Goal: Task Accomplishment & Management: Manage account settings

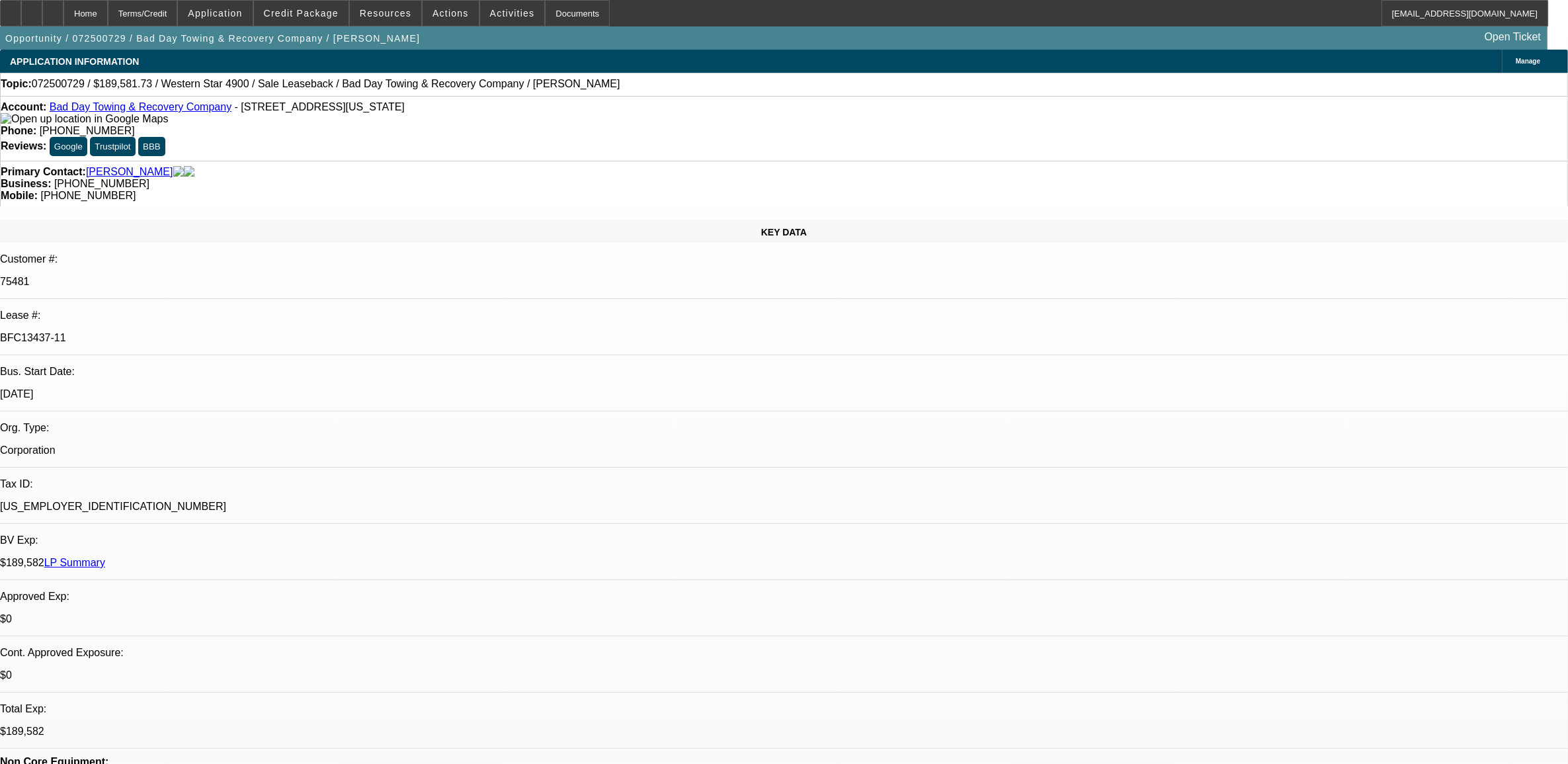
select select "0"
select select "2"
select select "0"
select select "2"
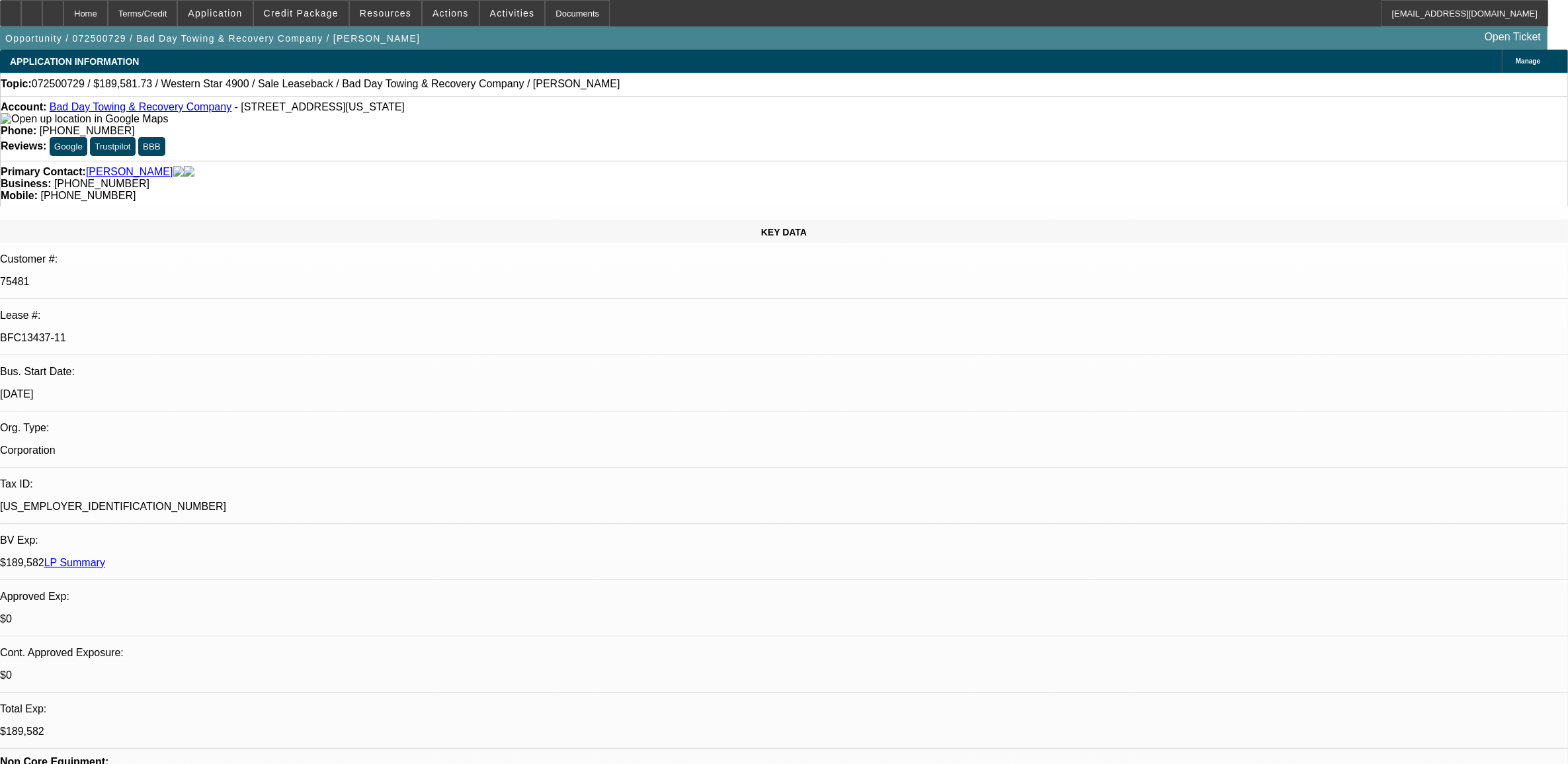
select select "0"
select select "2"
select select "0"
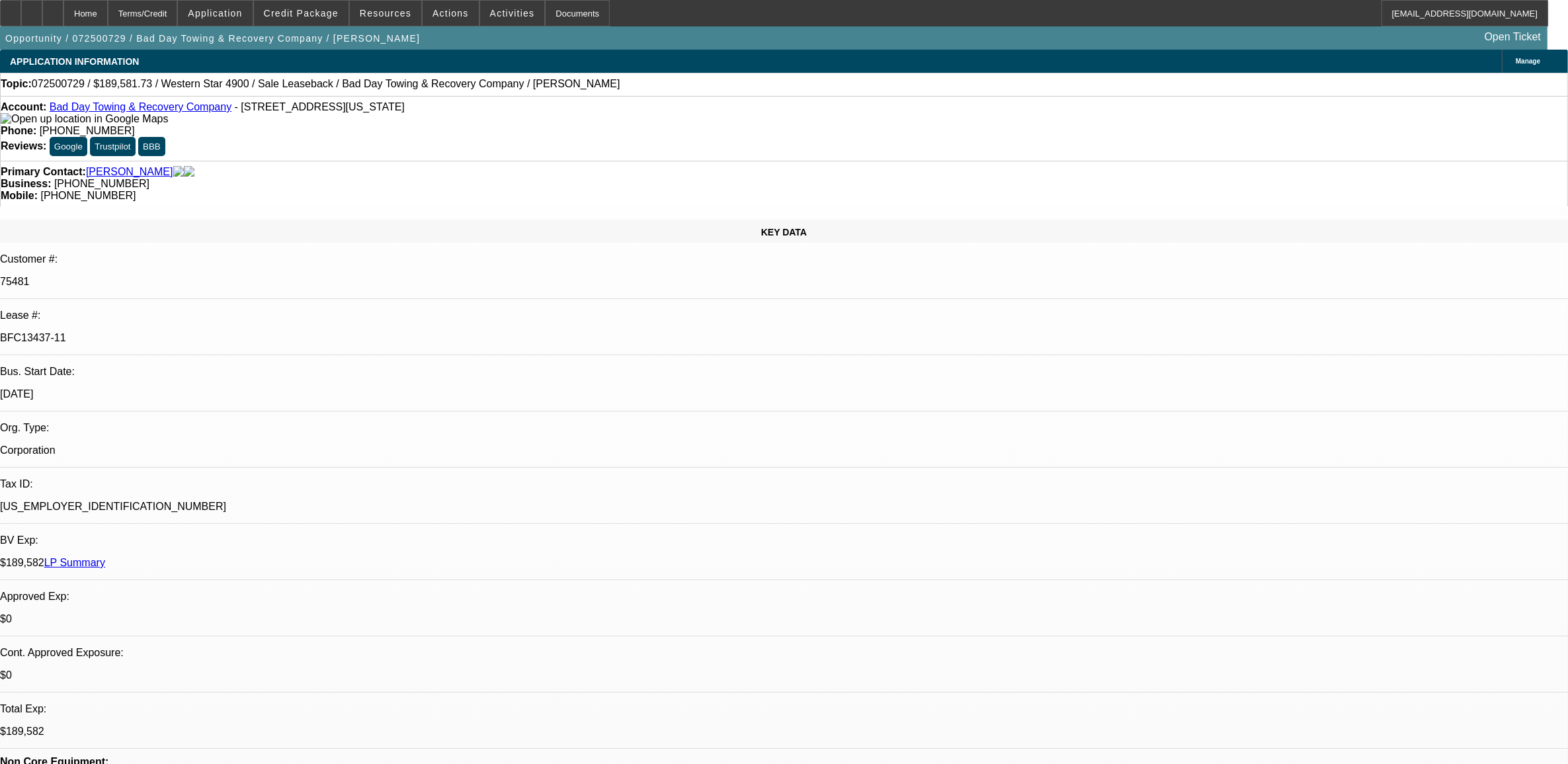
select select "2"
select select "0"
select select "1"
select select "2"
select select "1"
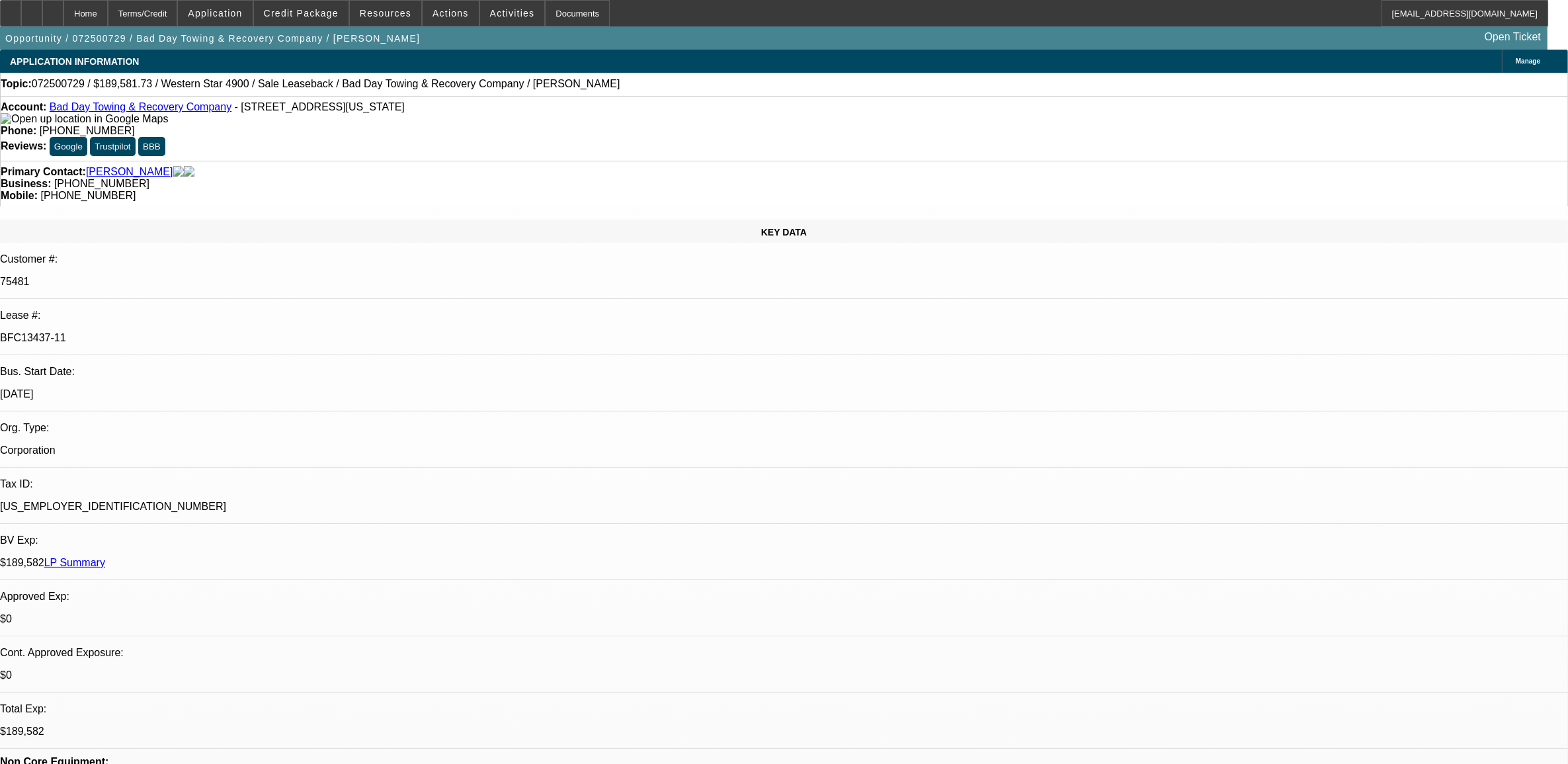
select select "1"
select select "2"
select select "6"
select select "1"
select select "2"
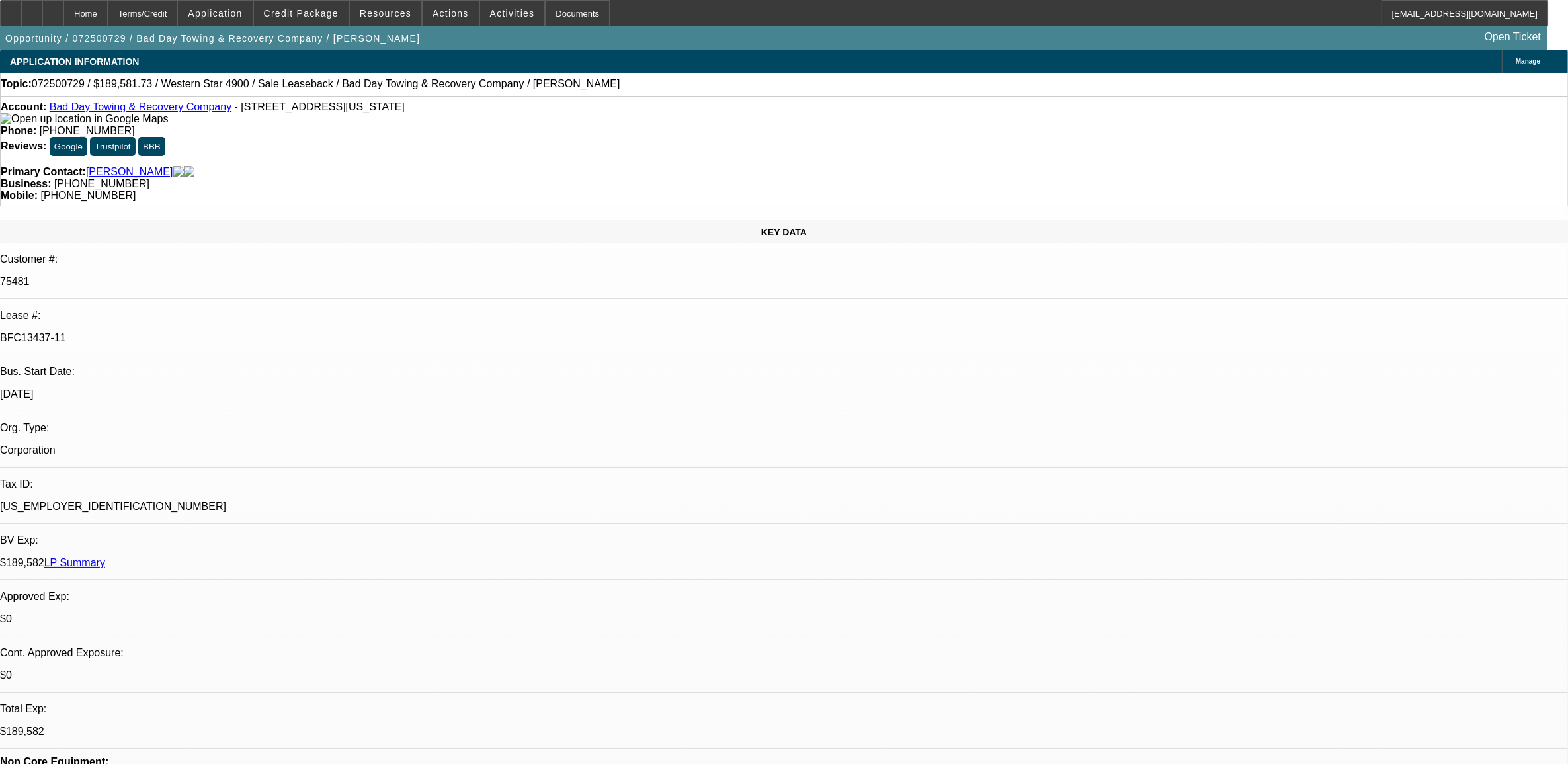
select select "6"
select select "1"
select select "2"
select select "6"
click at [381, 20] on span at bounding box center [385, 13] width 71 height 32
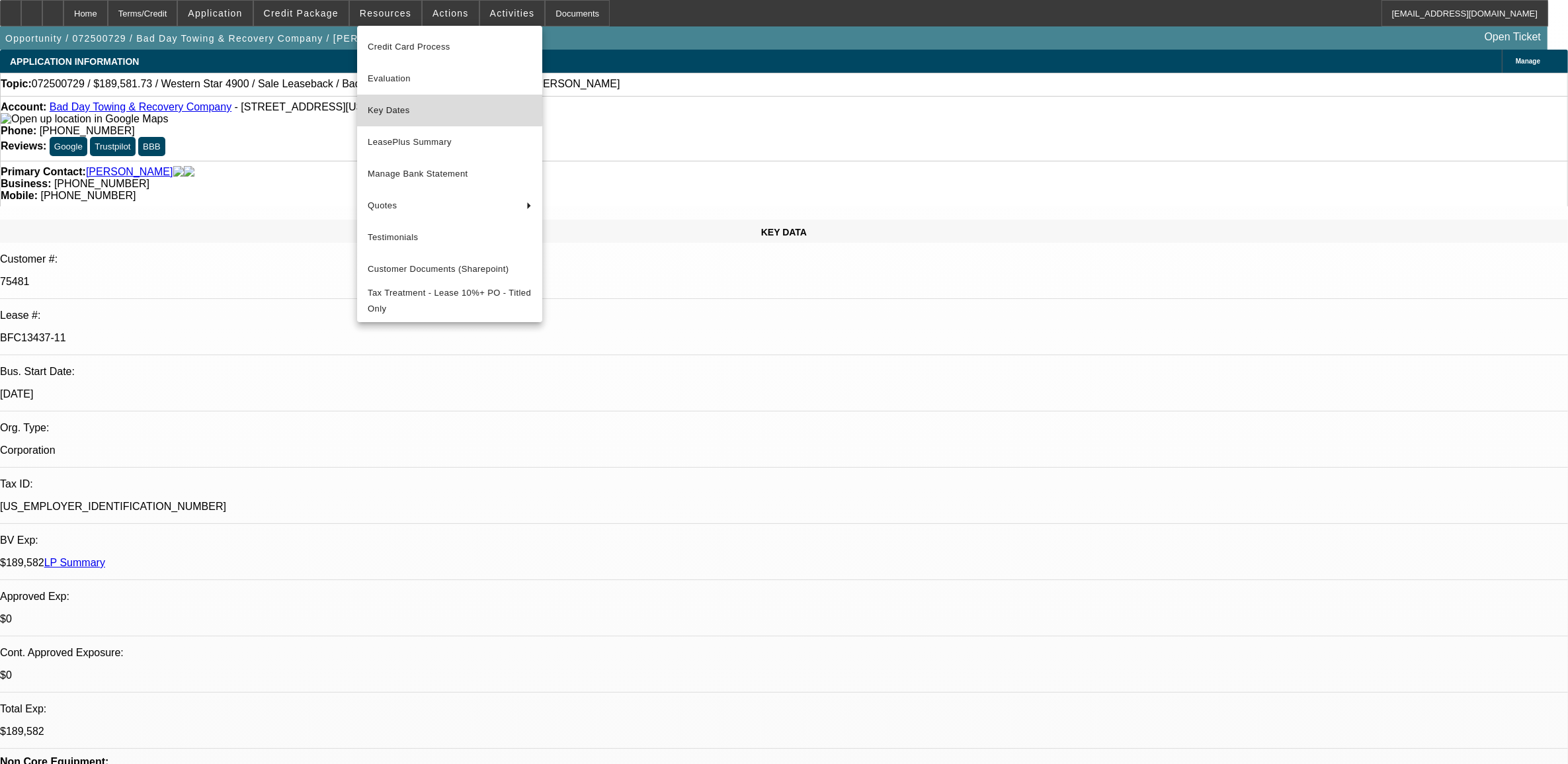
click at [383, 104] on span "Key Dates" at bounding box center [450, 110] width 164 height 16
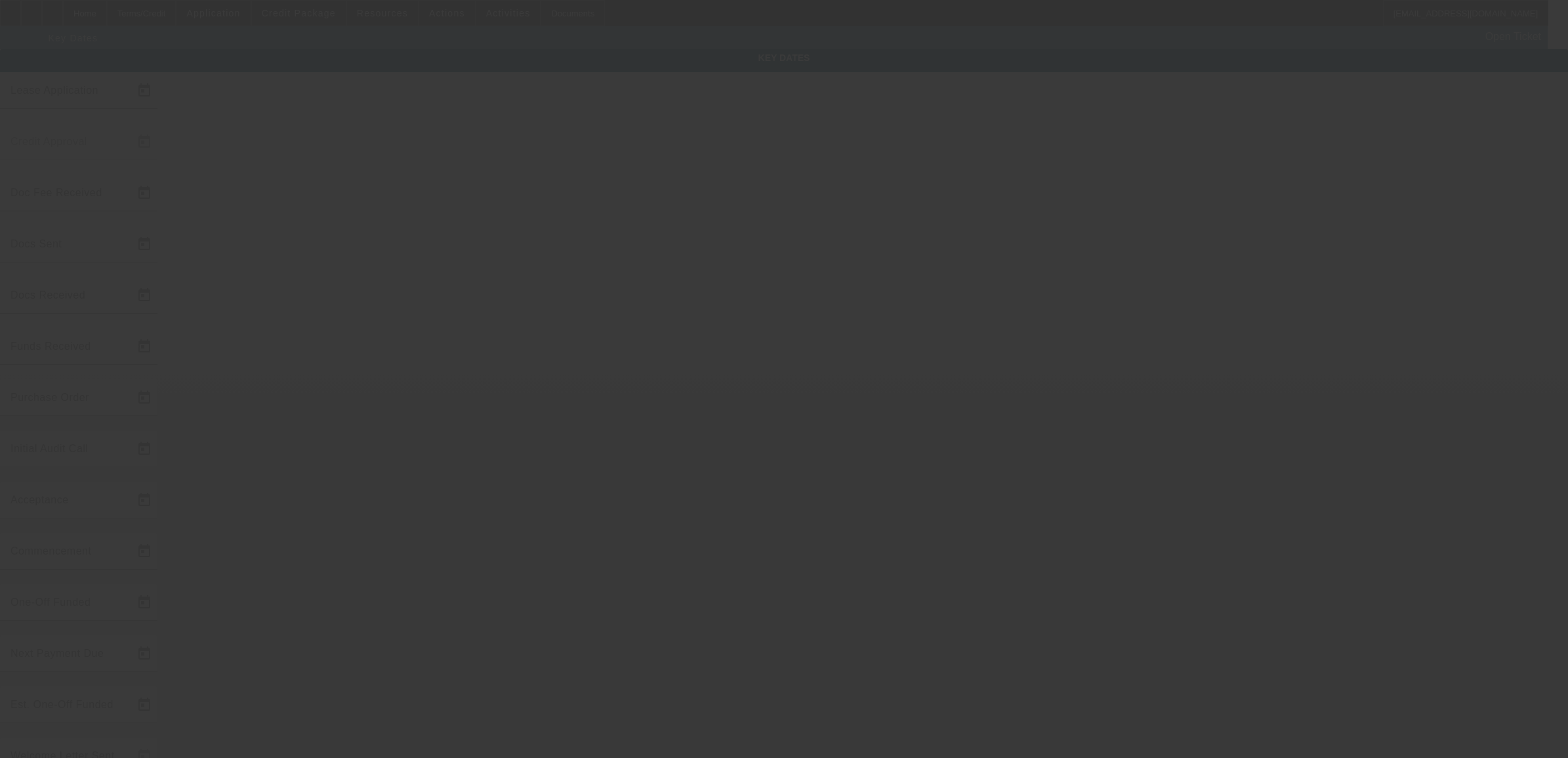
type input "7/30/2025"
type input "8/5/2025"
type input "8/8/2025"
type input "8/5/2025"
type input "8/8/2025"
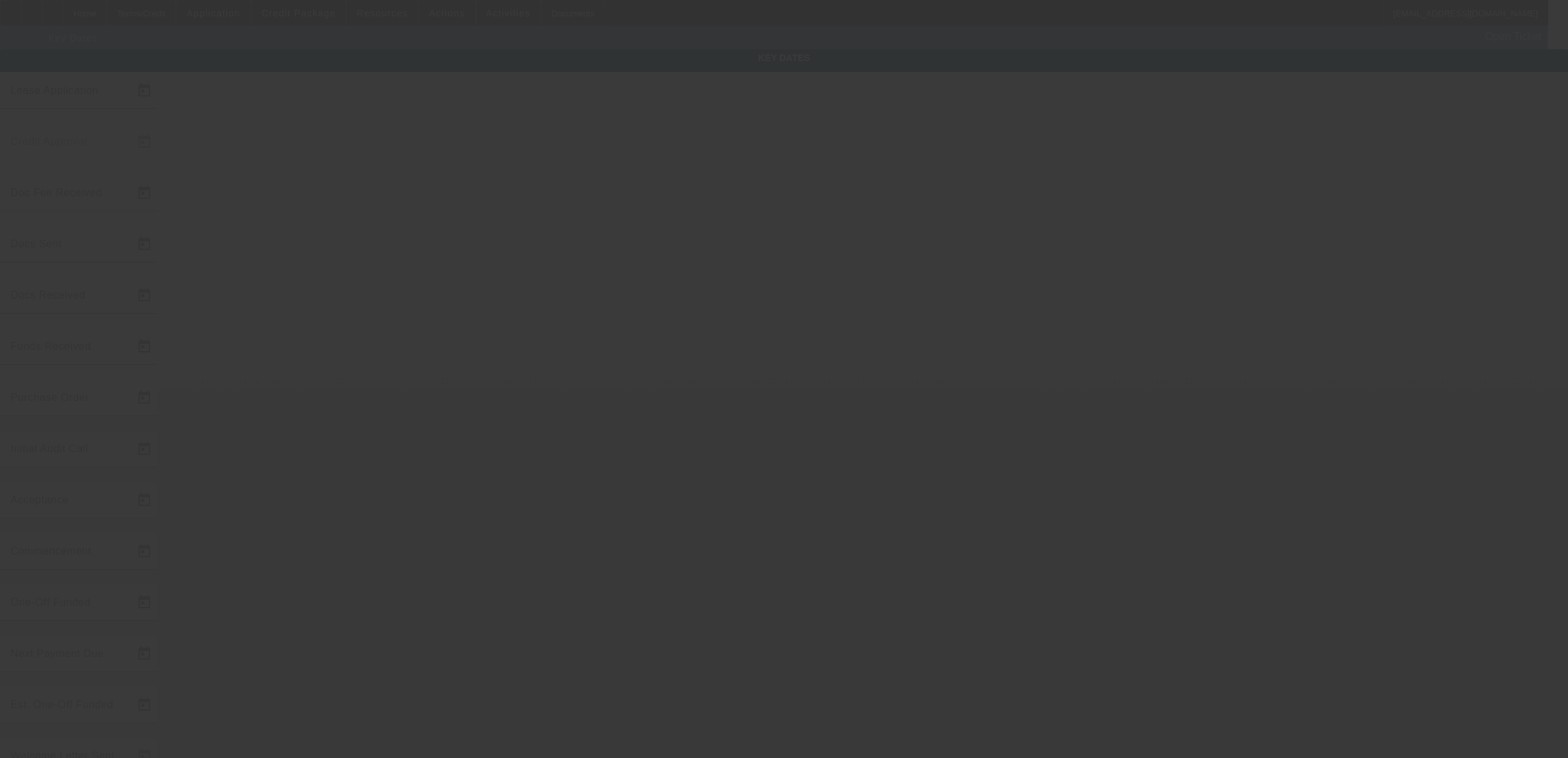
type input "8/8/2025"
type input "8/15/2025"
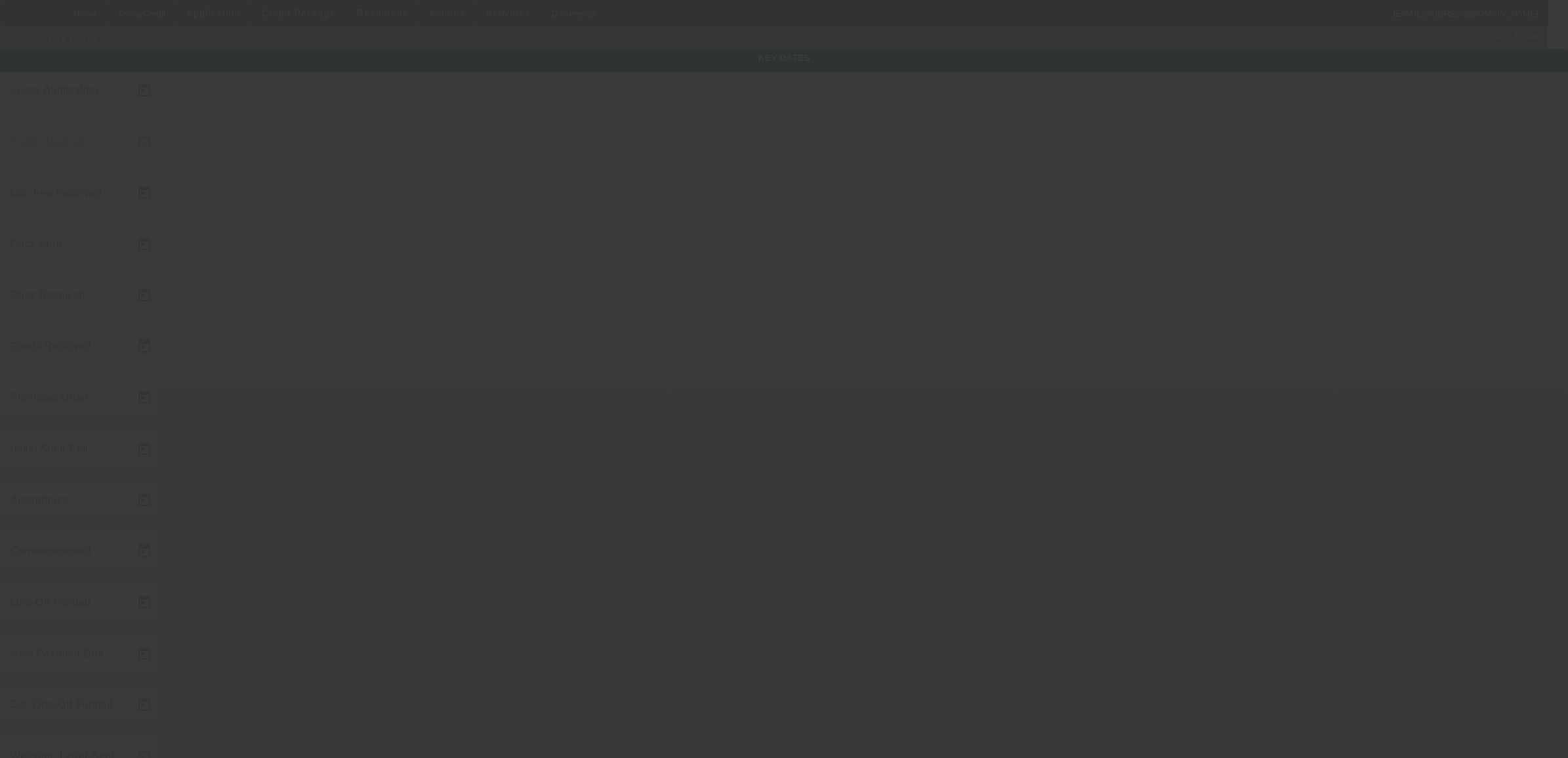
type input "9/15/2025"
type input "8/11/2025"
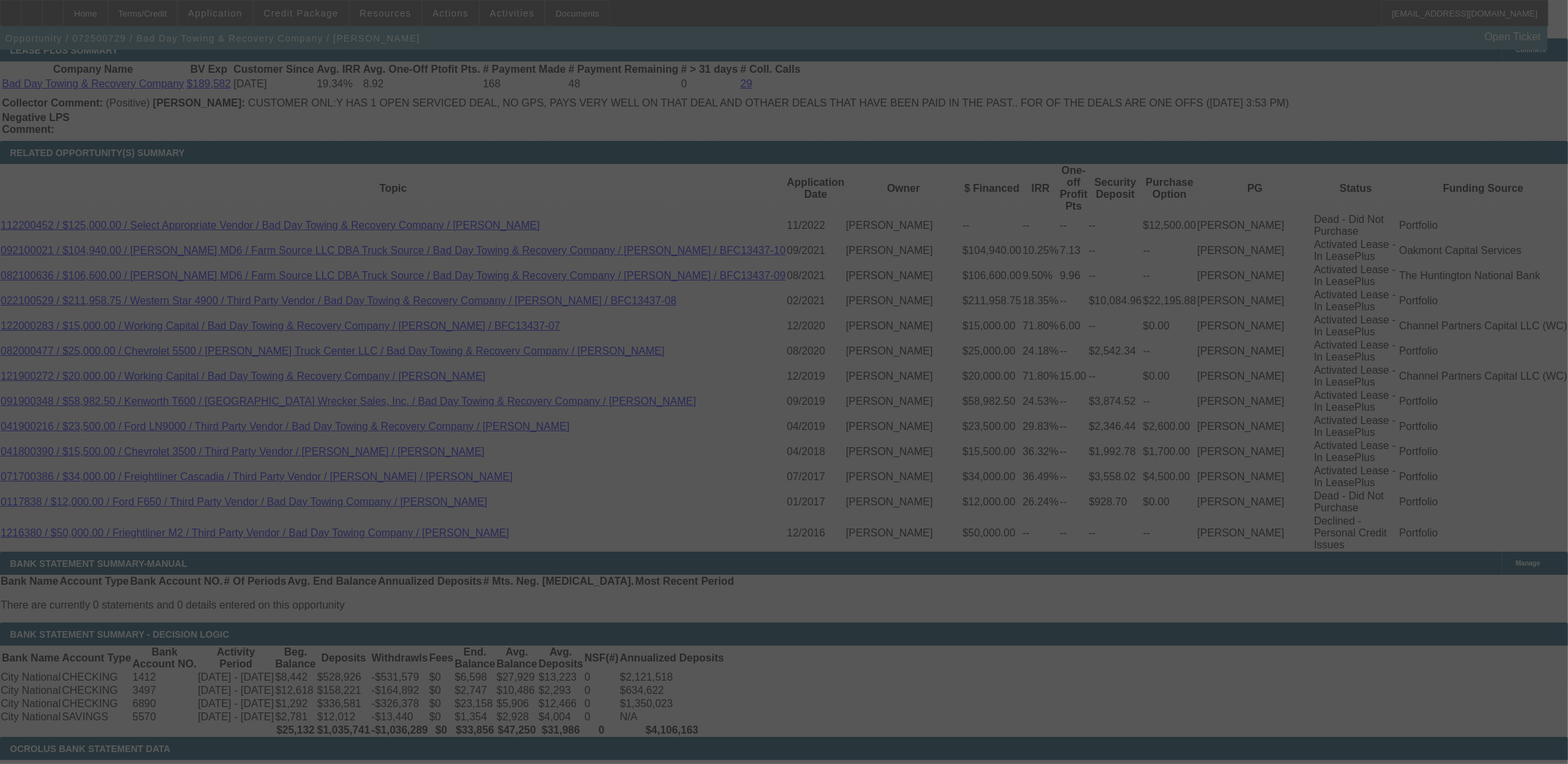
scroll to position [2410, 0]
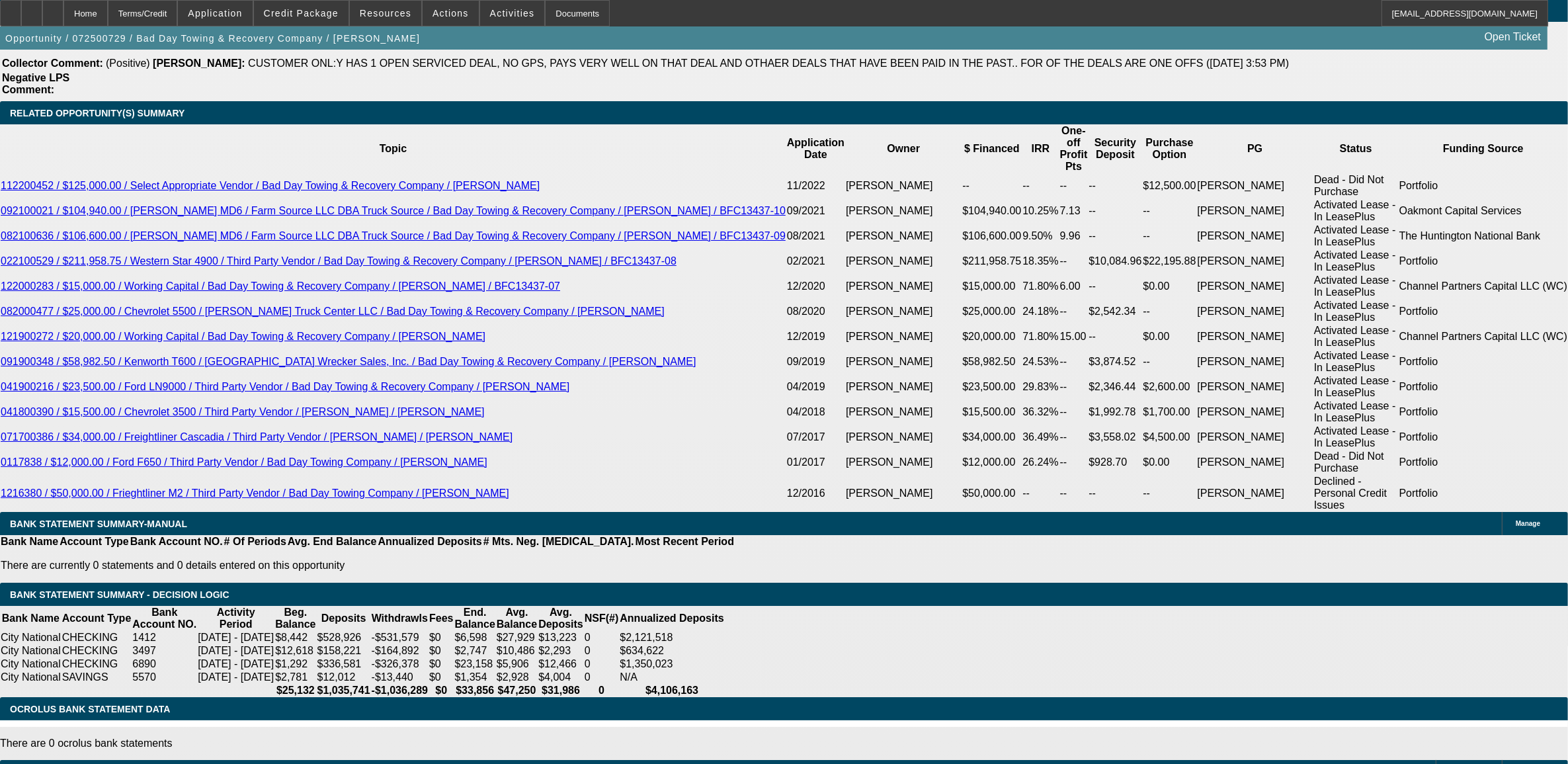
select select "0"
select select "2"
select select "0"
select select "1"
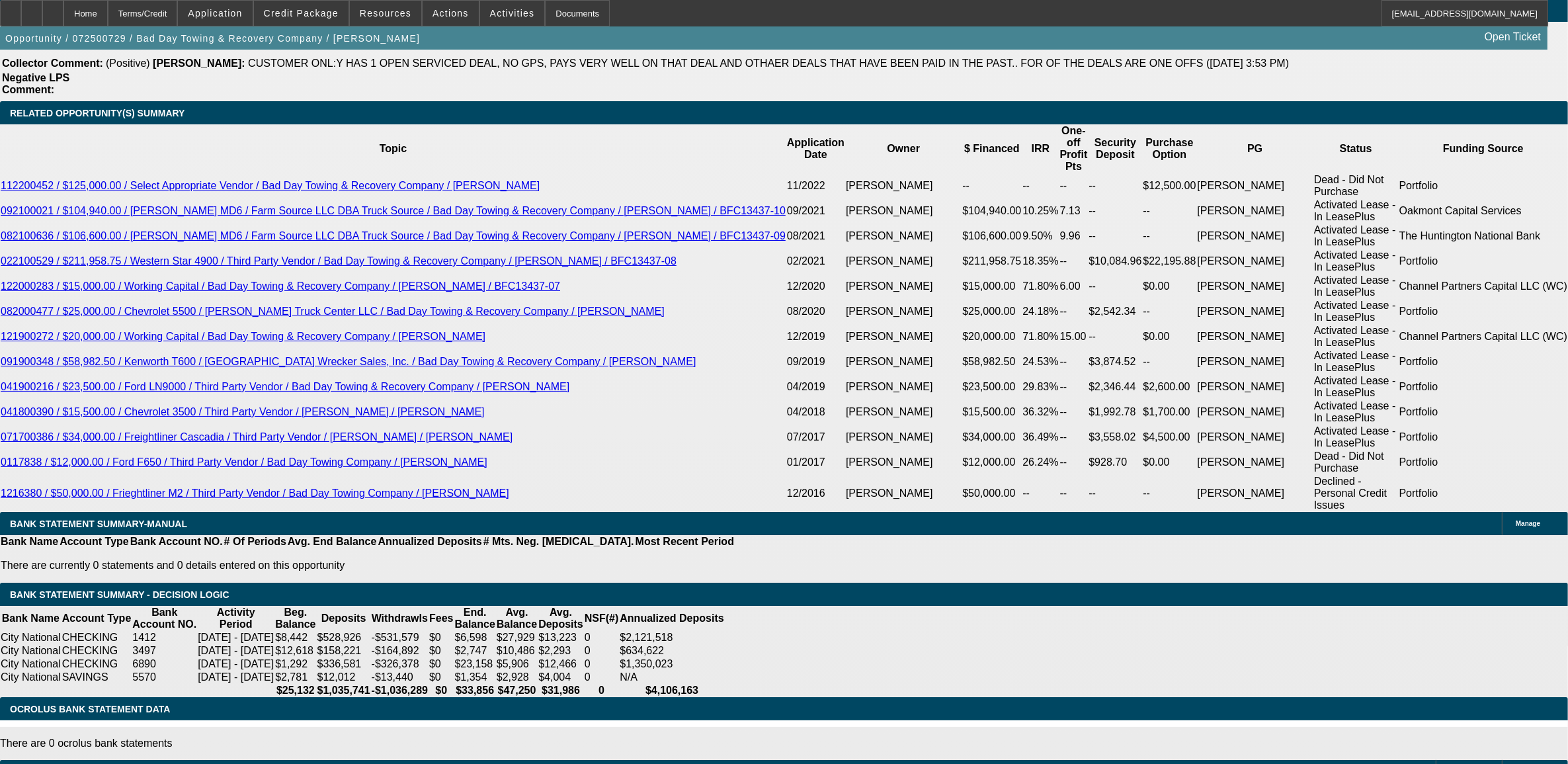
select select "0"
select select "2"
select select "0"
select select "6"
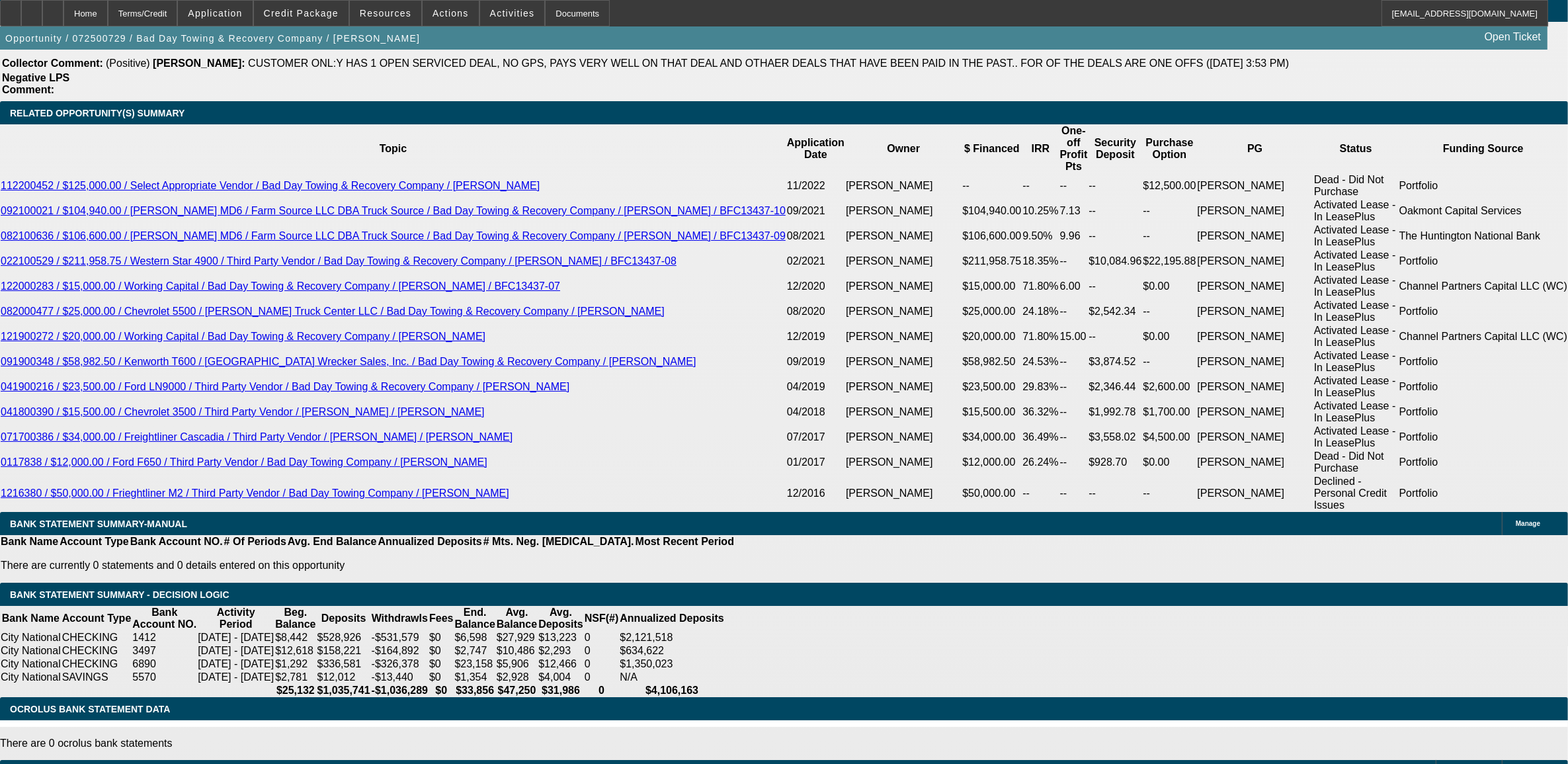
select select "0"
select select "2"
select select "0"
select select "6"
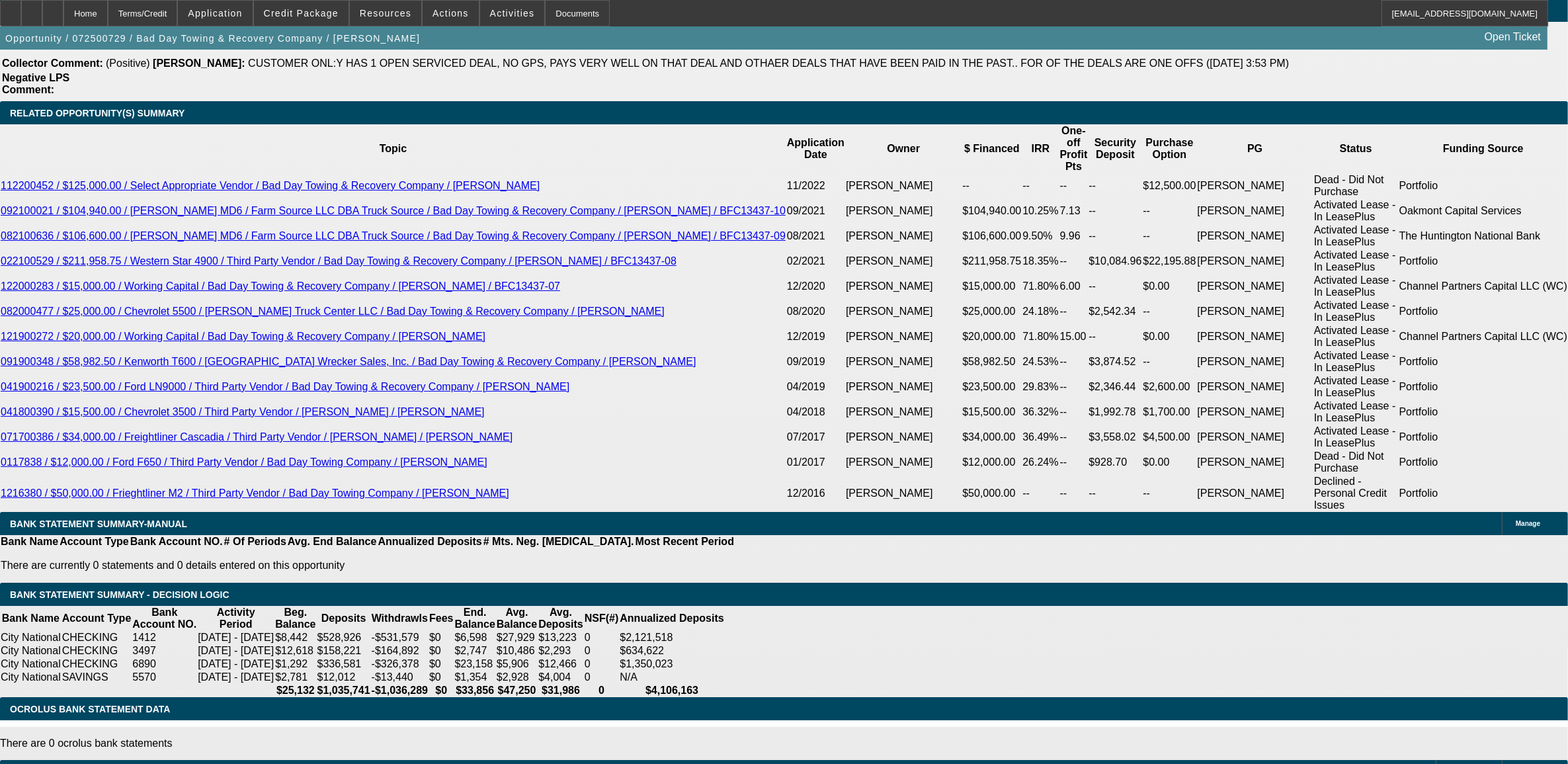
select select "0"
select select "2"
select select "0"
select select "6"
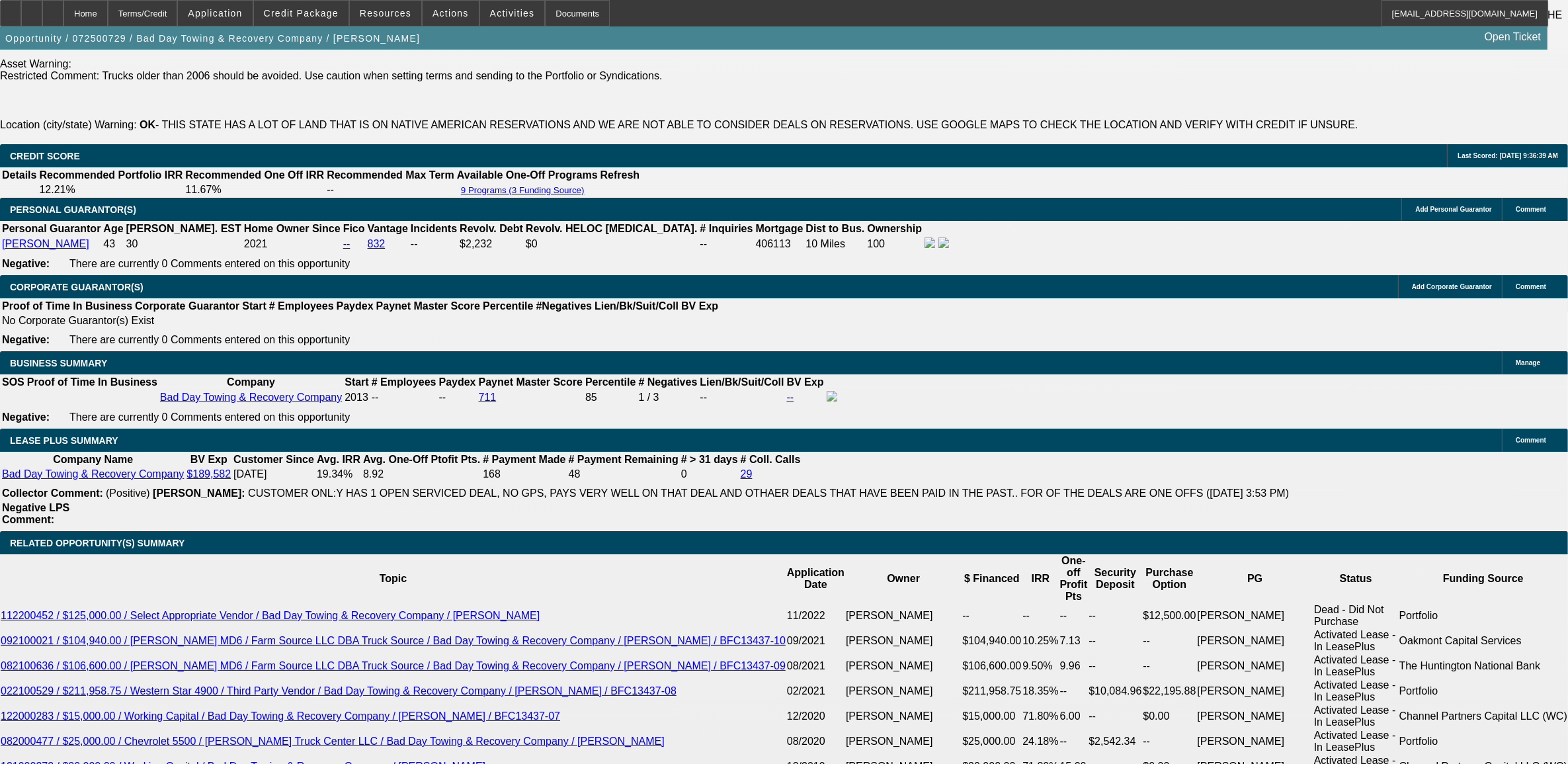
scroll to position [2162, 0]
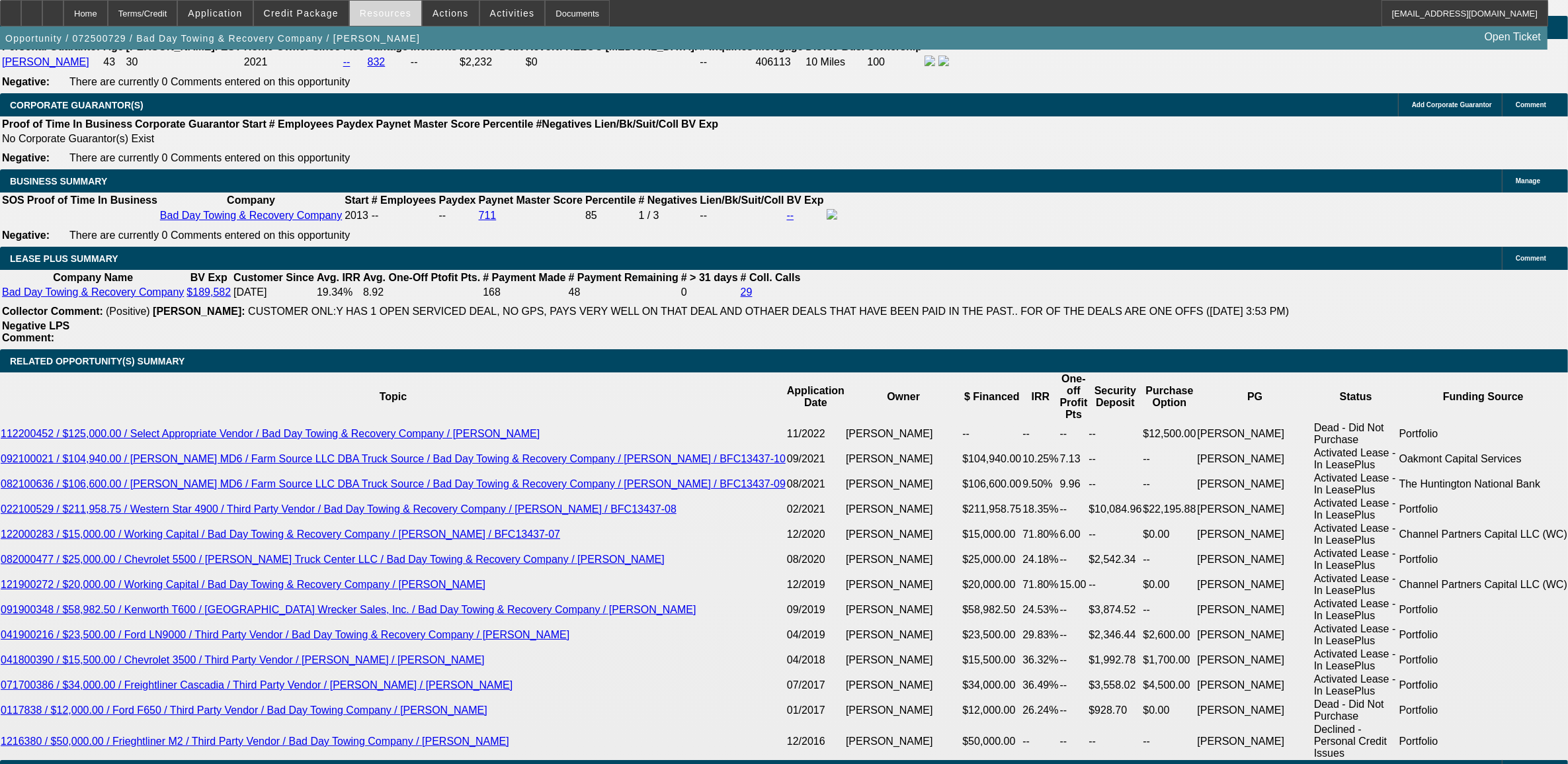
click at [379, 12] on span "Resources" at bounding box center [386, 13] width 52 height 11
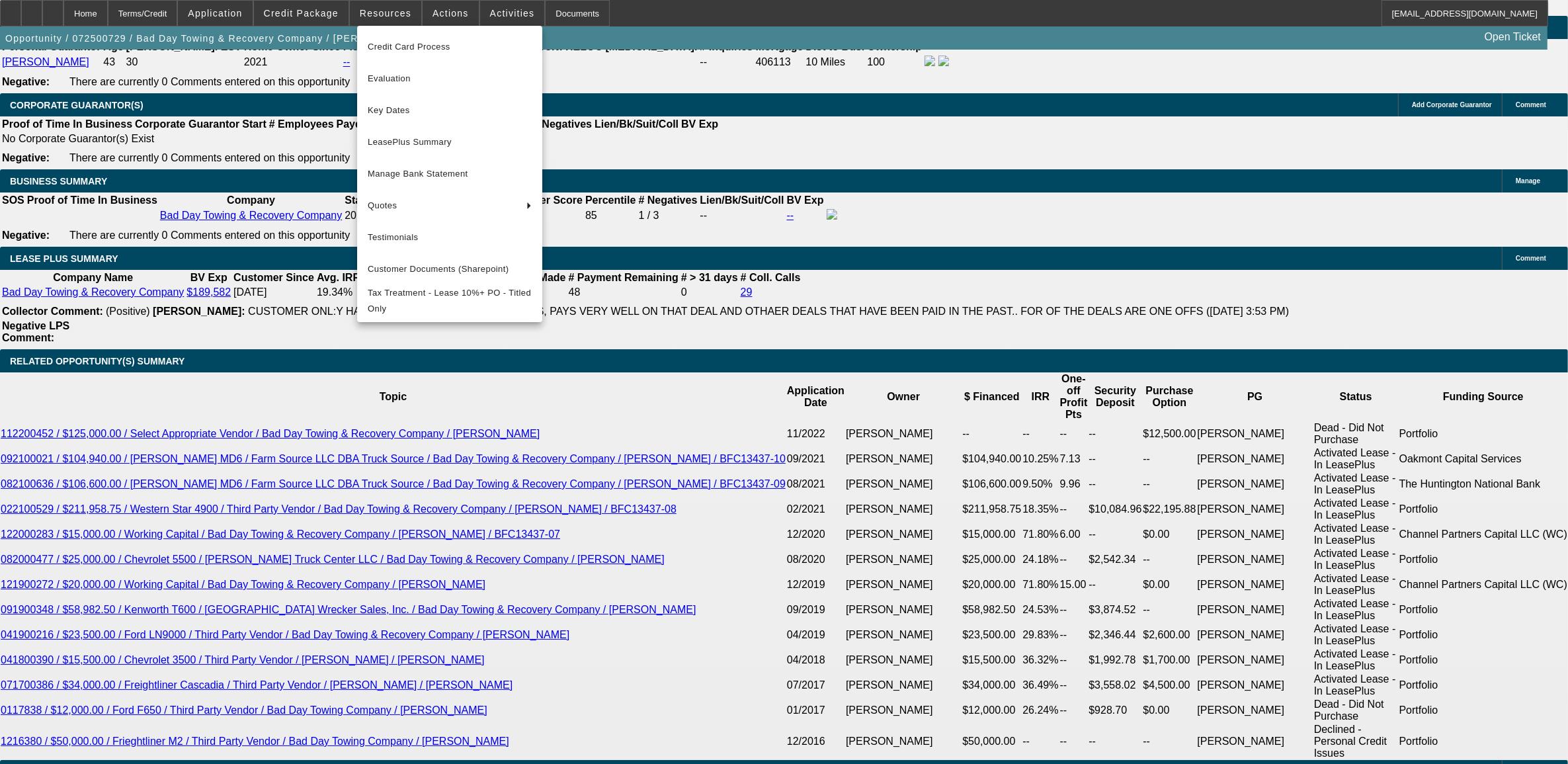
click at [278, 213] on div at bounding box center [784, 382] width 1568 height 764
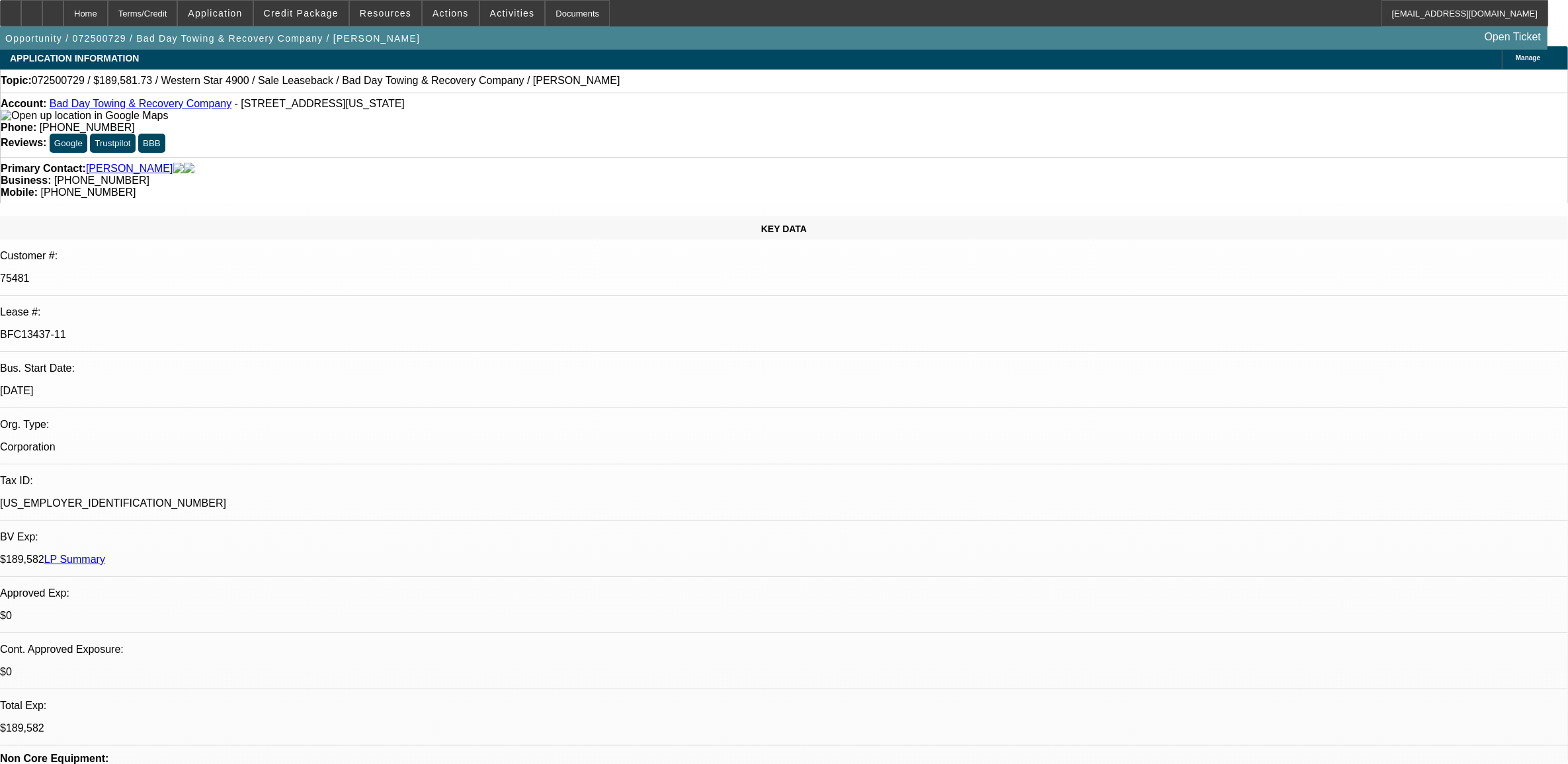
scroll to position [0, 0]
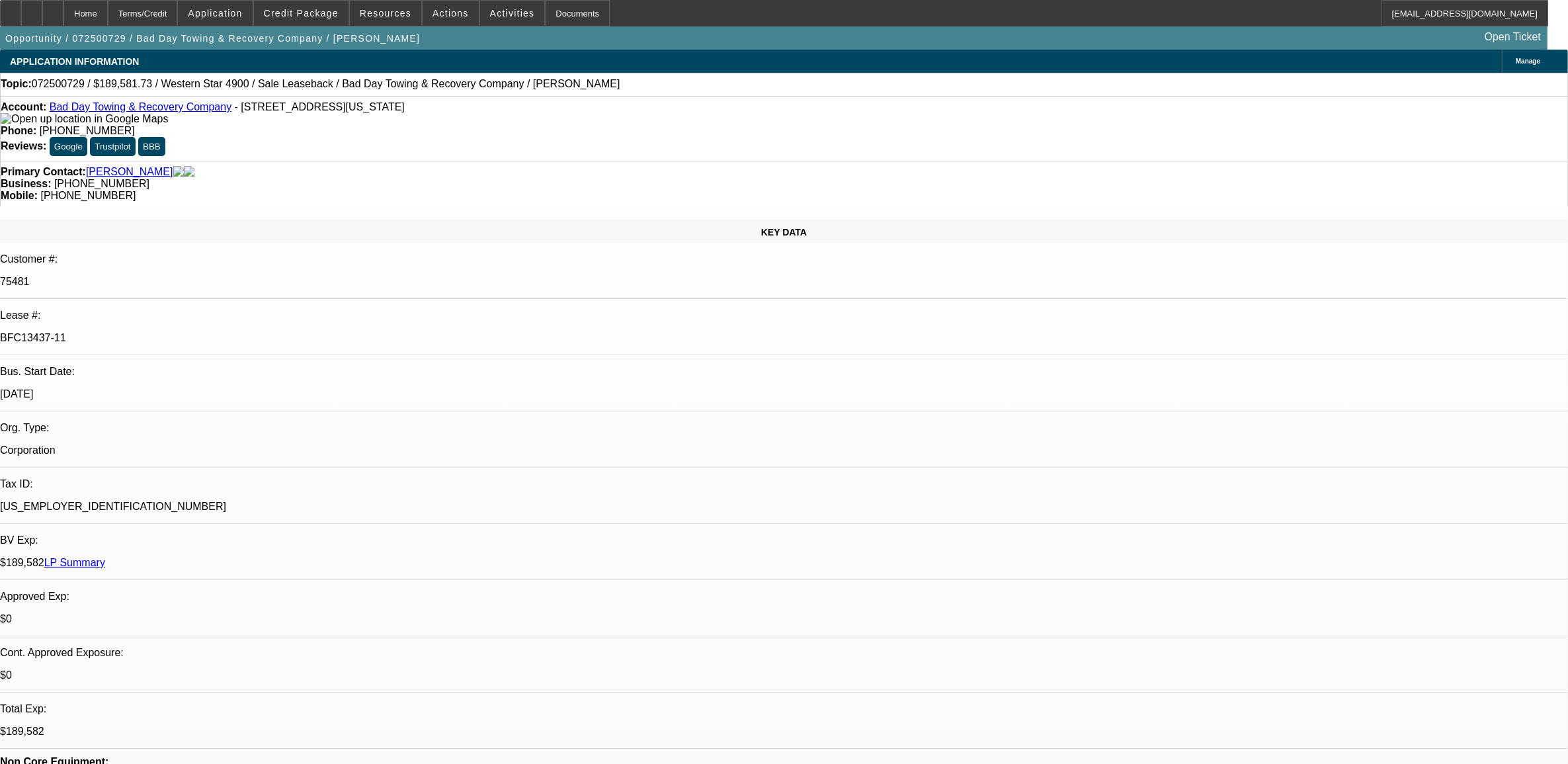
click at [105, 557] on link "LP Summary" at bounding box center [75, 562] width 61 height 11
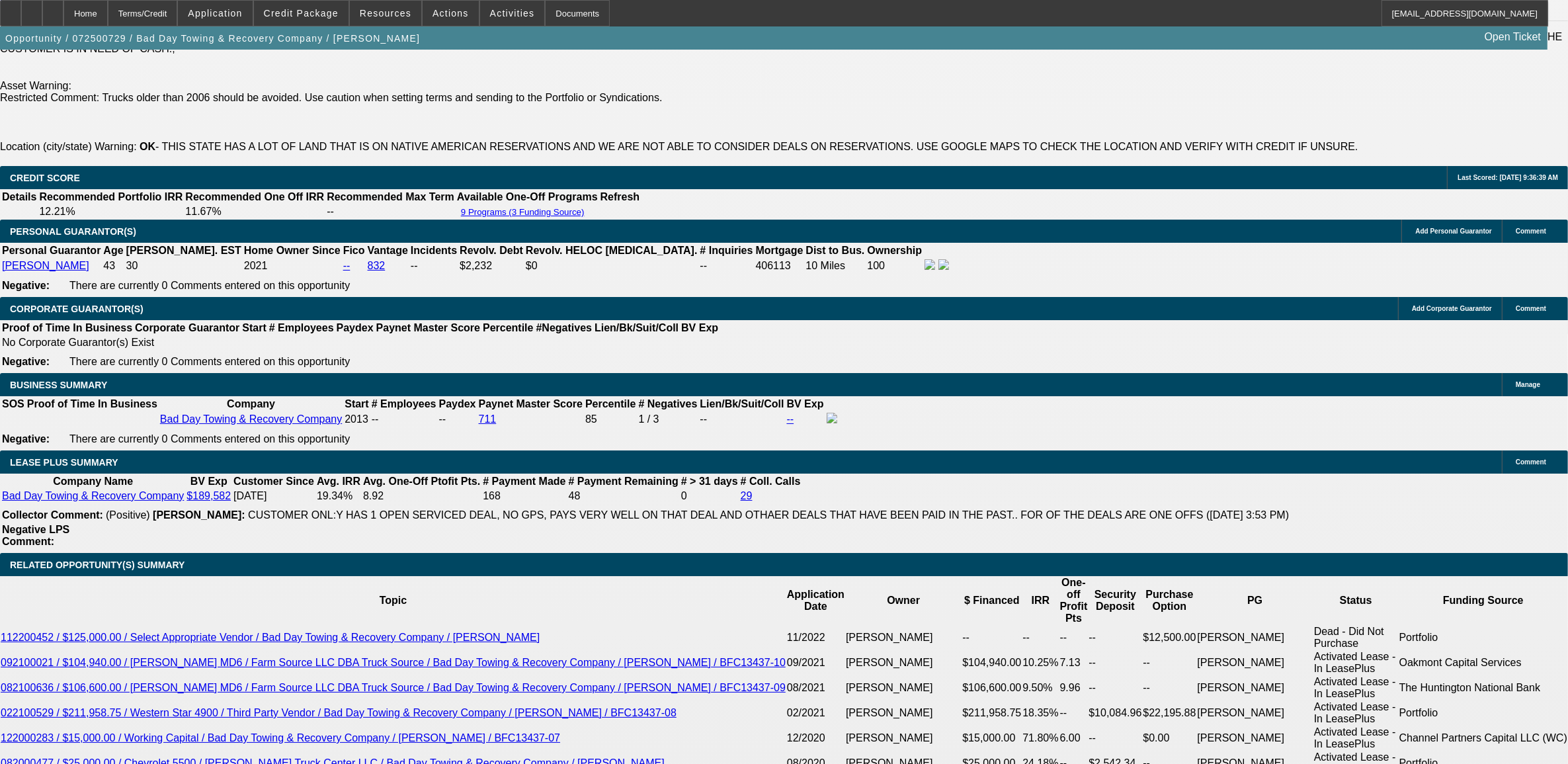
scroll to position [2150, 0]
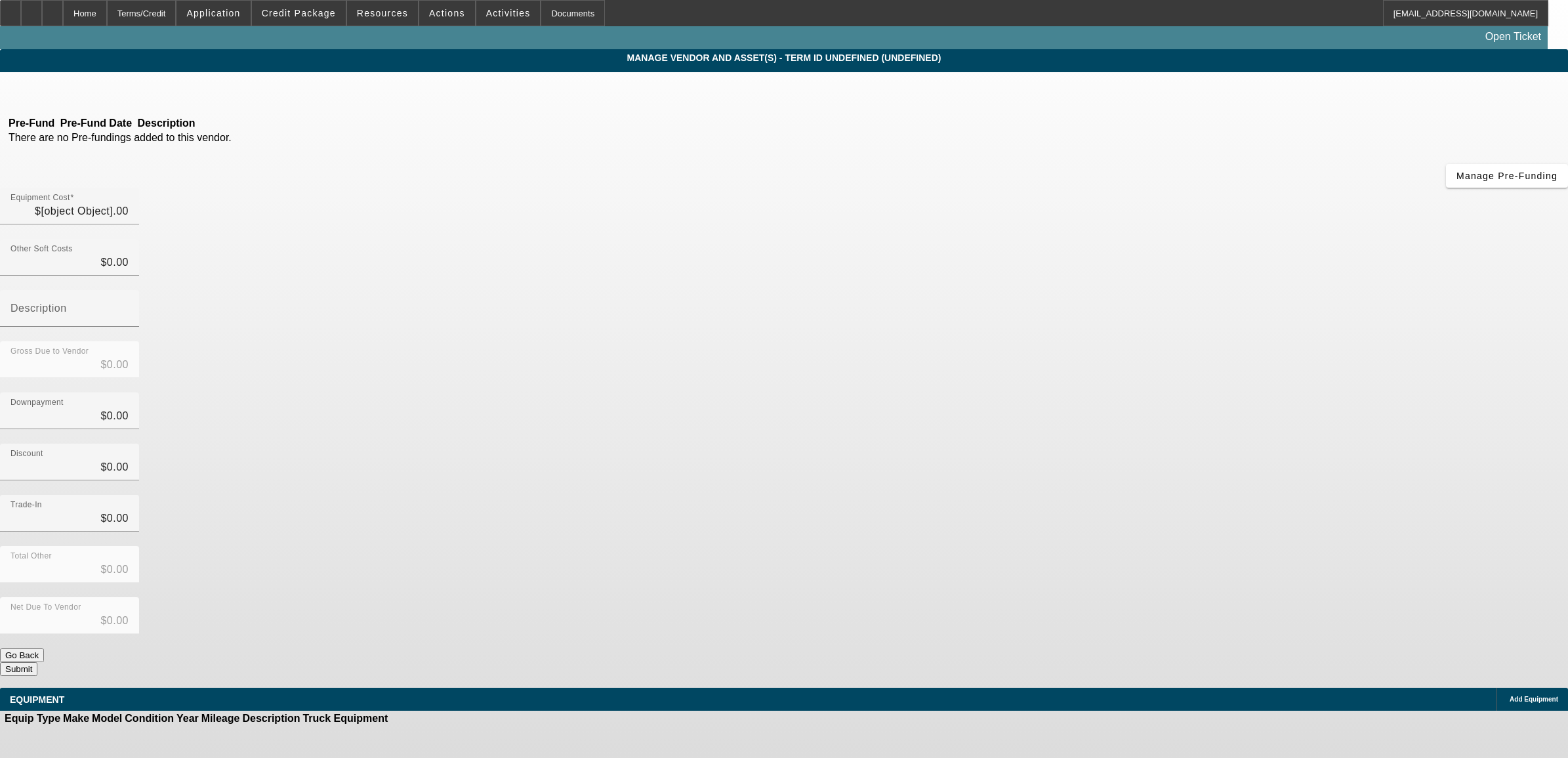
type input "$54,581.73"
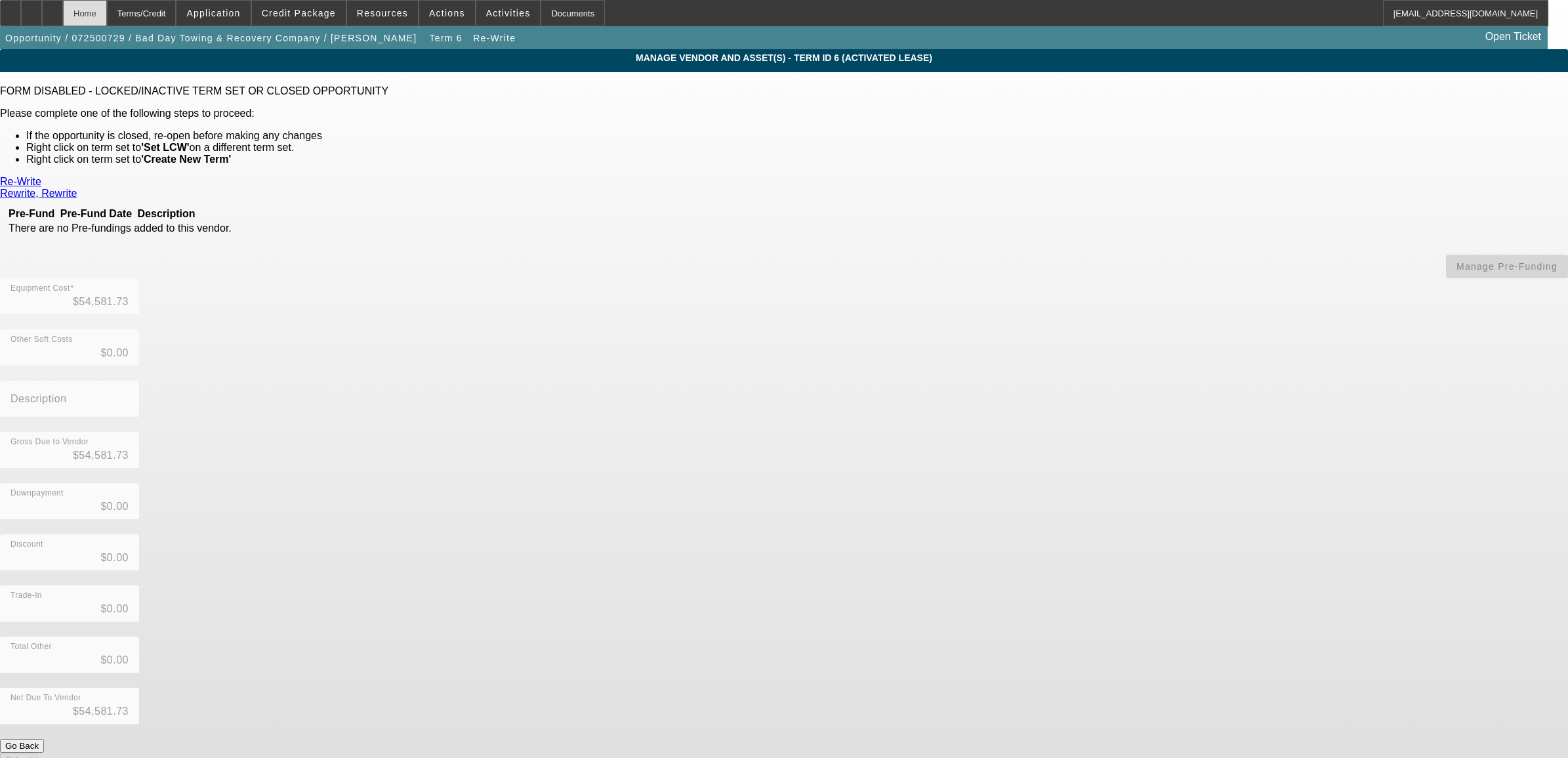
click at [107, 20] on div "Home" at bounding box center [85, 13] width 44 height 26
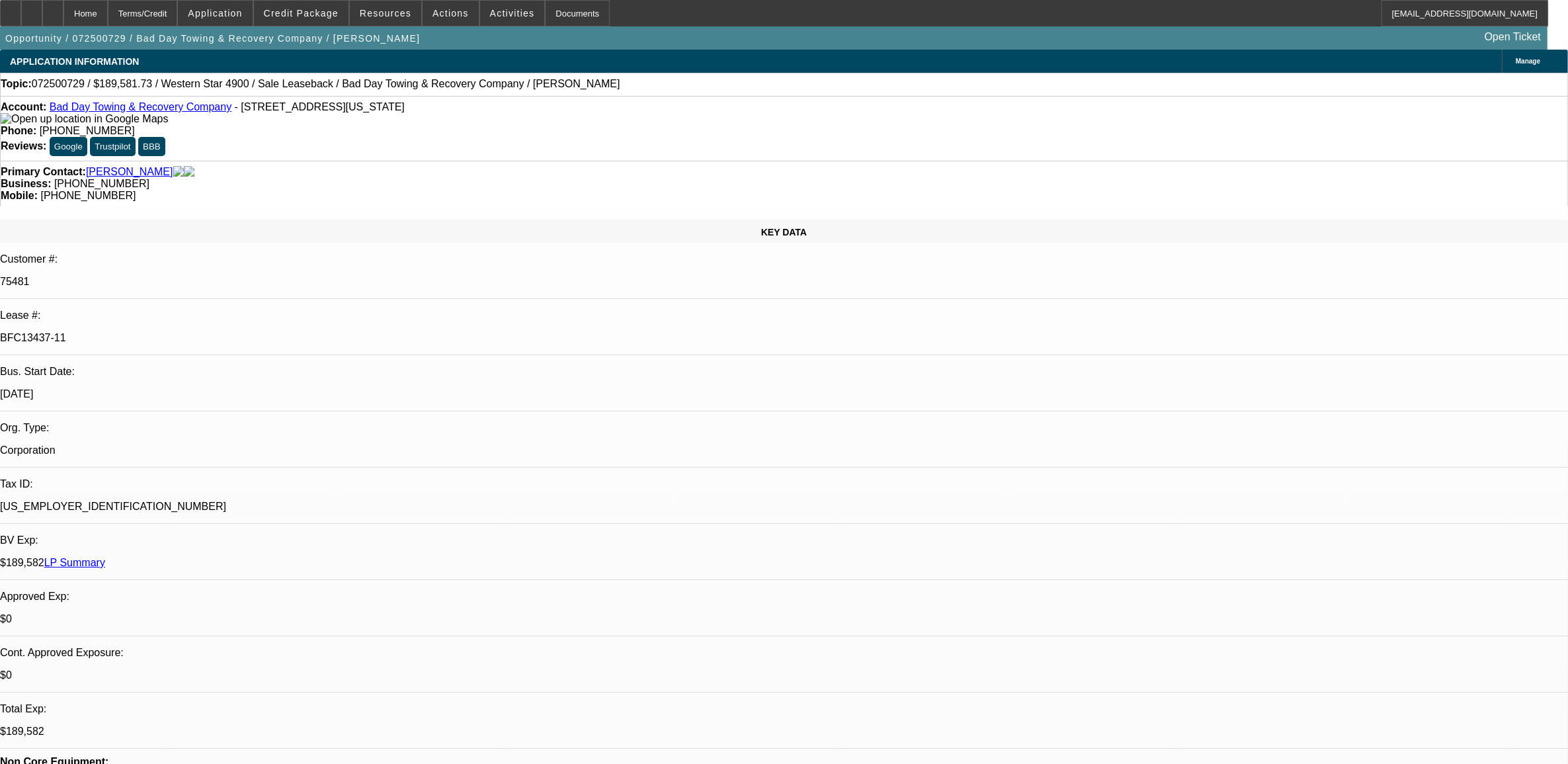
select select "0"
select select "2"
select select "0"
select select "1"
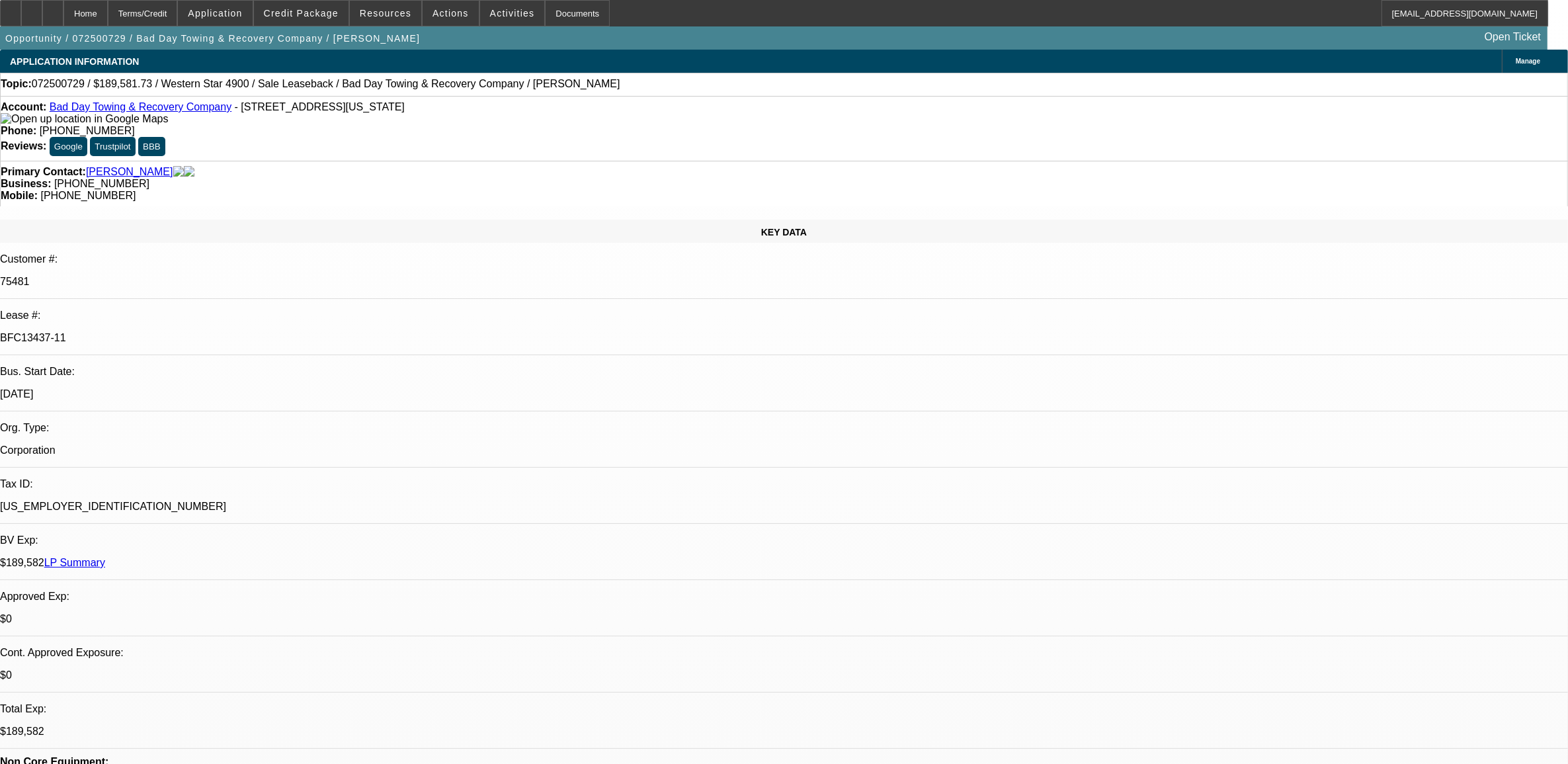
select select "0"
select select "2"
select select "0"
select select "6"
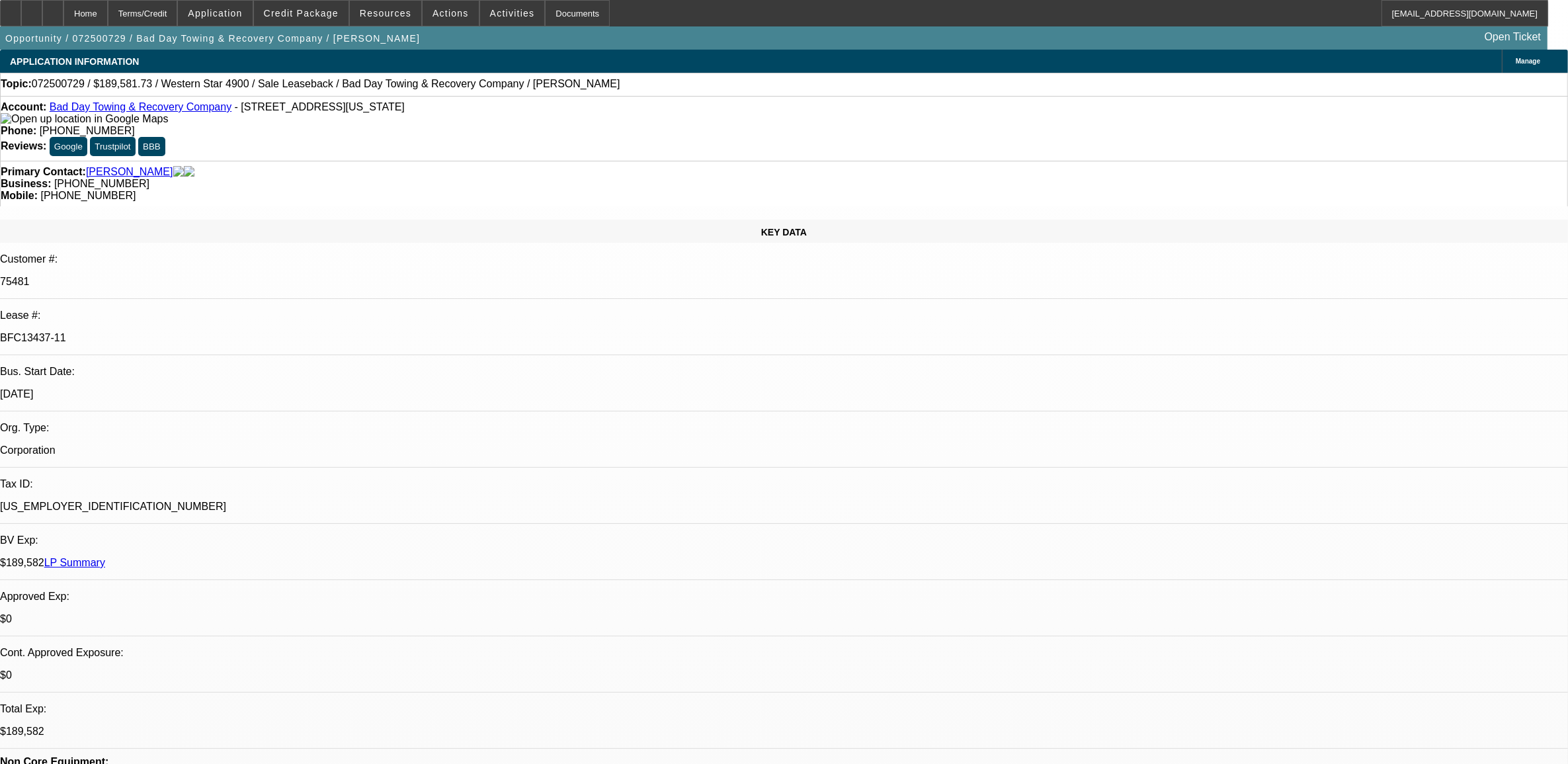
select select "0"
select select "2"
select select "0"
select select "6"
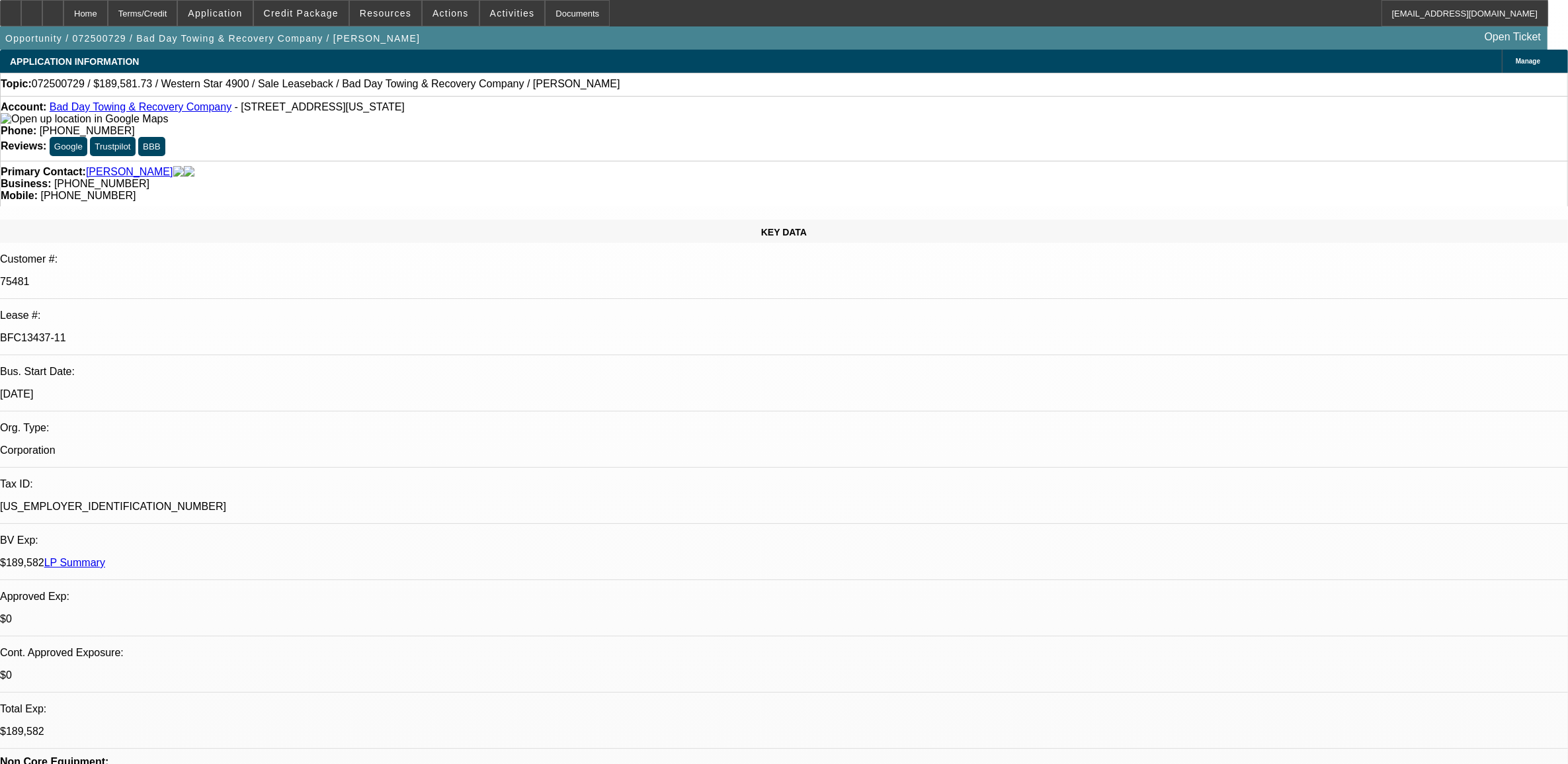
select select "0"
select select "2"
select select "0"
select select "6"
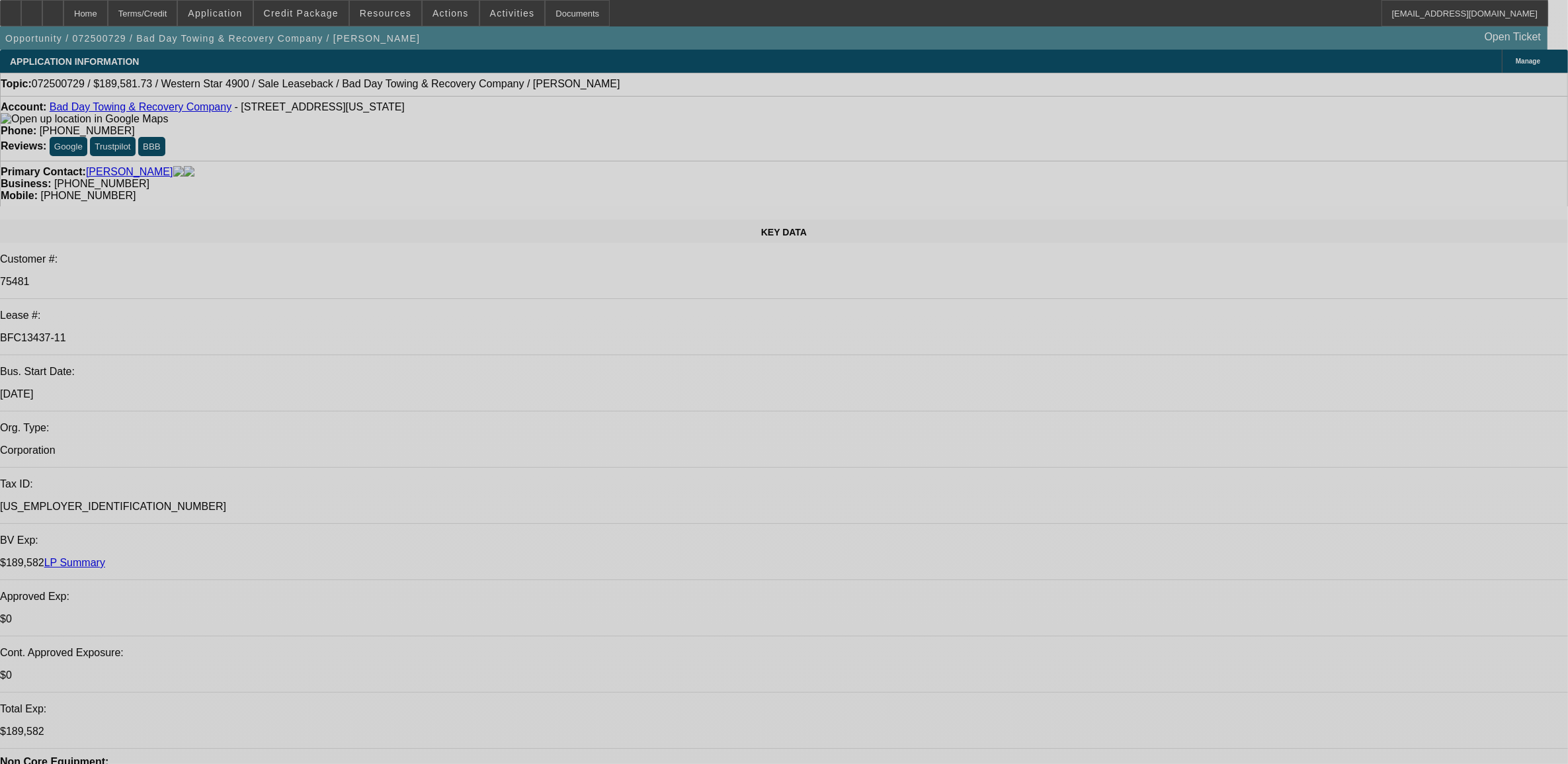
select select "0"
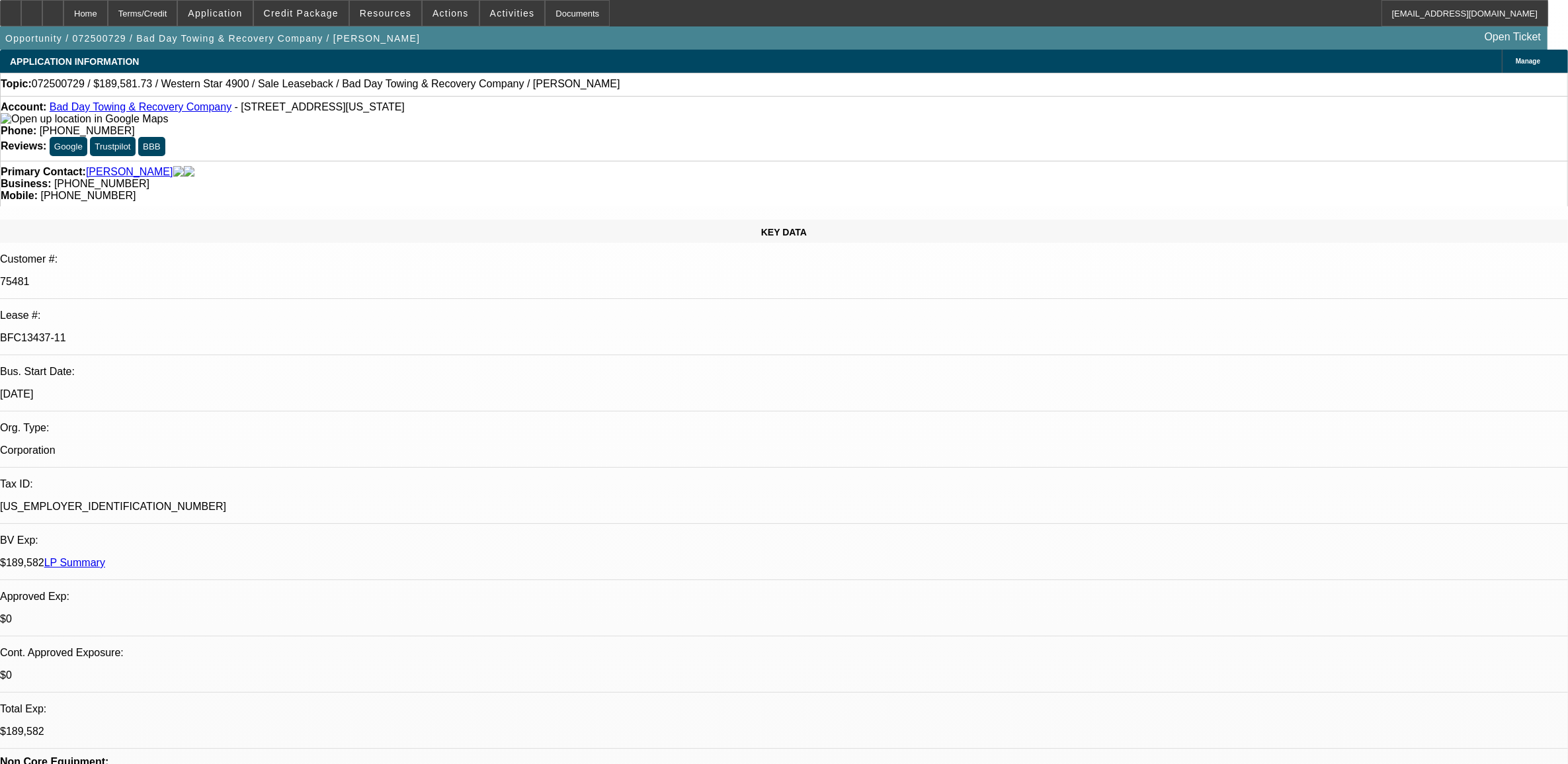
select select "2"
select select "0"
select select "2"
select select "0"
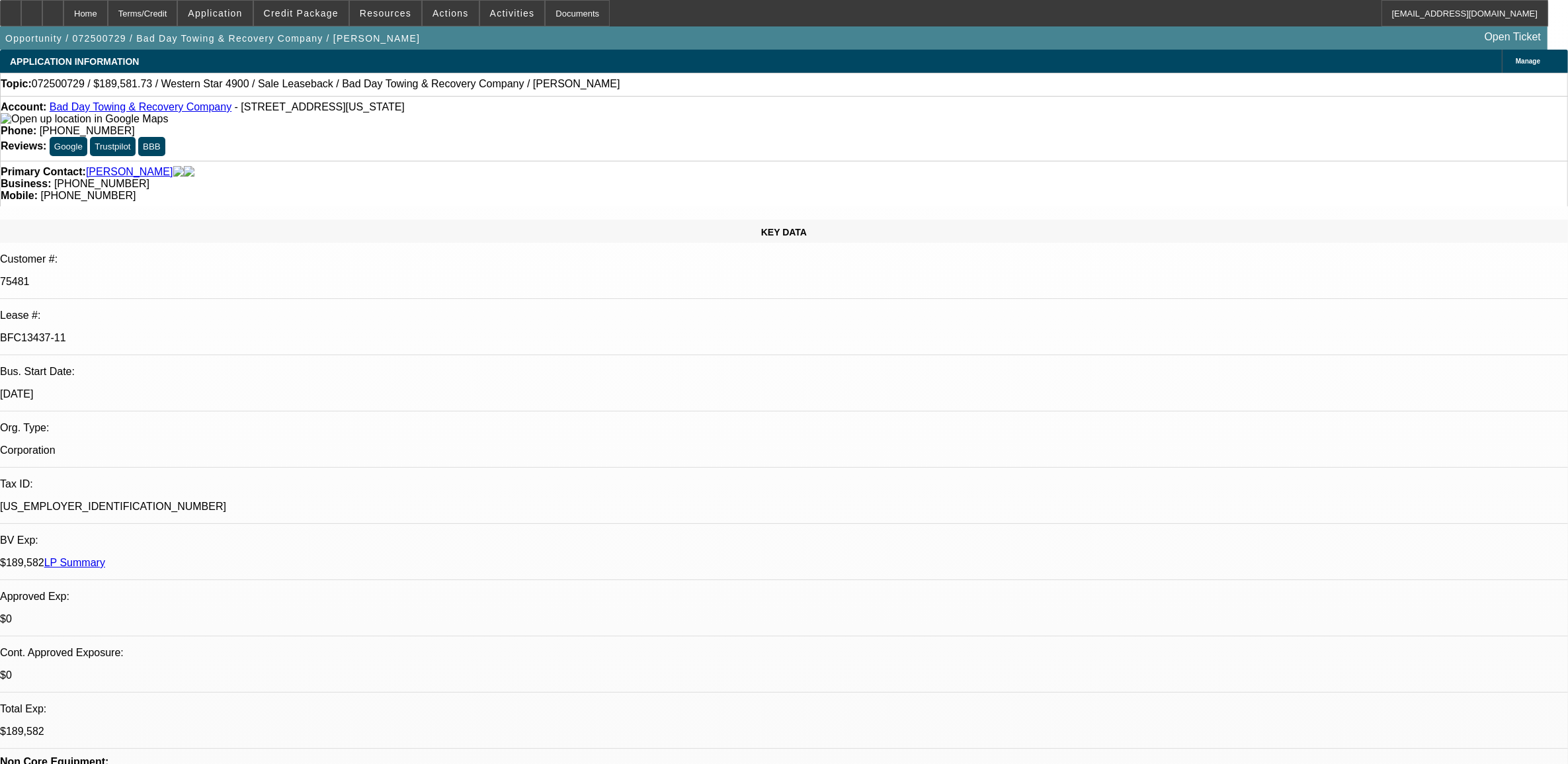
select select "0"
select select "2"
select select "0"
select select "2"
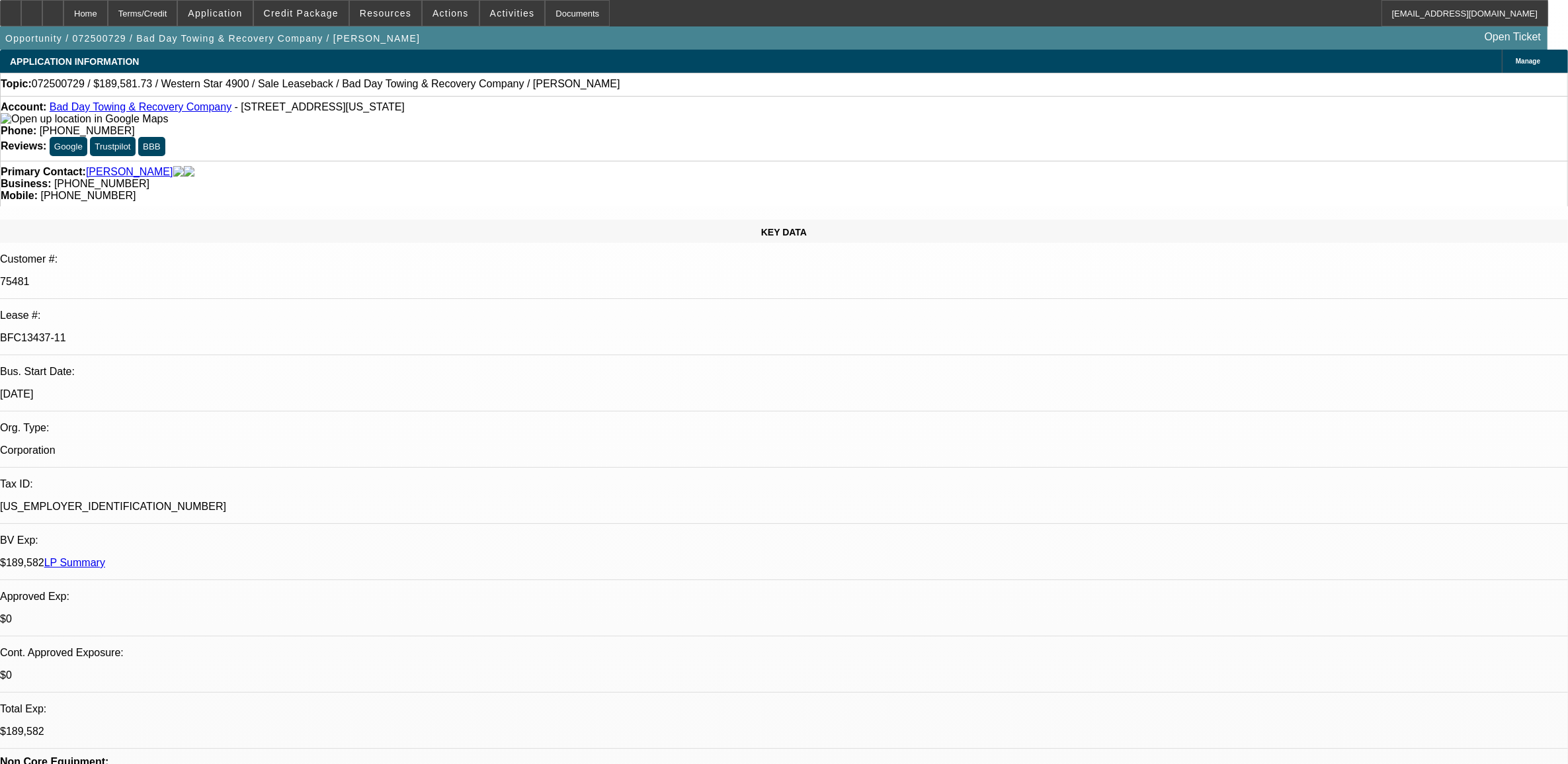
select select "0"
select select "1"
select select "2"
select select "1"
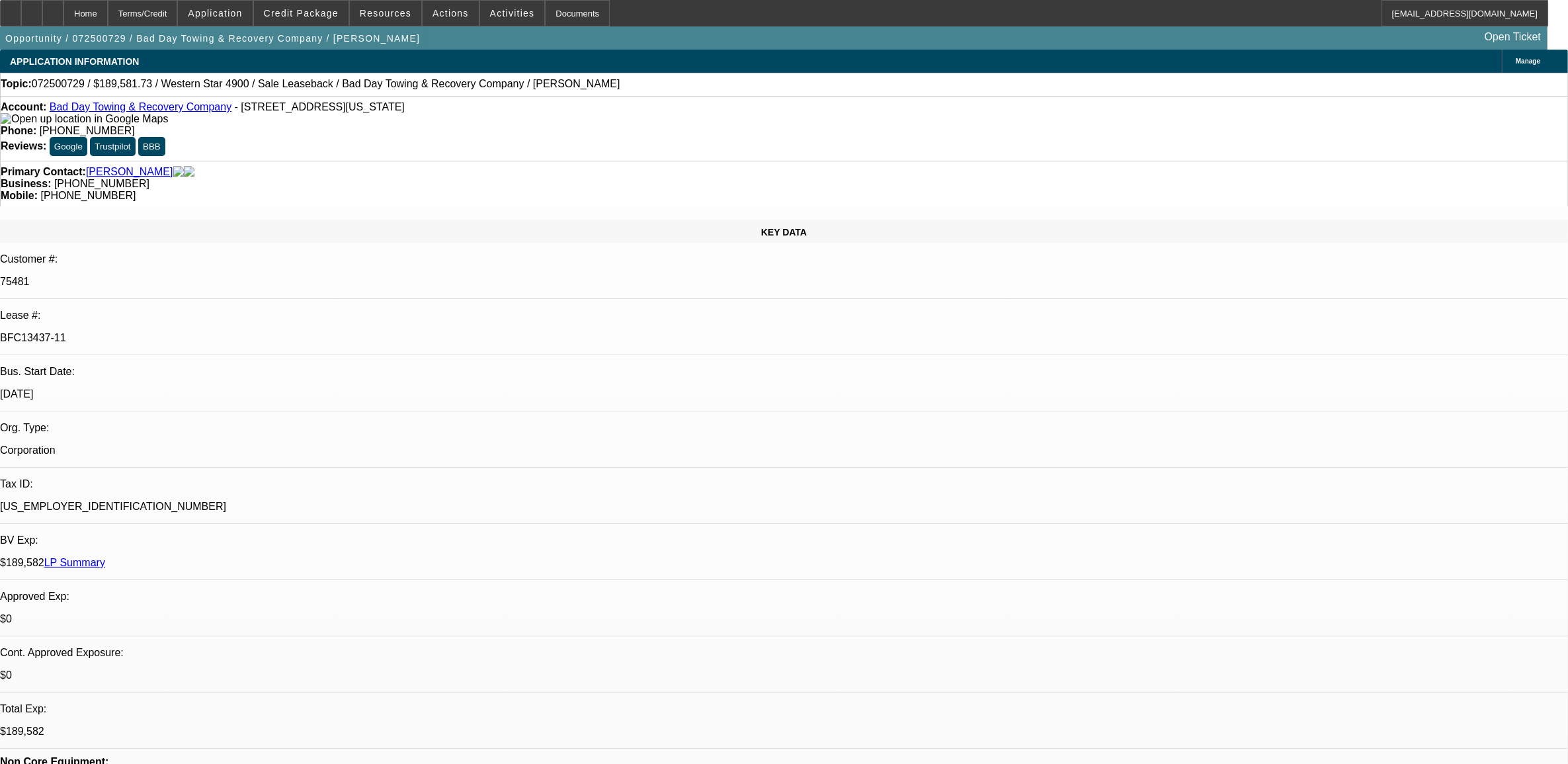
select select "2"
select select "6"
select select "1"
select select "2"
select select "6"
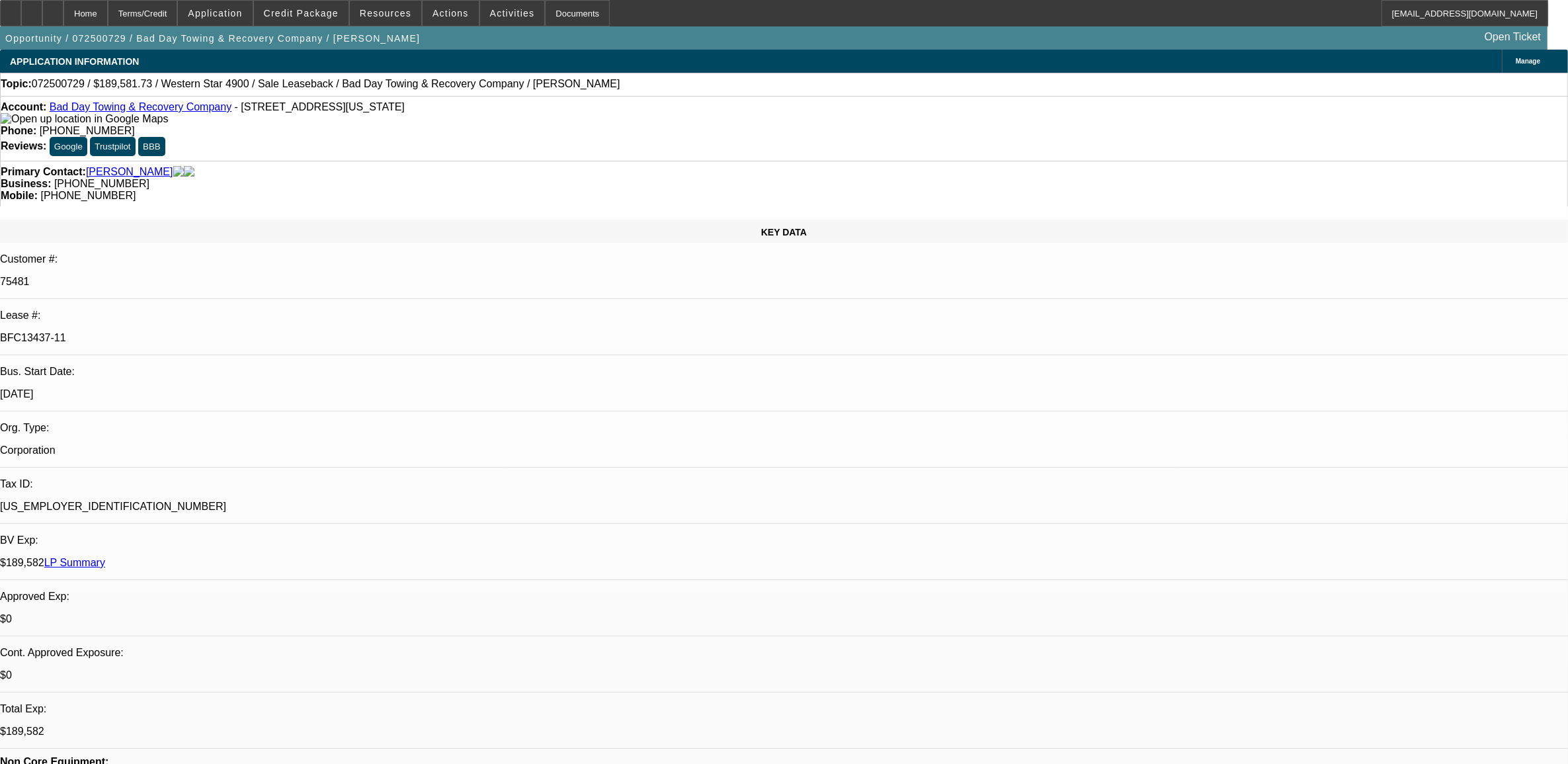
select select "1"
select select "2"
select select "6"
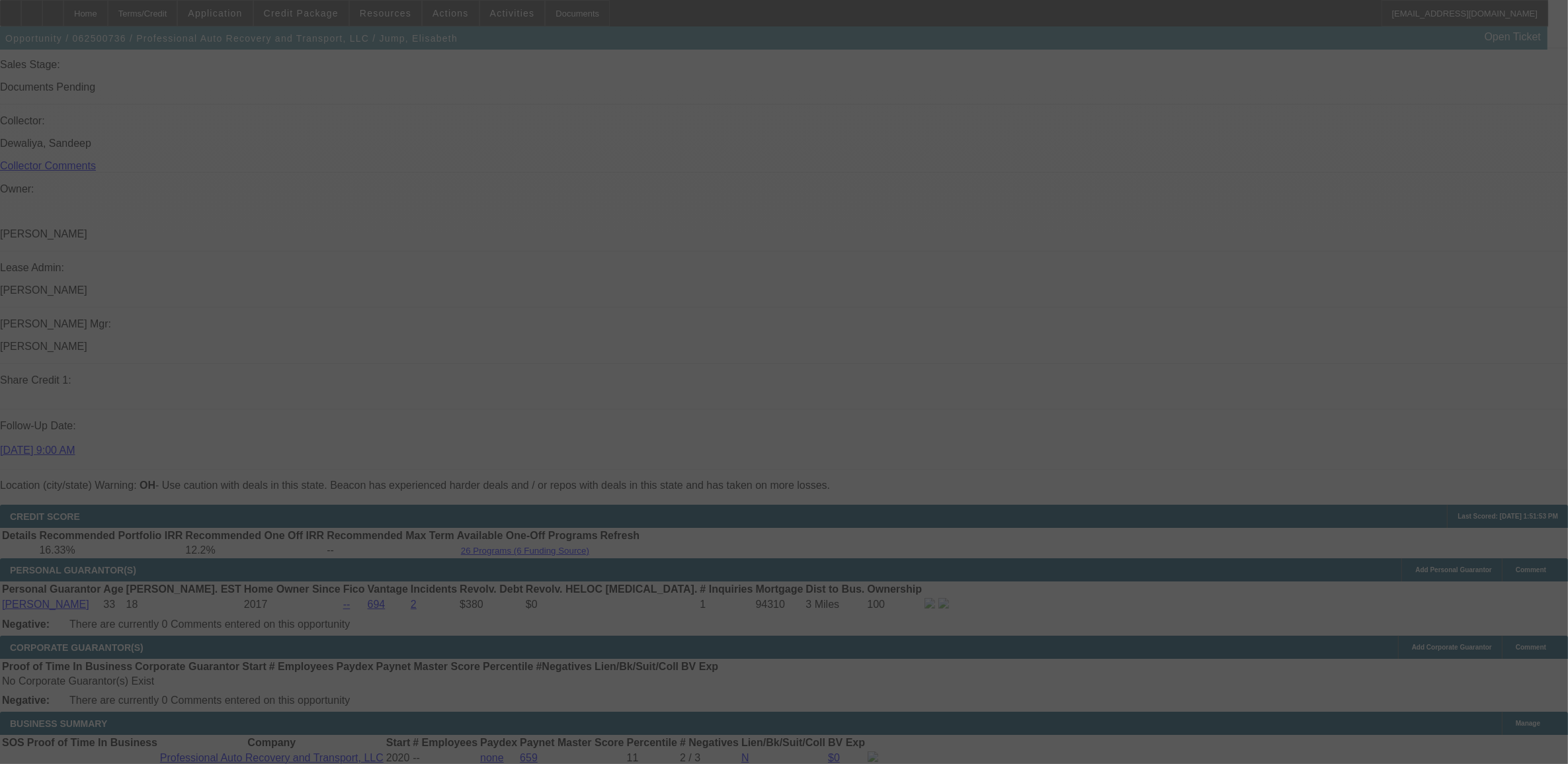
scroll to position [1611, 0]
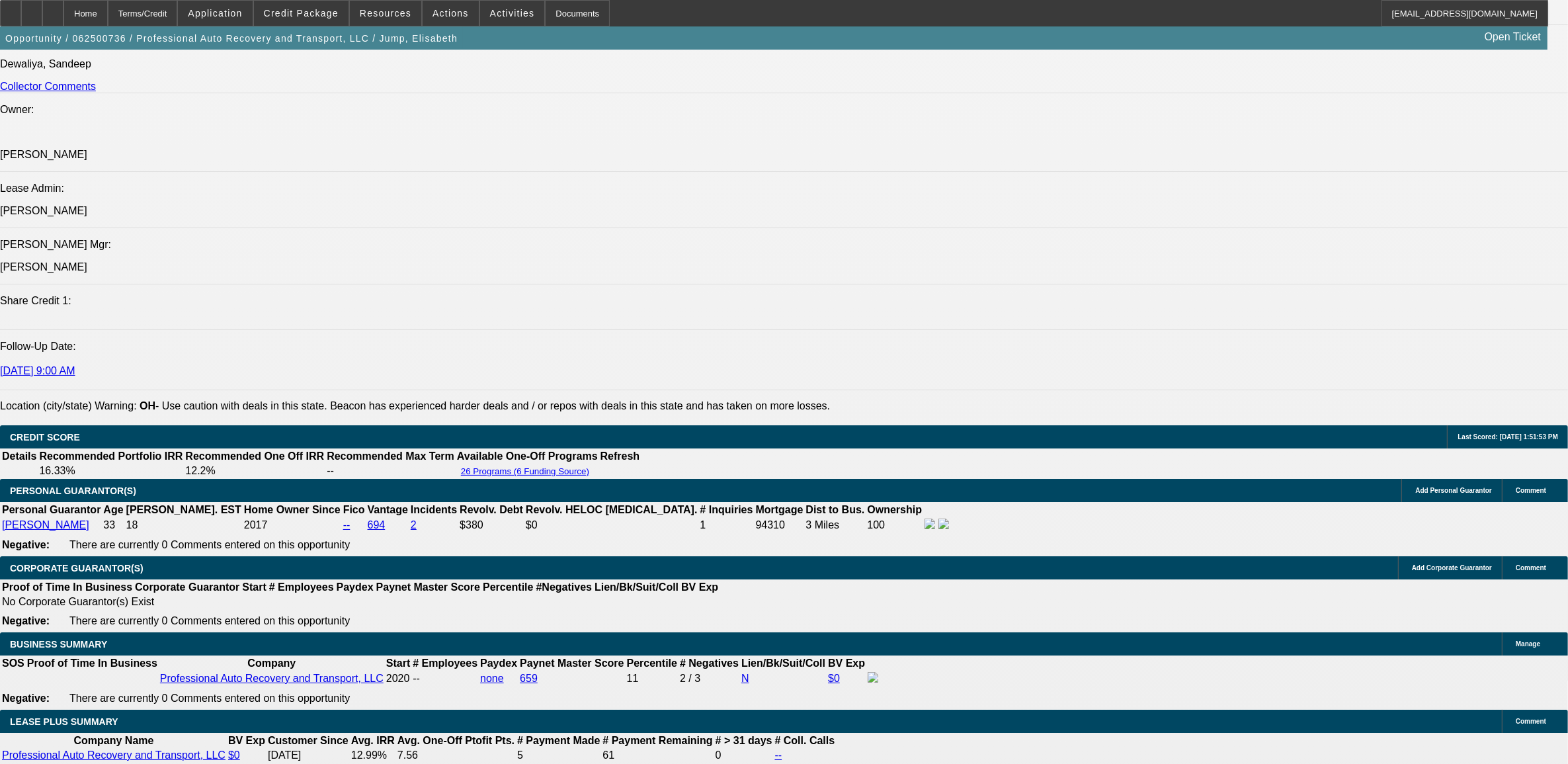
select select "0"
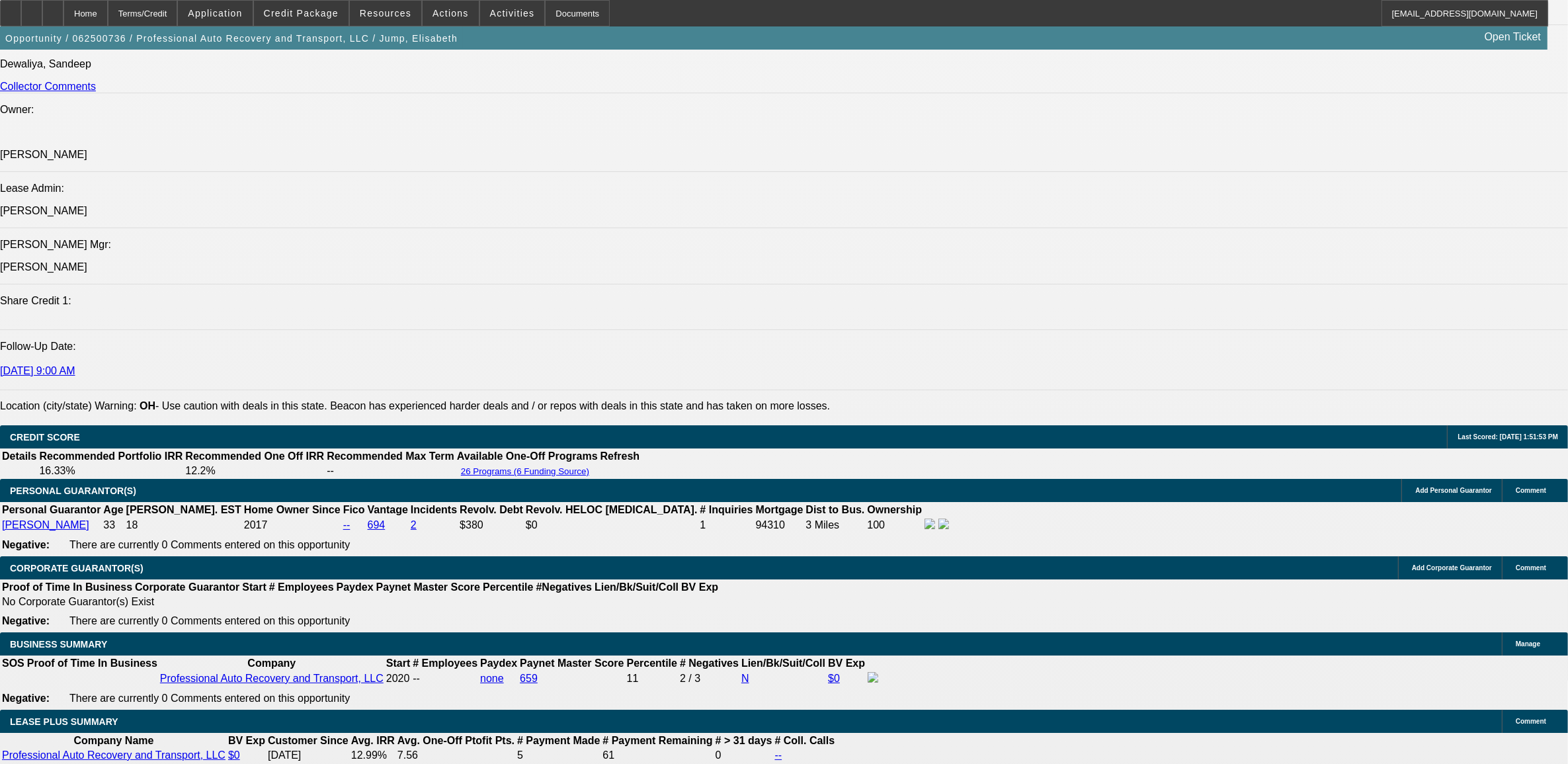
select select "0"
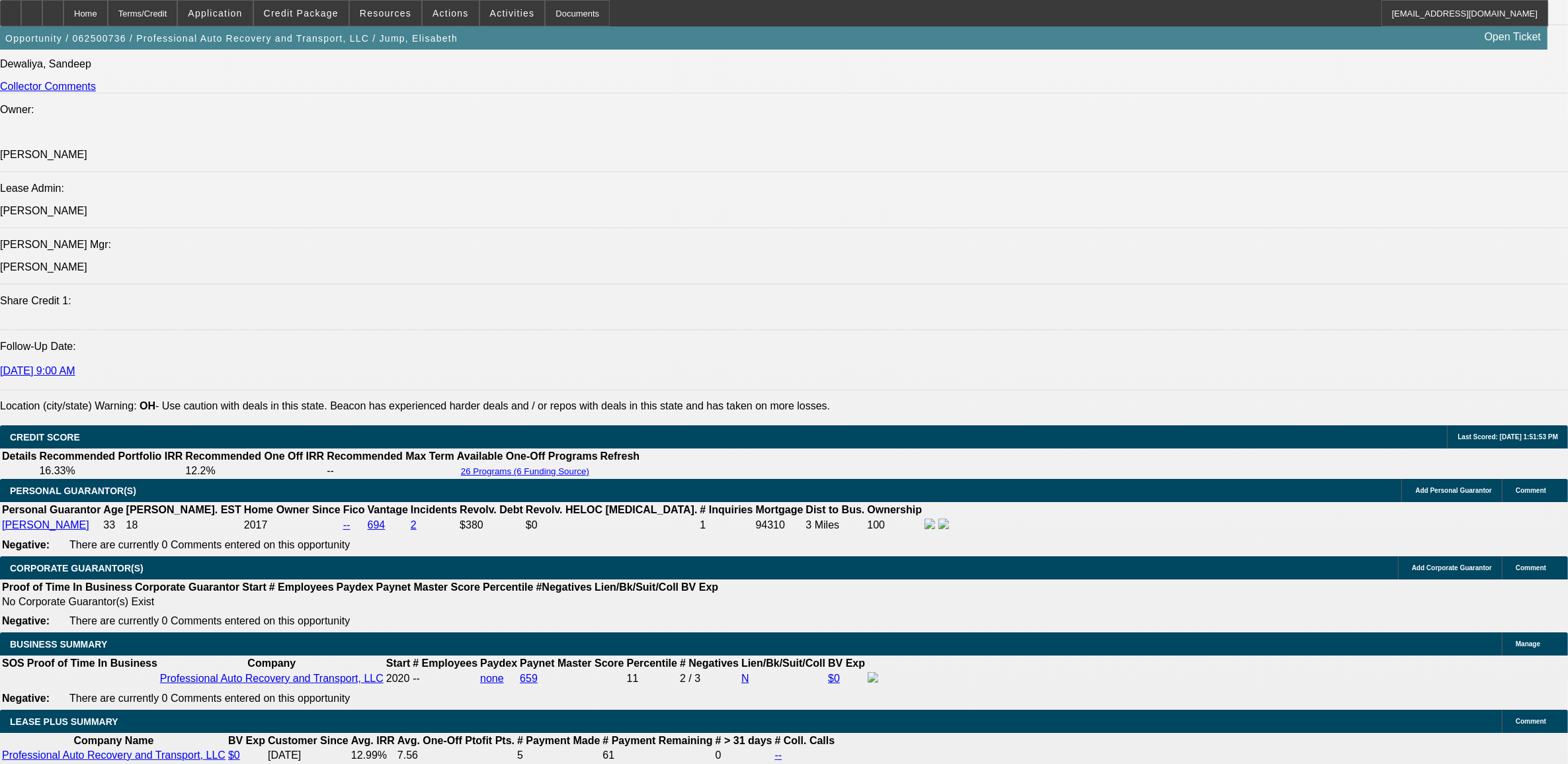
select select "0"
select select "1"
select select "6"
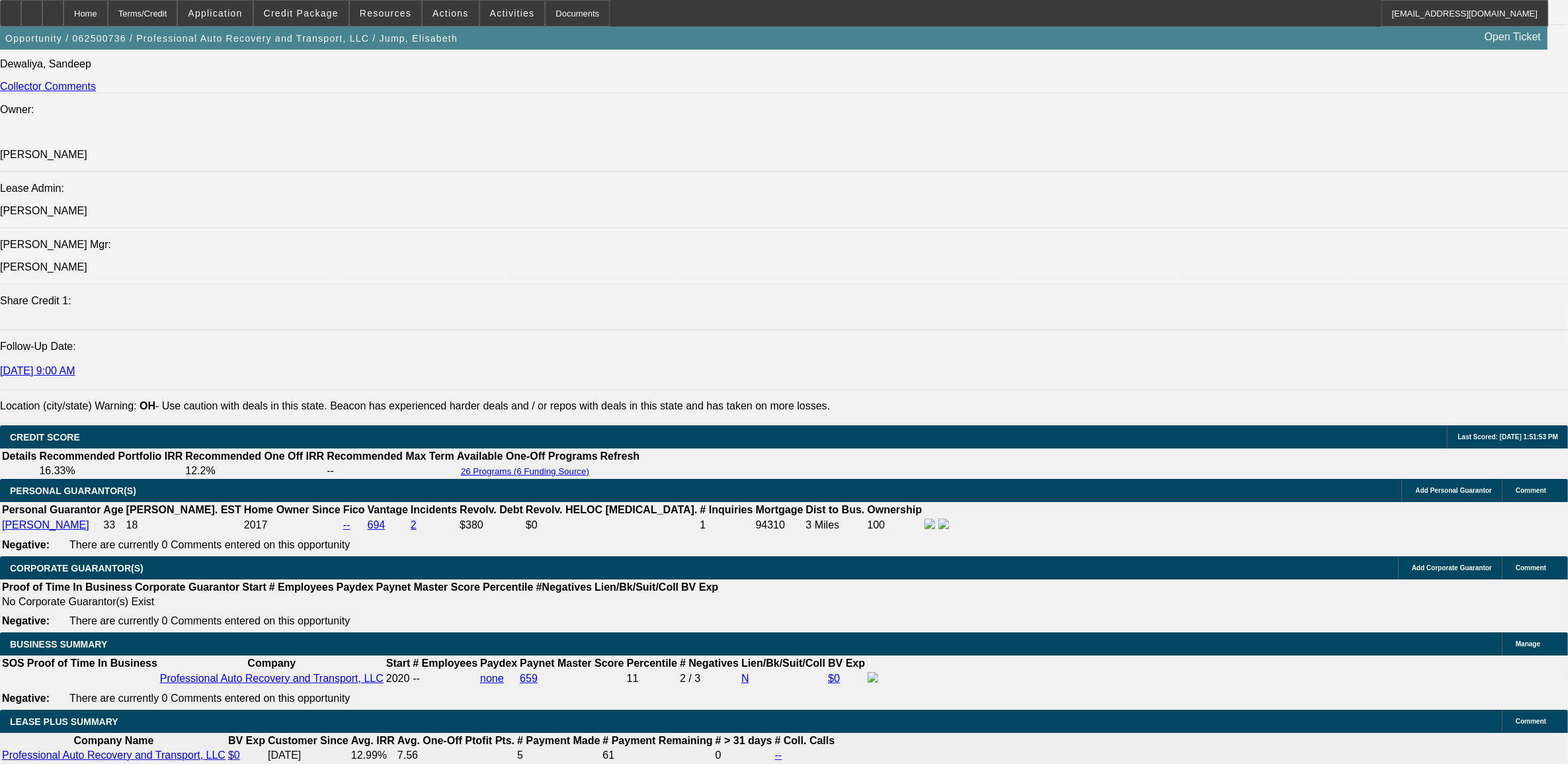
select select "1"
select select "6"
select select "1"
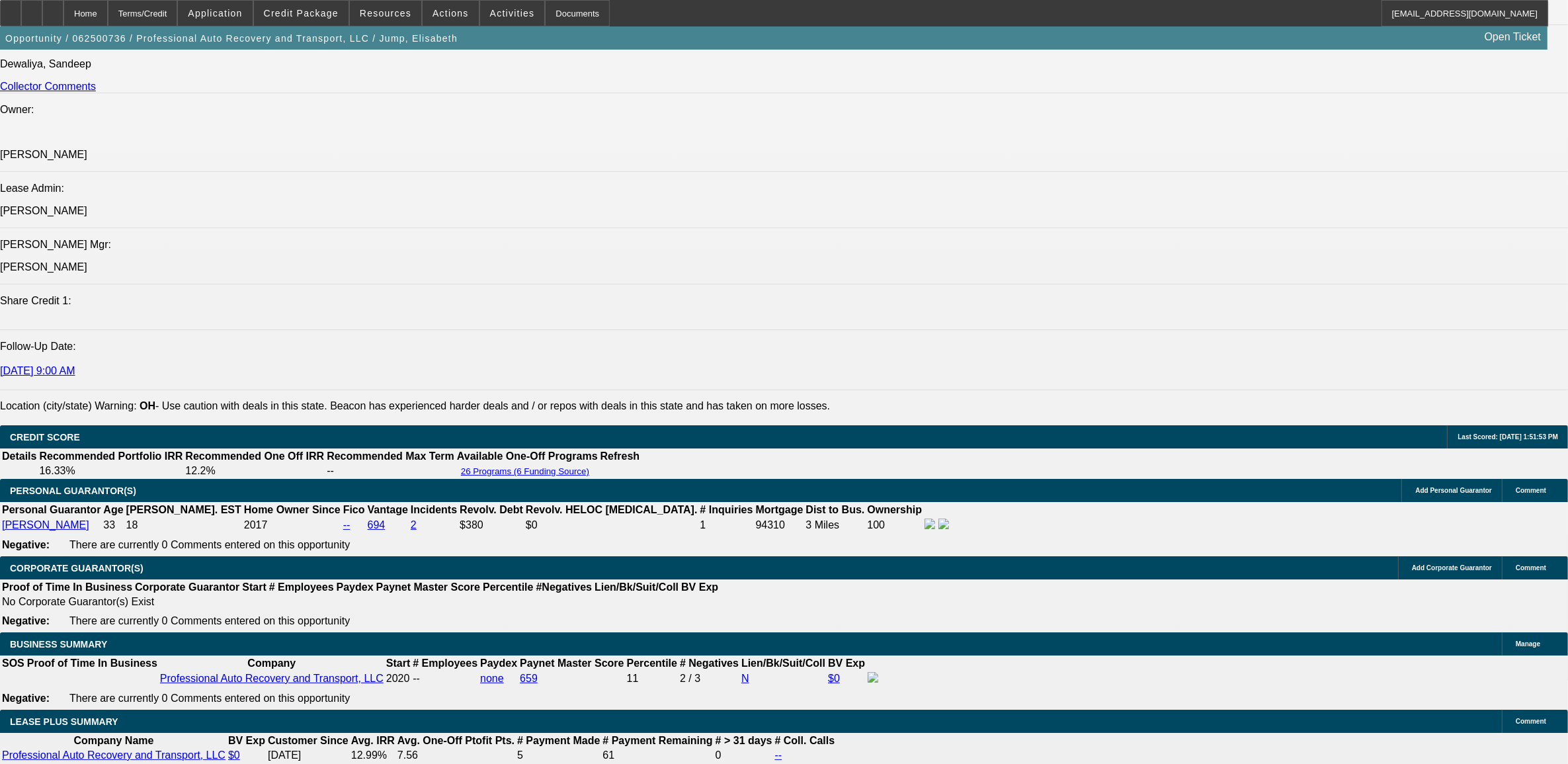
select select "6"
select select "1"
select select "6"
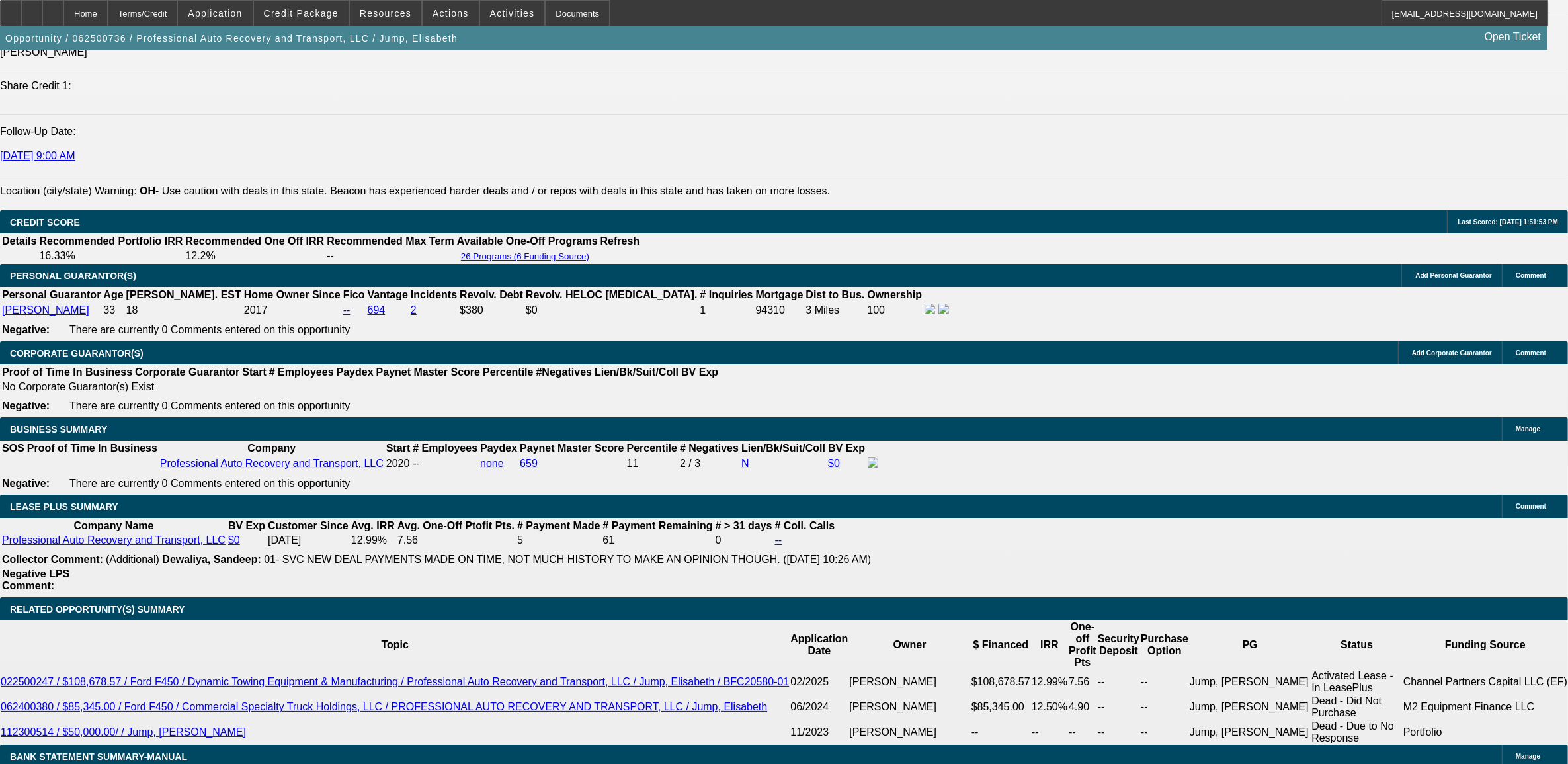
scroll to position [1859, 0]
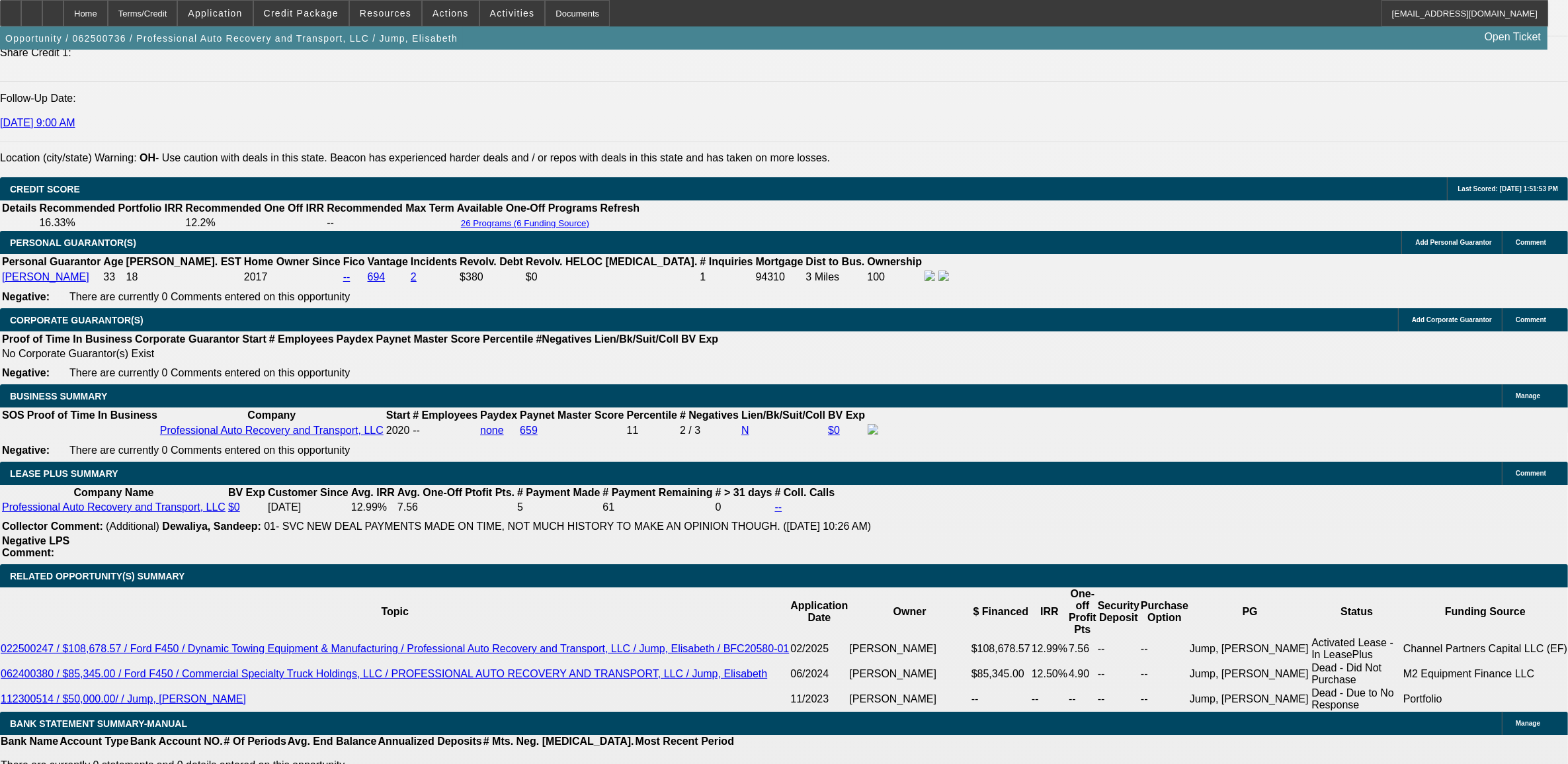
select select "0"
select select "6"
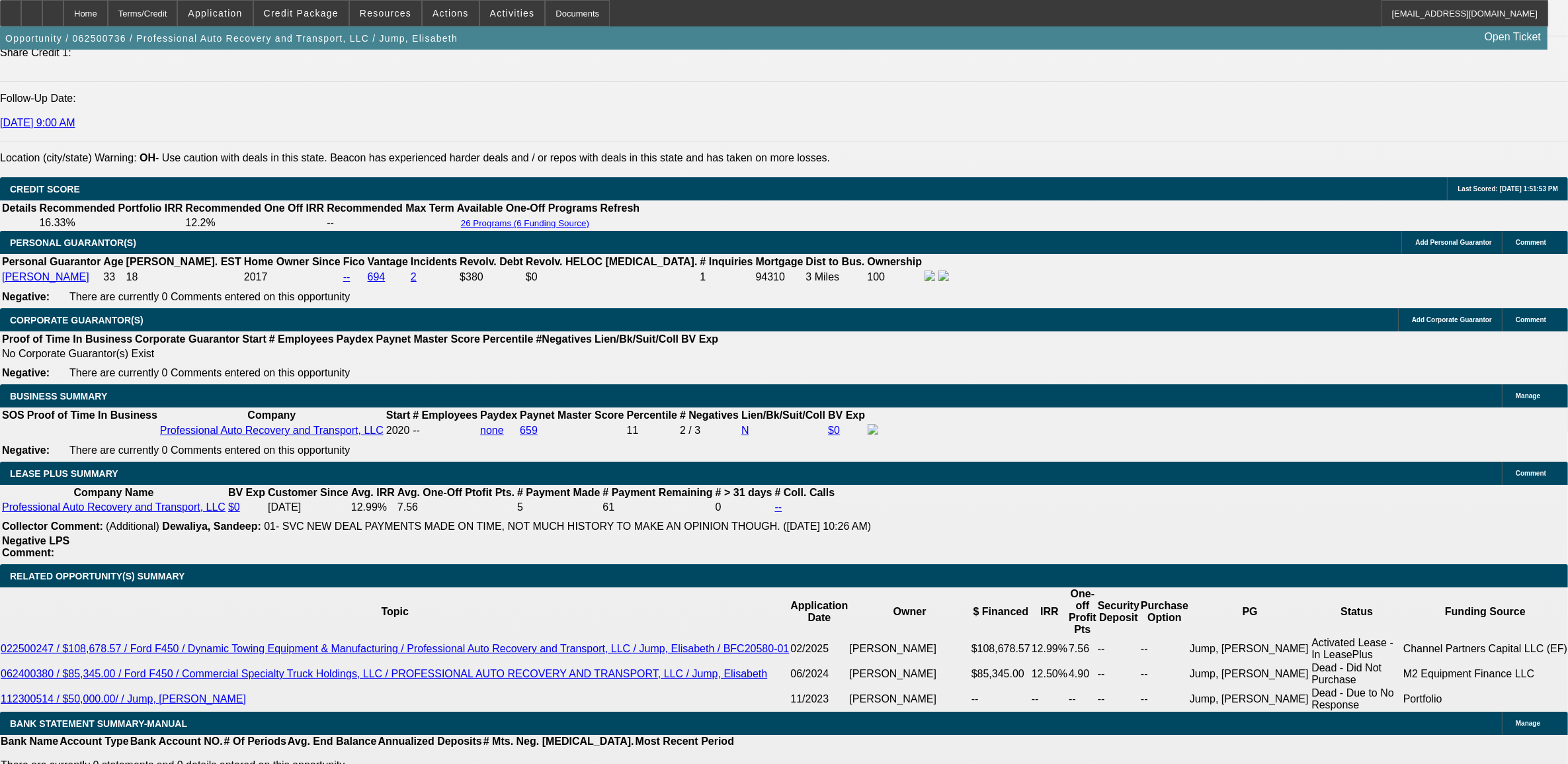
select select "0"
select select "6"
select select "0"
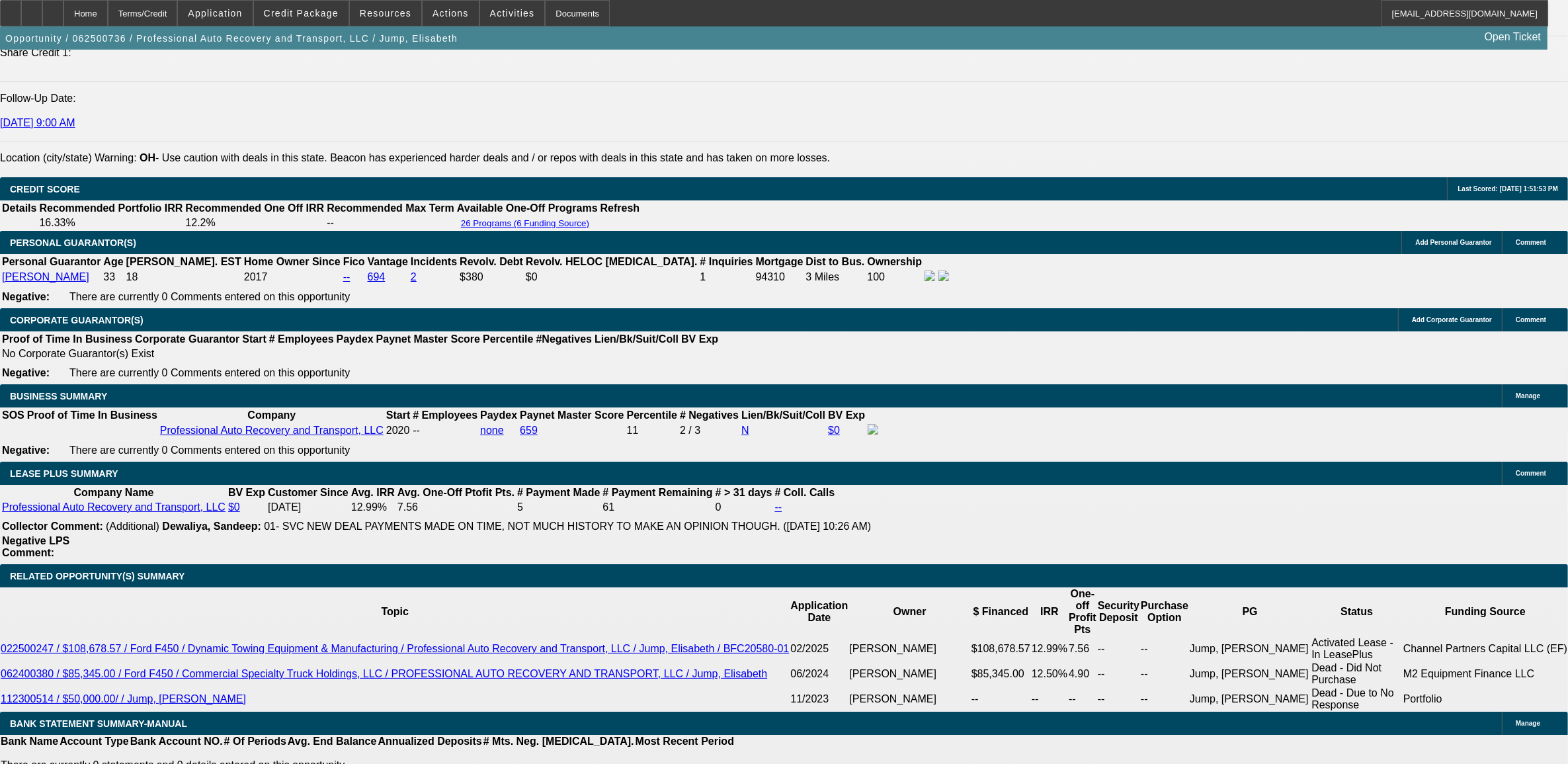
select select "0"
select select "6"
select select "0"
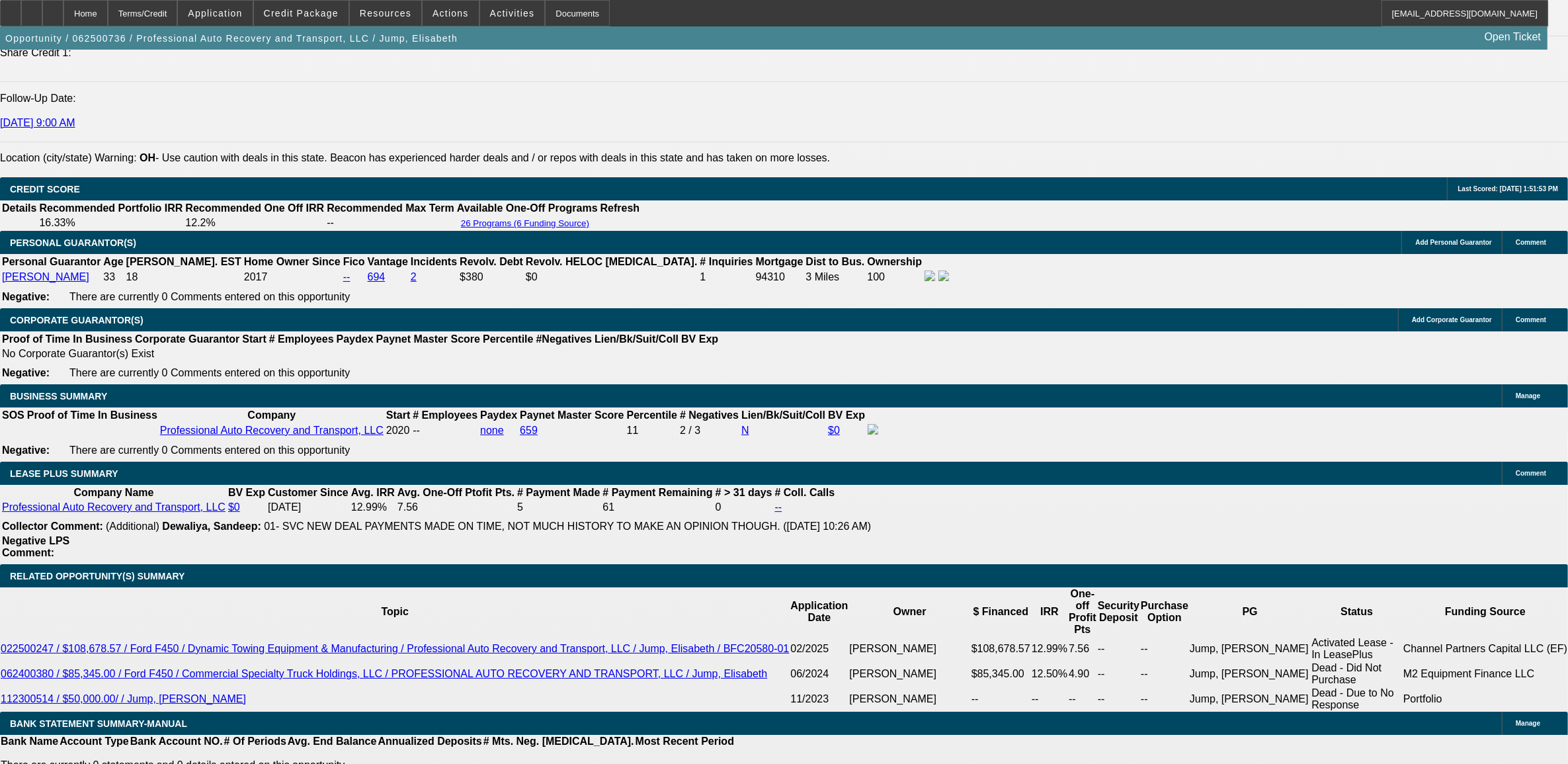
select select "0"
select select "6"
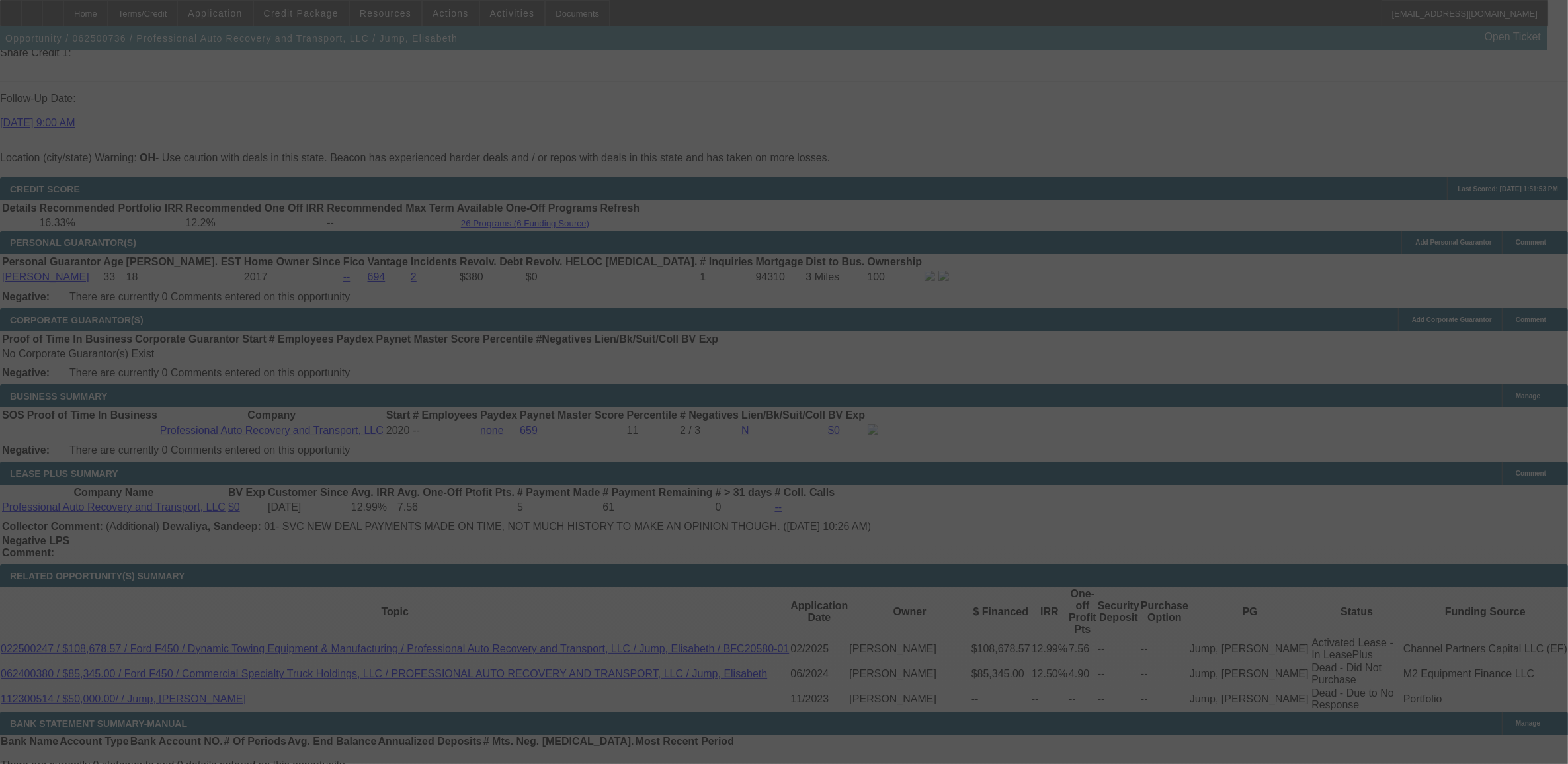
select select "0"
select select "6"
select select "0"
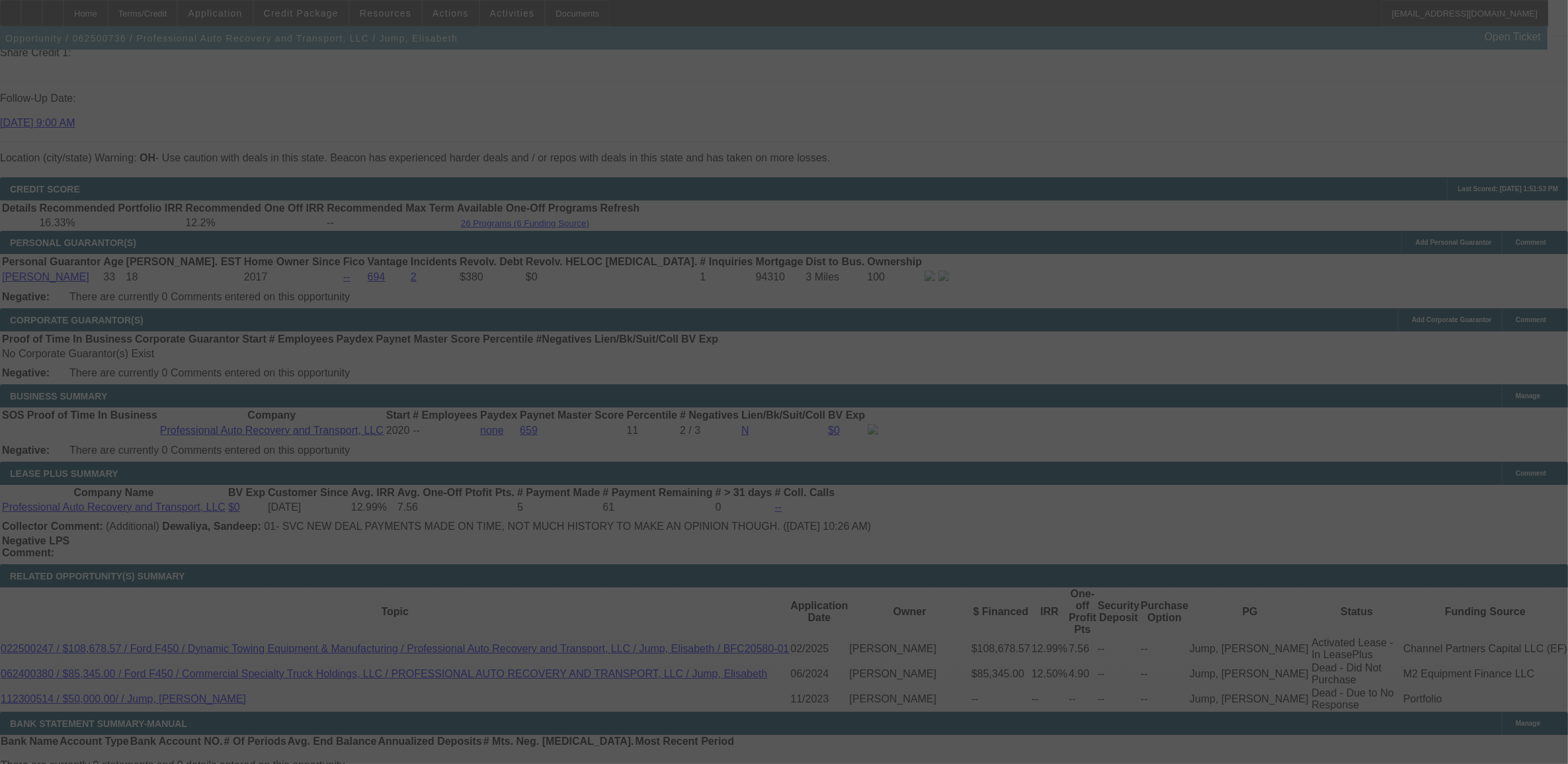
select select "0"
select select "6"
select select "0"
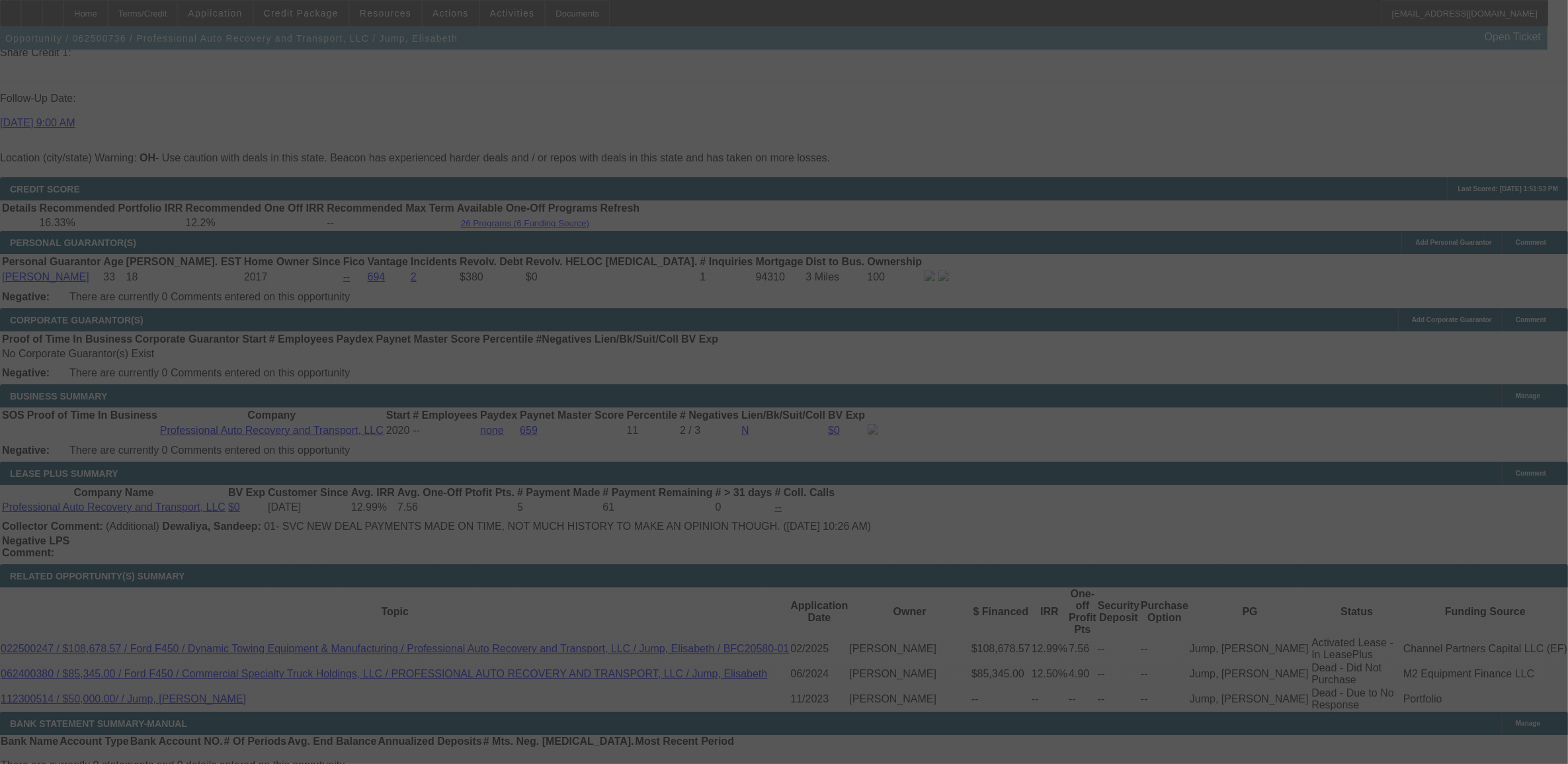
select select "0"
select select "6"
select select "0"
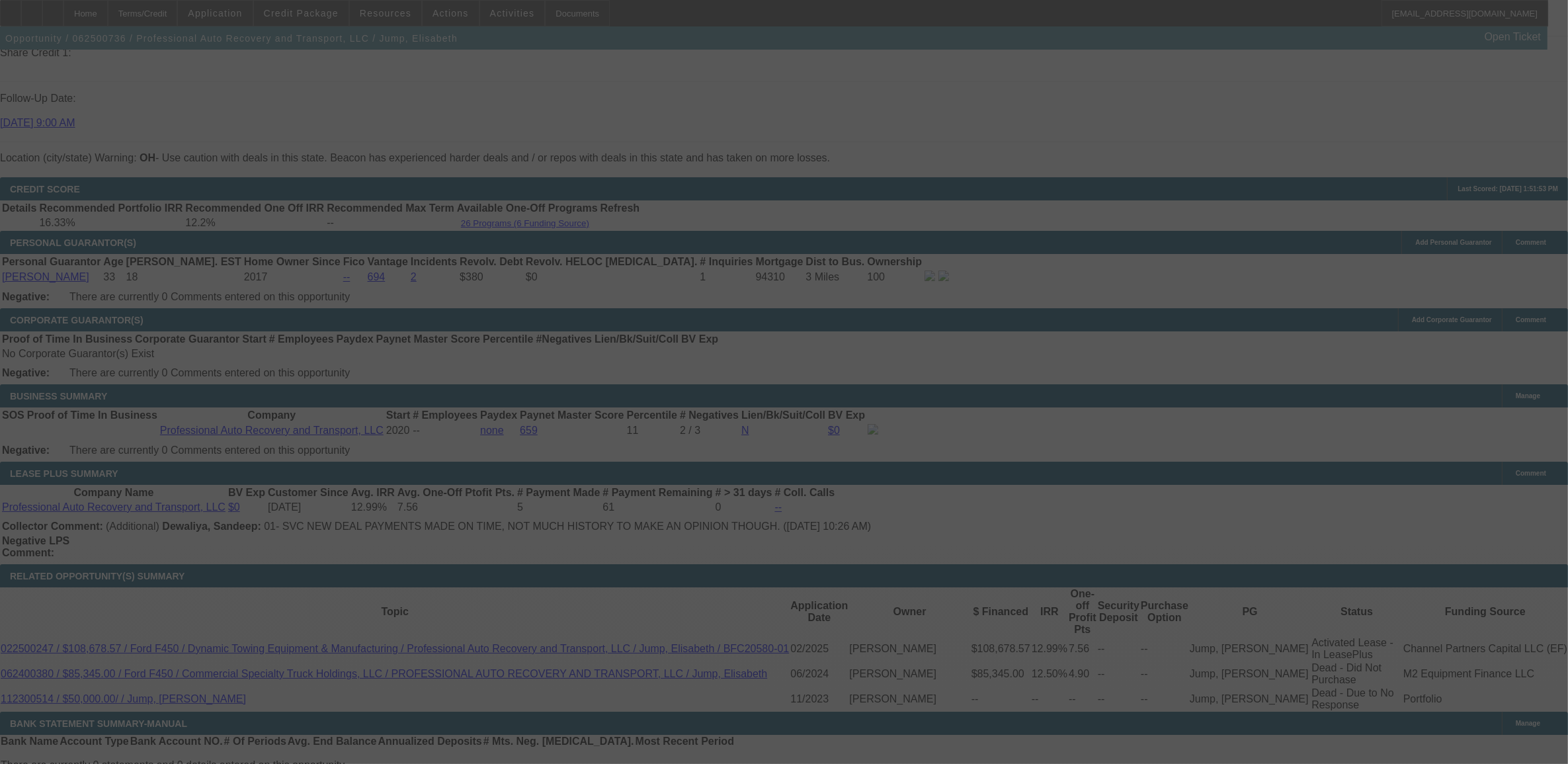
select select "6"
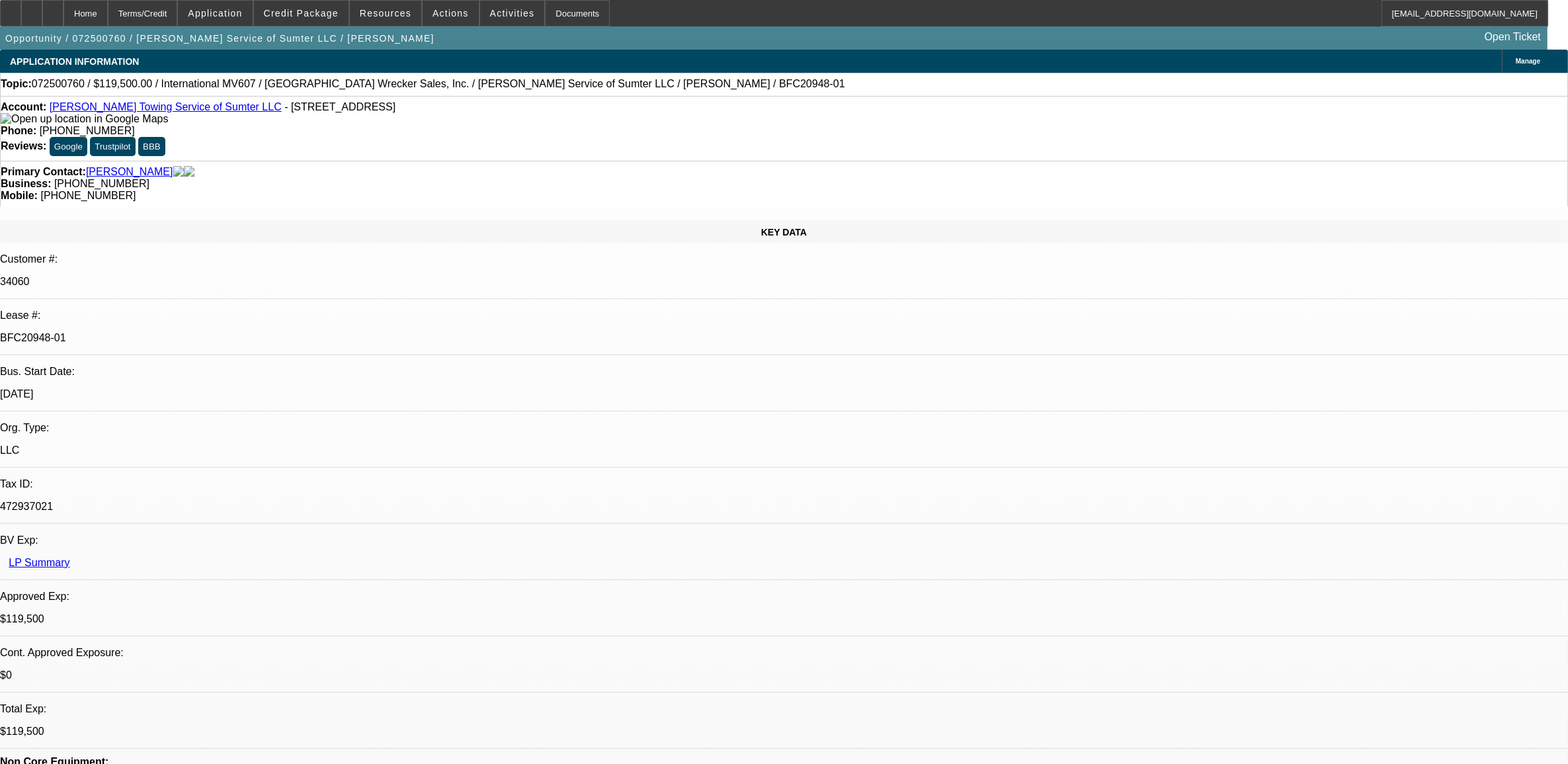
select select "0"
select select "2"
select select "0"
select select "2"
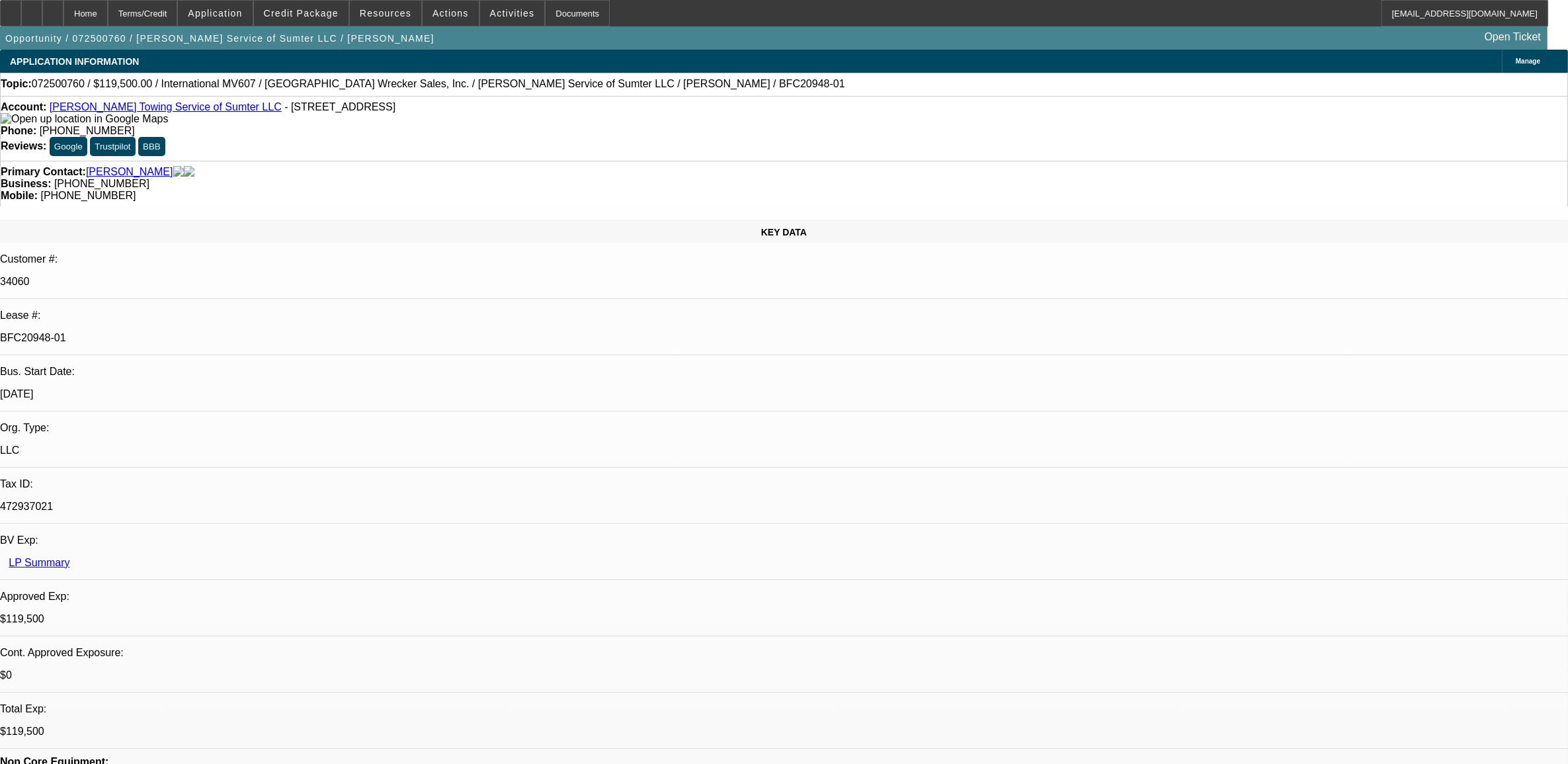
select select "0"
select select "2"
select select "0"
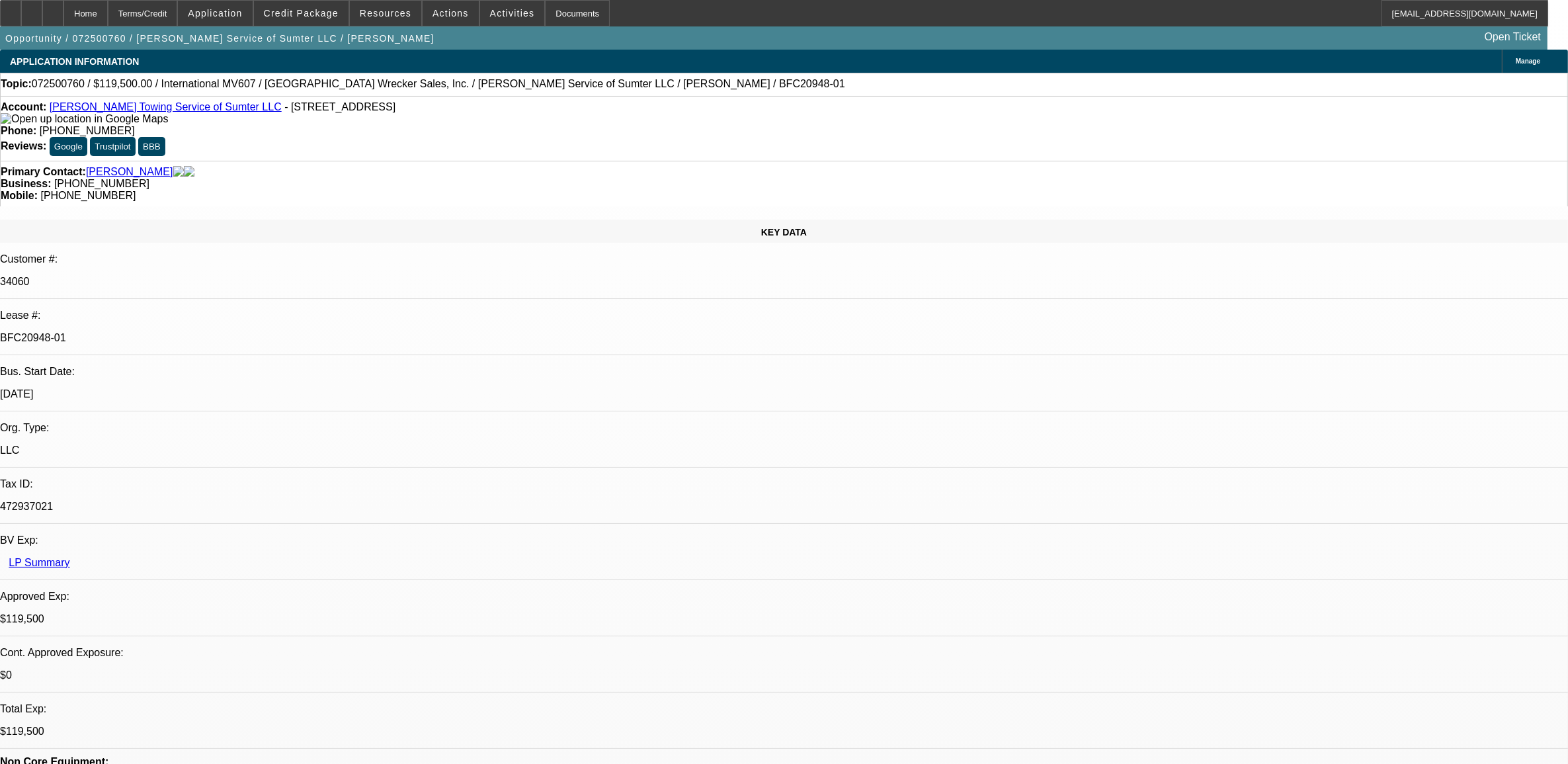
select select "2"
select select "0"
select select "1"
select select "2"
select select "6"
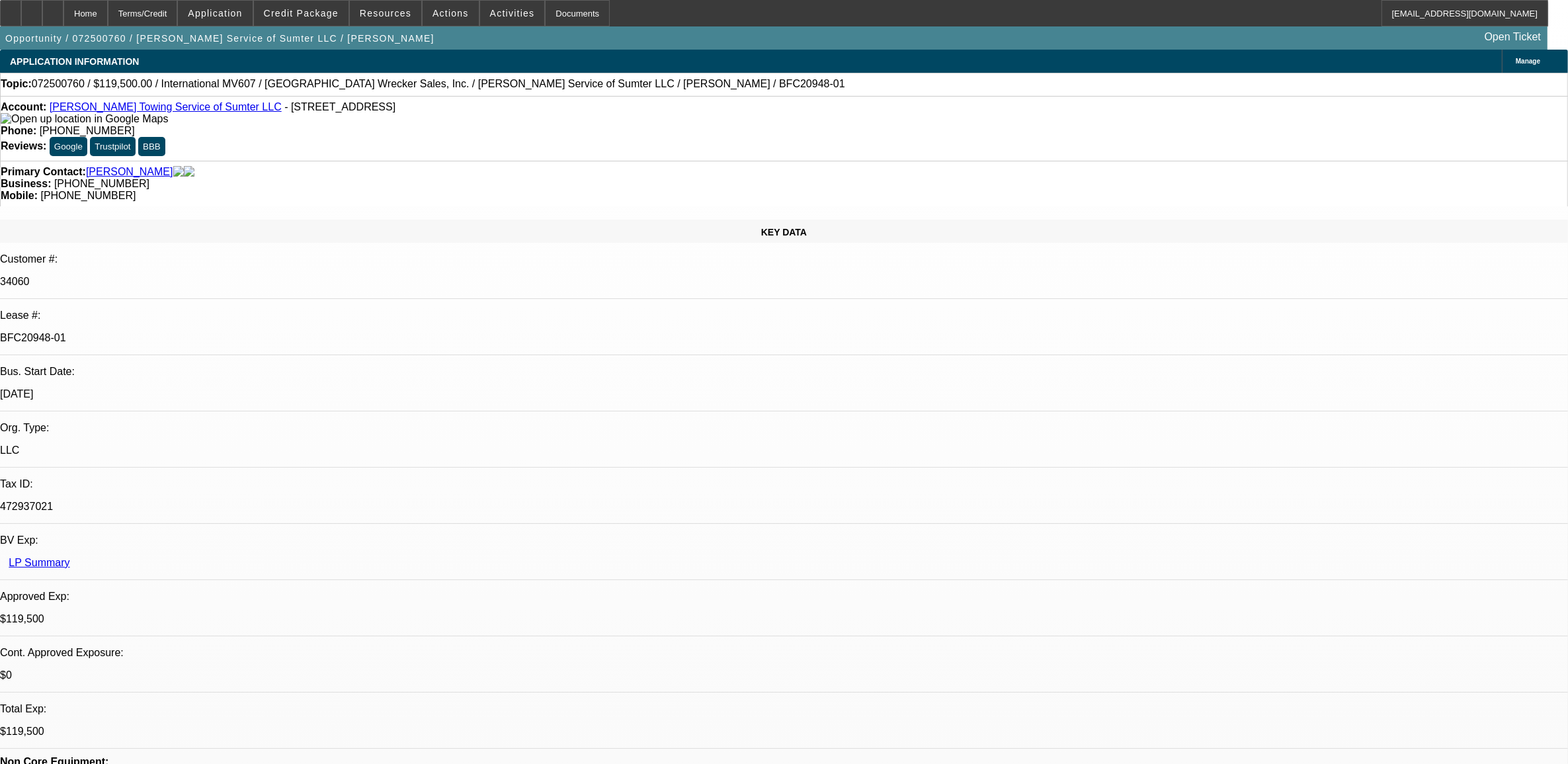
select select "1"
select select "2"
select select "6"
select select "1"
select select "2"
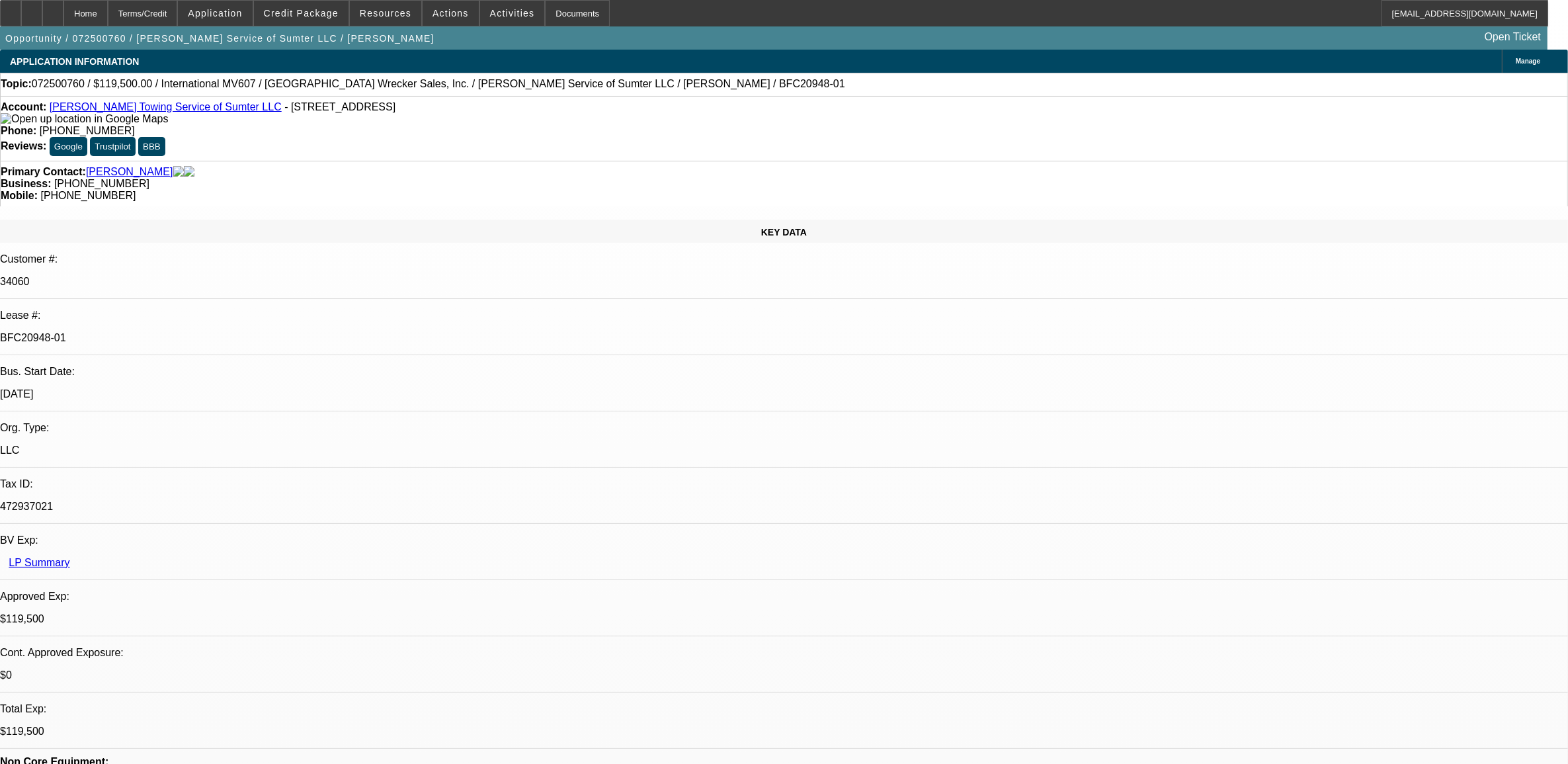
select select "6"
select select "1"
select select "2"
select select "6"
drag, startPoint x: 252, startPoint y: 220, endPoint x: 189, endPoint y: 228, distance: 63.5
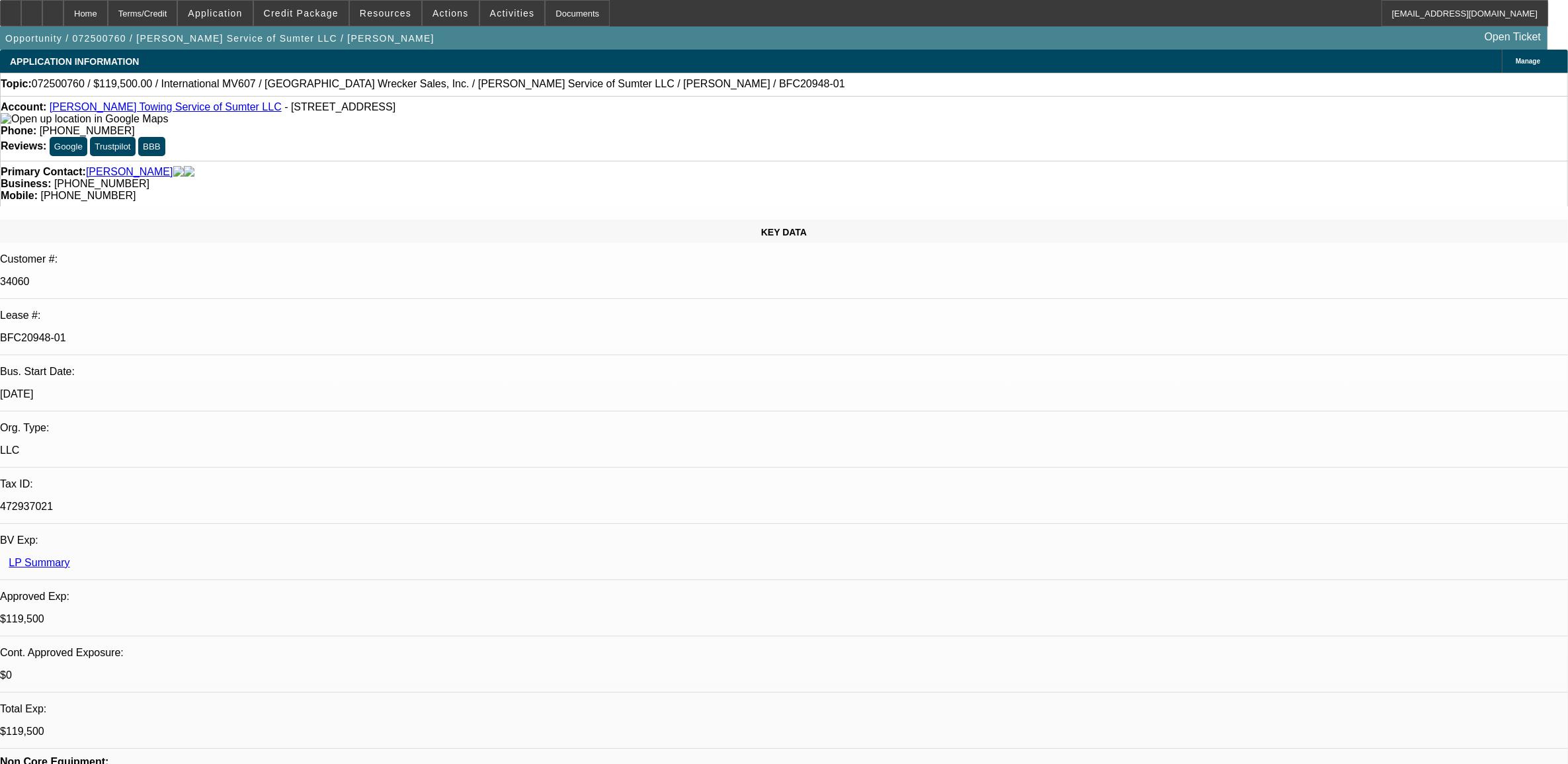
click at [189, 332] on div "BFC20948-01" at bounding box center [784, 338] width 1568 height 12
copy p "BFC20948-01"
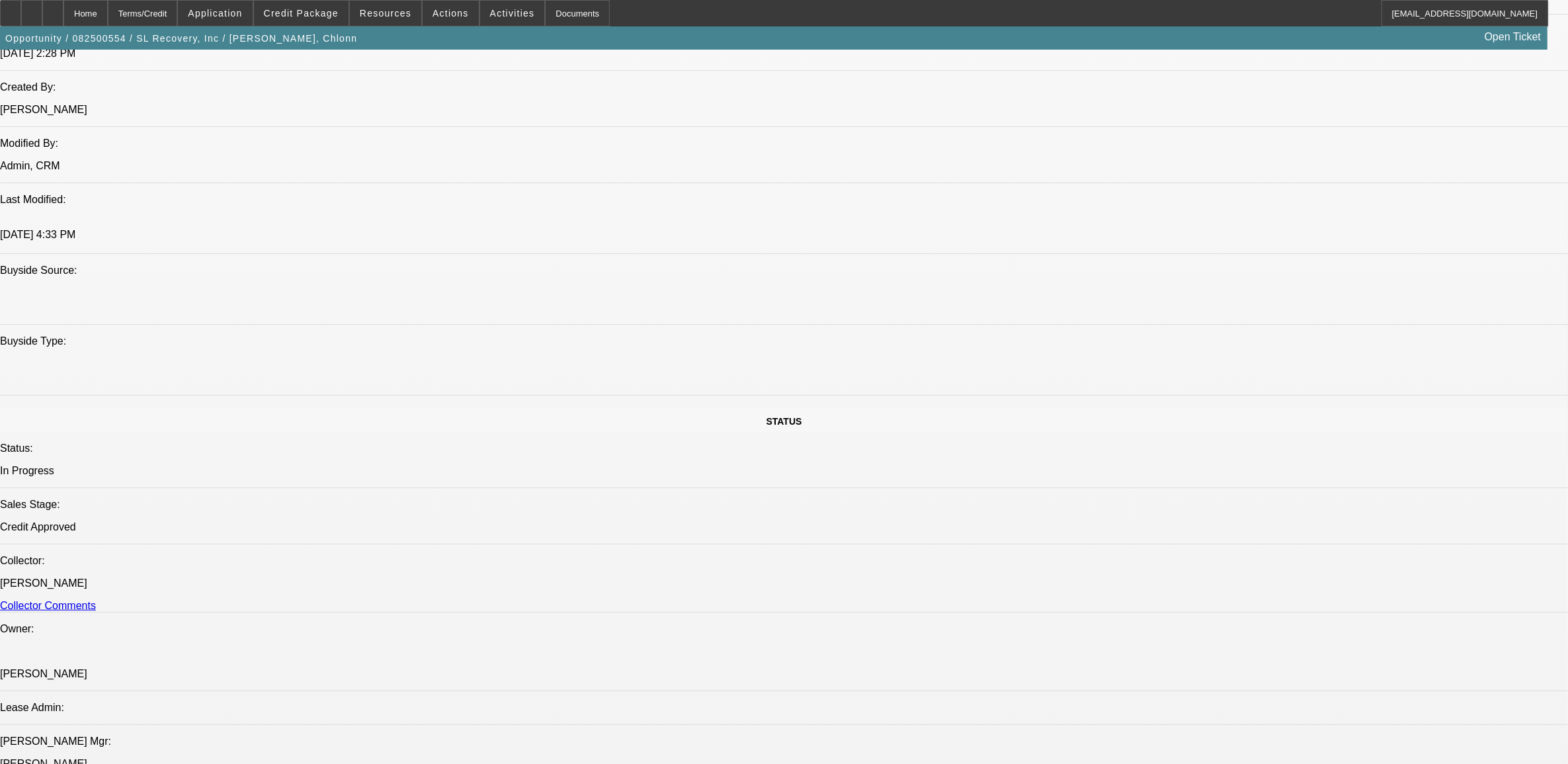
select select "0"
select select "2"
select select "0"
select select "6"
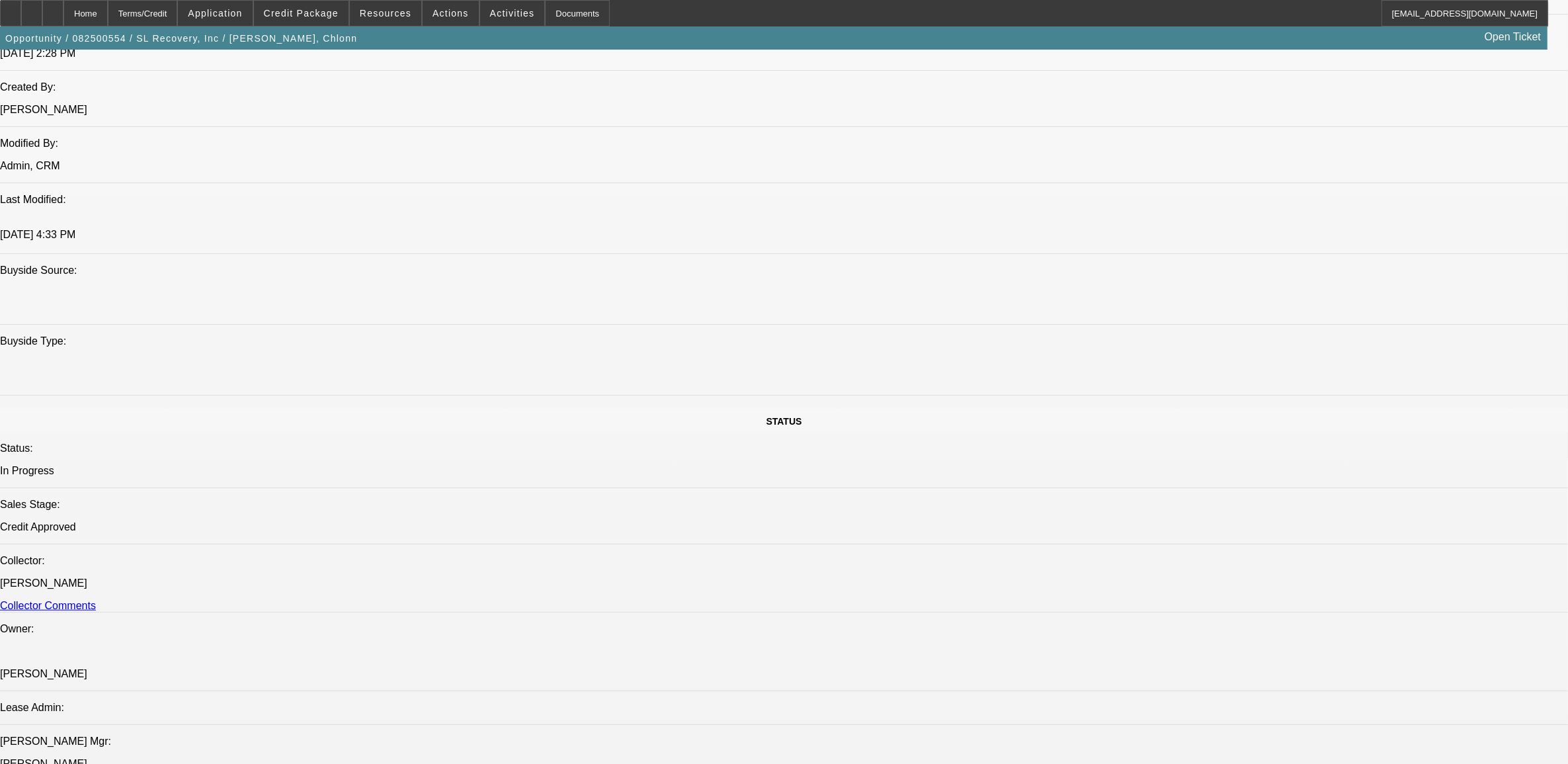
select select "0"
select select "2"
select select "0"
select select "6"
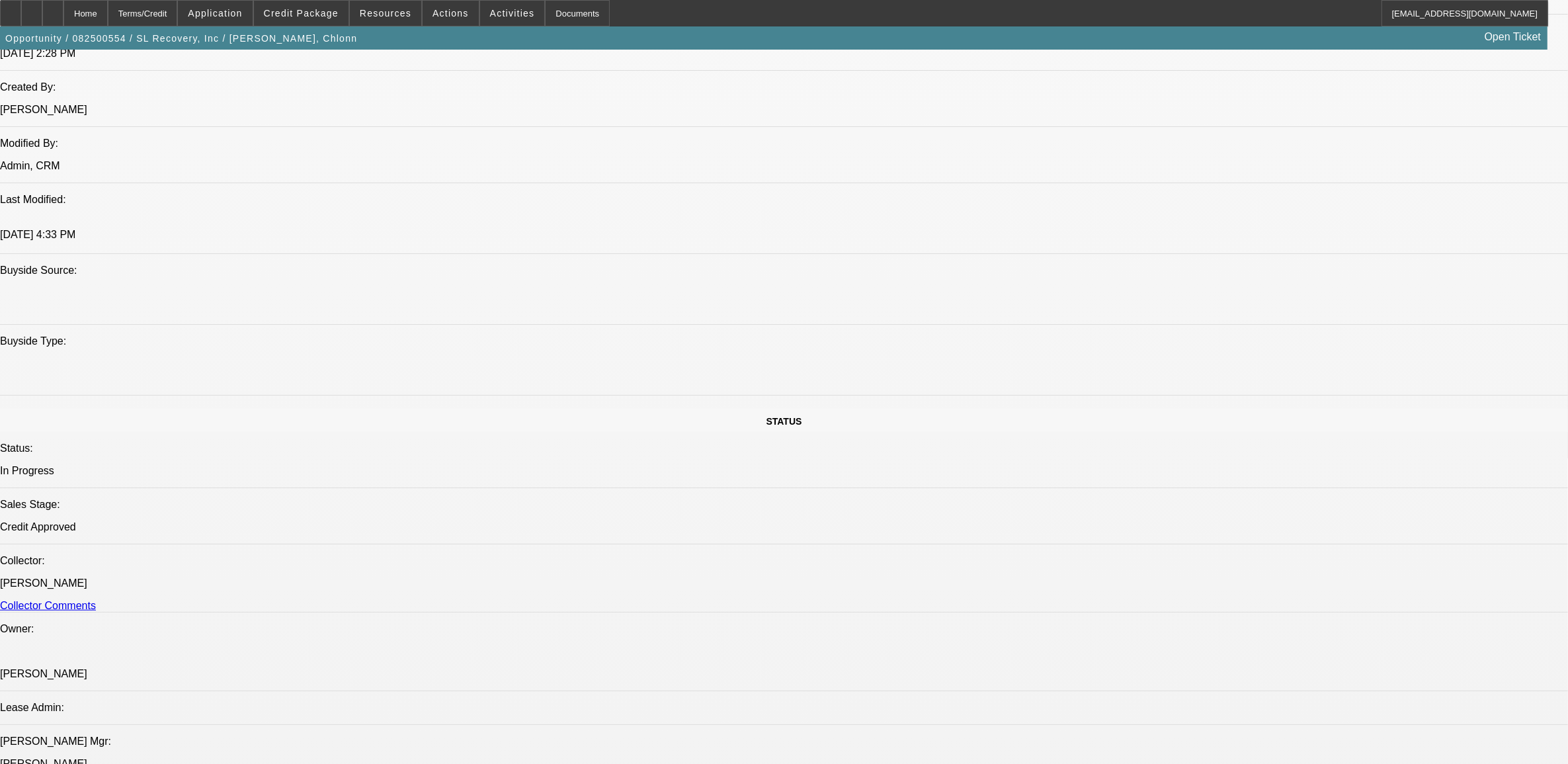
select select "0"
select select "2"
select select "0"
select select "6"
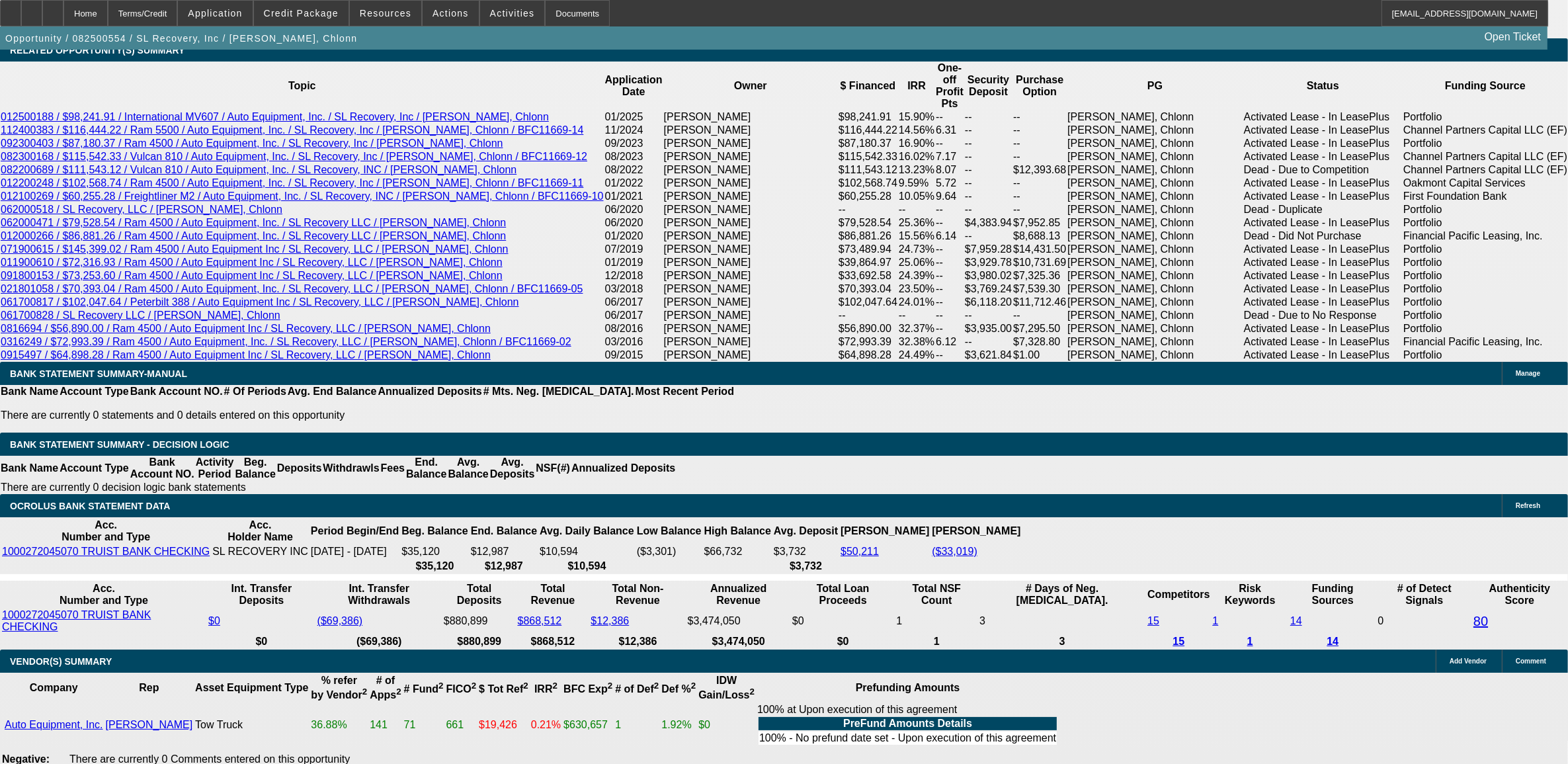
scroll to position [2232, 0]
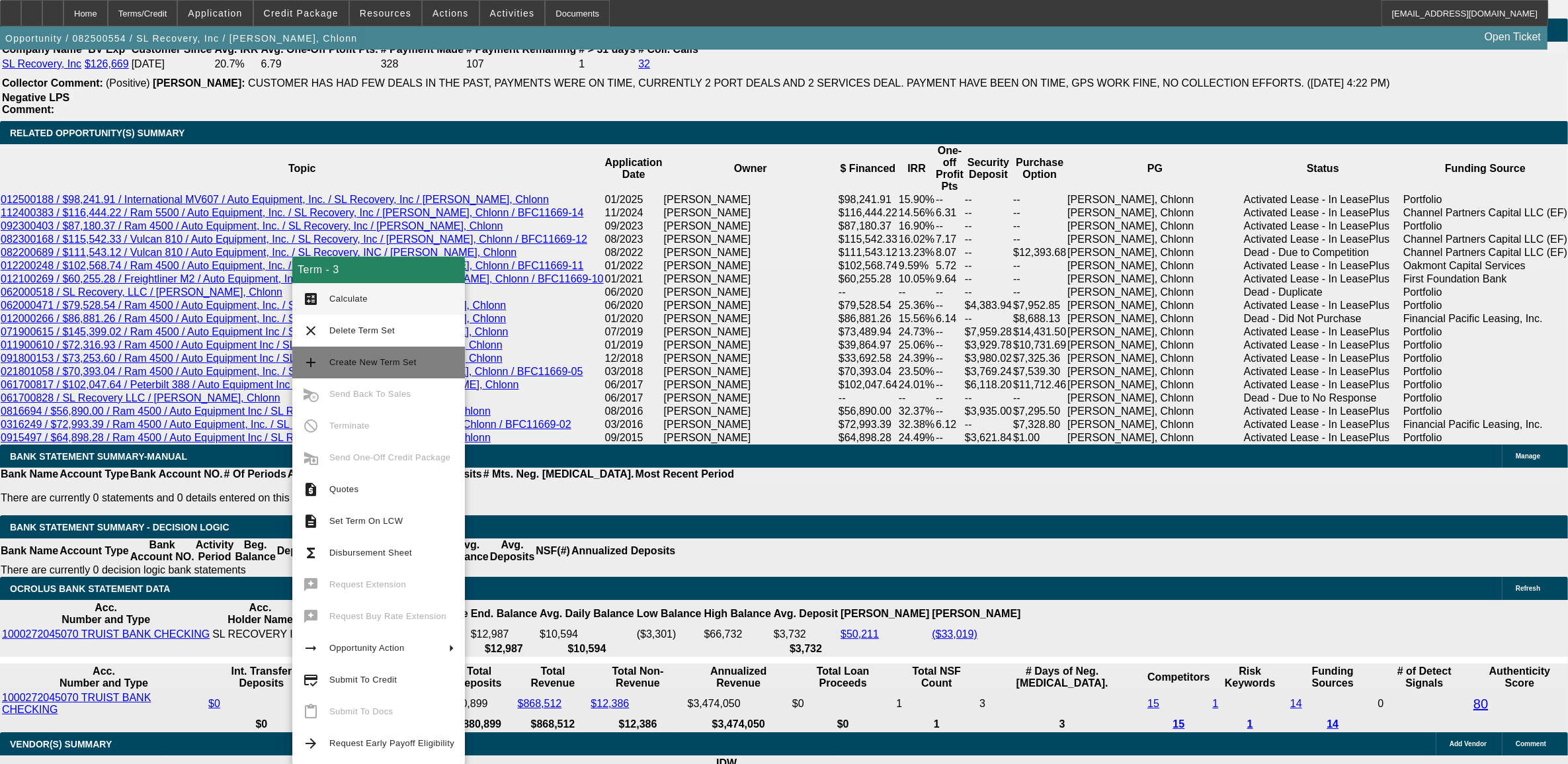
click at [328, 358] on button "add Create New Term Set" at bounding box center [378, 363] width 172 height 32
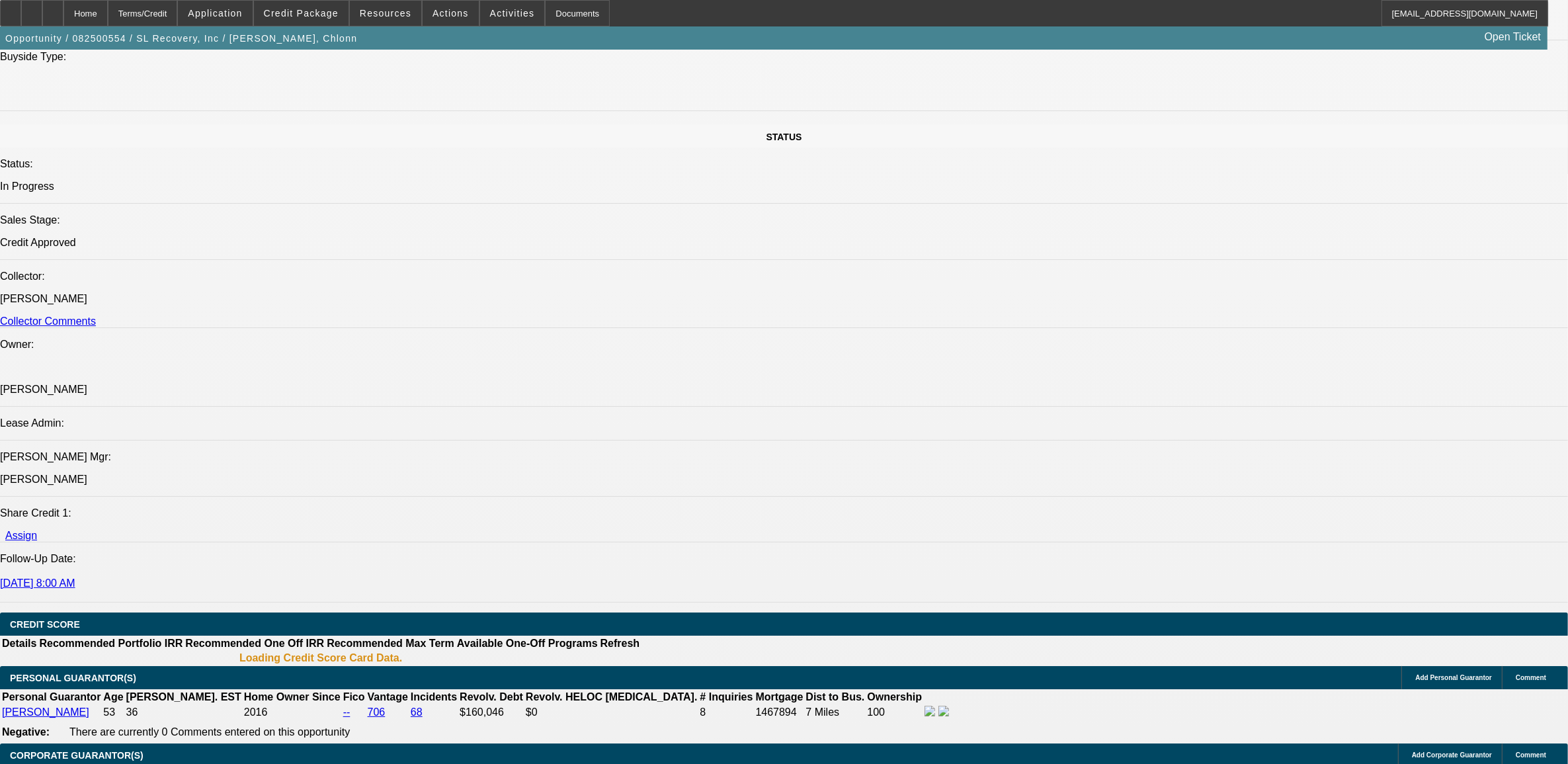
select select "0"
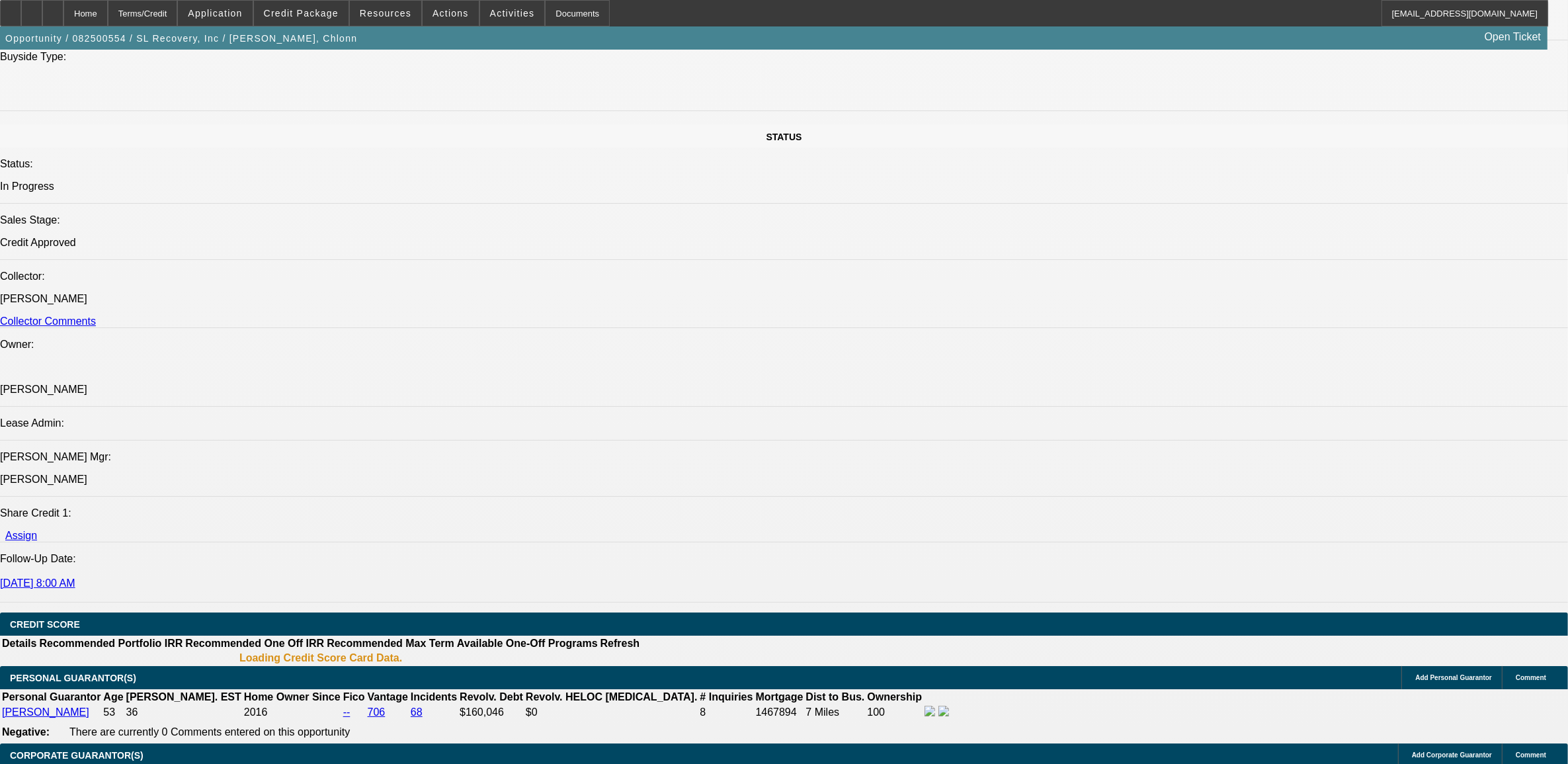
select select "0"
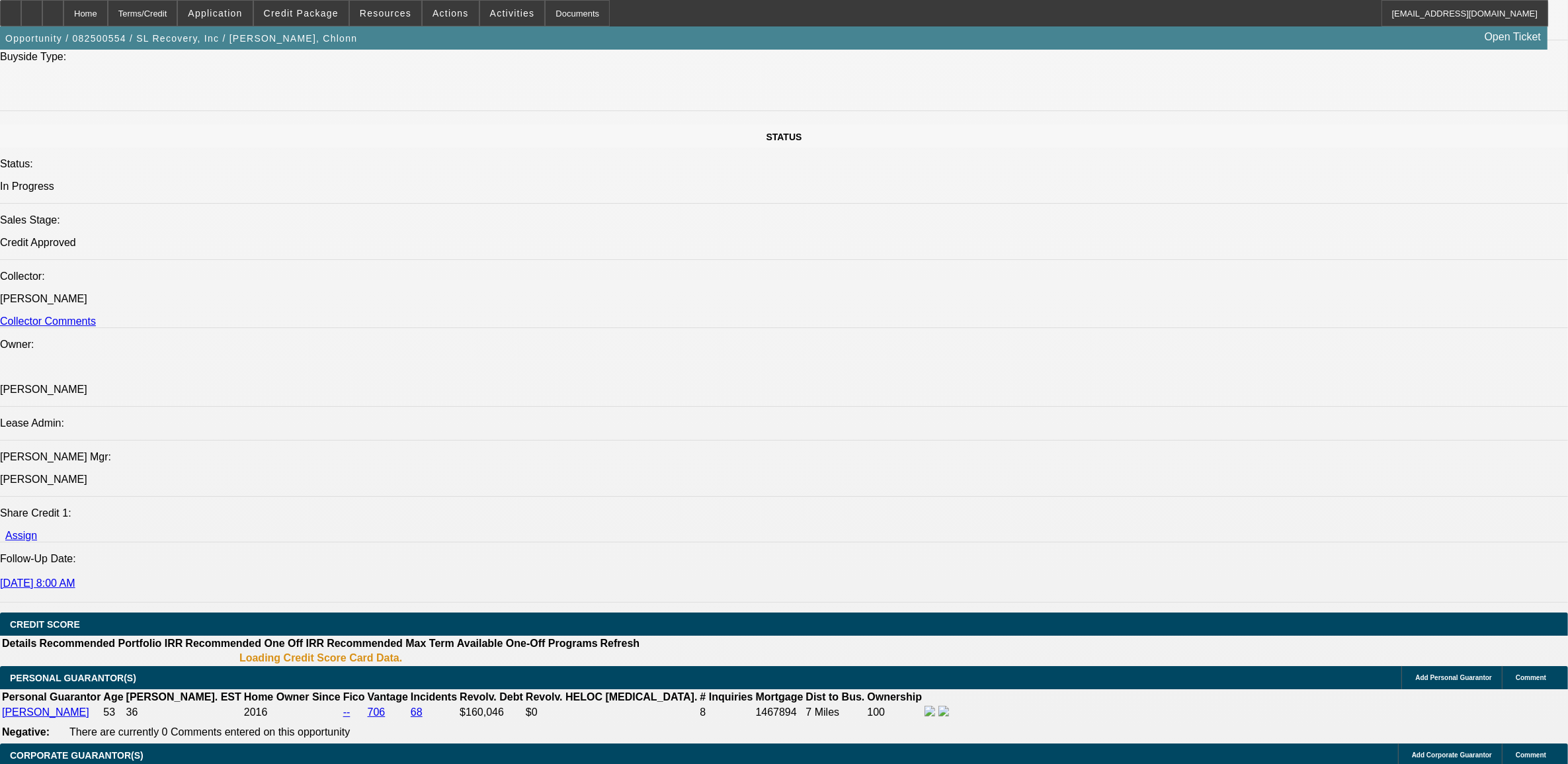
select select "0"
select select "1"
select select "2"
select select "6"
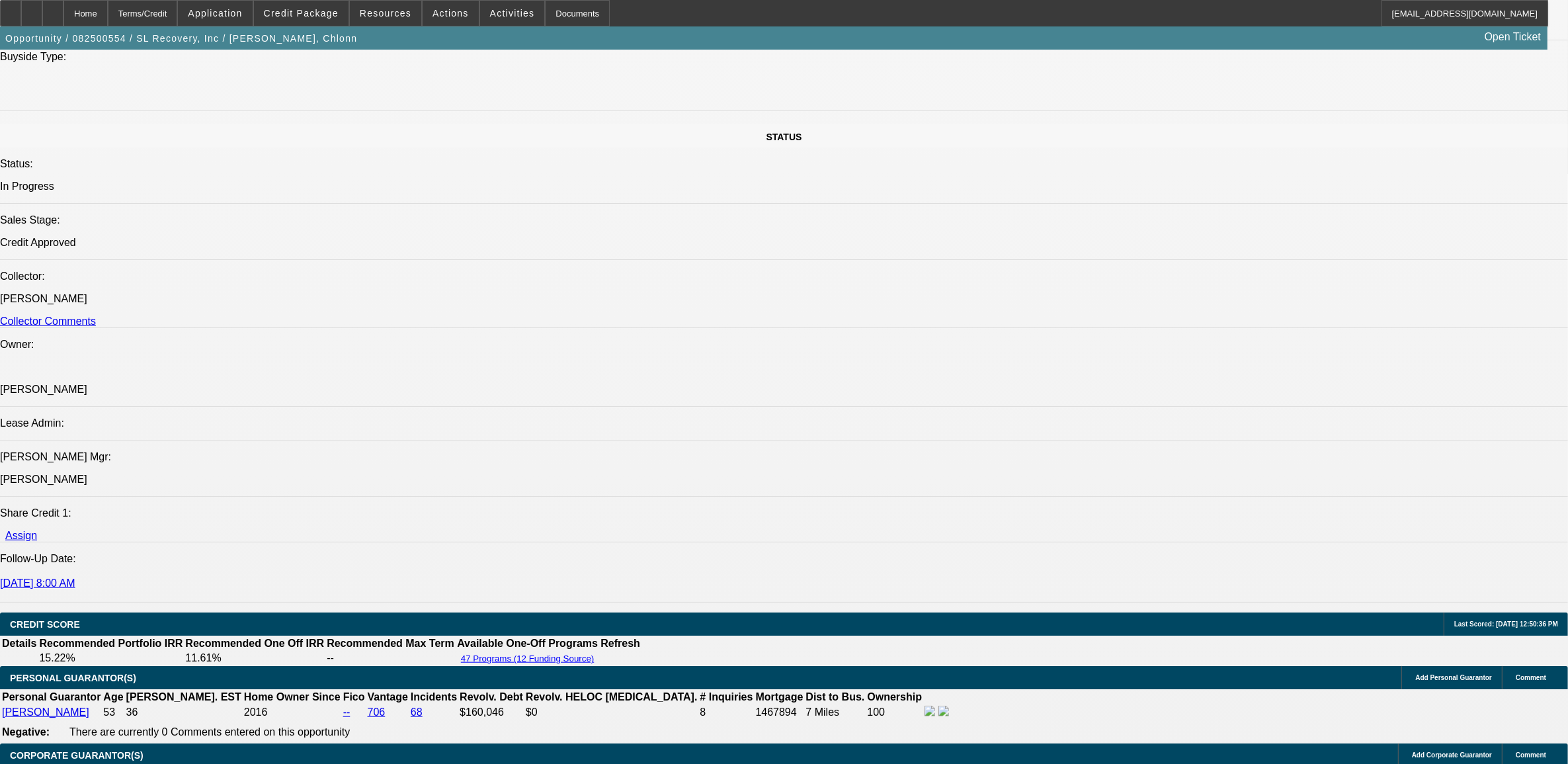
select select "1"
select select "2"
select select "6"
select select "1"
select select "2"
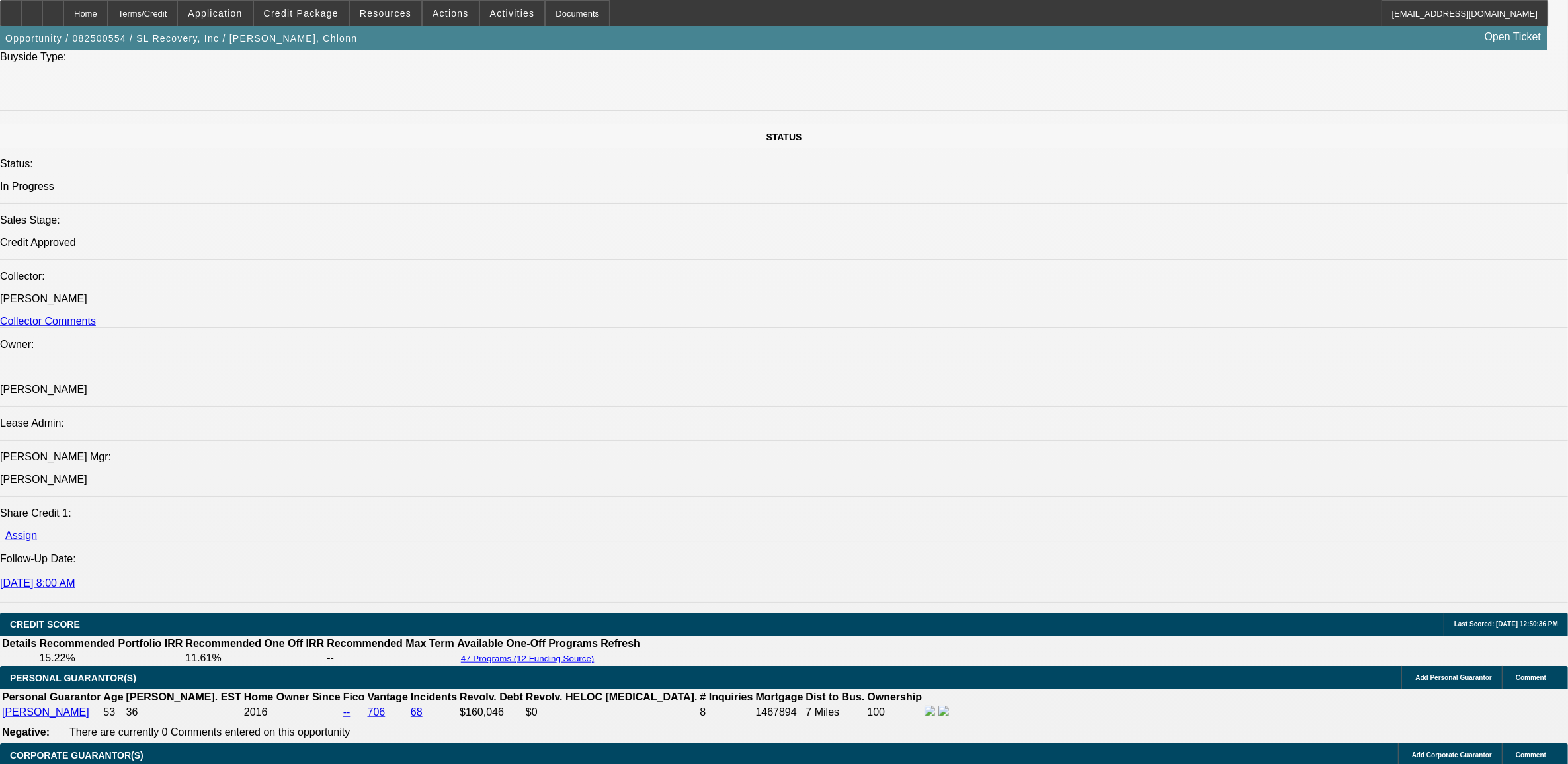
select select "6"
select select "1"
select select "2"
select select "6"
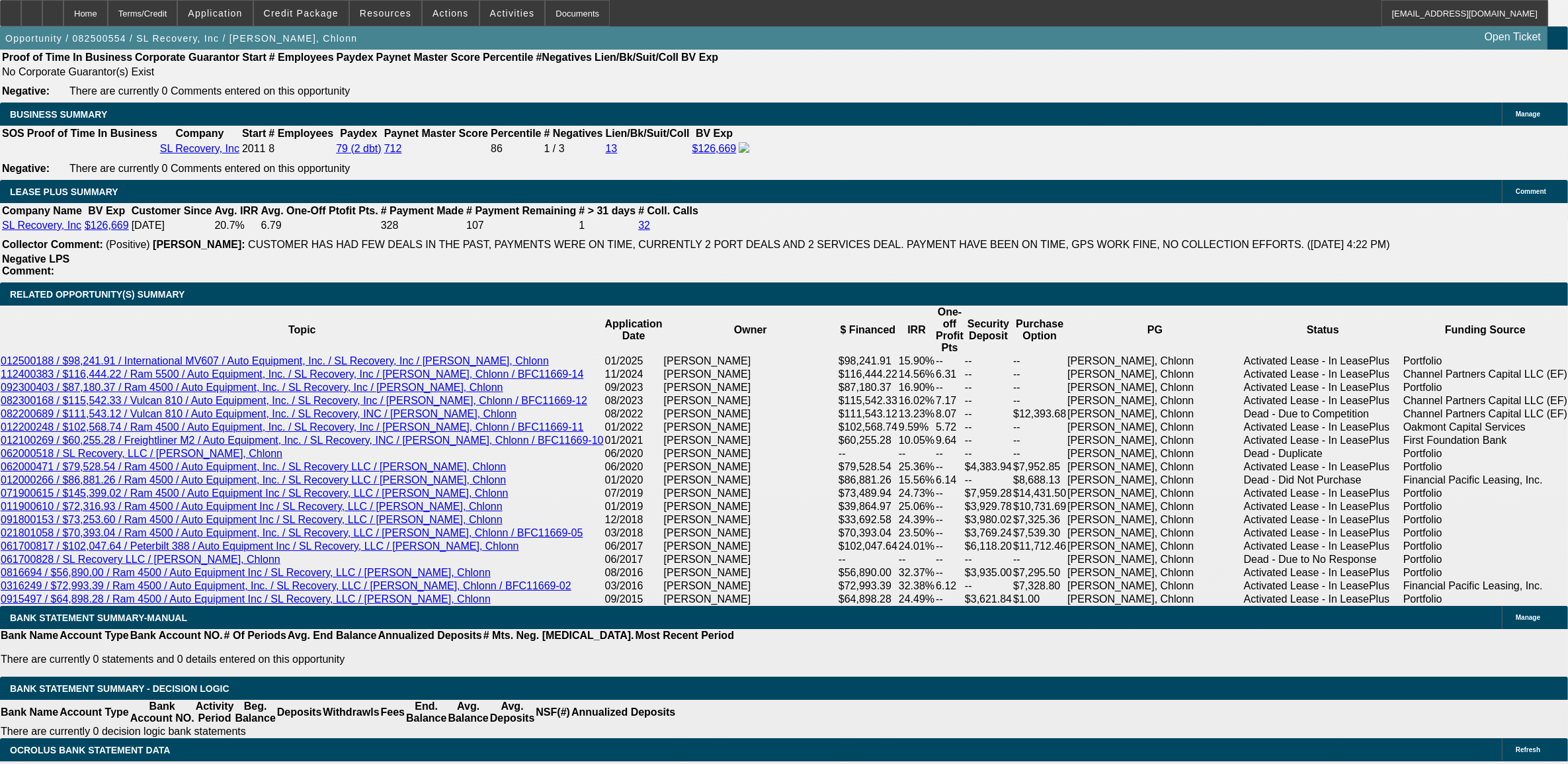
scroll to position [2310, 0]
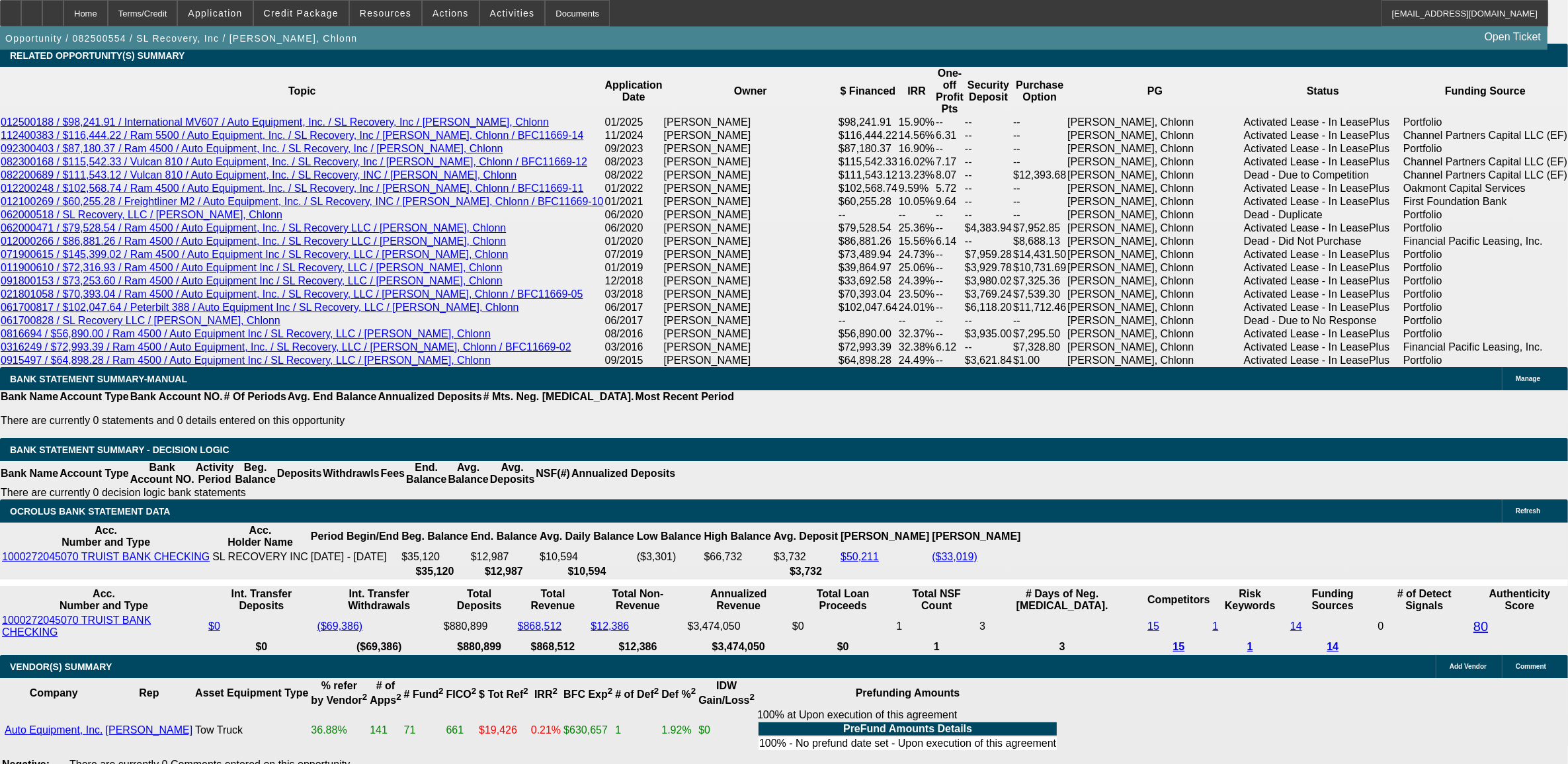
select select "1"
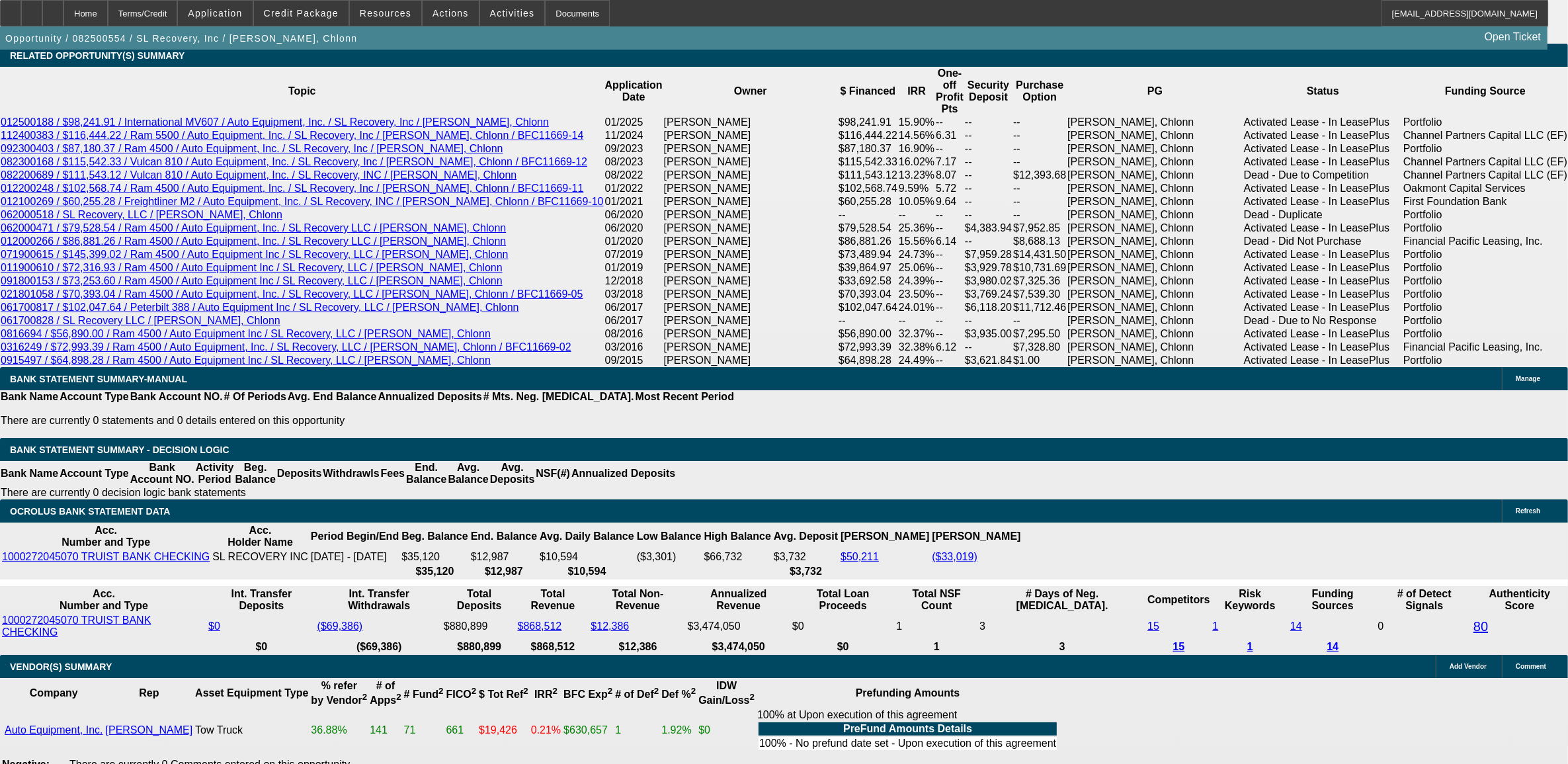
type input "UNKNOWN"
type input "11"
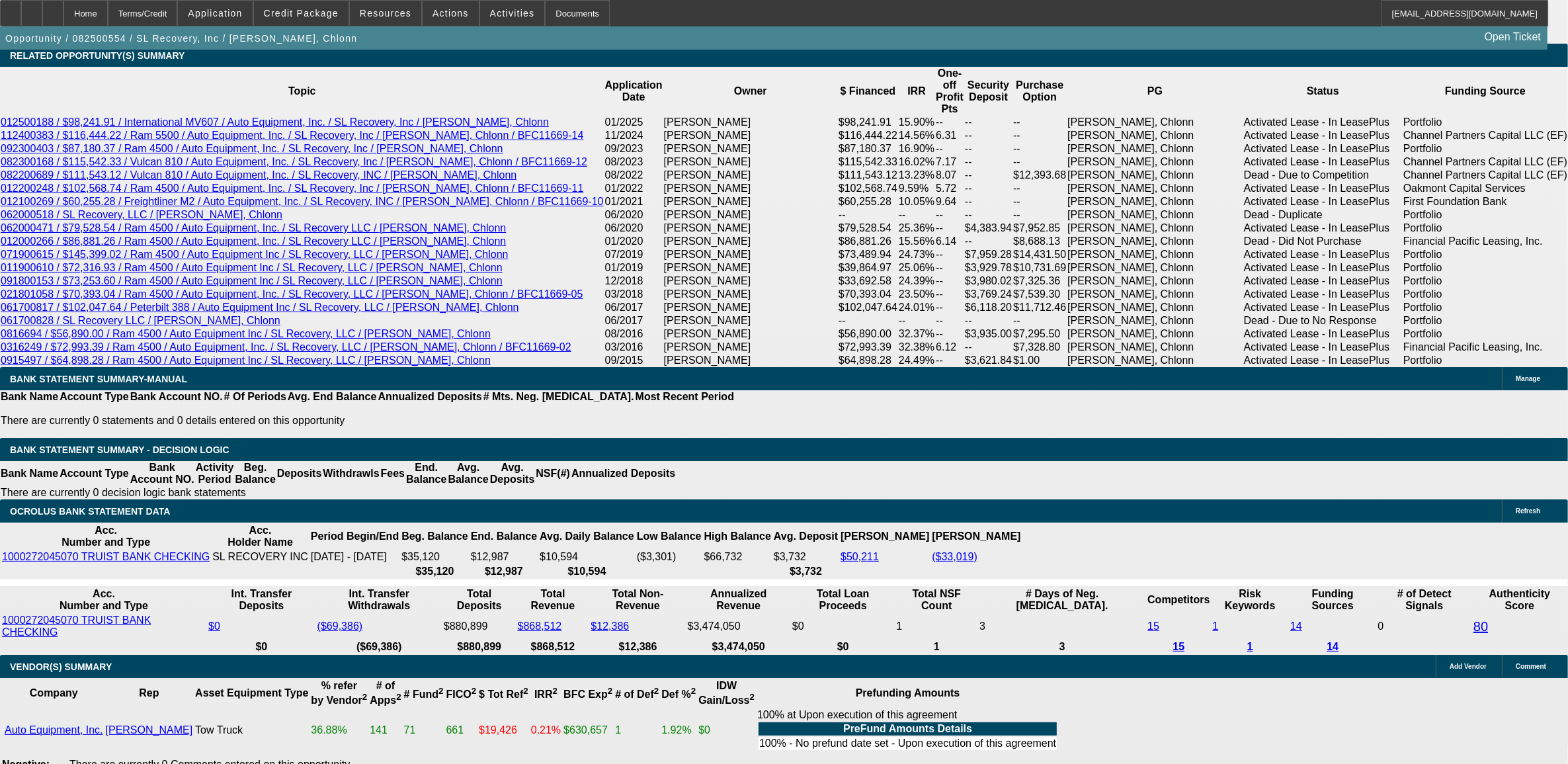
type input "$2,765.81"
type input "11.9"
type input "$2,823.25"
type input "11.9"
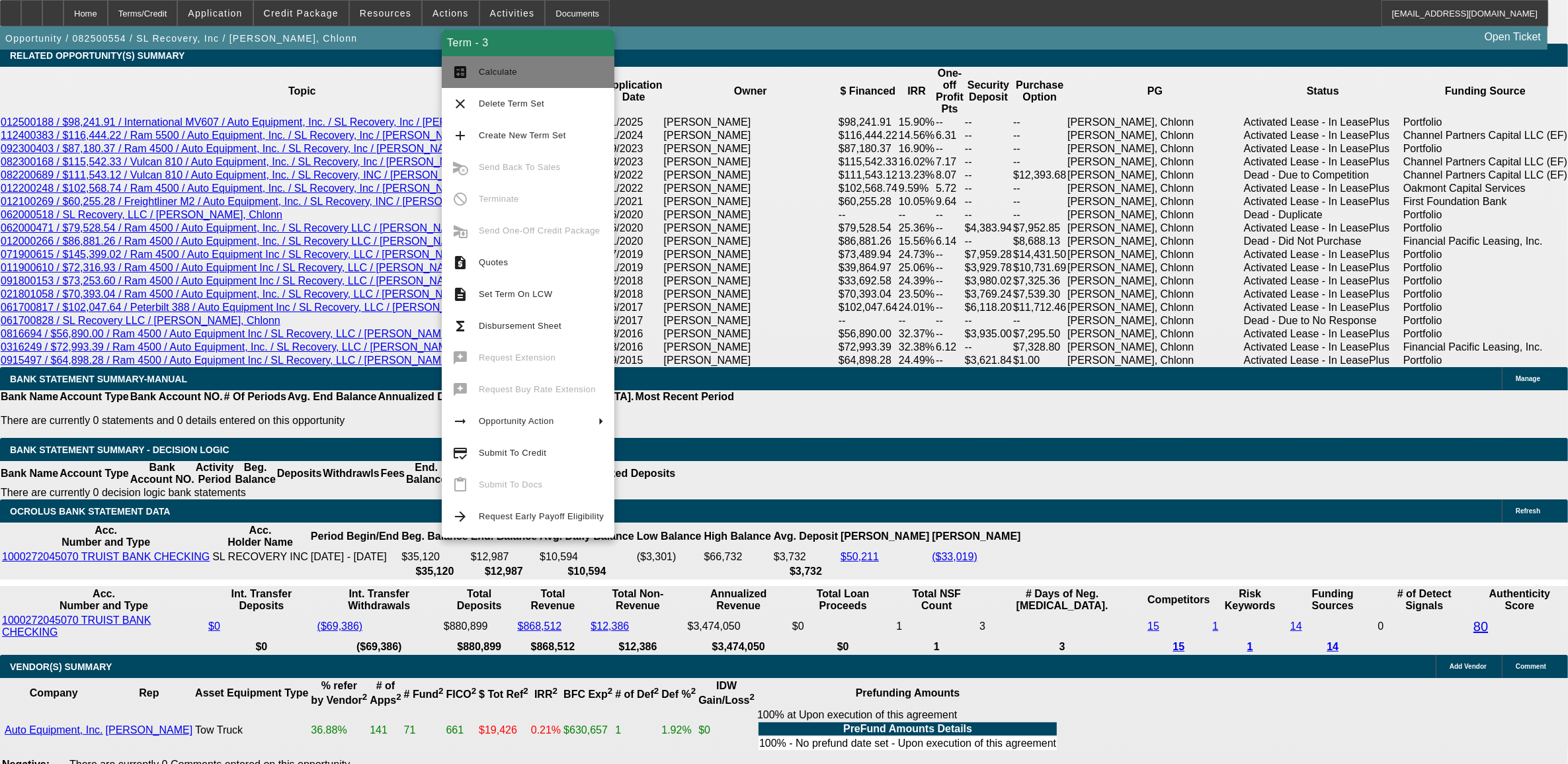
click at [482, 81] on button "calculate Calculate" at bounding box center [528, 72] width 172 height 32
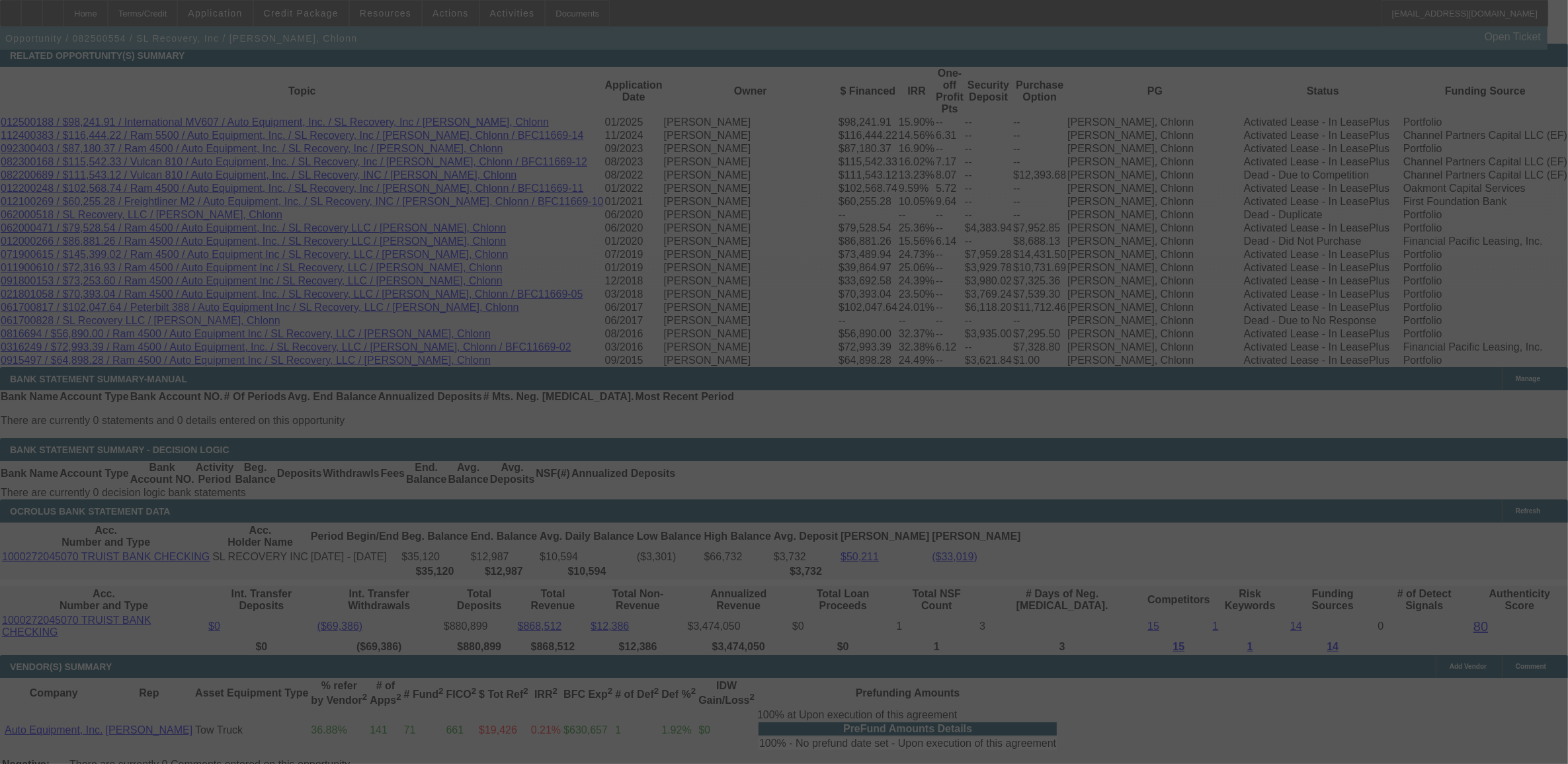
select select "0"
select select "2"
select select "0"
select select "6"
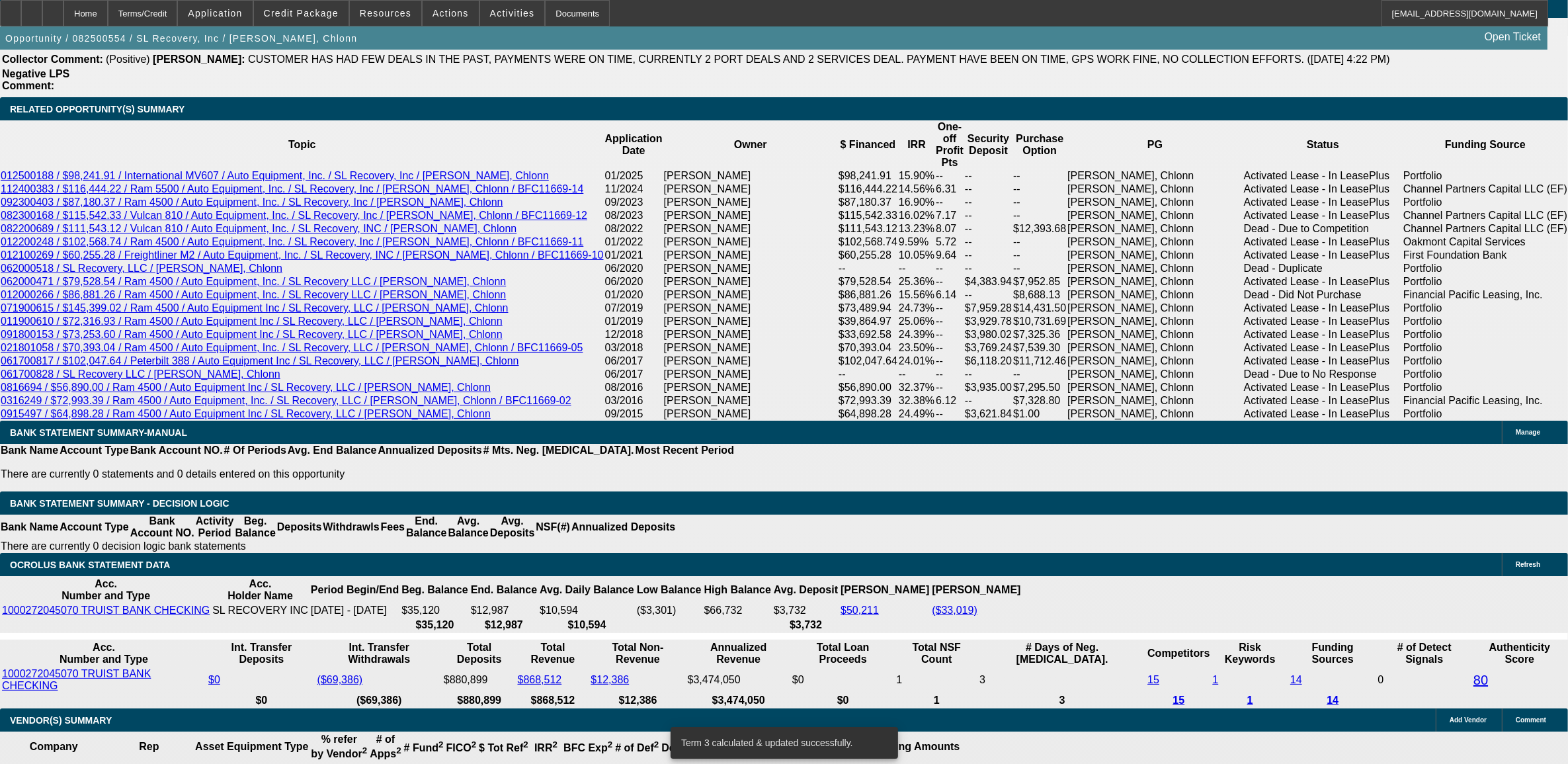
scroll to position [2227, 0]
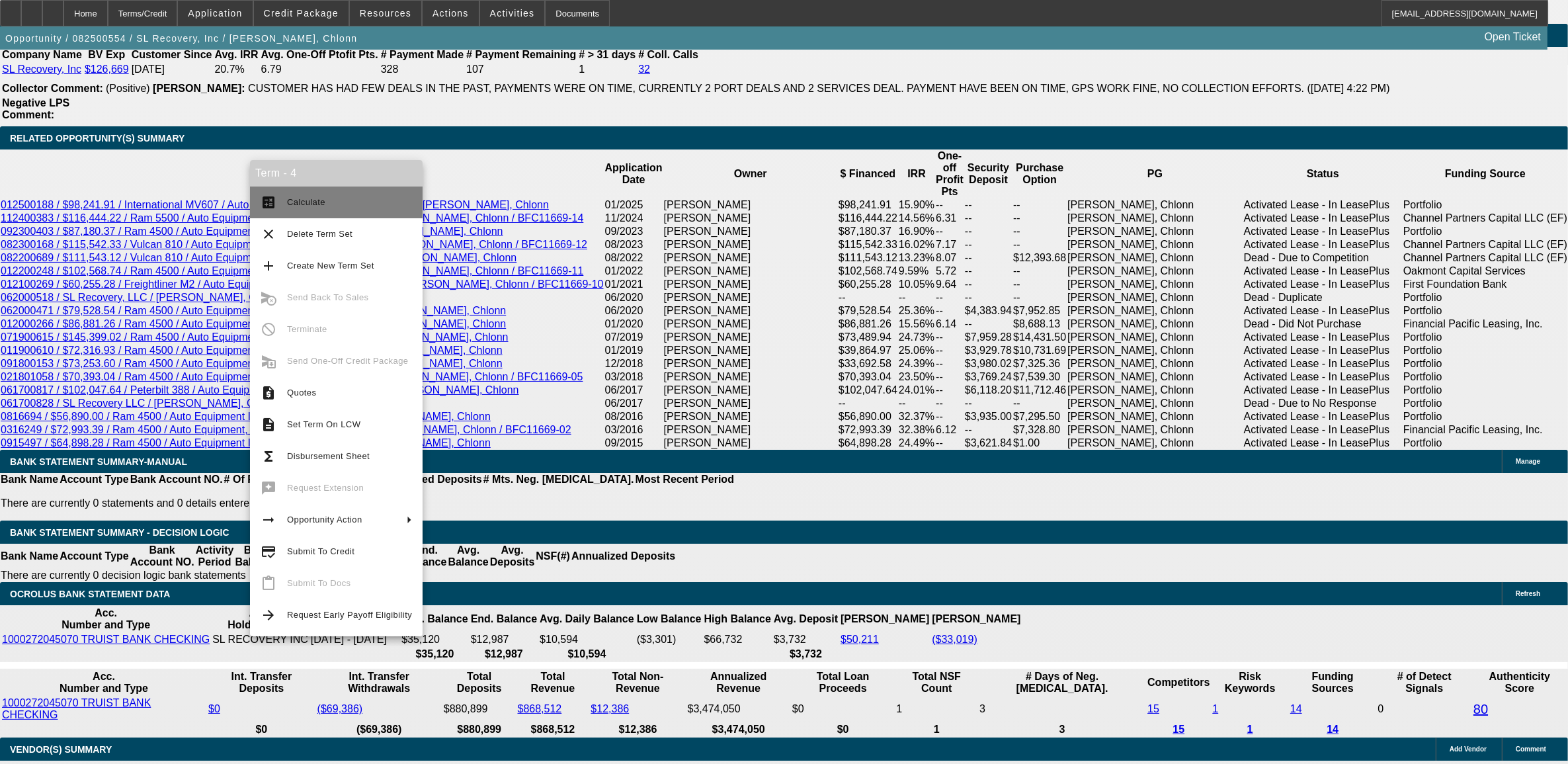
click at [266, 202] on mat-icon "calculate" at bounding box center [269, 202] width 16 height 16
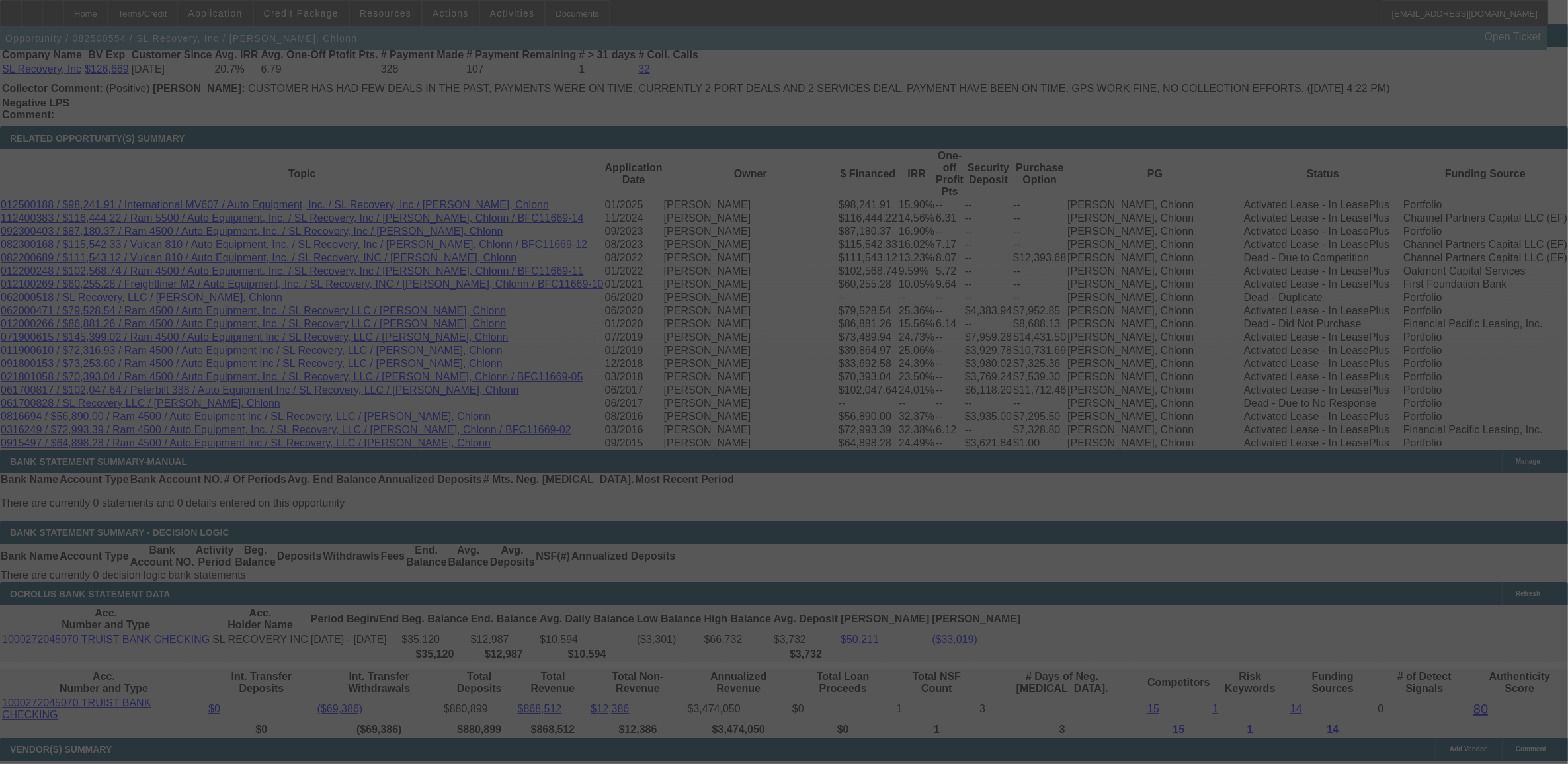
select select "0"
select select "6"
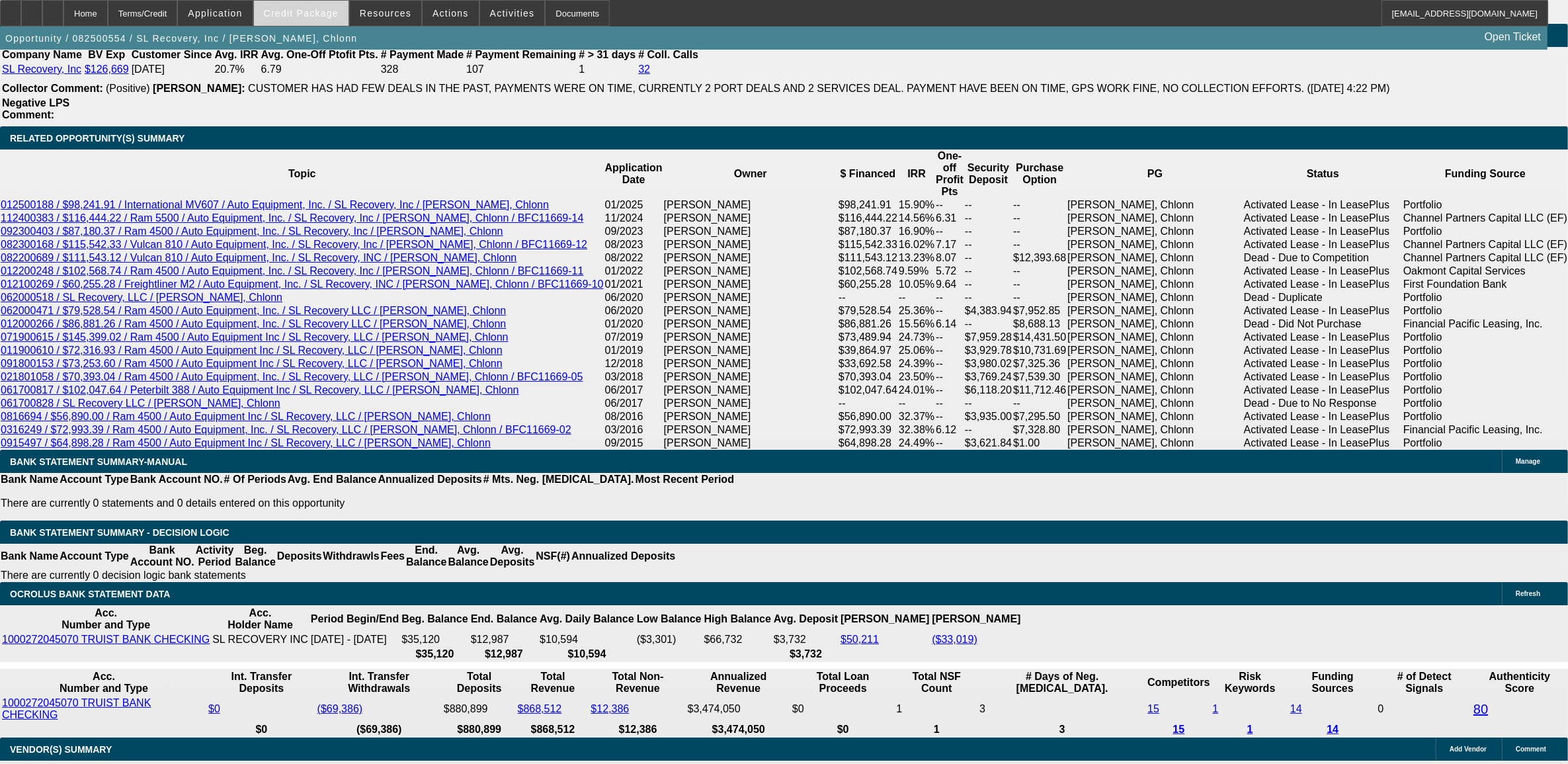
click at [349, 18] on span at bounding box center [301, 13] width 95 height 32
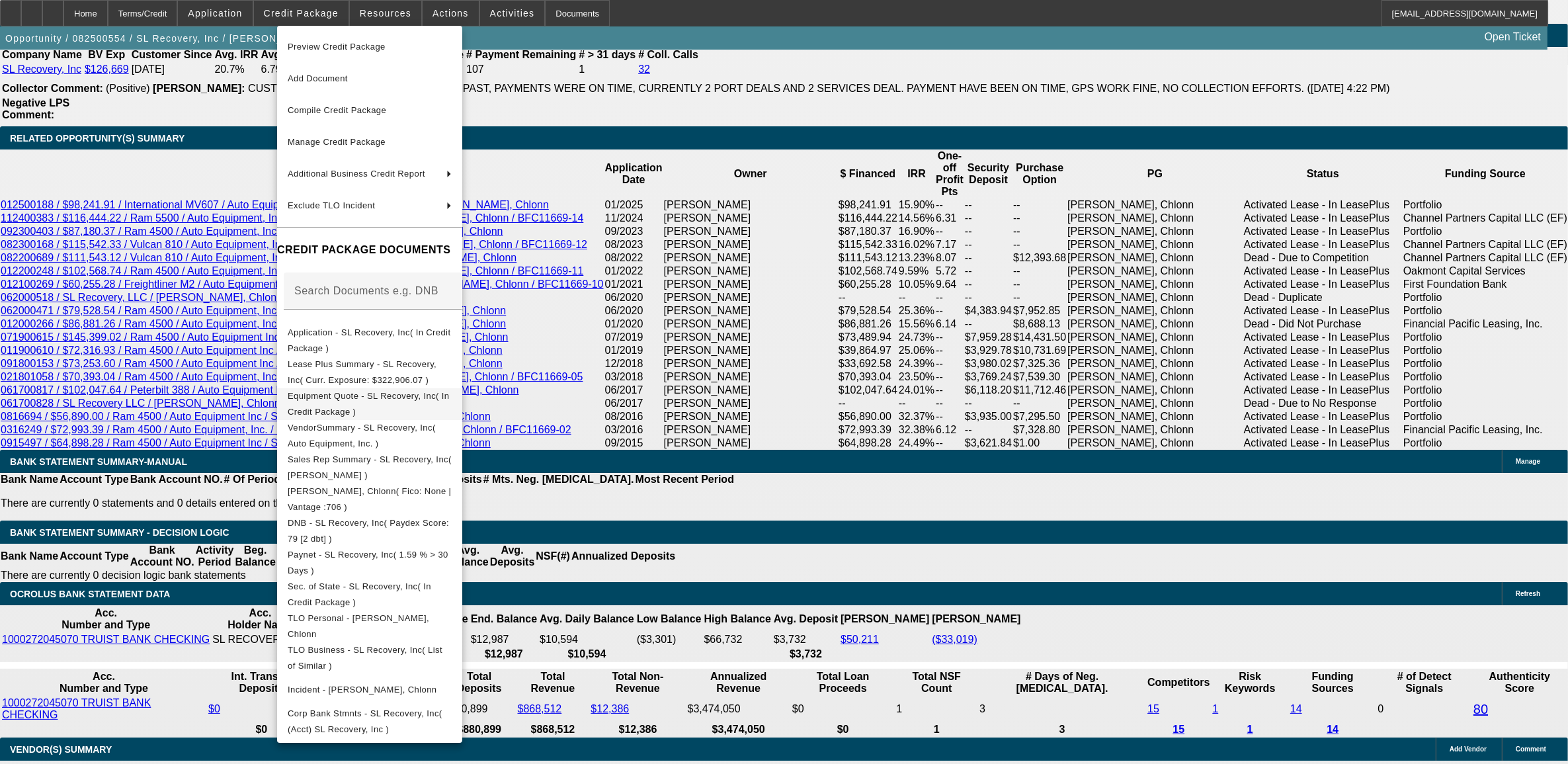
click at [452, 403] on span "Equipment Quote - SL Recovery, Inc( In Credit Package )" at bounding box center [369, 403] width 164 height 32
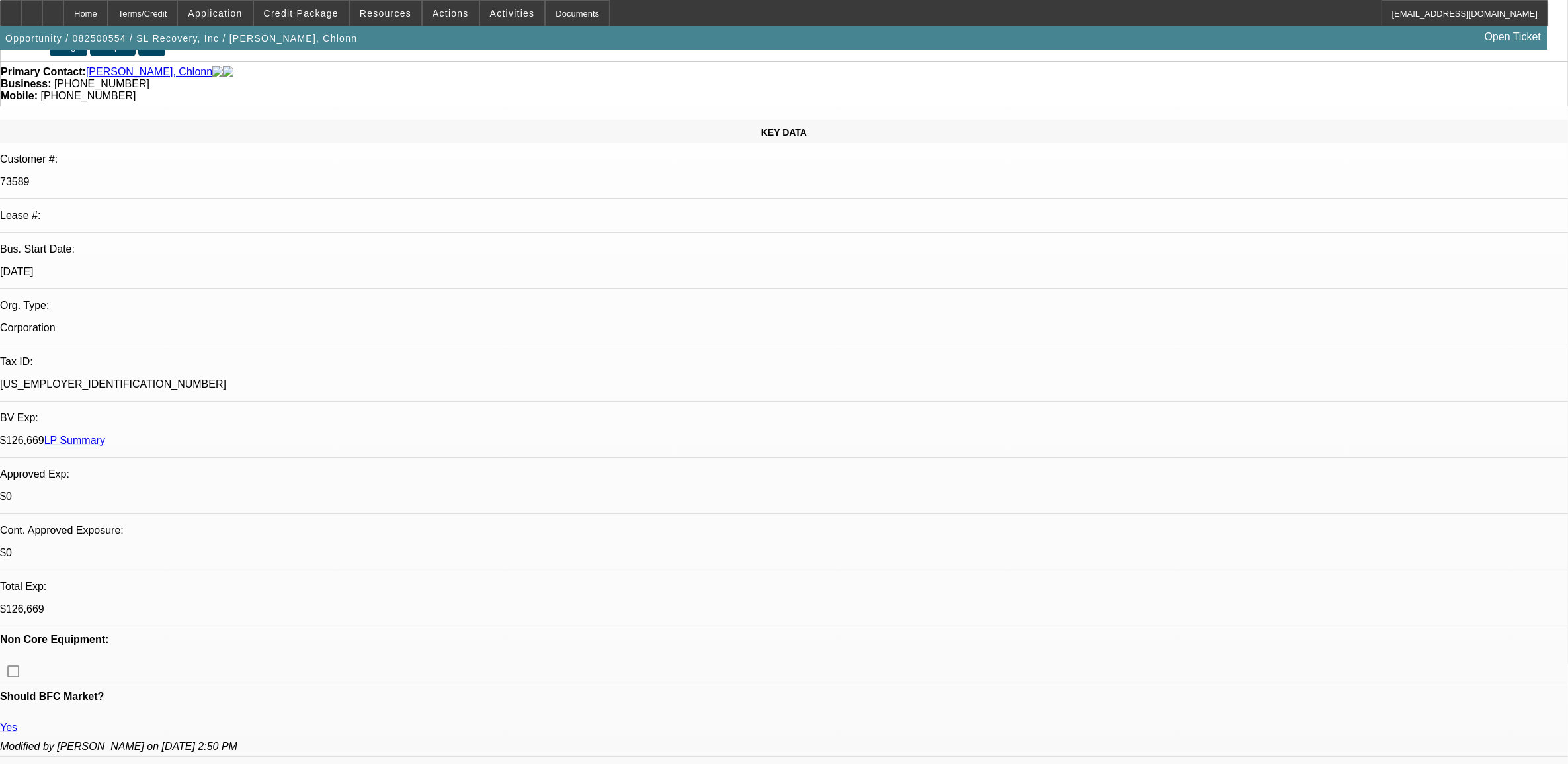
scroll to position [0, 0]
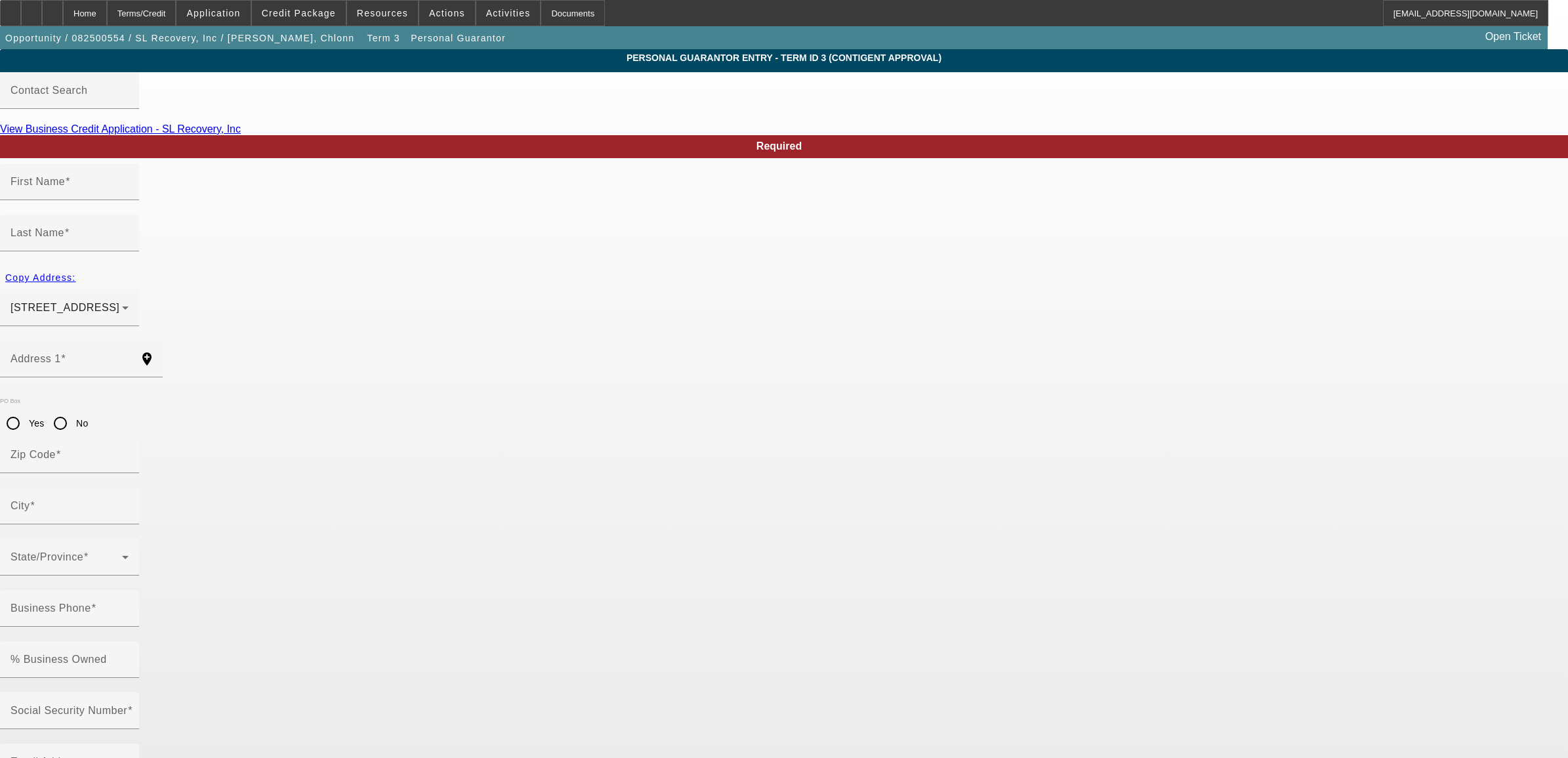
type input "Chlonn"
type input "Williams"
type input "16111 Alsace Drive"
radio input "true"
type input "28278"
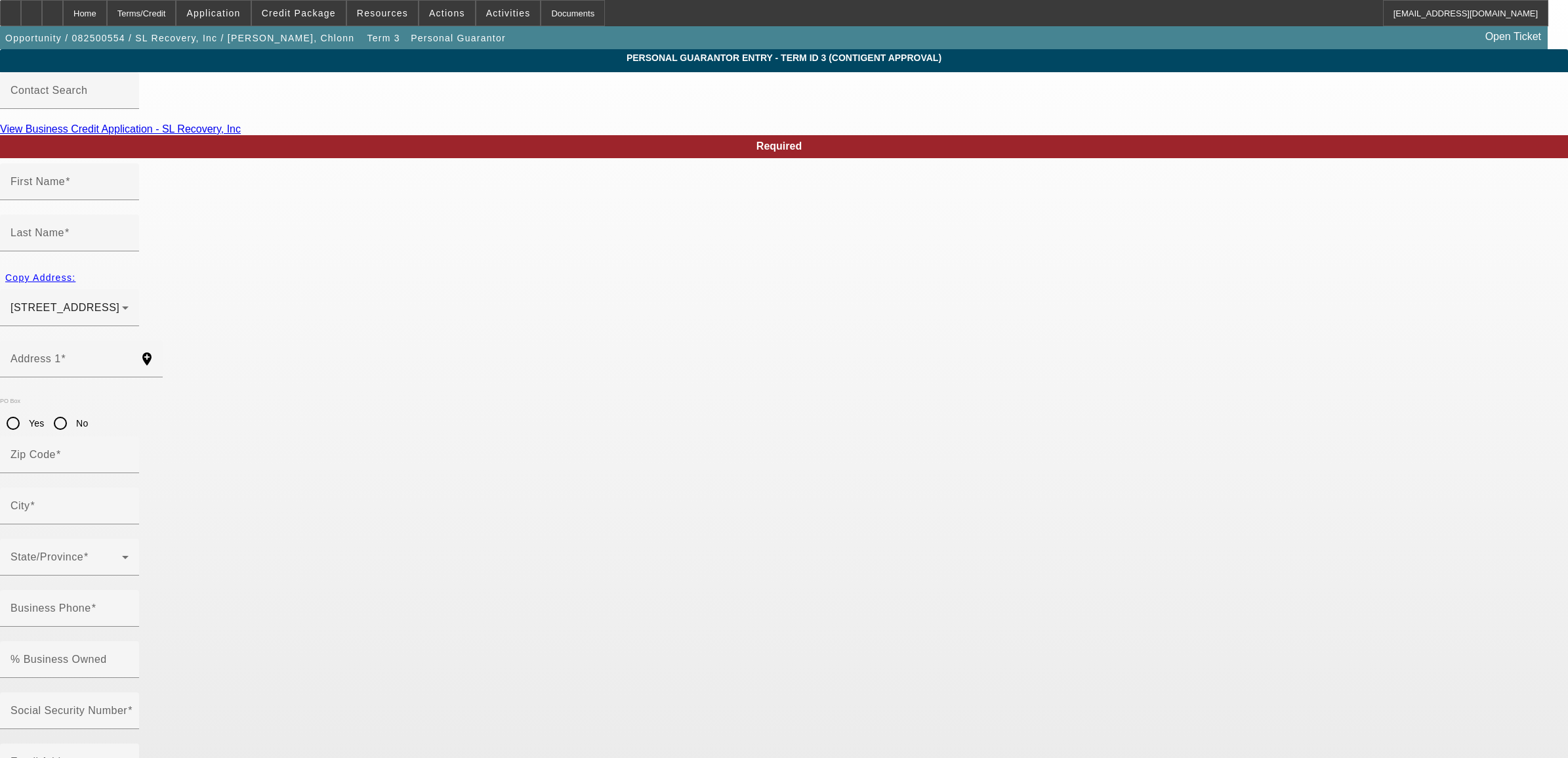
type input "Charlotte"
type input "(704) 889-2608"
type input "100"
type input "578-96-3753"
type input "sl.recoverytowing@gmail.com"
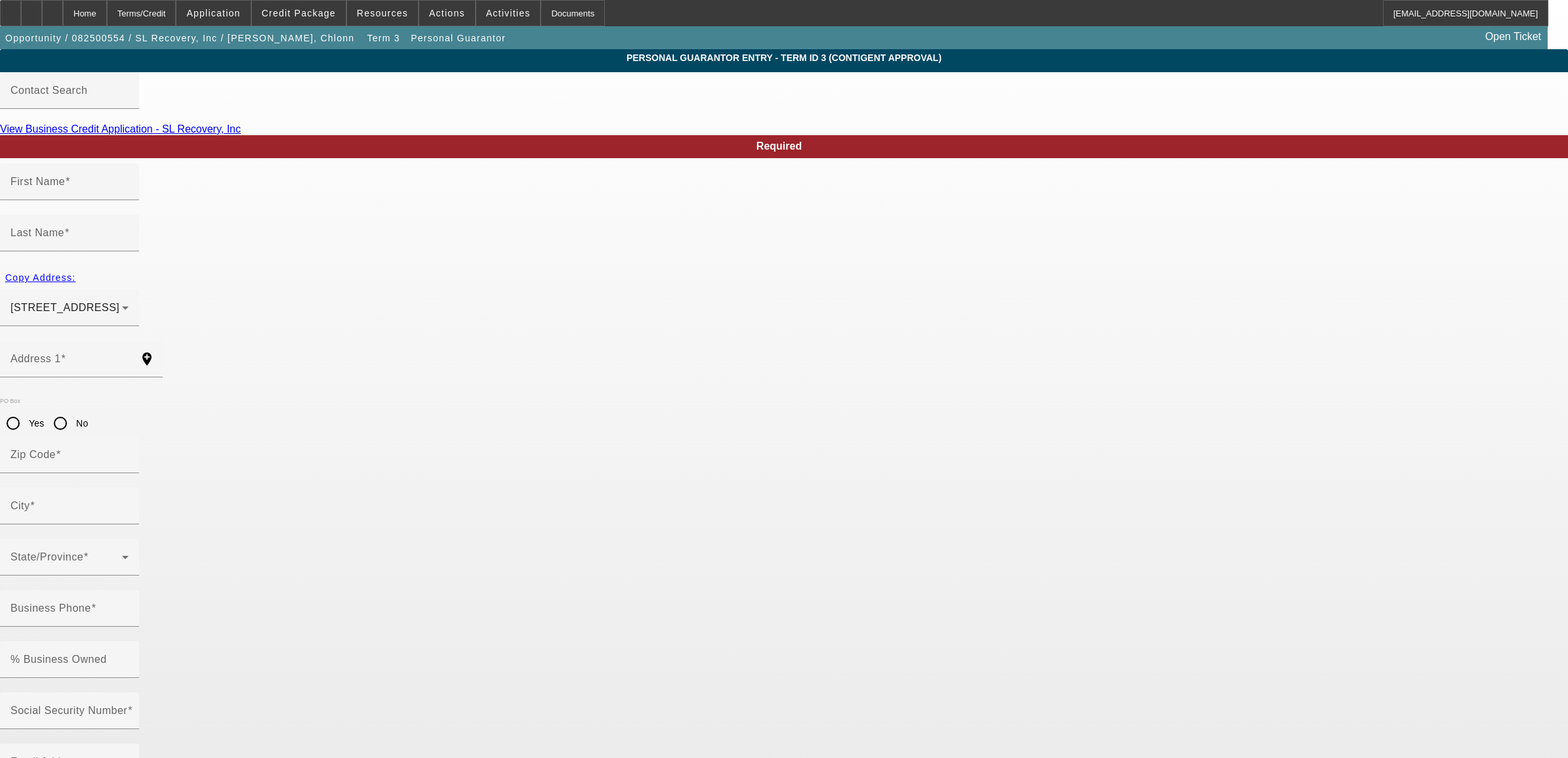
type input "(704) 588-4463"
type input "(704) 606-6814"
click at [129, 357] on input "16111 Alsace Drive" at bounding box center [69, 364] width 118 height 16
drag, startPoint x: 559, startPoint y: 312, endPoint x: 392, endPoint y: 318, distance: 167.1
click at [392, 318] on app-personal-guarantor-manage "Personal Guarantor Entry - Term ID 3 (Contigent Approval) Contact Search View B…" at bounding box center [784, 706] width 1568 height 1313
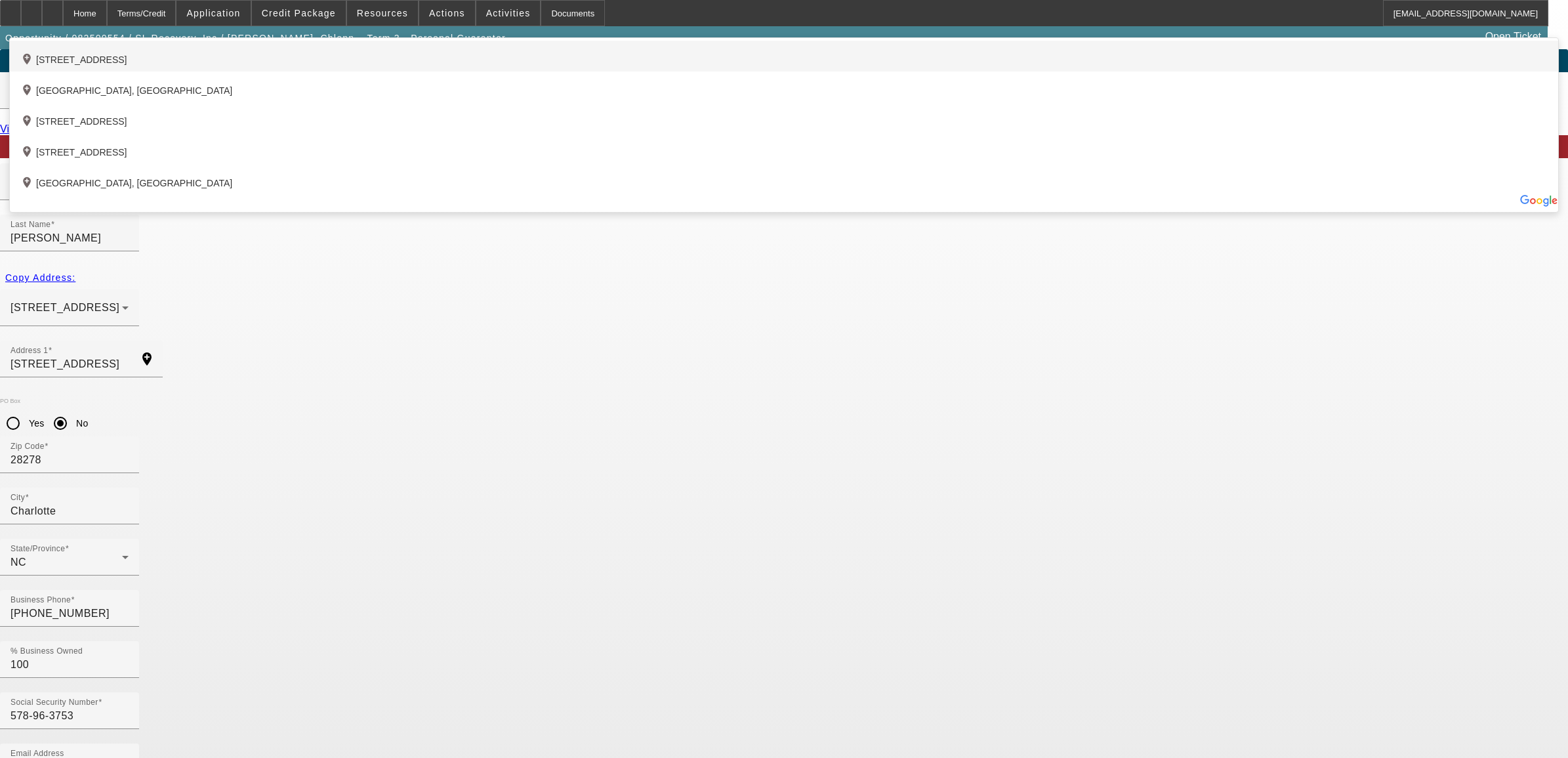
click at [522, 71] on div "add_location 1525 Foxridge Road, Rock Hill, SC 29732, US" at bounding box center [784, 56] width 1549 height 31
type input "1525 Foxridge Road"
type input "29732"
type input "Rock Hill"
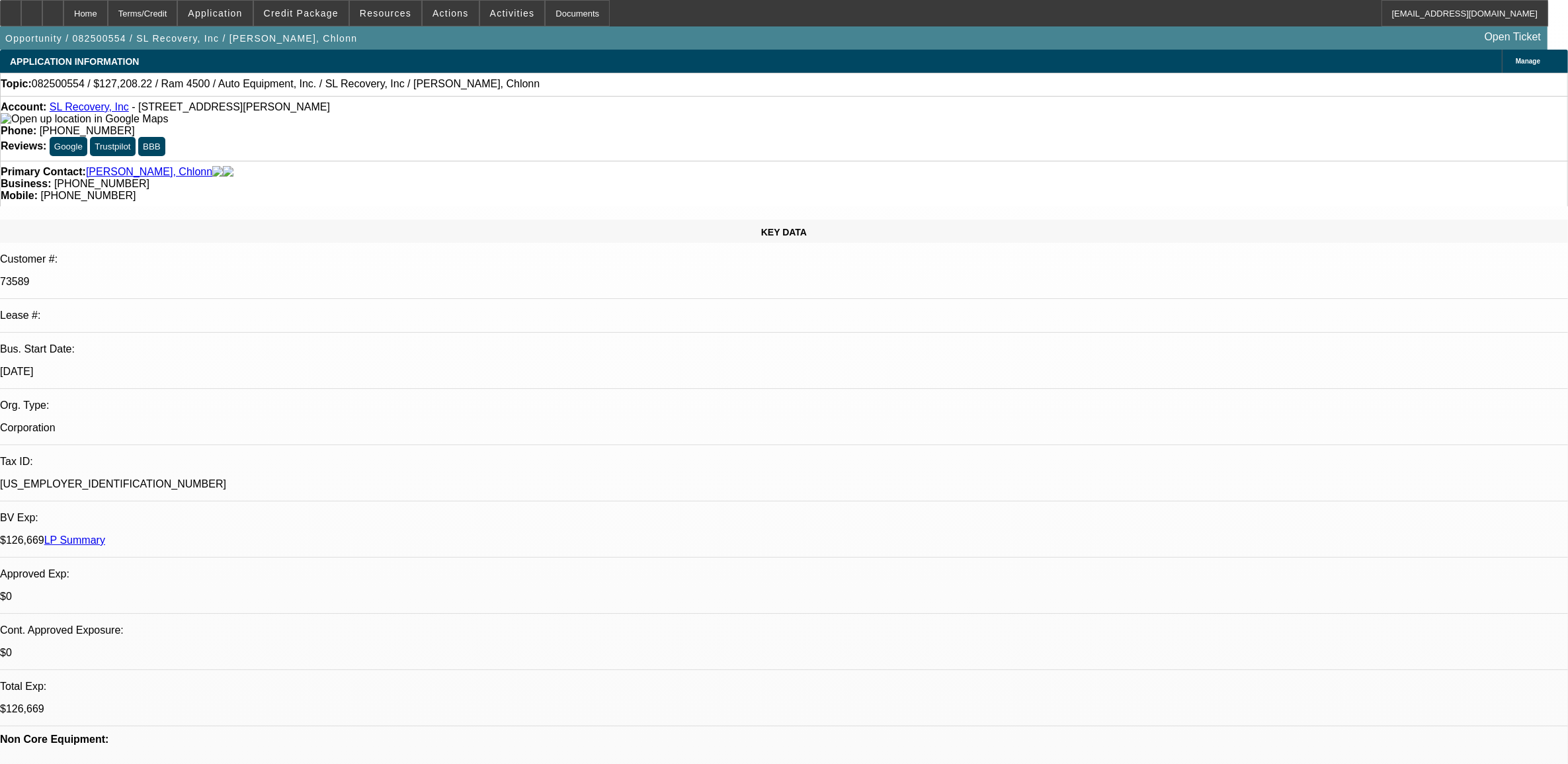
select select "0"
select select "6"
select select "0"
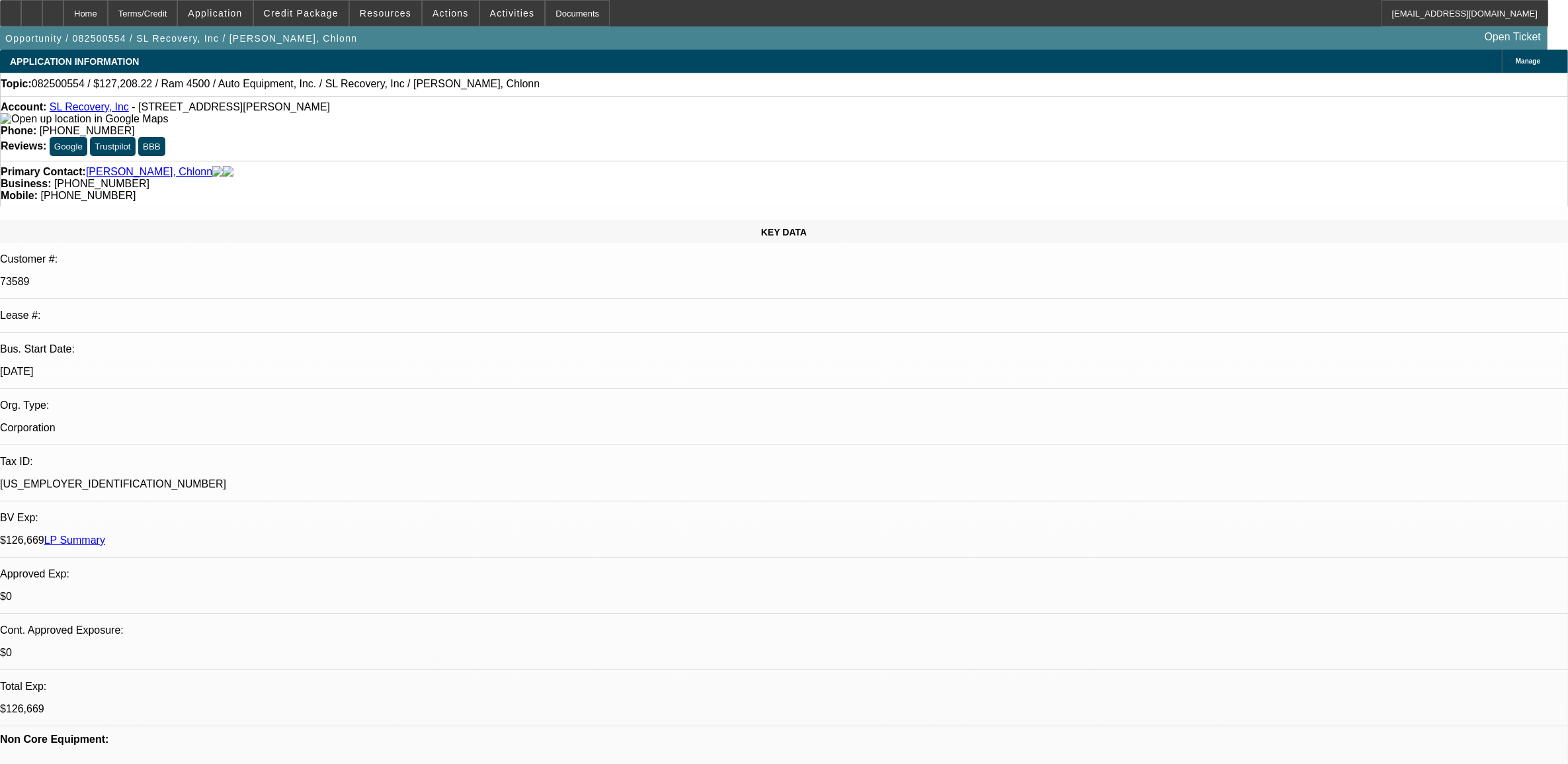
select select "0"
select select "2"
select select "0"
select select "6"
select select "0"
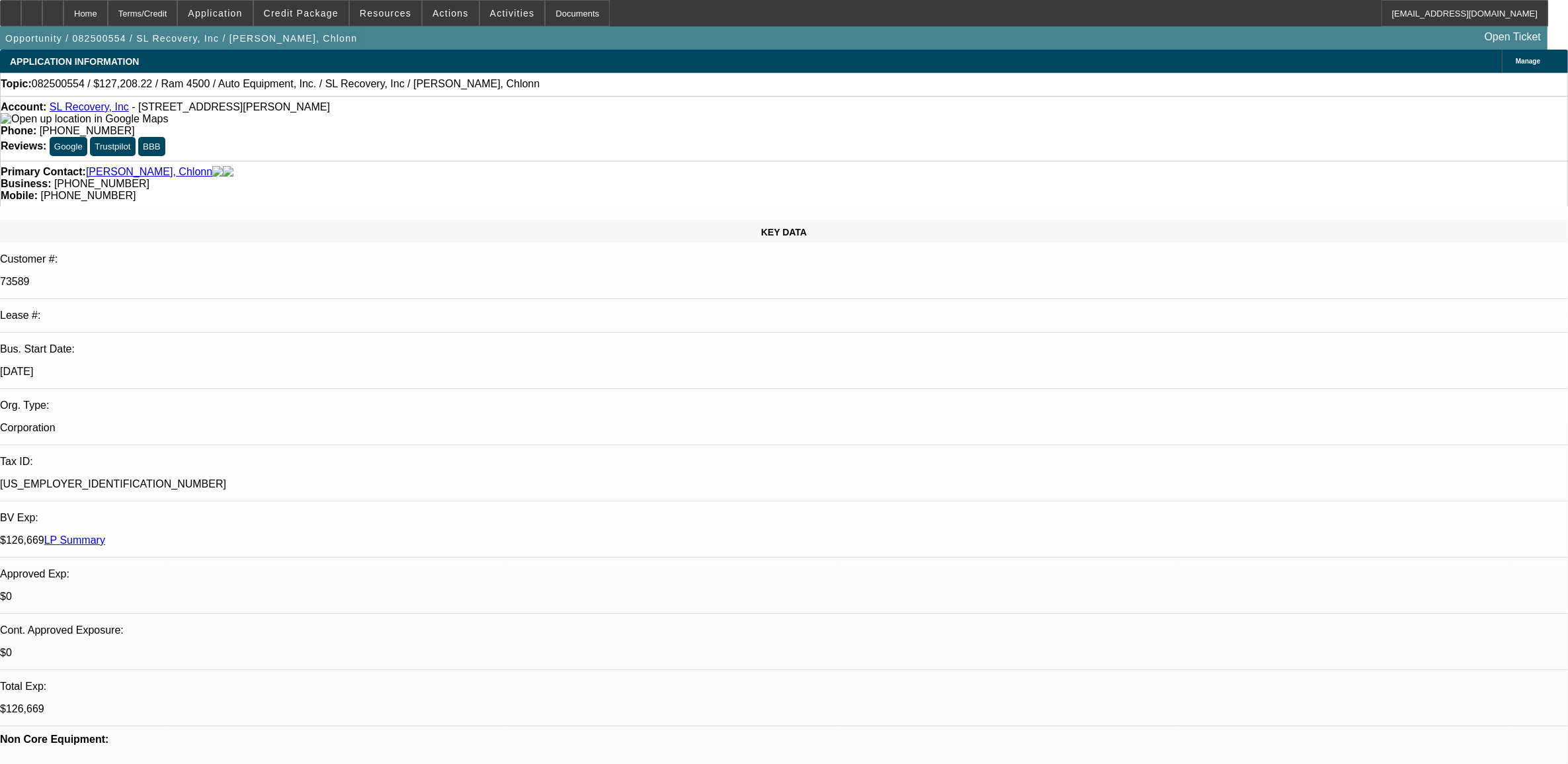
select select "0"
select select "2"
select select "0"
select select "6"
select select "0"
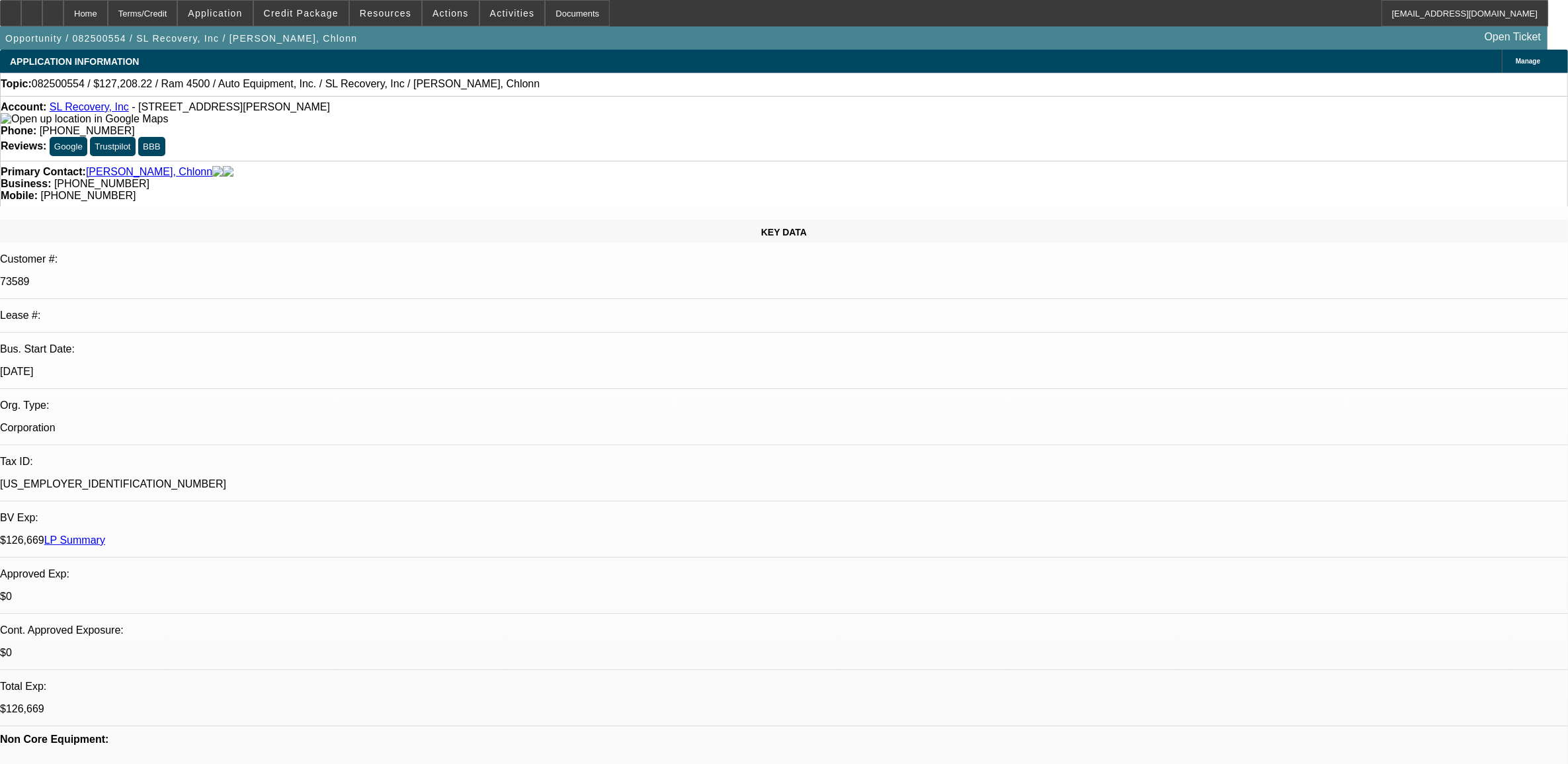
select select "0"
select select "2"
select select "0"
select select "6"
click at [425, 20] on span at bounding box center [451, 13] width 56 height 32
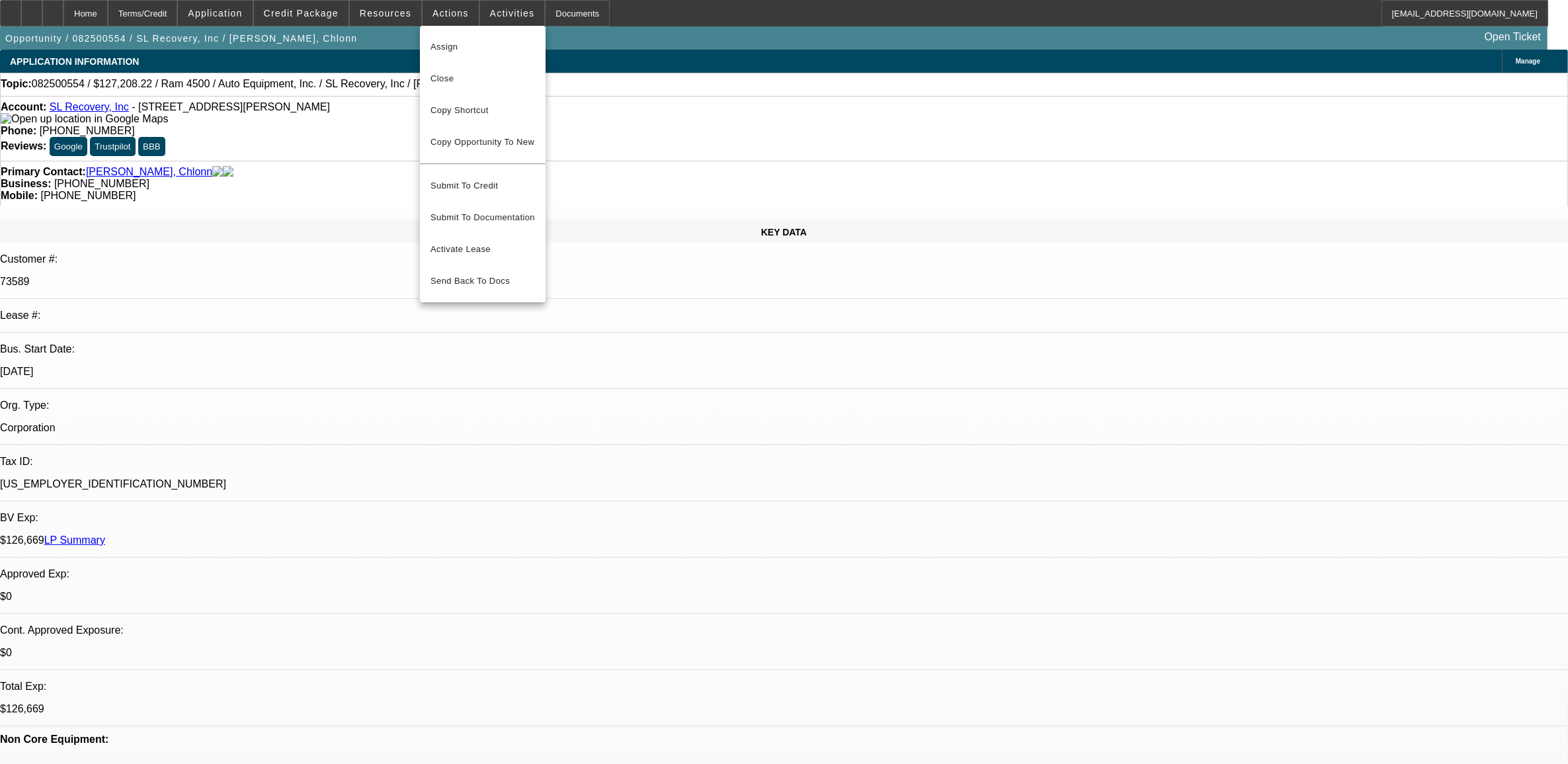
click at [502, 17] on div at bounding box center [784, 382] width 1568 height 764
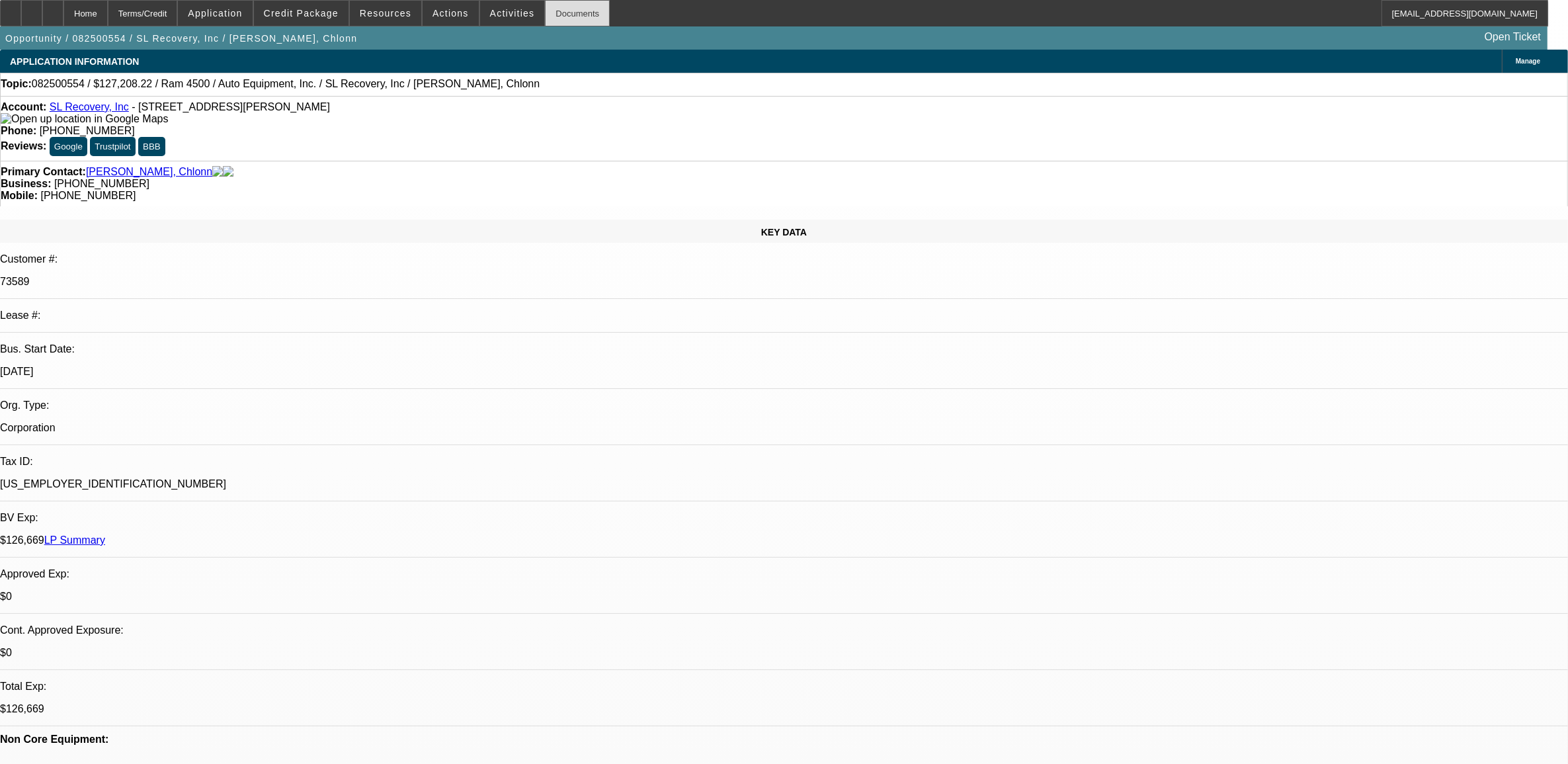
click at [561, 5] on div "Documents" at bounding box center [577, 13] width 65 height 27
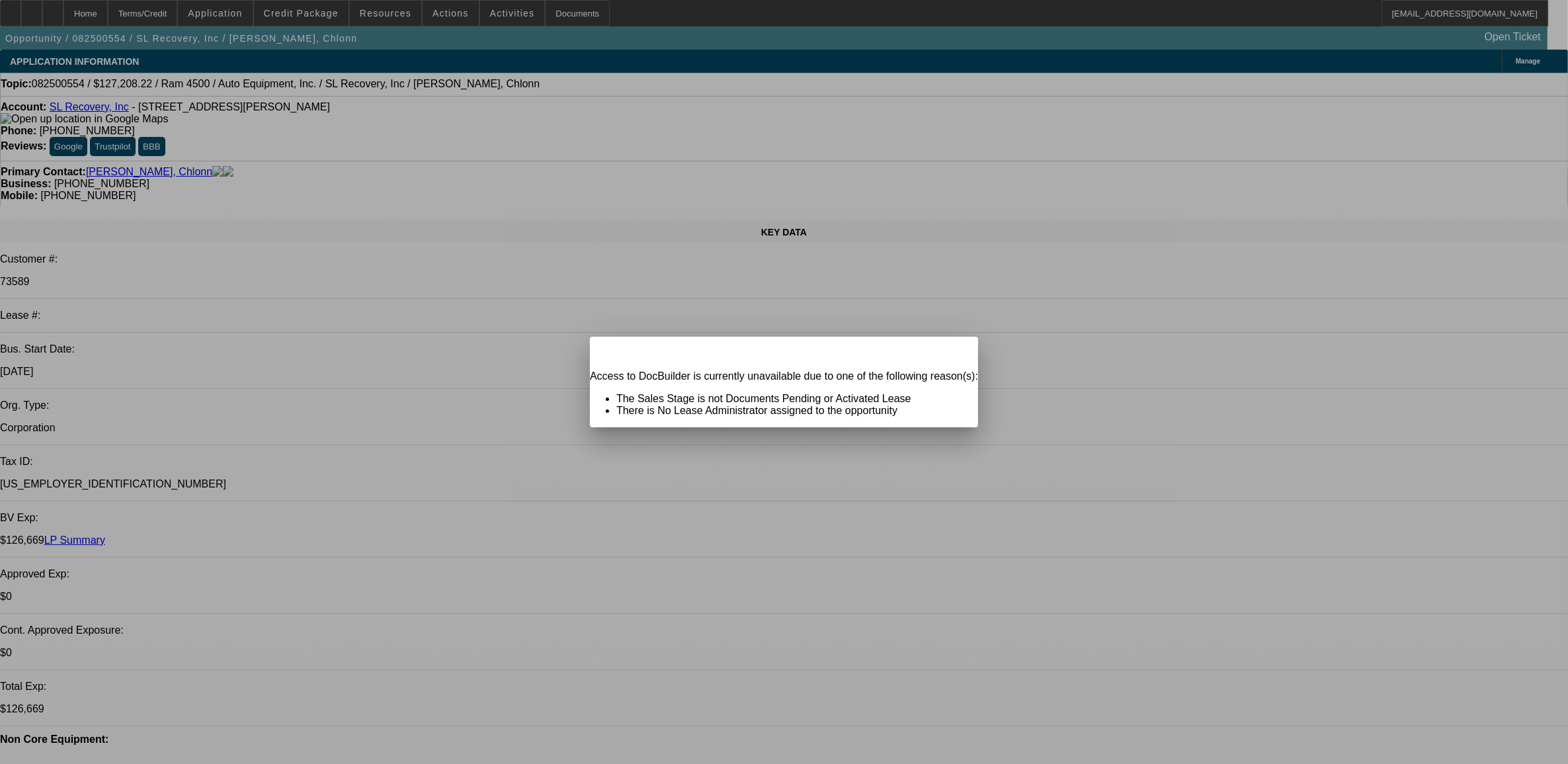
click at [949, 352] on div "Close" at bounding box center [964, 344] width 29 height 15
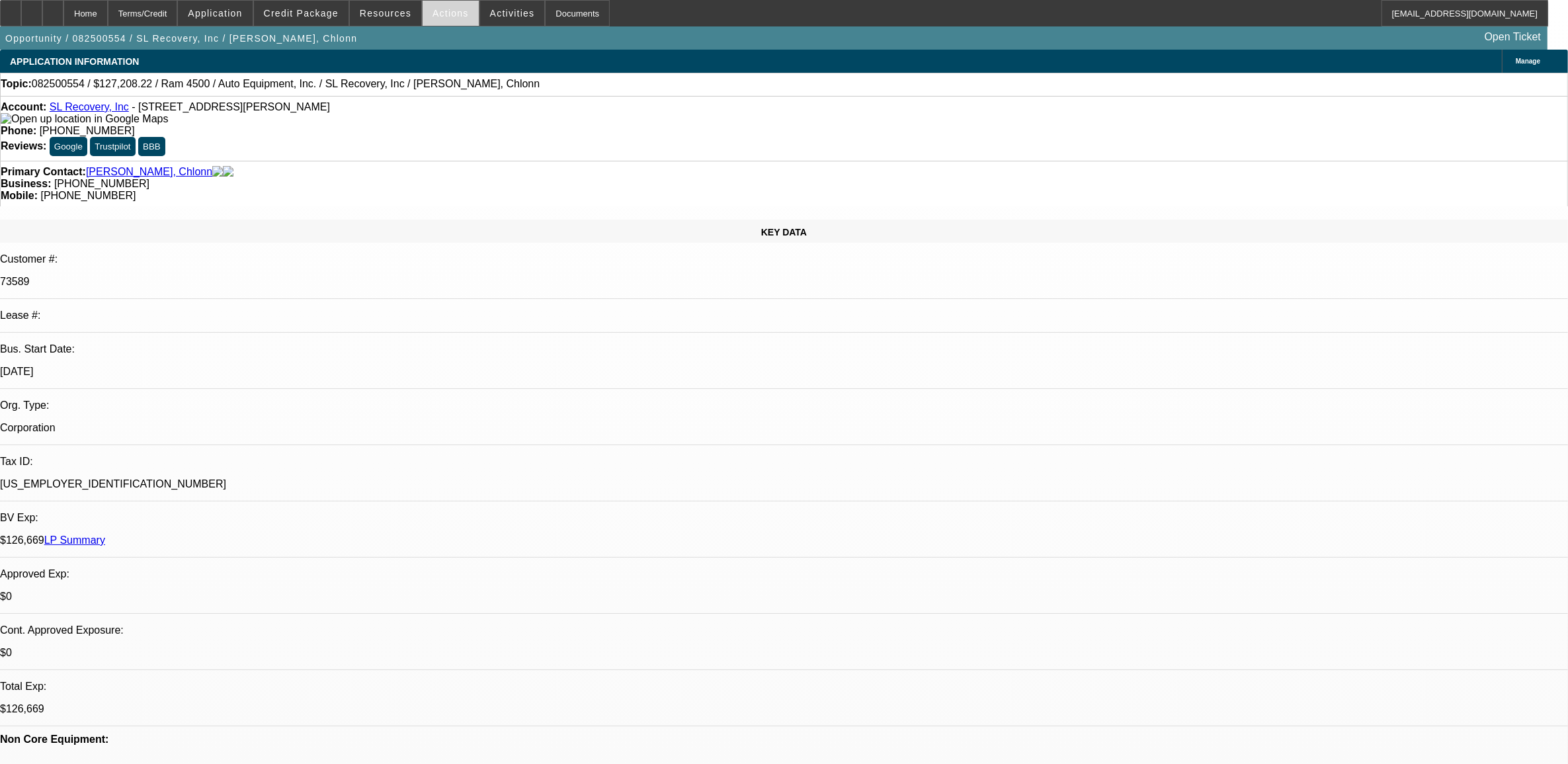
click at [463, 10] on span at bounding box center [451, 13] width 56 height 32
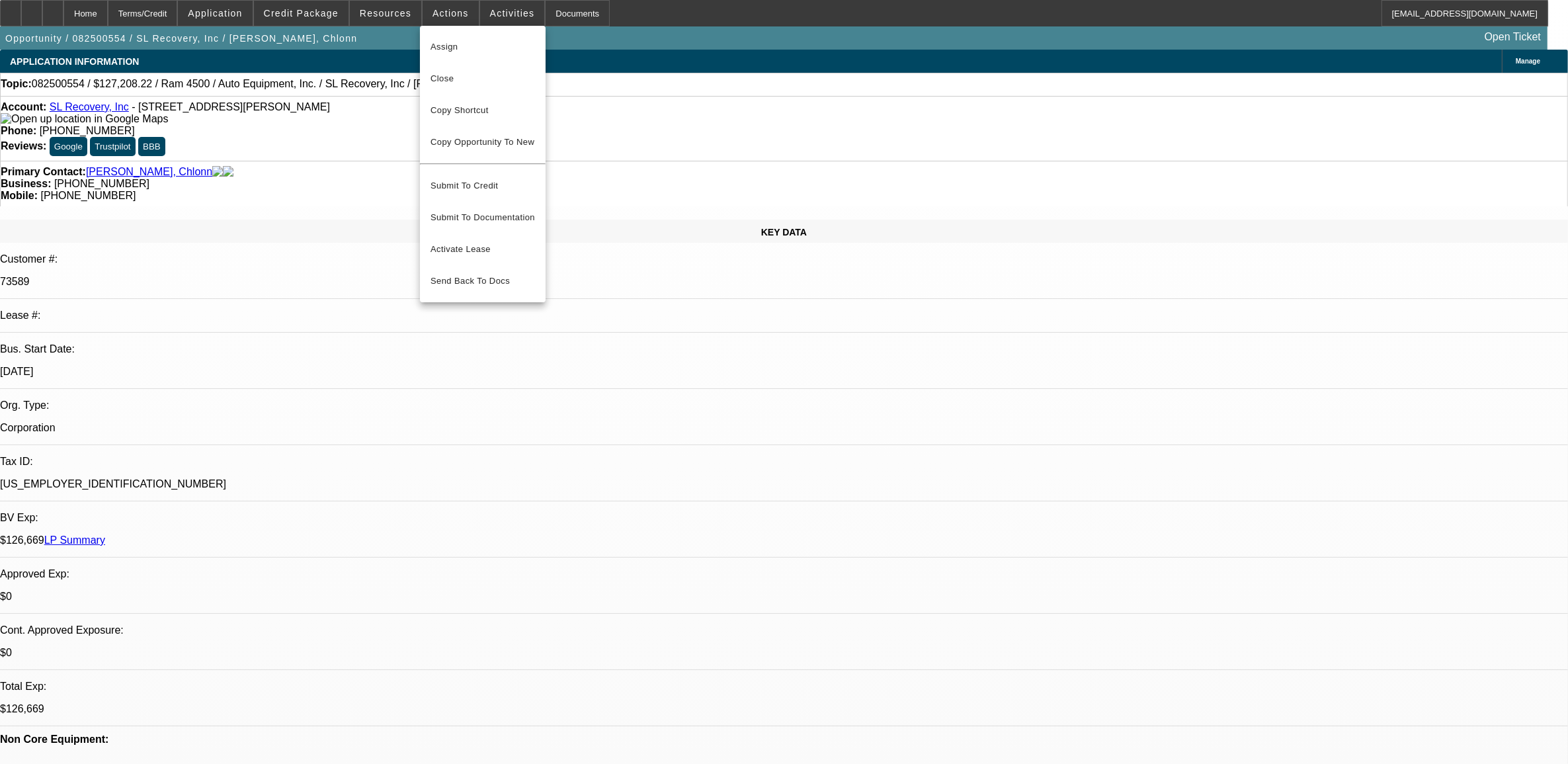
click at [487, 12] on div at bounding box center [784, 382] width 1568 height 764
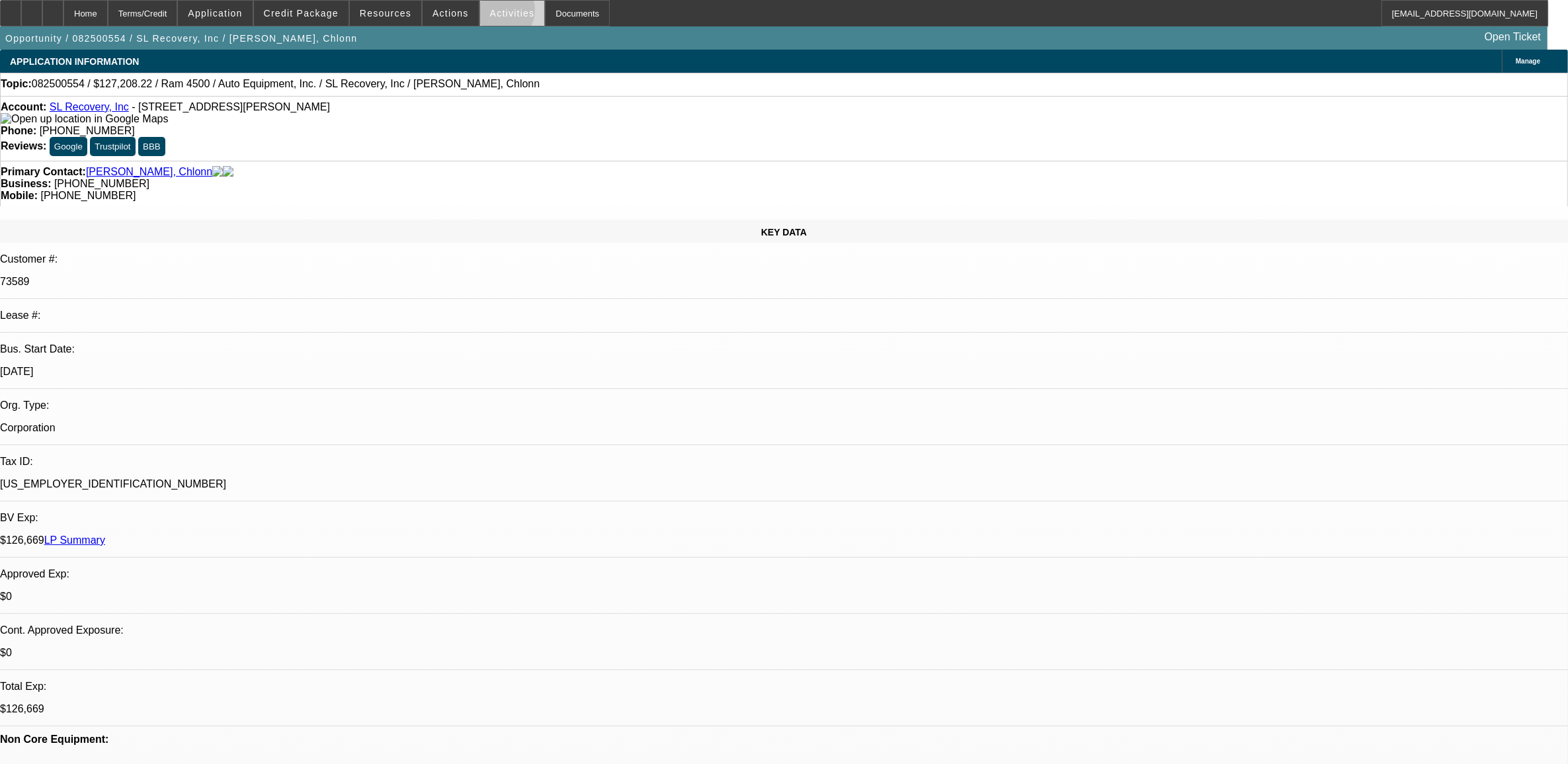
click at [490, 12] on span "Activities" at bounding box center [512, 13] width 45 height 11
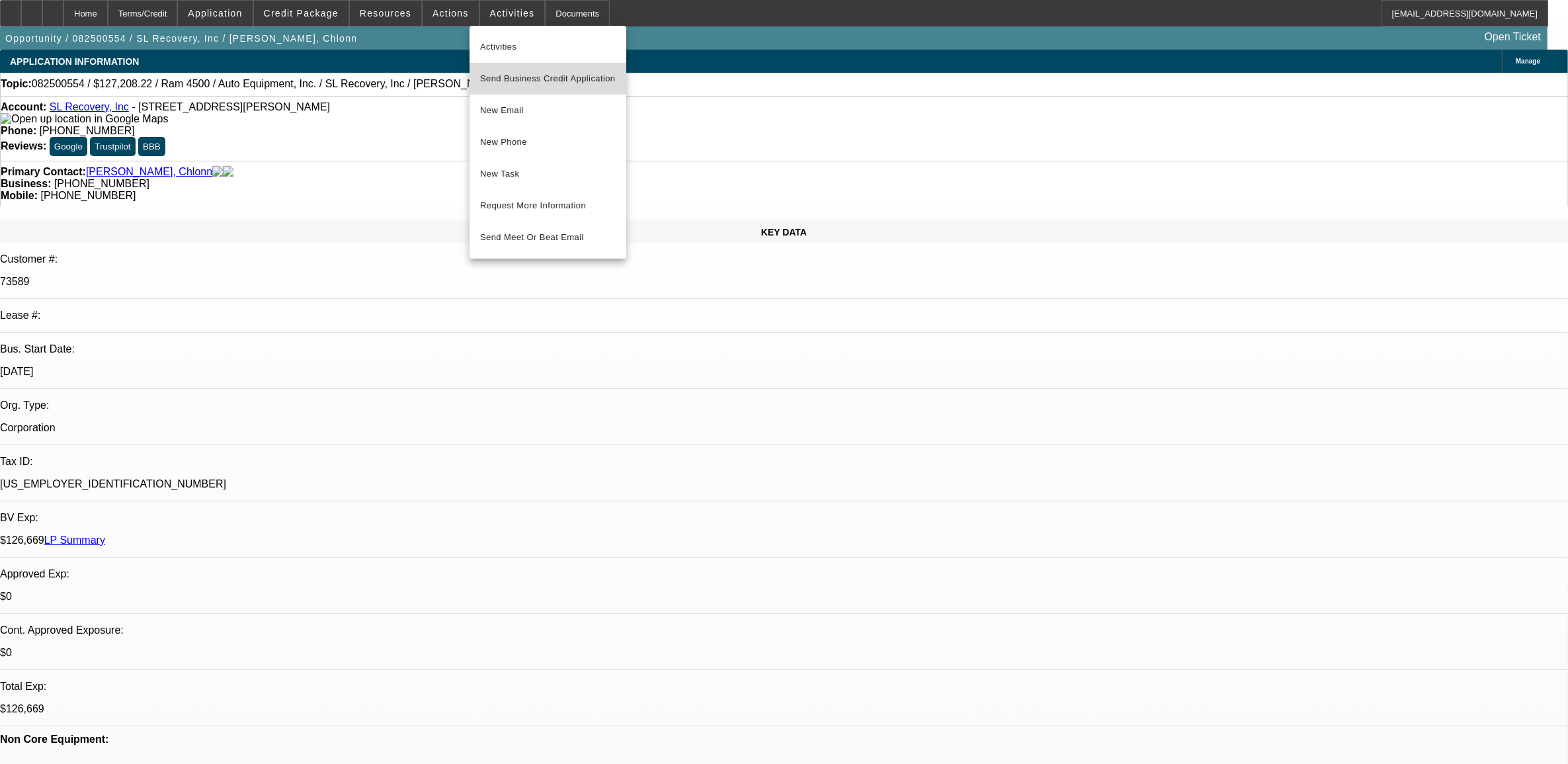
click at [512, 83] on span "Send Business Credit Application" at bounding box center [548, 79] width 136 height 16
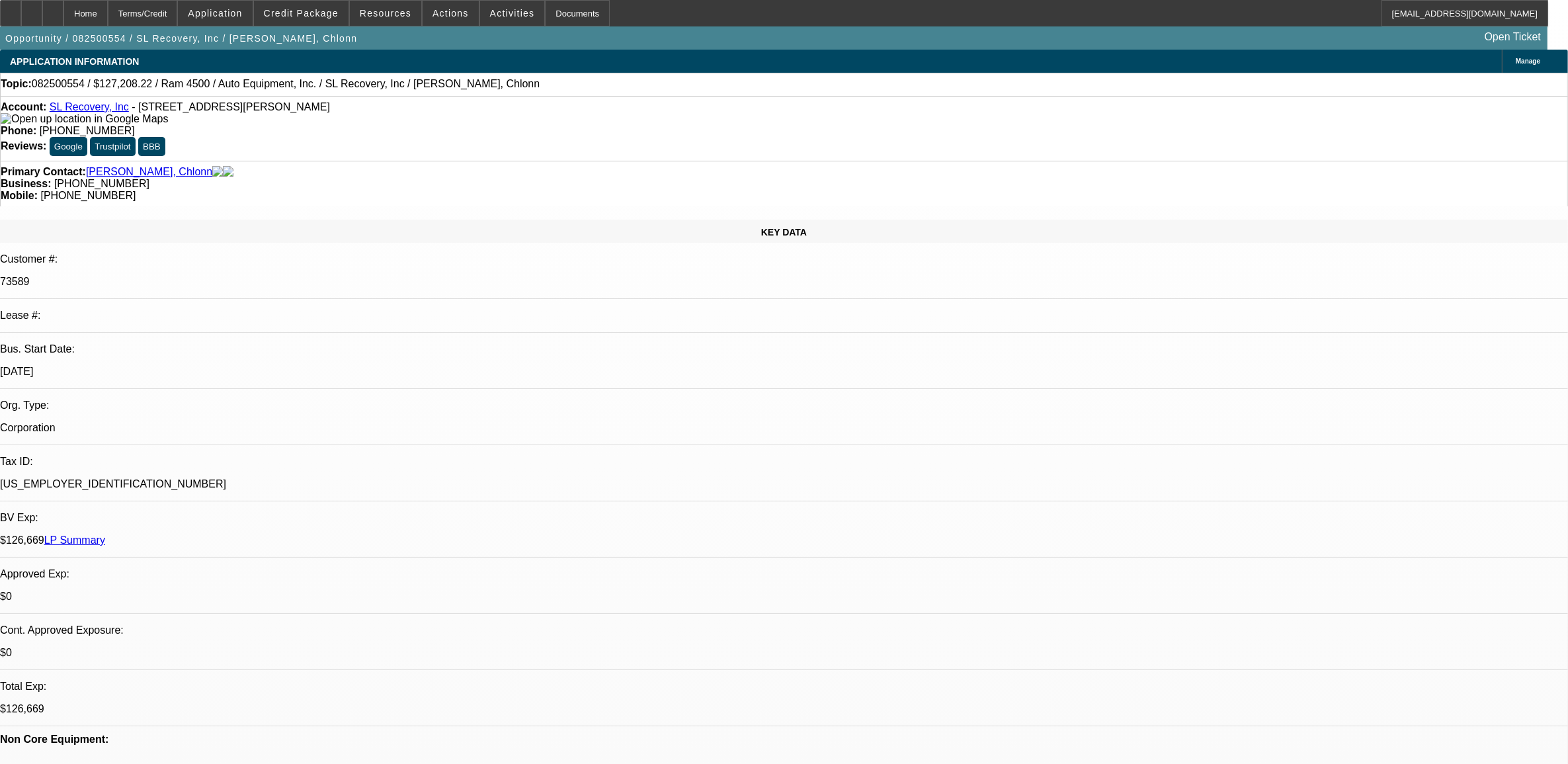
click at [1502, 67] on div "Manage" at bounding box center [1535, 61] width 66 height 23
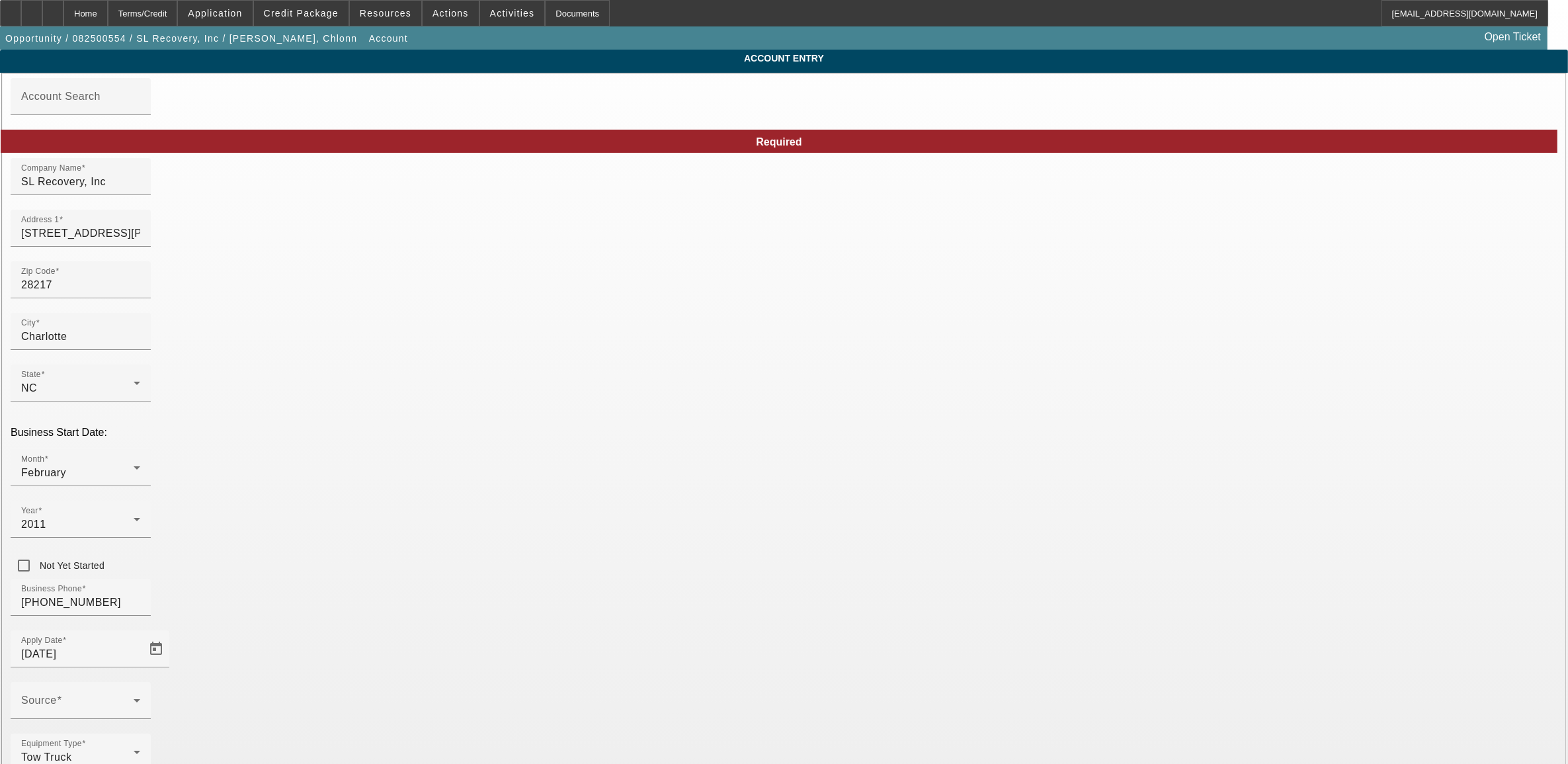
type input "8/20/2025"
click at [108, 20] on div "Home" at bounding box center [85, 13] width 45 height 27
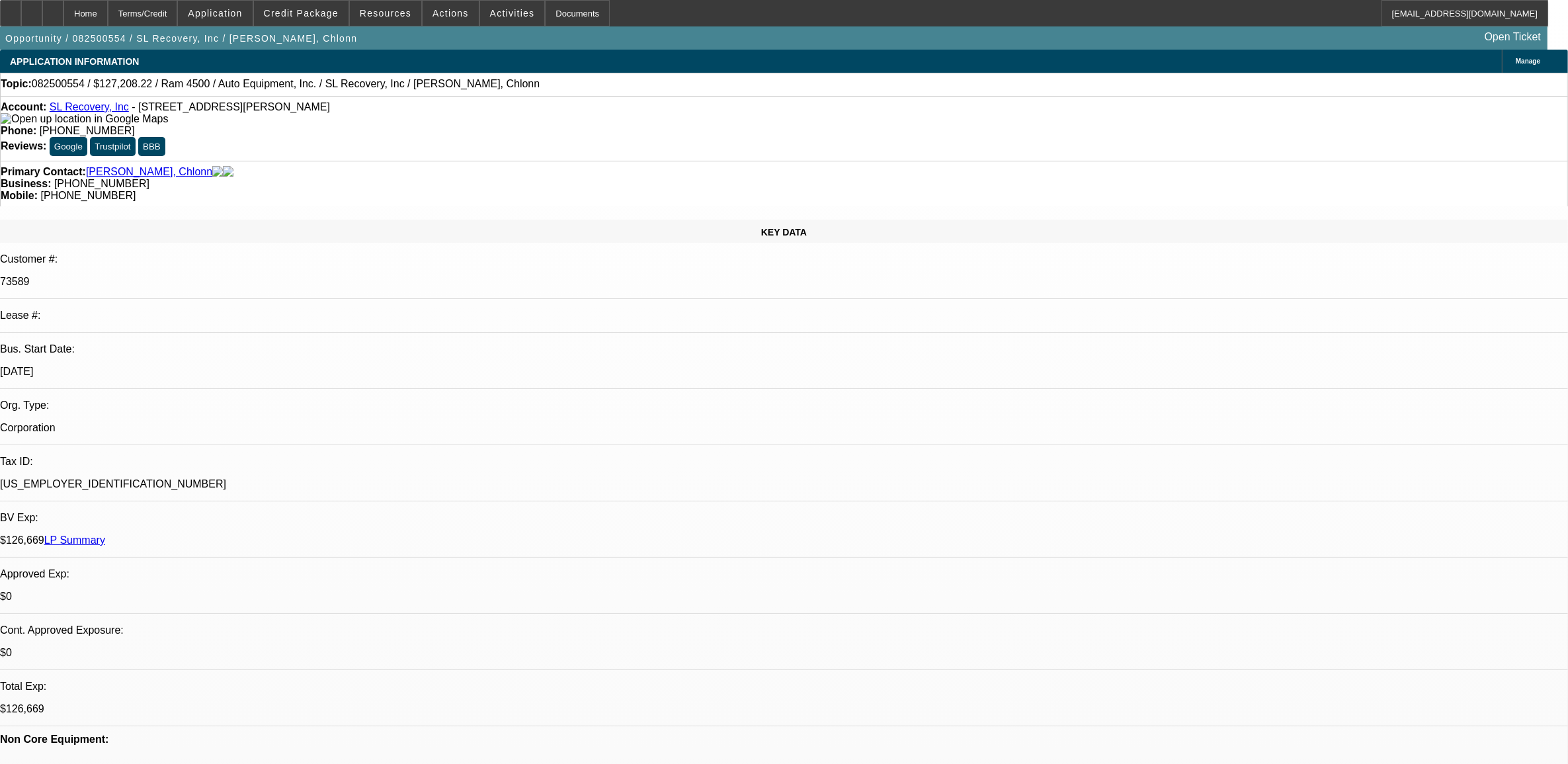
select select "0"
select select "6"
select select "0"
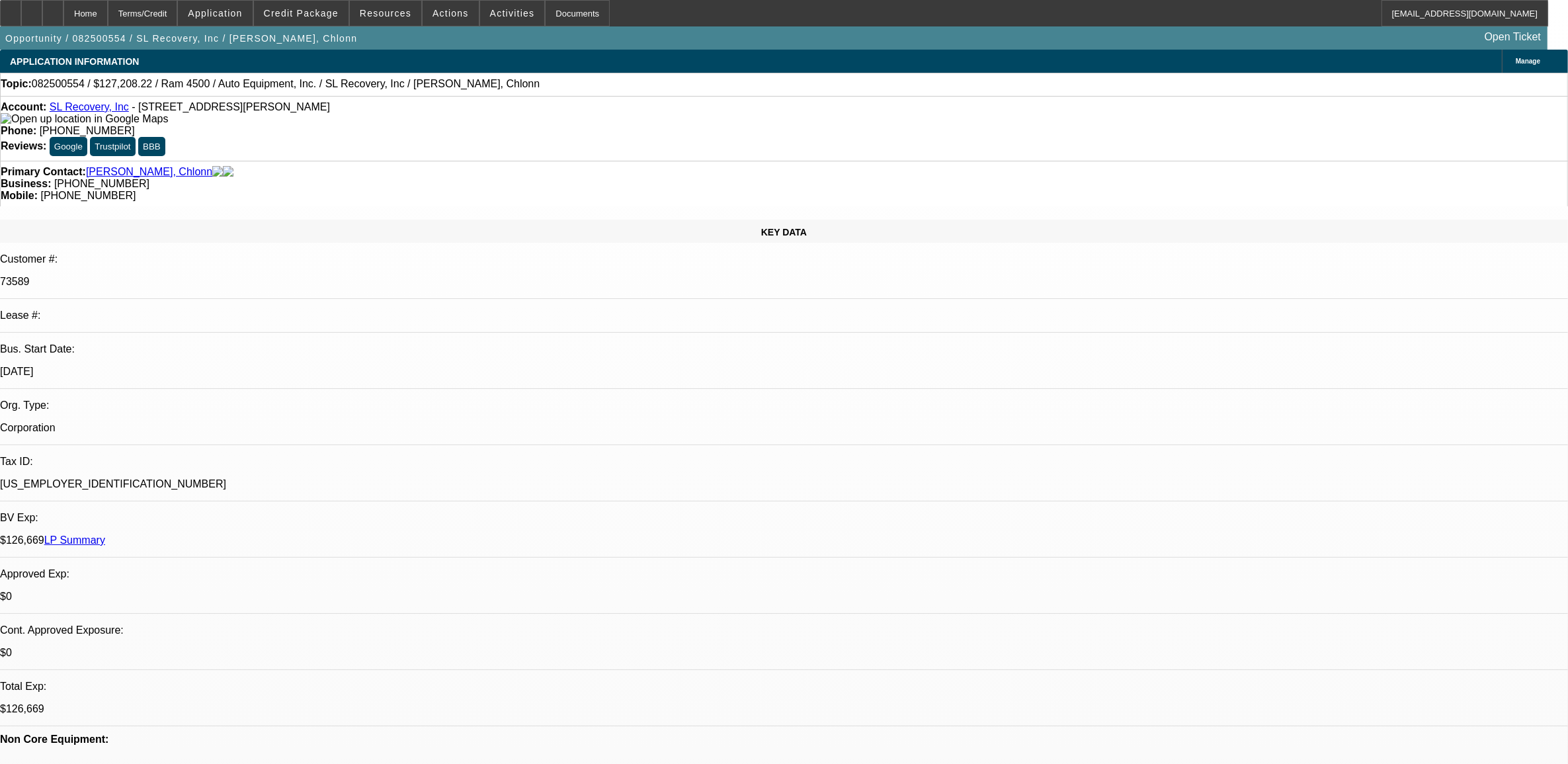
select select "0"
select select "2"
select select "0"
select select "6"
select select "0"
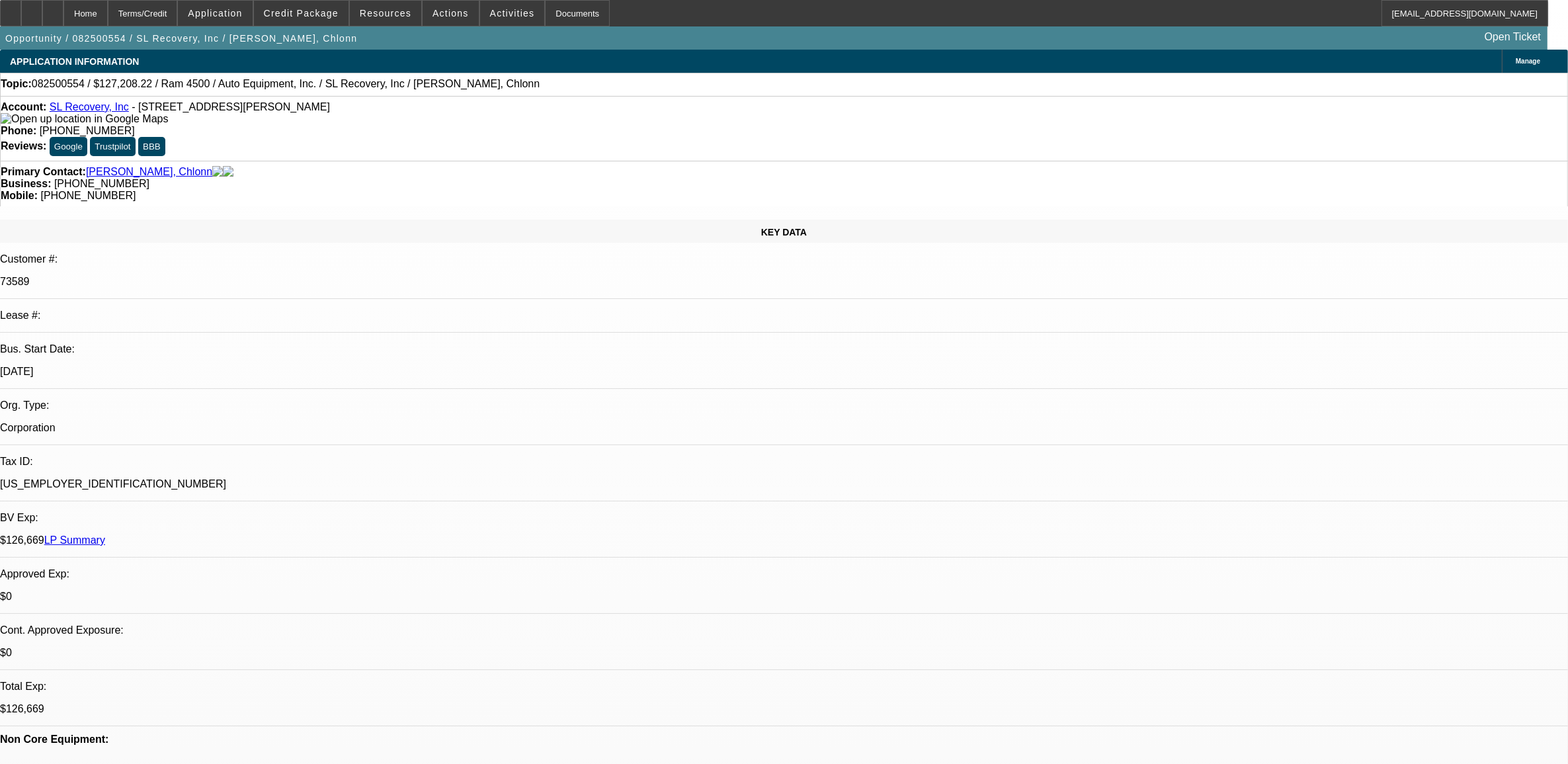
select select "0"
select select "2"
select select "0"
select select "6"
select select "0"
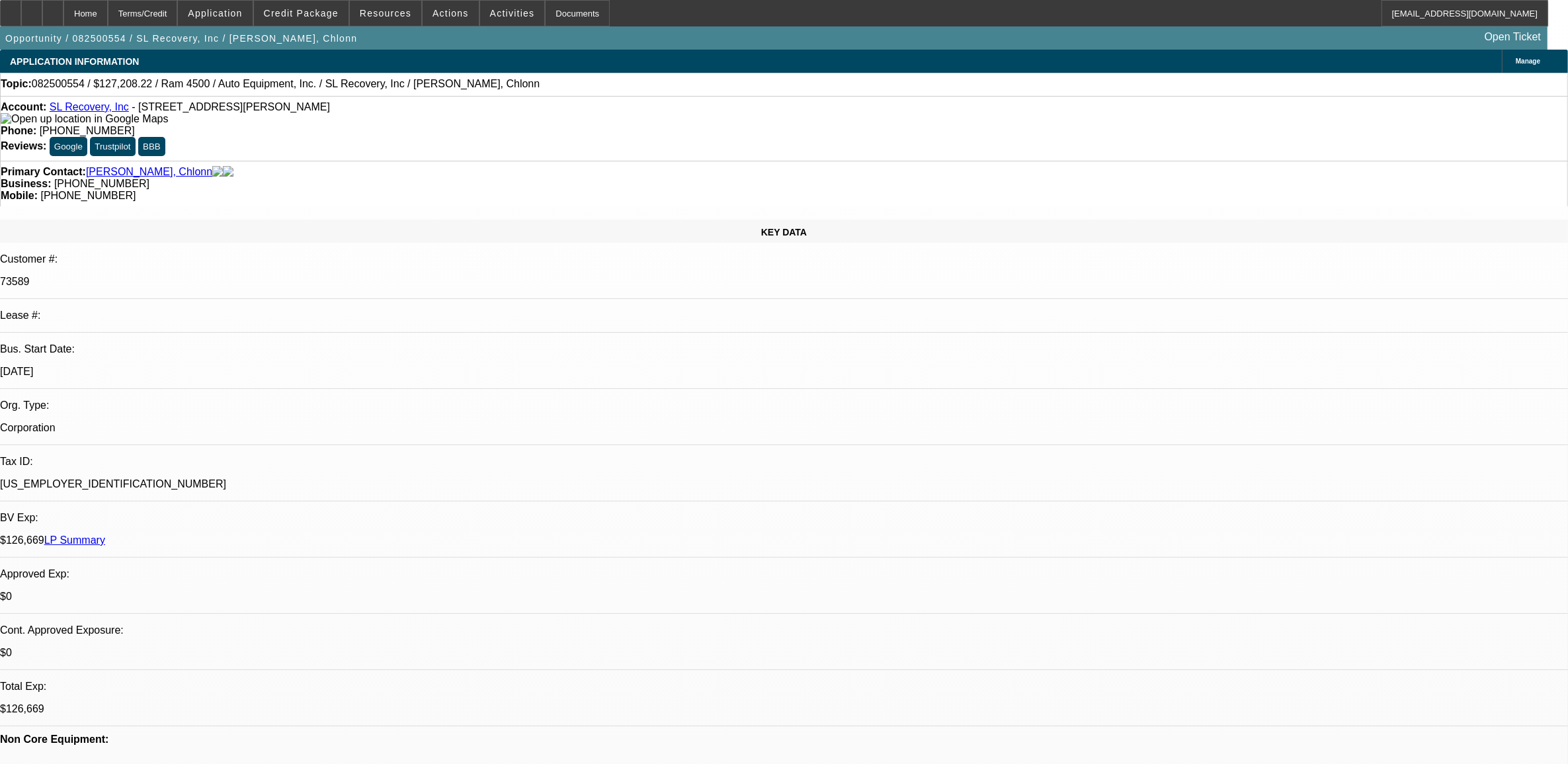
select select "0"
select select "2"
select select "0"
select select "6"
click at [1516, 60] on span "Manage" at bounding box center [1528, 61] width 25 height 7
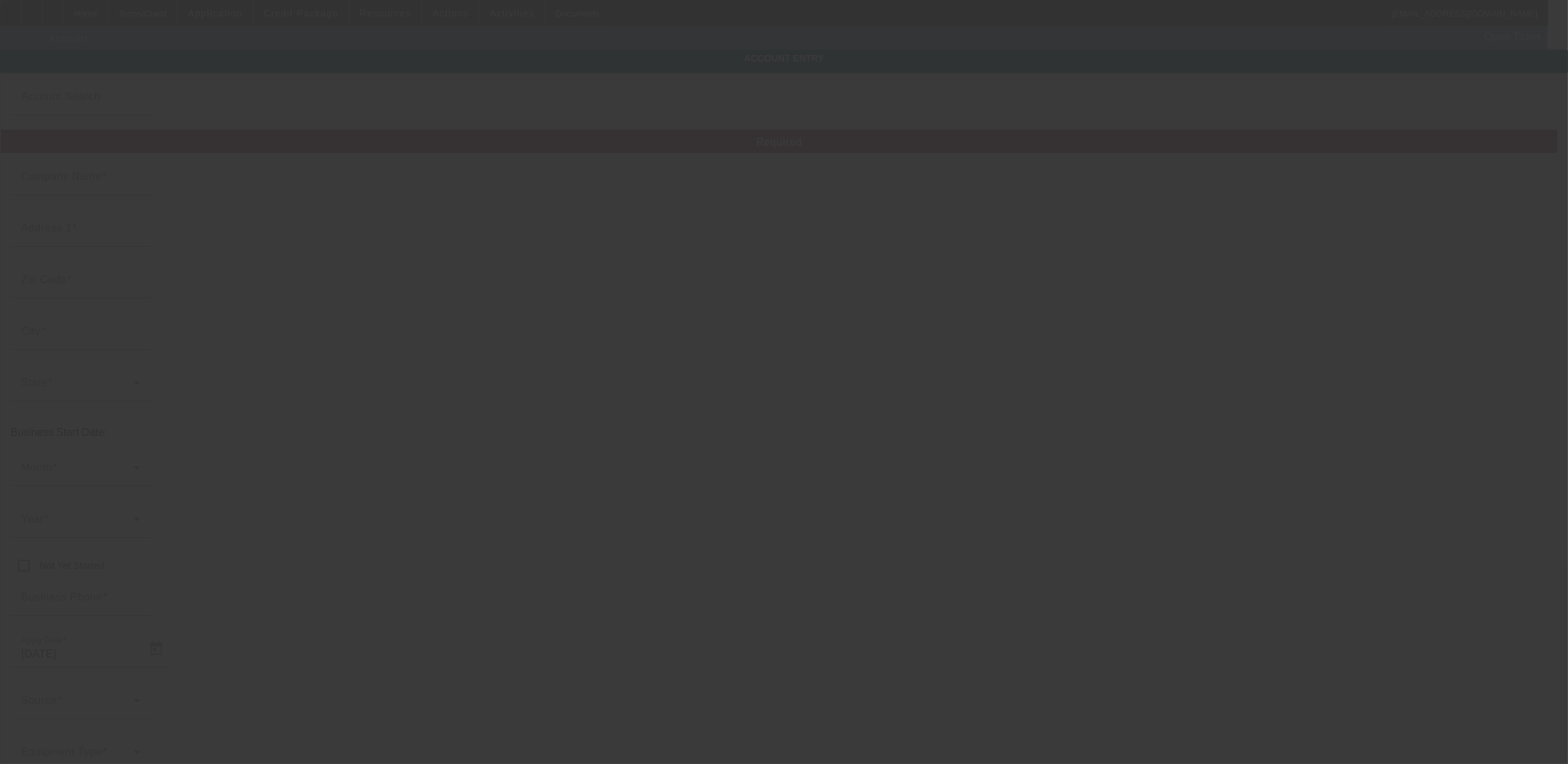
type input "SL Recovery, Inc"
type input "542 Rountree Rd"
type input "28217"
type input "Charlotte"
type input "(704) 889-2608"
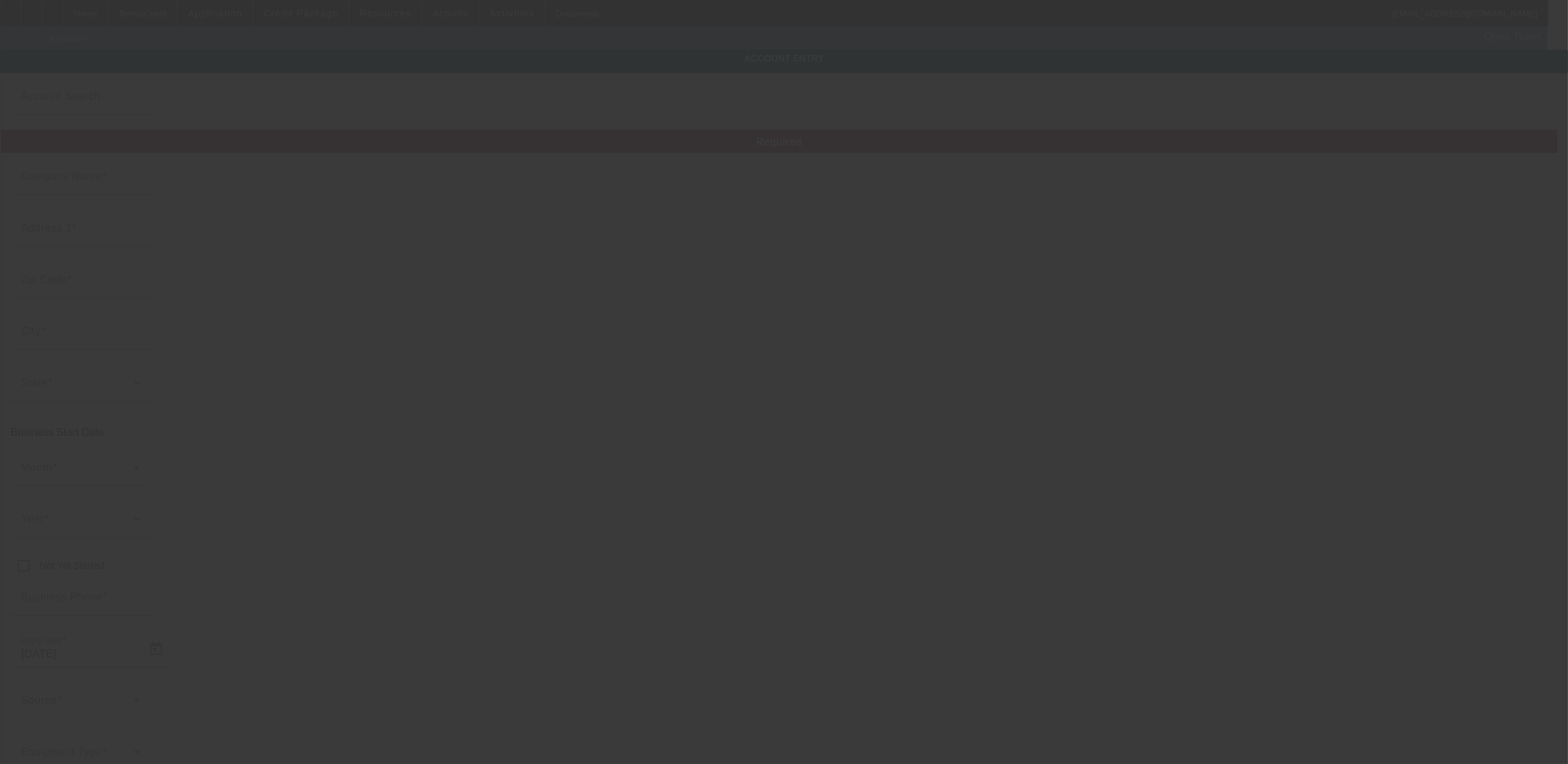
type input "sl.recoverytowing@gmail.com"
type input "Mecklenburg"
type input "46-4346098"
type input "8/20/2025"
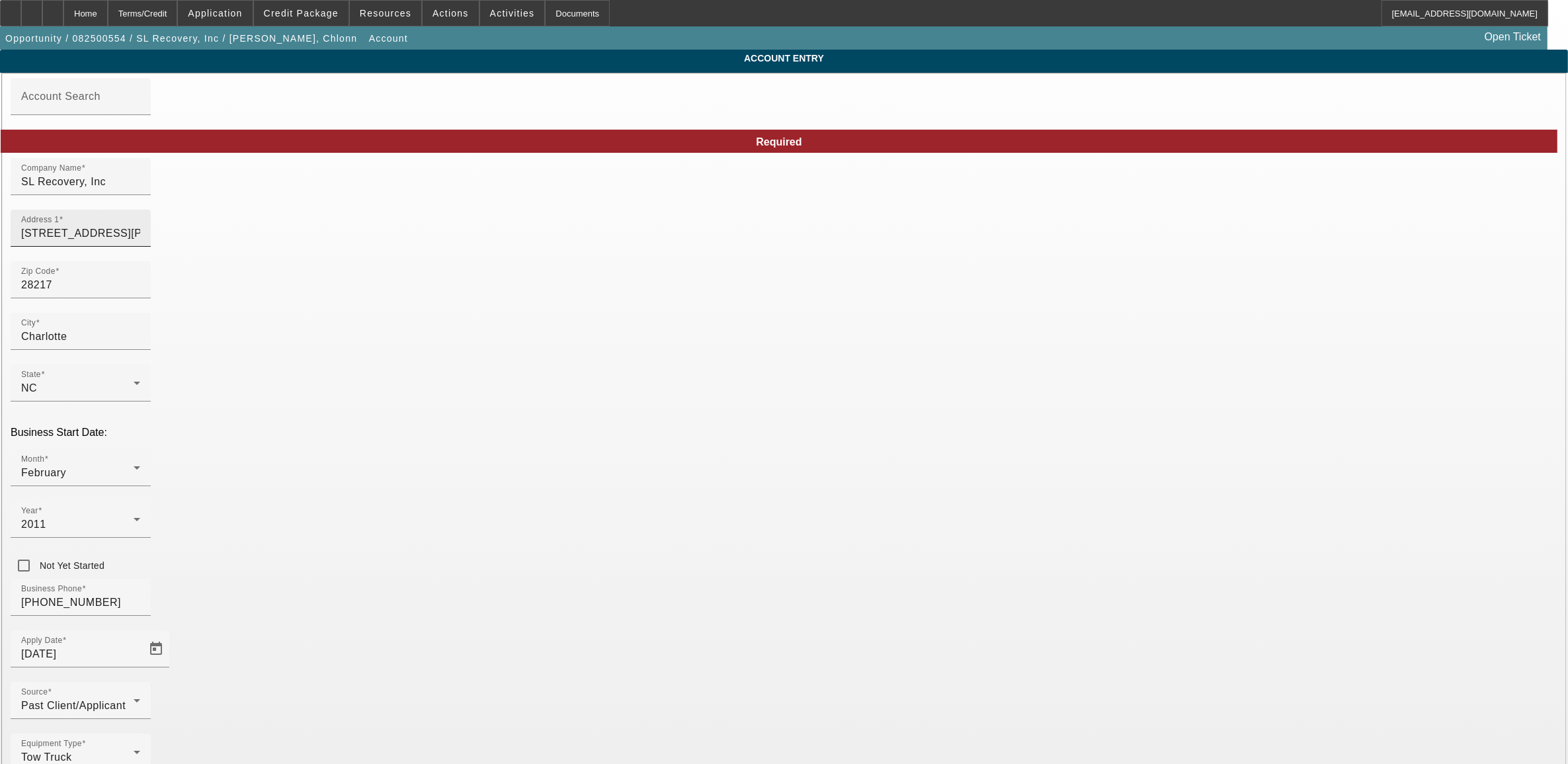
click at [140, 242] on input "542 Rountree Rd" at bounding box center [81, 234] width 119 height 16
drag, startPoint x: 192, startPoint y: 190, endPoint x: 165, endPoint y: 187, distance: 27.2
type input "3804 North Brown St"
type input "Charlotte"
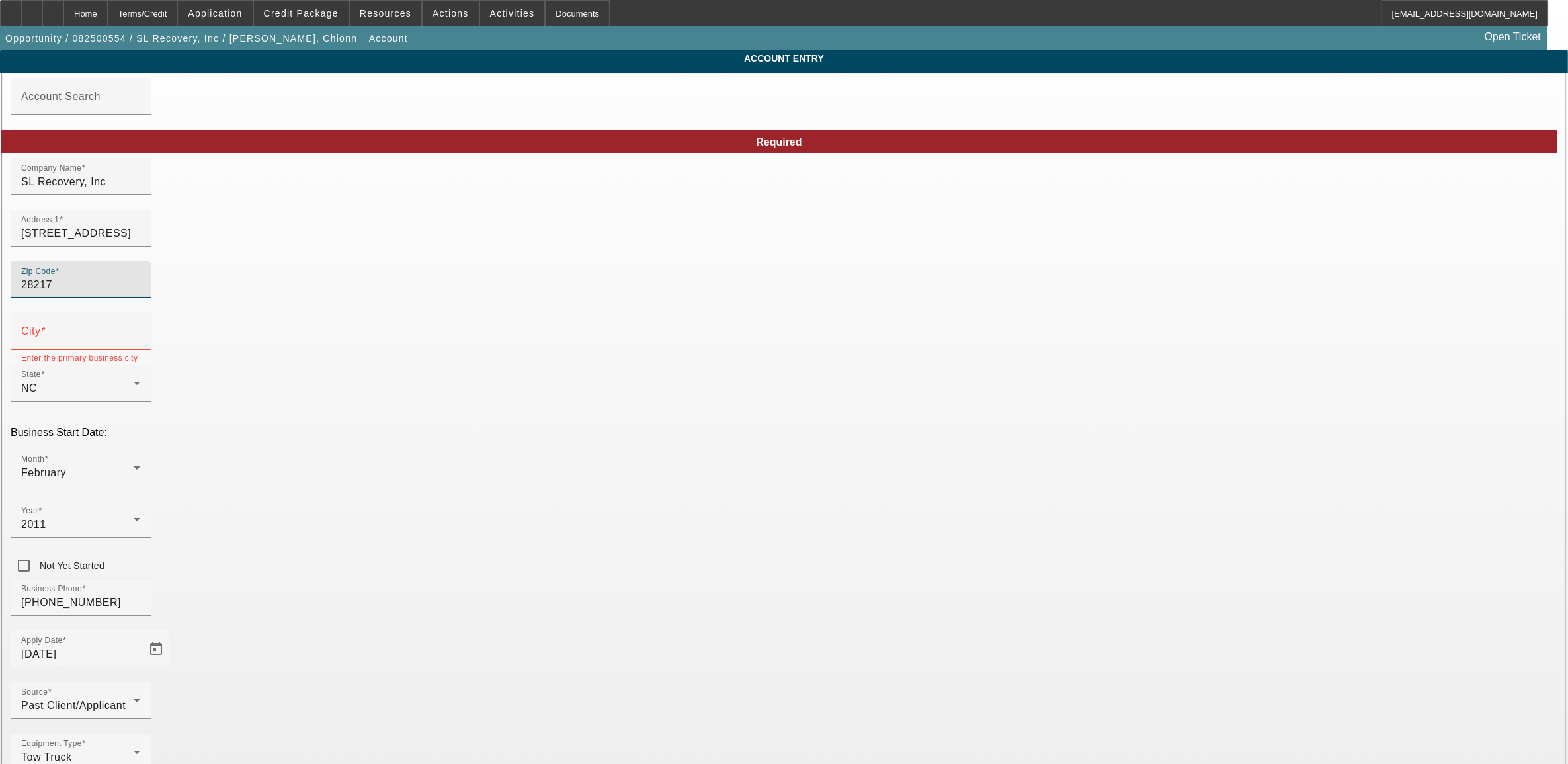
type input "Charlotte"
drag, startPoint x: 462, startPoint y: 298, endPoint x: 474, endPoint y: 301, distance: 12.4
click at [140, 293] on input "28217" at bounding box center [81, 285] width 119 height 16
drag, startPoint x: 452, startPoint y: 288, endPoint x: 371, endPoint y: 273, distance: 82.4
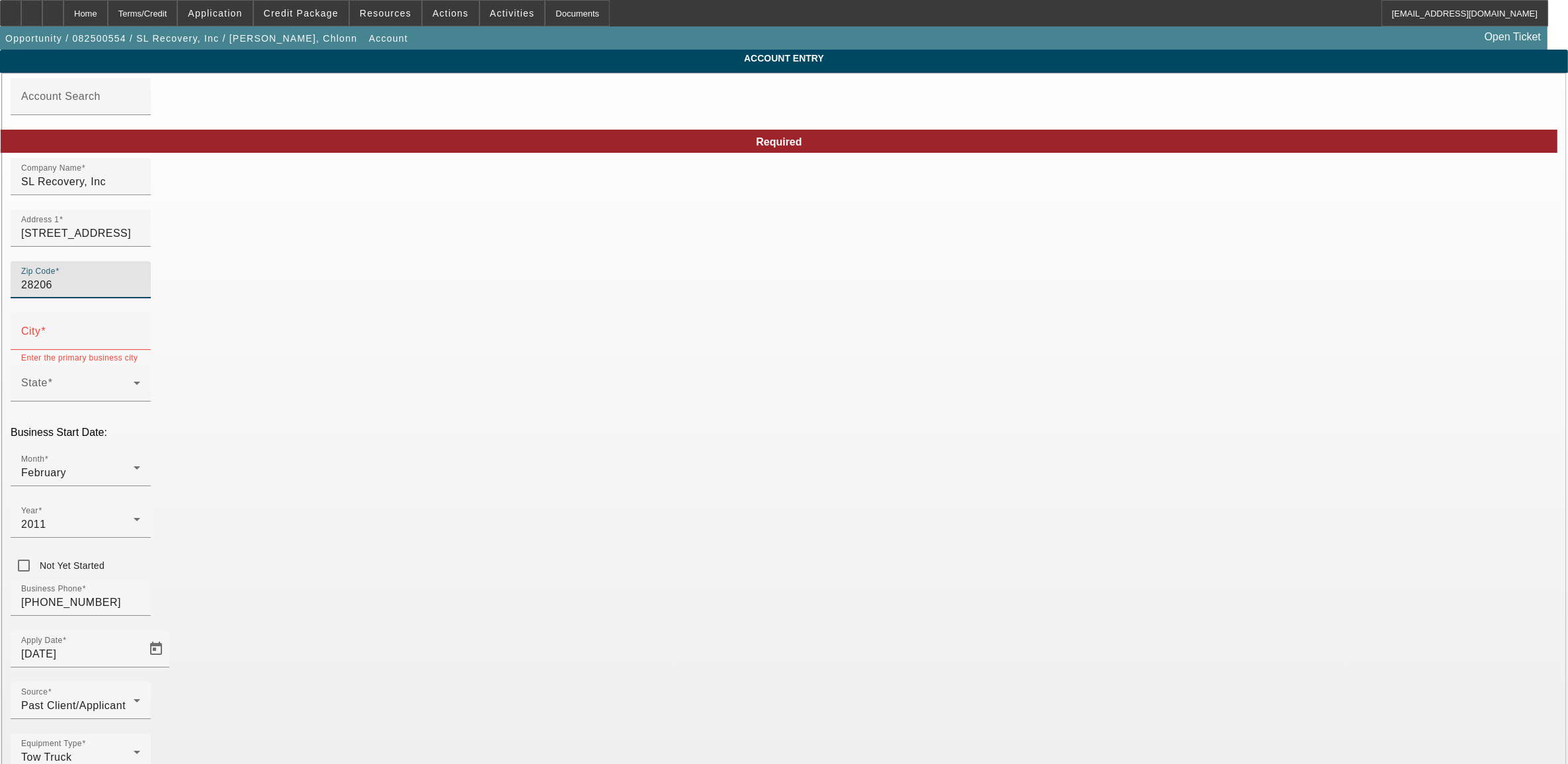
type input "28206"
type input "Charlotte"
drag, startPoint x: 533, startPoint y: 236, endPoint x: 368, endPoint y: 222, distance: 165.6
click at [108, 10] on div "Home" at bounding box center [85, 13] width 45 height 27
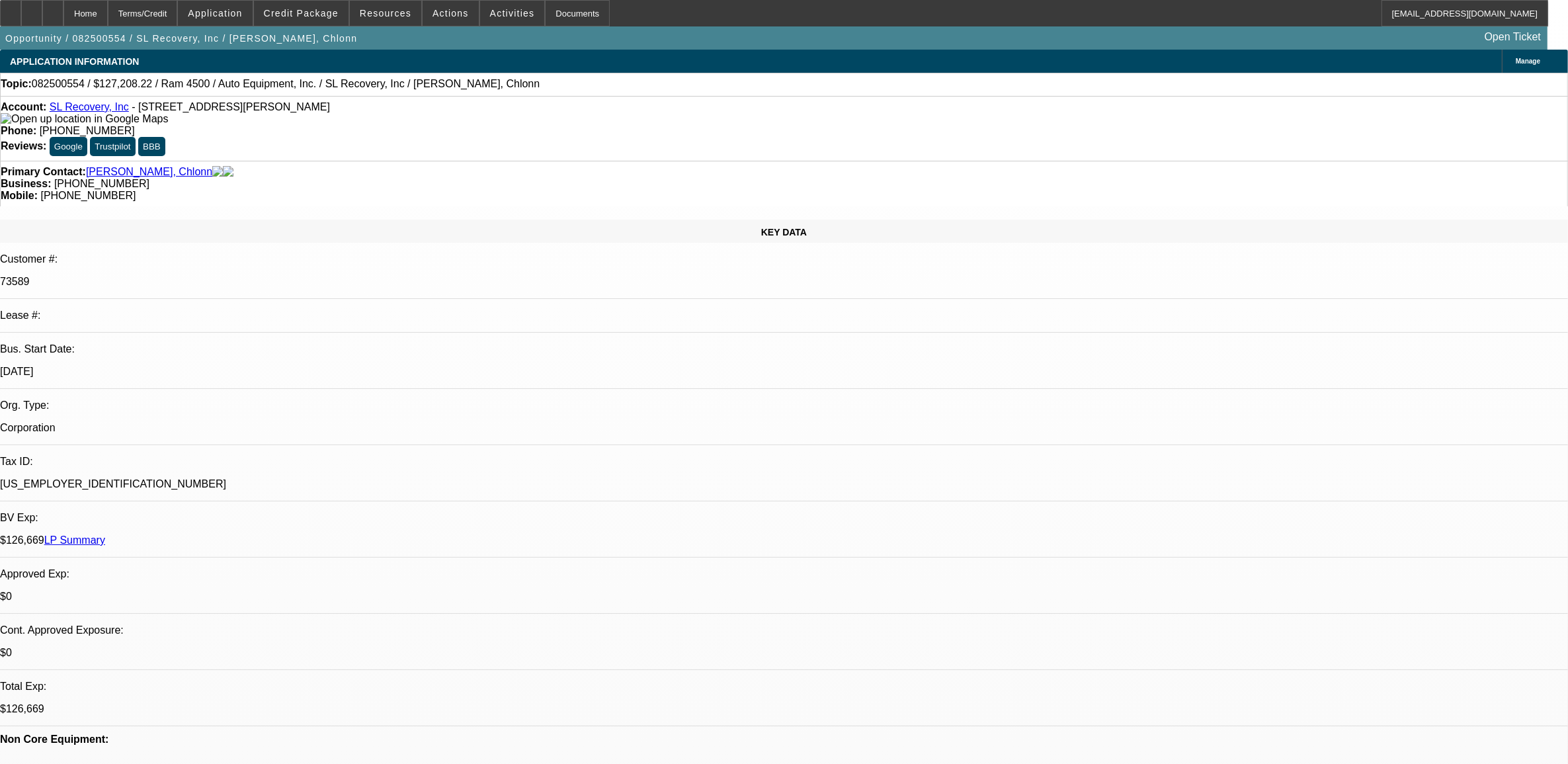
select select "0"
select select "6"
select select "0"
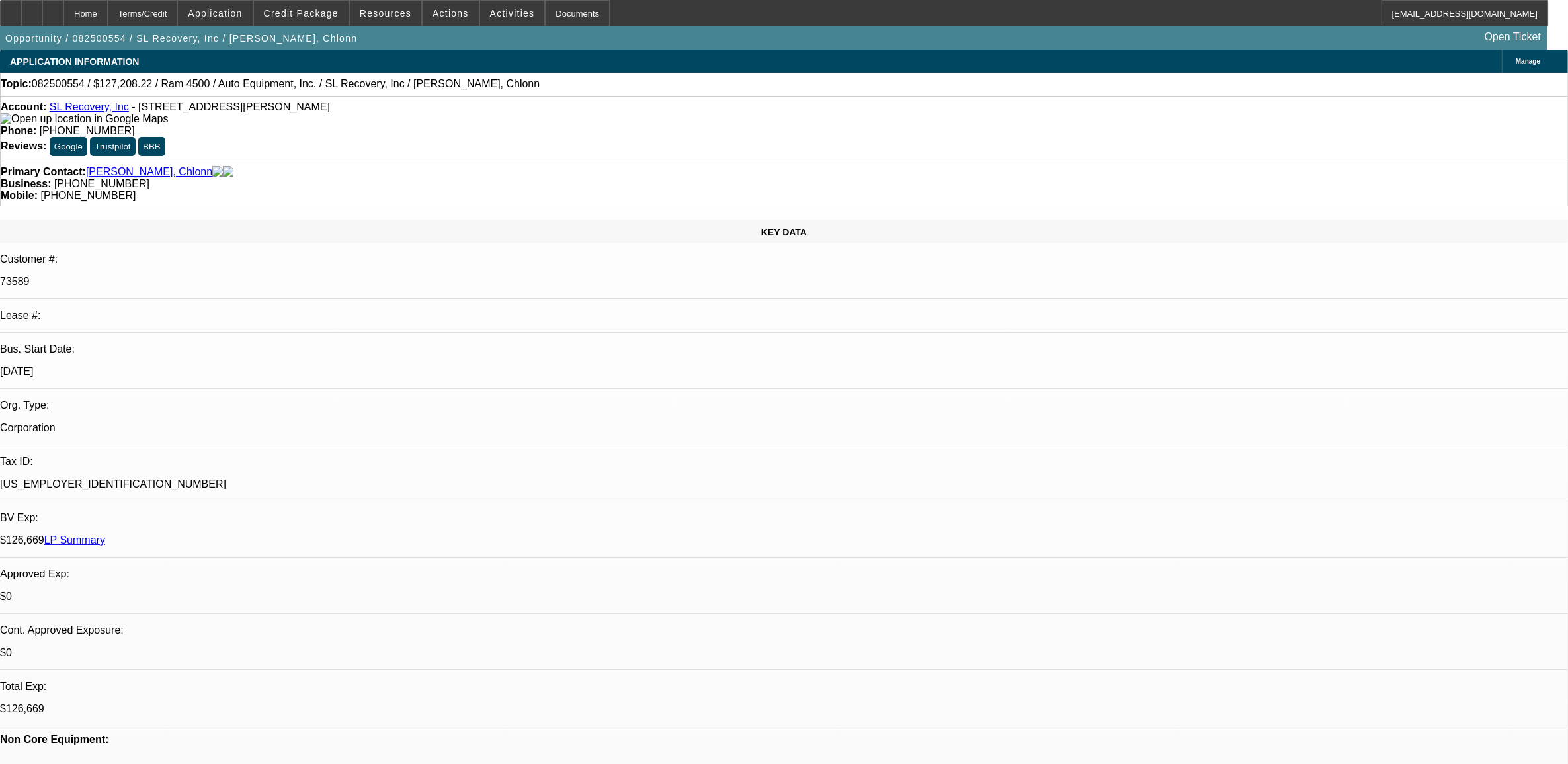
select select "0"
select select "2"
select select "0"
select select "6"
select select "0"
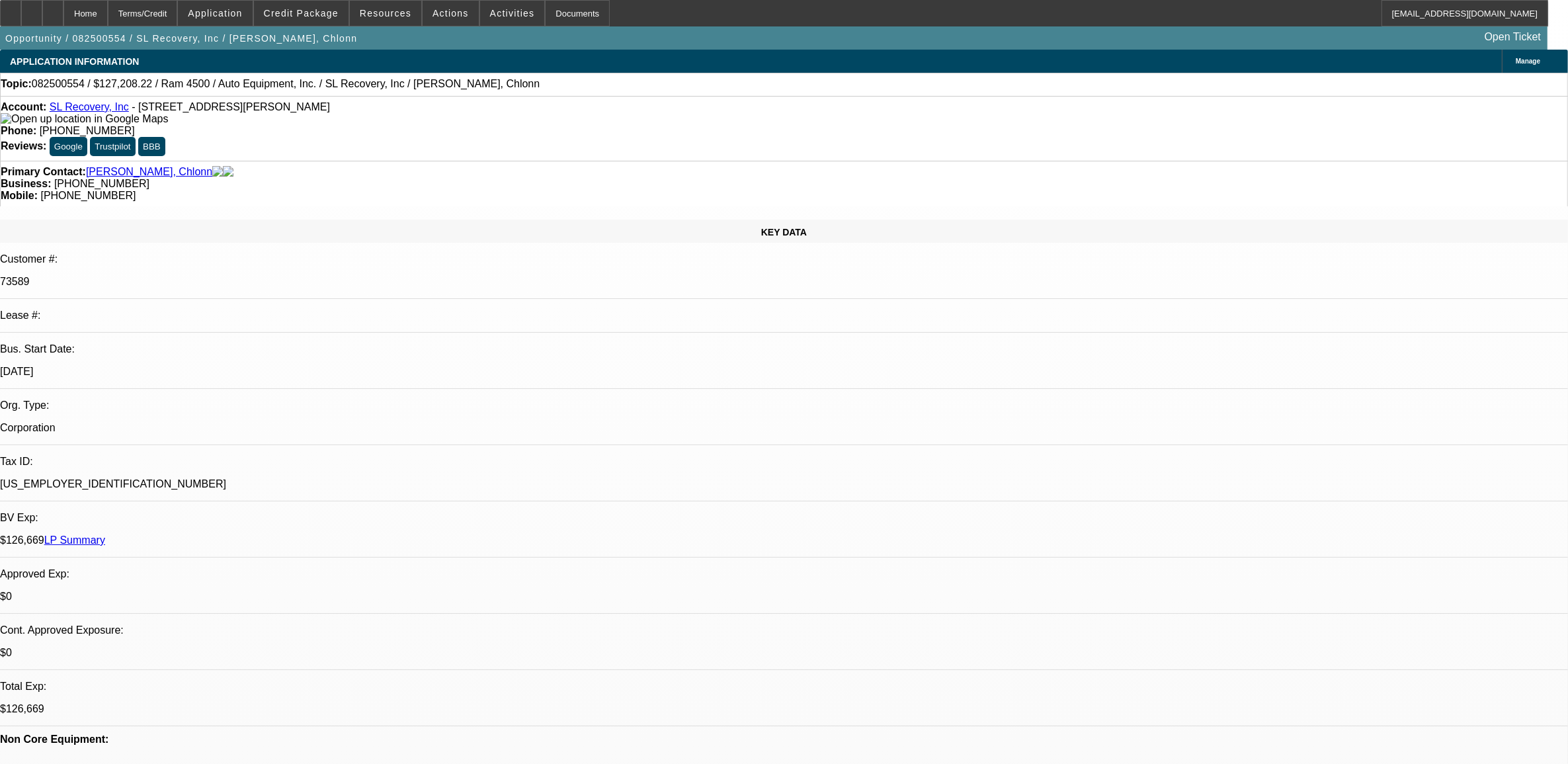
select select "0"
select select "2"
select select "0"
select select "6"
select select "0"
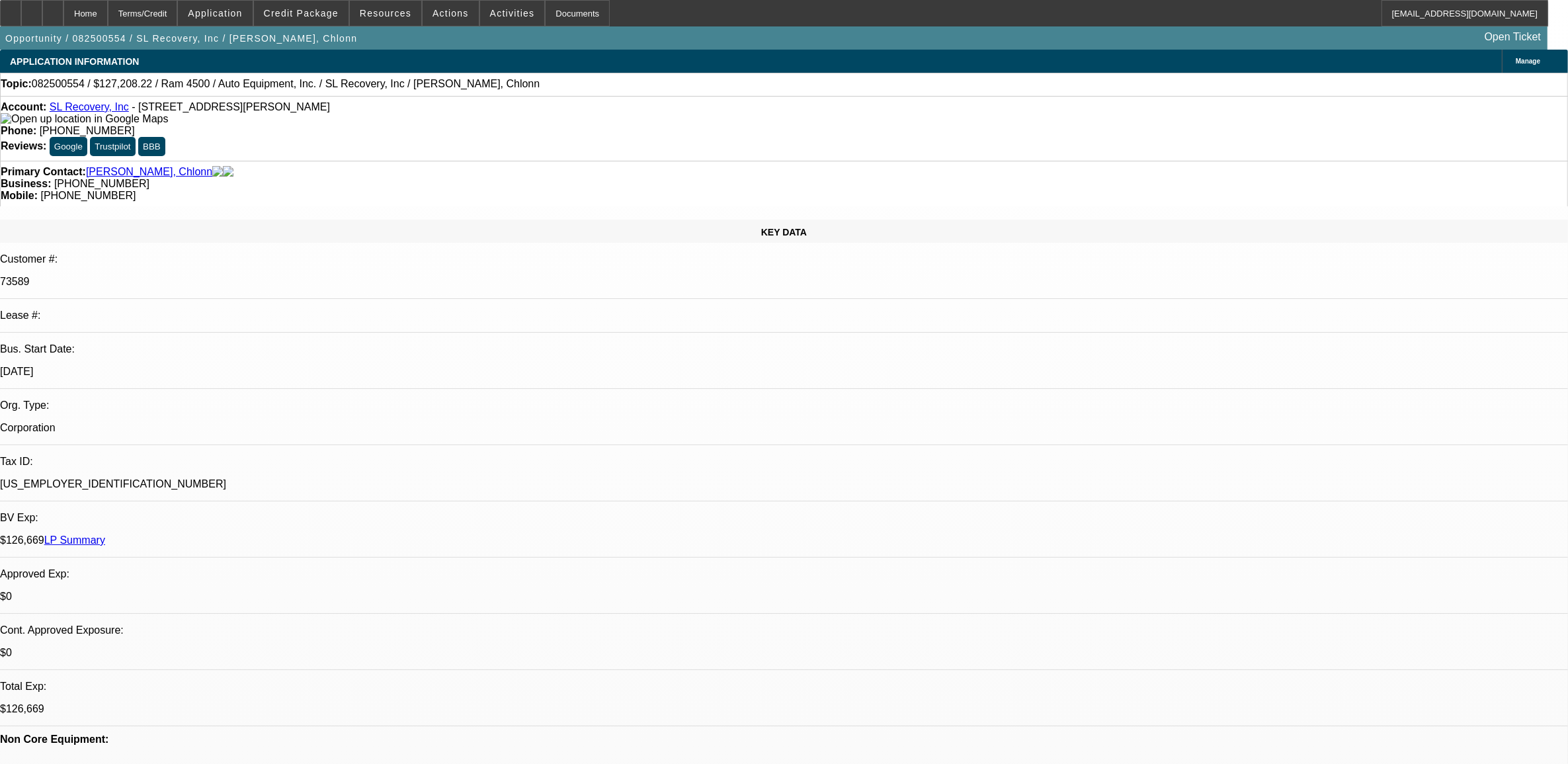
select select "0"
select select "2"
select select "0"
select select "6"
click at [105, 534] on link "LP Summary" at bounding box center [75, 540] width 61 height 11
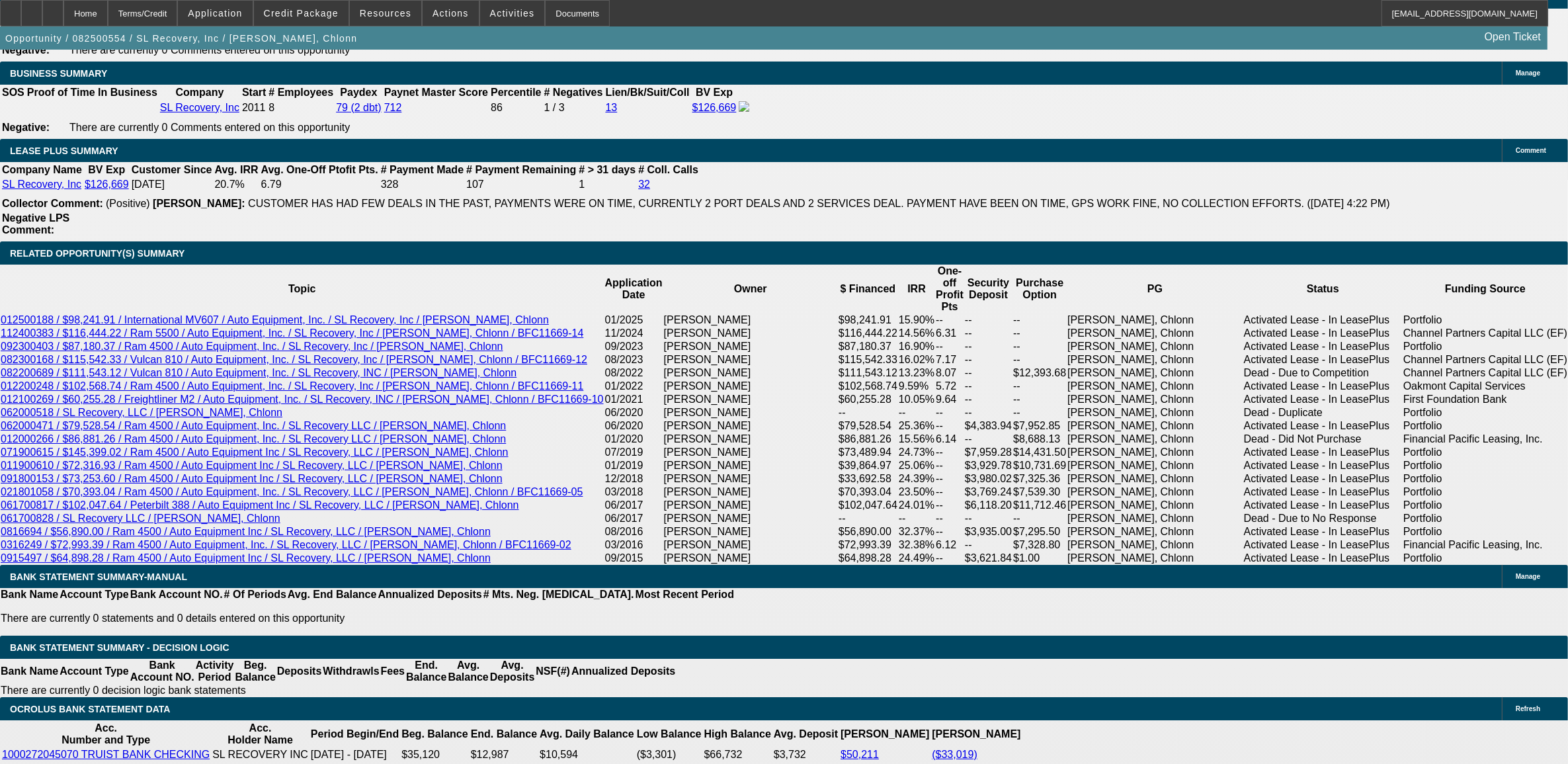
scroll to position [2232, 0]
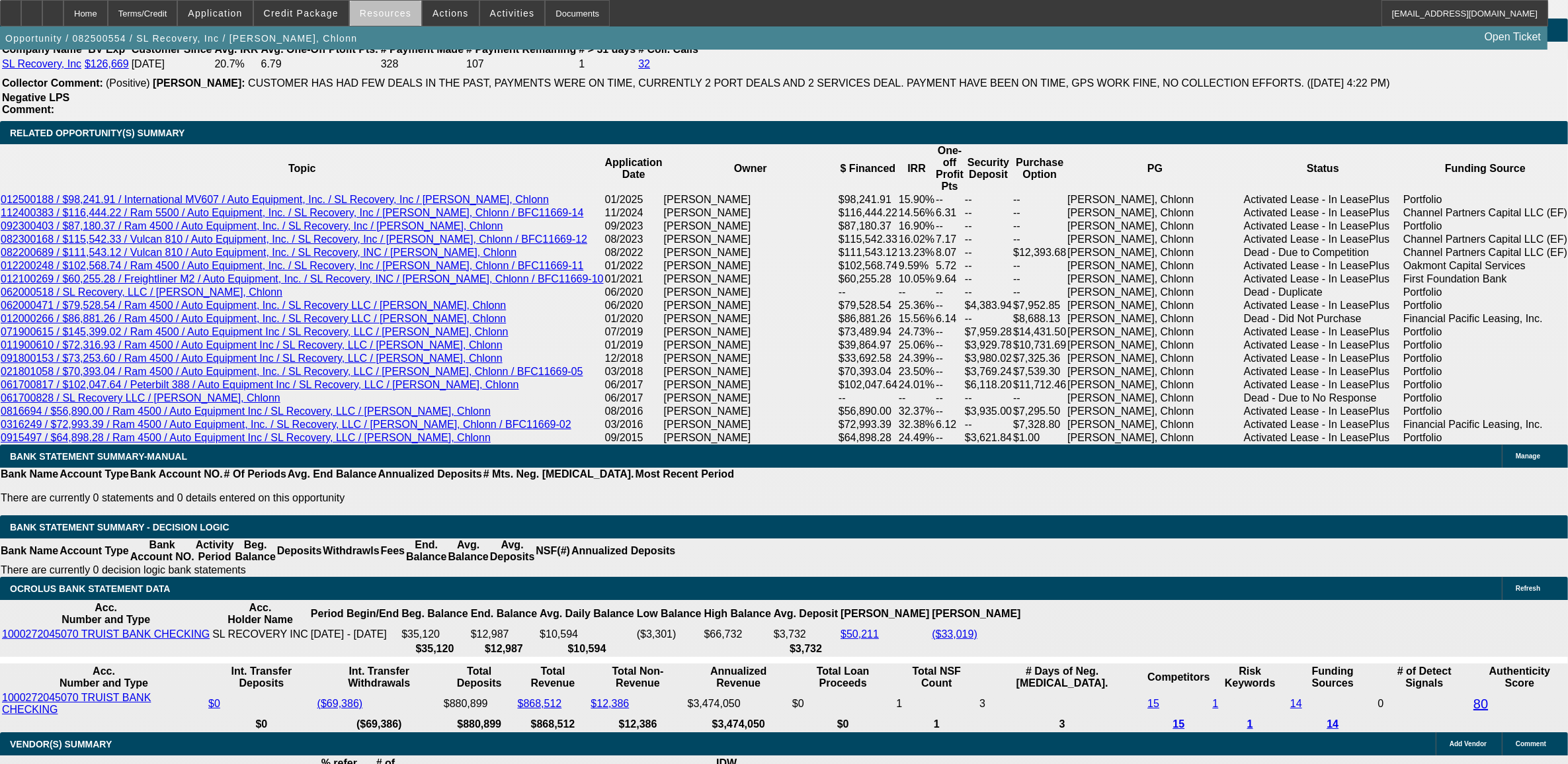
click at [395, 25] on span at bounding box center [385, 13] width 71 height 32
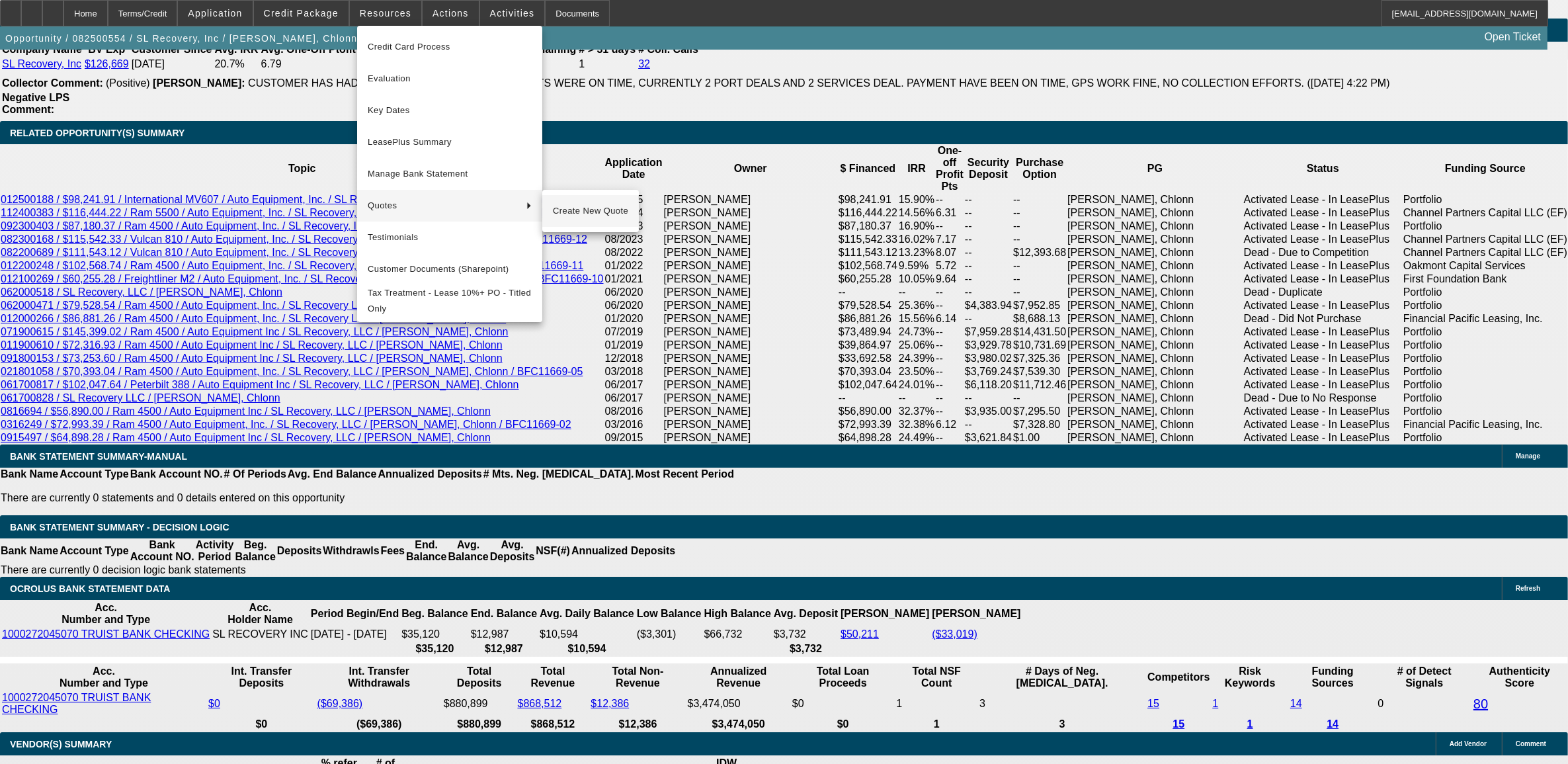
click at [561, 206] on span "Create New Quote" at bounding box center [590, 211] width 75 height 16
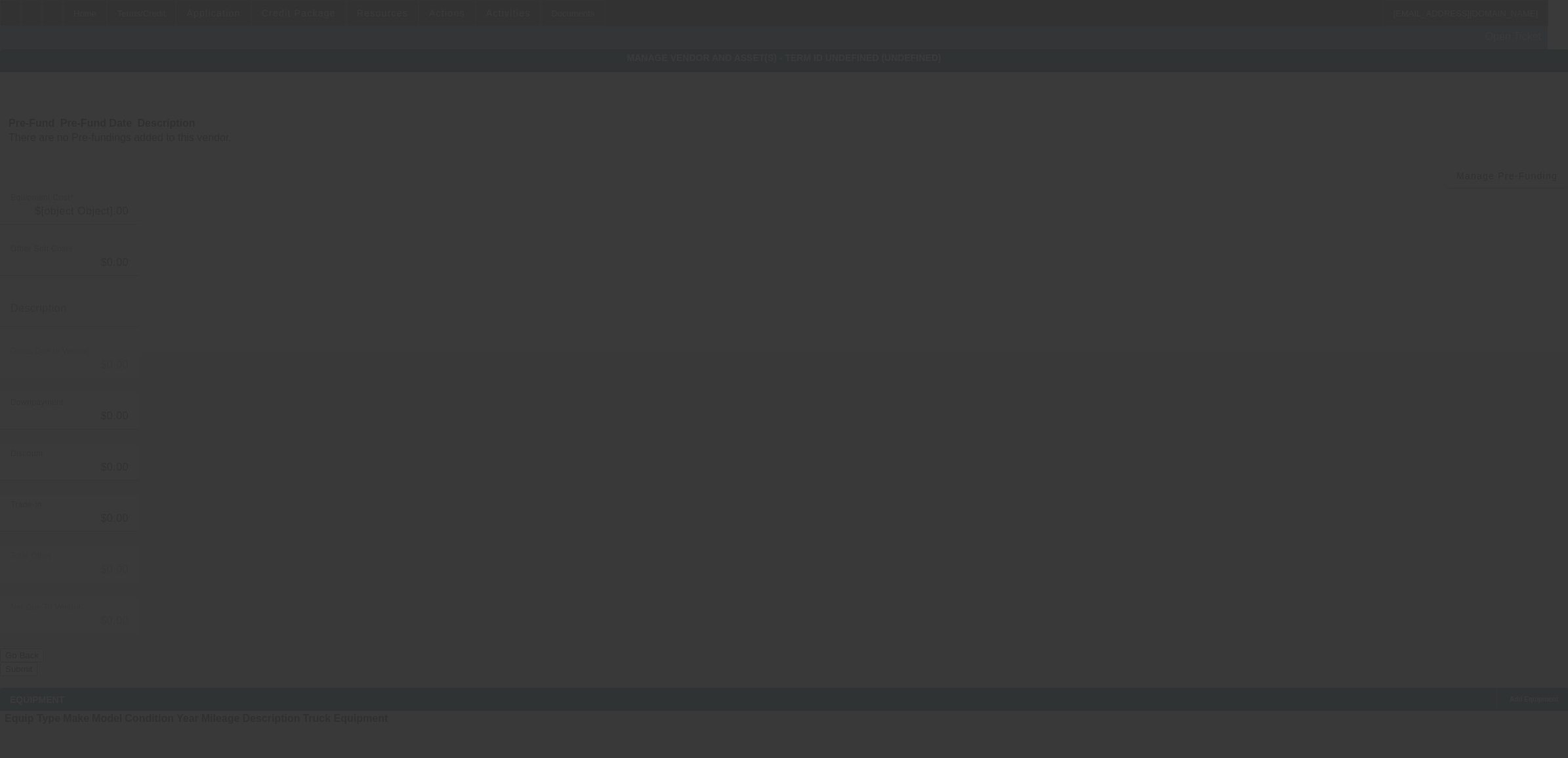
type input "$126,000.00"
type input "$3,205.97"
type input "$129,205.97"
type input "$1,997.75"
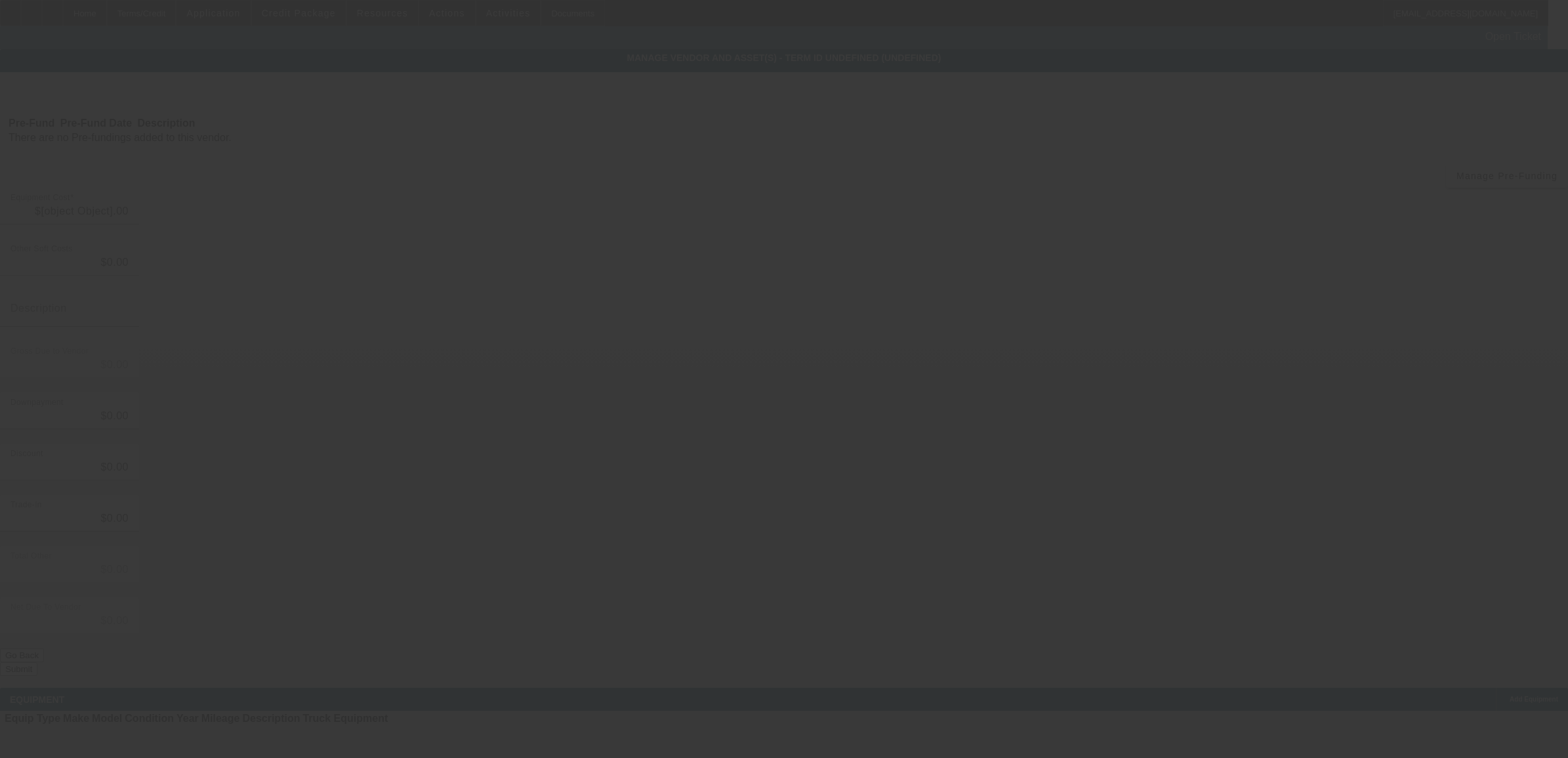
type input "$127,208.22"
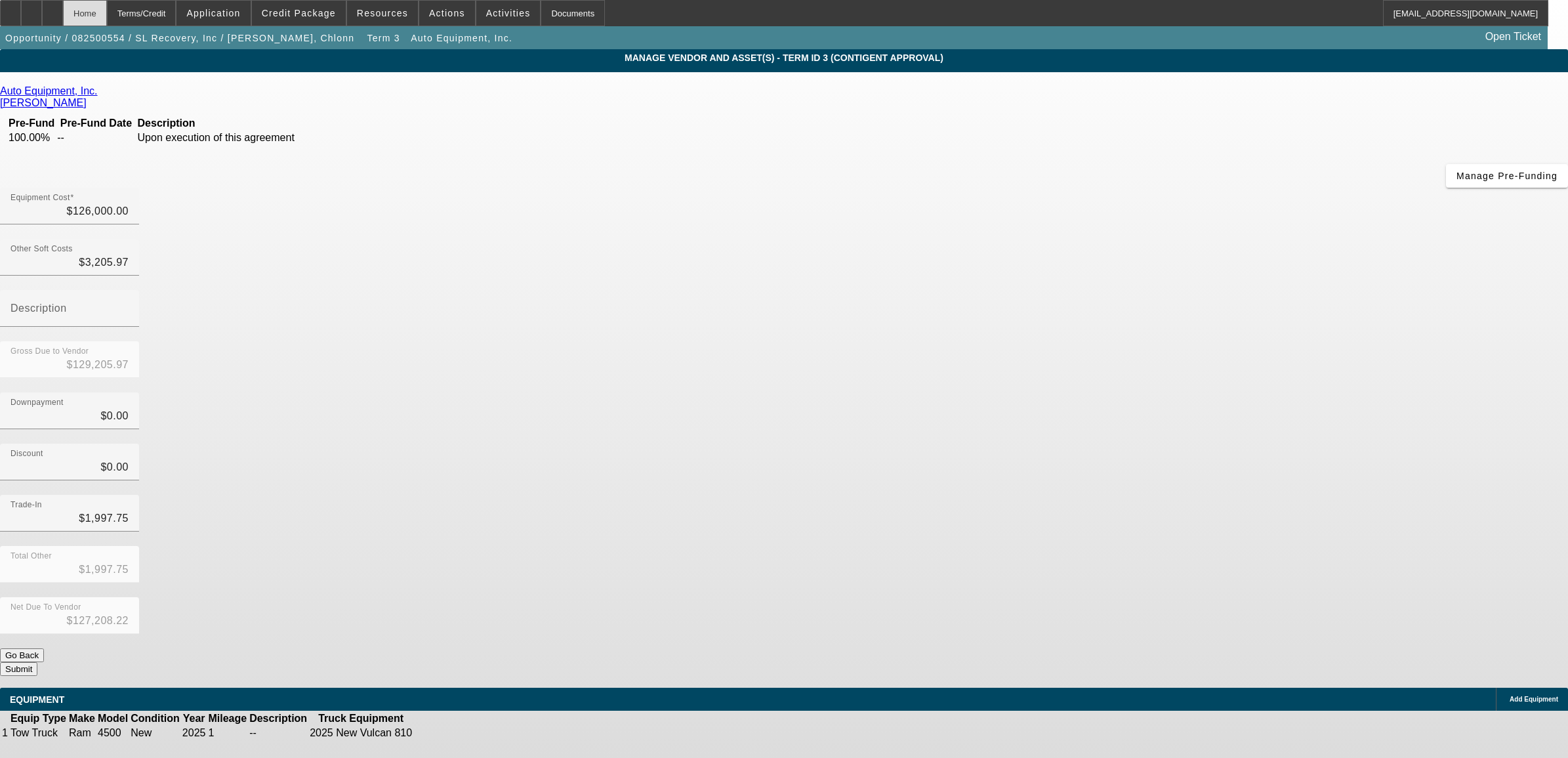
click at [107, 4] on div "Home" at bounding box center [85, 13] width 44 height 26
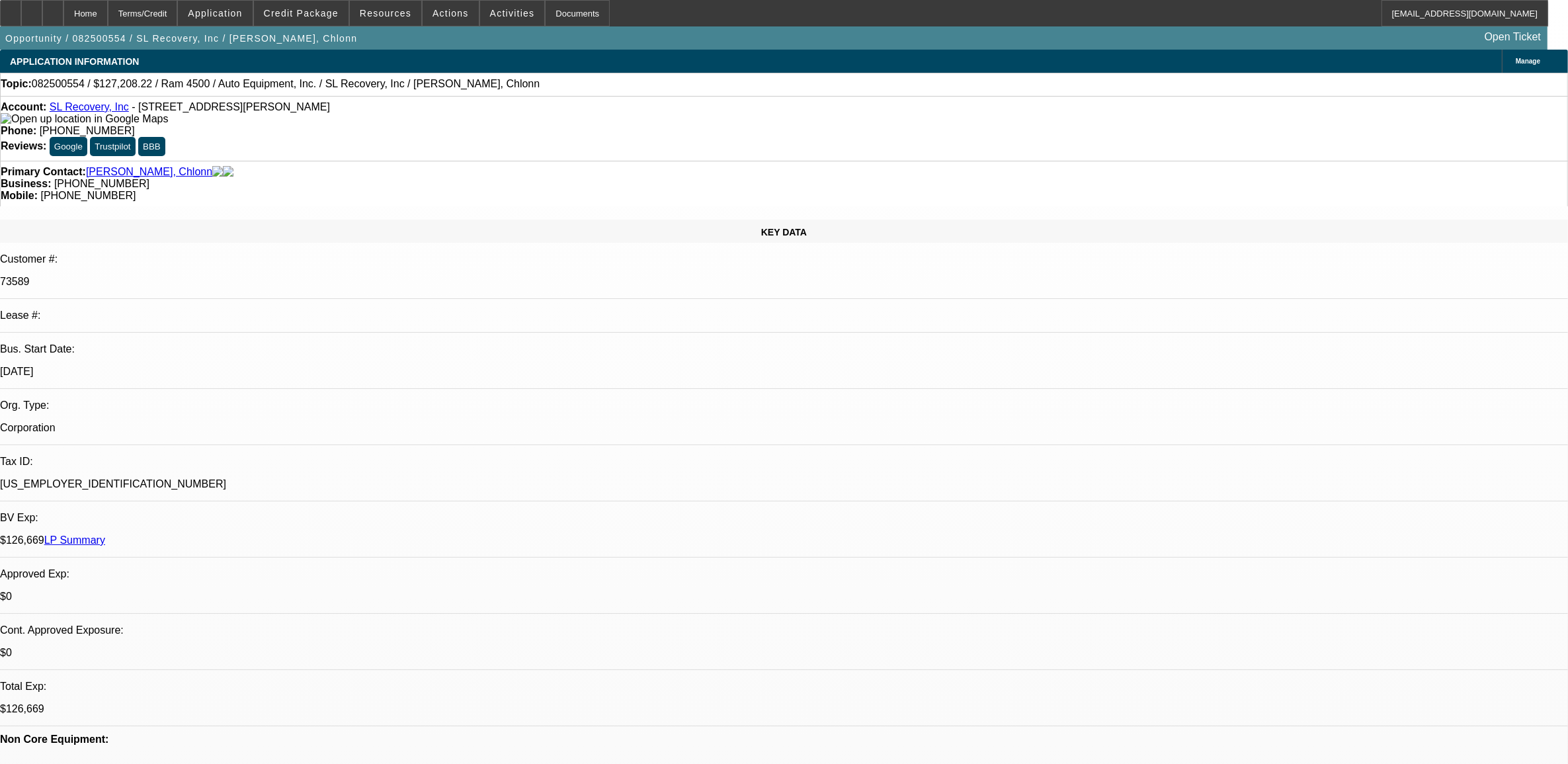
select select "0"
select select "6"
select select "0"
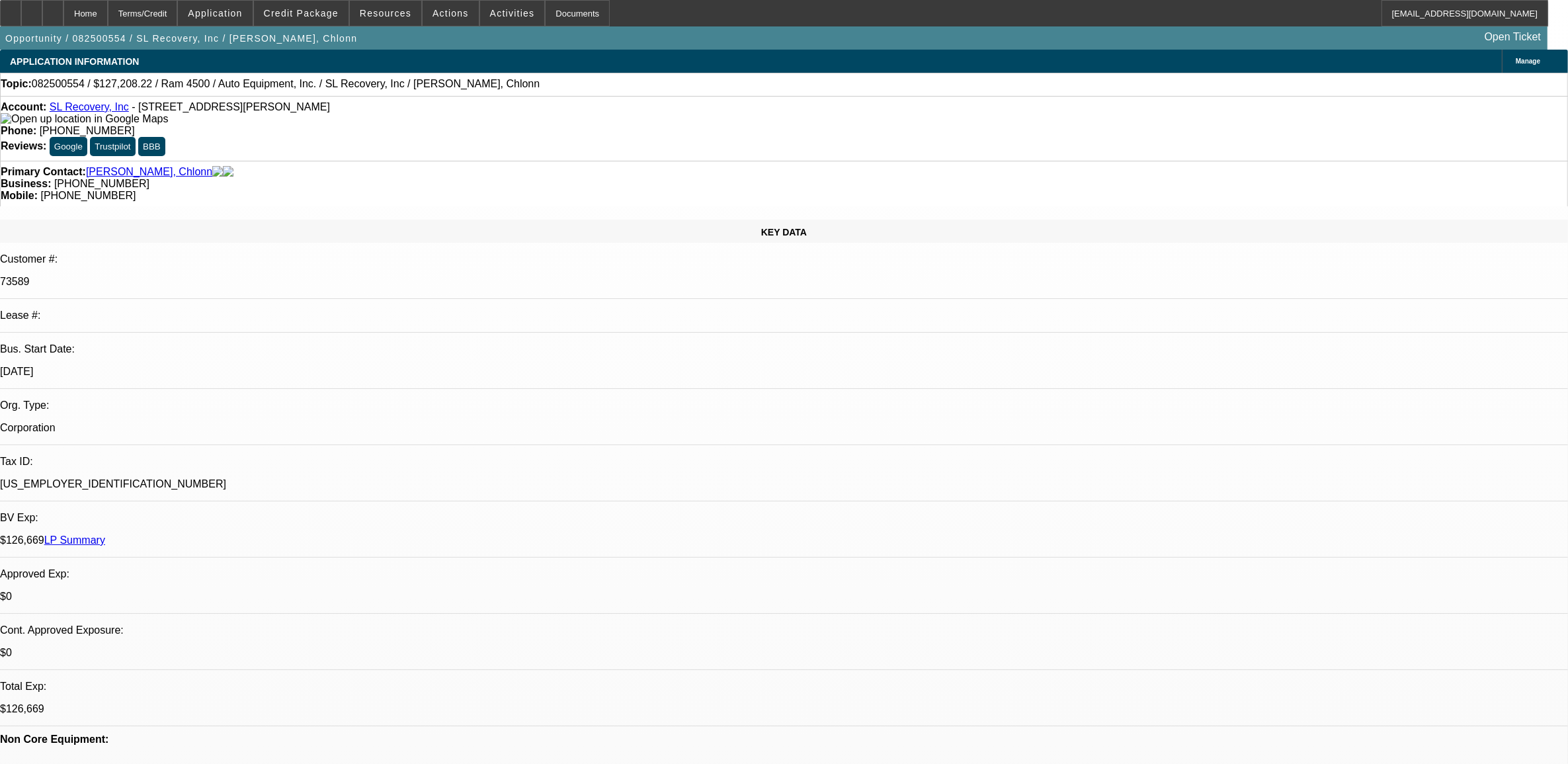
select select "0"
select select "2"
select select "0"
select select "6"
select select "0"
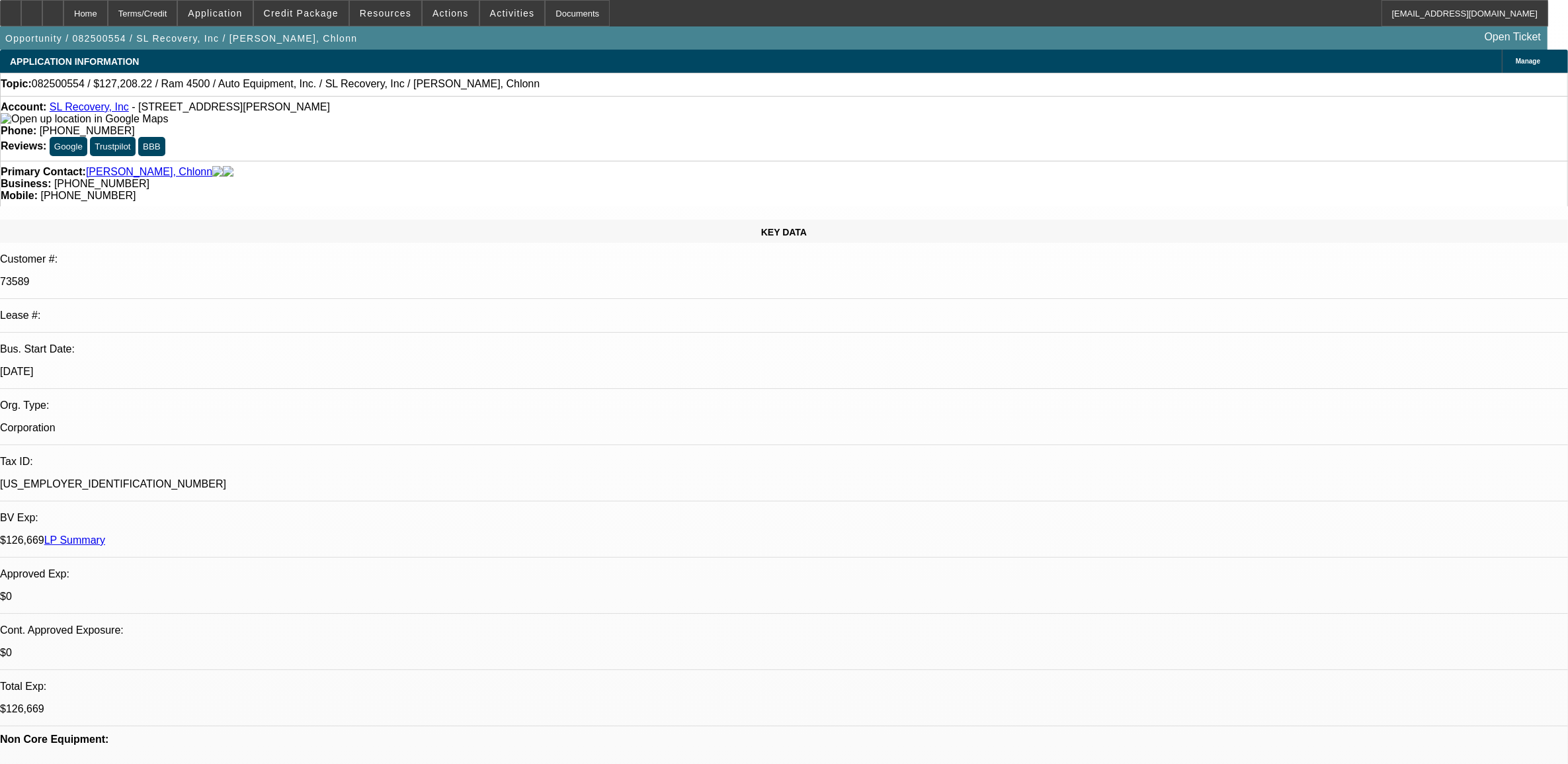
select select "0"
select select "2"
select select "0"
select select "6"
select select "0"
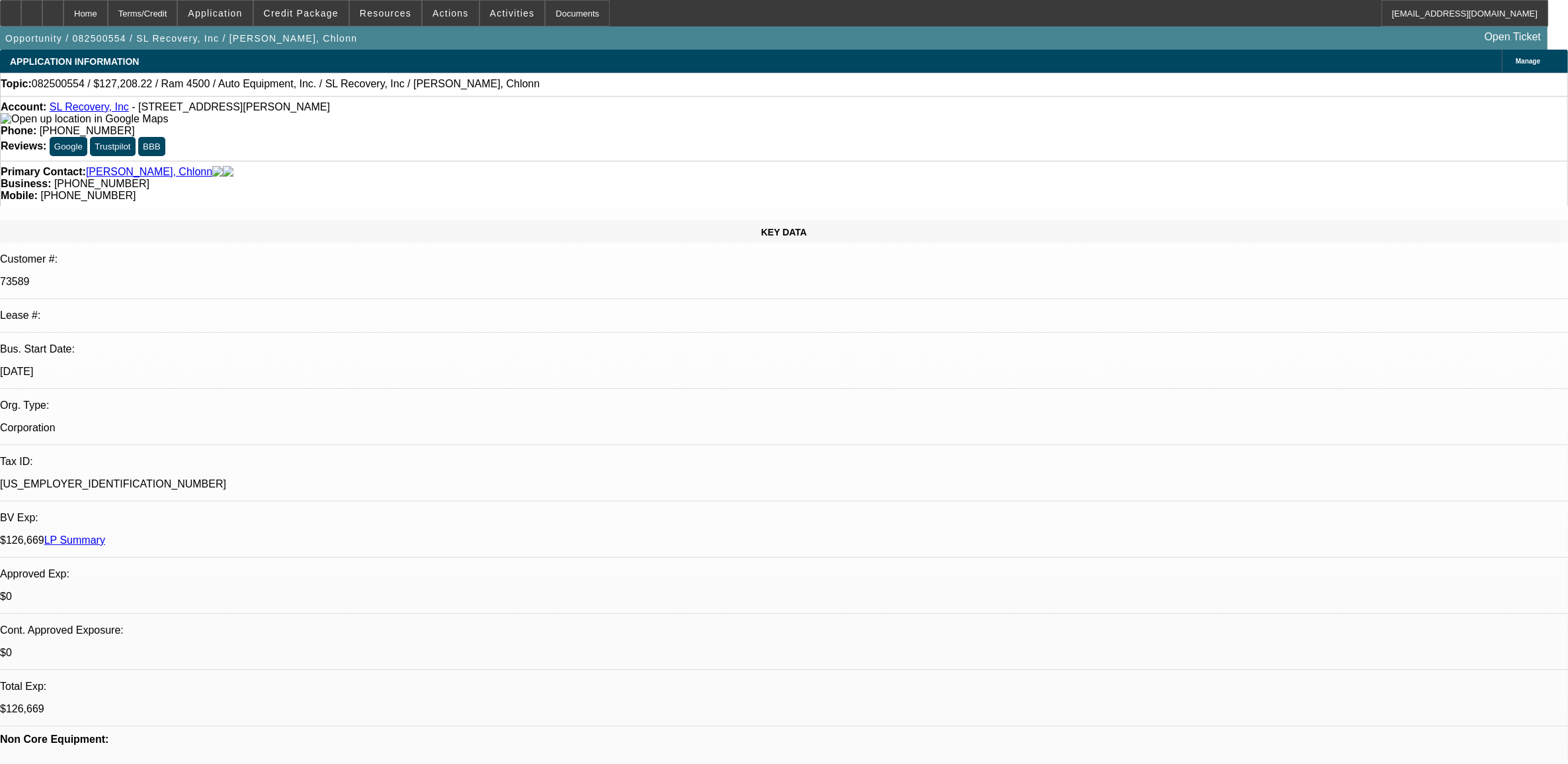
select select "0"
select select "2"
select select "0"
select select "6"
click at [63, 5] on div at bounding box center [53, 13] width 21 height 27
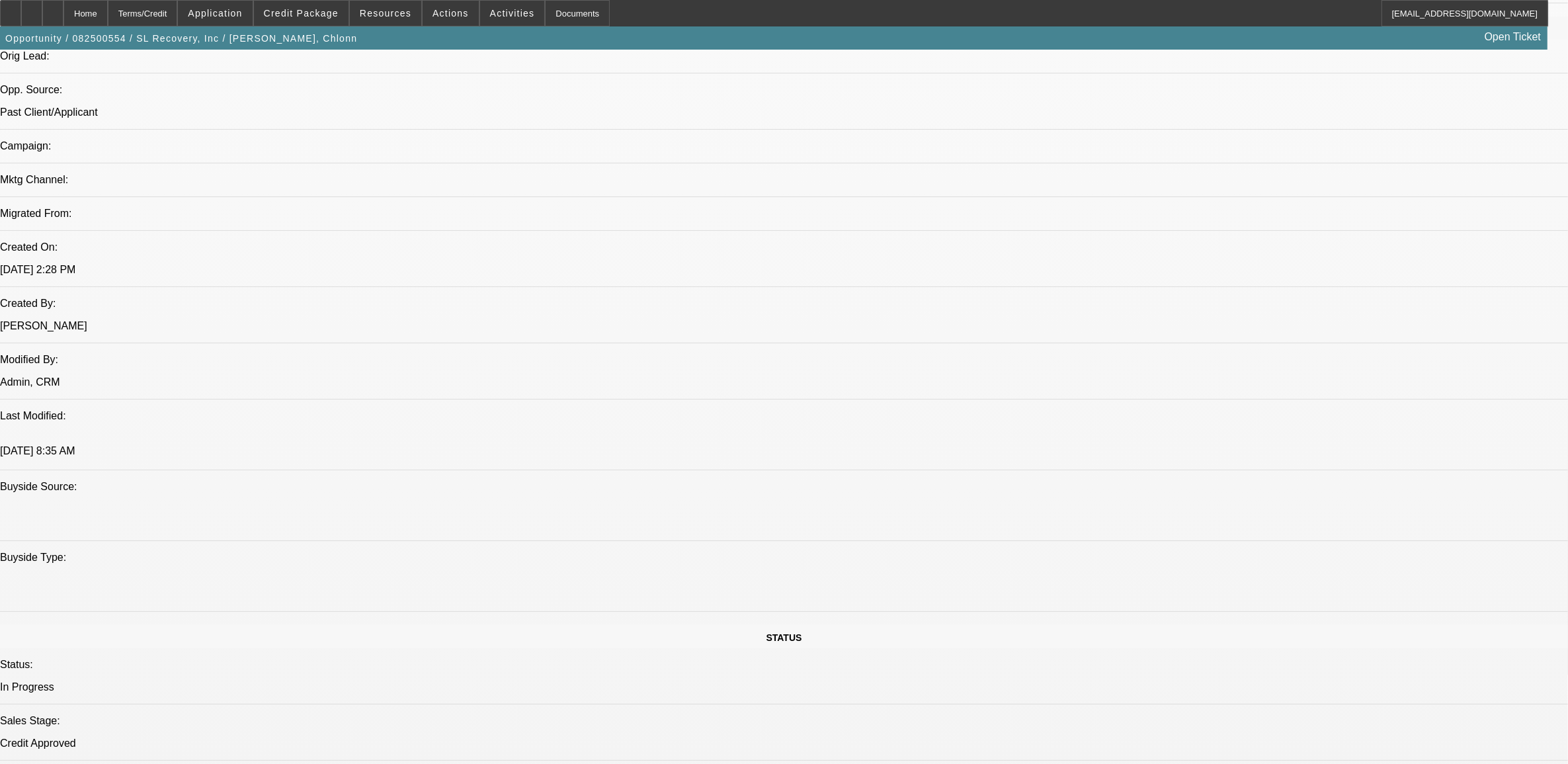
select select "0"
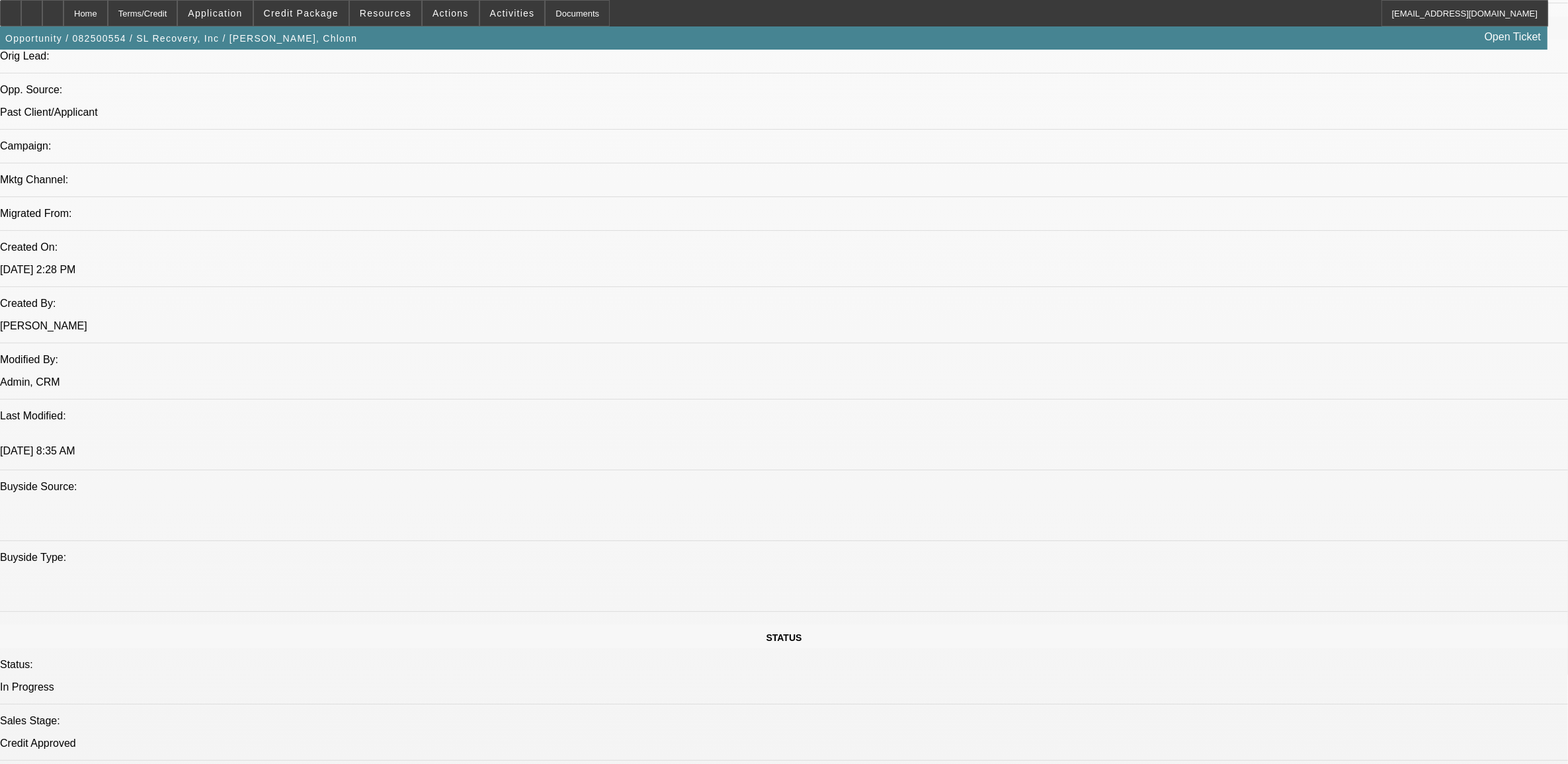
select select "0"
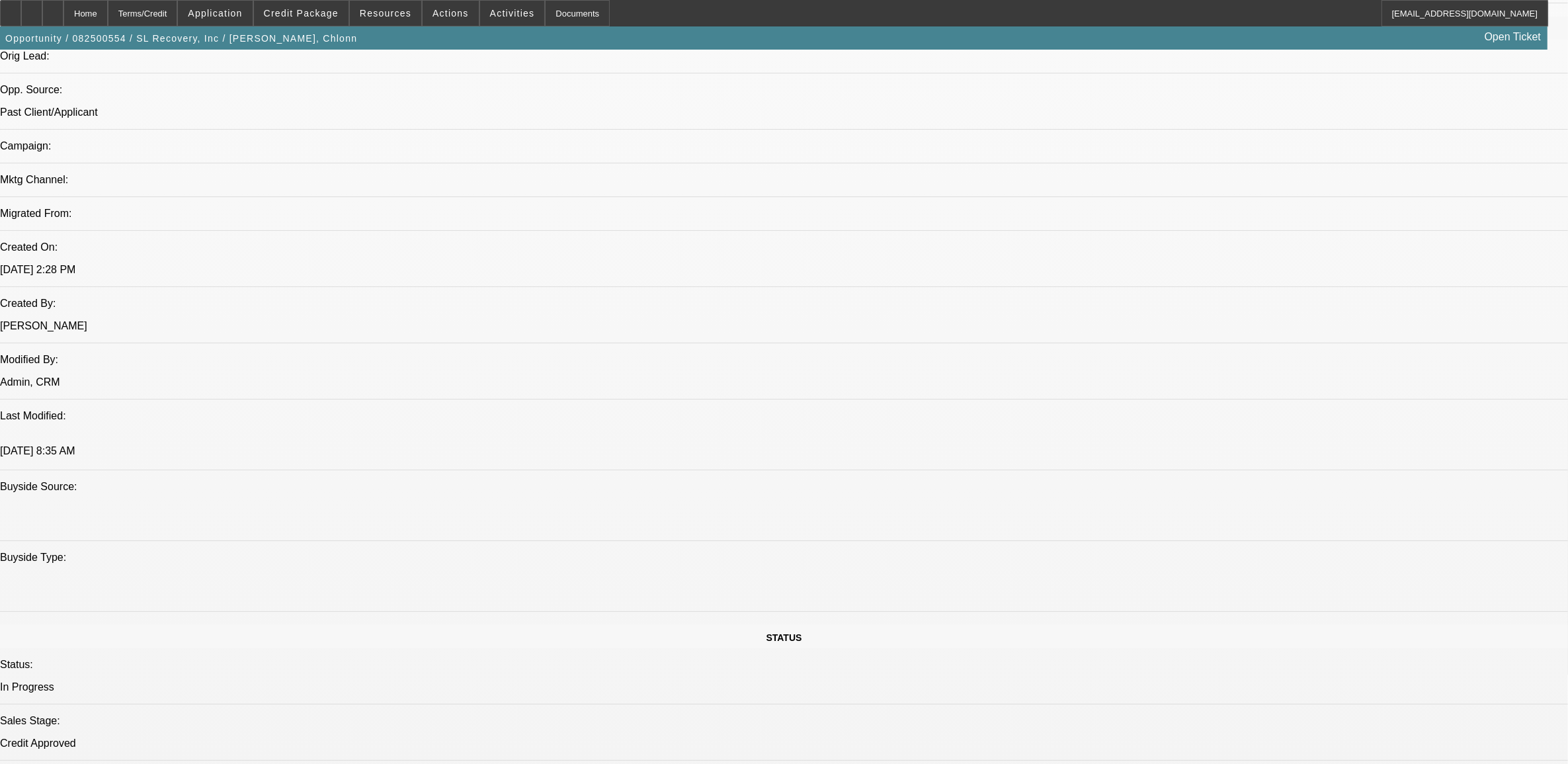
select select "0"
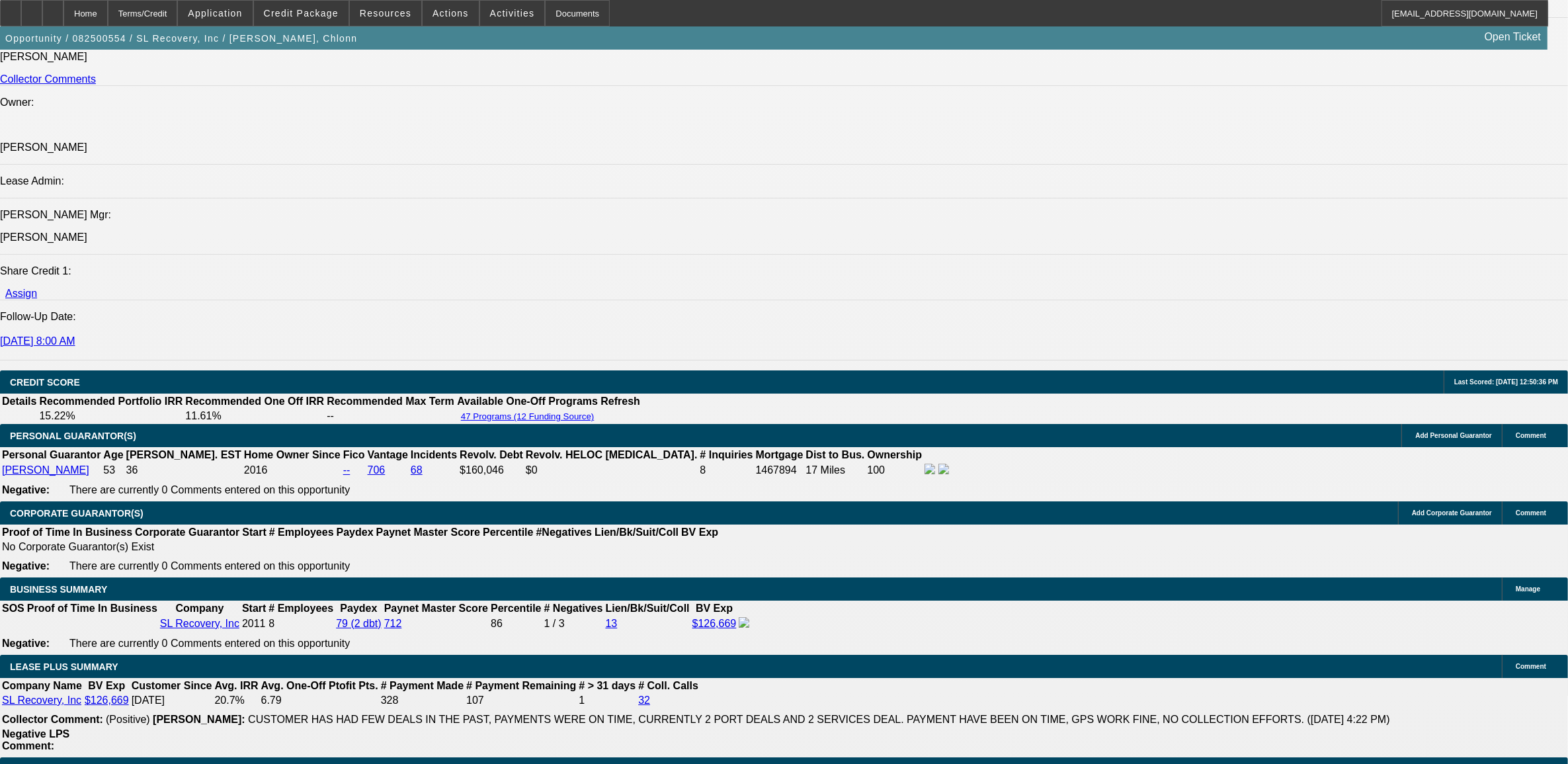
select select "1"
select select "6"
select select "1"
select select "2"
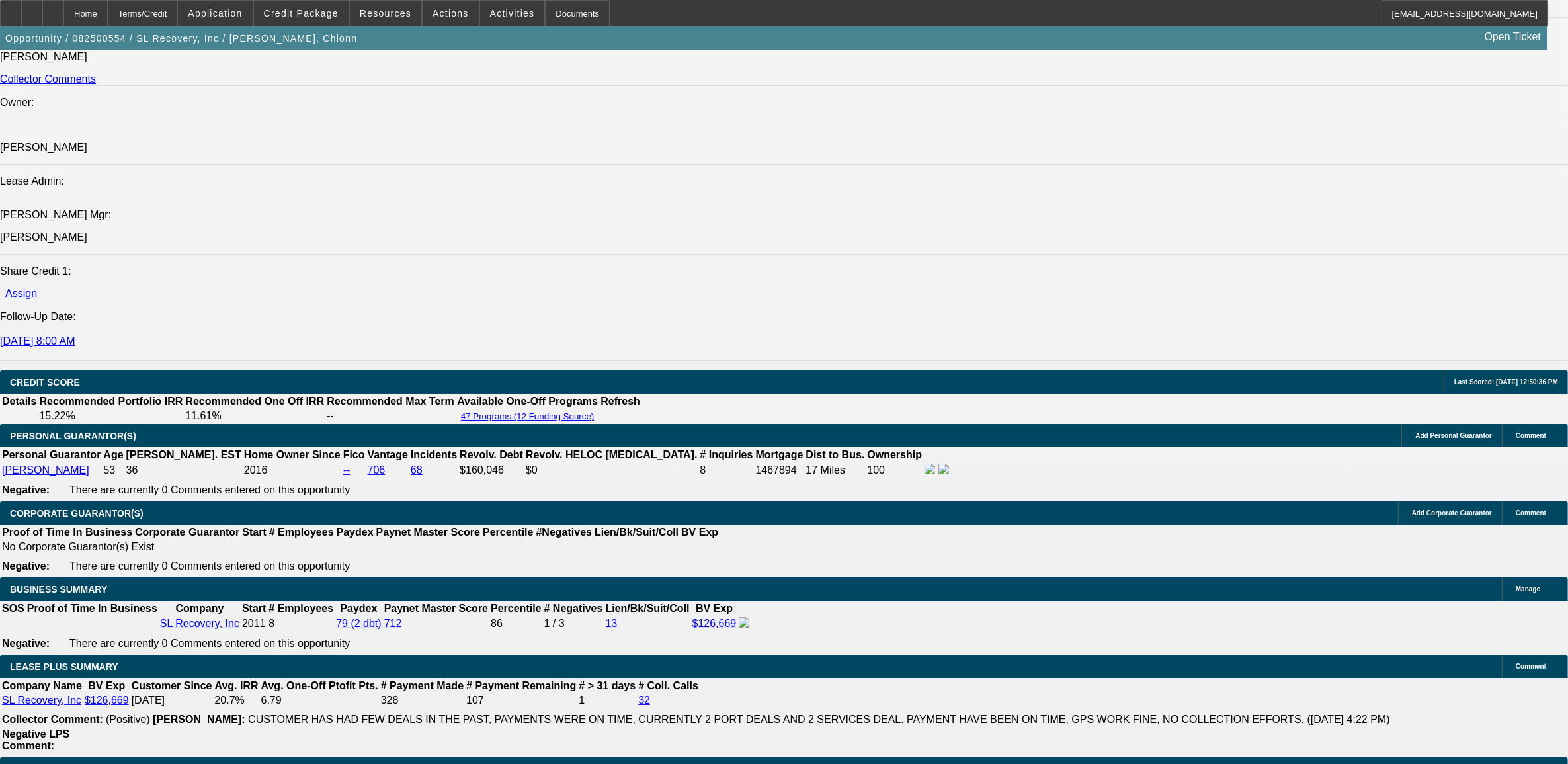
select select "6"
select select "1"
select select "2"
select select "6"
select select "1"
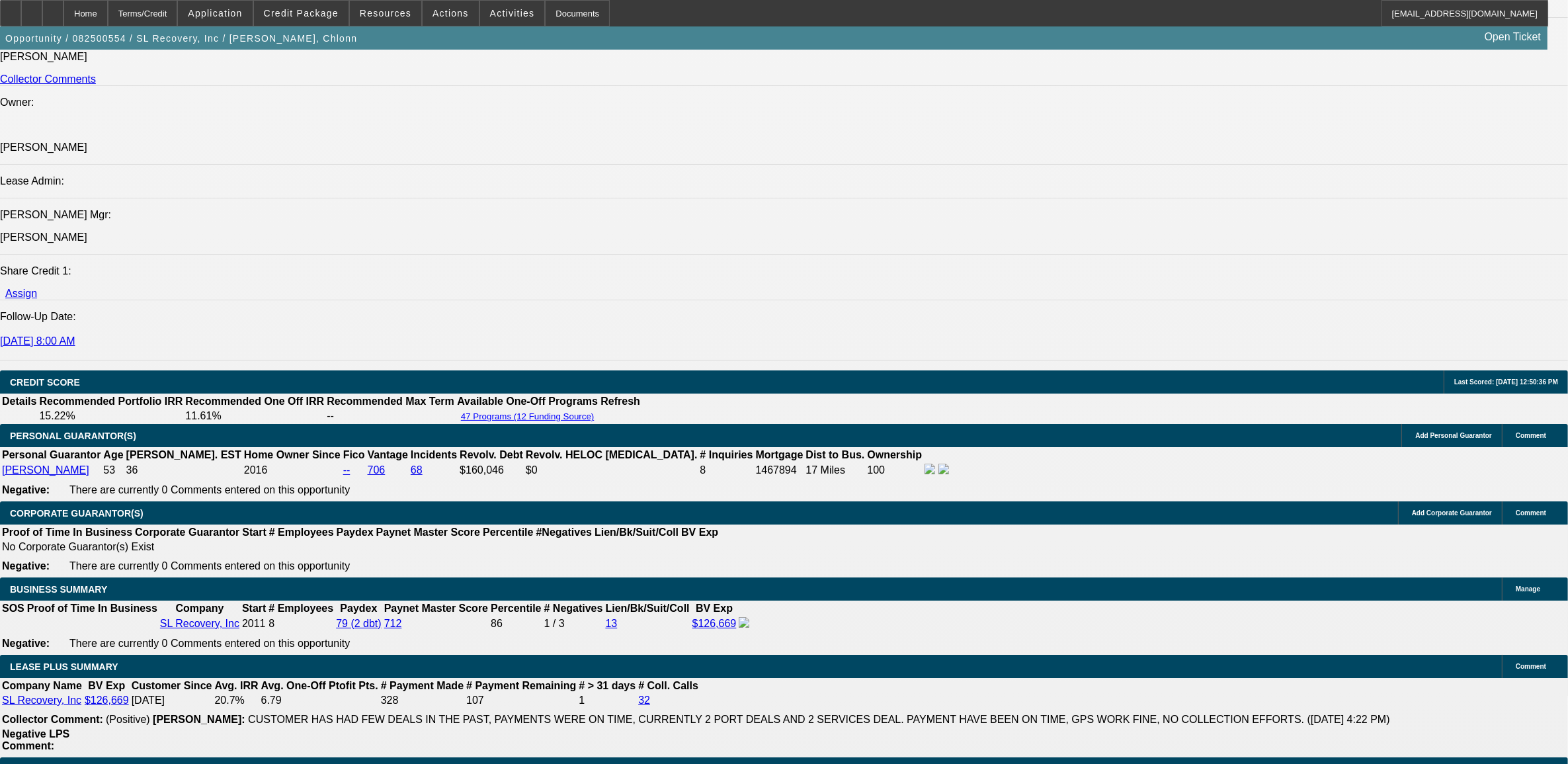
select select "2"
select select "6"
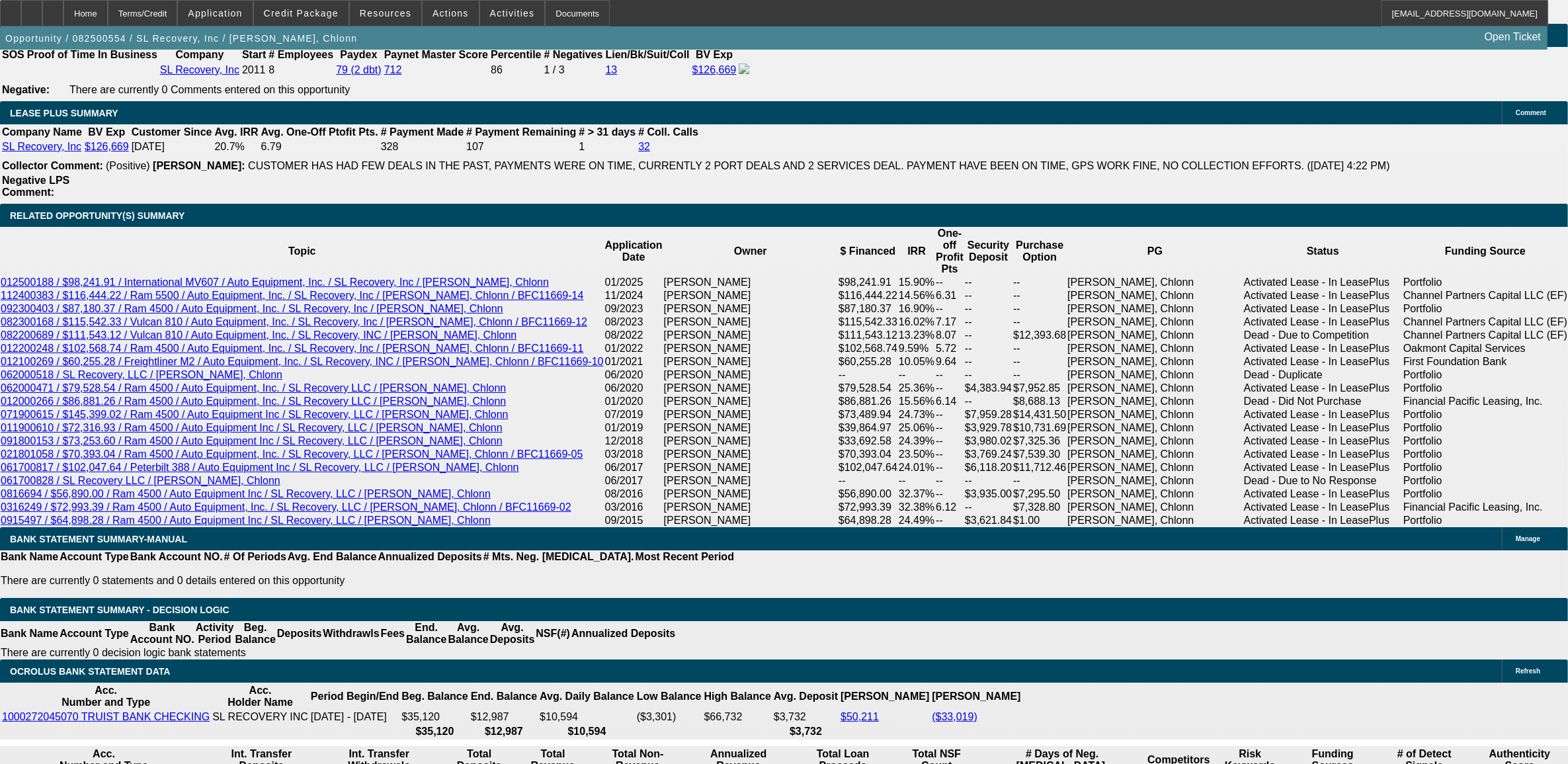
scroll to position [2170, 0]
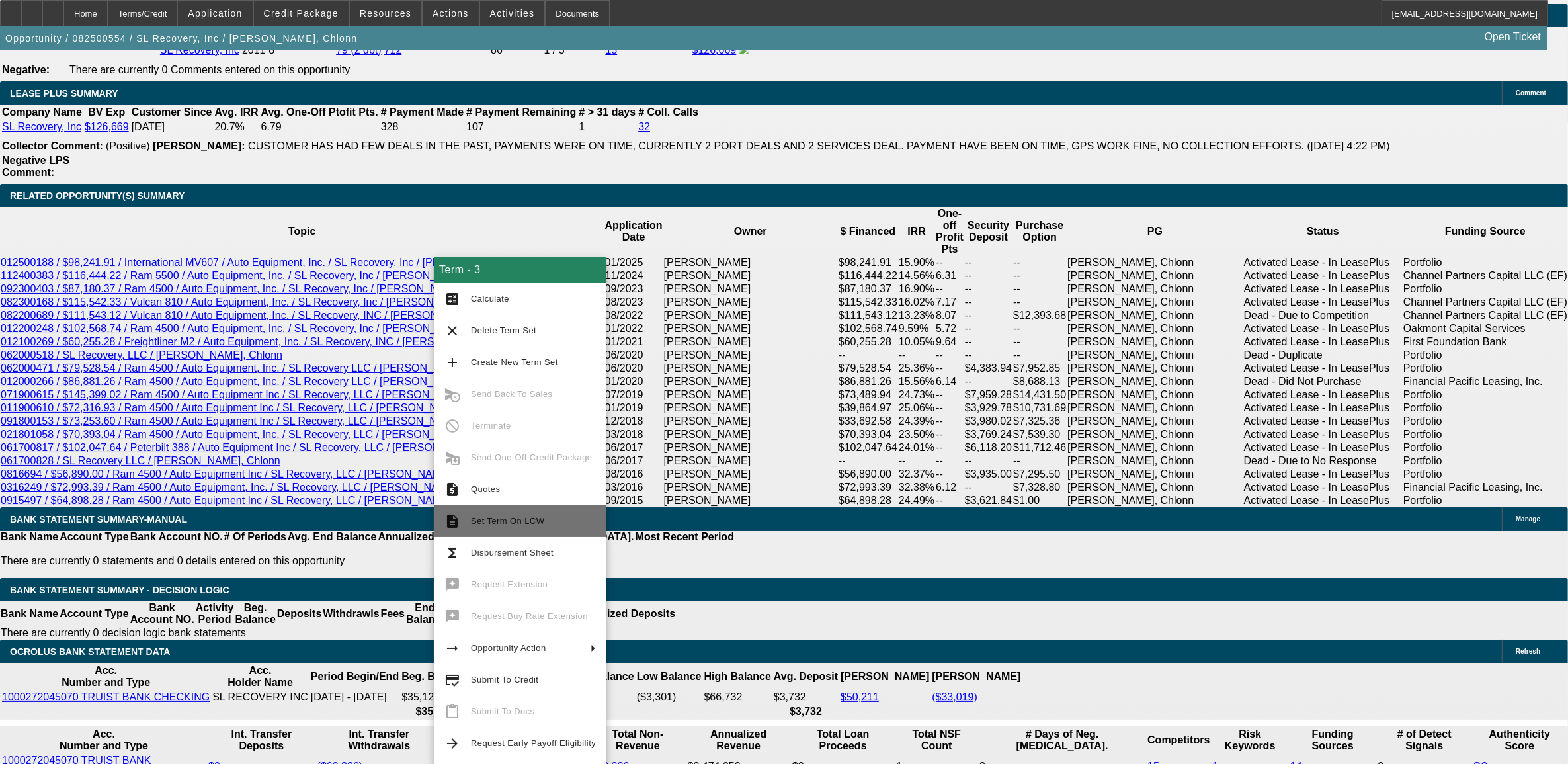
click at [554, 524] on span "Set Term On LCW" at bounding box center [534, 521] width 125 height 16
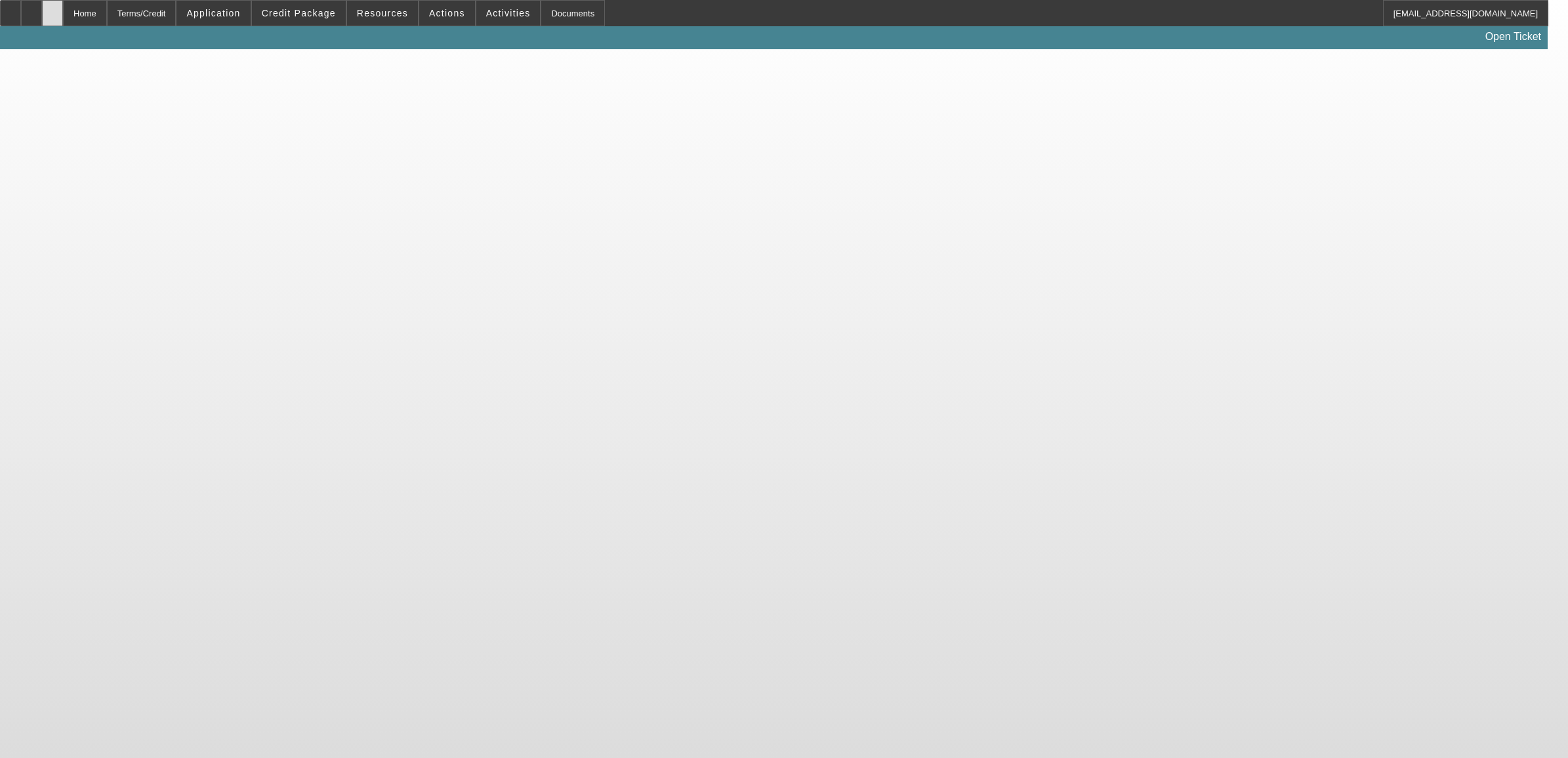
click at [53, 9] on icon at bounding box center [53, 9] width 0 height 0
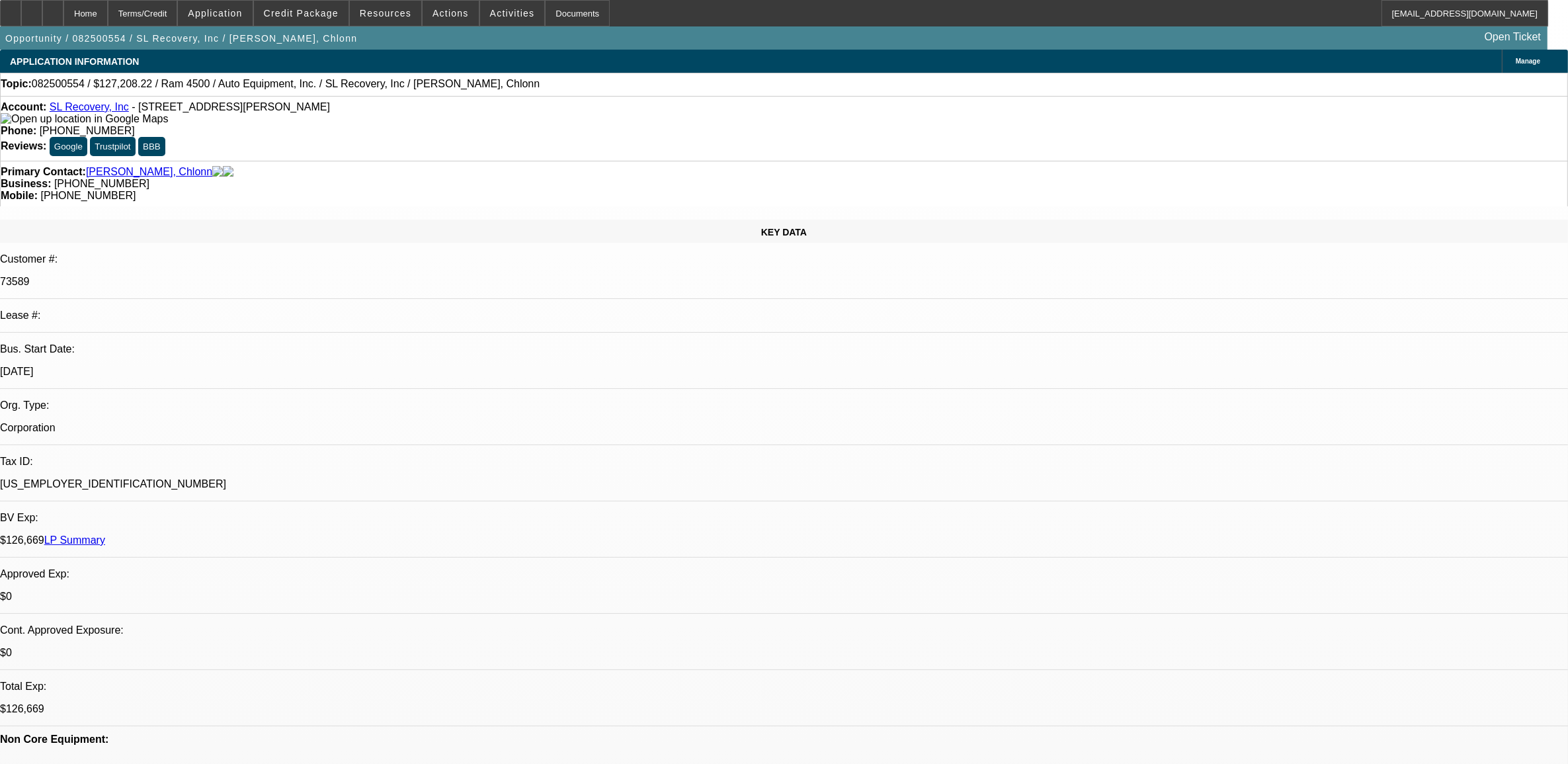
select select "0"
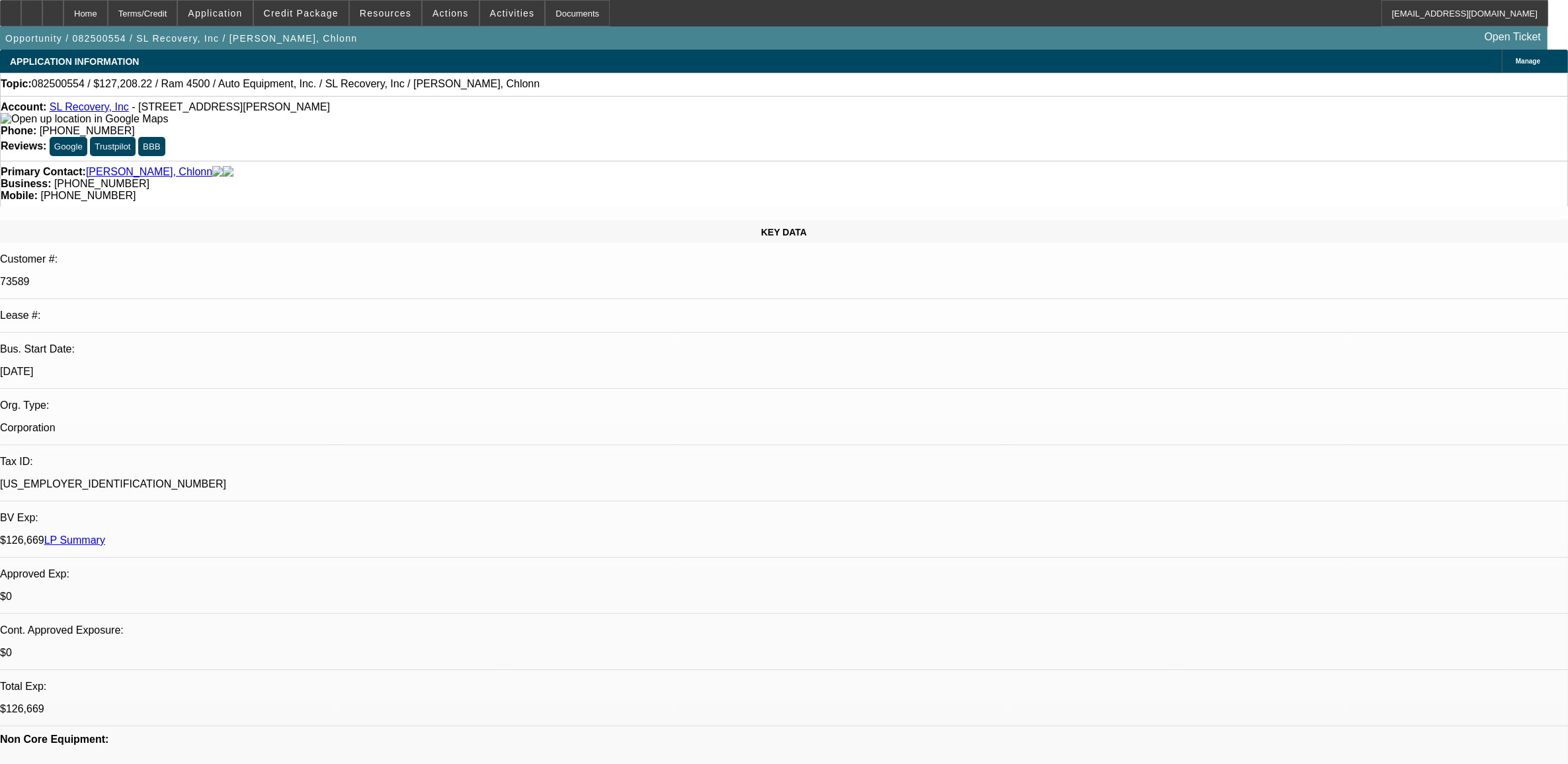
select select "0"
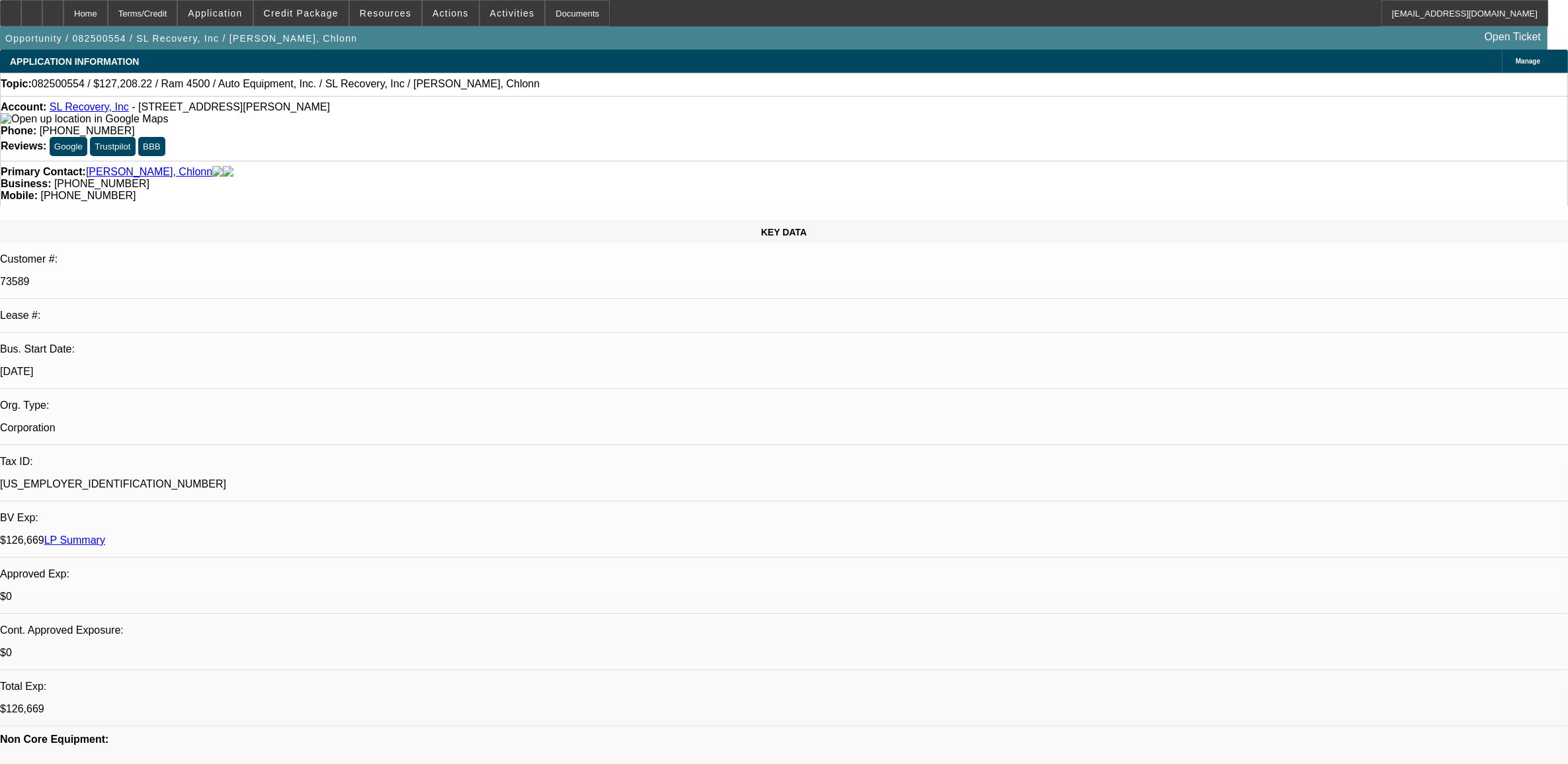
select select "0"
select select "1"
select select "6"
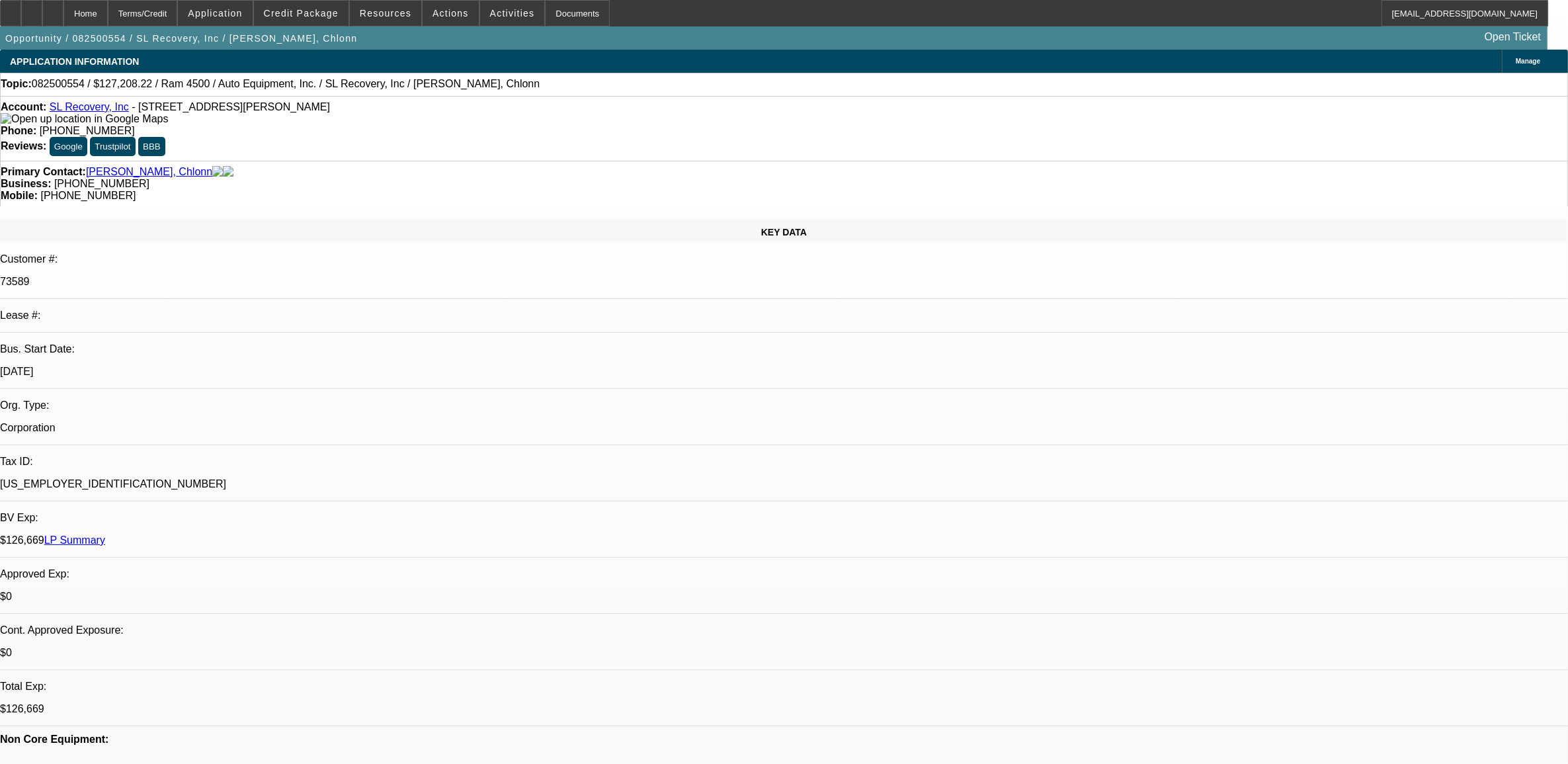
select select "1"
select select "2"
select select "6"
select select "1"
select select "2"
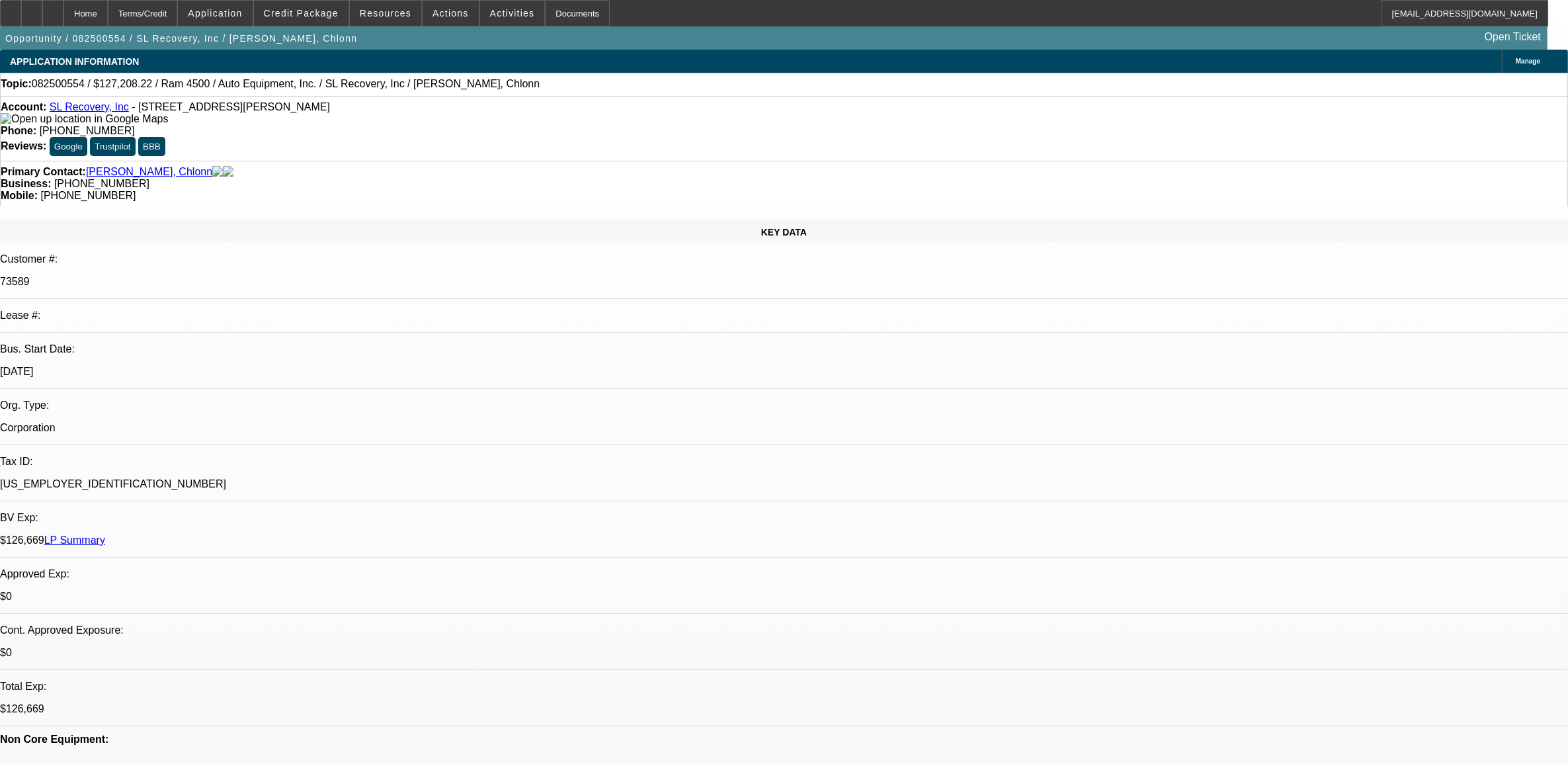
select select "6"
select select "1"
select select "2"
select select "6"
click at [312, 15] on span "Credit Package" at bounding box center [301, 13] width 75 height 11
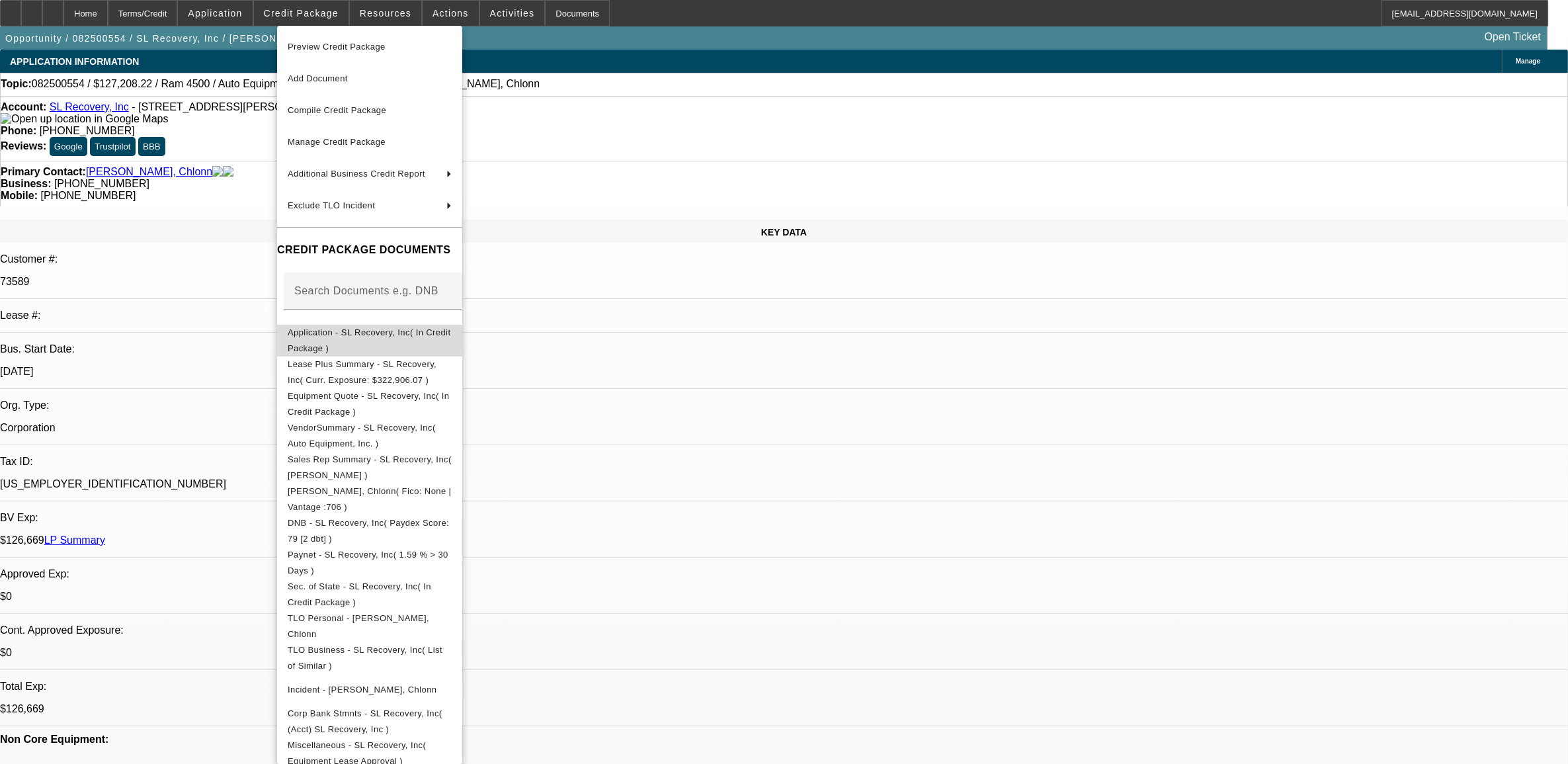
click at [391, 339] on span "Application - SL Recovery, Inc( In Credit Package )" at bounding box center [369, 340] width 164 height 32
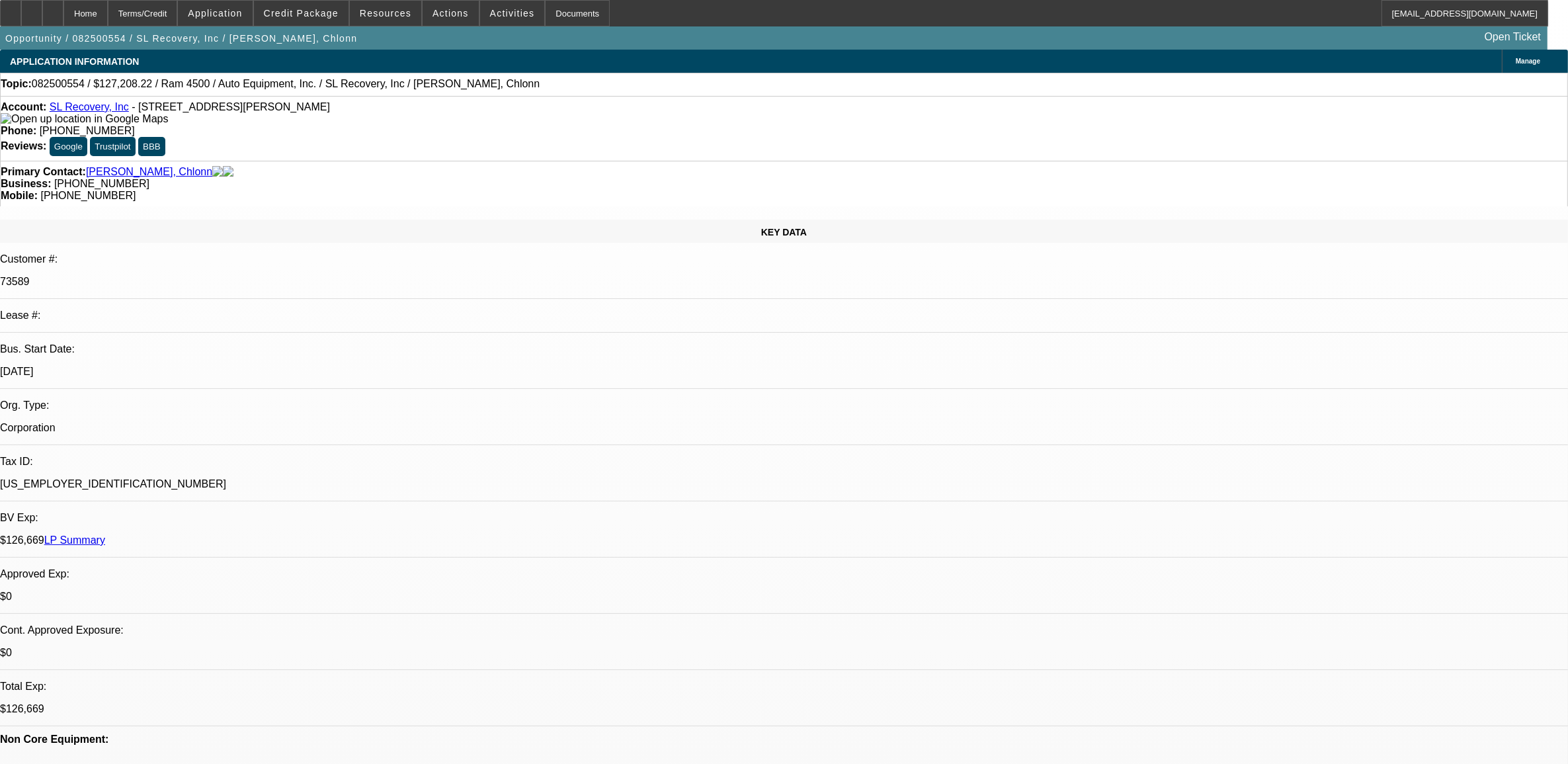
click at [1516, 61] on span "Manage" at bounding box center [1528, 61] width 25 height 7
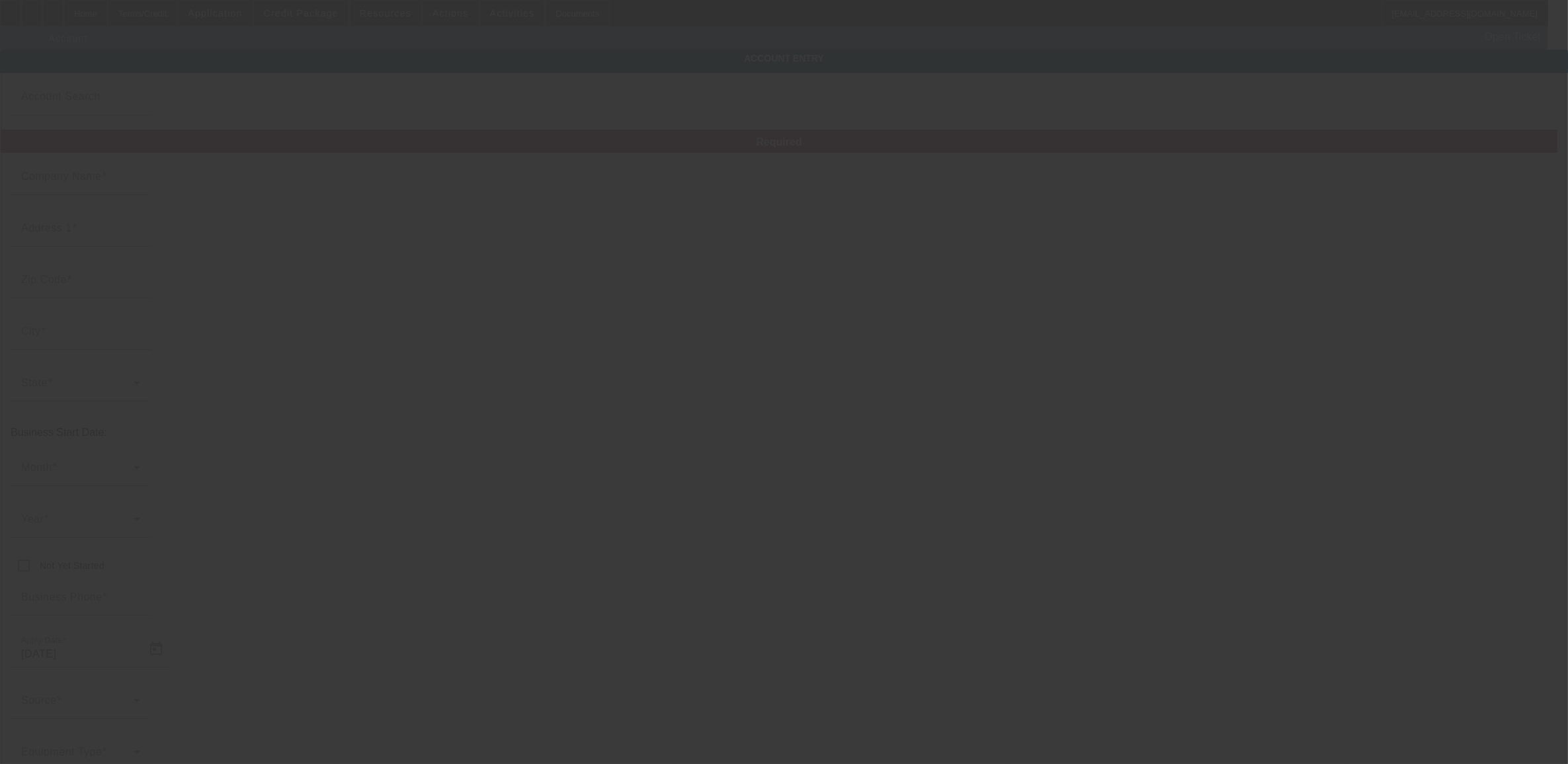
type input "8/20/2025"
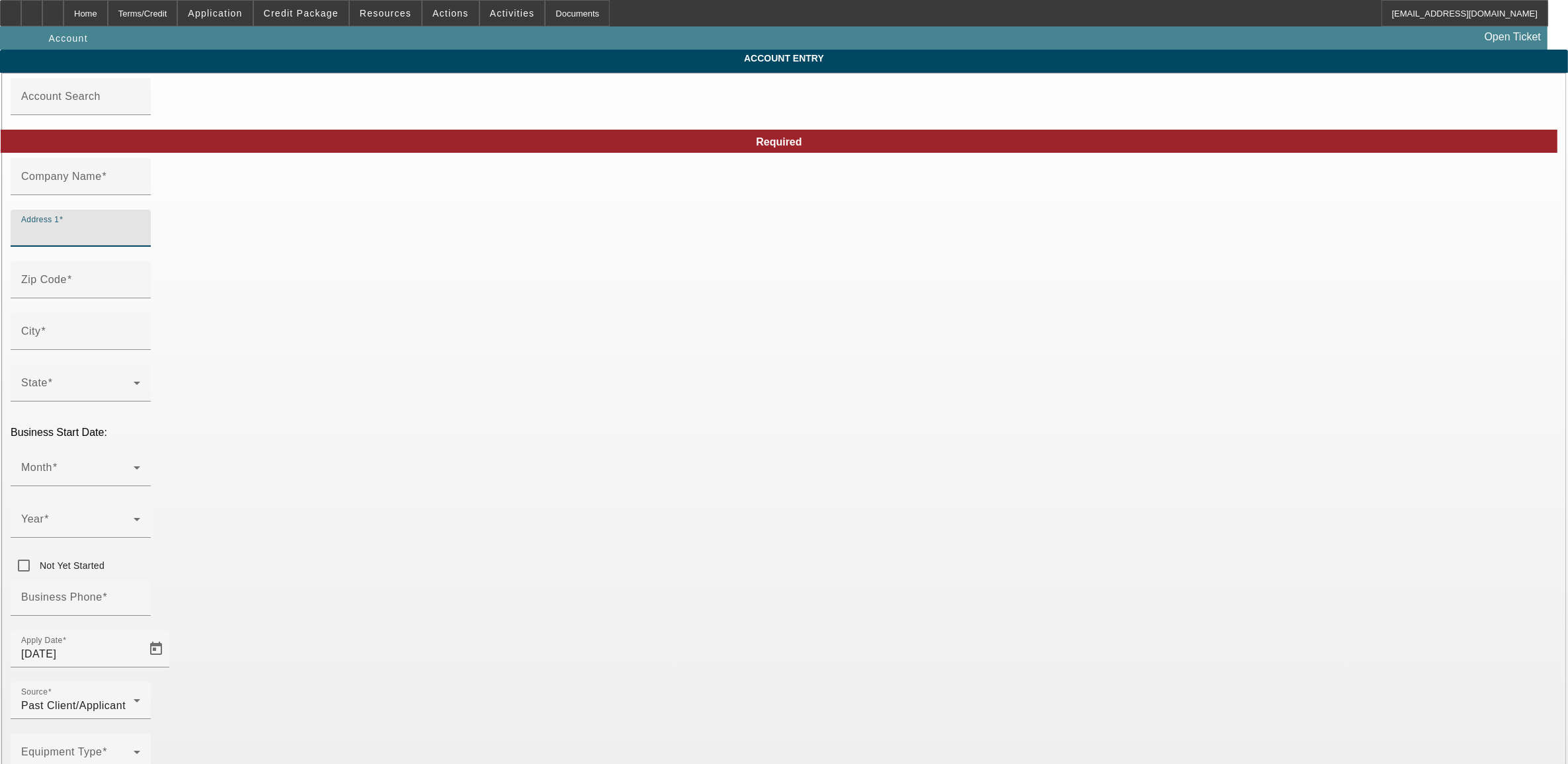
click at [140, 242] on input "Address 1" at bounding box center [81, 234] width 119 height 16
click at [140, 298] on div "Zip Code" at bounding box center [81, 280] width 119 height 37
click at [140, 230] on div "Address 1" at bounding box center [81, 228] width 119 height 37
click at [108, 11] on div "Home" at bounding box center [85, 13] width 45 height 27
click at [108, 20] on div "Home" at bounding box center [85, 13] width 45 height 27
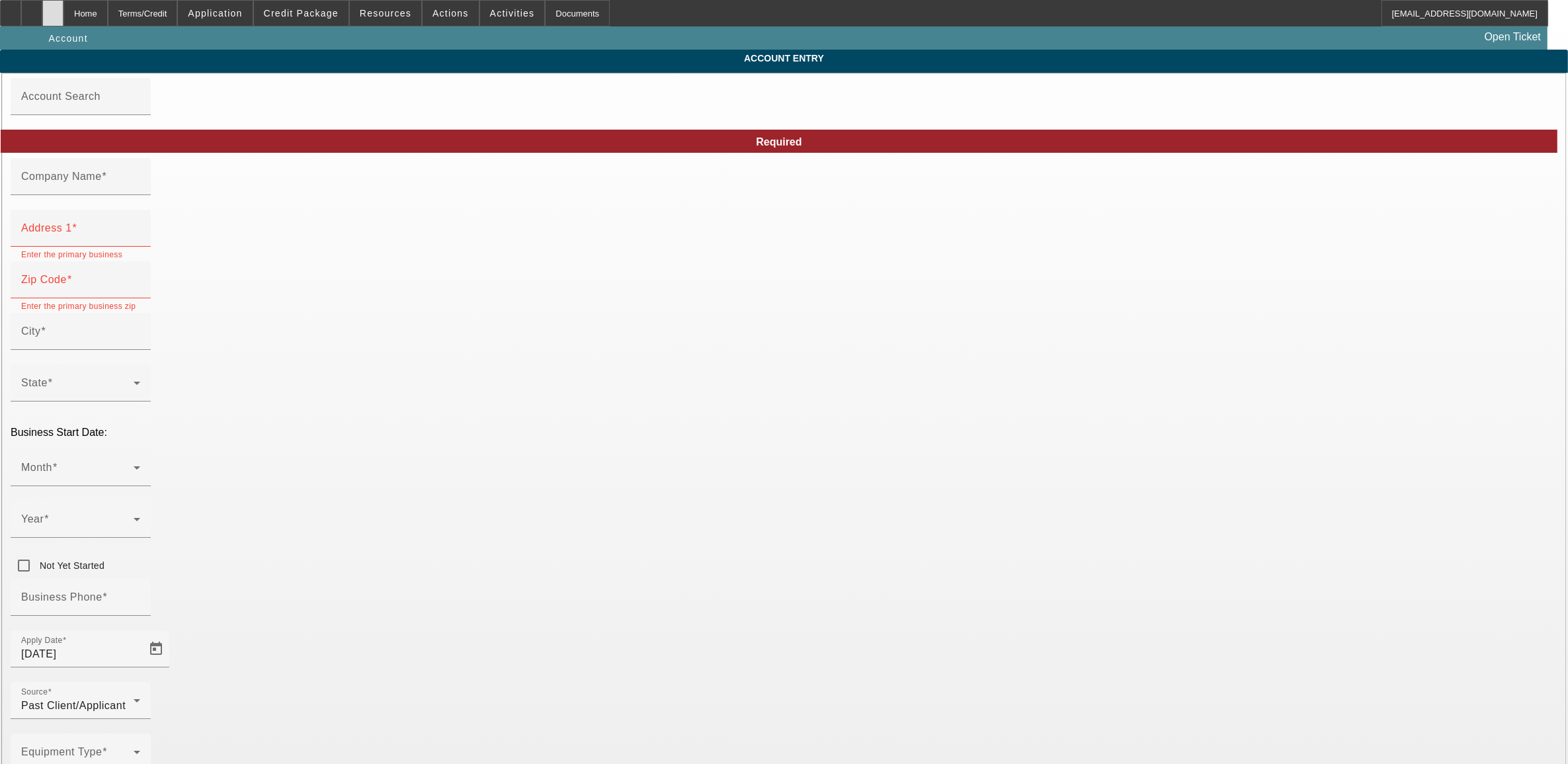
type input "SL Recovery, Inc"
type input "542 Rountree Rd"
type input "28217"
type input "Charlotte"
type input "(704) 889-2608"
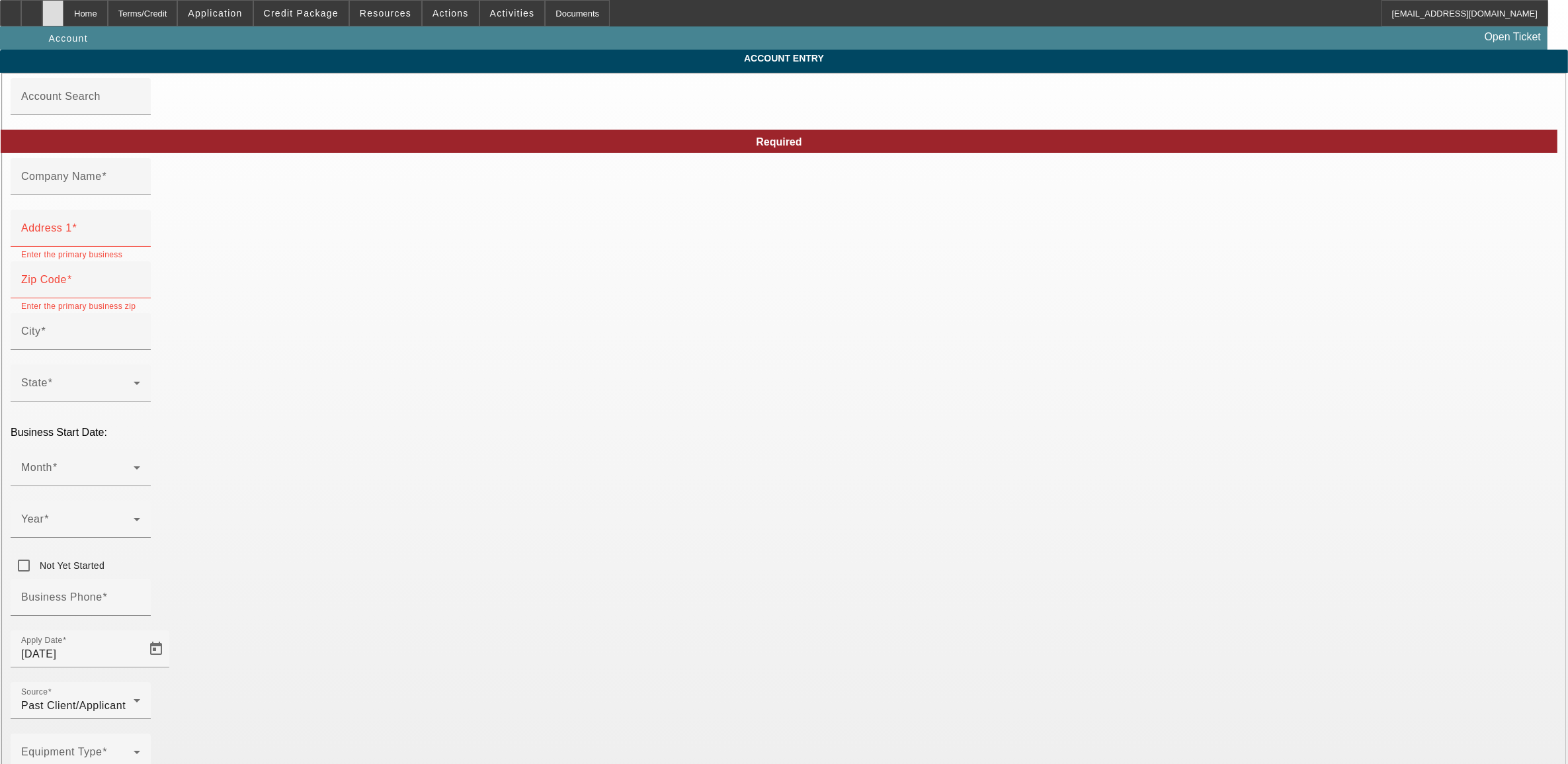
type input "sl.recoverytowing@gmail.com"
type input "Mecklenburg"
type input "46-4346098"
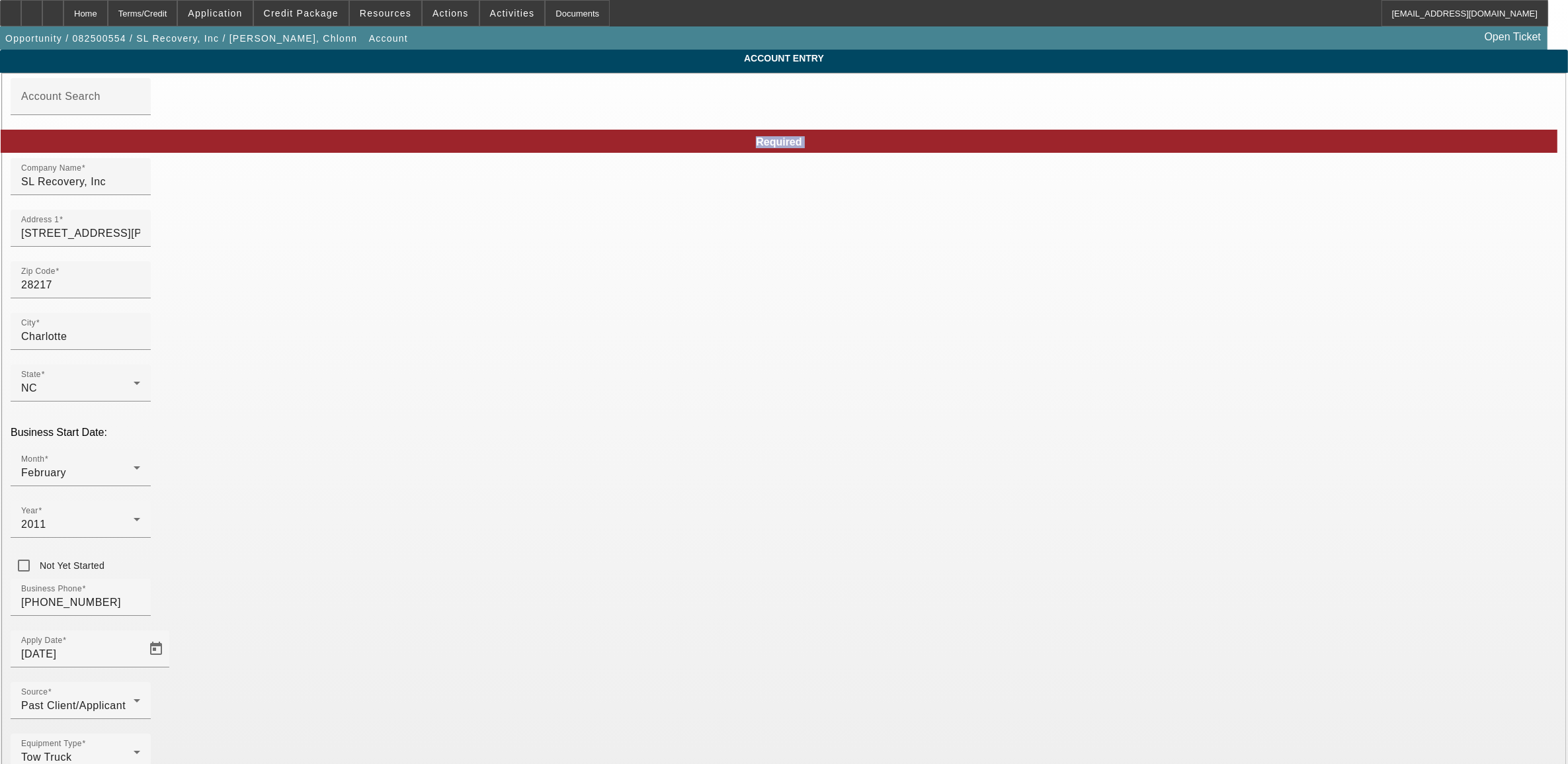
click at [140, 234] on div "Address 1 542 Rountree Rd" at bounding box center [81, 228] width 119 height 37
drag, startPoint x: 517, startPoint y: 238, endPoint x: 246, endPoint y: 206, distance: 272.9
type input "3804 North Brown St"
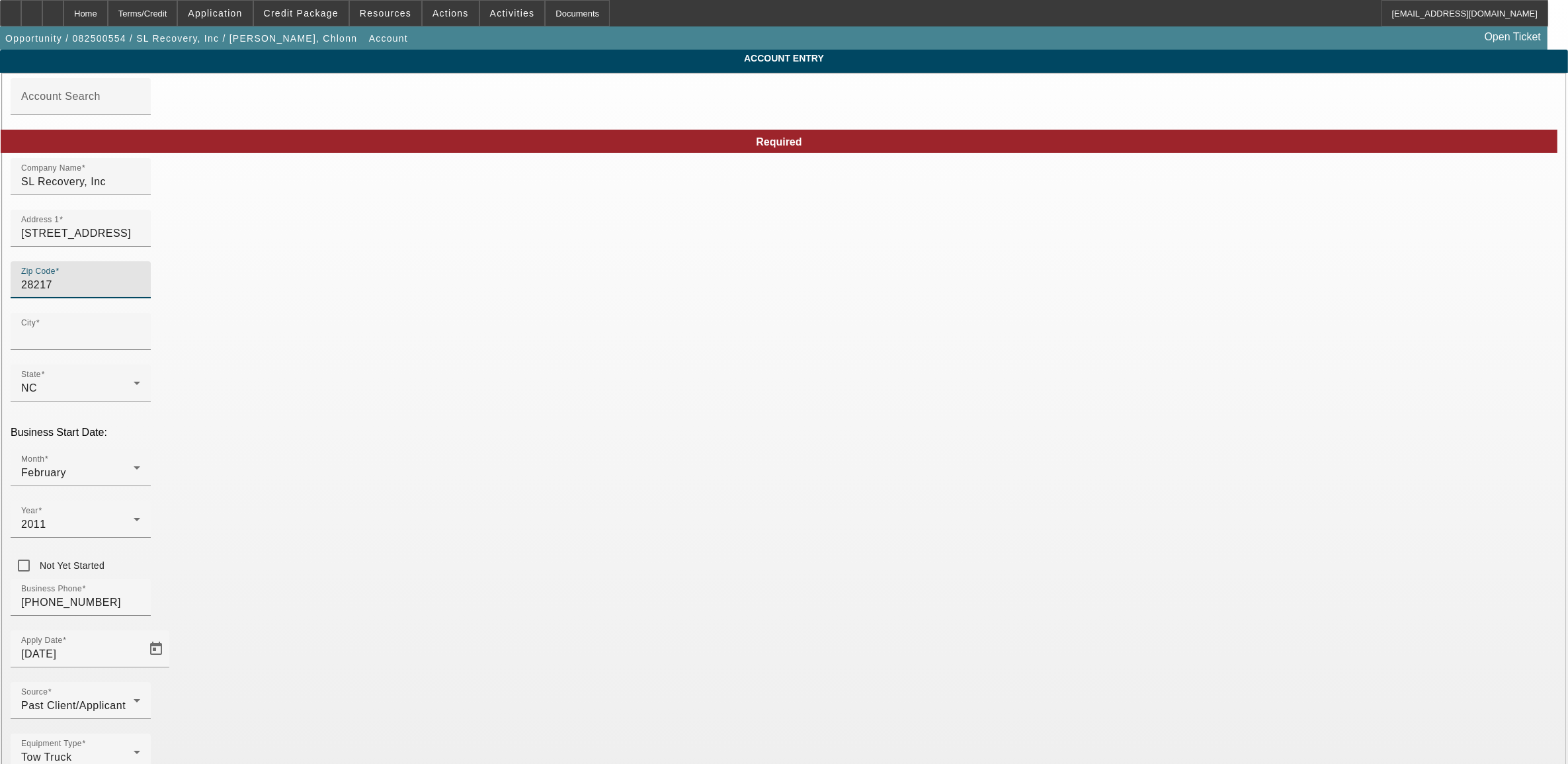
type input "Charlotte"
click at [140, 293] on input "28217" at bounding box center [81, 285] width 119 height 16
type input "2"
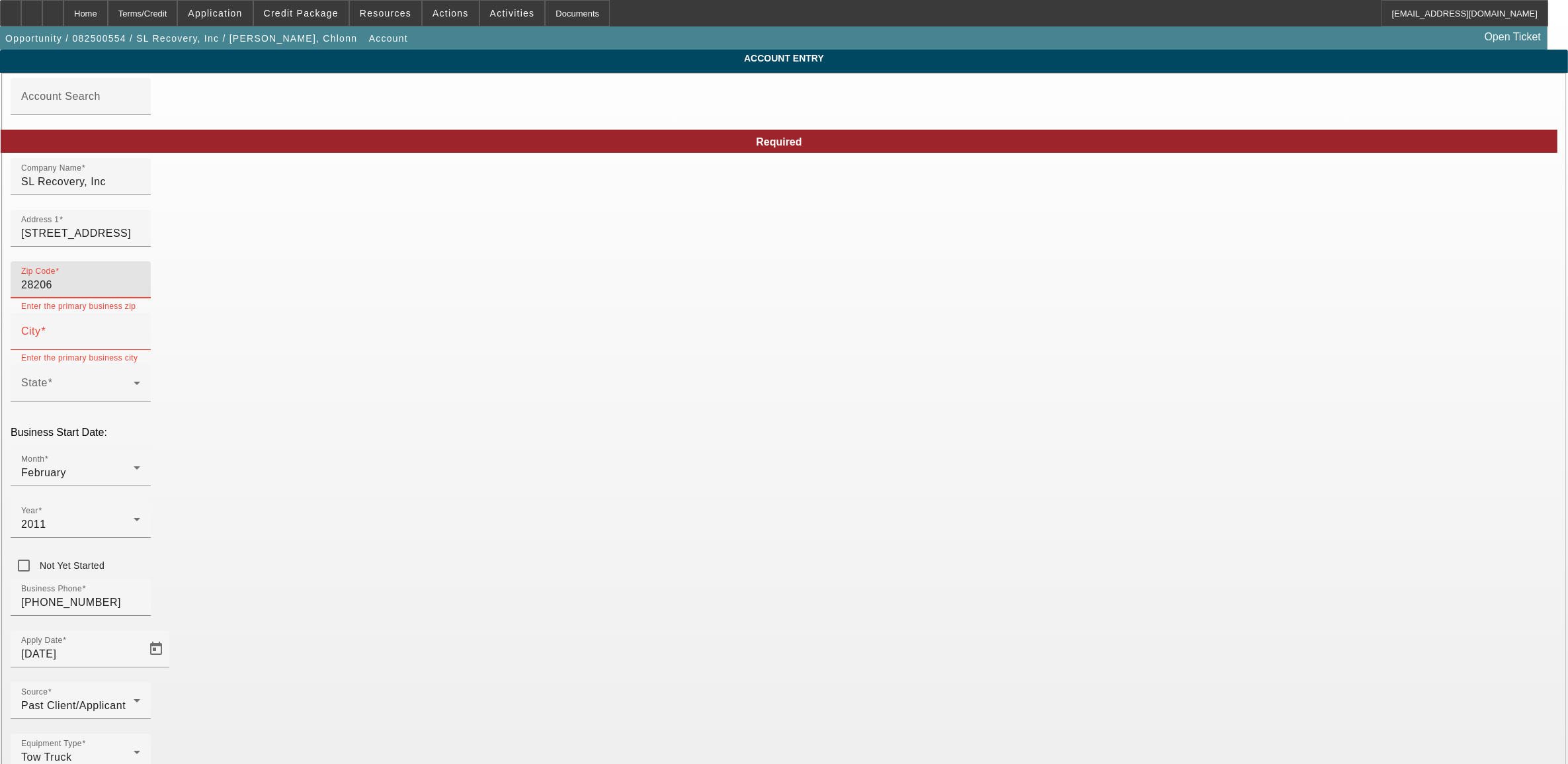
type input "28206"
type input "Charlotte"
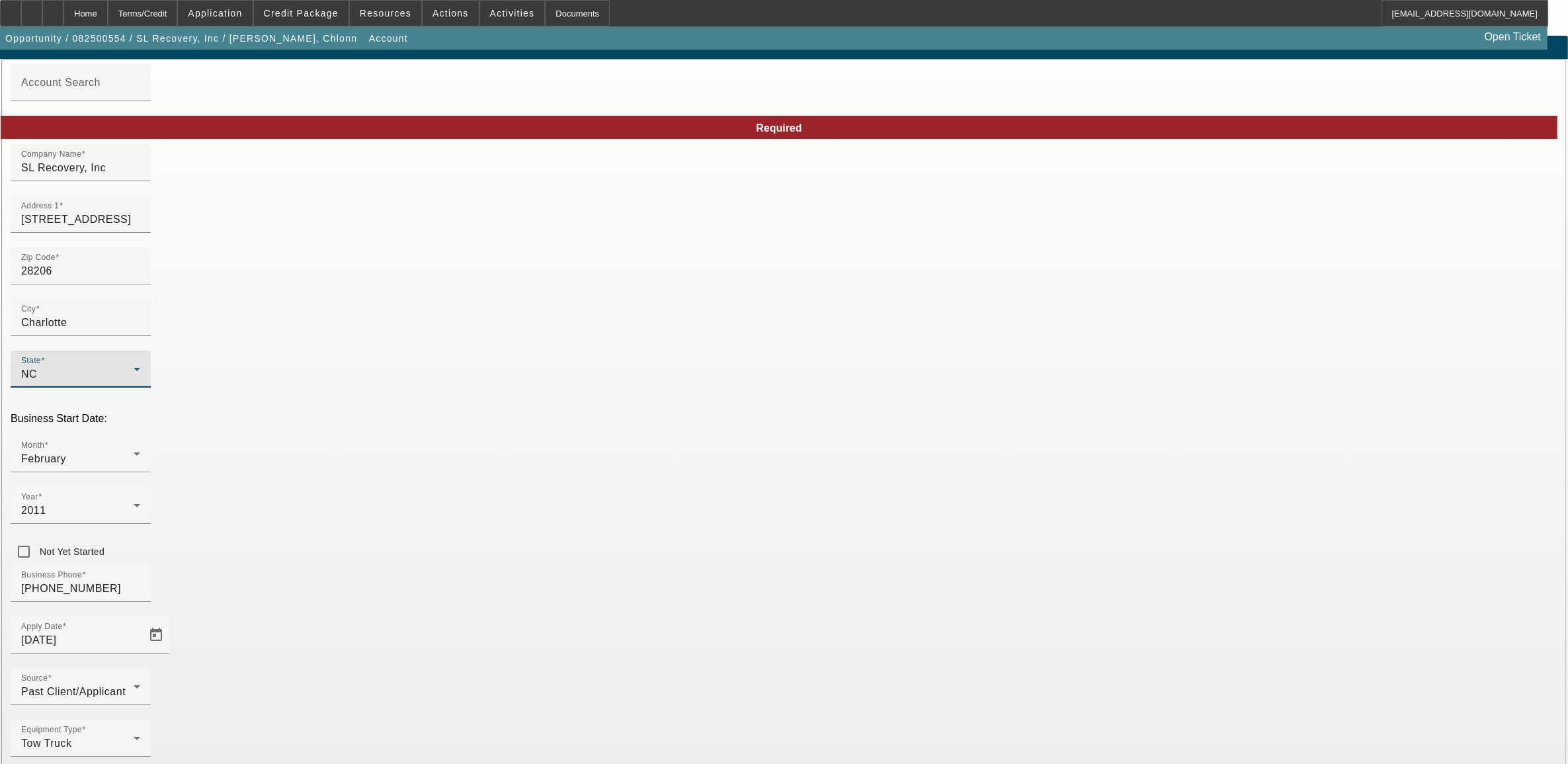
scroll to position [18, 0]
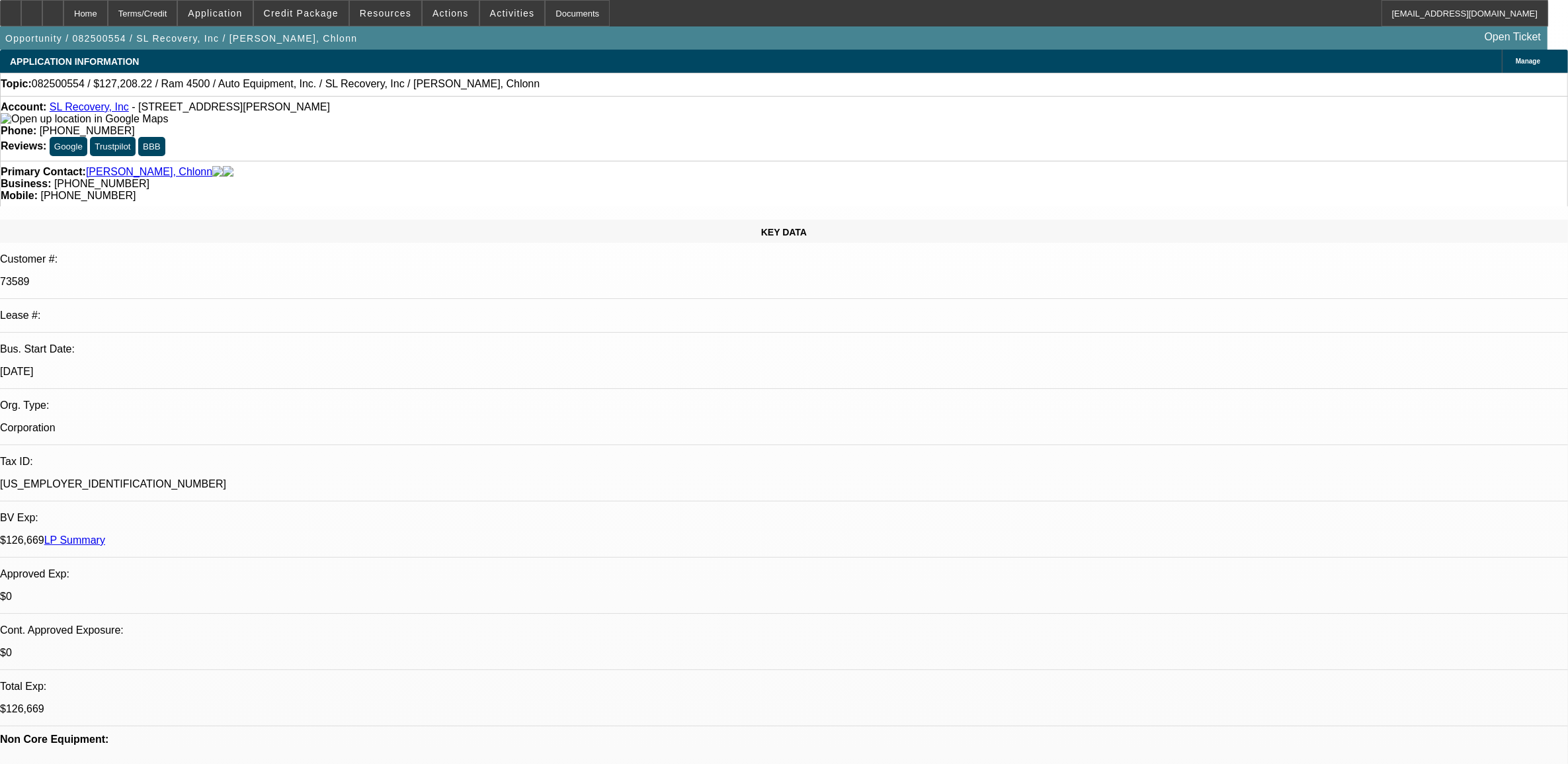
select select "0"
select select "6"
select select "0"
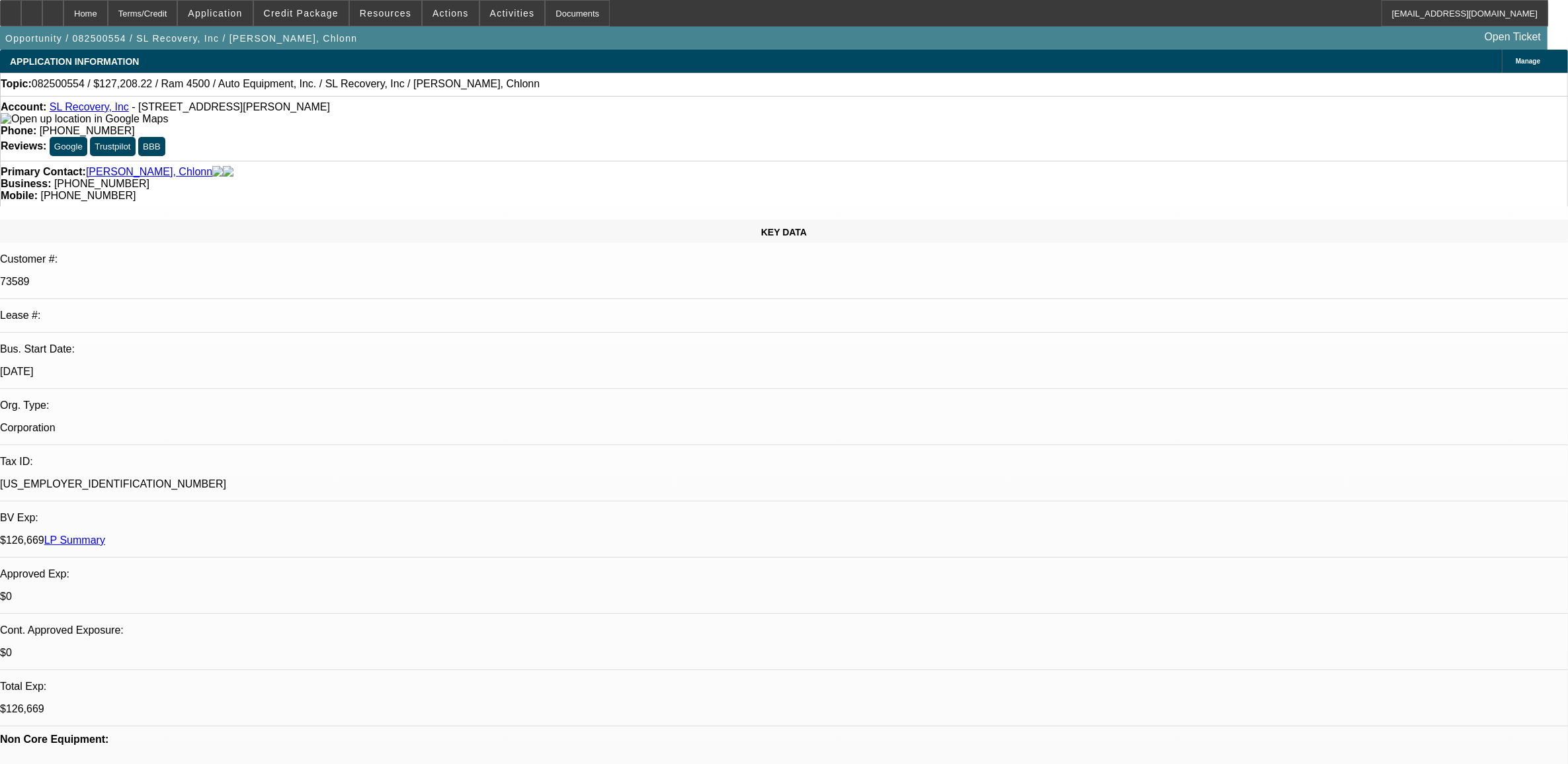
select select "0"
select select "2"
select select "0"
select select "6"
select select "0"
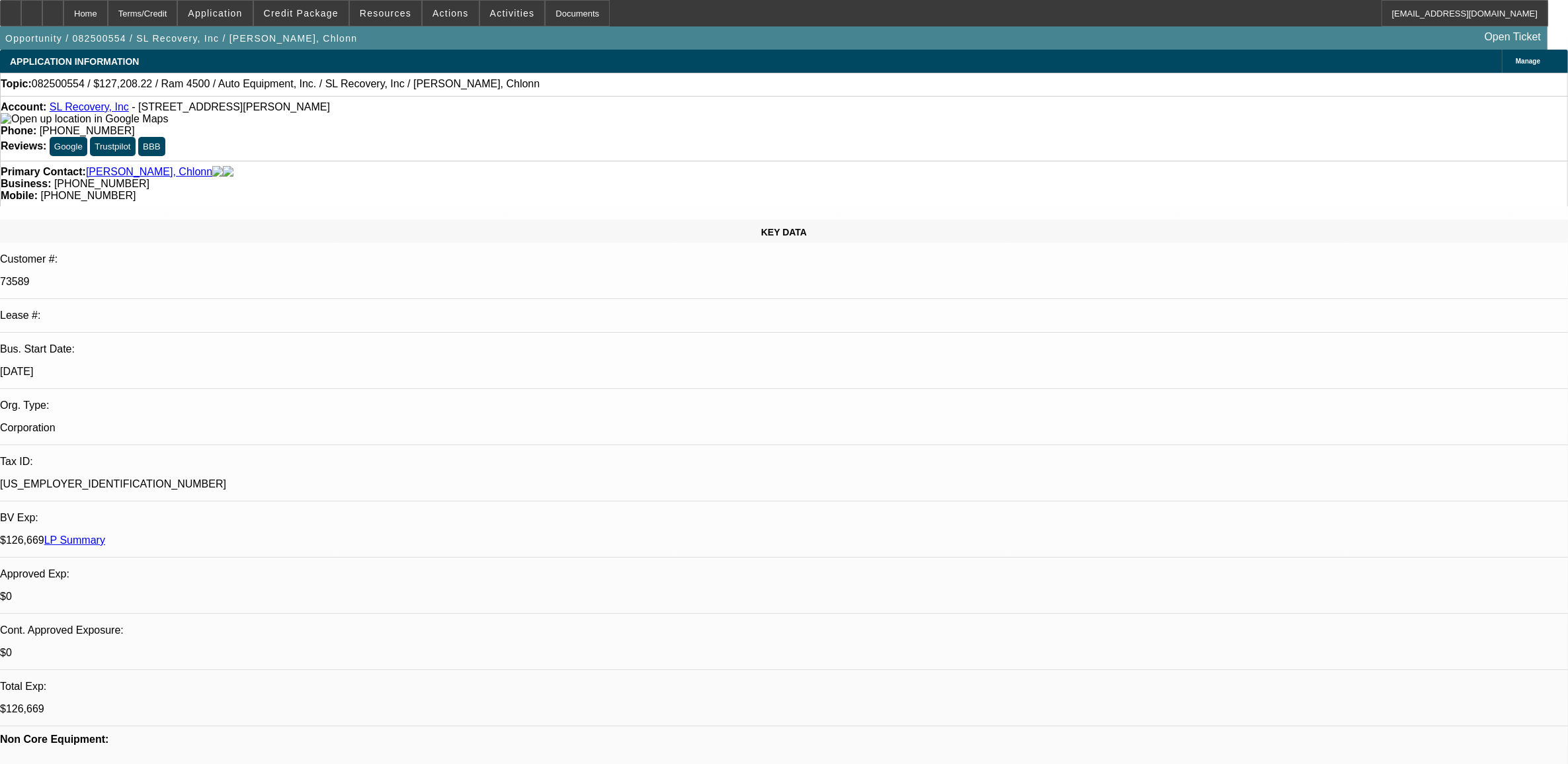
select select "0"
select select "2"
select select "0"
select select "6"
select select "0"
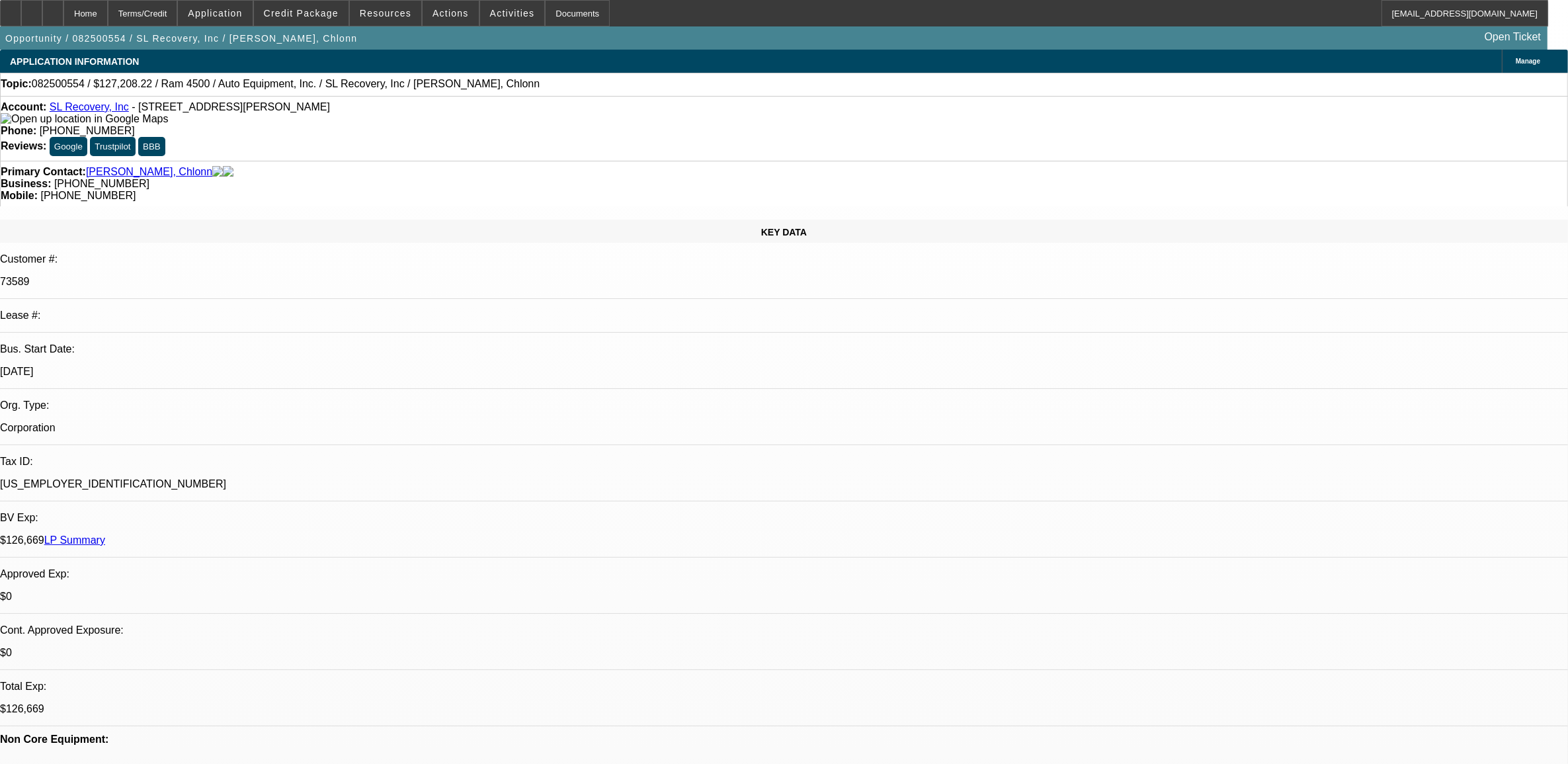
select select "0"
select select "2"
select select "0"
select select "6"
click at [1516, 58] on span "Manage" at bounding box center [1528, 61] width 25 height 7
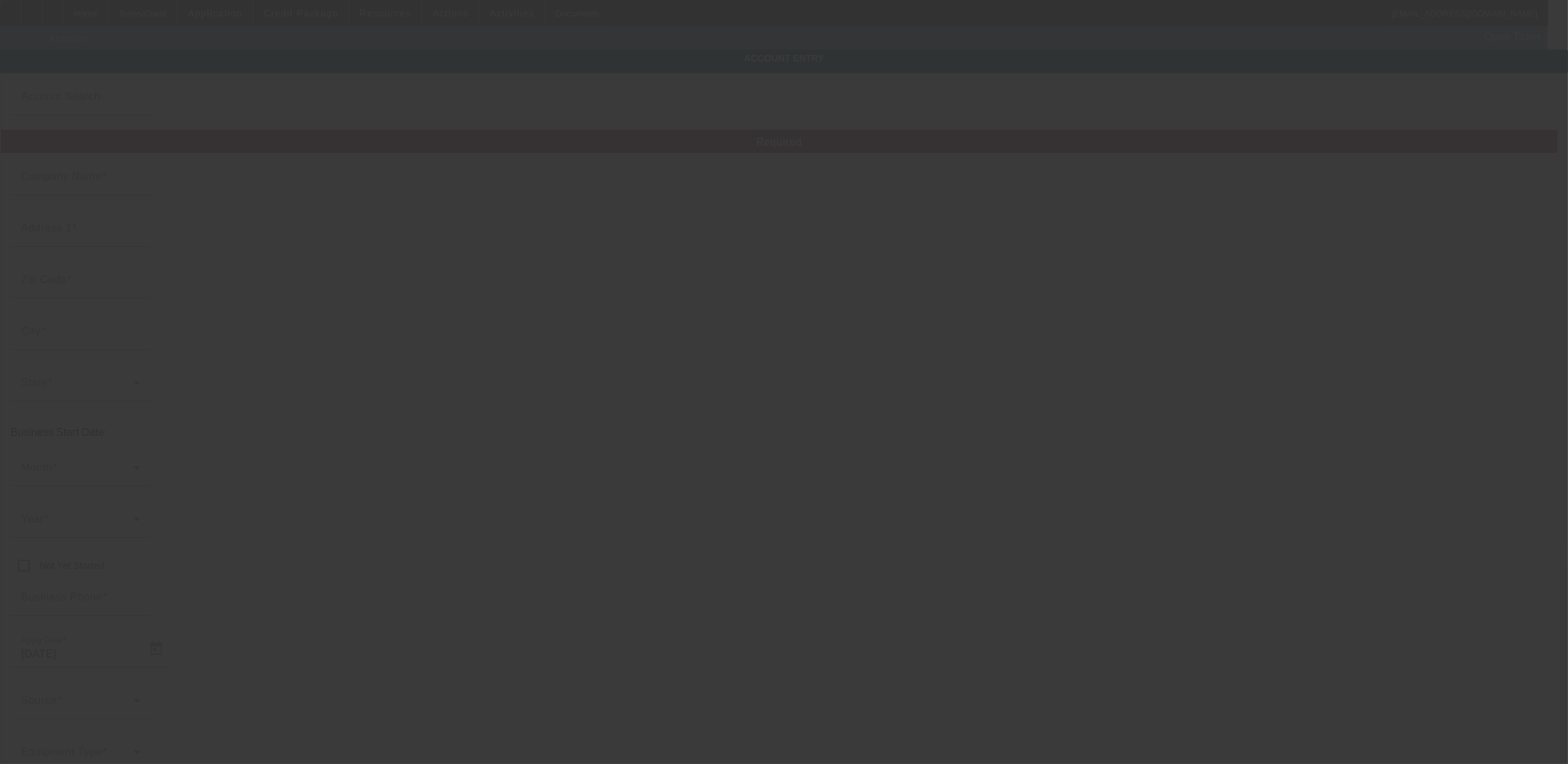
type input "SL Recovery, Inc"
type input "542 Rountree Rd"
type input "28217"
type input "Charlotte"
type input "(704) 889-2608"
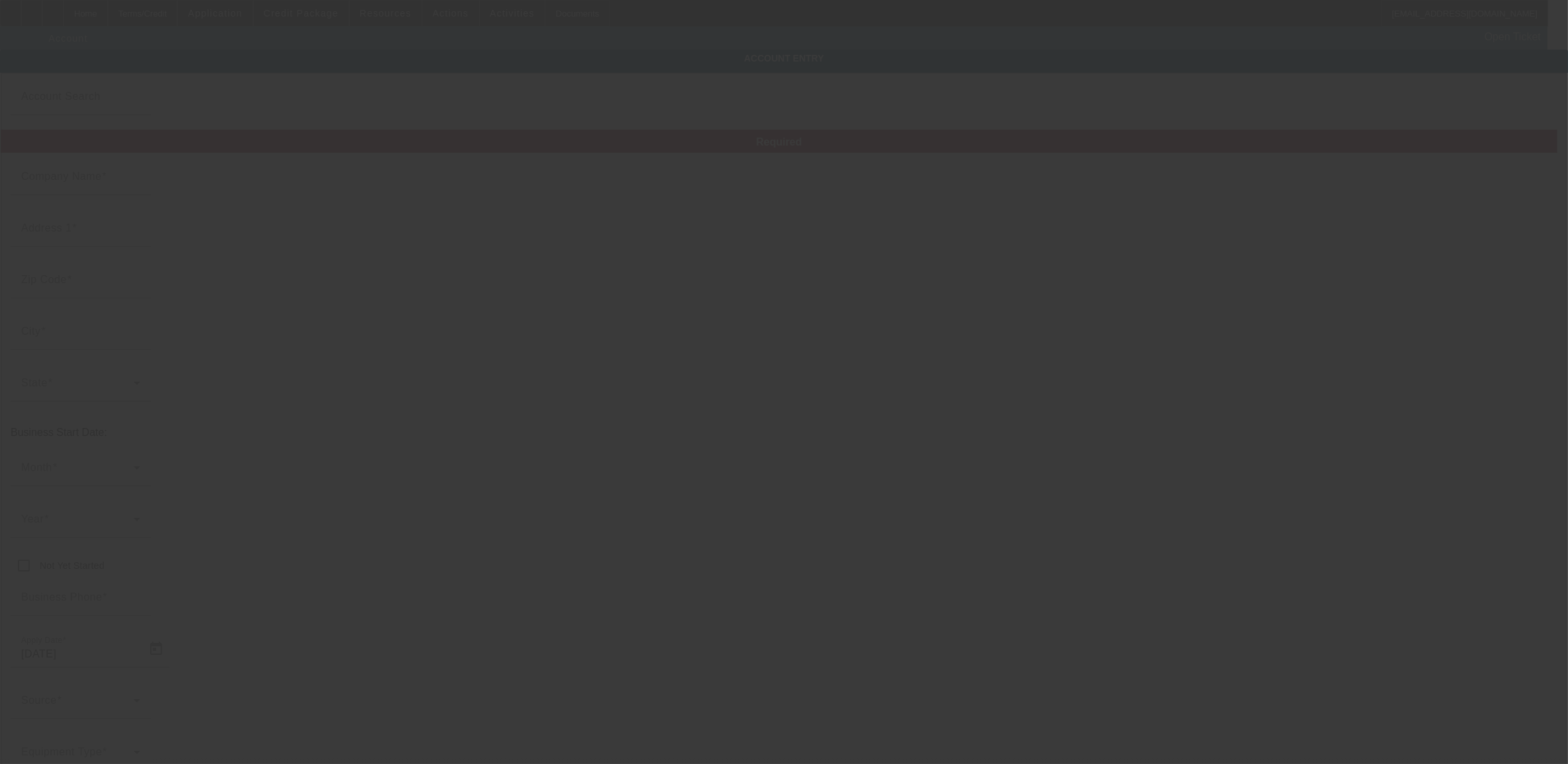
type input "sl.recoverytowing@gmail.com"
type input "Mecklenburg"
type input "46-4346098"
type input "8/20/2025"
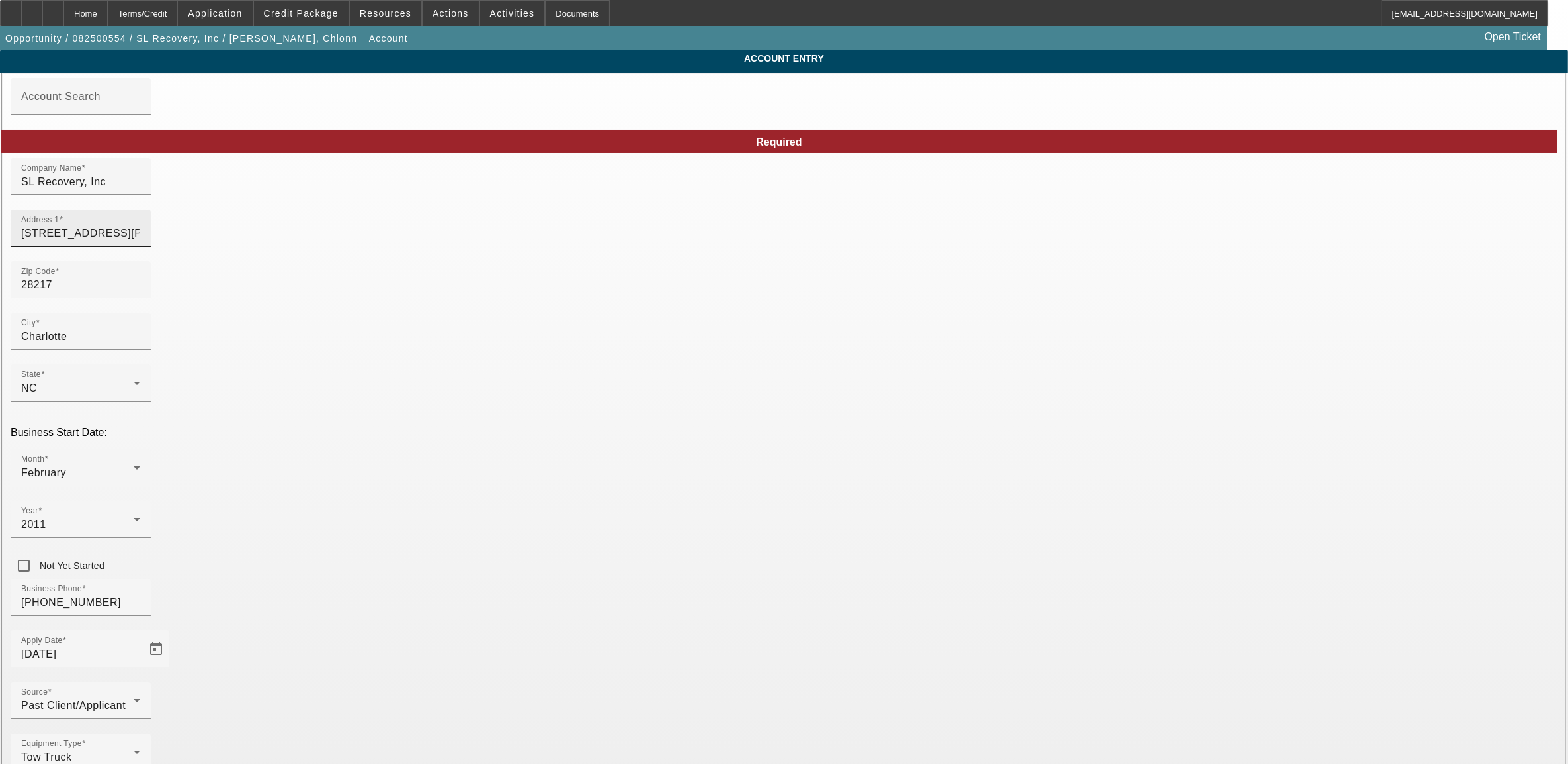
click at [140, 236] on div "Address 1 542 Rountree Rd" at bounding box center [81, 228] width 119 height 37
drag, startPoint x: 553, startPoint y: 245, endPoint x: 309, endPoint y: 230, distance: 244.5
type input "2"
type input "3804 North Brown St"
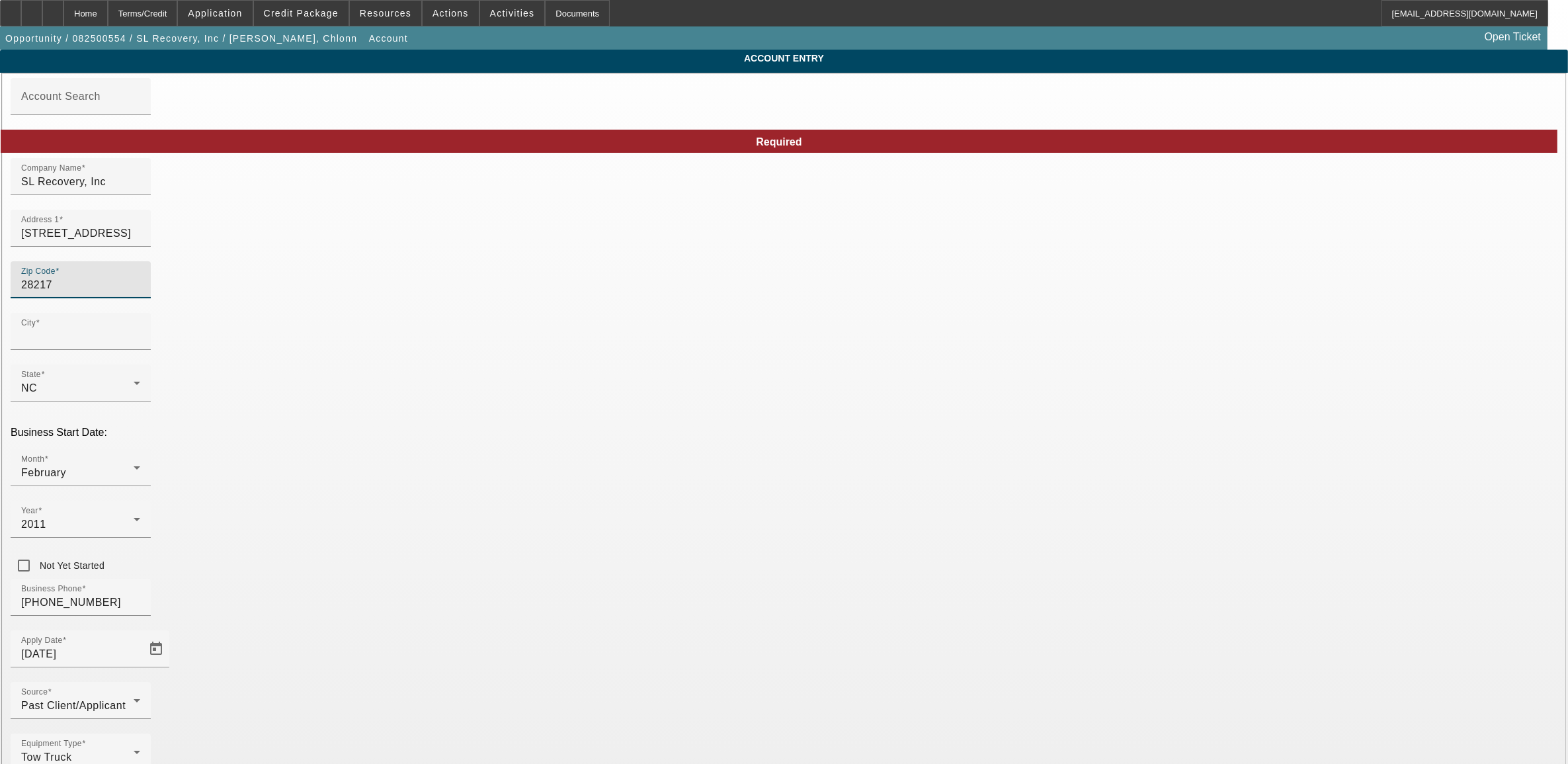
type input "Charlotte"
drag, startPoint x: 468, startPoint y: 297, endPoint x: 388, endPoint y: 296, distance: 80.0
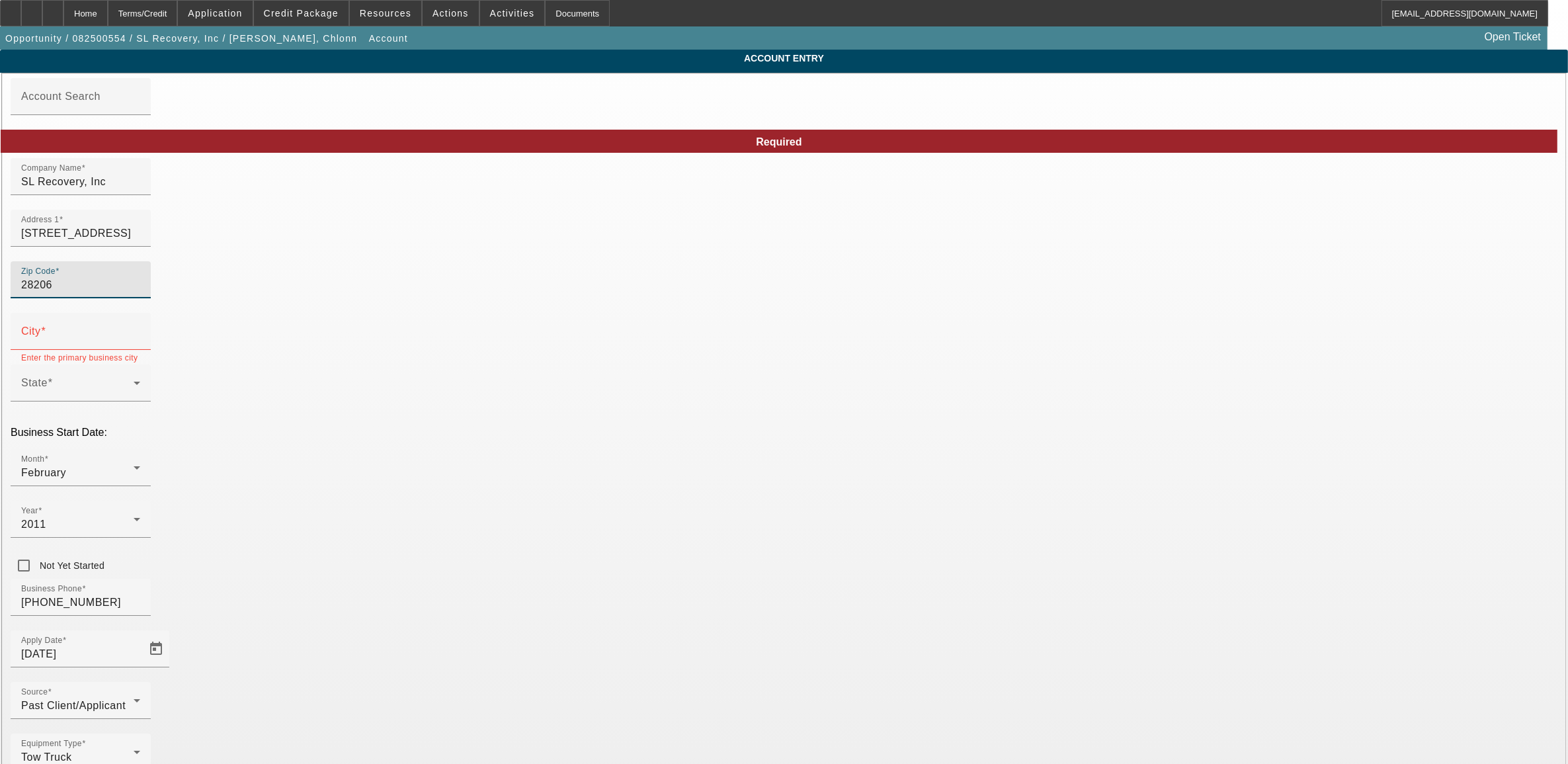
type input "28206"
type input "Charlotte"
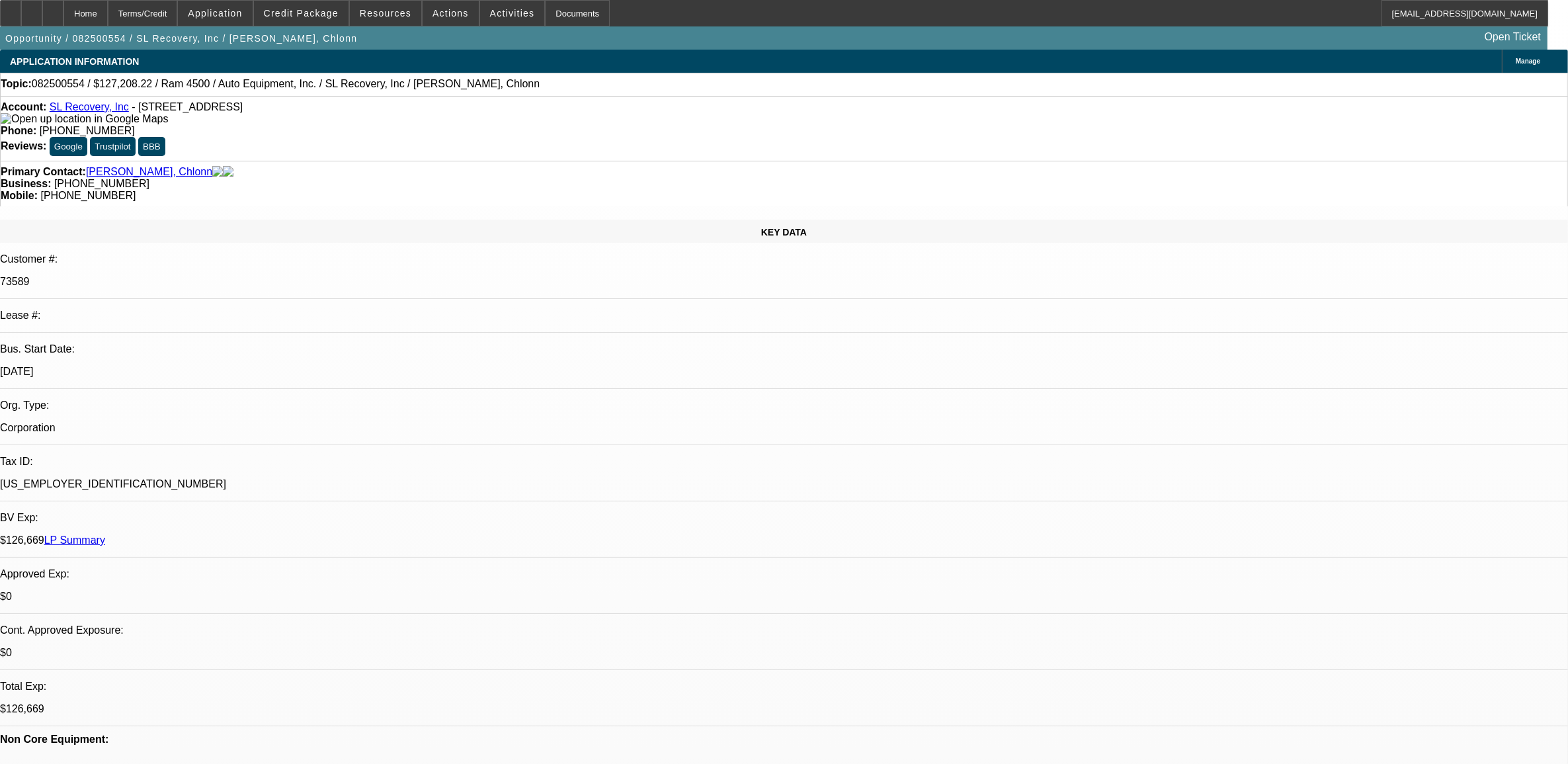
select select "0"
select select "6"
select select "0"
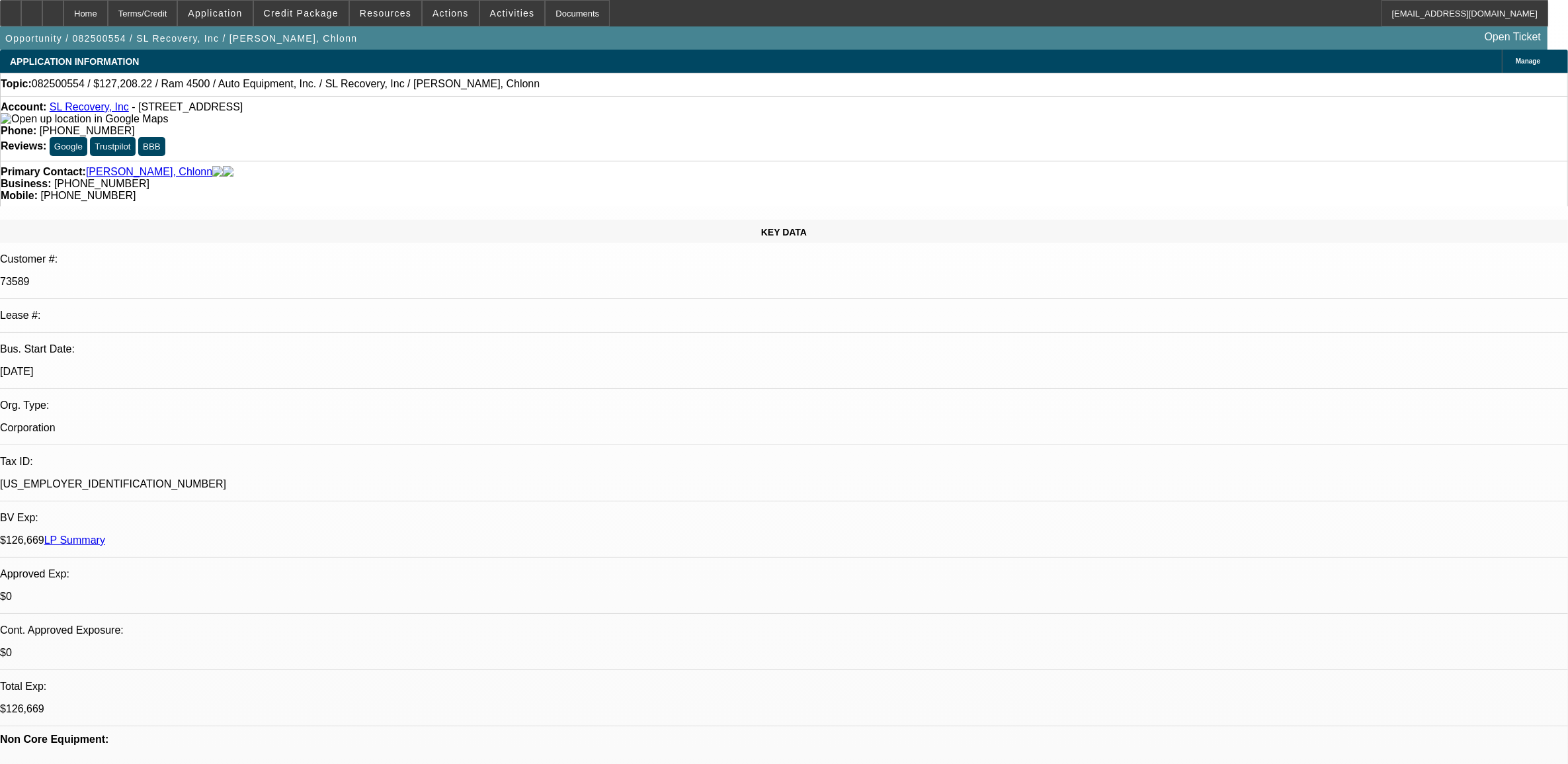
select select "0"
select select "2"
select select "0"
select select "6"
select select "0"
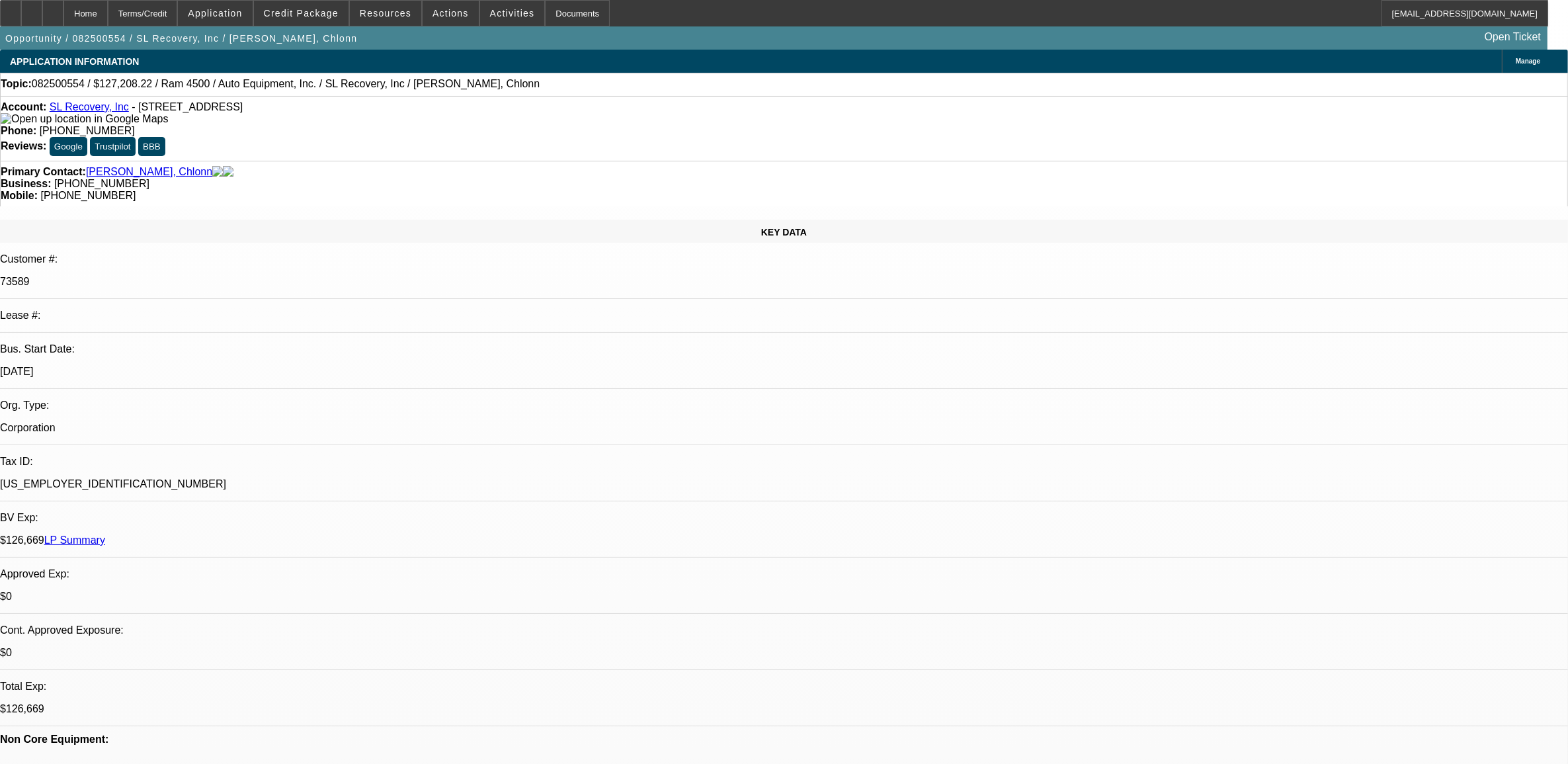
select select "0"
select select "2"
select select "0"
select select "6"
select select "0"
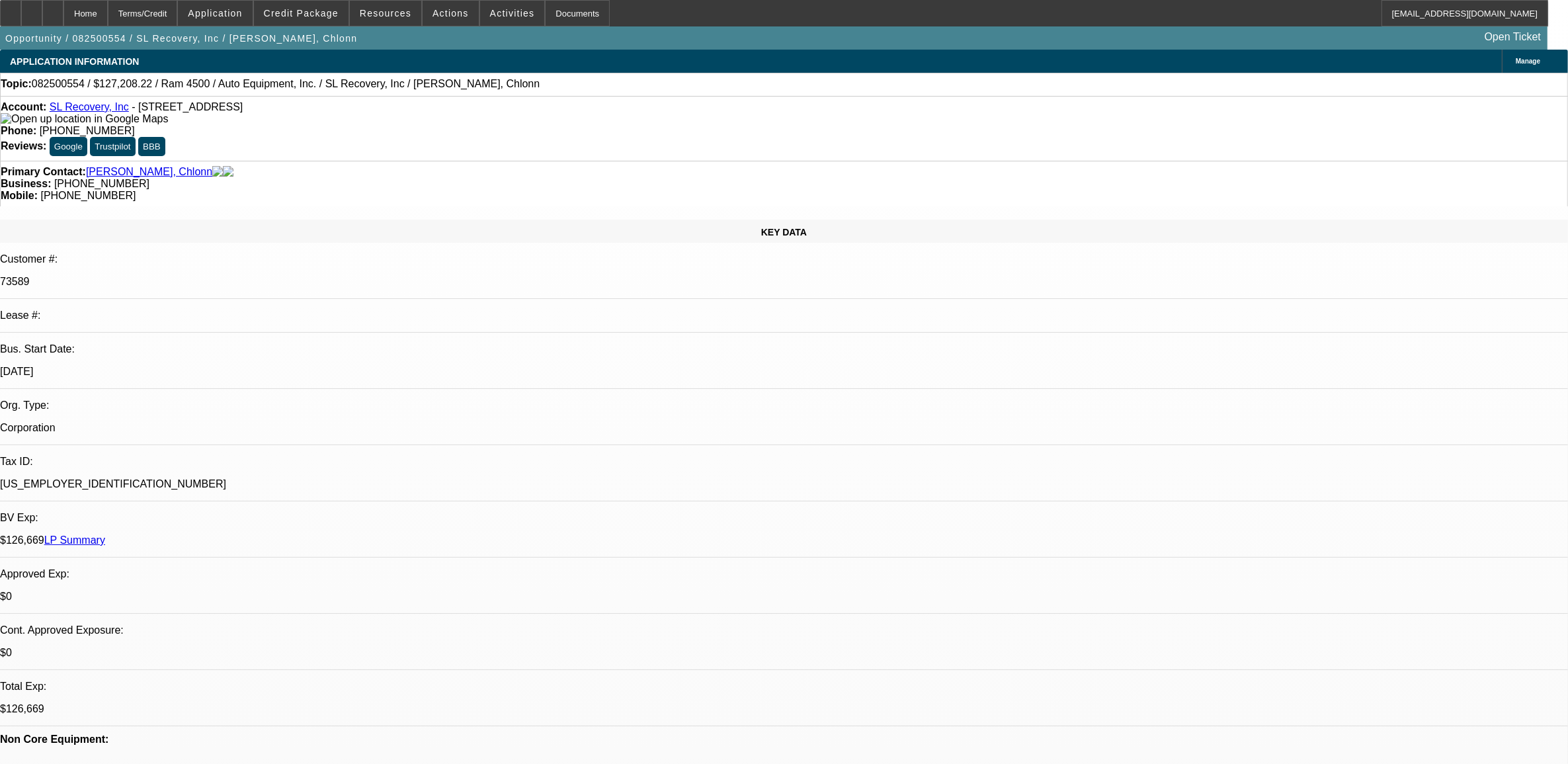
select select "0"
select select "2"
select select "0"
select select "6"
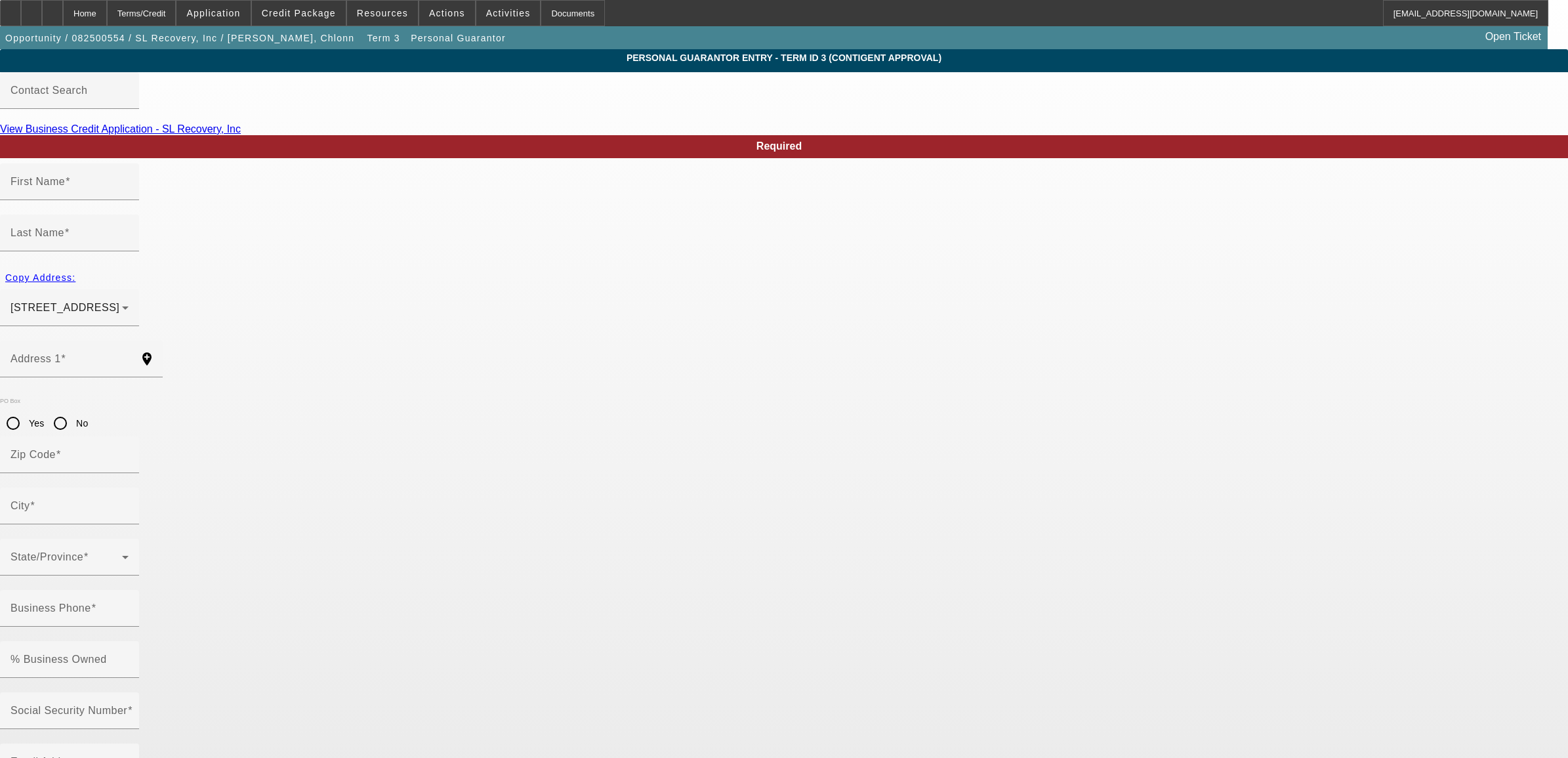
type input "Chlonn"
type input "Williams"
type input "1525 Foxridge Road"
radio input "true"
type input "29732"
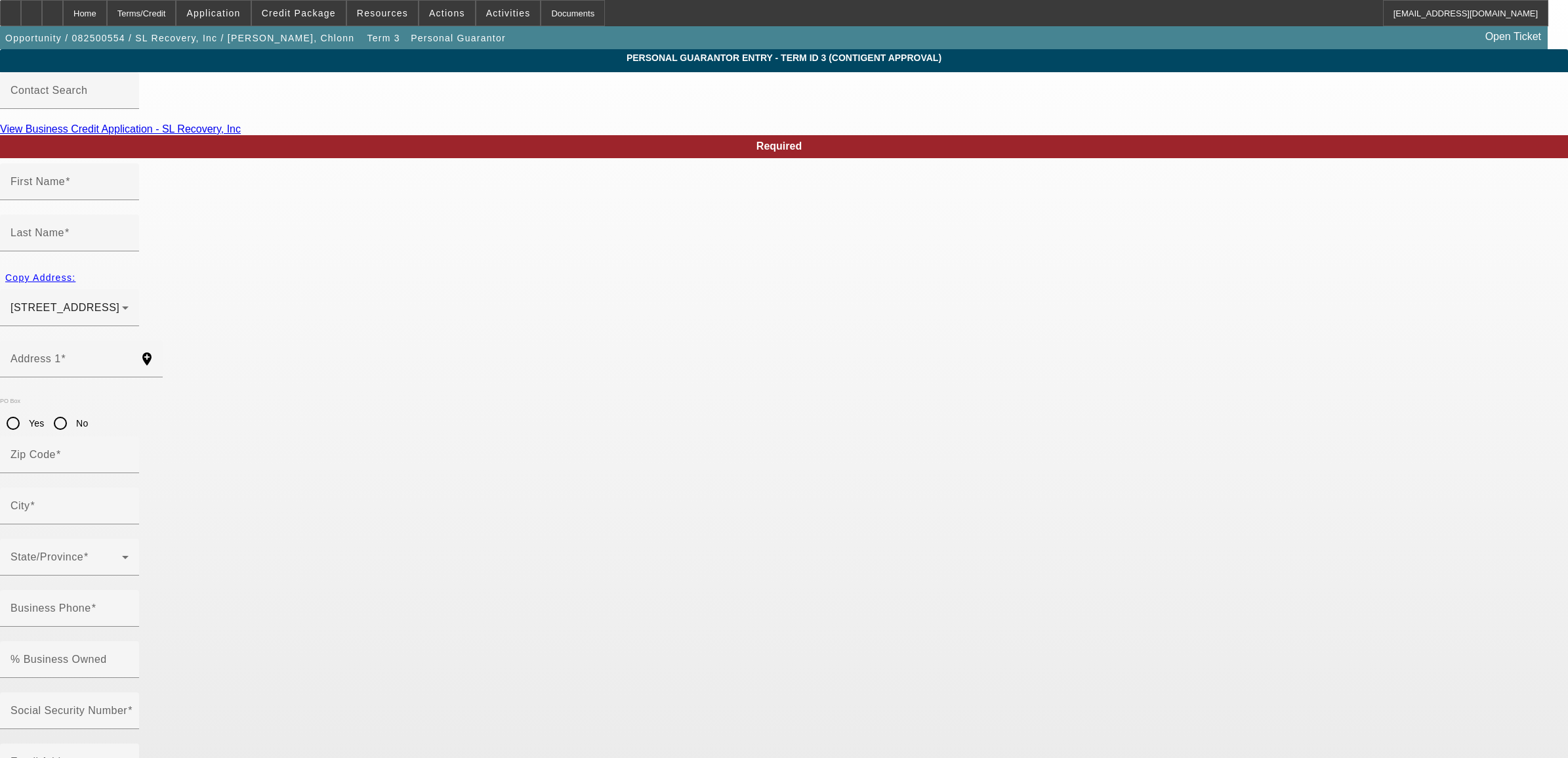
type input "Rock Hill"
type input "(704) 889-2608"
type input "100"
type input "578-96-3753"
type input "sl.recoverytowing@gmail.com"
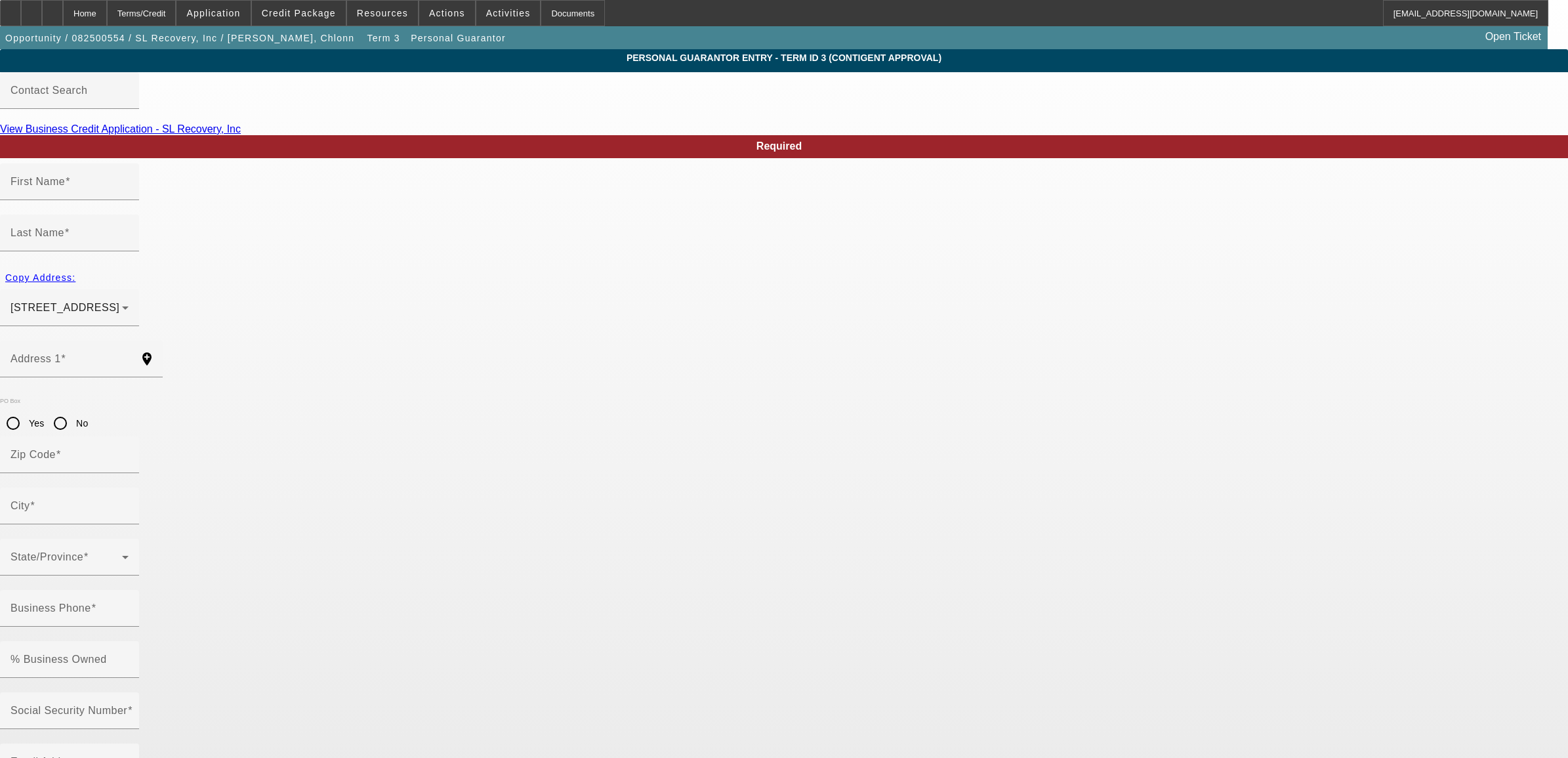
type input "(704) 588-4463"
type input "(704) 606-6814"
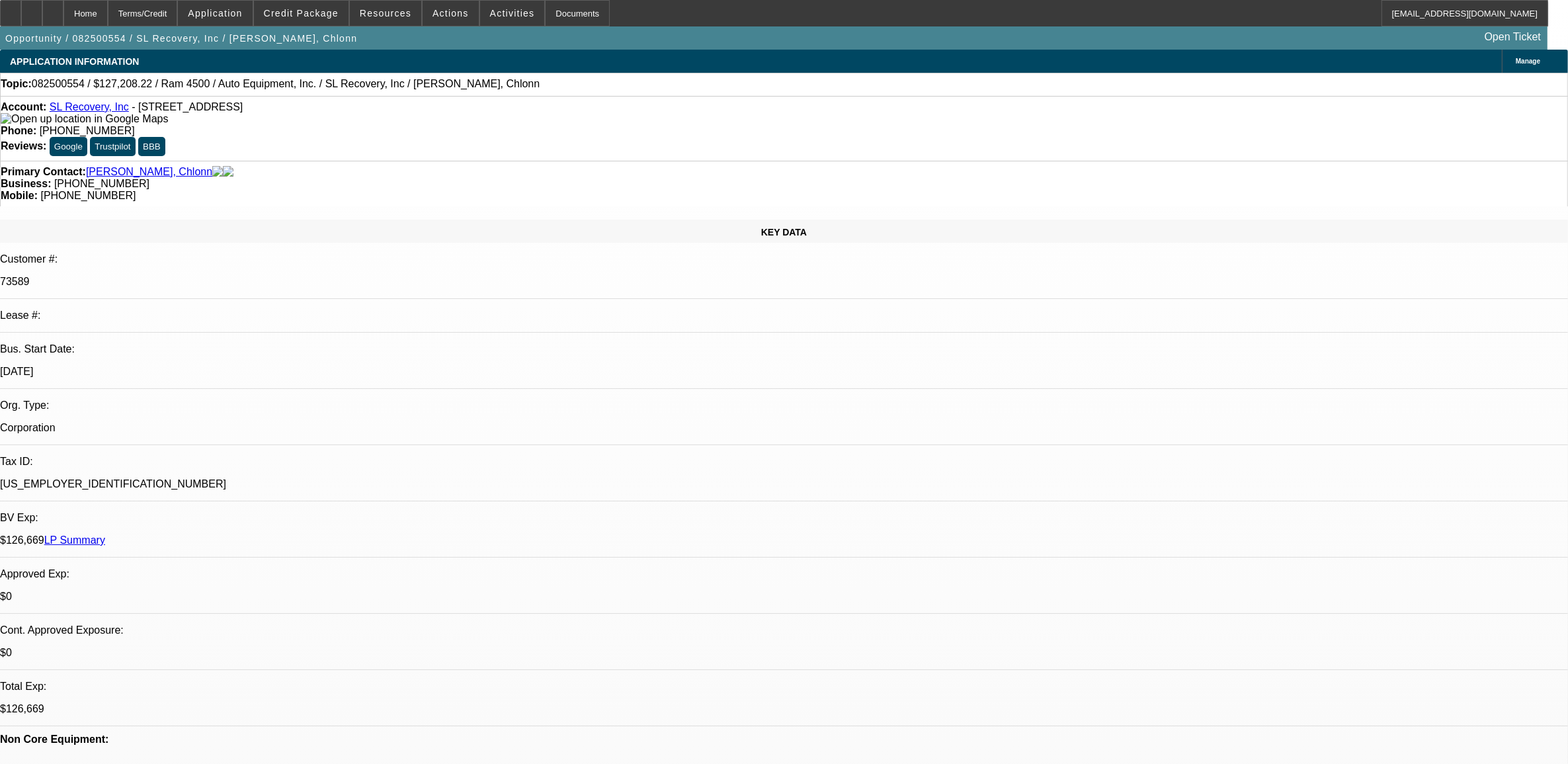
select select "0"
select select "6"
select select "0"
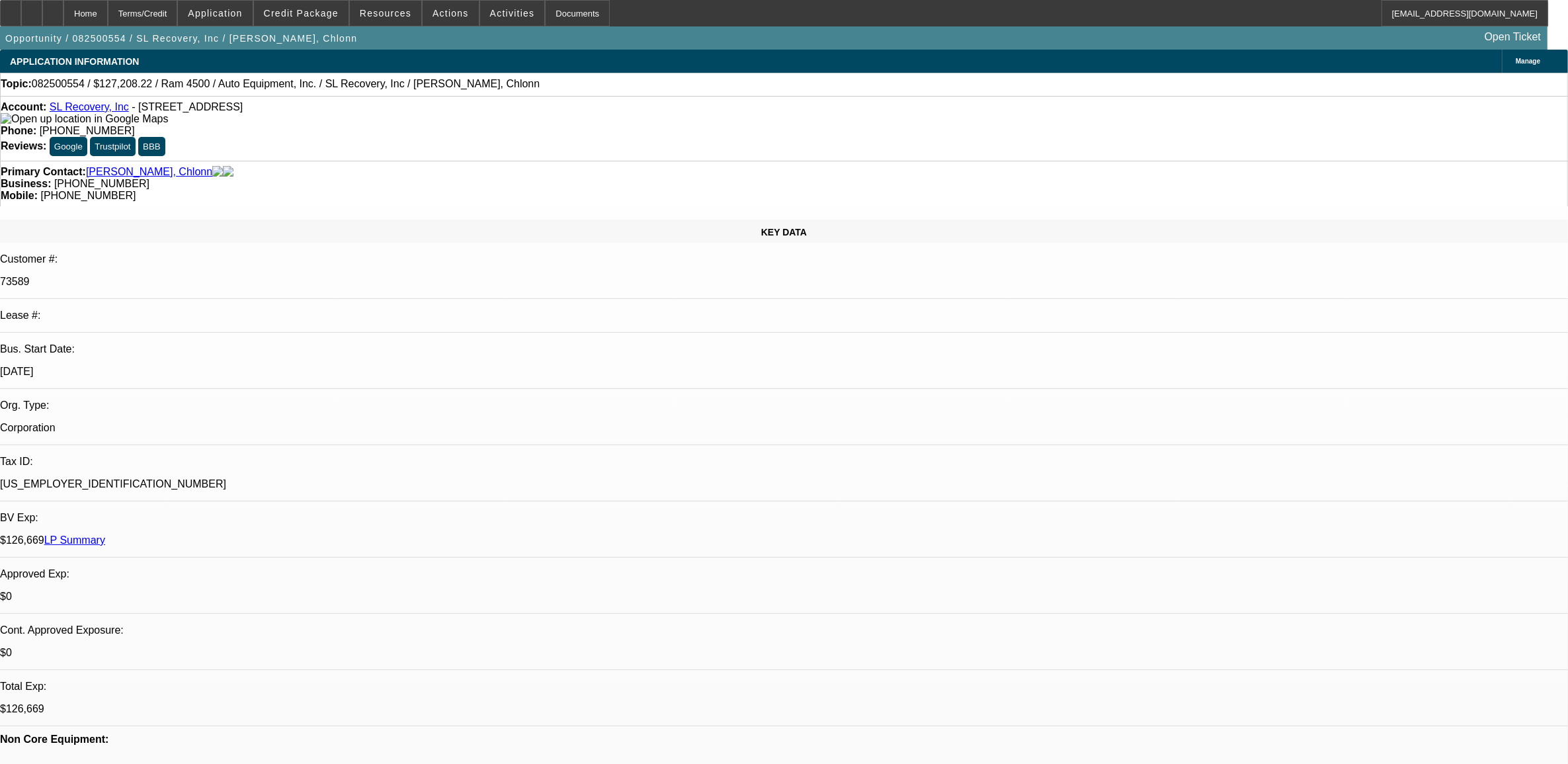
select select "0"
select select "2"
select select "0"
select select "6"
select select "0"
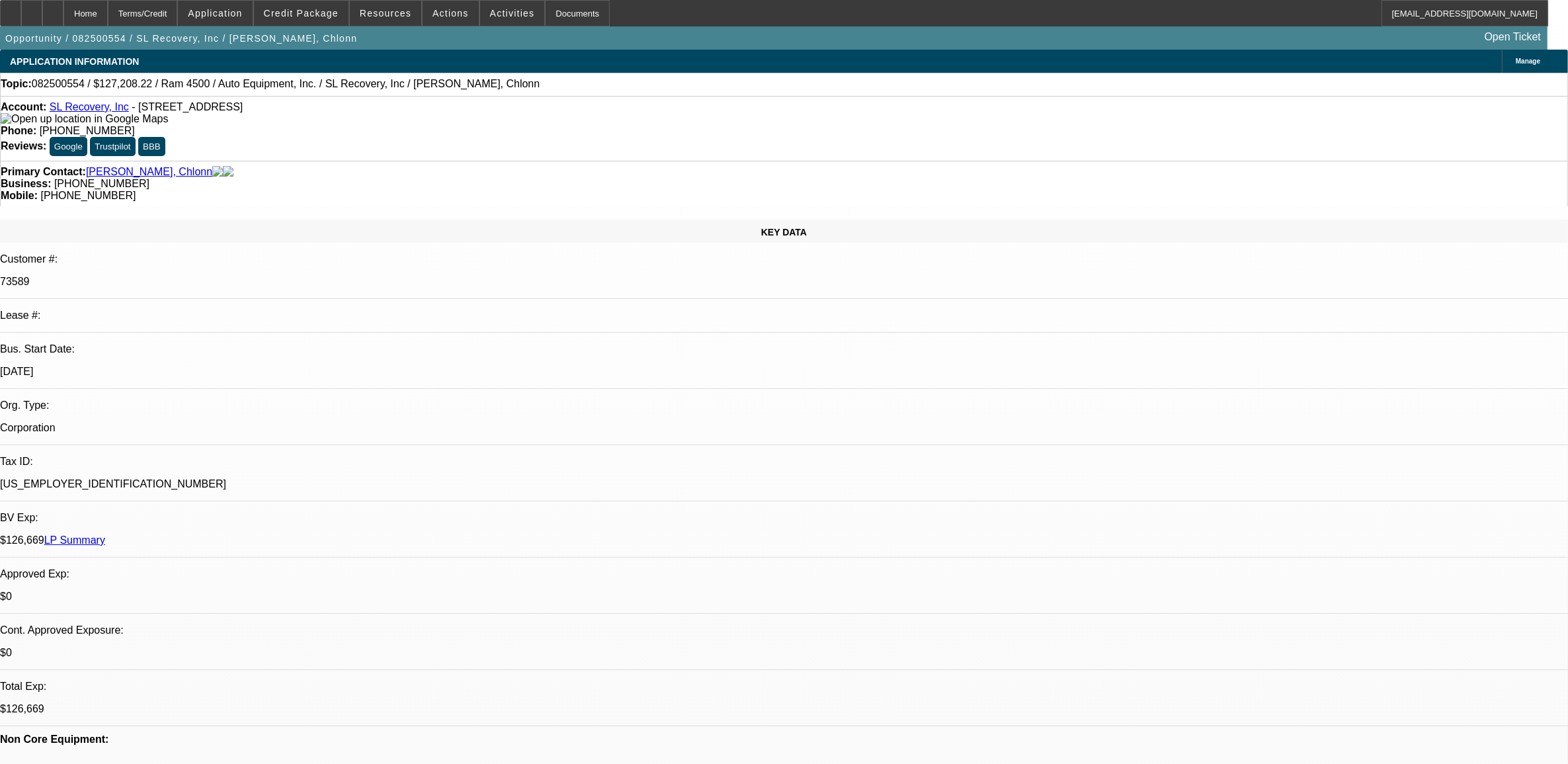
select select "0"
select select "2"
select select "0"
select select "6"
select select "0"
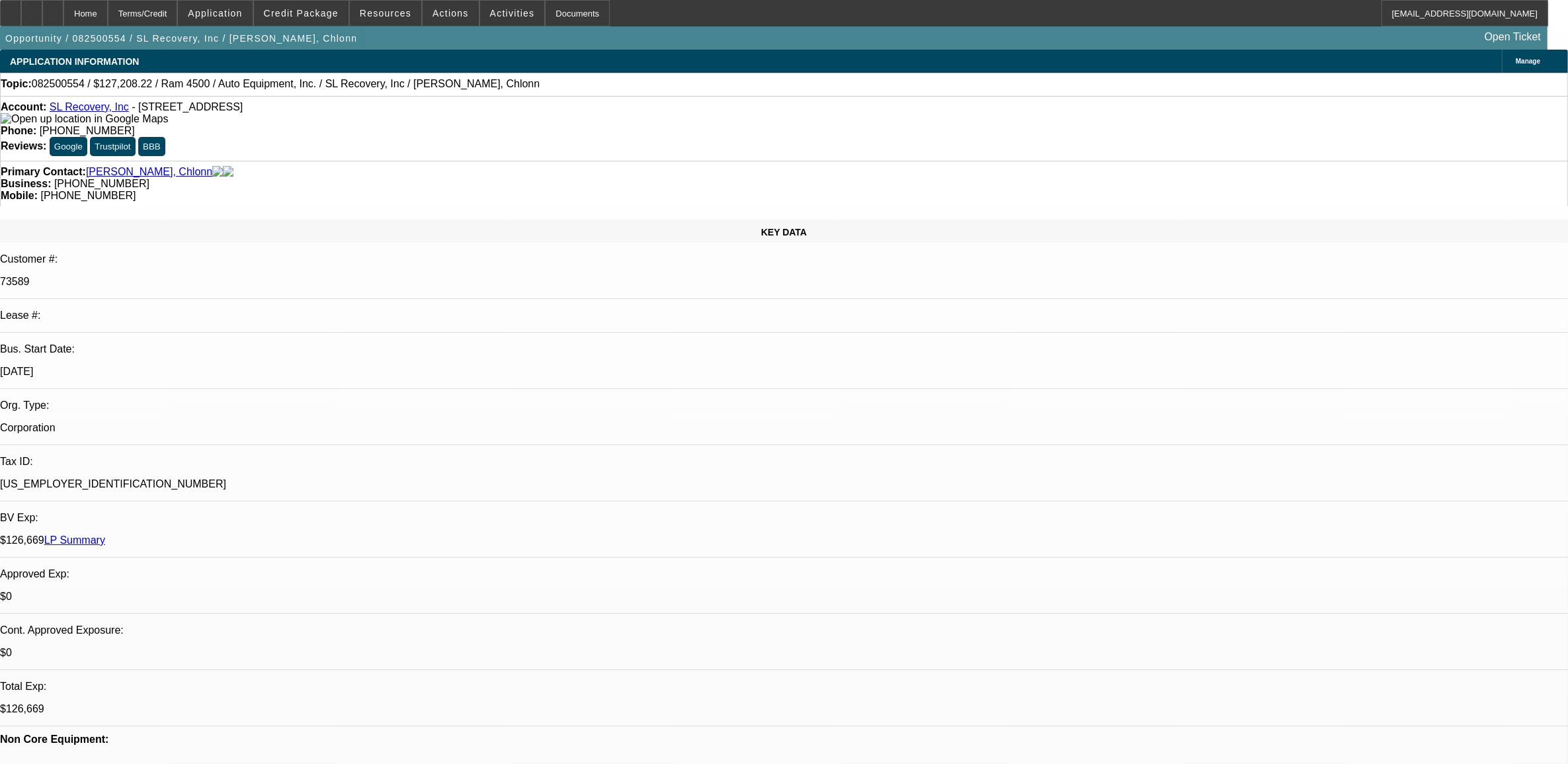
select select "0"
select select "2"
select select "0"
select select "6"
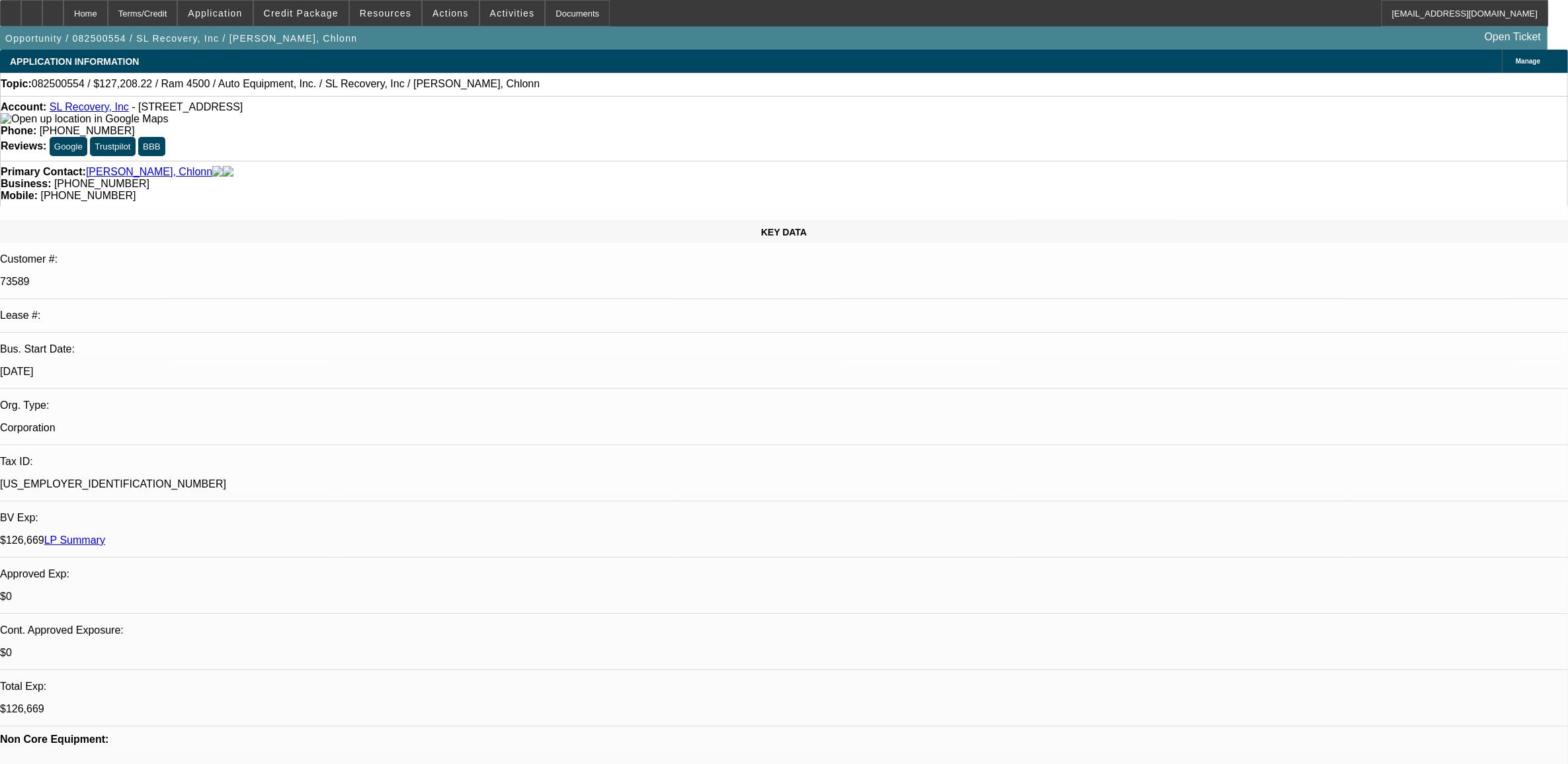
drag, startPoint x: 1183, startPoint y: 156, endPoint x: 1172, endPoint y: 174, distance: 21.1
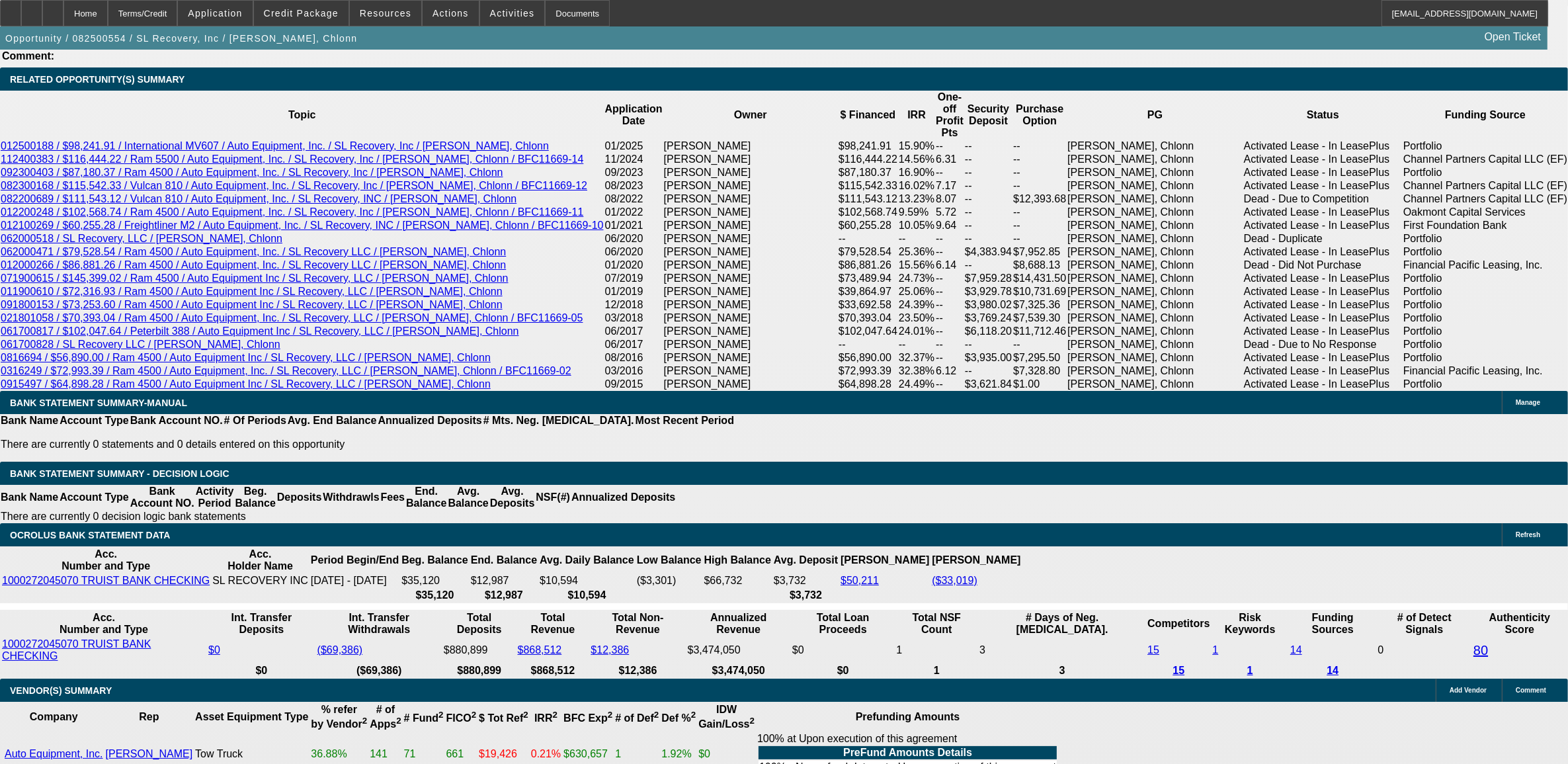
scroll to position [2315, 0]
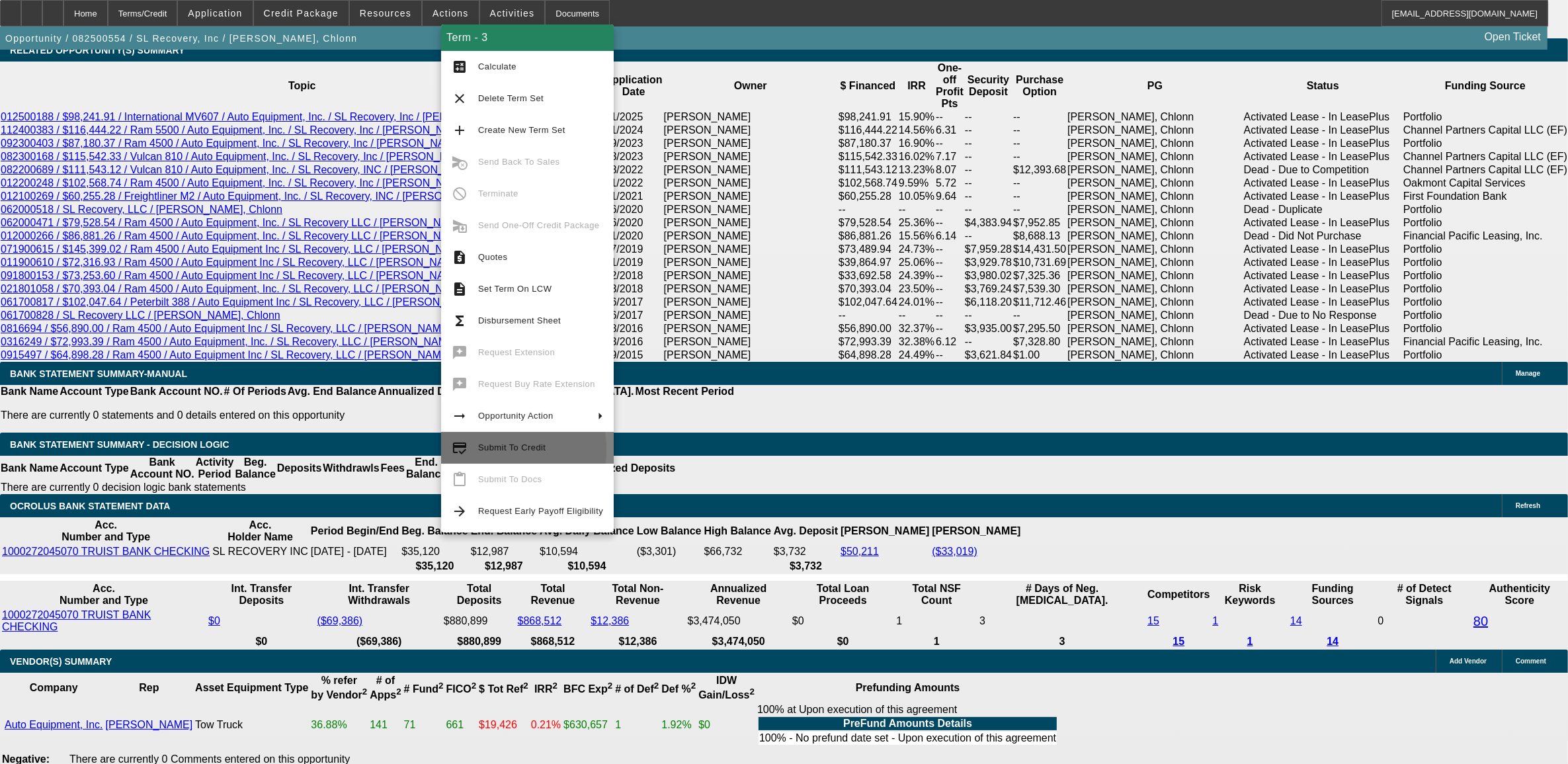
click at [483, 449] on span "Submit To Credit" at bounding box center [512, 447] width 67 height 10
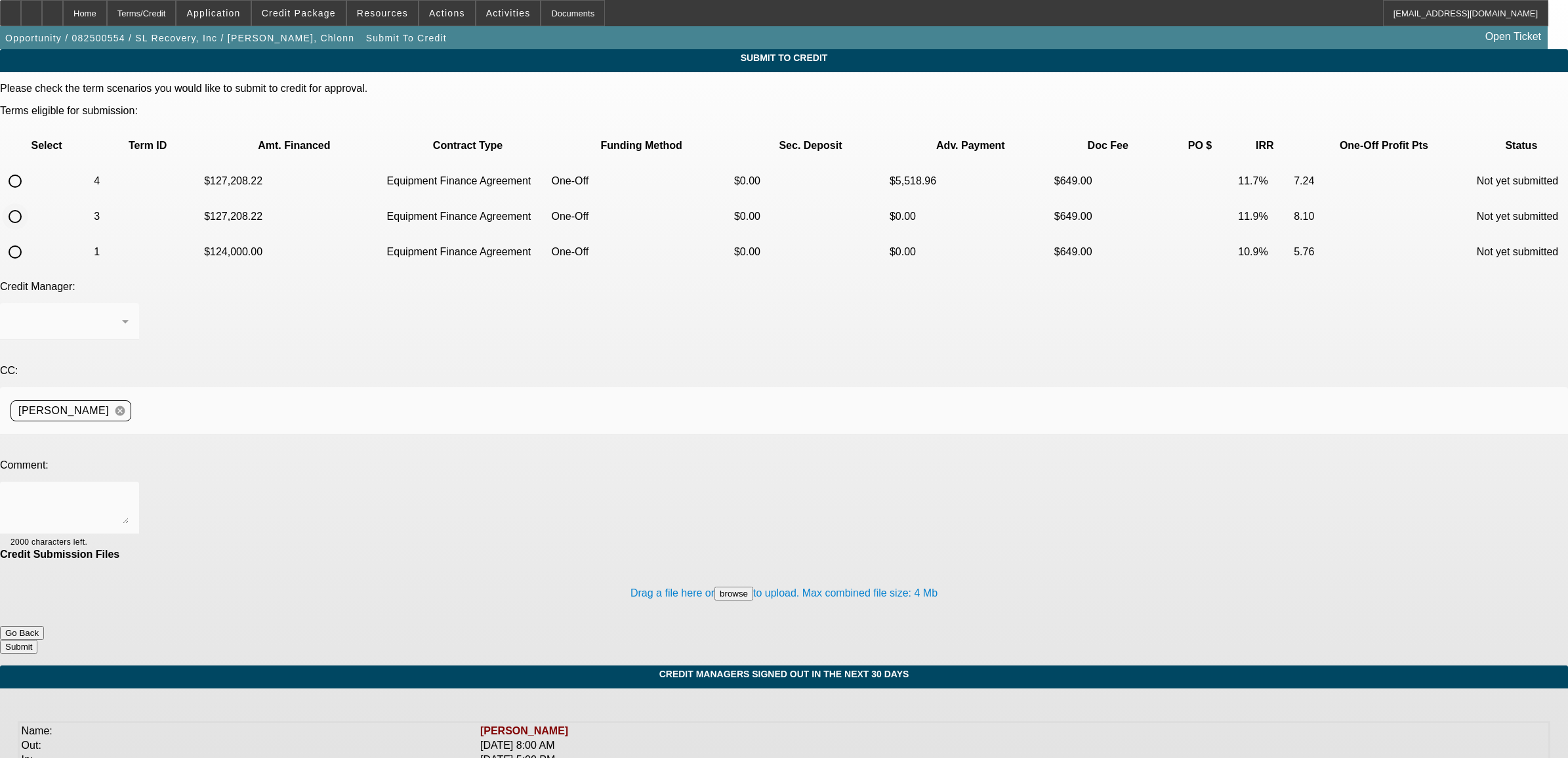
click at [28, 203] on input "radio" at bounding box center [15, 217] width 26 height 26
radio input "true"
click at [122, 314] on div "Syndications" at bounding box center [66, 322] width 112 height 16
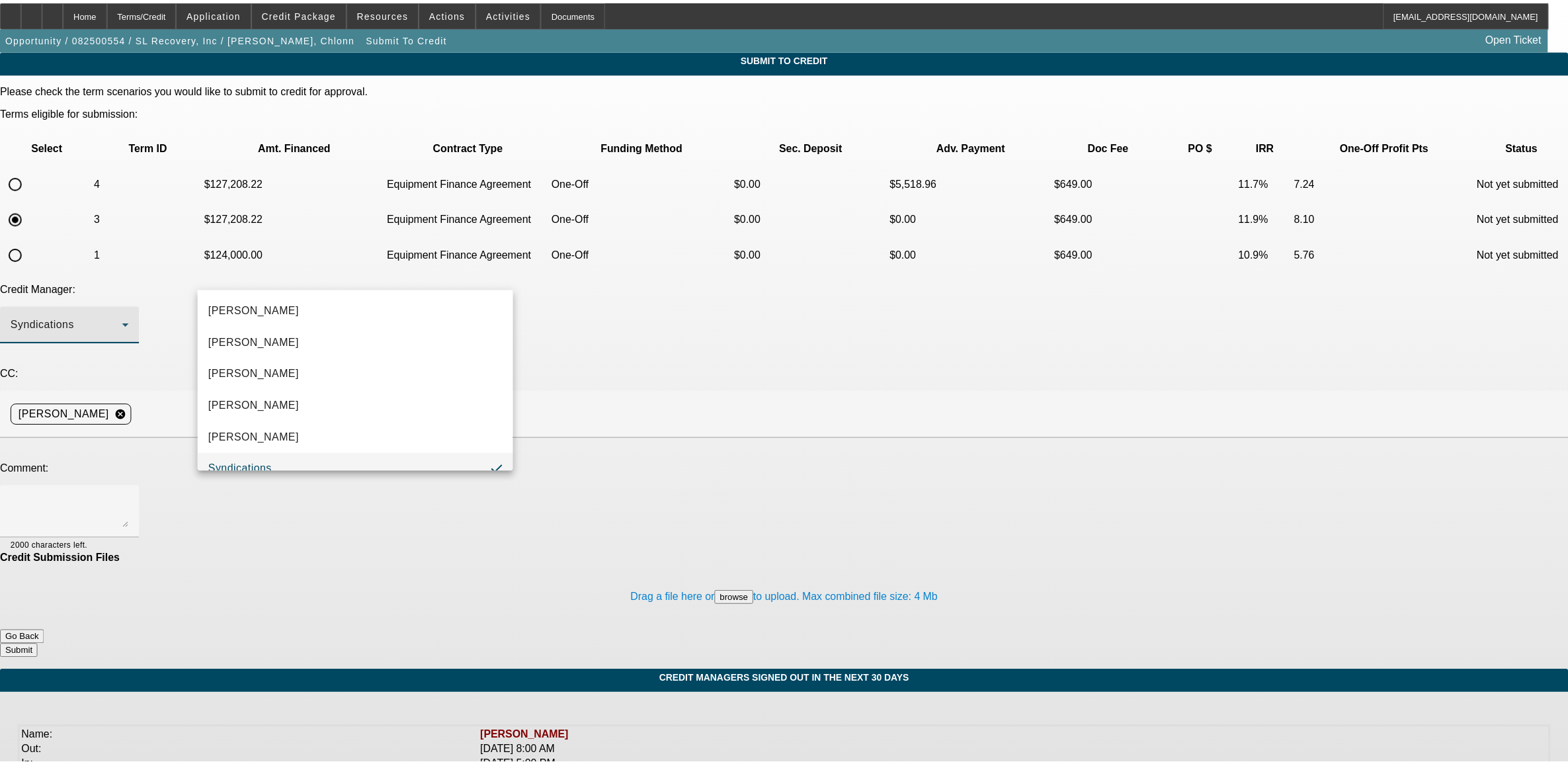
scroll to position [14, 0]
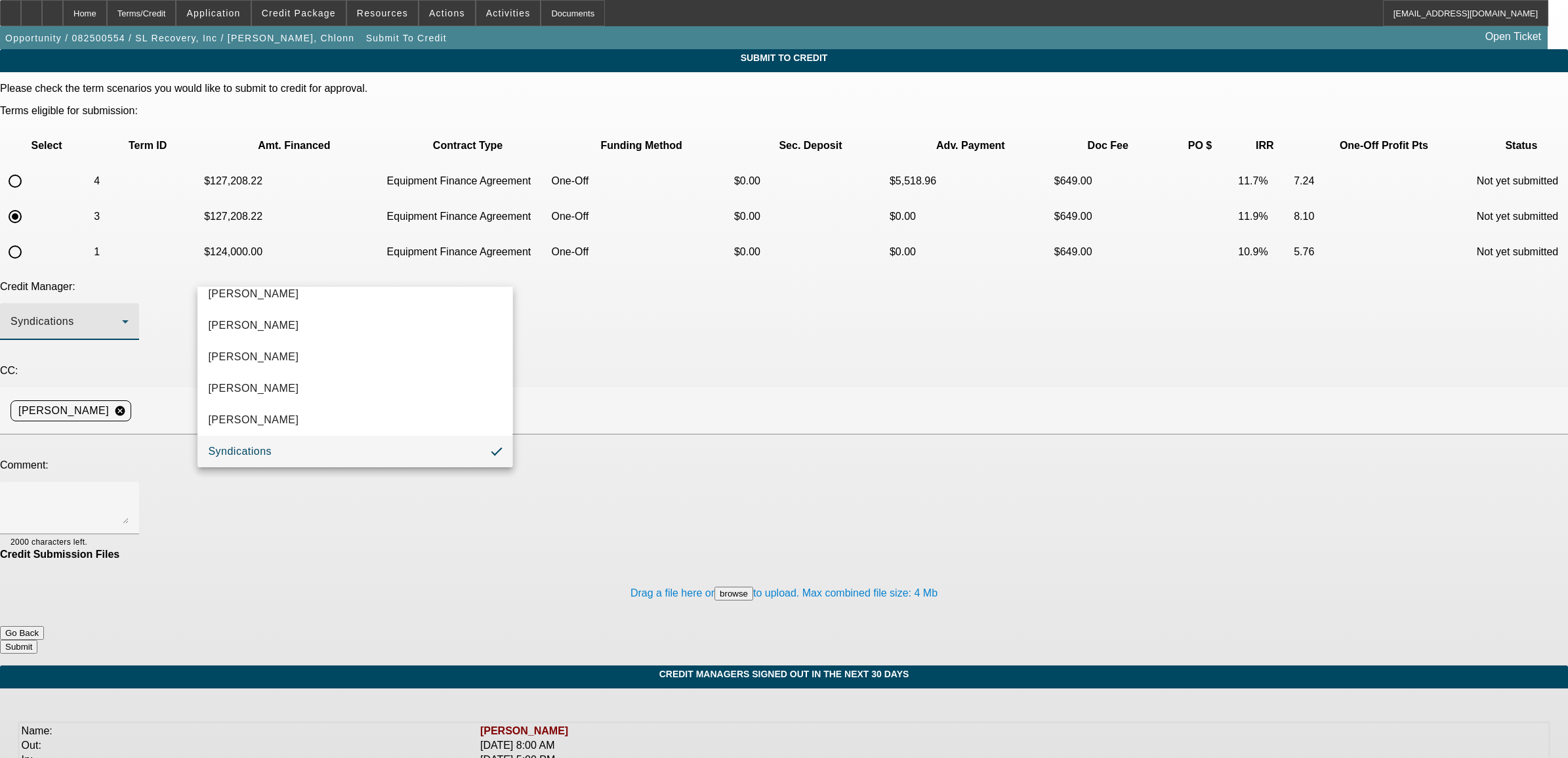
click at [159, 317] on div at bounding box center [784, 379] width 1568 height 758
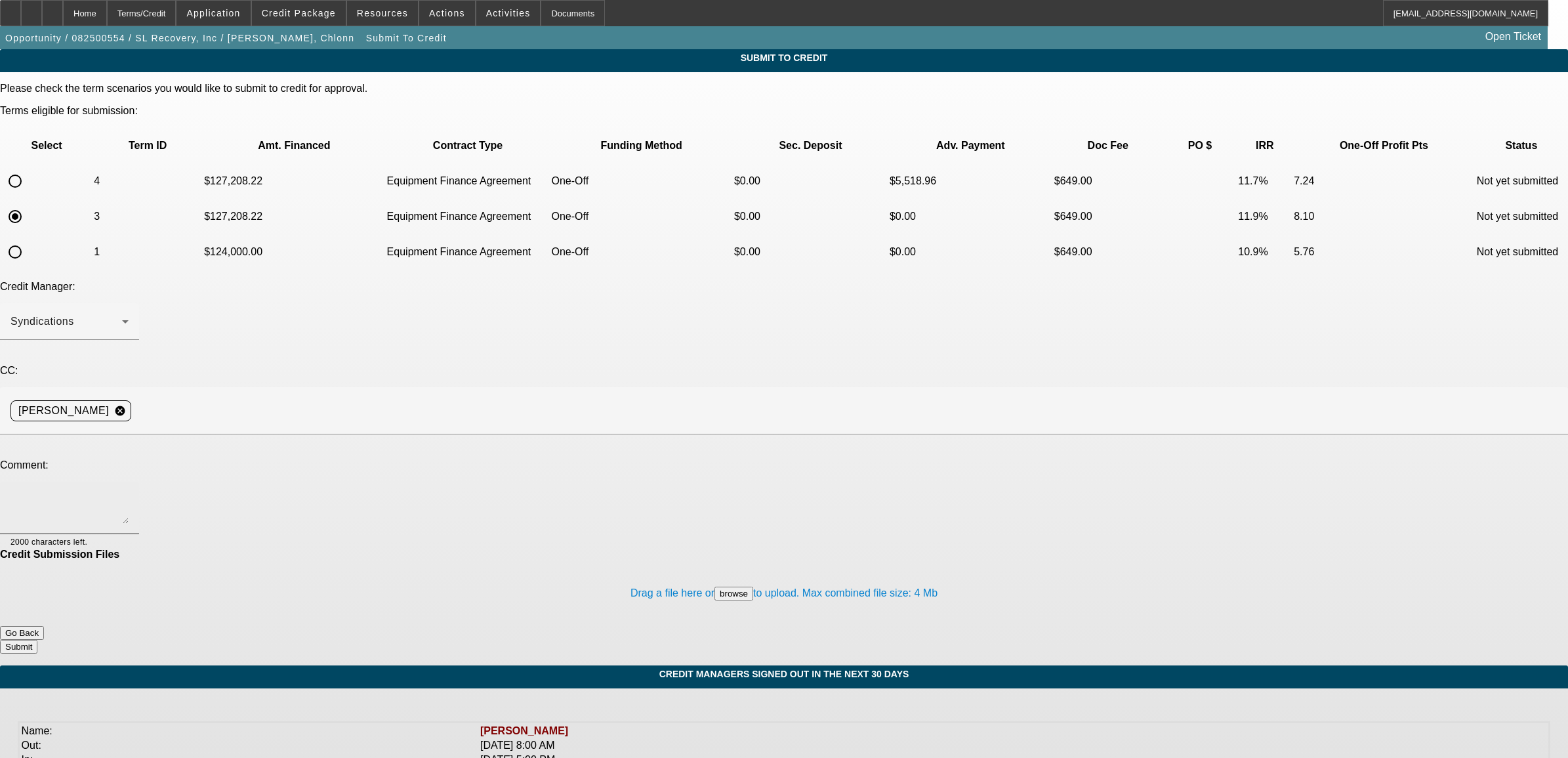
click at [129, 492] on textarea at bounding box center [69, 508] width 118 height 32
click at [129, 492] on textarea "please send back to Oakmont. Customer verbally confirmed he is sole owner. Busi…" at bounding box center [69, 508] width 118 height 32
paste textarea "3804 North Brown St"
click at [129, 492] on textarea "please send back to Oakmont. Customer verbally confirmed he is sole owner. Busi…" at bounding box center [69, 508] width 118 height 32
paste textarea "1525 Foxridge Road"
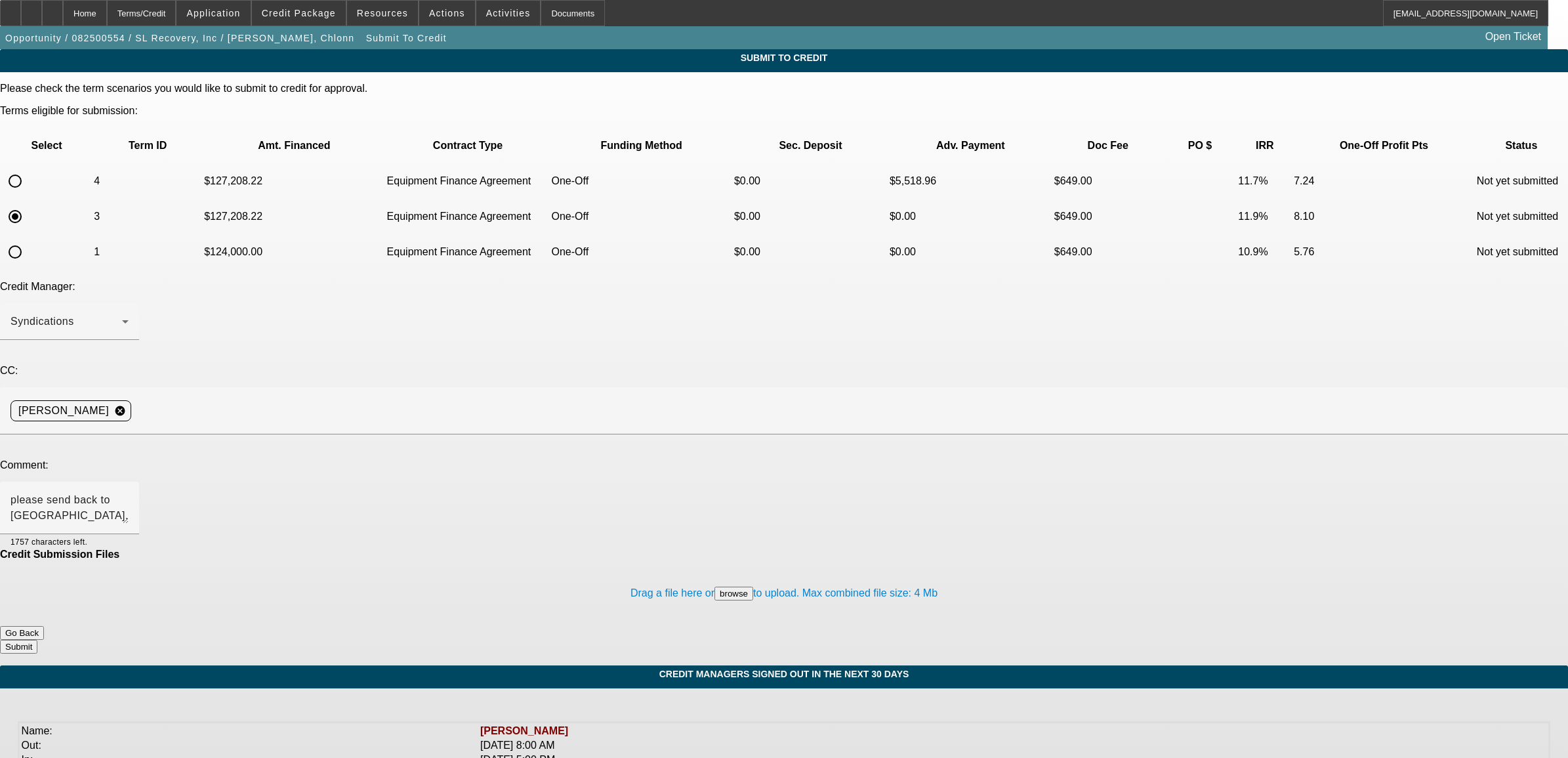
click at [714, 587] on button "browse" at bounding box center [733, 594] width 39 height 14
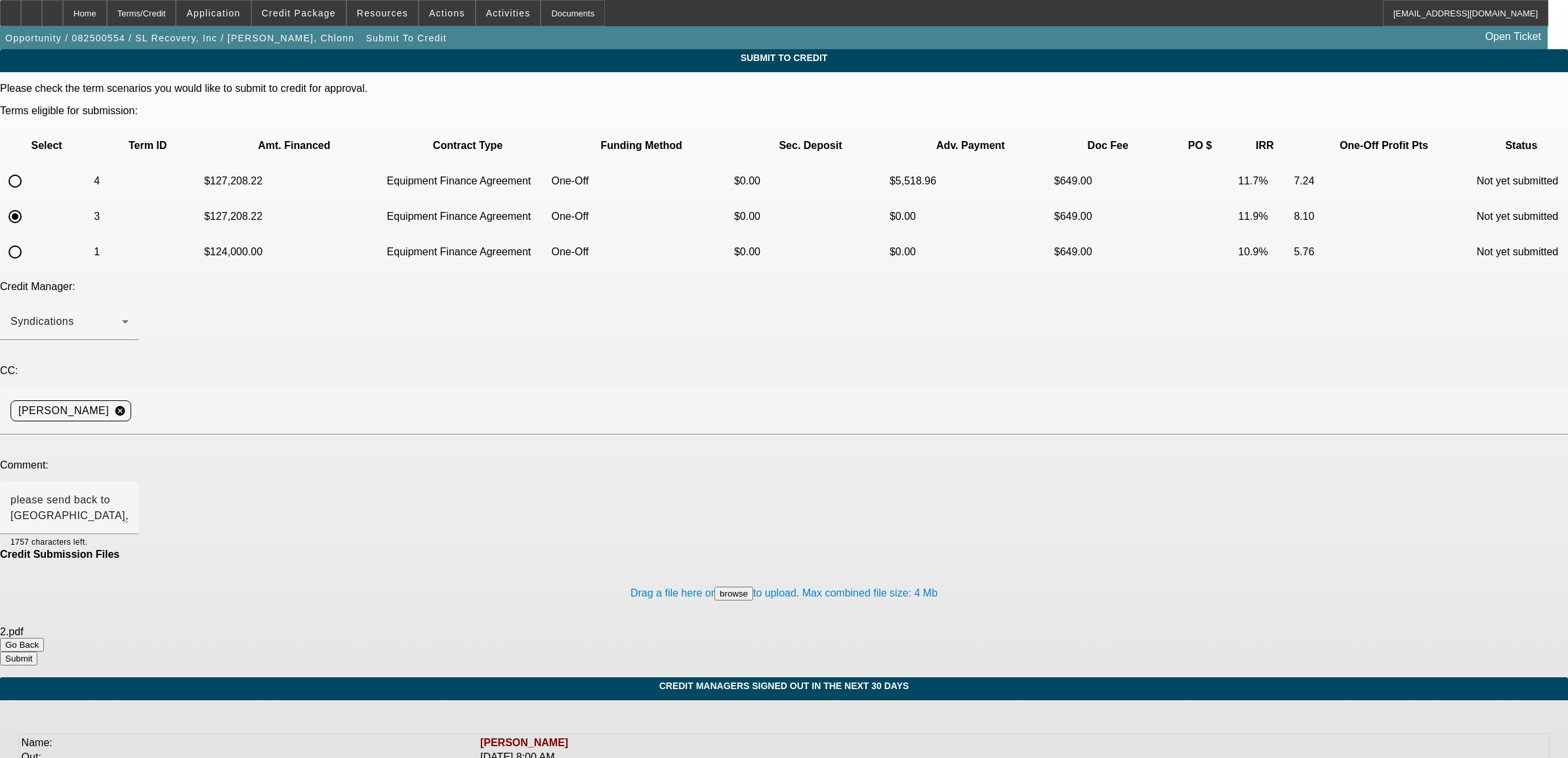
click at [714, 587] on button "browse" at bounding box center [733, 594] width 39 height 14
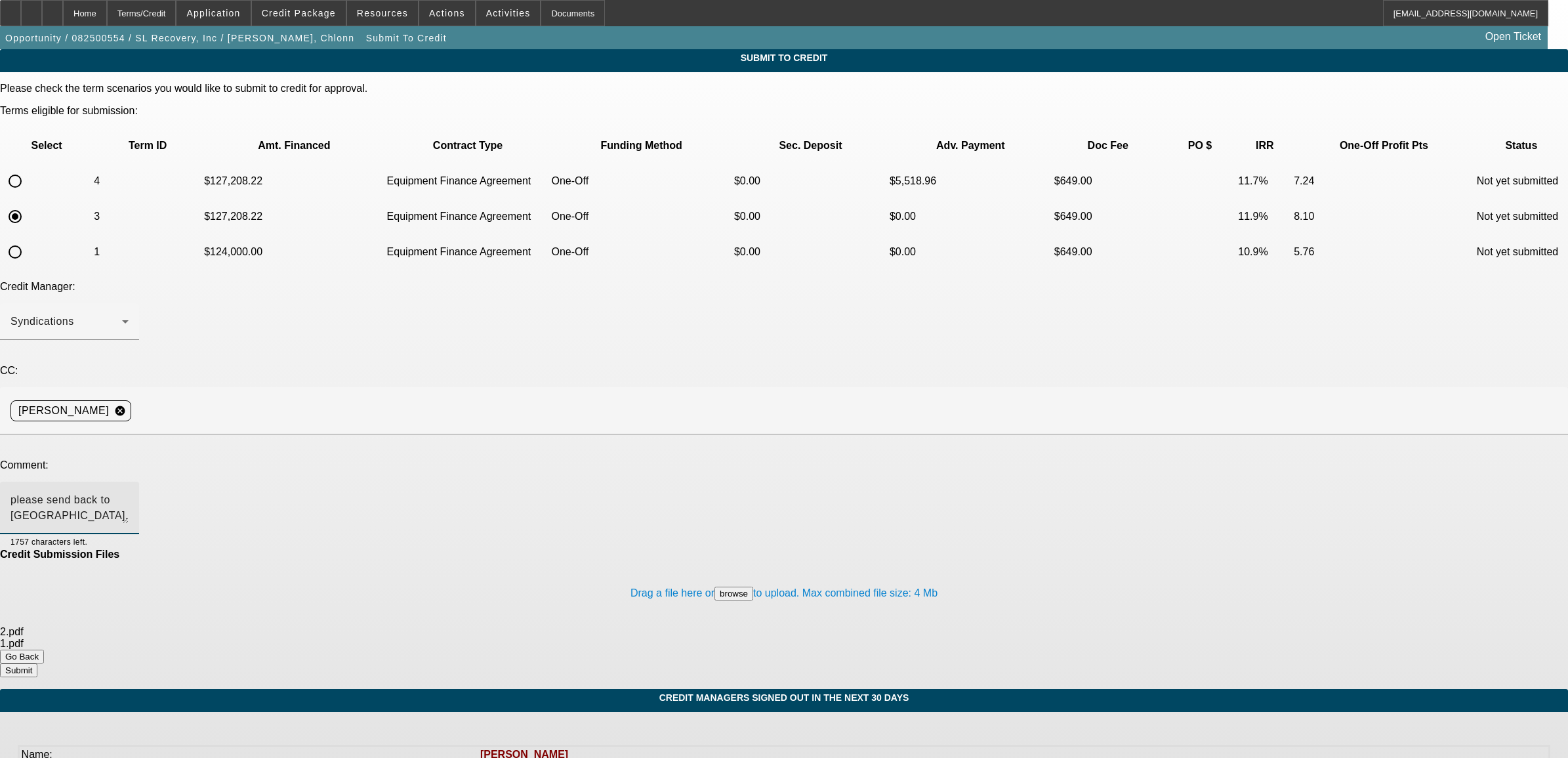
click at [129, 492] on textarea "please send back to Oakmont. Customer verbally confirmed he is sole owner. Busi…" at bounding box center [69, 508] width 118 height 32
type textarea "please send back to Oakmont. Customer verbally confirmed he is 100% owner. Busi…"
click at [38, 664] on button "Submit" at bounding box center [18, 670] width 38 height 14
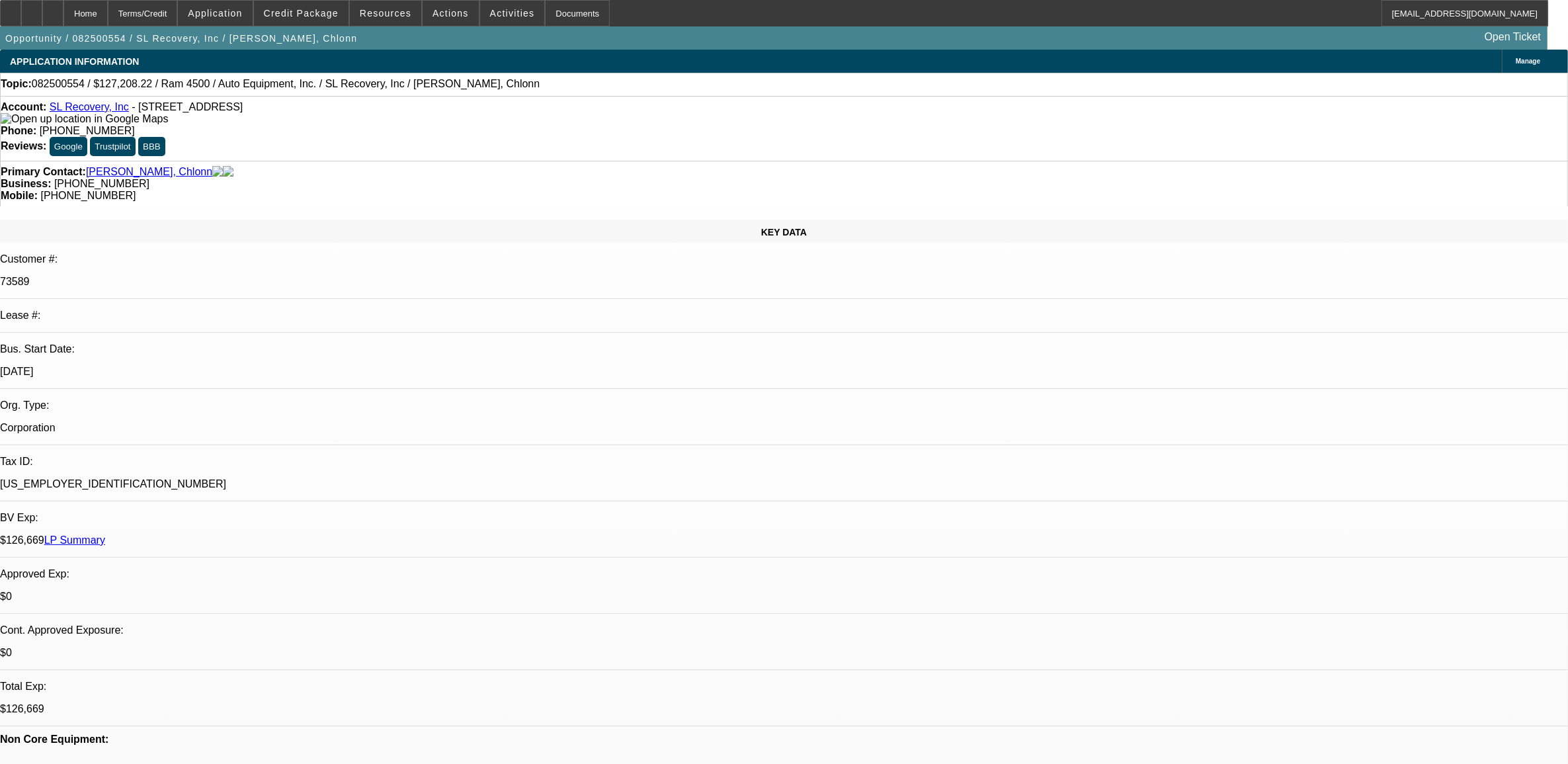
select select "0"
select select "6"
select select "0"
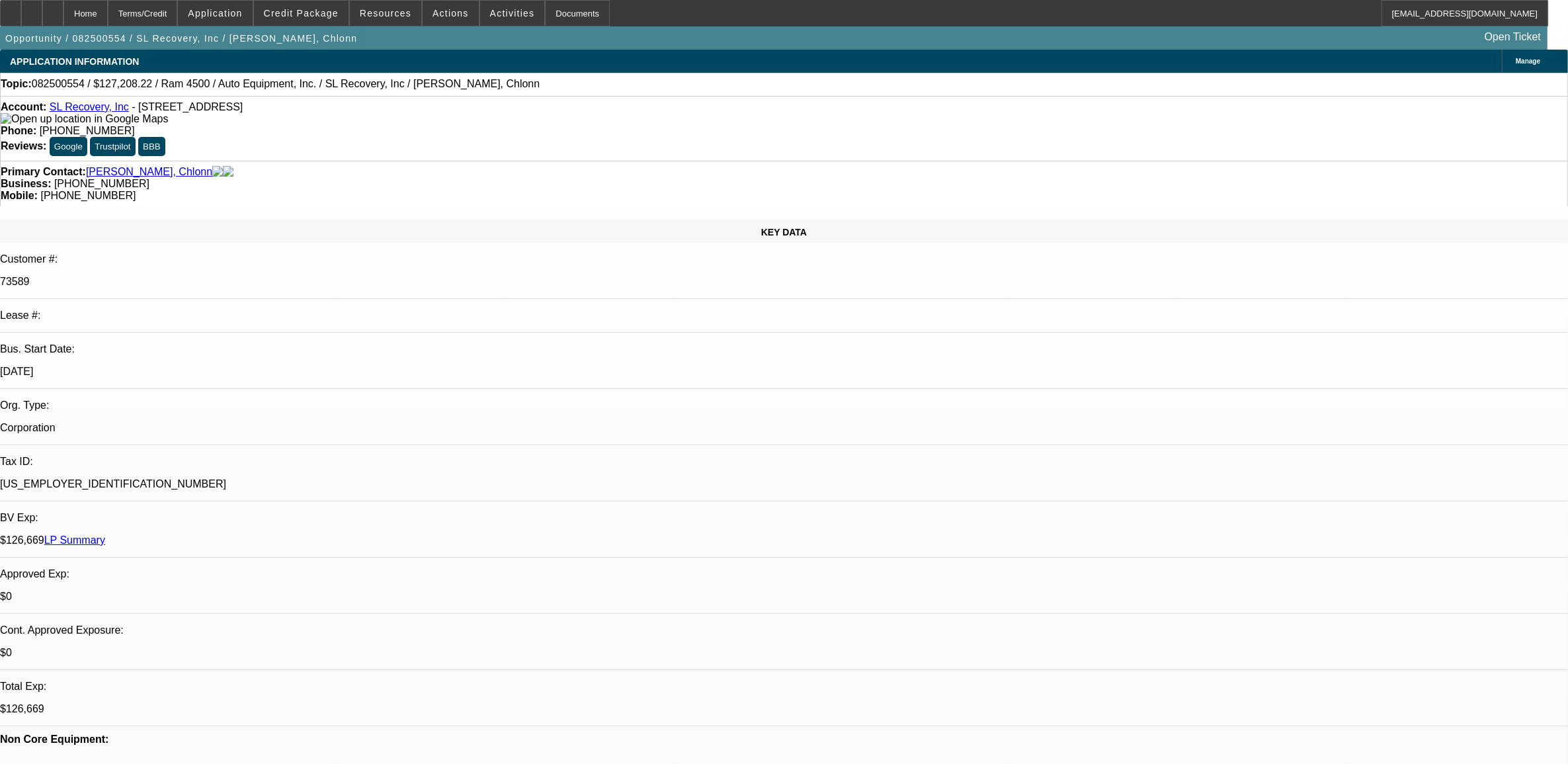
select select "0"
select select "2"
select select "0"
select select "6"
select select "0"
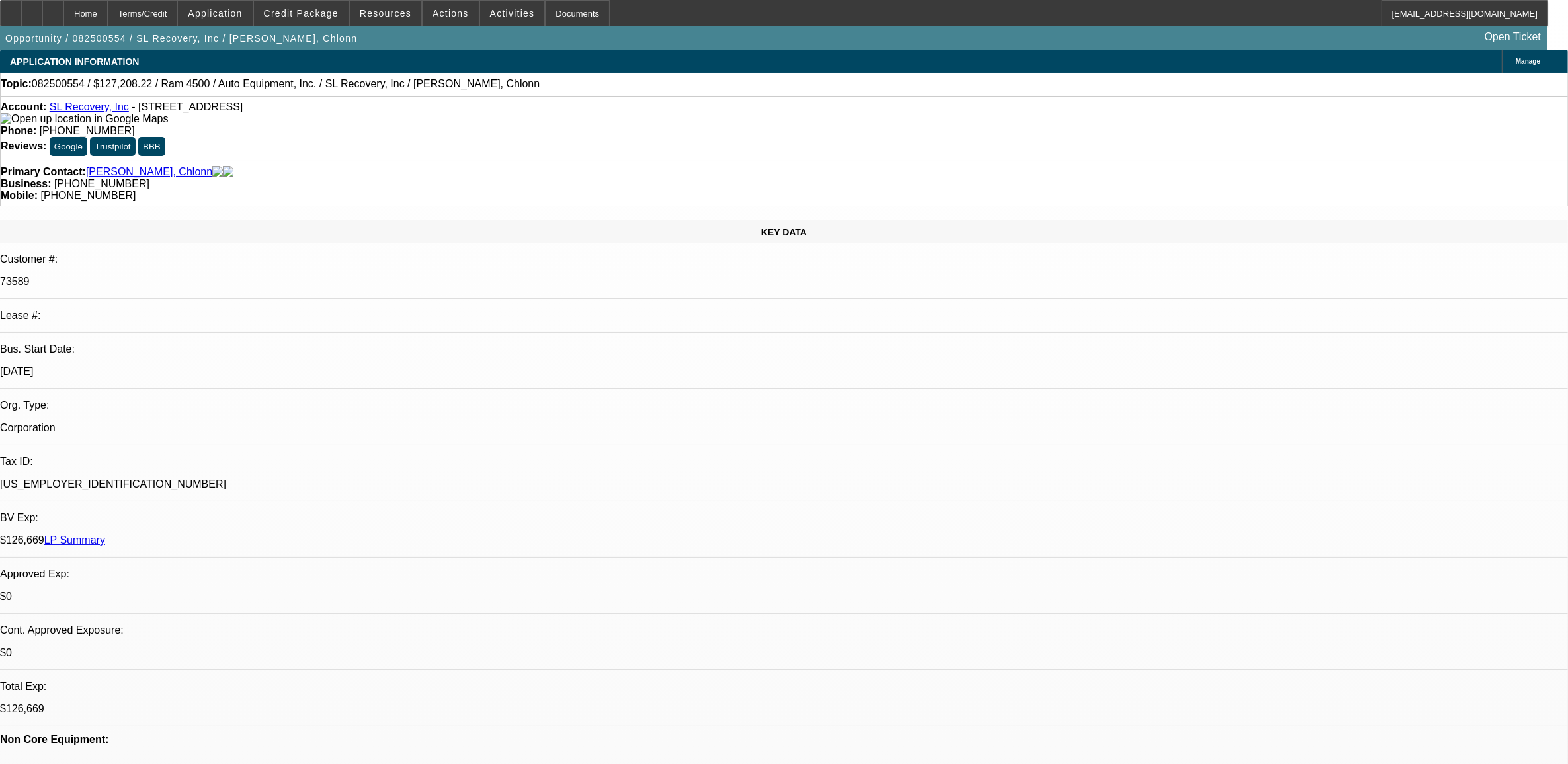
select select "0"
select select "2"
select select "0"
select select "6"
select select "0"
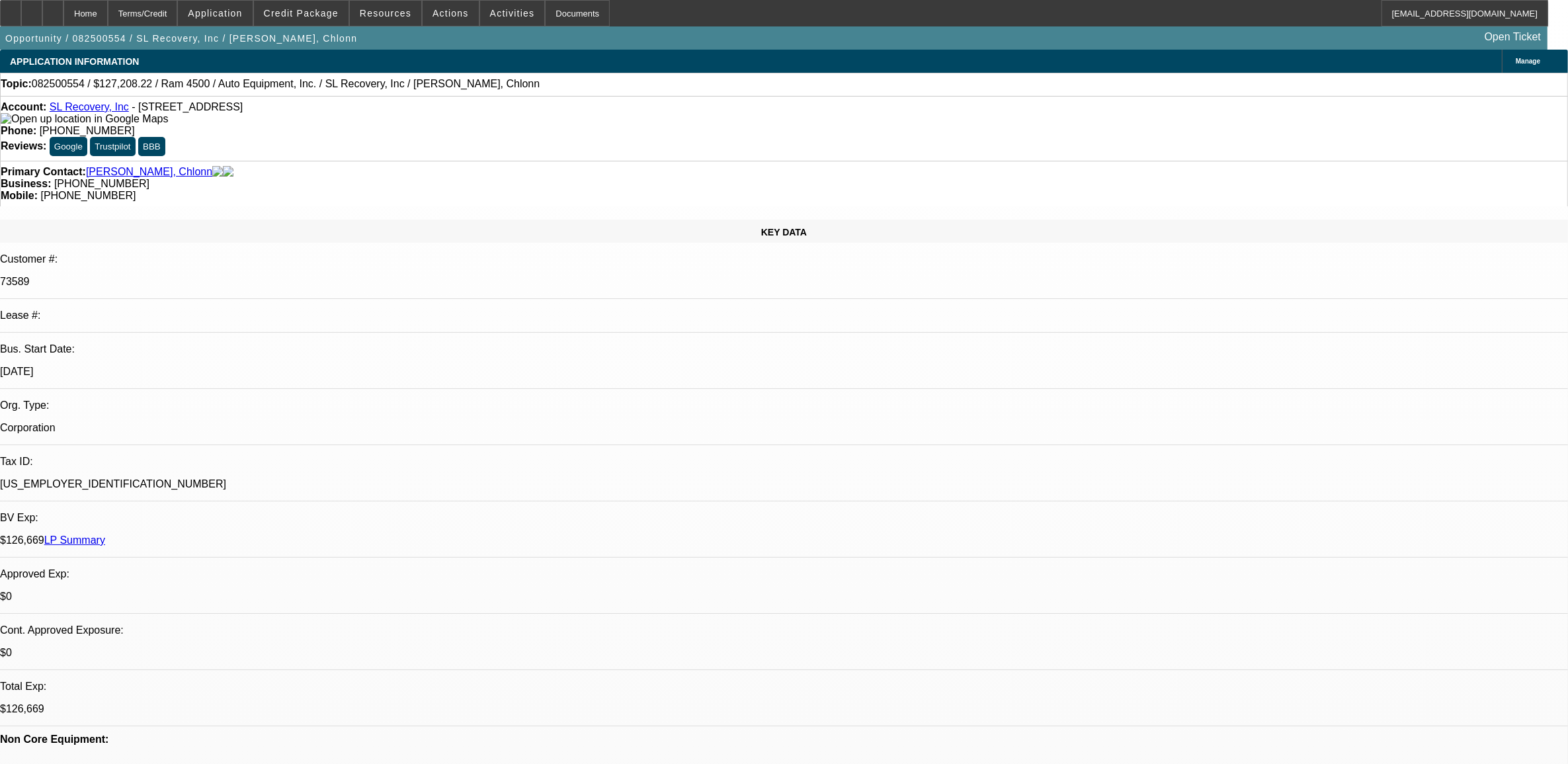
select select "0"
select select "2"
select select "0"
select select "6"
select select "0"
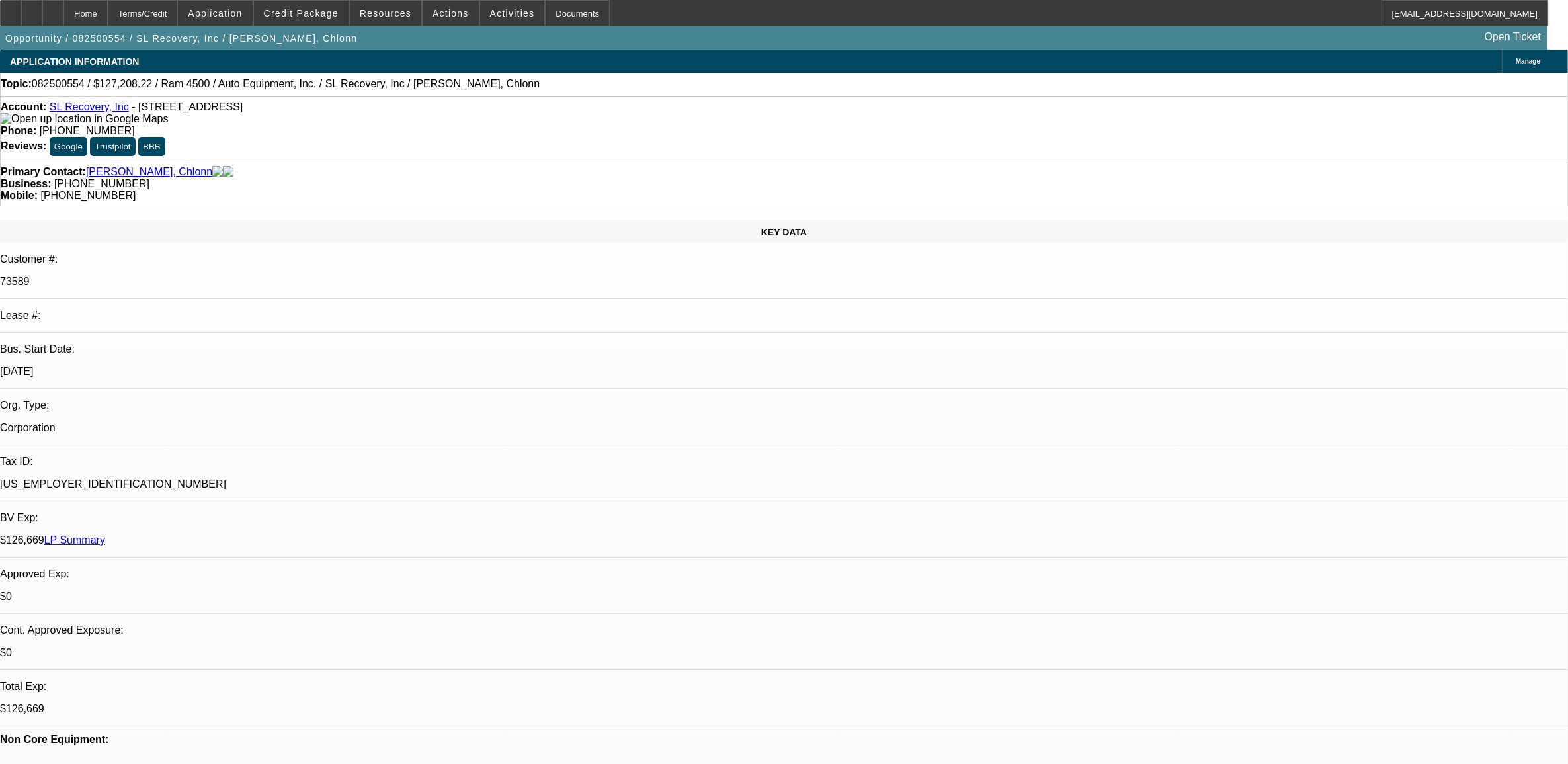
select select "0"
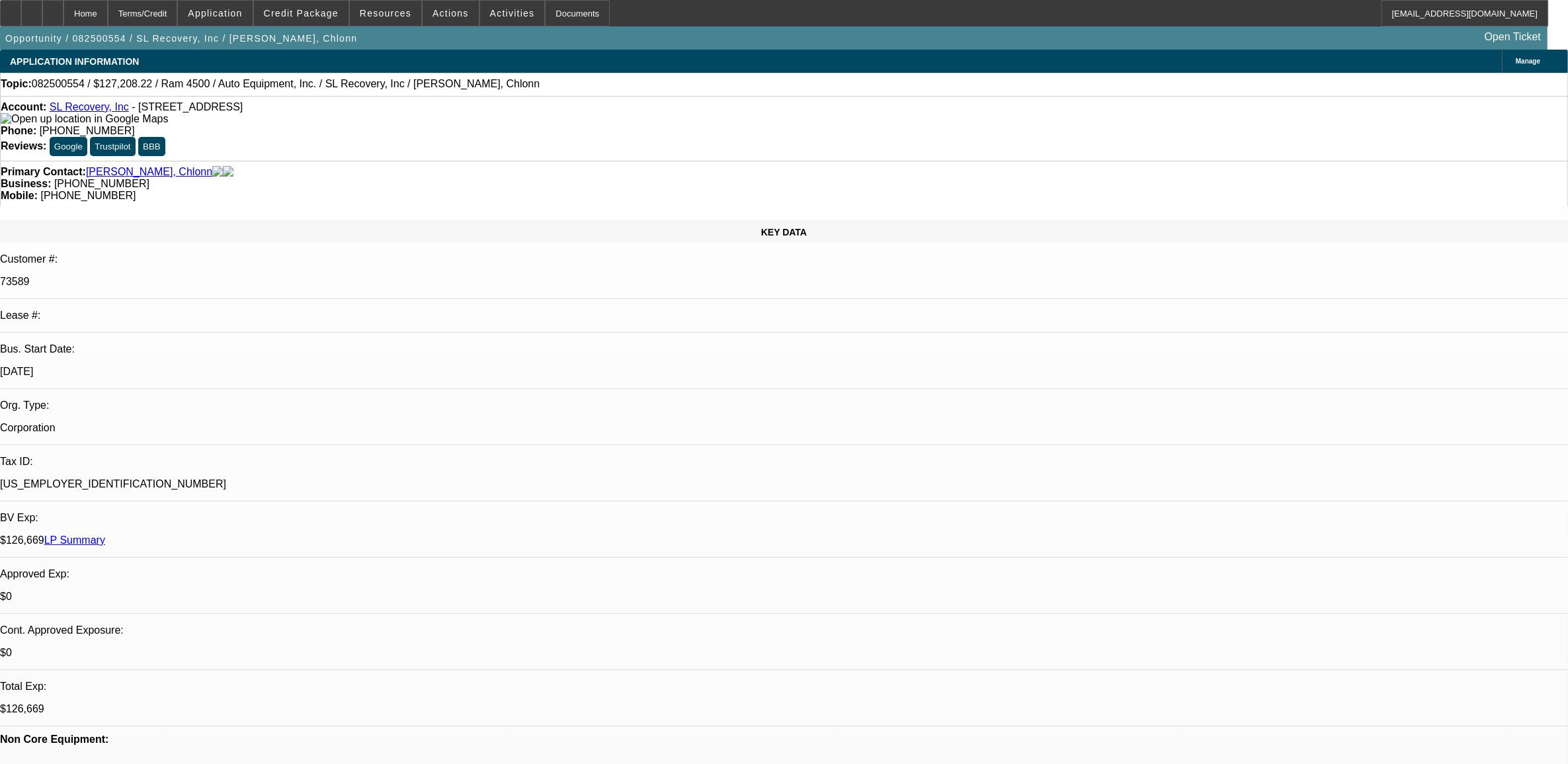
select select "0"
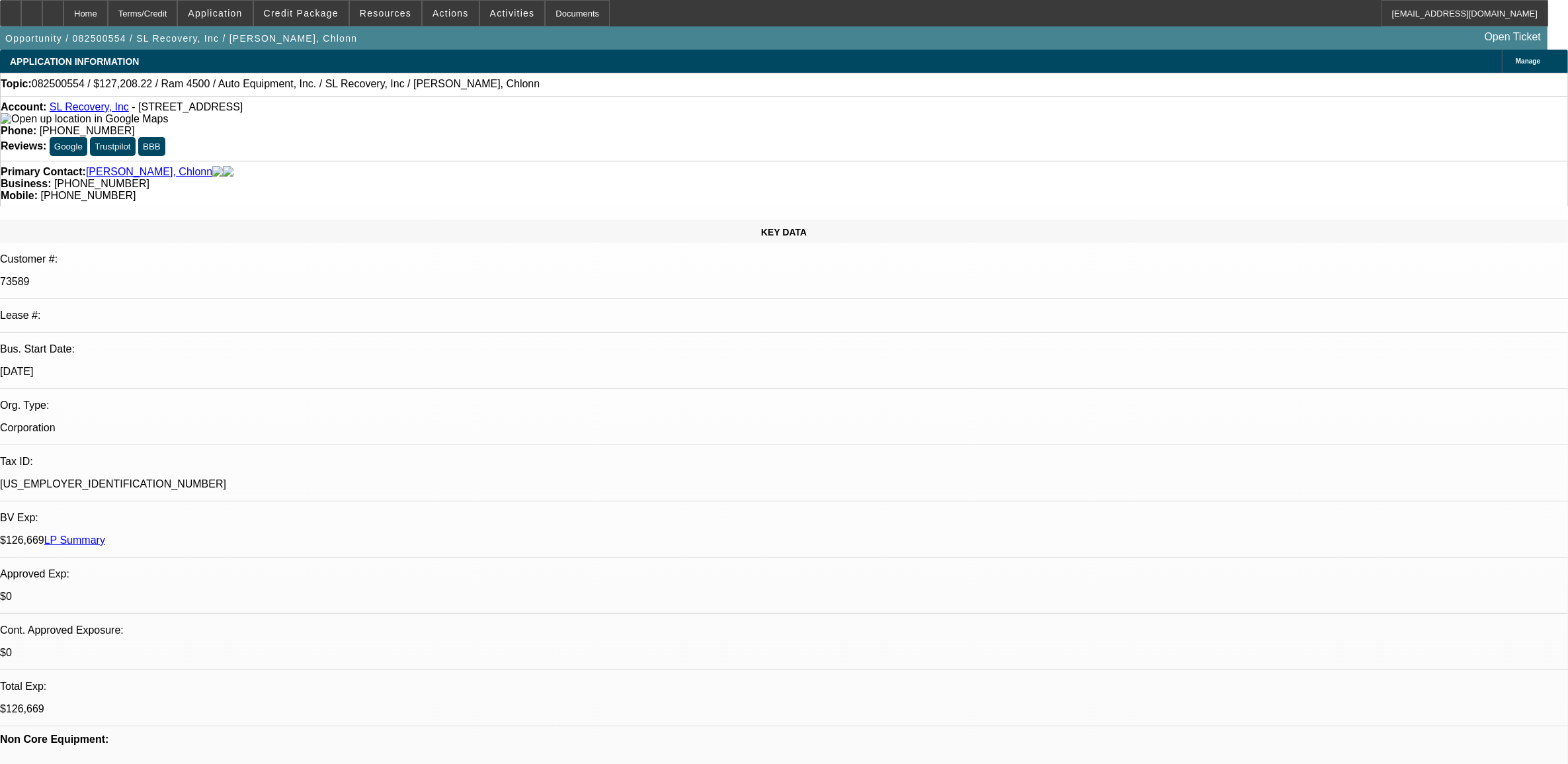
select select "0"
select select "1"
select select "6"
select select "1"
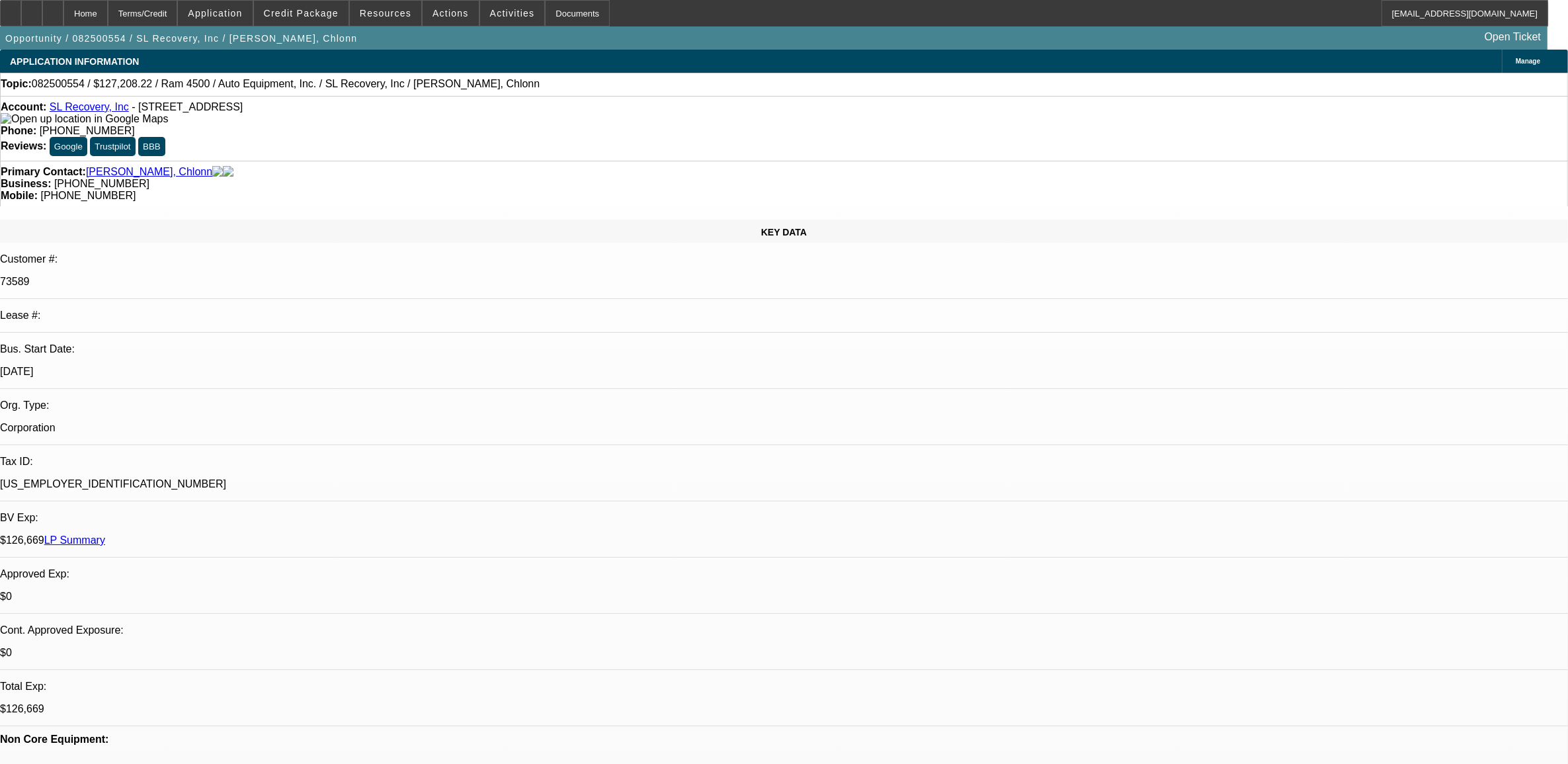
select select "2"
select select "6"
select select "1"
select select "2"
select select "6"
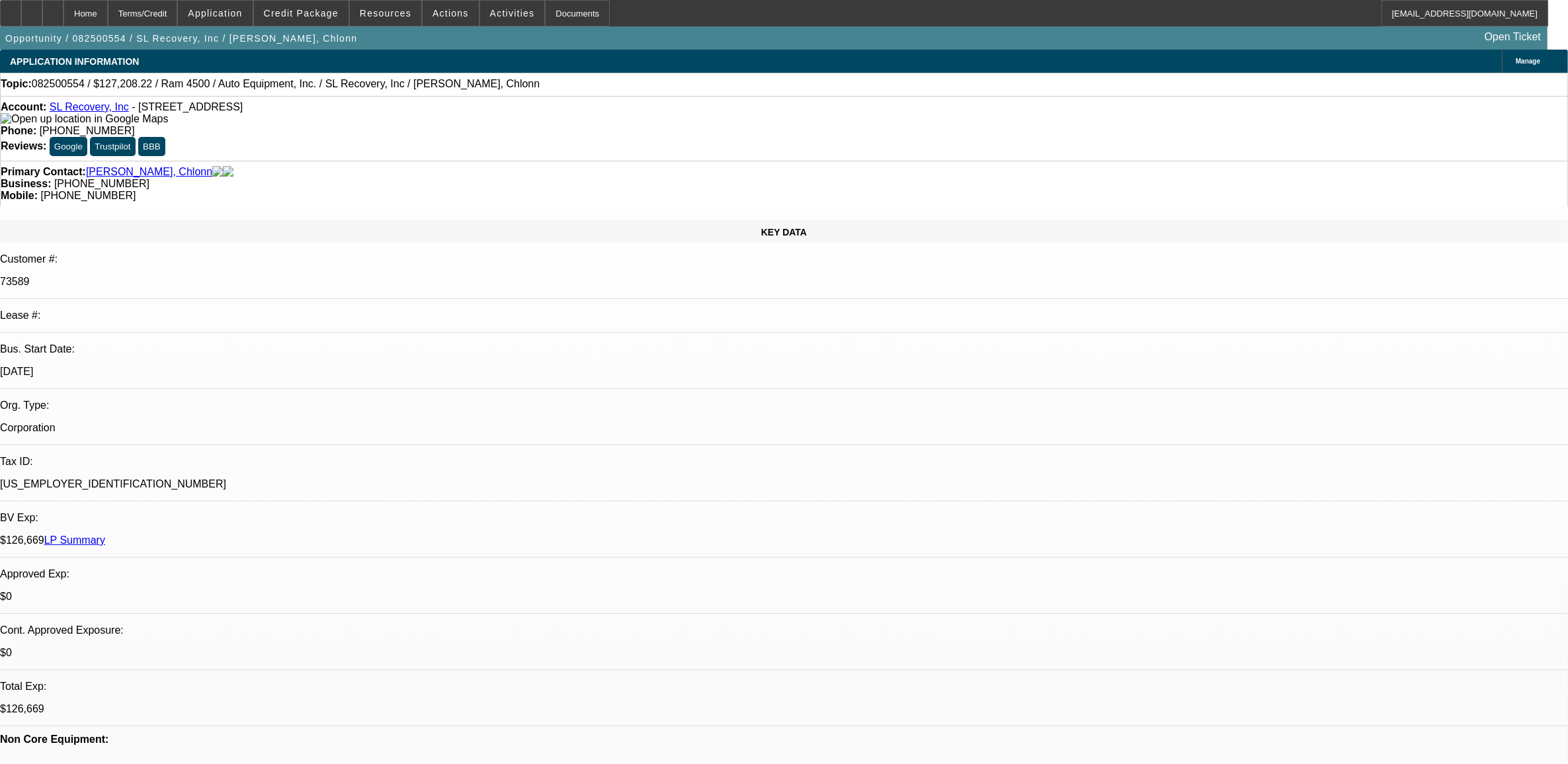
select select "1"
select select "2"
select select "6"
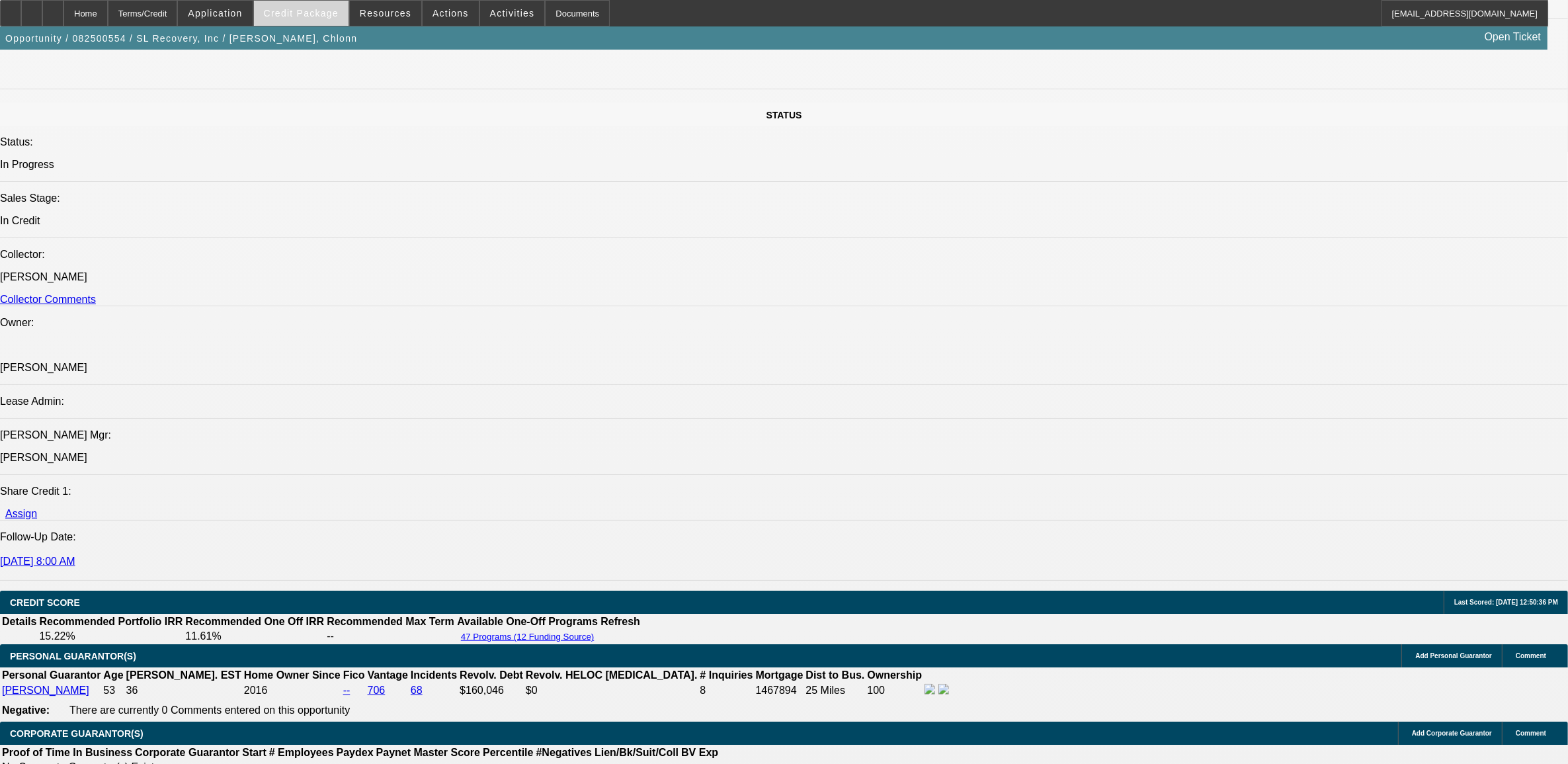
scroll to position [1175, 0]
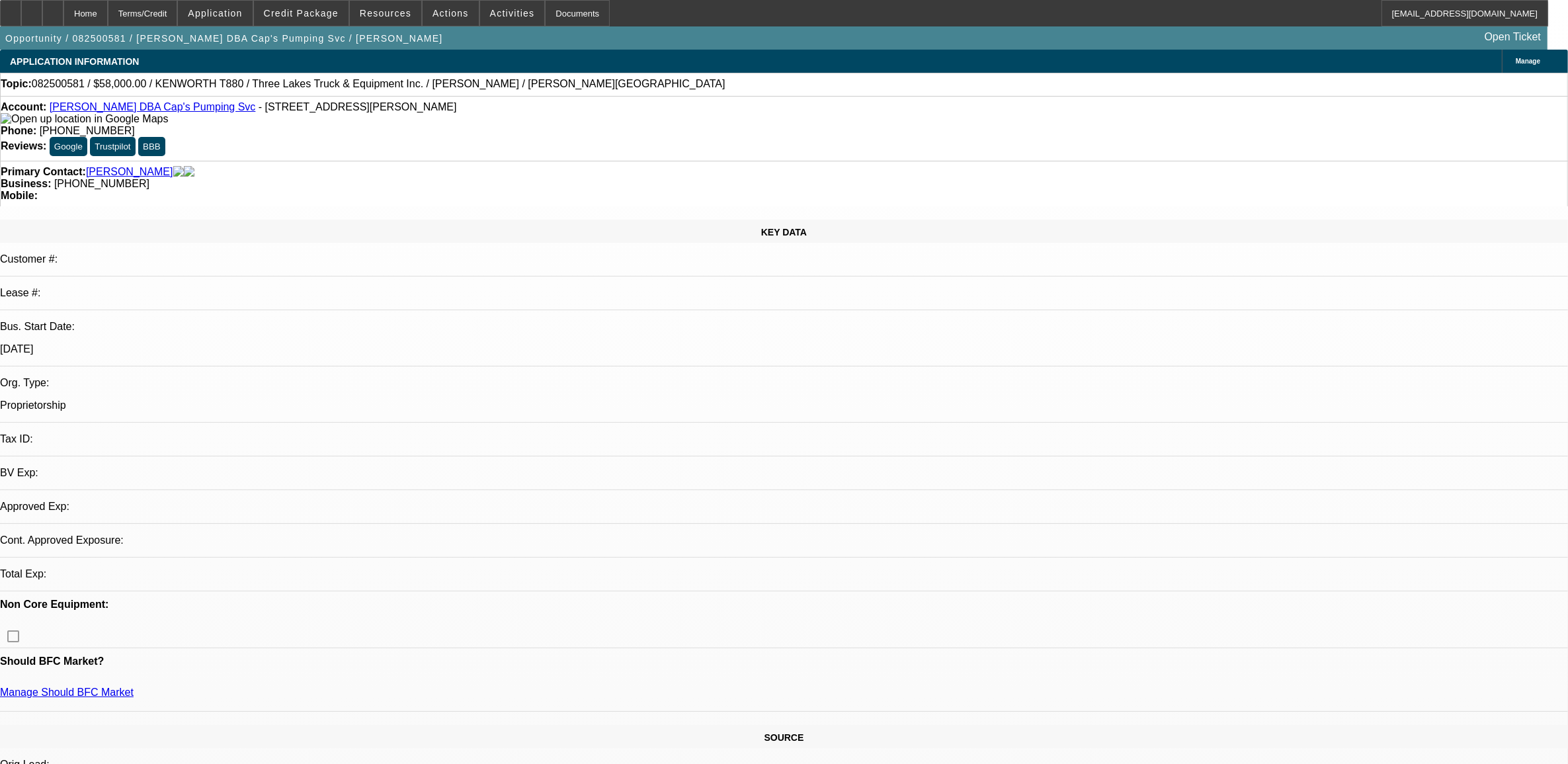
select select "0"
select select "6"
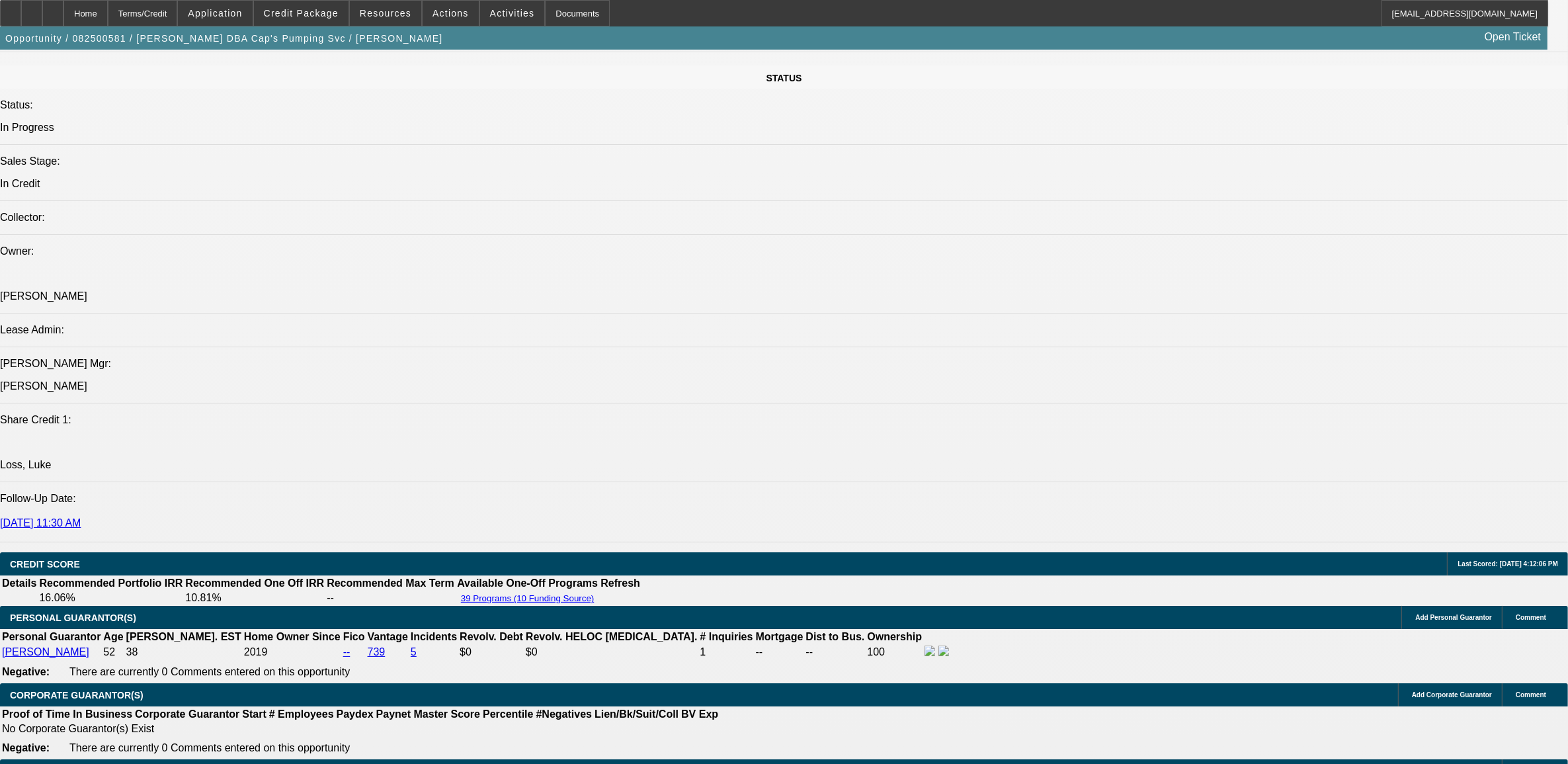
scroll to position [1323, 0]
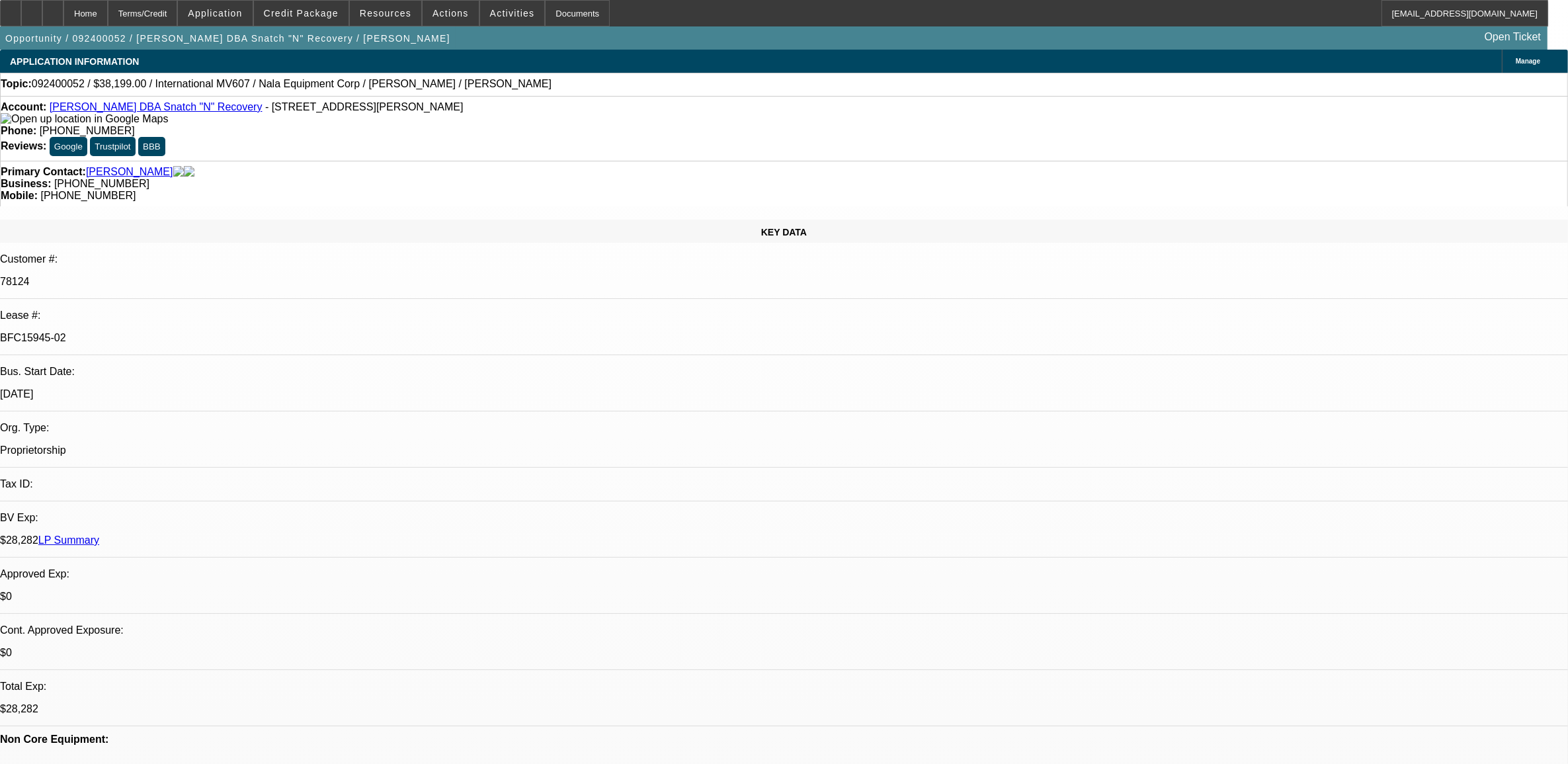
select select "0"
select select "2"
select select "0"
select select "2"
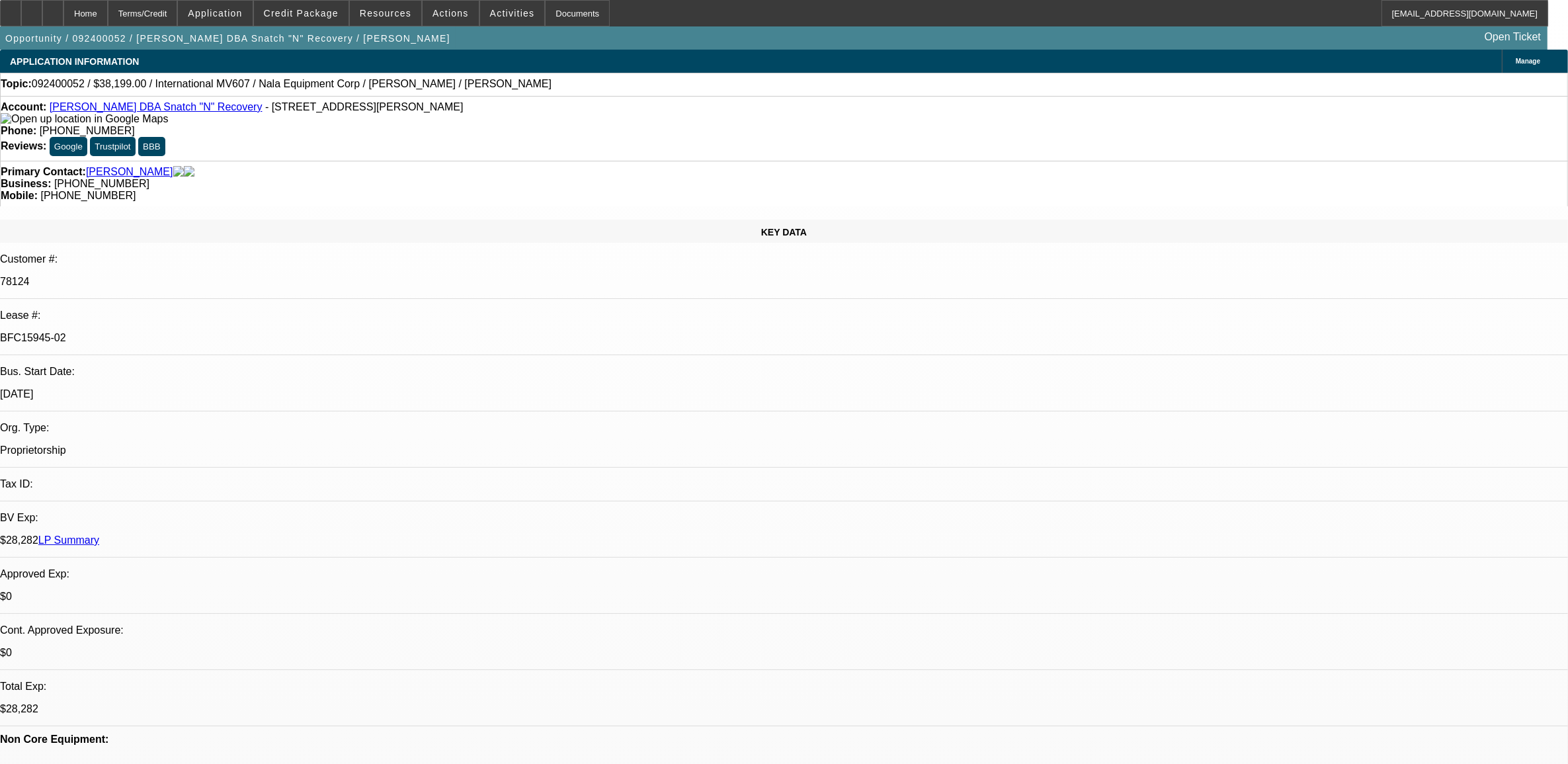
select select "0"
select select "2"
select select "0"
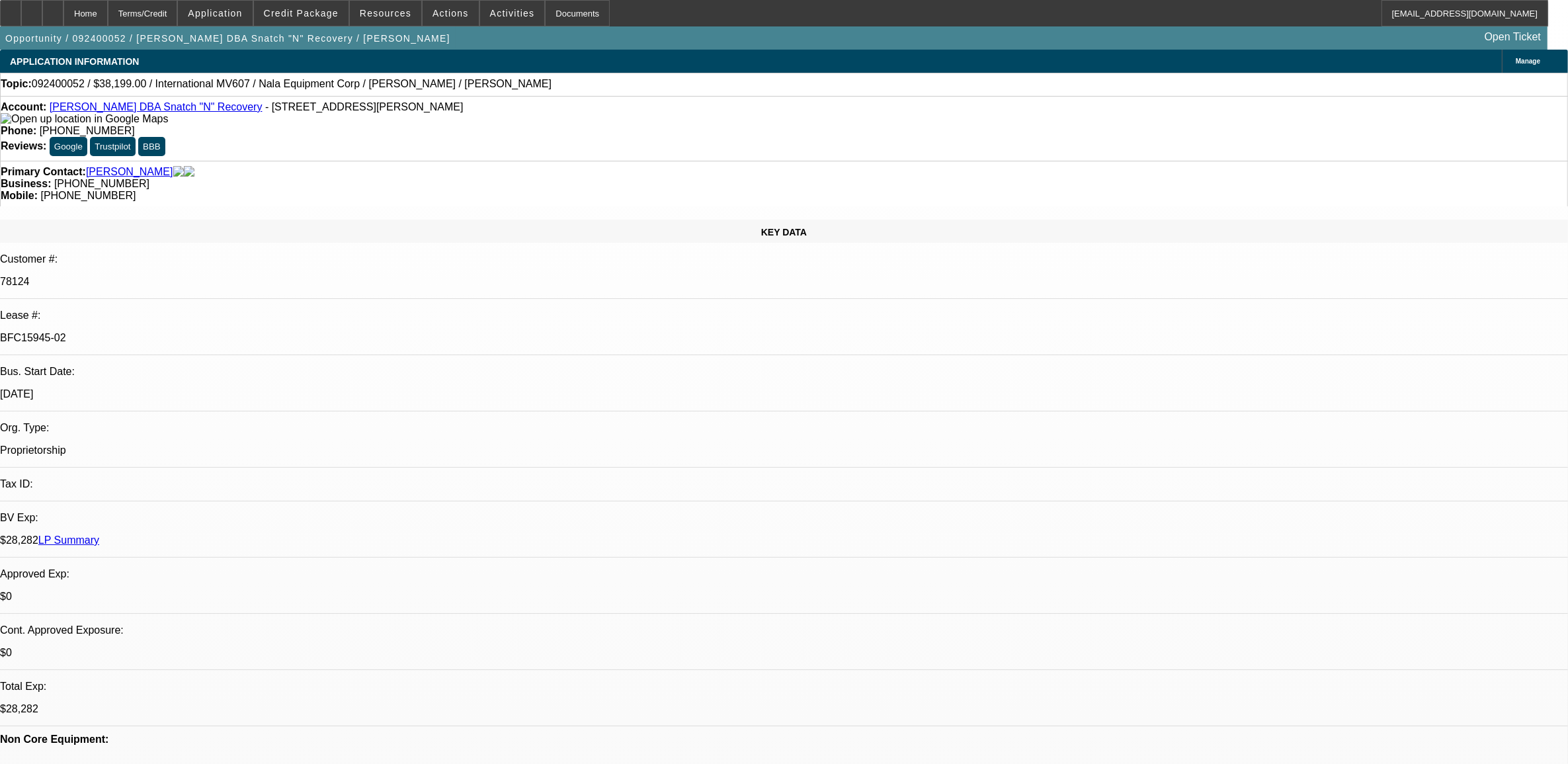
select select "2"
select select "0"
select select "1"
select select "2"
select select "6"
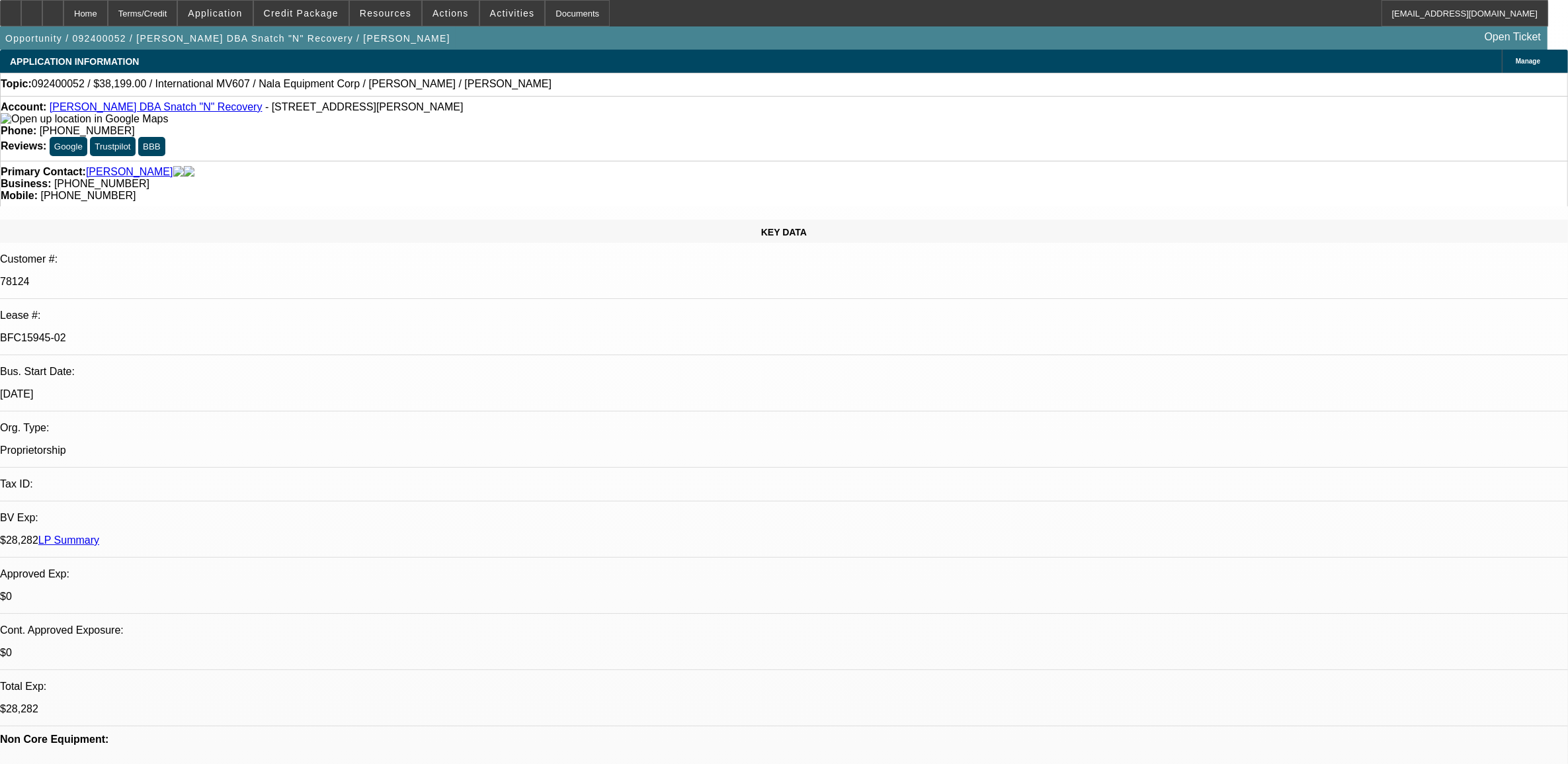
select select "1"
select select "2"
select select "6"
select select "1"
select select "2"
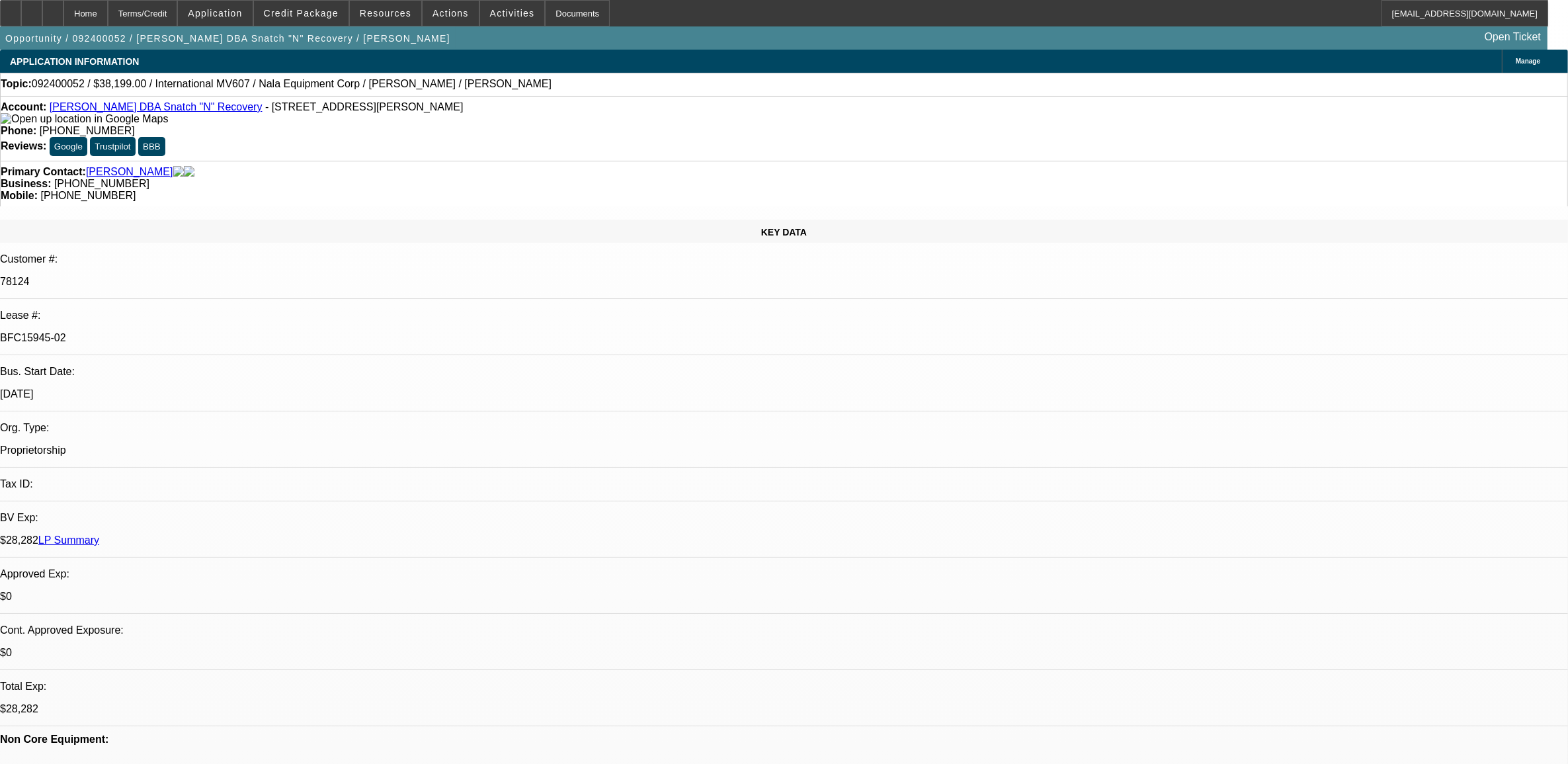
select select "6"
select select "1"
select select "2"
select select "6"
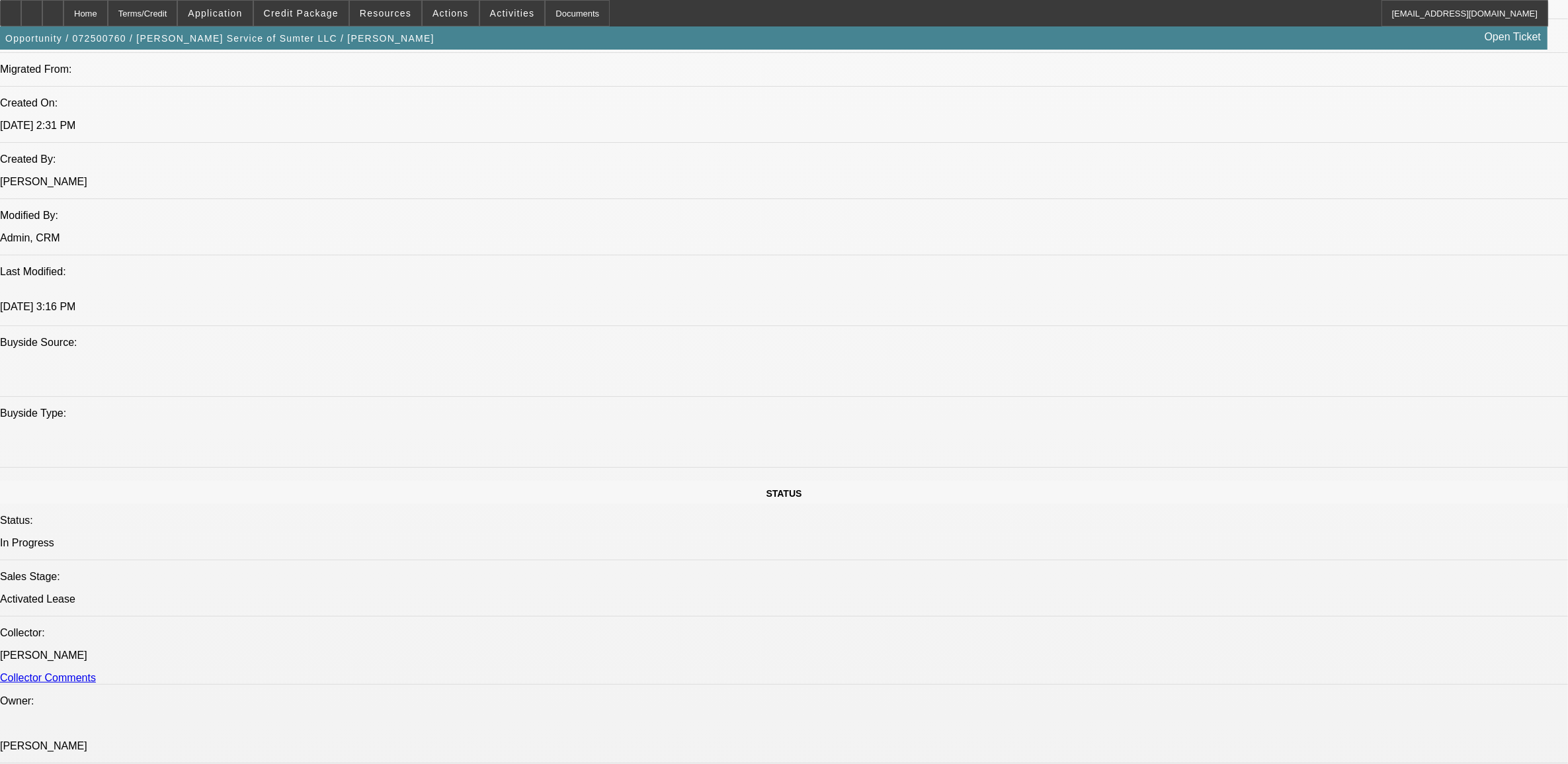
select select "0"
select select "2"
select select "0"
select select "2"
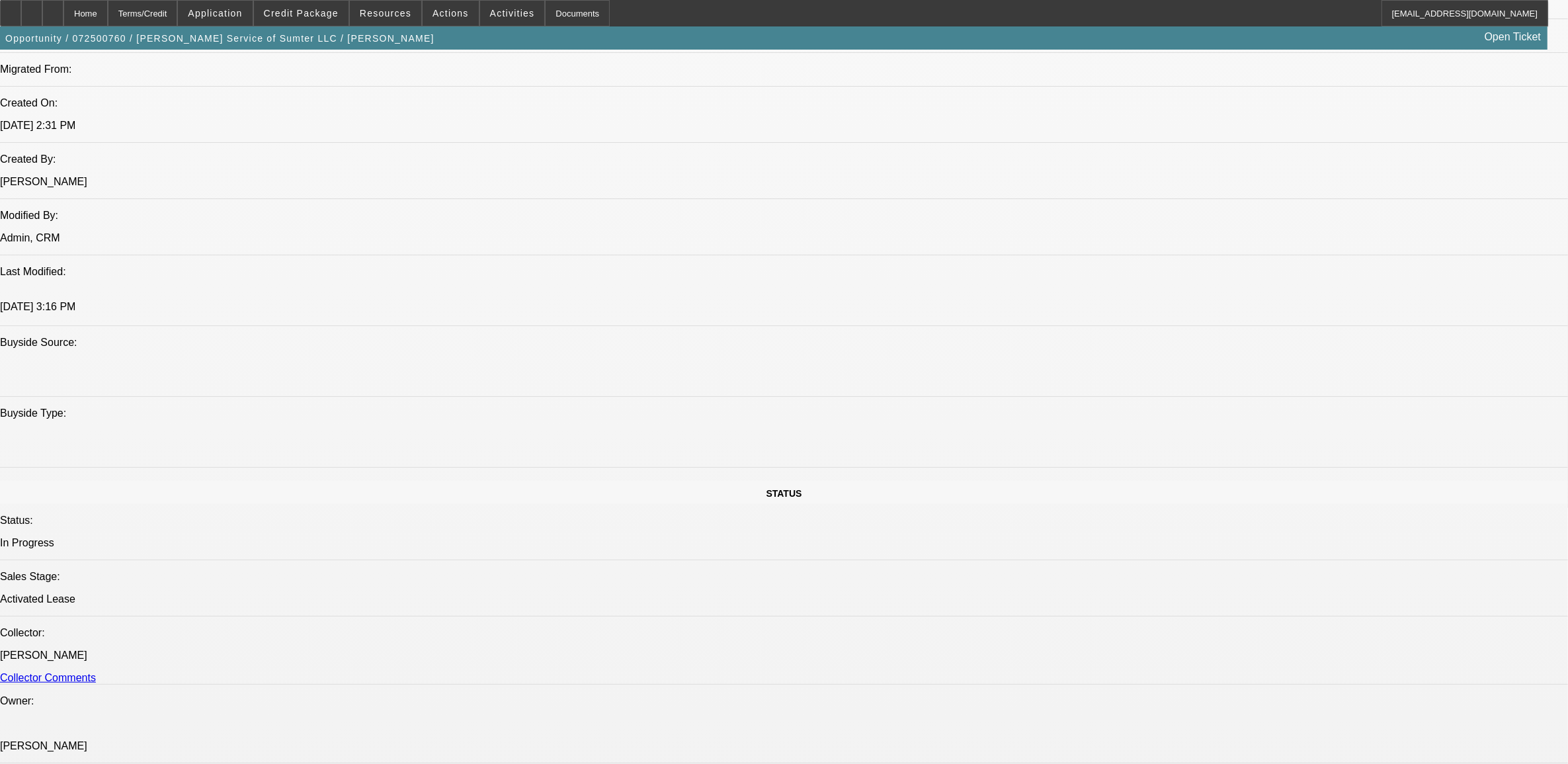
select select "0"
select select "2"
select select "0"
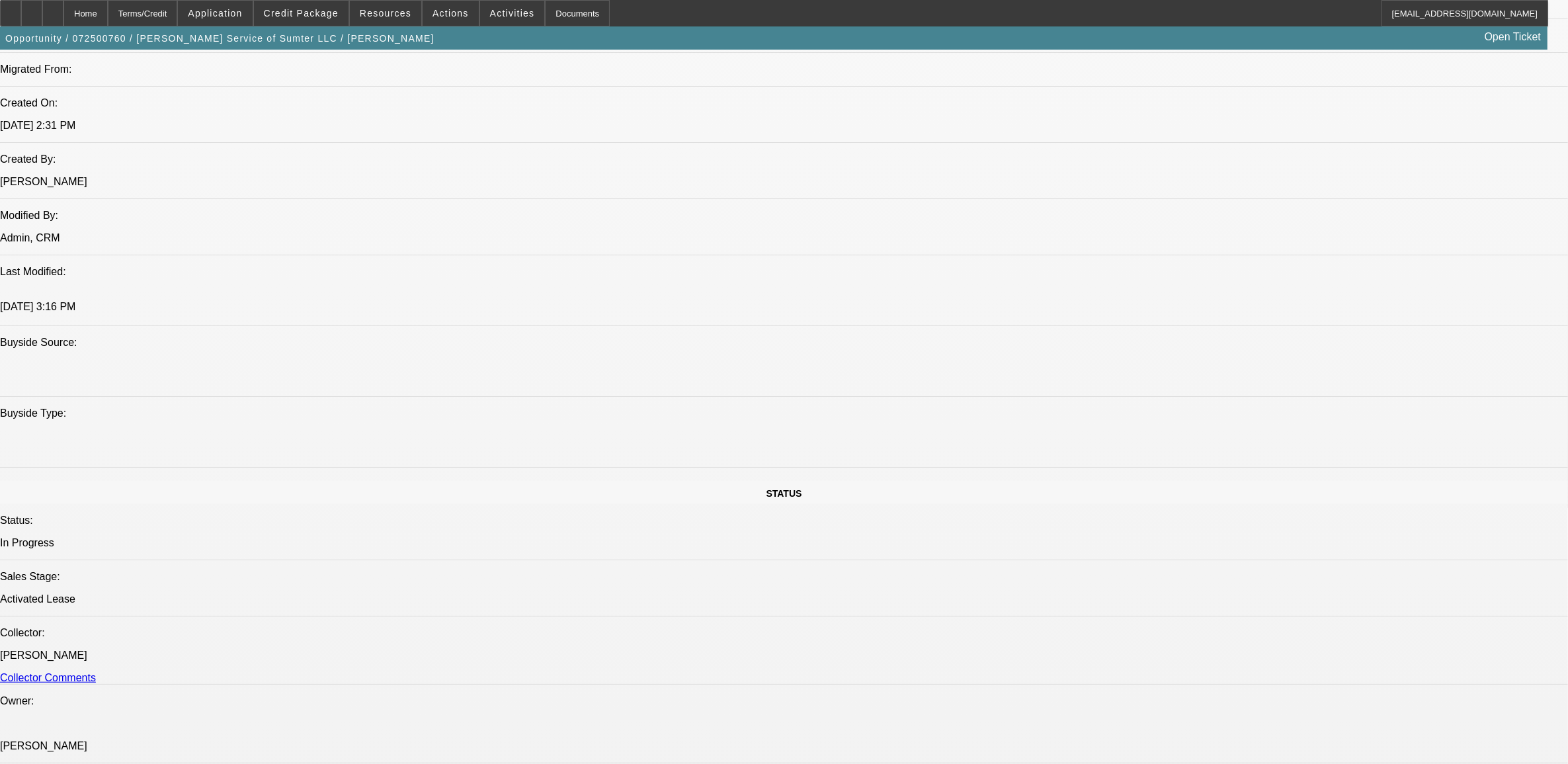
select select "2"
select select "0"
select select "1"
select select "2"
select select "6"
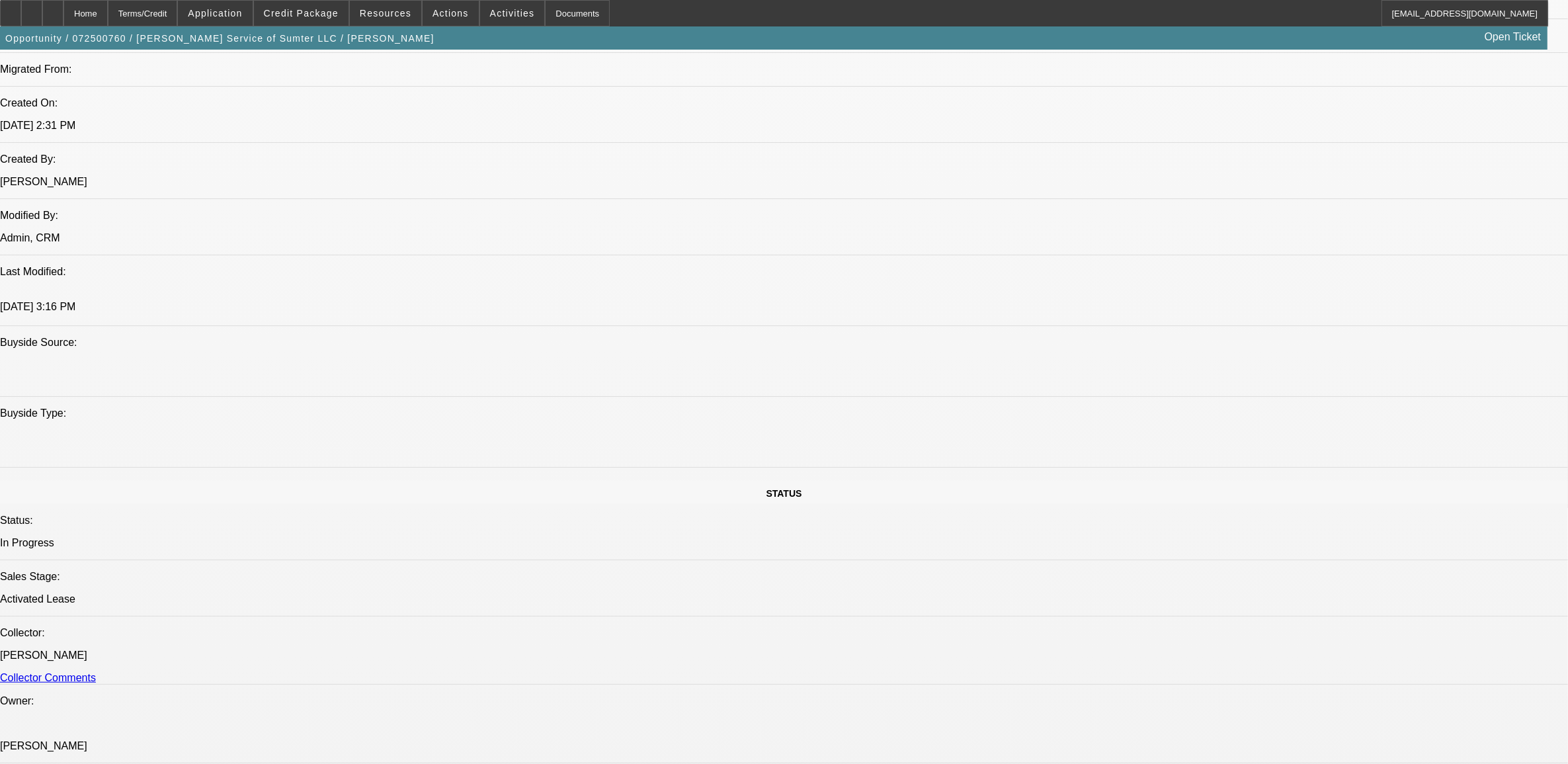
select select "1"
select select "2"
select select "6"
select select "1"
select select "2"
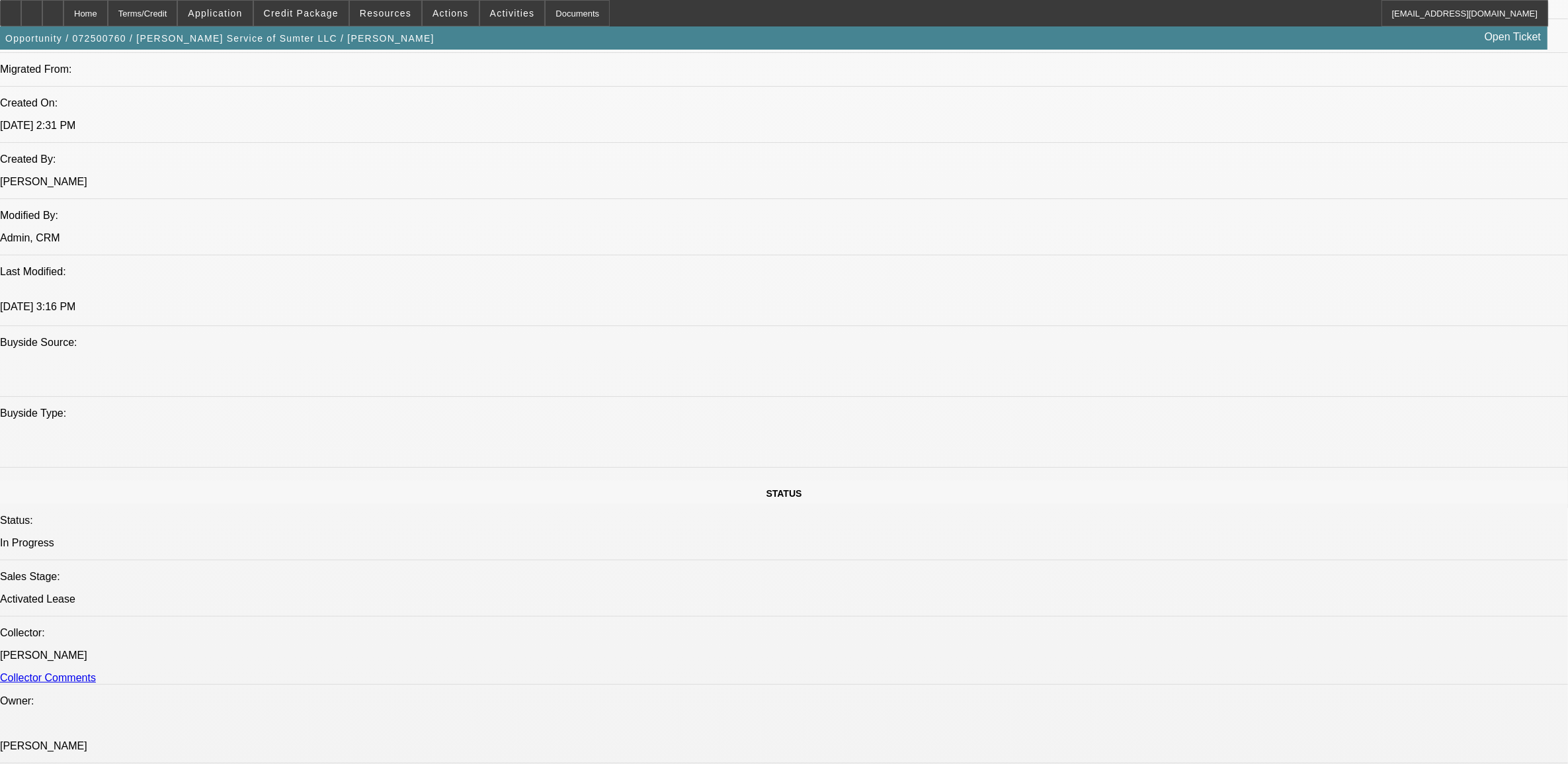
select select "6"
select select "1"
select select "2"
select select "6"
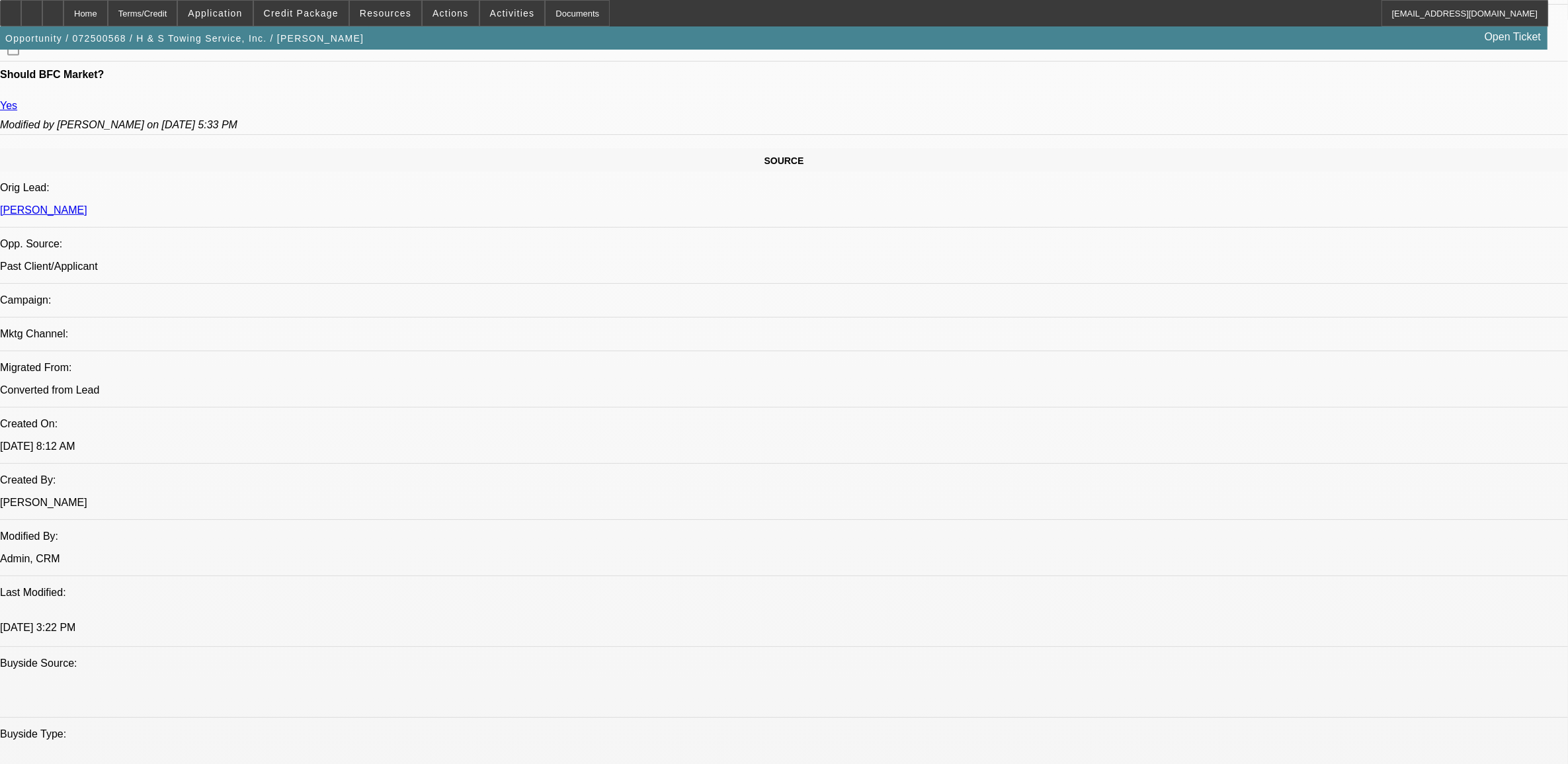
select select "0"
select select "2"
select select "0.1"
select select "0"
select select "2"
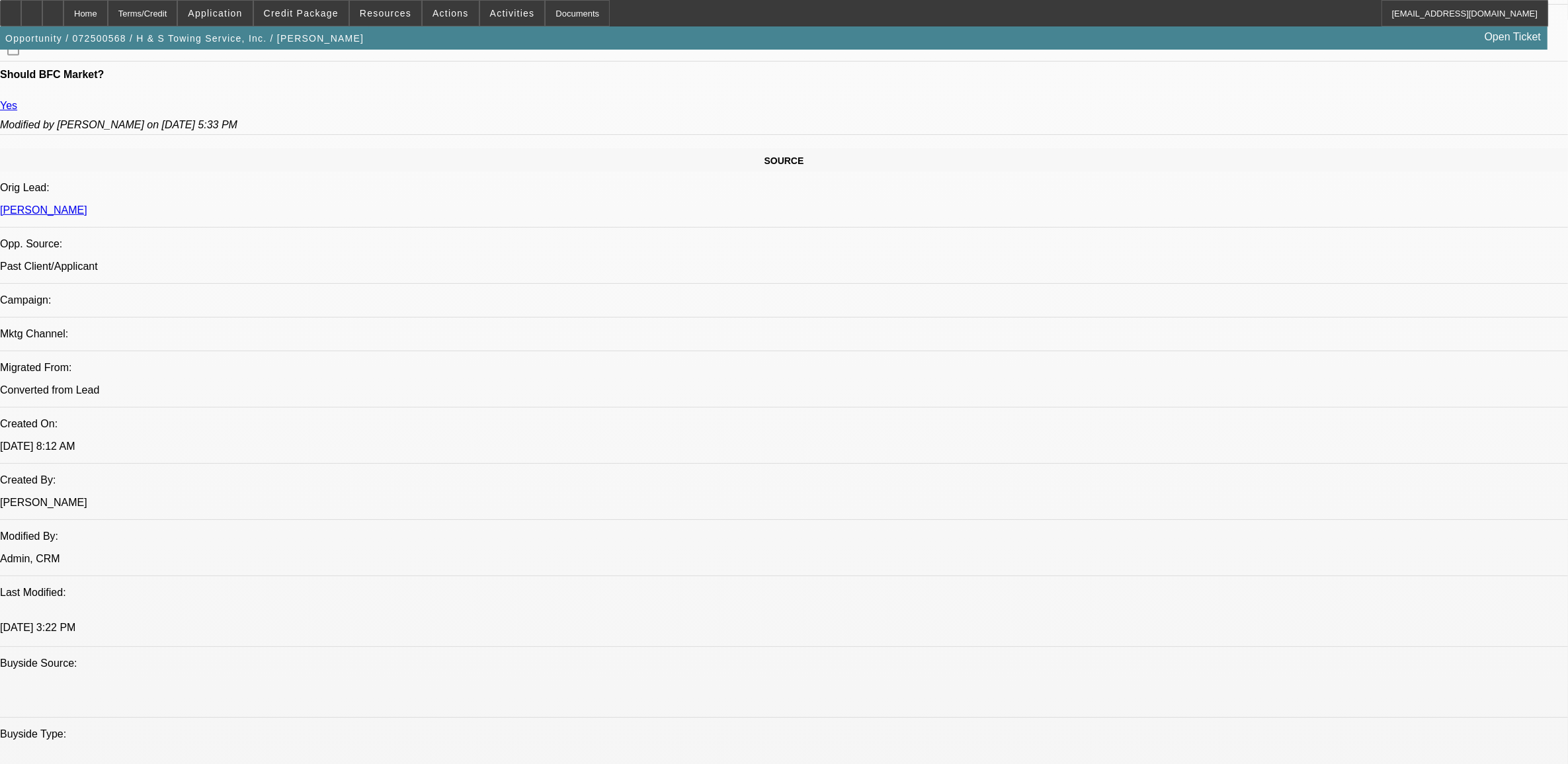
select select "0.1"
select select "0"
select select "2"
select select "0.1"
select select "0"
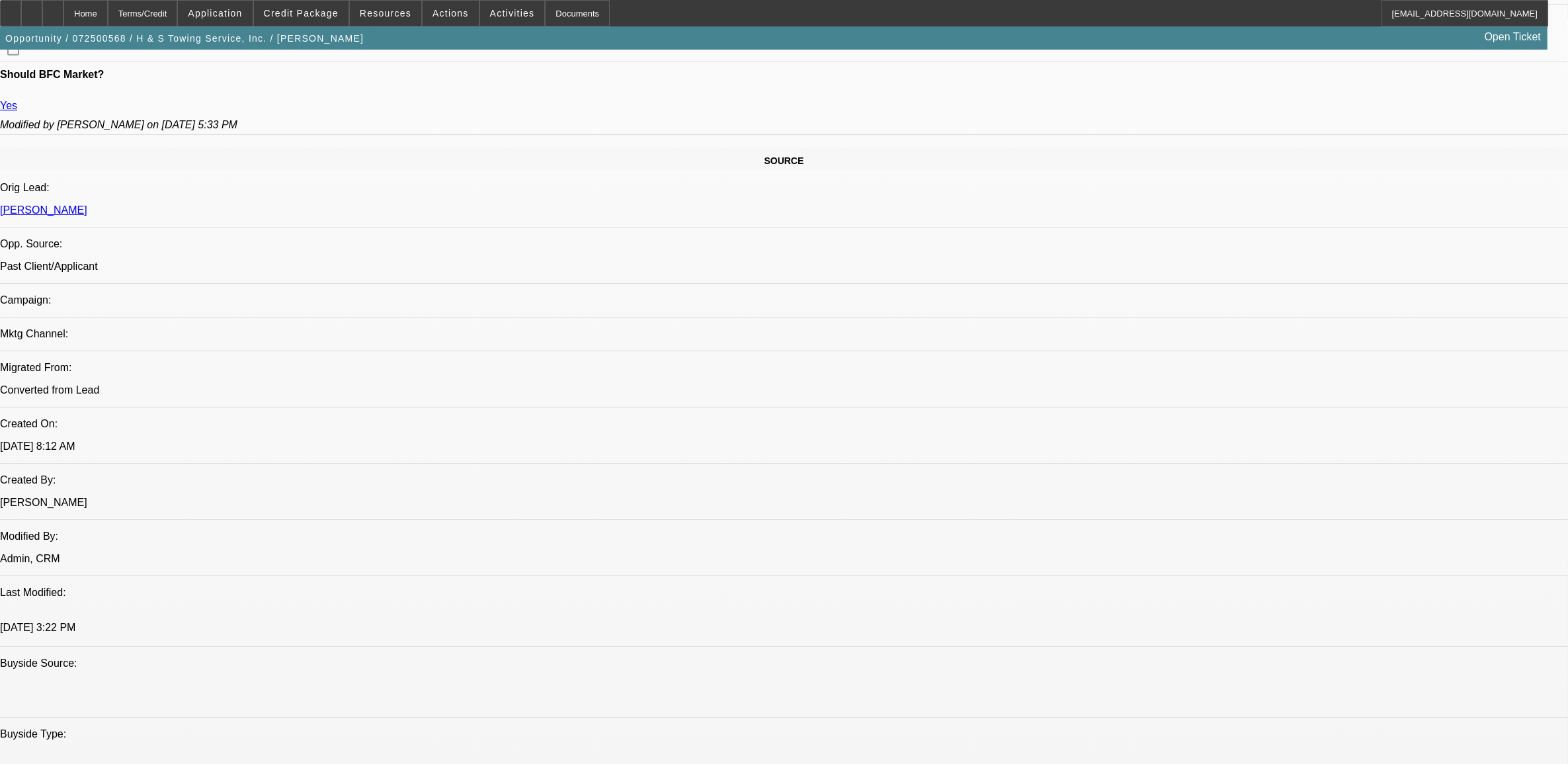
select select "2"
select select "0.1"
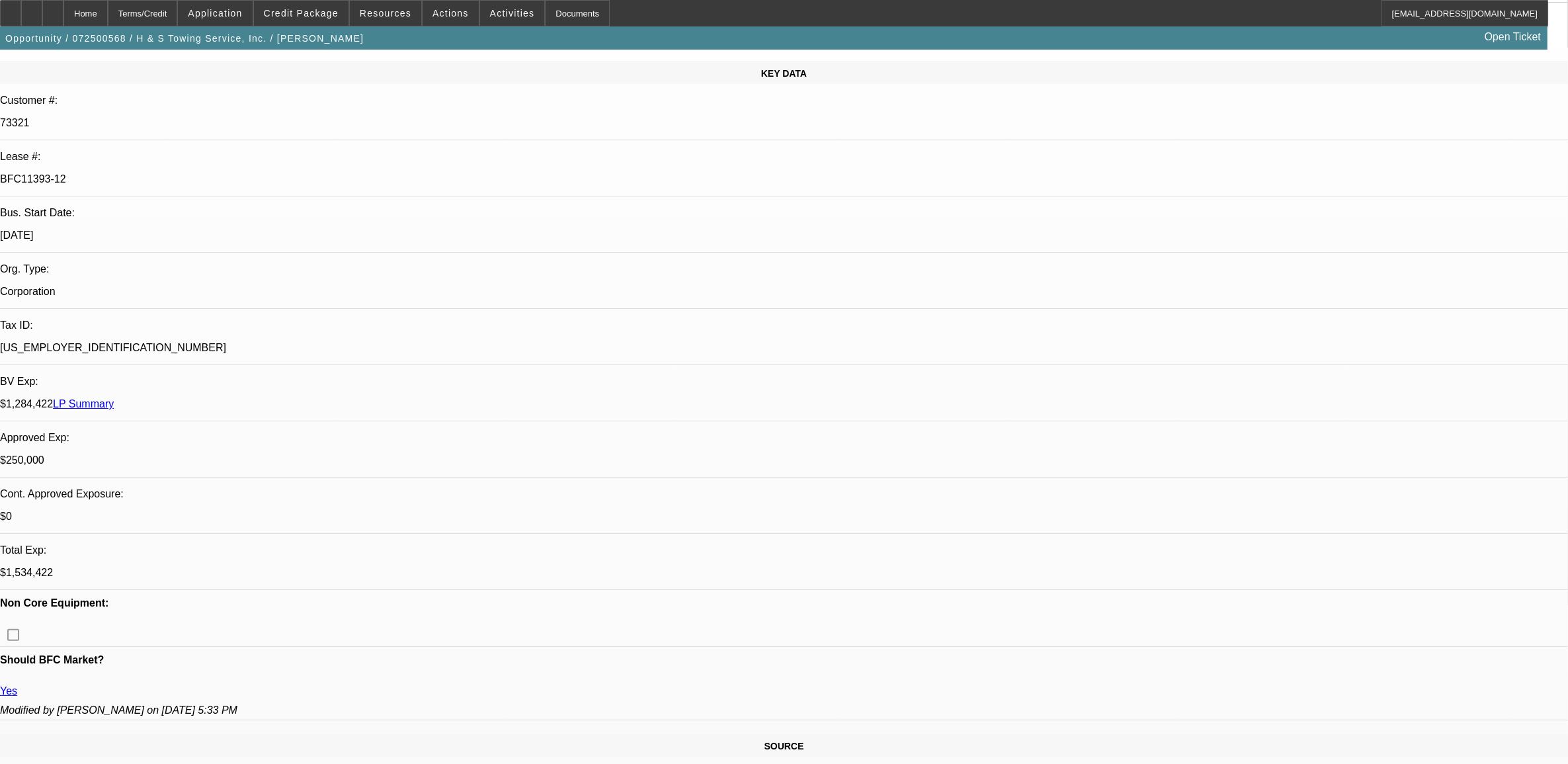
select select "1"
select select "2"
select select "4"
select select "1"
select select "2"
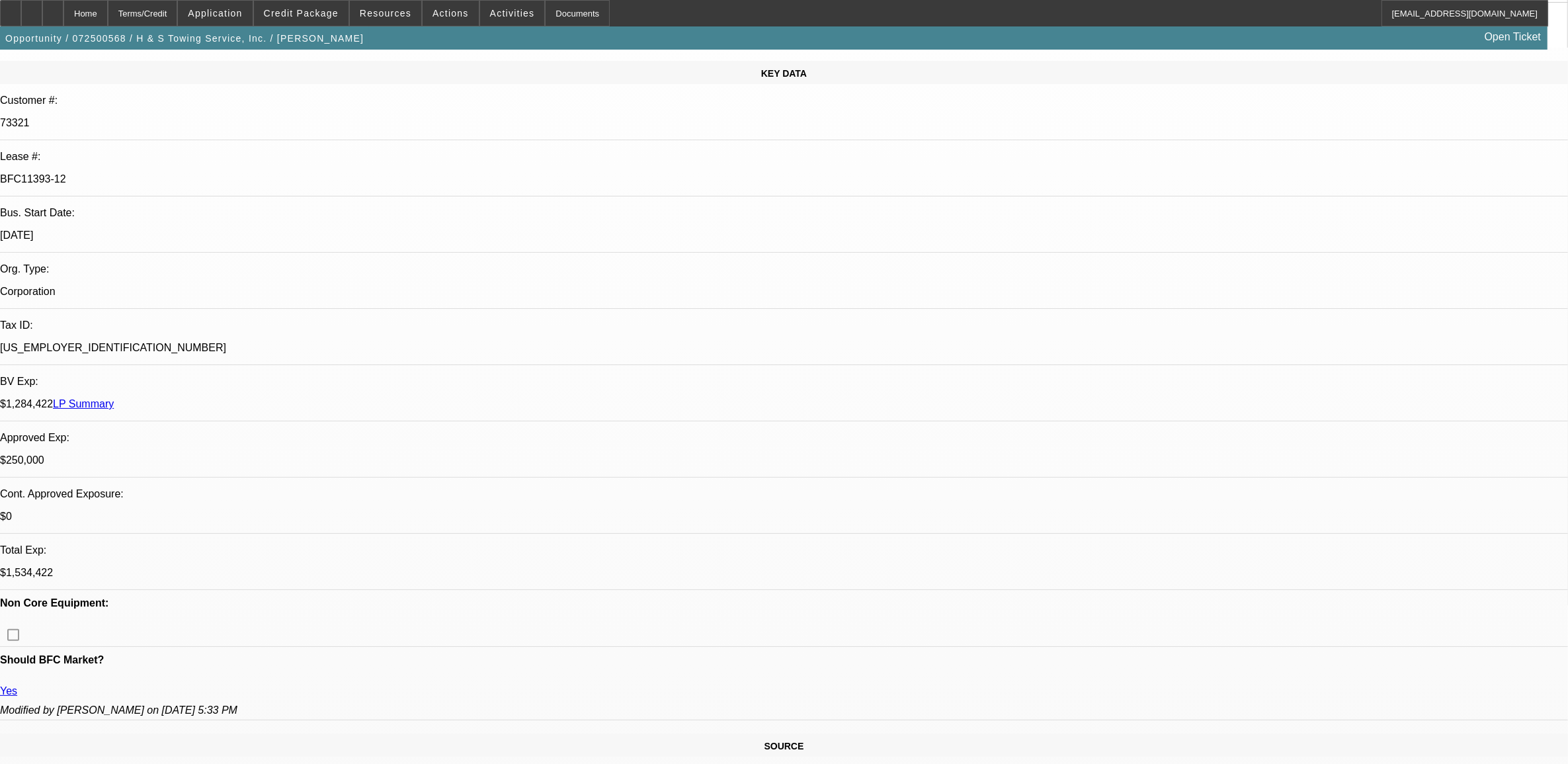
select select "4"
select select "1"
select select "2"
select select "4"
select select "1"
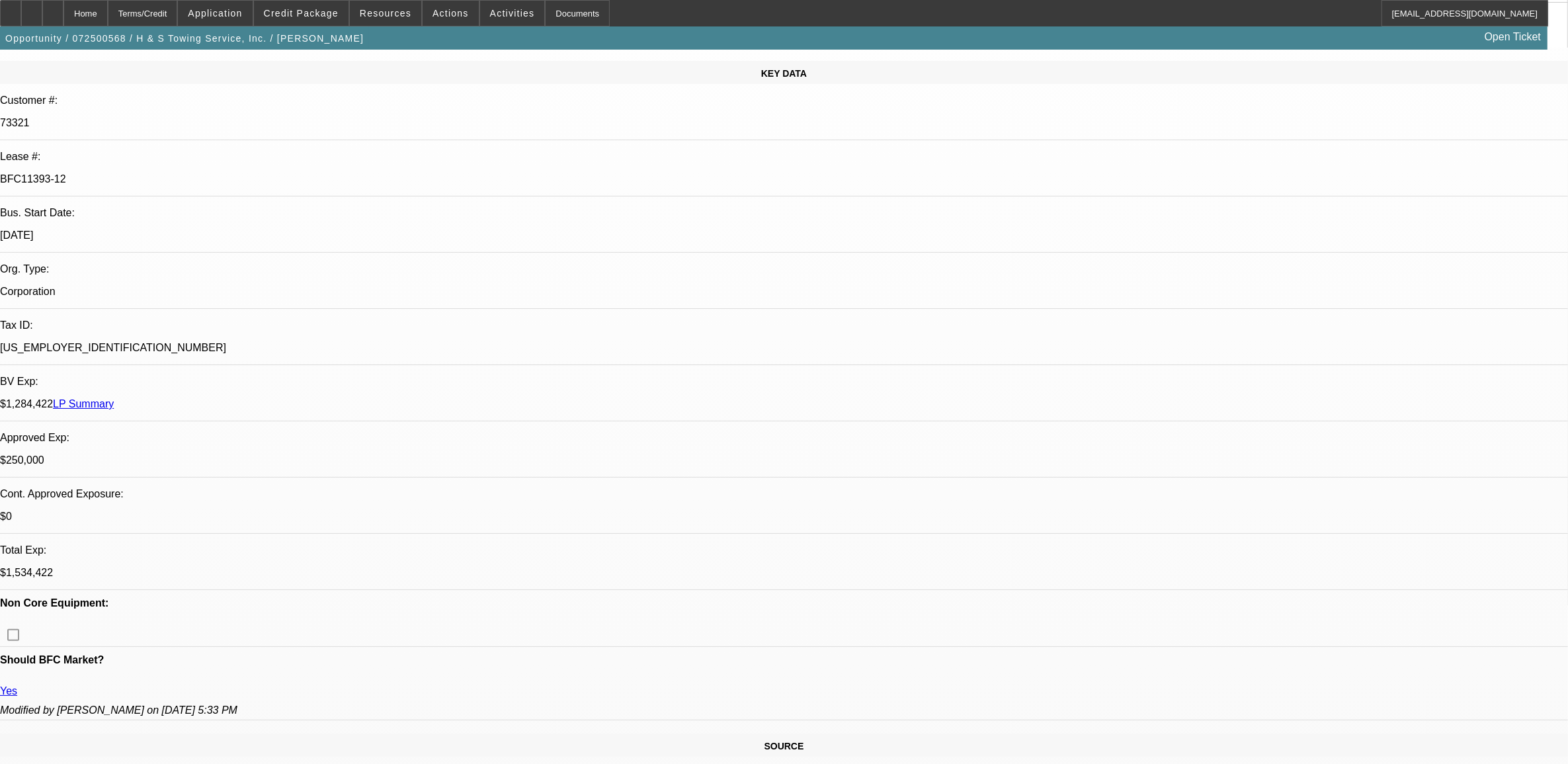
select select "2"
select select "4"
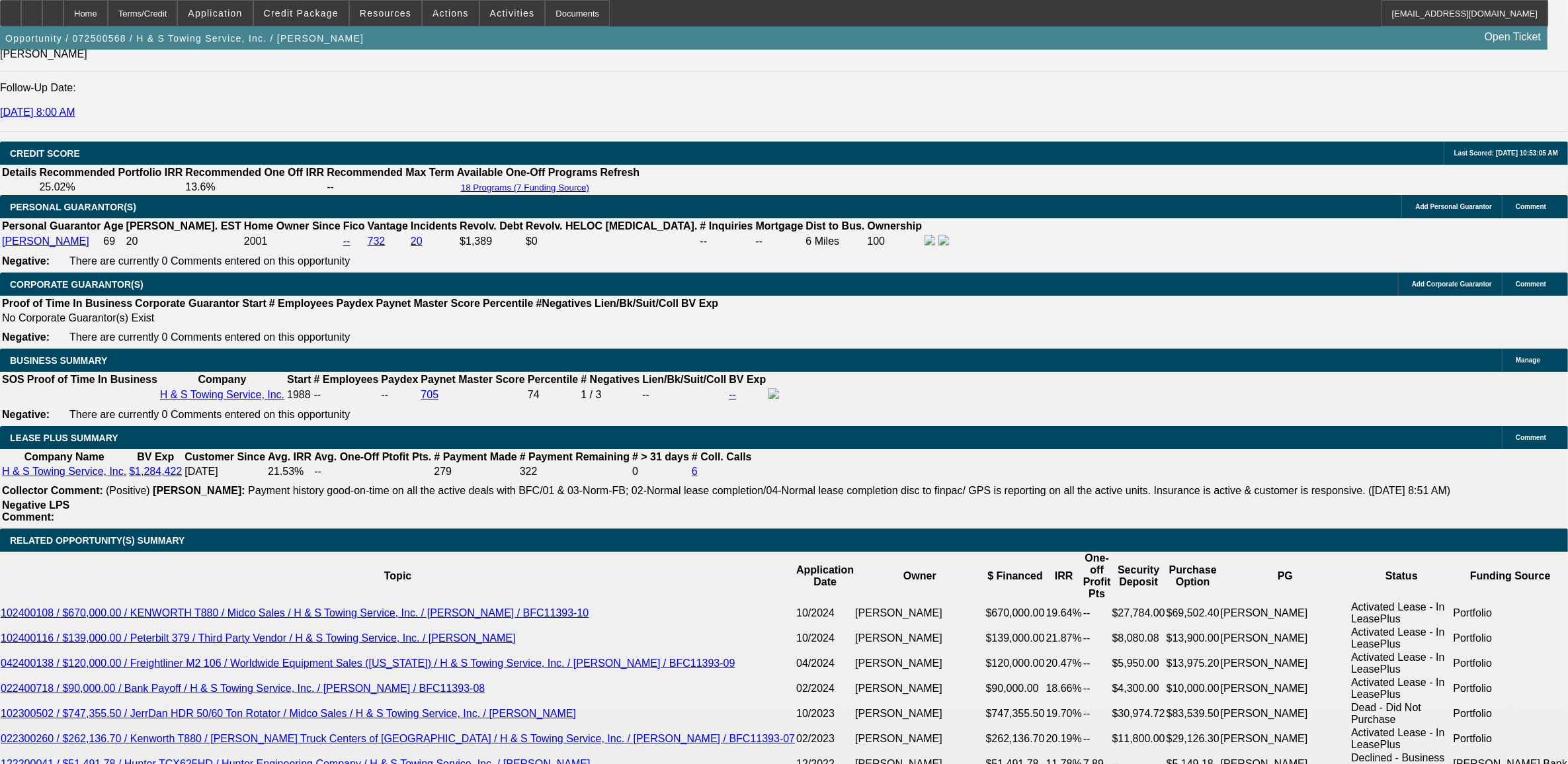
scroll to position [2232, 0]
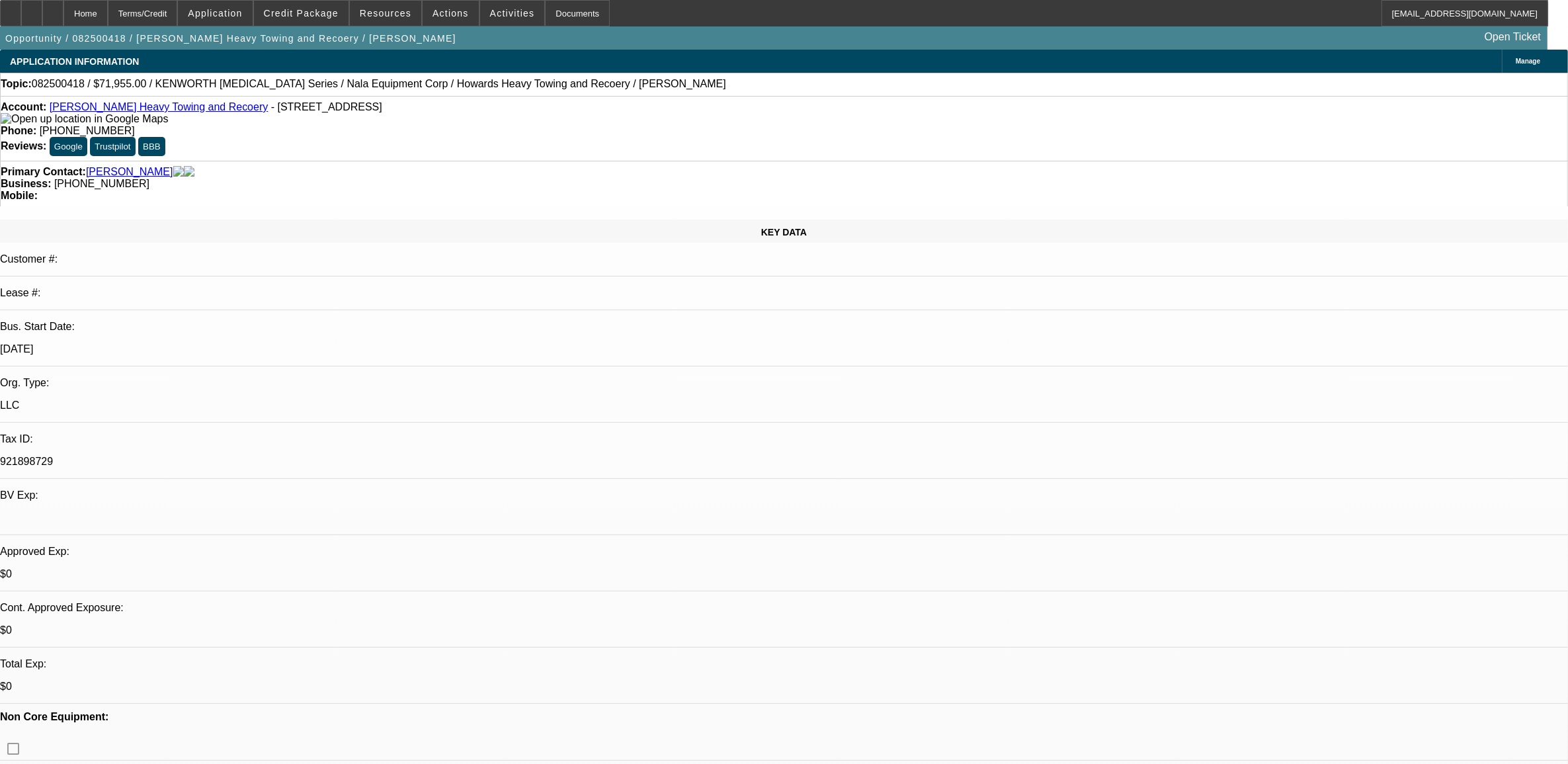
select select "0.1"
select select "0"
select select "0.1"
select select "0"
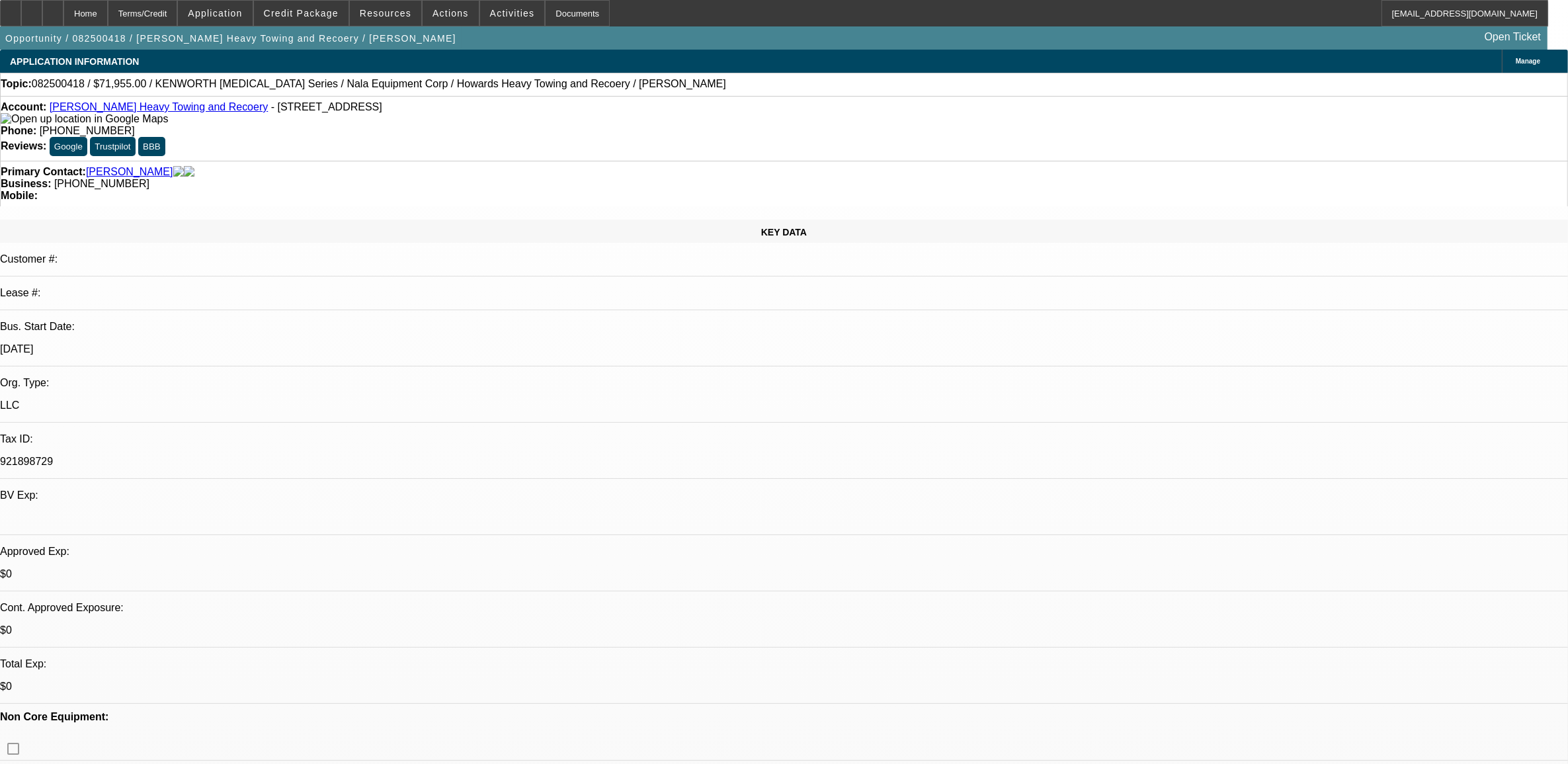
select select "0"
select select "0.1"
select select "0"
select select "0.1"
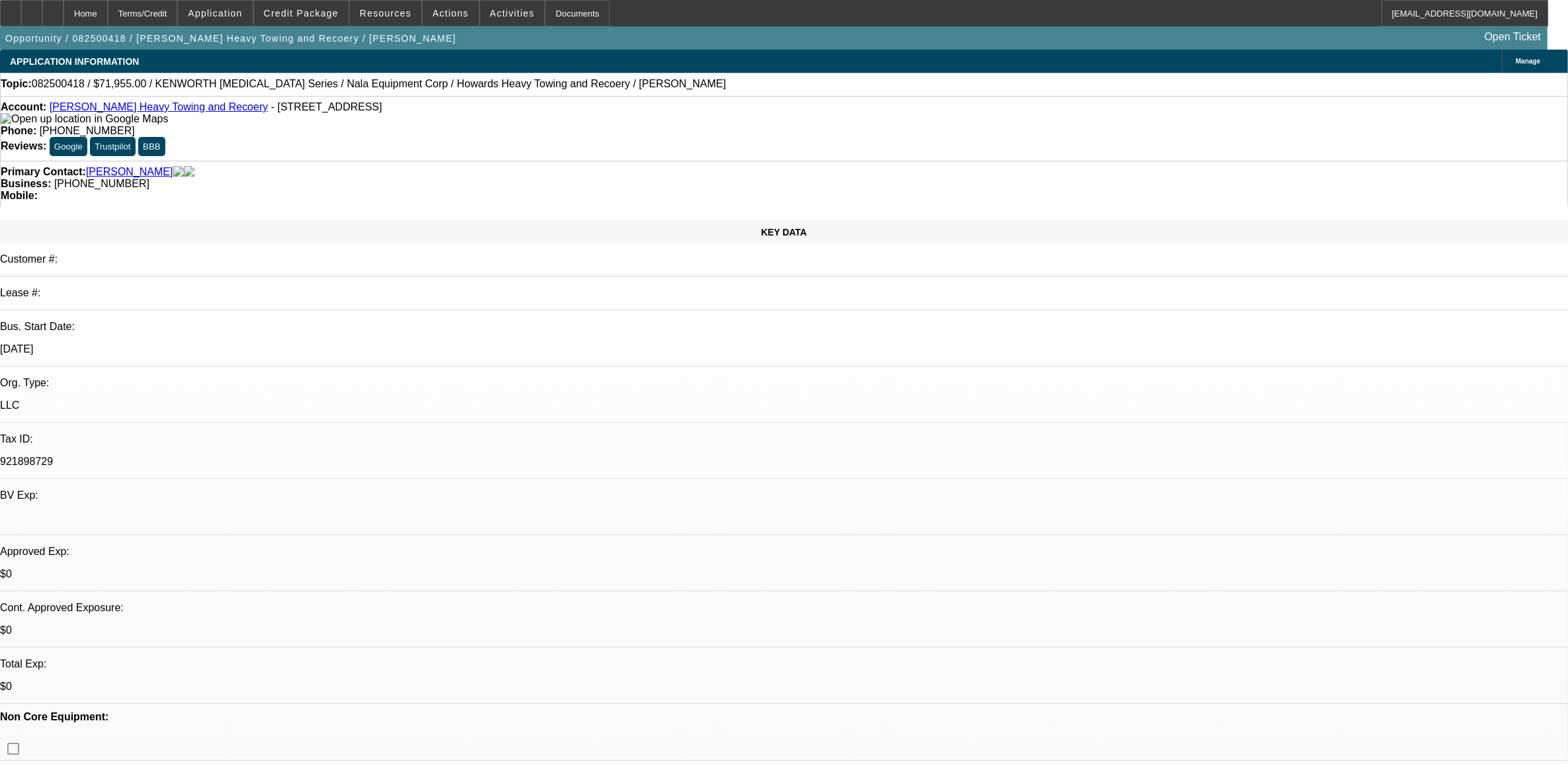
select select "0"
select select "0.1"
select select "1"
select select "6"
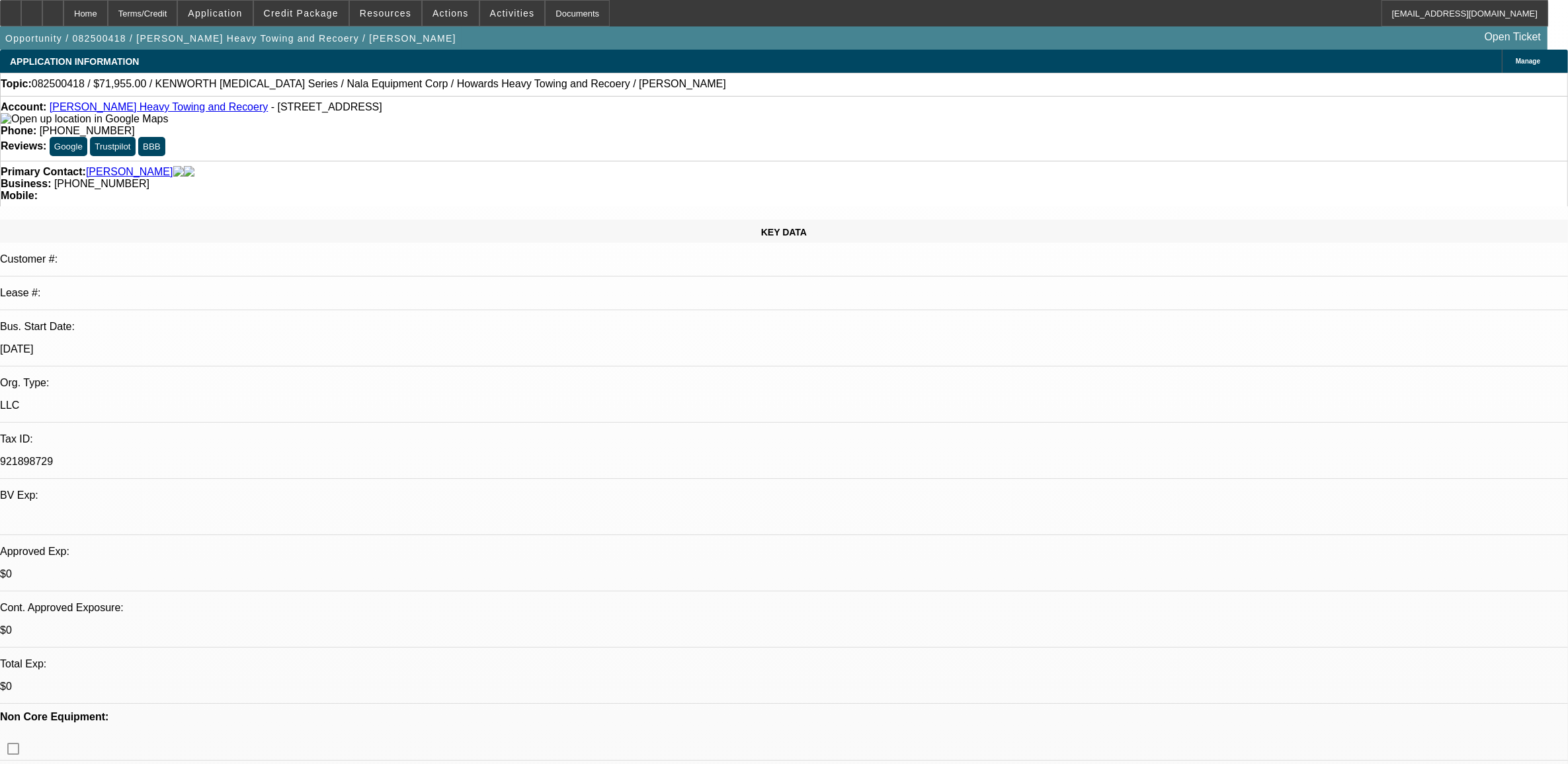
select select "1"
select select "6"
select select "1"
select select "2"
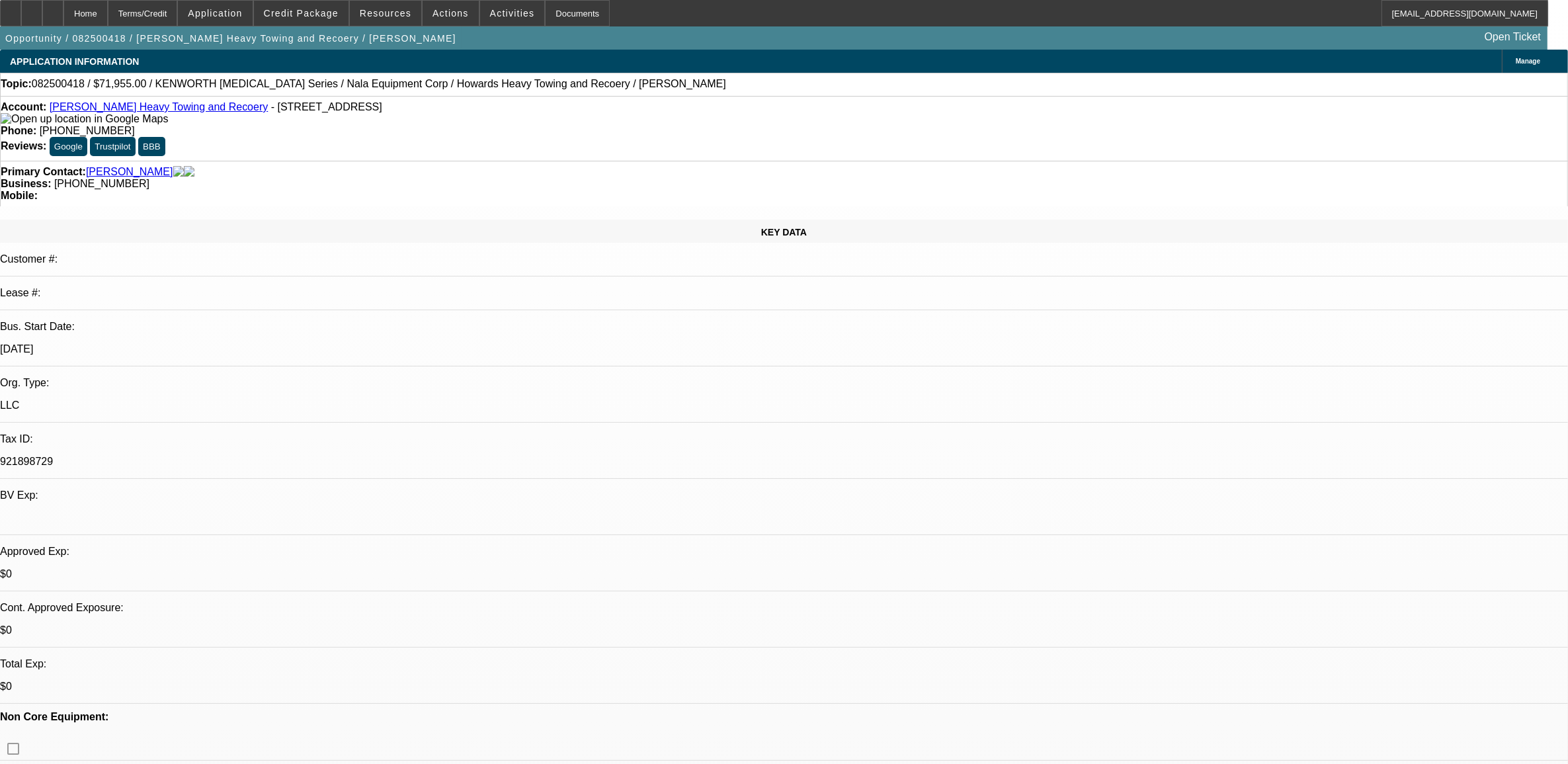
select select "4"
select select "1"
select select "2"
select select "4"
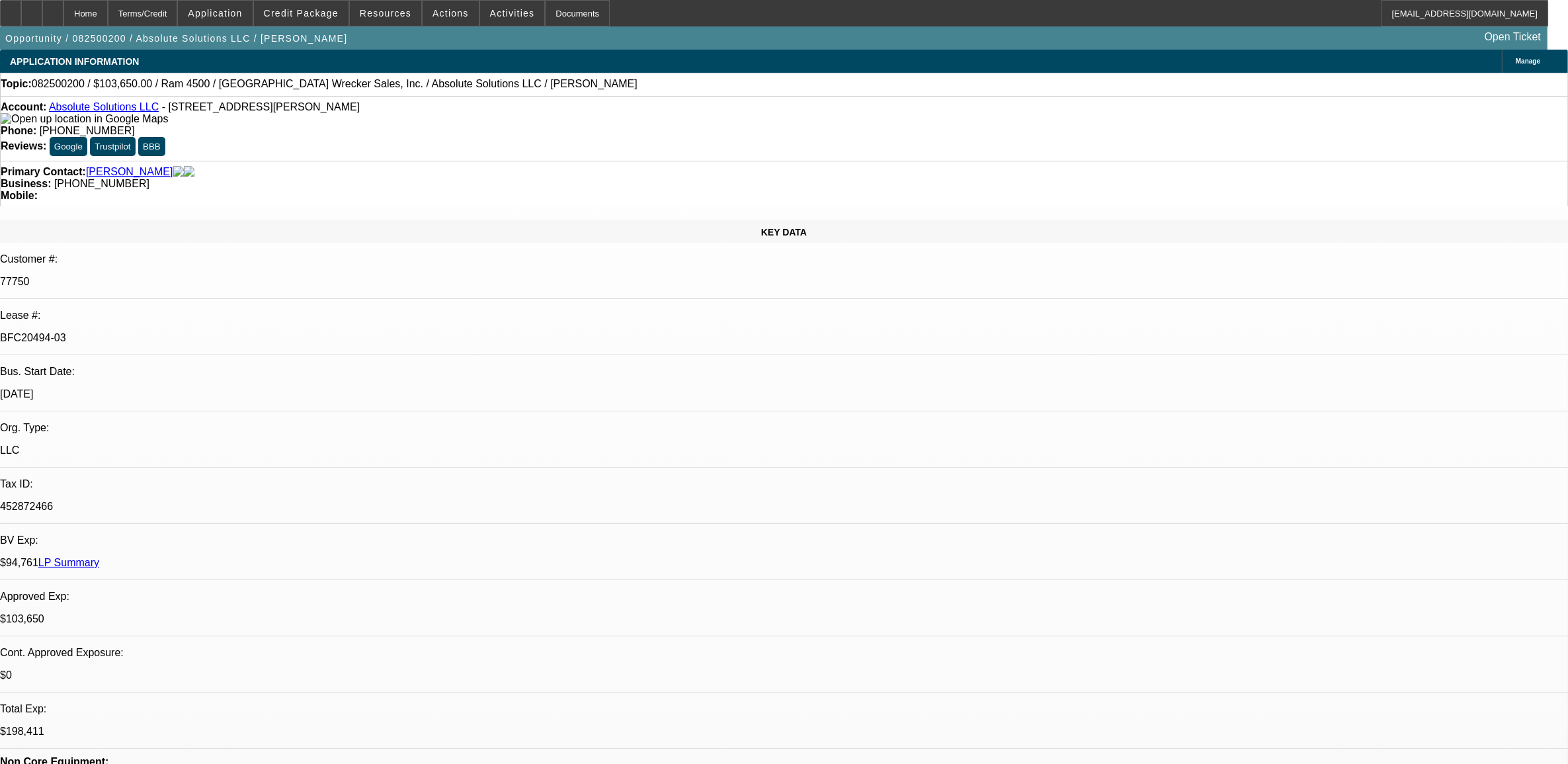
select select "0"
select select "0.1"
select select "0"
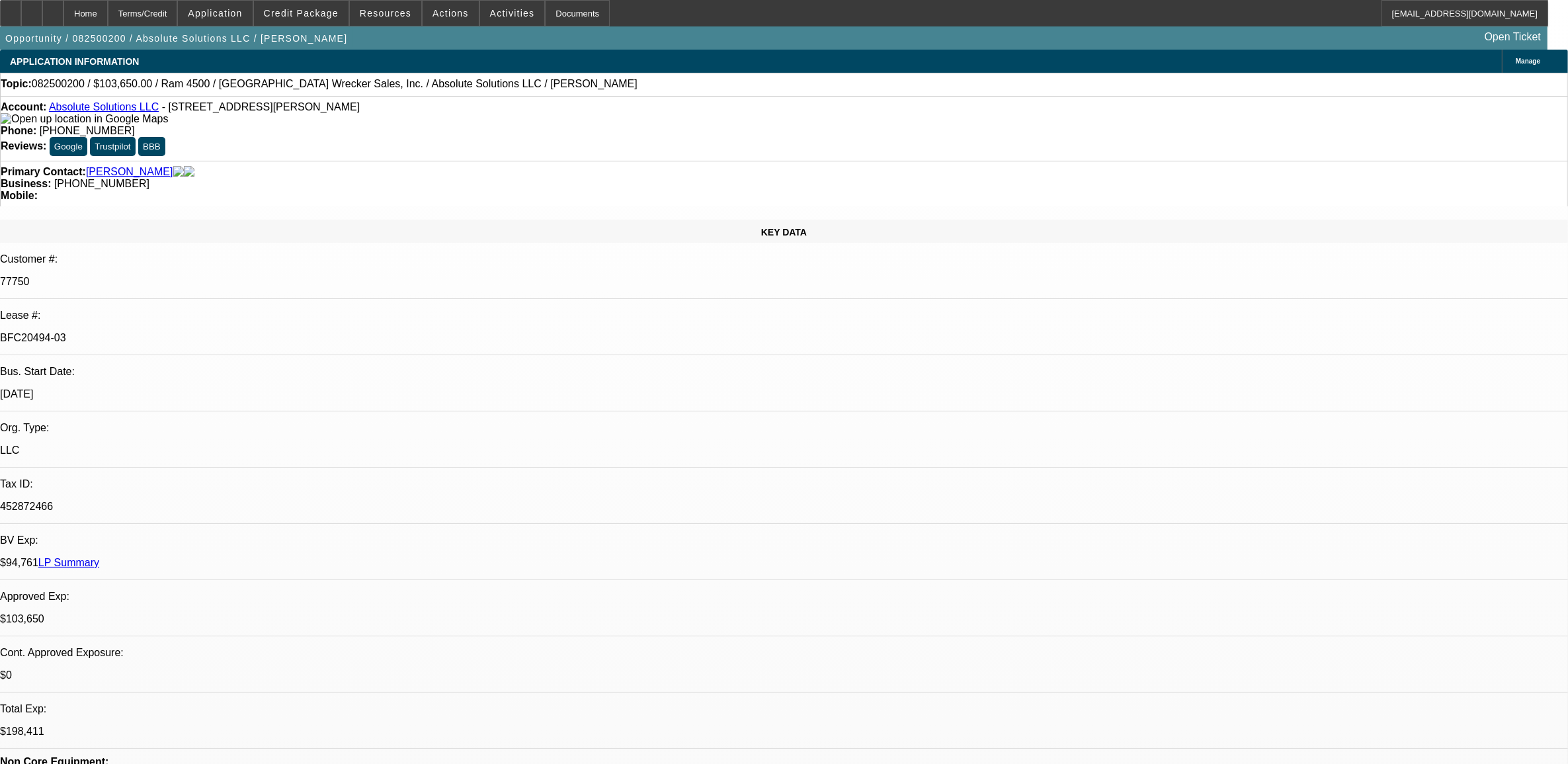
select select "0"
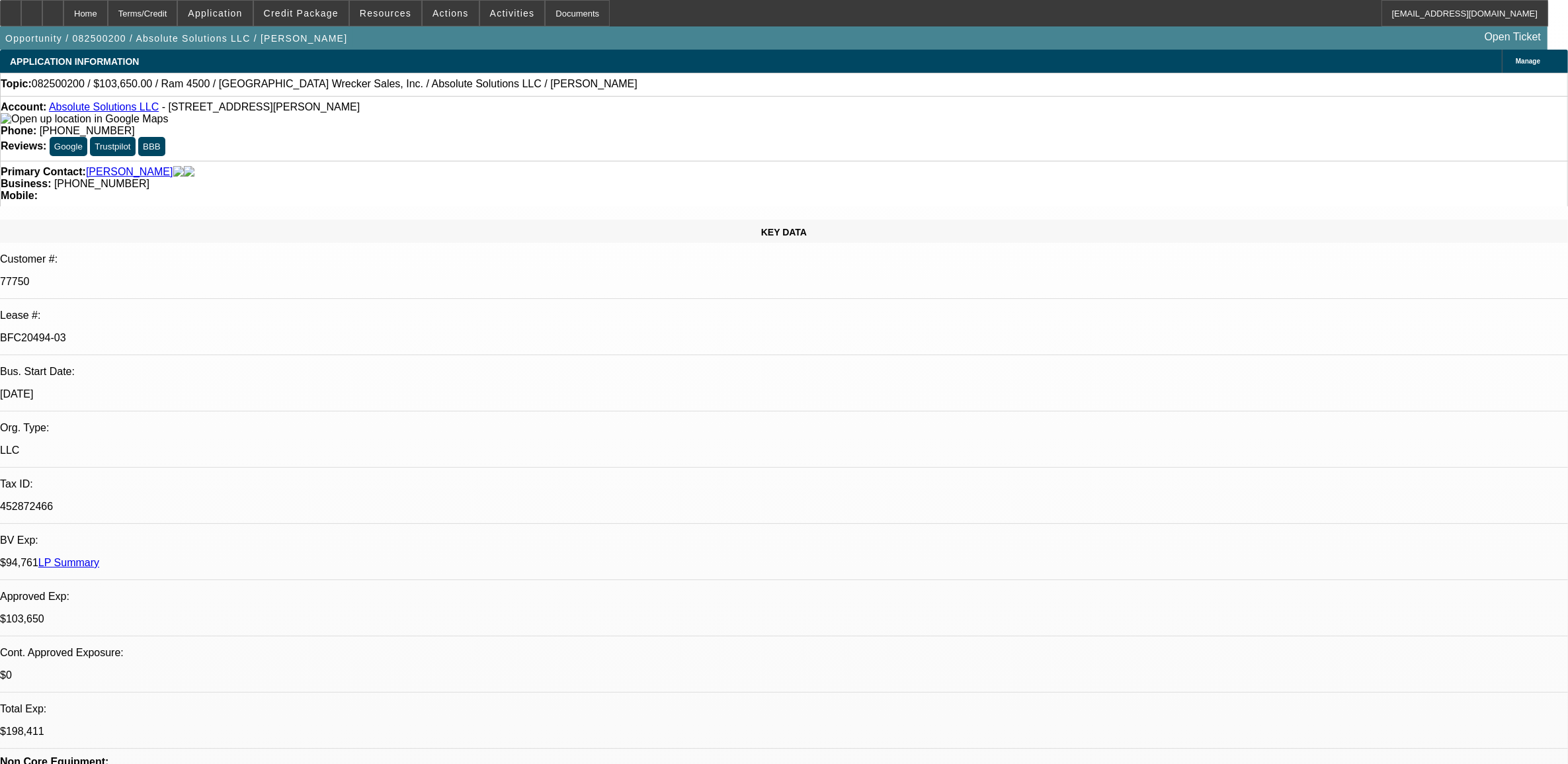
select select "0"
select select "1"
select select "4"
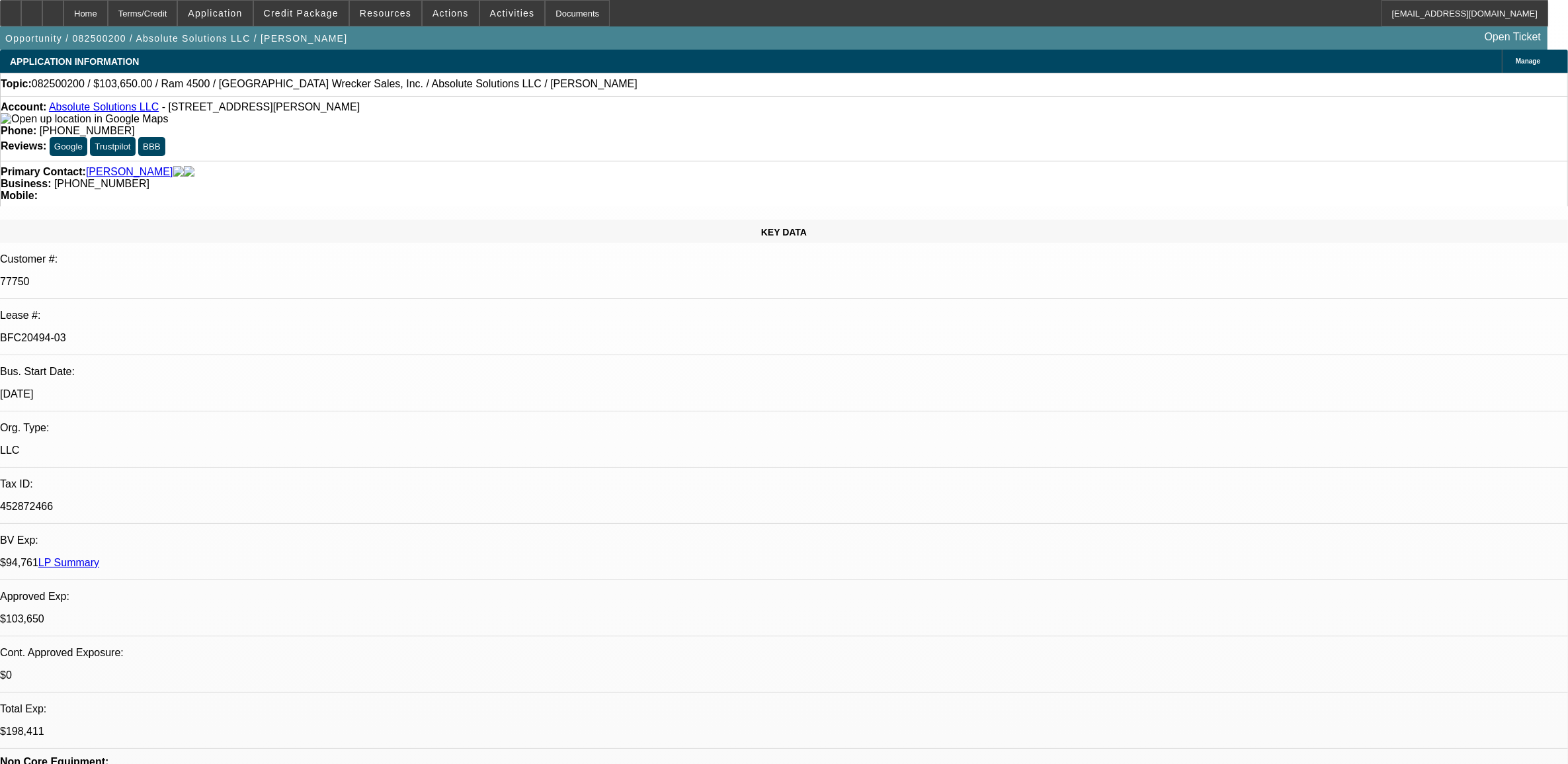
select select "1"
select select "5"
select select "1"
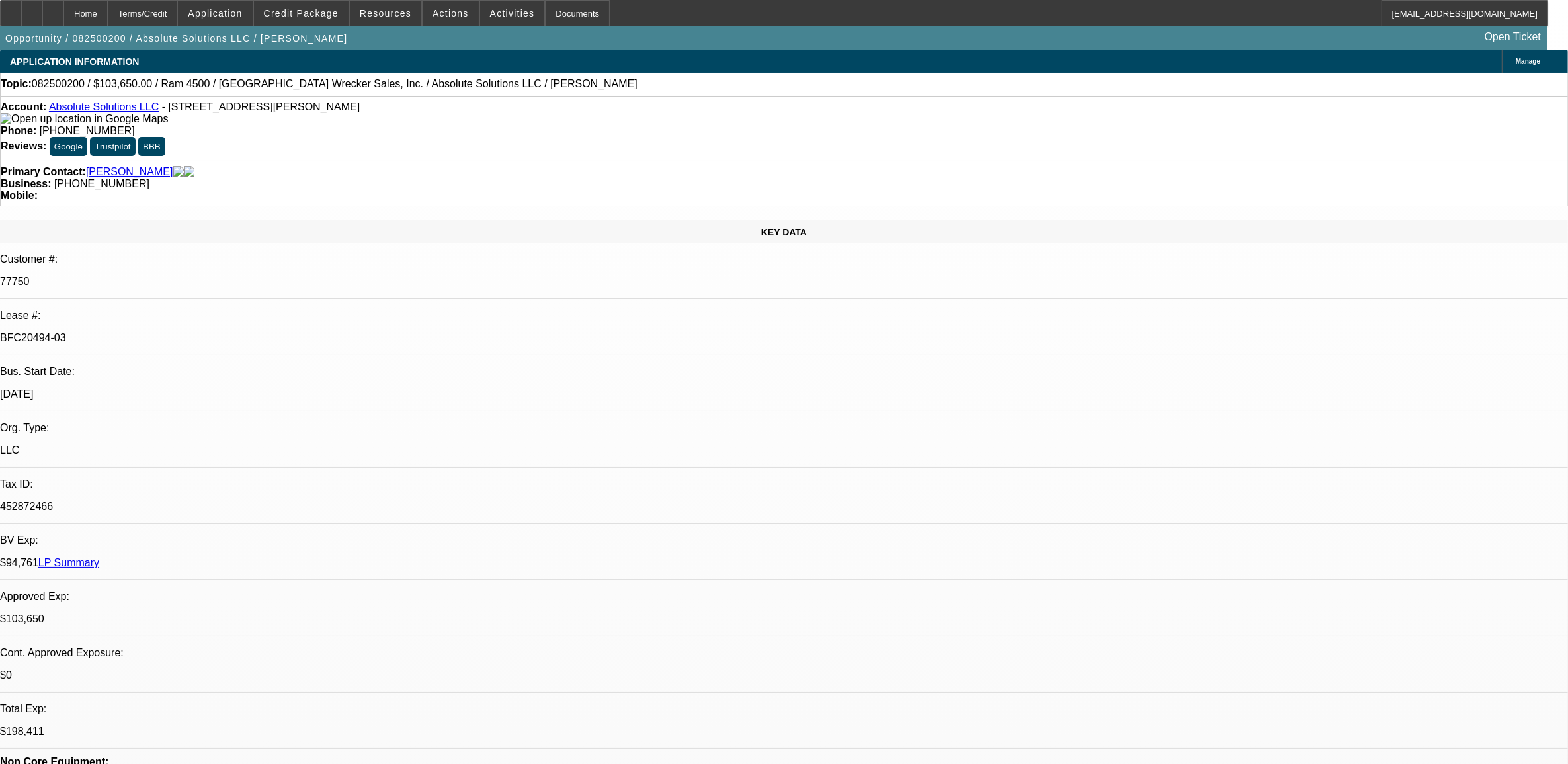
select select "6"
select select "1"
select select "6"
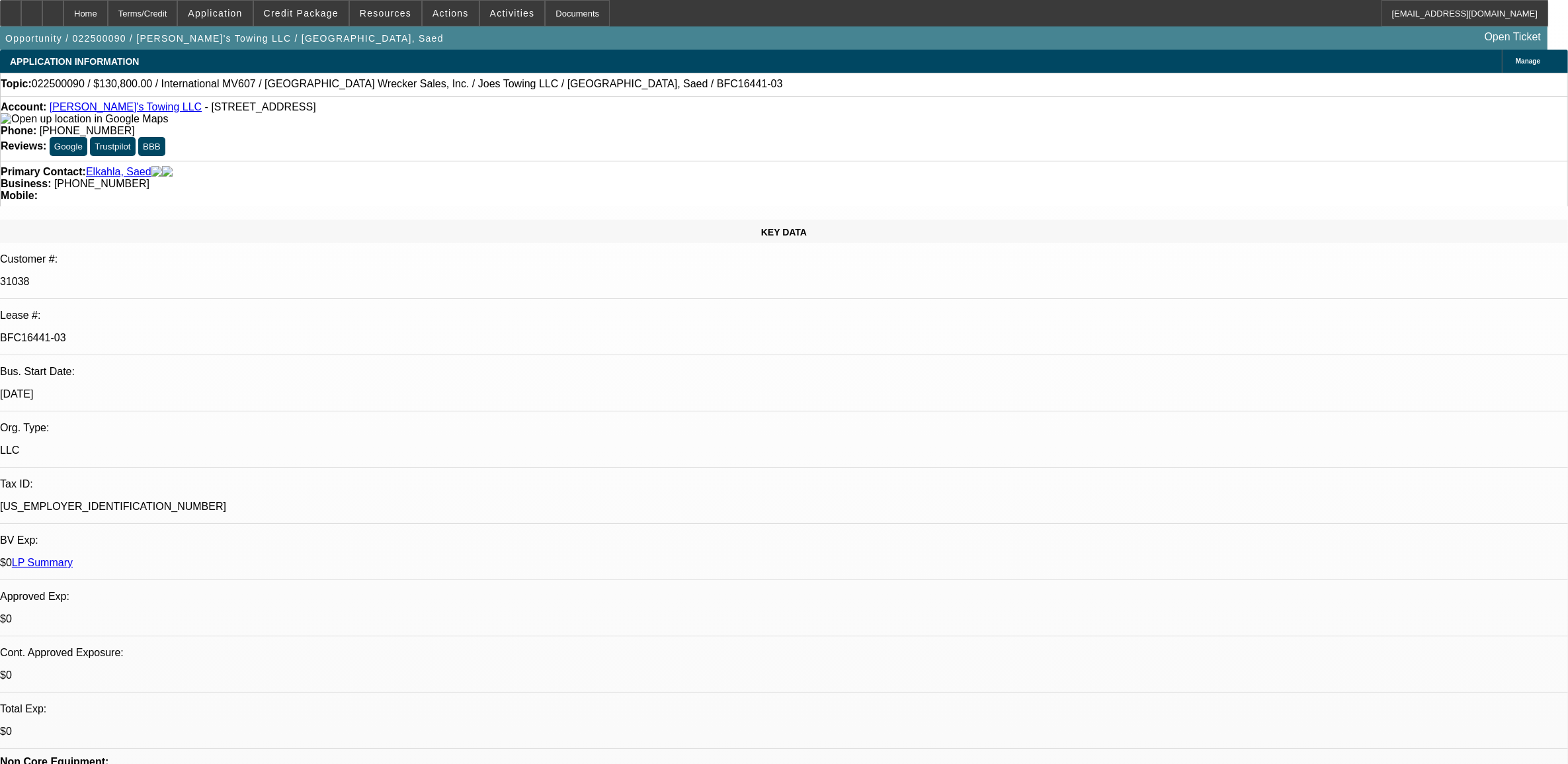
select select "0"
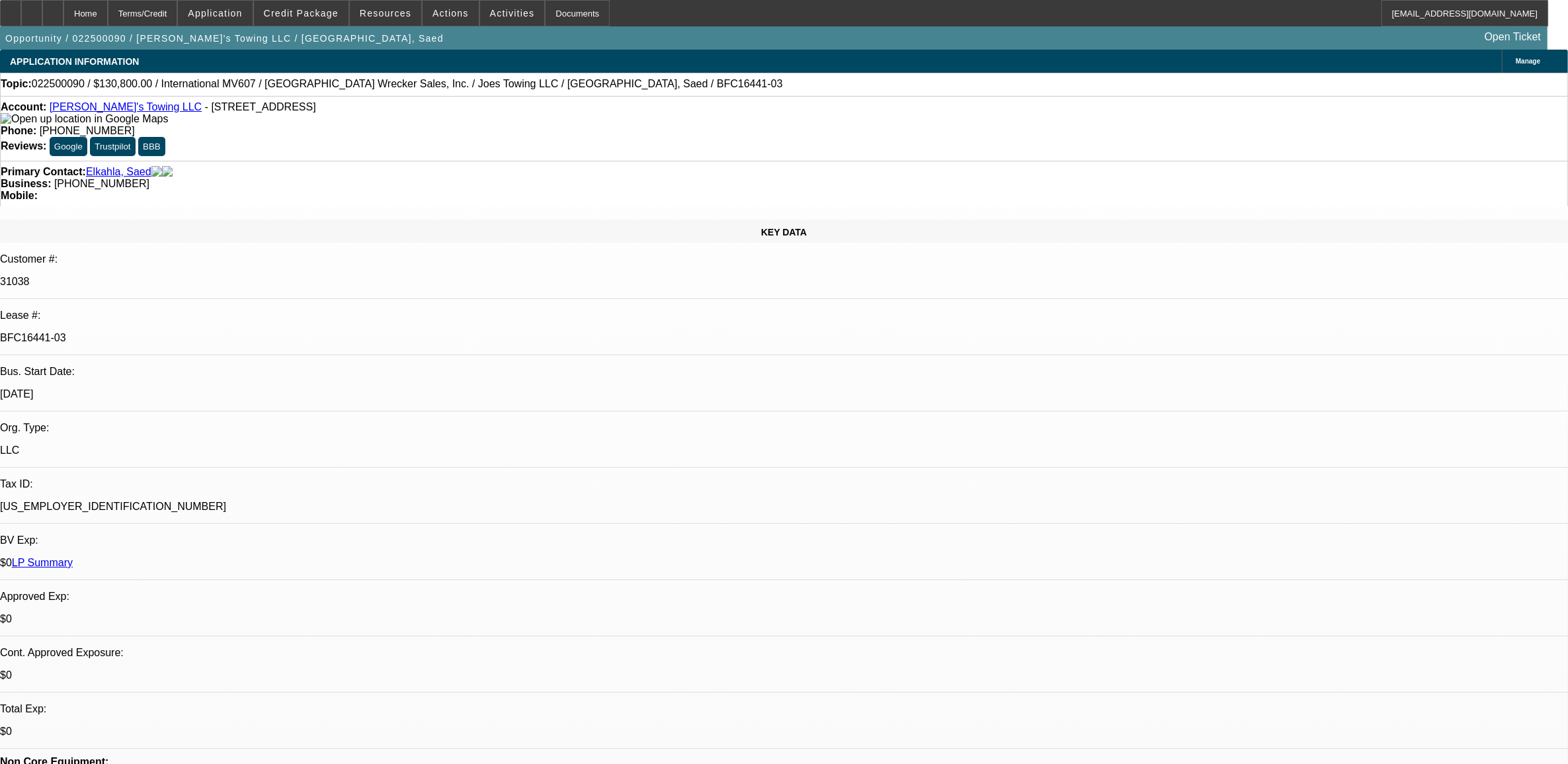
select select "0"
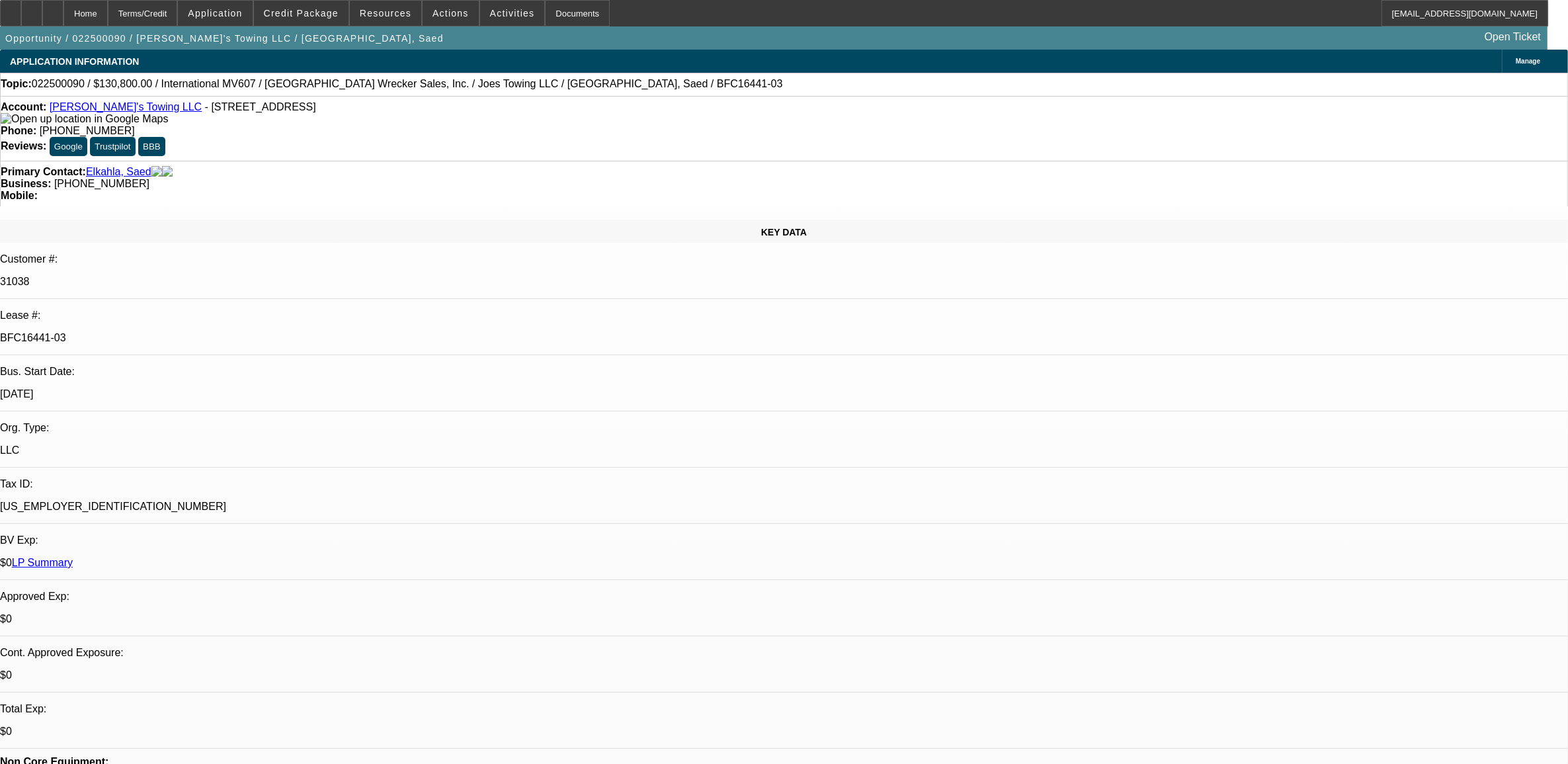
select select "0"
select select "1"
select select "6"
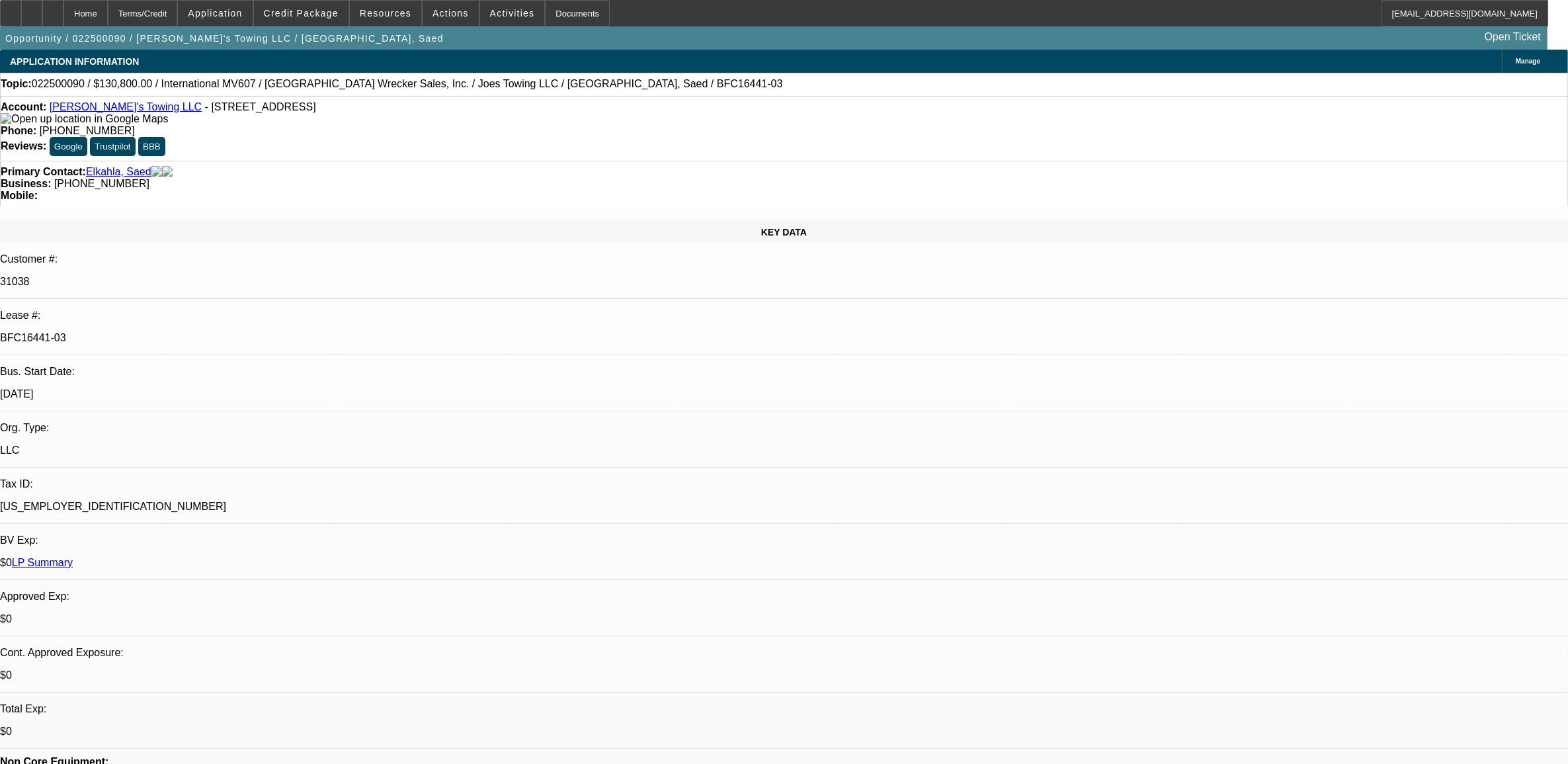
select select "1"
select select "6"
select select "1"
select select "2"
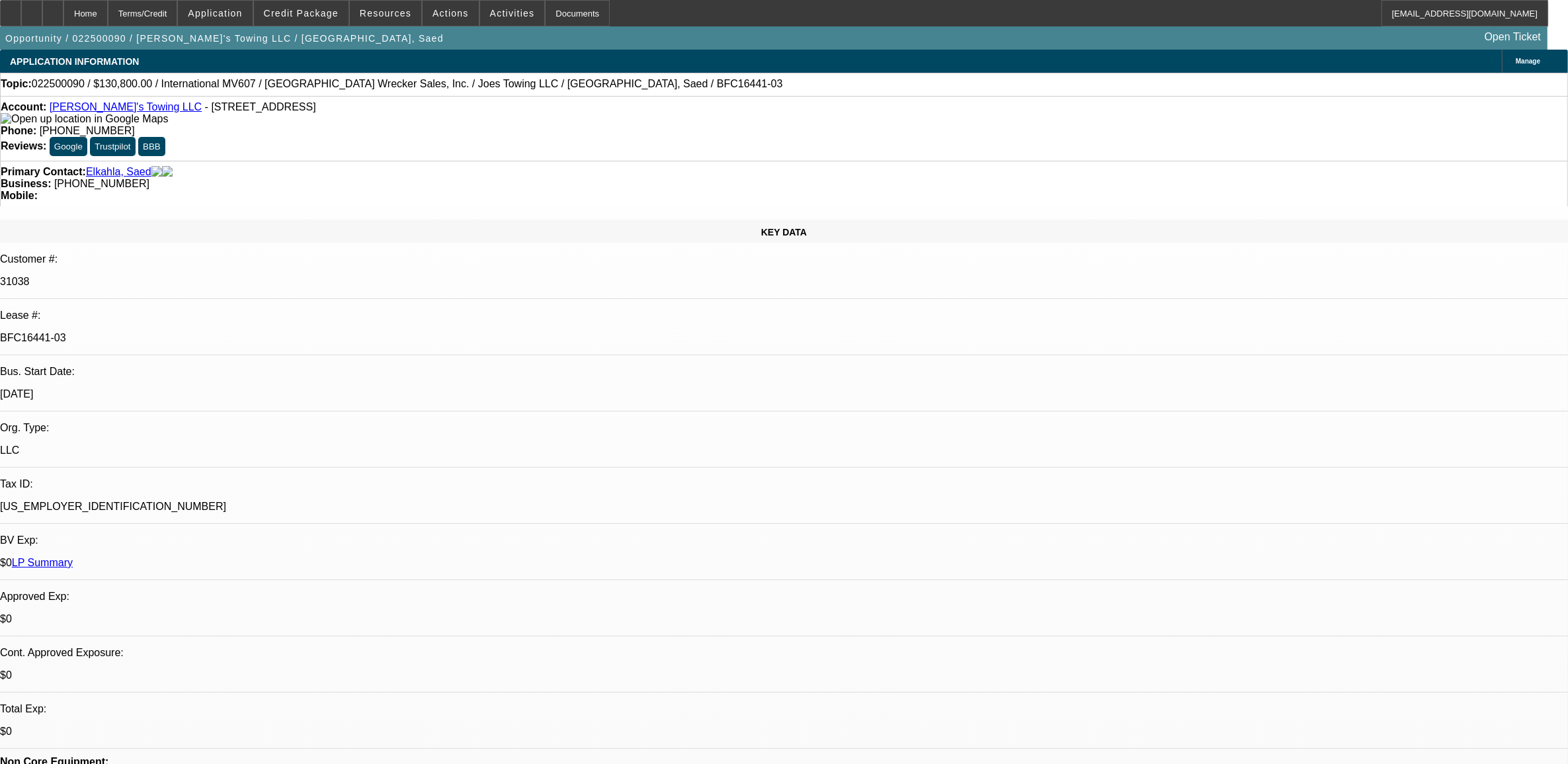
select select "6"
select select "1"
select select "2"
select select "6"
click at [73, 557] on link "LP Summary" at bounding box center [42, 562] width 61 height 11
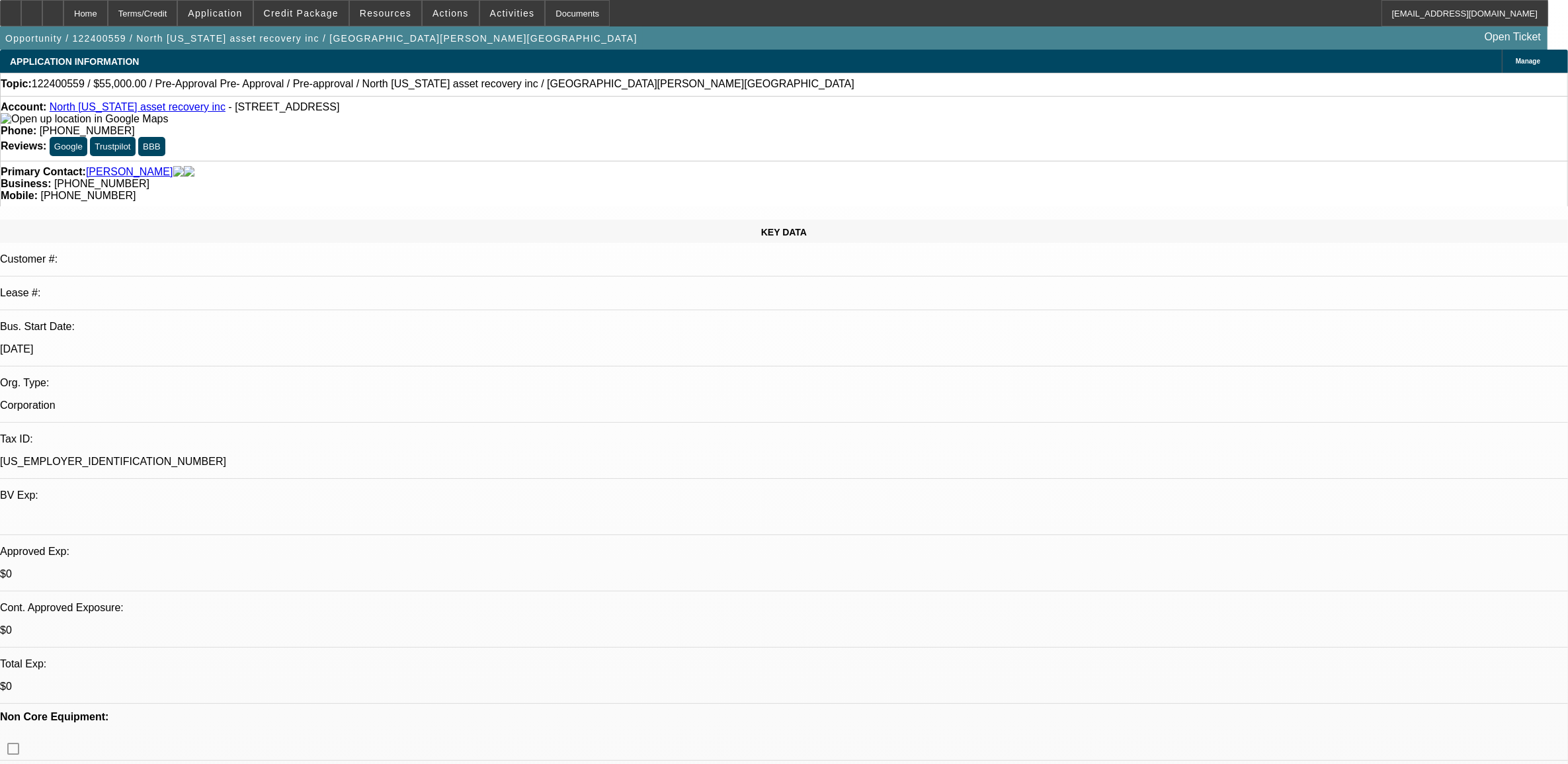
select select "0"
select select "0.1"
select select "0"
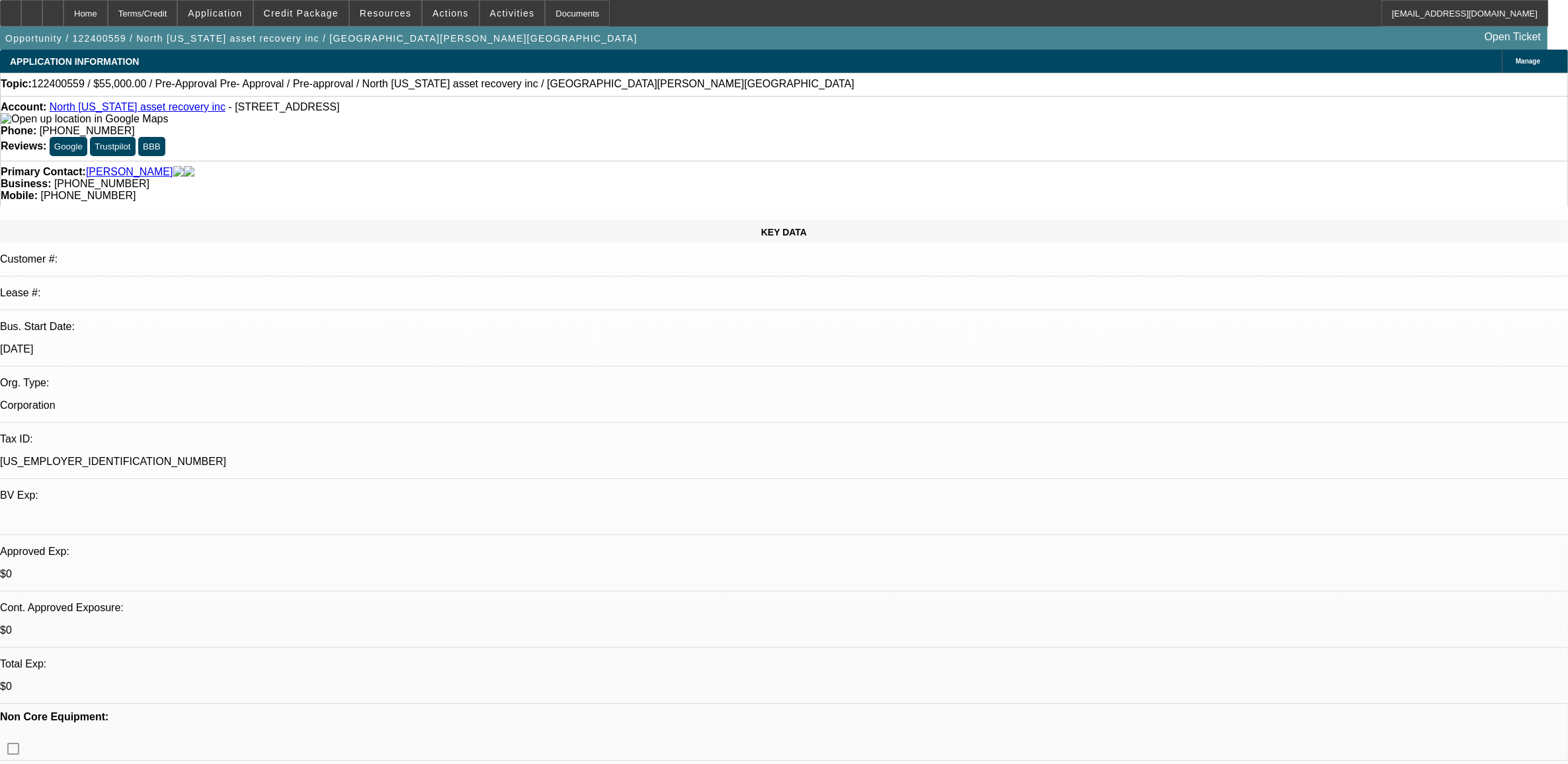
select select "0"
select select "0.1"
select select "0"
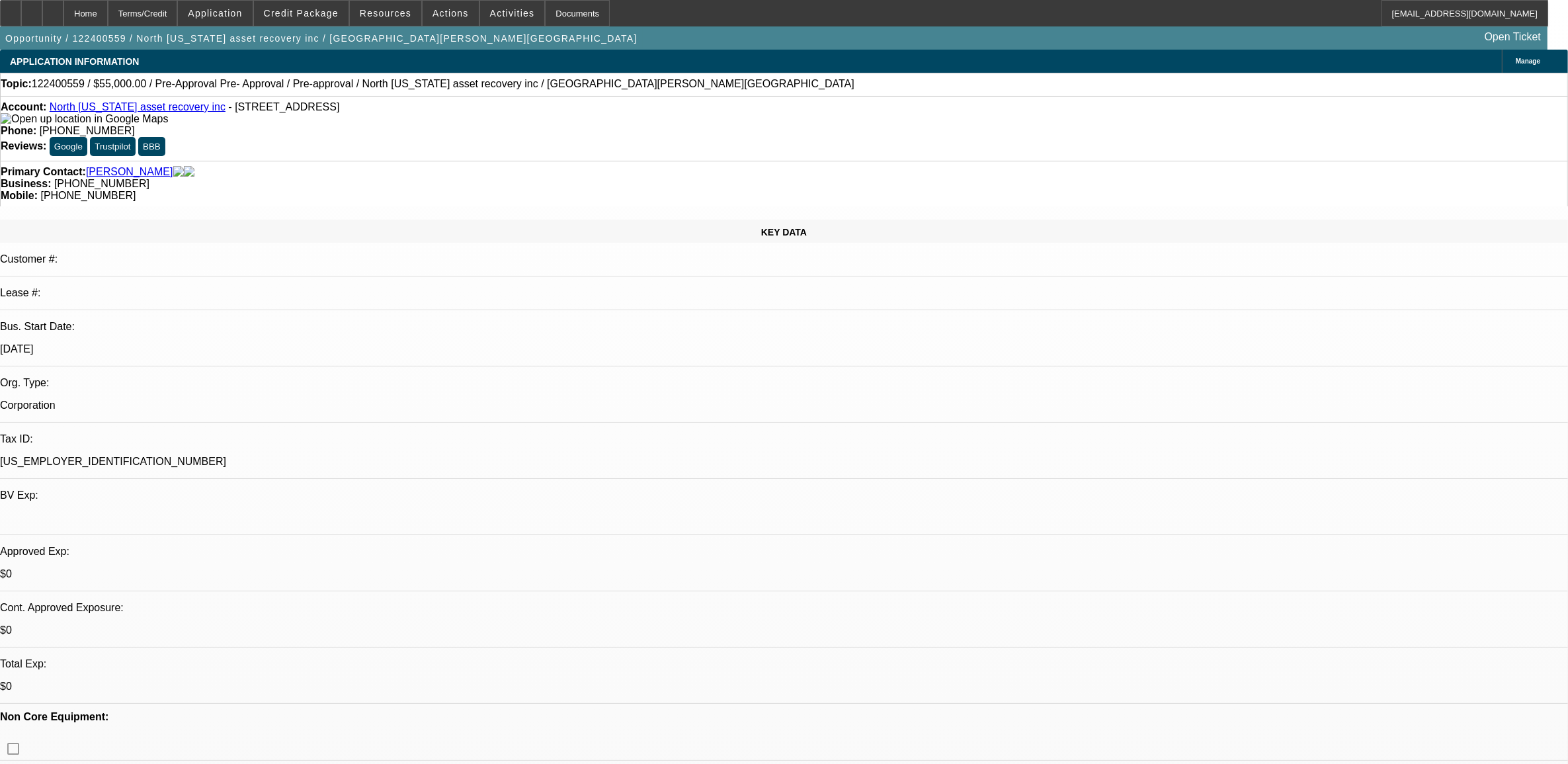
select select "0"
select select "0.1"
select select "1"
select select "4"
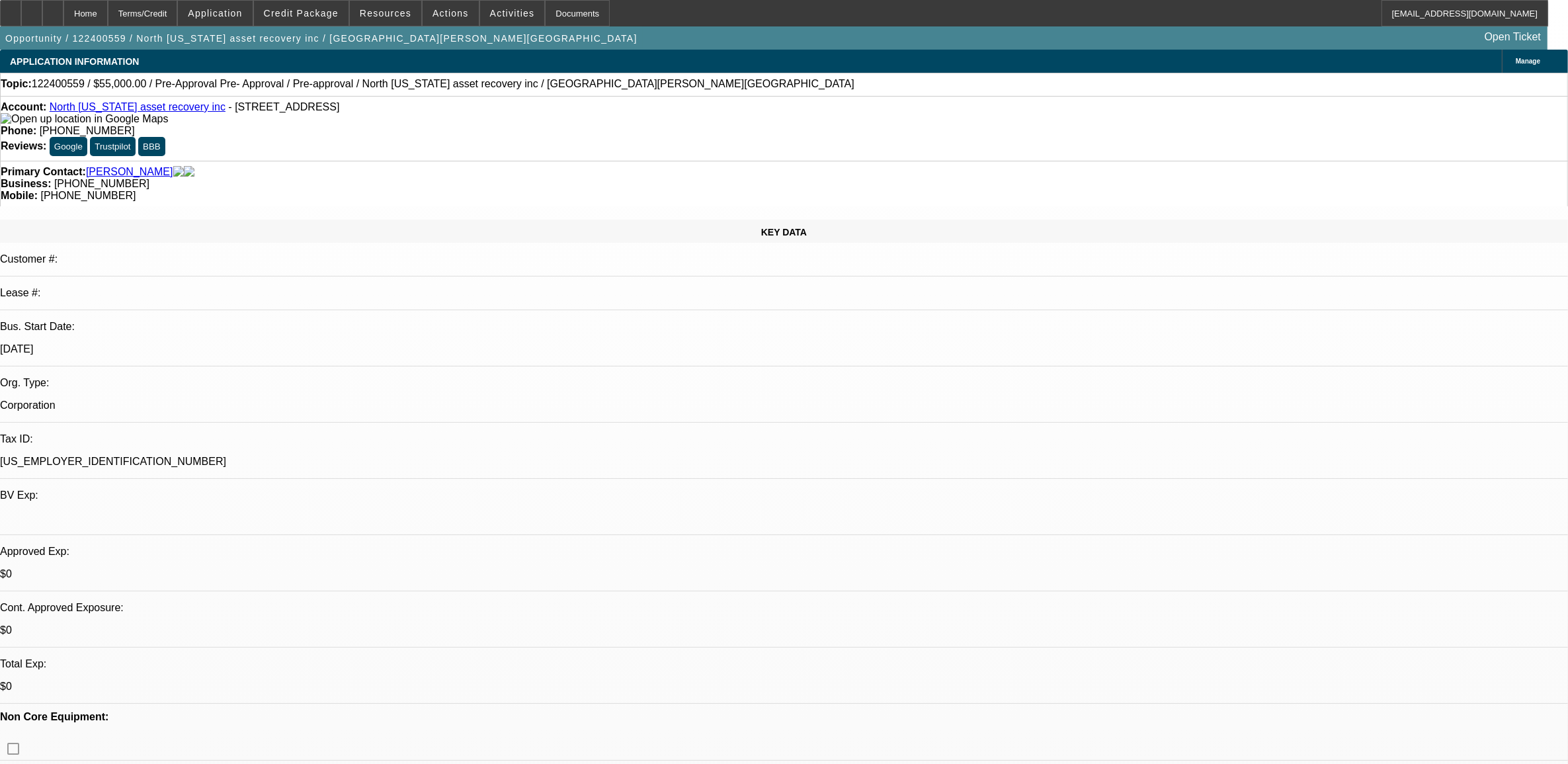
select select "1"
select select "6"
select select "1"
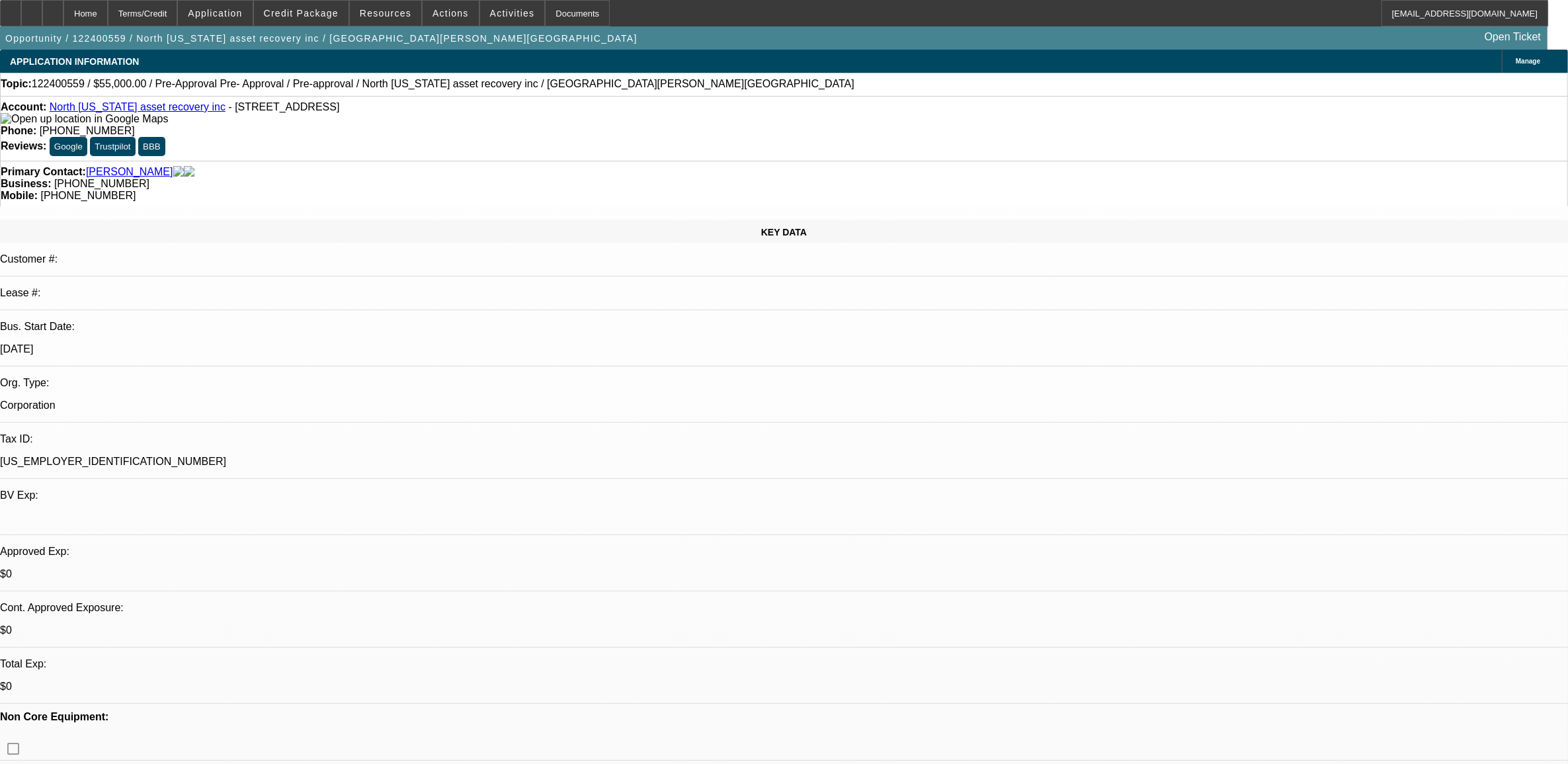
select select "6"
select select "1"
select select "4"
click at [349, 15] on span at bounding box center [301, 13] width 95 height 32
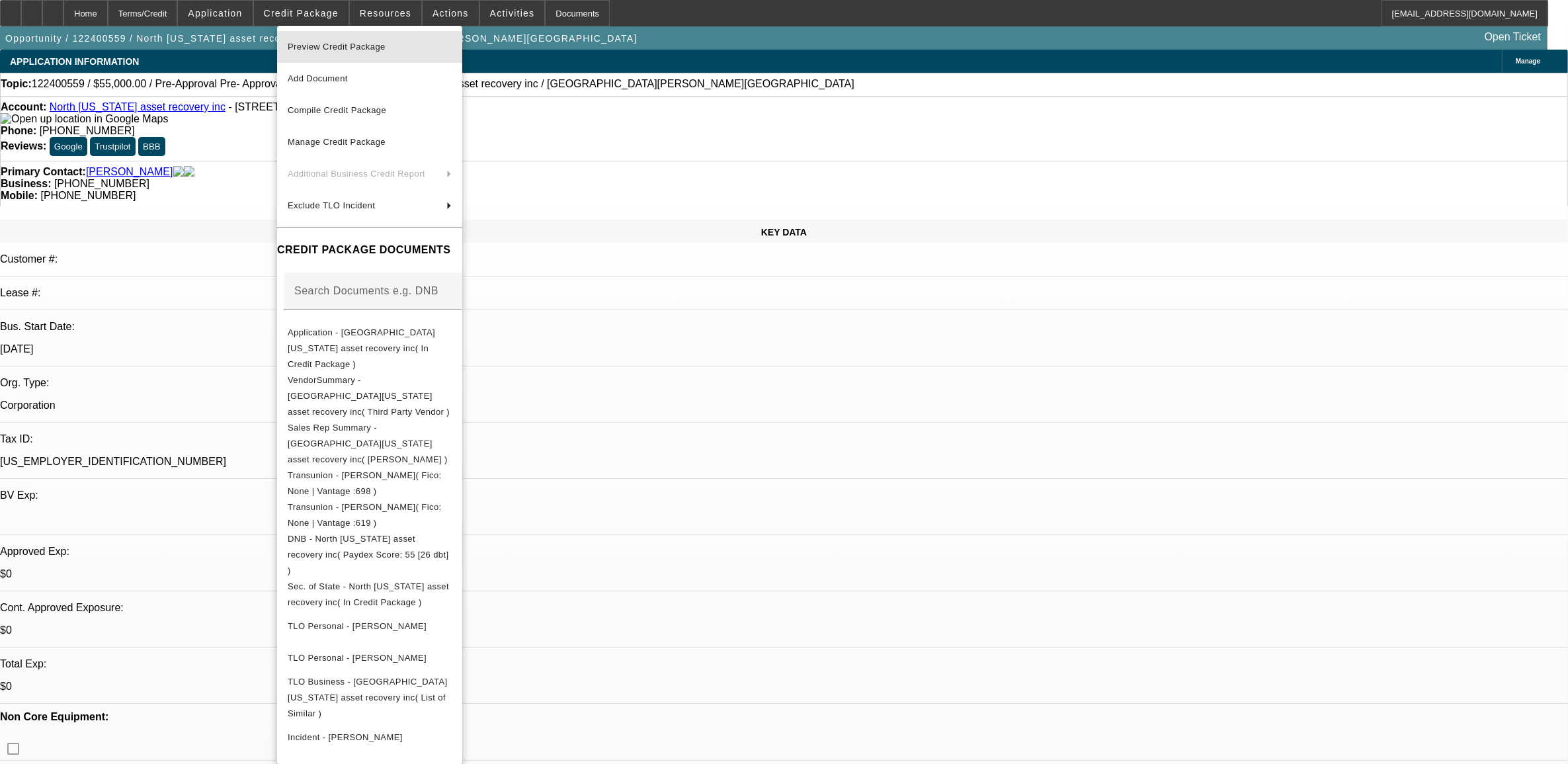
click at [371, 44] on span "Preview Credit Package" at bounding box center [336, 47] width 98 height 10
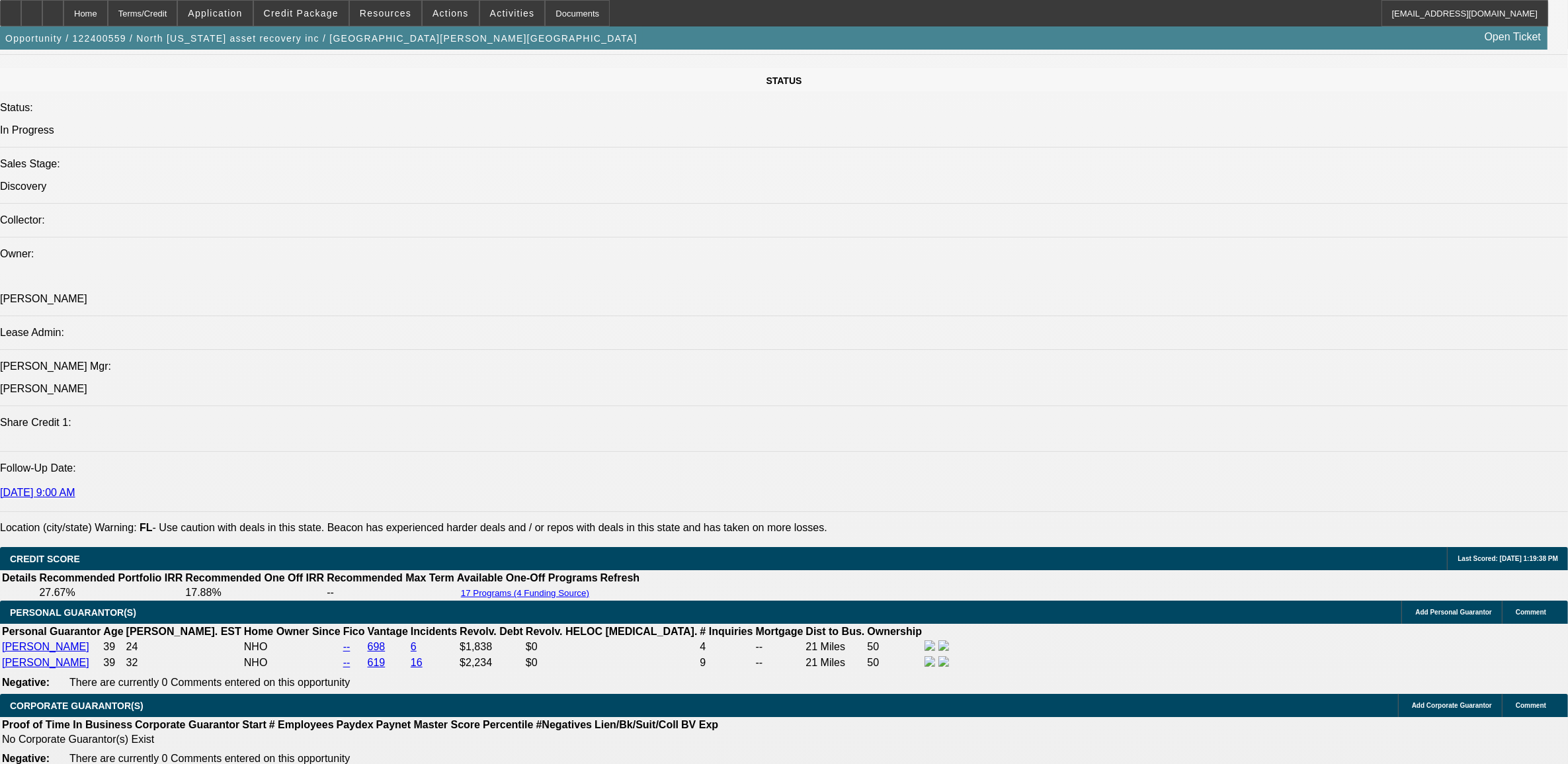
scroll to position [1571, 0]
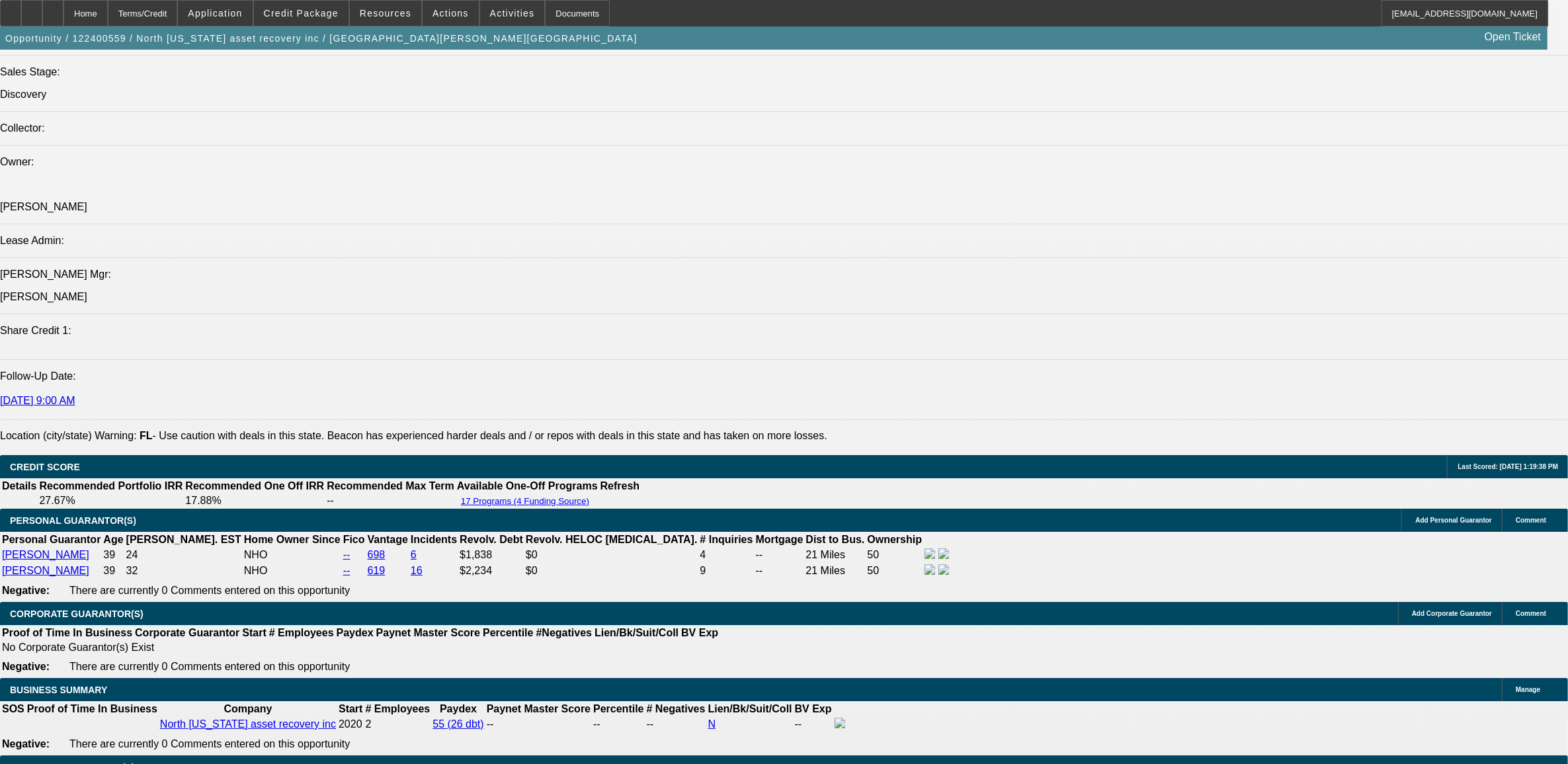
select select "0.2"
select select "2"
select select "0"
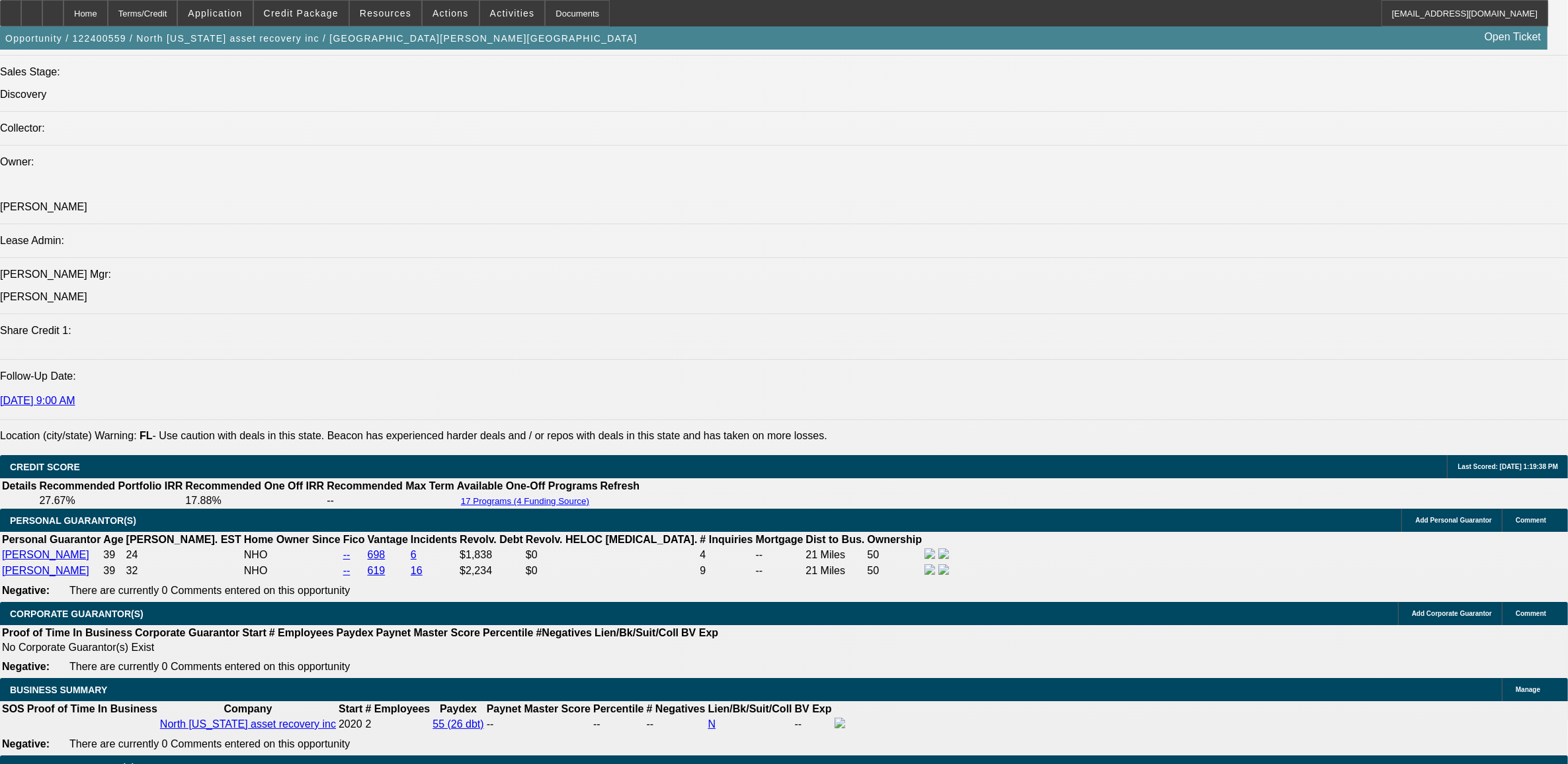
select select "6"
select select "0.2"
select select "2"
select select "0"
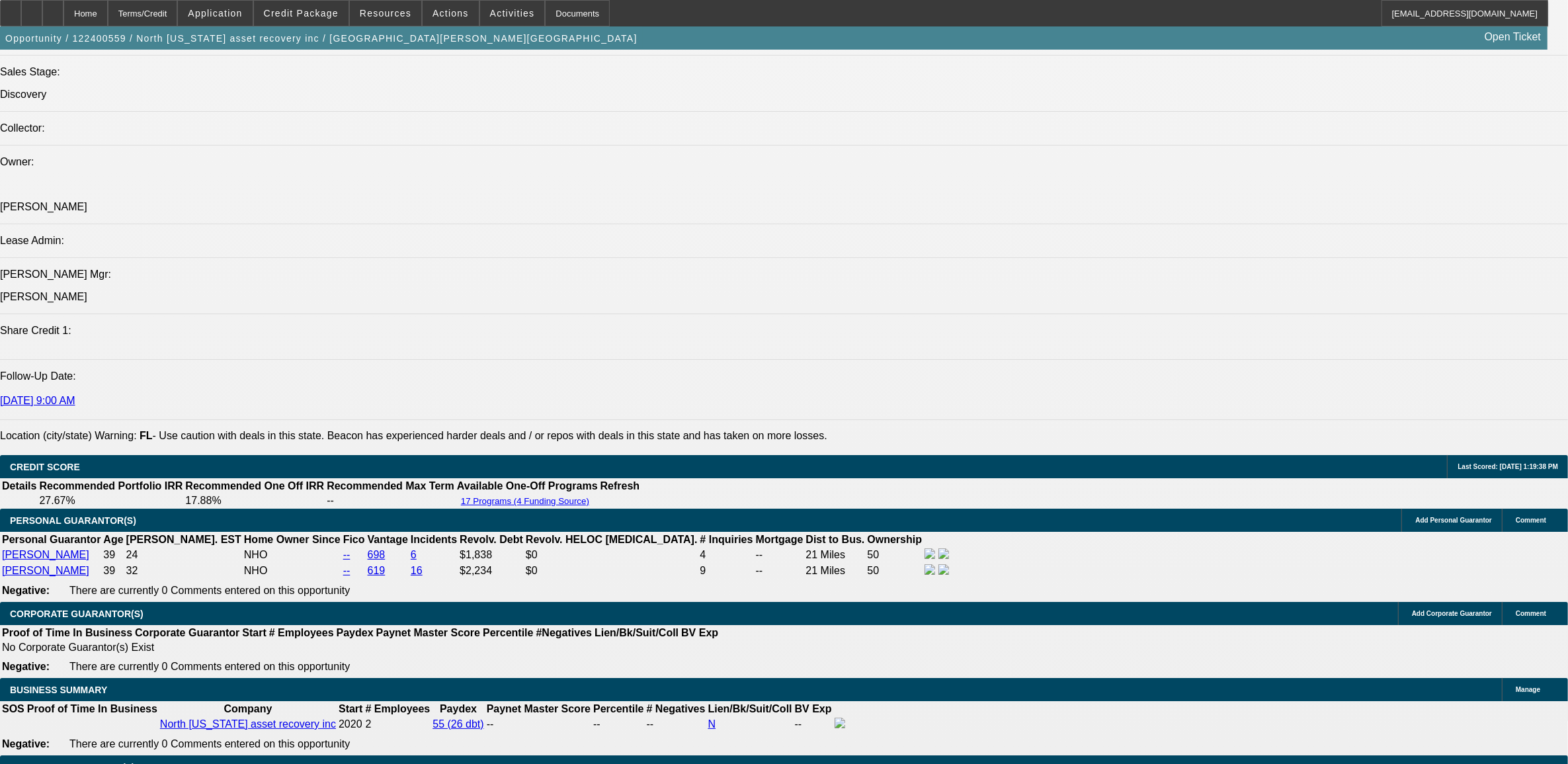
select select "6"
select select "0.2"
select select "2"
select select "0.1"
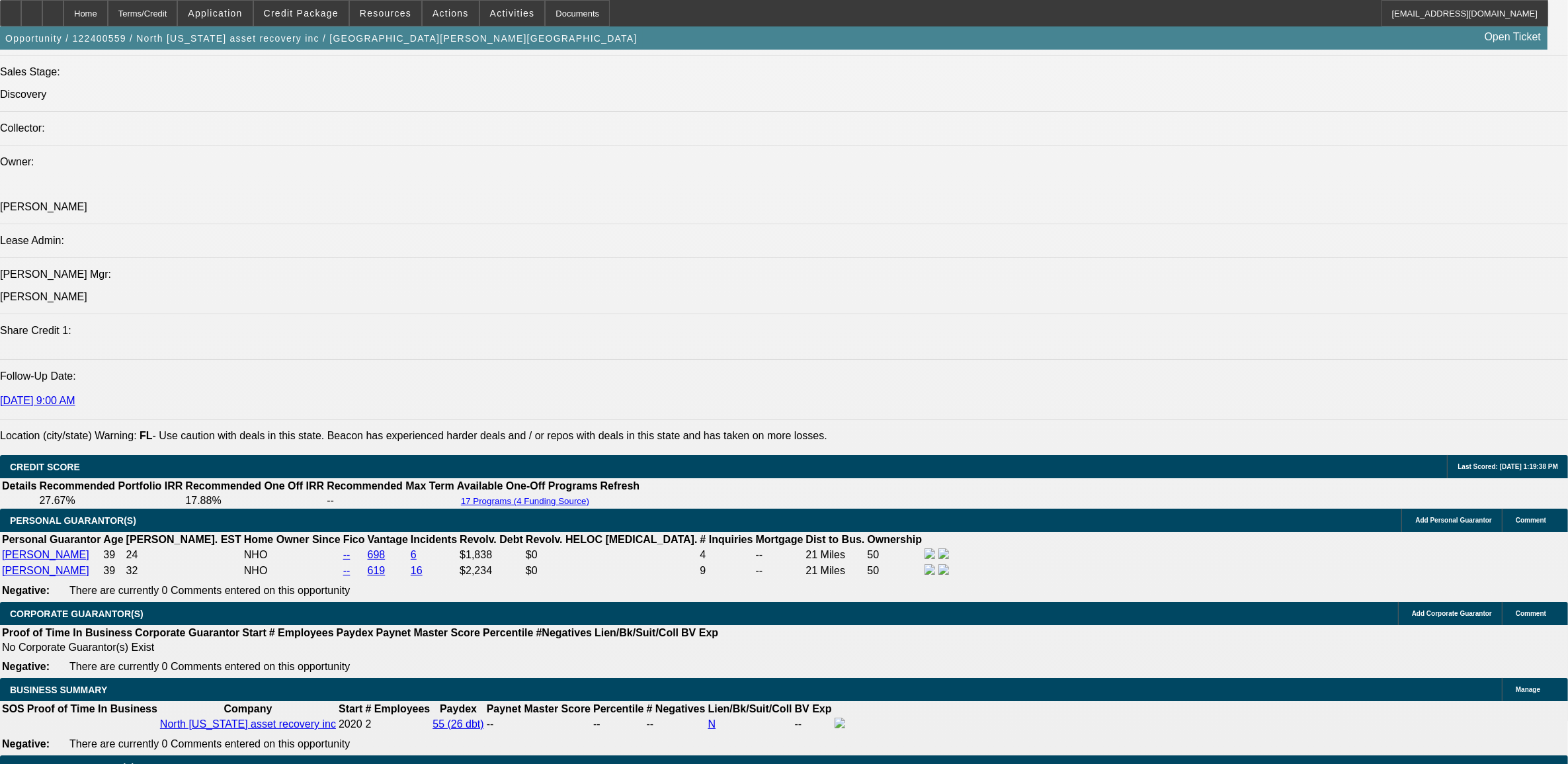
select select "4"
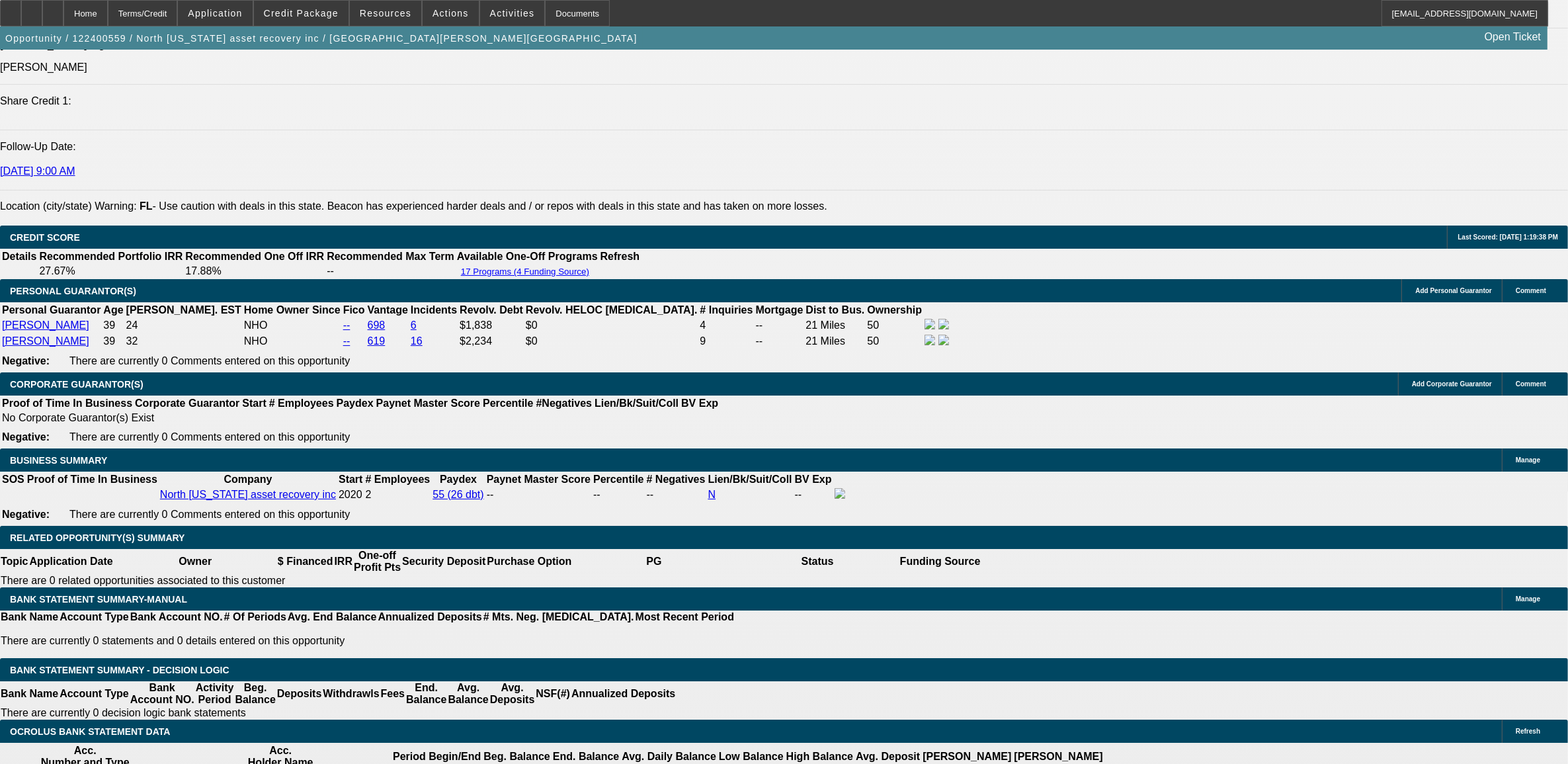
scroll to position [1772, 0]
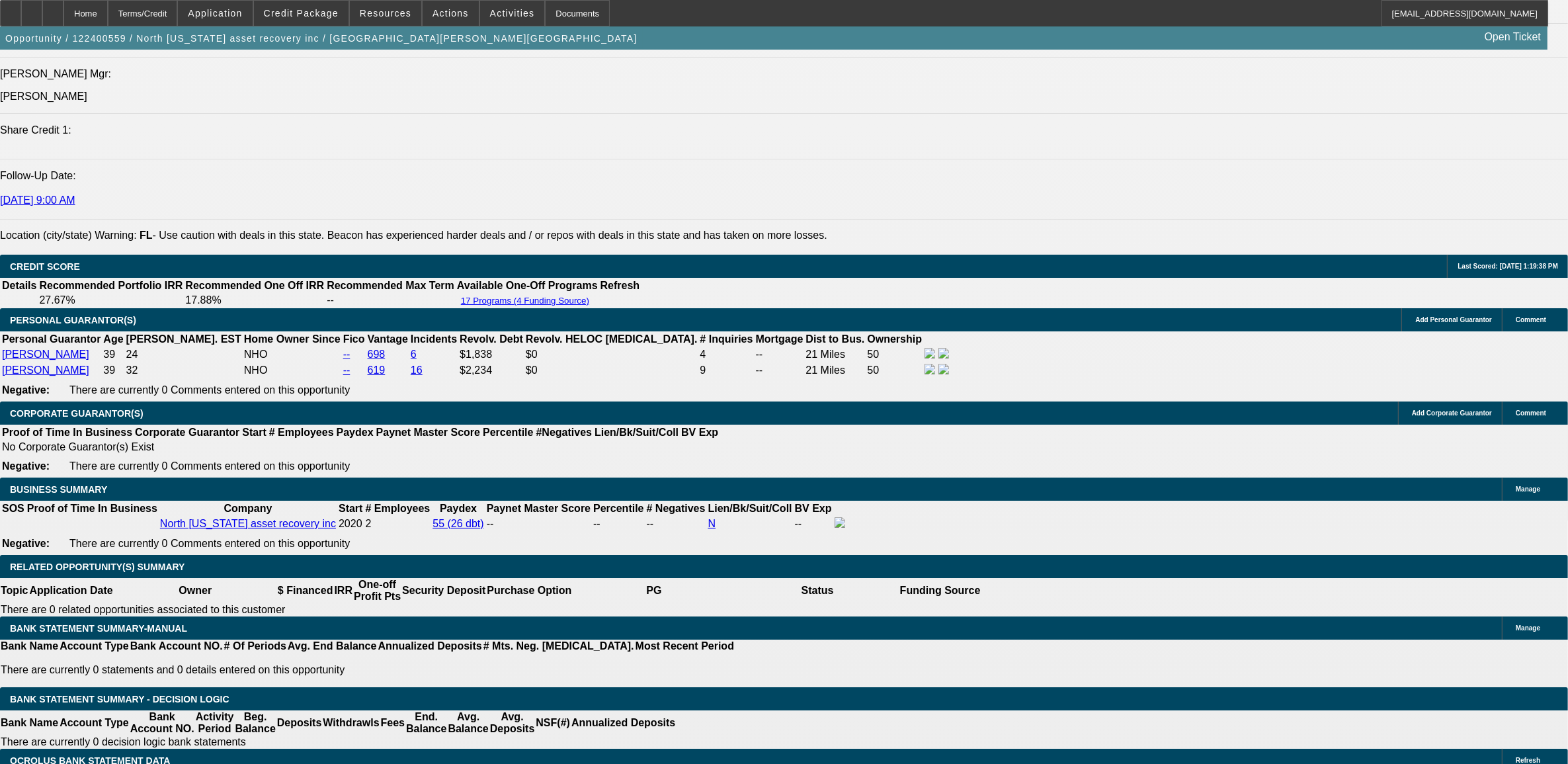
select select "0.1"
select select "0"
select select "6"
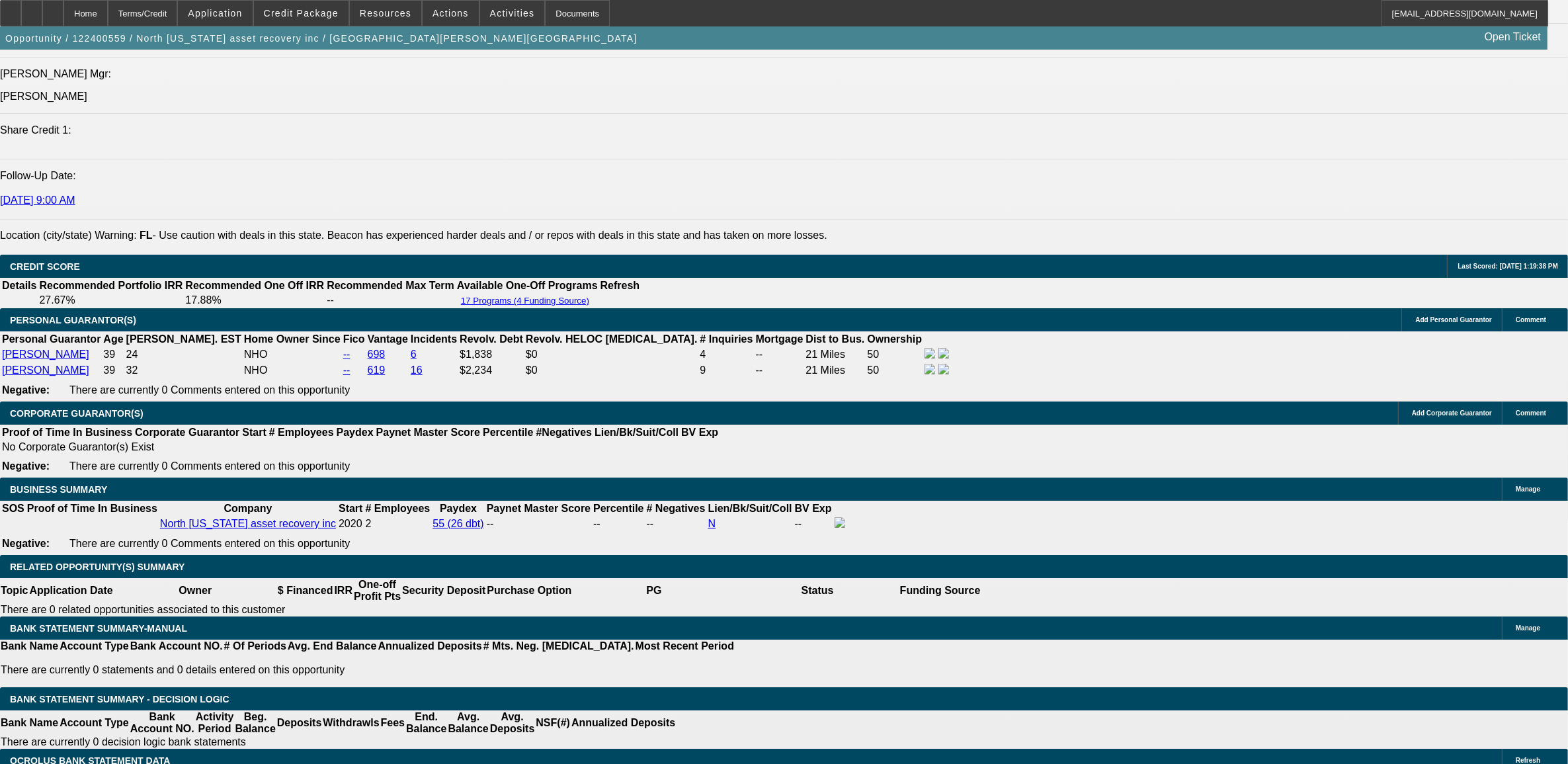
select select "0"
select select "2"
select select "0.1"
select select "4"
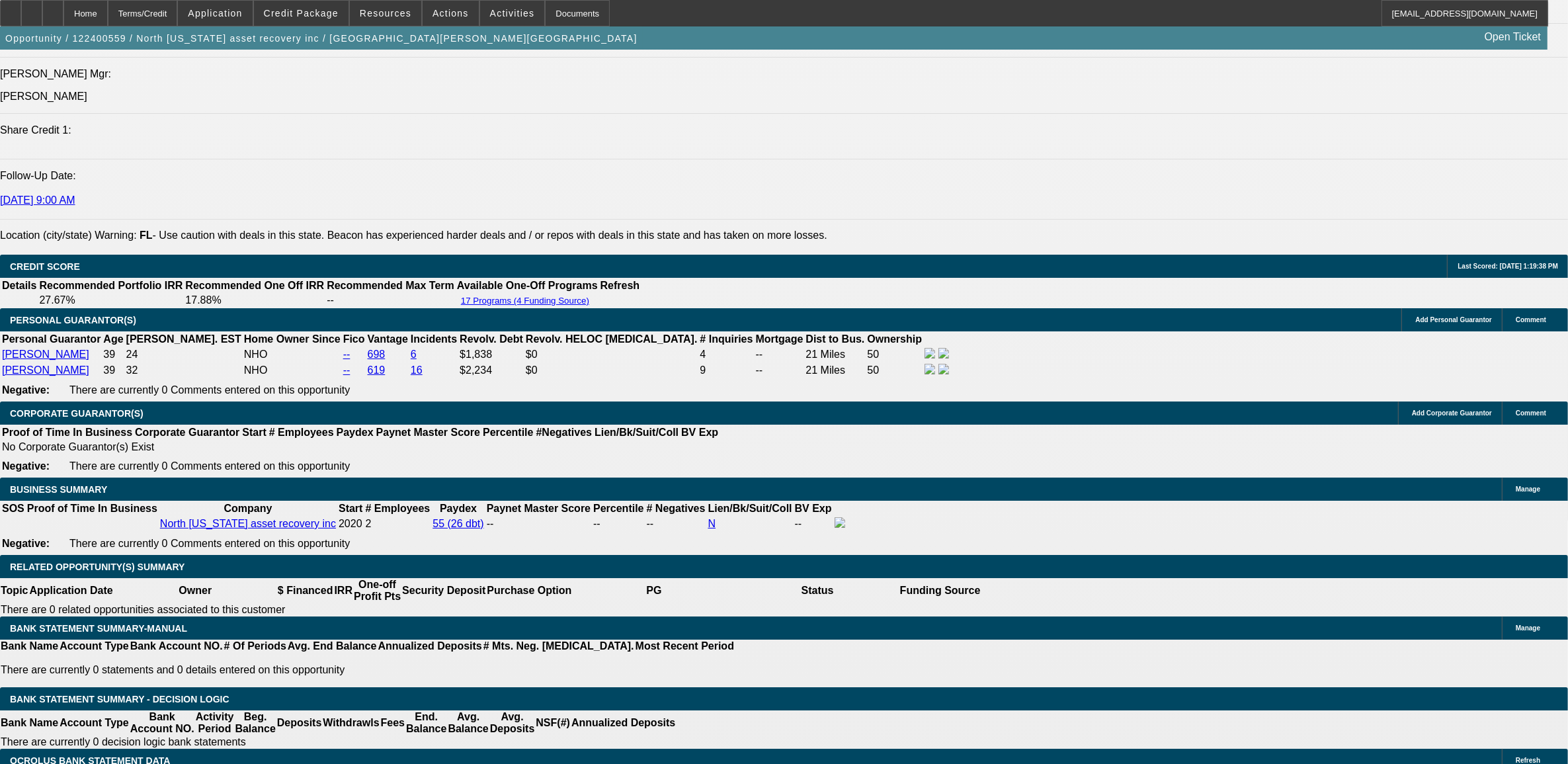
select select "0"
select select "2"
select select "0.1"
select select "4"
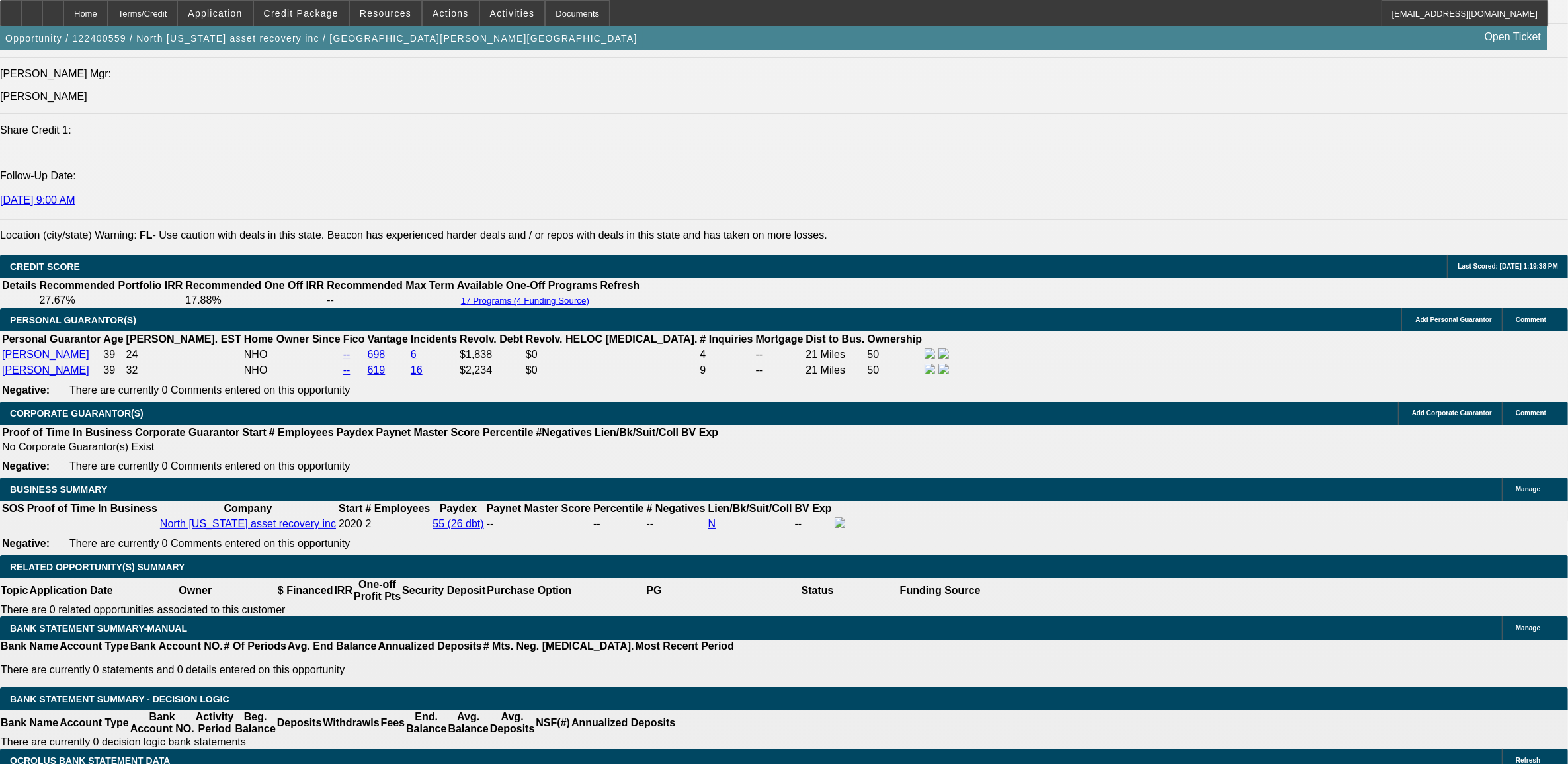
select select "0"
select select "2"
select select "0.1"
select select "4"
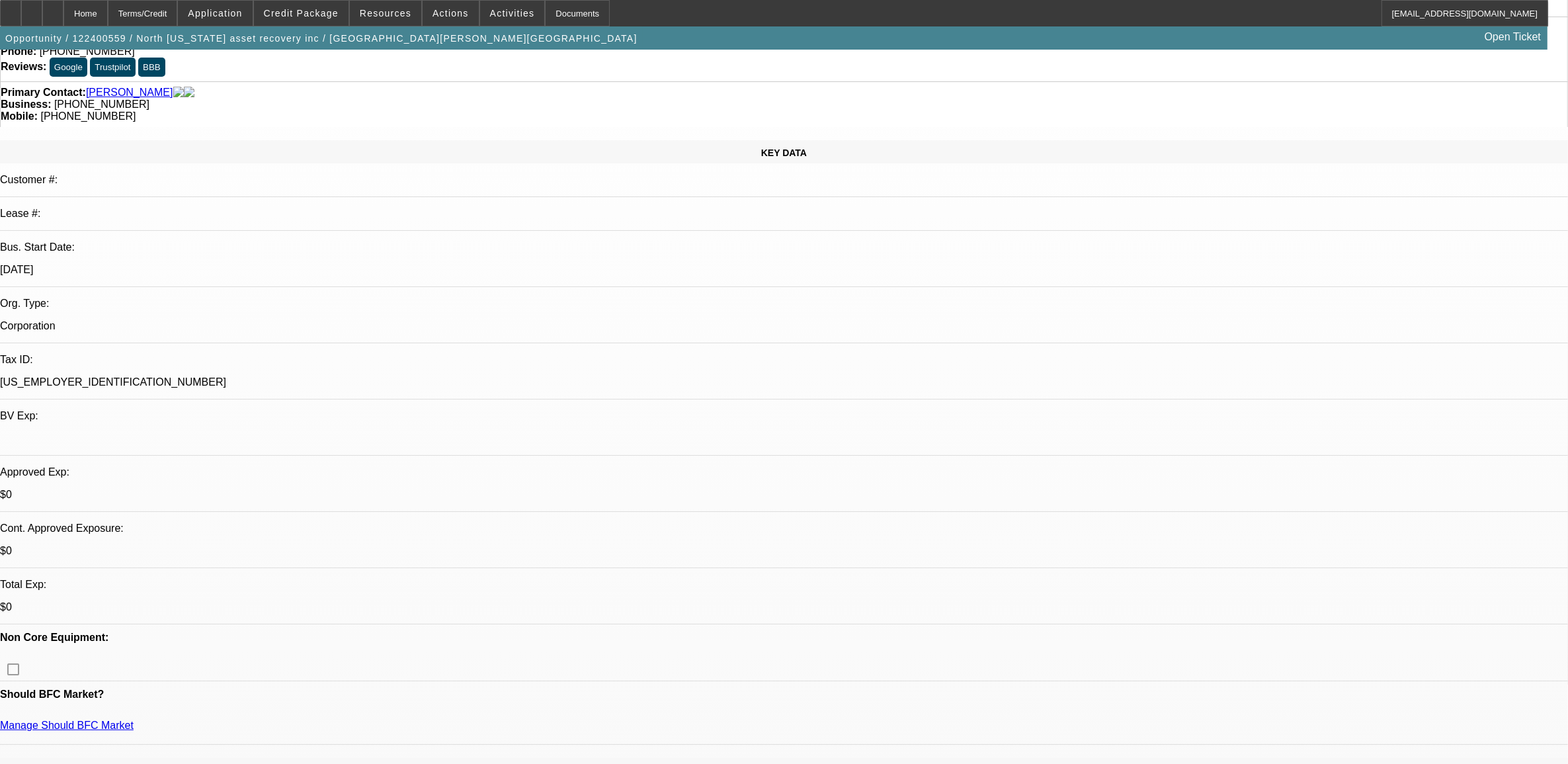
scroll to position [0, 0]
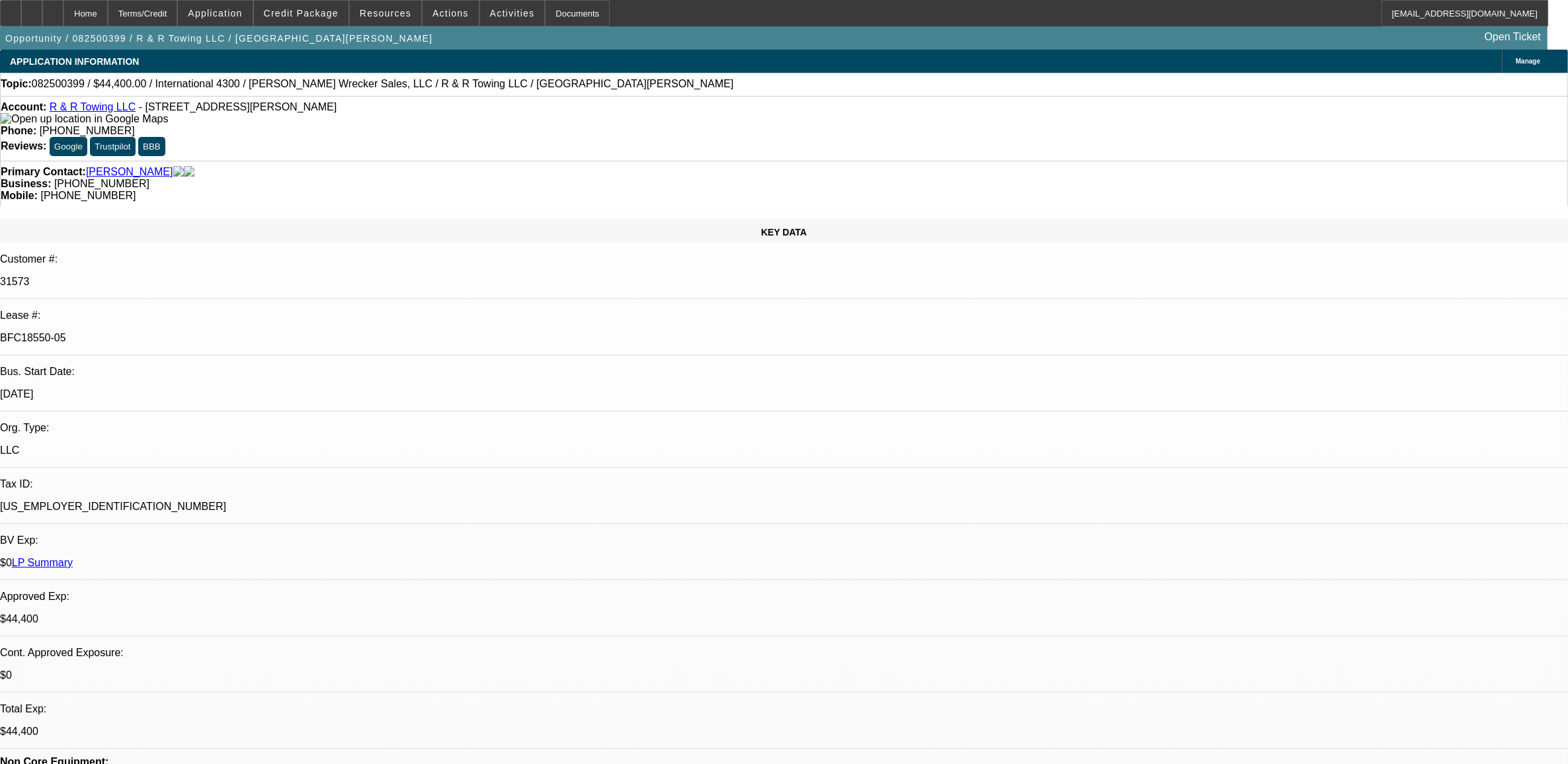
select select "0"
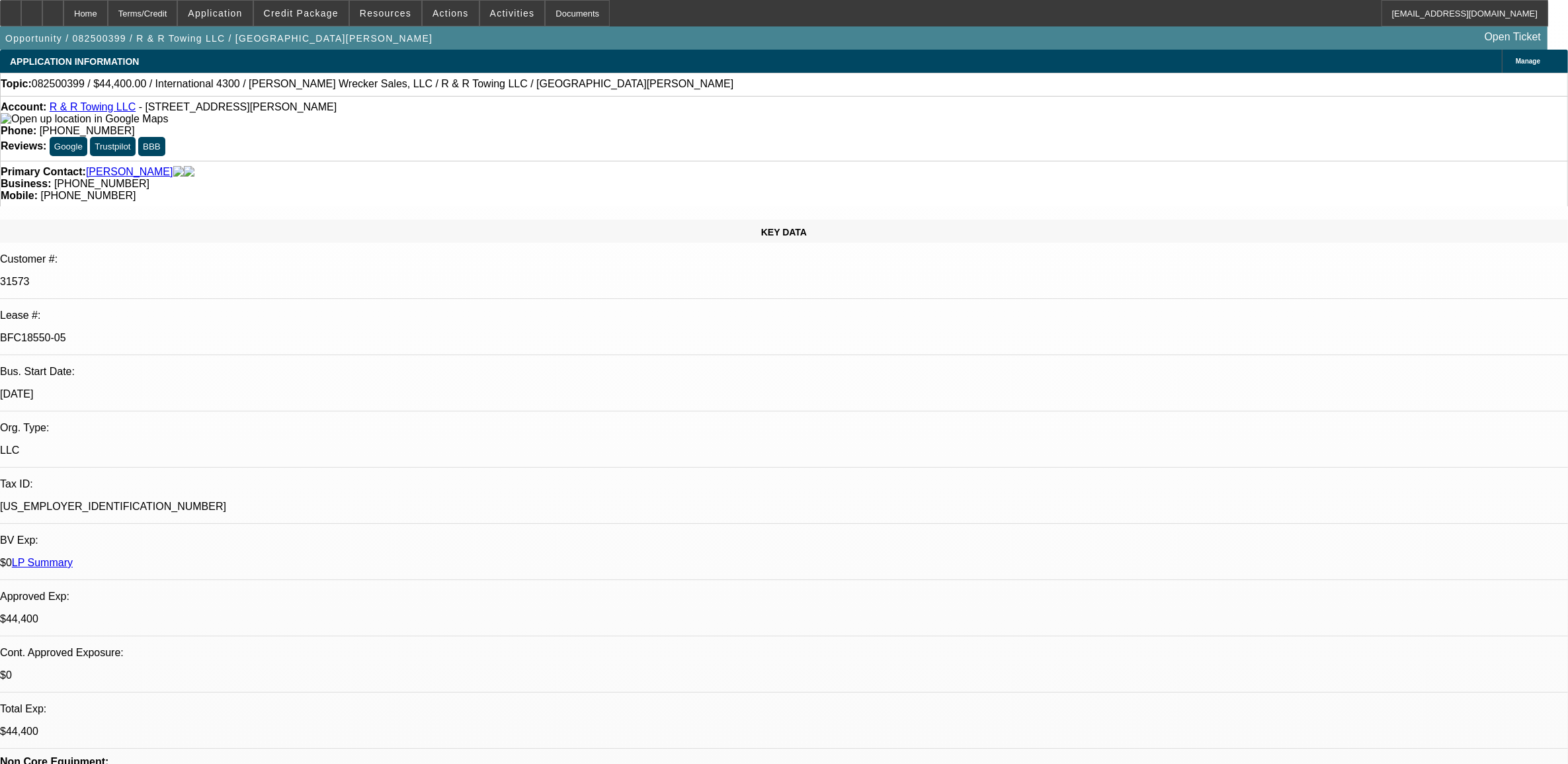
select select "0"
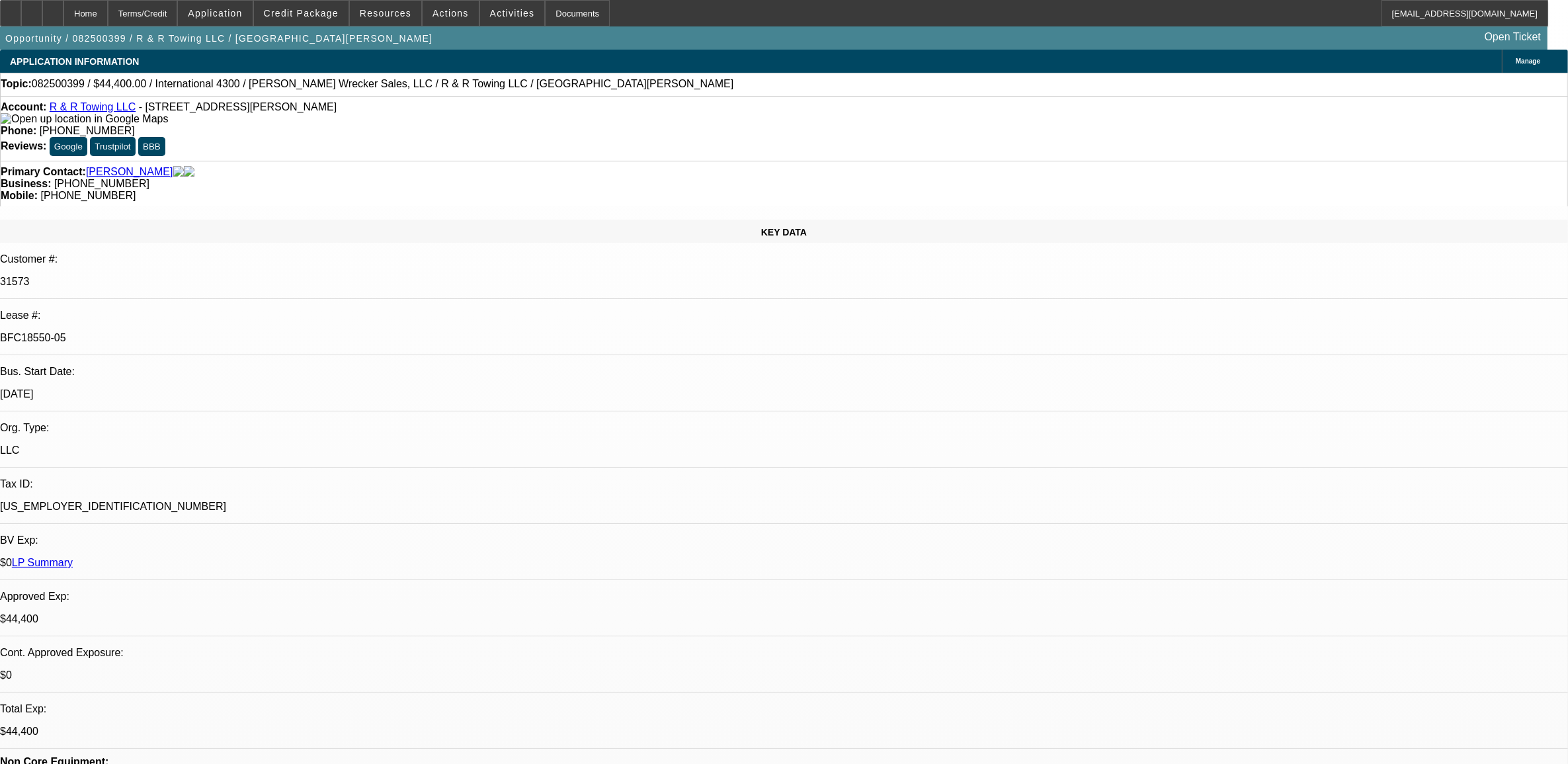
select select "0"
select select "1"
select select "6"
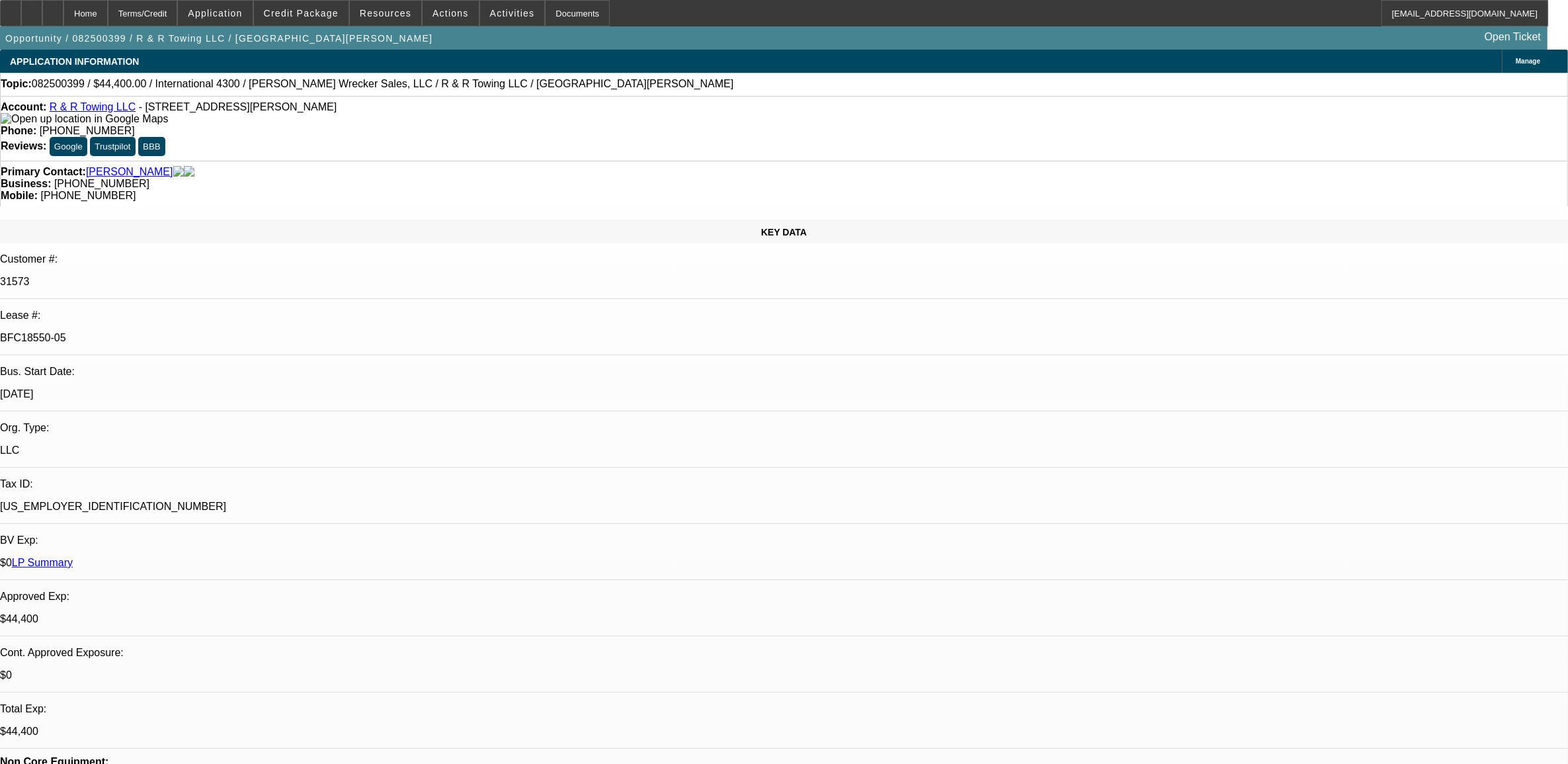
select select "1"
select select "3"
select select "6"
select select "1"
select select "2"
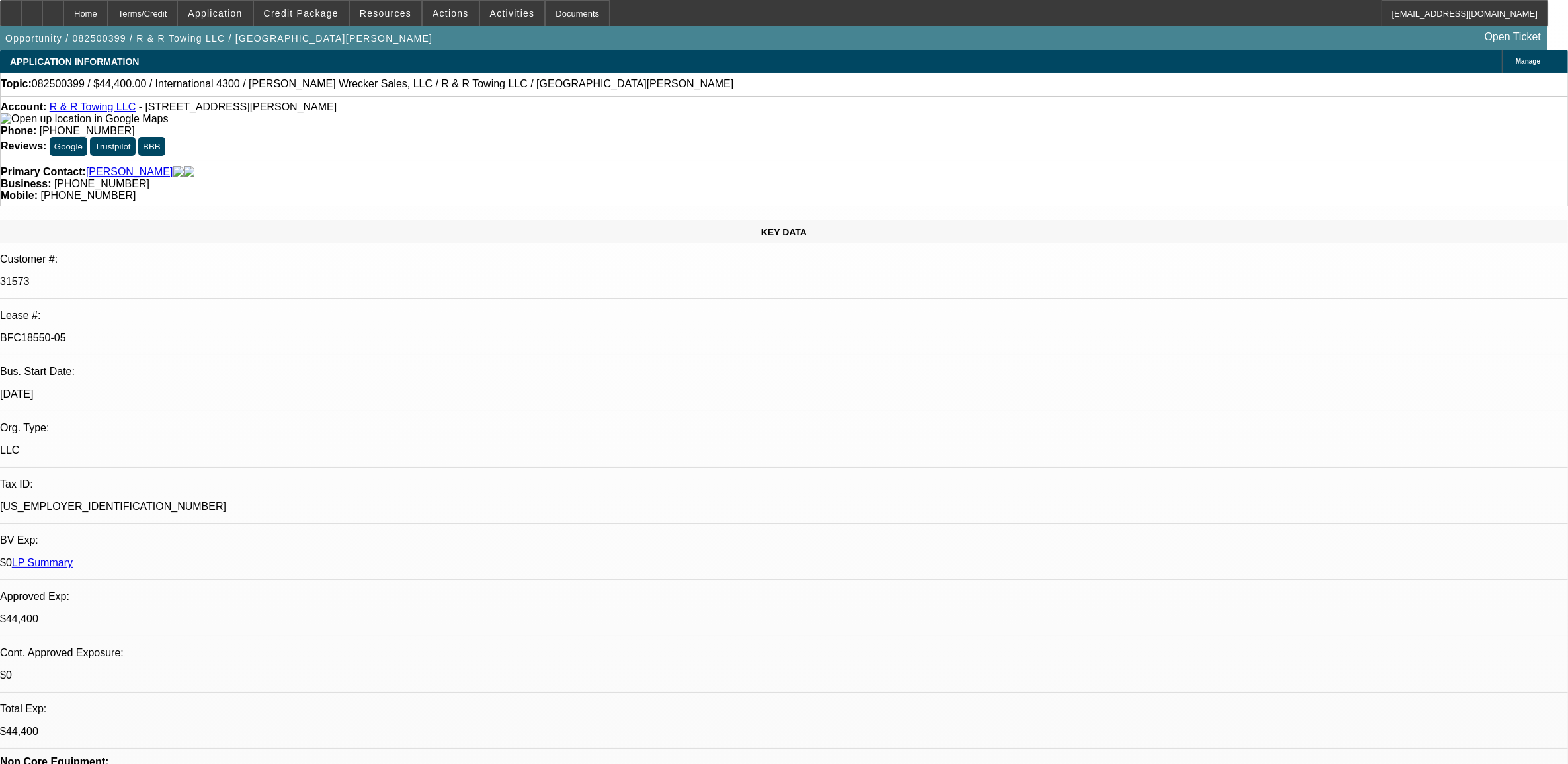
select select "6"
select select "1"
select select "2"
select select "6"
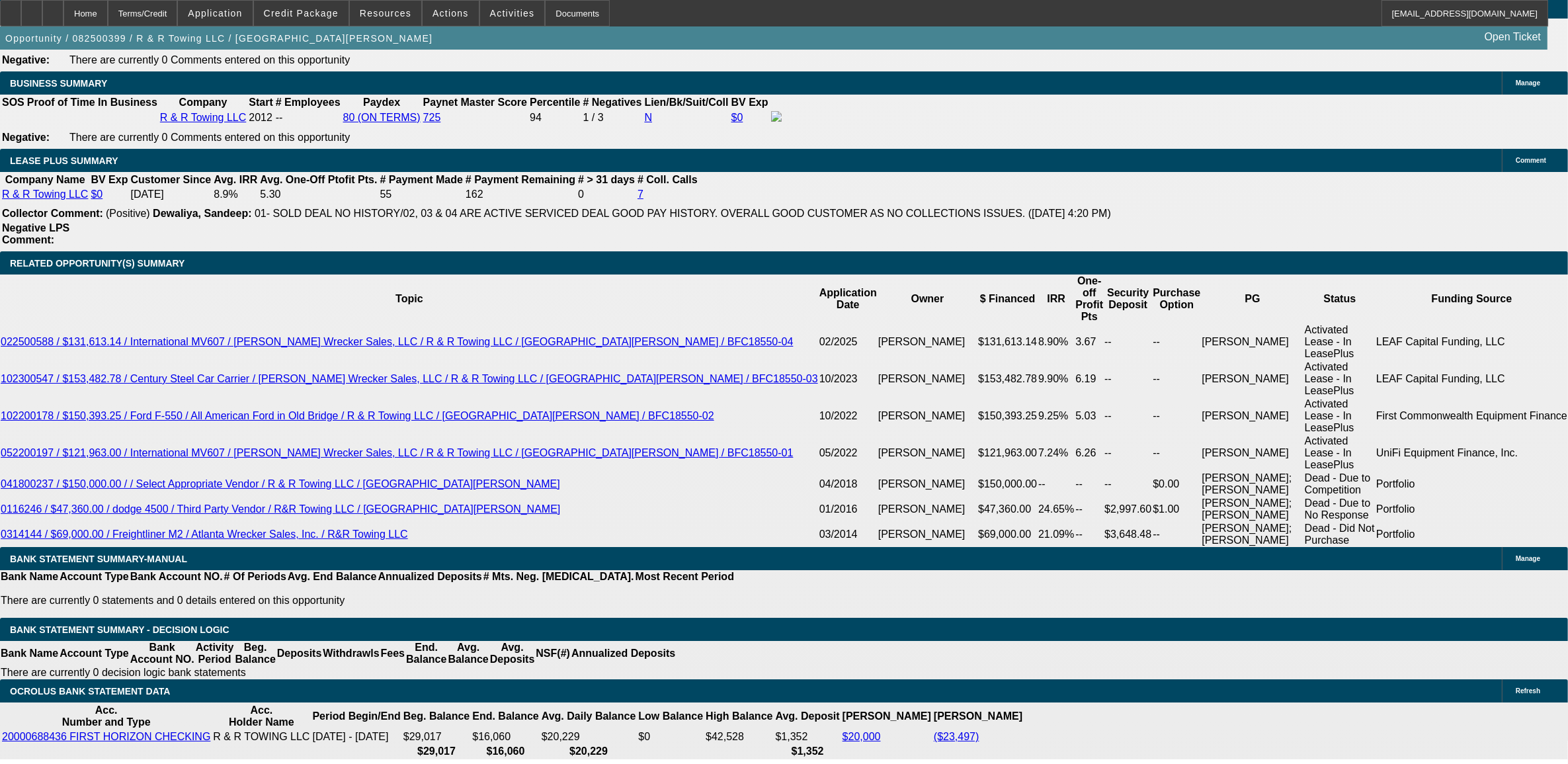
scroll to position [2232, 0]
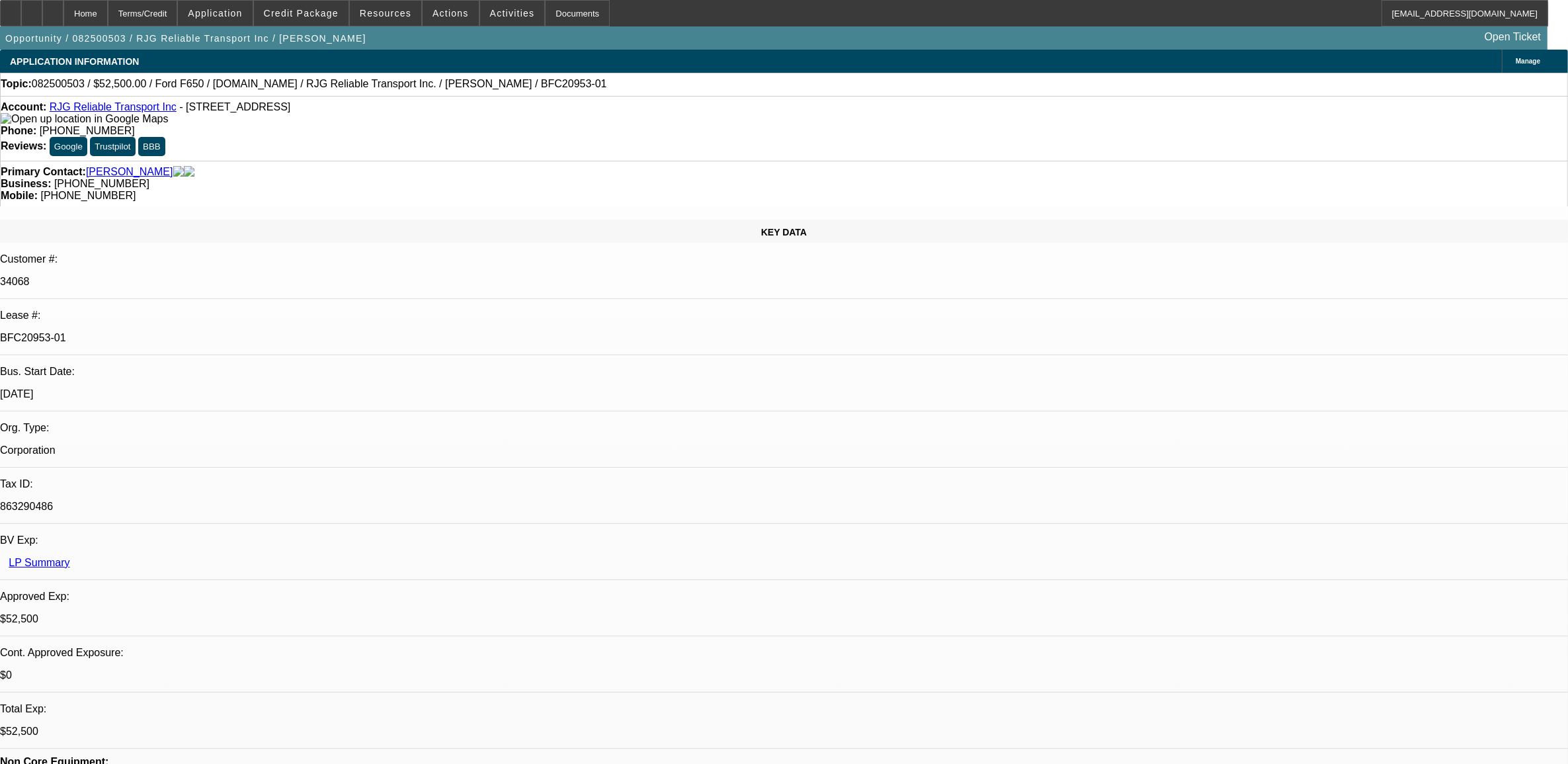
select select "0"
select select "0.1"
select select "0"
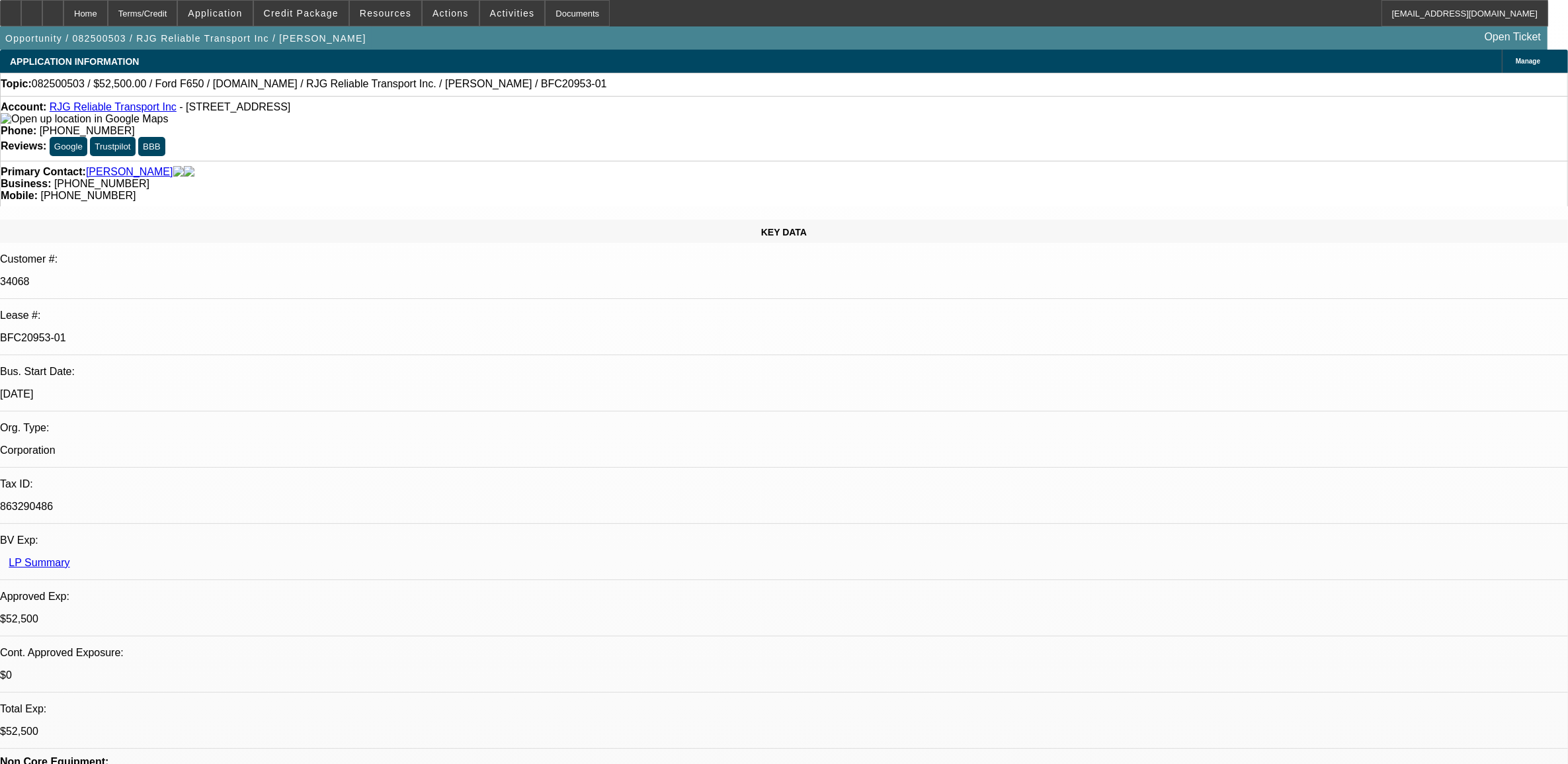
select select "0.1"
select select "0"
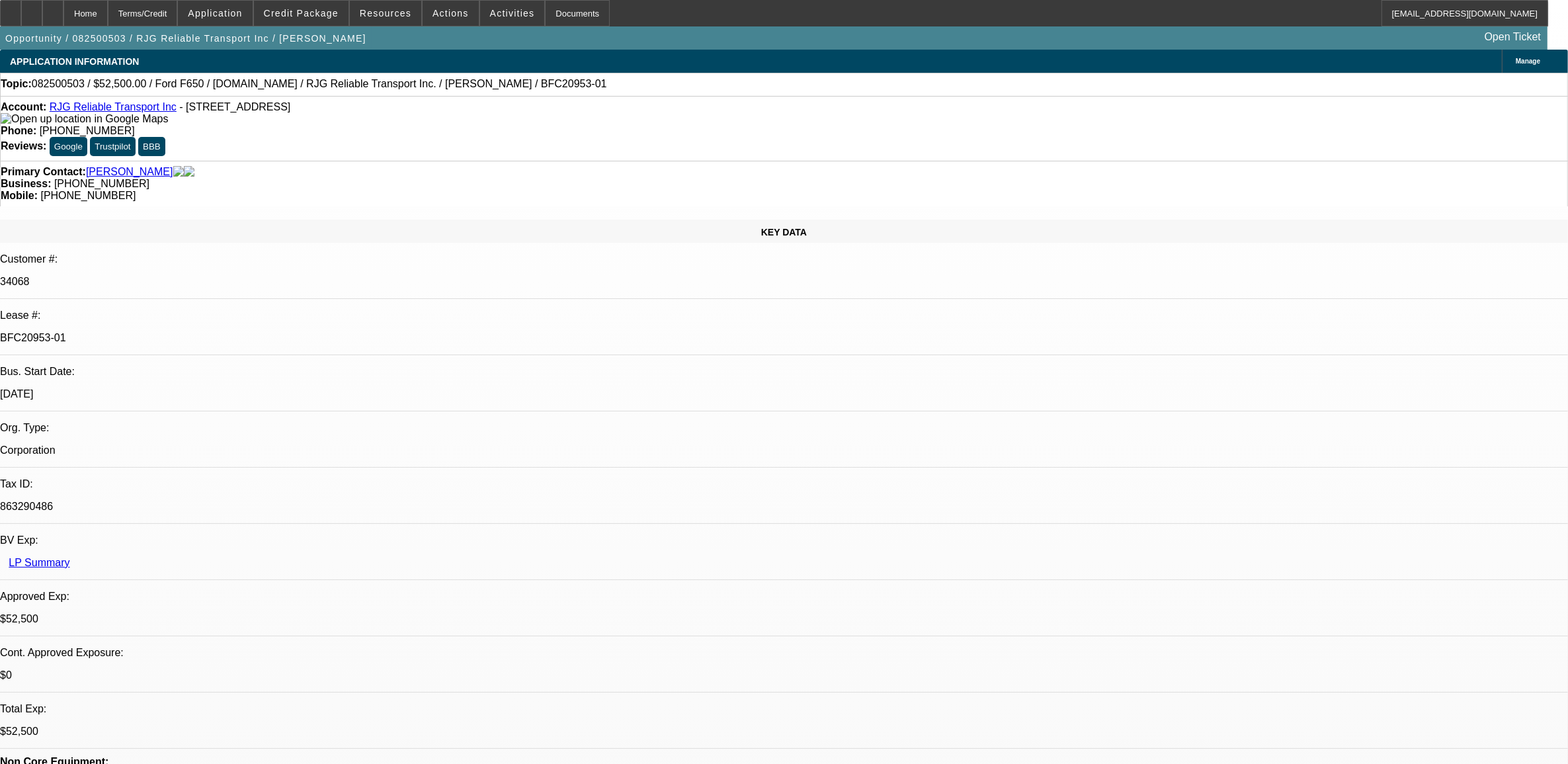
select select "0"
select select "1"
select select "3"
select select "4"
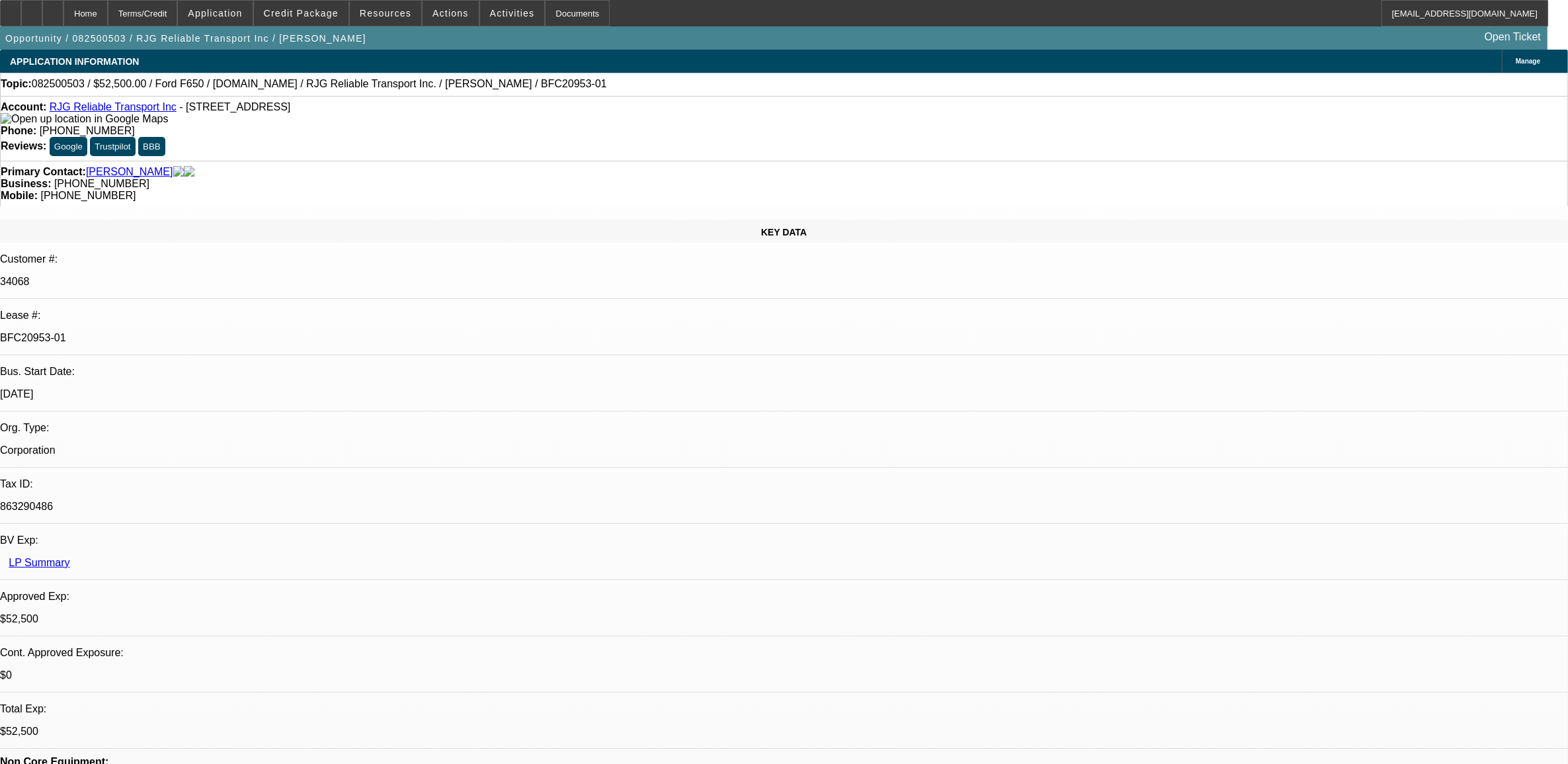
select select "1"
select select "3"
select select "4"
select select "1"
select select "3"
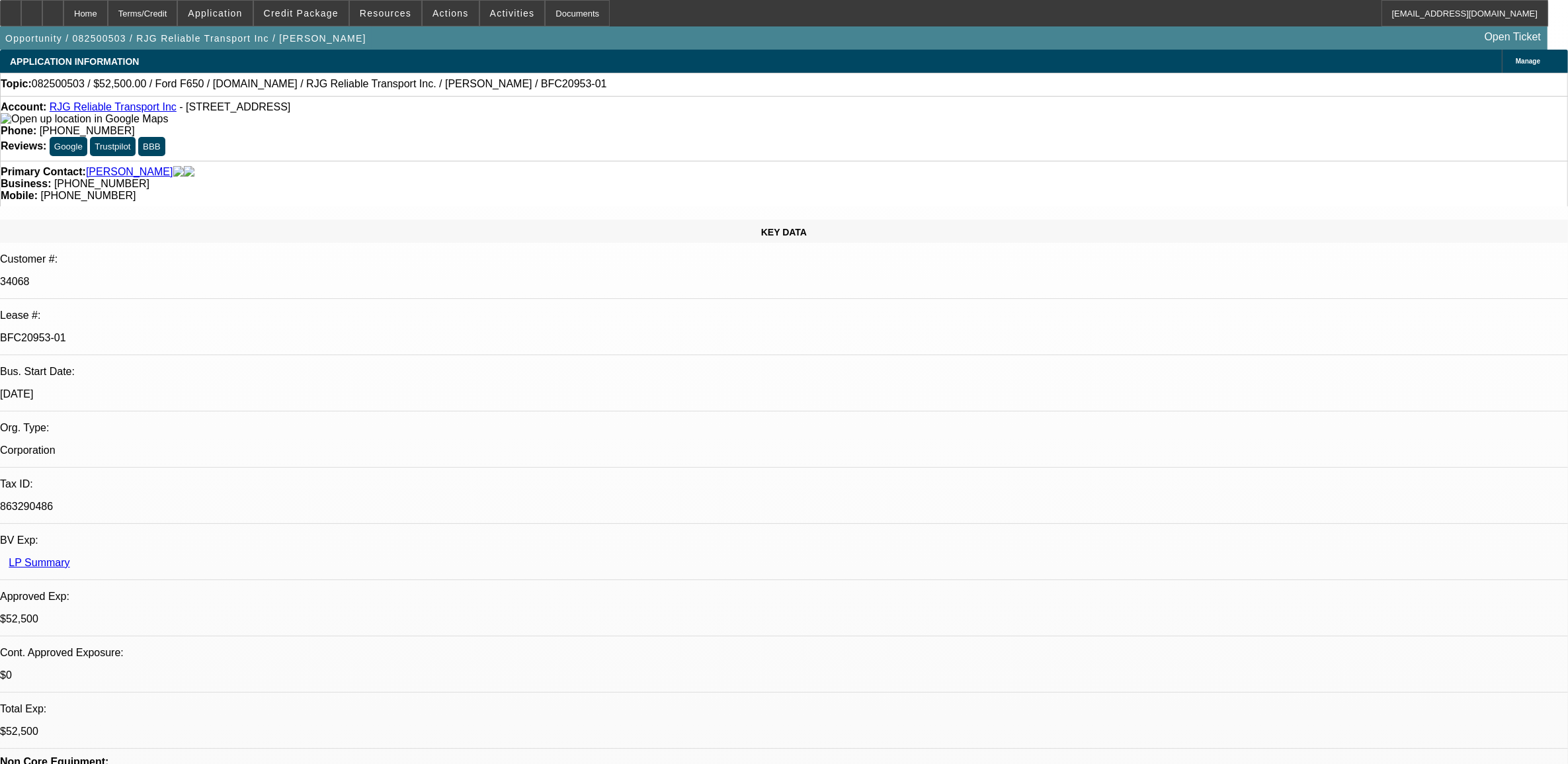
select select "6"
select select "1"
select select "6"
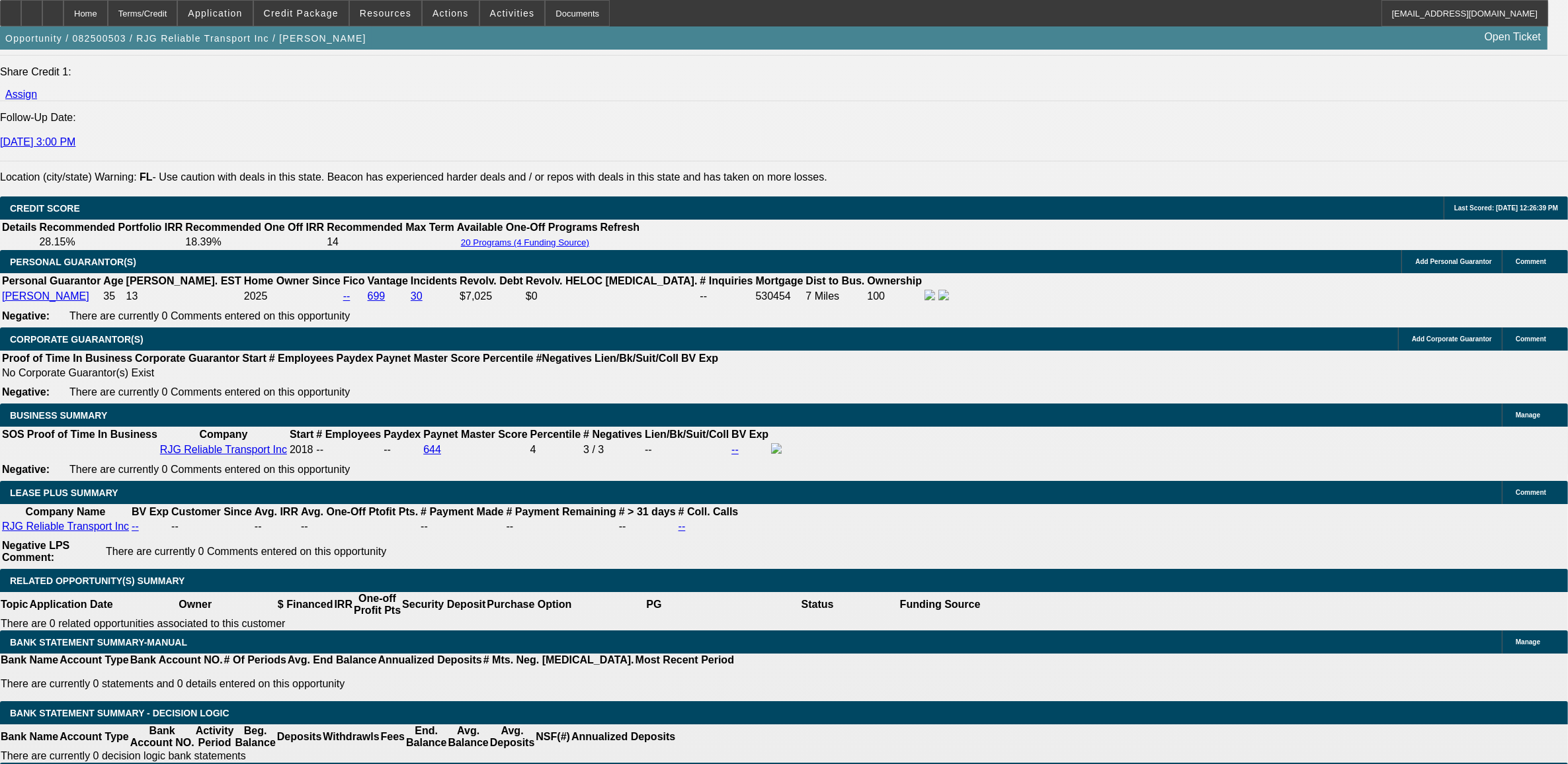
scroll to position [1819, 0]
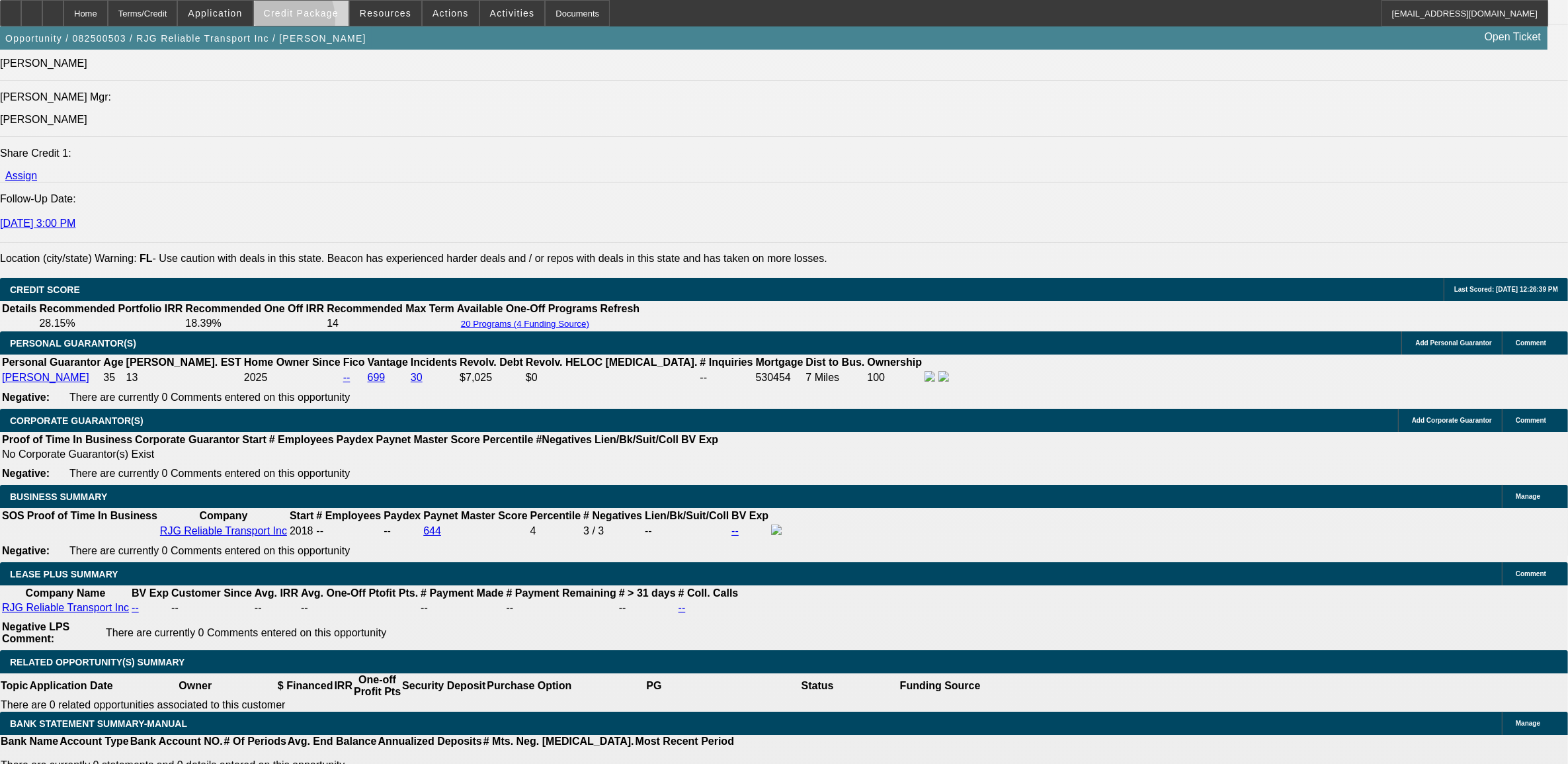
click at [301, 21] on span at bounding box center [301, 13] width 95 height 32
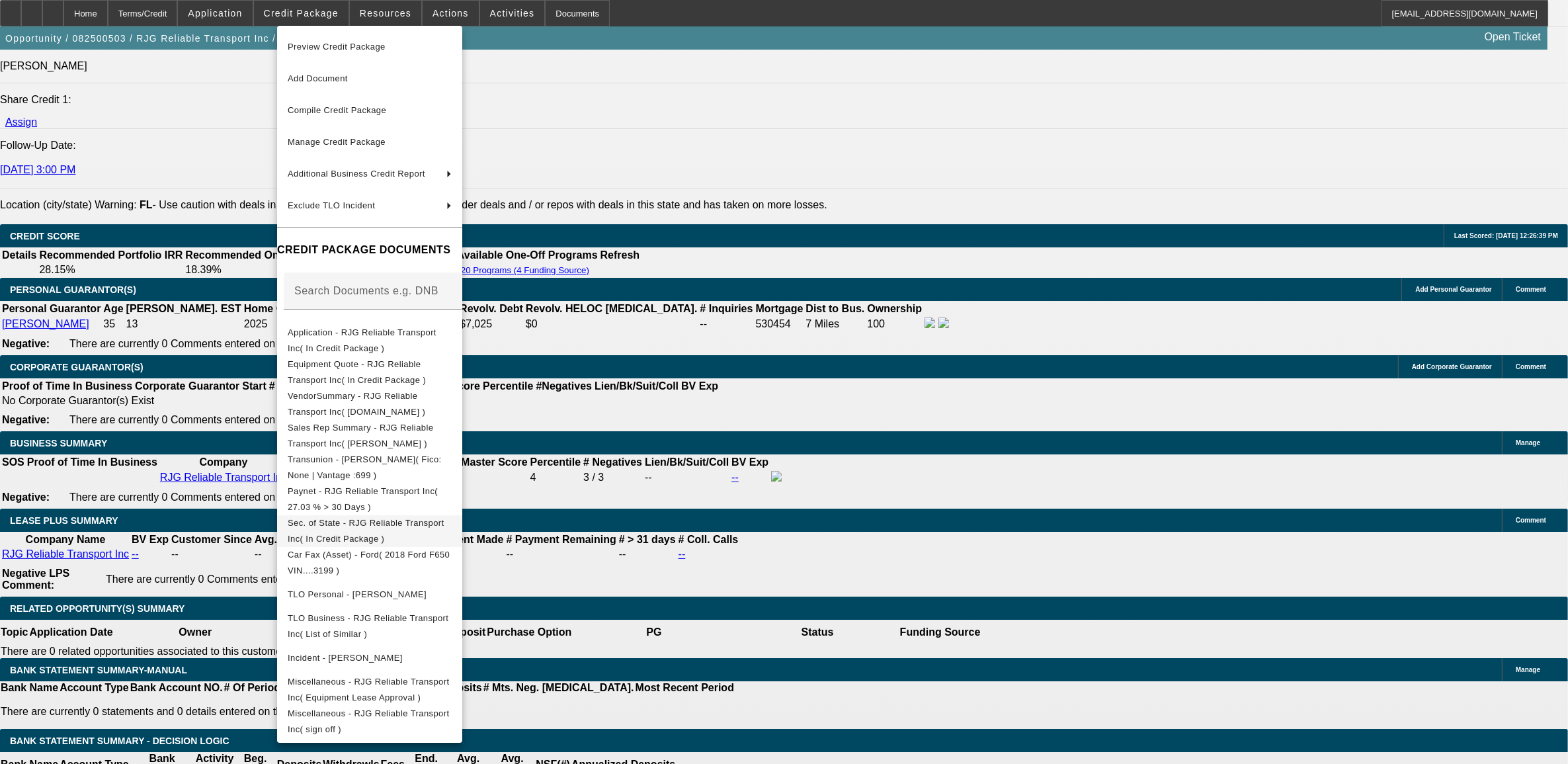
scroll to position [1819, 0]
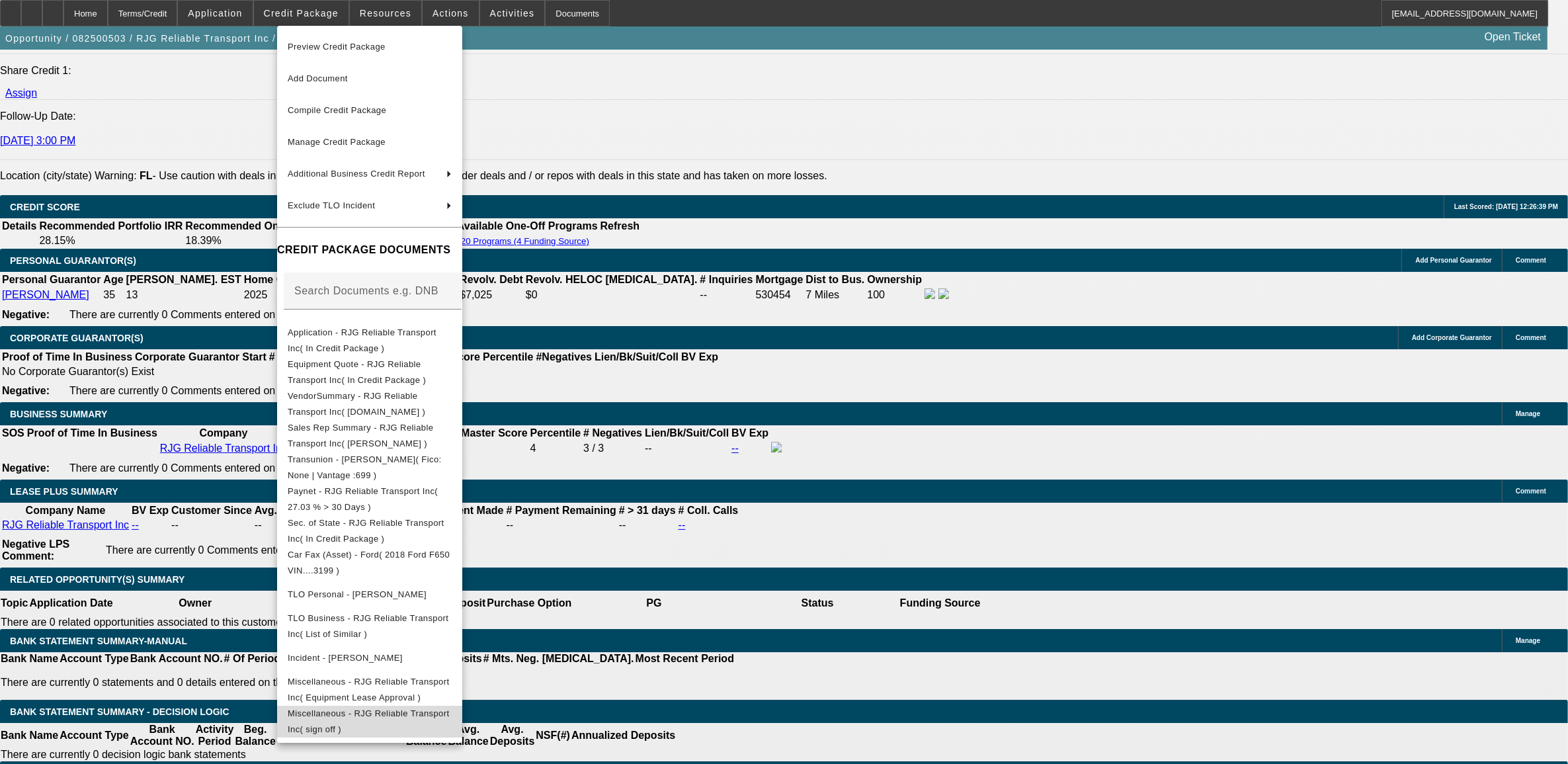
click at [391, 722] on span "Miscellaneous - RJG Reliable Transport Inc( sign off )" at bounding box center [369, 721] width 164 height 32
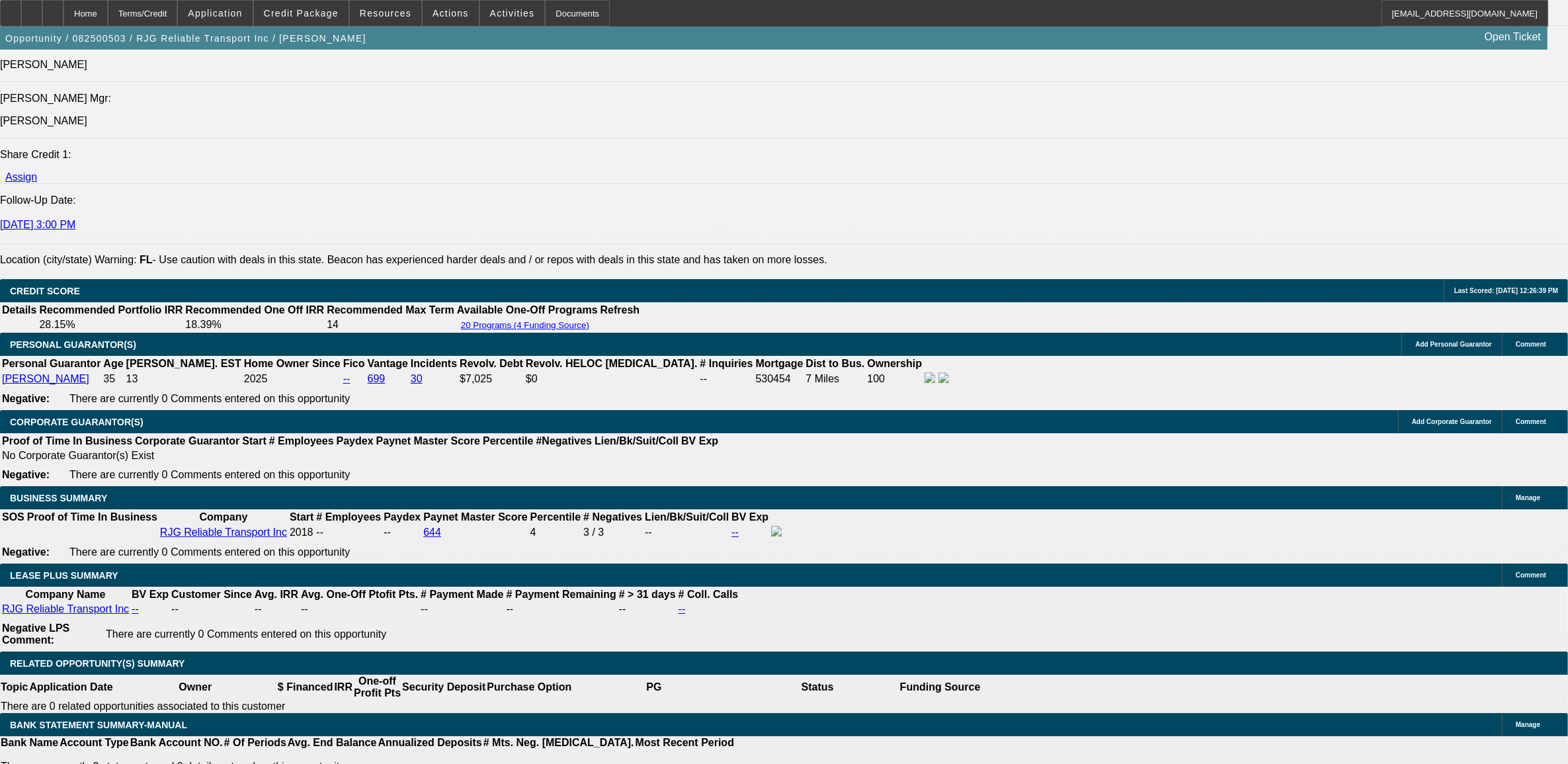
scroll to position [1736, 0]
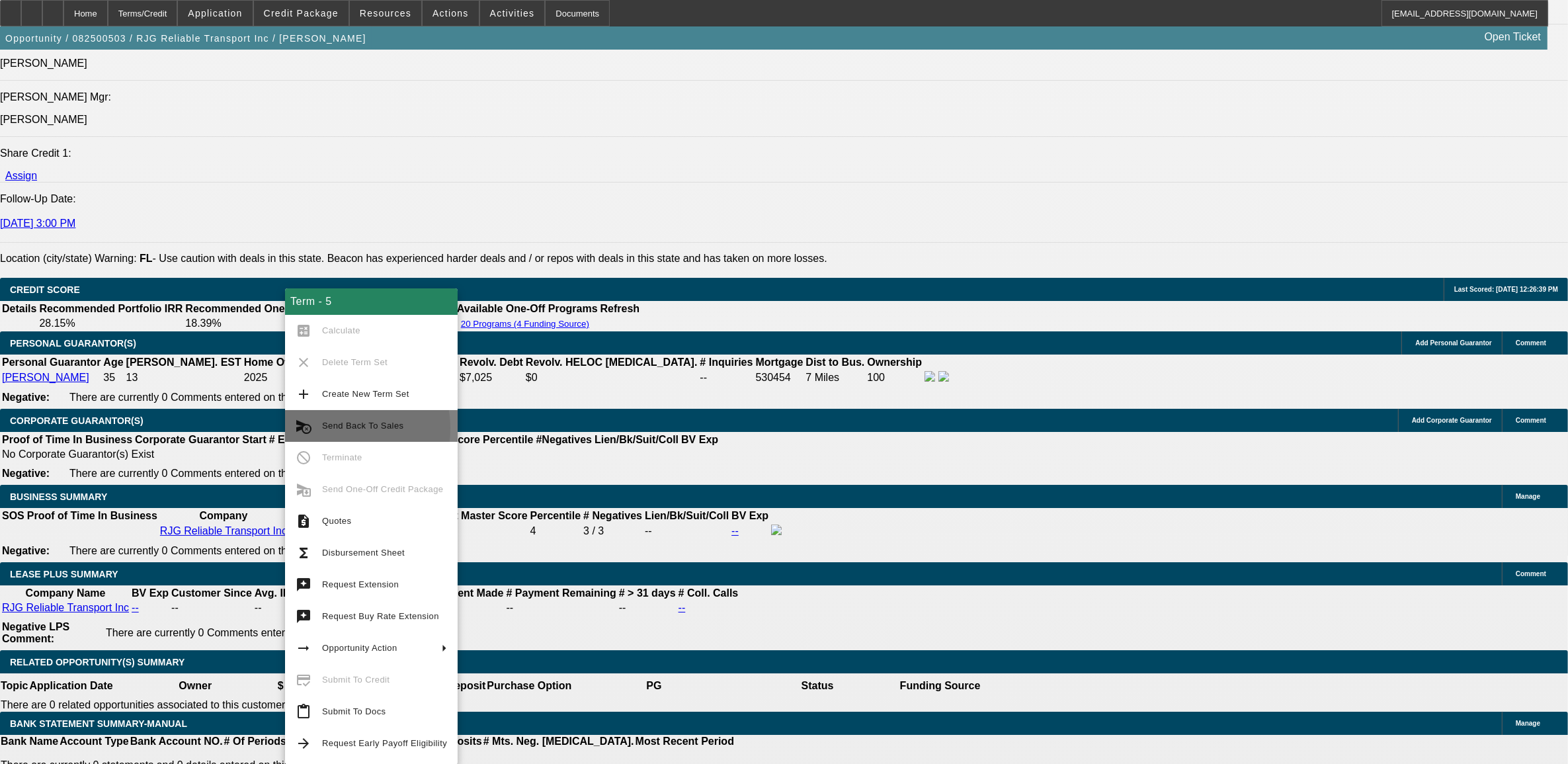
click at [323, 428] on span "Send Back To Sales" at bounding box center [363, 425] width 81 height 10
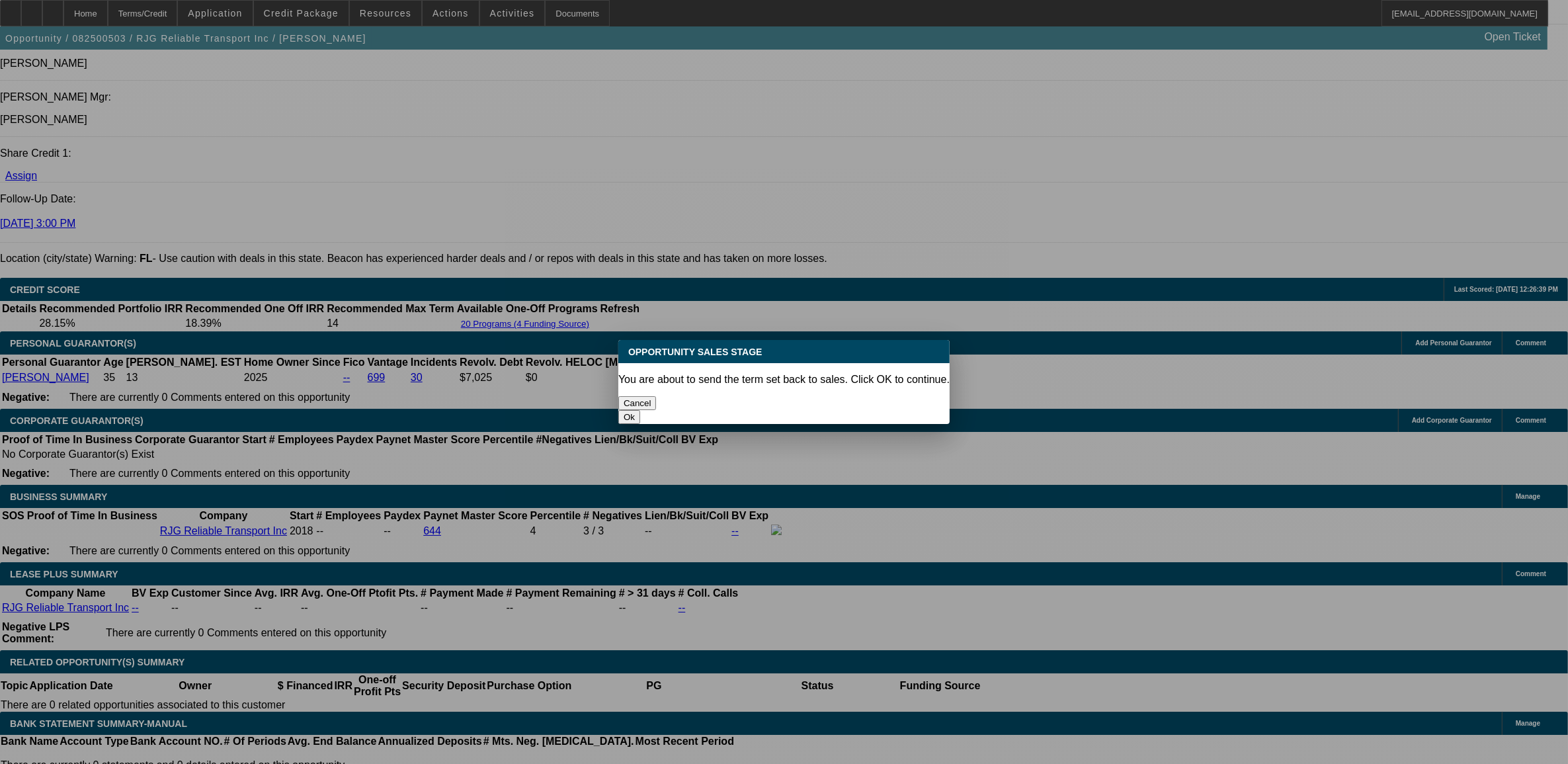
scroll to position [0, 0]
click at [640, 410] on button "Ok" at bounding box center [629, 417] width 22 height 14
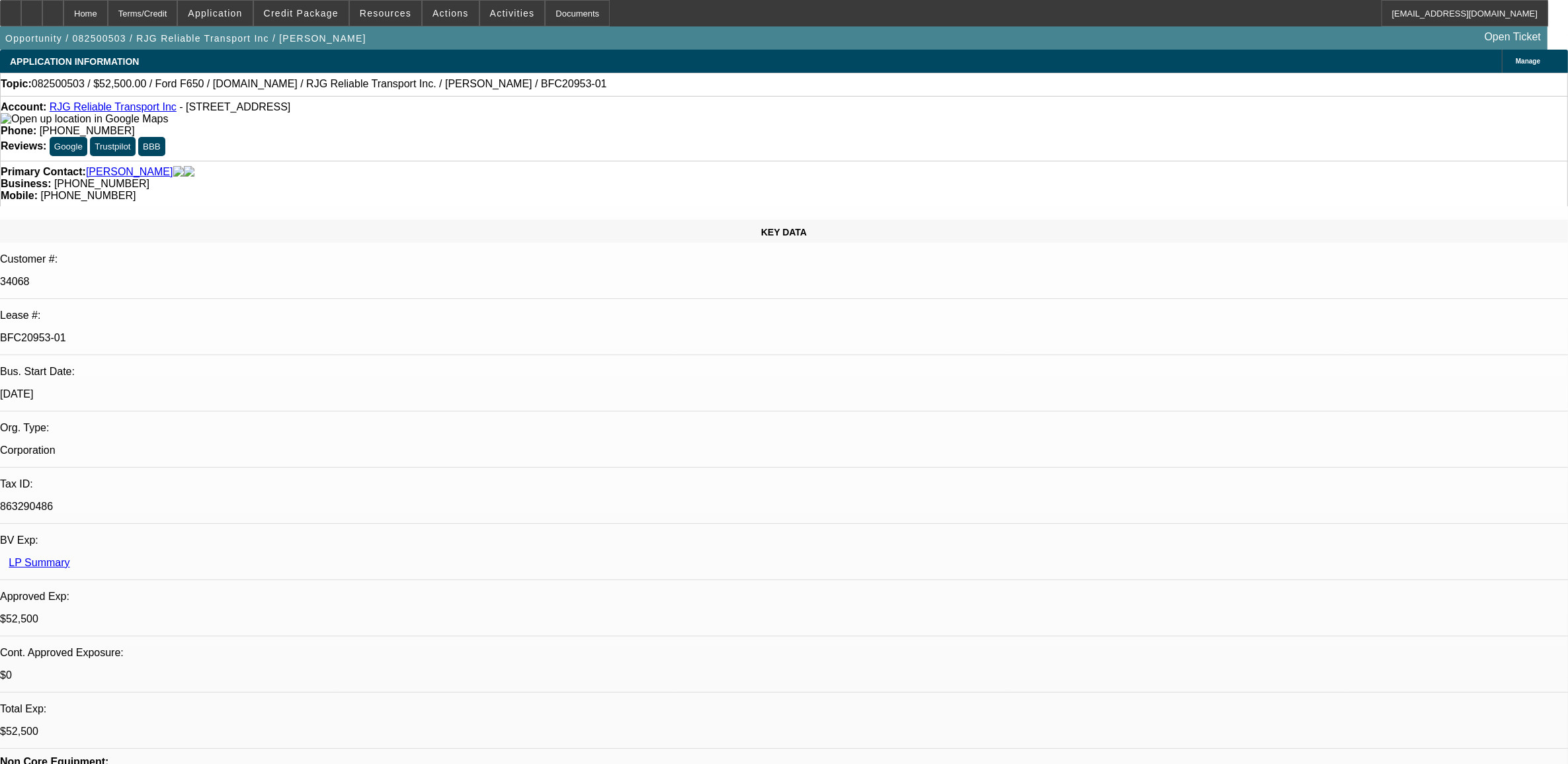
type textarea "insurance is too much"
select select "0"
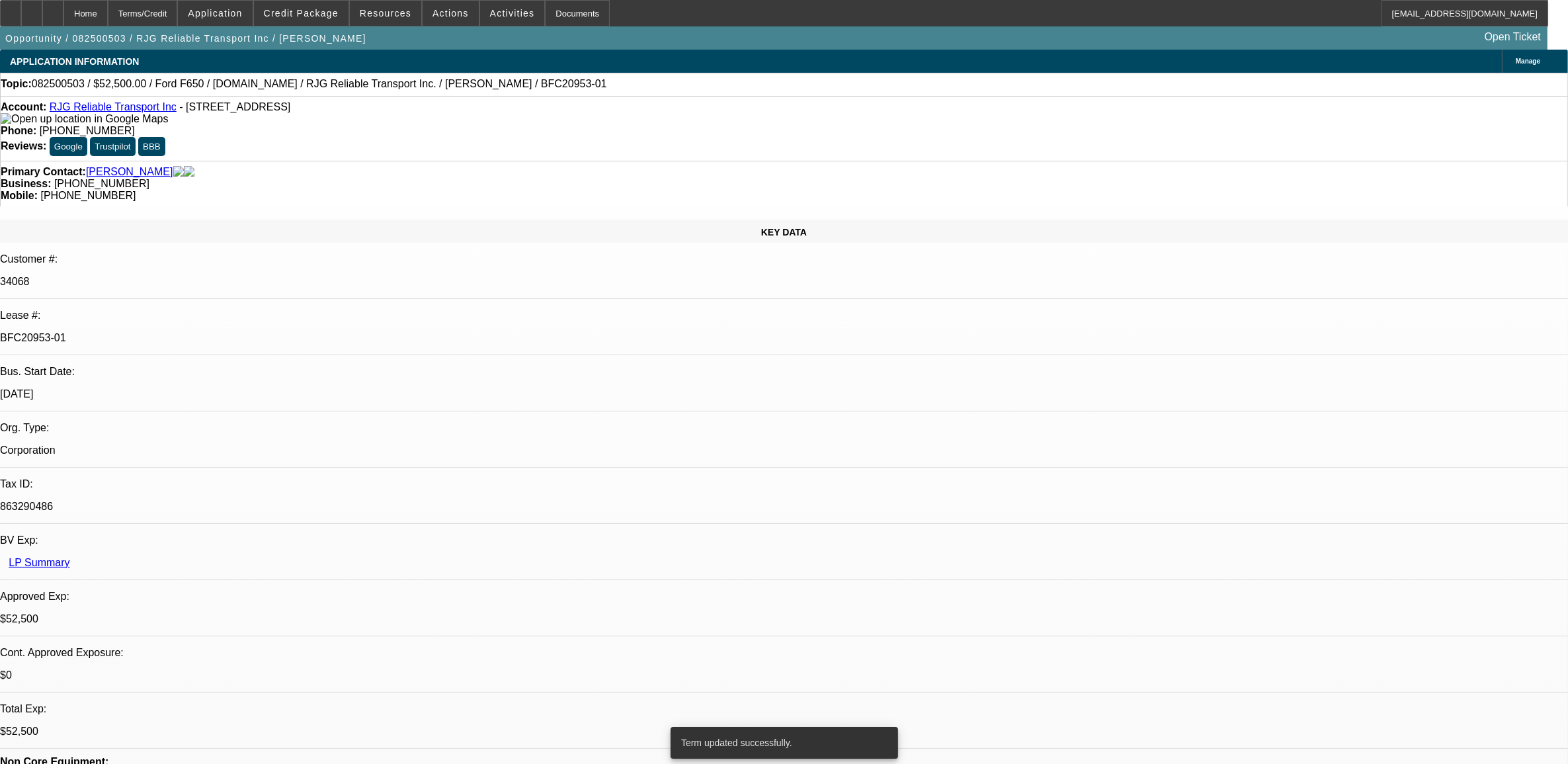
select select "3"
select select "0.1"
select select "4"
select select "0"
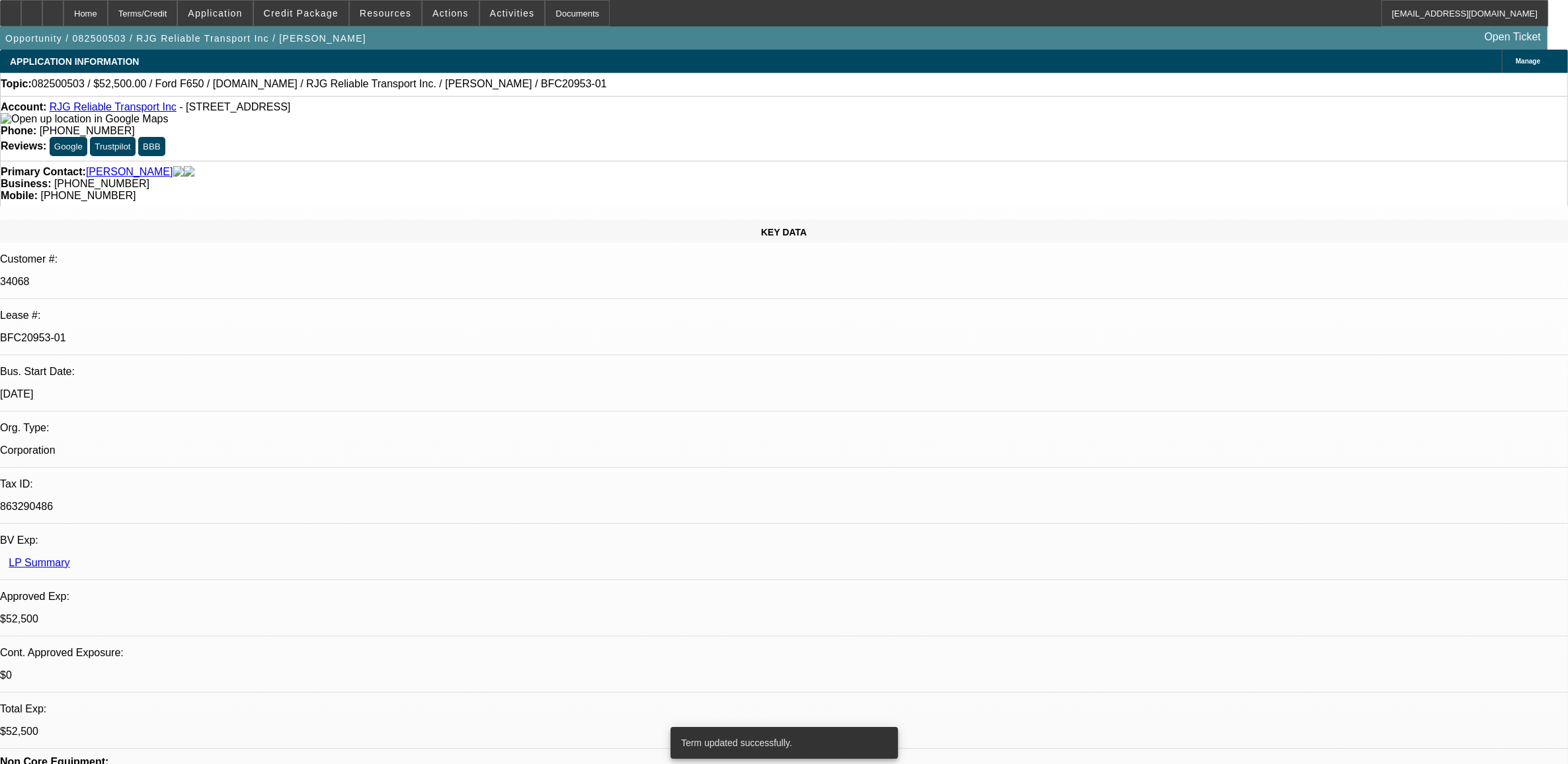
select select "3"
select select "0.1"
select select "4"
select select "0"
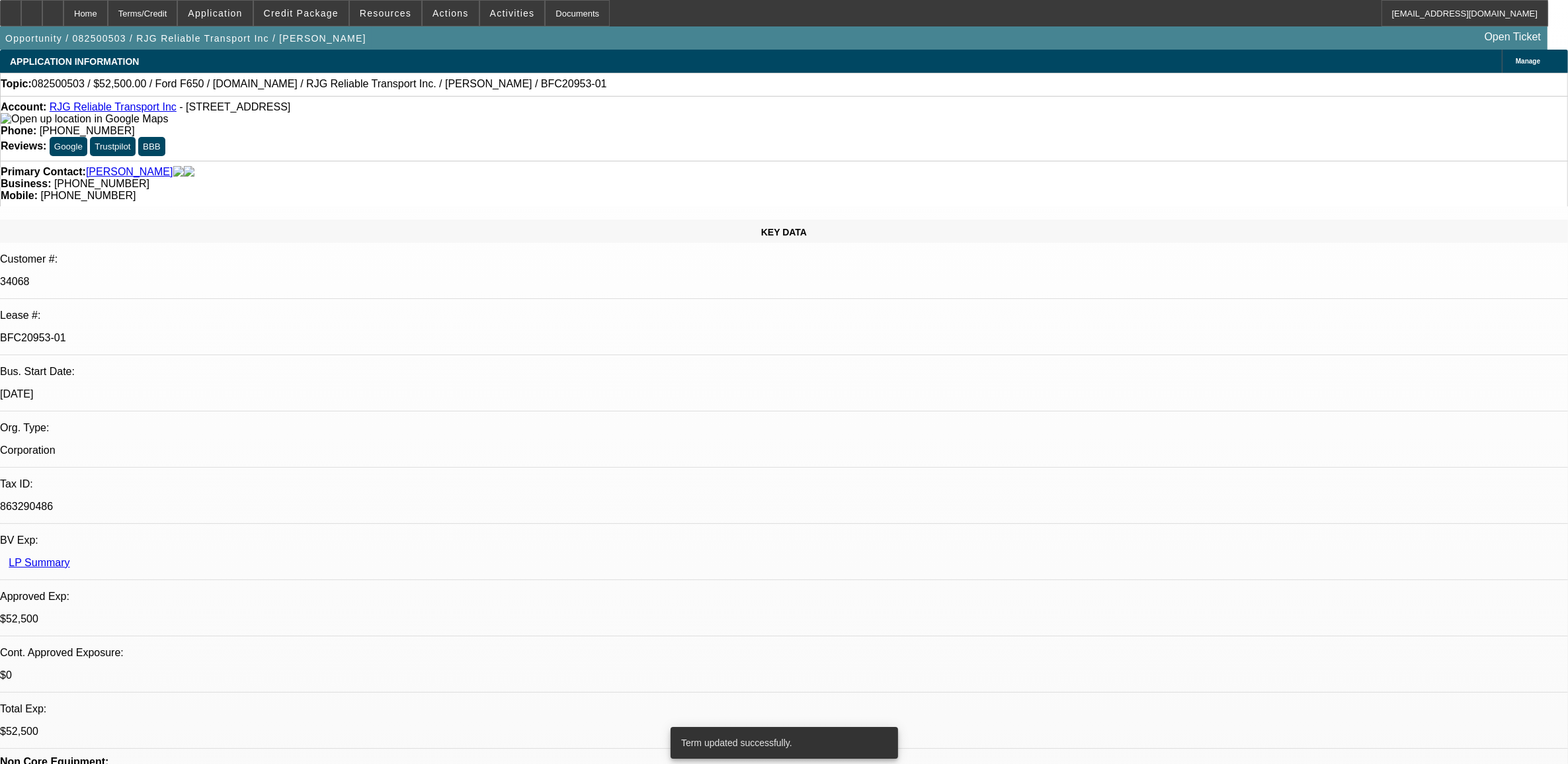
select select "3"
select select "0"
select select "6"
select select "0"
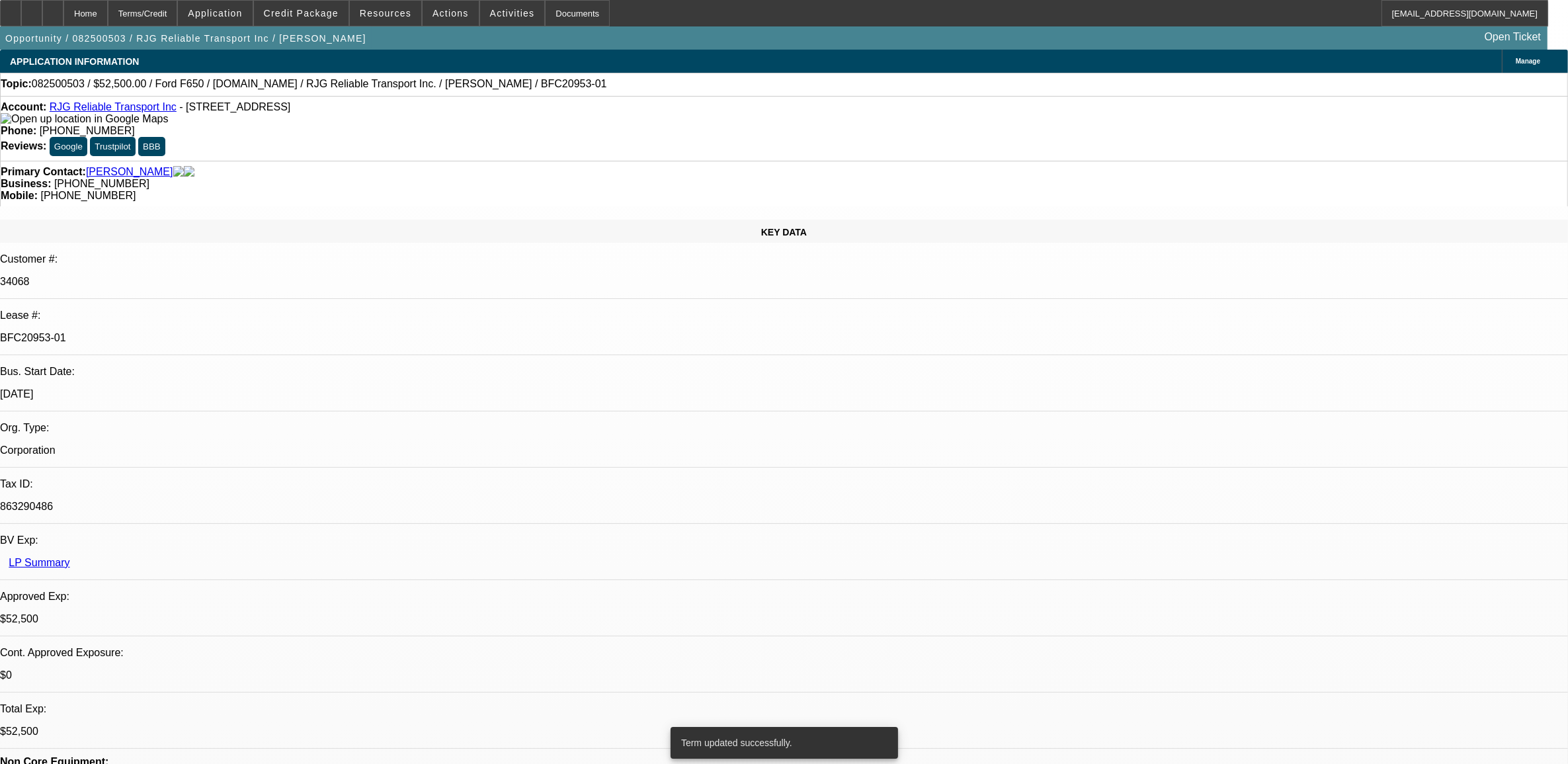
select select "0"
select select "6"
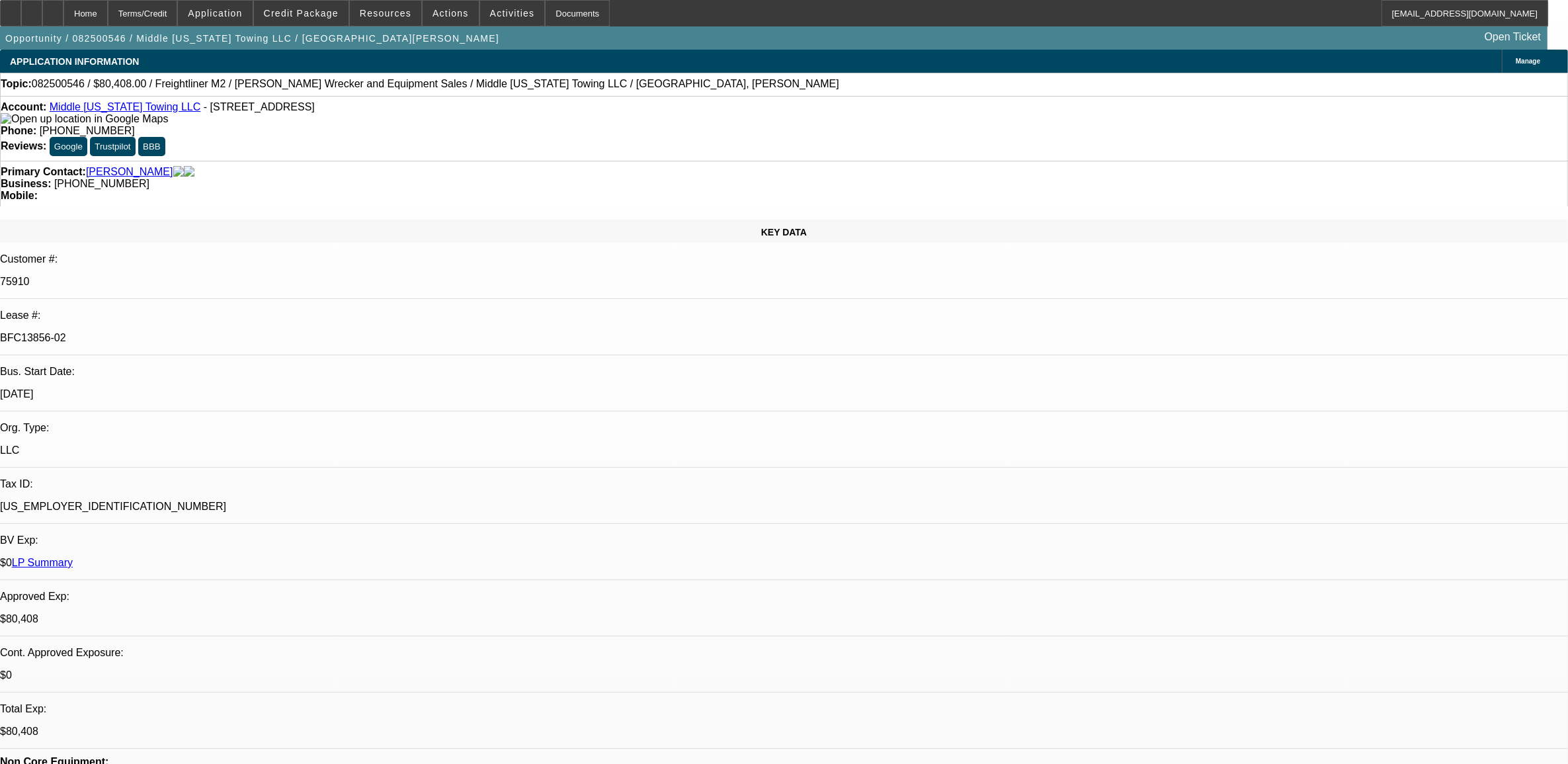
select select "0"
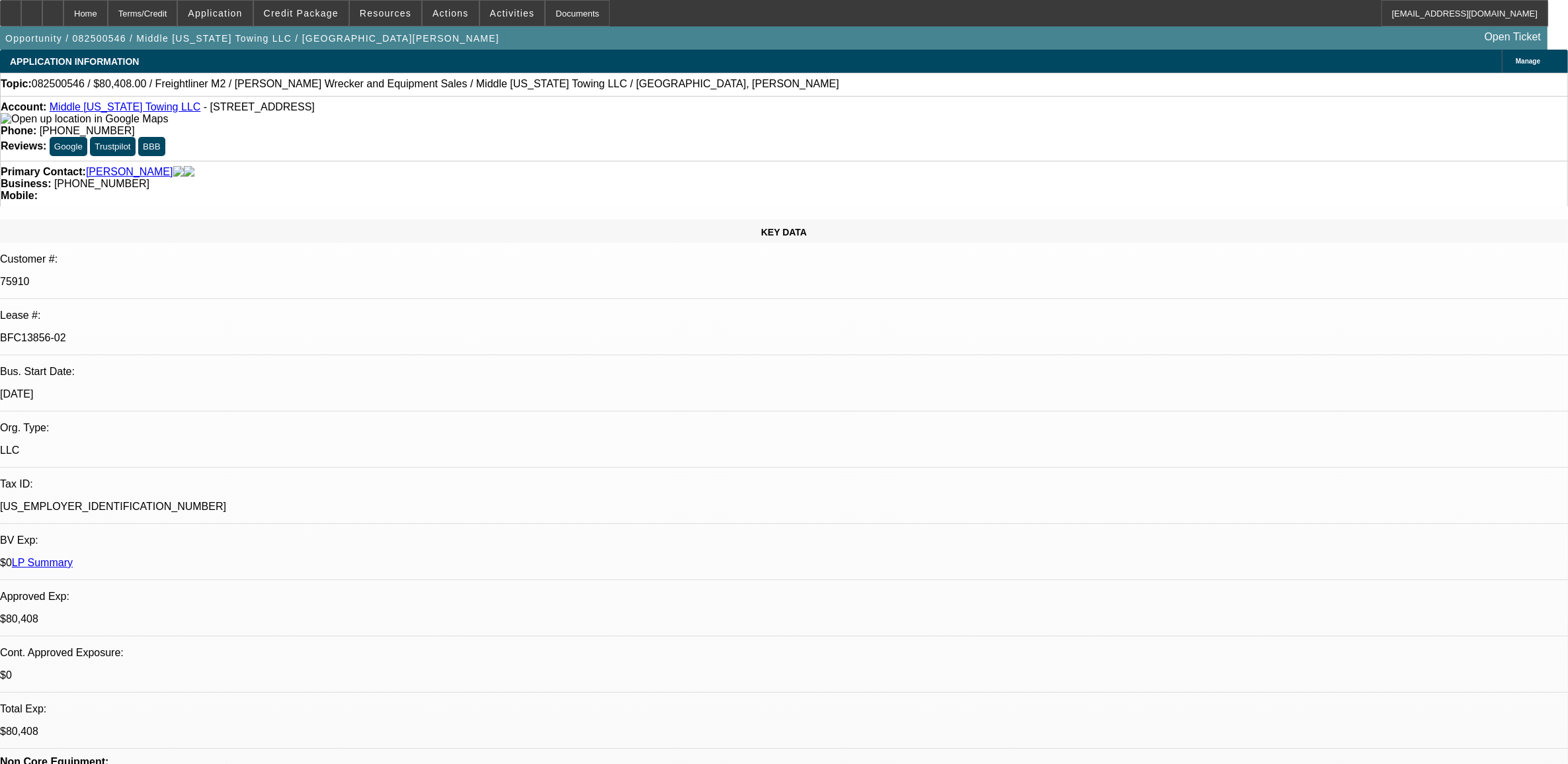
select select "0"
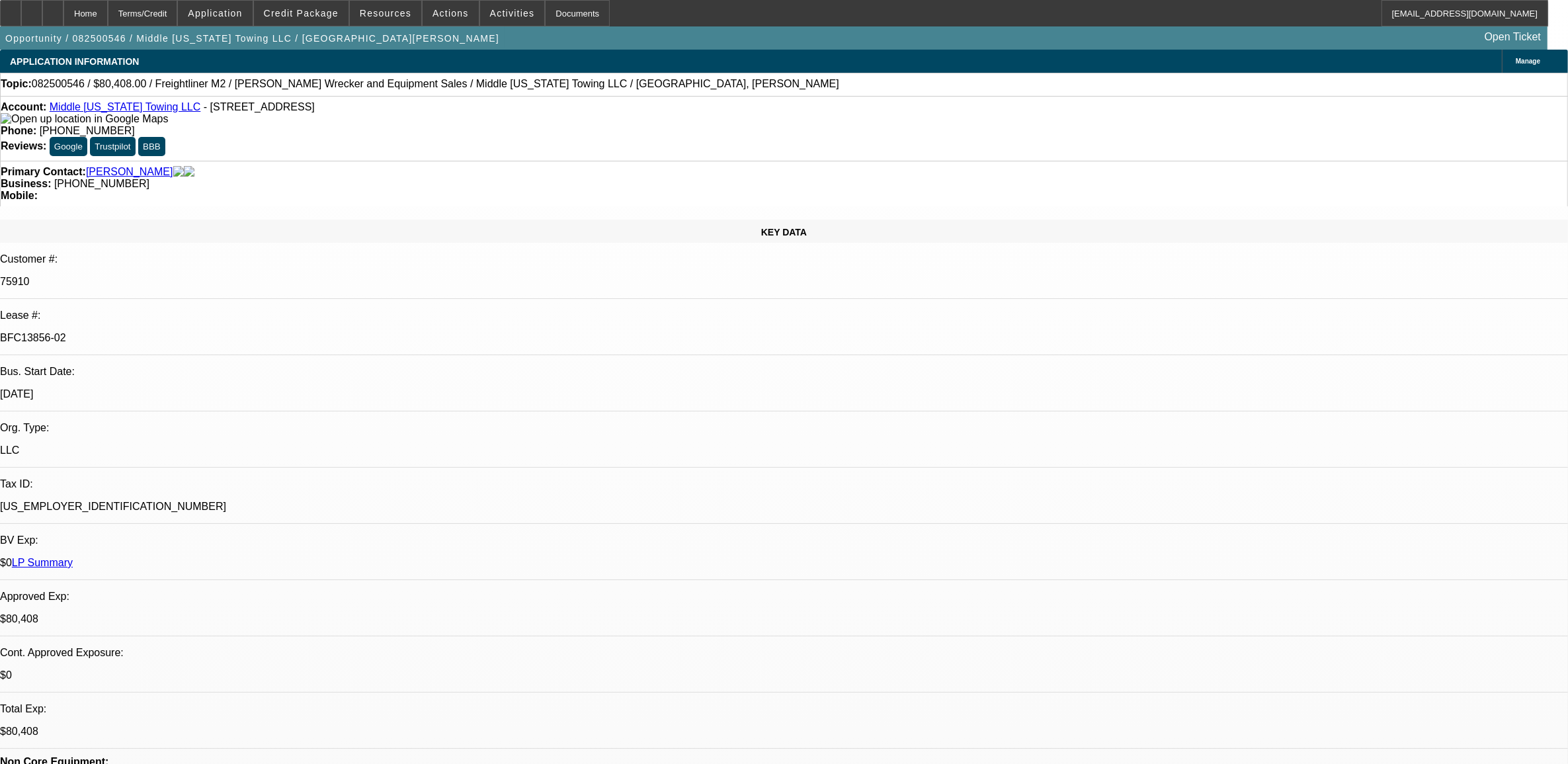
select select "0"
select select "1"
select select "2"
select select "6"
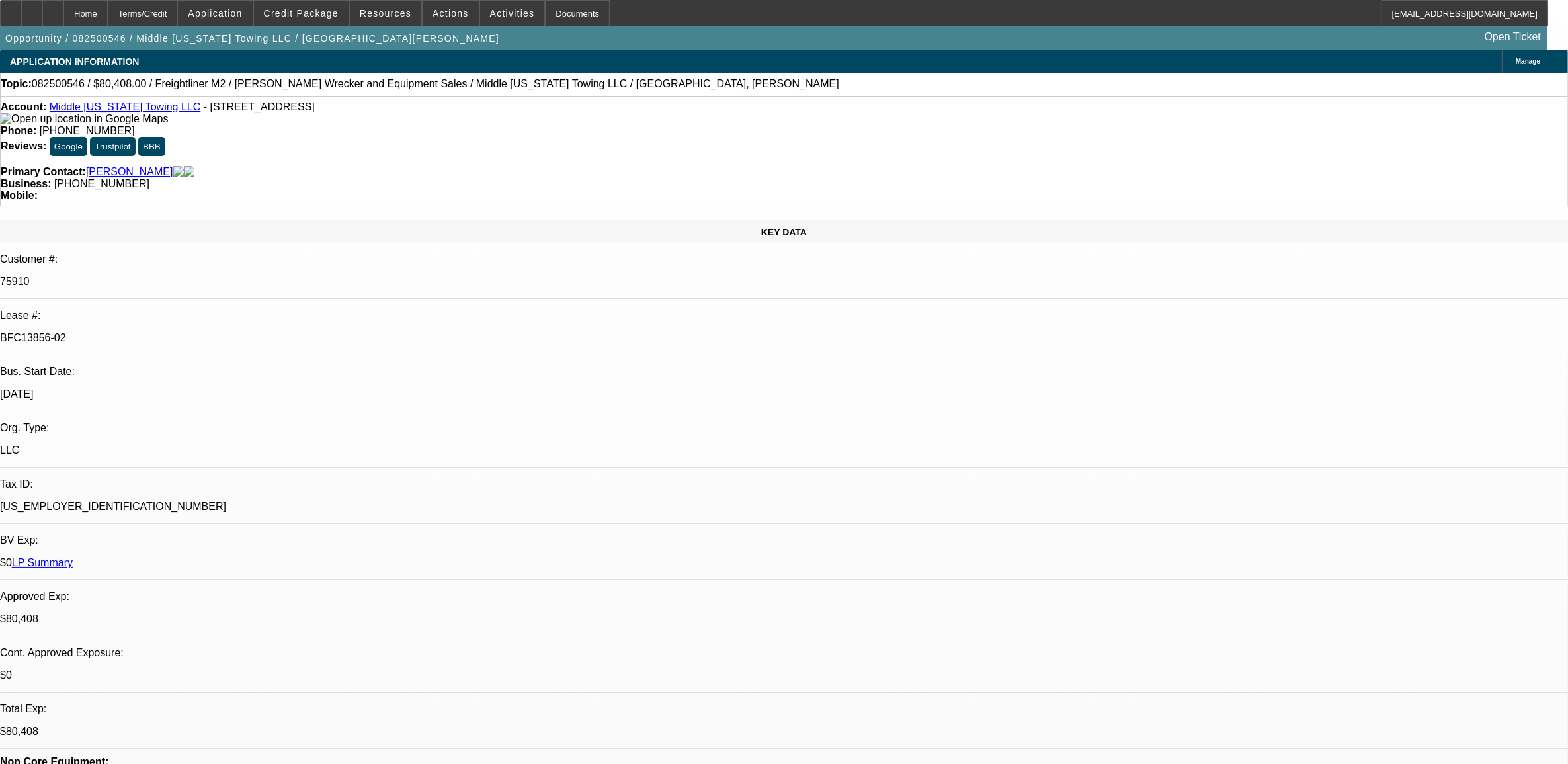
select select "1"
select select "6"
select select "1"
select select "2"
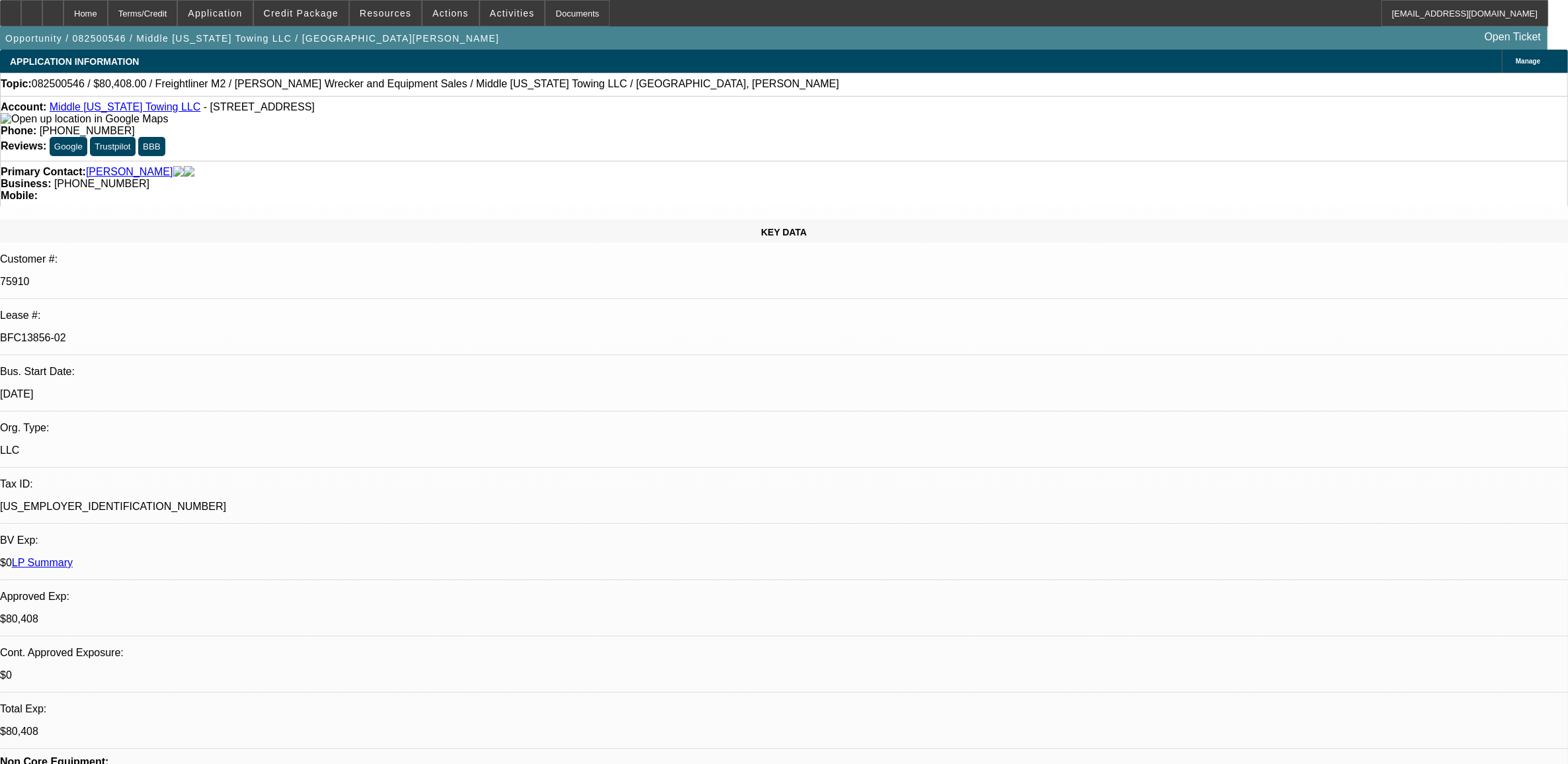
select select "6"
select select "1"
select select "2"
select select "6"
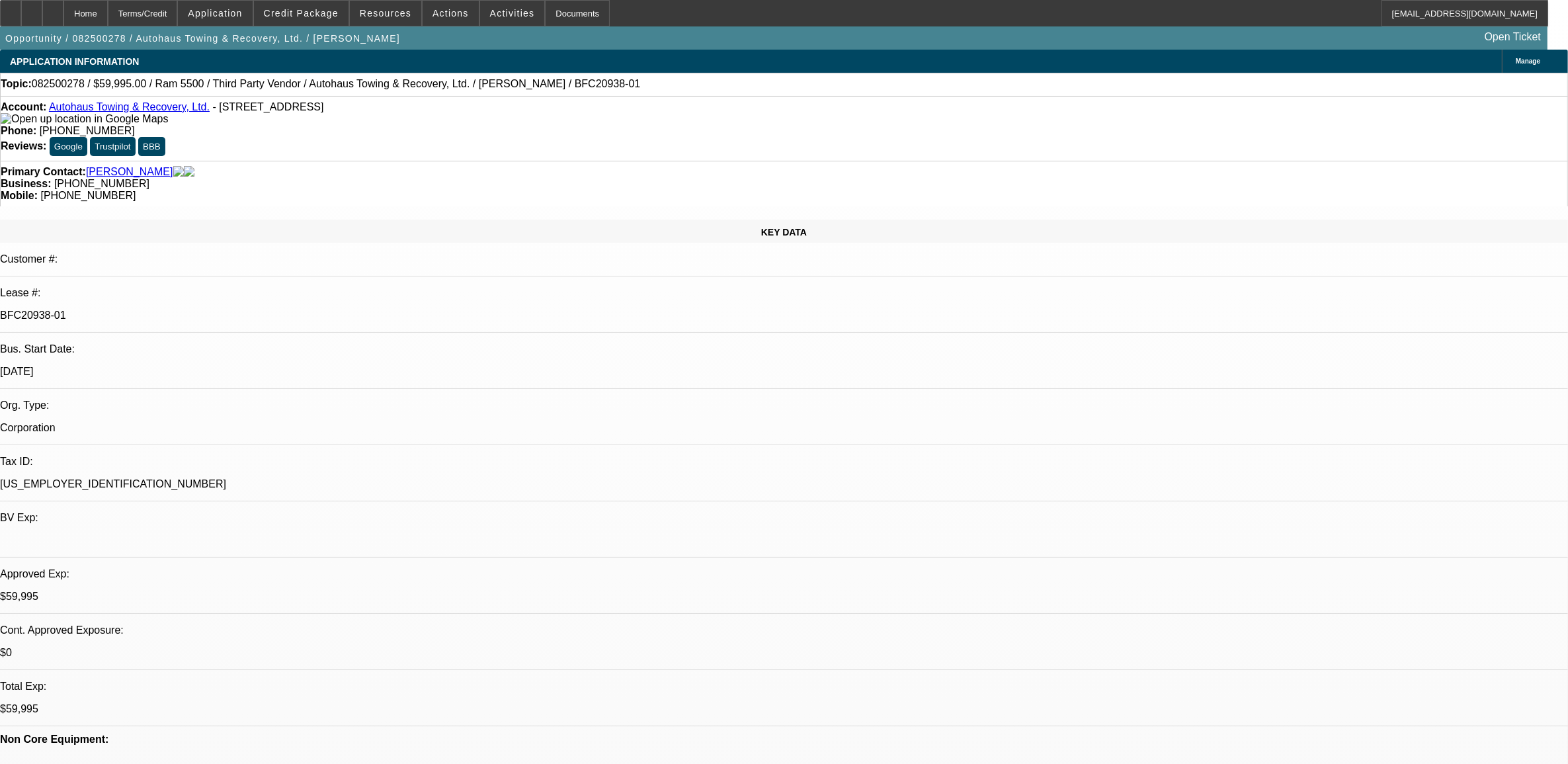
select select "0"
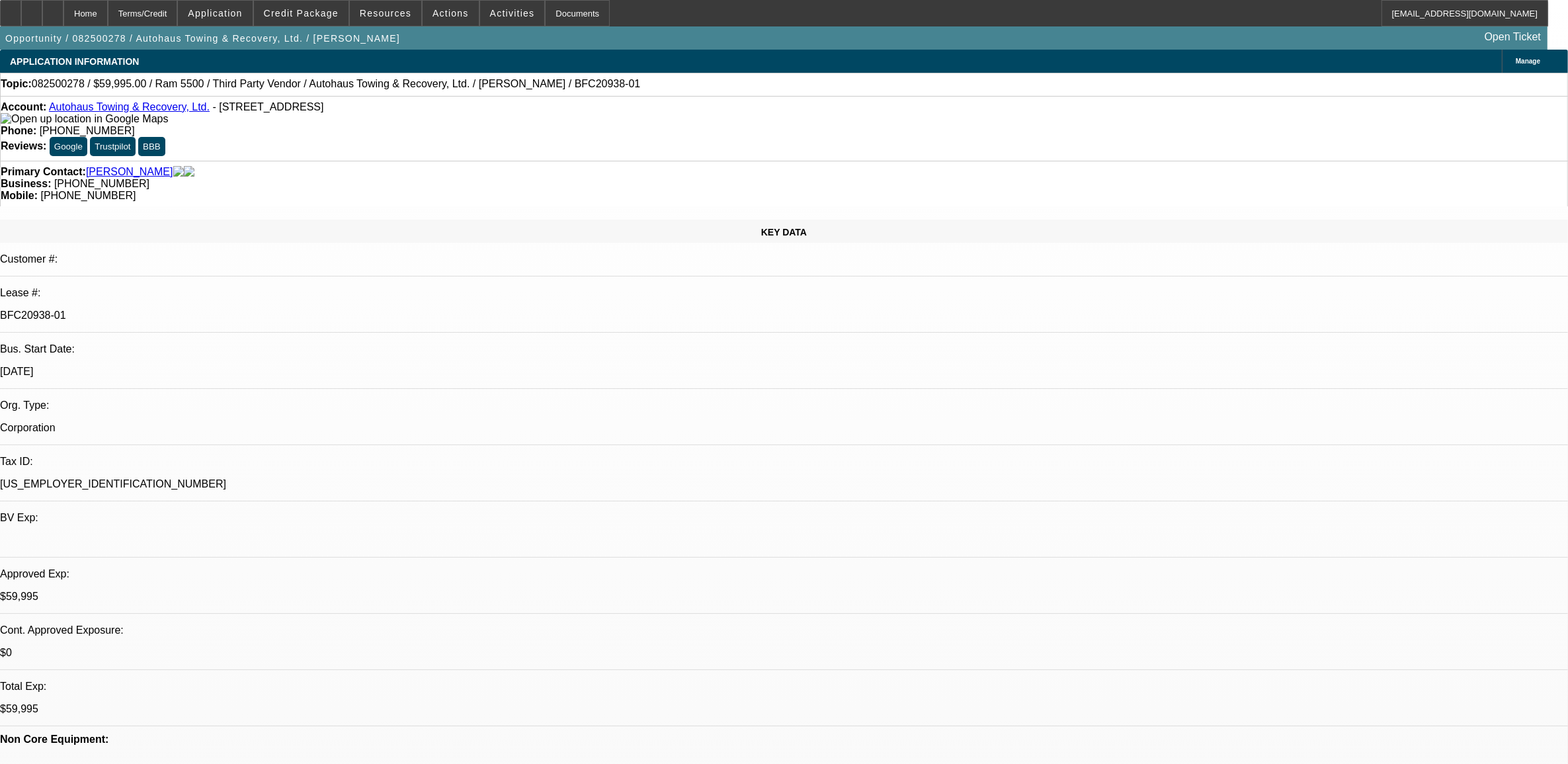
select select "0"
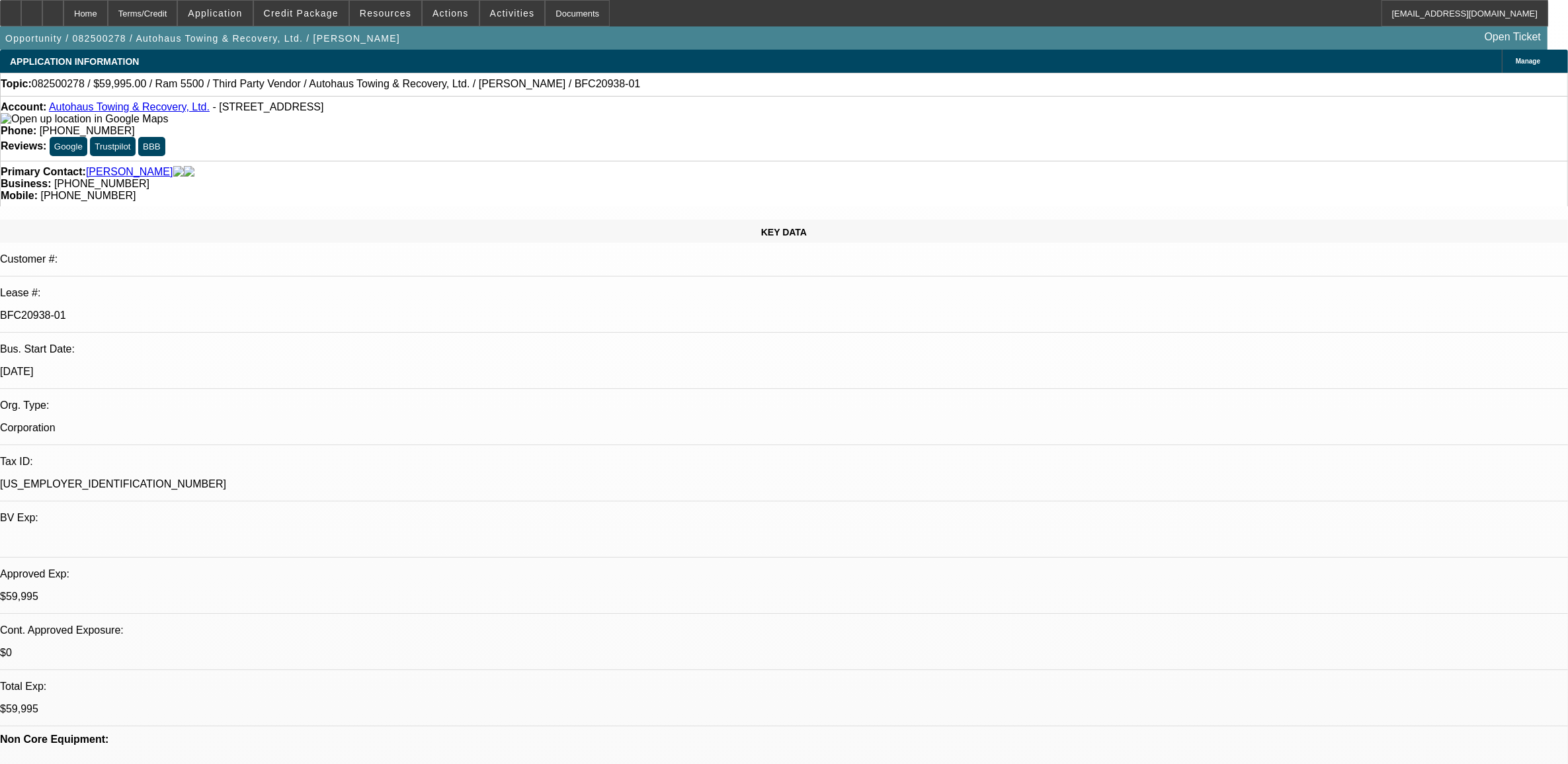
select select "0"
select select "1"
select select "2"
select select "6"
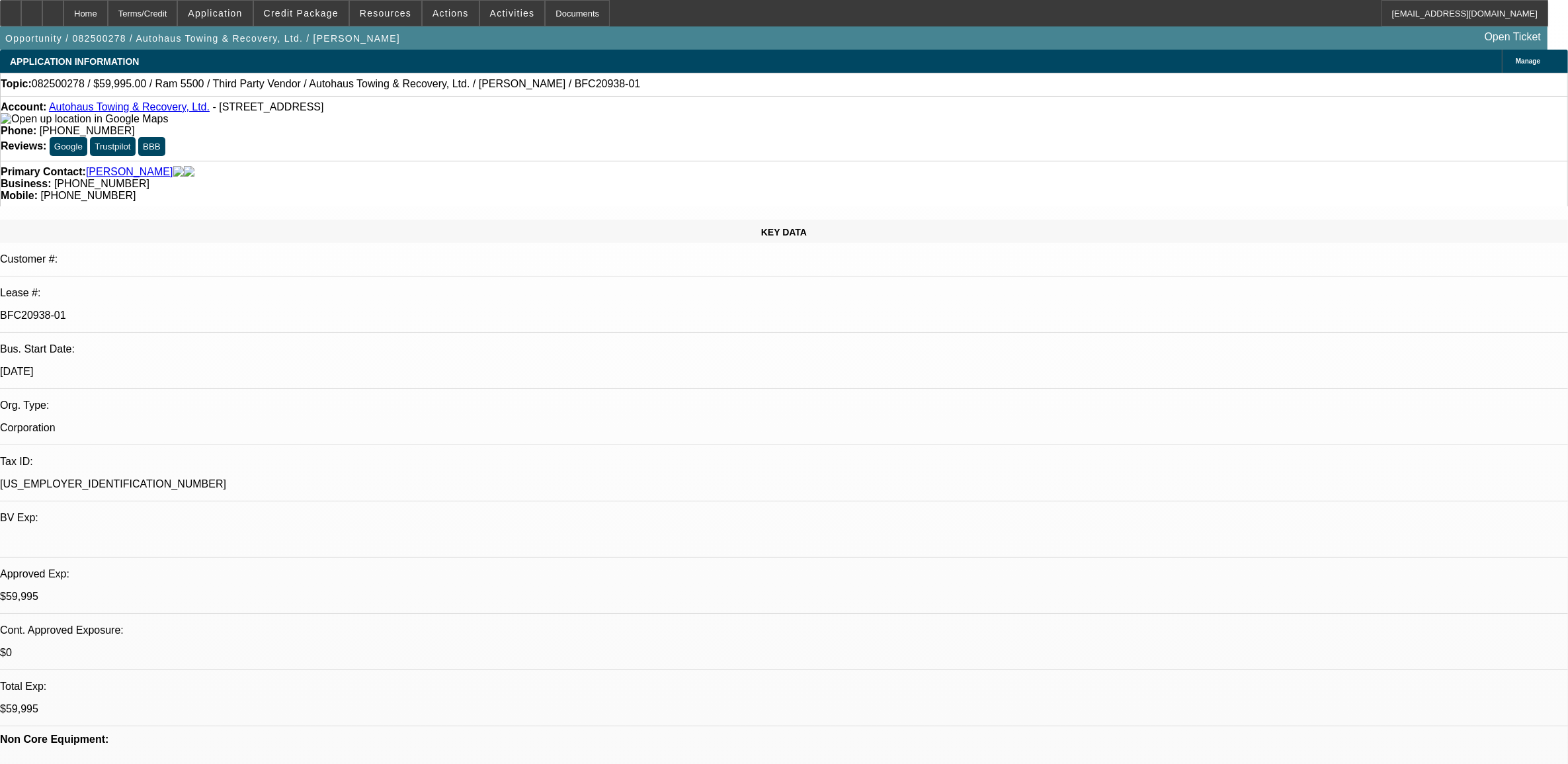
select select "1"
select select "2"
select select "6"
select select "1"
select select "2"
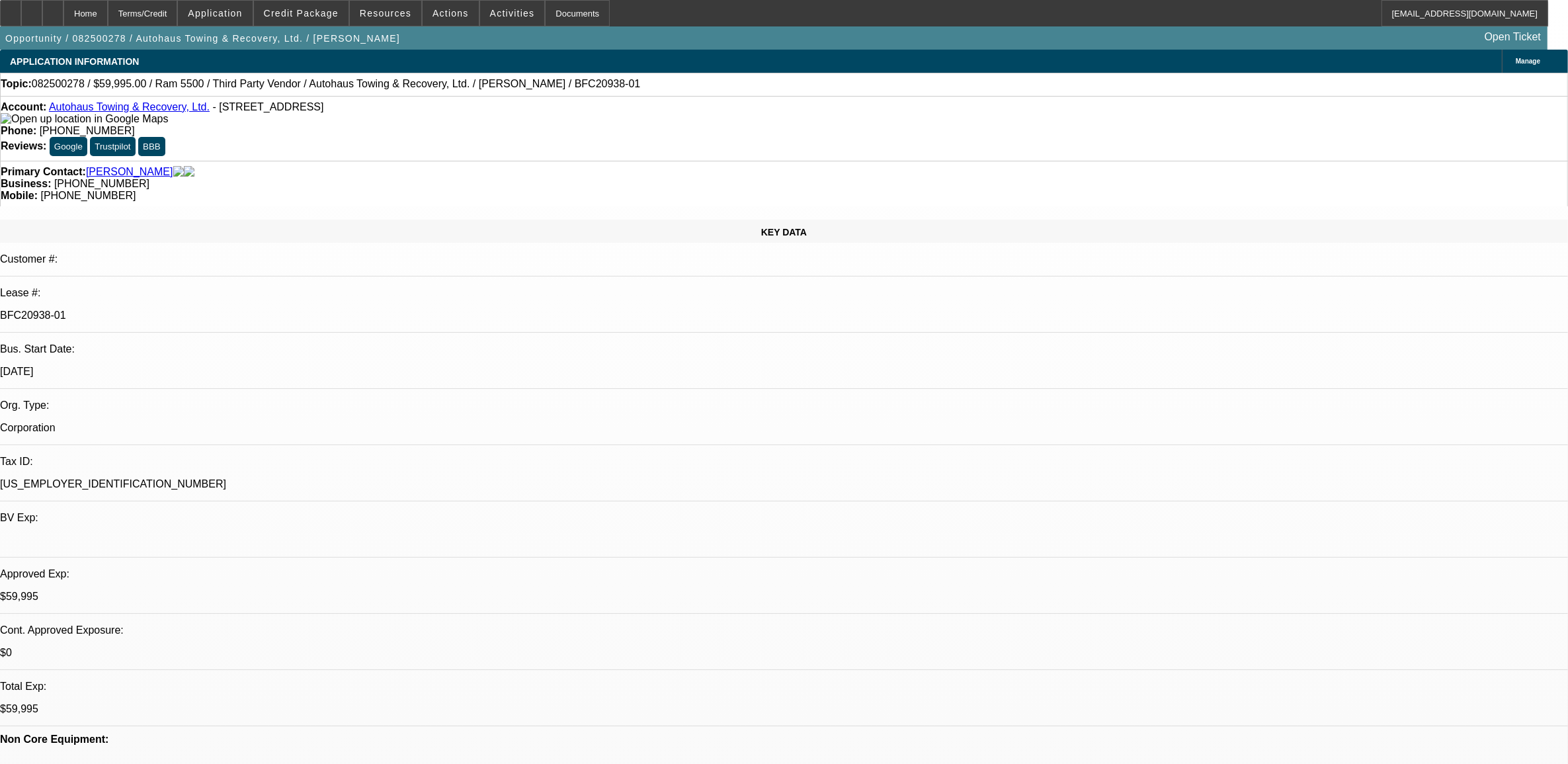
select select "6"
select select "1"
select select "2"
select select "6"
click at [11, 9] on icon at bounding box center [11, 9] width 0 height 0
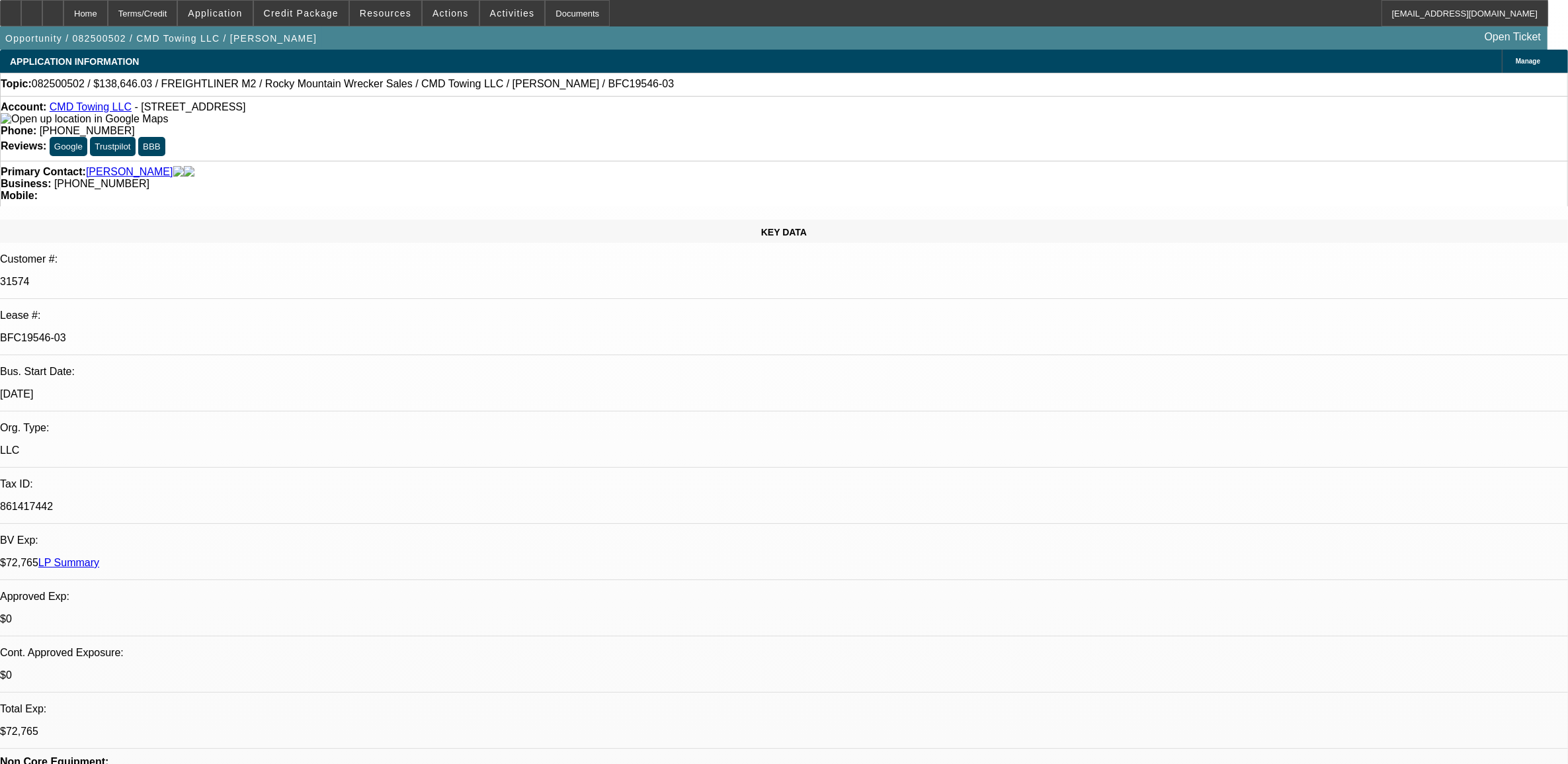
select select "0"
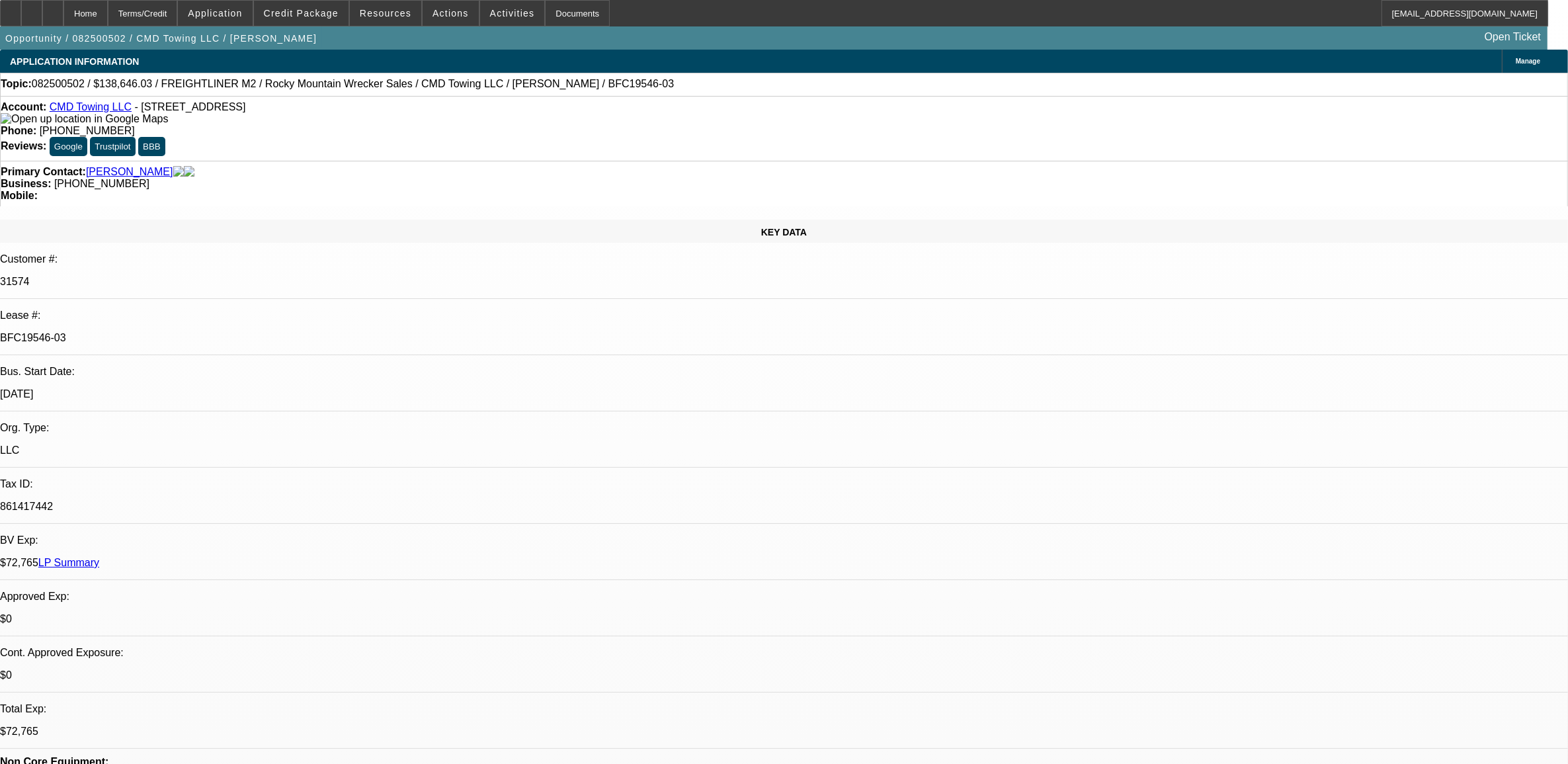
select select "0"
select select "1"
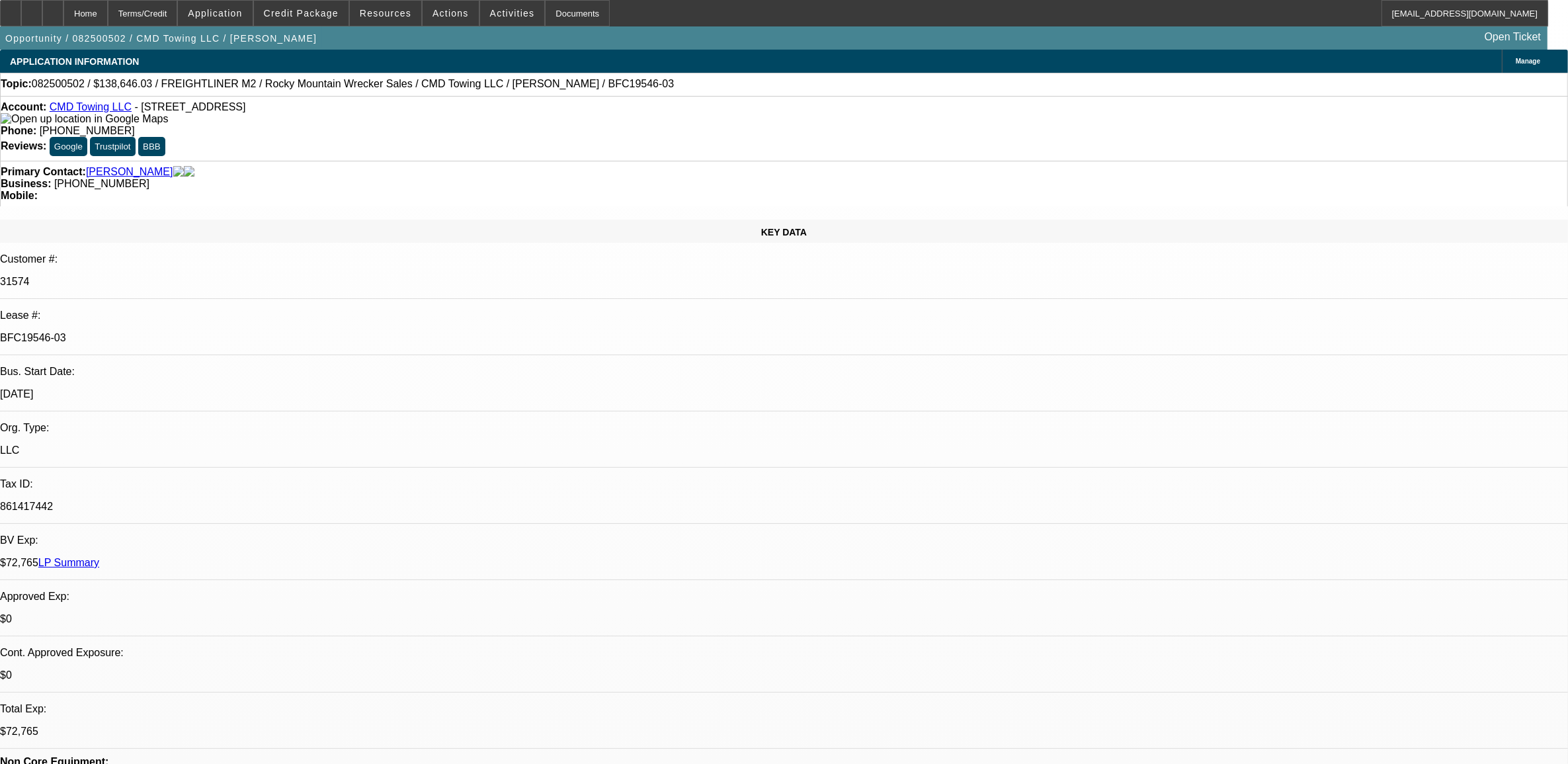
select select "1"
select select "6"
select select "1"
select select "6"
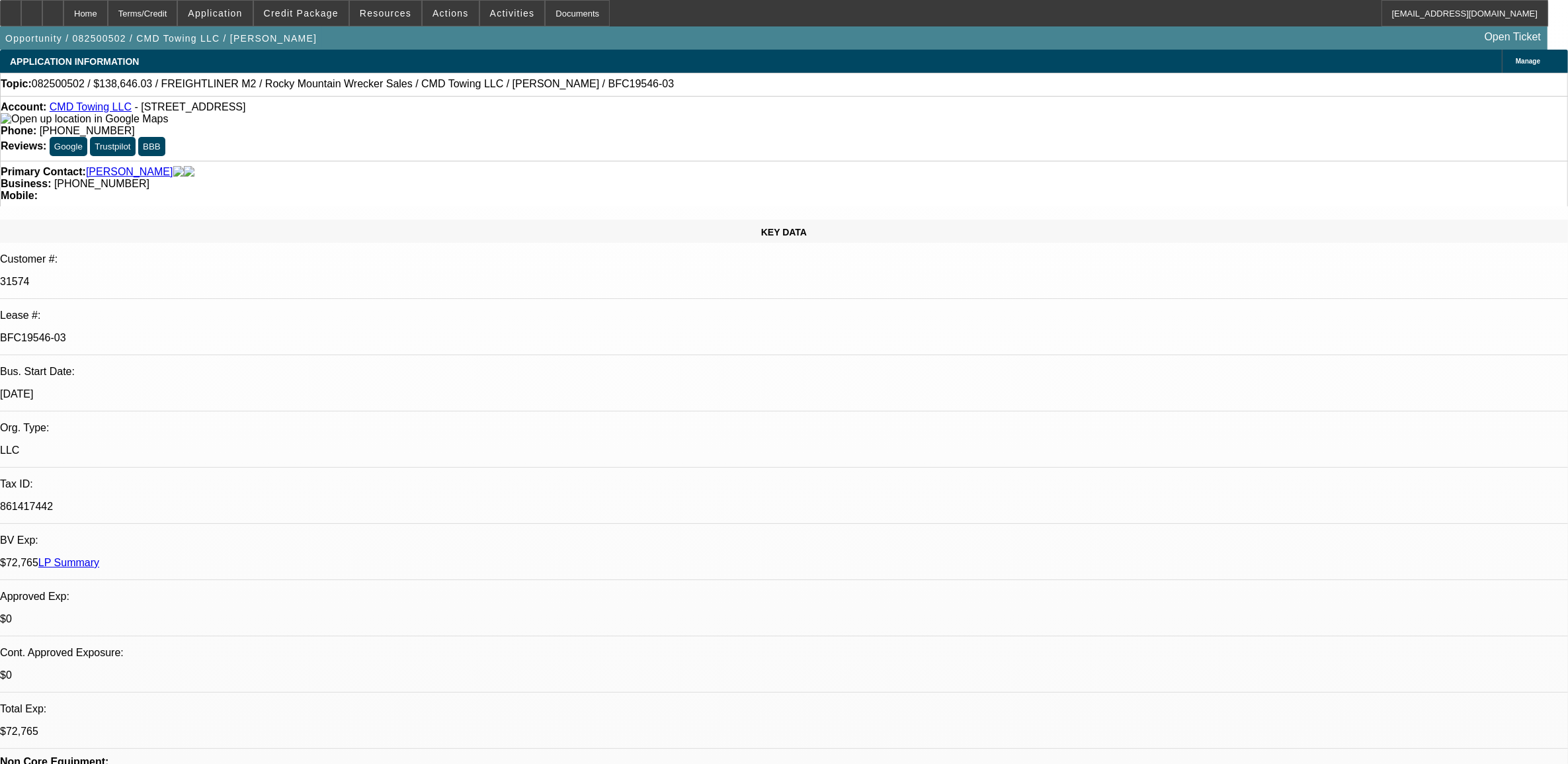
select select "1"
select select "6"
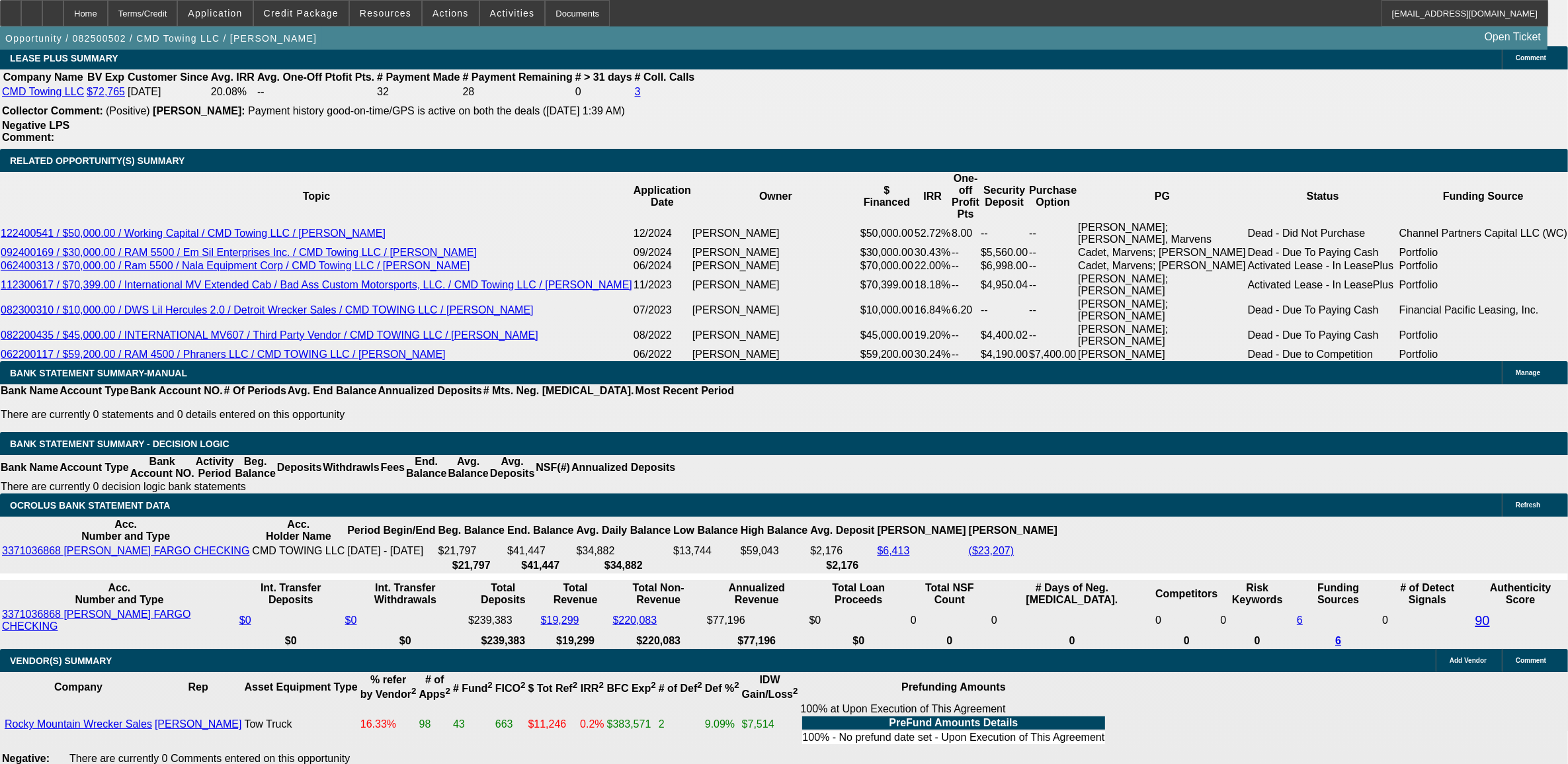
scroll to position [2323, 0]
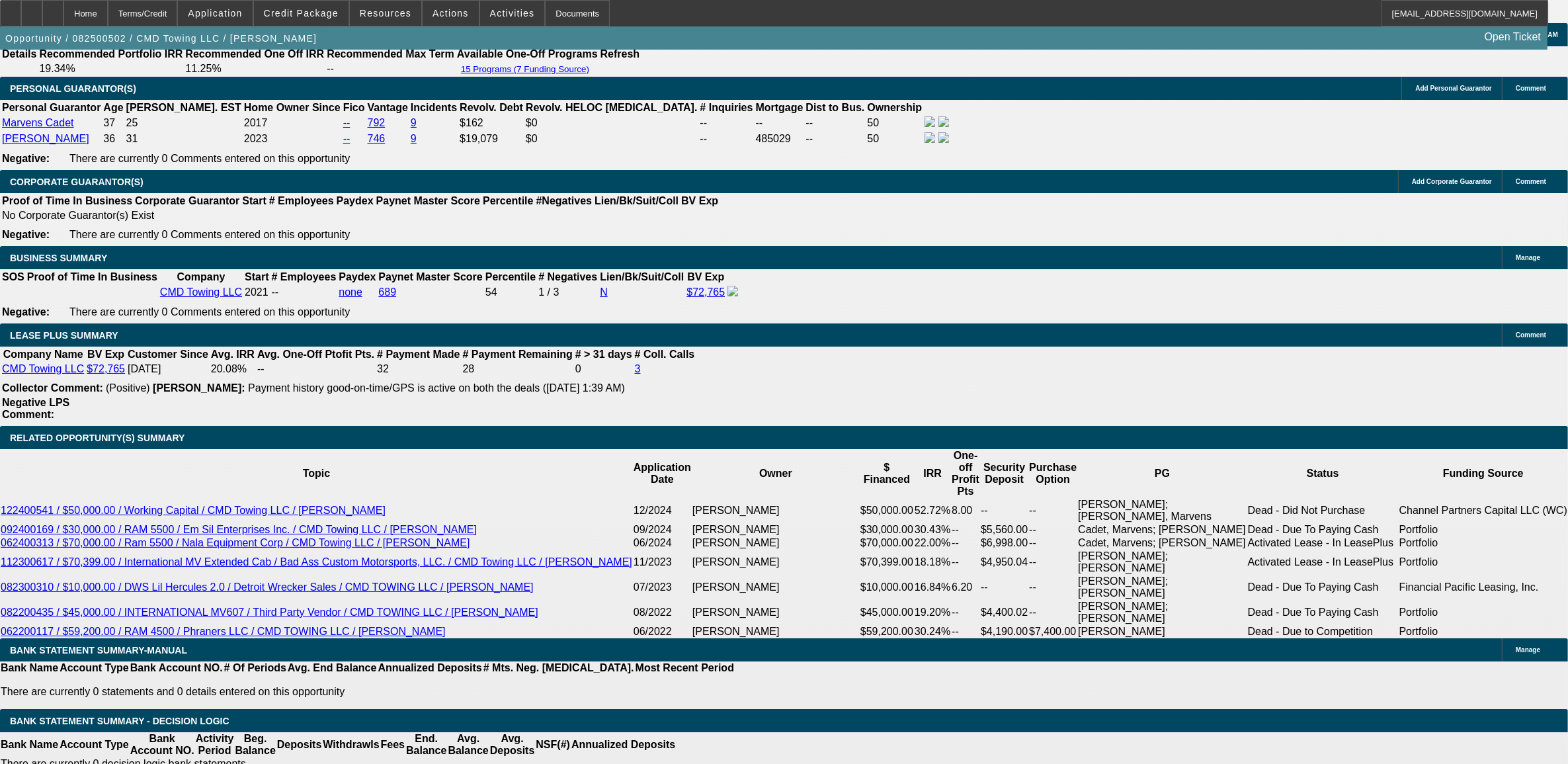
scroll to position [1993, 0]
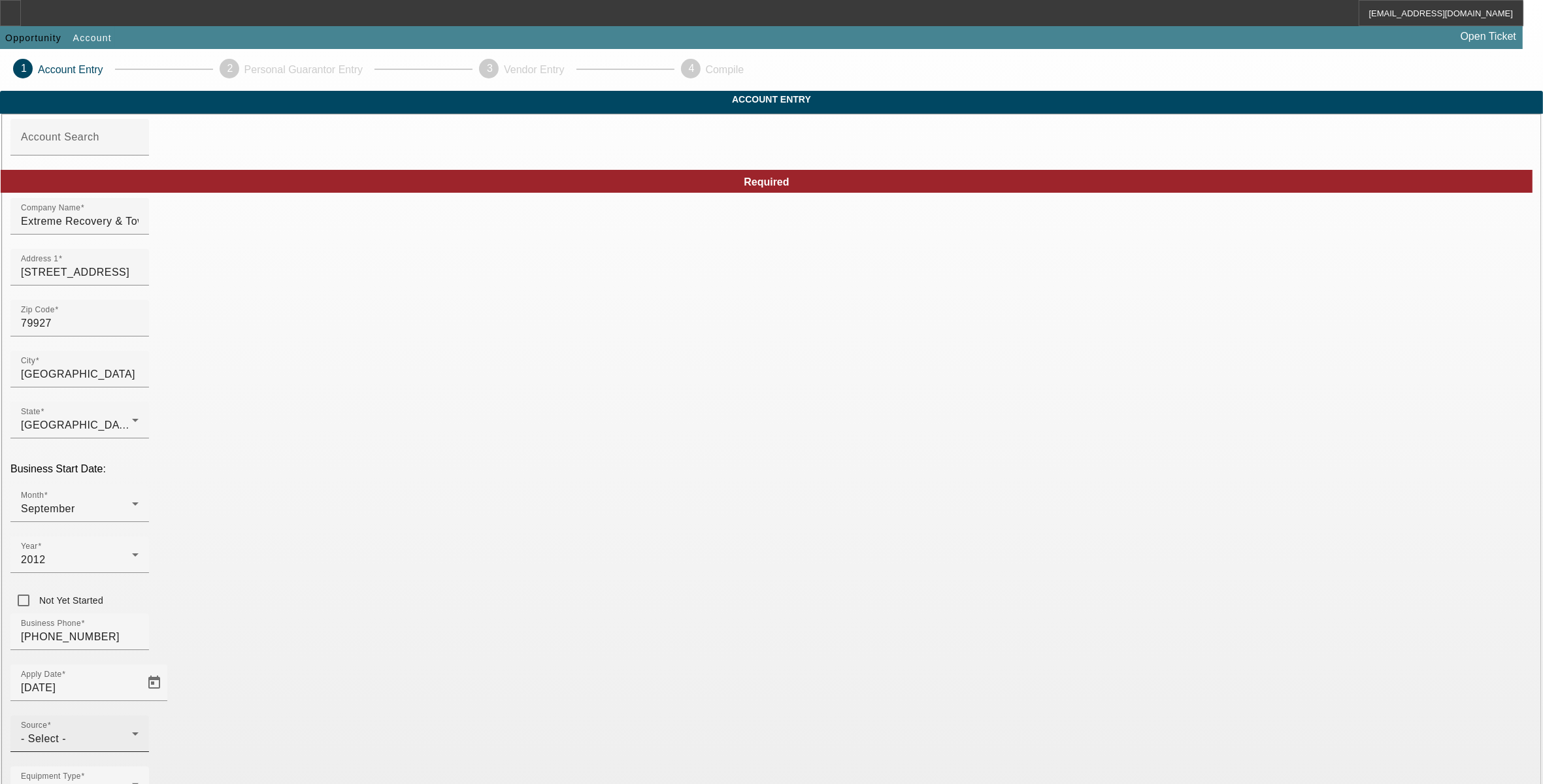
click at [139, 715] on div "Source - Select -" at bounding box center [80, 733] width 118 height 37
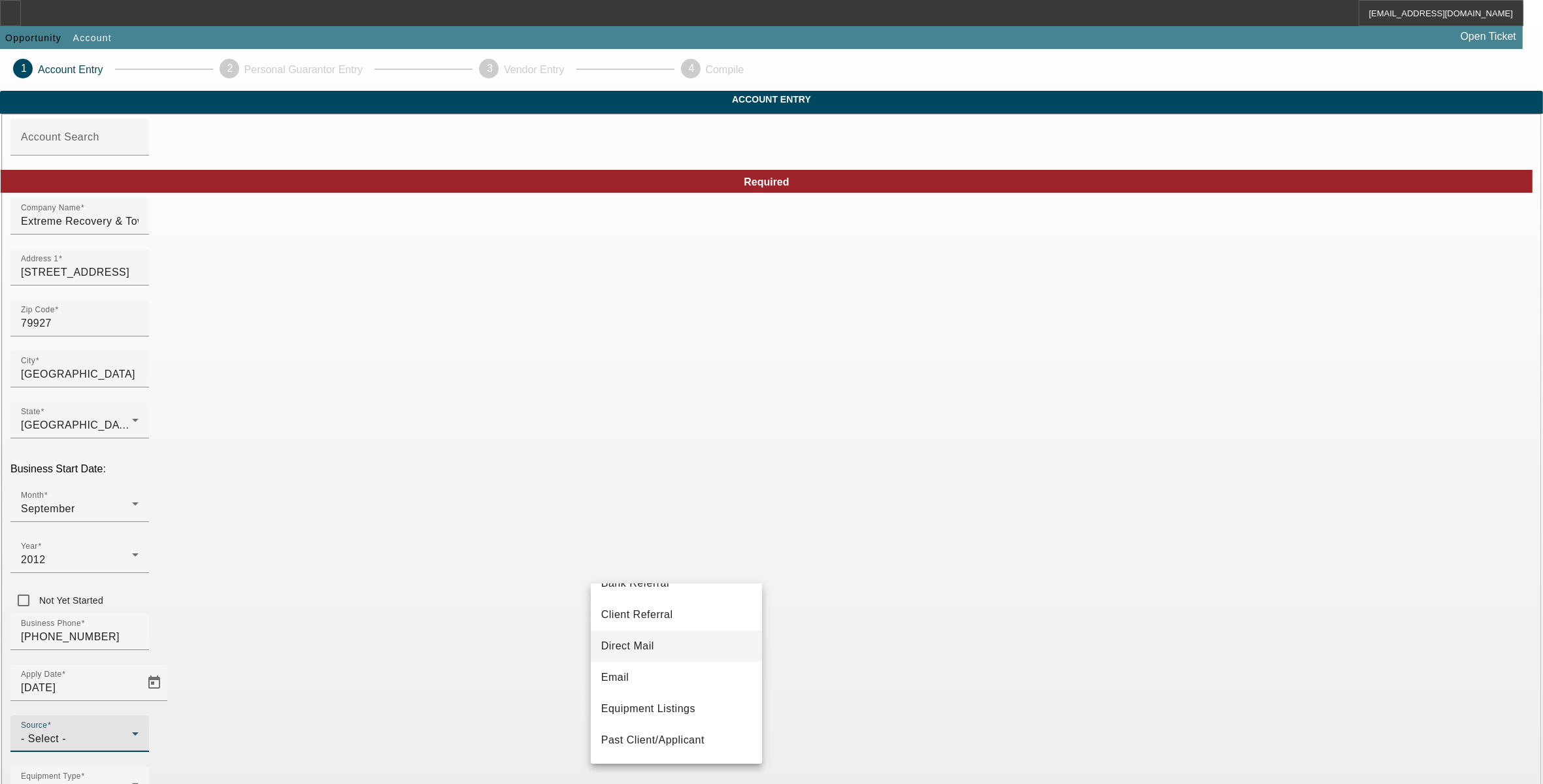
scroll to position [81, 0]
click at [678, 706] on span "Past Client/Applicant" at bounding box center [652, 711] width 103 height 16
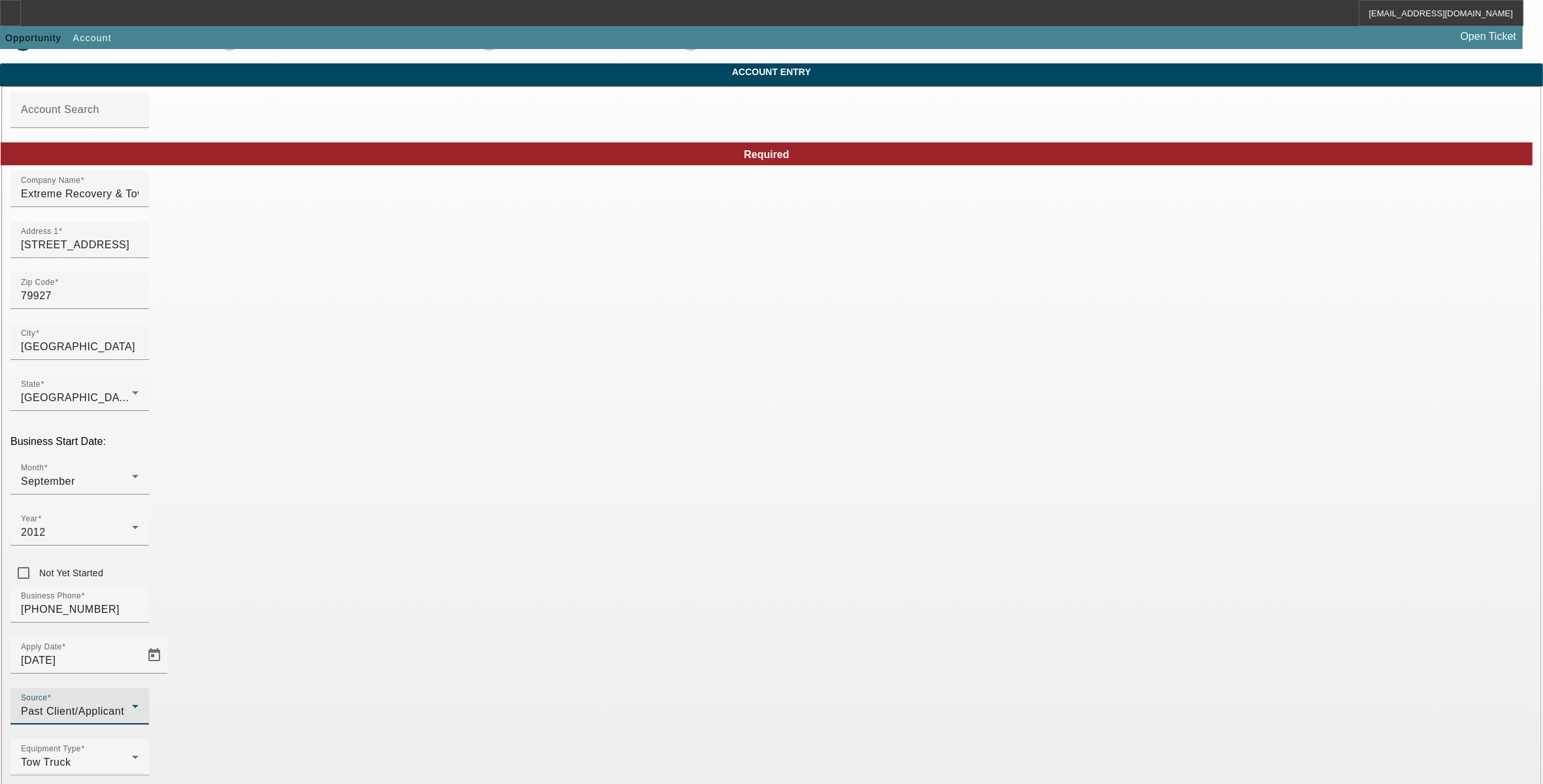
scroll to position [43, 0]
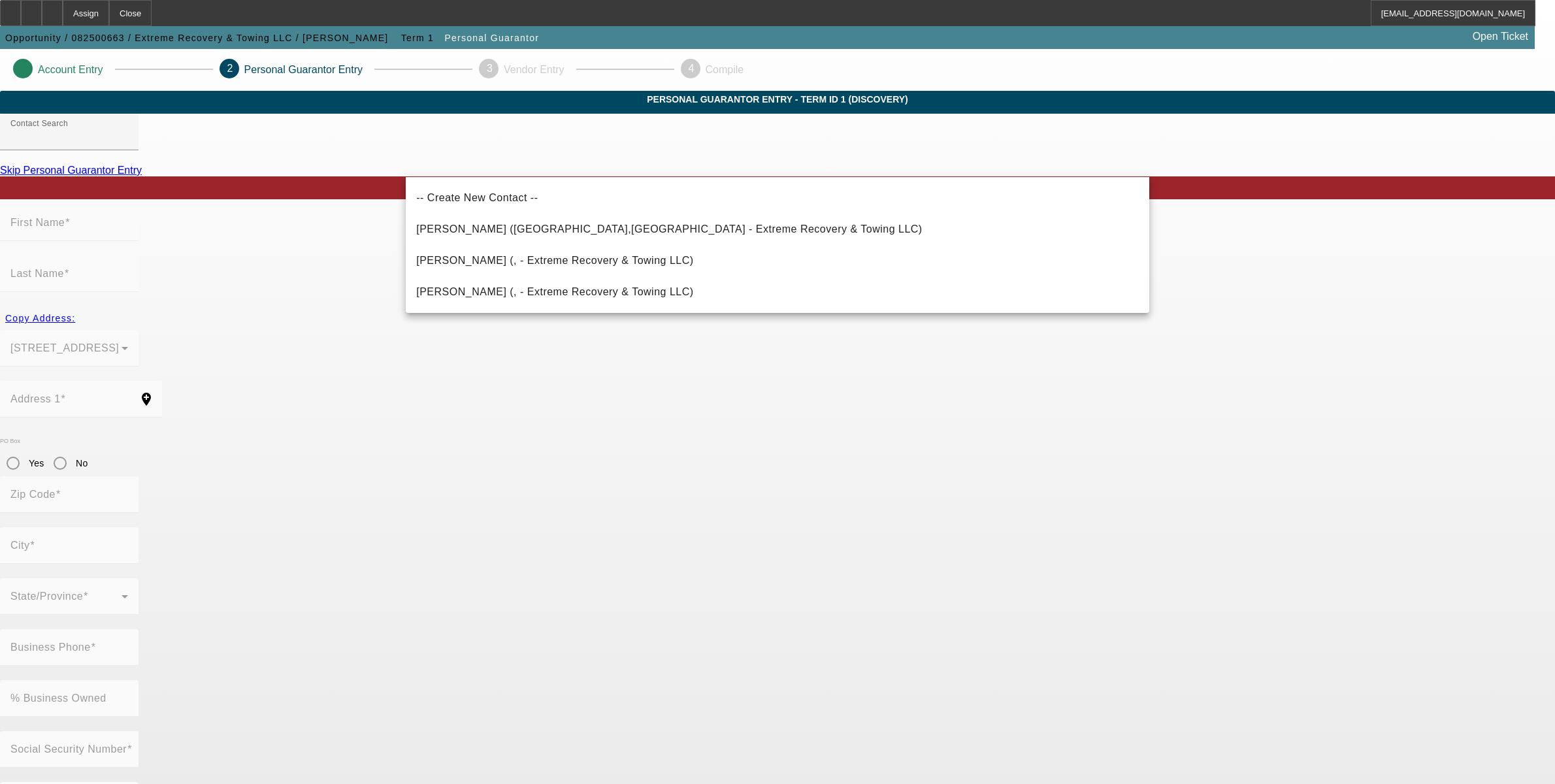
click at [494, 232] on span "[PERSON_NAME] ([GEOGRAPHIC_DATA],[GEOGRAPHIC_DATA] - Extreme Recovery & Towing …" at bounding box center [669, 229] width 506 height 11
type input "[PERSON_NAME] ([GEOGRAPHIC_DATA],[GEOGRAPHIC_DATA] - Extreme Recovery & Towing …"
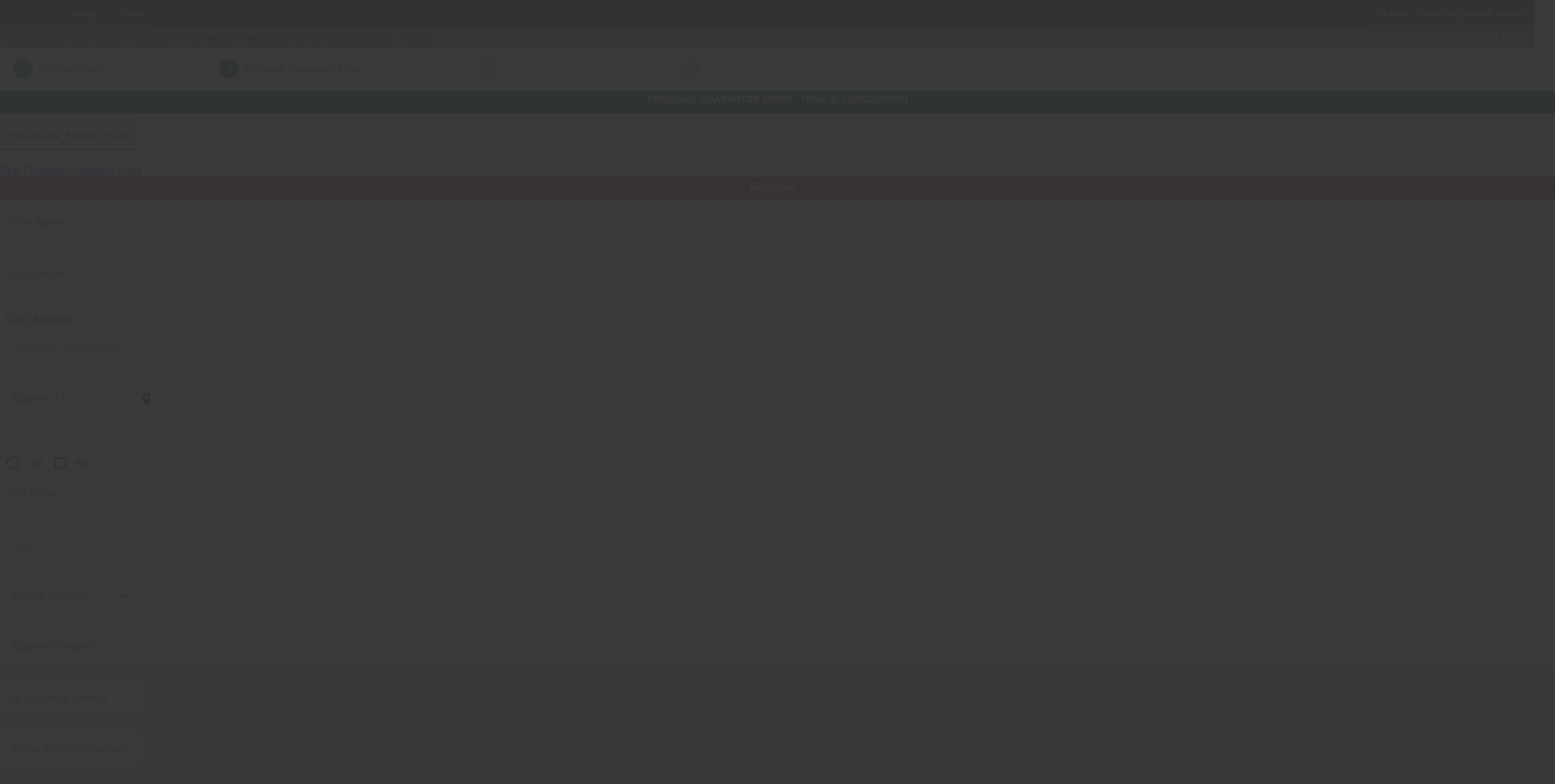
type input "[PERSON_NAME]"
type input "12665 [PERSON_NAME]"
radio input "true"
type input "79928"
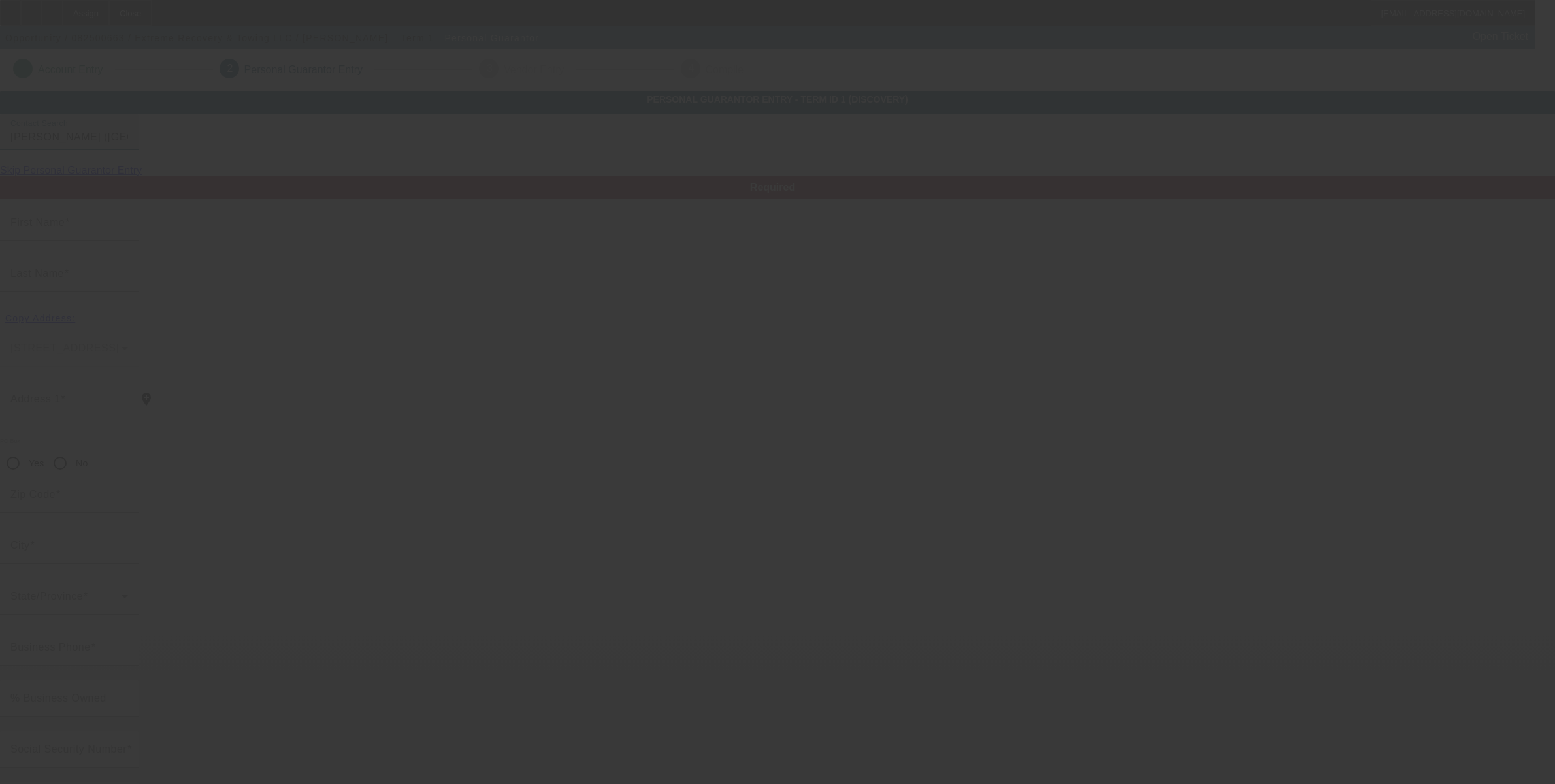
type input "[GEOGRAPHIC_DATA]"
type input "[PHONE_NUMBER]"
type input "100"
type input "458-61-4070"
type input "[EMAIL_ADDRESS][DOMAIN_NAME]"
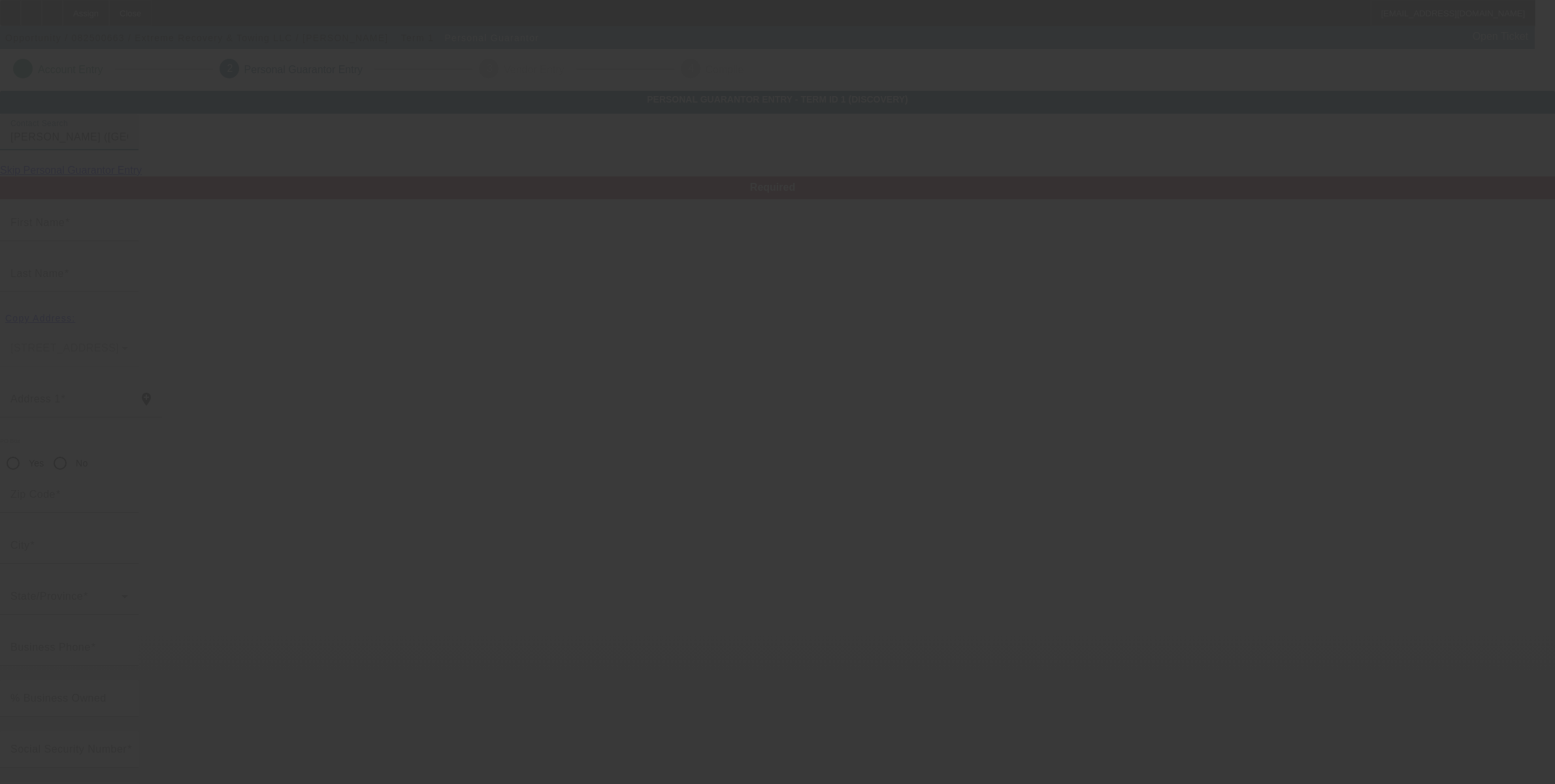
type input "[PERSON_NAME]"
type input "[PHONE_NUMBER]"
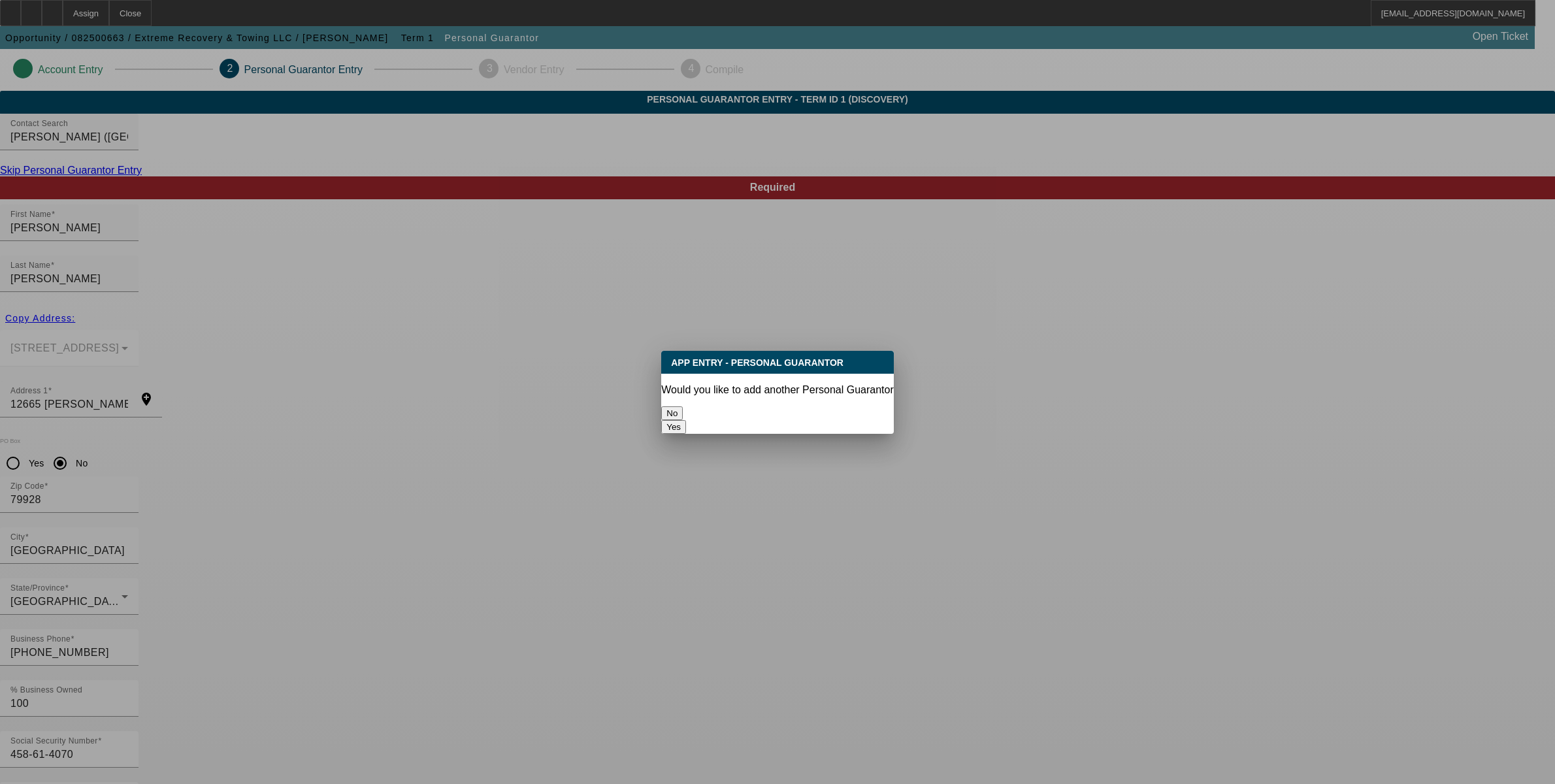
click at [683, 406] on button "No" at bounding box center [672, 413] width 22 height 14
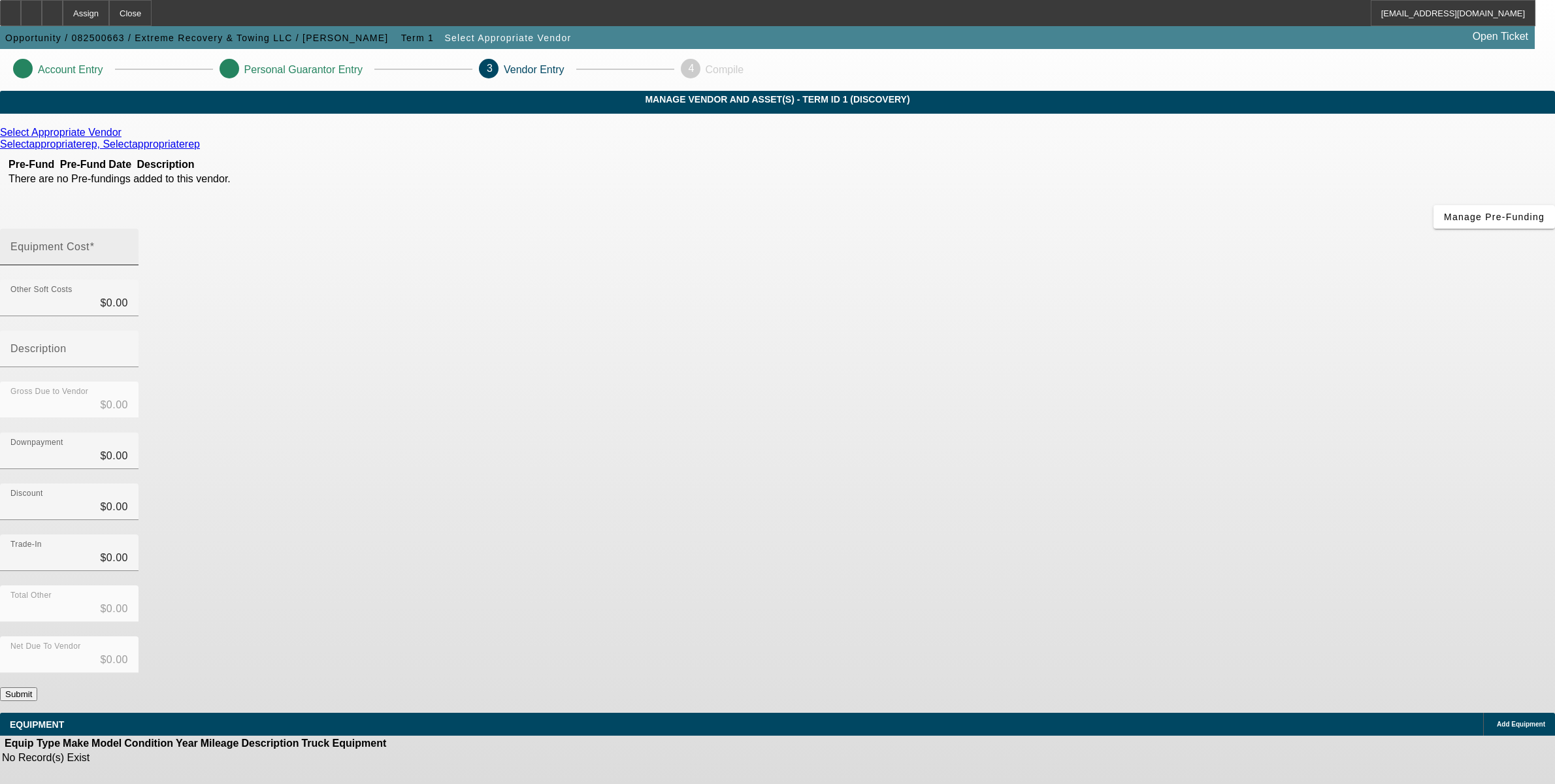
click at [128, 244] on input "Equipment Cost" at bounding box center [69, 252] width 118 height 16
type input "4"
type input "$4.00"
type input "40"
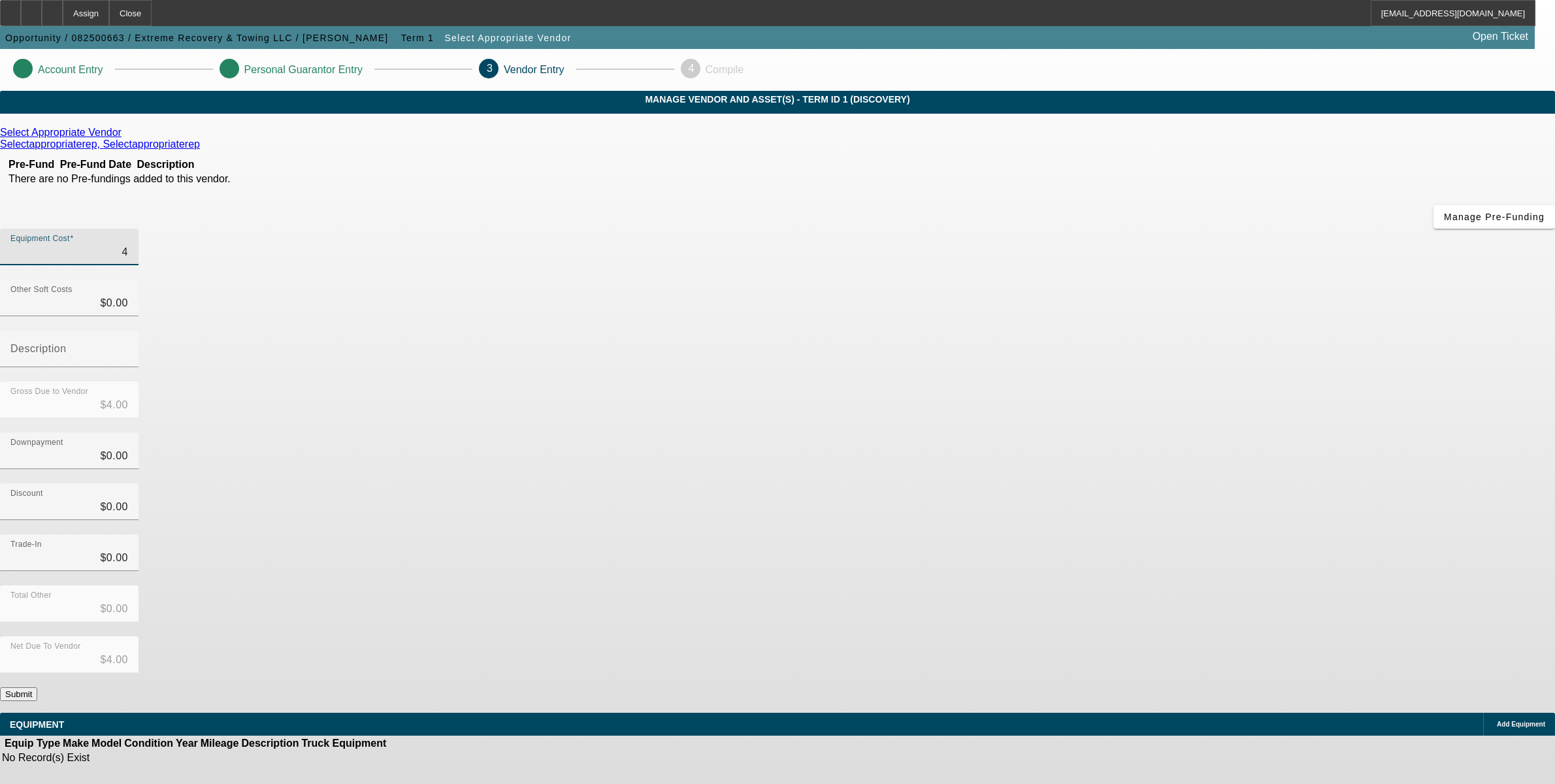
type input "$40.00"
type input "400"
type input "$400.00"
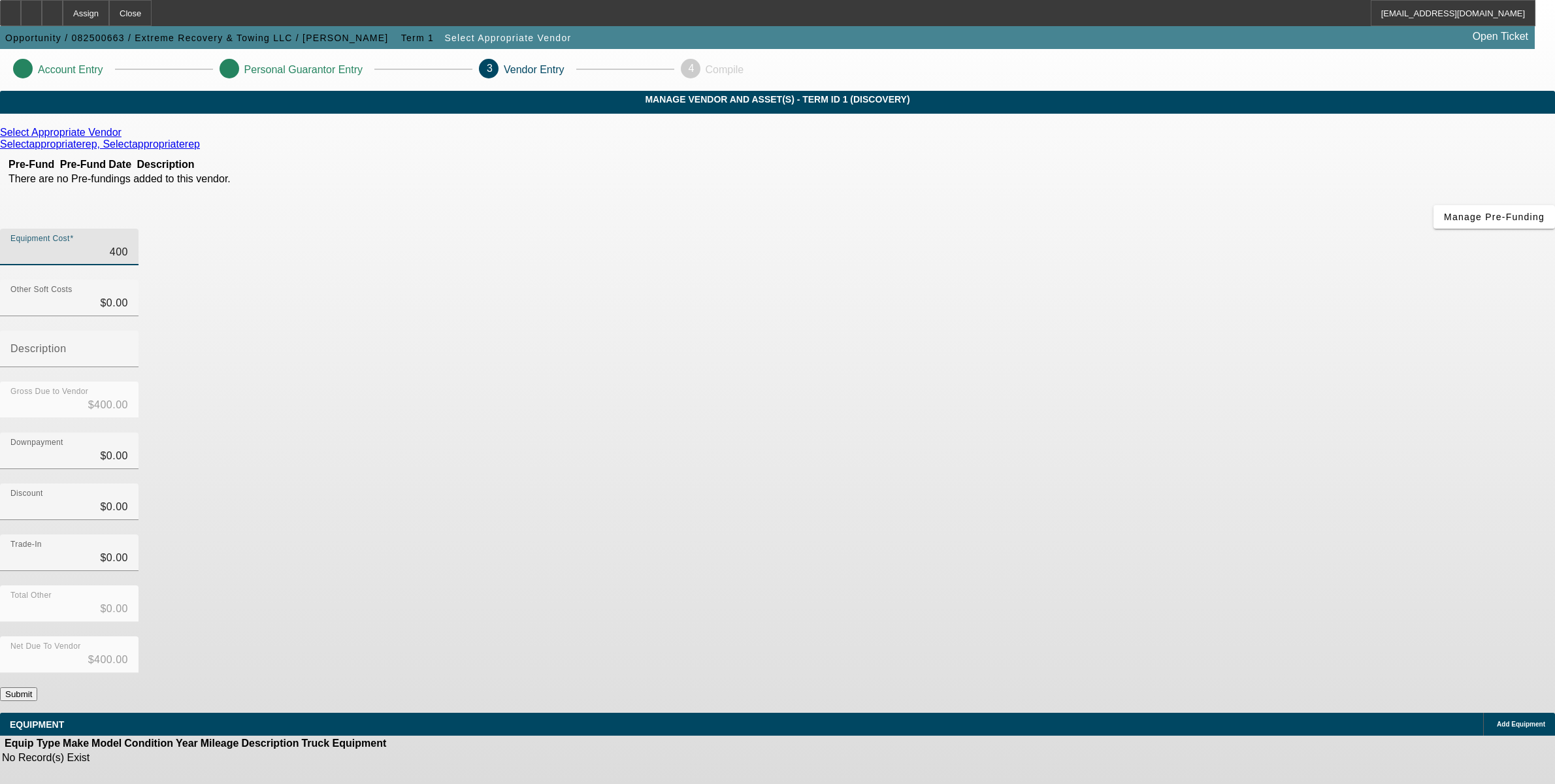
type input "4000"
type input "$4,000.00"
type input "40000"
type input "$40,000.00"
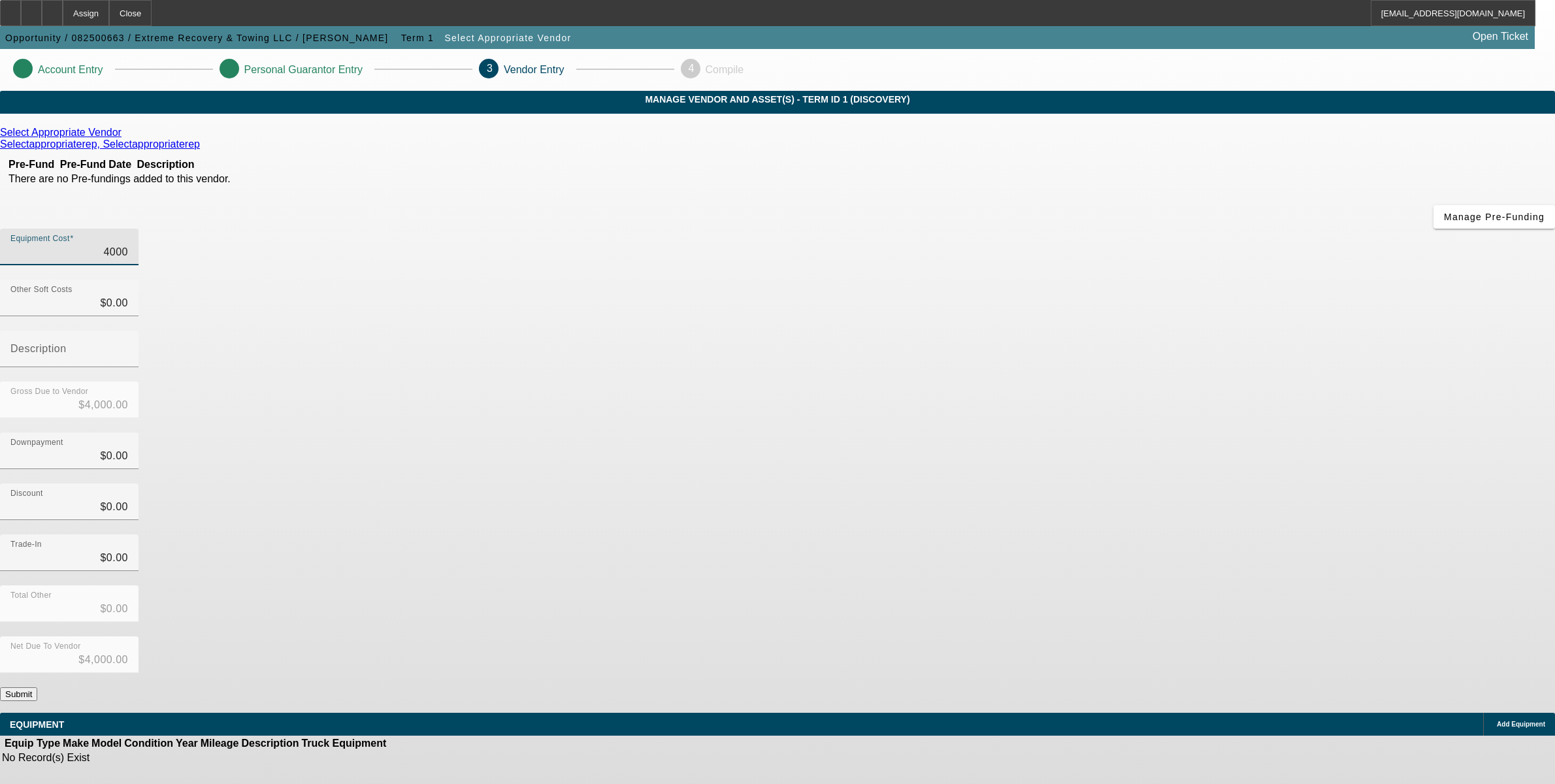
type input "$40,000.00"
type input "$0.00"
click at [1053, 636] on div "Net Due To Vendor $40,000.00" at bounding box center [777, 662] width 1555 height 51
click at [37, 687] on button "Submit" at bounding box center [18, 694] width 37 height 14
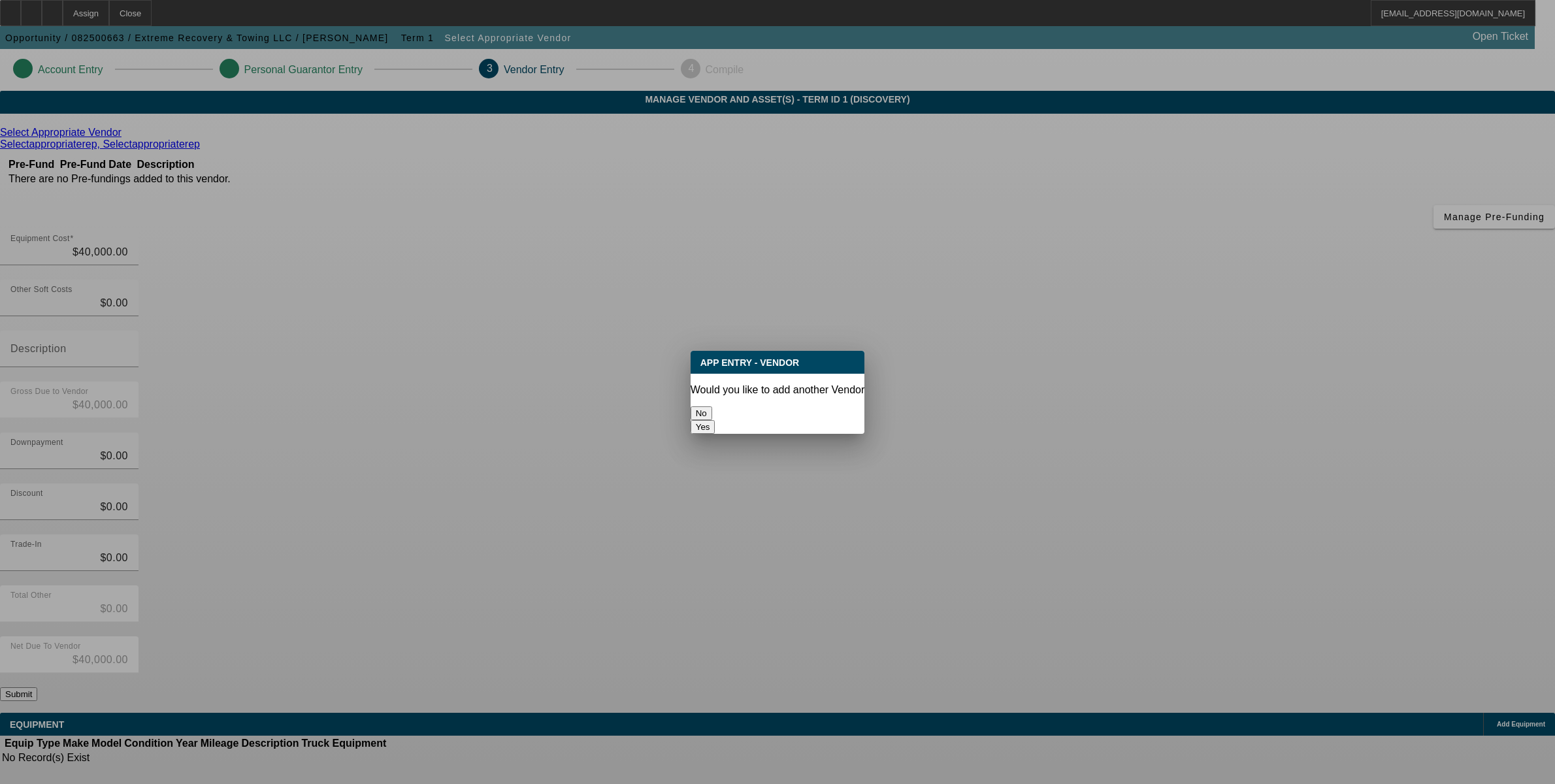
click at [712, 415] on button "No" at bounding box center [702, 413] width 22 height 14
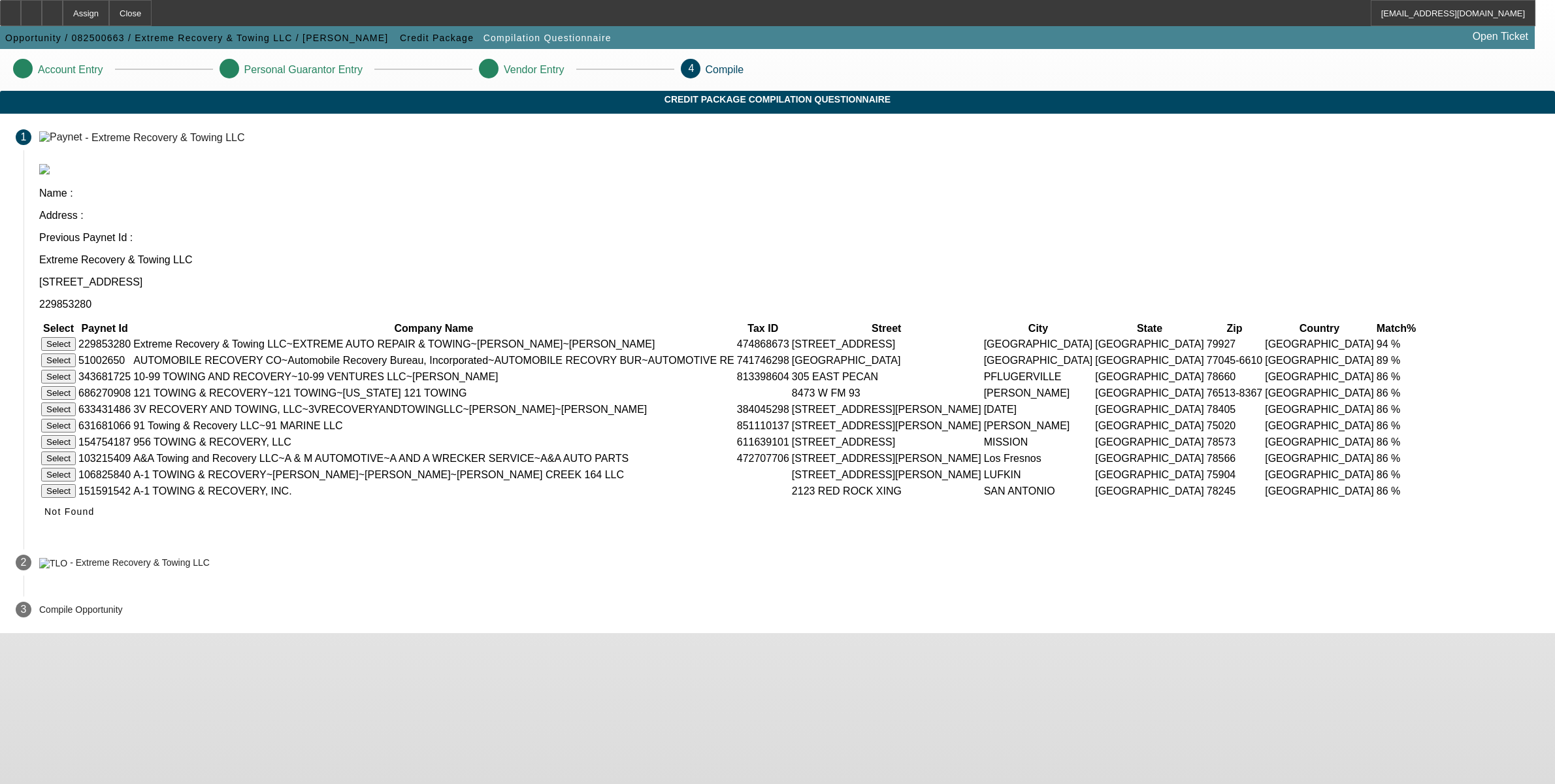
click at [76, 337] on button "Select" at bounding box center [59, 344] width 35 height 14
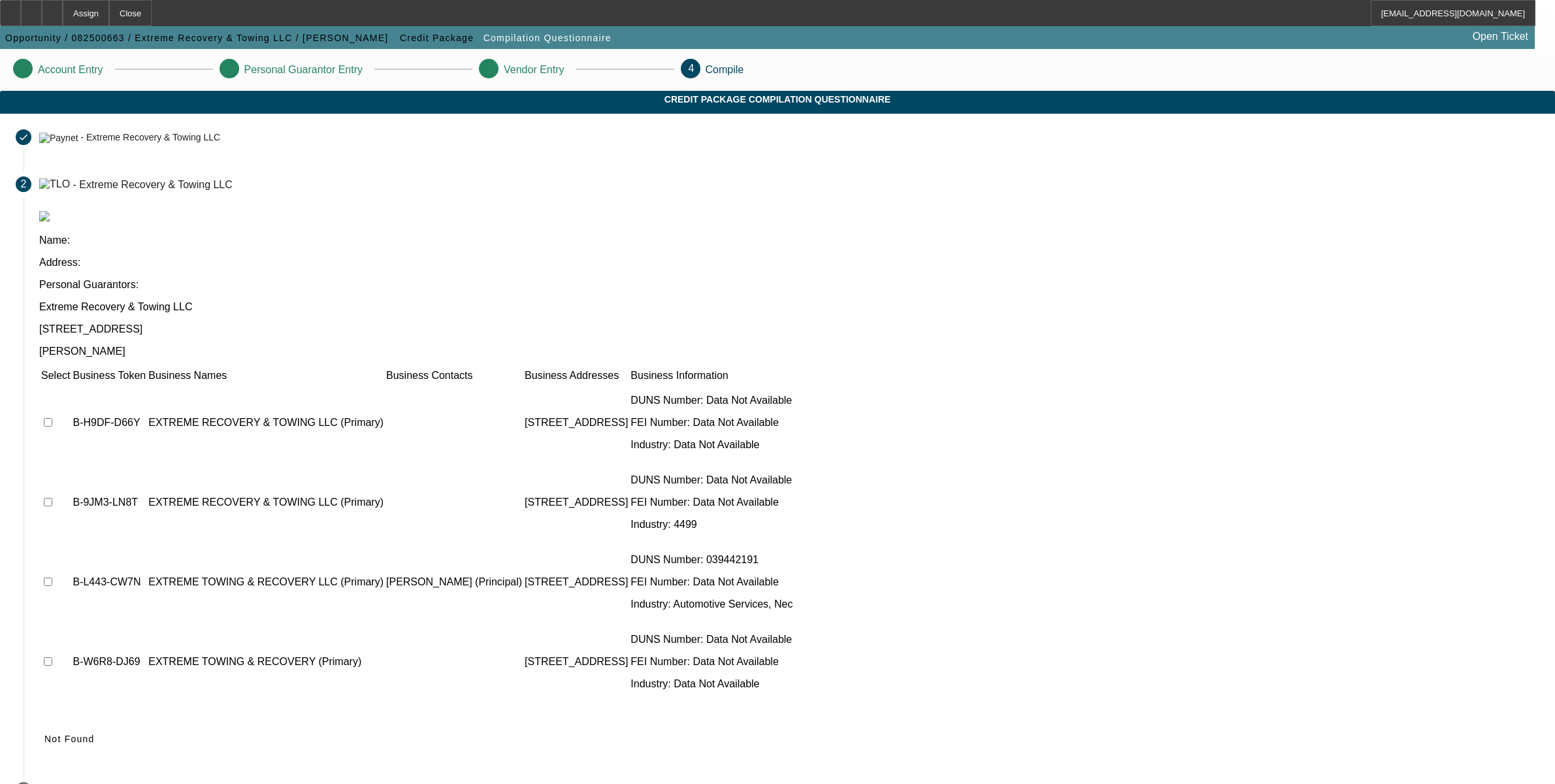
click at [70, 383] on td at bounding box center [56, 422] width 30 height 78
click at [53, 418] on input "checkbox" at bounding box center [48, 422] width 9 height 9
checkbox input "true"
click at [78, 733] on span "Submit" at bounding box center [61, 739] width 34 height 11
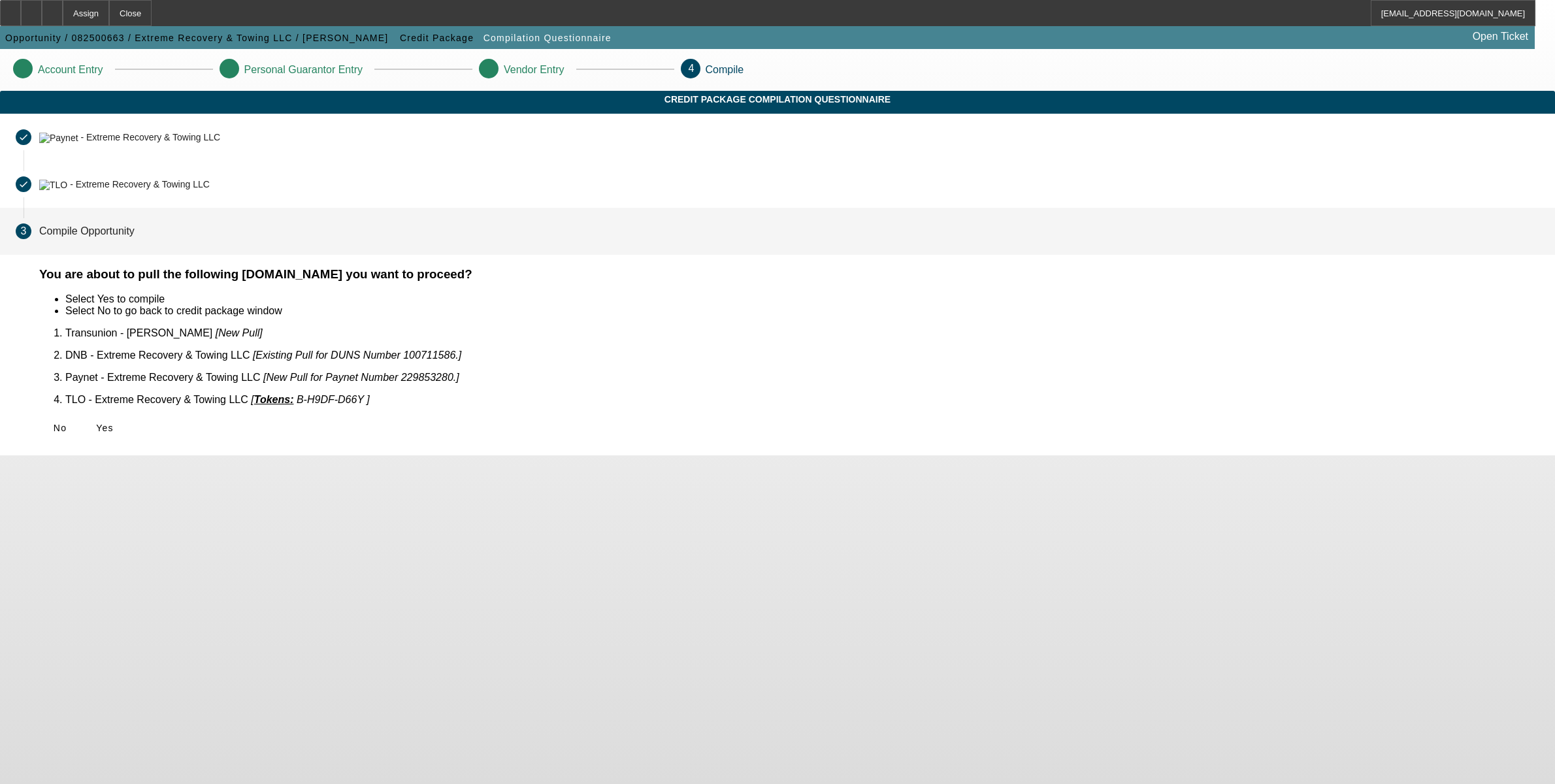
click at [114, 423] on span "Yes" at bounding box center [105, 428] width 18 height 11
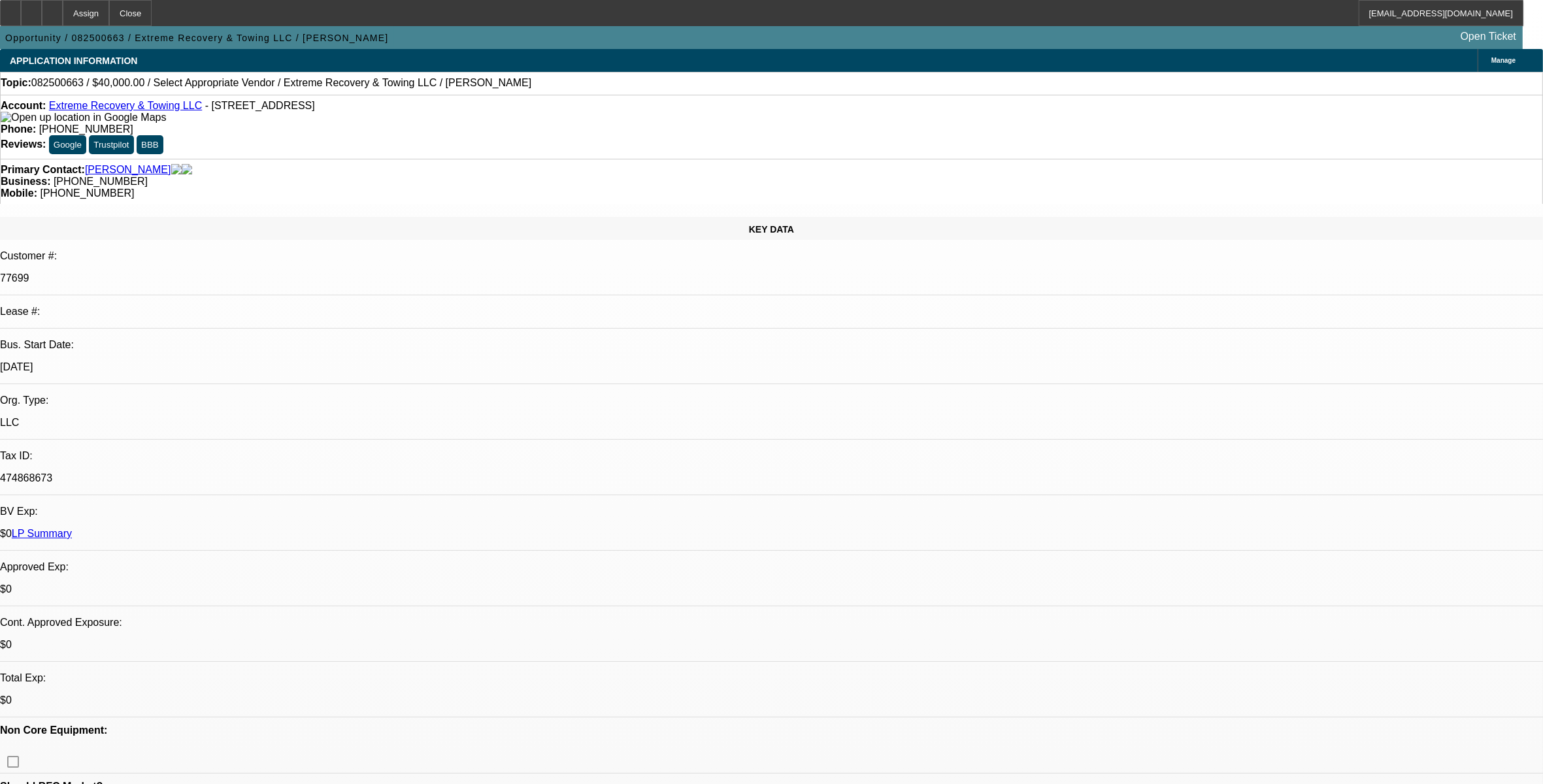
select select "0"
select select "2"
select select "0.1"
select select "4"
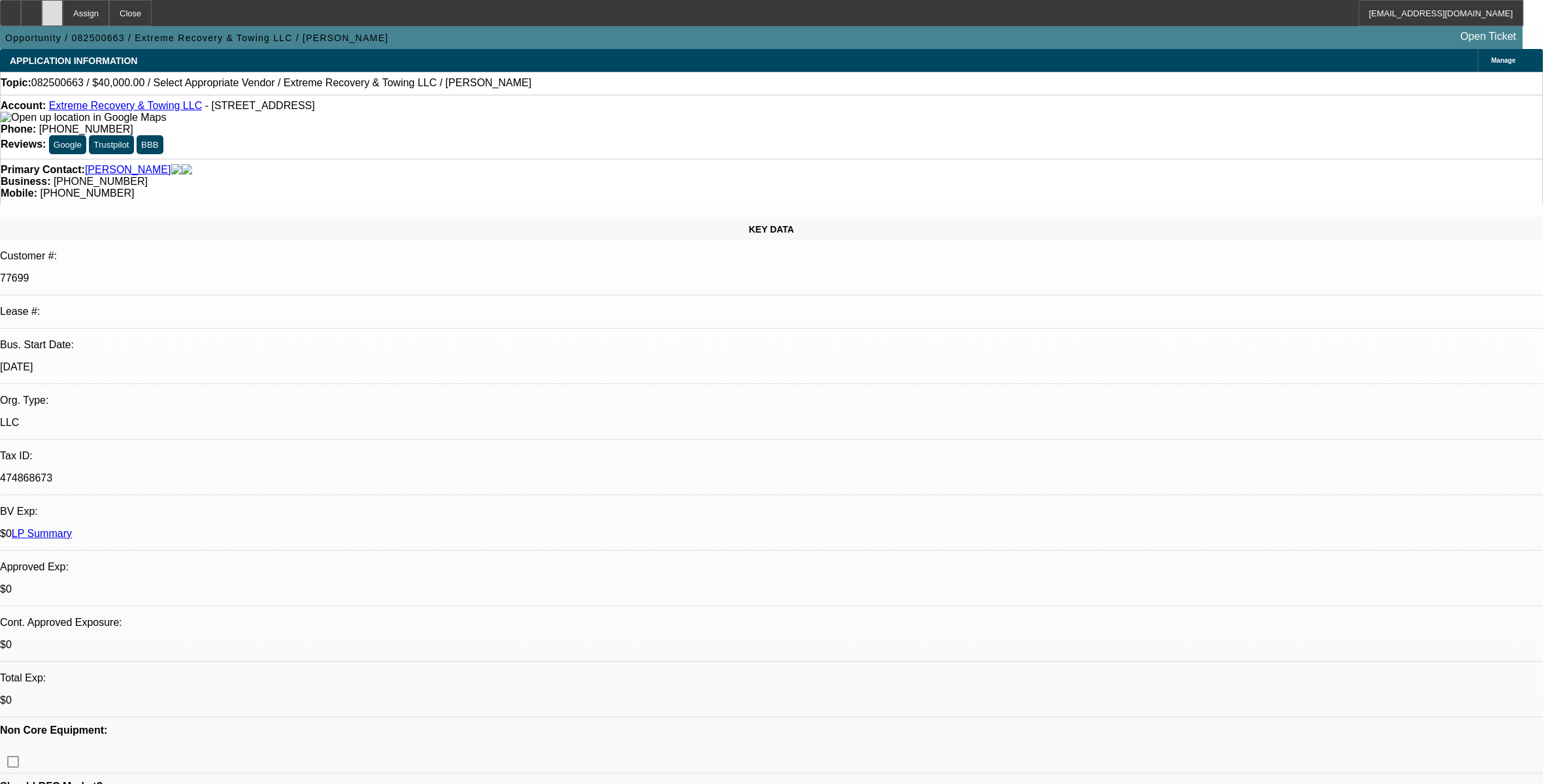
click at [53, 9] on icon at bounding box center [53, 9] width 0 height 0
select select "0"
select select "2"
select select "0.1"
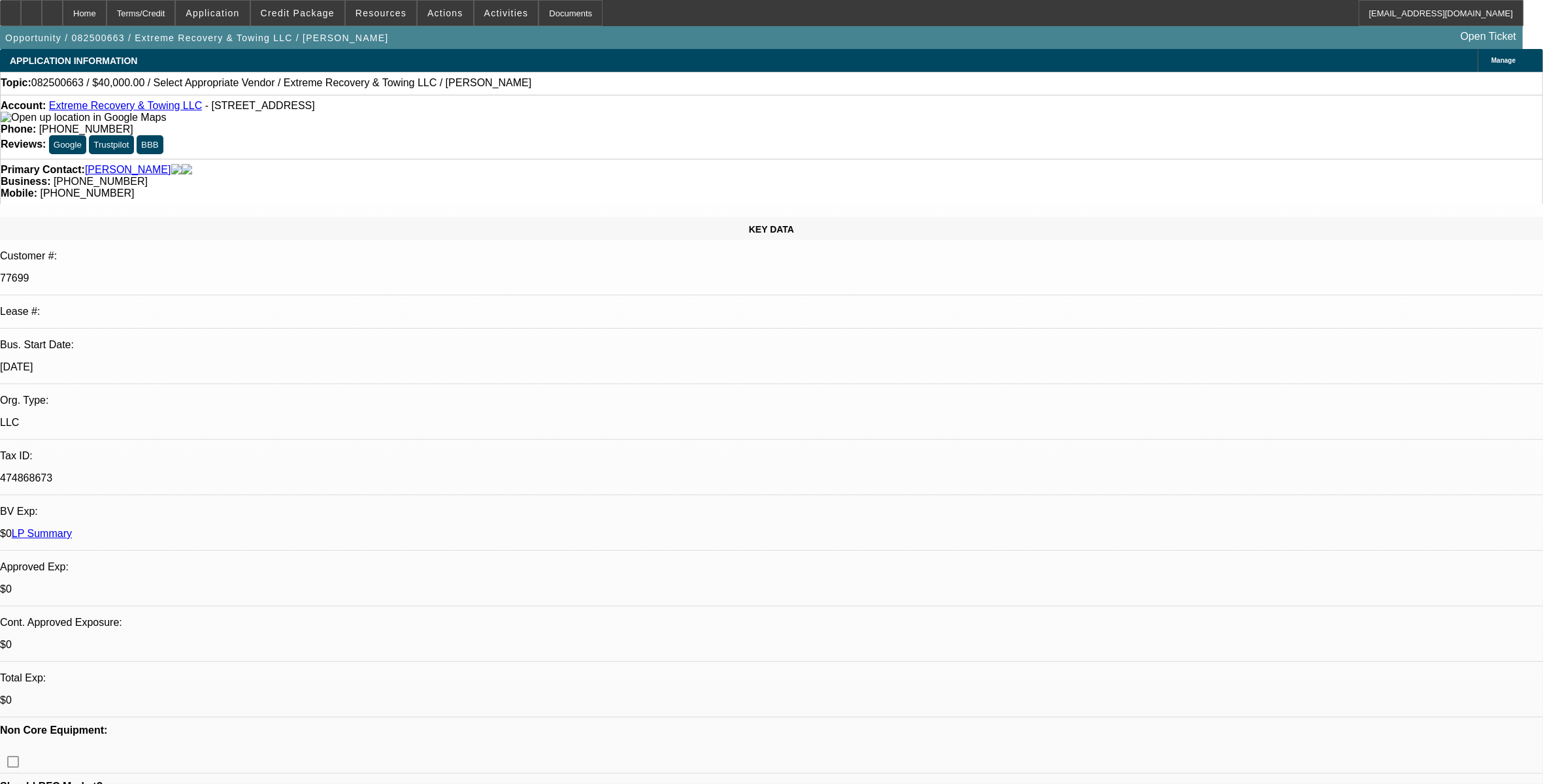
select select "4"
click at [484, 11] on span "Activities" at bounding box center [506, 13] width 45 height 11
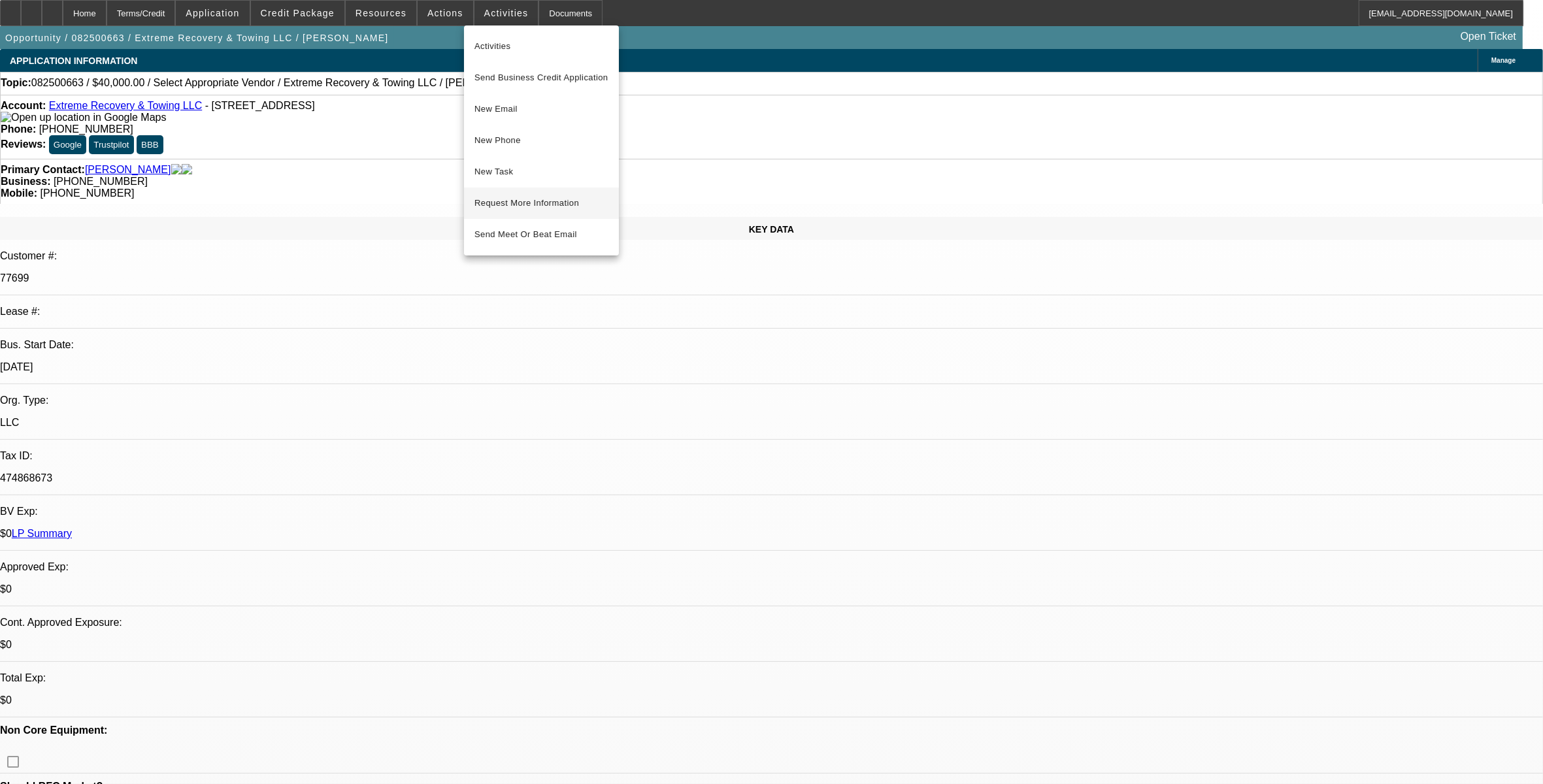
click at [498, 197] on span "Request More Information" at bounding box center [542, 203] width 134 height 16
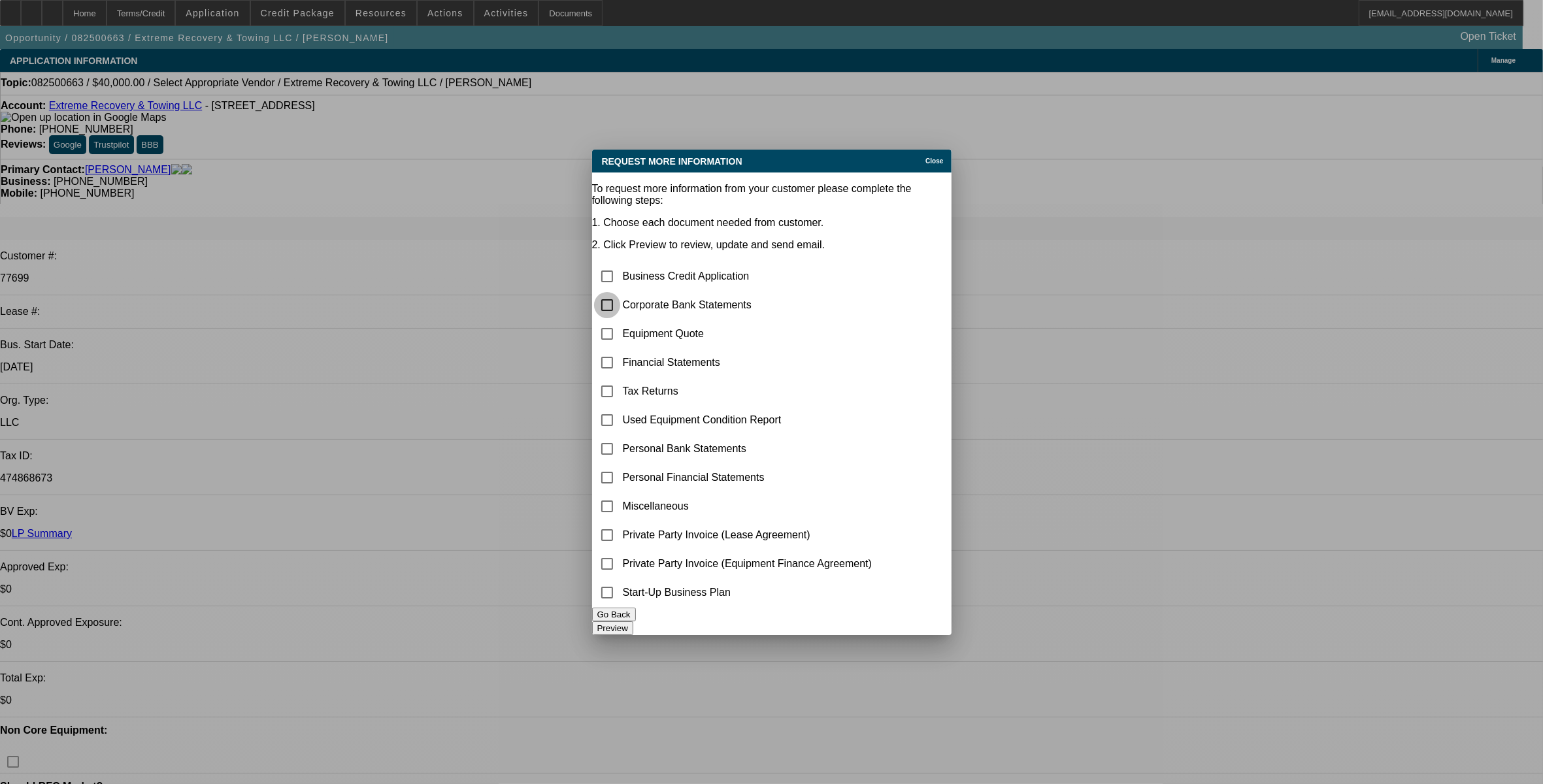
click at [620, 292] on input "checkbox" at bounding box center [607, 305] width 26 height 26
checkbox input "true"
click at [620, 321] on input "checkbox" at bounding box center [607, 334] width 26 height 26
checkbox input "true"
click at [633, 629] on button "Preview" at bounding box center [612, 628] width 41 height 14
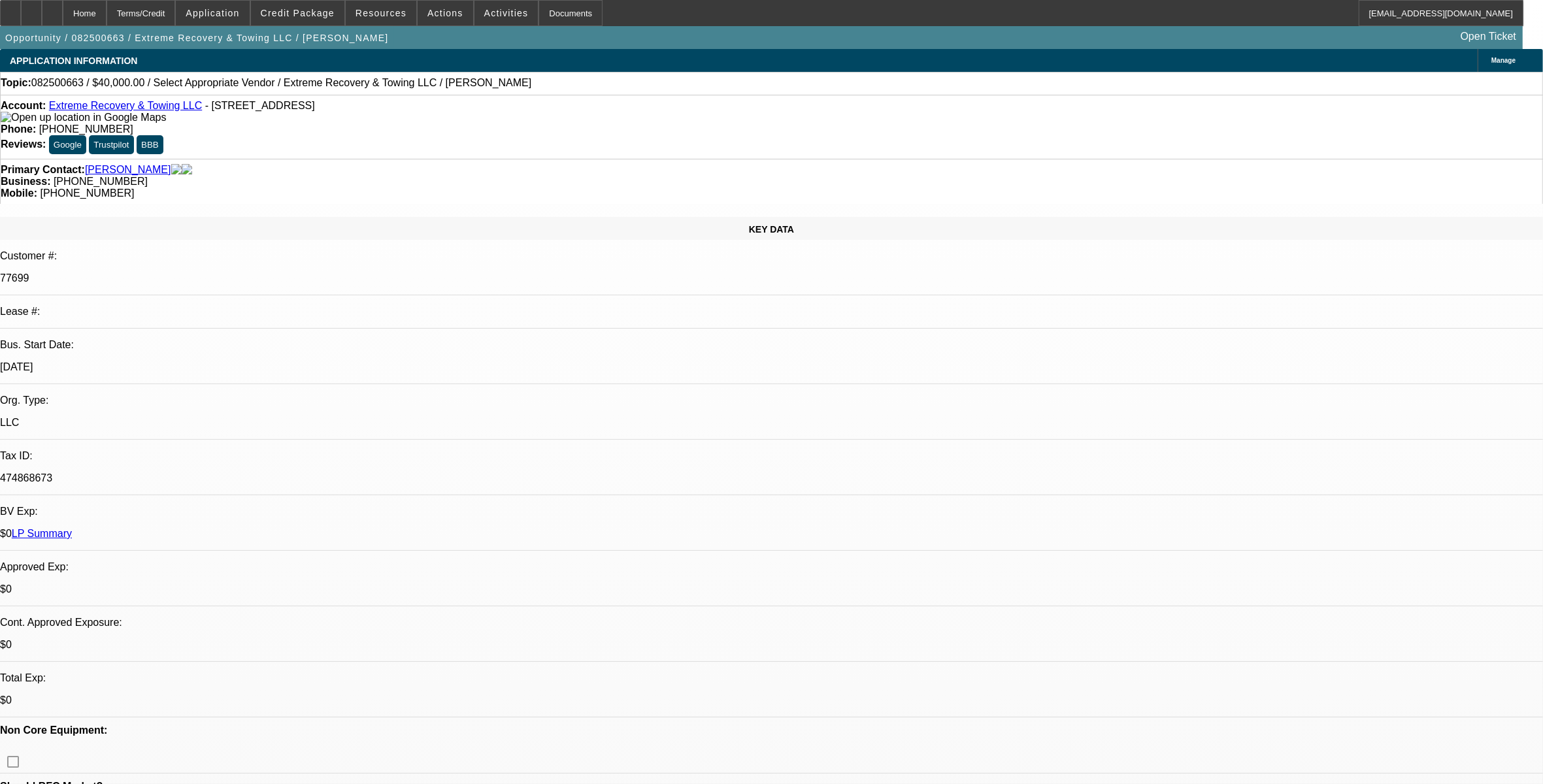
click at [62, 87] on span "082500663 / $40,000.00 / Select Appropriate Vendor / Extreme Recovery & Towing …" at bounding box center [281, 83] width 500 height 12
click at [62, 86] on span "082500663 / $40,000.00 / Select Appropriate Vendor / Extreme Recovery & Towing …" at bounding box center [281, 83] width 500 height 12
copy span "082500663"
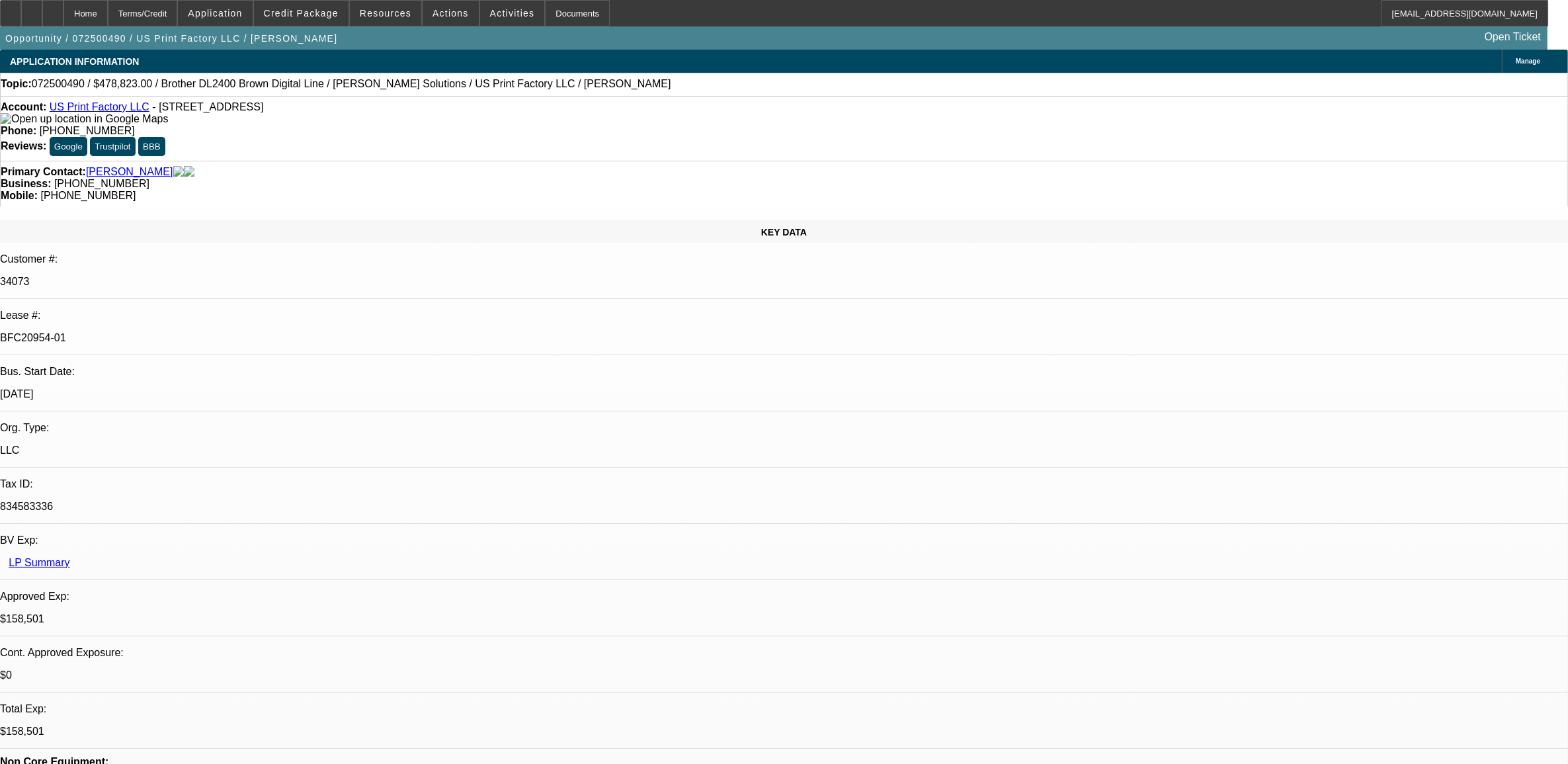
select select "0"
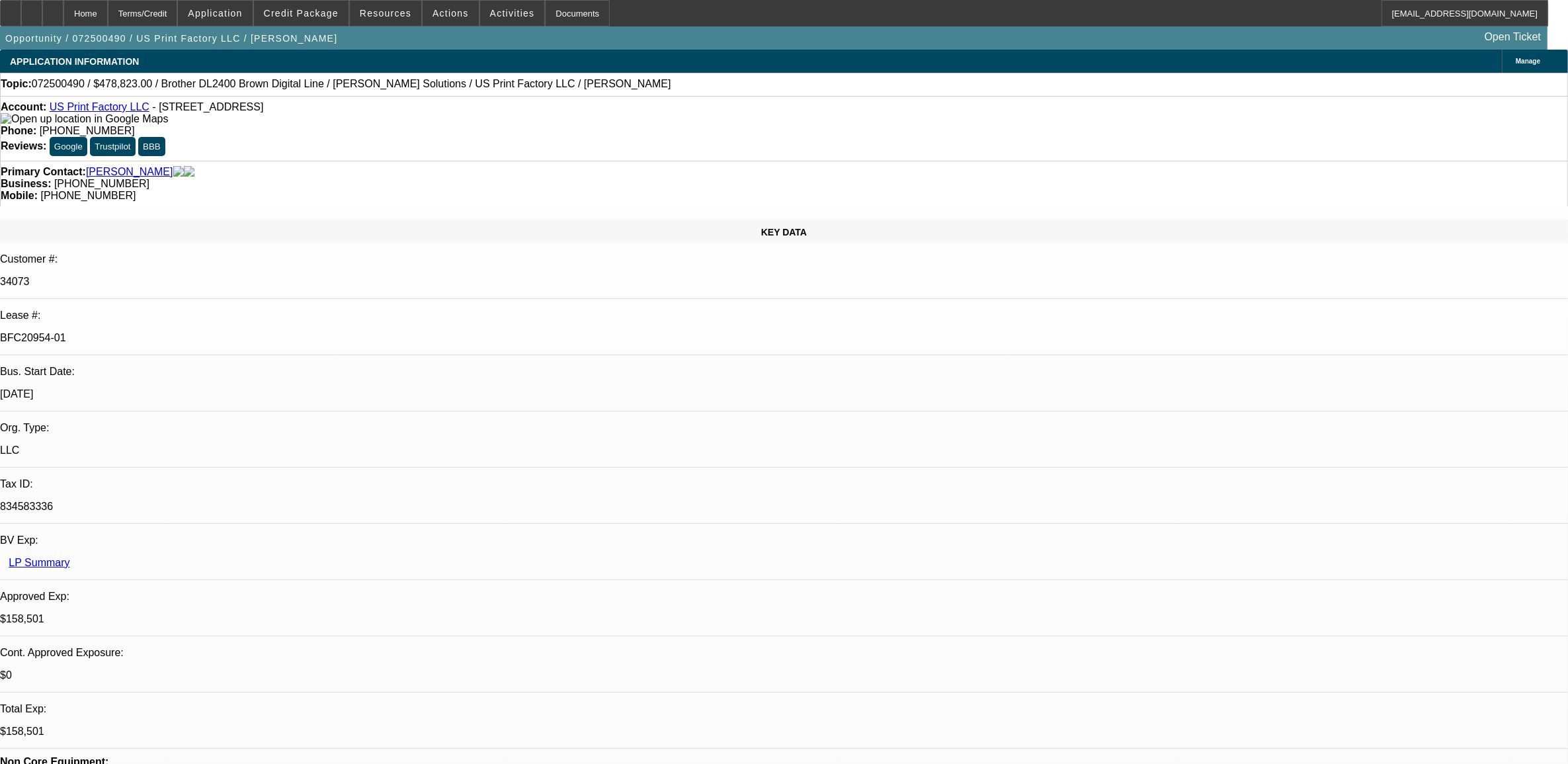
select select "0"
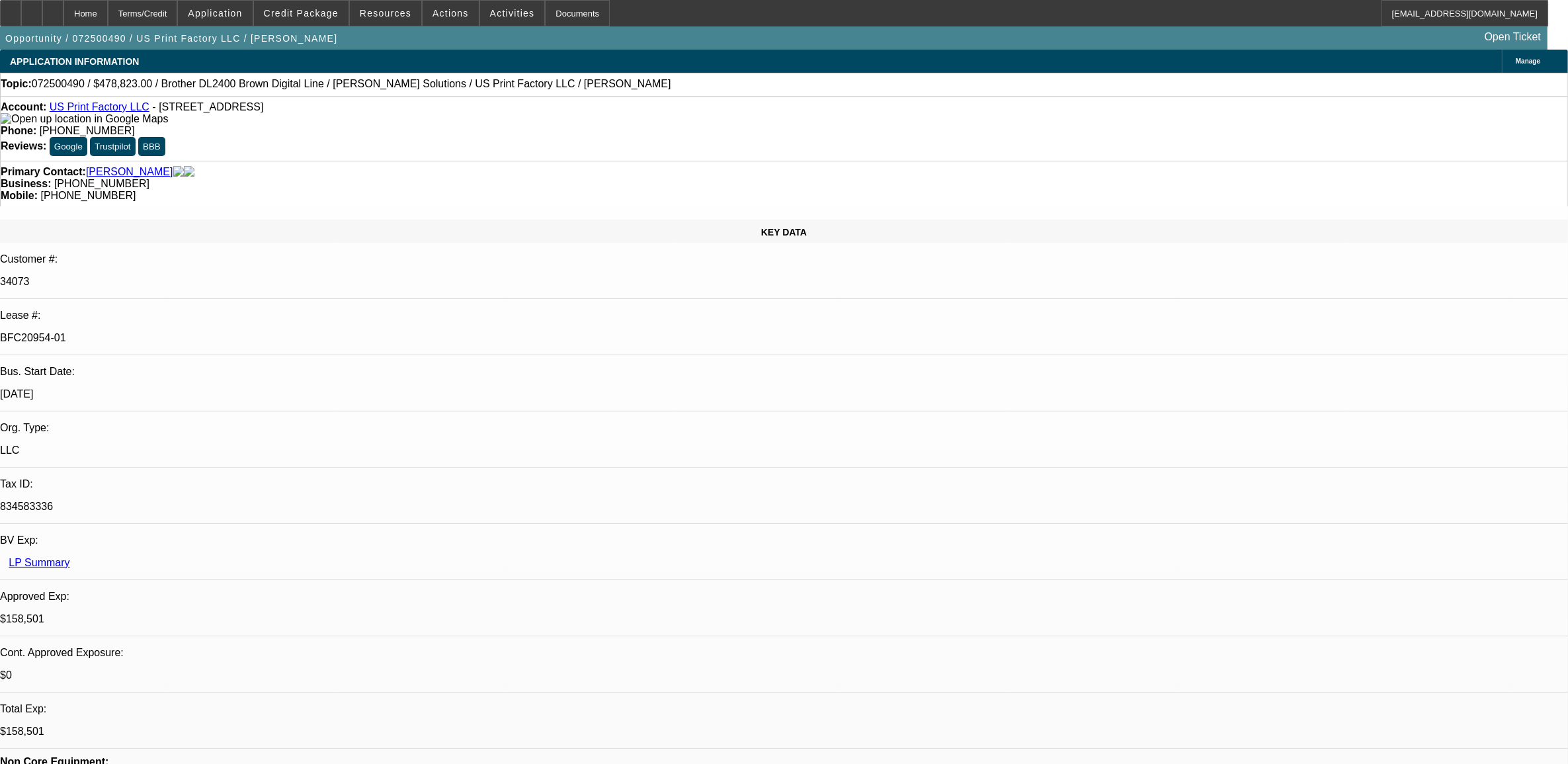
select select "0"
select select "1"
select select "6"
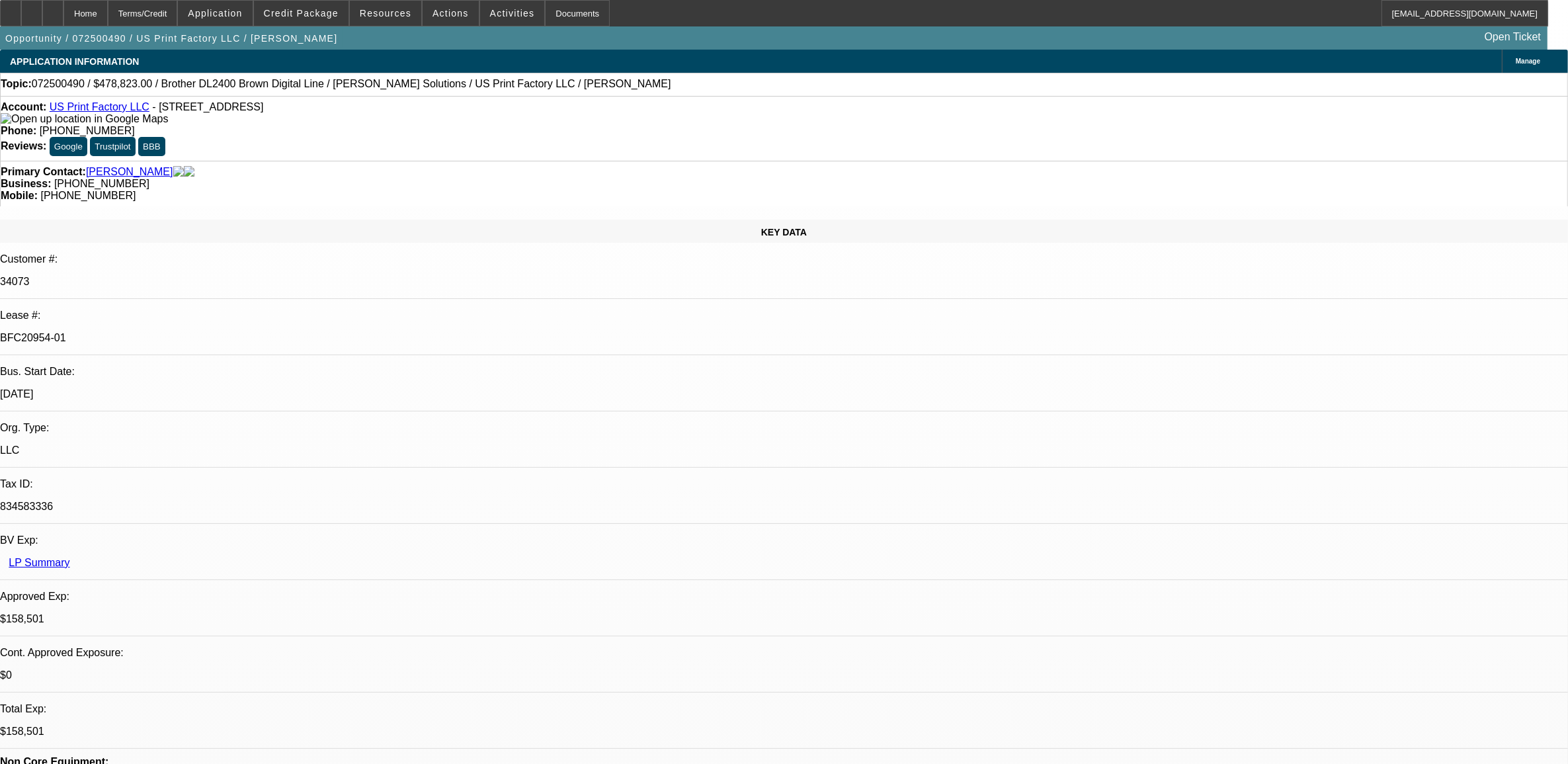
select select "1"
select select "6"
select select "1"
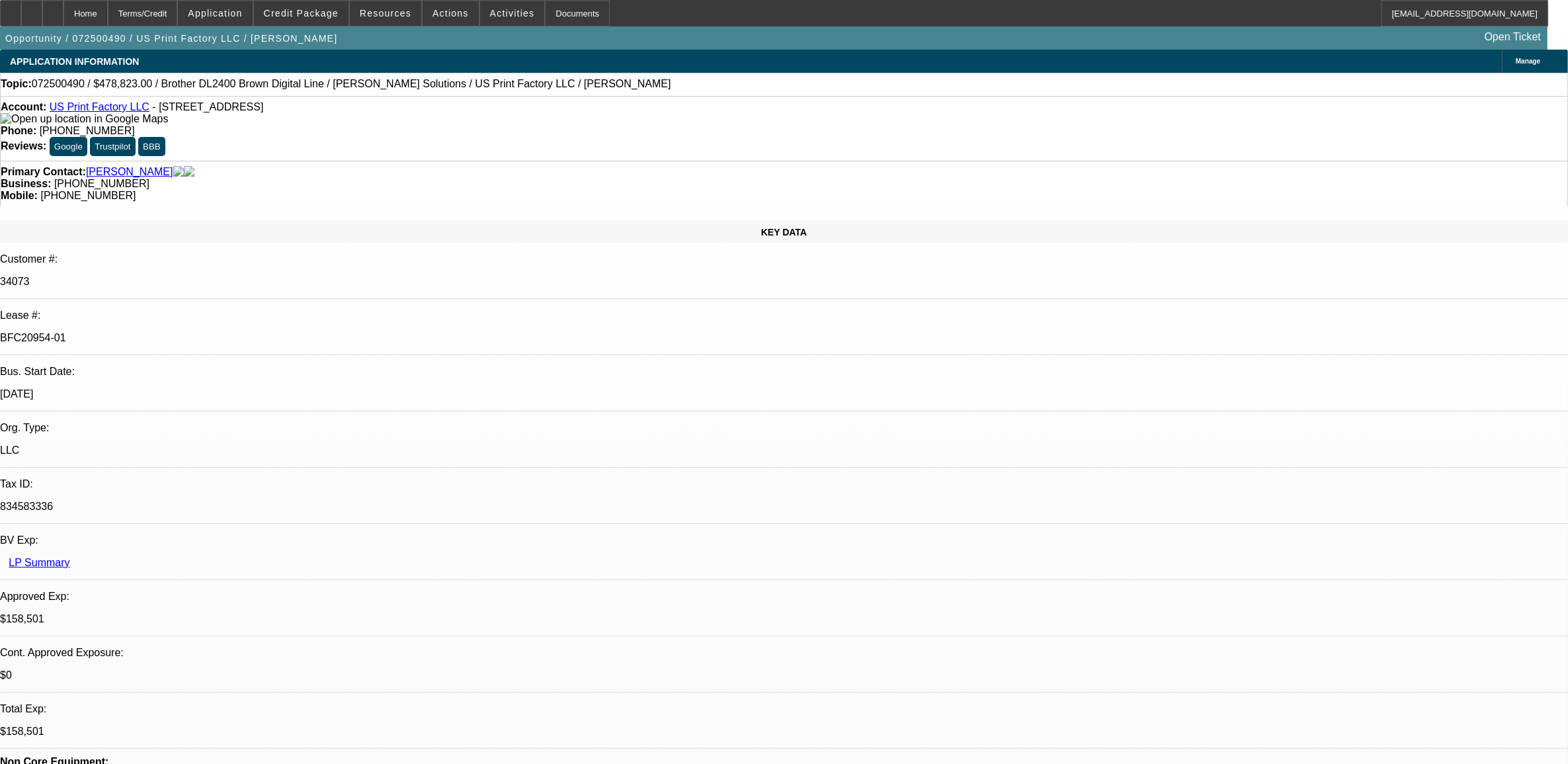
select select "6"
select select "1"
select select "6"
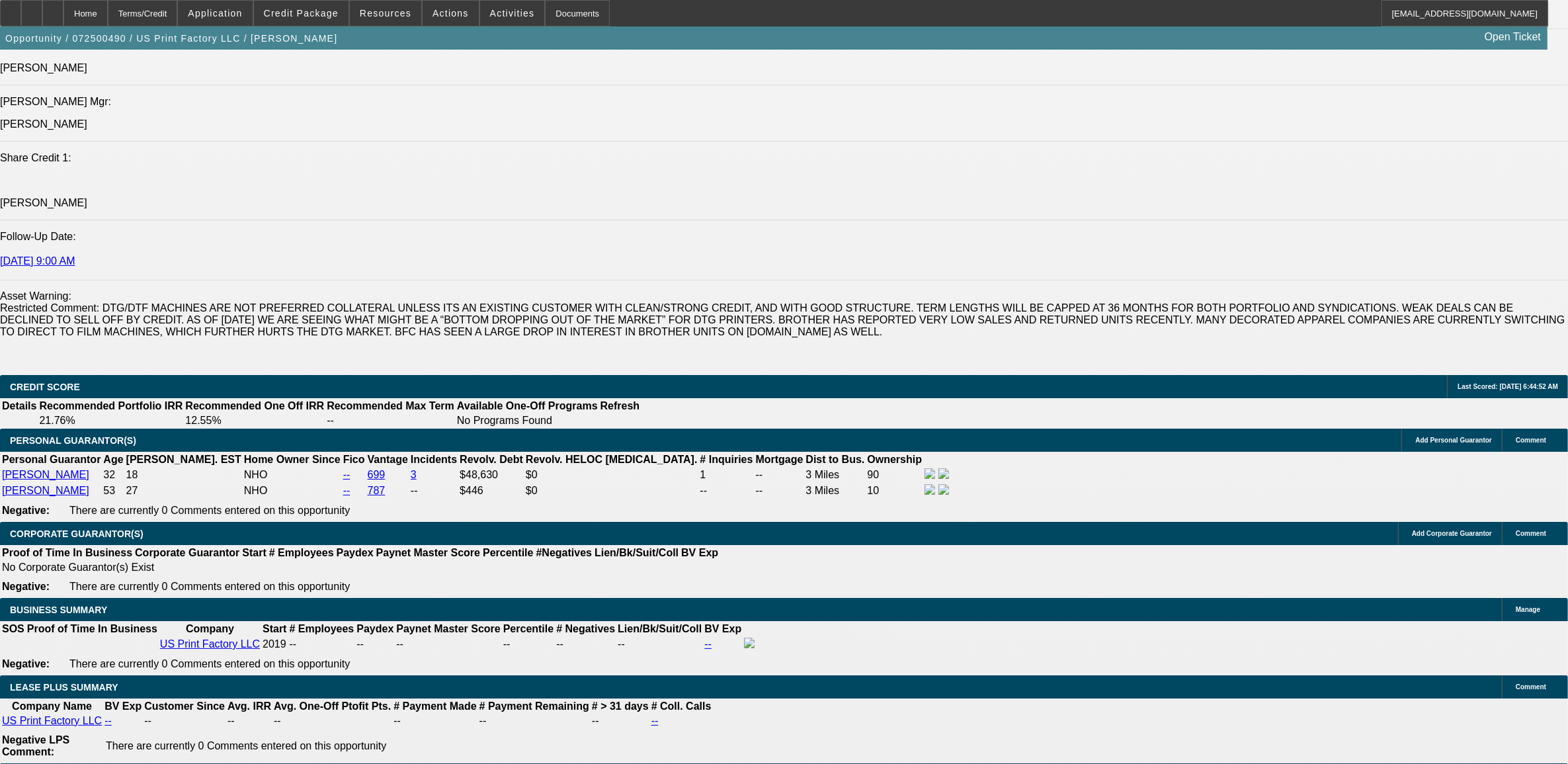
scroll to position [1831, 0]
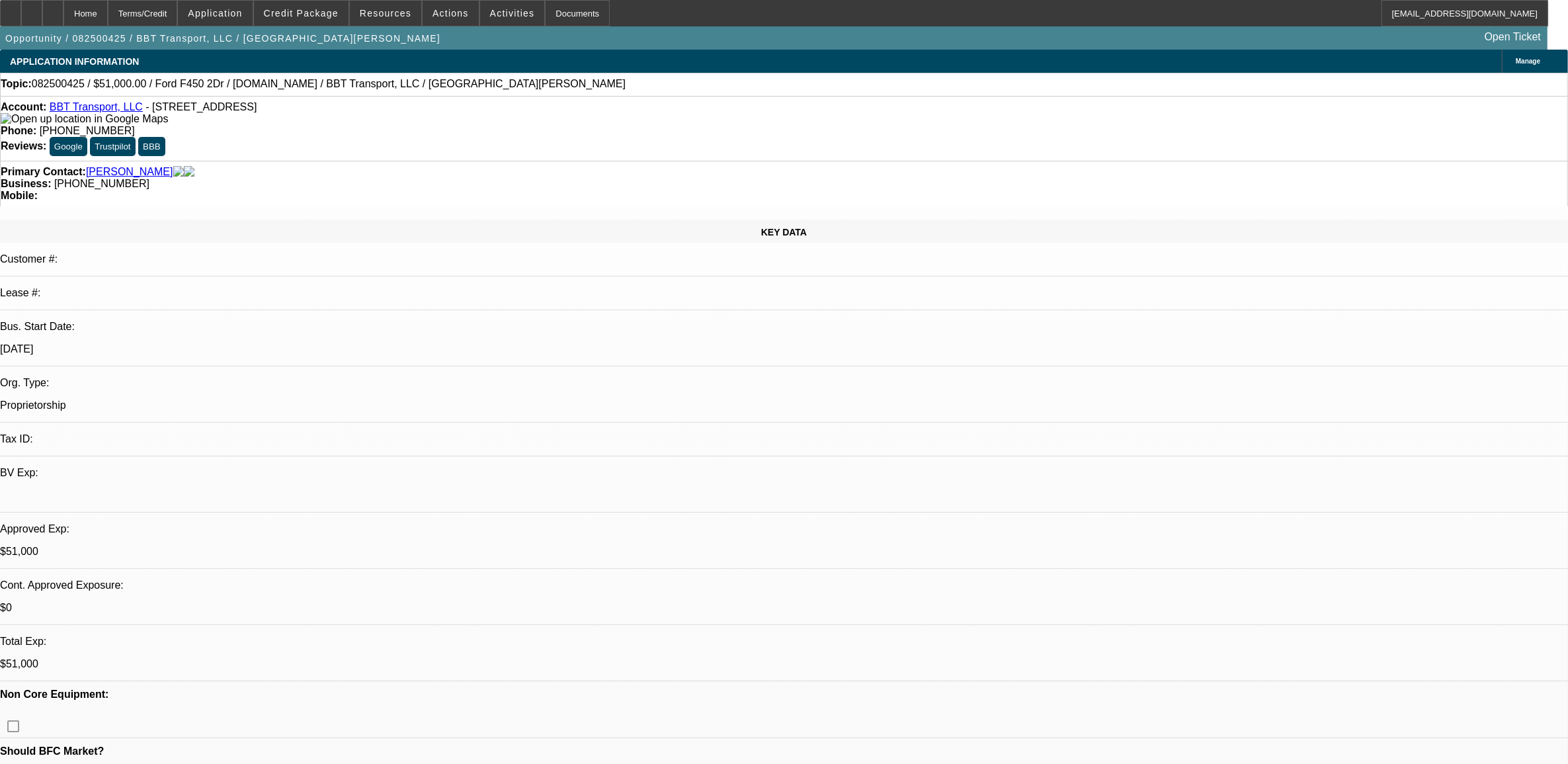
select select "0"
select select "2"
select select "0.1"
select select "4"
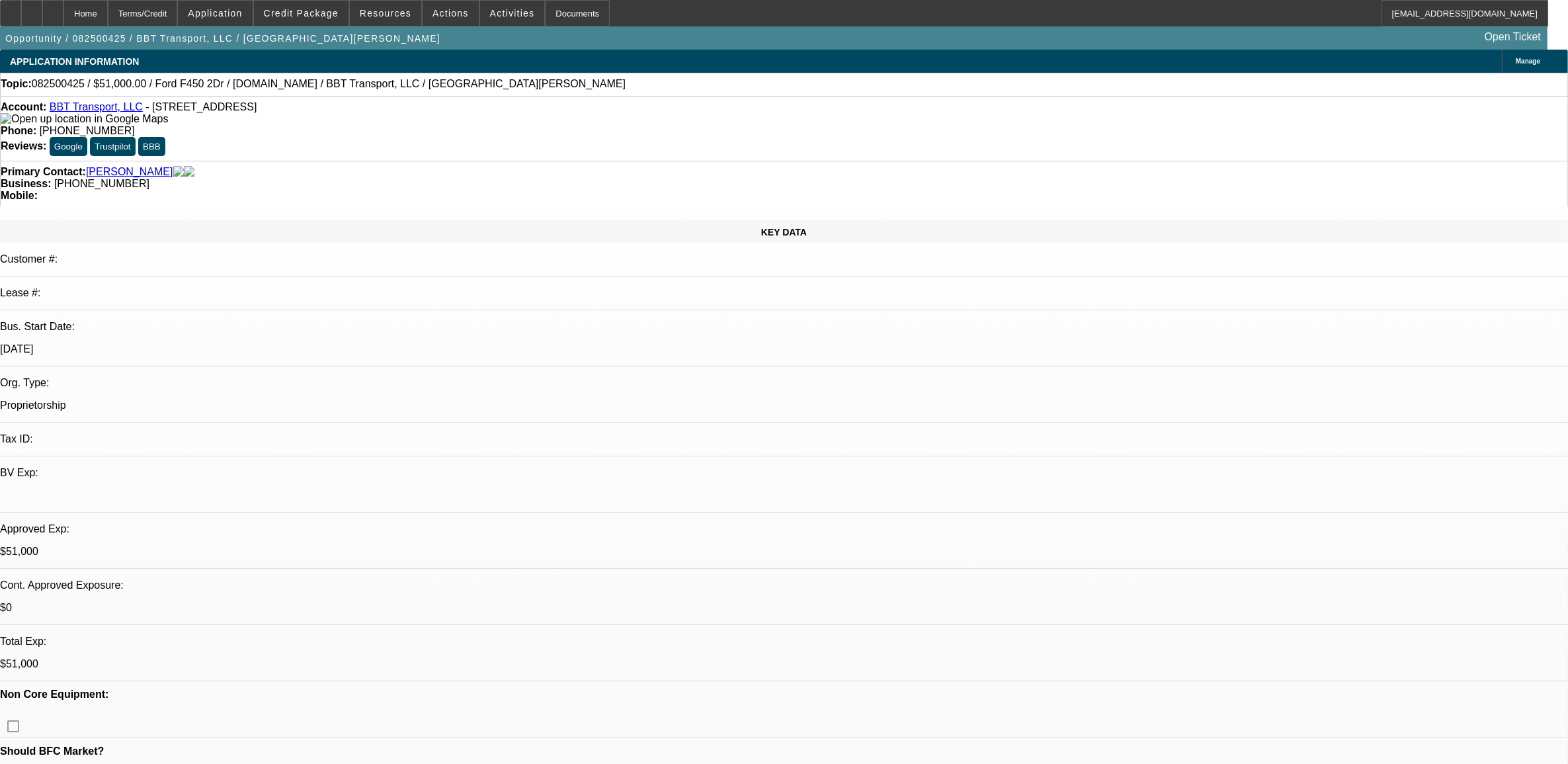
select select "0"
select select "2"
select select "0.1"
select select "4"
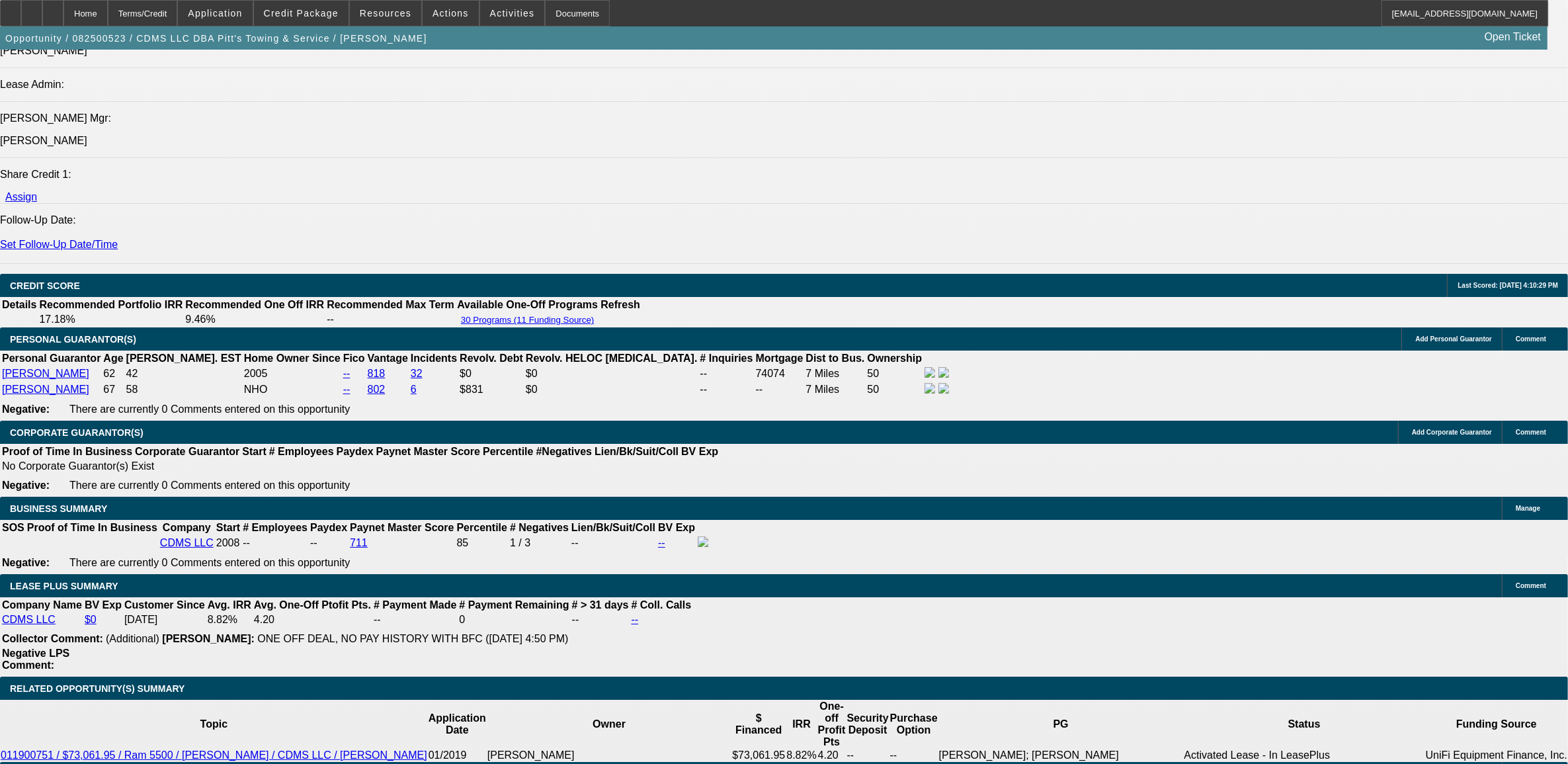
select select "0"
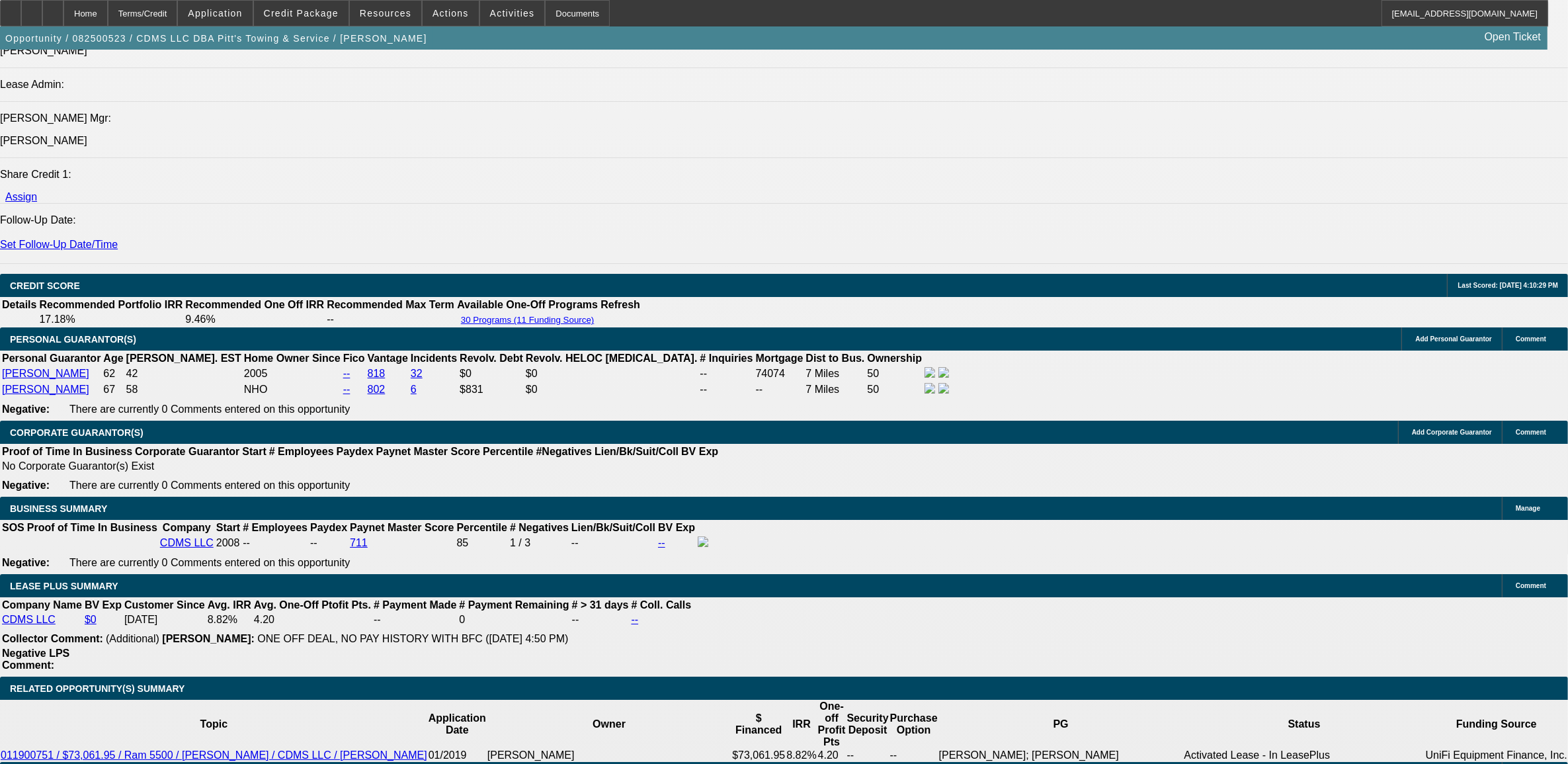
select select "0"
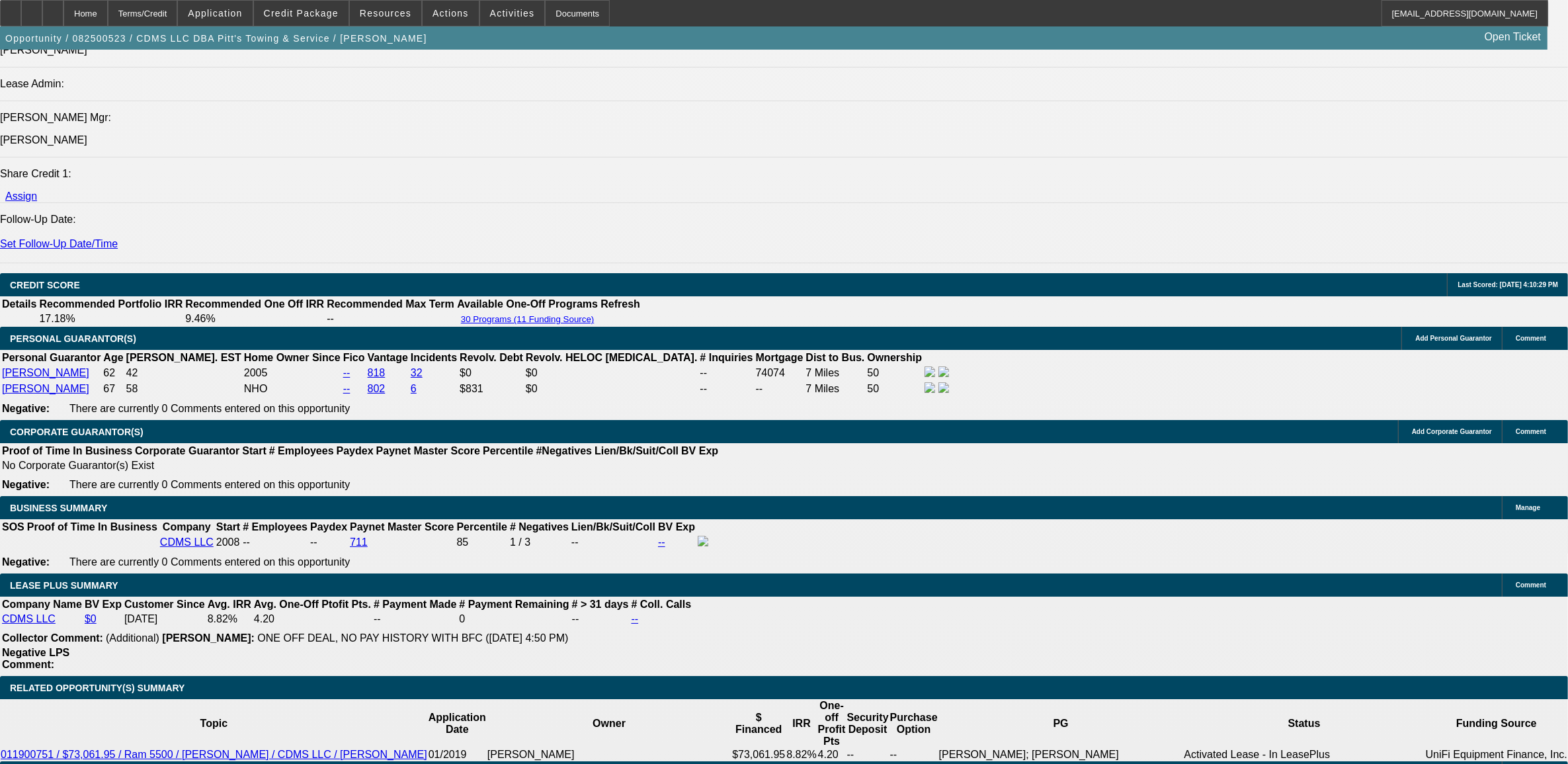
select select "1"
select select "6"
select select "1"
select select "2"
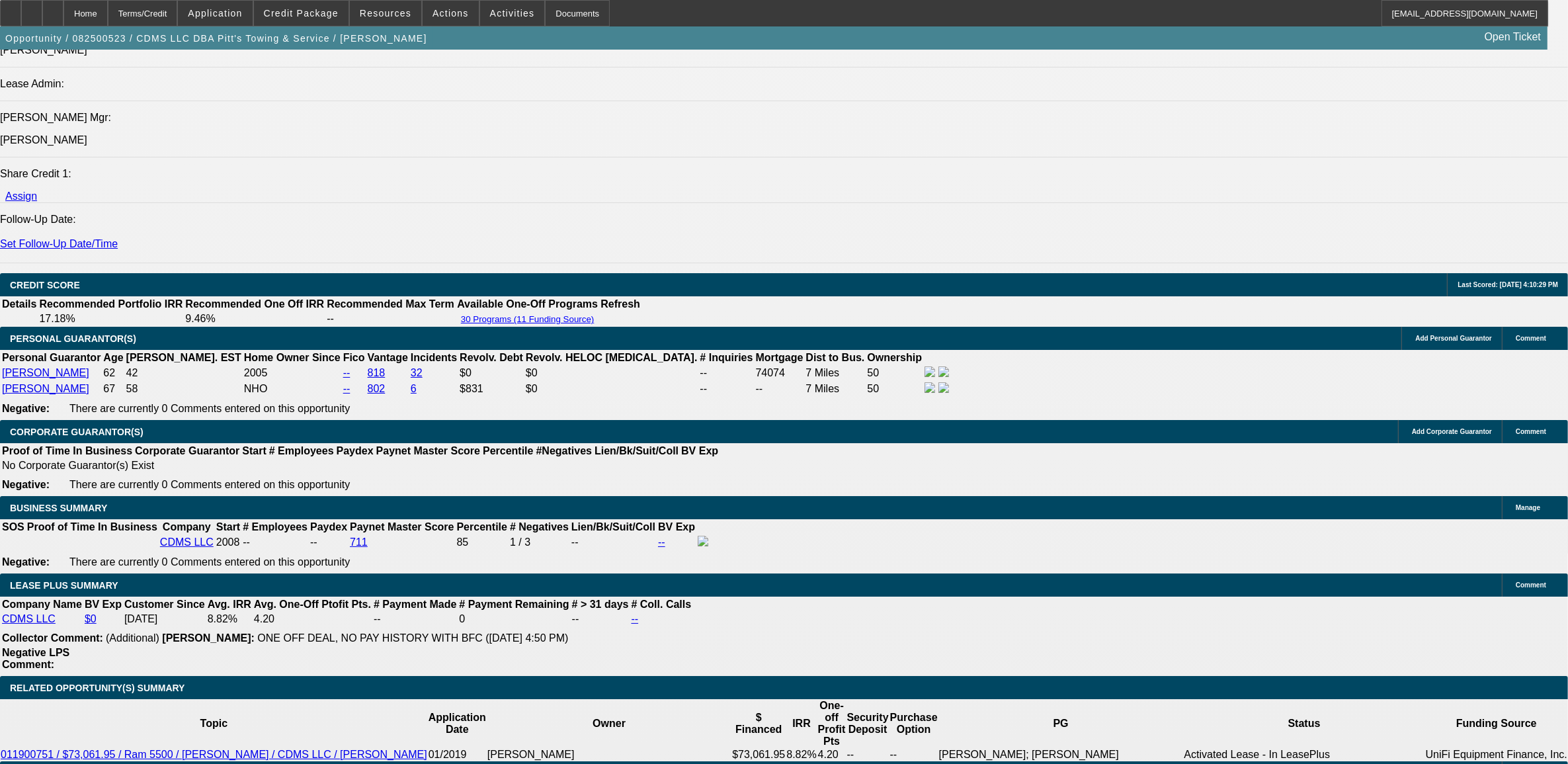
select select "6"
select select "1"
select select "2"
select select "6"
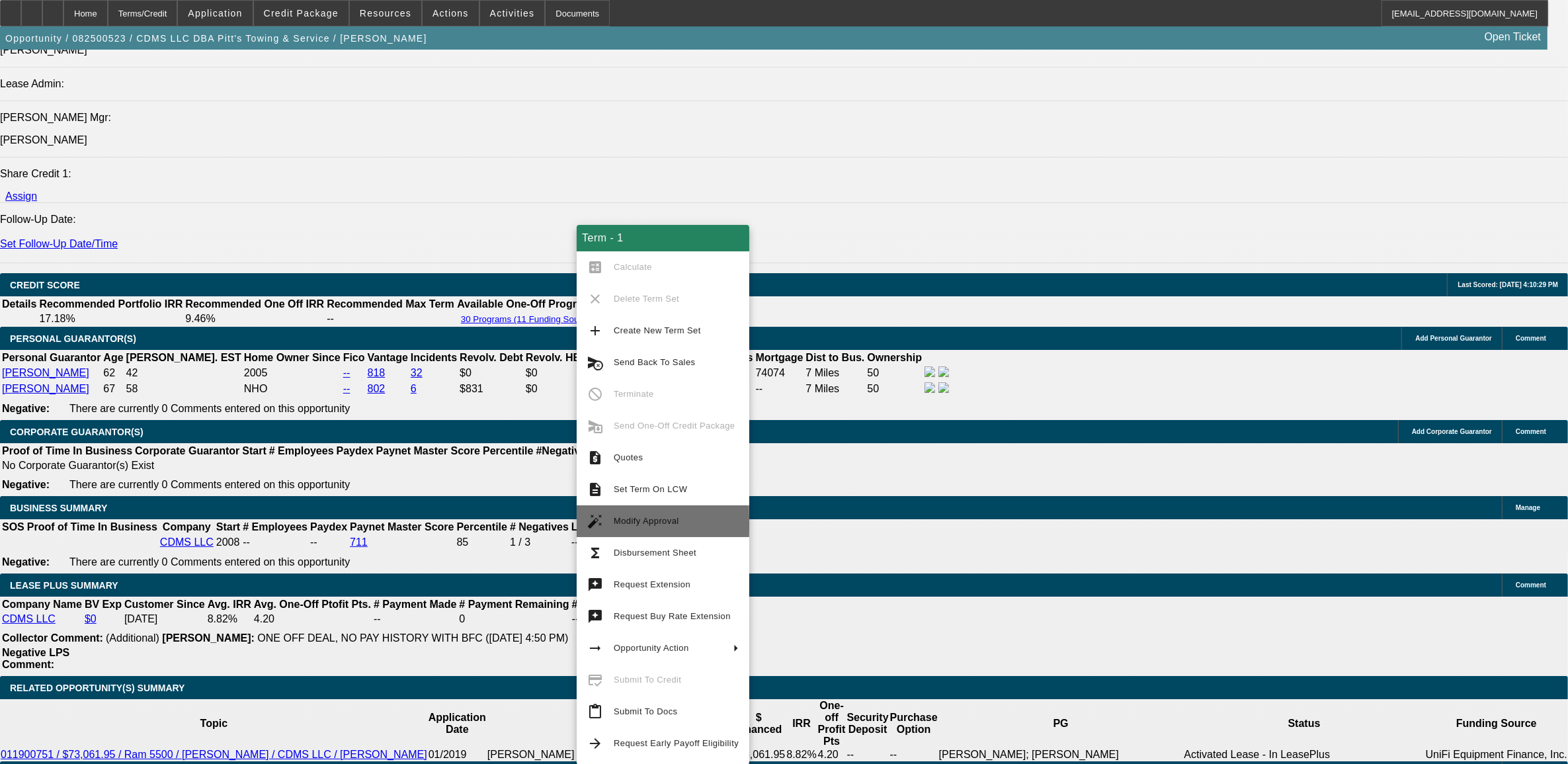
click at [662, 524] on span "Modify Approval" at bounding box center [646, 520] width 65 height 10
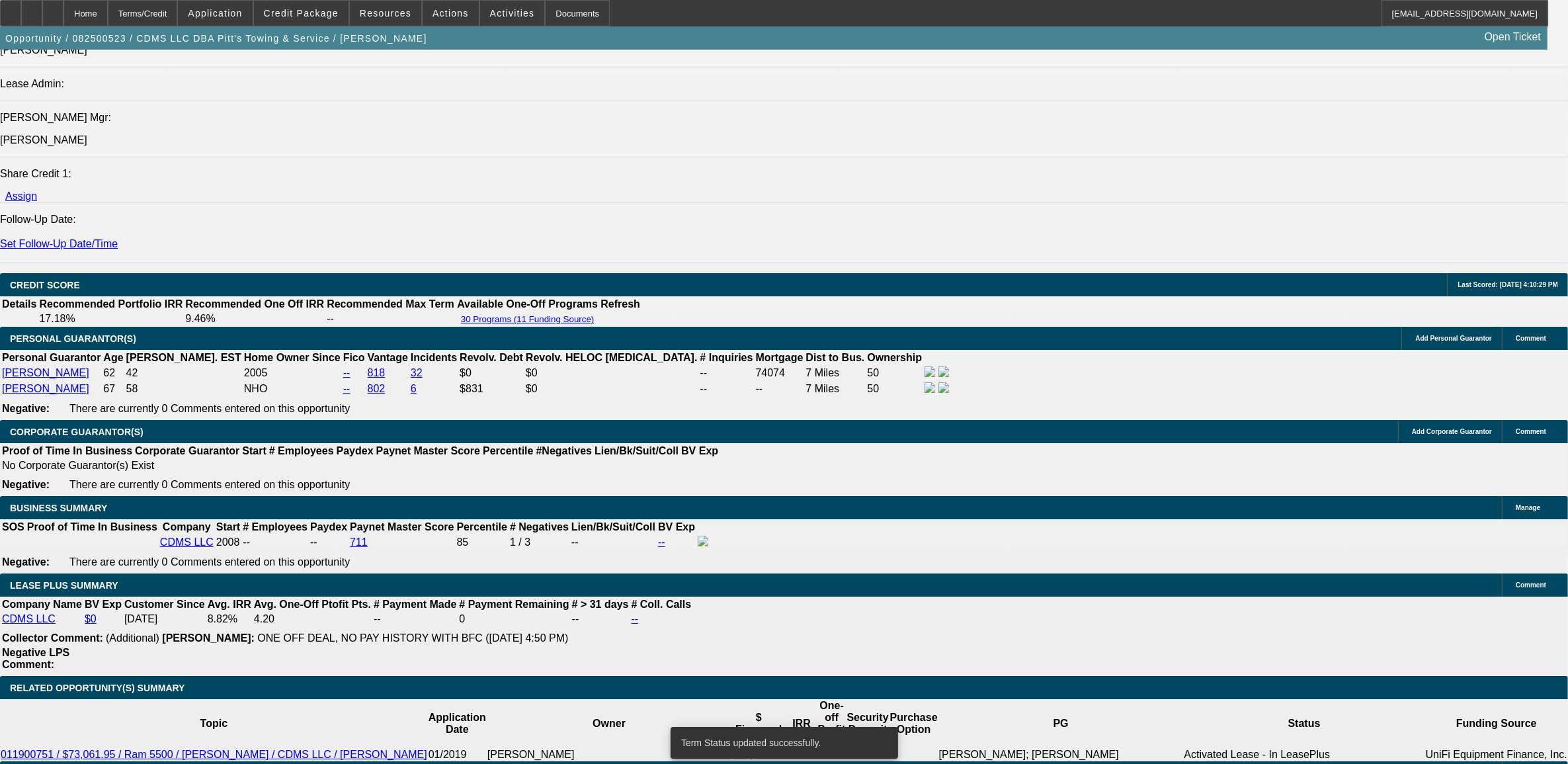
select select "0"
select select "2"
select select "0"
select select "6"
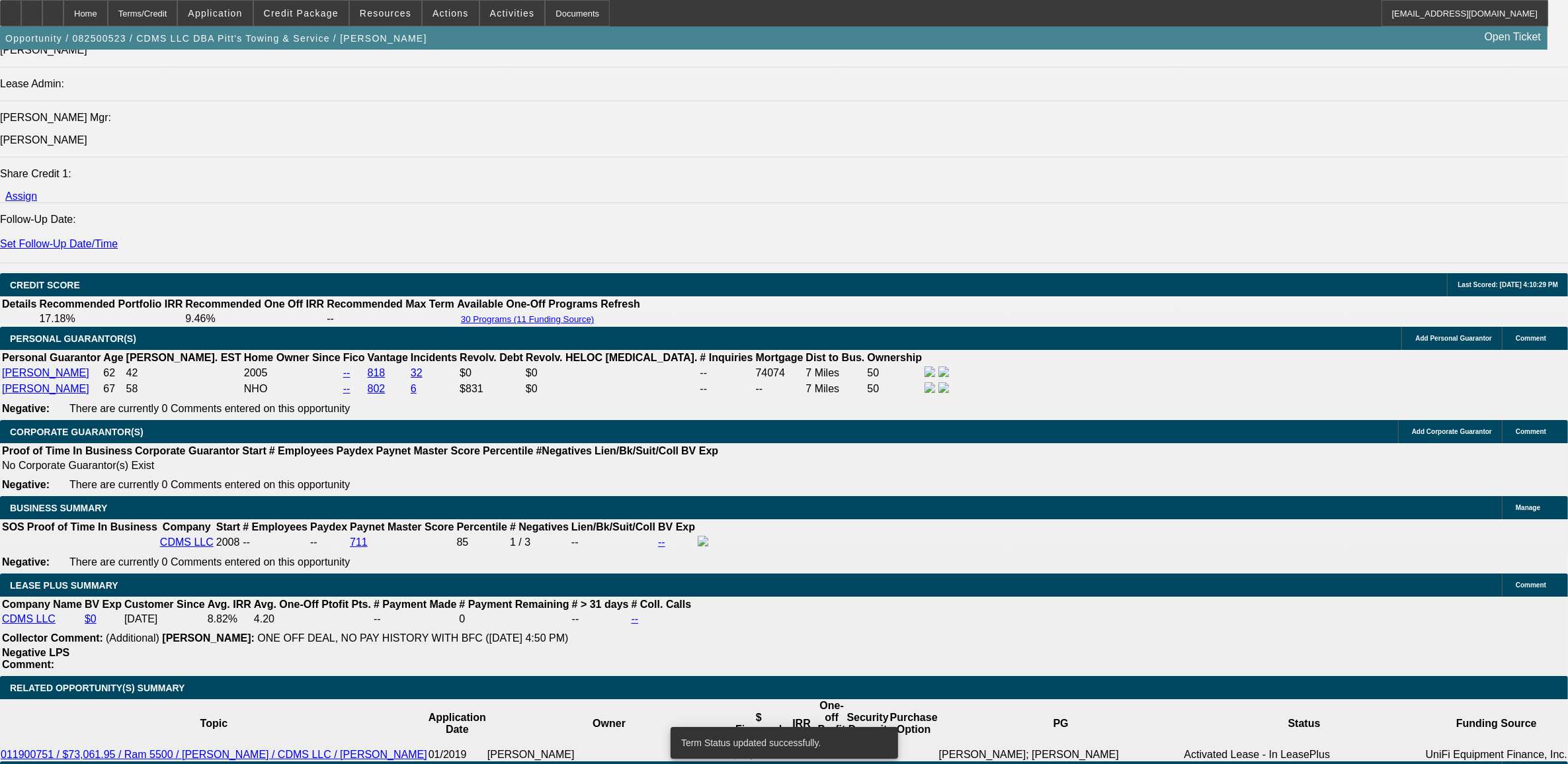
select select "0"
select select "6"
select select "0"
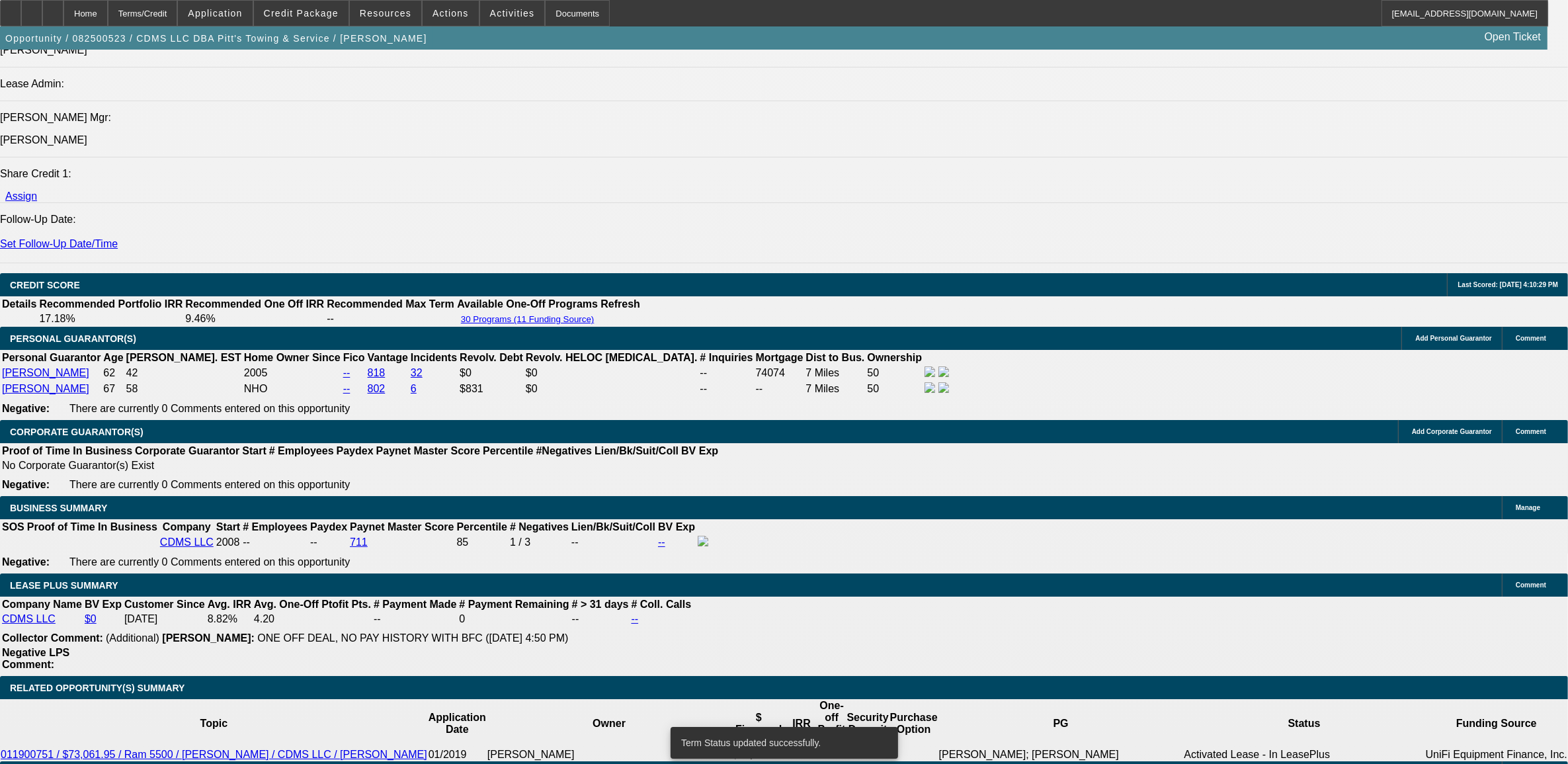
select select "0"
select select "2"
select select "0"
select select "6"
select select "0"
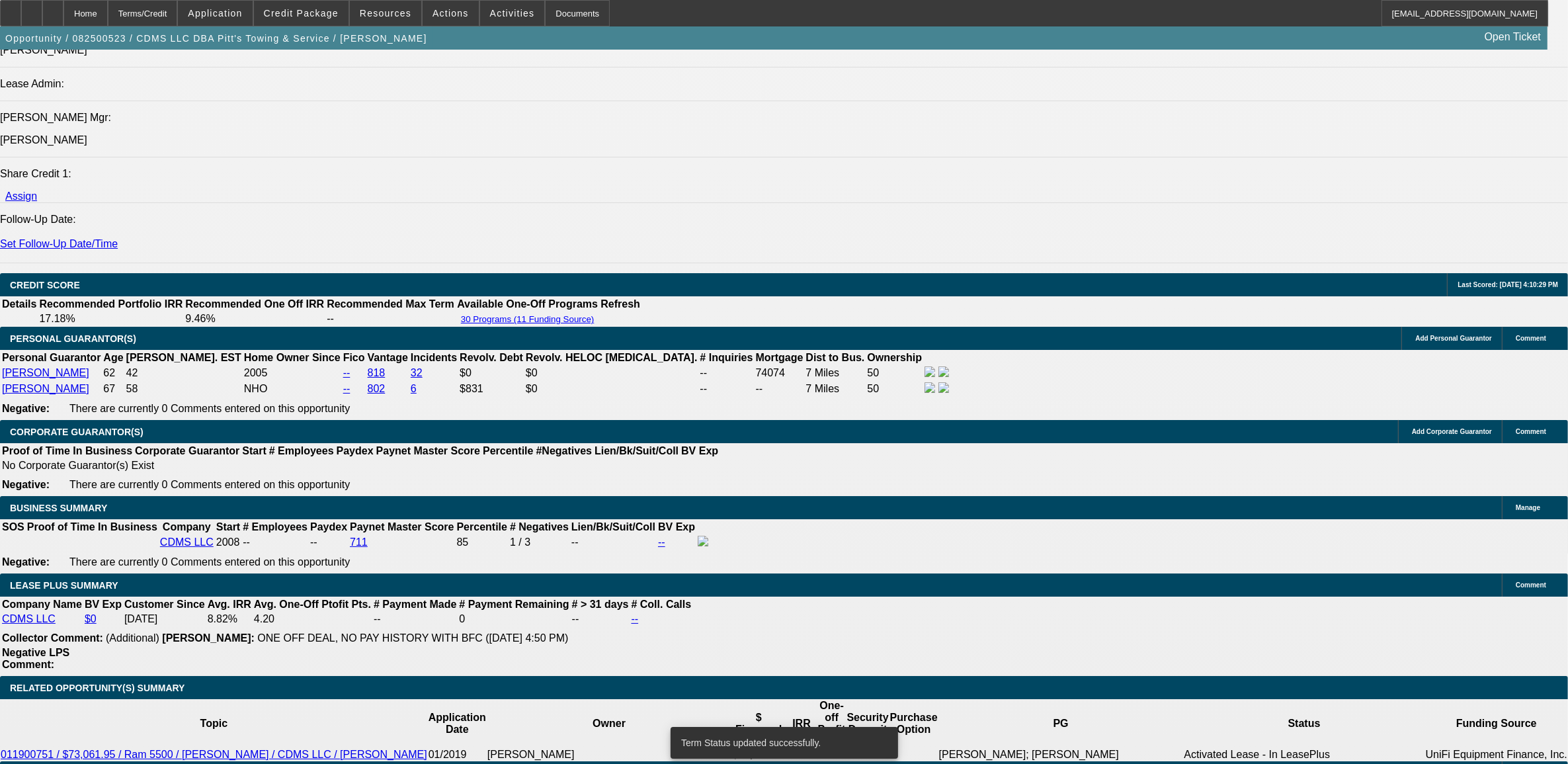
select select "0"
select select "2"
select select "0"
select select "6"
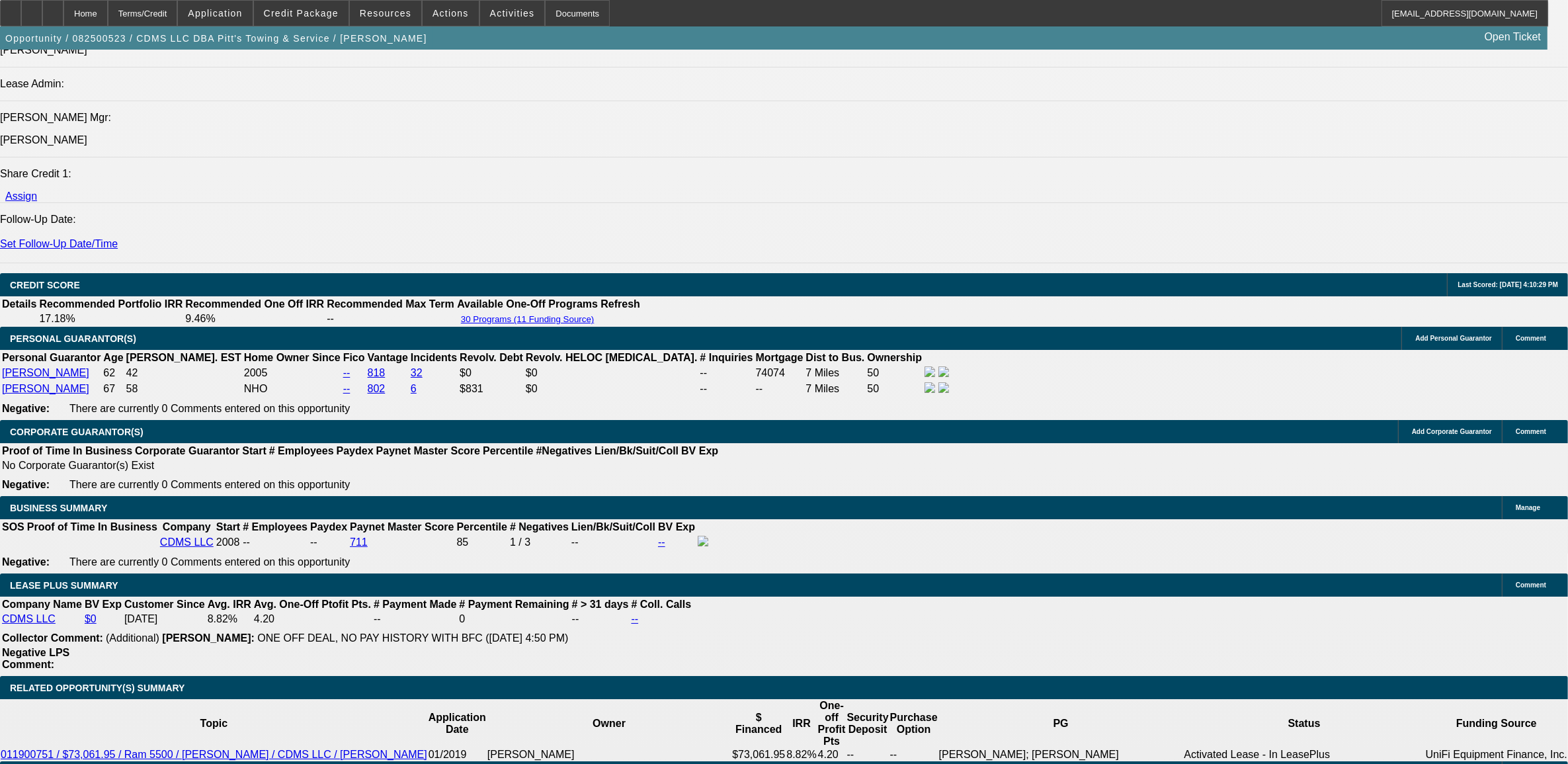
type input "UNKNOWN"
type input "7"
type input "$1,922.41"
type input "7.9"
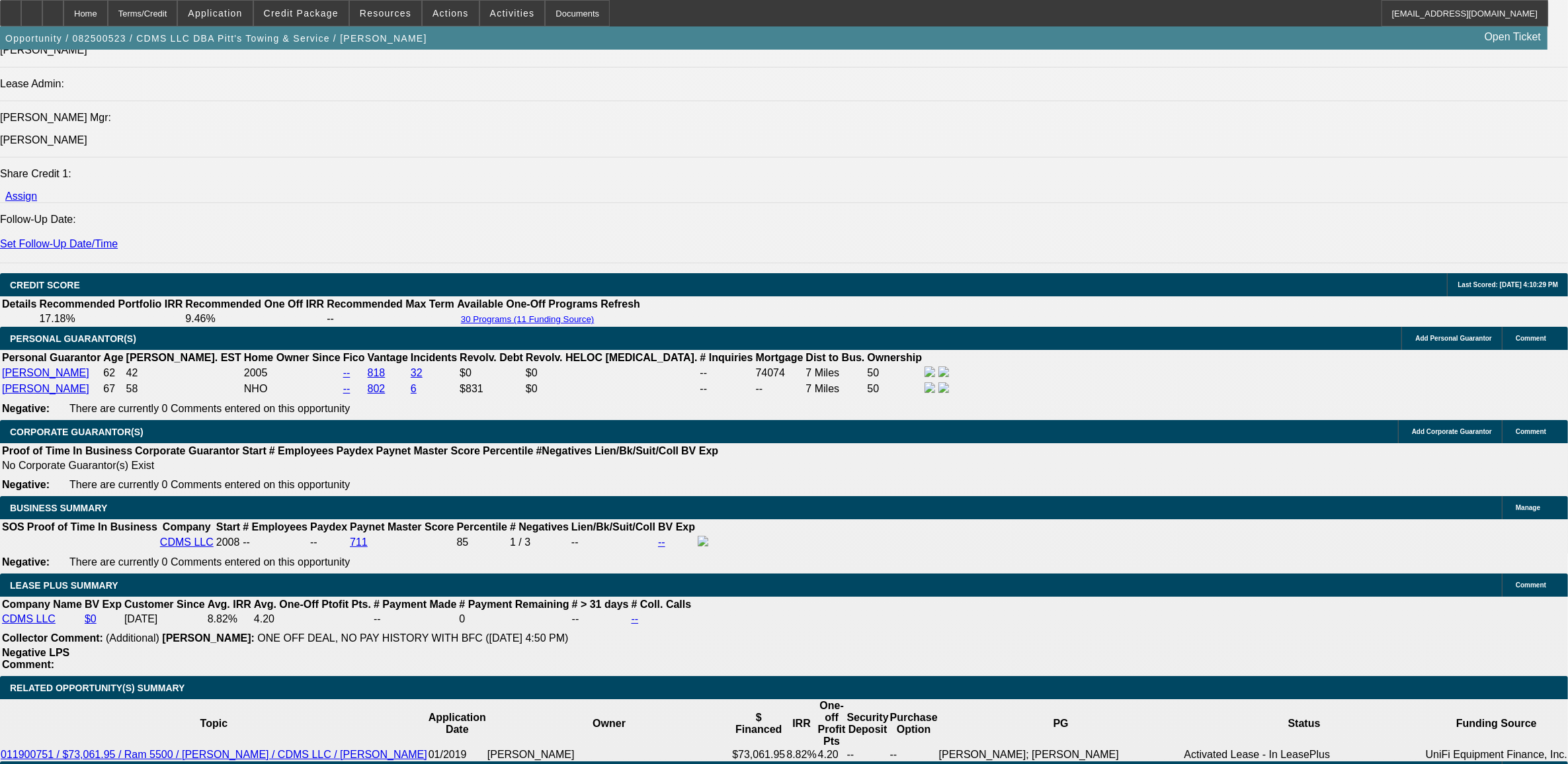
type input "$1,971.51"
type input "7.9"
select select "1"
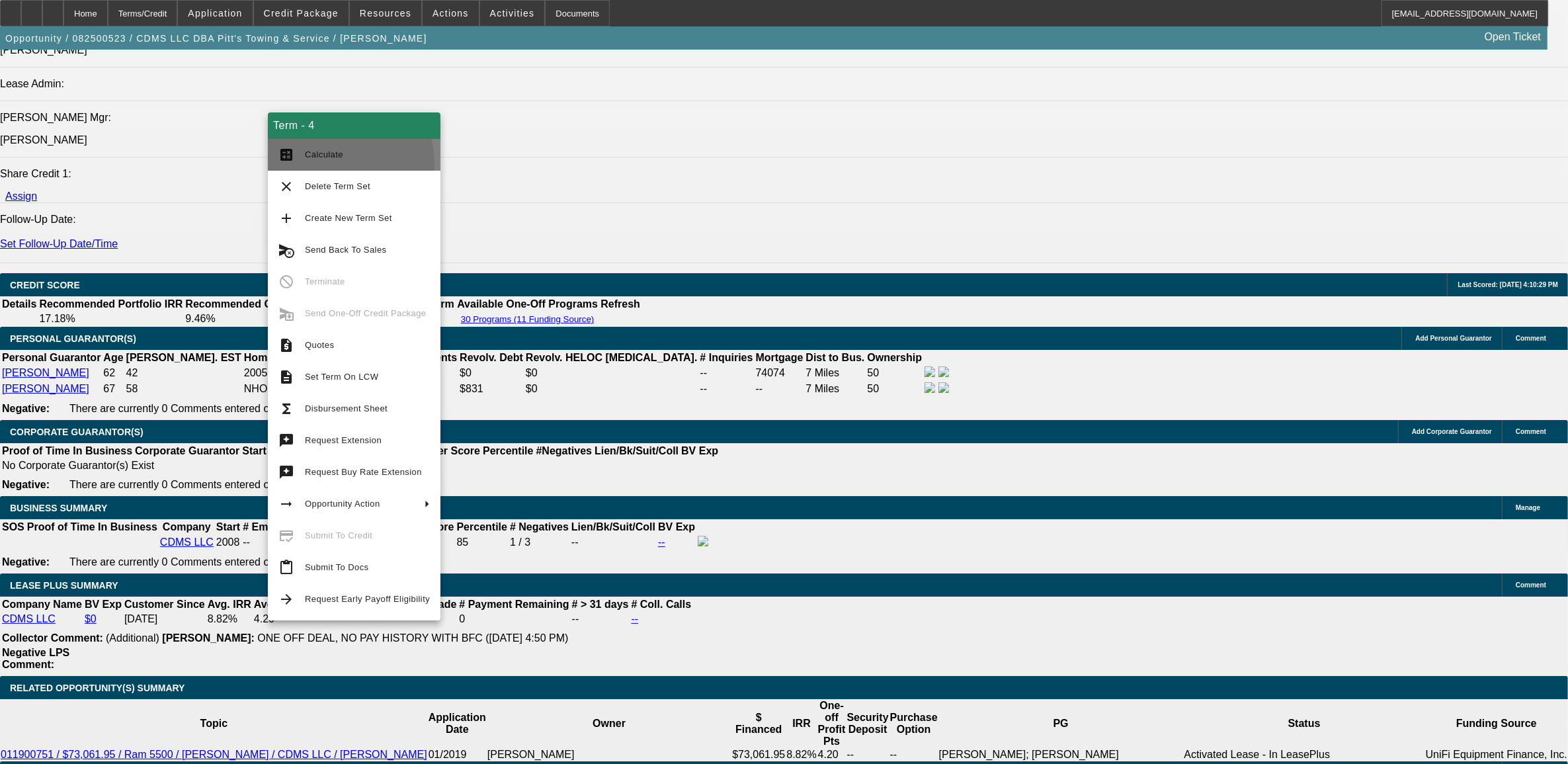
click at [311, 164] on button "calculate Calculate" at bounding box center [354, 155] width 172 height 32
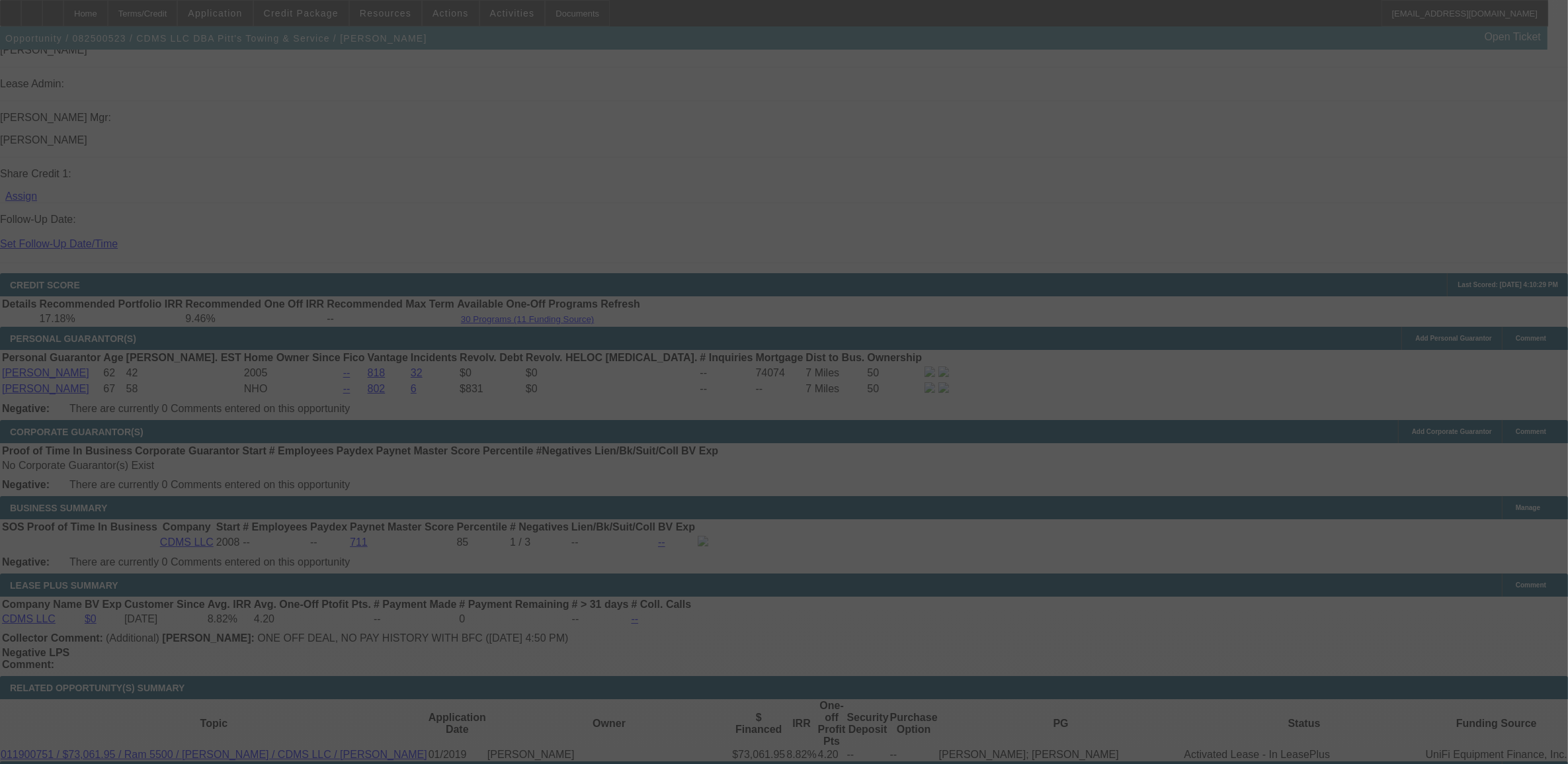
select select "0"
select select "6"
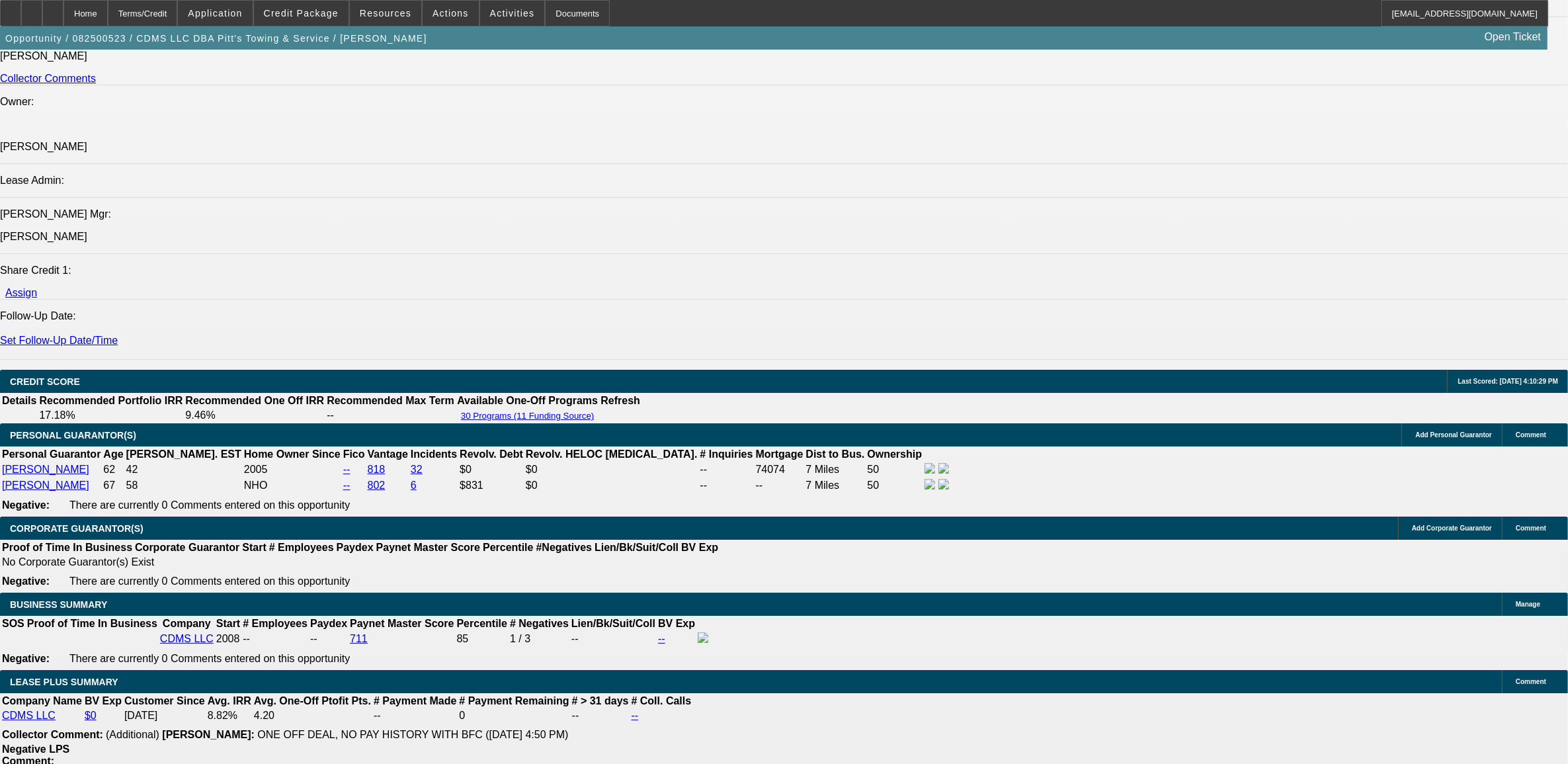
scroll to position [1819, 0]
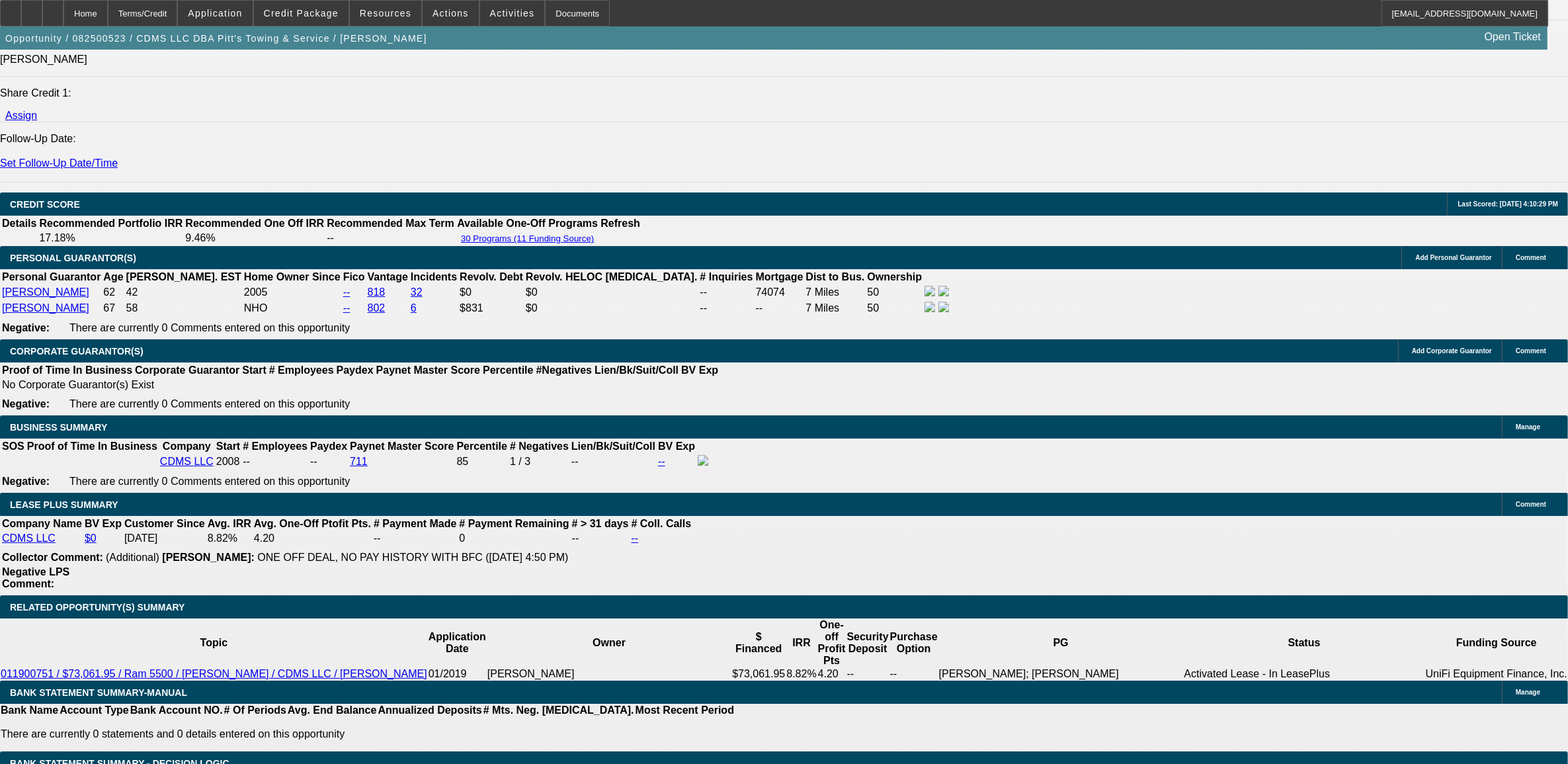
type input "UNKNOWN"
type input "6.9"
type input "$2,227.43"
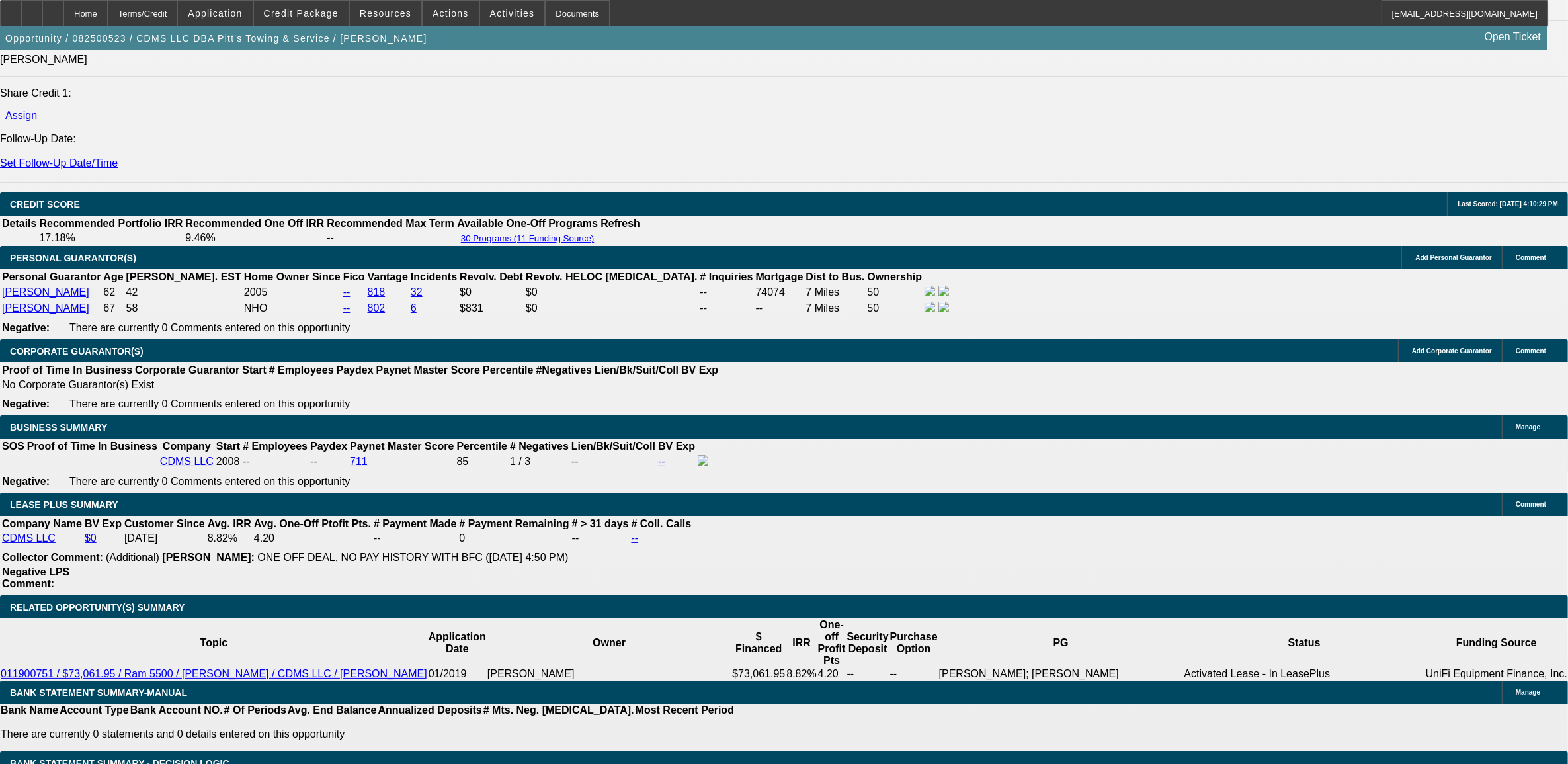
type input "6.9"
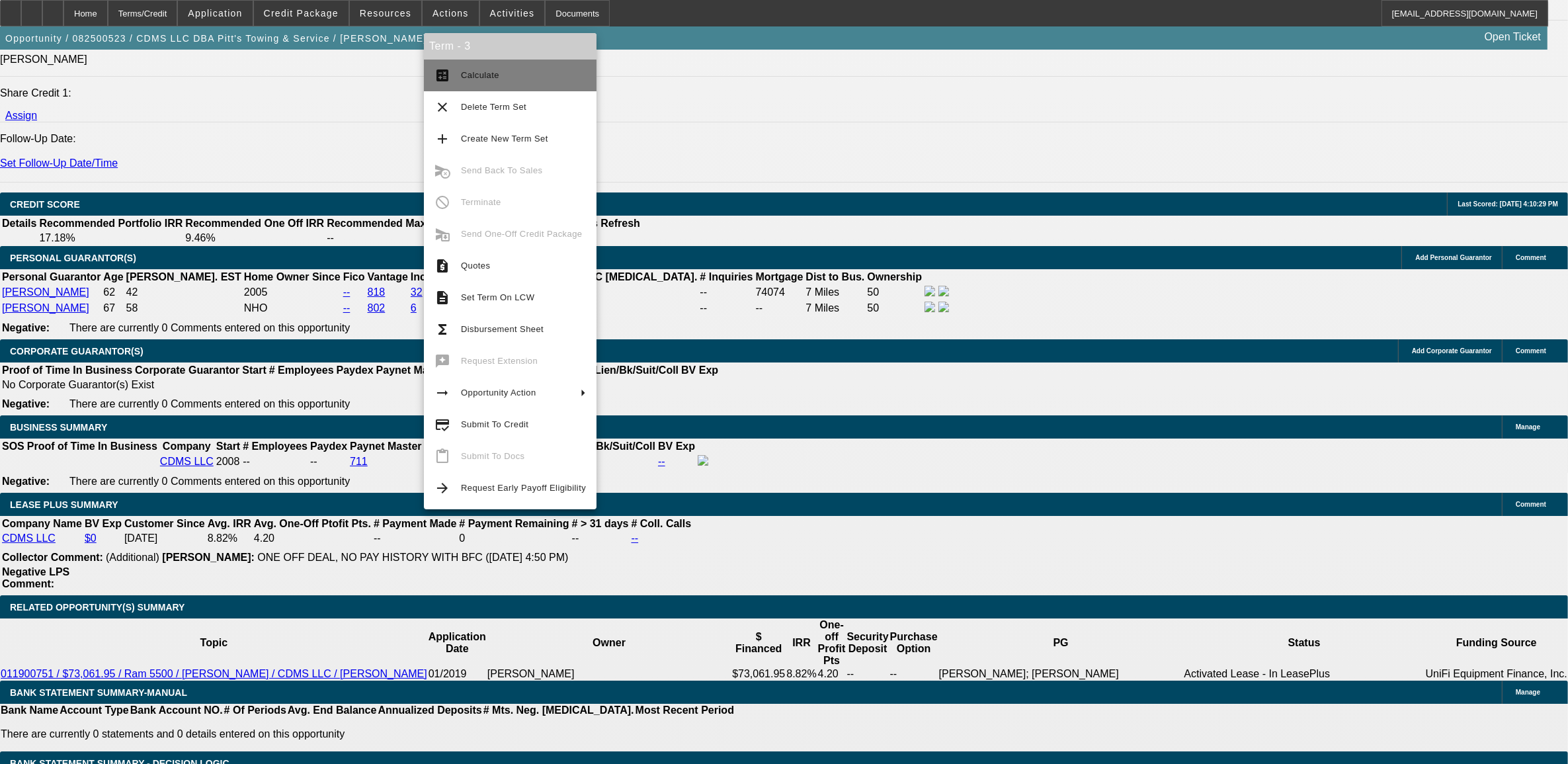
click at [475, 78] on span "Calculate" at bounding box center [481, 75] width 39 height 10
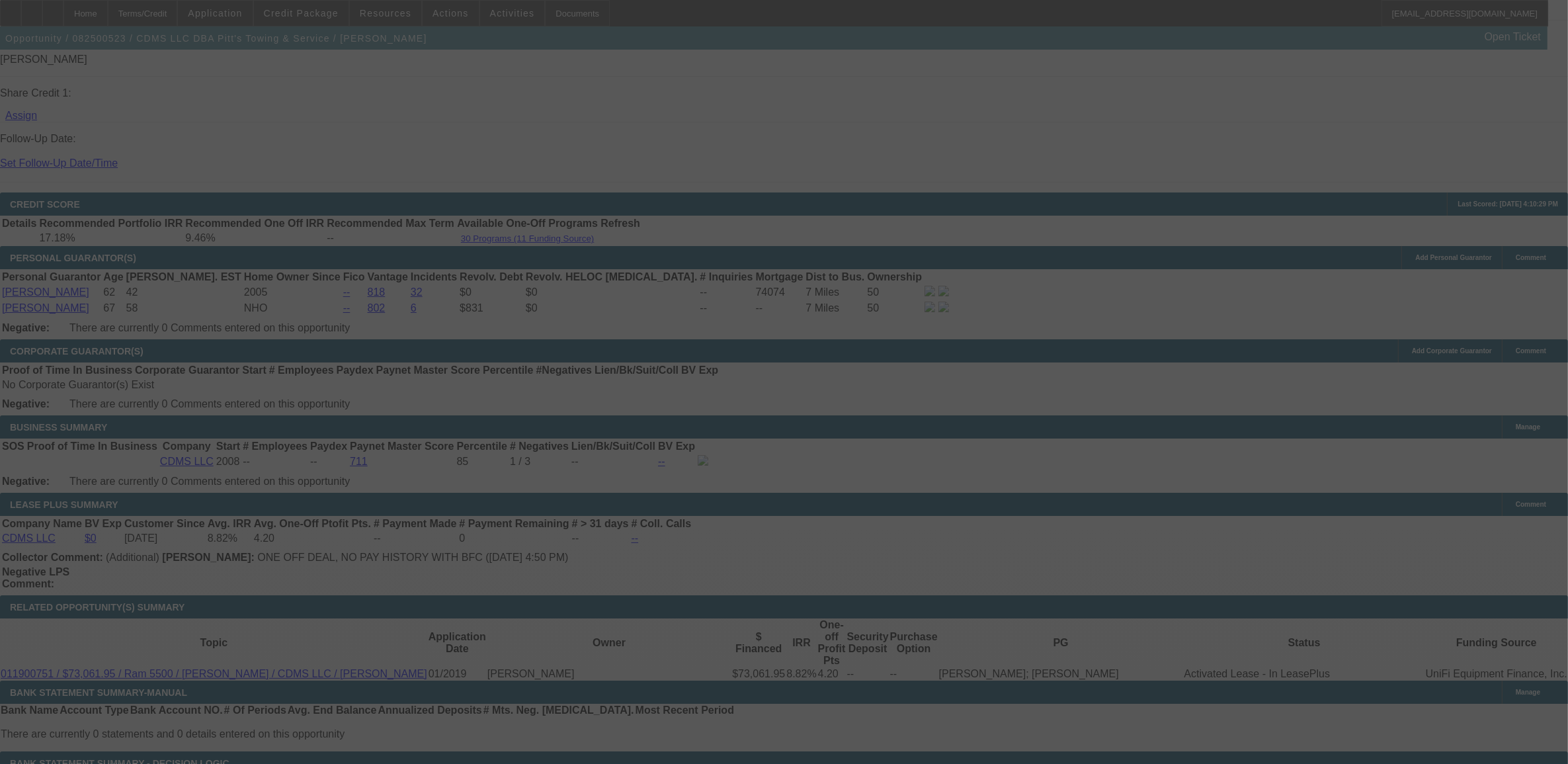
select select "0"
select select "6"
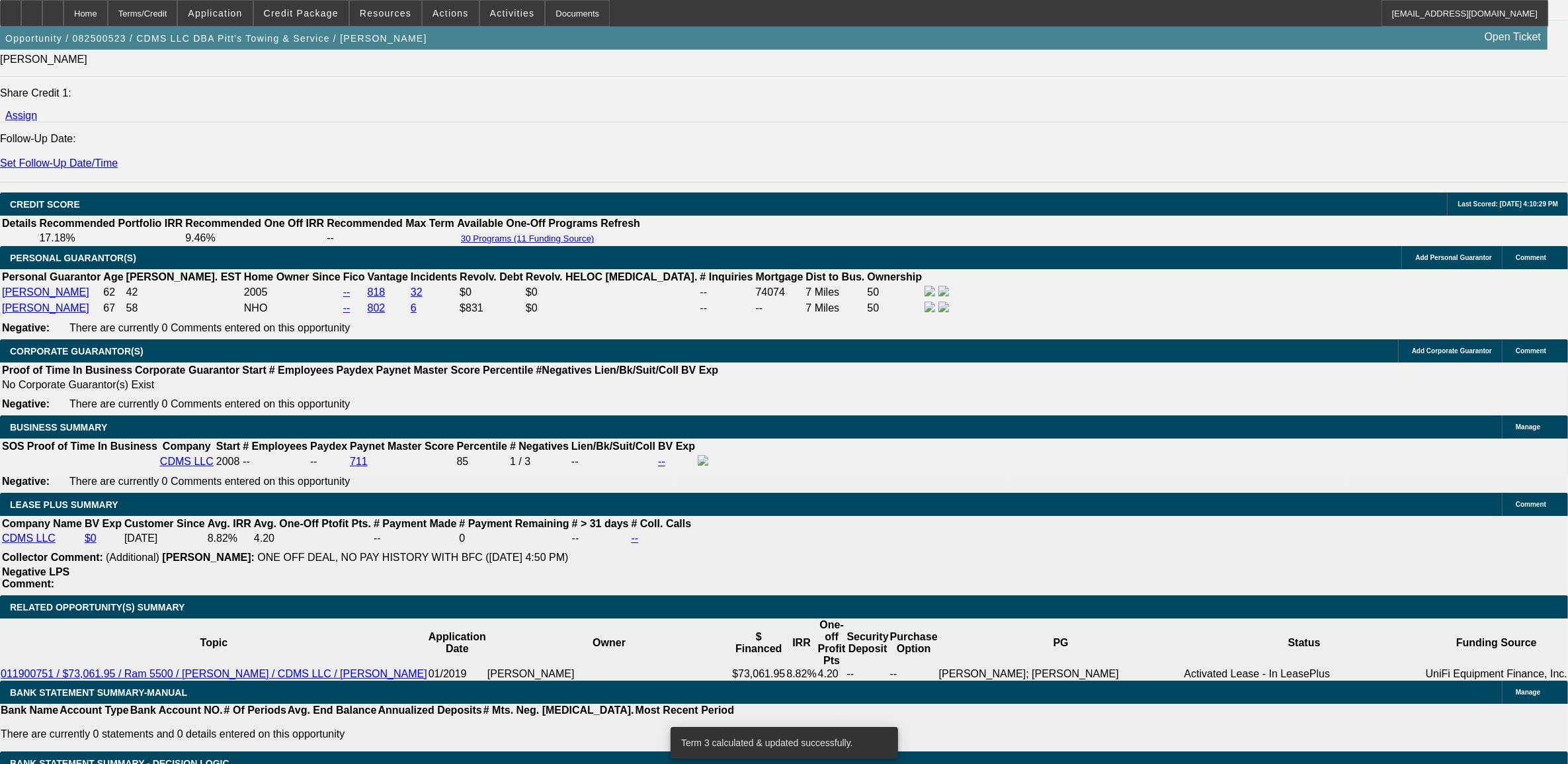
type input "223"
type input "UNKNOWN"
type input "2231"
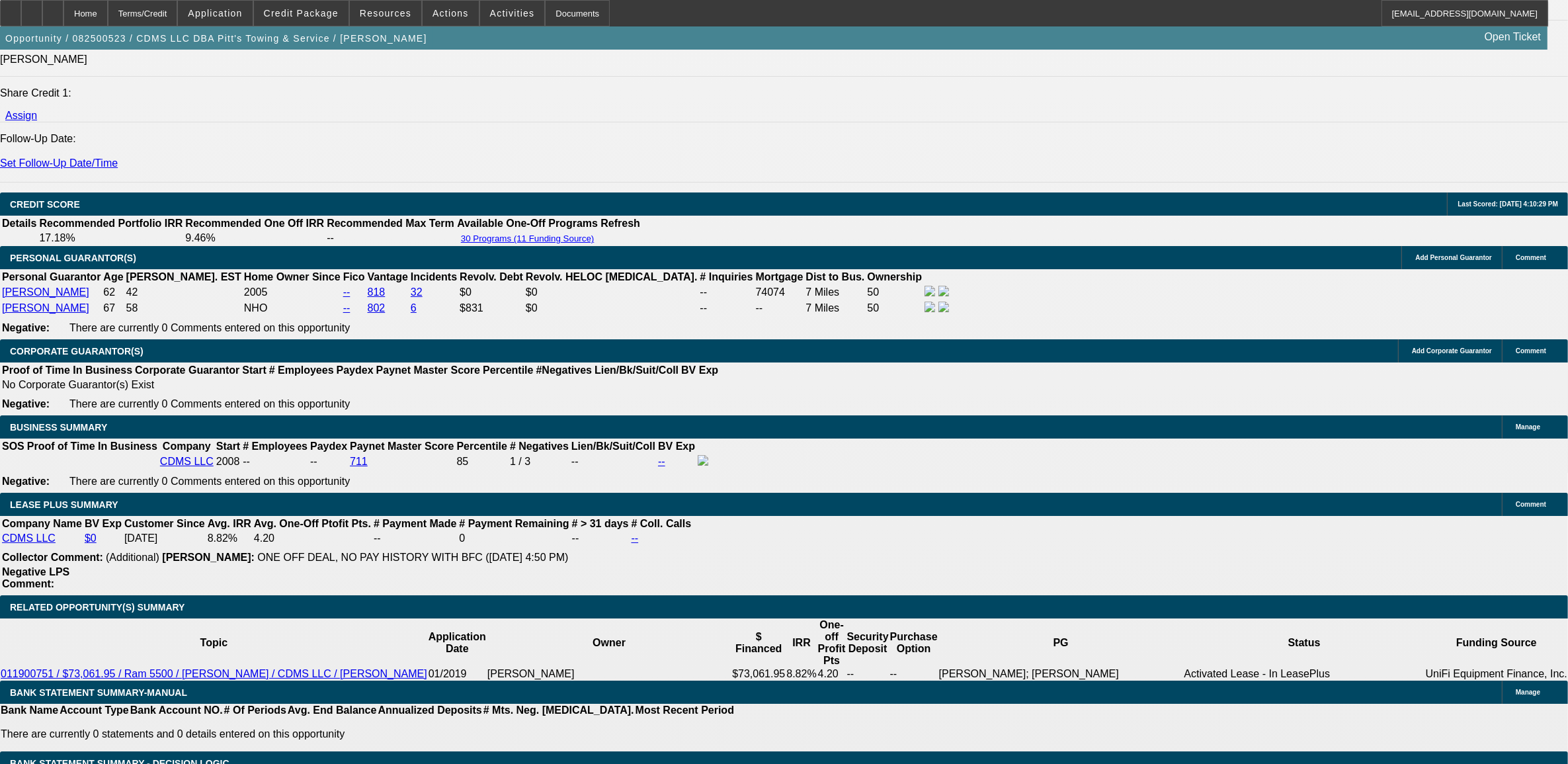
type input "7"
type input "$2,231.00"
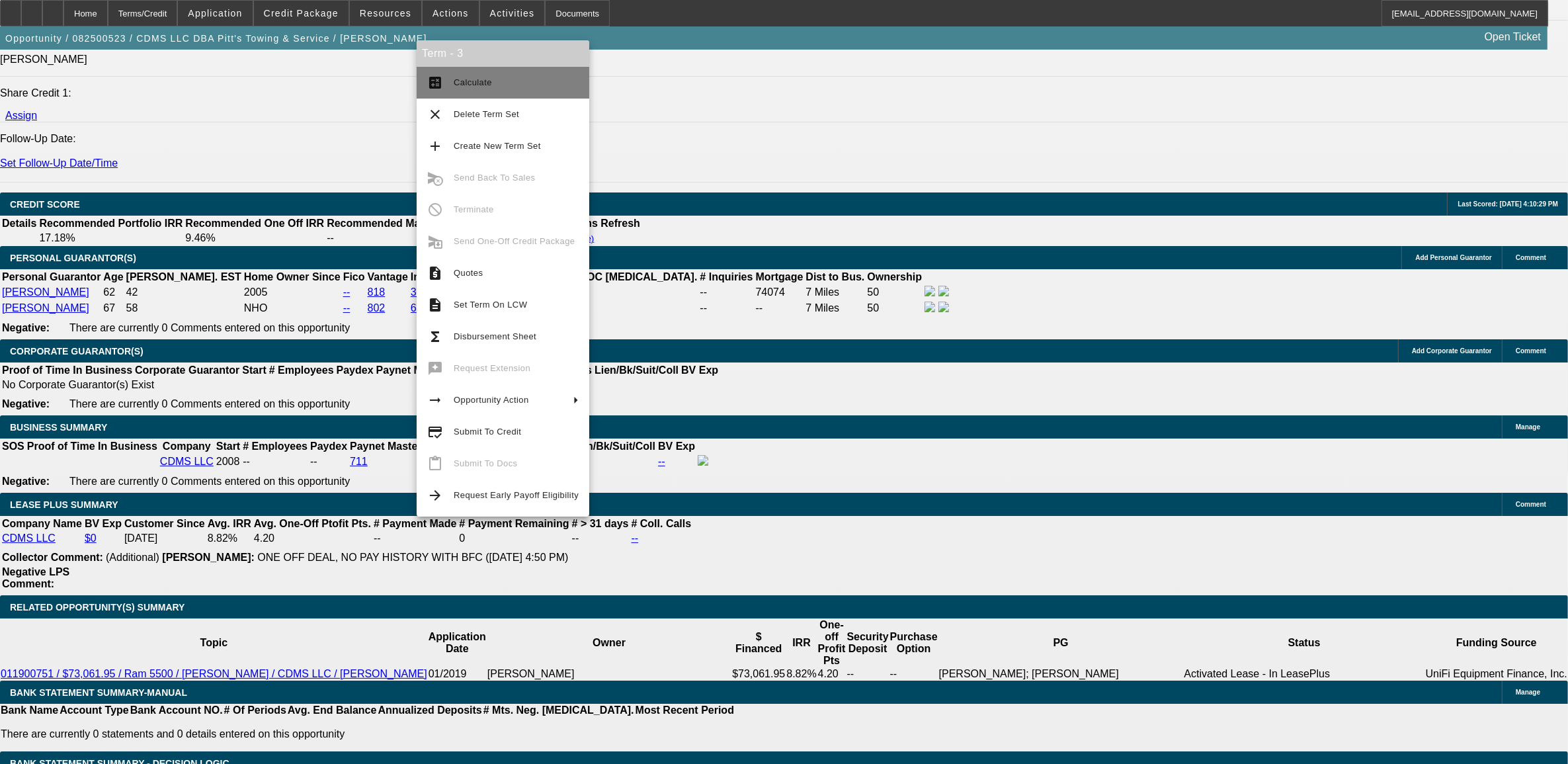
click at [459, 87] on span "Calculate" at bounding box center [473, 82] width 39 height 10
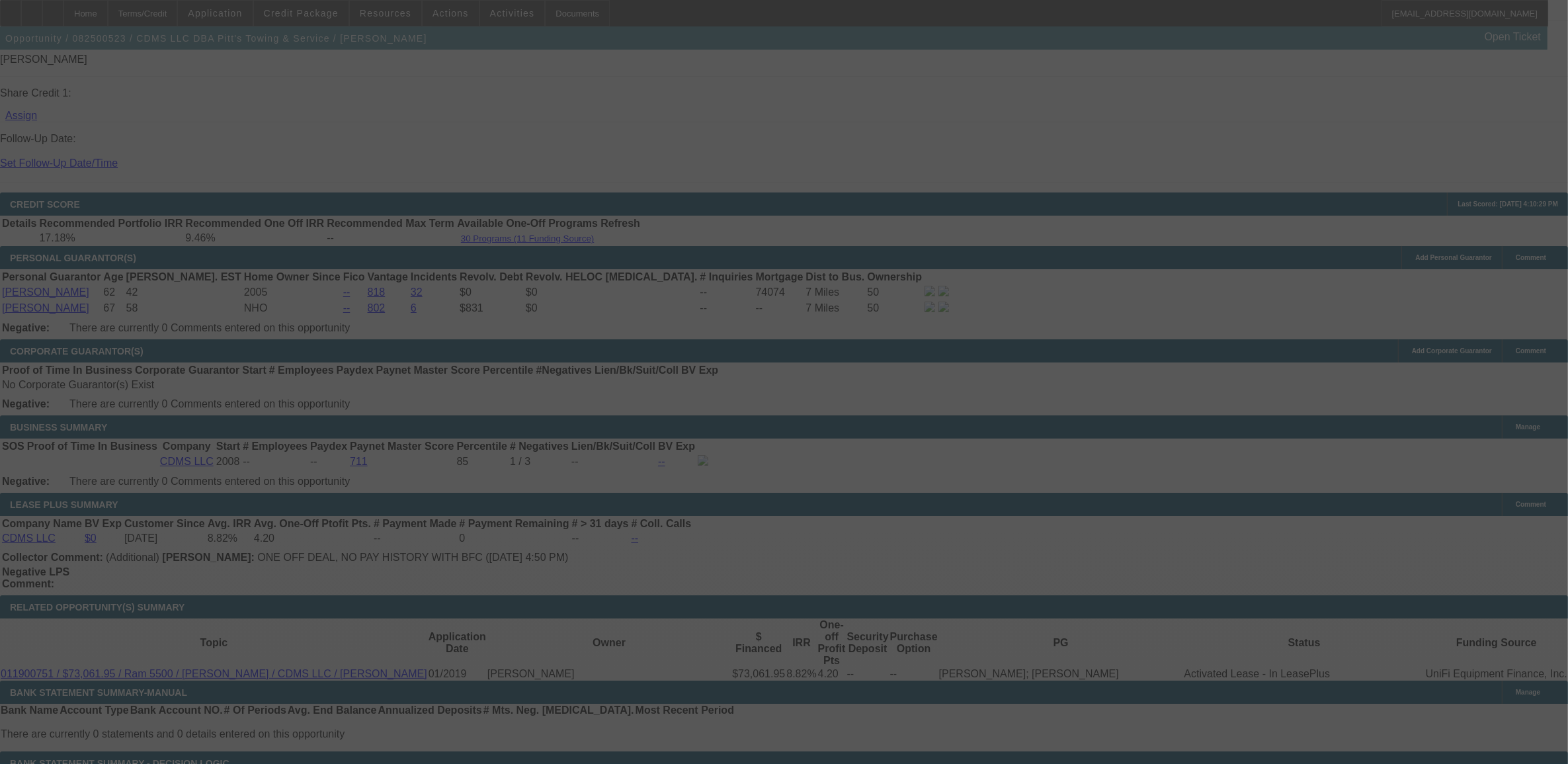
select select "0"
select select "6"
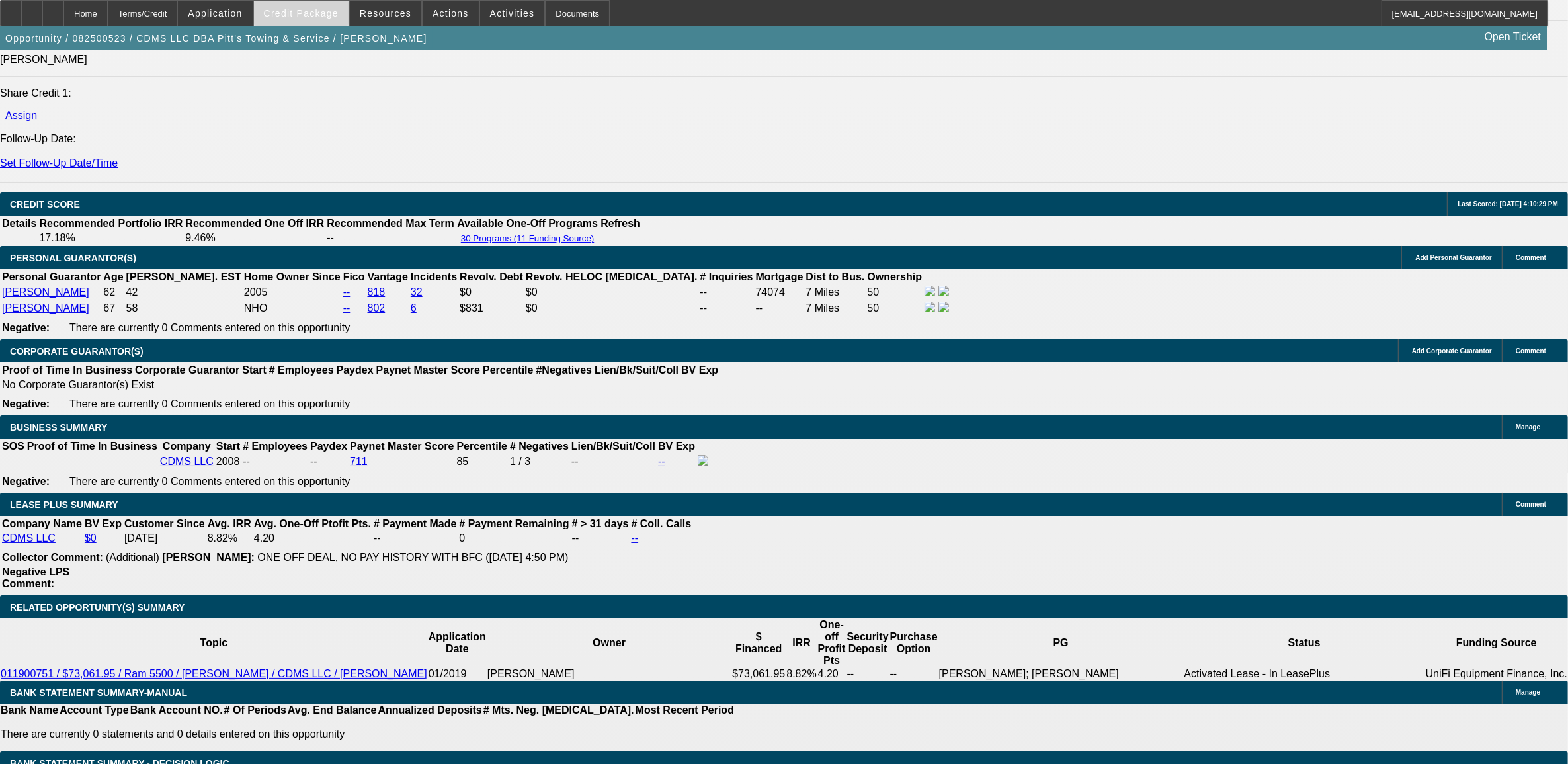
click at [309, 7] on button "Credit Package" at bounding box center [301, 13] width 95 height 25
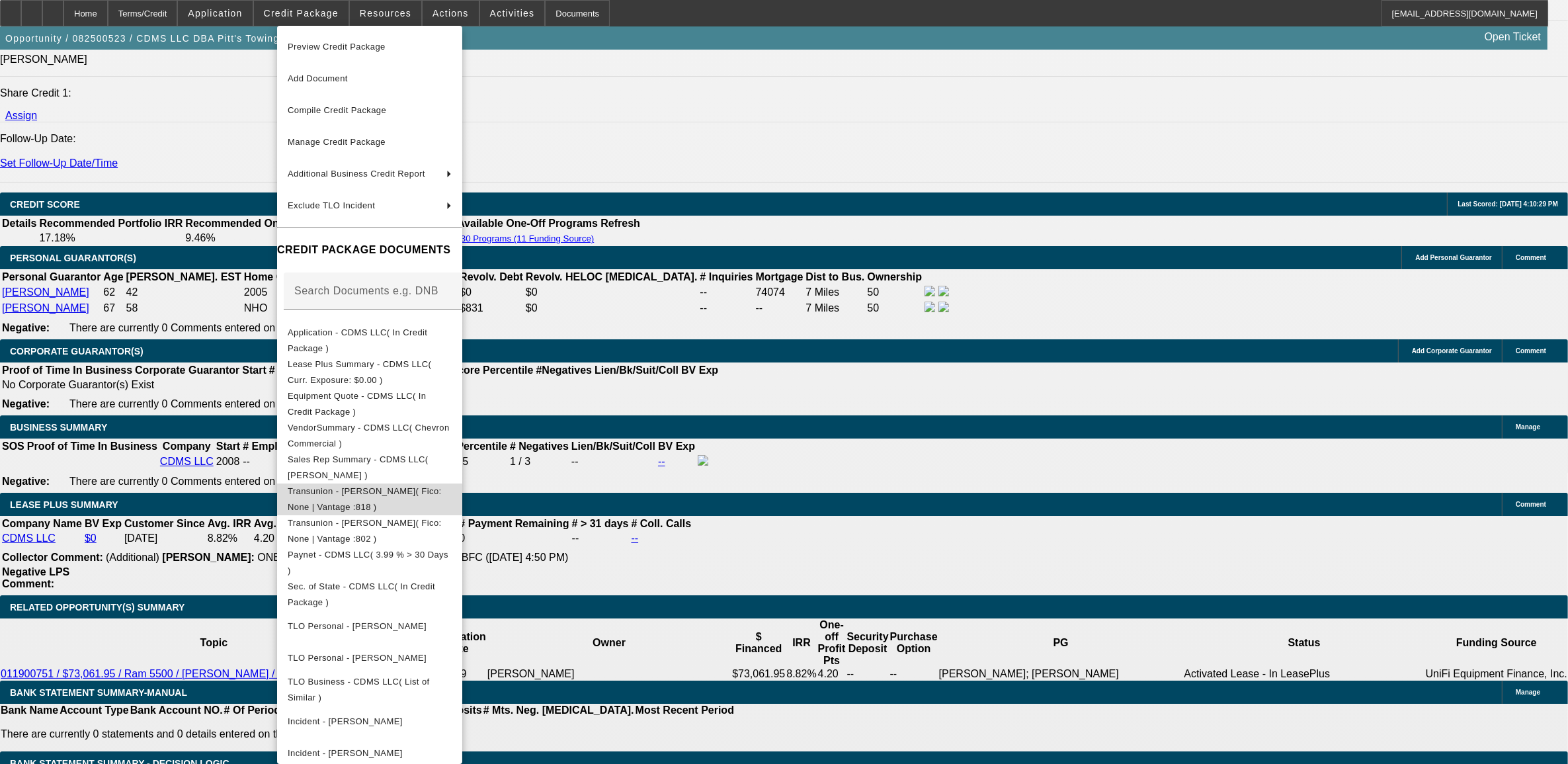
click at [417, 490] on span "Transunion - Hartley, Michael( Fico: None | Vantage :818 )" at bounding box center [365, 498] width 154 height 26
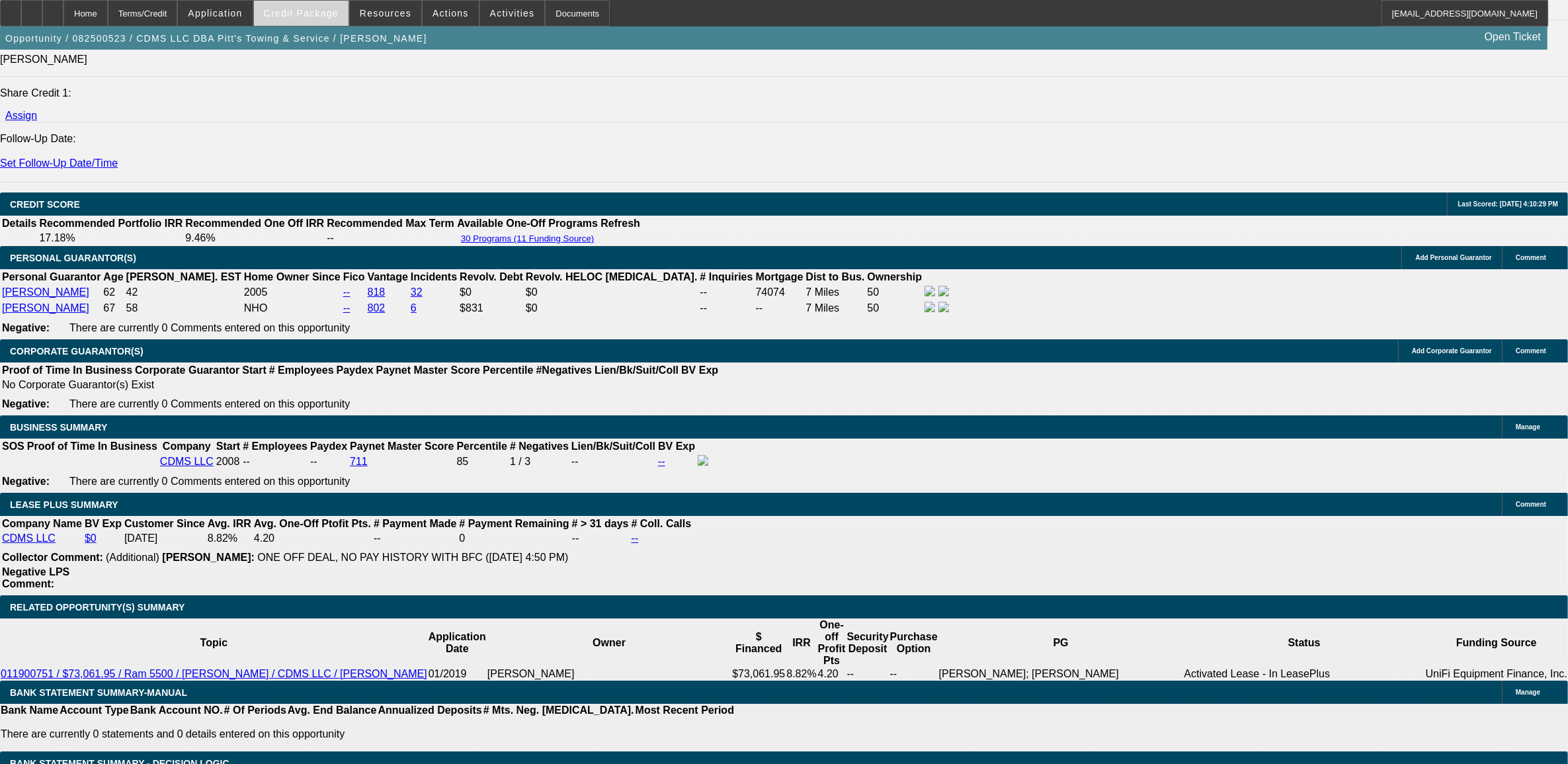
click at [323, 24] on span at bounding box center [301, 13] width 95 height 32
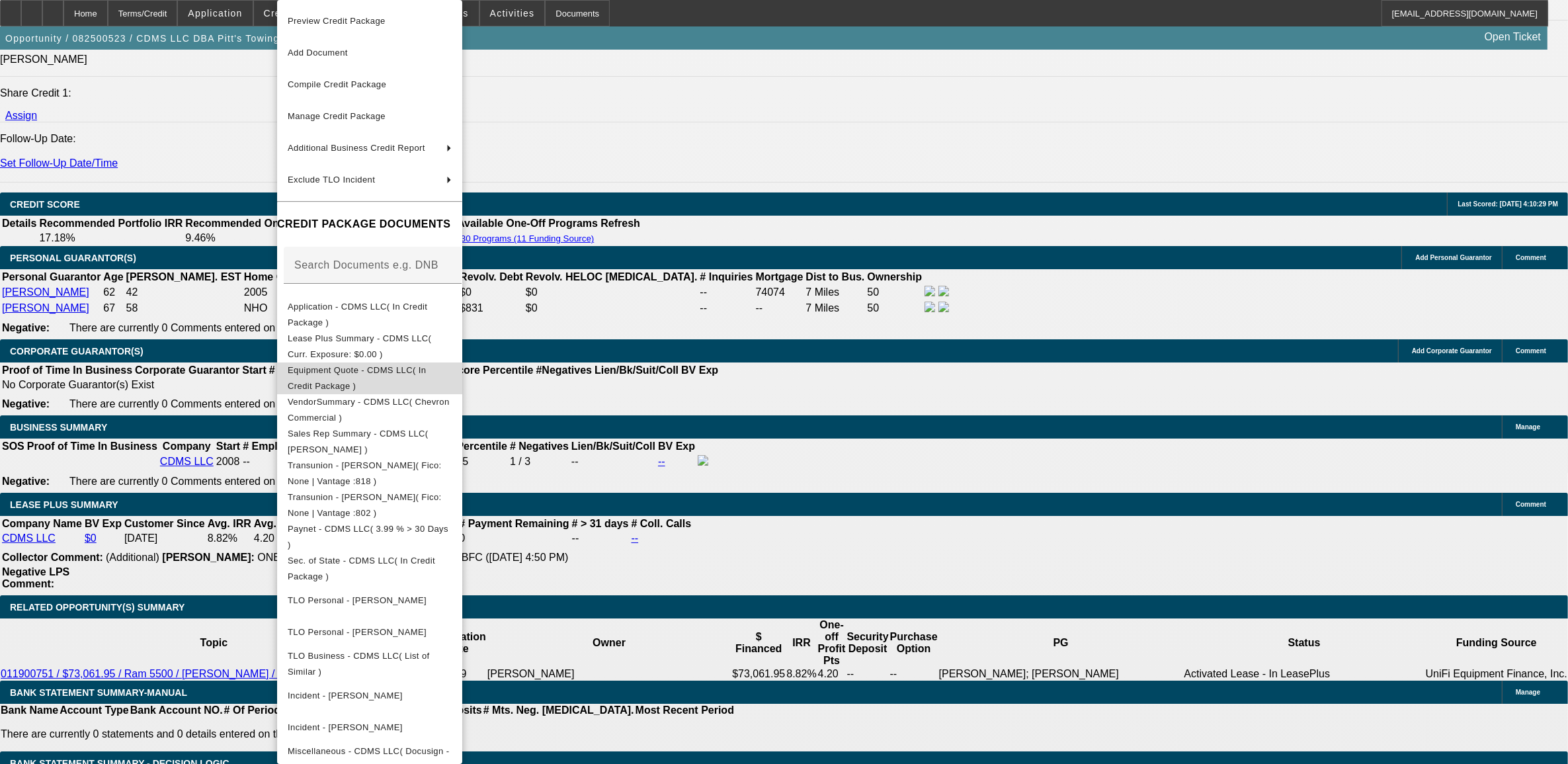
click at [371, 375] on span "Equipment Quote - CDMS LLC( In Credit Package )" at bounding box center [357, 378] width 138 height 26
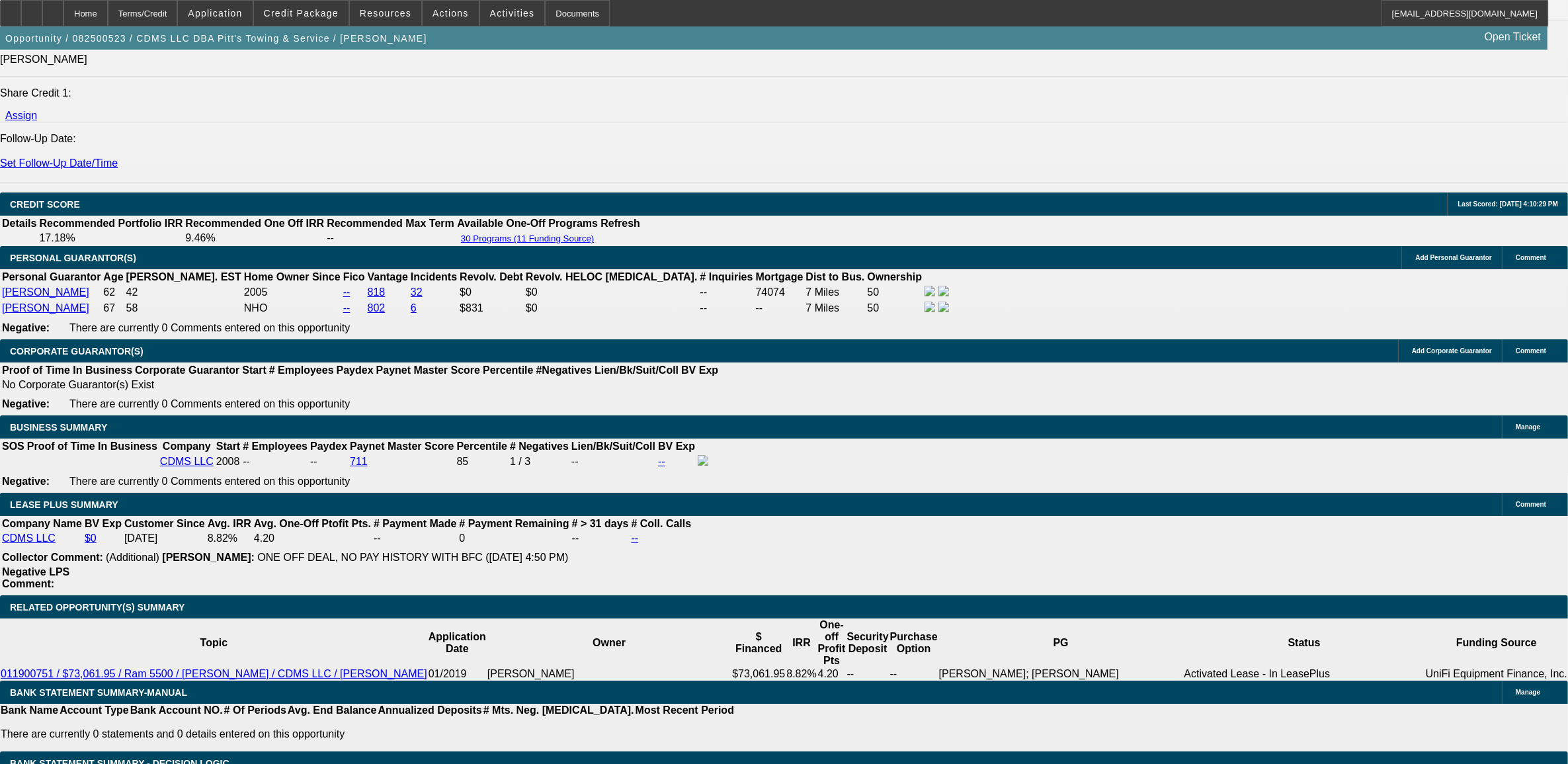
scroll to position [1736, 0]
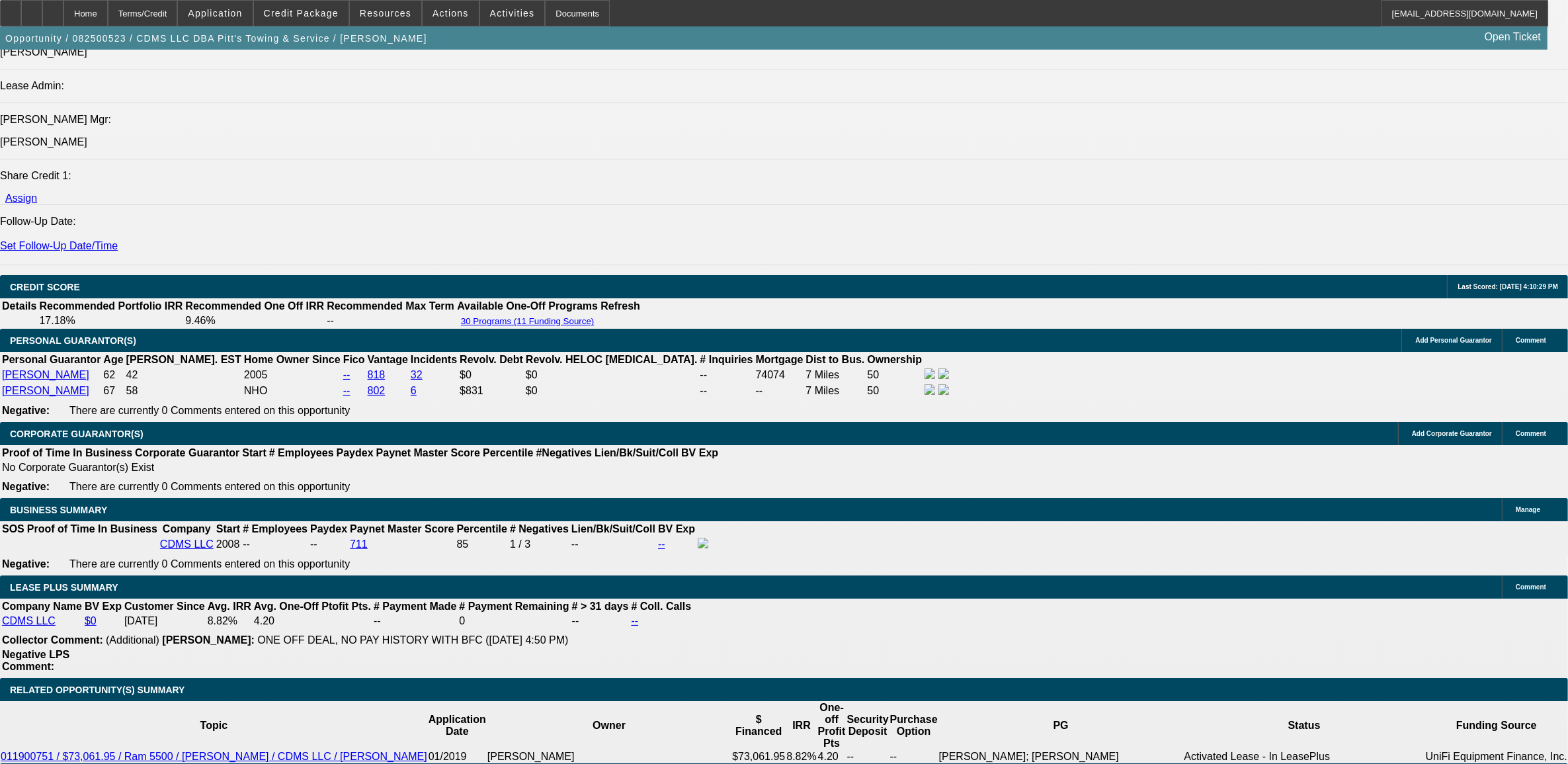
select select "2"
type input "UNKNOWN"
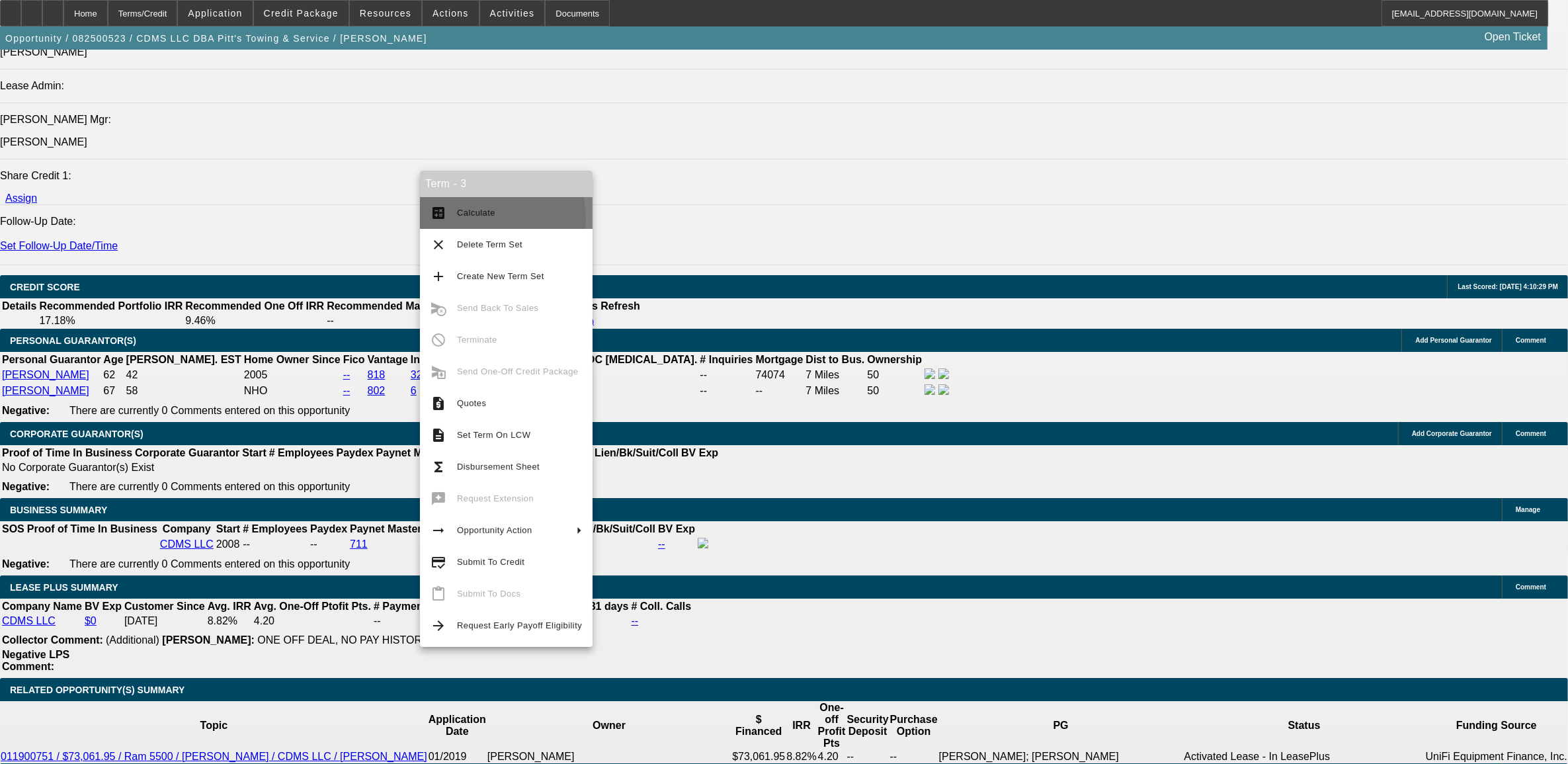
click at [460, 220] on span "Calculate" at bounding box center [520, 213] width 125 height 16
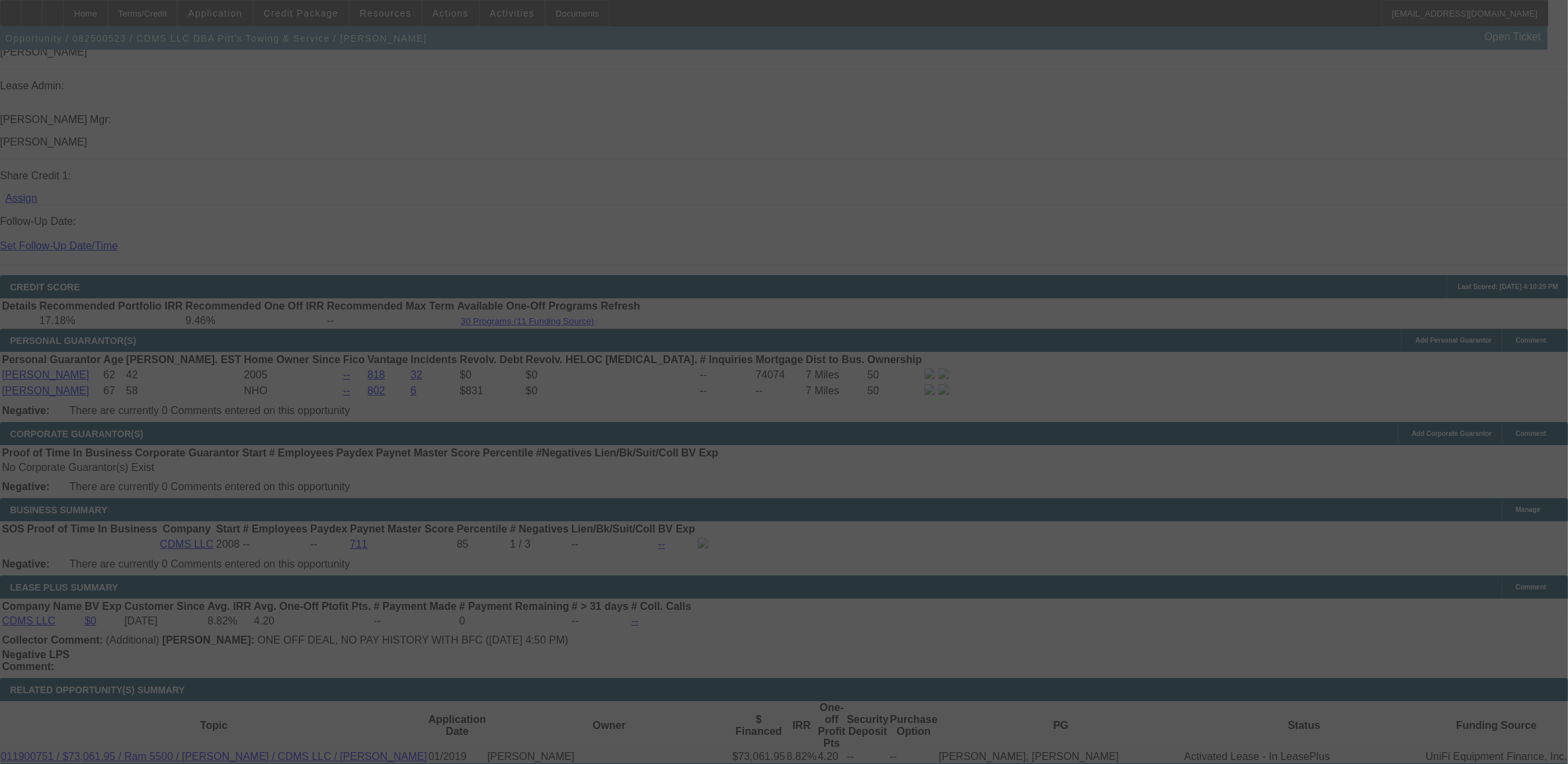
select select "0"
select select "2"
select select "0"
select select "6"
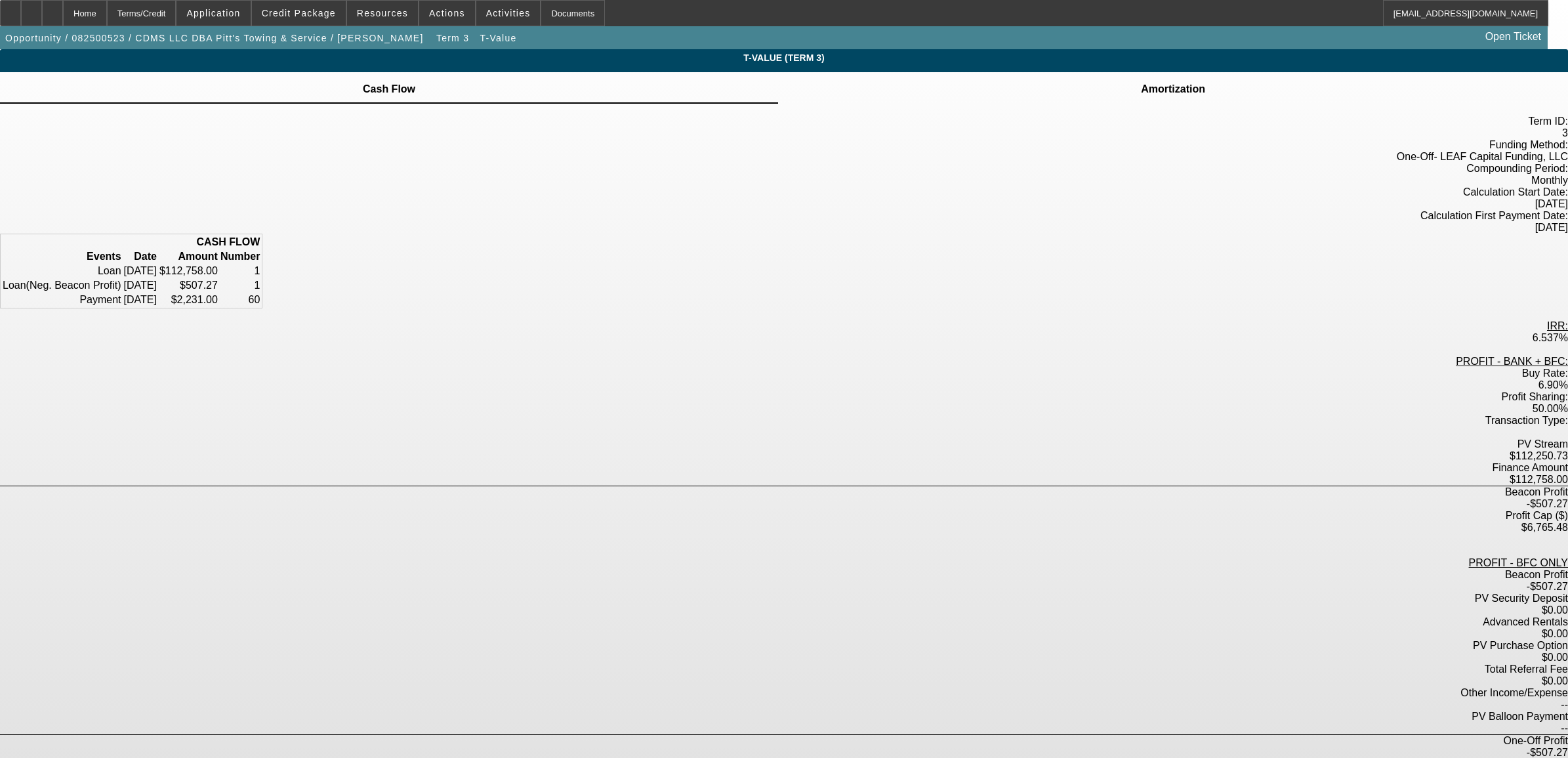
click at [900, 100] on div "Amortization" at bounding box center [1173, 88] width 790 height 32
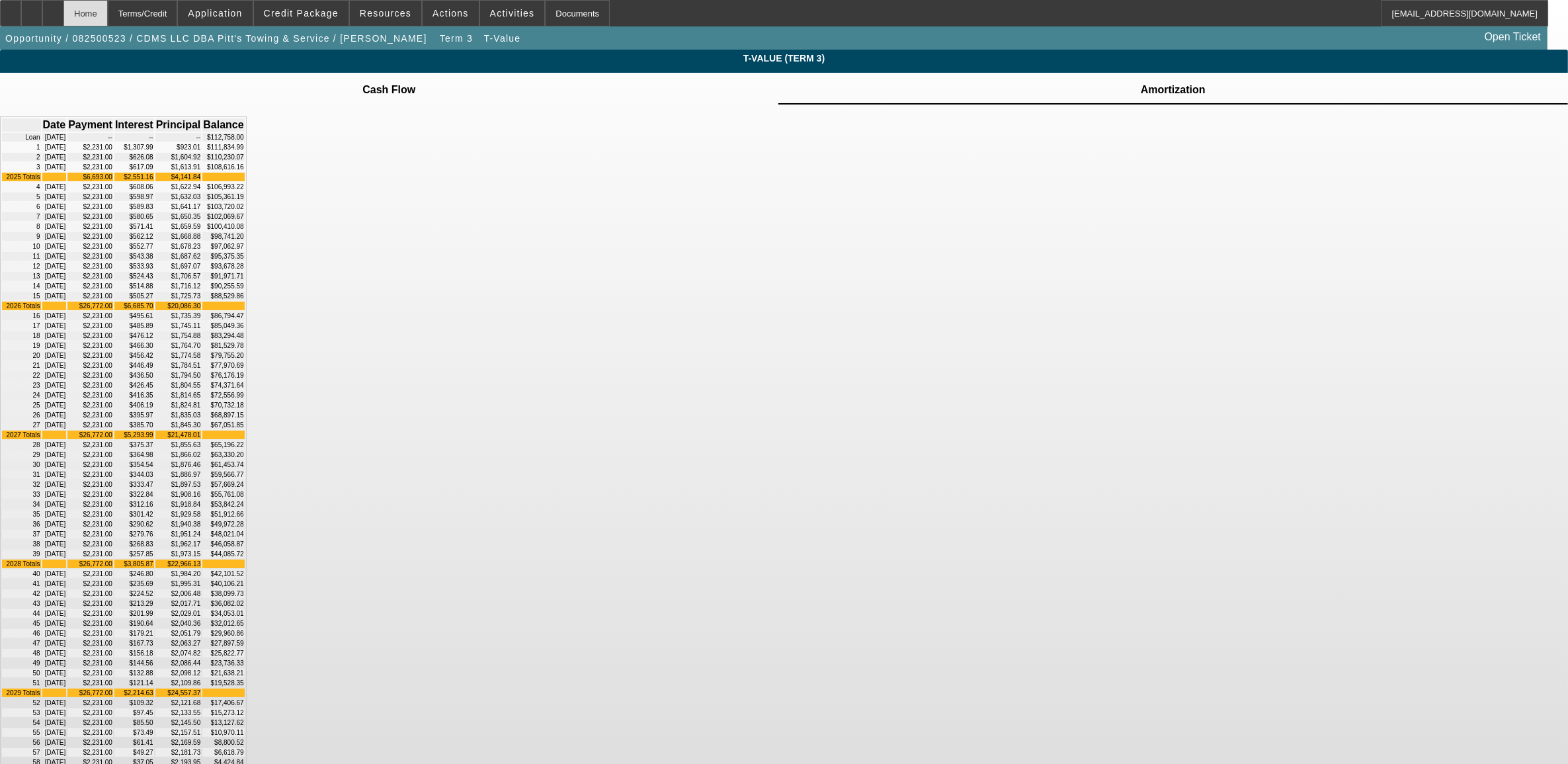
click at [108, 3] on div "Home" at bounding box center [85, 13] width 45 height 27
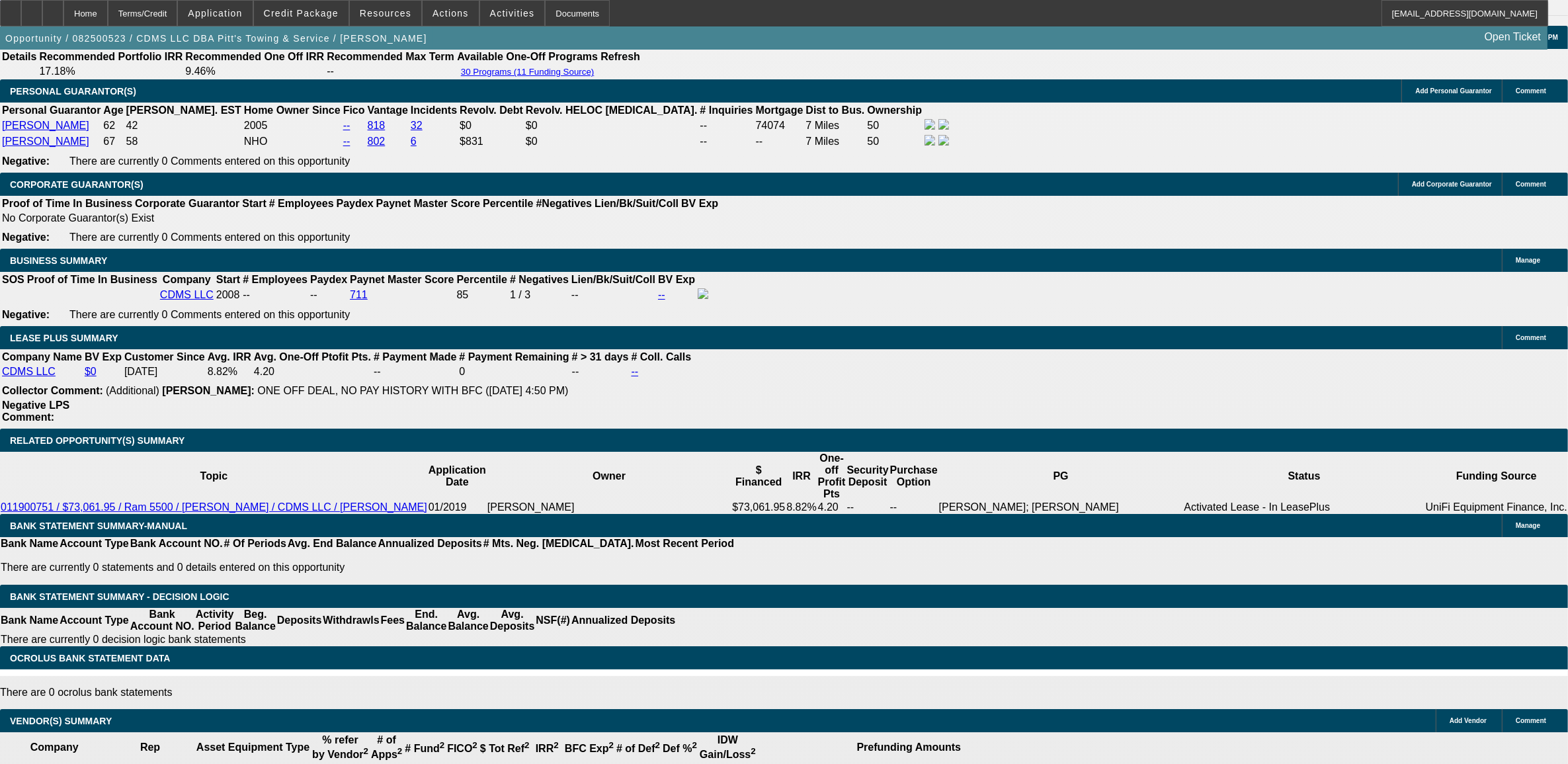
select select "0"
select select "6"
select select "0"
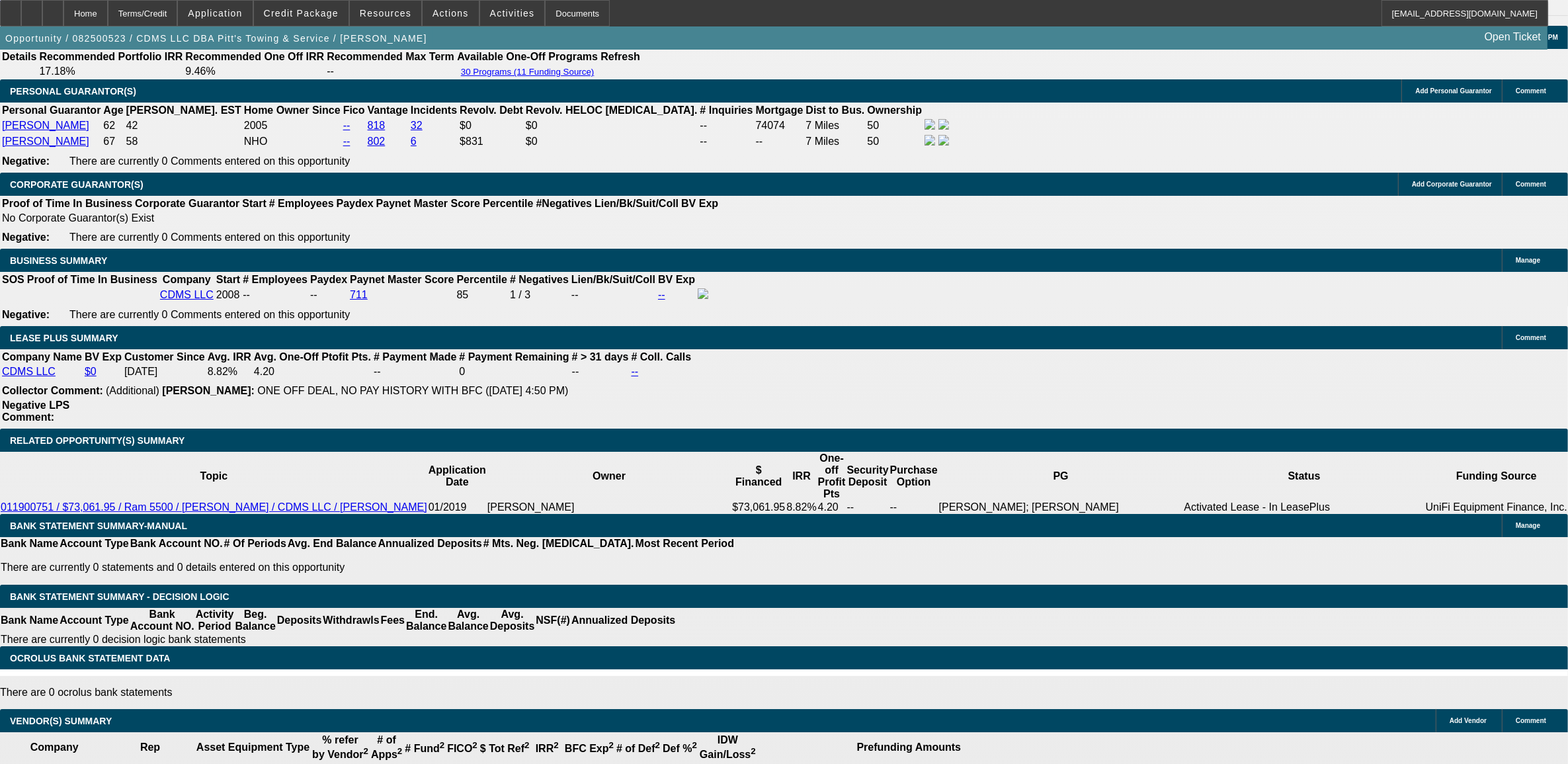
select select "0"
select select "2"
select select "0"
select select "6"
select select "0"
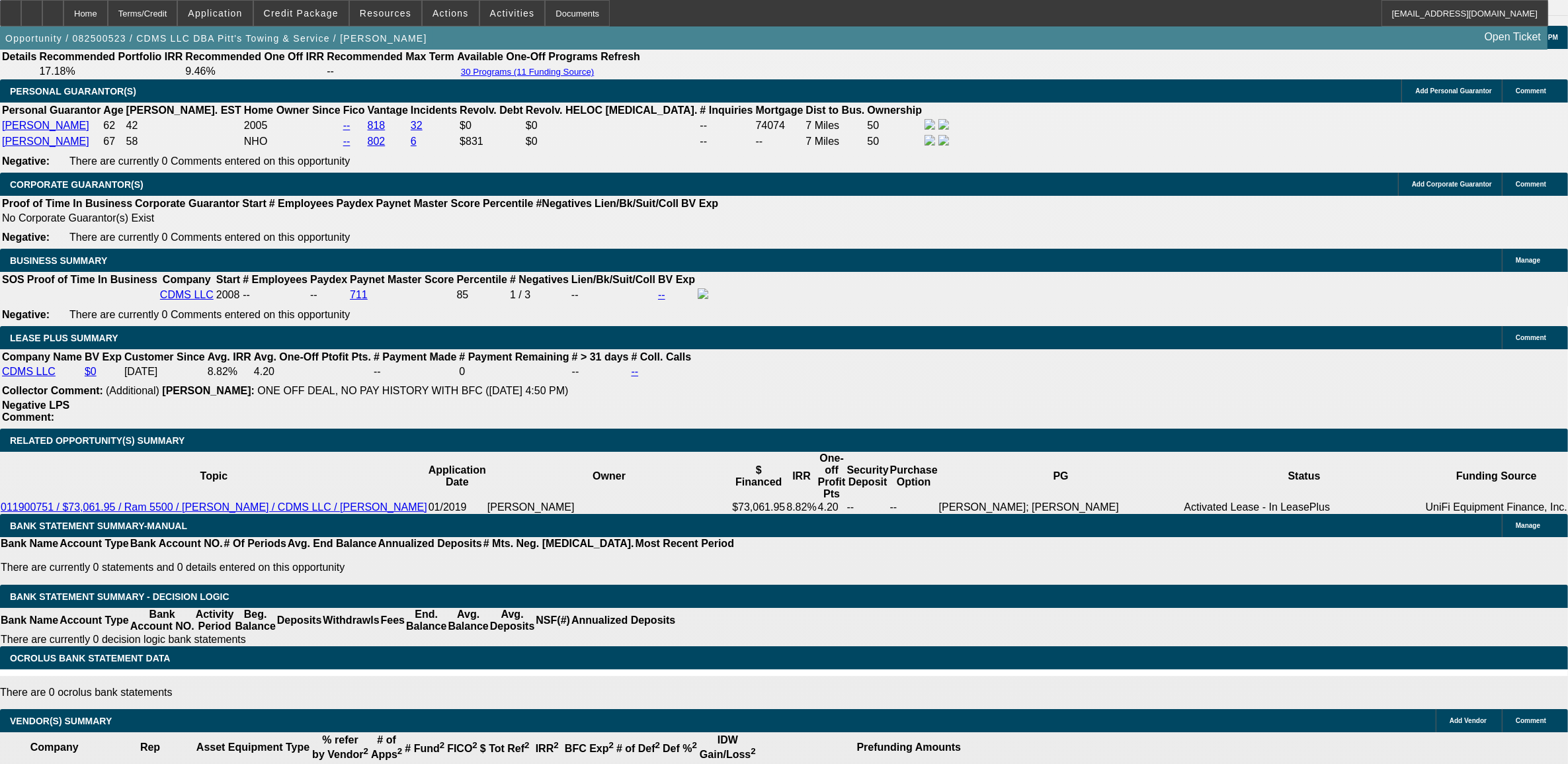
select select "0"
select select "2"
select select "0"
select select "6"
select select "0"
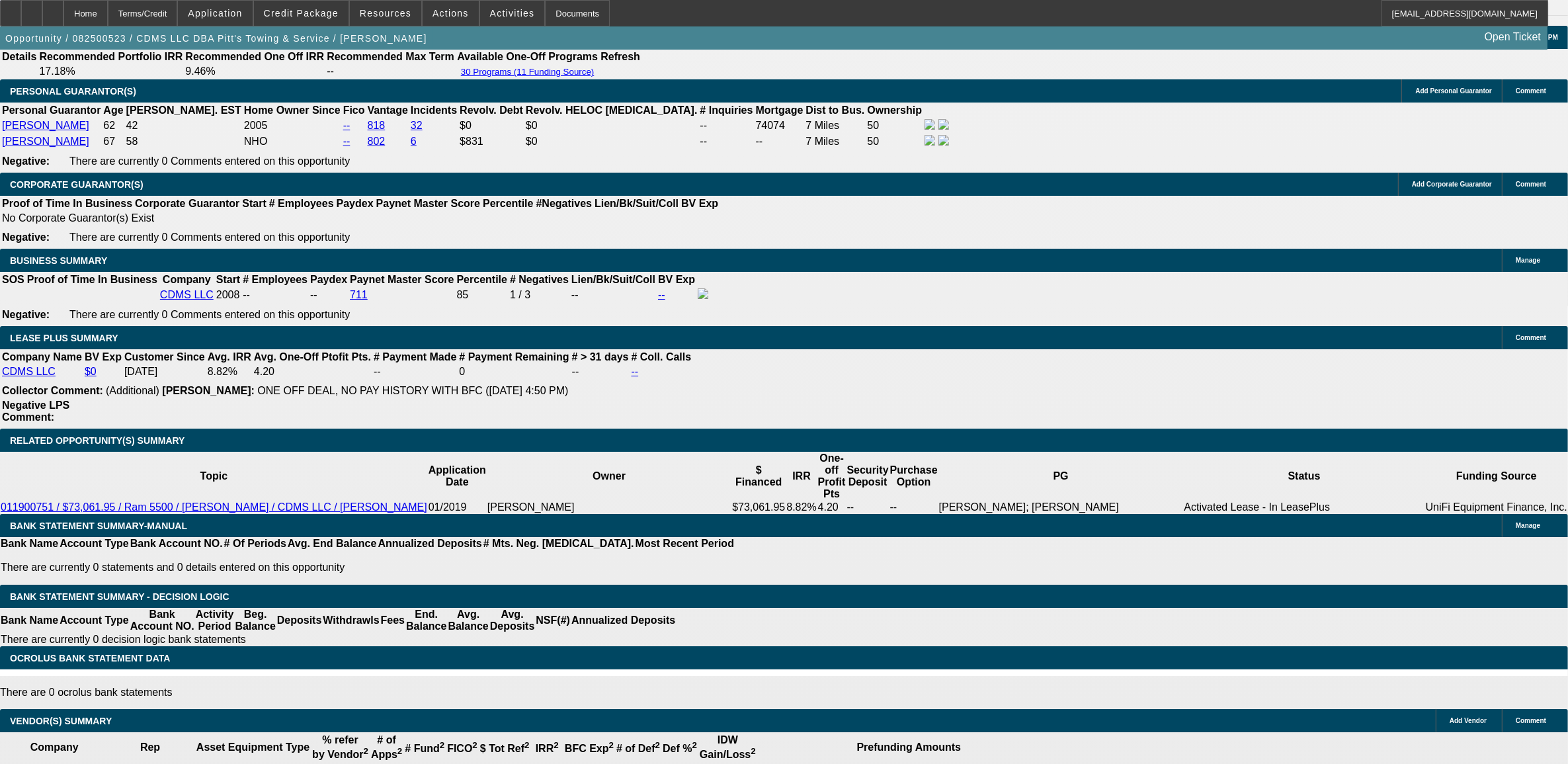
select select "0"
select select "2"
select select "0"
select select "6"
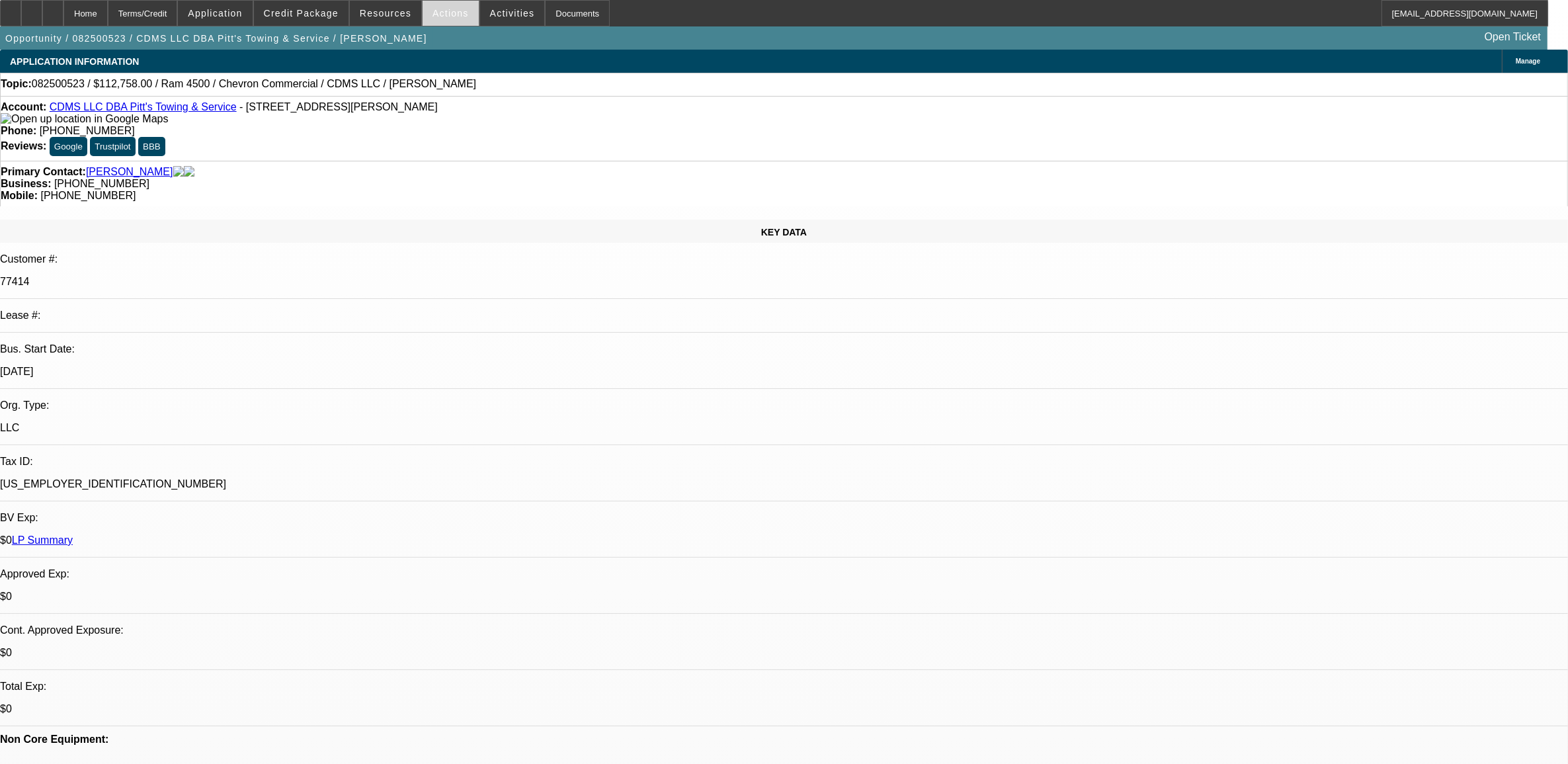
click at [451, 12] on span "Actions" at bounding box center [451, 13] width 37 height 11
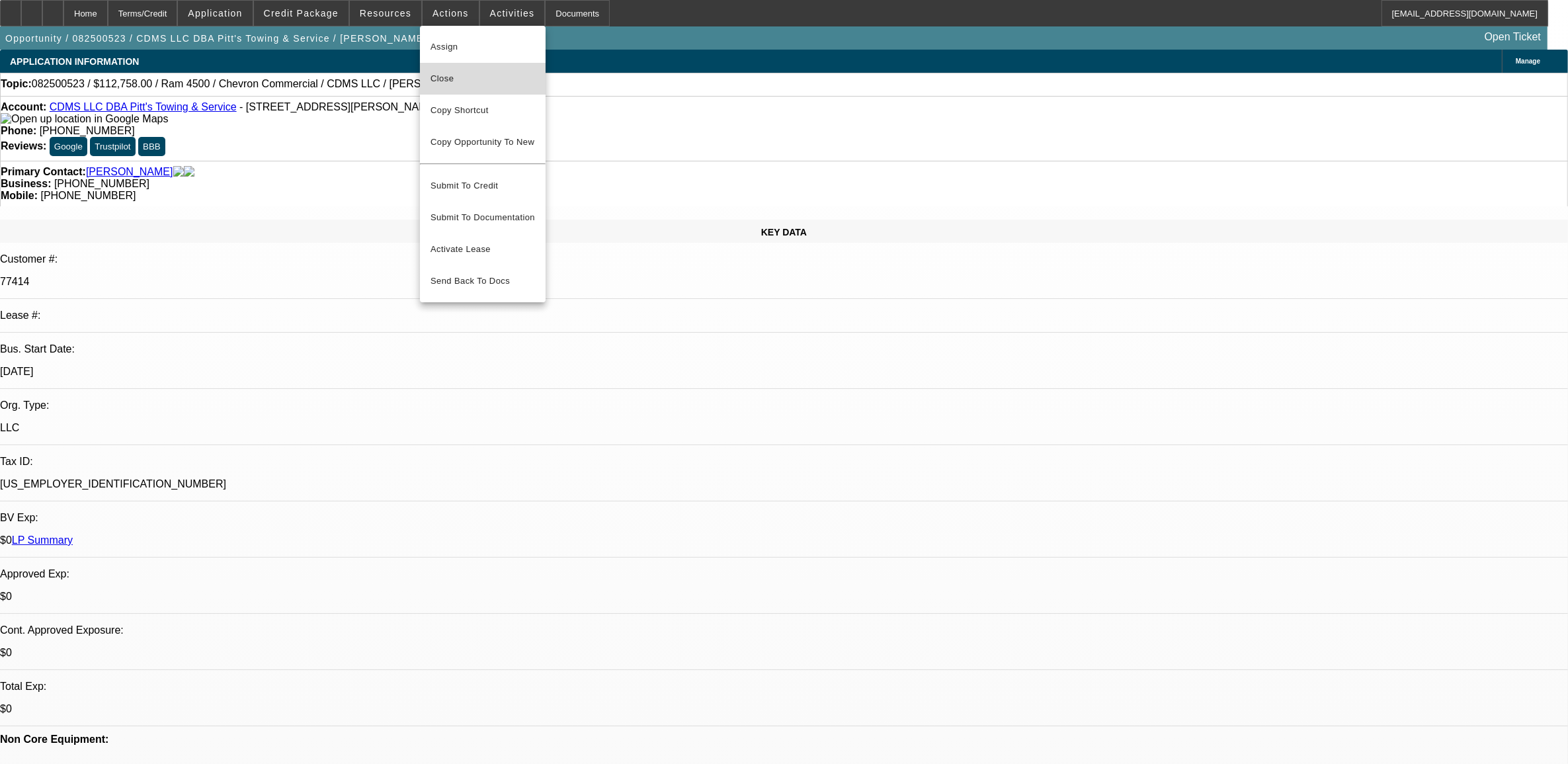
click at [464, 83] on span "Close" at bounding box center [483, 79] width 104 height 16
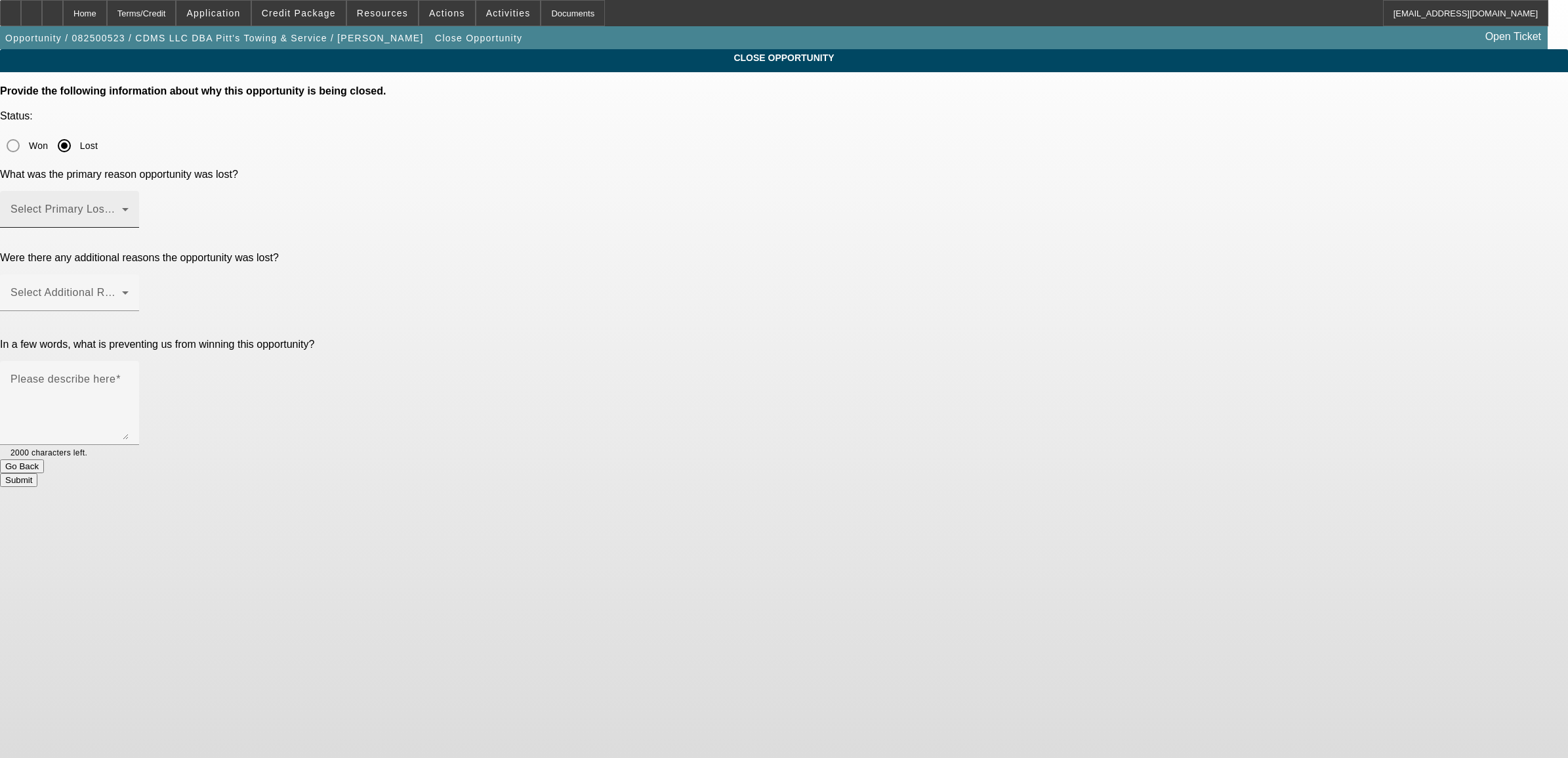
click at [129, 191] on div "Select Primary Lost Reason" at bounding box center [69, 209] width 118 height 37
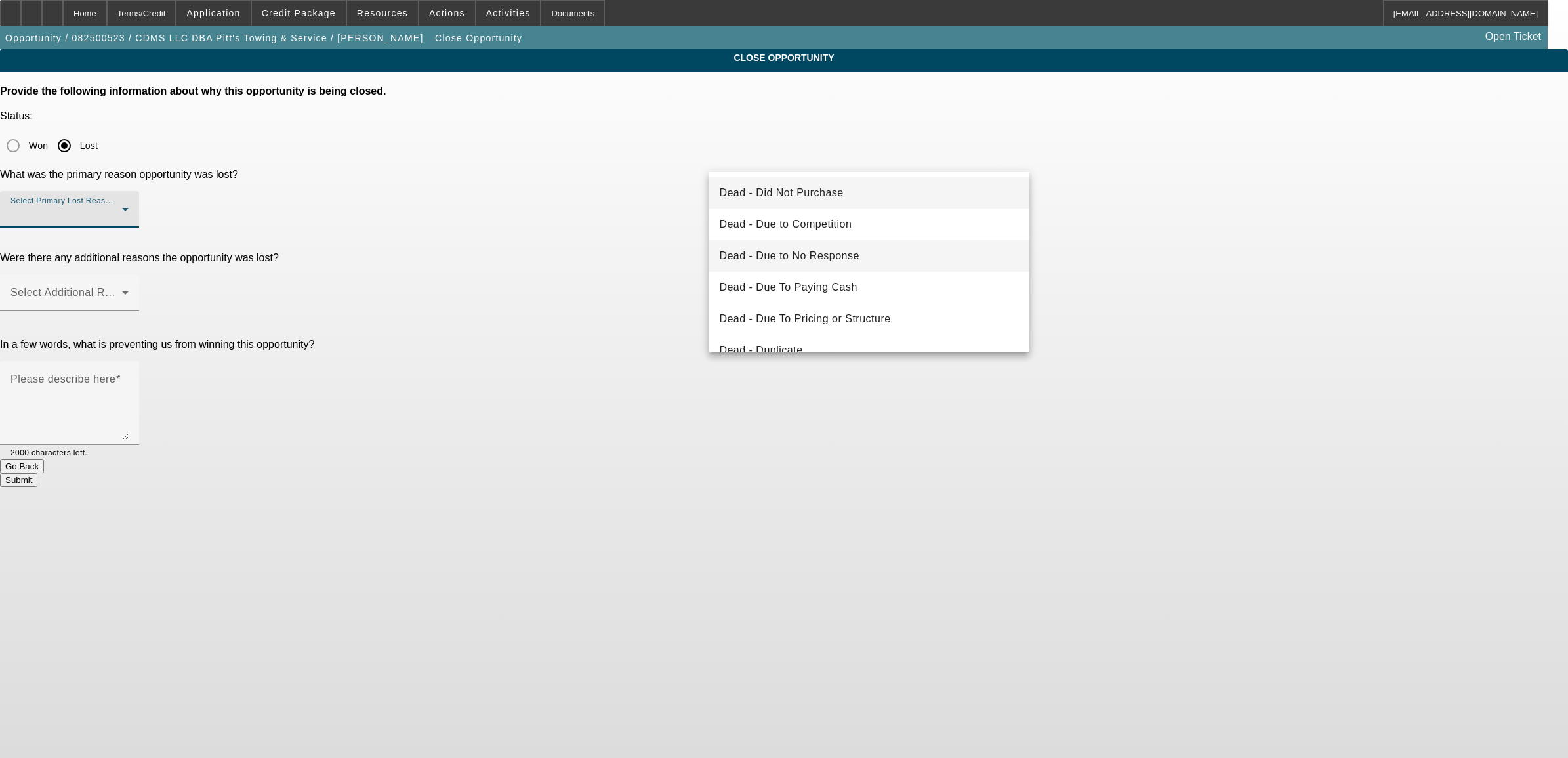
click at [788, 242] on mat-option "Dead - Due to No Response" at bounding box center [868, 256] width 320 height 32
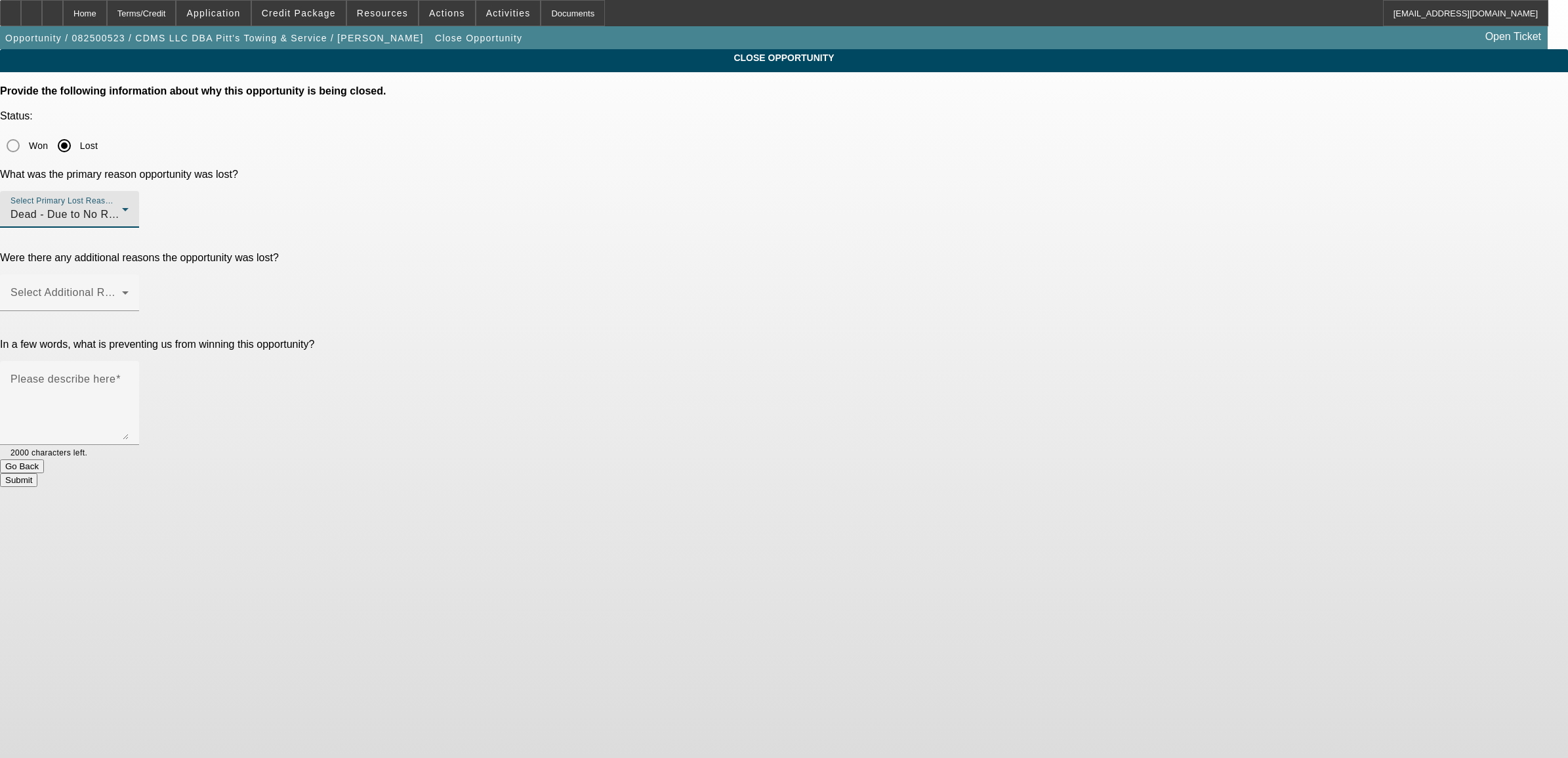
click at [122, 207] on div "Dead - Due to No Response" at bounding box center [66, 215] width 112 height 16
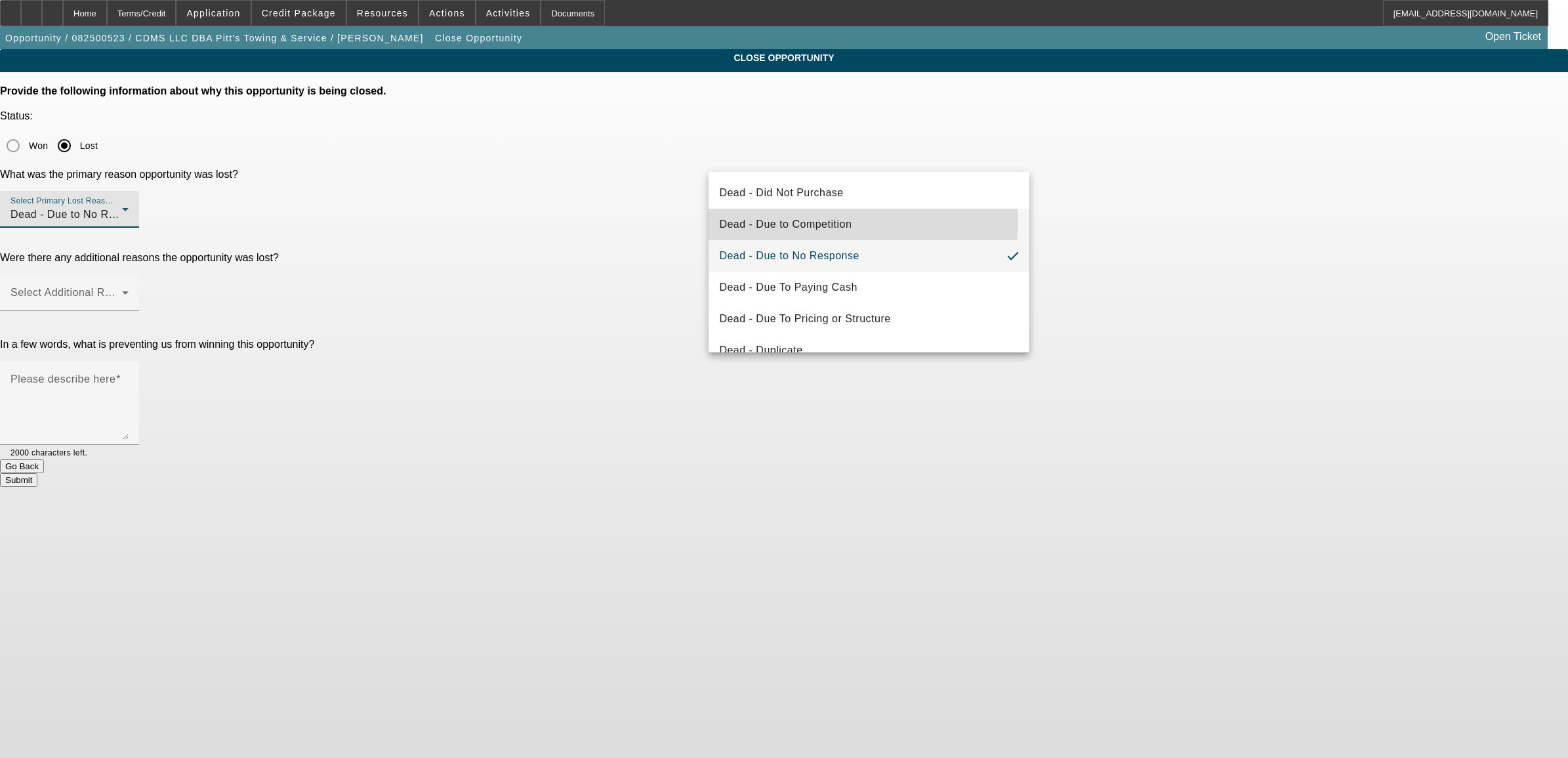
click at [822, 220] on span "Dead - Due to Competition" at bounding box center [785, 224] width 133 height 16
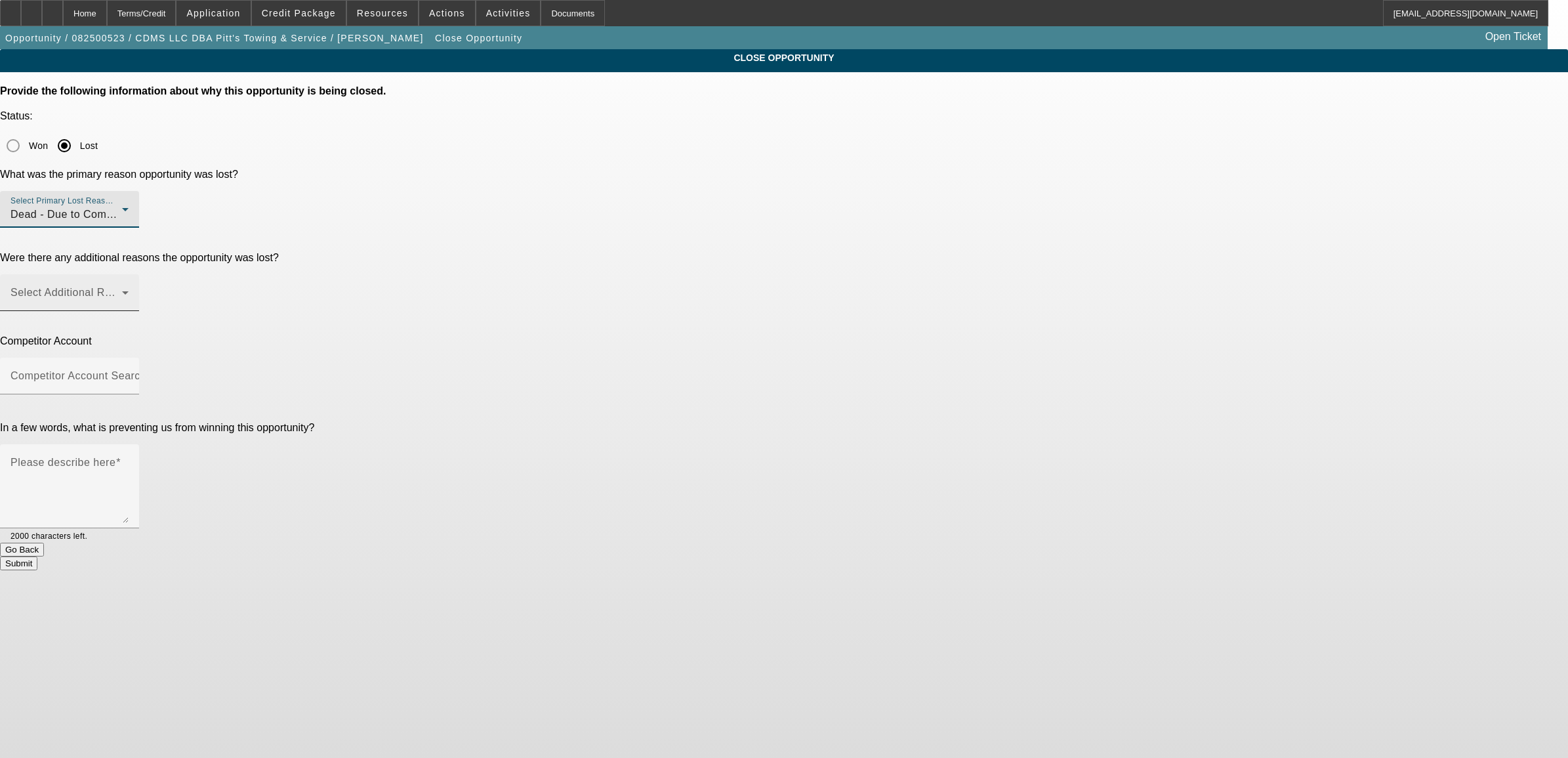
click at [122, 290] on span at bounding box center [66, 298] width 112 height 16
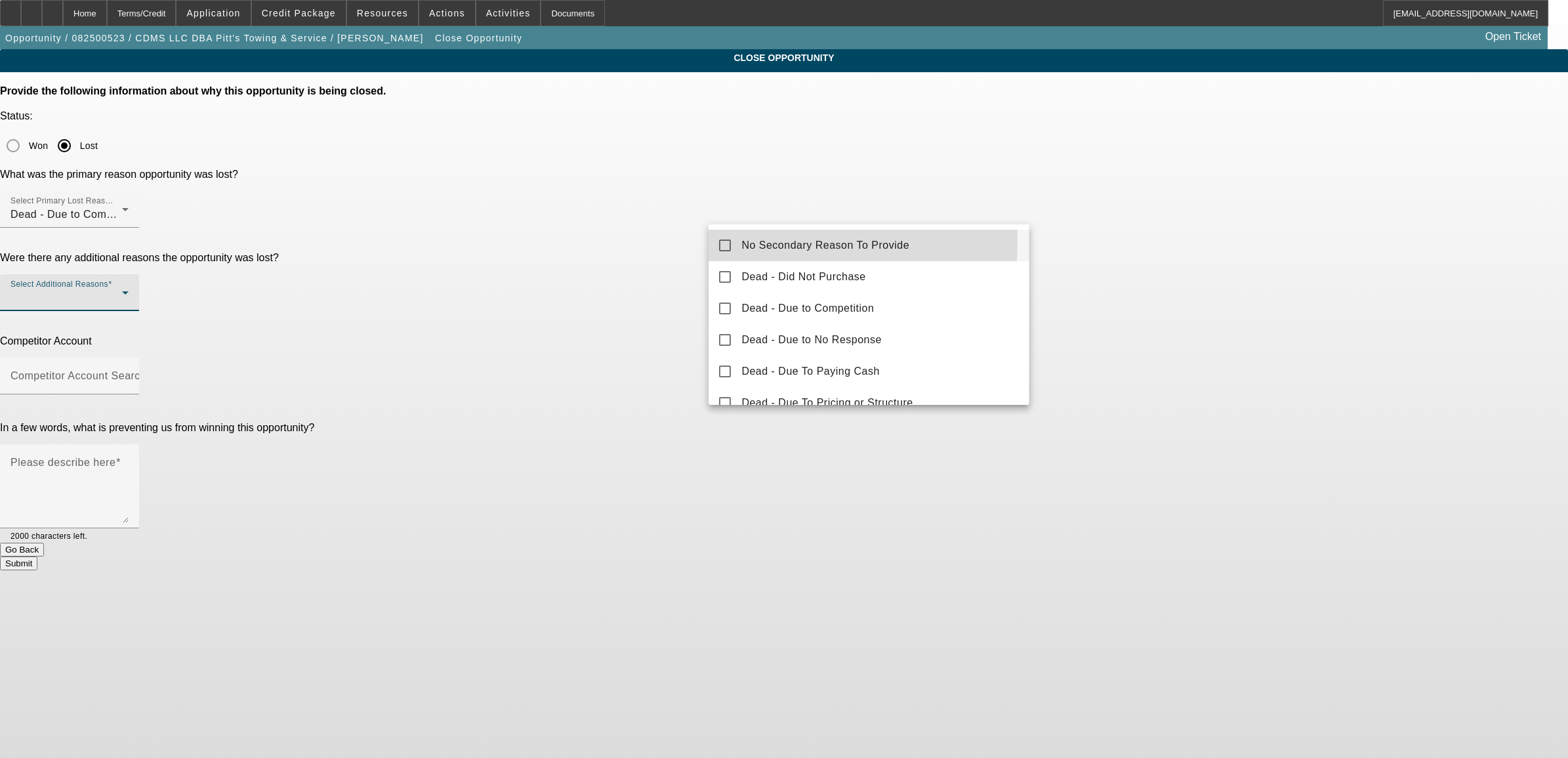
click at [745, 242] on span "No Secondary Reason To Provide" at bounding box center [825, 246] width 168 height 16
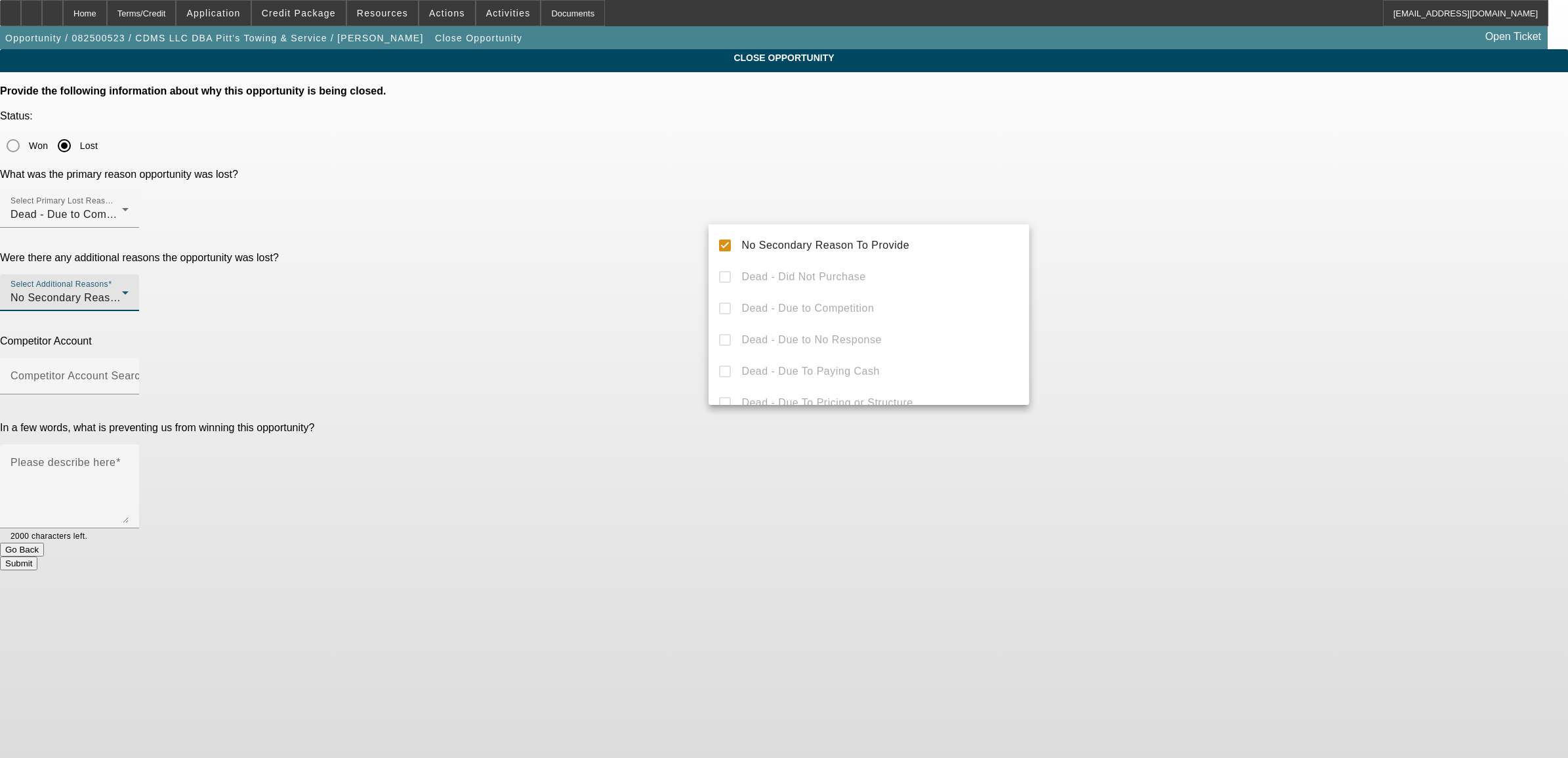
click at [673, 255] on div at bounding box center [784, 379] width 1568 height 758
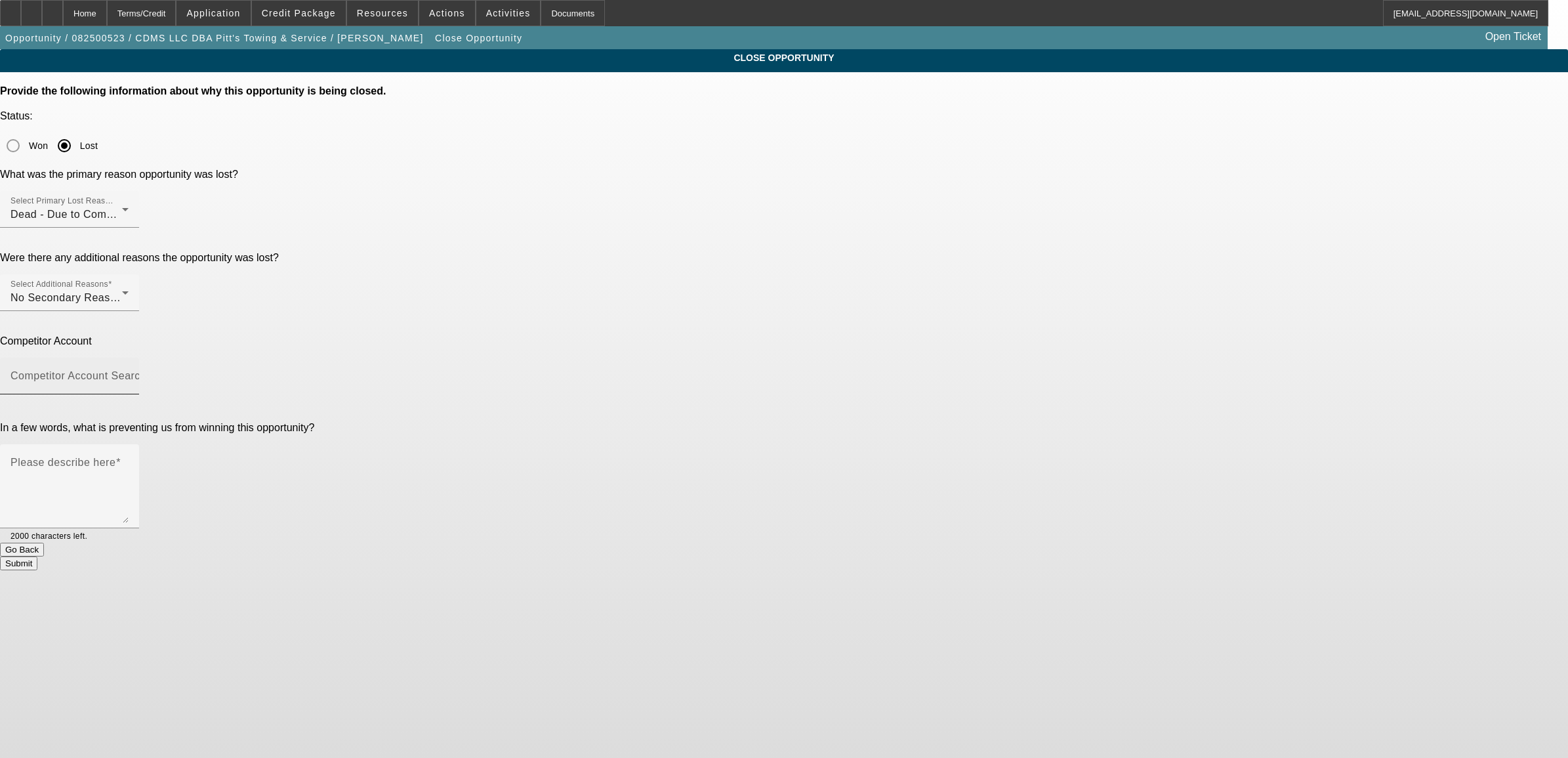
click at [147, 370] on mat-label "Competitor Account Search" at bounding box center [79, 376] width 136 height 11
click at [129, 374] on input "Competitor Account Search" at bounding box center [69, 382] width 118 height 16
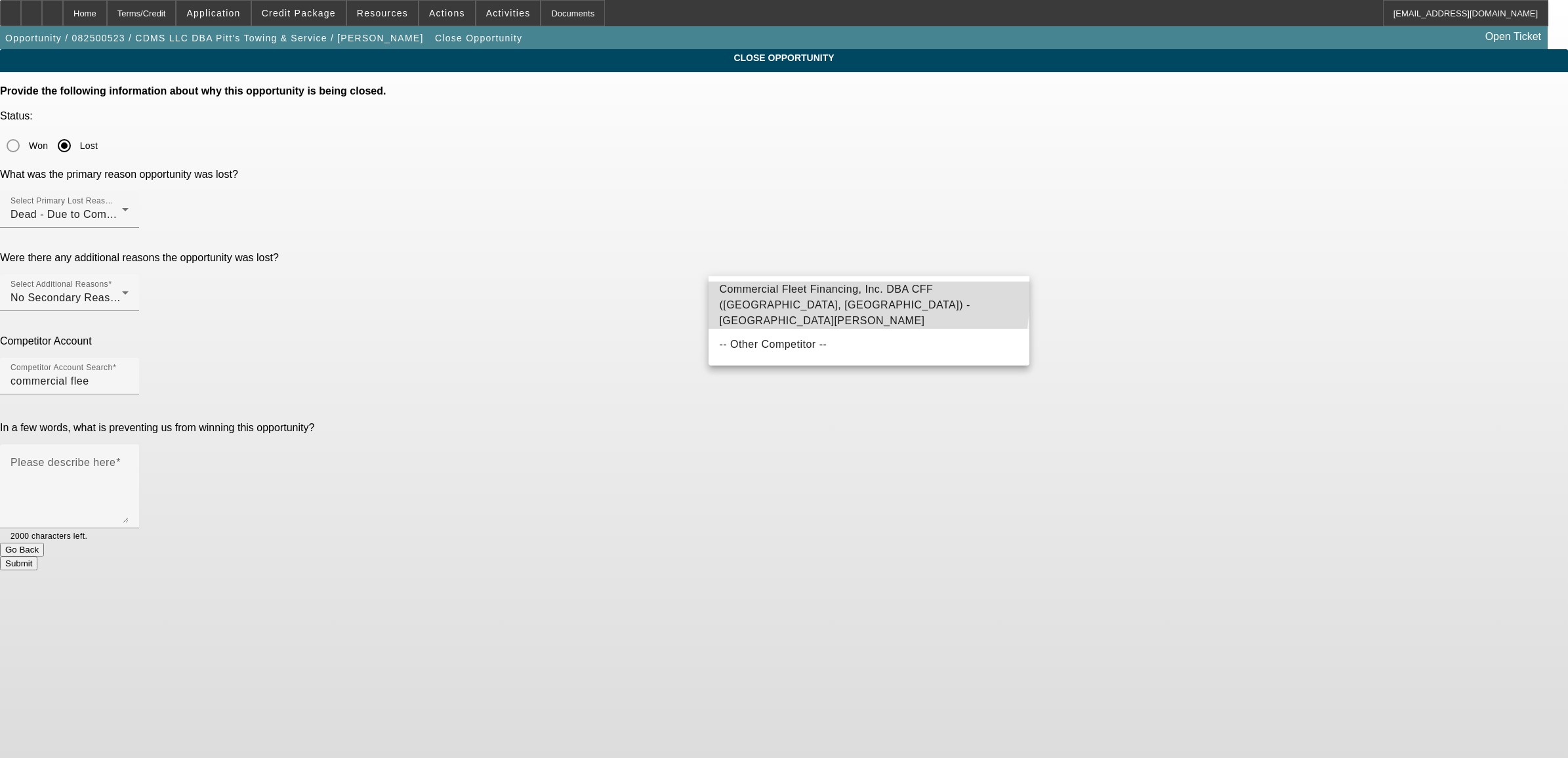
click at [794, 293] on span "Commercial Fleet Financing, Inc. DBA CFF (Carrollton, TX) - Manero, Matt" at bounding box center [844, 304] width 251 height 43
type input "Commercial Fleet Financing, Inc. DBA CFF (Carrollton, TX) - Manero, Matt"
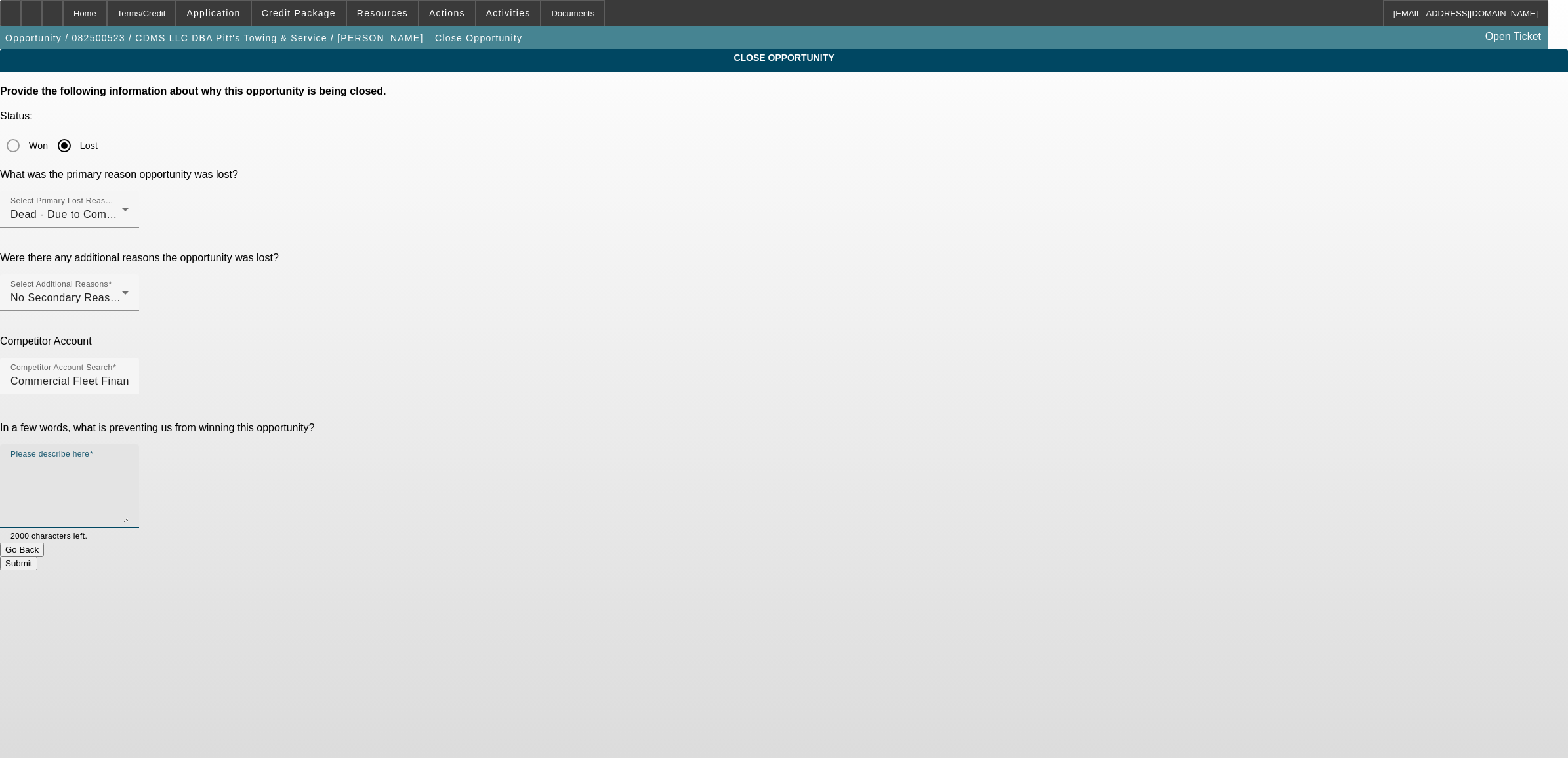
click at [129, 460] on textarea "Please describe here" at bounding box center [69, 491] width 118 height 63
type textarea "customer told me 7%. #'s checked out when I asked him his monthly payment. no m…"
click at [38, 557] on button "Submit" at bounding box center [18, 563] width 38 height 14
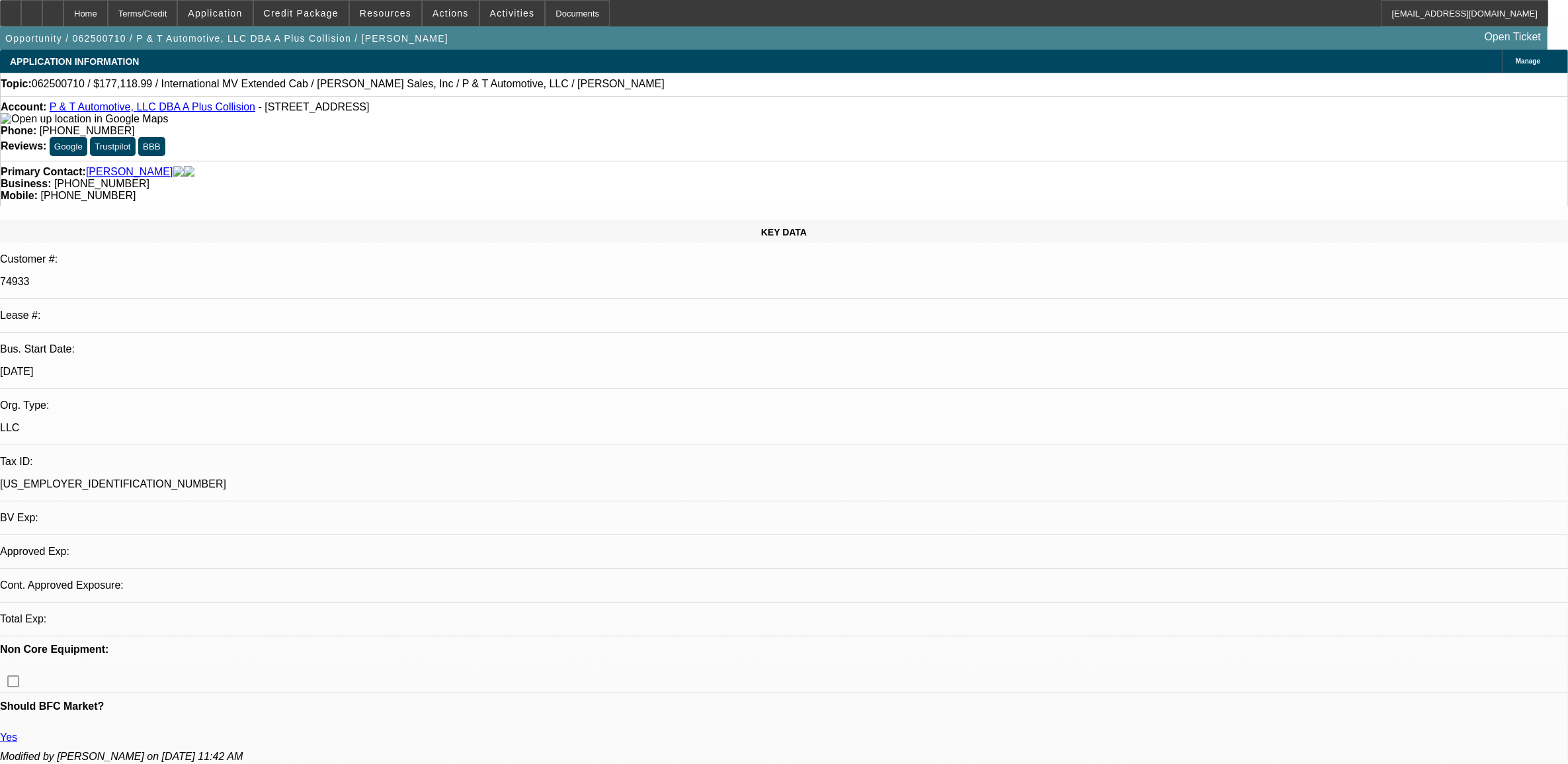
select select "0"
select select "2"
select select "0.1"
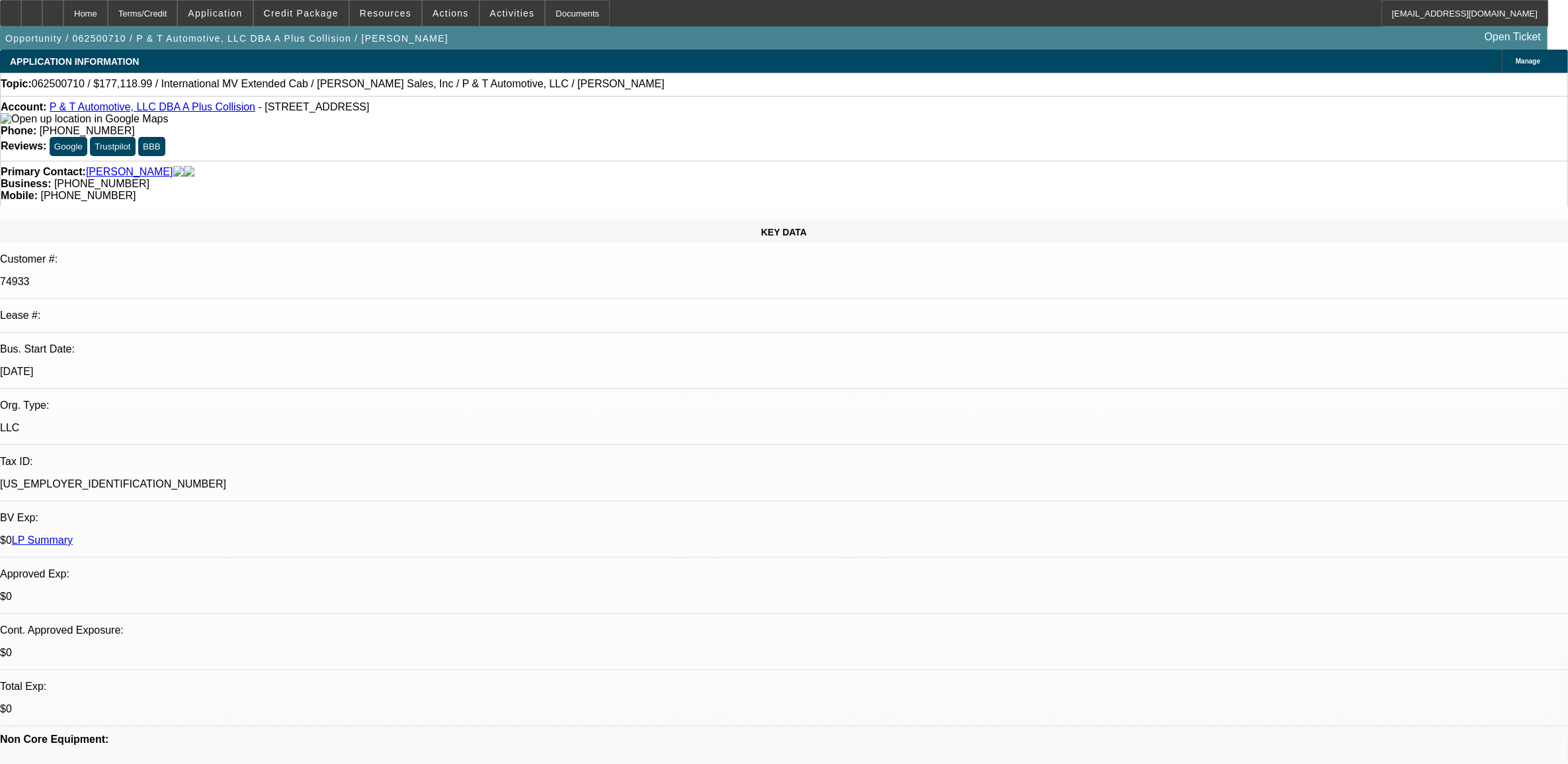
select select "1"
select select "2"
select select "4"
click at [319, 11] on span "Credit Package" at bounding box center [301, 13] width 75 height 11
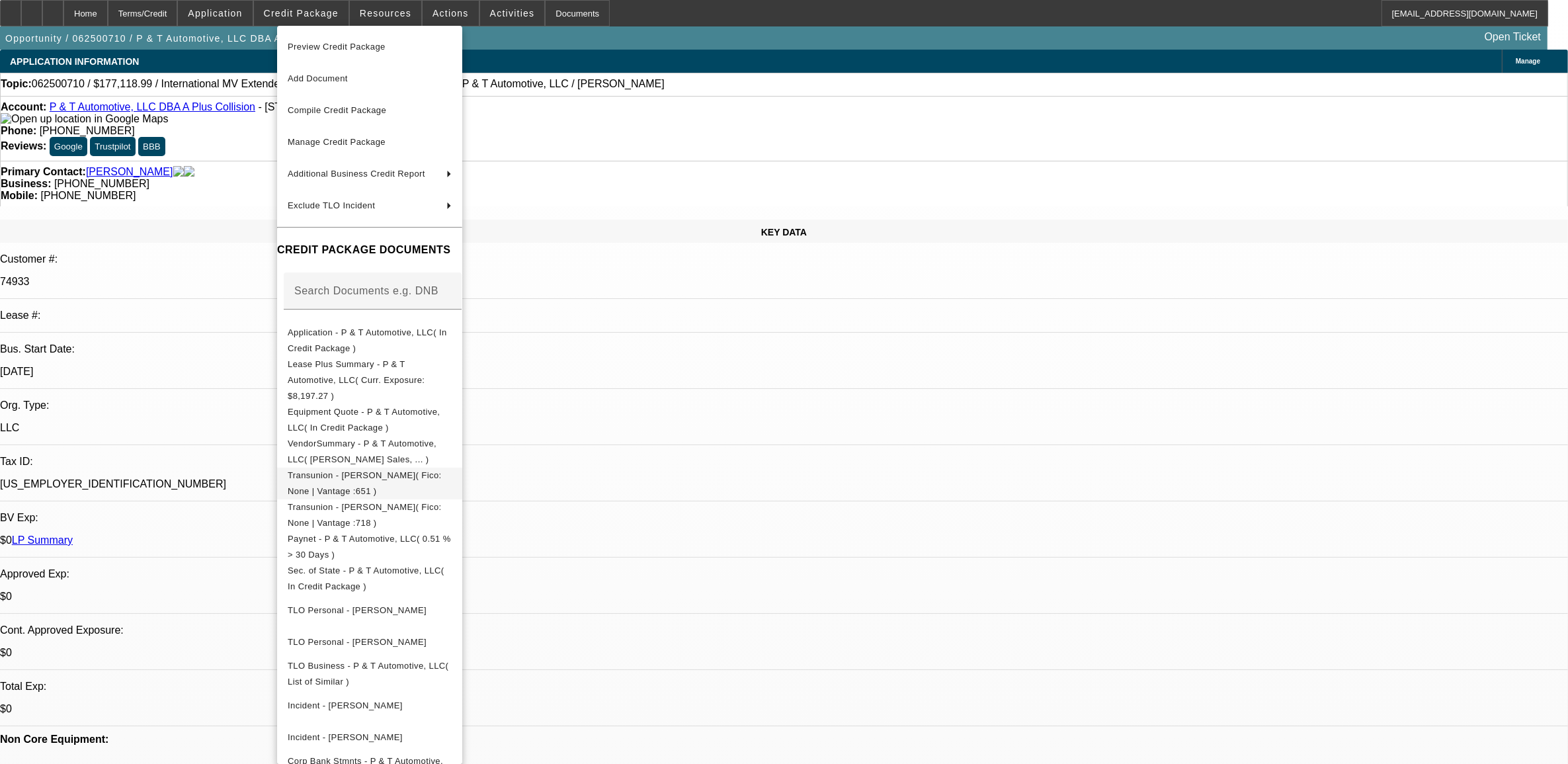
click at [409, 470] on span "Transunion - Baxter, Phillip( Fico: None | Vantage :651 )" at bounding box center [365, 482] width 154 height 26
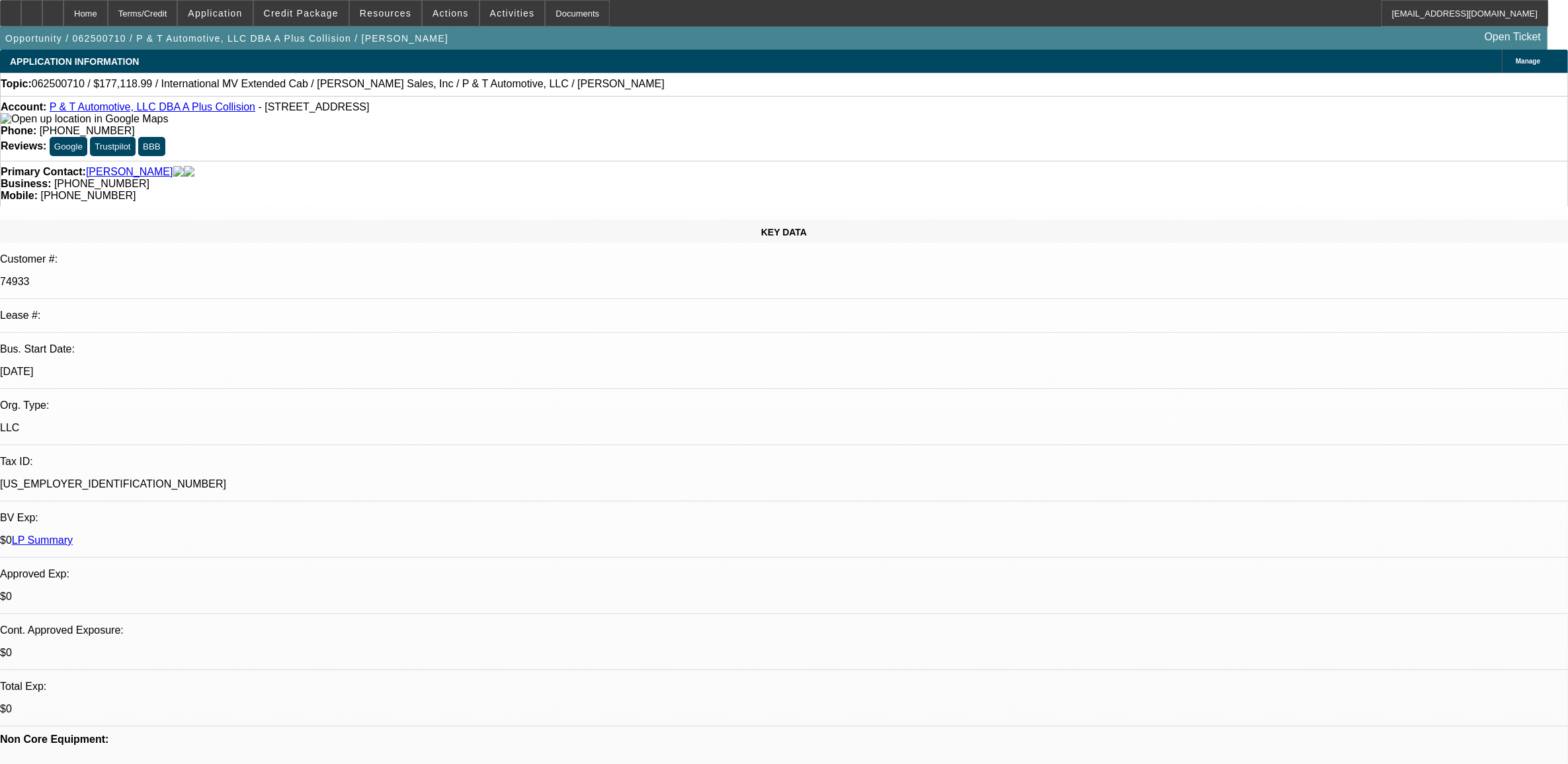
click at [70, 84] on span "062500710 / $177,118.99 / International MV Extended Cab / Jeff Ingram Wrecker S…" at bounding box center [348, 84] width 633 height 12
copy span "062500710"
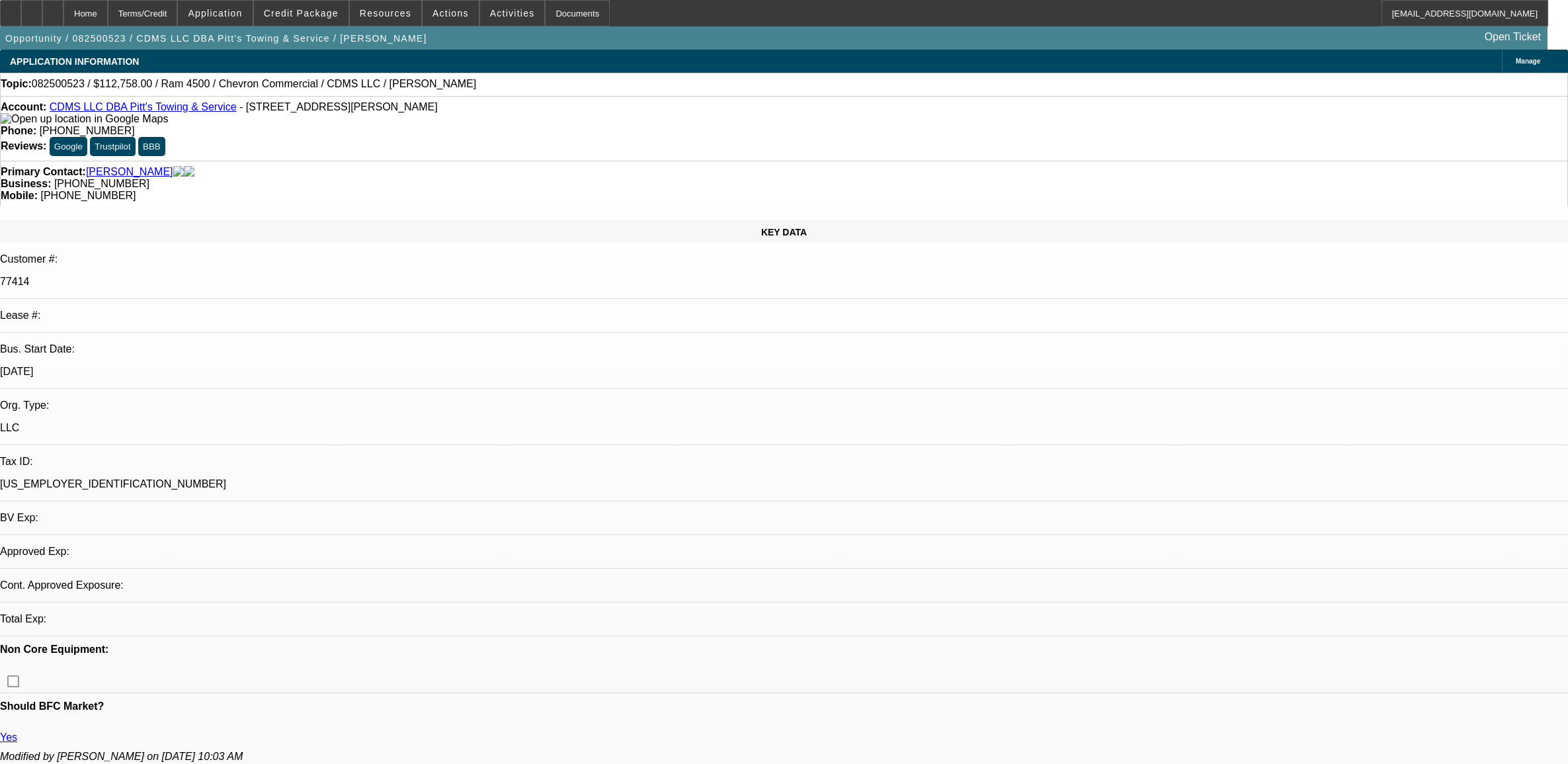
select select "0"
select select "6"
select select "0"
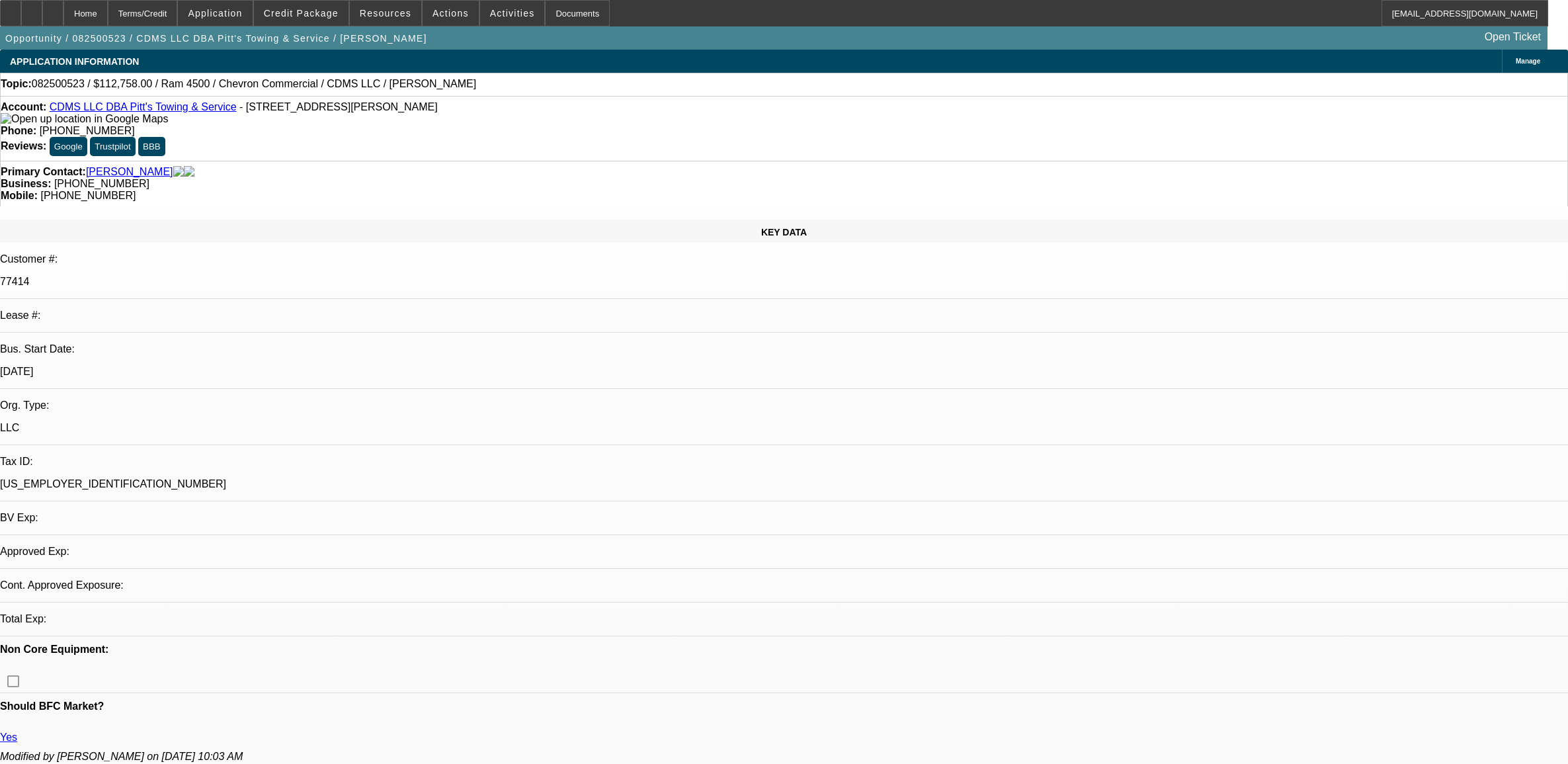
select select "0"
select select "2"
select select "0"
select select "6"
select select "0"
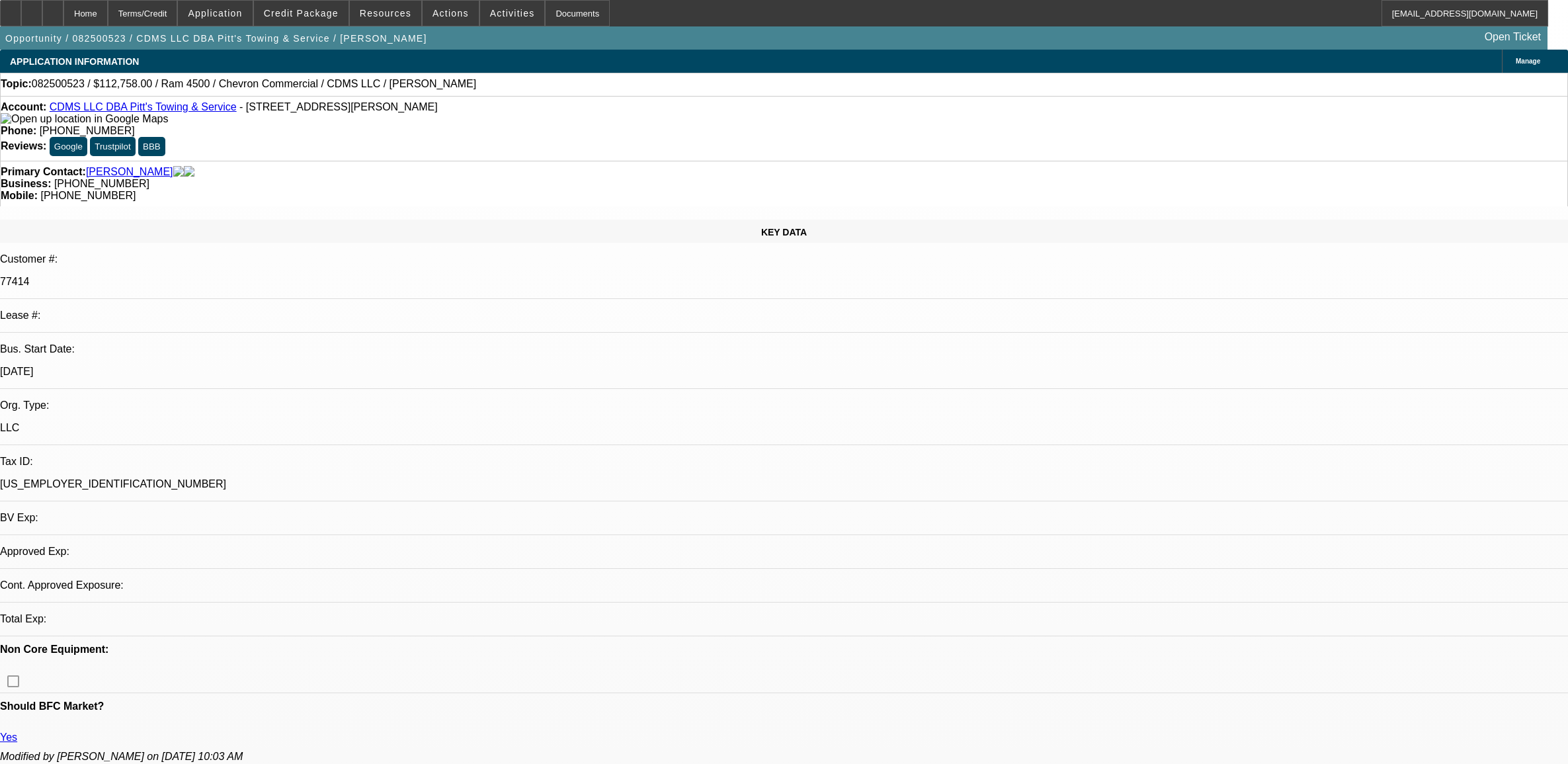
select select "0"
select select "2"
select select "0"
select select "6"
select select "0"
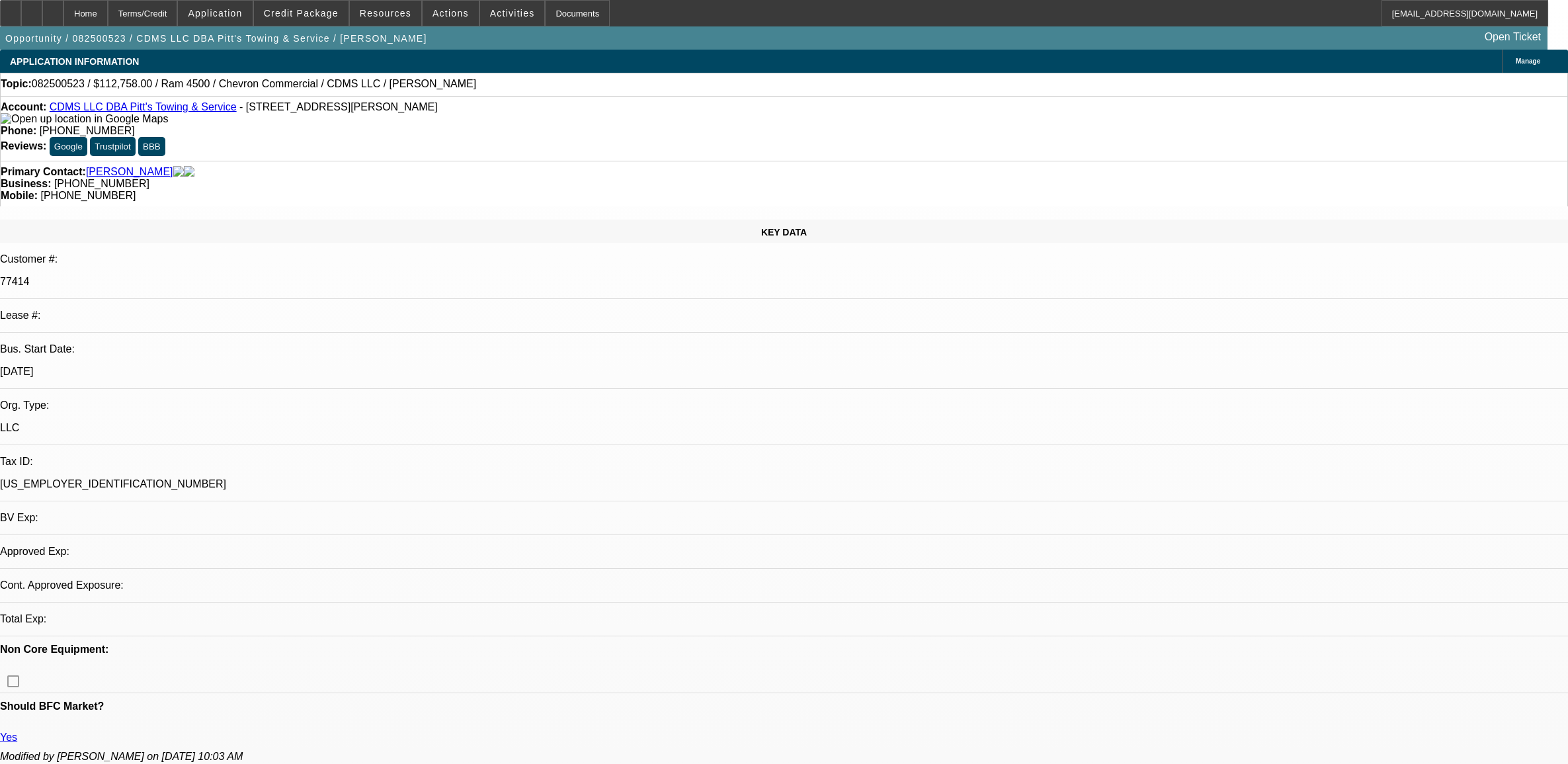
select select "0"
select select "2"
select select "0"
select select "6"
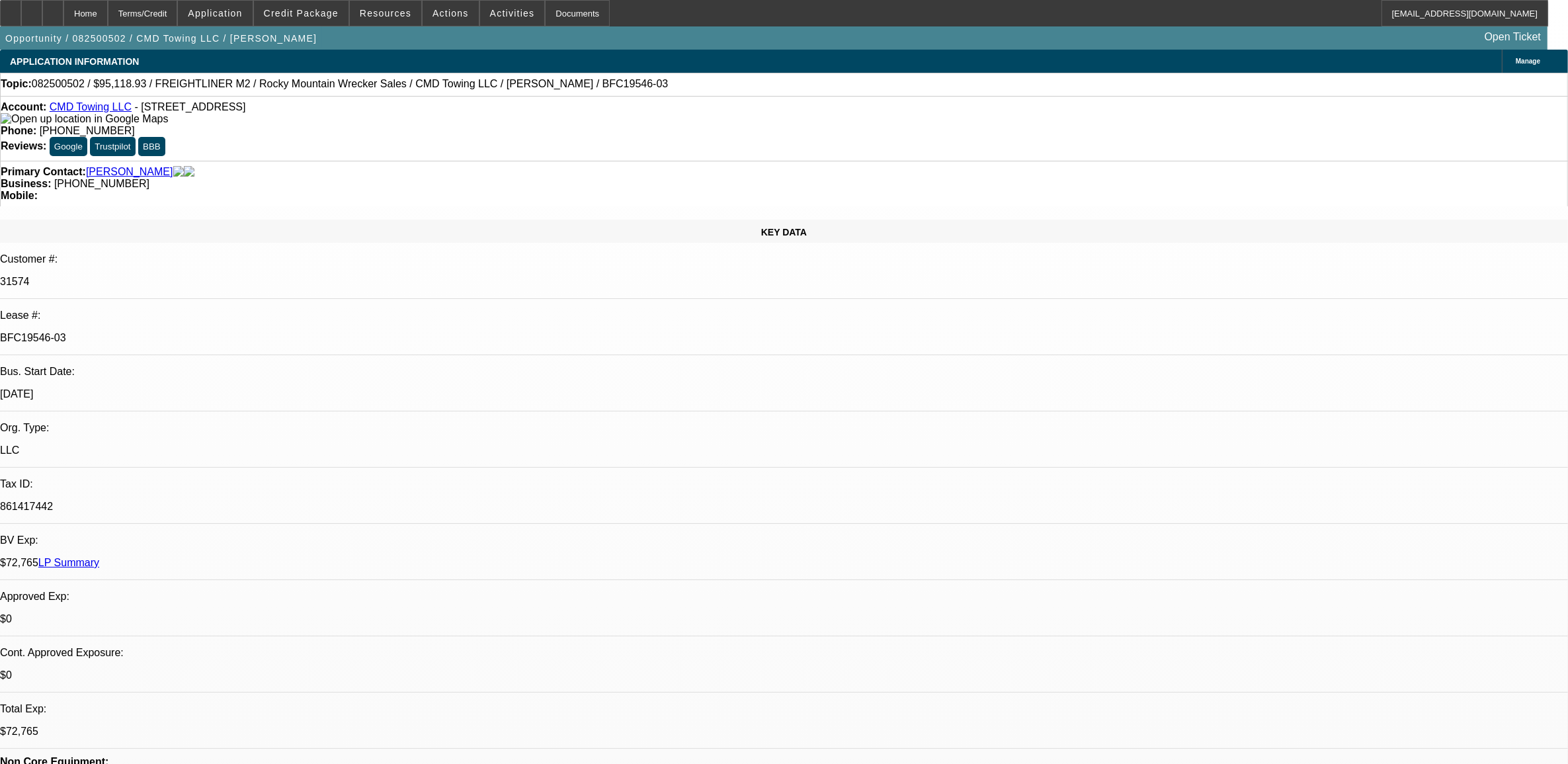
select select "0"
select select "6"
select select "0"
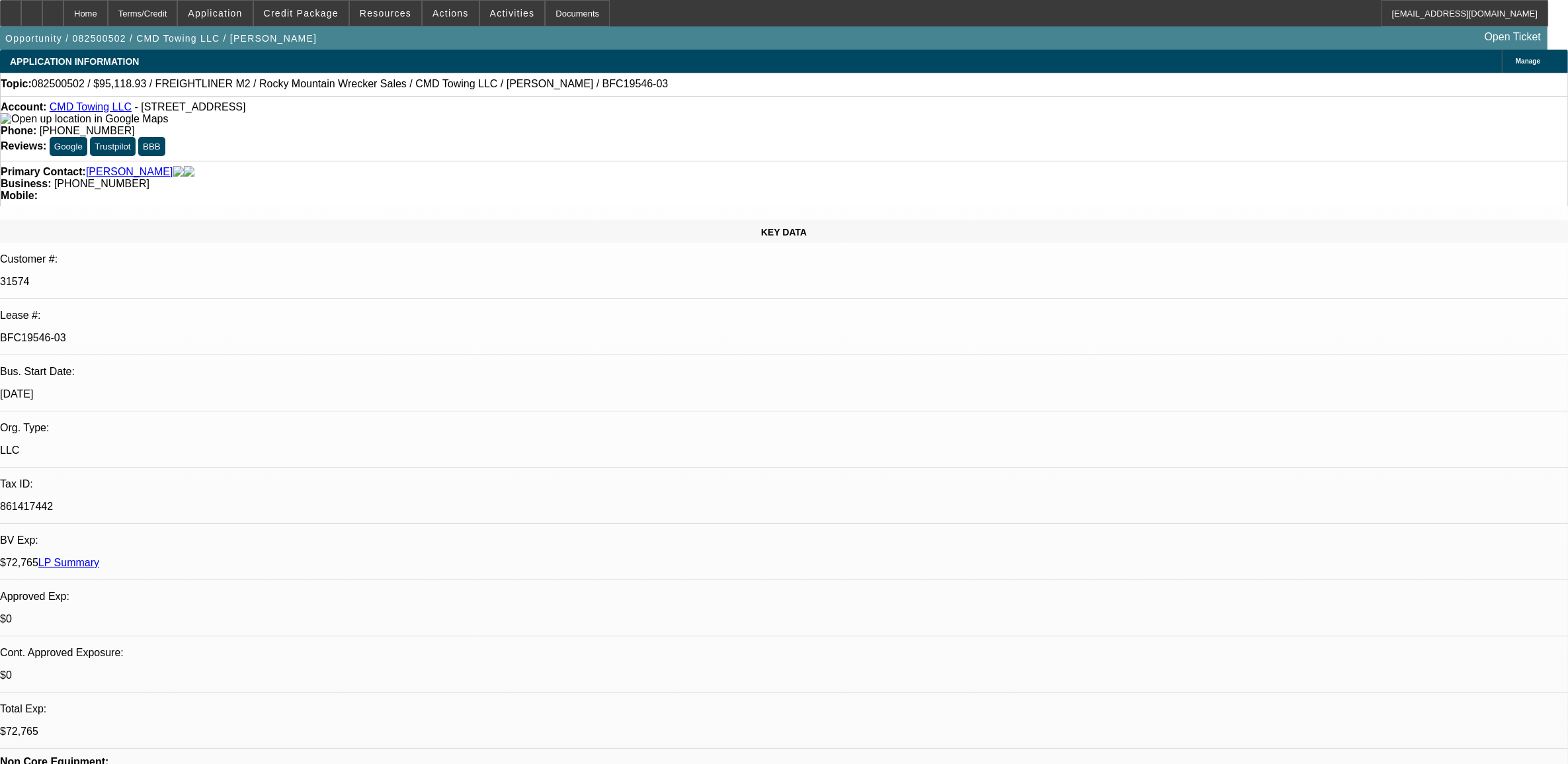
select select "0"
select select "6"
select select "0"
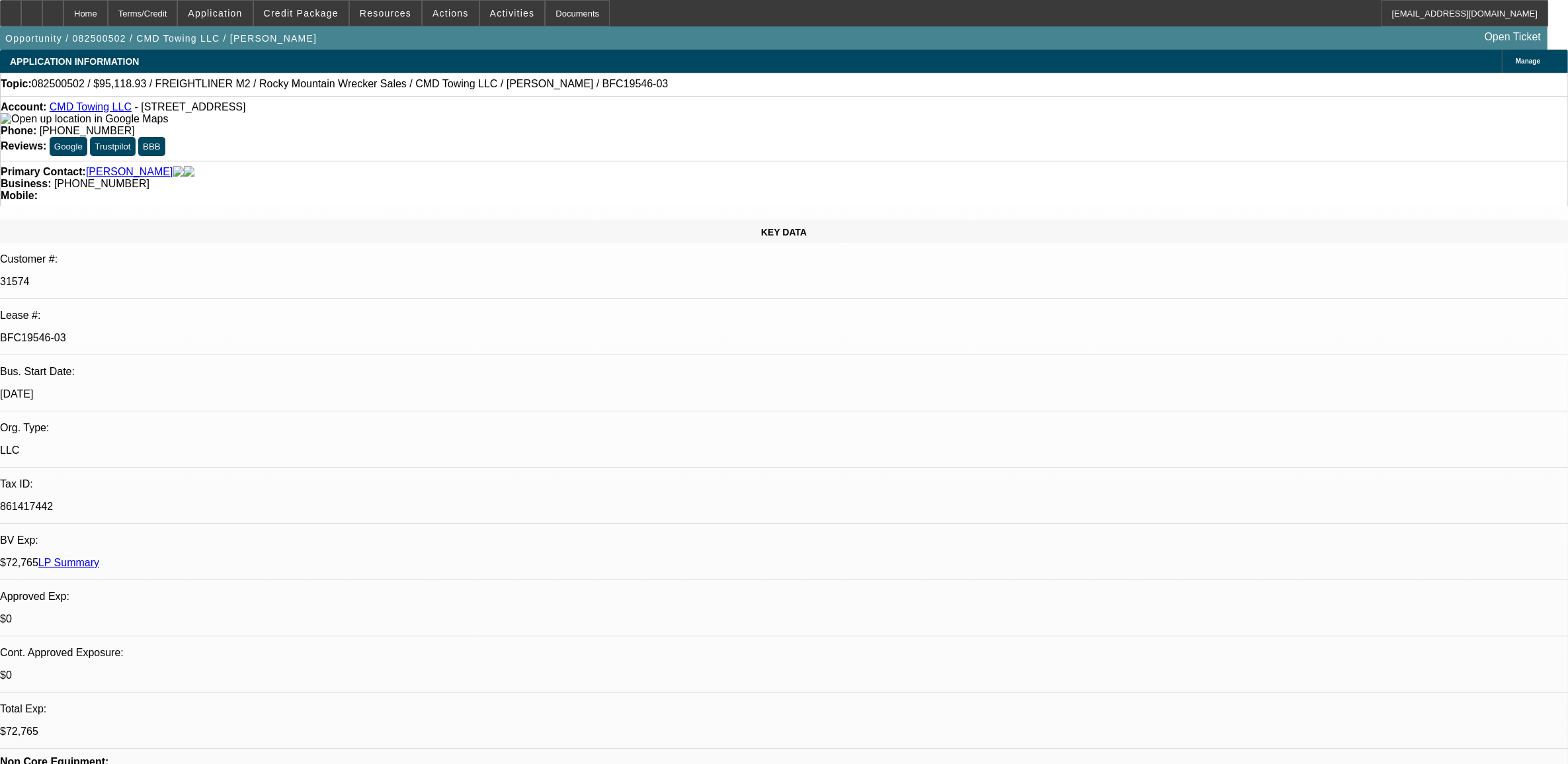
select select "0"
select select "6"
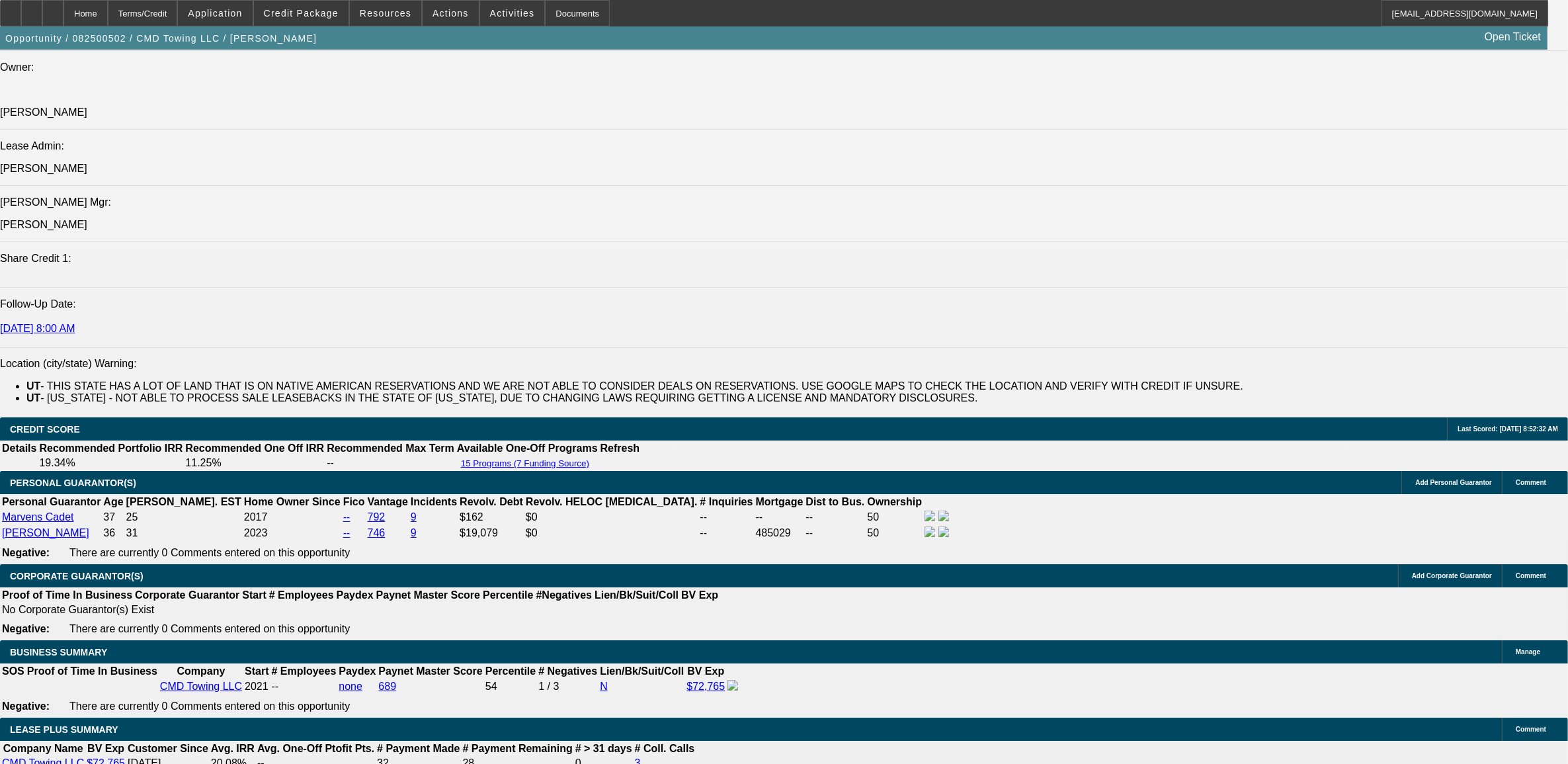
scroll to position [2067, 0]
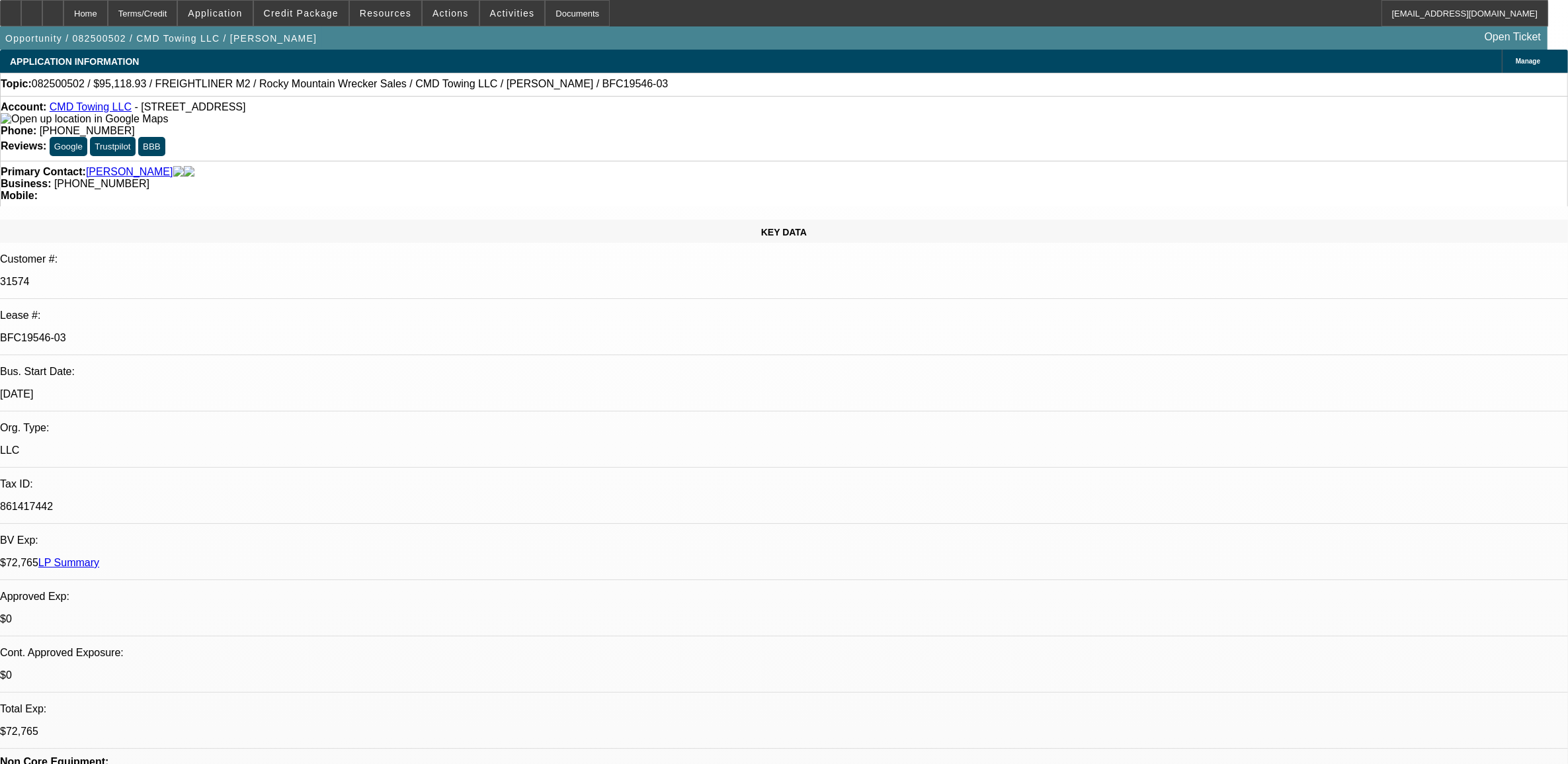
select select "0"
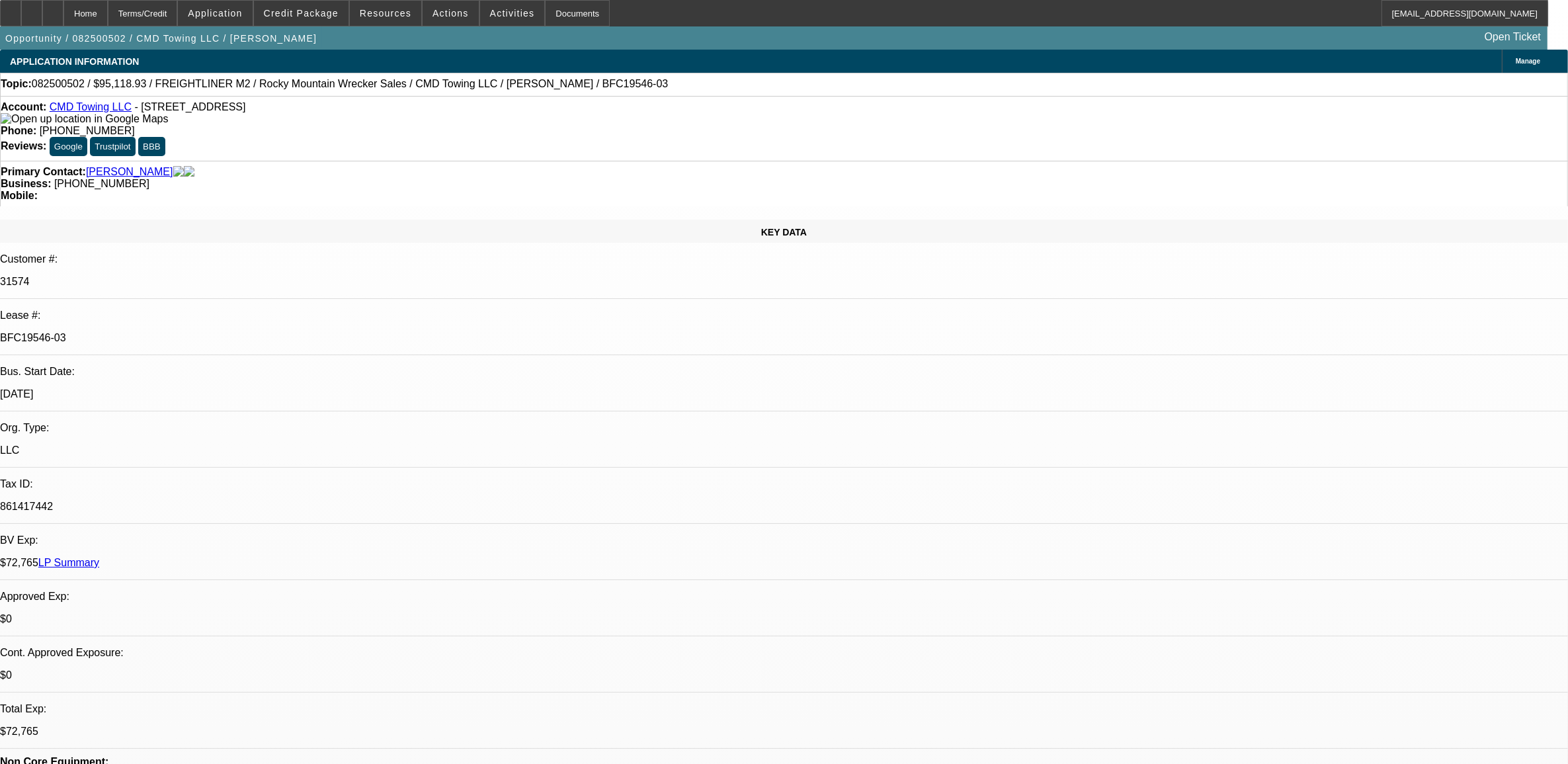
select select "0"
select select "1"
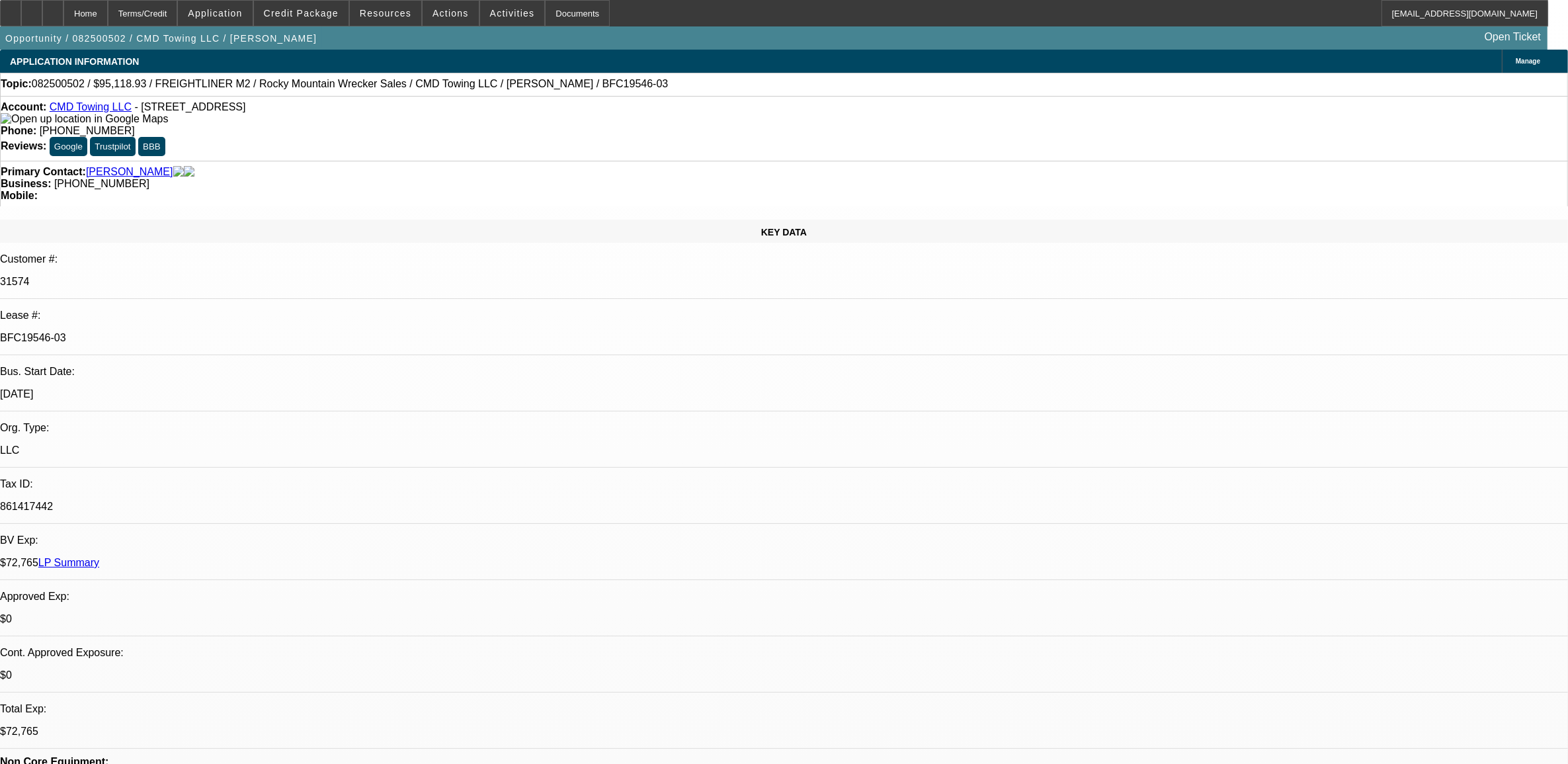
select select "1"
select select "6"
select select "1"
select select "6"
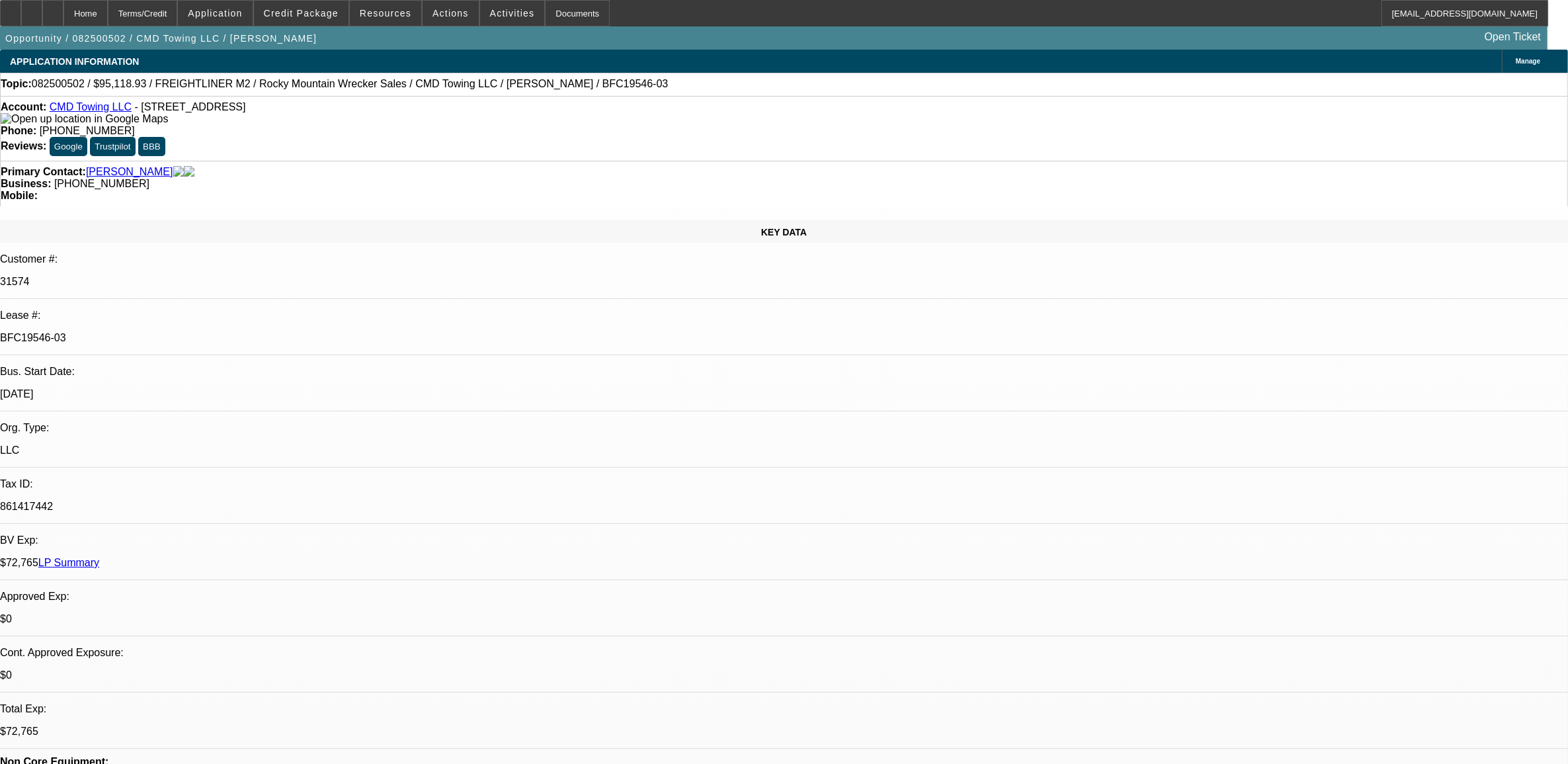
select select "1"
select select "6"
click at [336, 27] on div "Opportunity / 082500502 / CMD Towing LLC / [PERSON_NAME] Open Ticket" at bounding box center [774, 38] width 1548 height 23
click at [329, 13] on span "Credit Package" at bounding box center [301, 13] width 75 height 11
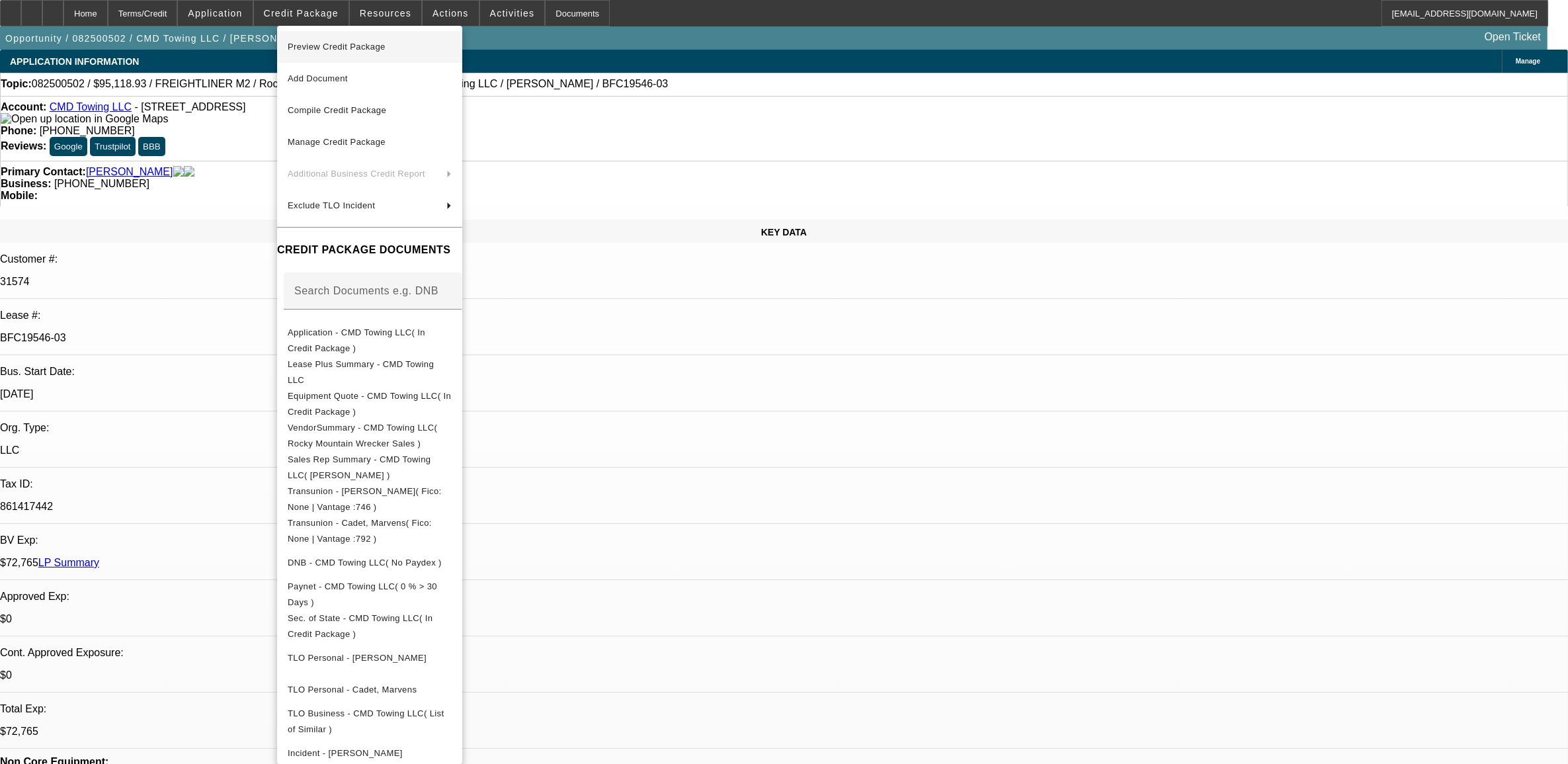
click at [348, 45] on span "Preview Credit Package" at bounding box center [336, 47] width 98 height 10
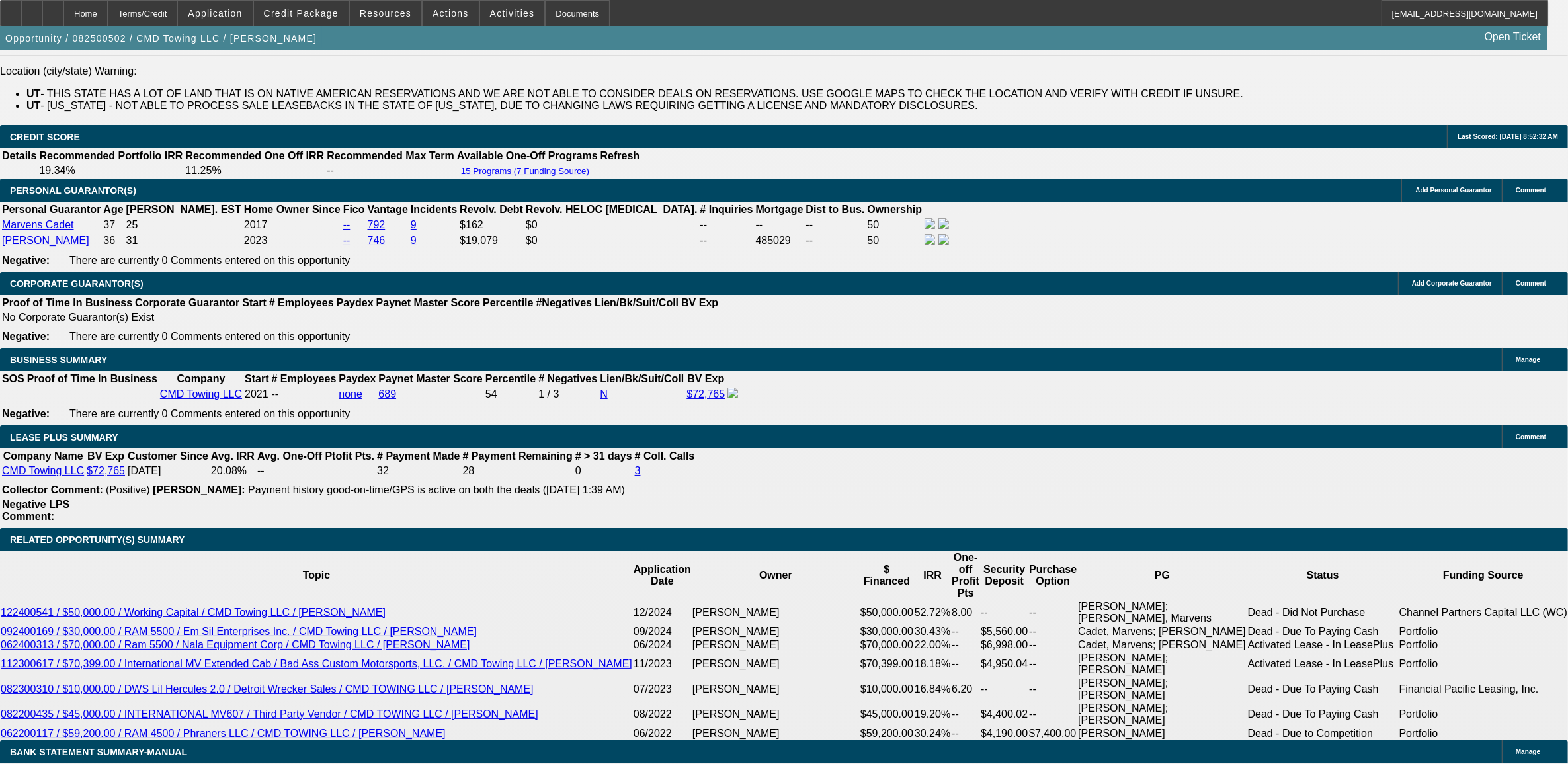
scroll to position [1985, 0]
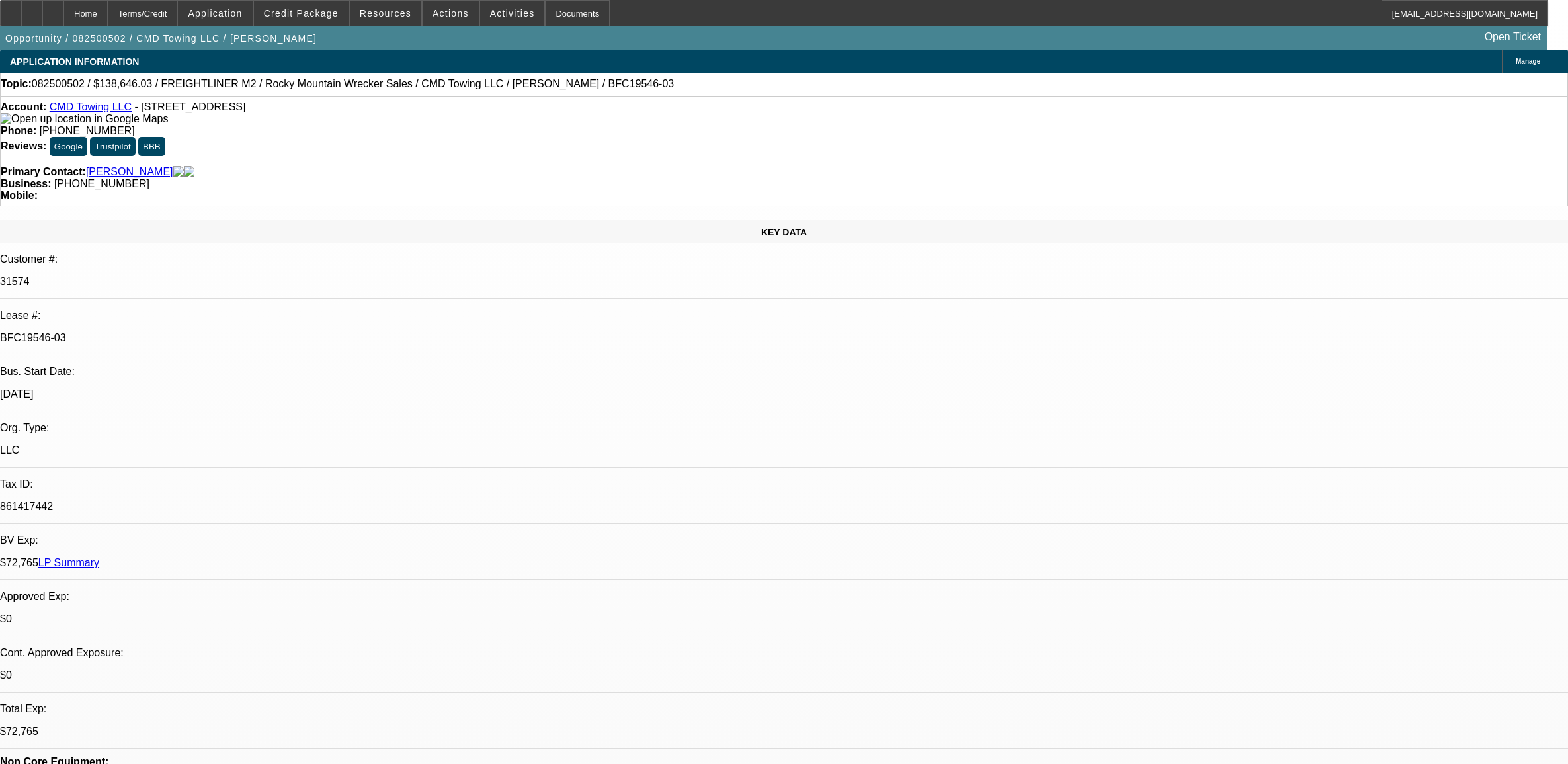
select select "0"
select select "6"
select select "0"
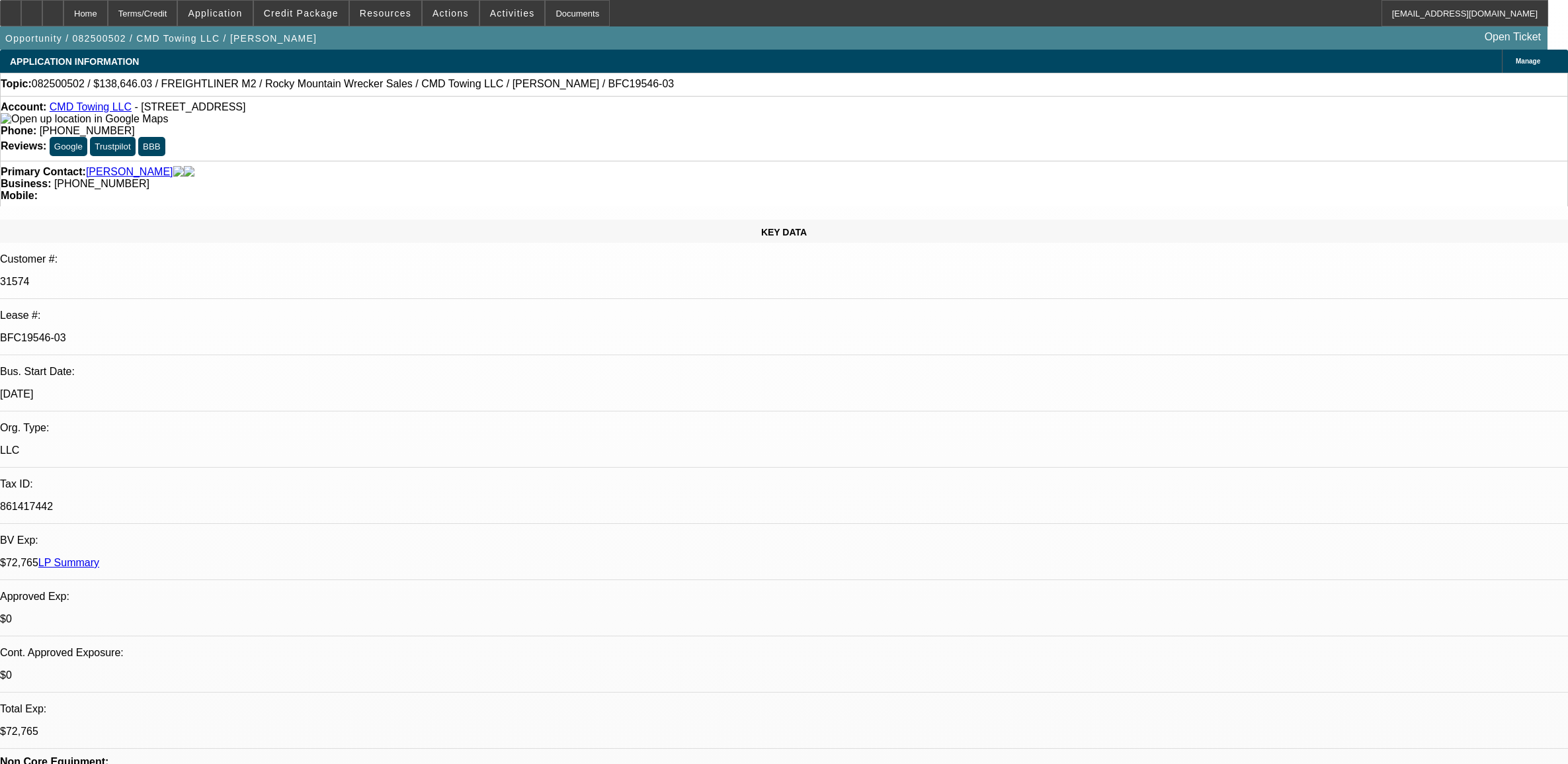
select select "0"
select select "6"
select select "0"
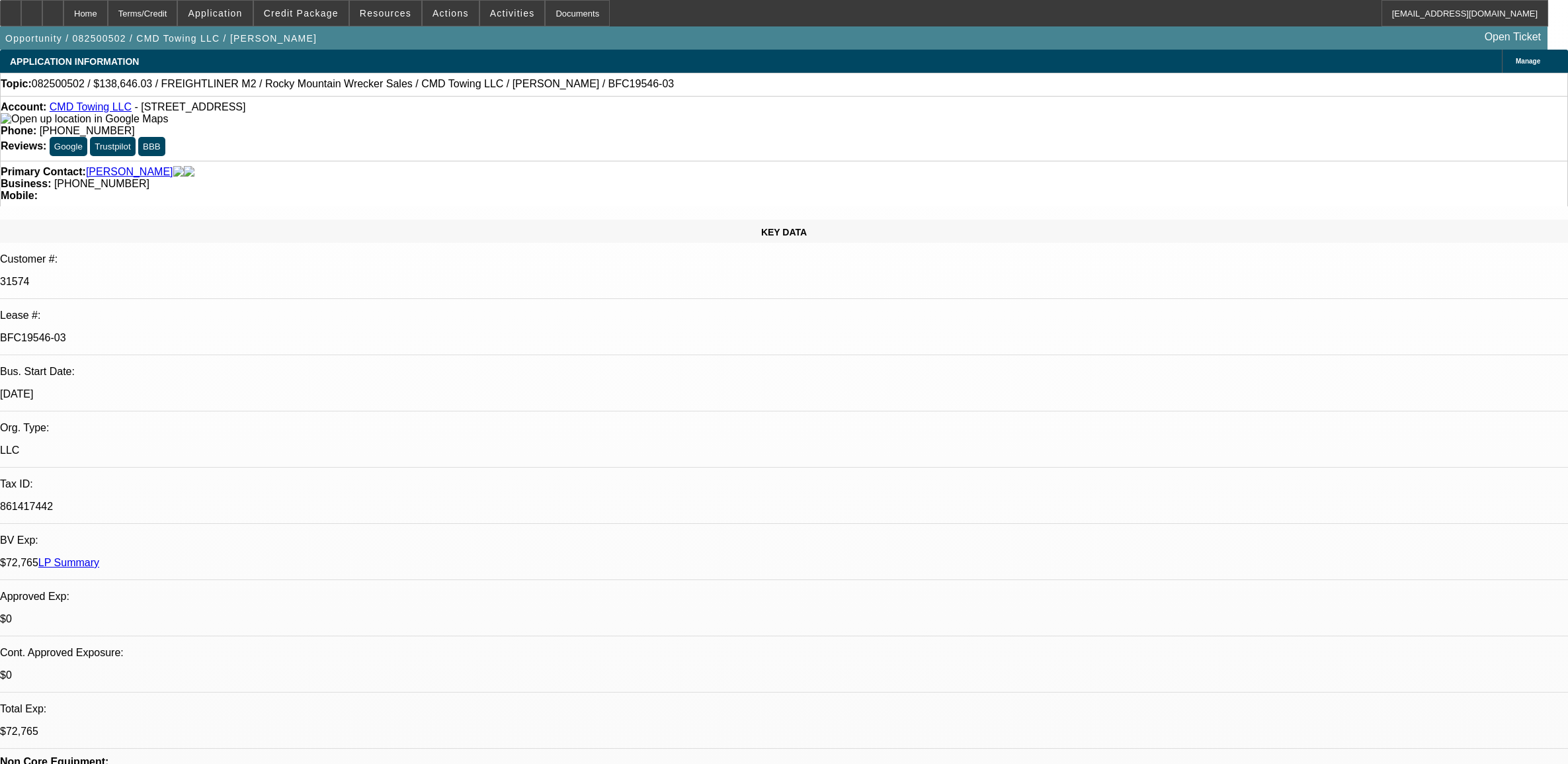
select select "0"
select select "6"
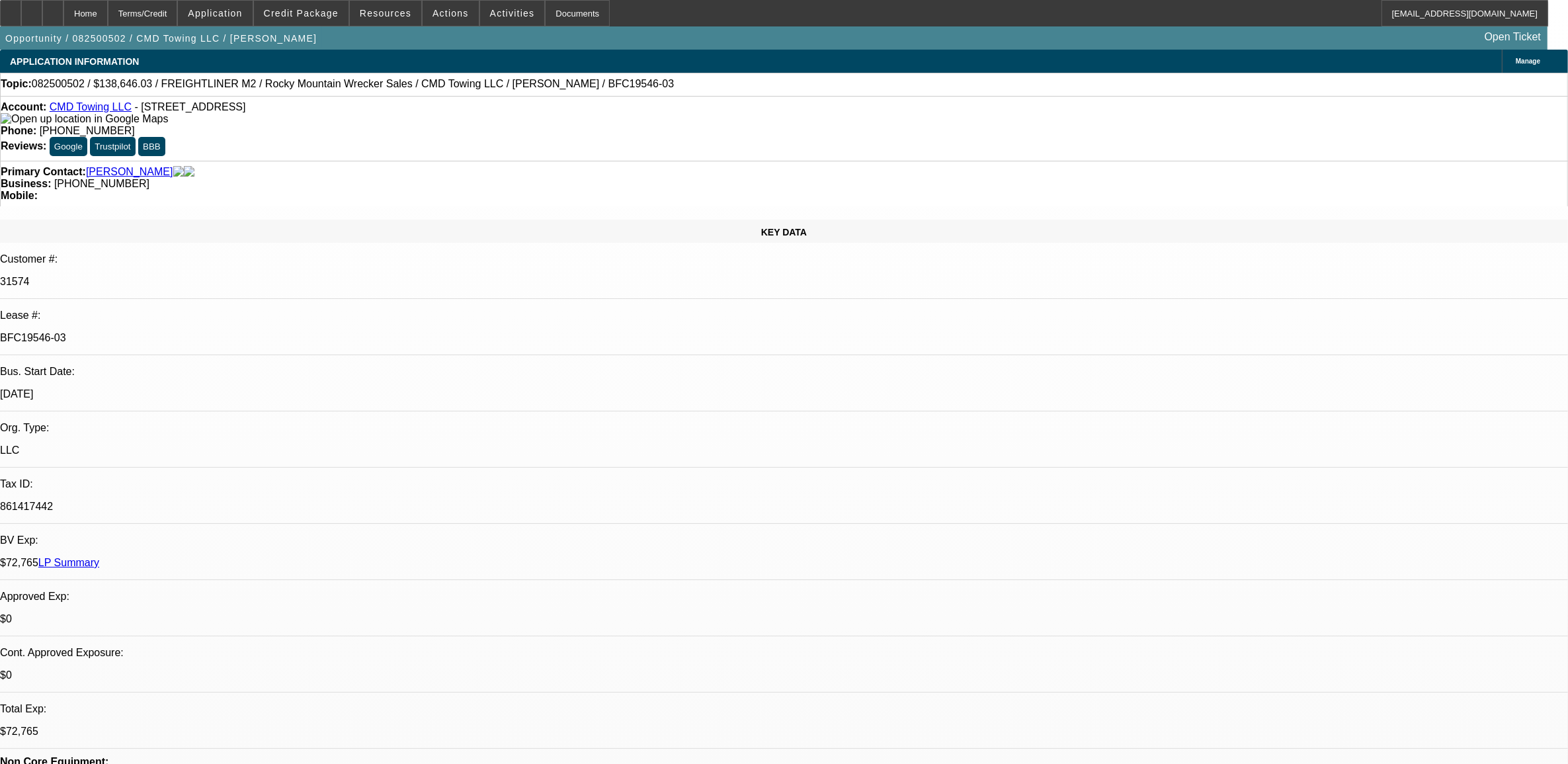
drag, startPoint x: 1169, startPoint y: 196, endPoint x: 1175, endPoint y: 204, distance: 10.0
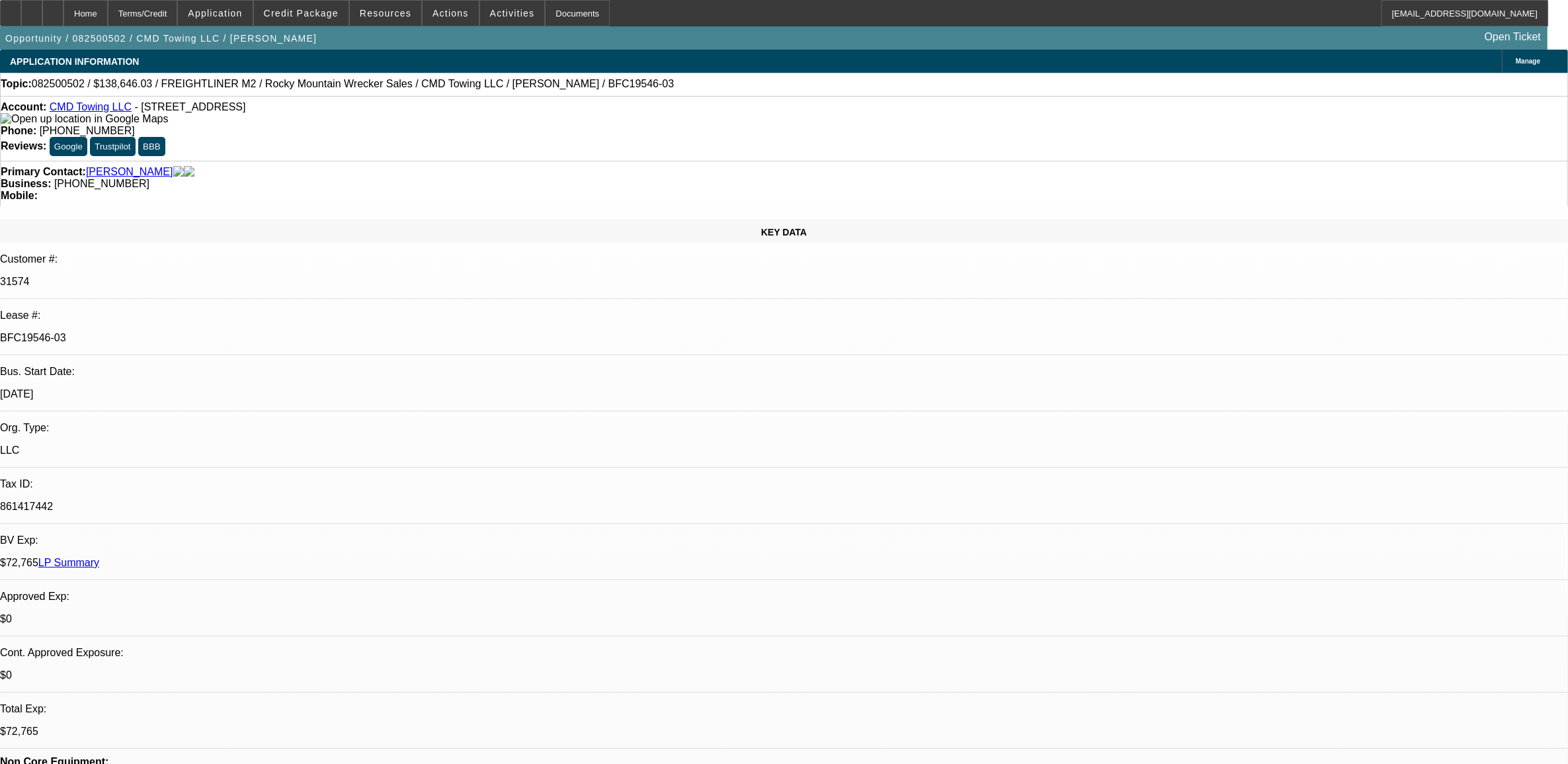
drag, startPoint x: 1389, startPoint y: 473, endPoint x: 1059, endPoint y: 443, distance: 331.4
drag, startPoint x: 1059, startPoint y: 443, endPoint x: 1081, endPoint y: 447, distance: 22.4
copy div "Credit Approved - APPROVED BY UNIFI: APPROVED COST: $95,118.93. EQUIPMENT DESCR…"
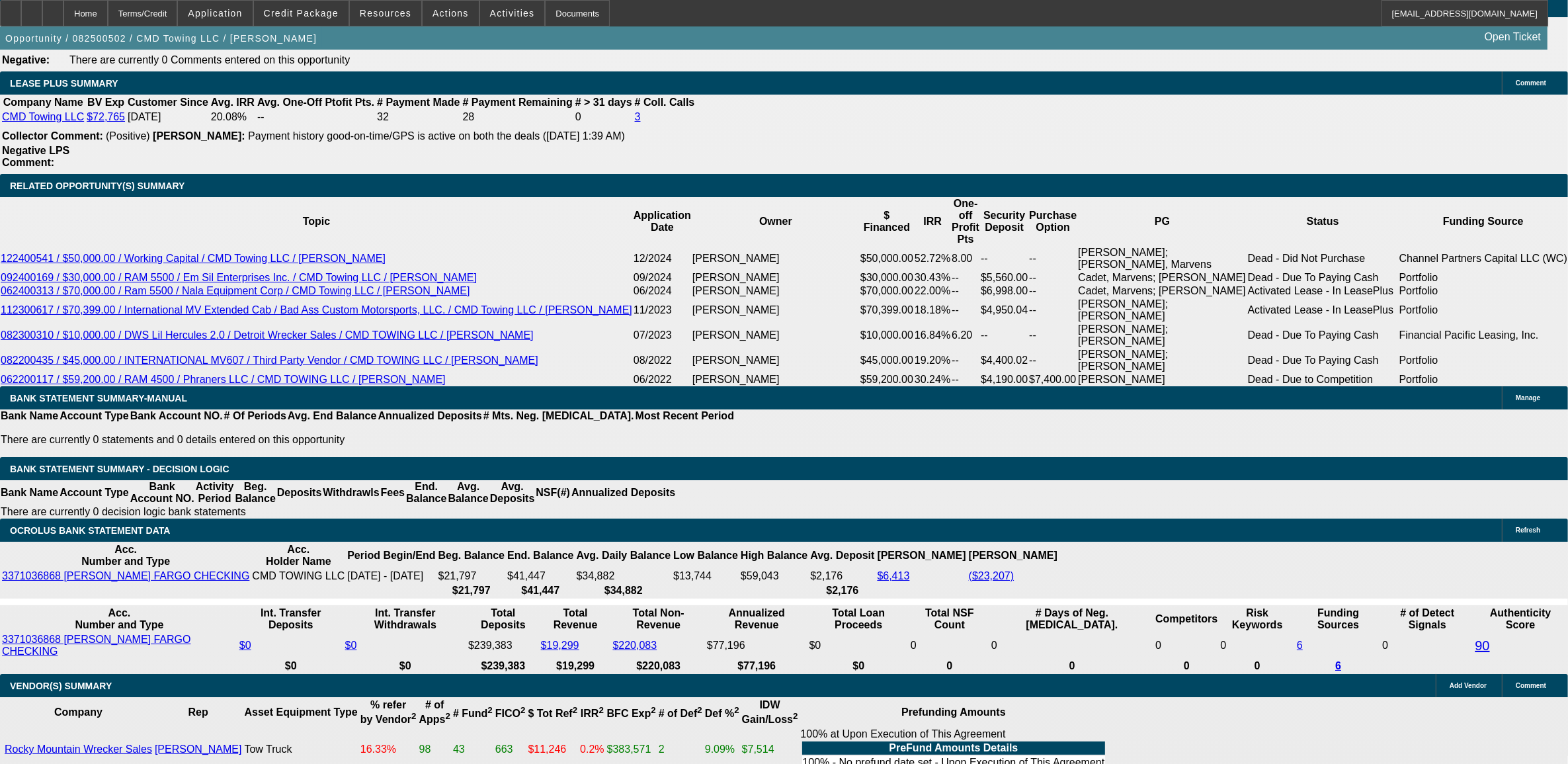
scroll to position [2398, 0]
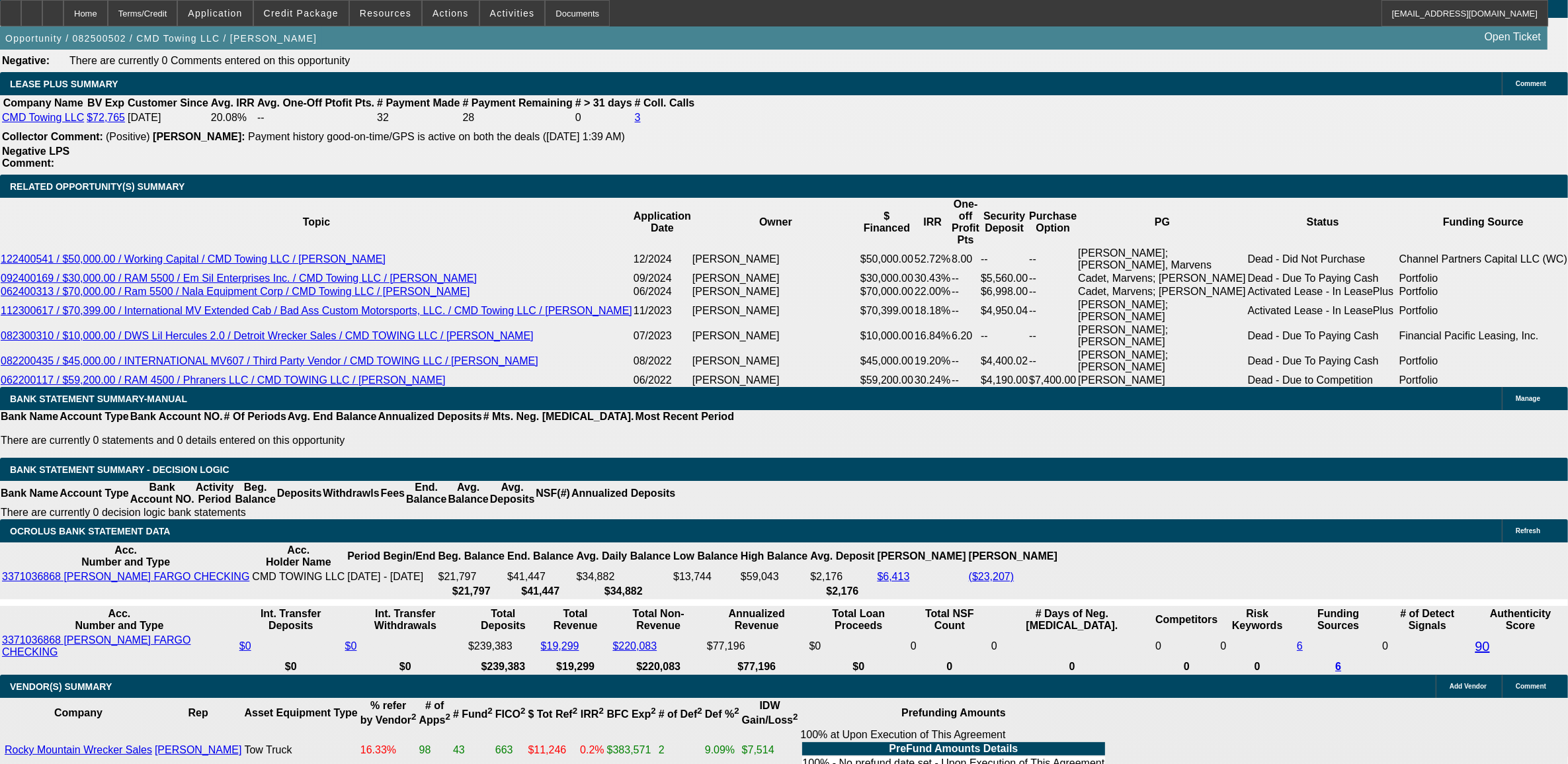
scroll to position [2150, 0]
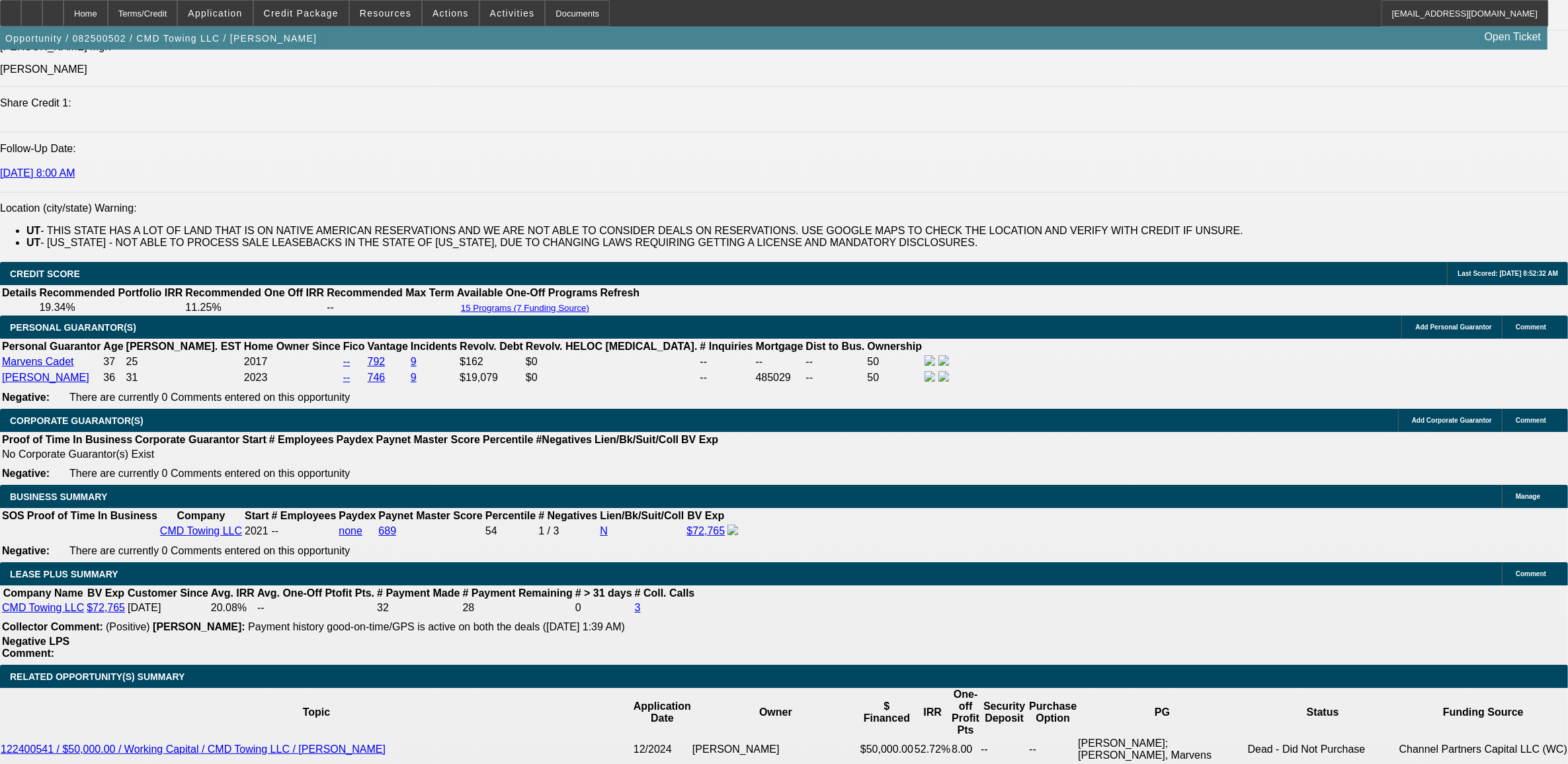
scroll to position [2067, 0]
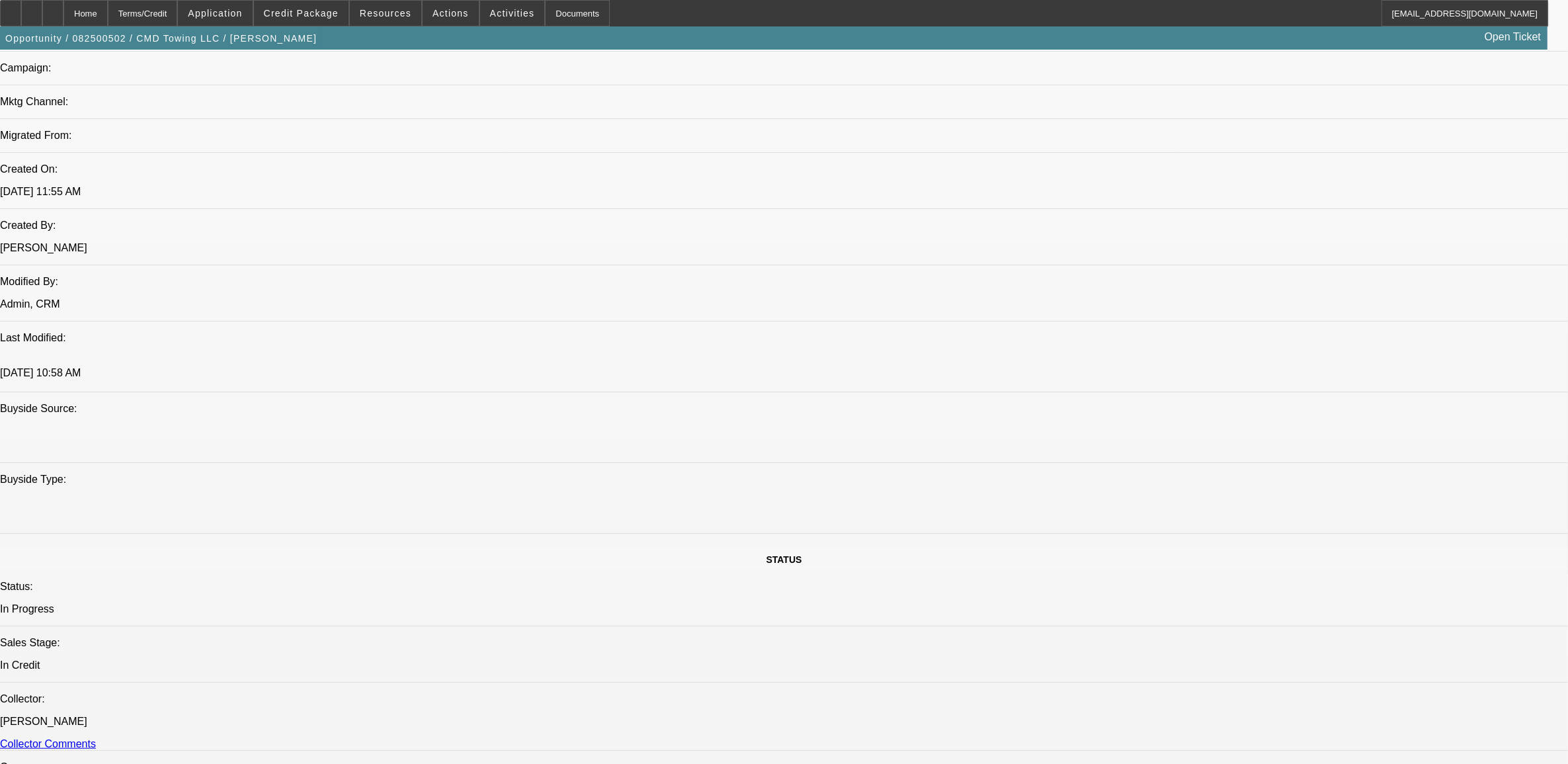
scroll to position [918, 0]
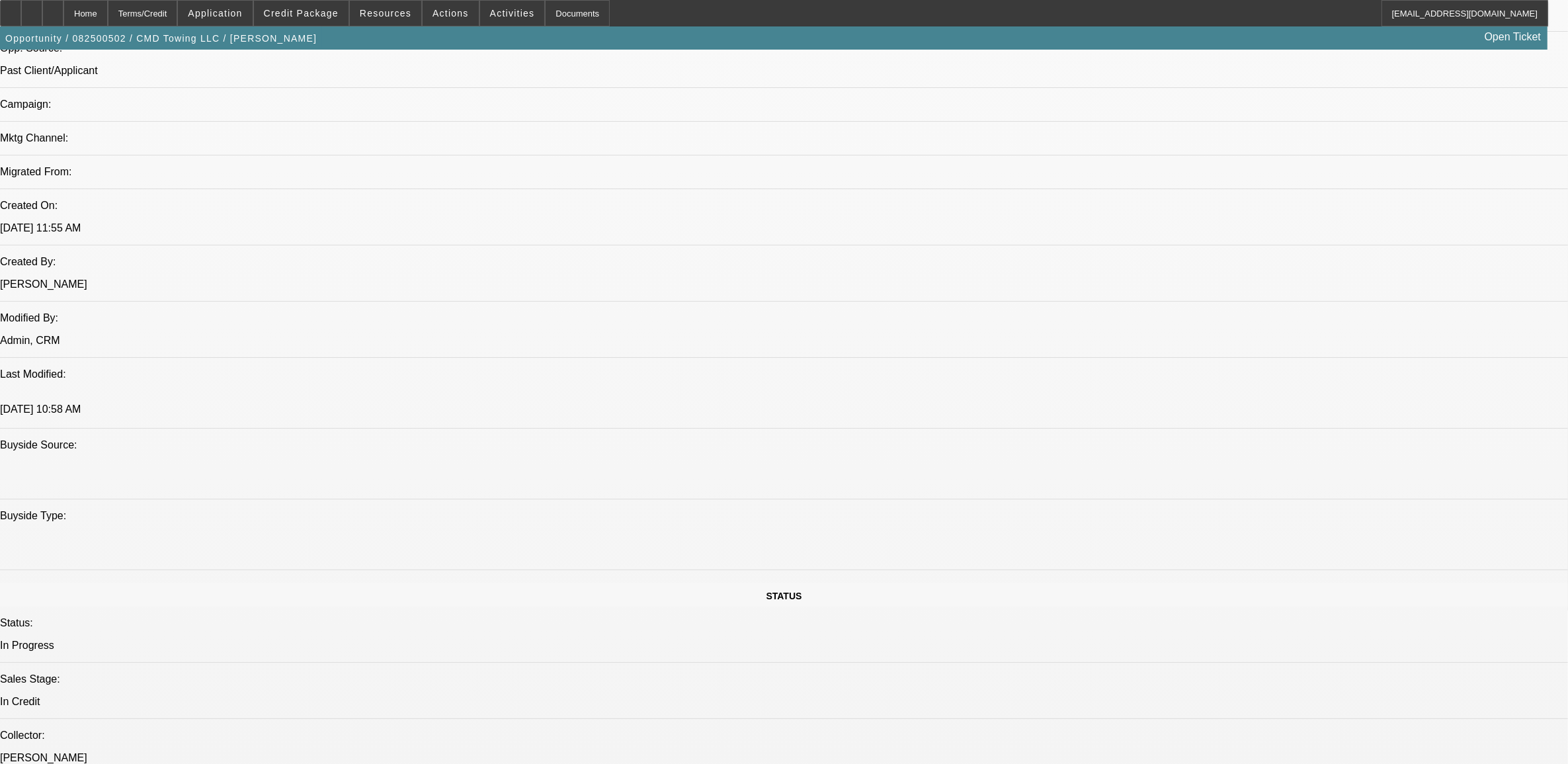
scroll to position [248, 0]
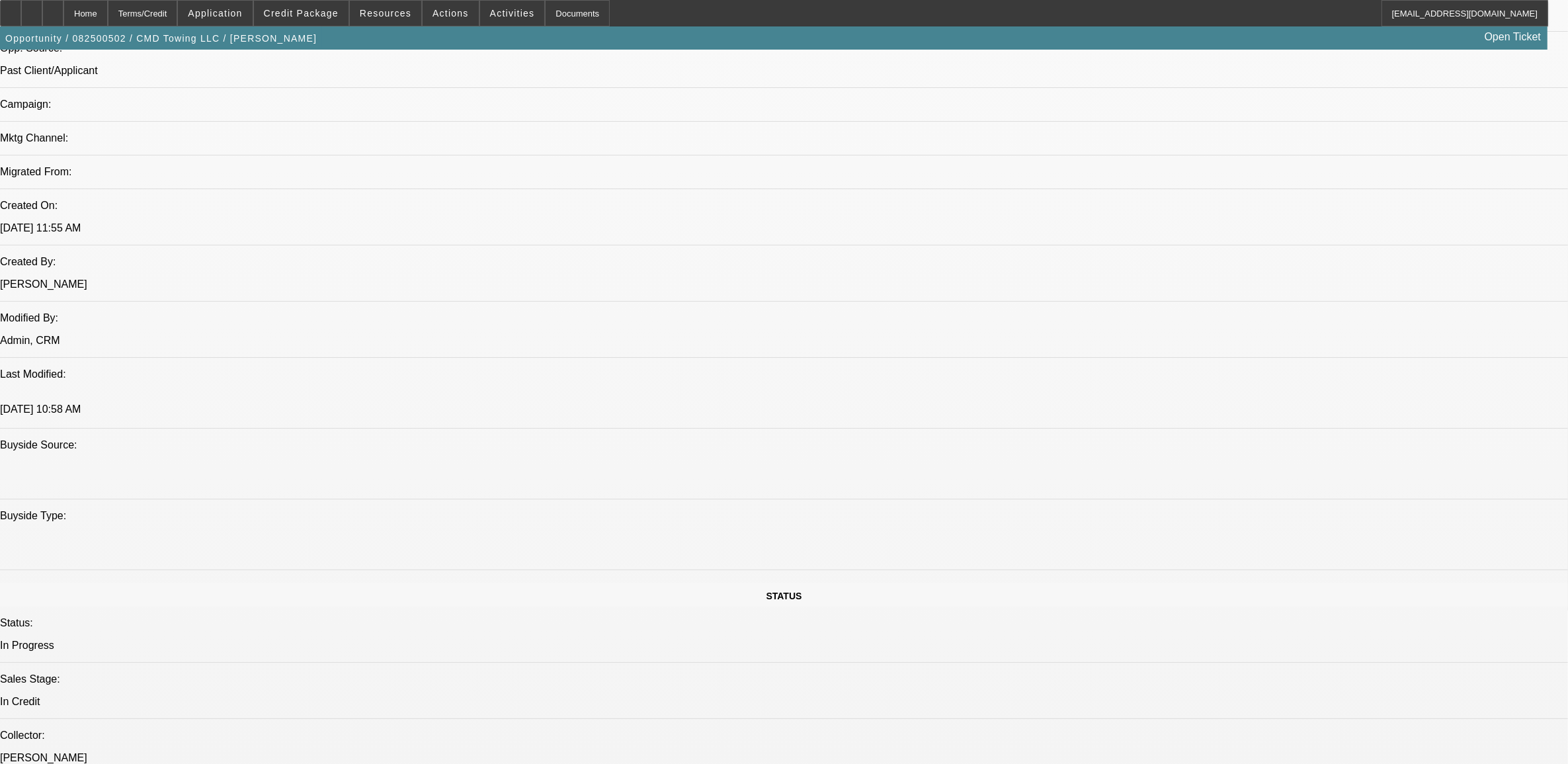
scroll to position [0, 0]
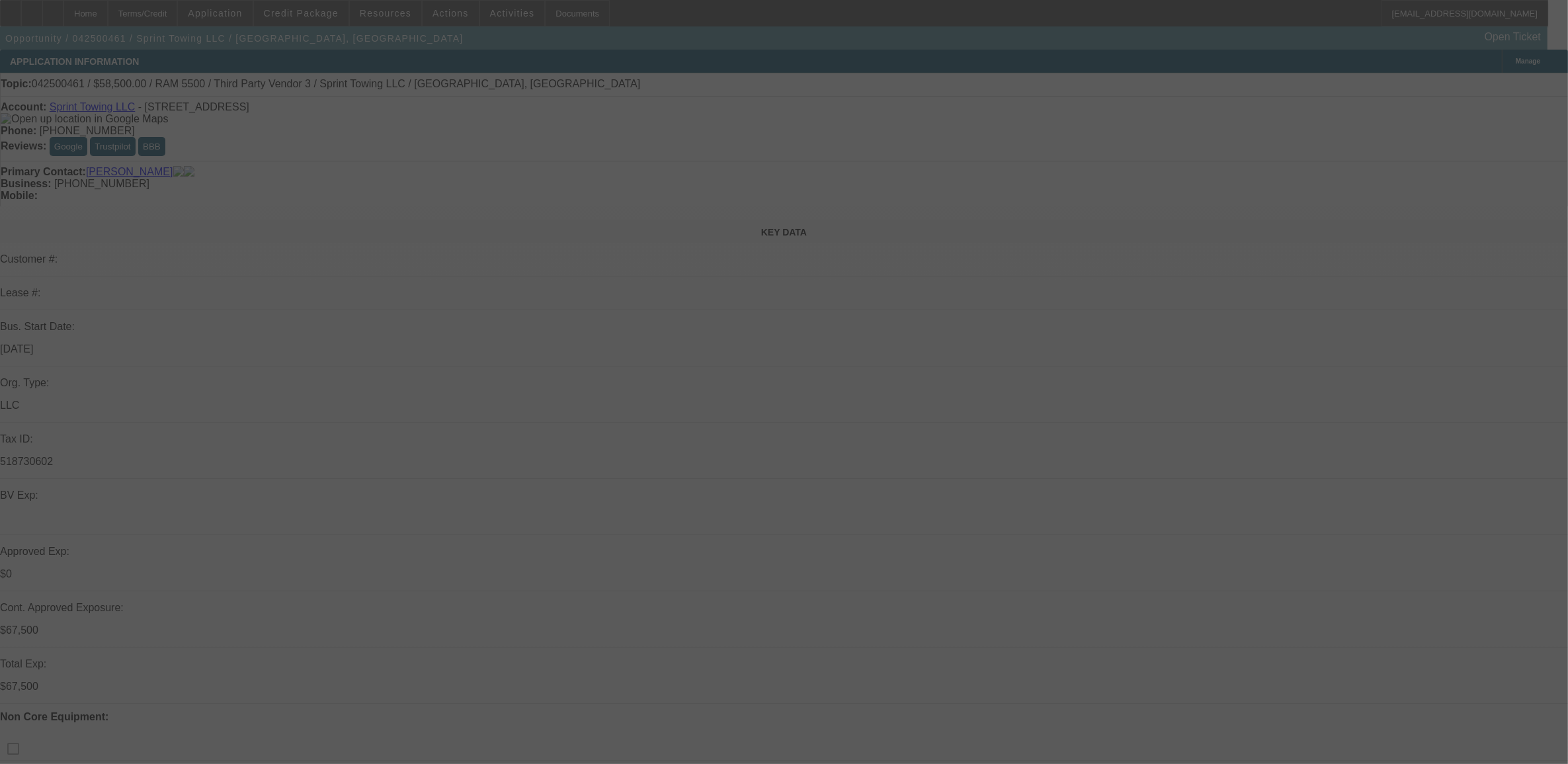
select select "0"
select select "0.1"
select select "2"
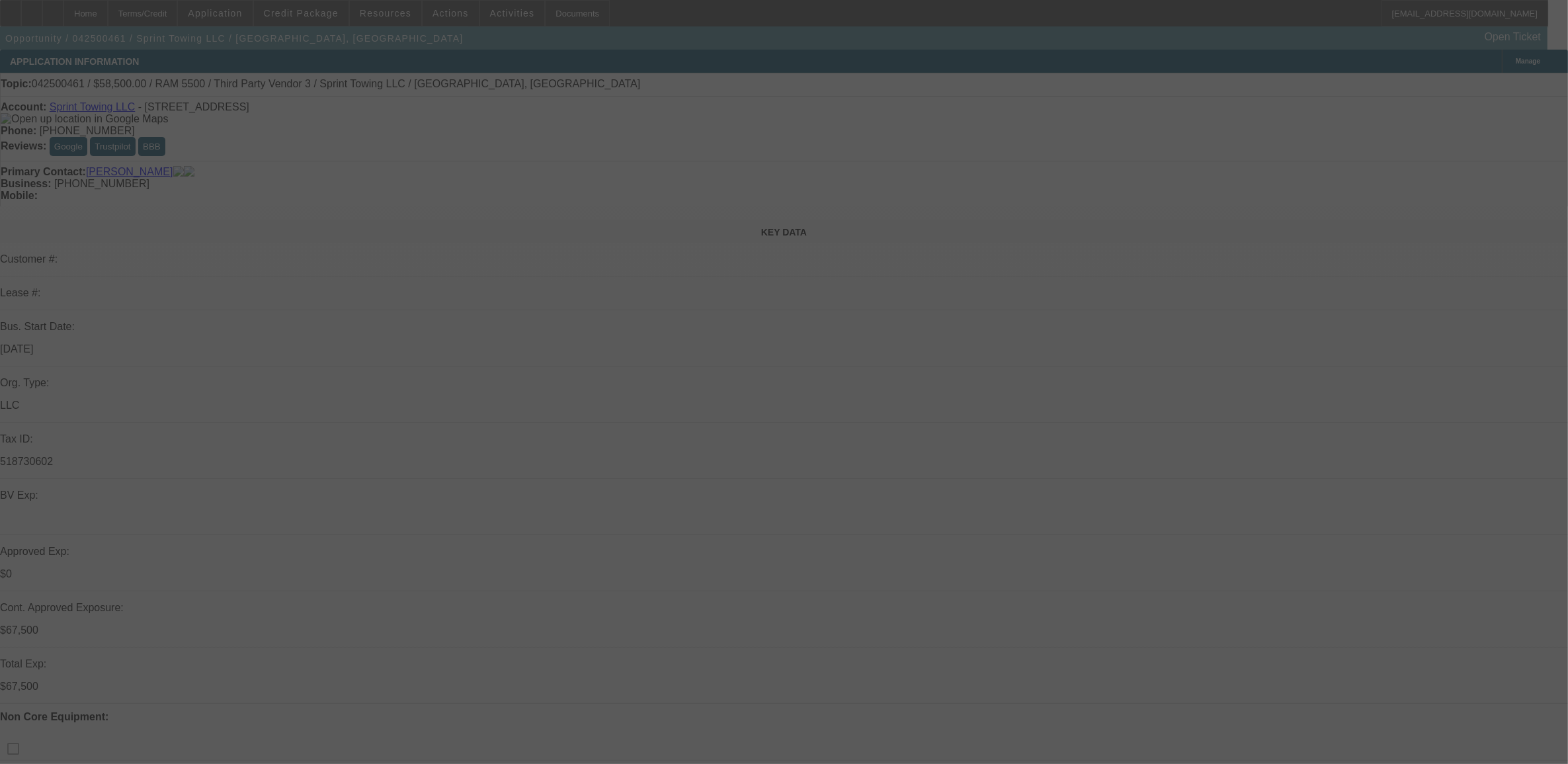
select select "0.1"
select select "2"
select select "0.1"
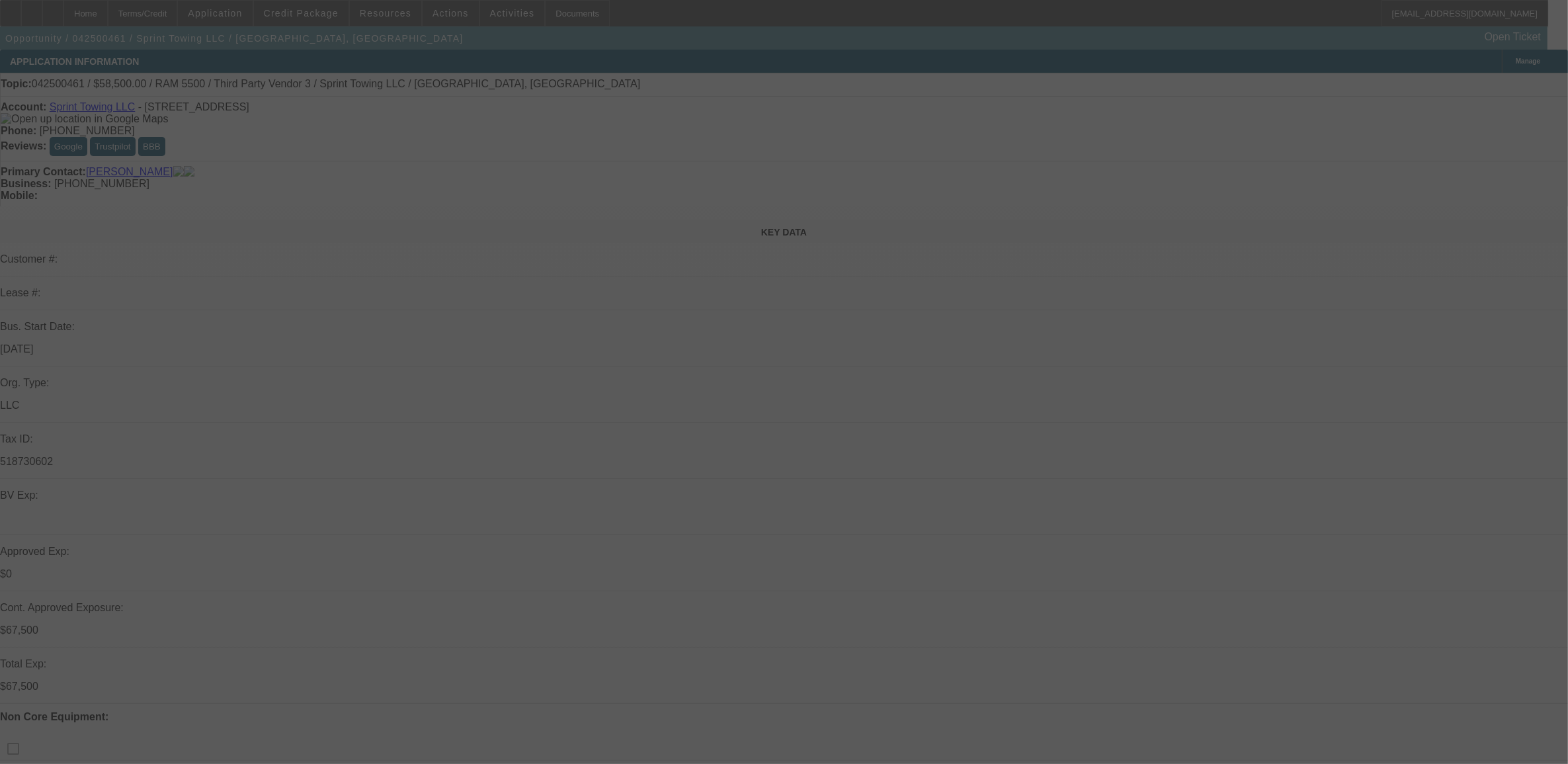
select select "2"
select select "0.1"
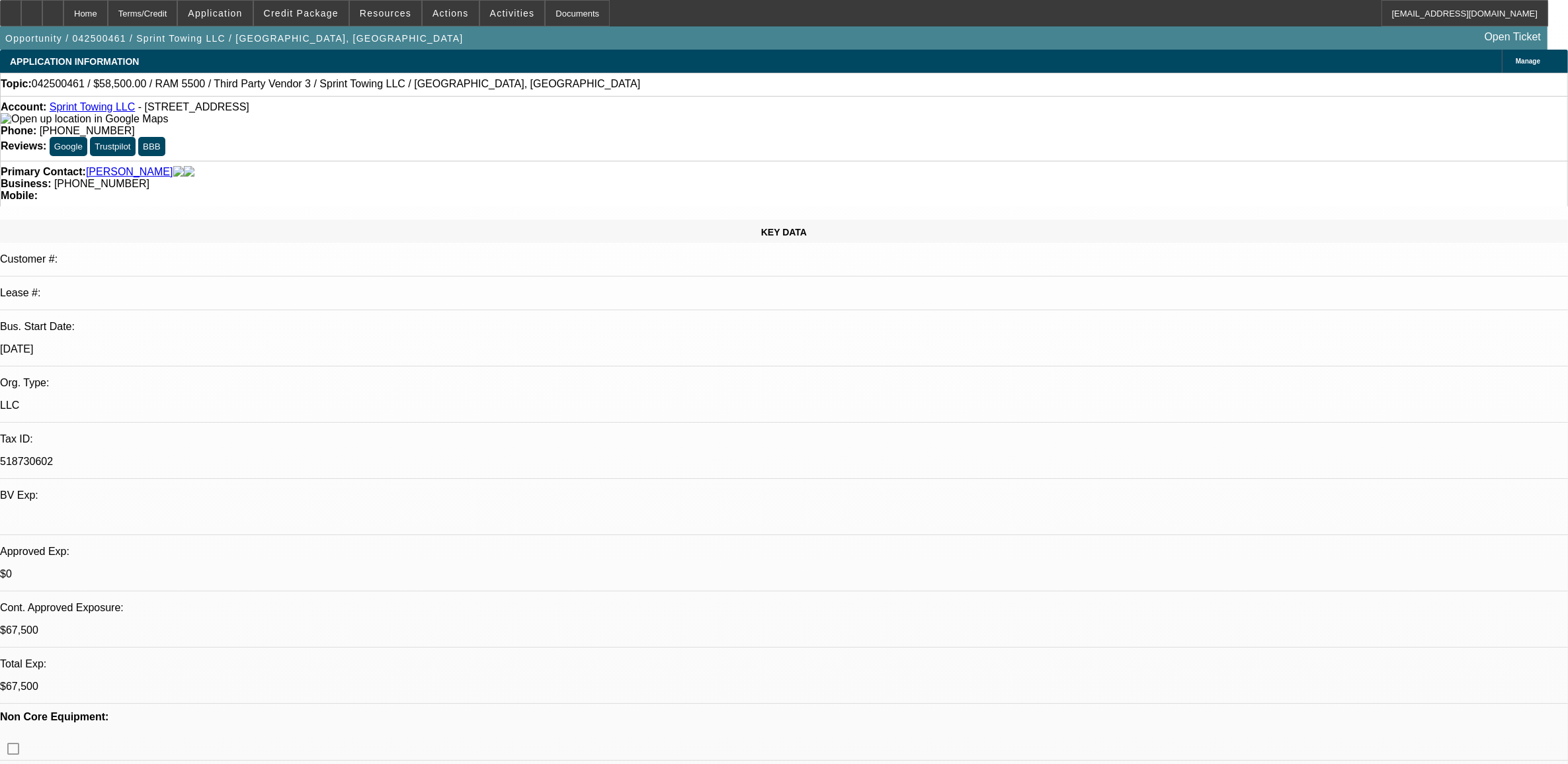
select select "1"
select select "3"
select select "4"
select select "1"
select select "2"
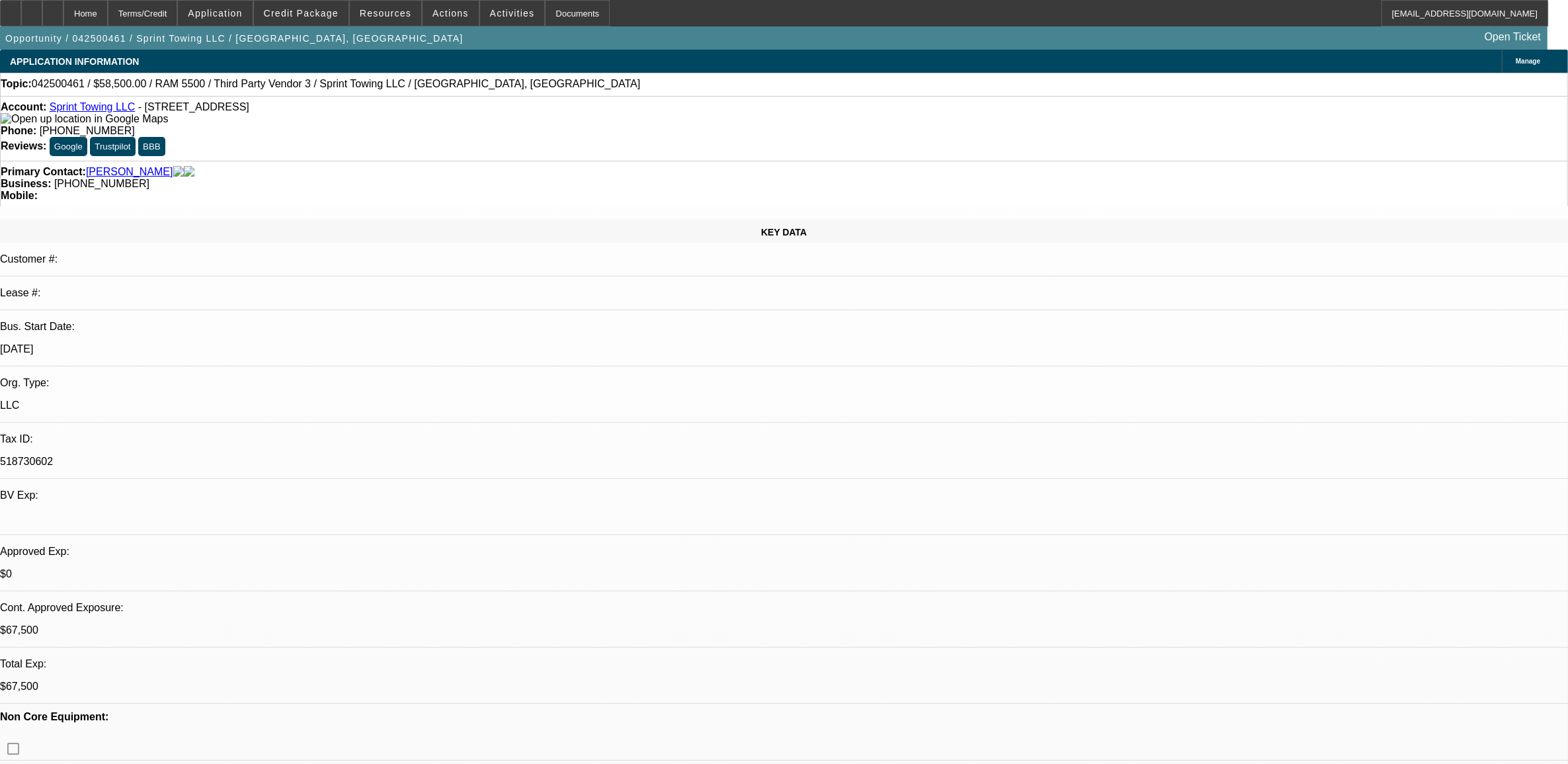
select select "4"
select select "1"
select select "2"
select select "4"
select select "1"
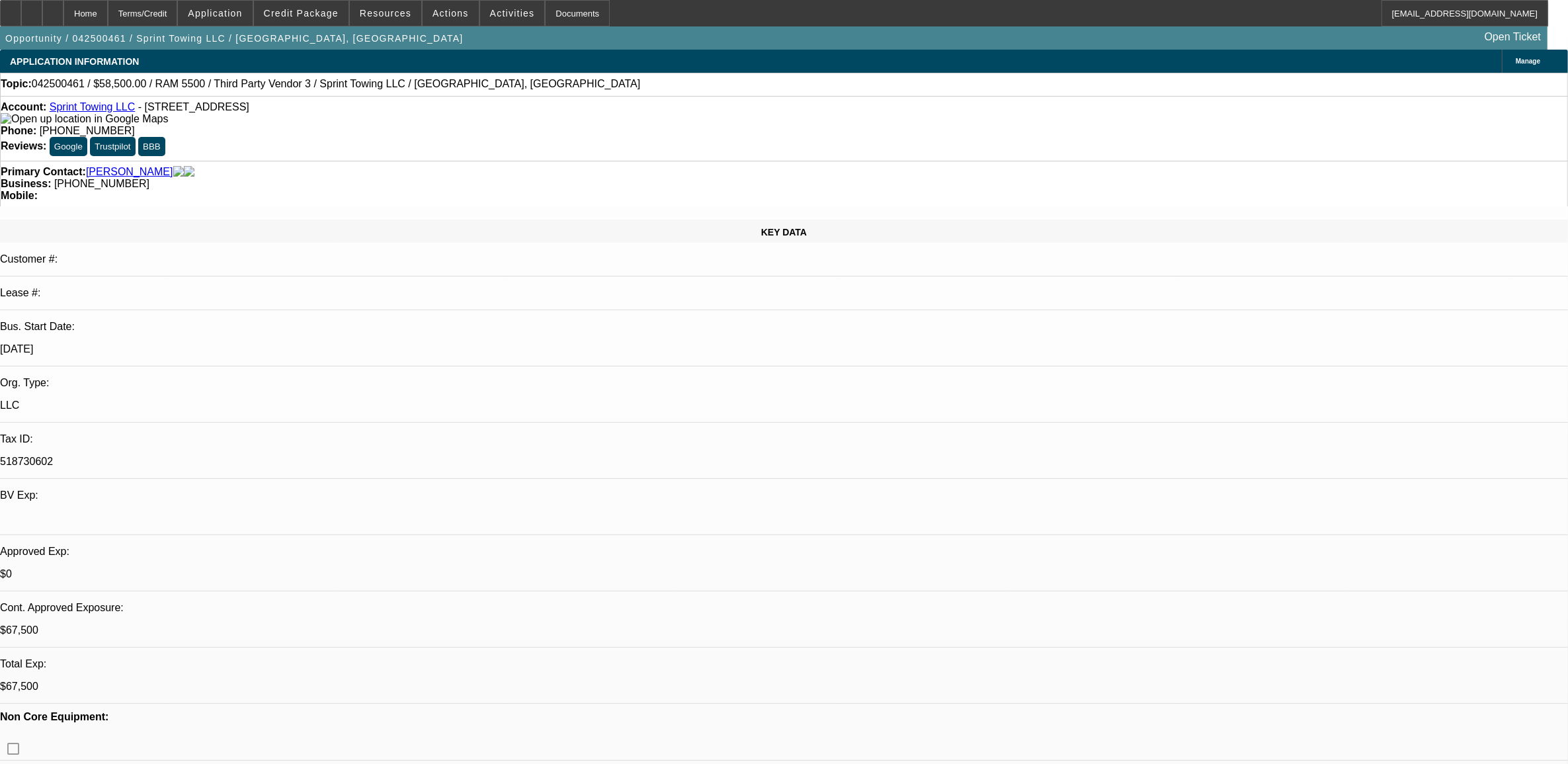
select select "2"
select select "4"
click at [329, 11] on span "Credit Package" at bounding box center [301, 13] width 75 height 11
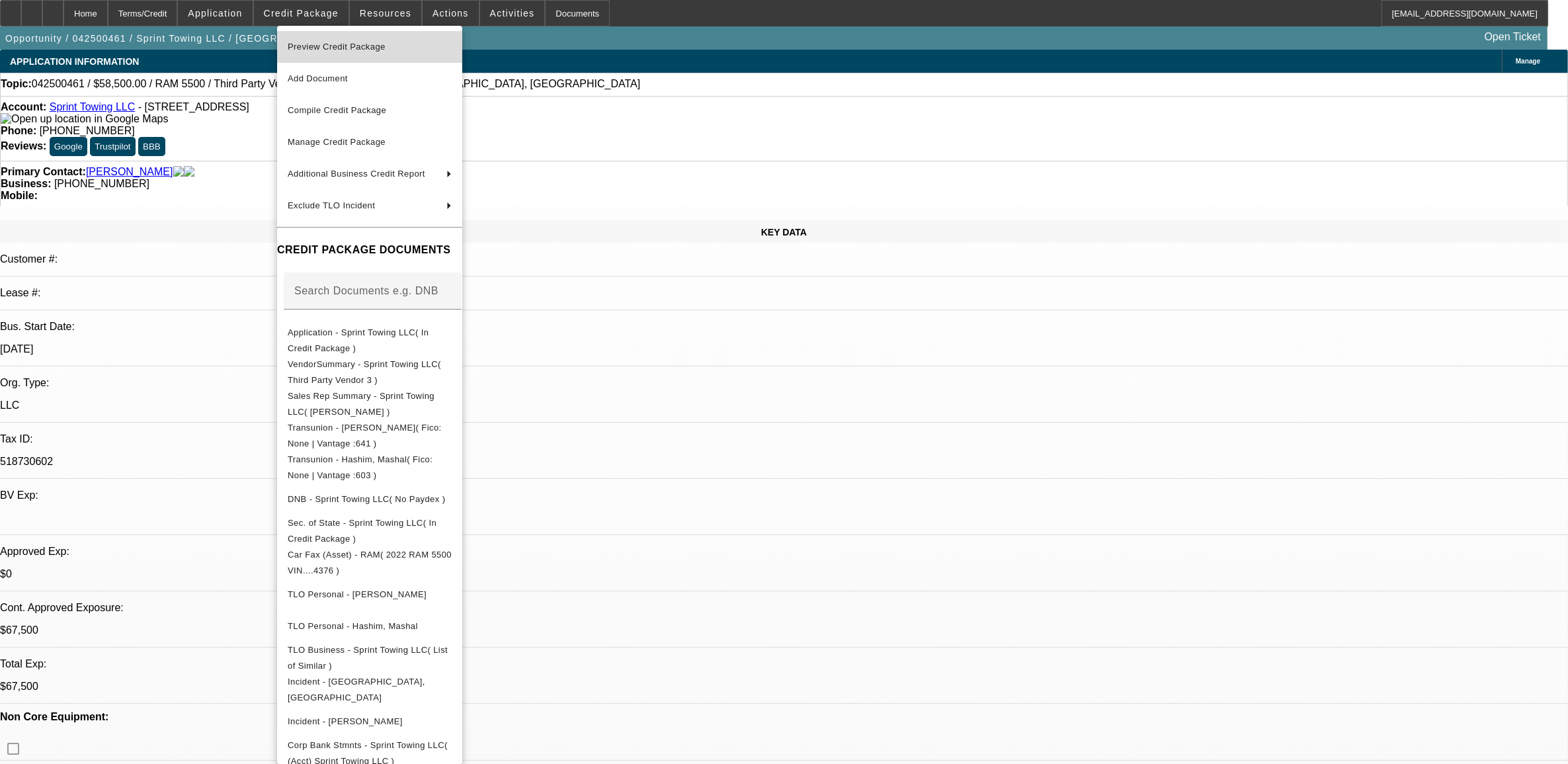
click at [359, 47] on span "Preview Credit Package" at bounding box center [336, 47] width 98 height 10
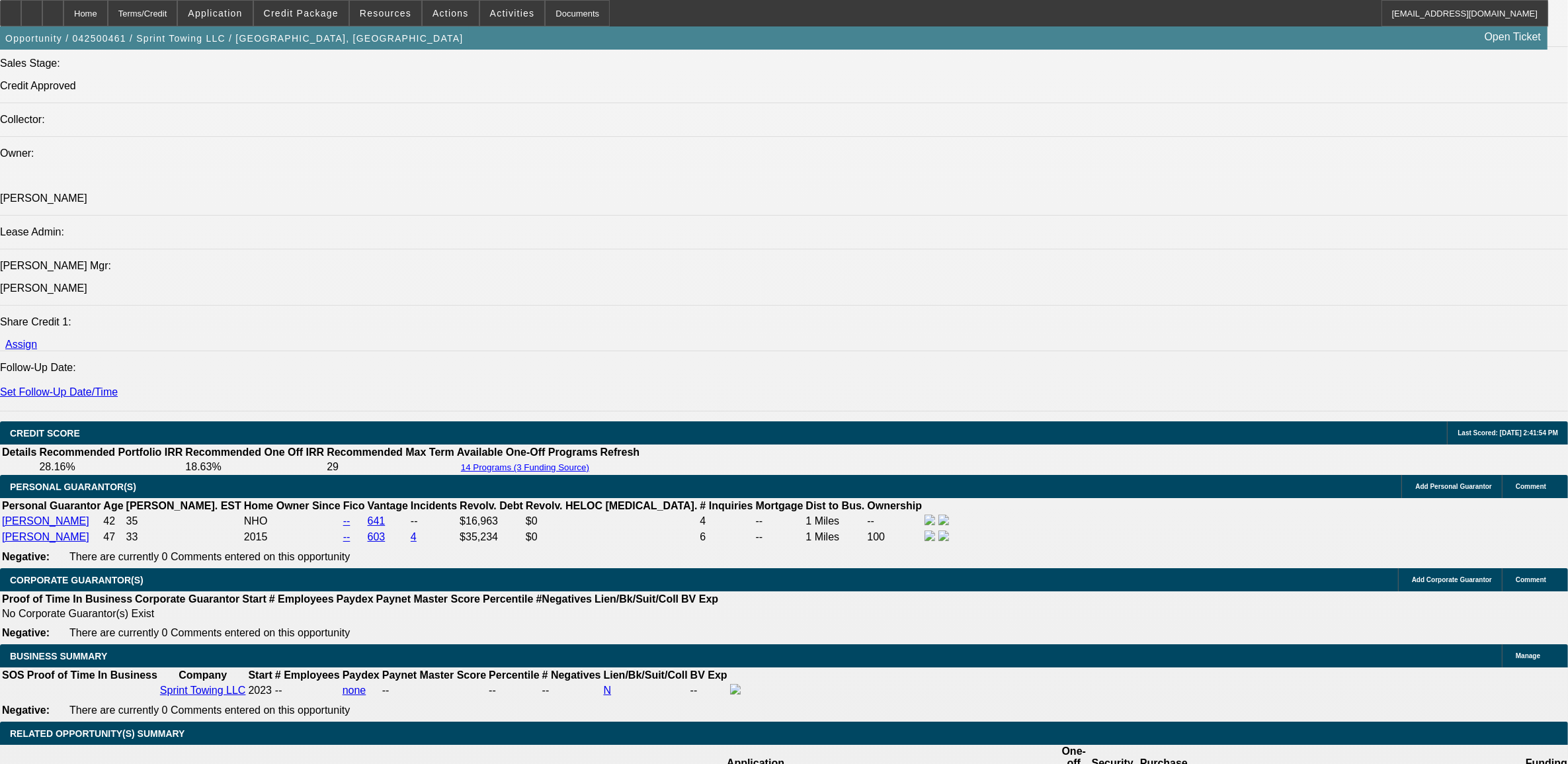
scroll to position [1571, 0]
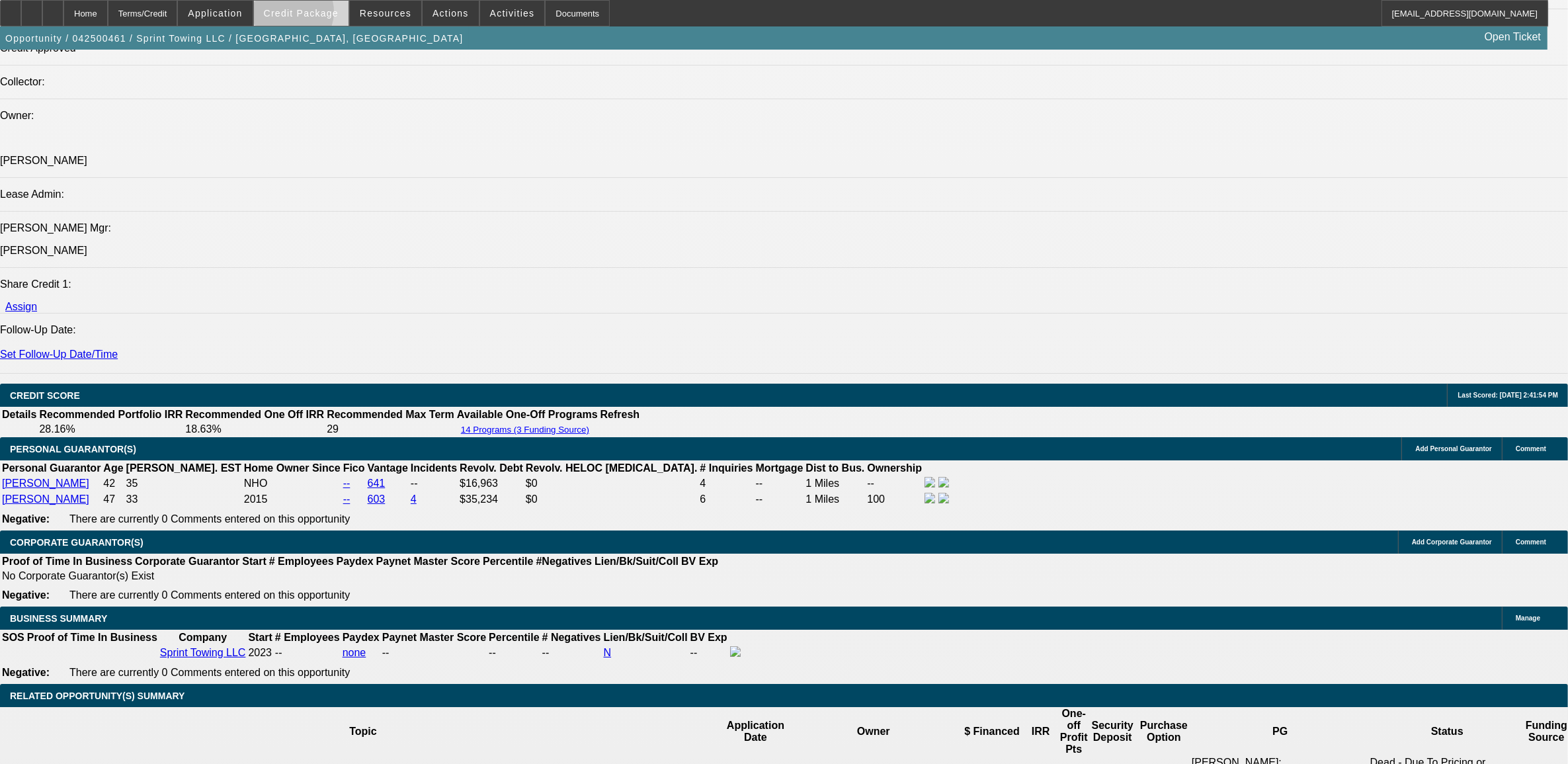
click at [311, 15] on span "Credit Package" at bounding box center [301, 13] width 75 height 11
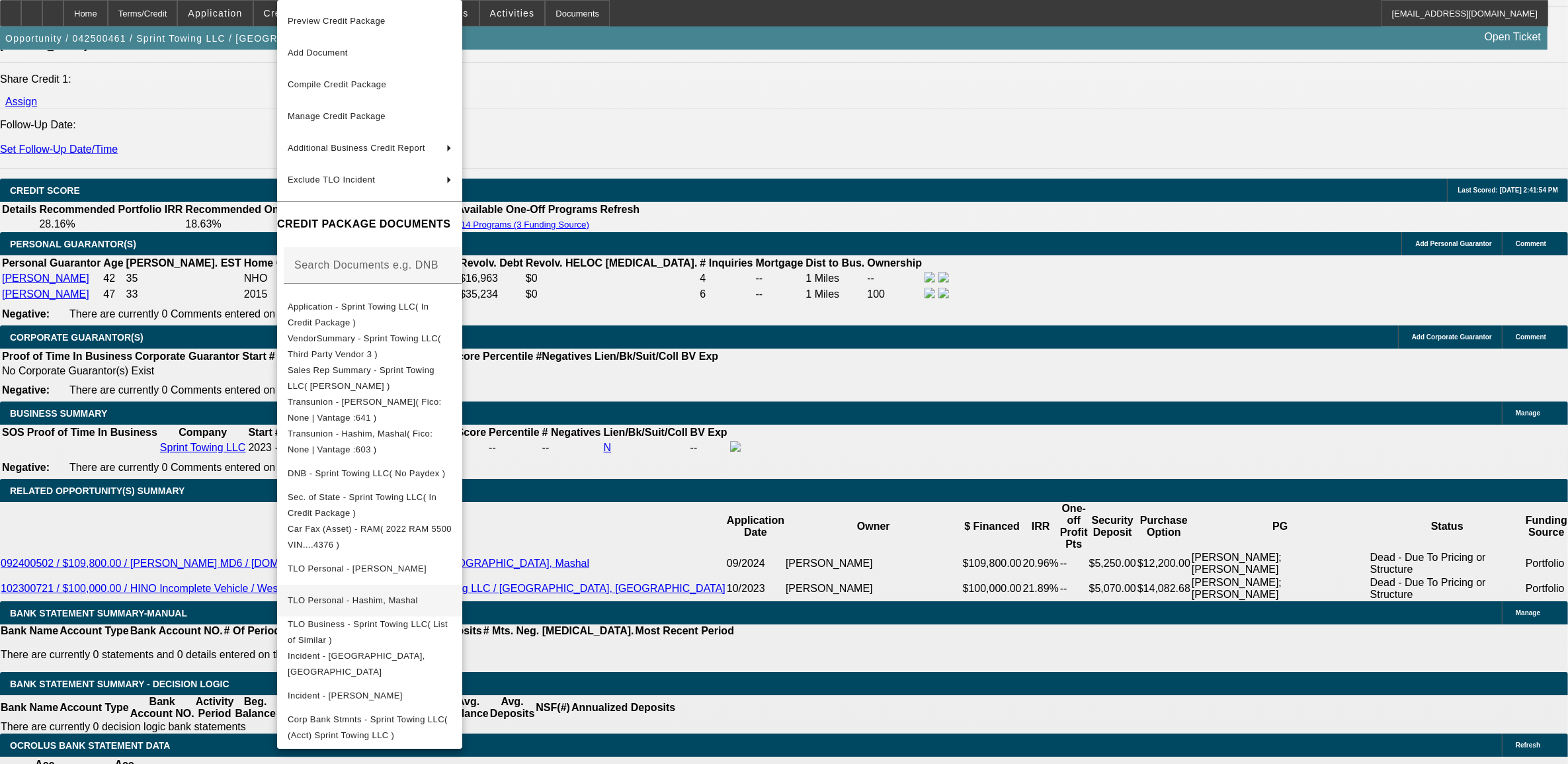
scroll to position [1819, 0]
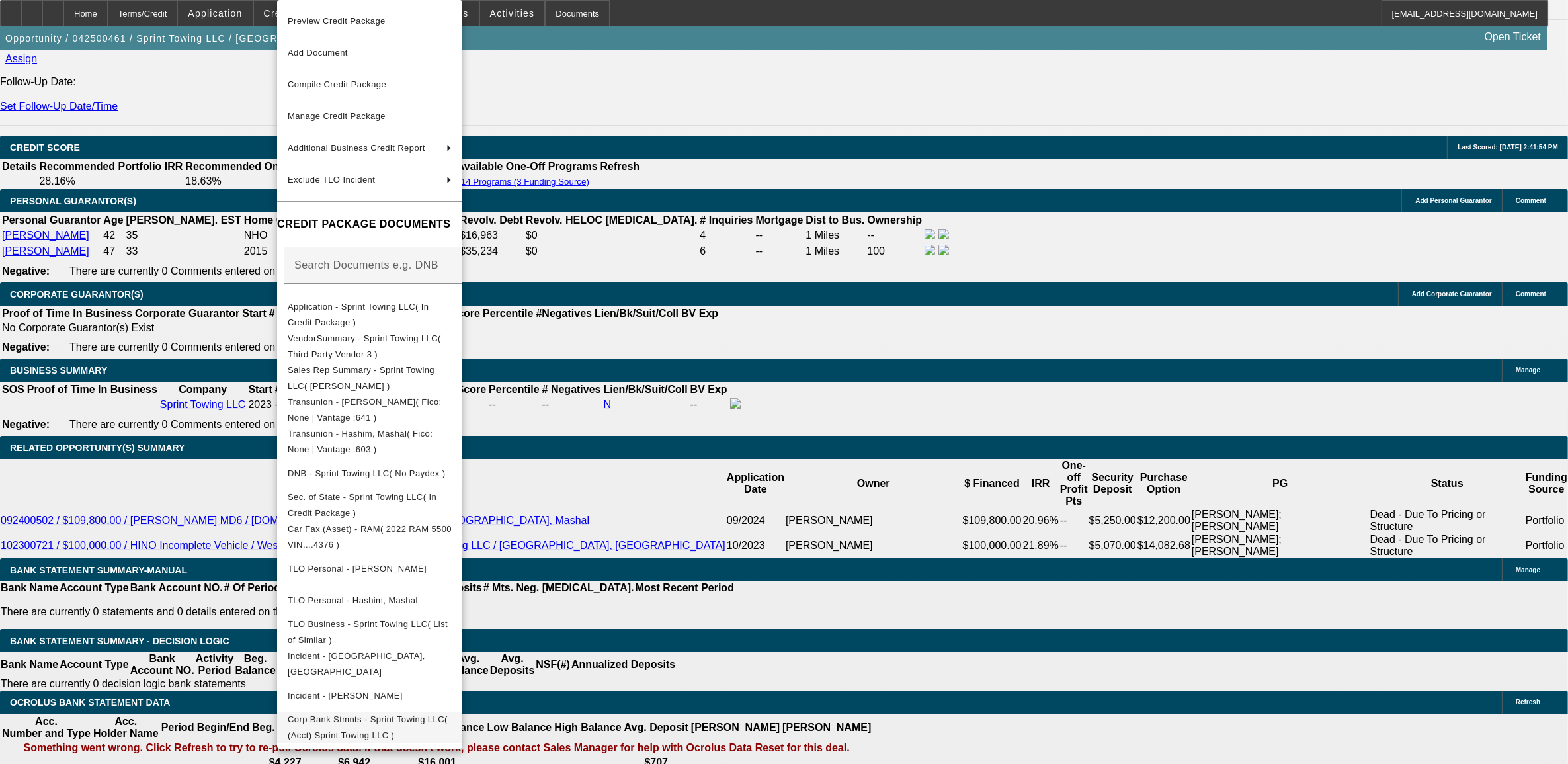
click at [422, 735] on button "Corp Bank Stmnts - Sprint Towing LLC( (Acct) Sprint Towing LLC )" at bounding box center [369, 727] width 185 height 32
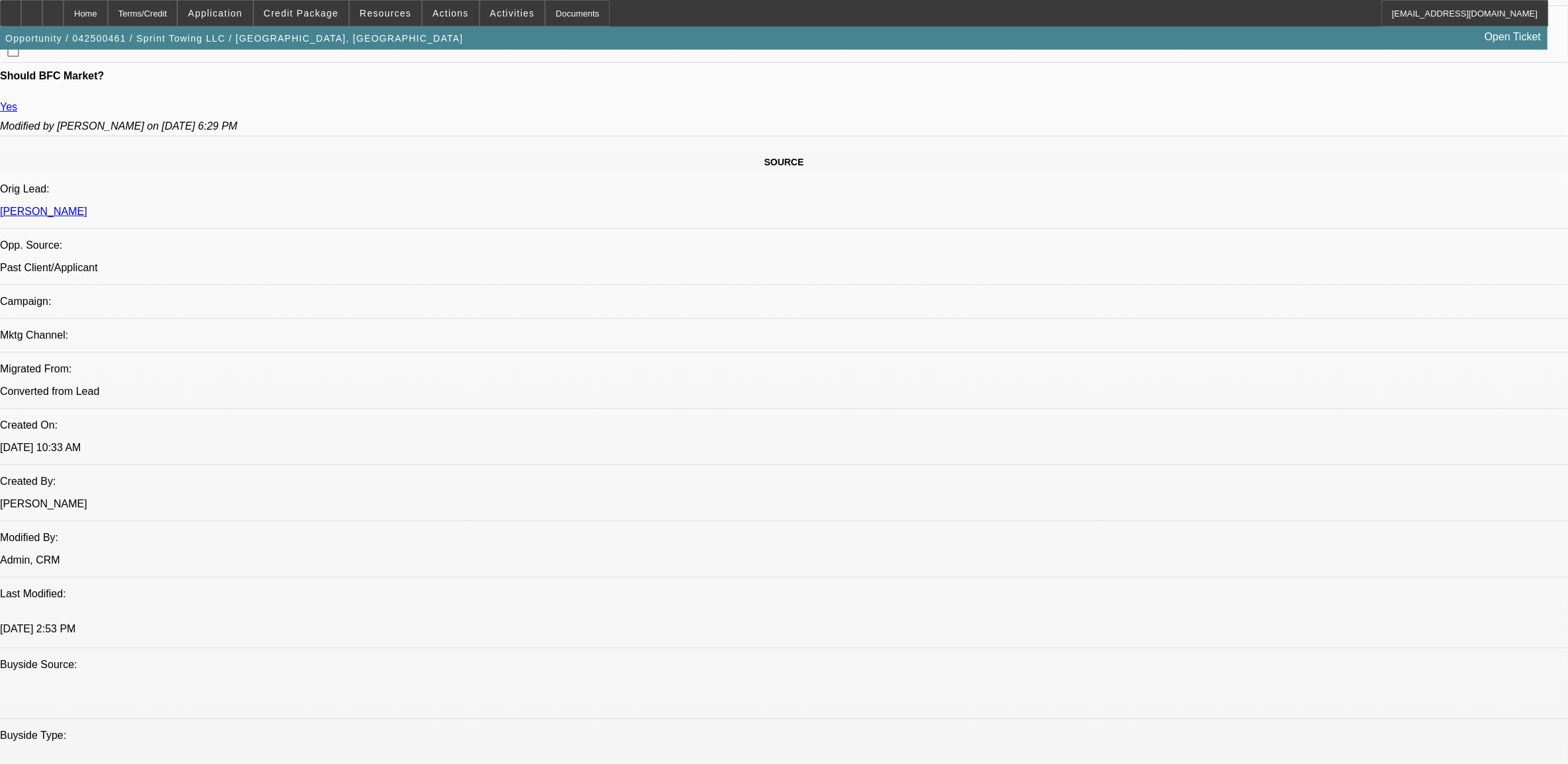
scroll to position [662, 0]
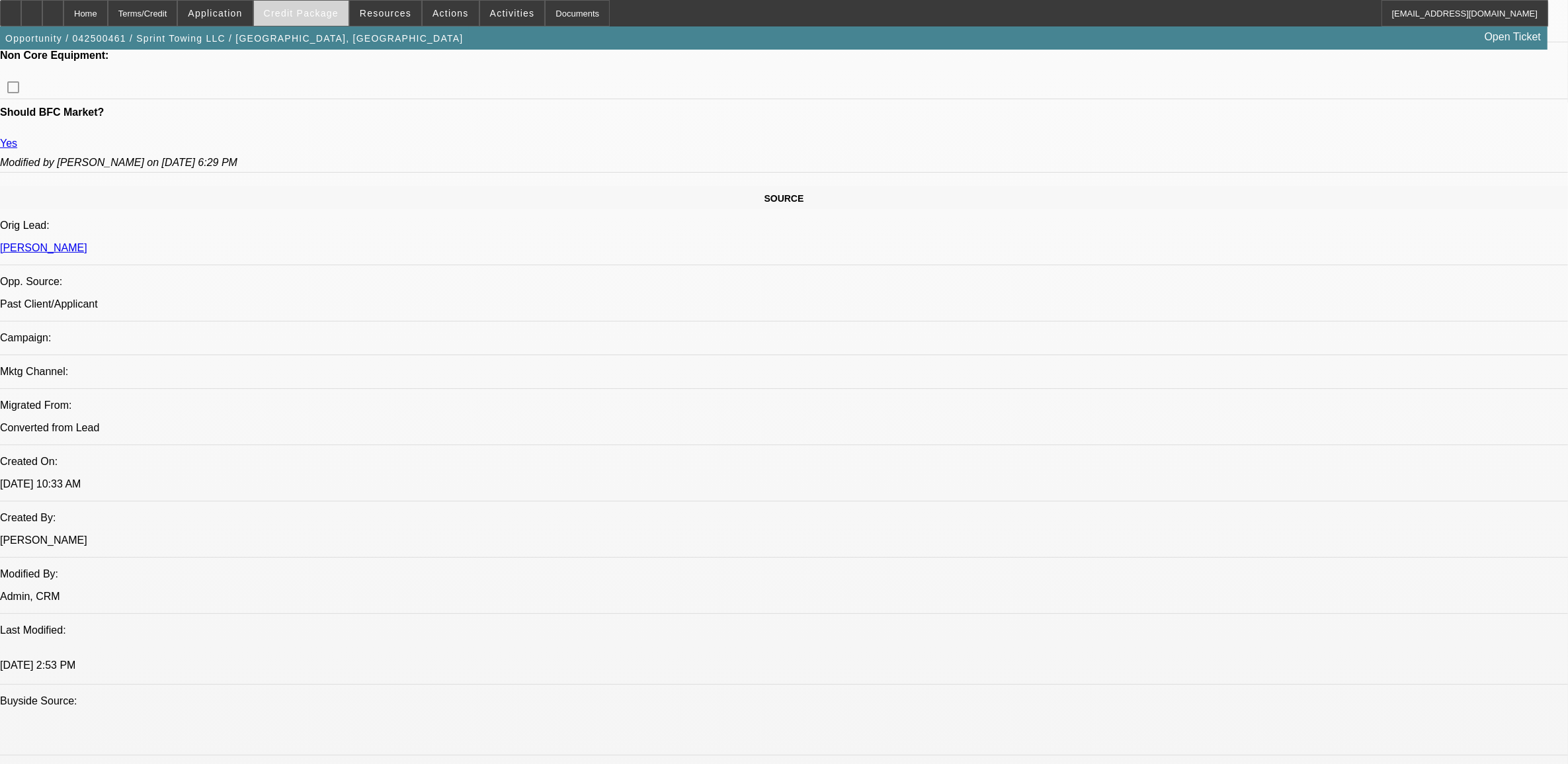
click at [286, 15] on span "Credit Package" at bounding box center [301, 13] width 75 height 11
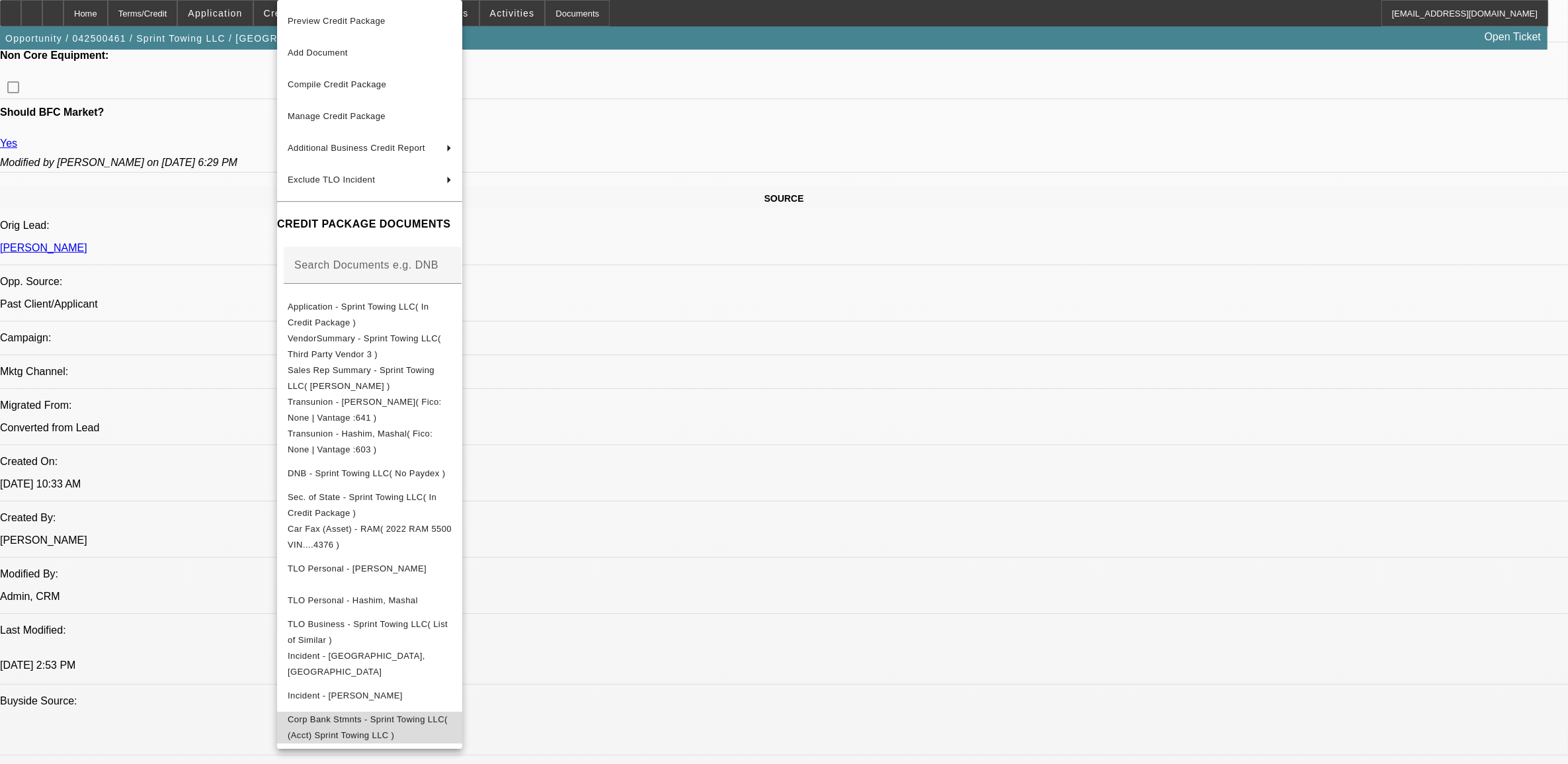
click at [401, 721] on span "Corp Bank Stmnts - Sprint Towing LLC( (Acct) Sprint Towing LLC )" at bounding box center [367, 727] width 160 height 26
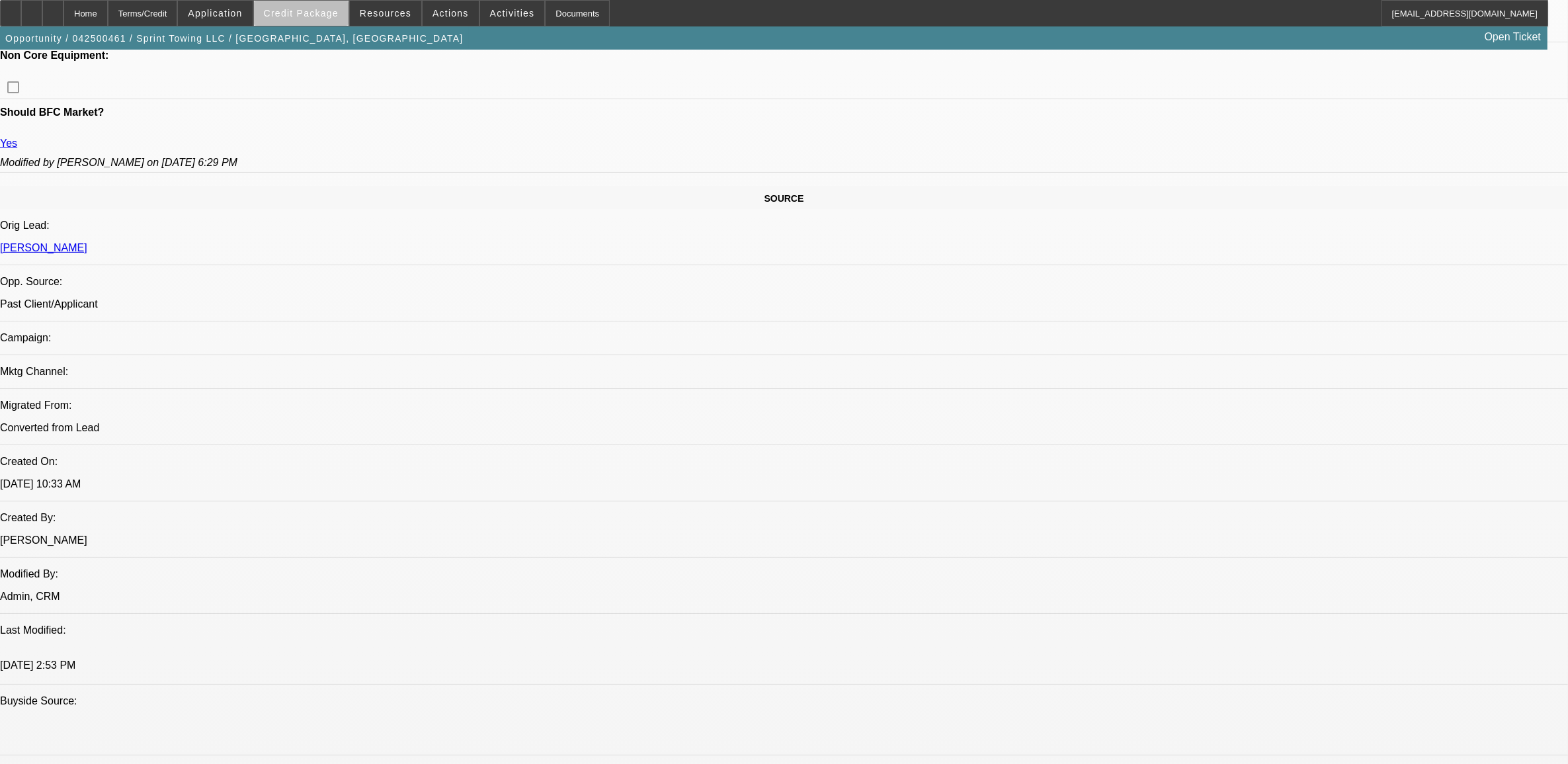
click at [329, 21] on span at bounding box center [301, 13] width 95 height 32
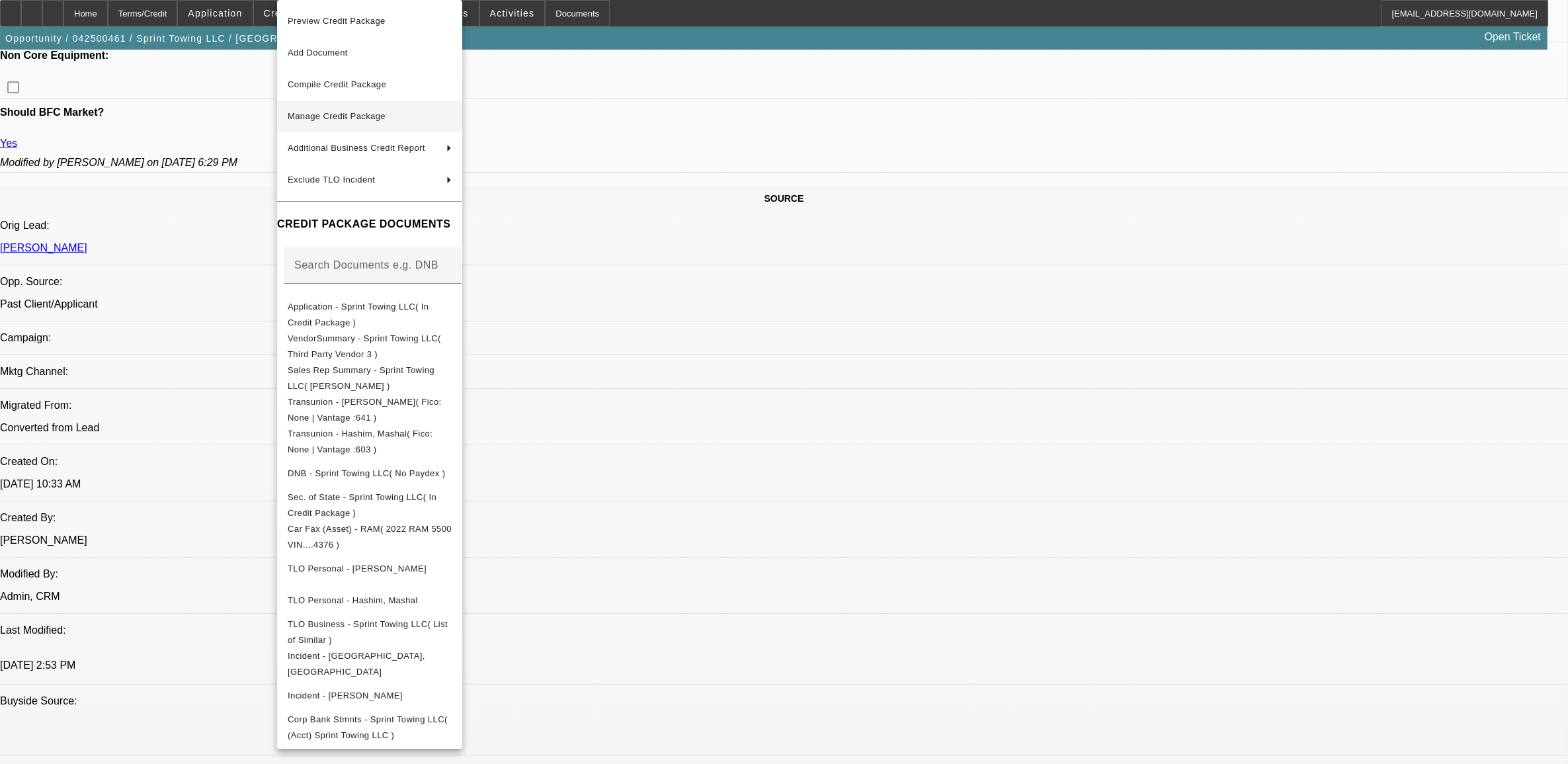
click at [337, 120] on span "Manage Credit Package" at bounding box center [369, 116] width 164 height 16
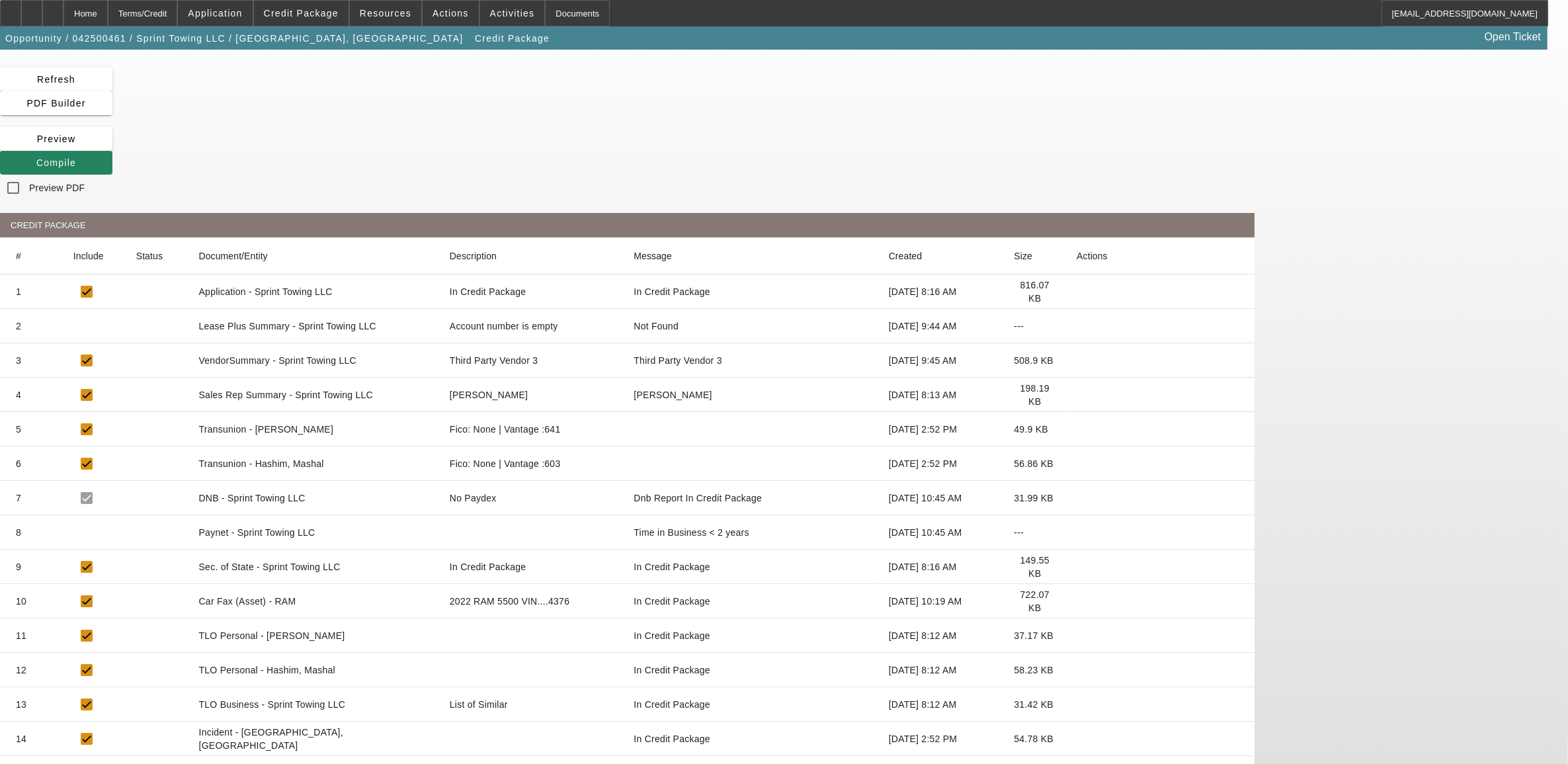
scroll to position [47, 0]
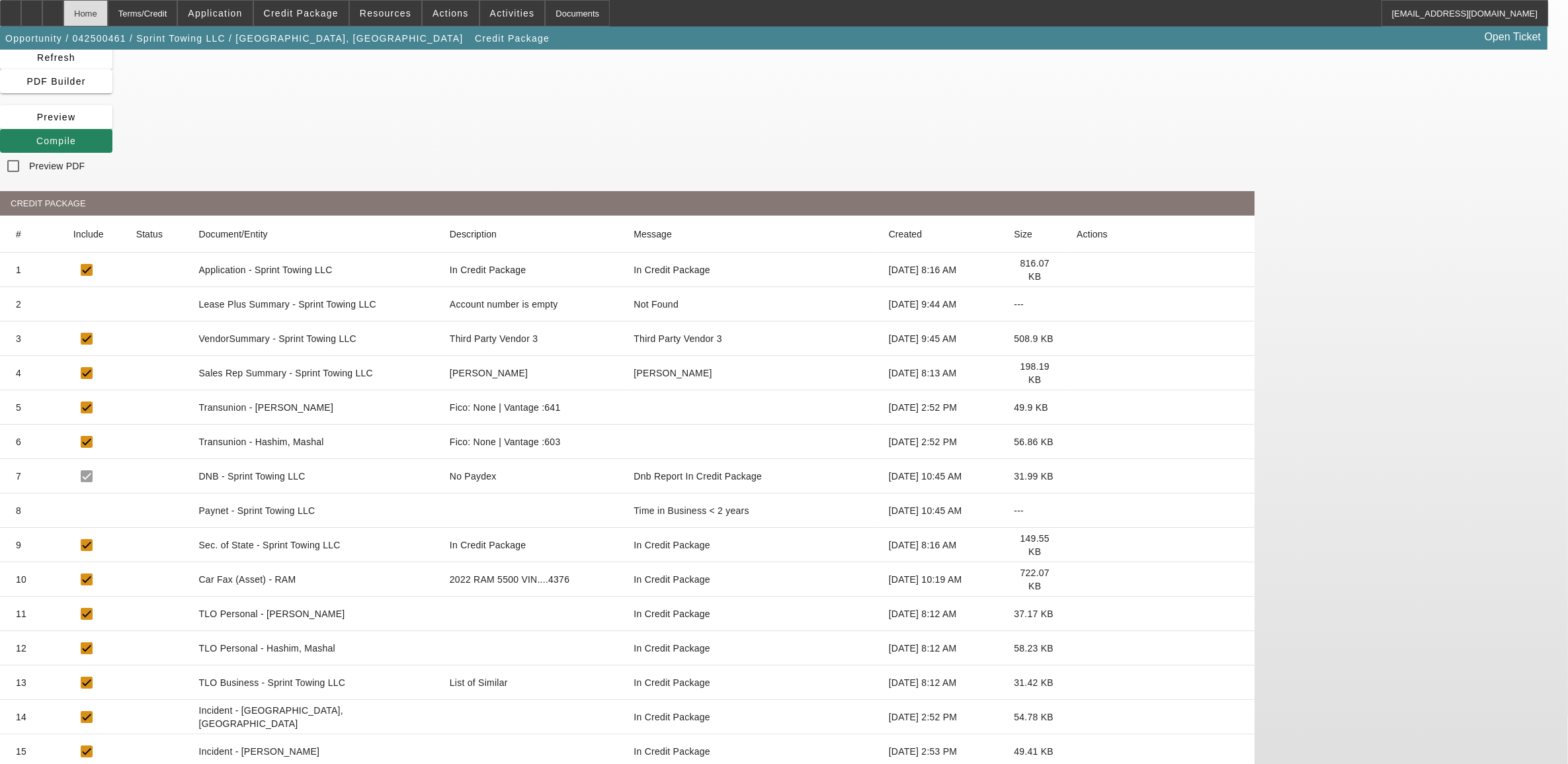
click at [108, 9] on div "Home" at bounding box center [85, 13] width 45 height 27
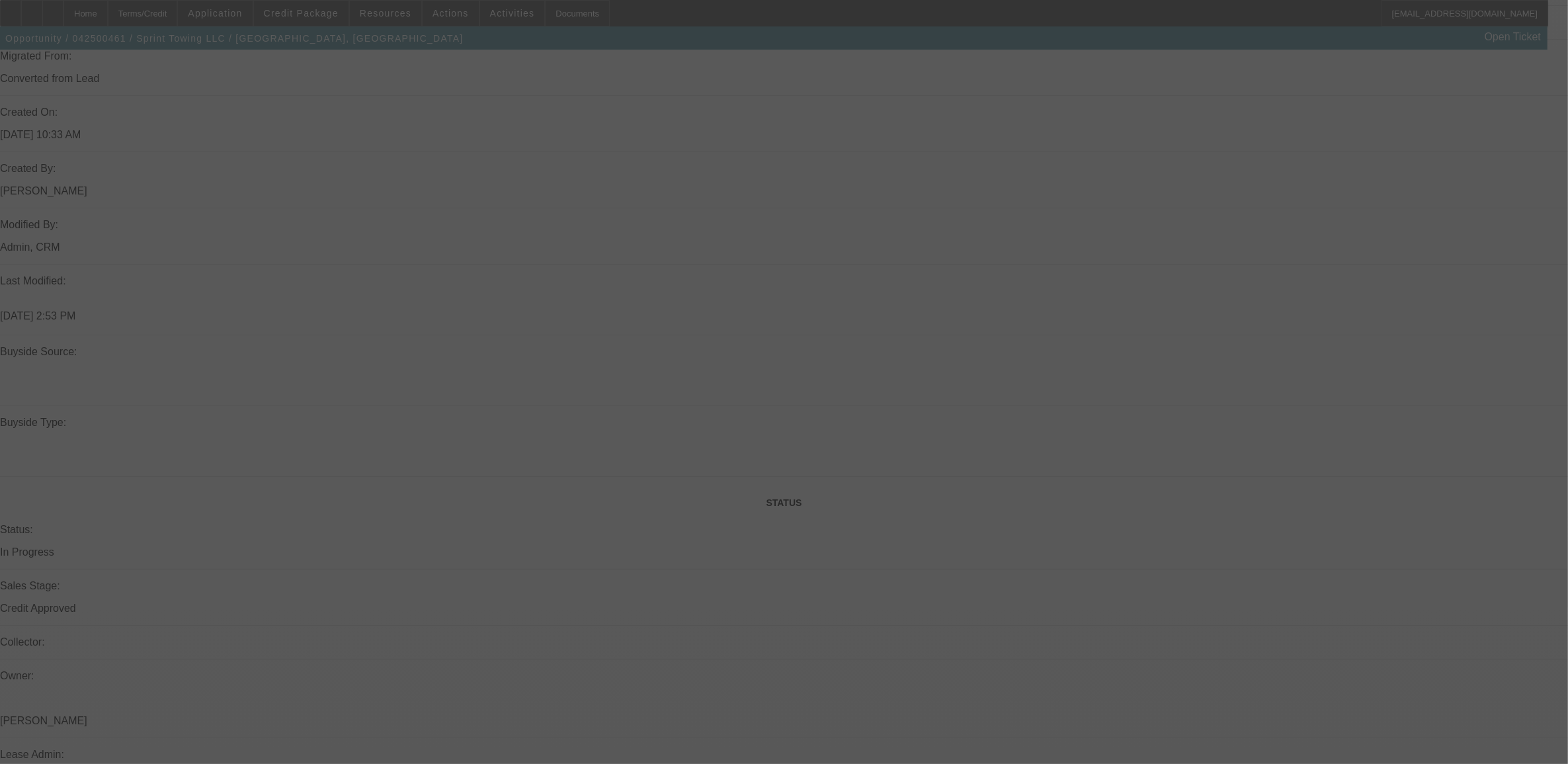
scroll to position [854, 0]
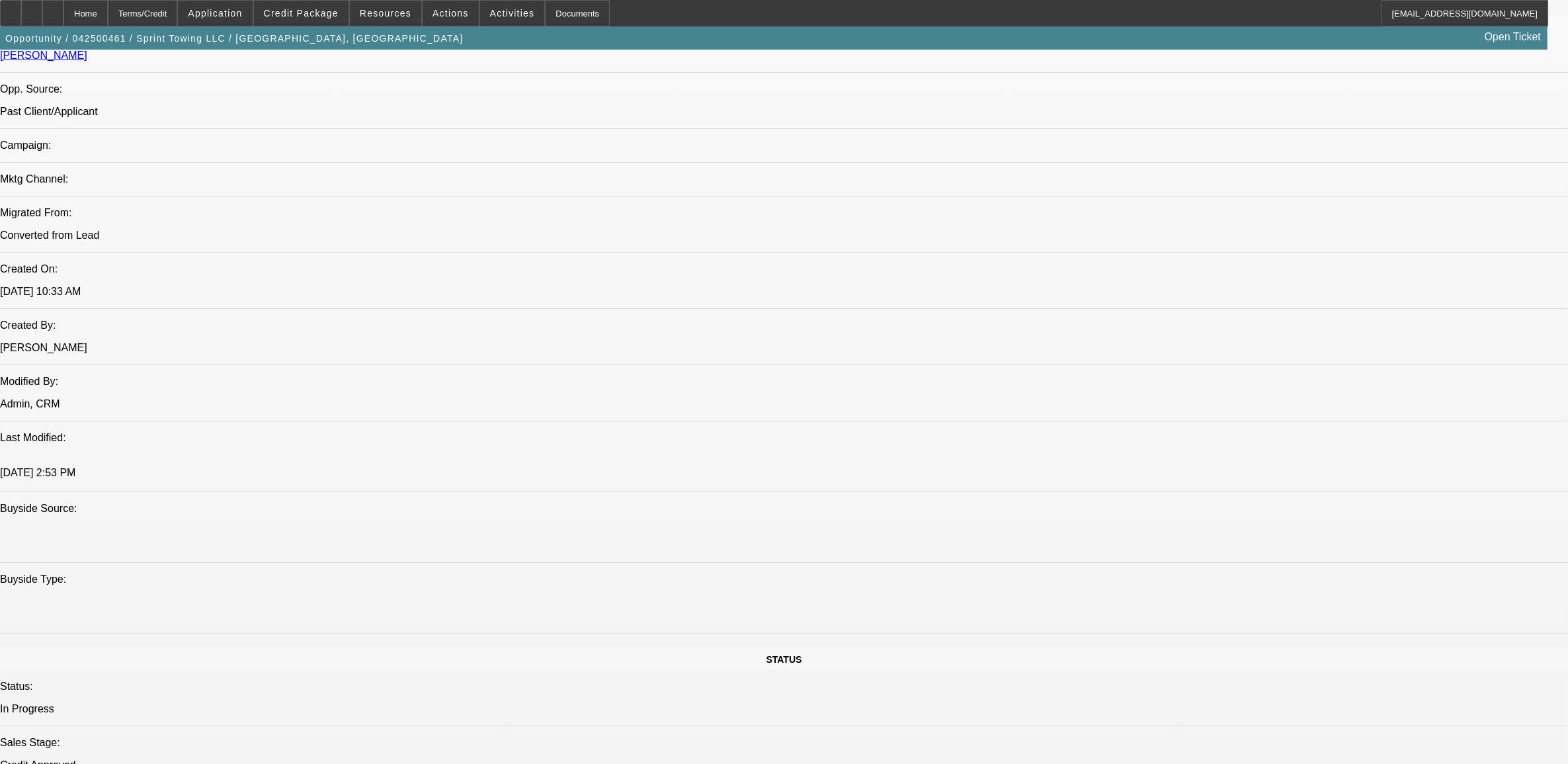
select select "0"
select select "3"
select select "0.1"
select select "4"
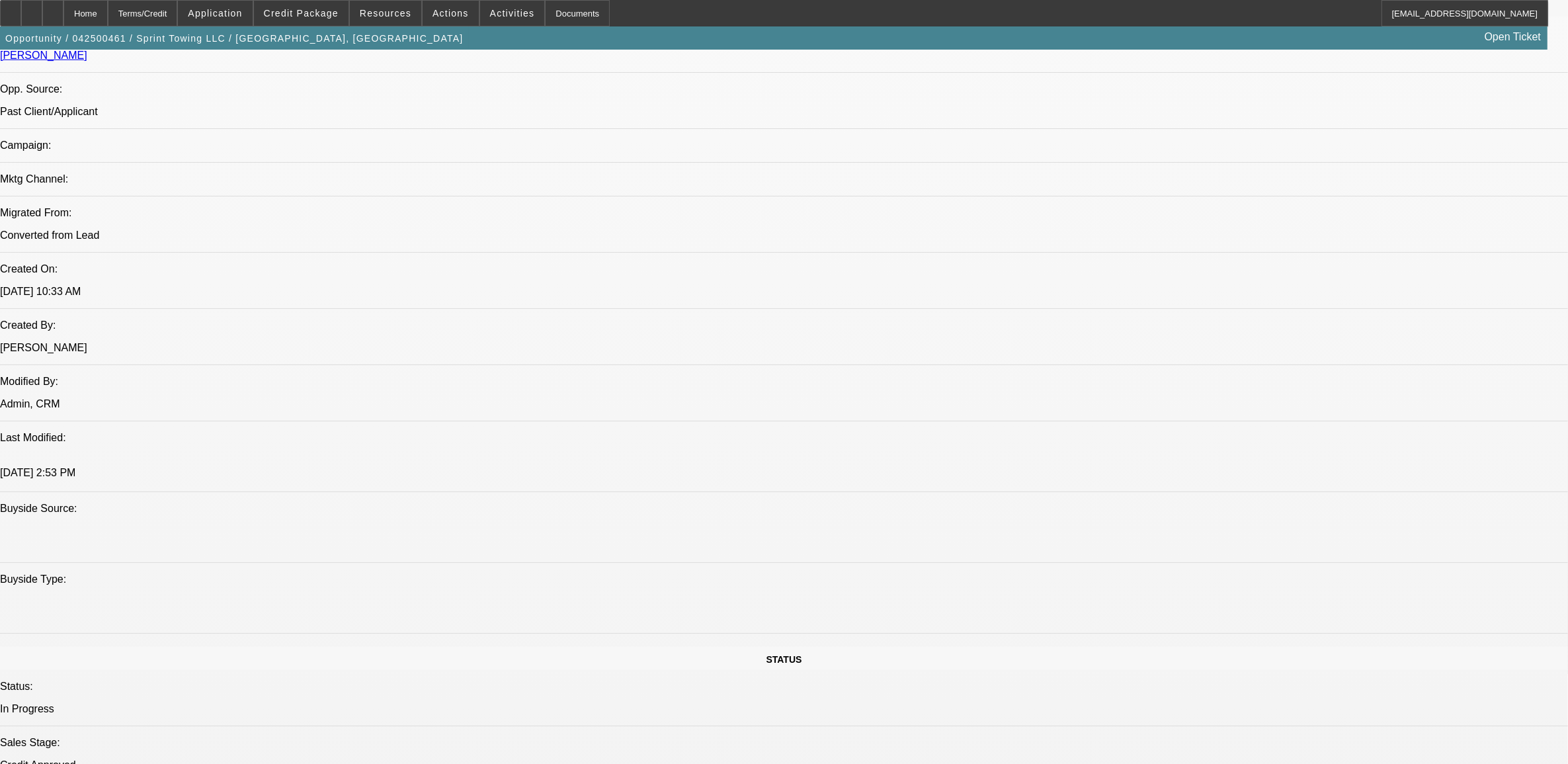
select select "0.1"
select select "2"
select select "0.1"
select select "4"
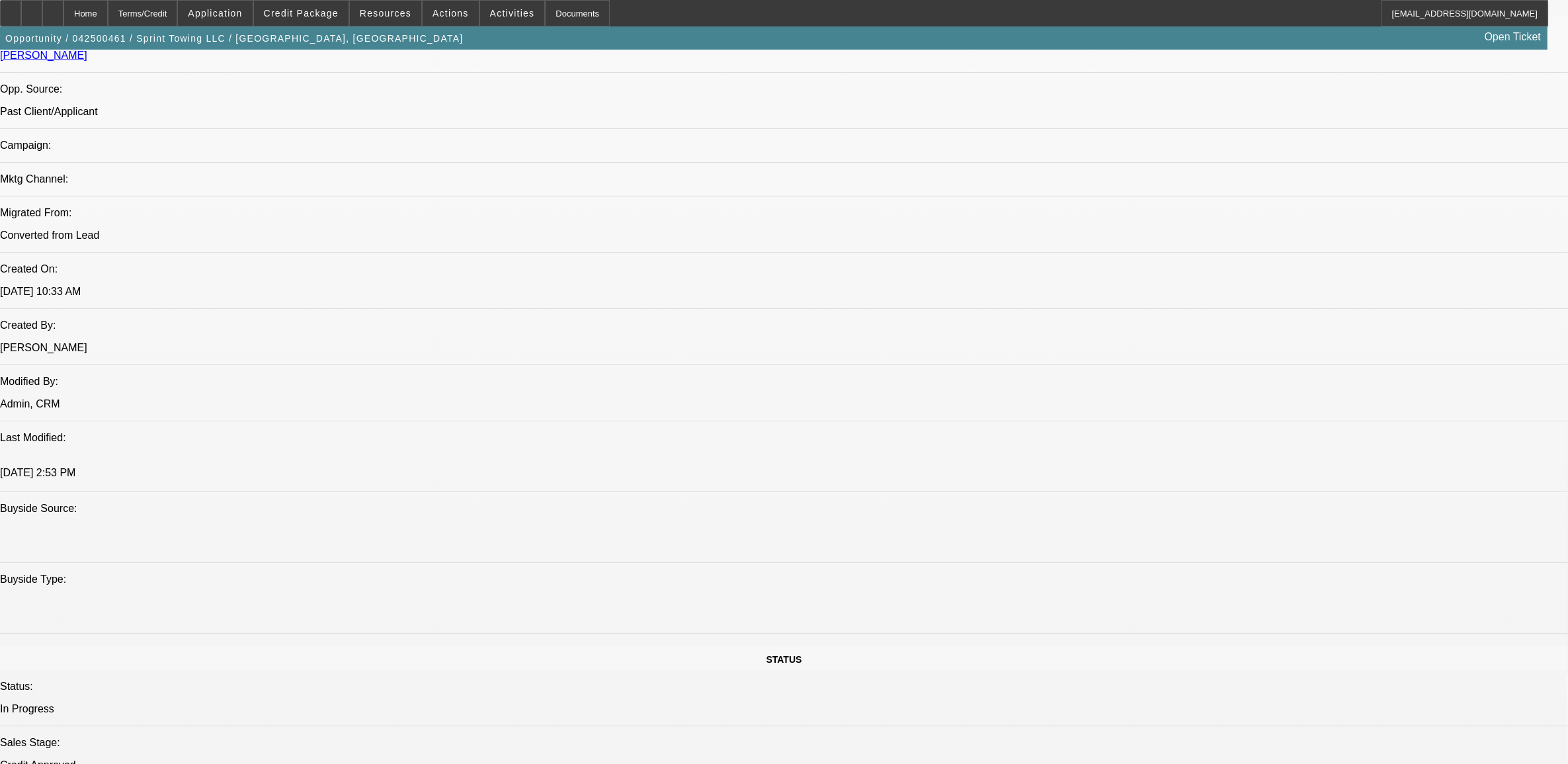
select select "0.1"
select select "2"
select select "0.1"
select select "4"
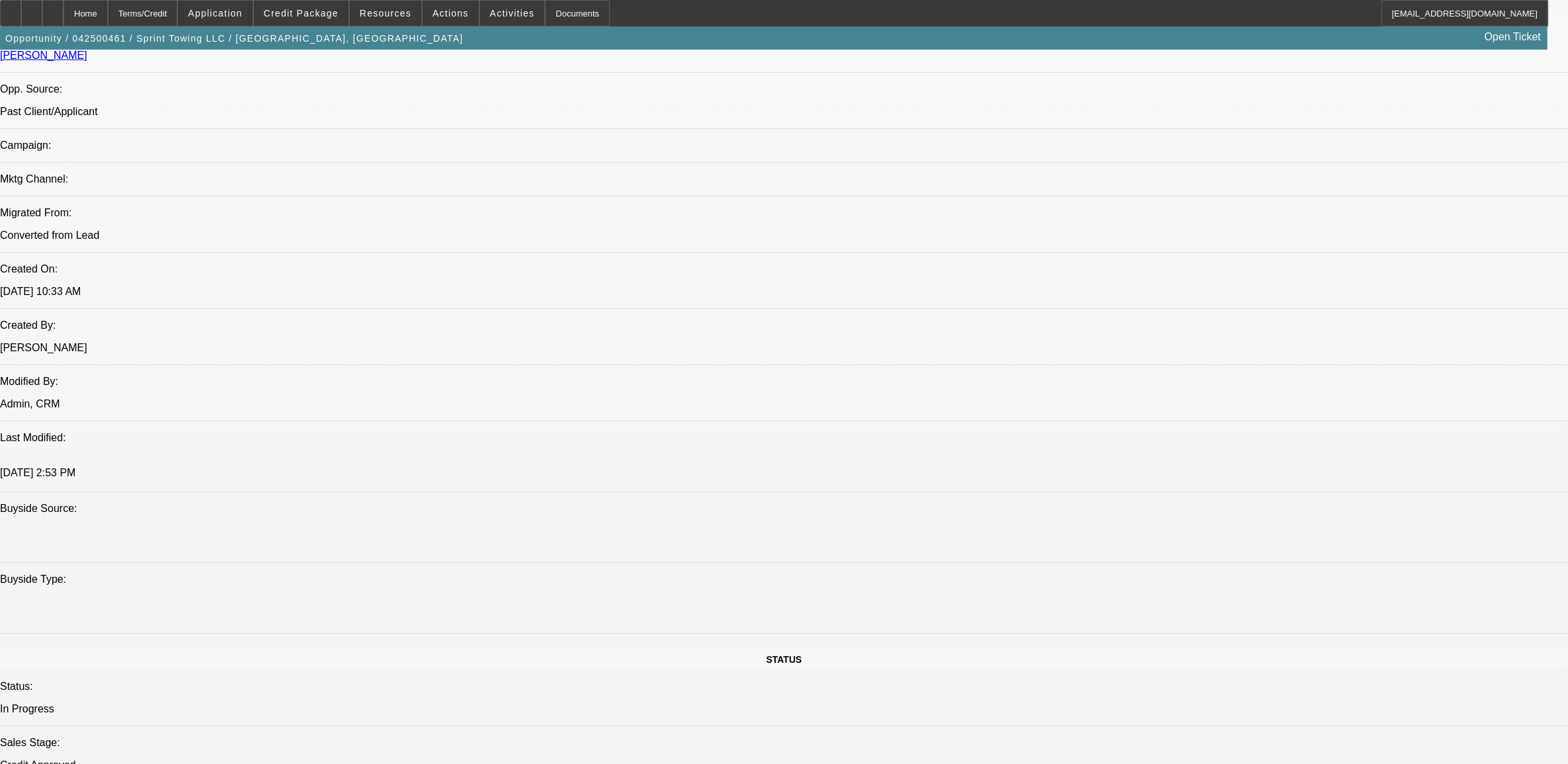
select select "0.1"
select select "2"
select select "0.1"
select select "4"
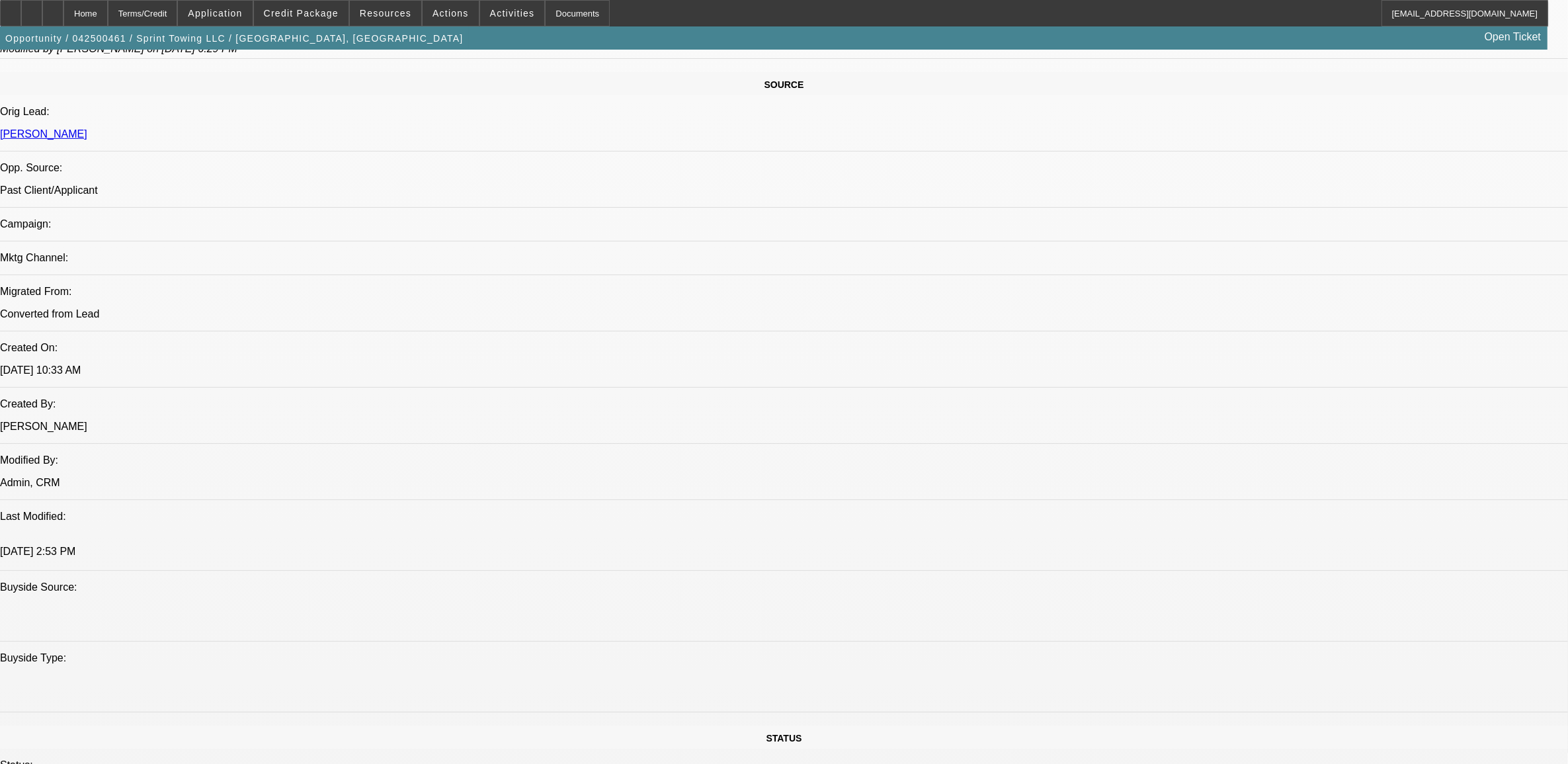
scroll to position [689, 0]
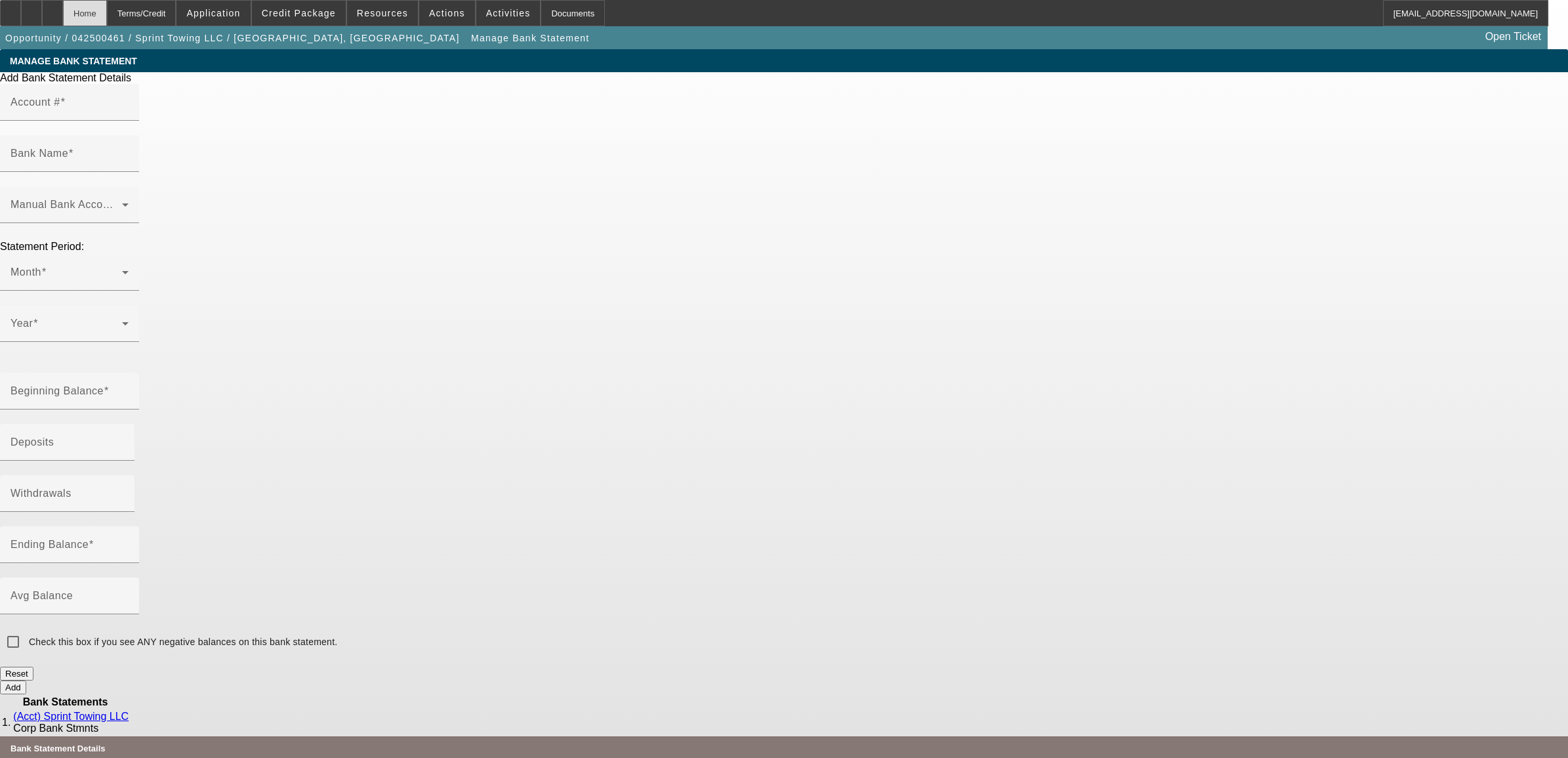
click at [107, 15] on div "Home" at bounding box center [85, 13] width 44 height 26
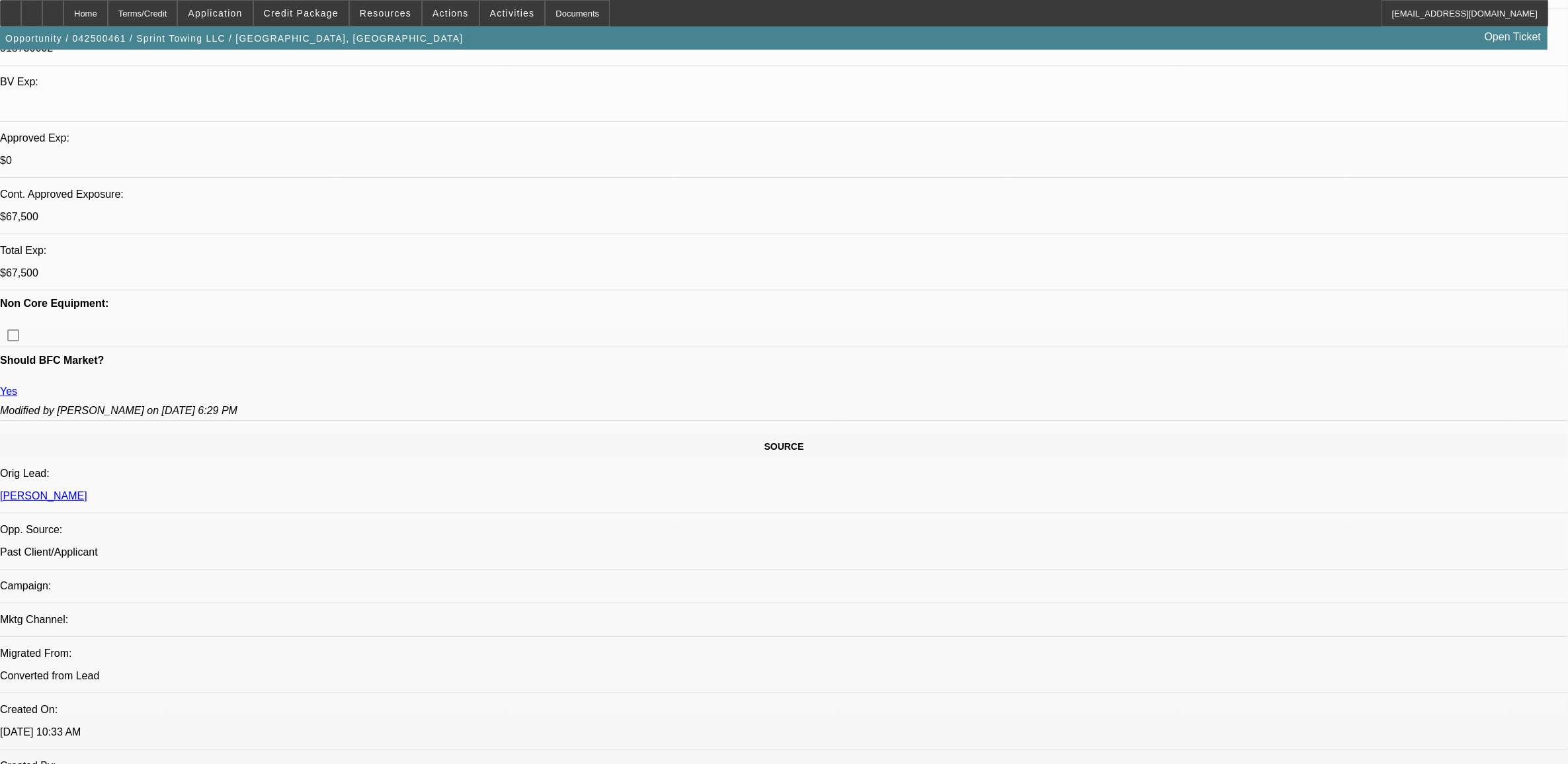
select select "0"
select select "3"
select select "0.1"
select select "4"
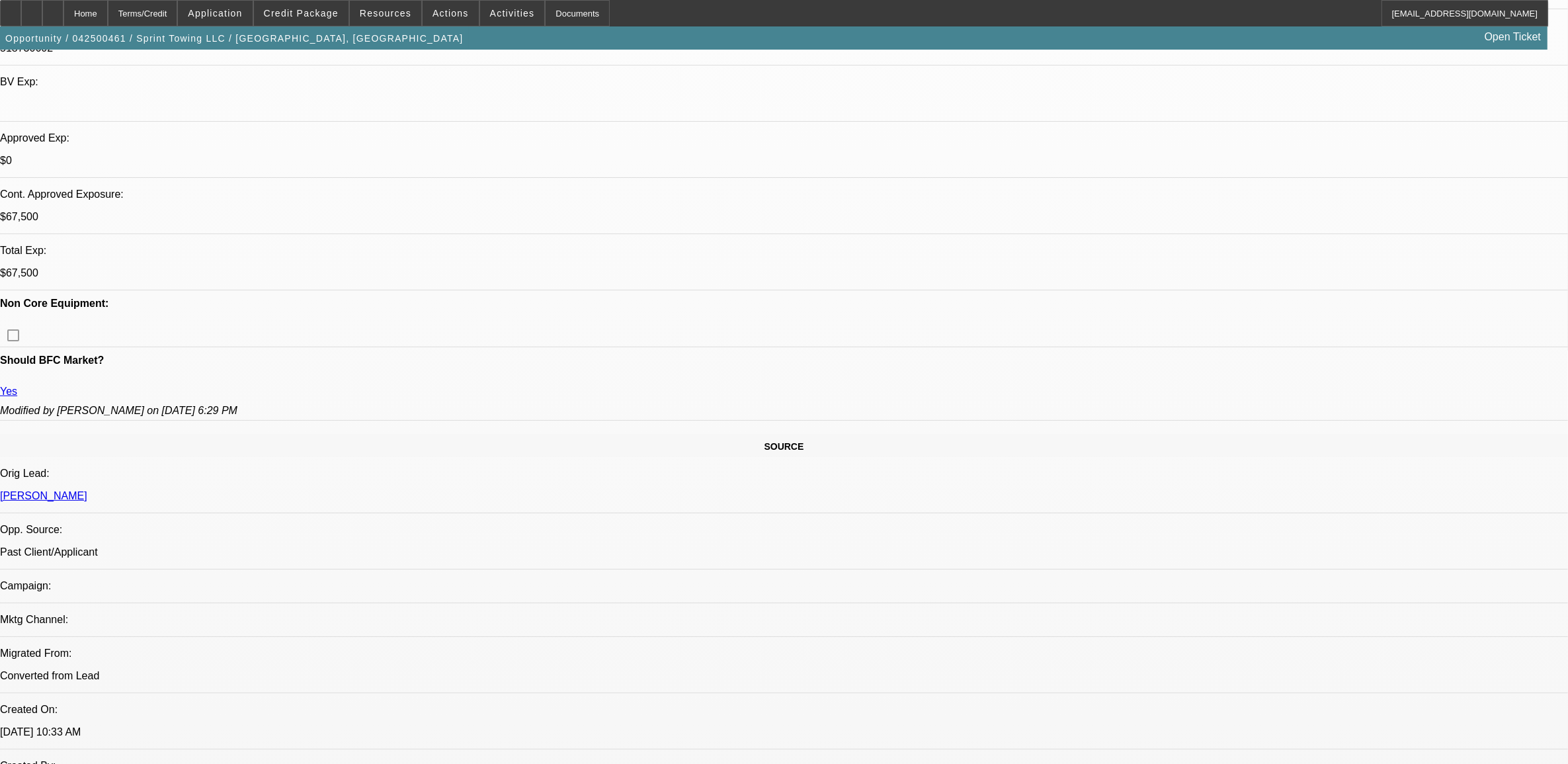
select select "0.1"
select select "2"
select select "0.1"
select select "4"
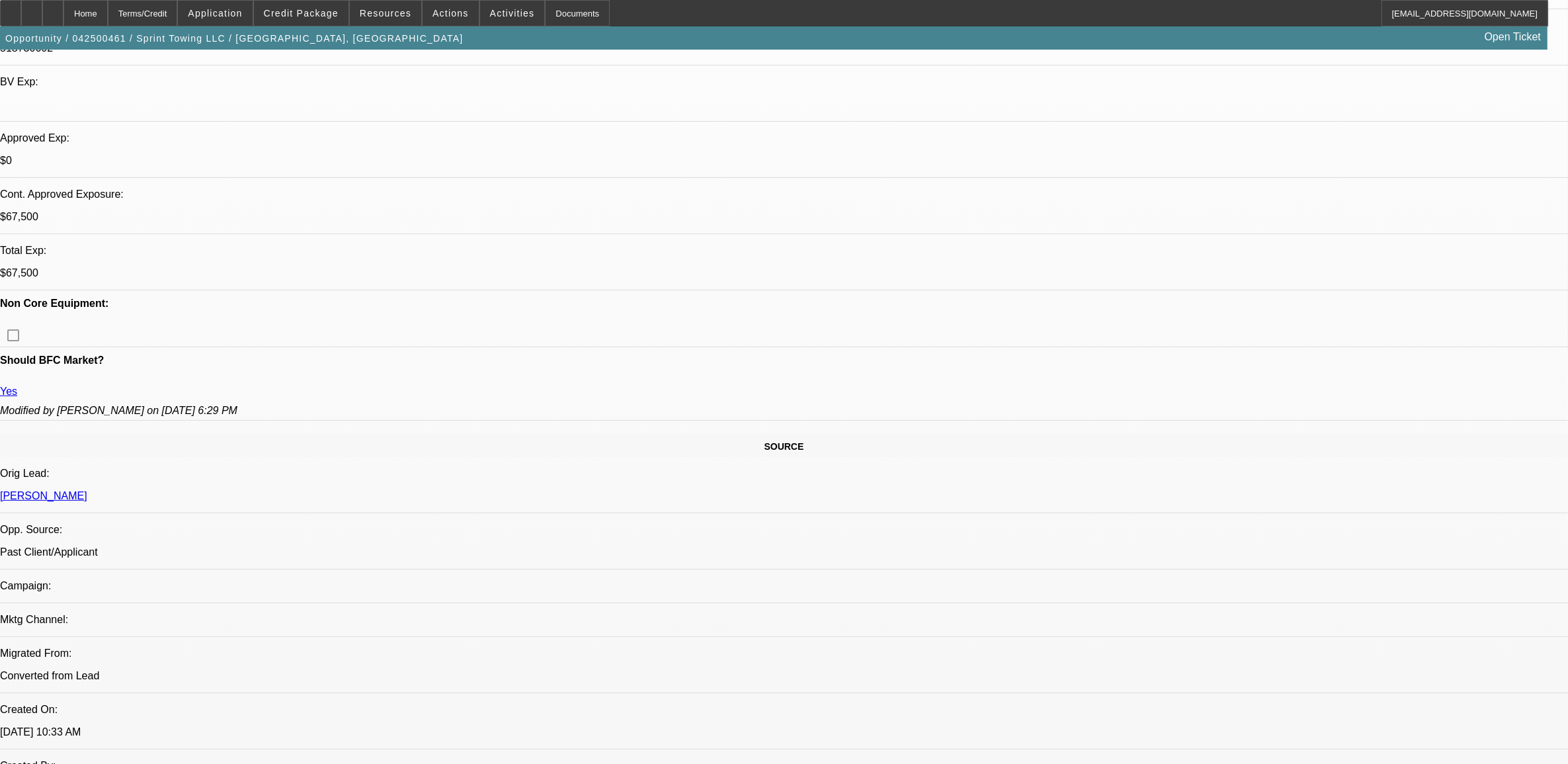
select select "0.1"
select select "2"
select select "0.1"
select select "4"
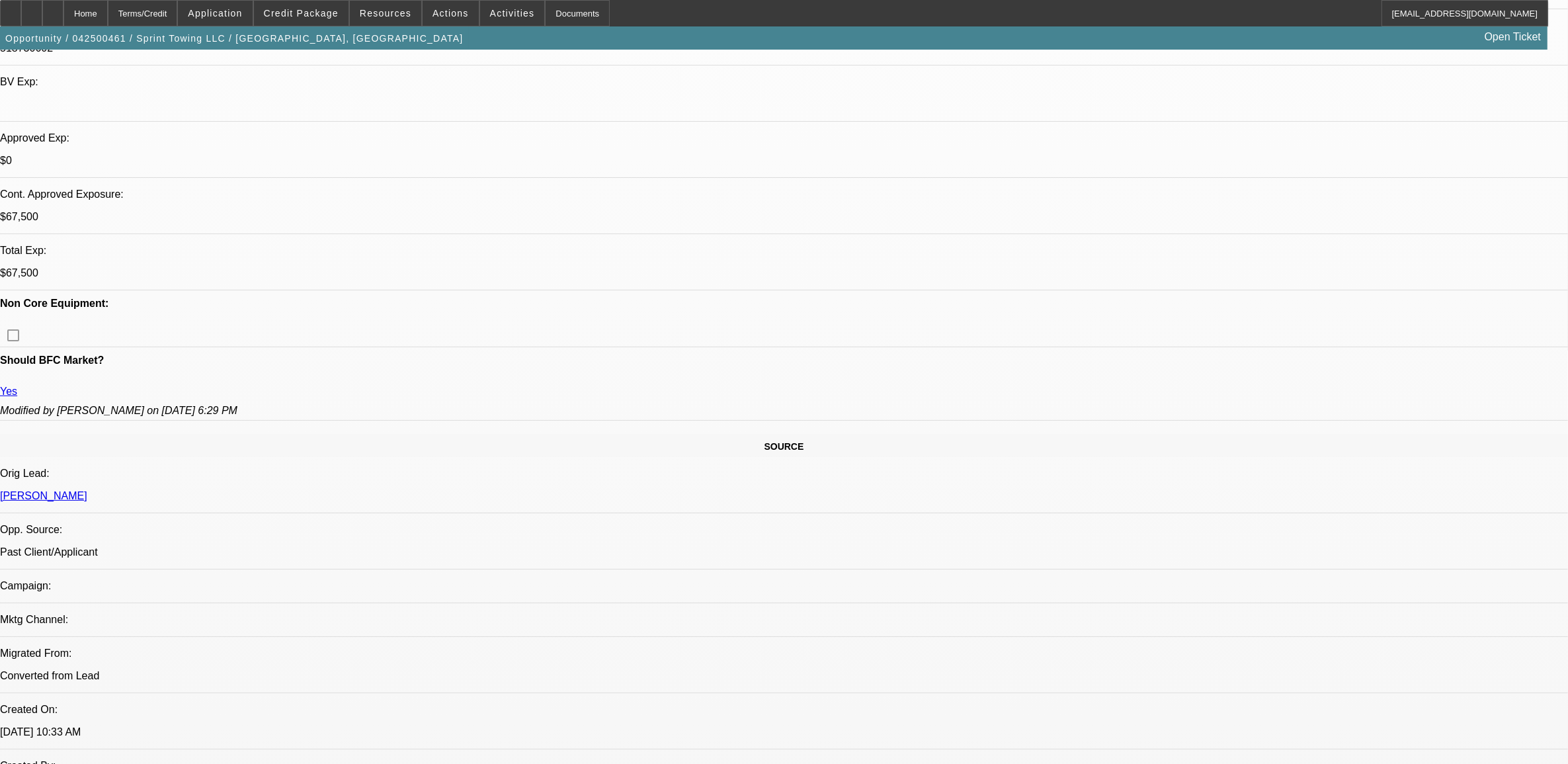
select select "0.1"
select select "2"
select select "0.1"
select select "4"
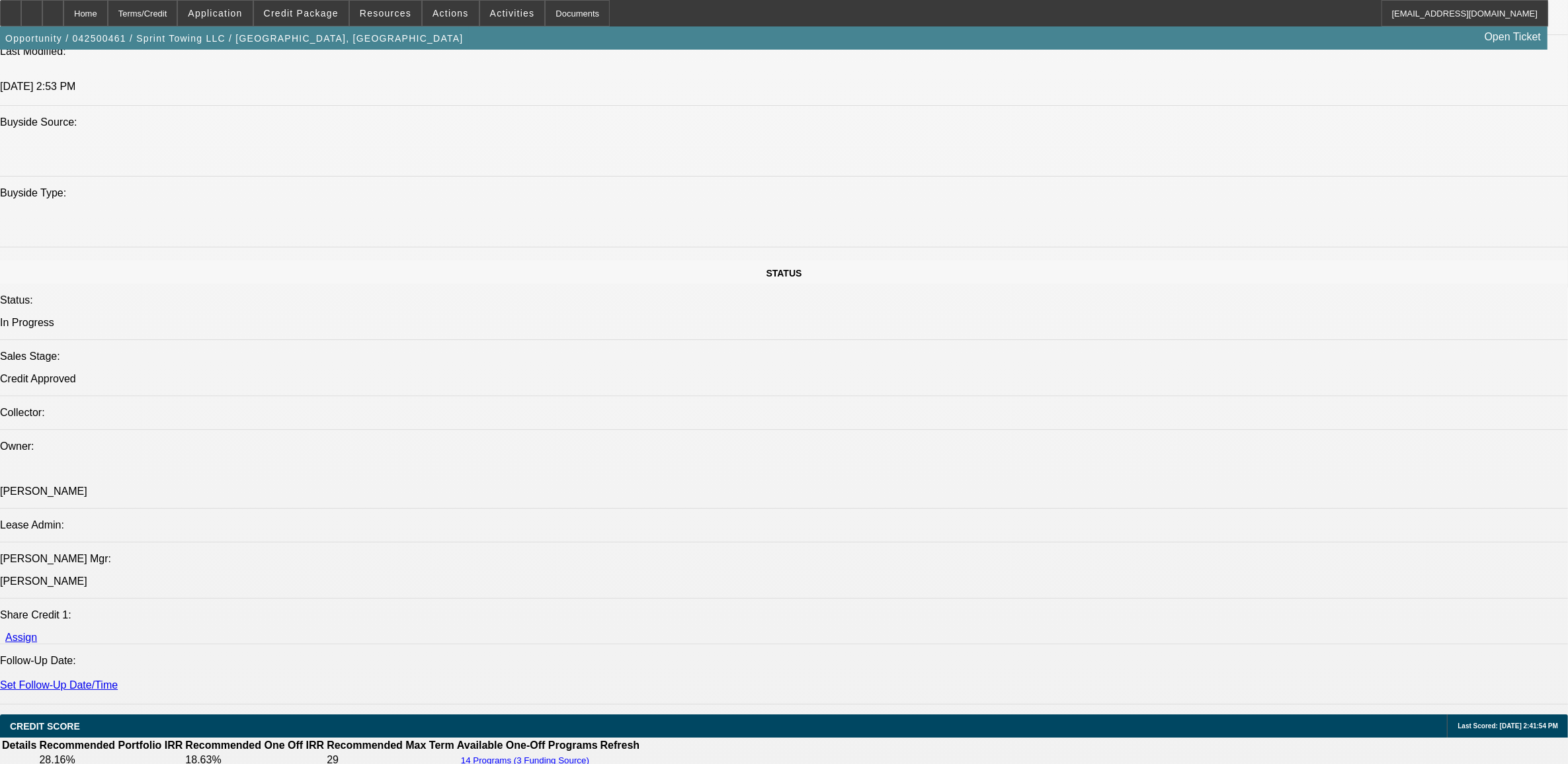
scroll to position [992, 0]
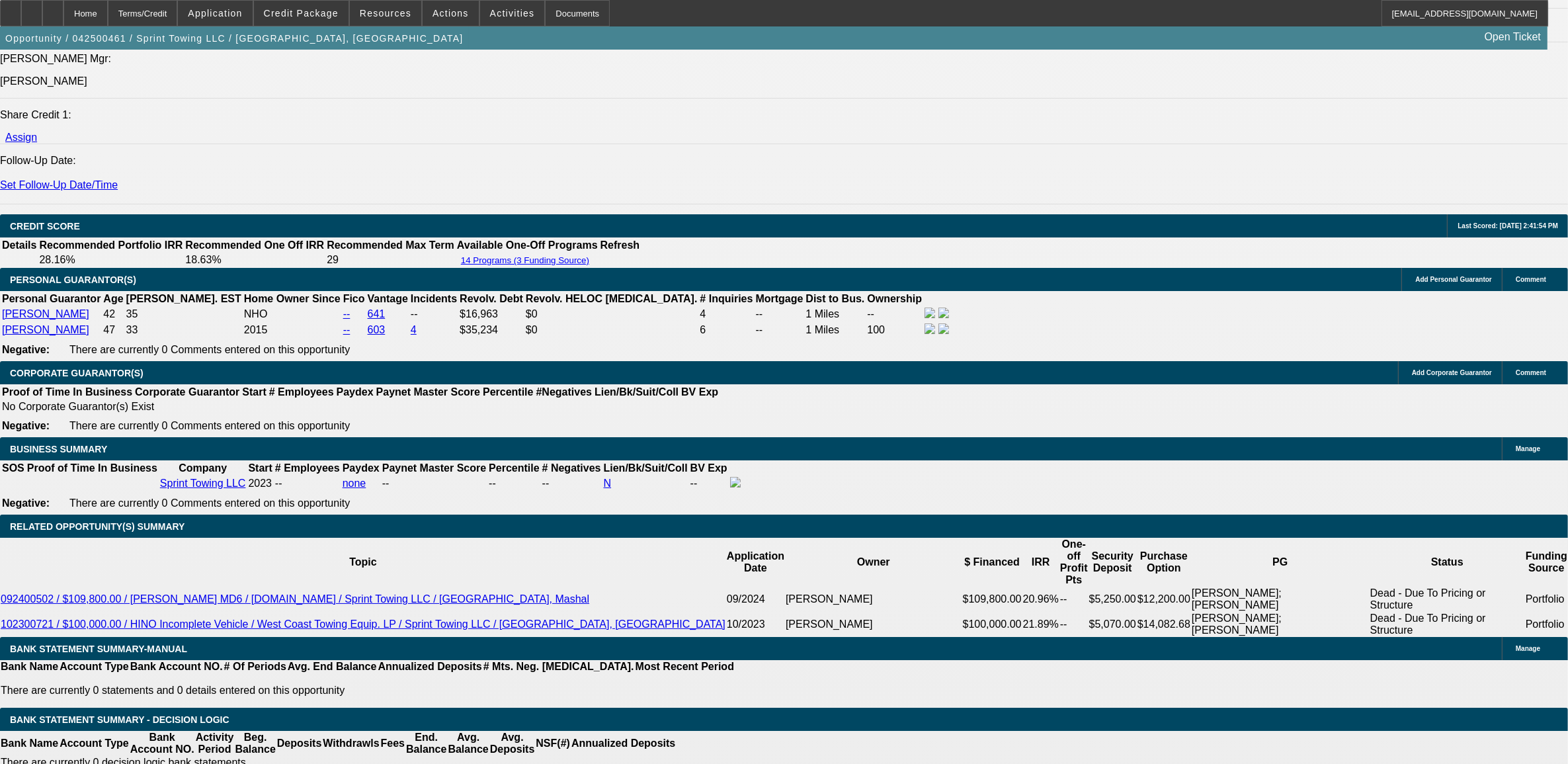
scroll to position [1736, 0]
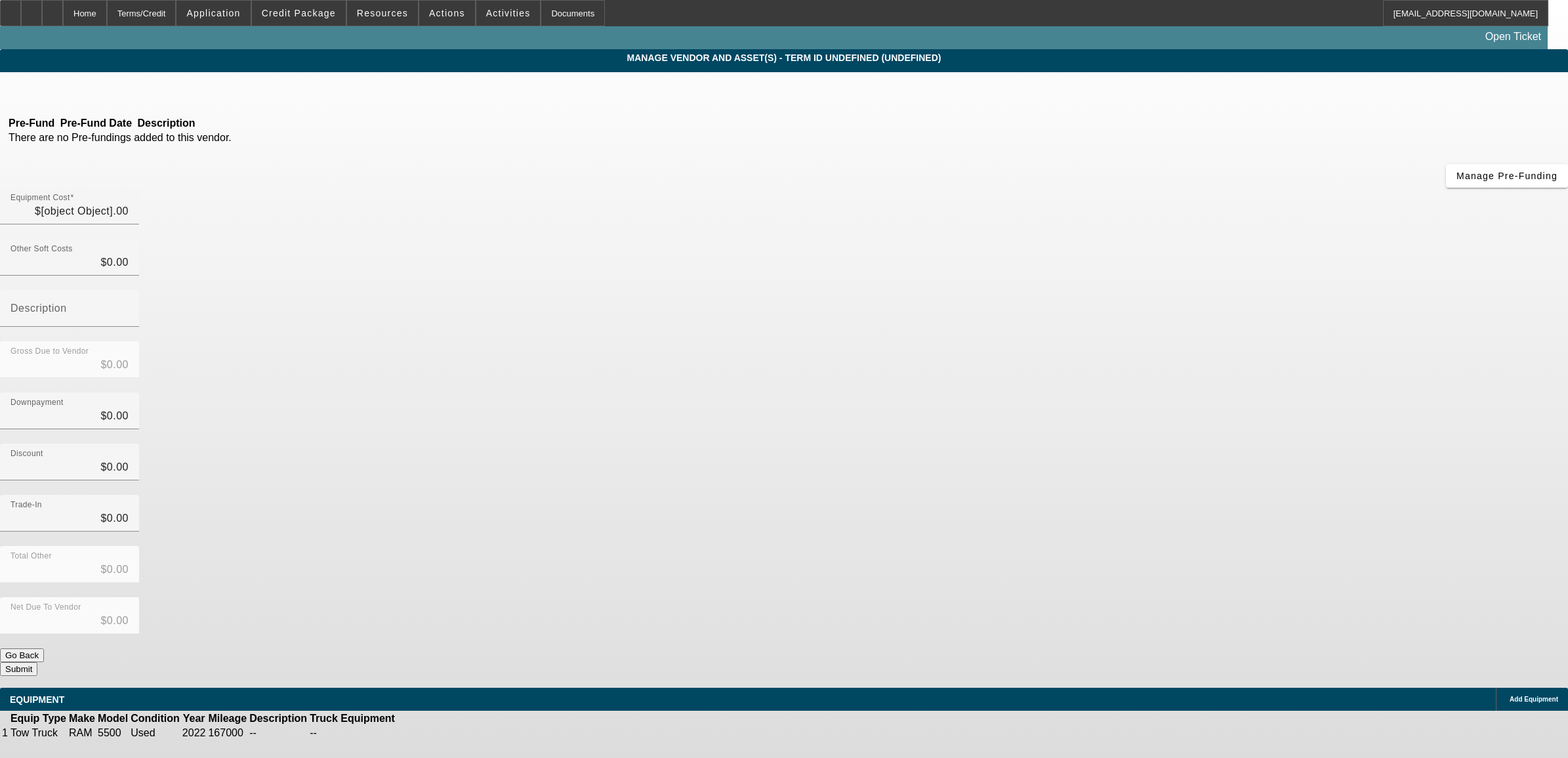
type input "$65,000.00"
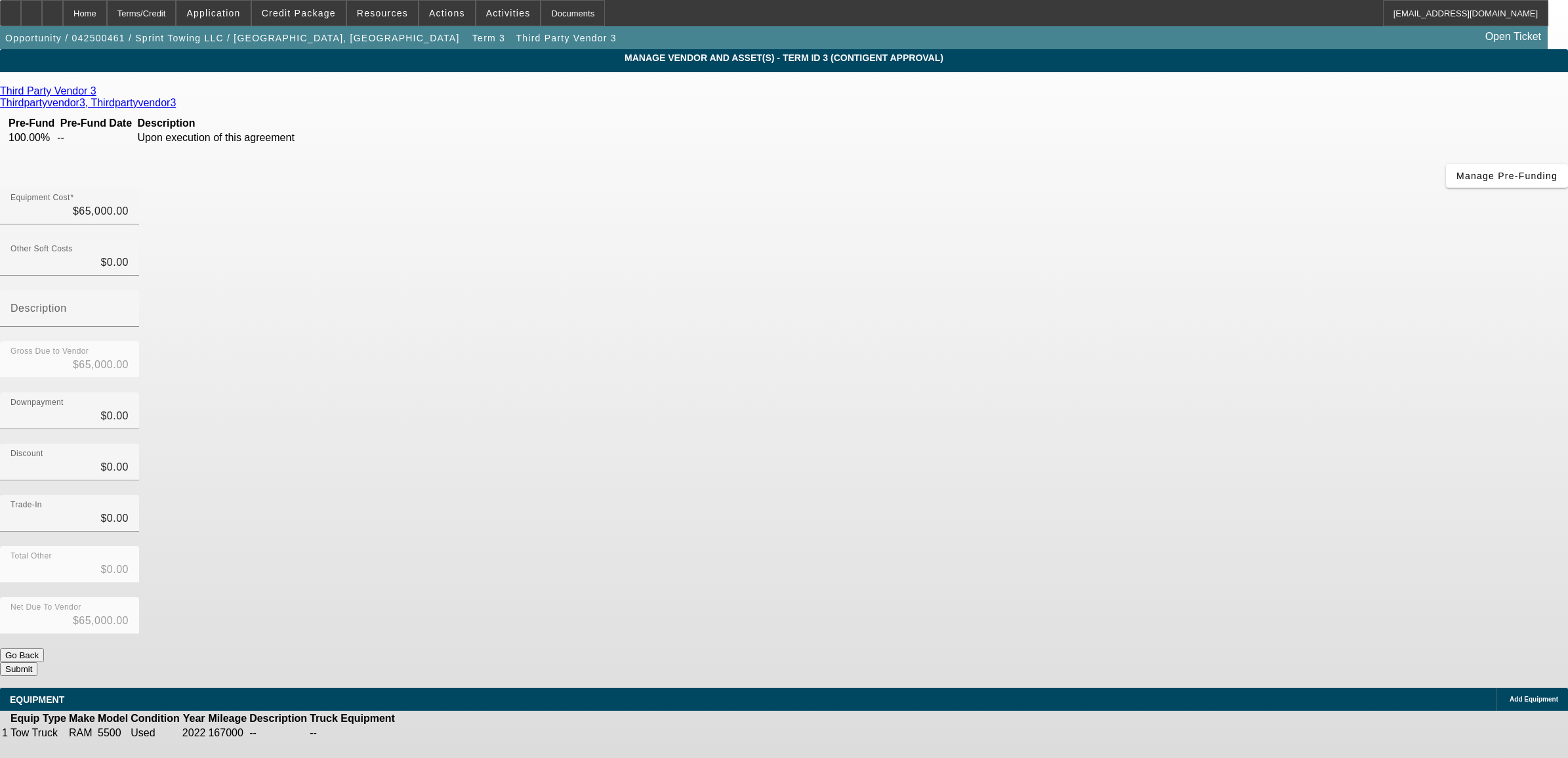
click at [100, 94] on icon at bounding box center [100, 90] width 0 height 11
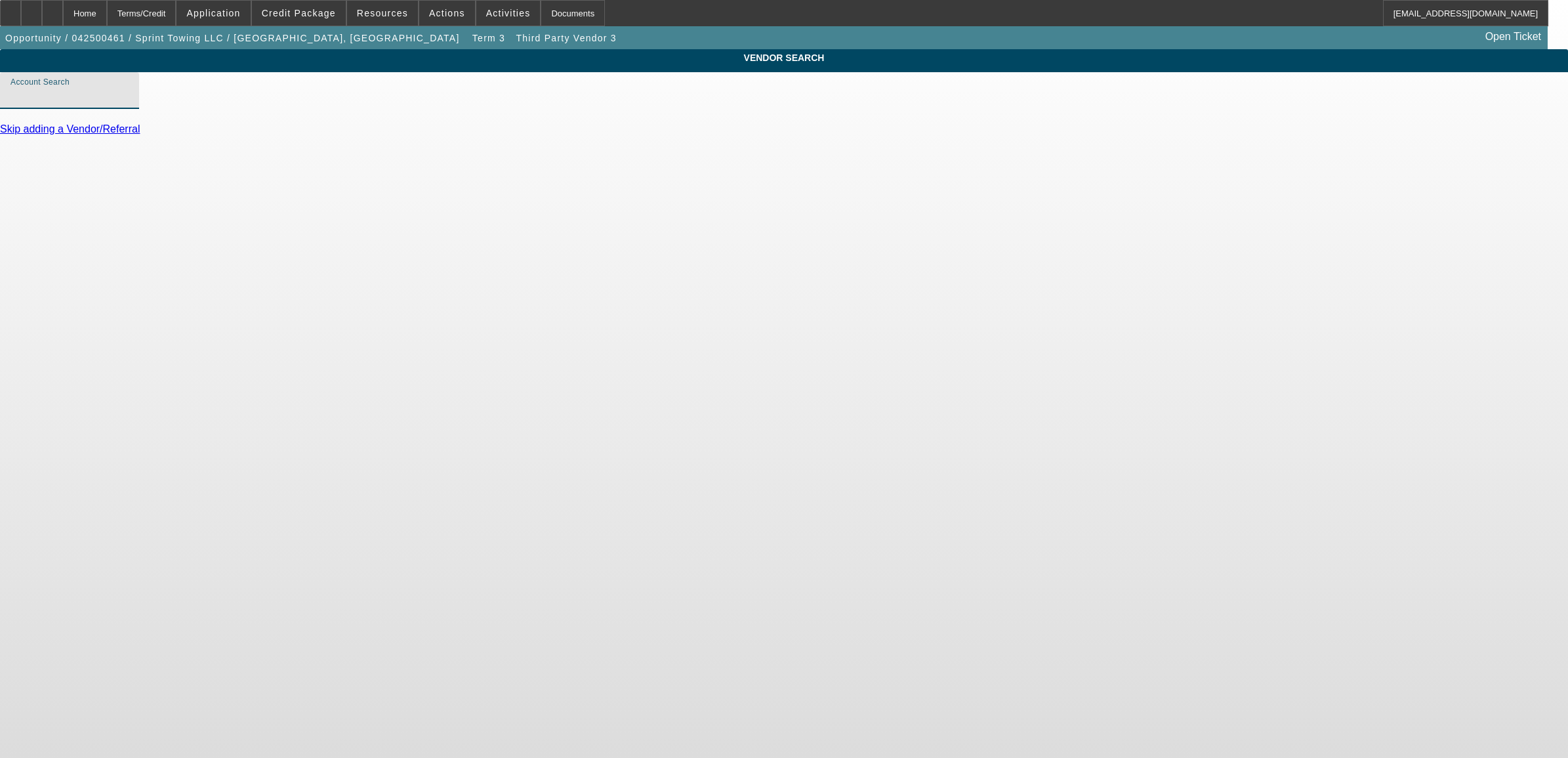
click at [129, 104] on input "Account Search" at bounding box center [69, 96] width 118 height 16
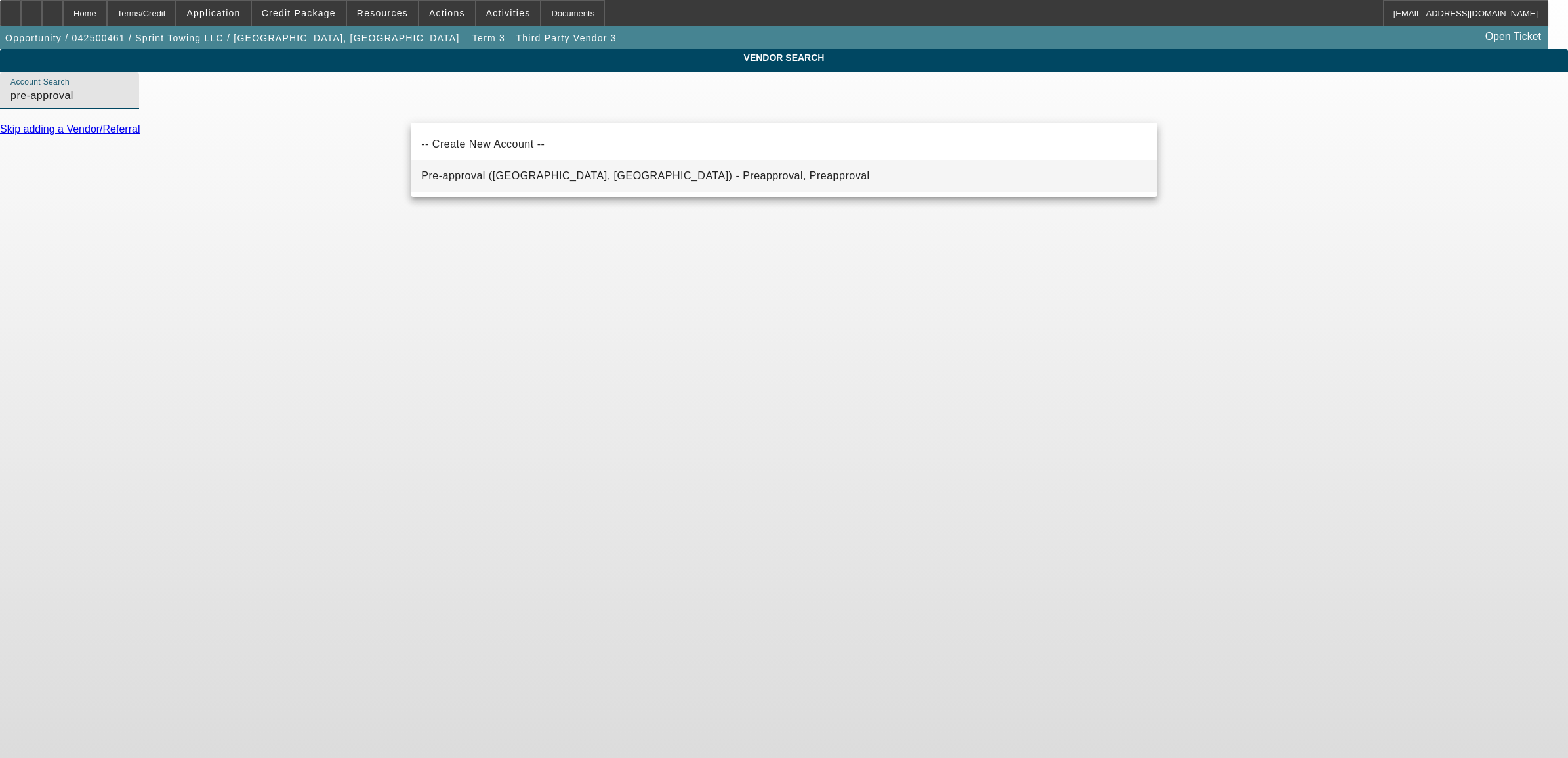
click at [498, 169] on span "Pre-approval (Northbrook, IL) - Preapproval, Preapproval" at bounding box center [645, 176] width 448 height 16
type input "Pre-approval (Northbrook, IL) - Preapproval, Preapproval"
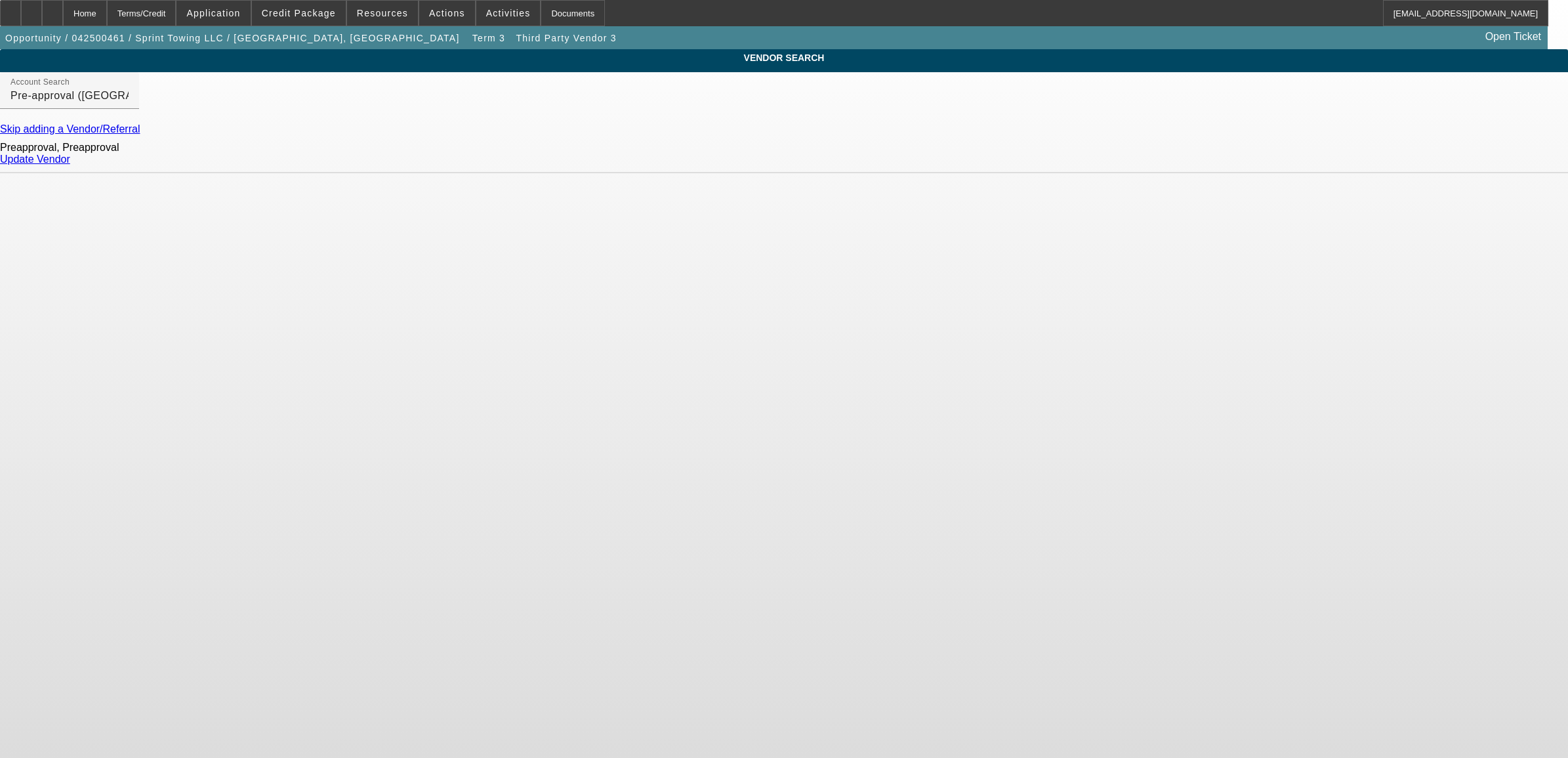
click at [70, 164] on link "Update Vendor" at bounding box center [35, 159] width 70 height 11
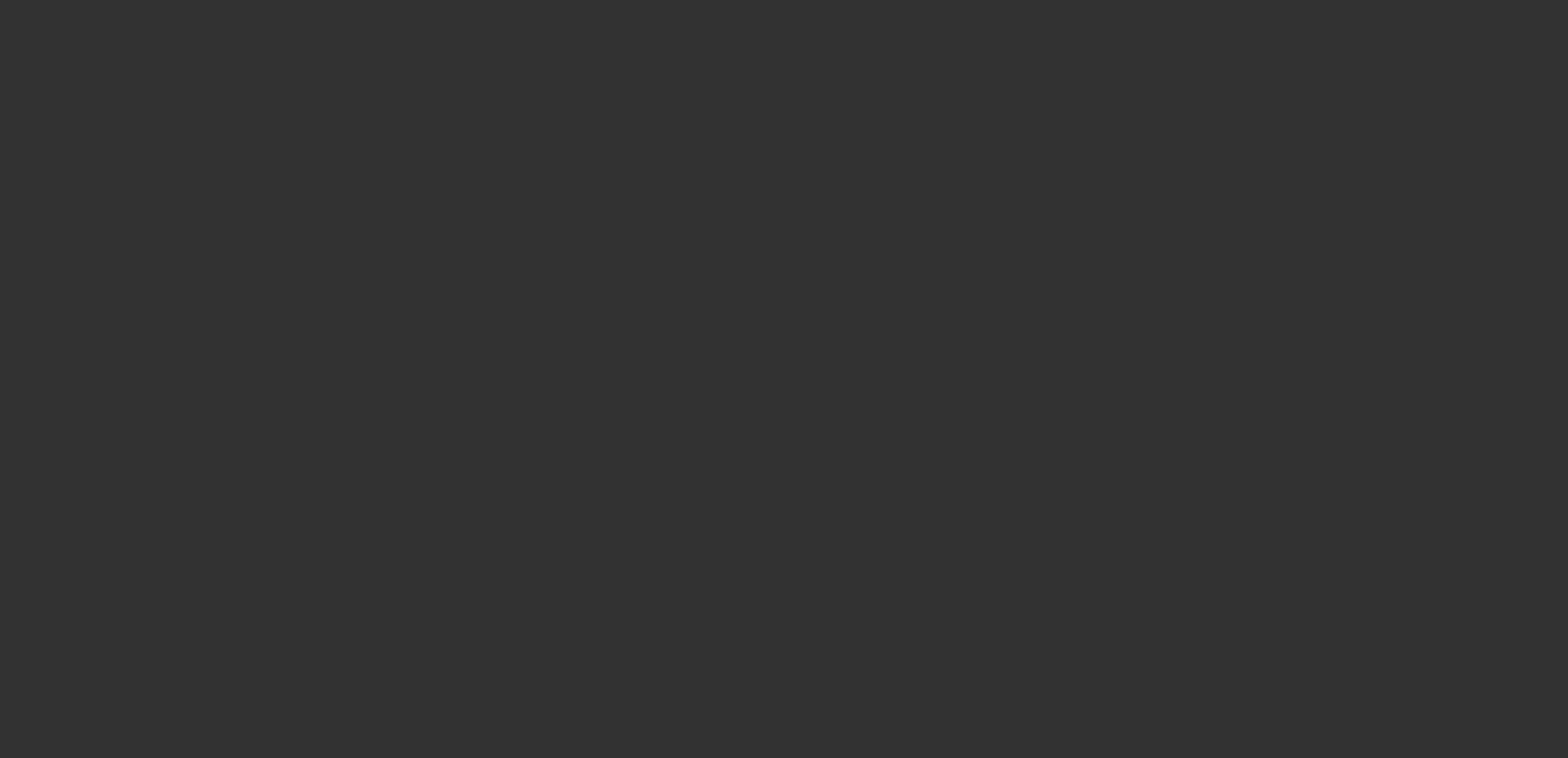
type input "$65,000.00"
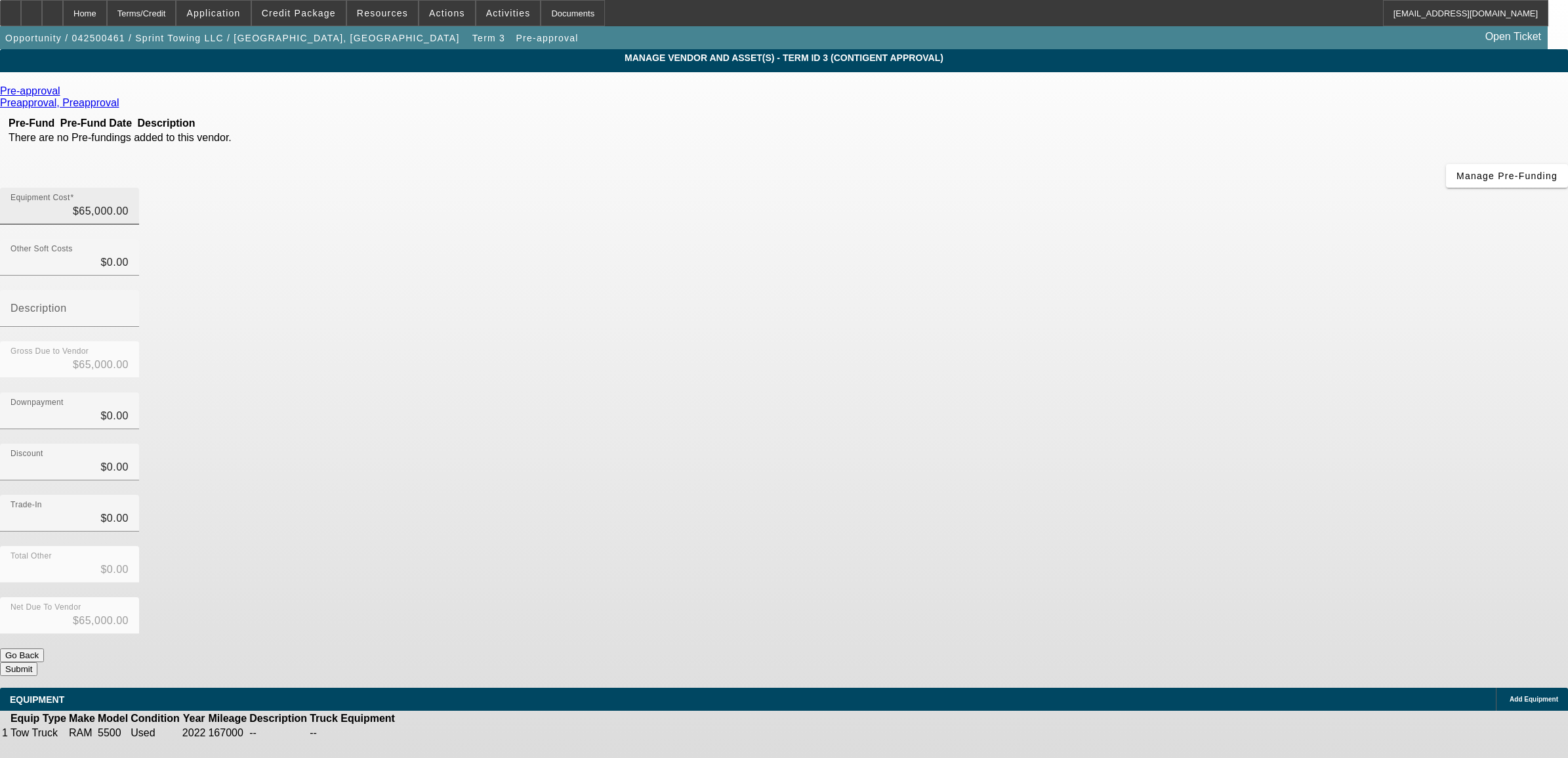
click at [129, 188] on div "Equipment Cost $65,000.00" at bounding box center [69, 206] width 118 height 37
click at [129, 203] on input "65000" at bounding box center [69, 211] width 118 height 16
type input "1"
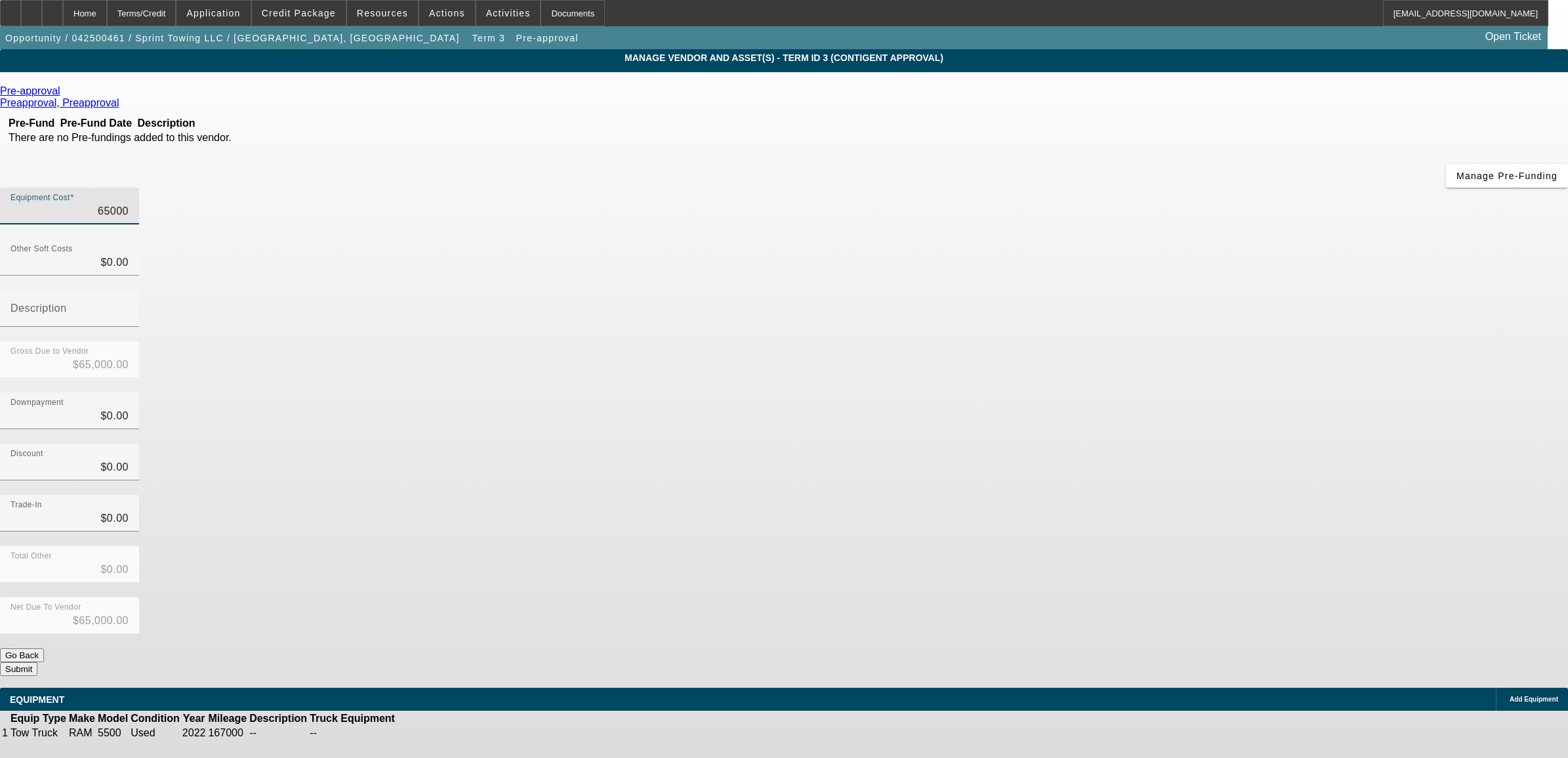
type input "$1.00"
type input "14"
type input "$14.00"
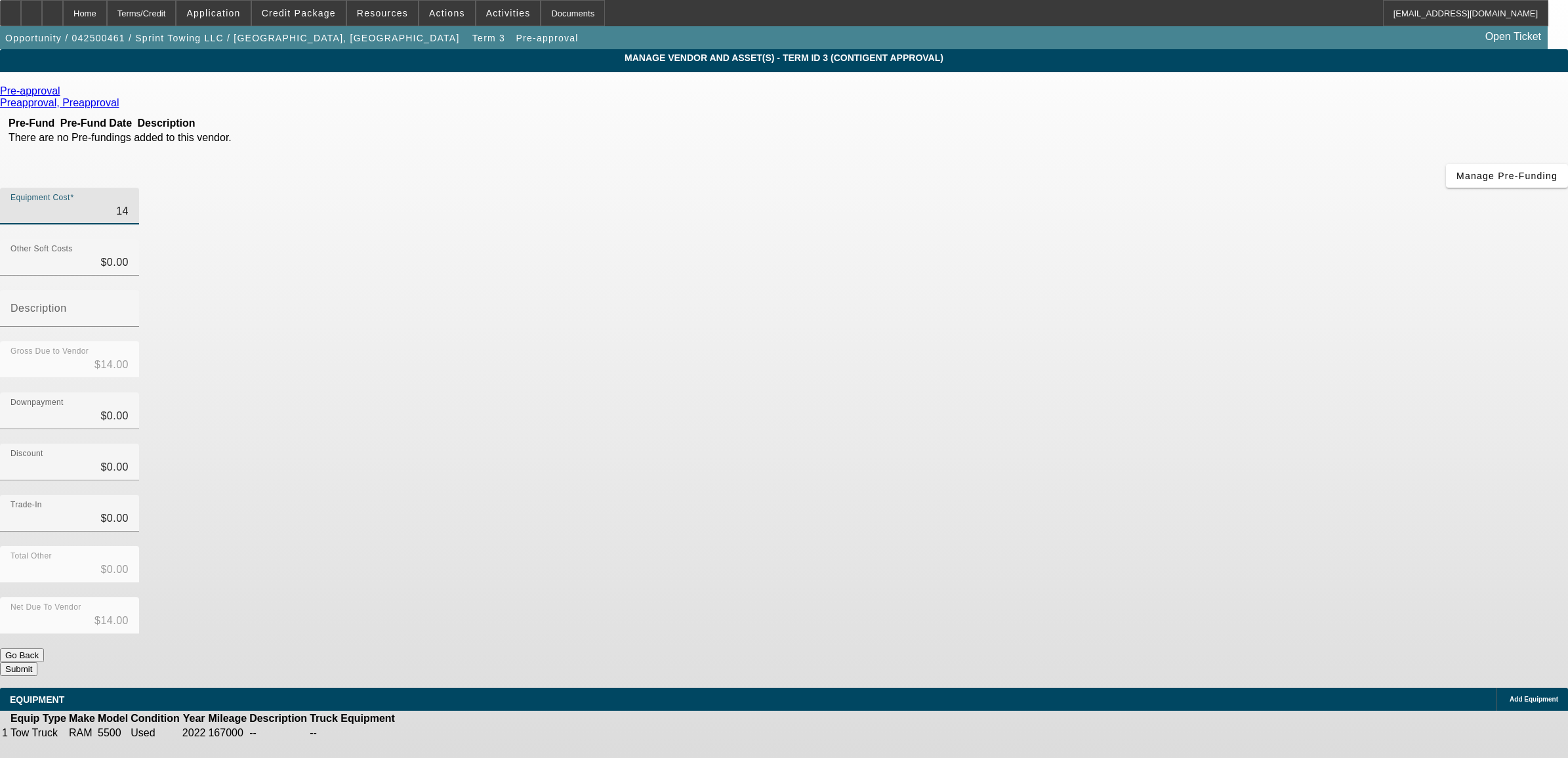
type input "140"
type input "$140.00"
type input "1400"
type input "$1,400.00"
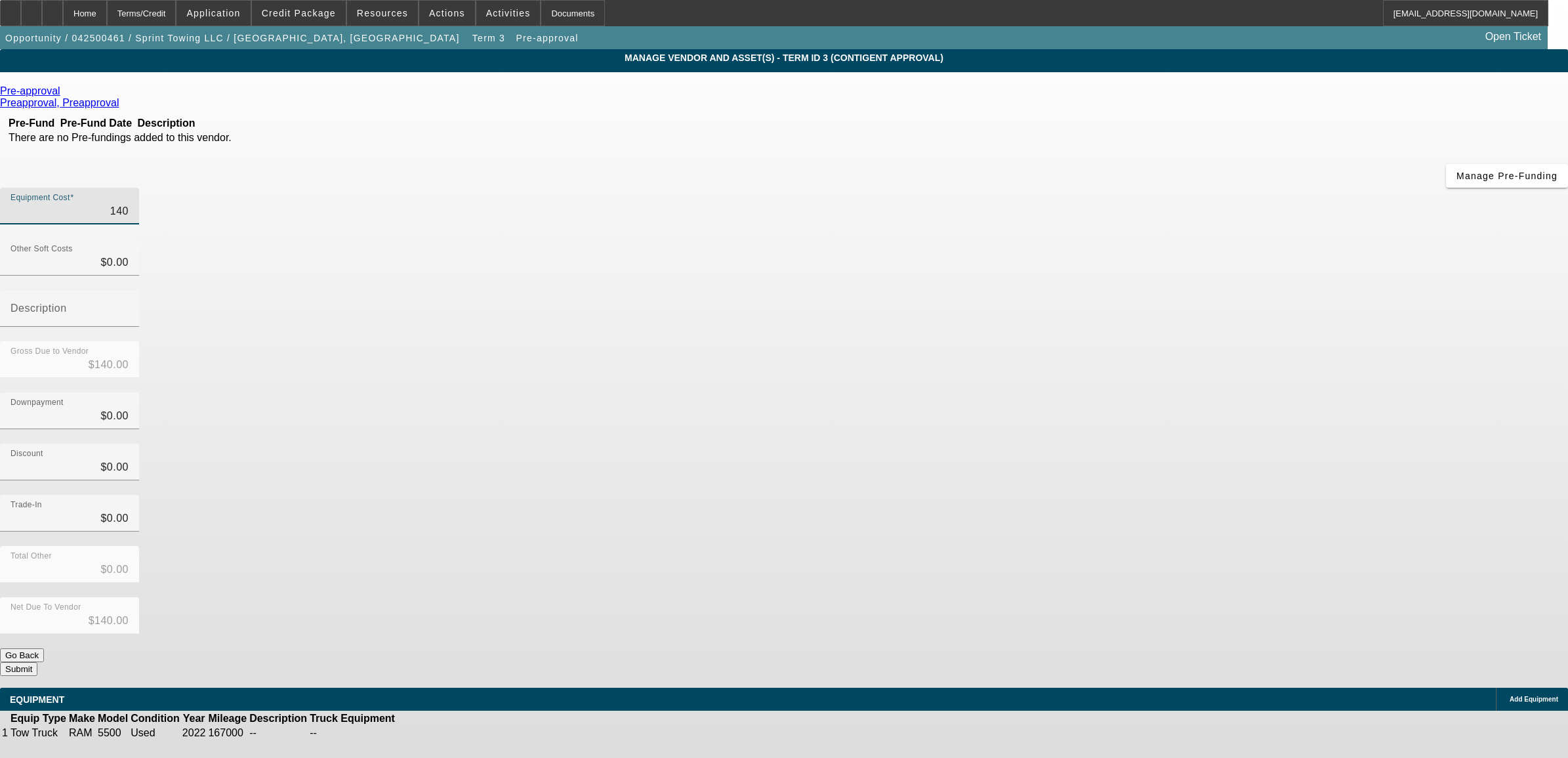
type input "$1,400.00"
type input "14000"
type input "$14,000.00"
type input "140000"
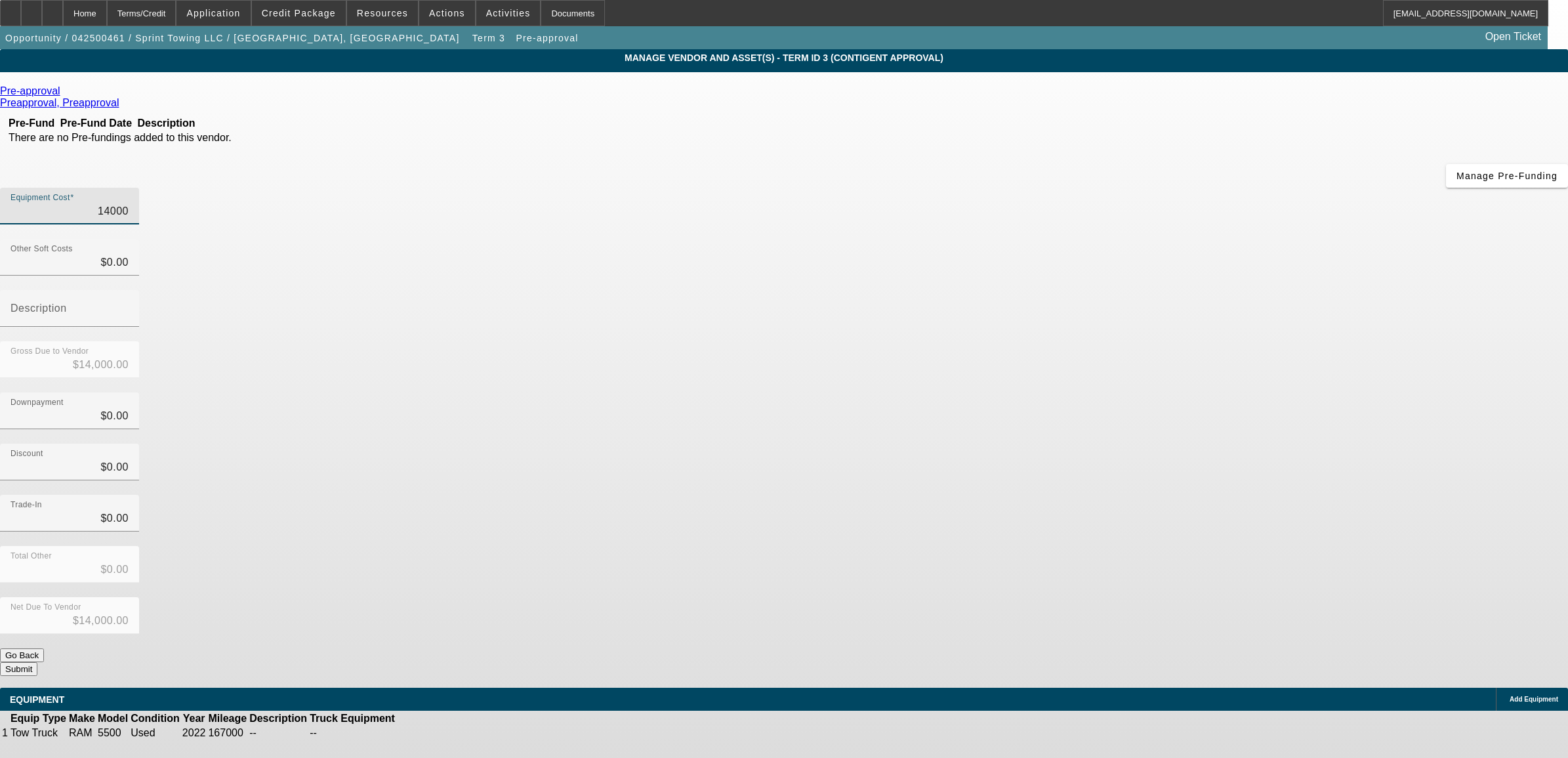
type input "$140,000.00"
click at [1057, 444] on div "Discount $0.00" at bounding box center [784, 469] width 1568 height 52
click at [436, 733] on icon at bounding box center [436, 733] width 0 height 0
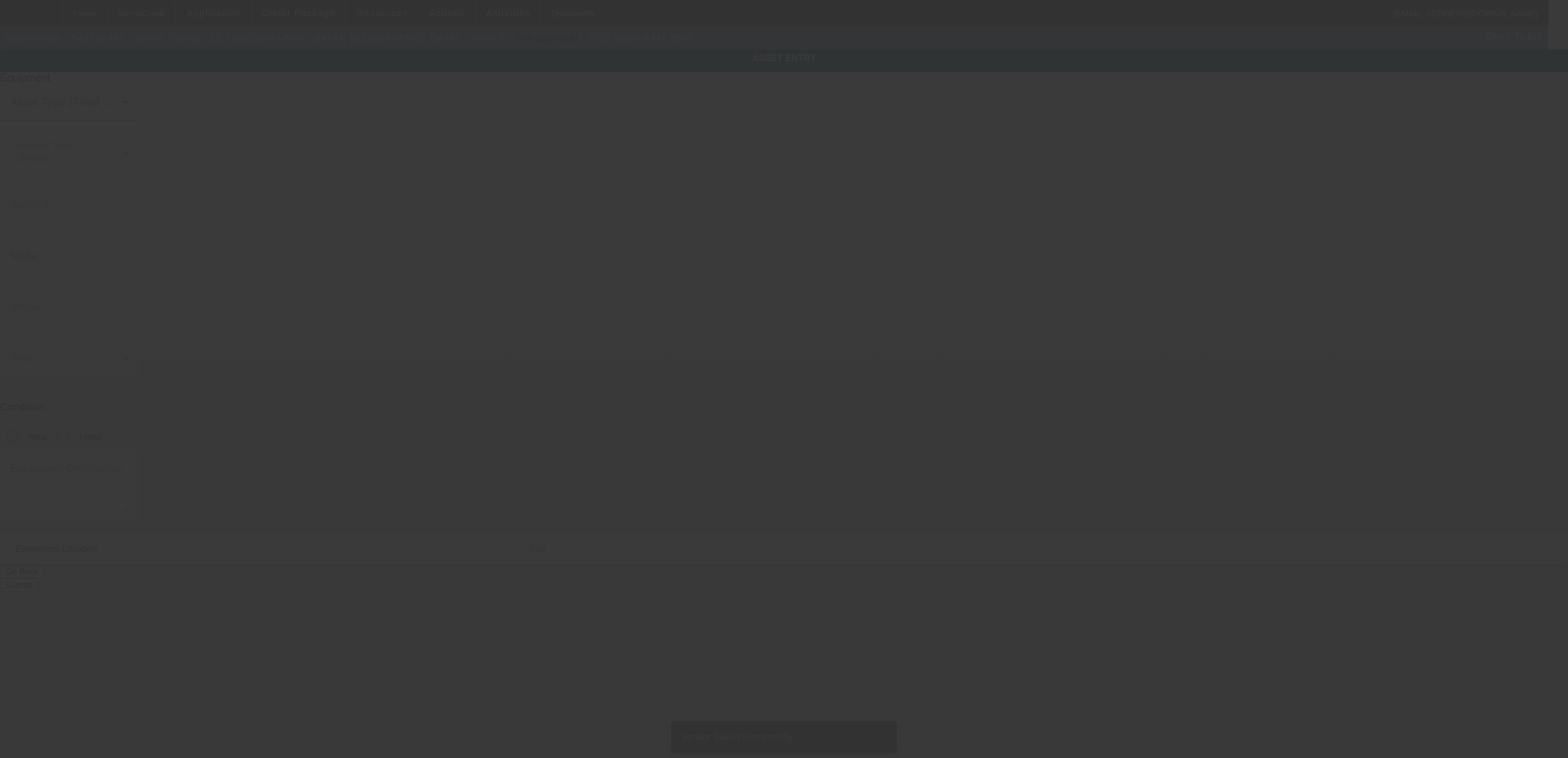
type input "3C7WRNBL9NG224376"
type input "Ram"
type input "5500"
radio input "true"
type input "437 O St"
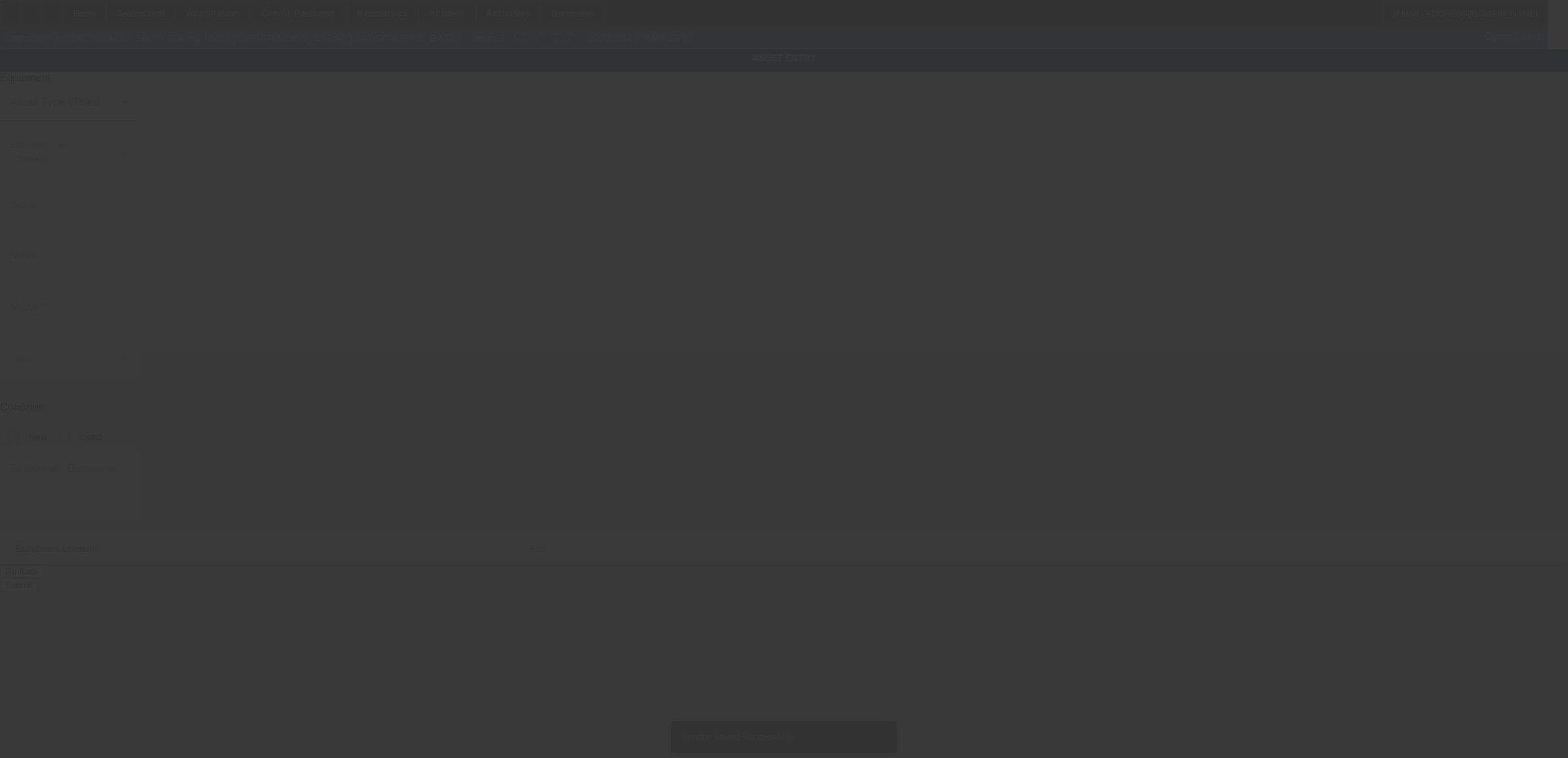
type input "Antioch"
type input "94509"
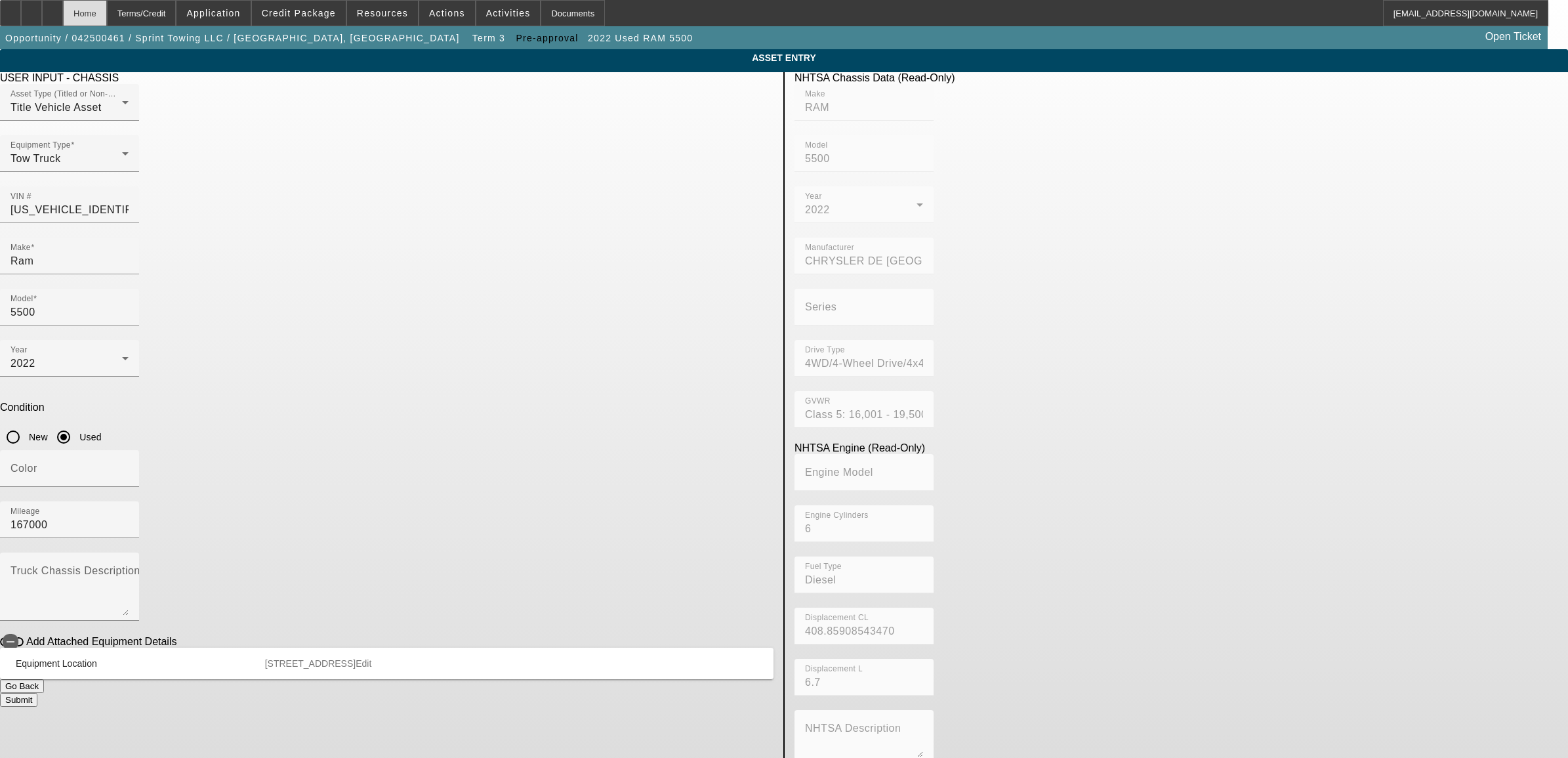
click at [107, 12] on div "Home" at bounding box center [85, 13] width 44 height 26
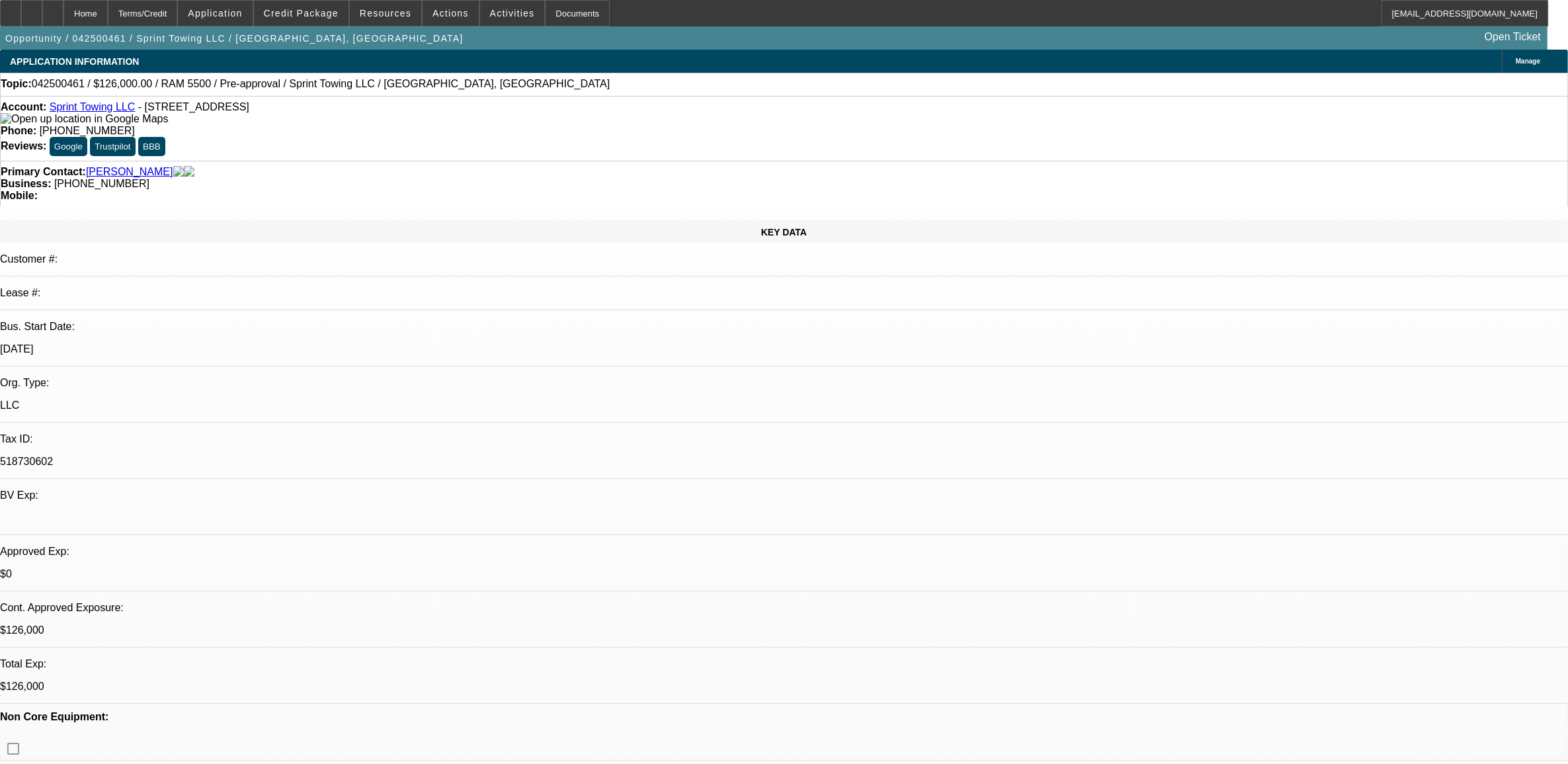
select select "0"
select select "3"
select select "0.1"
select select "4"
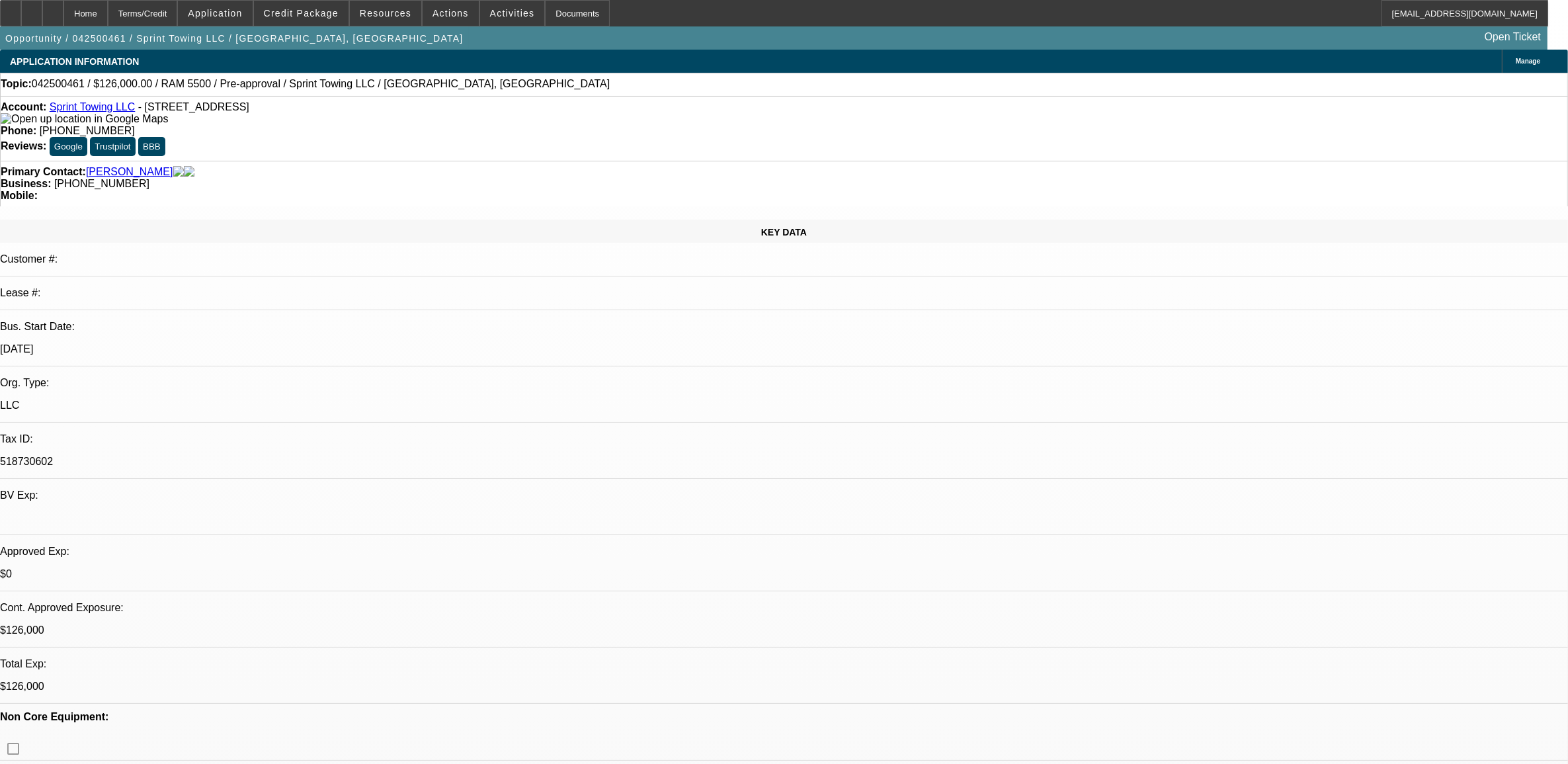
select select "0.1"
select select "2"
select select "0.1"
select select "4"
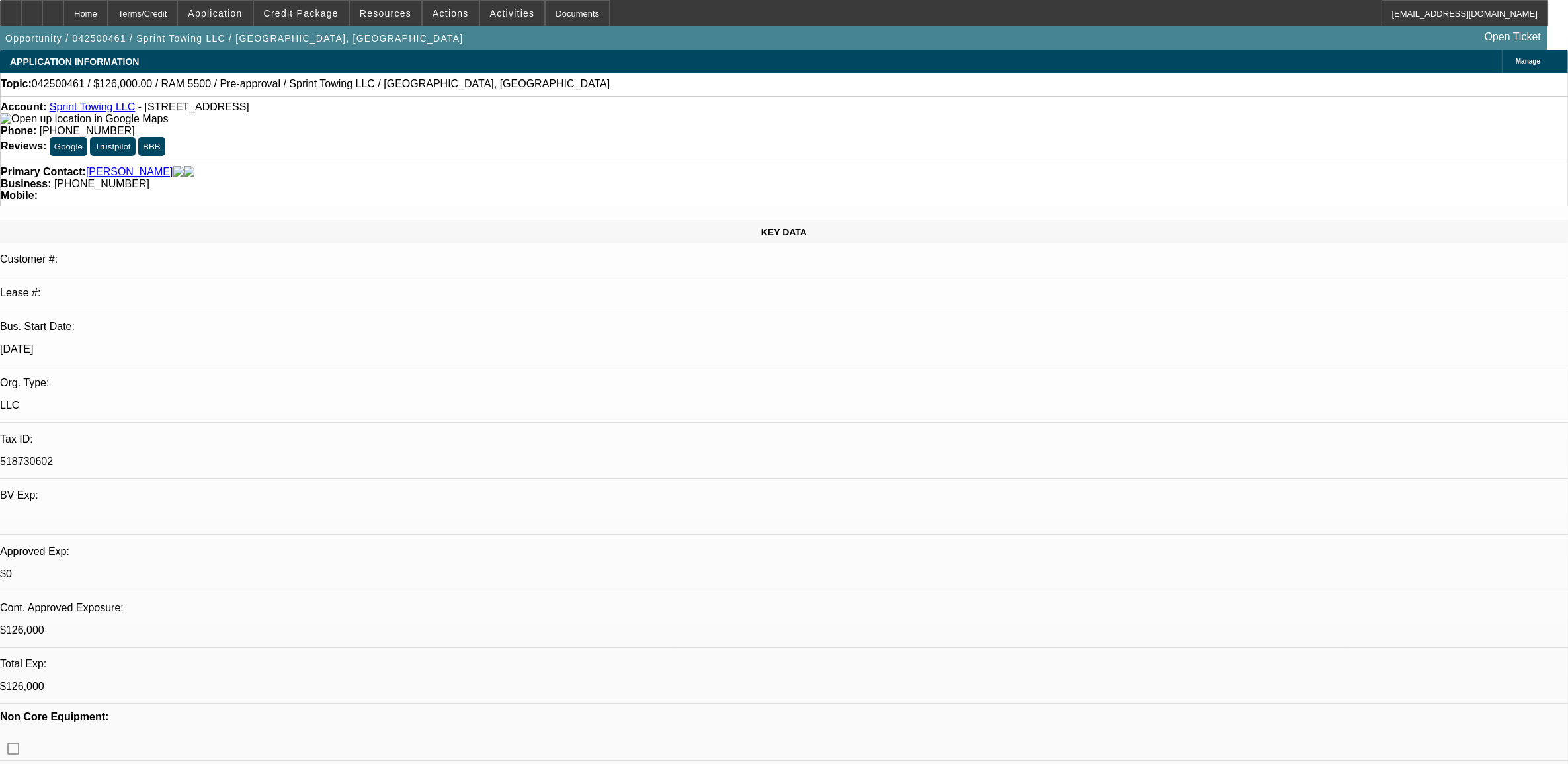
select select "0.1"
select select "2"
select select "0.1"
select select "4"
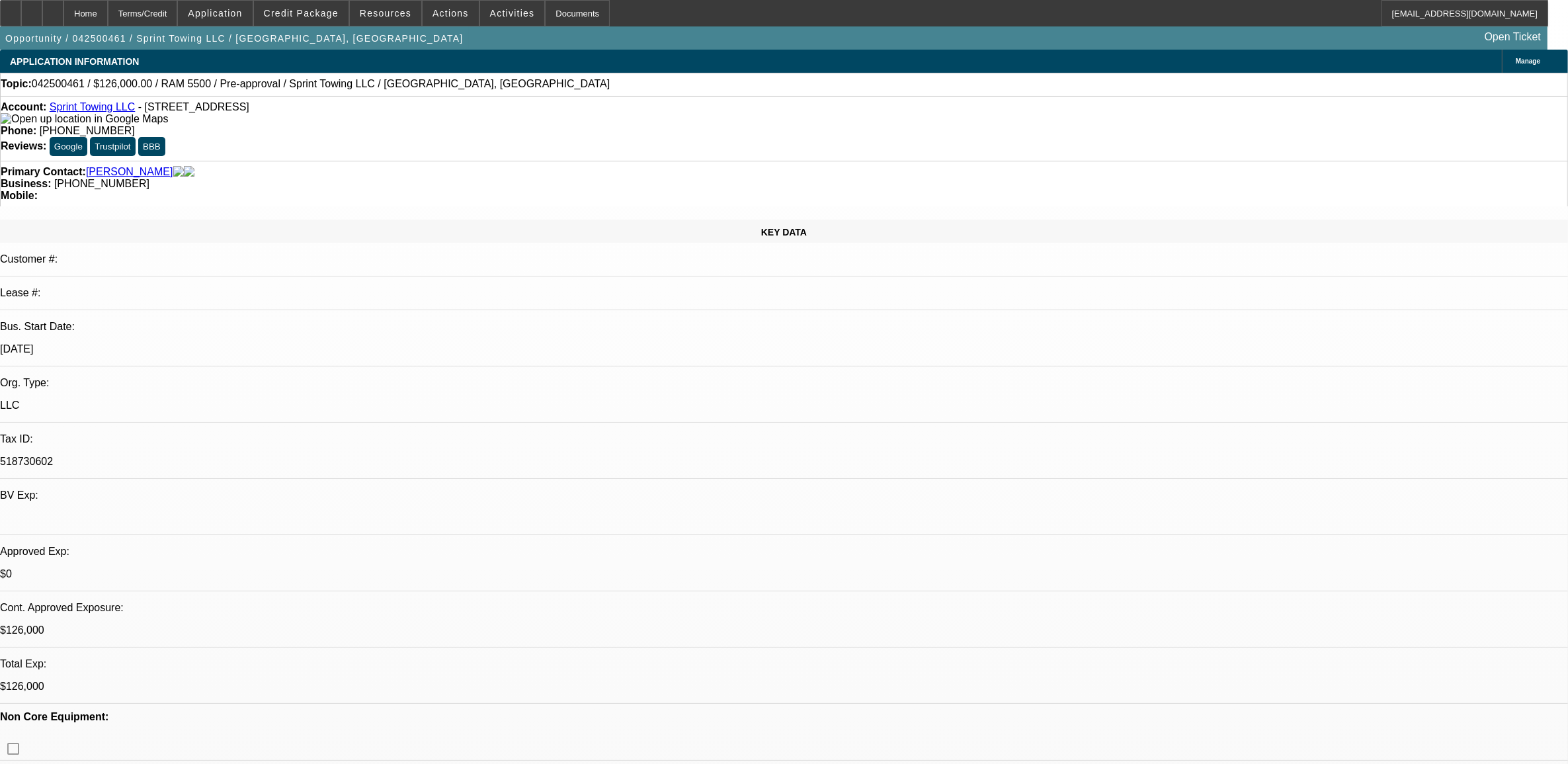
select select "0.1"
select select "2"
select select "0.1"
select select "4"
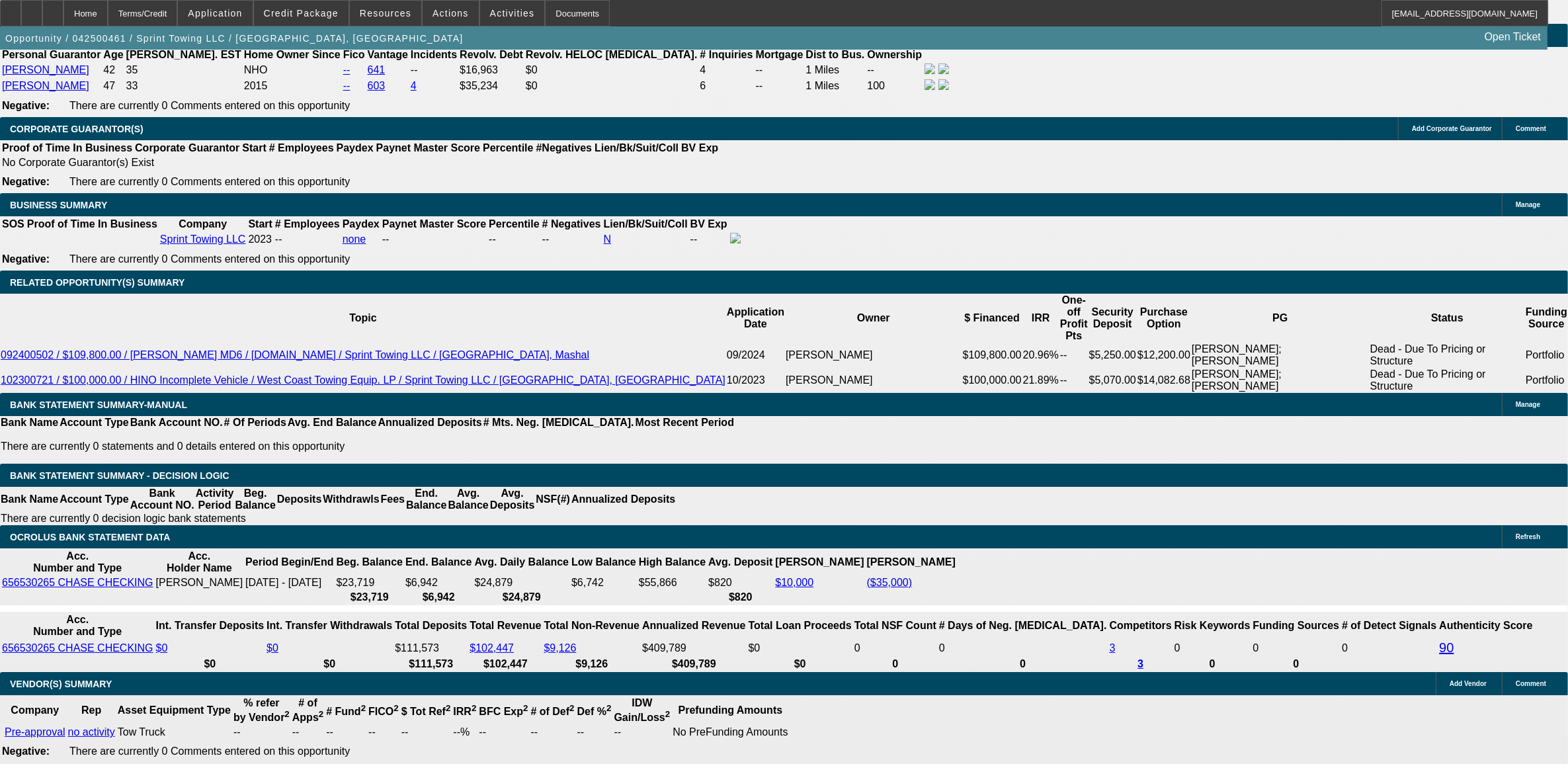
scroll to position [1819, 0]
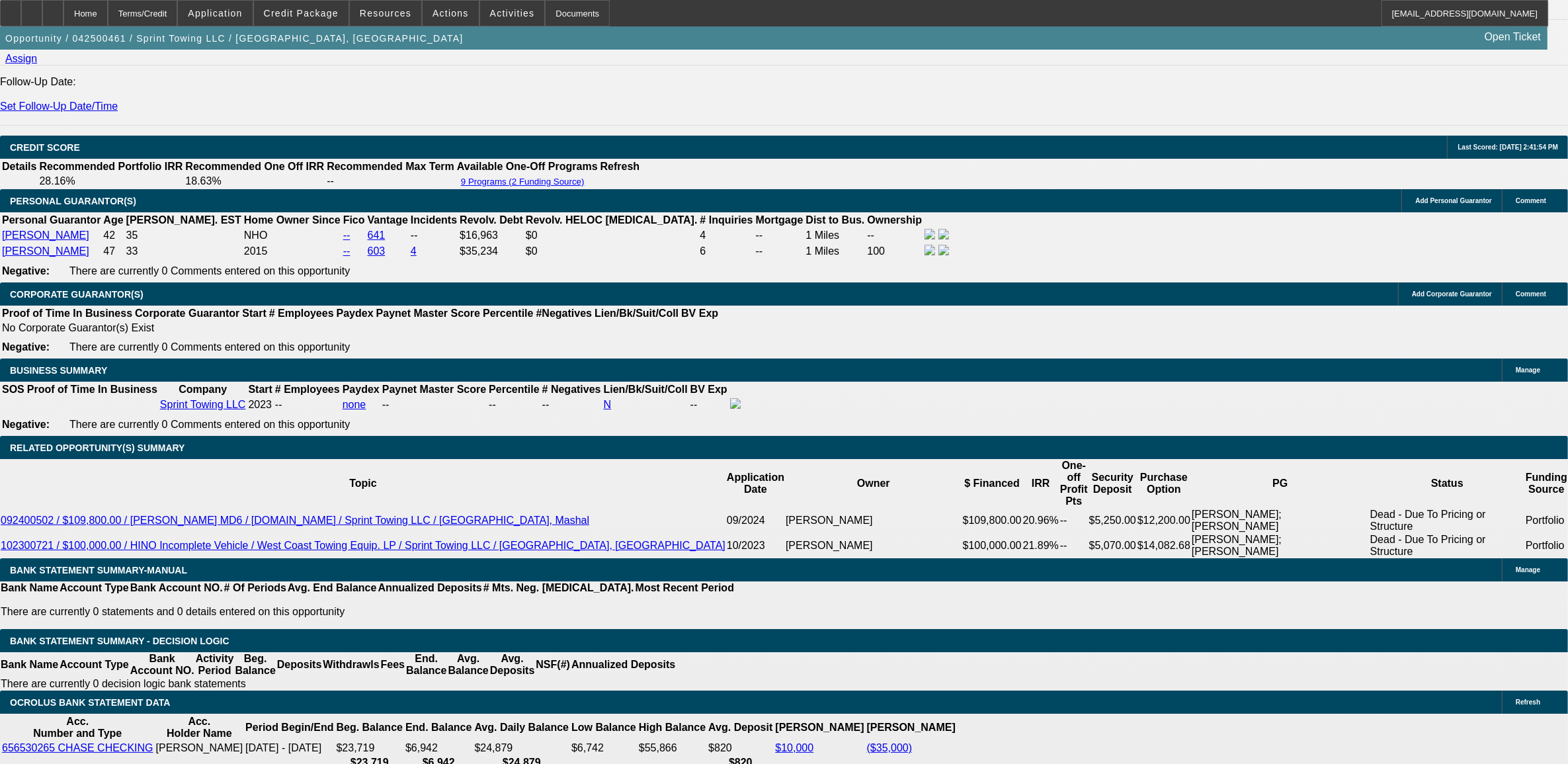
type input "$14,000.00"
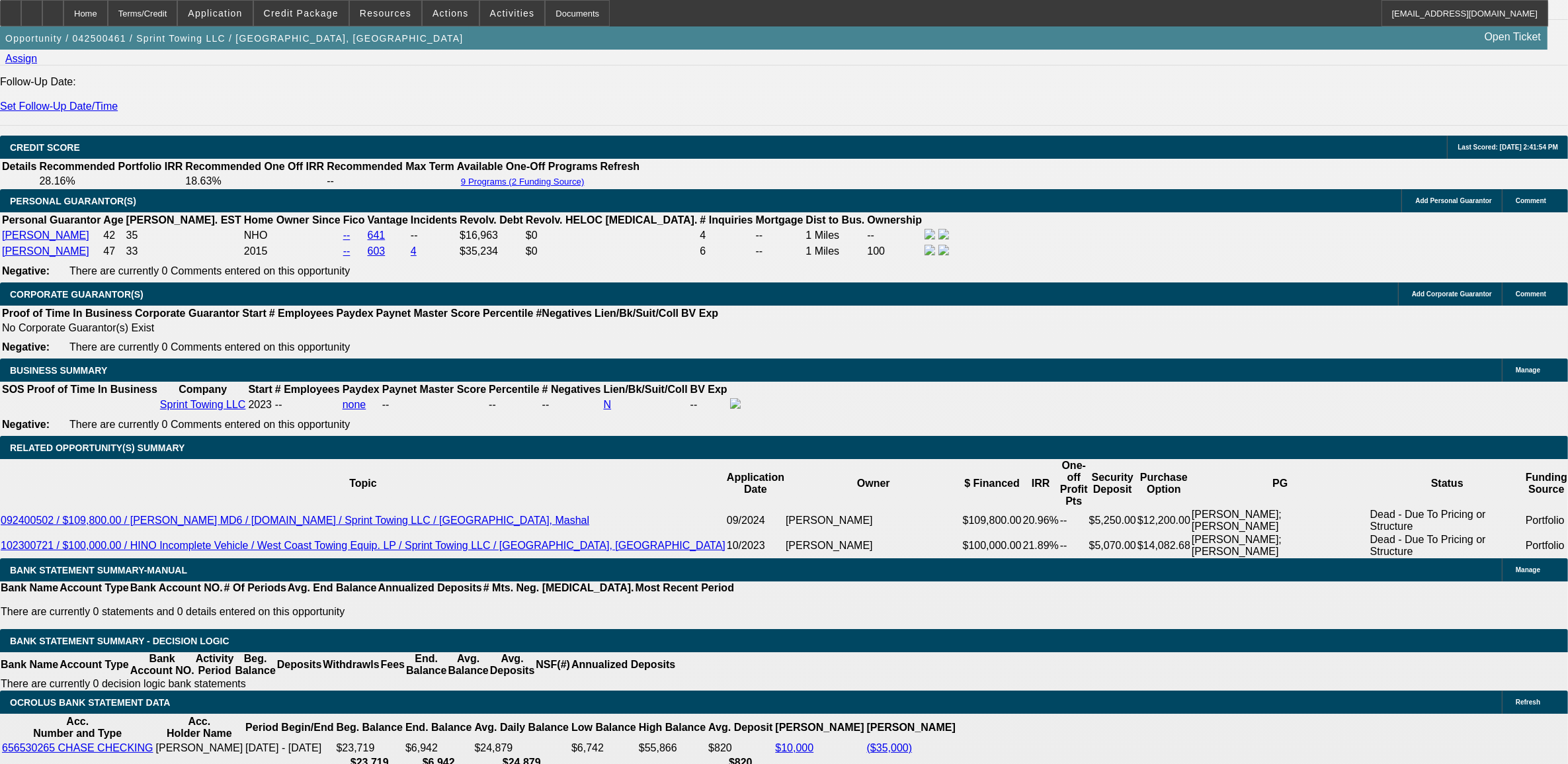
type input "UNKNOWN"
type input "60"
type input "$44,001.92"
type input "$22,000.96"
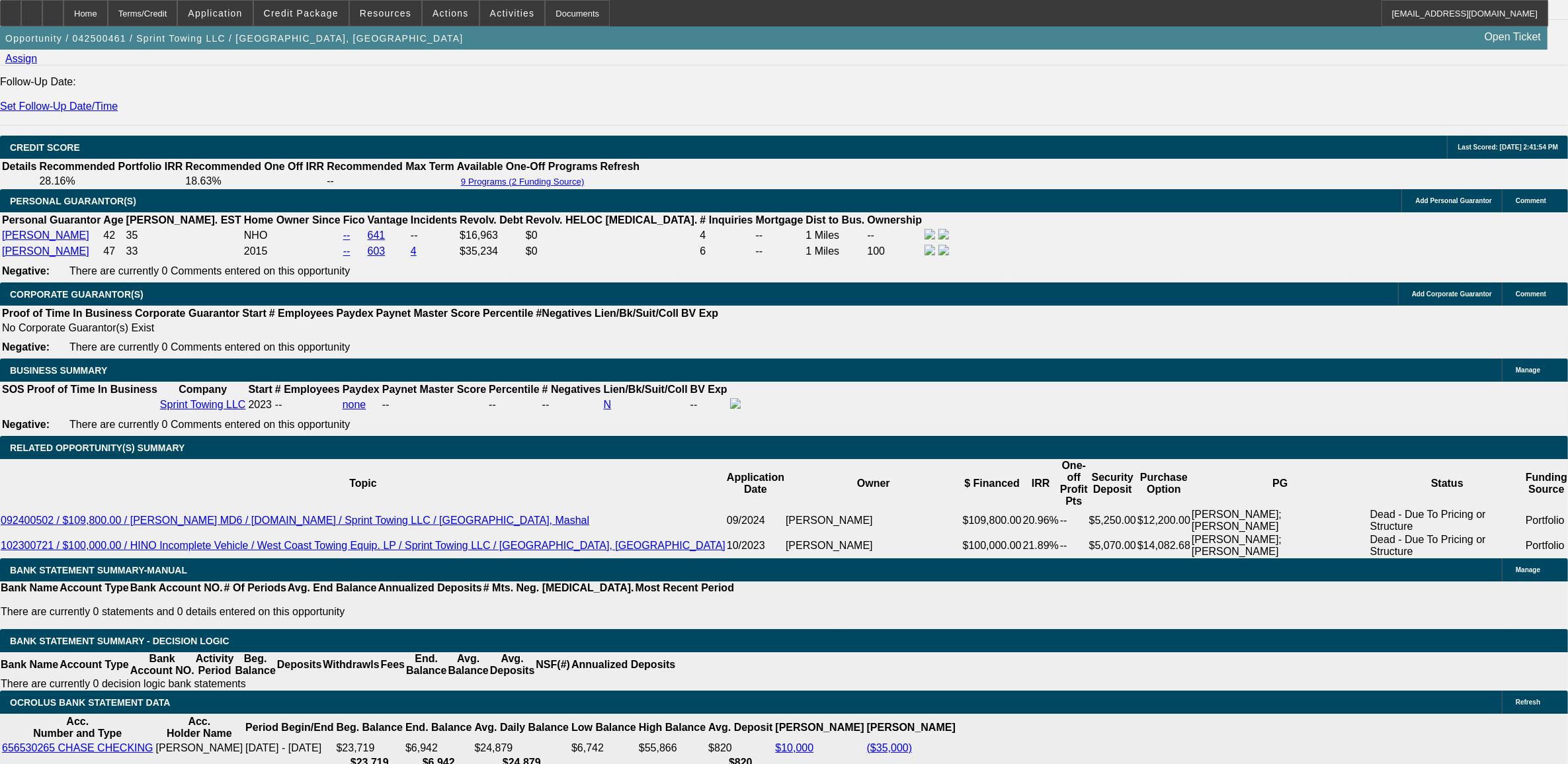
type input "$6,149.86"
type input "$3,074.93"
type input "60"
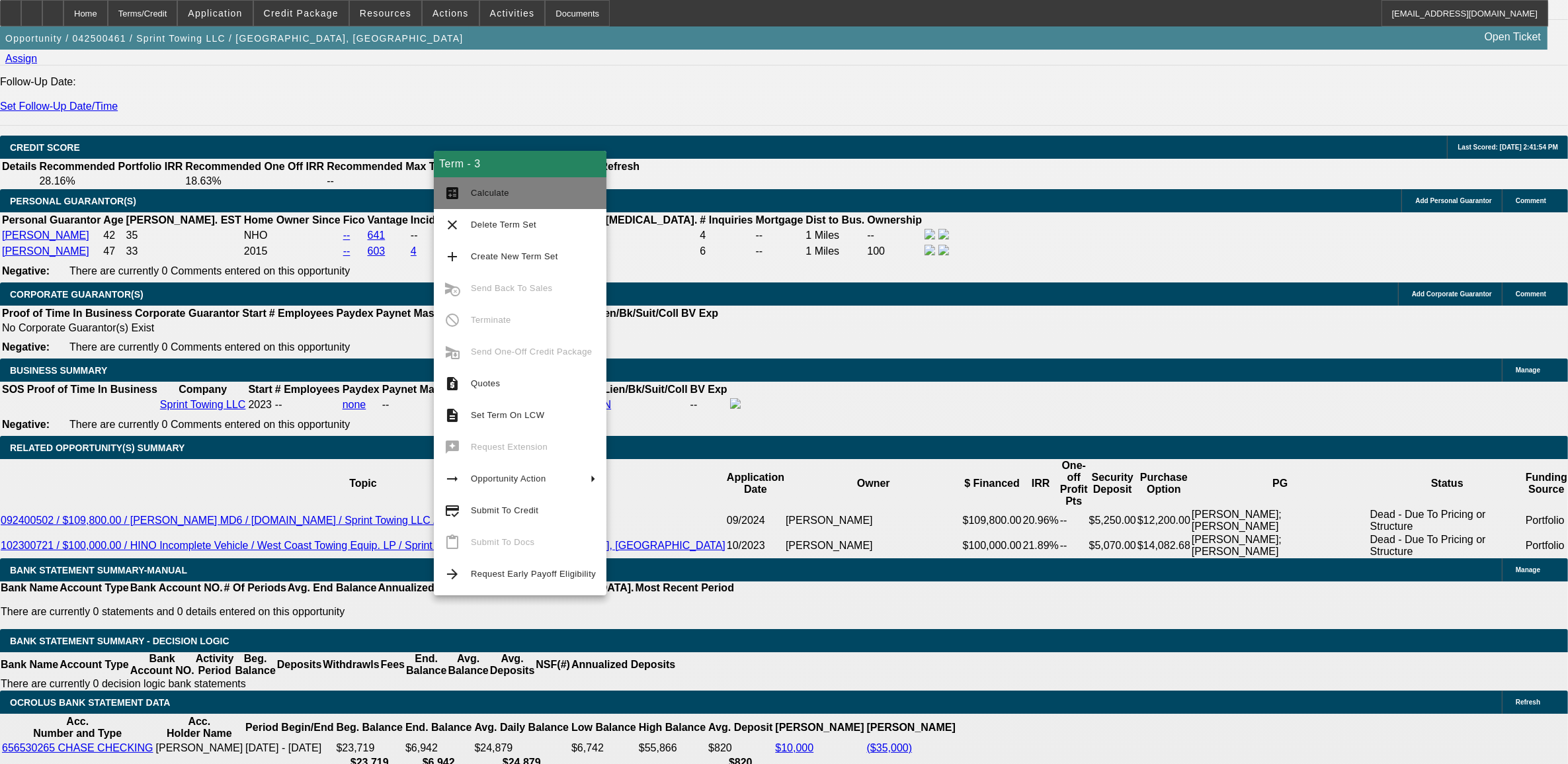
click at [455, 190] on mat-icon "calculate" at bounding box center [453, 193] width 16 height 16
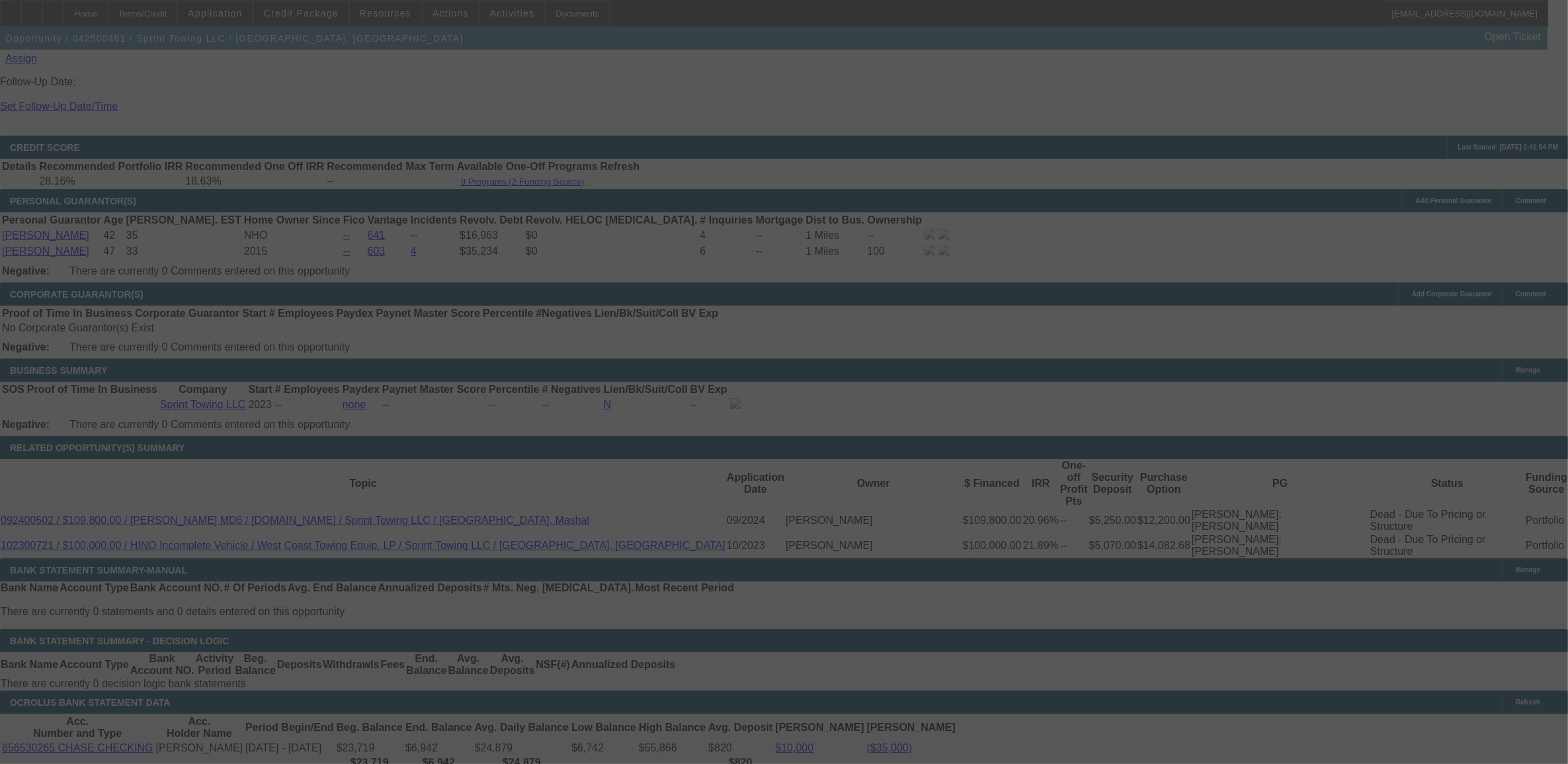
select select "0.1"
select select "2"
select select "0.1"
select select "4"
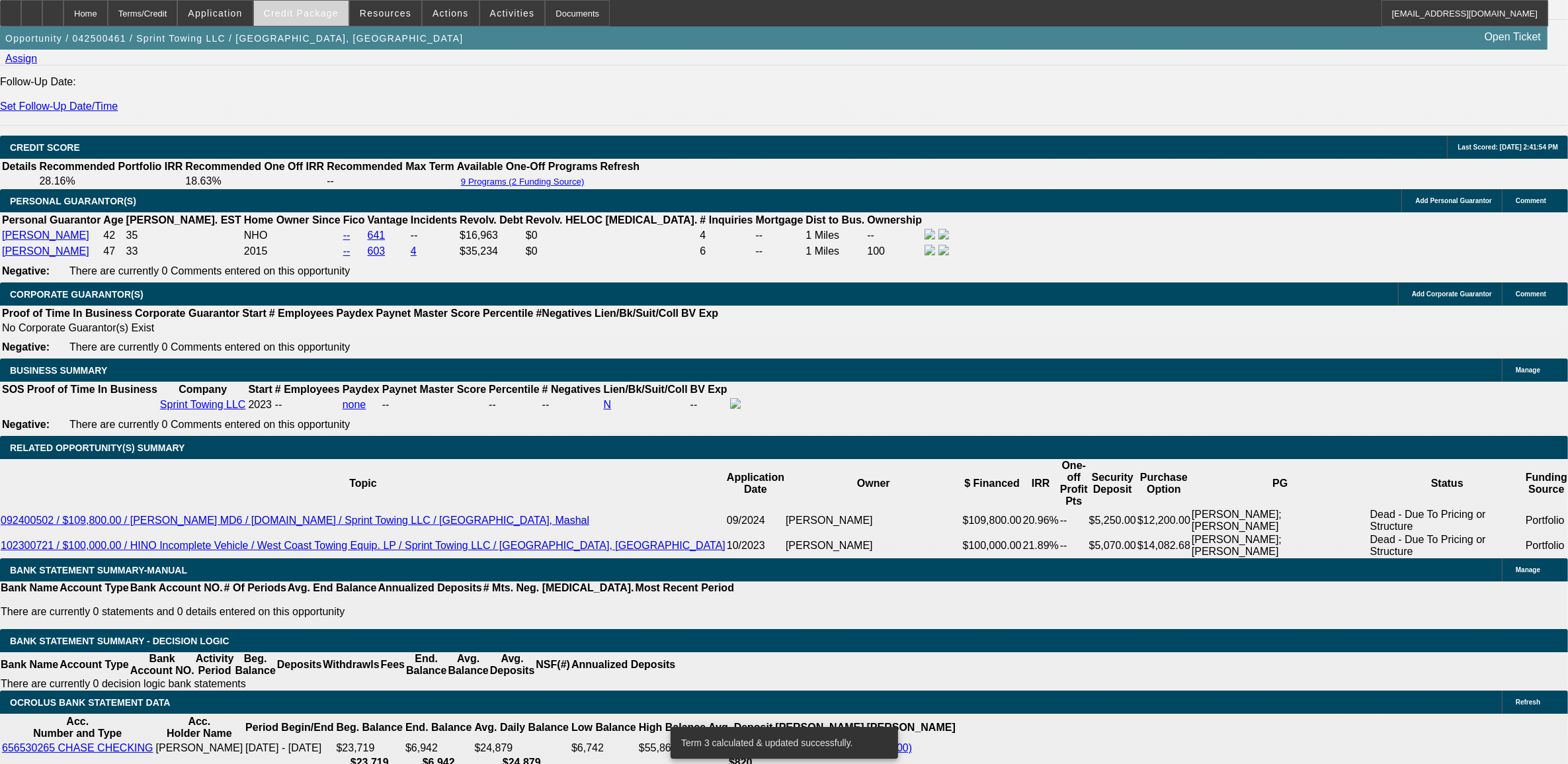
click at [325, 25] on span at bounding box center [301, 13] width 95 height 32
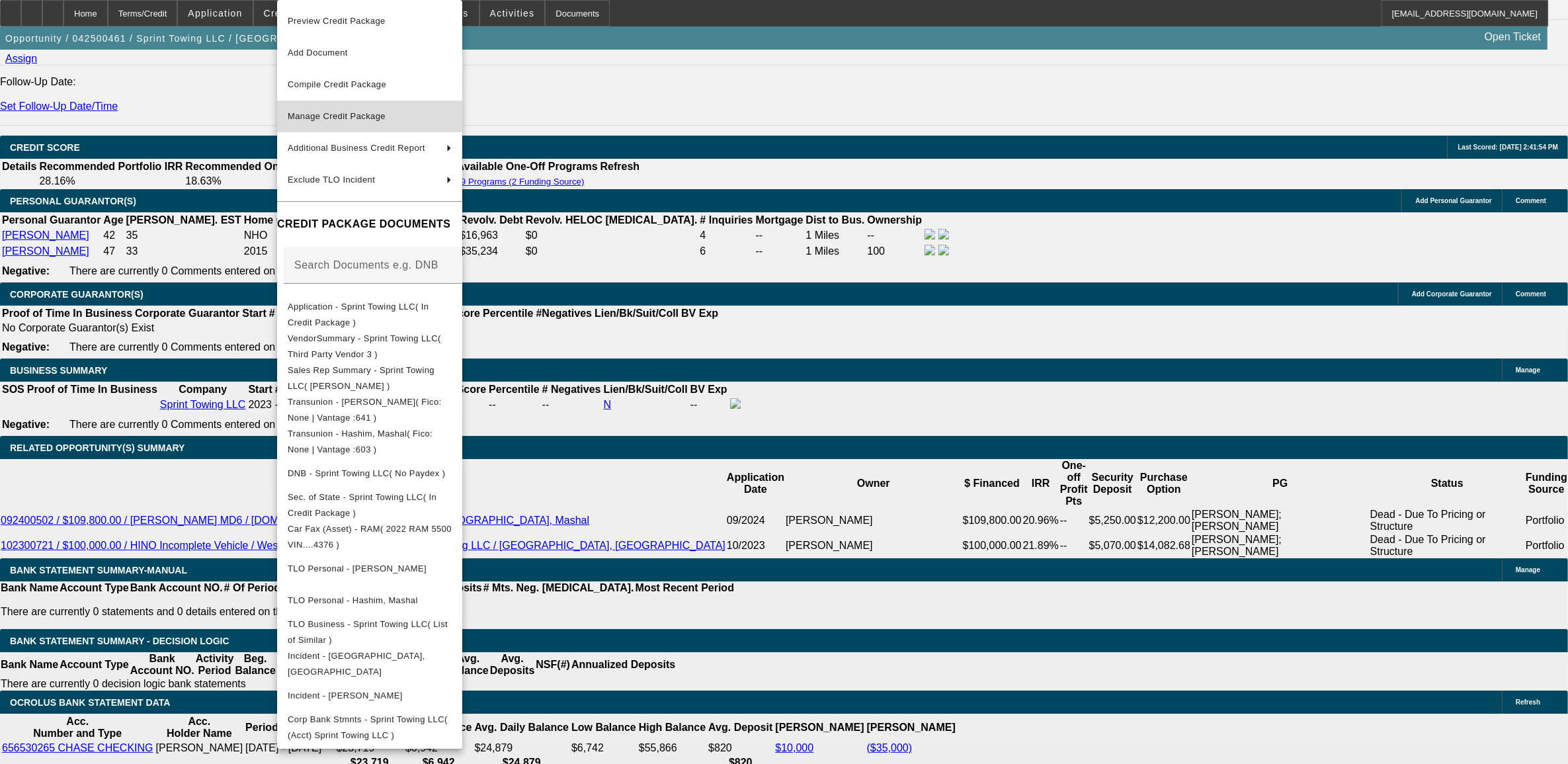
click at [305, 121] on span "Manage Credit Package" at bounding box center [369, 116] width 164 height 16
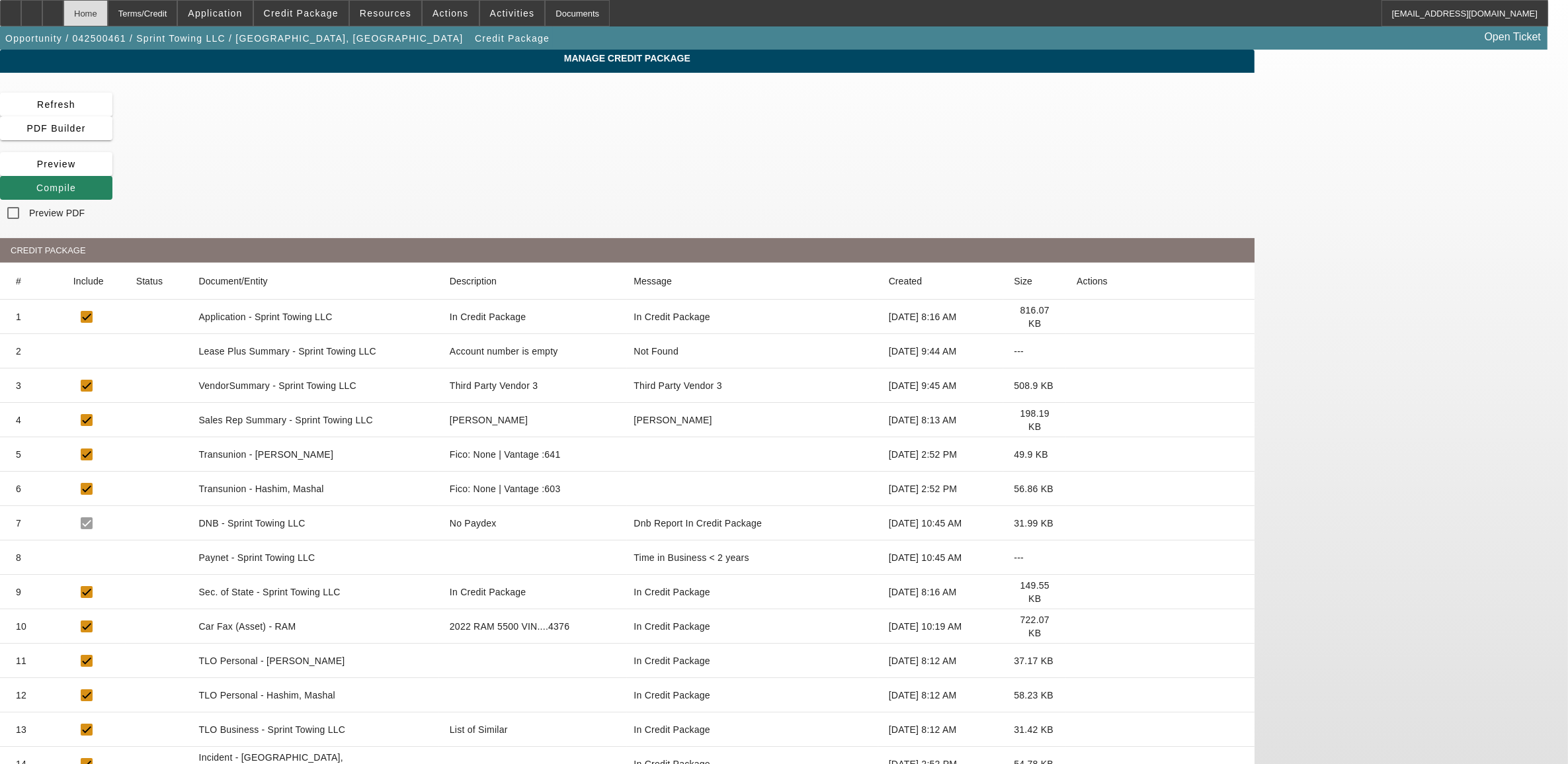
click at [108, 17] on div "Home" at bounding box center [85, 13] width 45 height 27
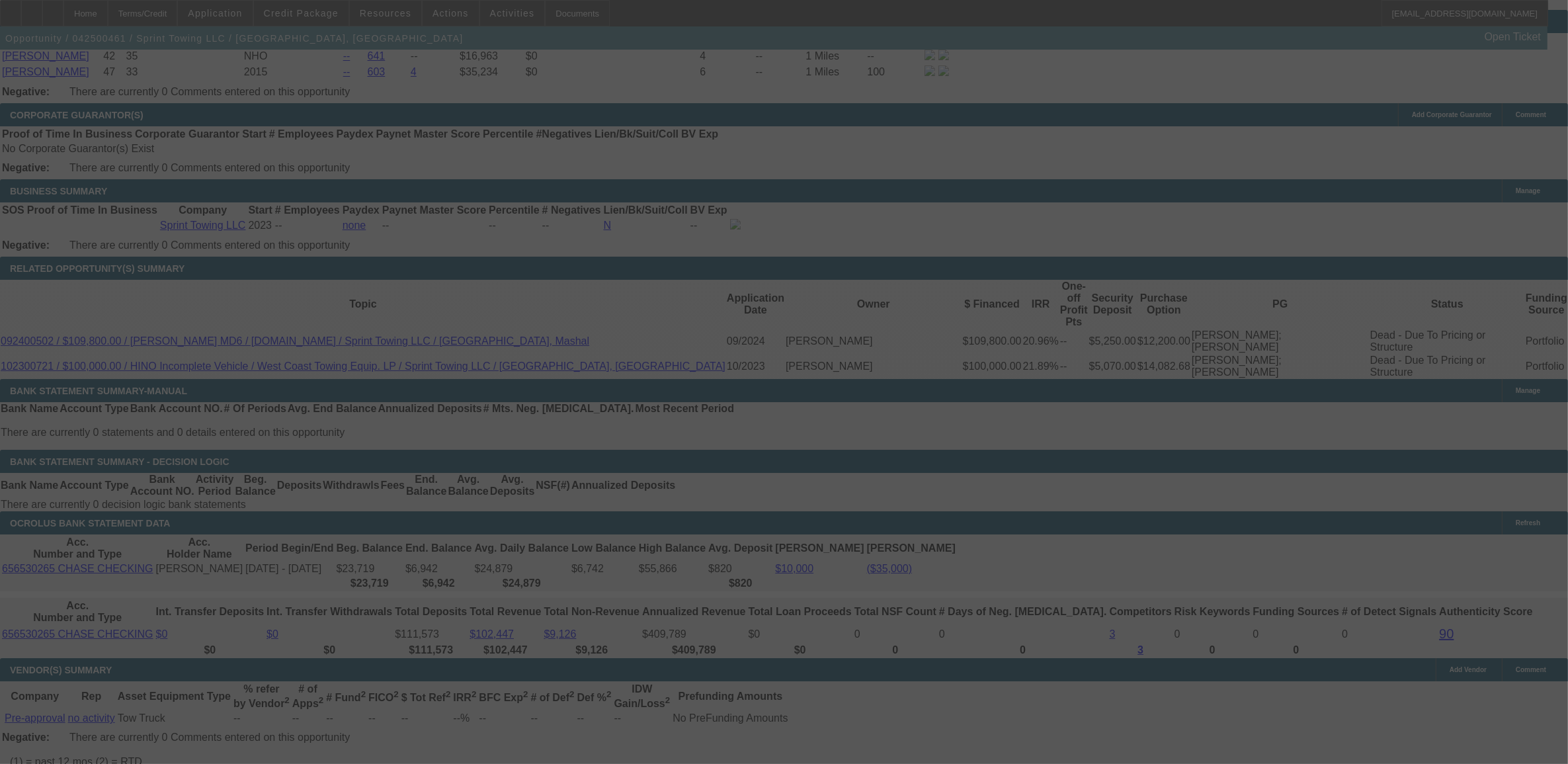
scroll to position [2098, 0]
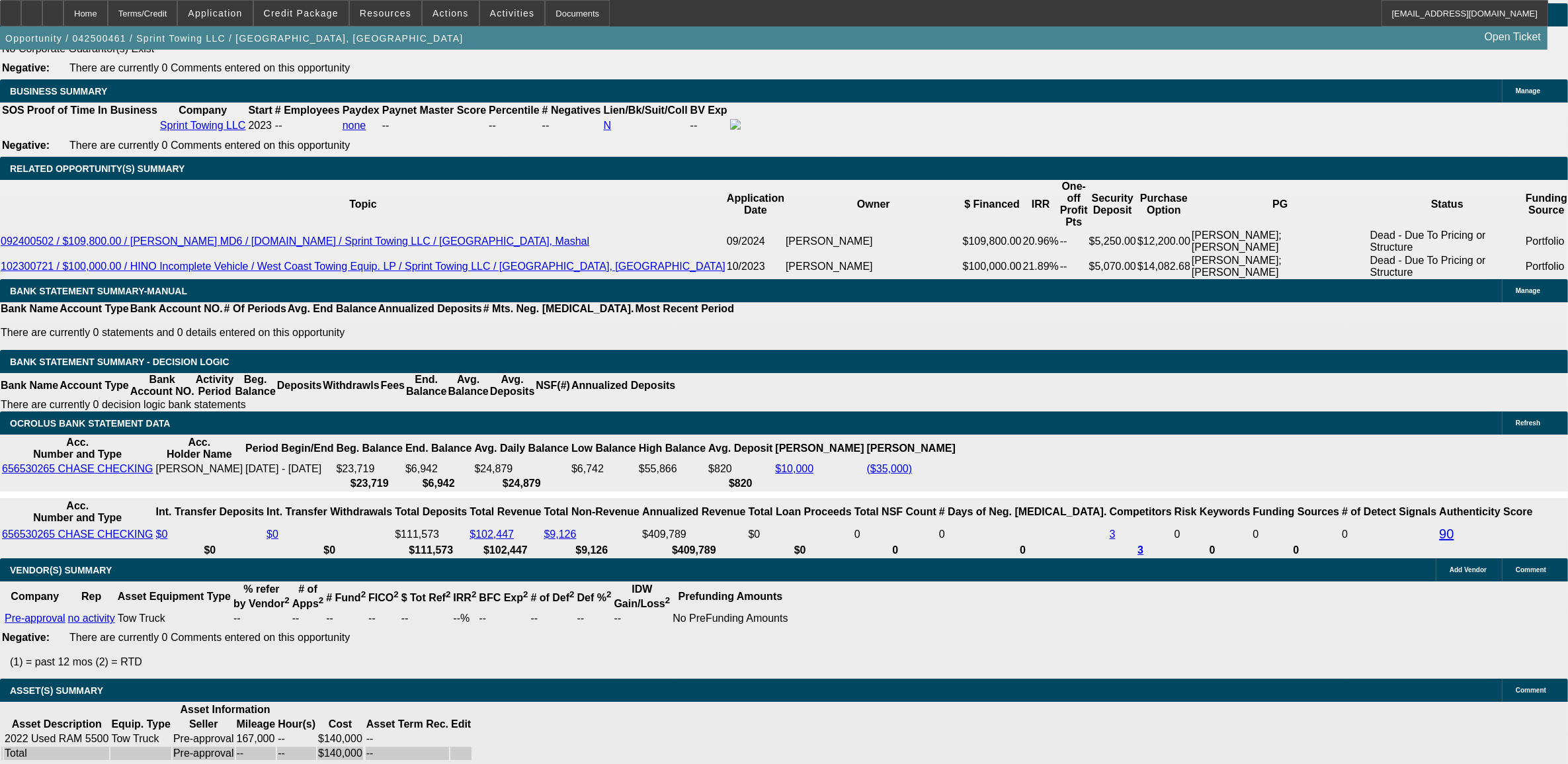
select select "0"
select select "3"
select select "0.1"
select select "4"
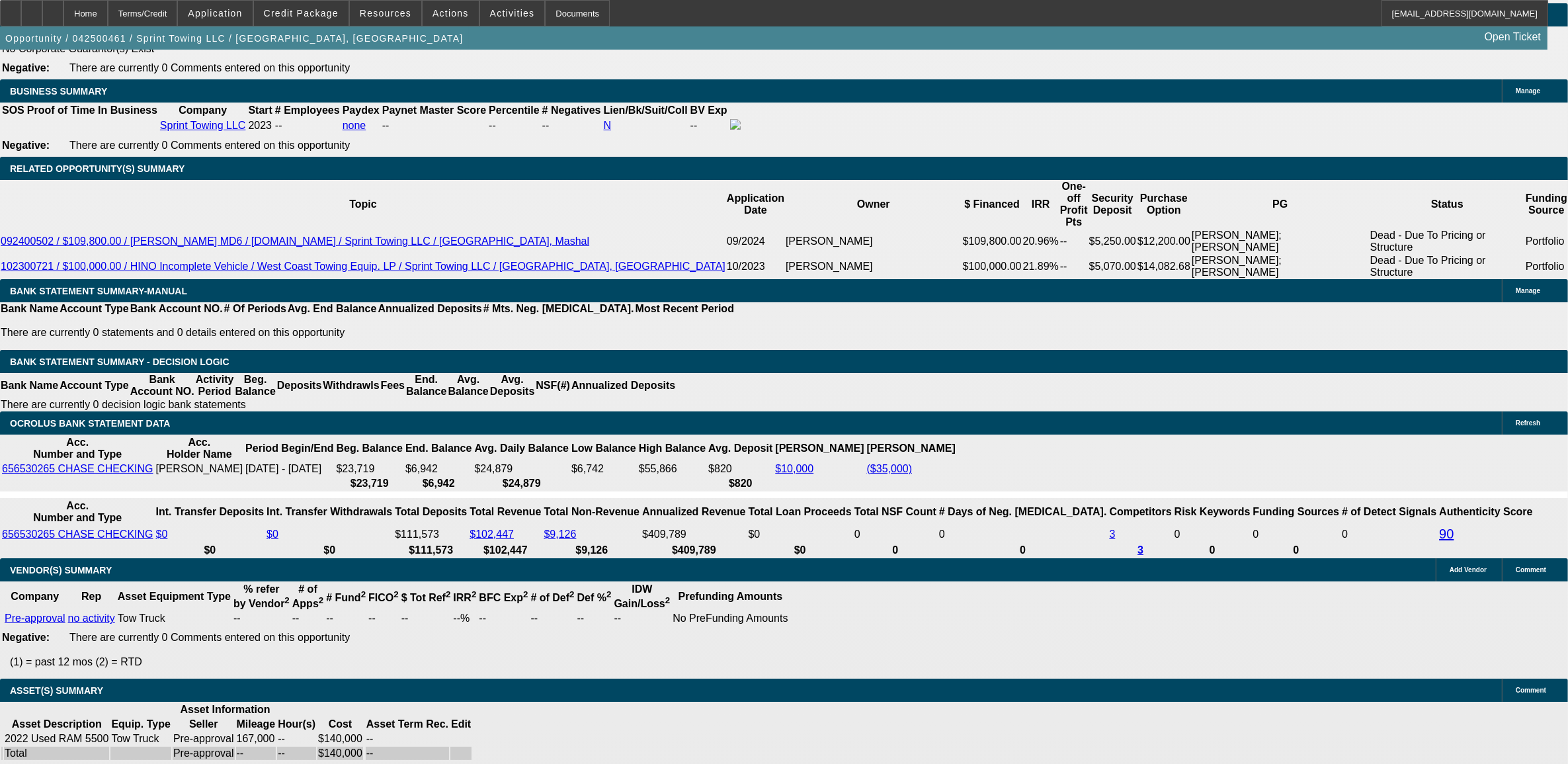
select select "0.1"
select select "2"
select select "0.1"
select select "4"
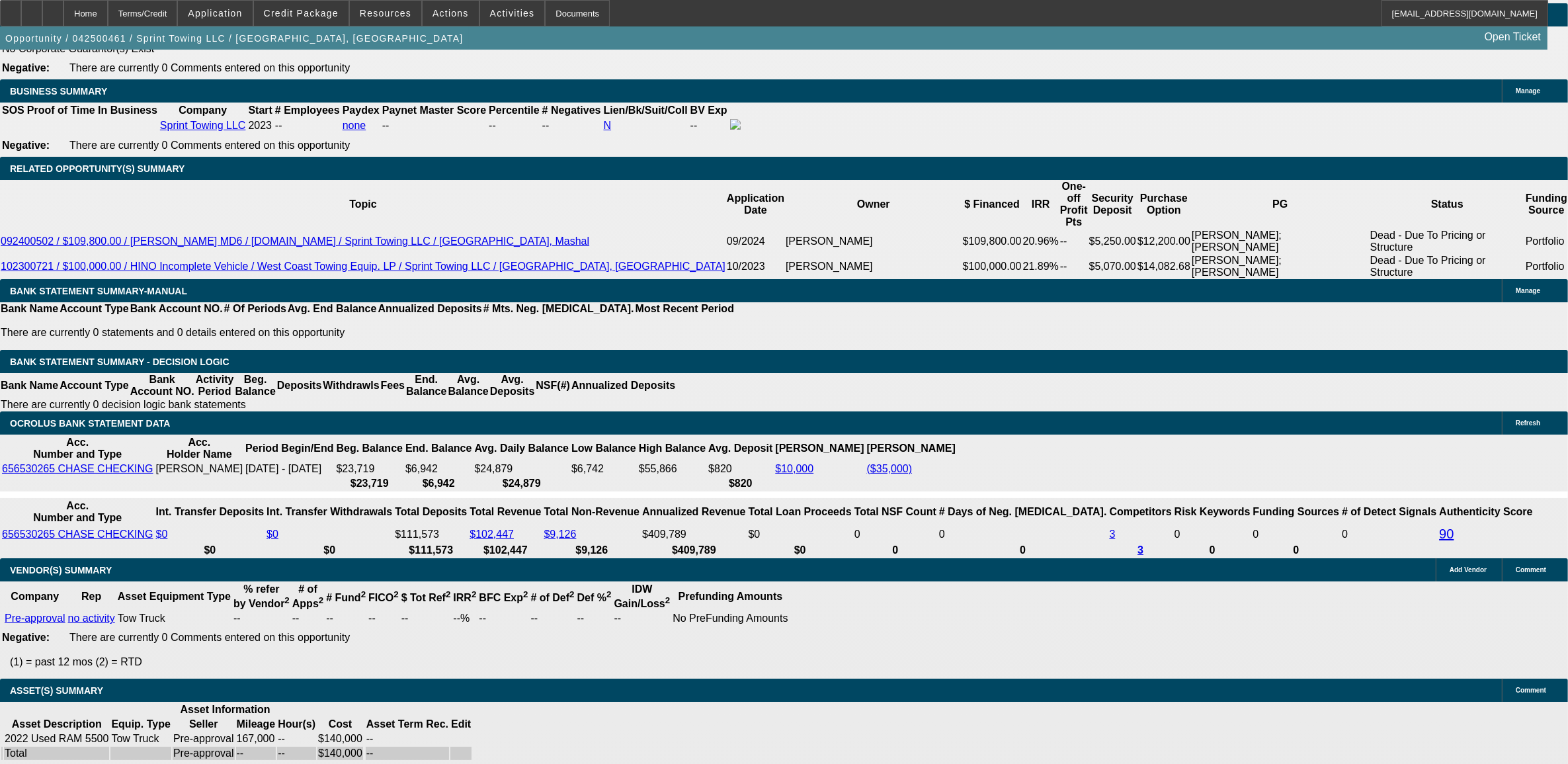
select select "0.1"
select select "2"
select select "0.1"
select select "4"
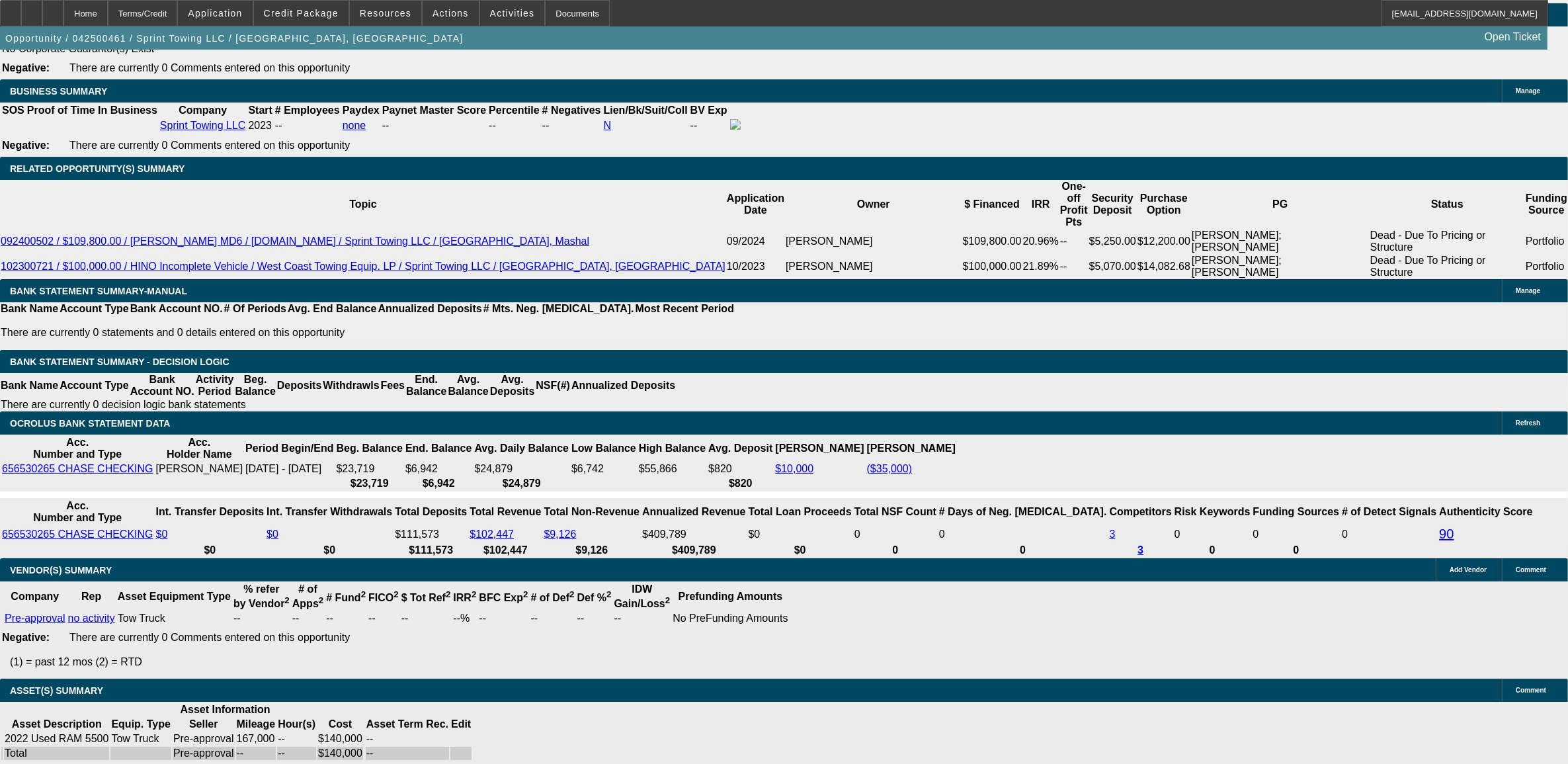
select select "0.1"
select select "2"
select select "0.1"
select select "4"
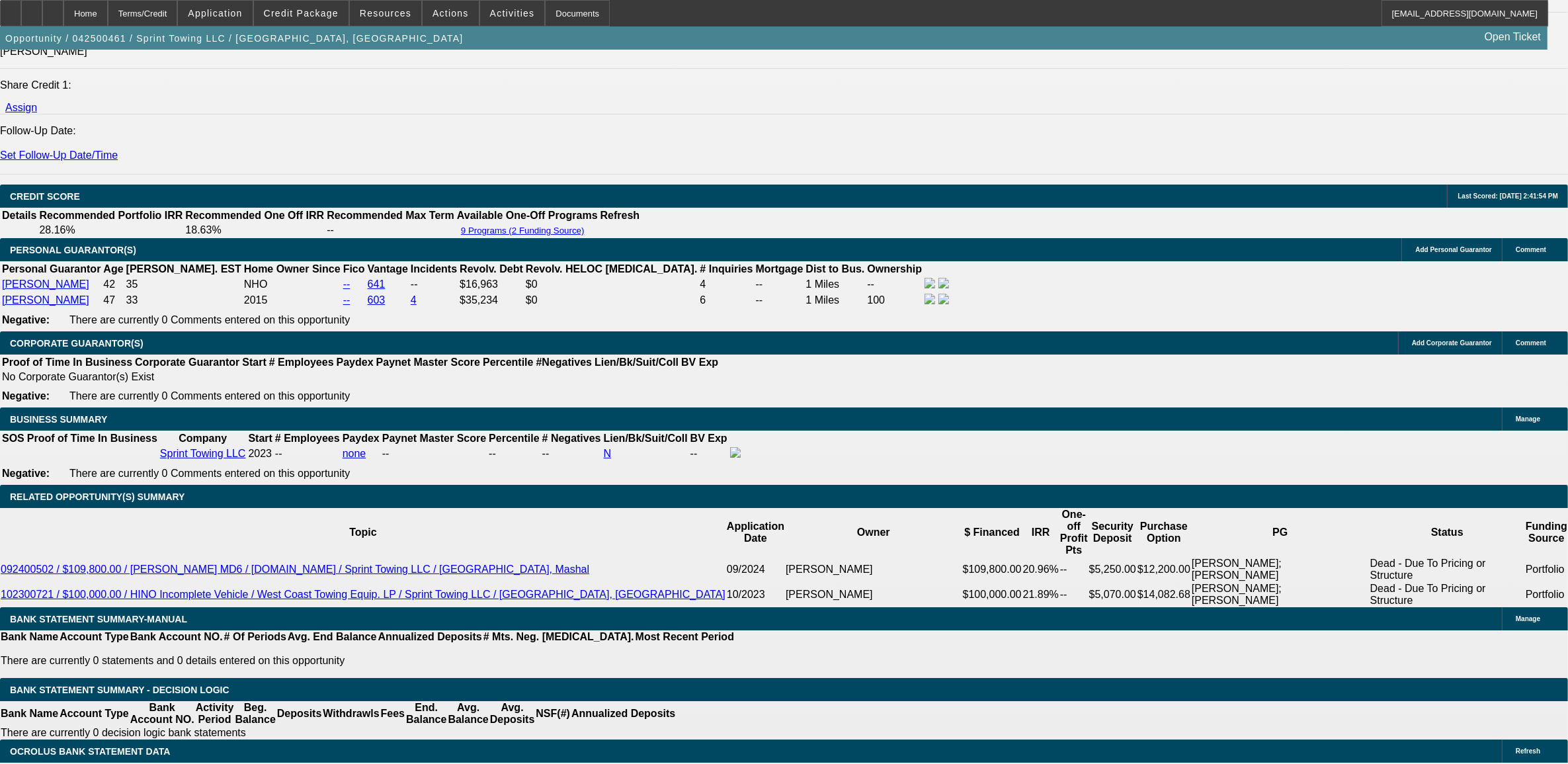
scroll to position [1533, 0]
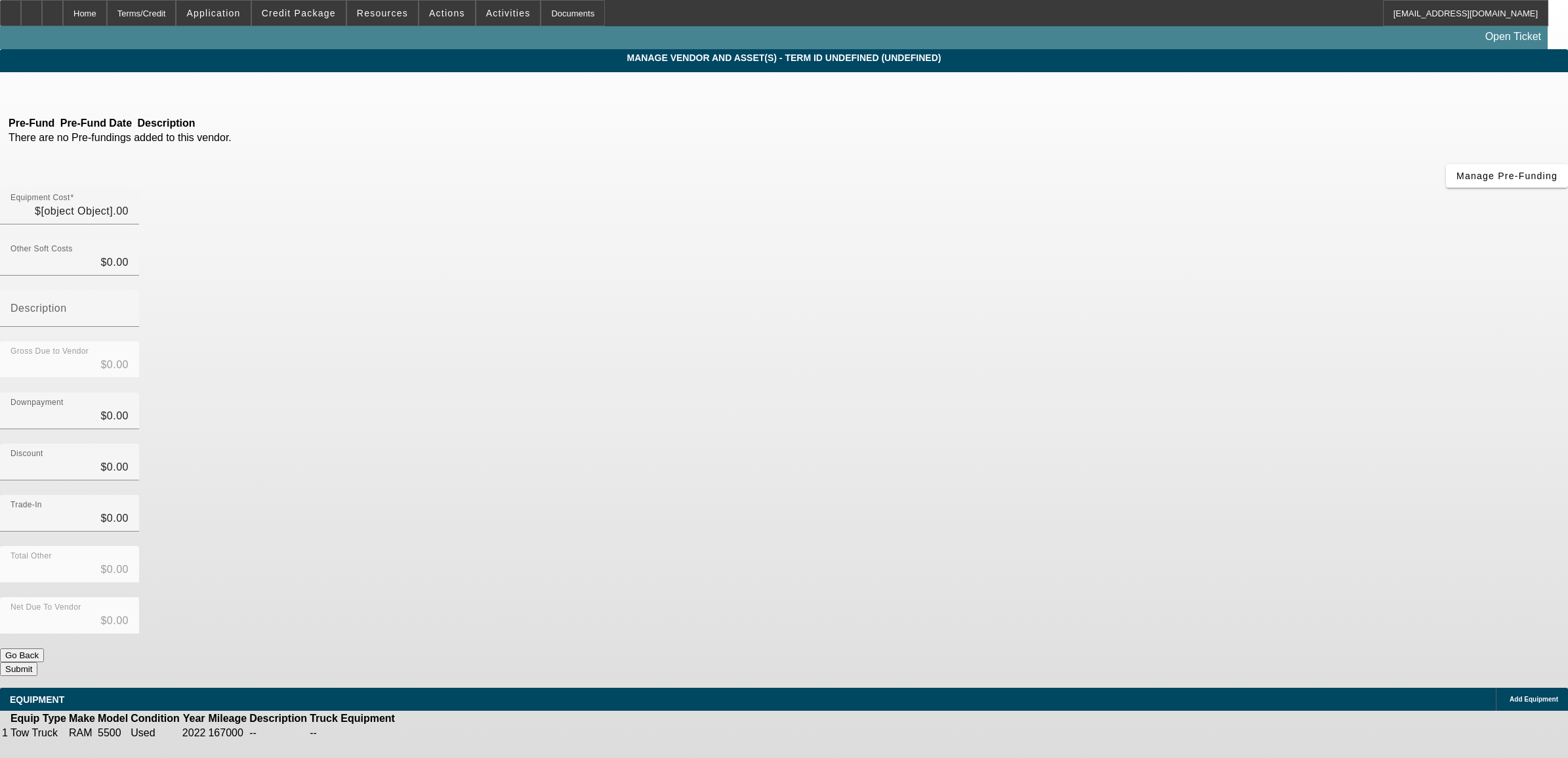
type input "$140,000.00"
click at [436, 733] on icon at bounding box center [436, 733] width 0 height 0
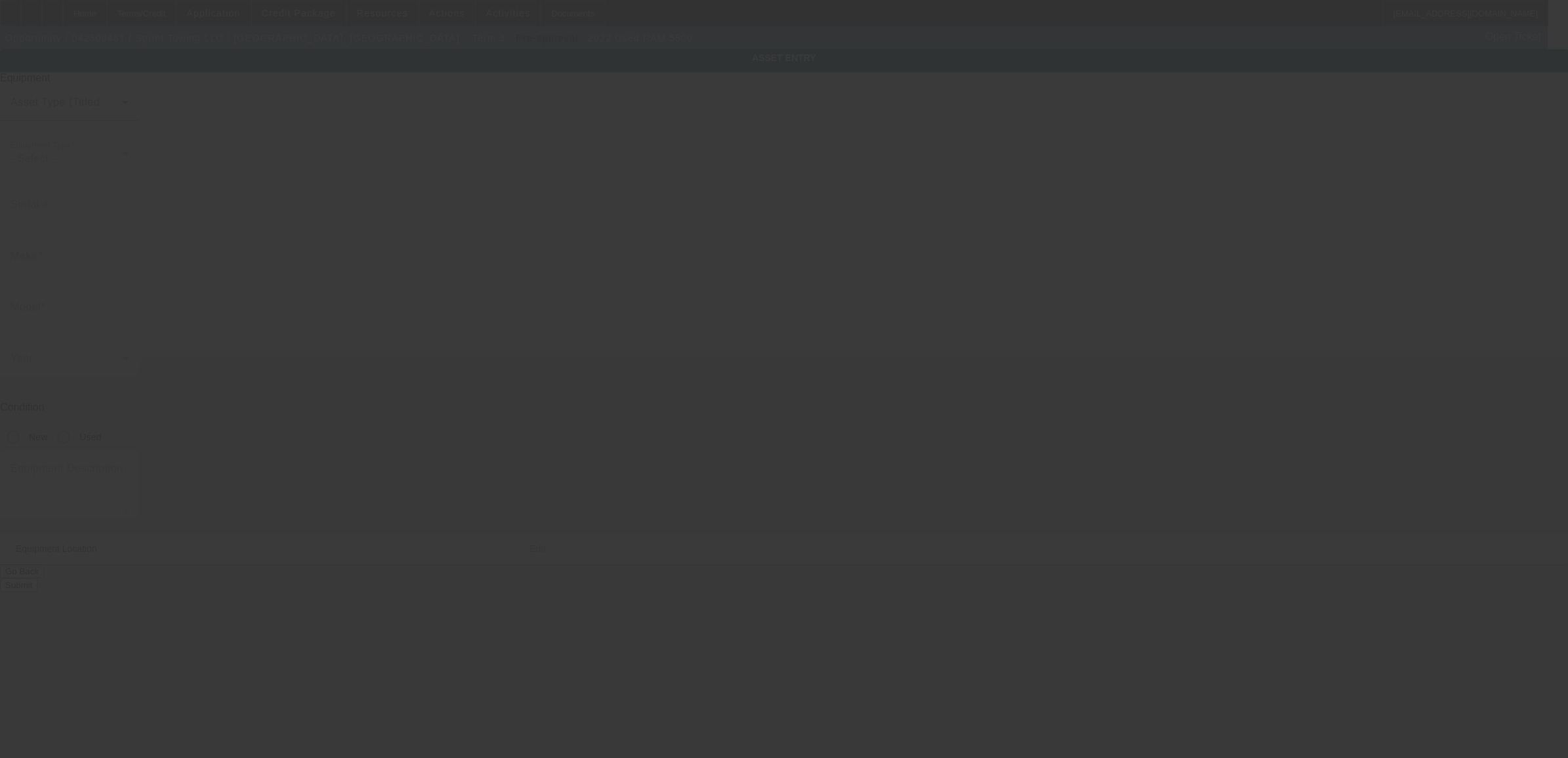
type input "3C7WRNBL9NG224376"
type input "Ram"
type input "5500"
radio input "true"
type input "437 O St"
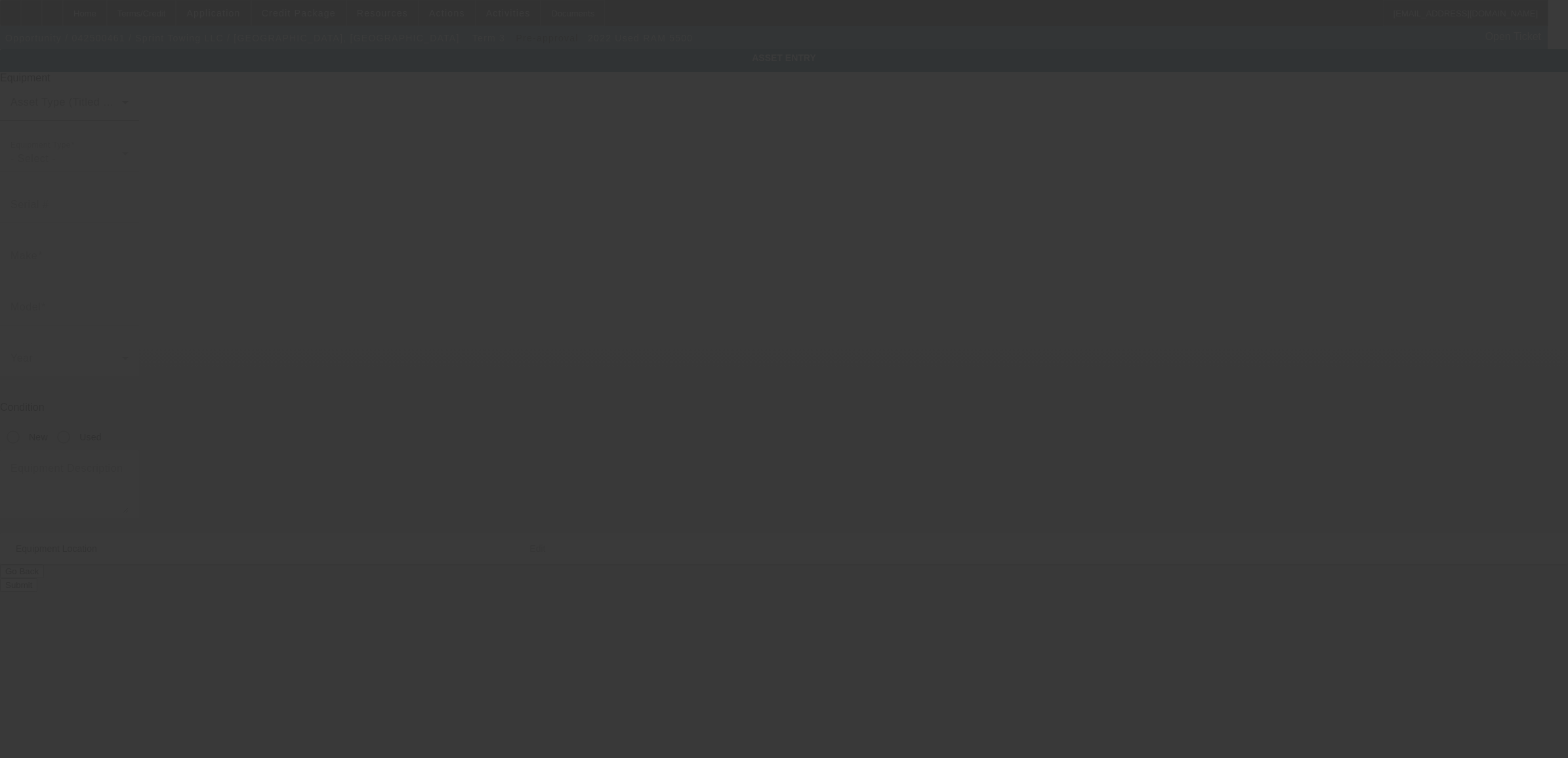
type input "Antioch"
type input "94509"
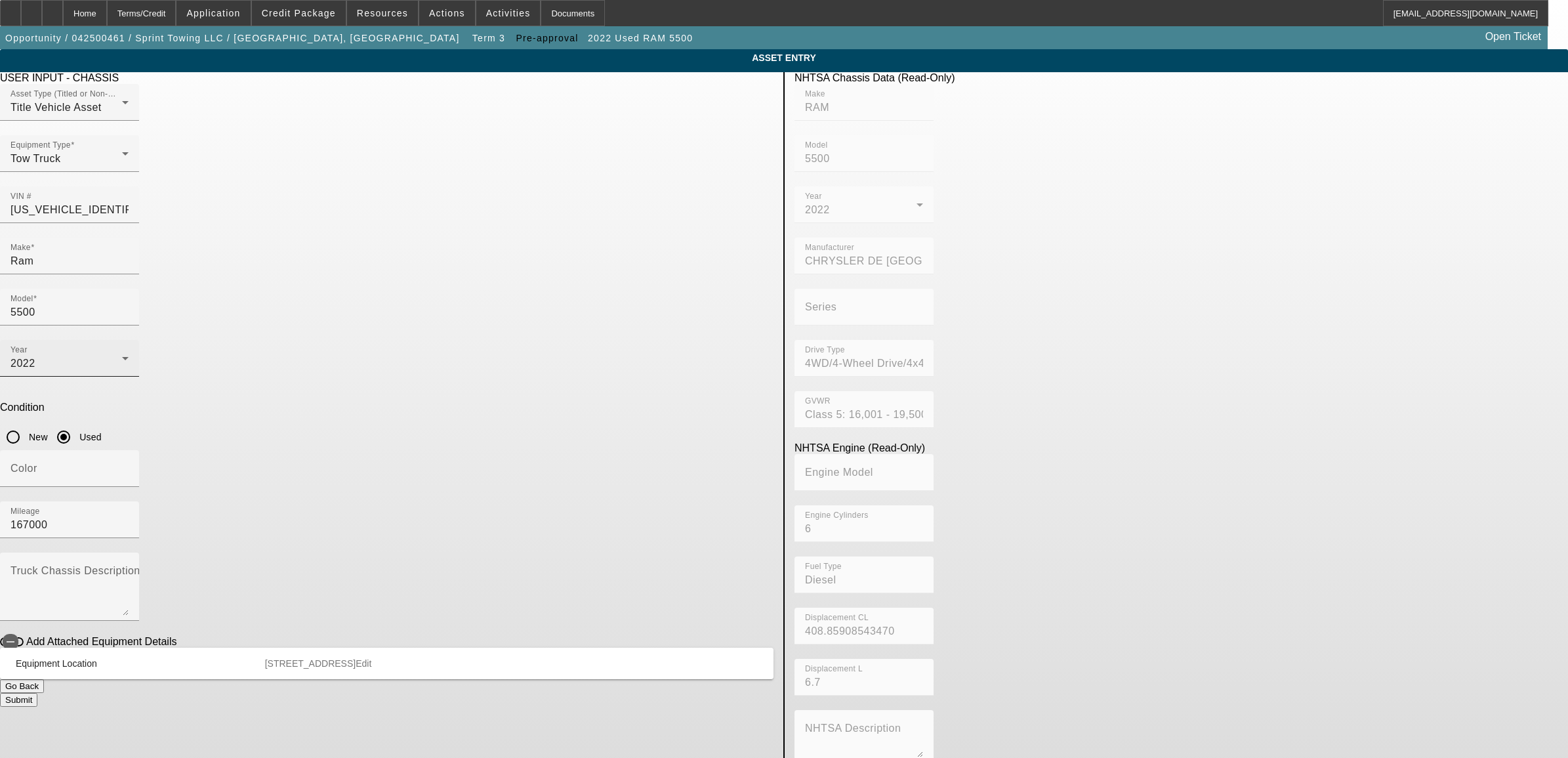
click at [122, 356] on div "2022" at bounding box center [66, 364] width 112 height 16
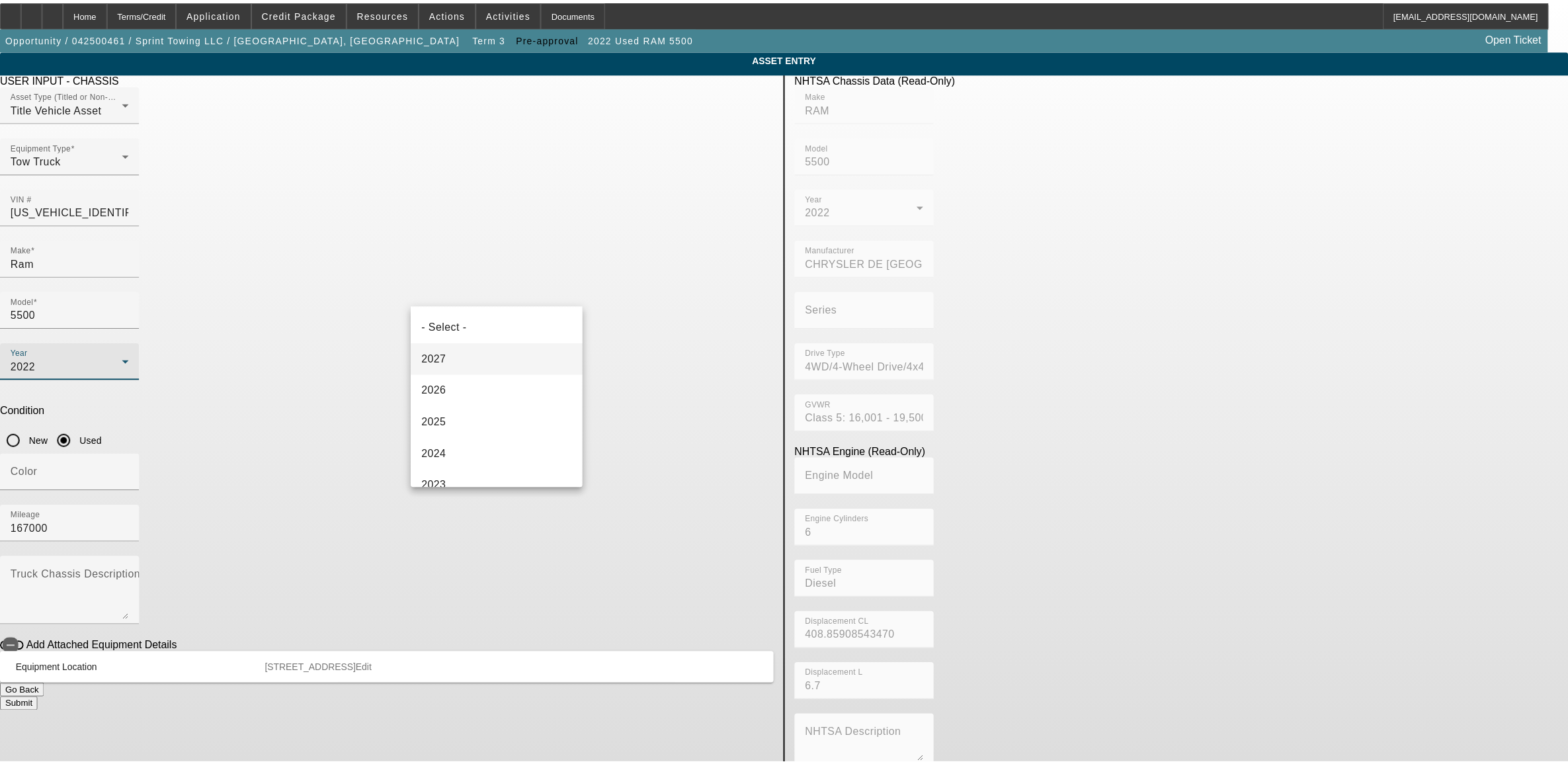
scroll to position [45, 0]
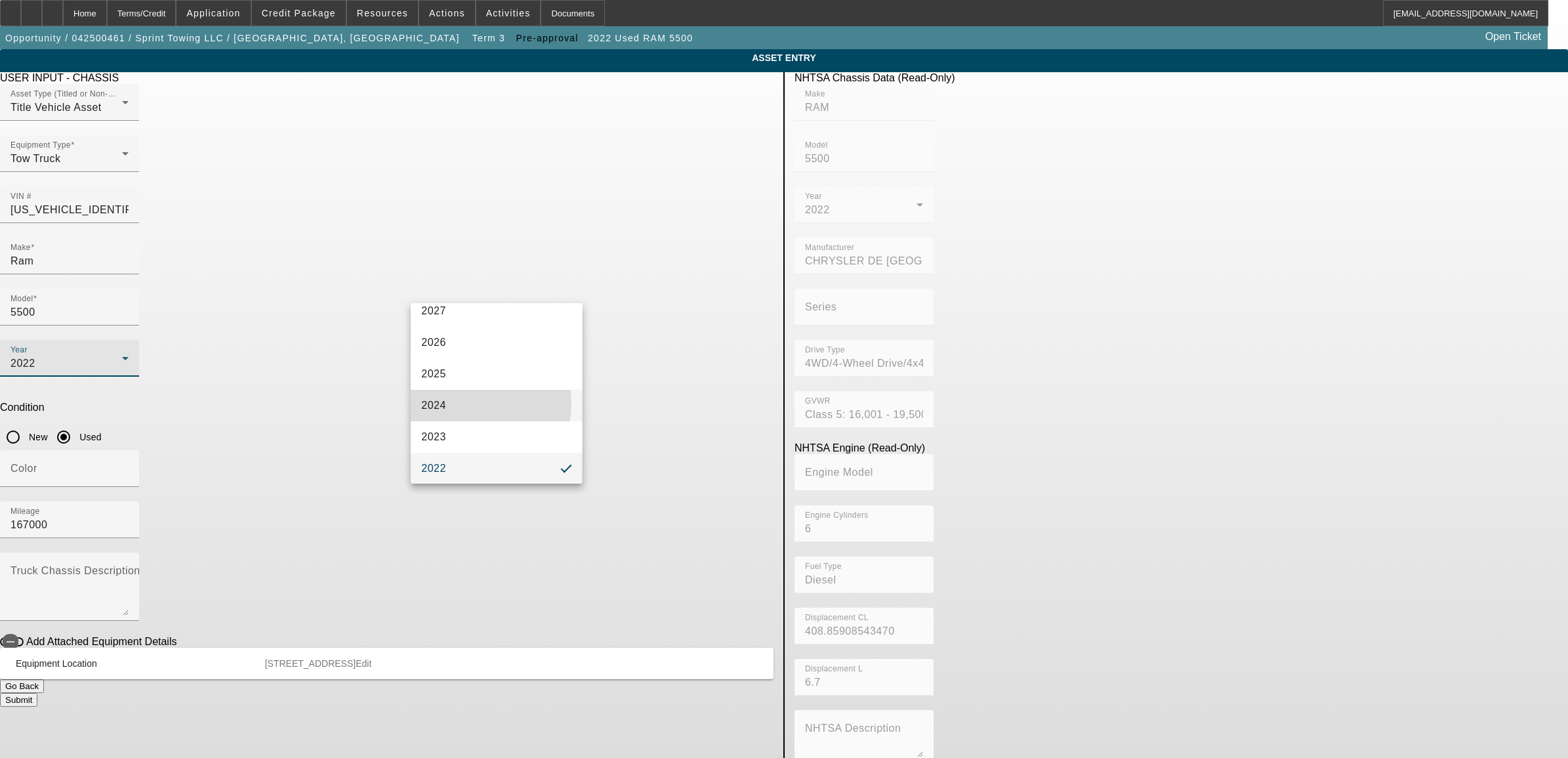
click at [458, 402] on mat-option "2024" at bounding box center [496, 405] width 171 height 32
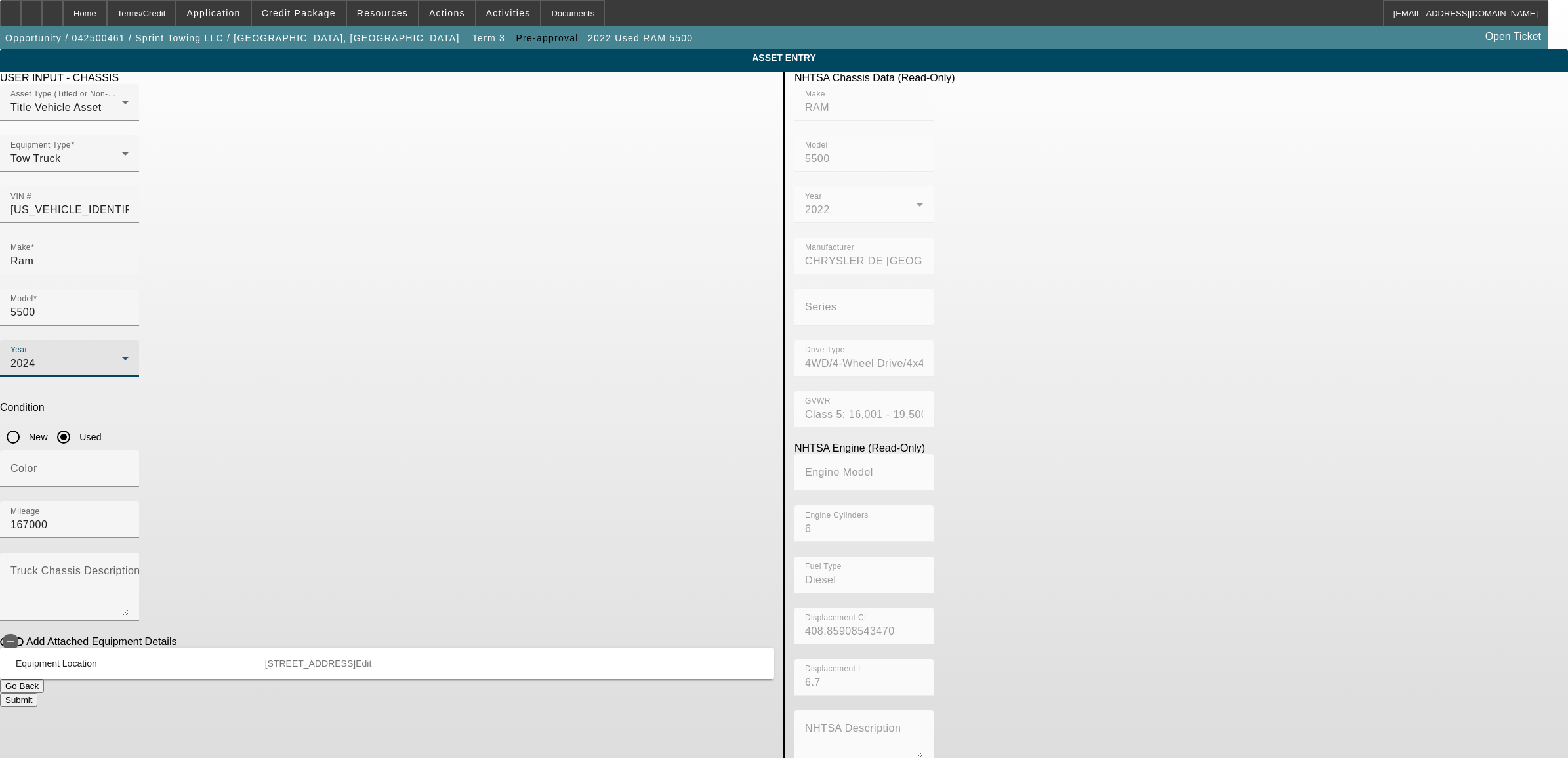
click at [26, 424] on input "New" at bounding box center [13, 437] width 26 height 26
radio input "true"
click at [129, 517] on input "167000" at bounding box center [69, 525] width 118 height 16
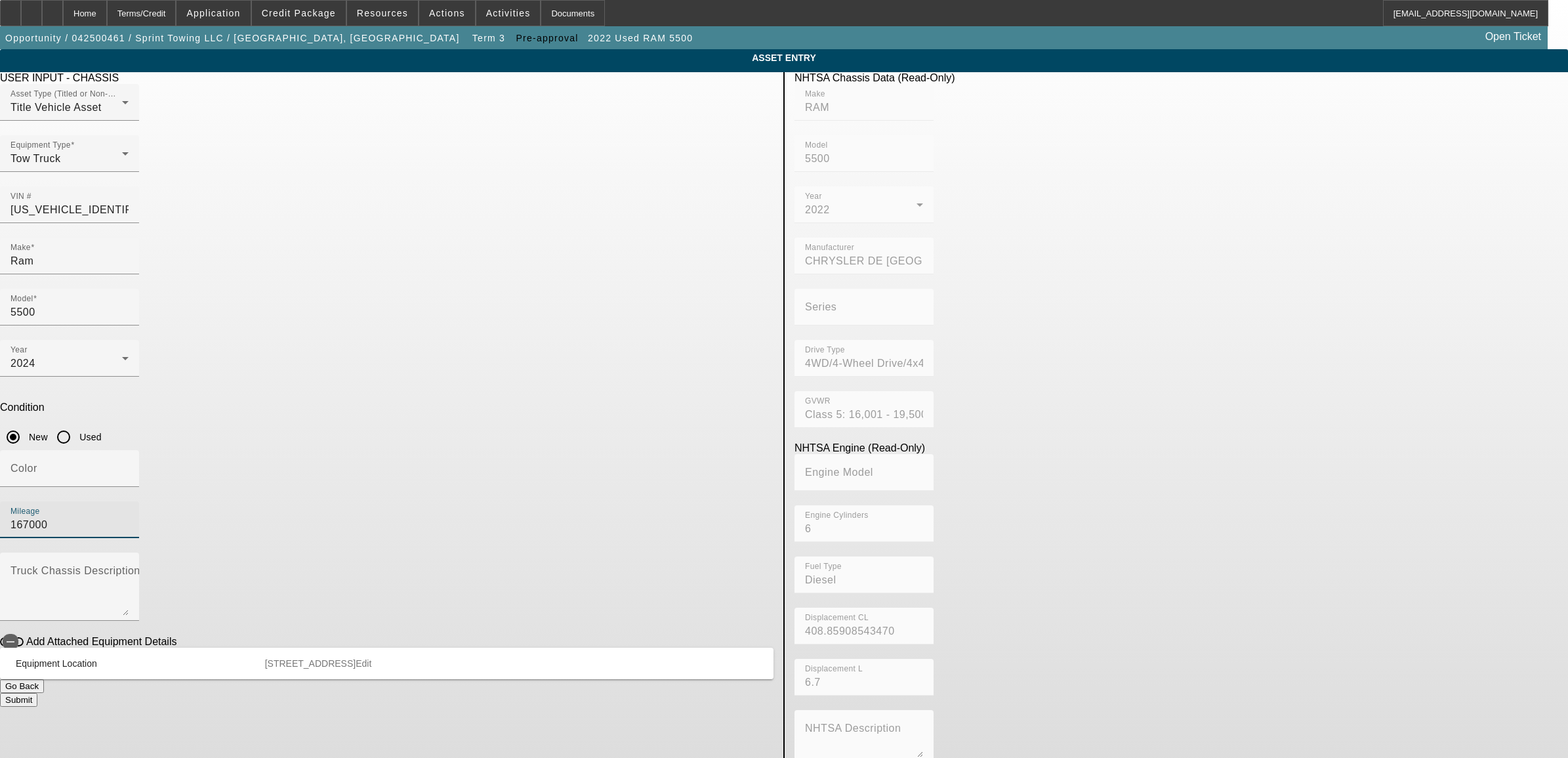
click at [129, 517] on input "167000" at bounding box center [69, 525] width 118 height 16
type input "1"
click at [129, 202] on input "3C7WRNBL9NG224376" at bounding box center [69, 210] width 118 height 16
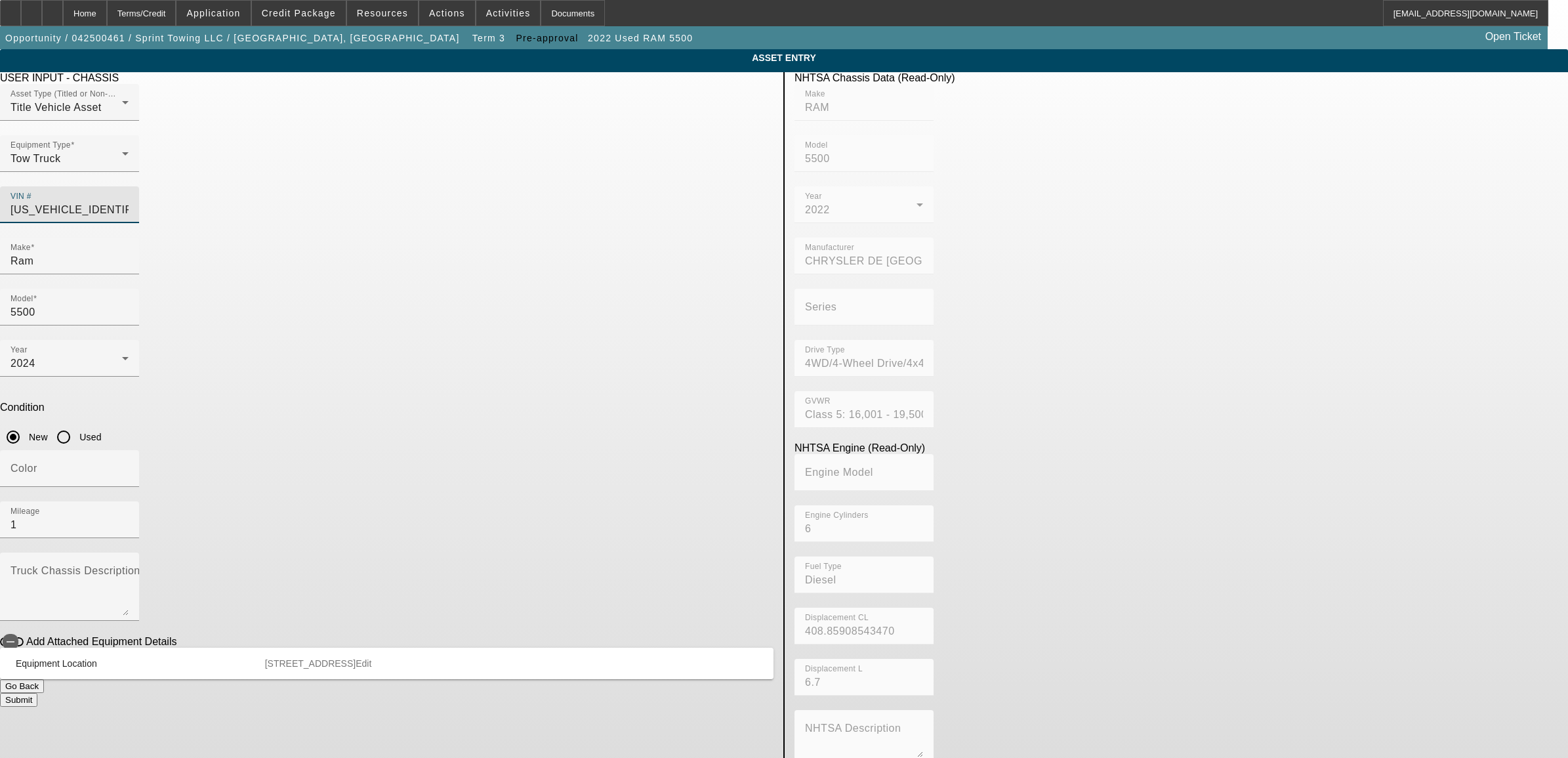
type input "1"
drag, startPoint x: 330, startPoint y: 345, endPoint x: 502, endPoint y: 434, distance: 193.7
click at [335, 347] on app-asset-collateral-manage "ASSET ENTRY Delete asset USER INPUT - CHASSIS Asset Type (Titled or Non-Titled)…" at bounding box center [784, 413] width 1568 height 728
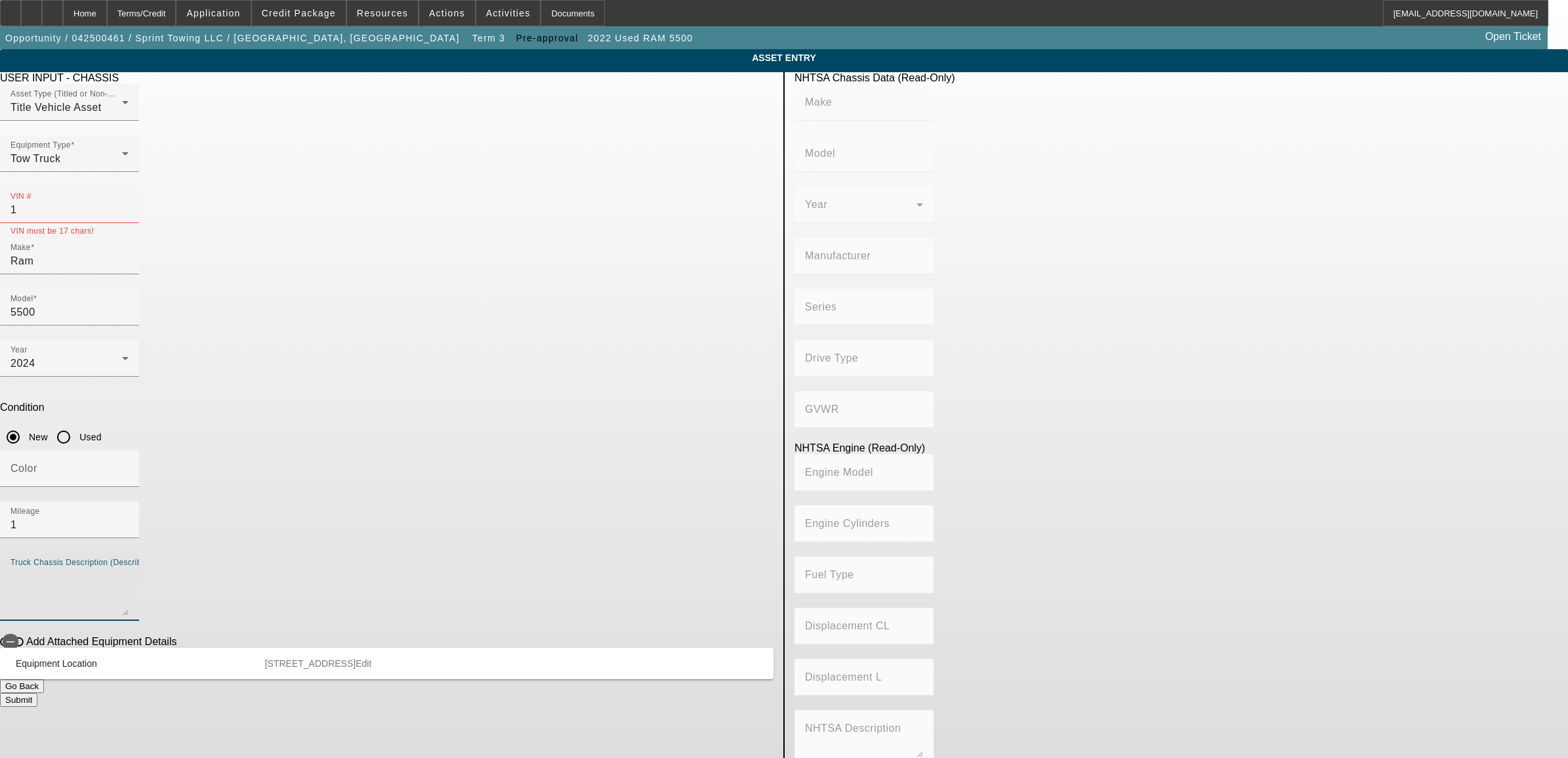
click at [129, 568] on textarea "Truck Chassis Description (Describe the truck chassis only)" at bounding box center [69, 592] width 118 height 48
click at [129, 202] on input "1" at bounding box center [69, 210] width 118 height 16
click at [306, 565] on mat-label "Truck Chassis Description (Describe the truck chassis only)" at bounding box center [158, 570] width 295 height 11
click at [129, 568] on textarea "Truck Chassis Description (Describe the truck chassis only)" at bounding box center [69, 592] width 118 height 48
type textarea "wrecker"
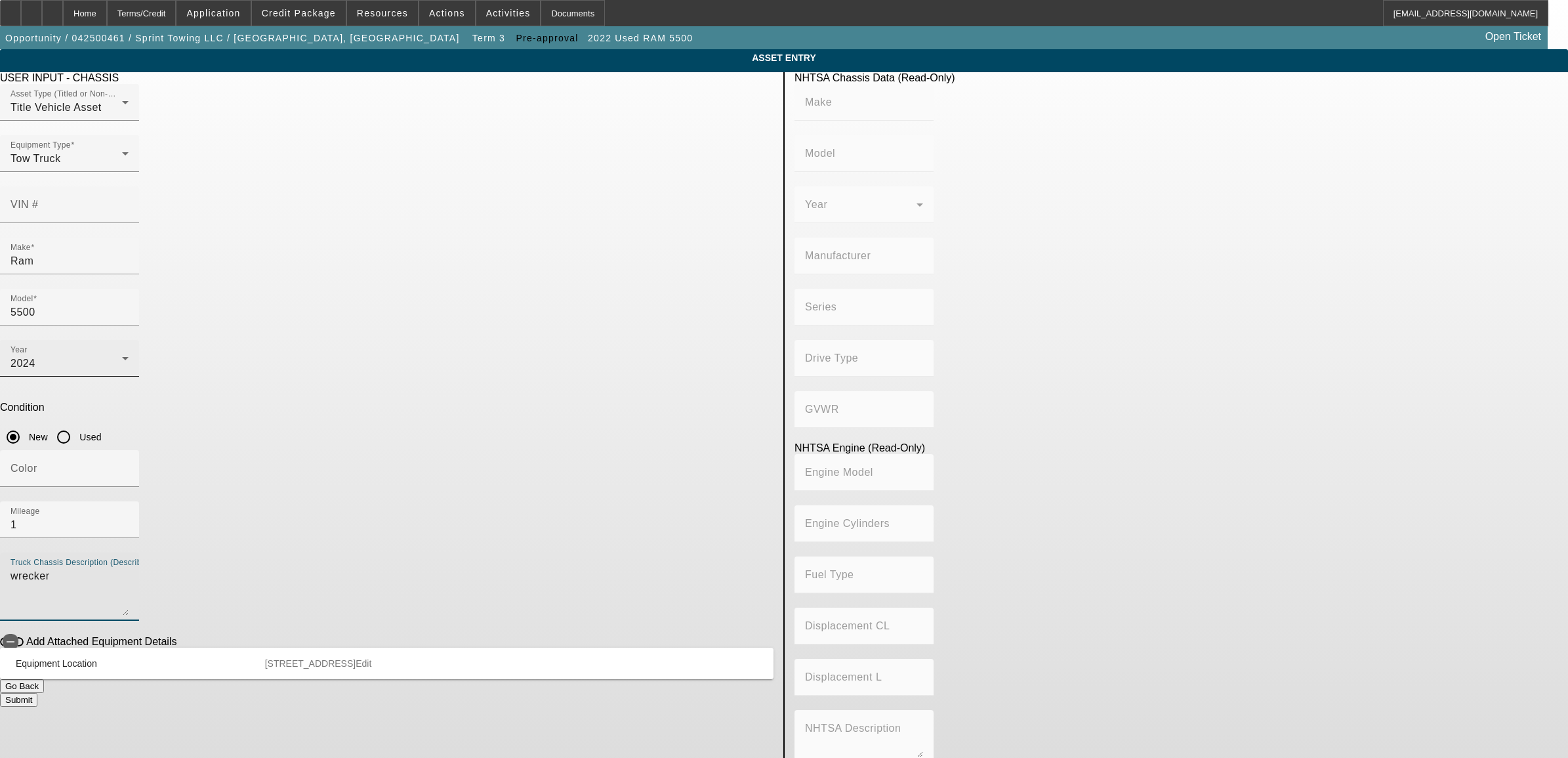
click at [122, 356] on div "2024" at bounding box center [66, 364] width 112 height 16
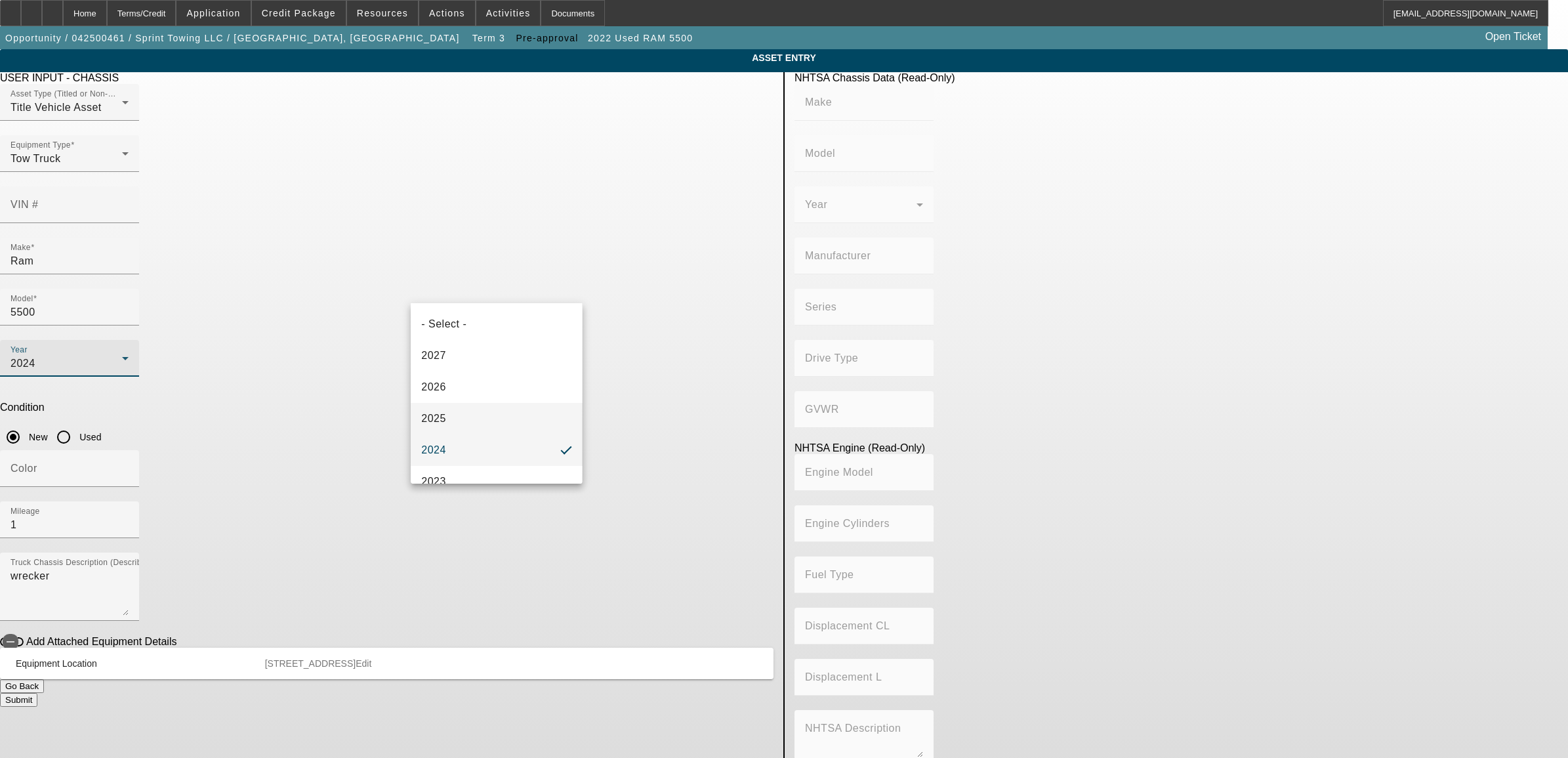
click at [450, 421] on mat-option "2025" at bounding box center [496, 419] width 171 height 32
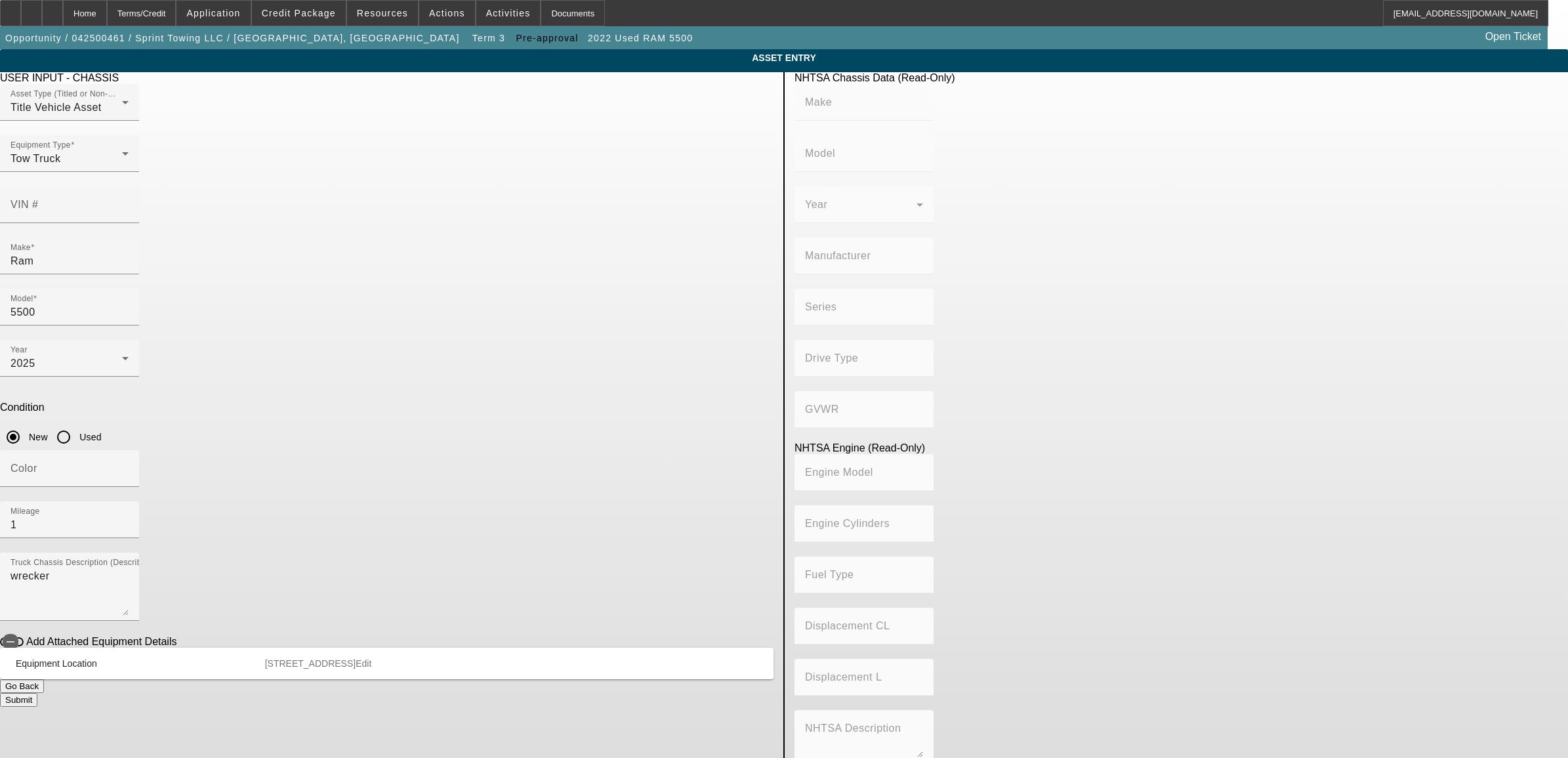
click at [38, 693] on button "Submit" at bounding box center [18, 700] width 38 height 14
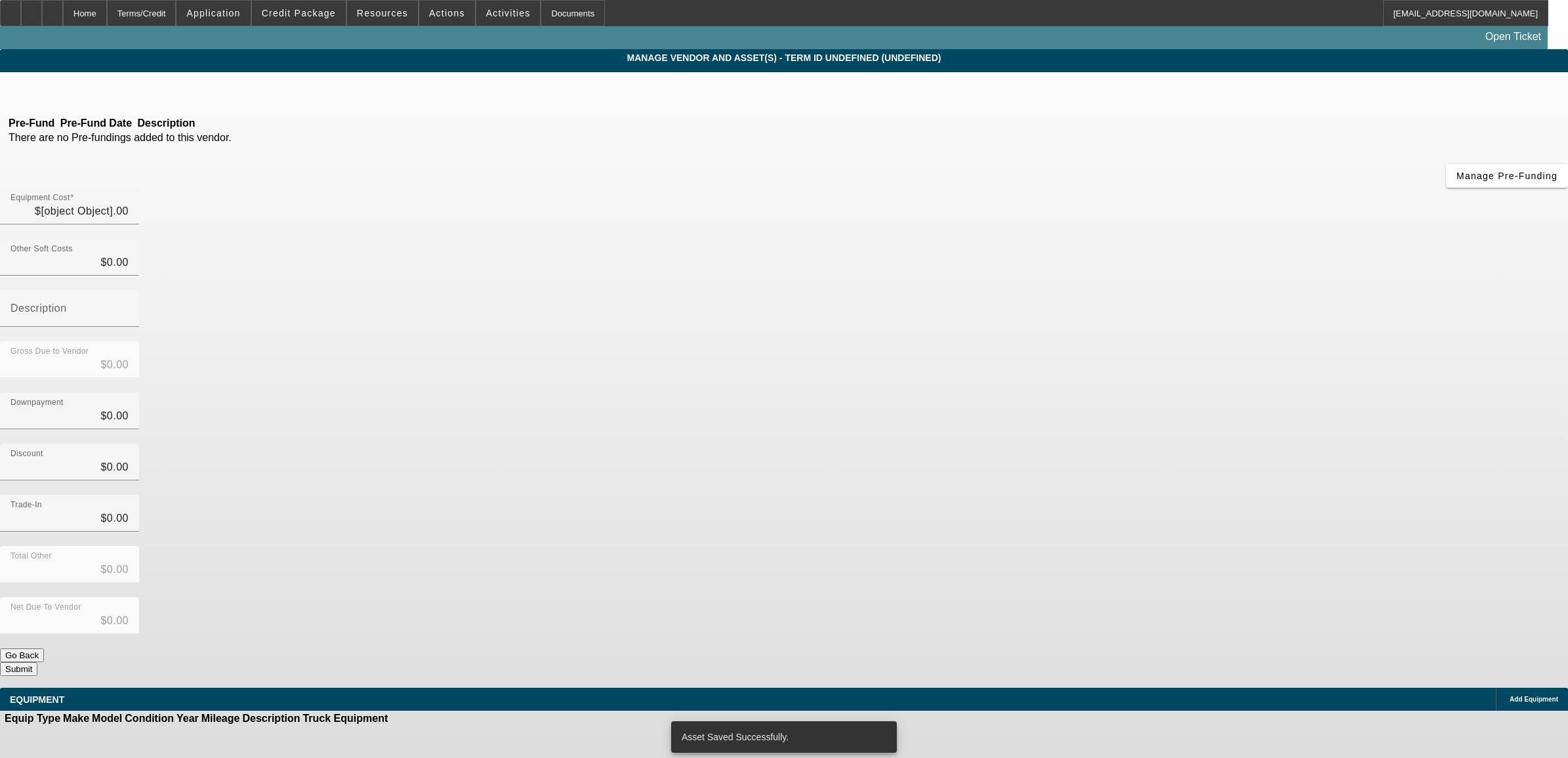
type input "$140,000.00"
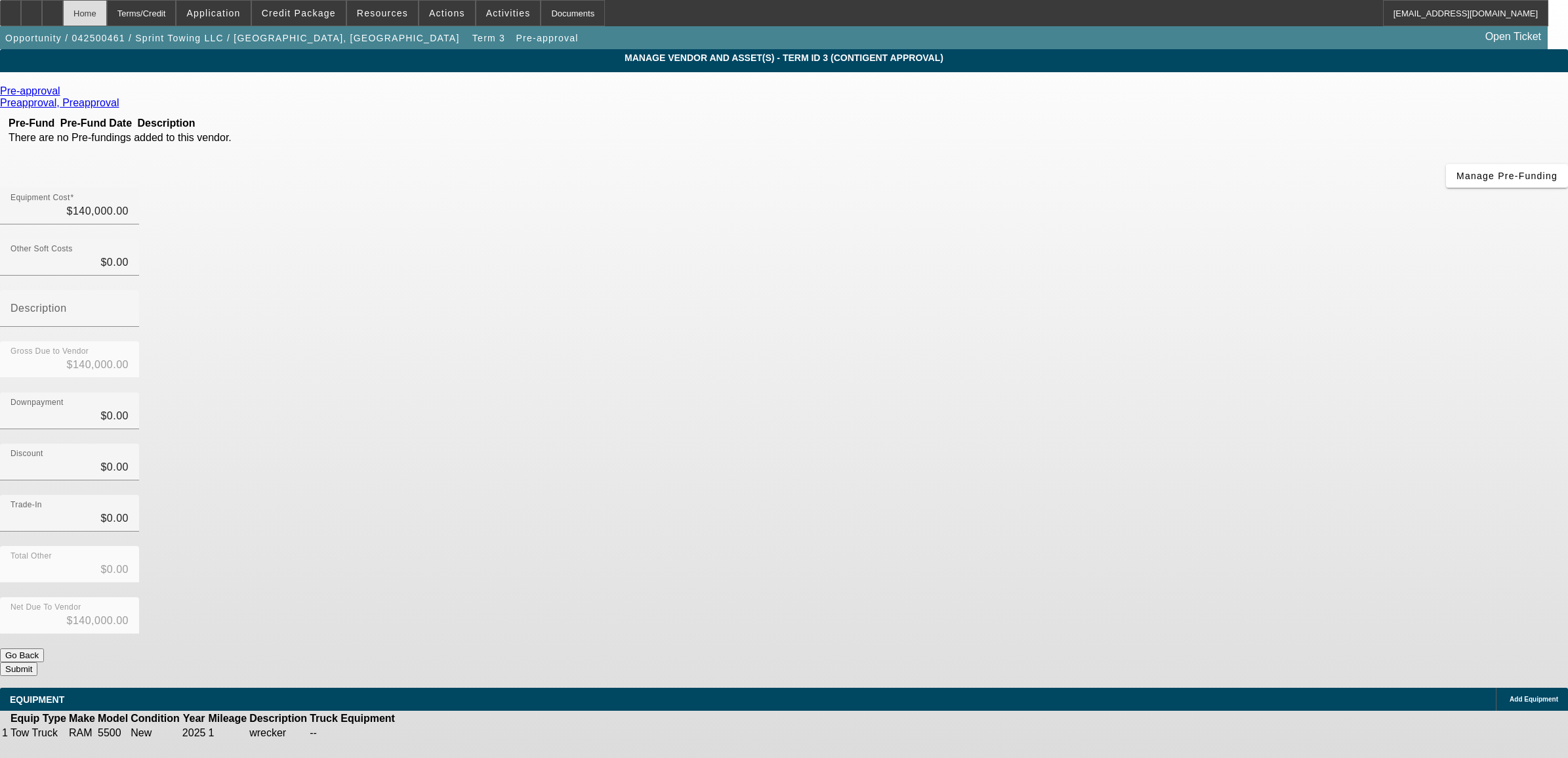
click at [107, 20] on div "Home" at bounding box center [85, 13] width 44 height 26
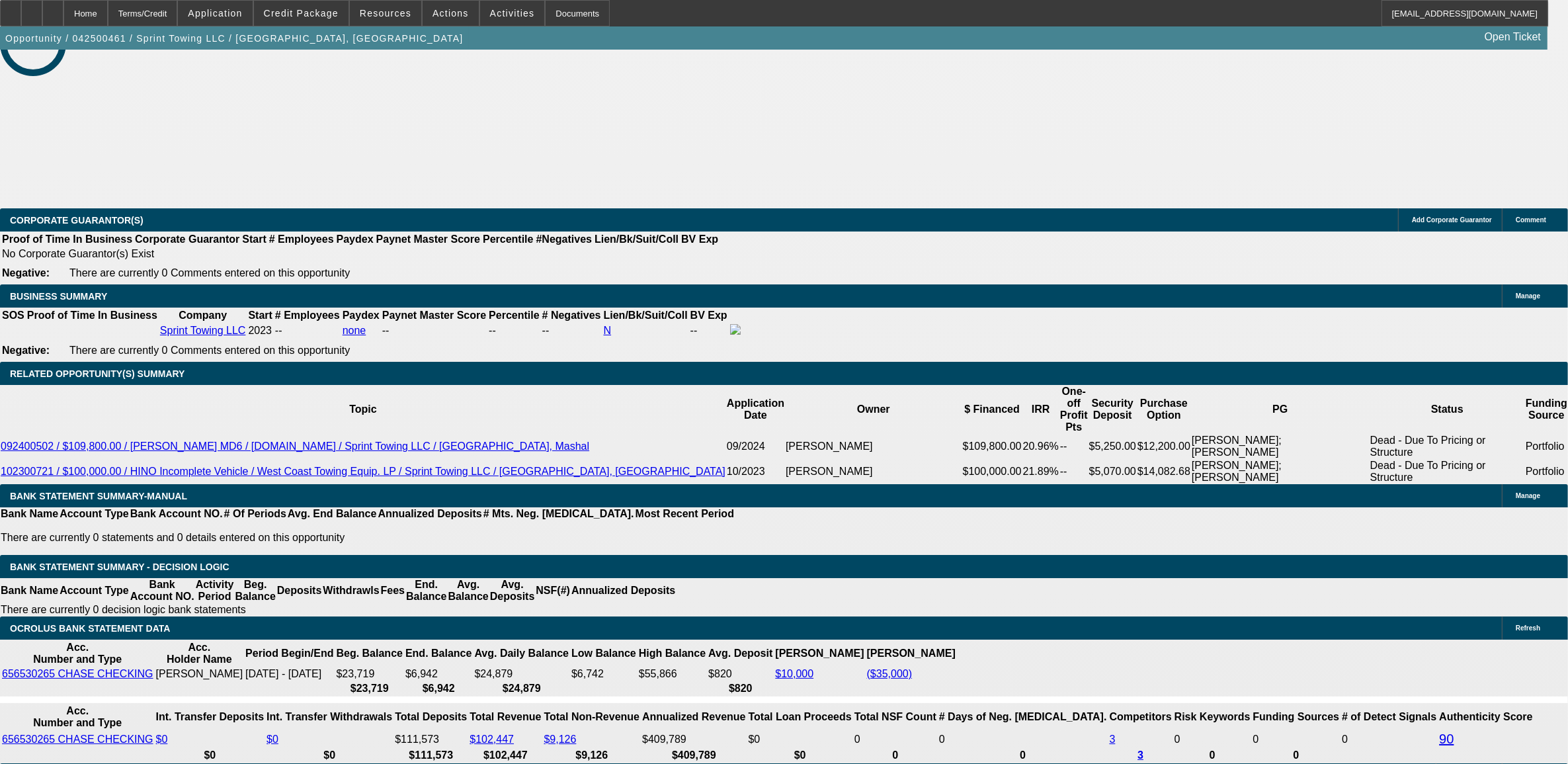
select select "0"
select select "3"
select select "0.1"
select select "4"
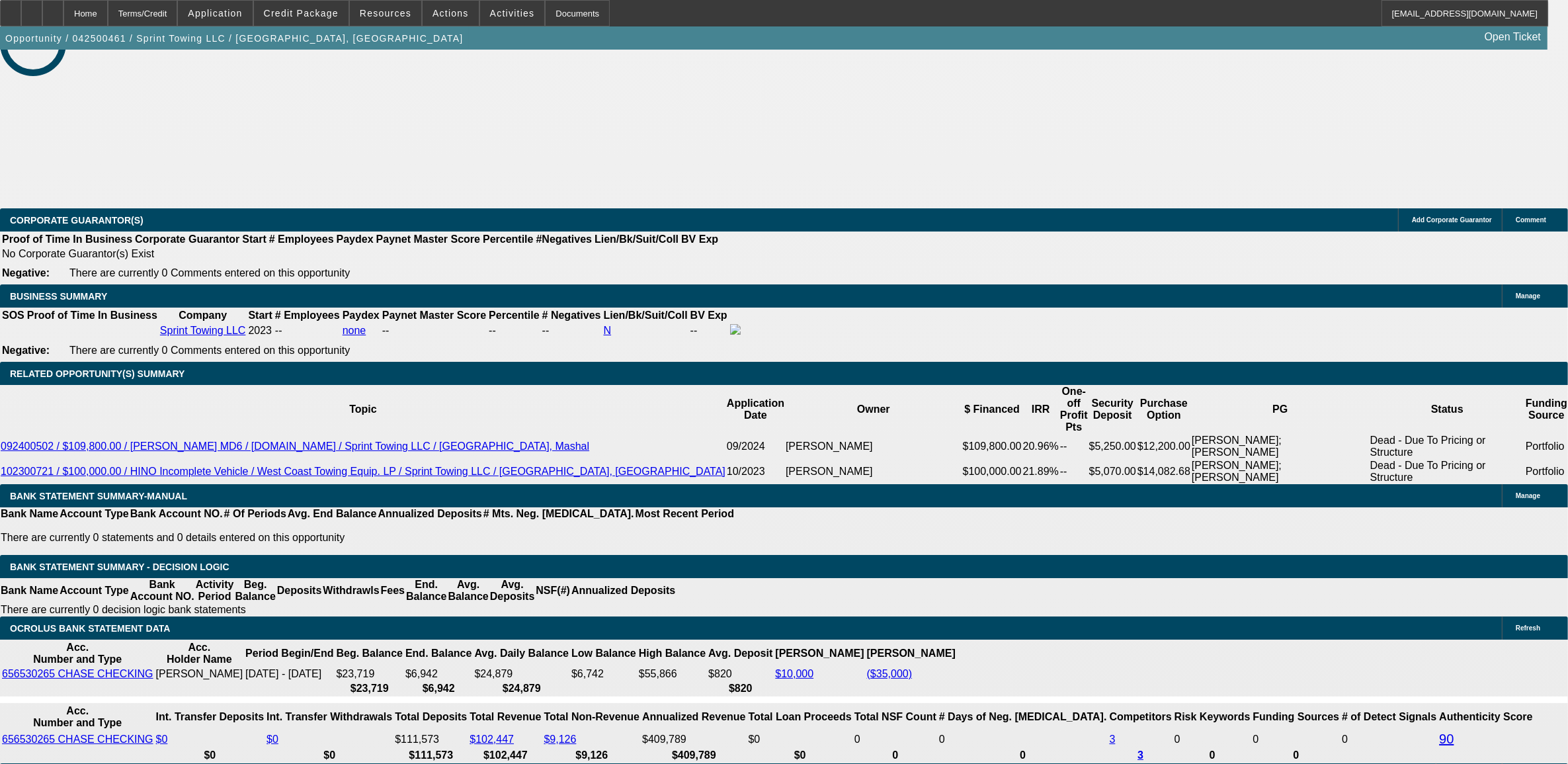
select select "0.1"
select select "2"
select select "0.1"
select select "4"
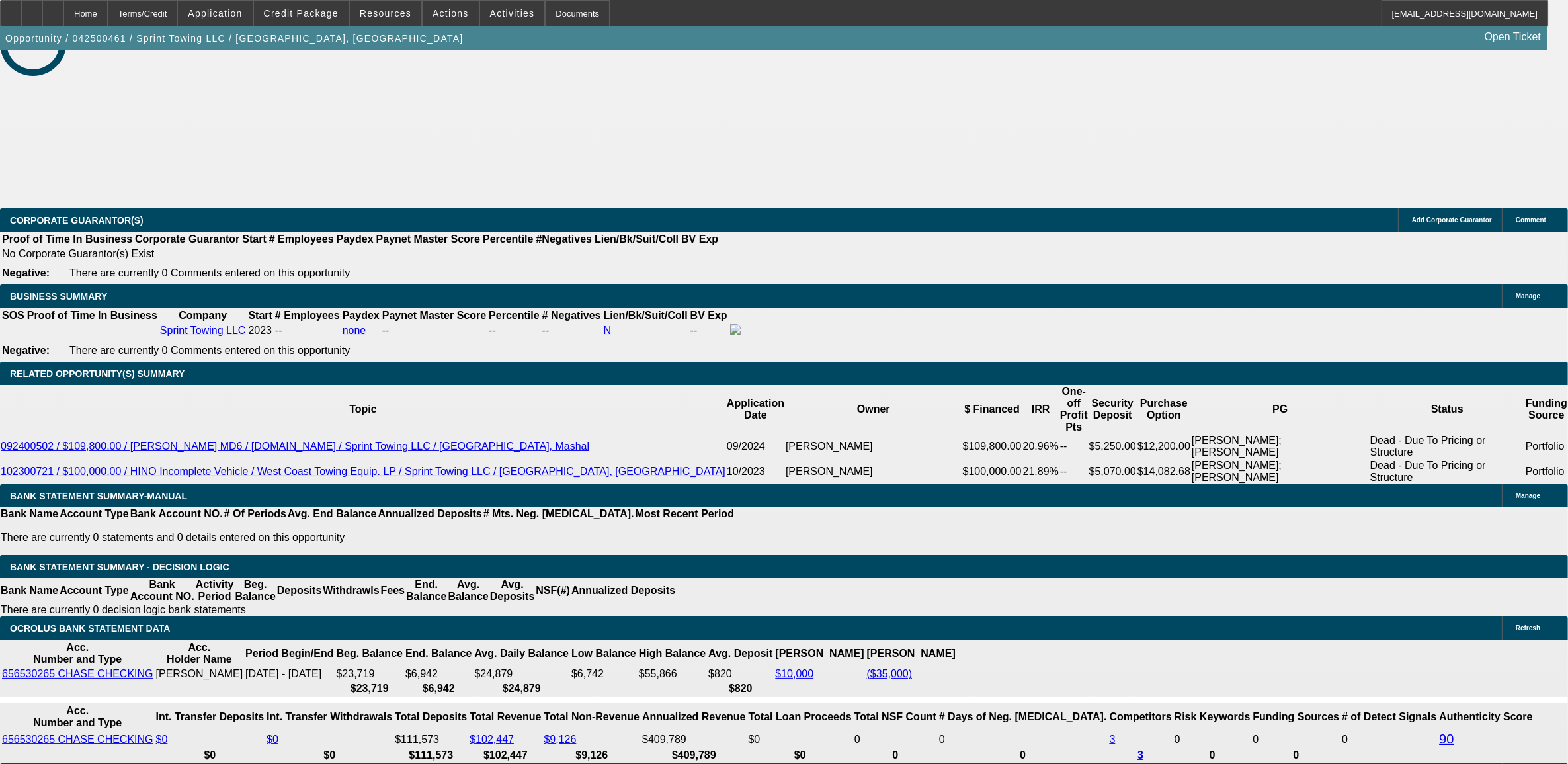
select select "0.1"
select select "2"
select select "0.1"
select select "4"
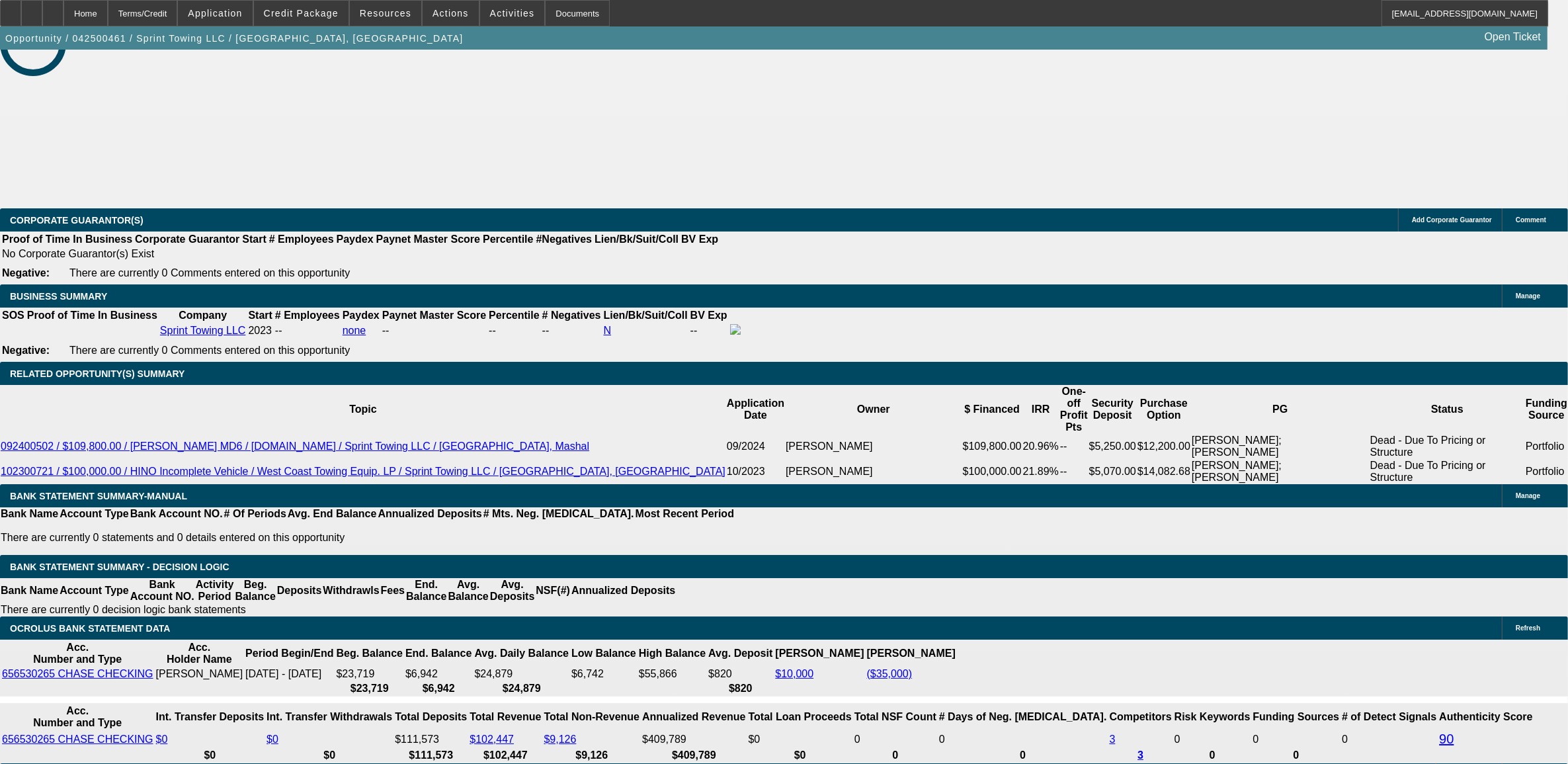
select select "0.1"
select select "2"
select select "0.1"
select select "4"
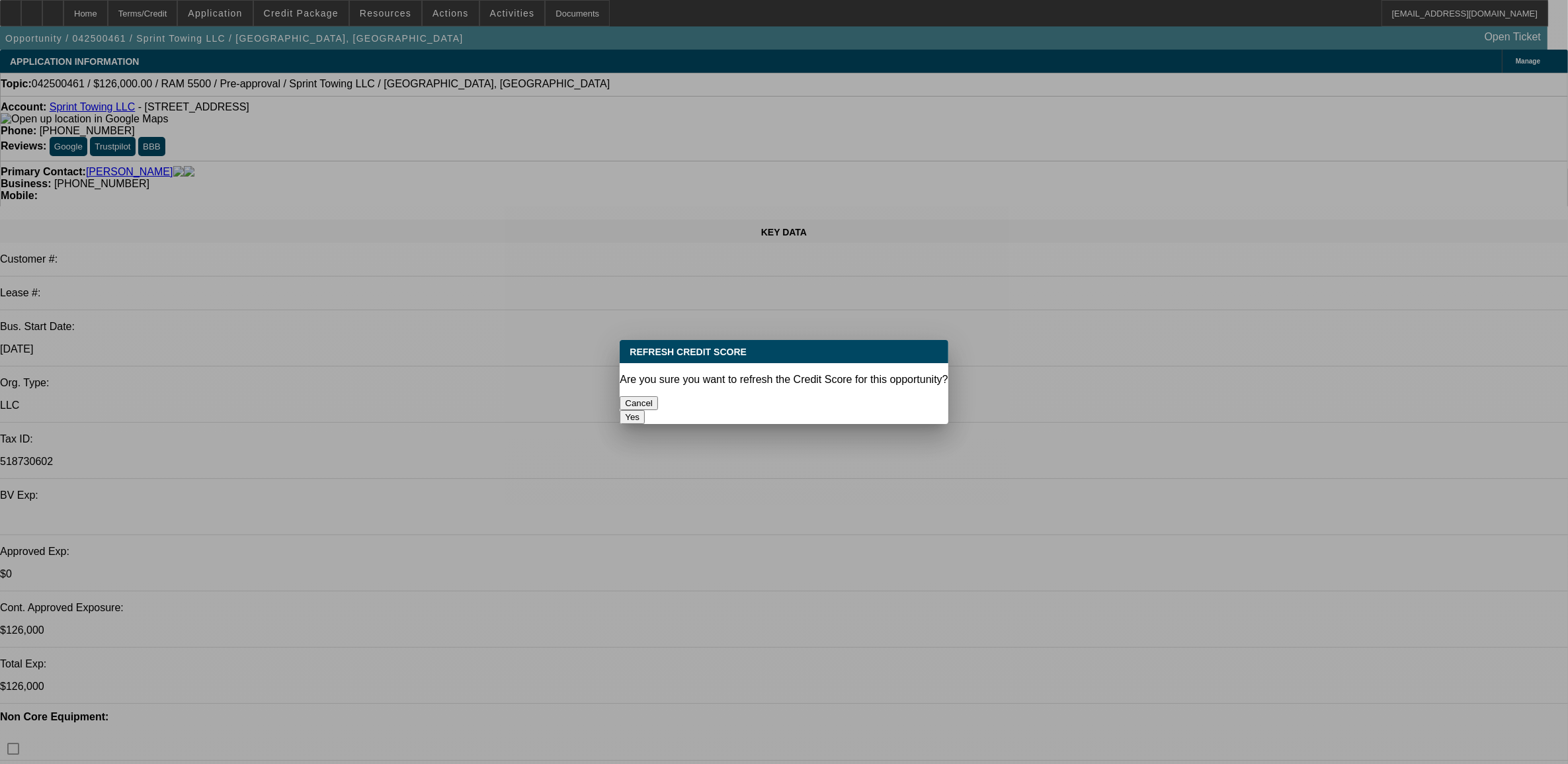
click at [645, 410] on button "Yes" at bounding box center [632, 417] width 25 height 14
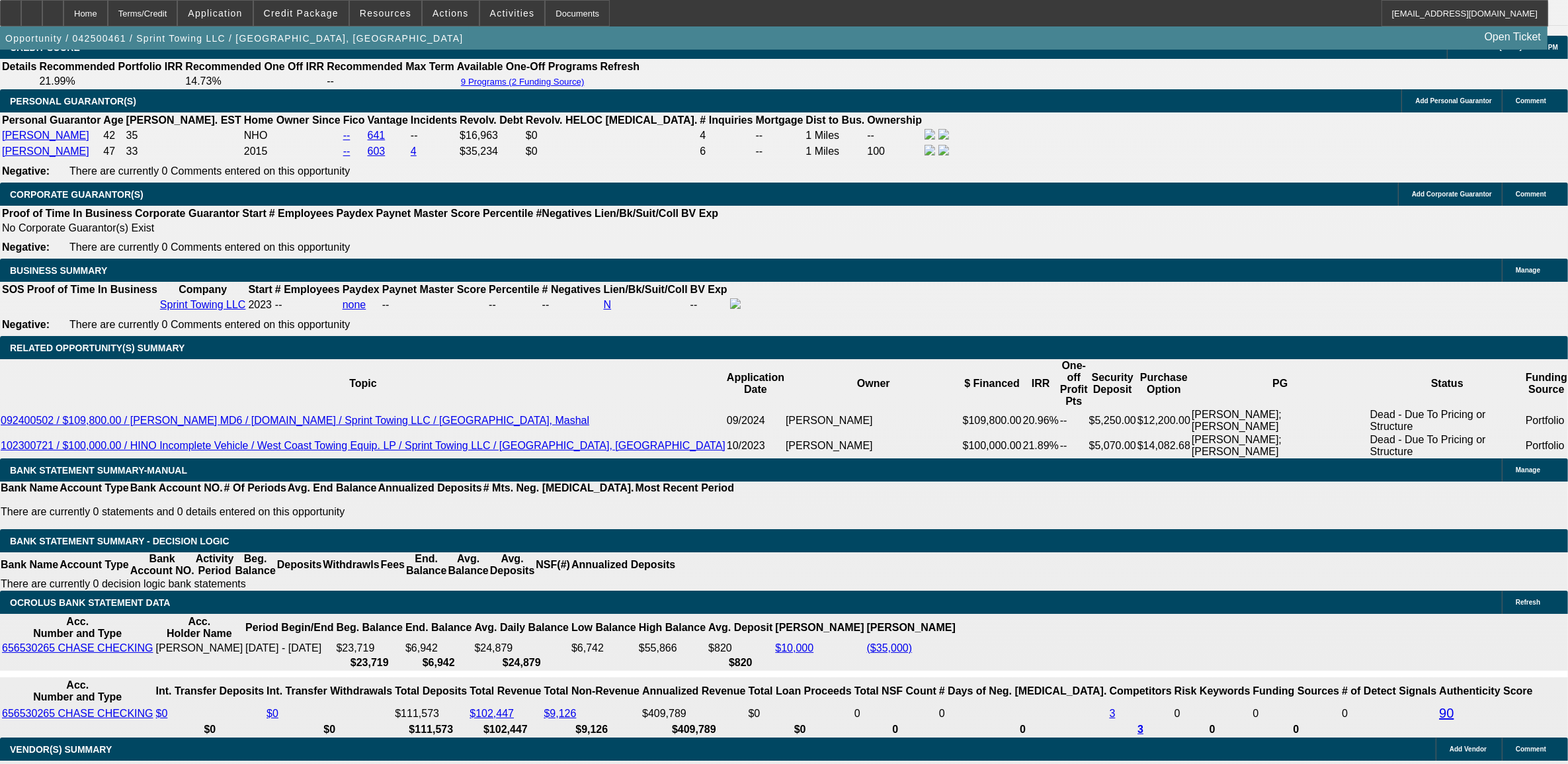
scroll to position [1819, 0]
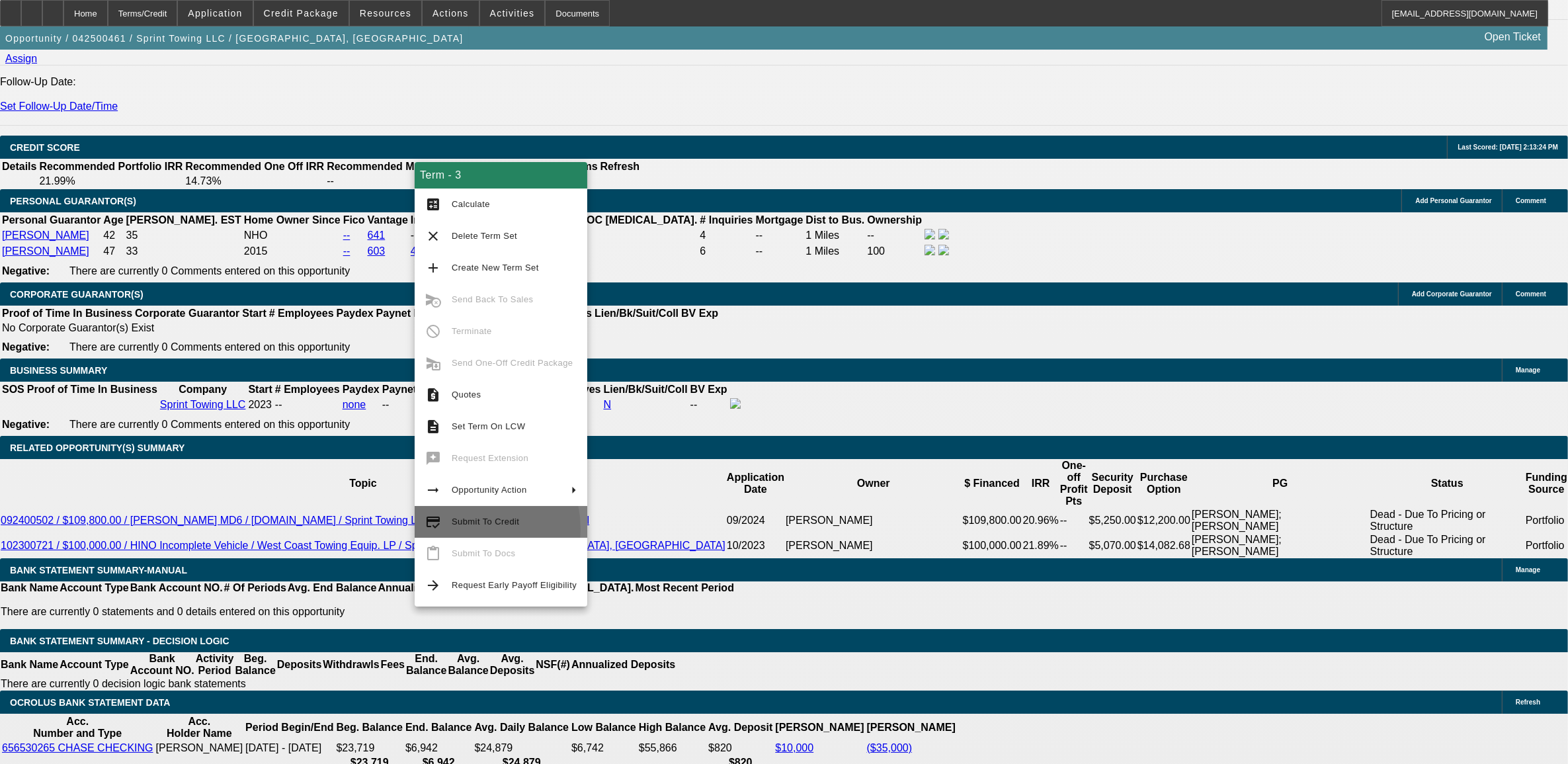
click at [460, 528] on span "Submit To Credit" at bounding box center [514, 522] width 125 height 16
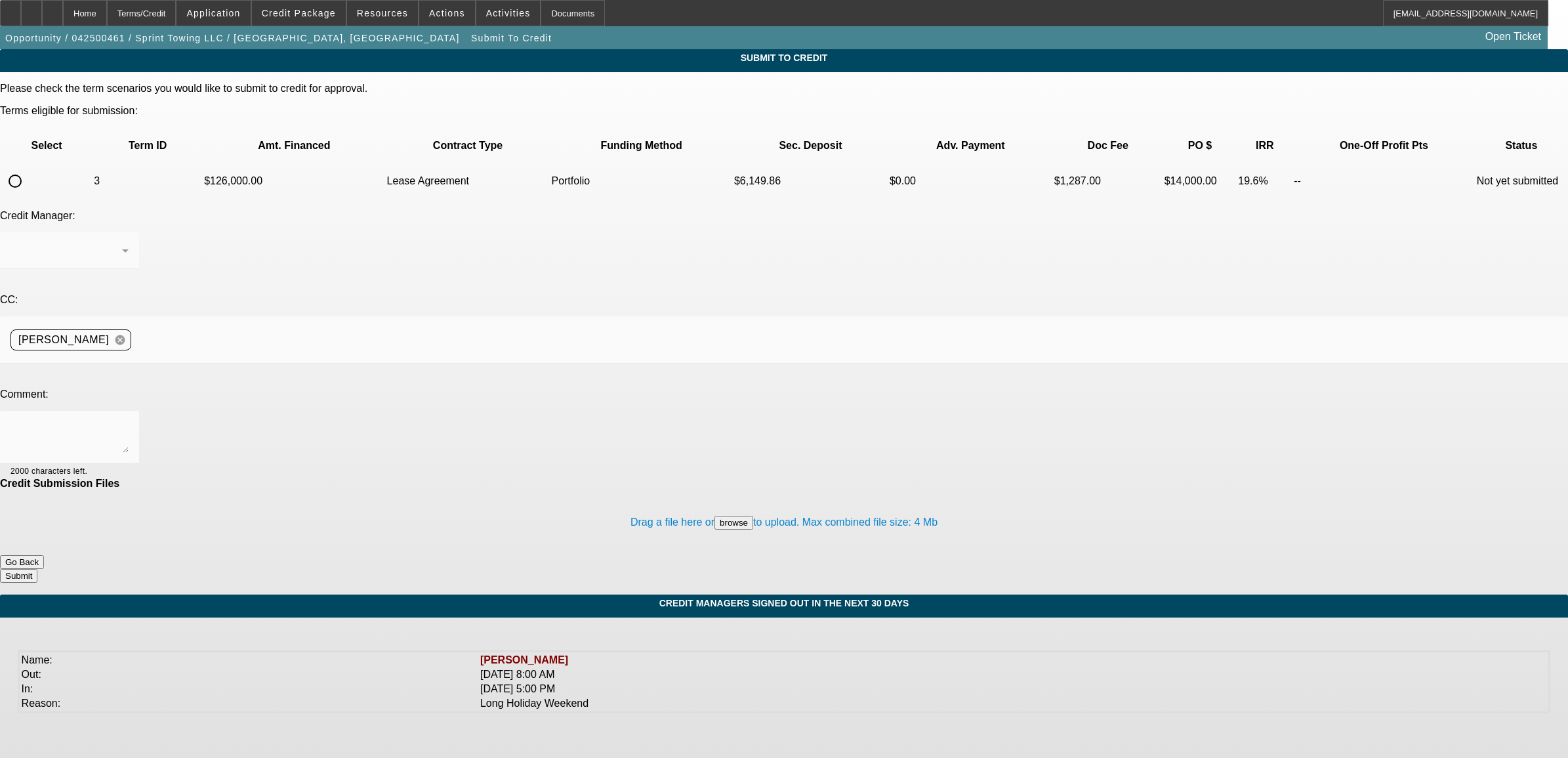
click at [28, 168] on input "radio" at bounding box center [15, 181] width 26 height 26
radio input "true"
click at [122, 243] on div "Arida, George" at bounding box center [66, 251] width 112 height 16
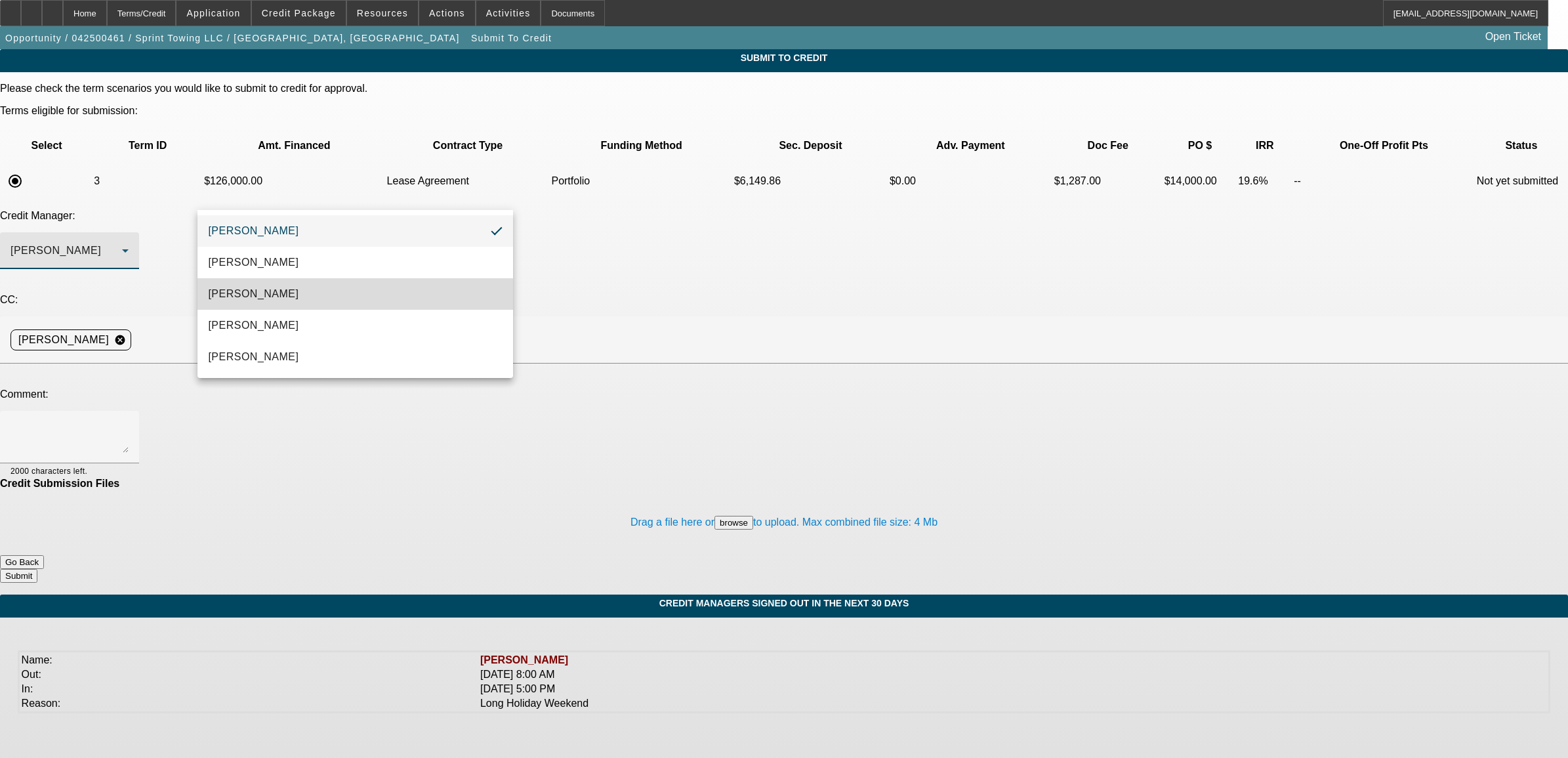
click at [248, 296] on span "Arida, Michael" at bounding box center [253, 294] width 90 height 16
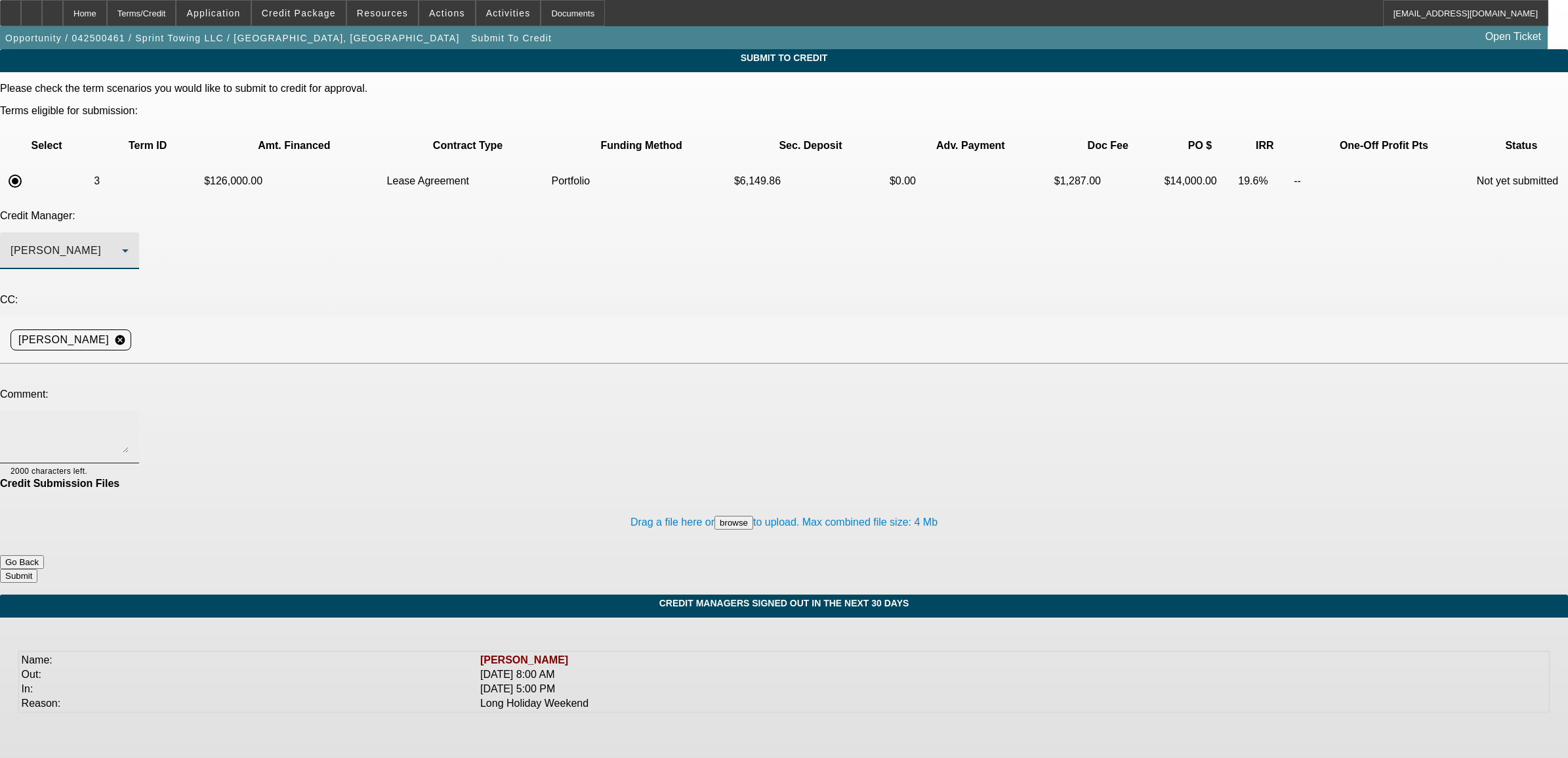
click at [129, 421] on textarea at bounding box center [69, 437] width 118 height 32
type textarea "M"
click at [129, 421] on textarea "Michael, please review. we pre-approved this one earlier for 70K" at bounding box center [69, 437] width 118 height 32
click at [38, 569] on button "Submit" at bounding box center [18, 576] width 38 height 14
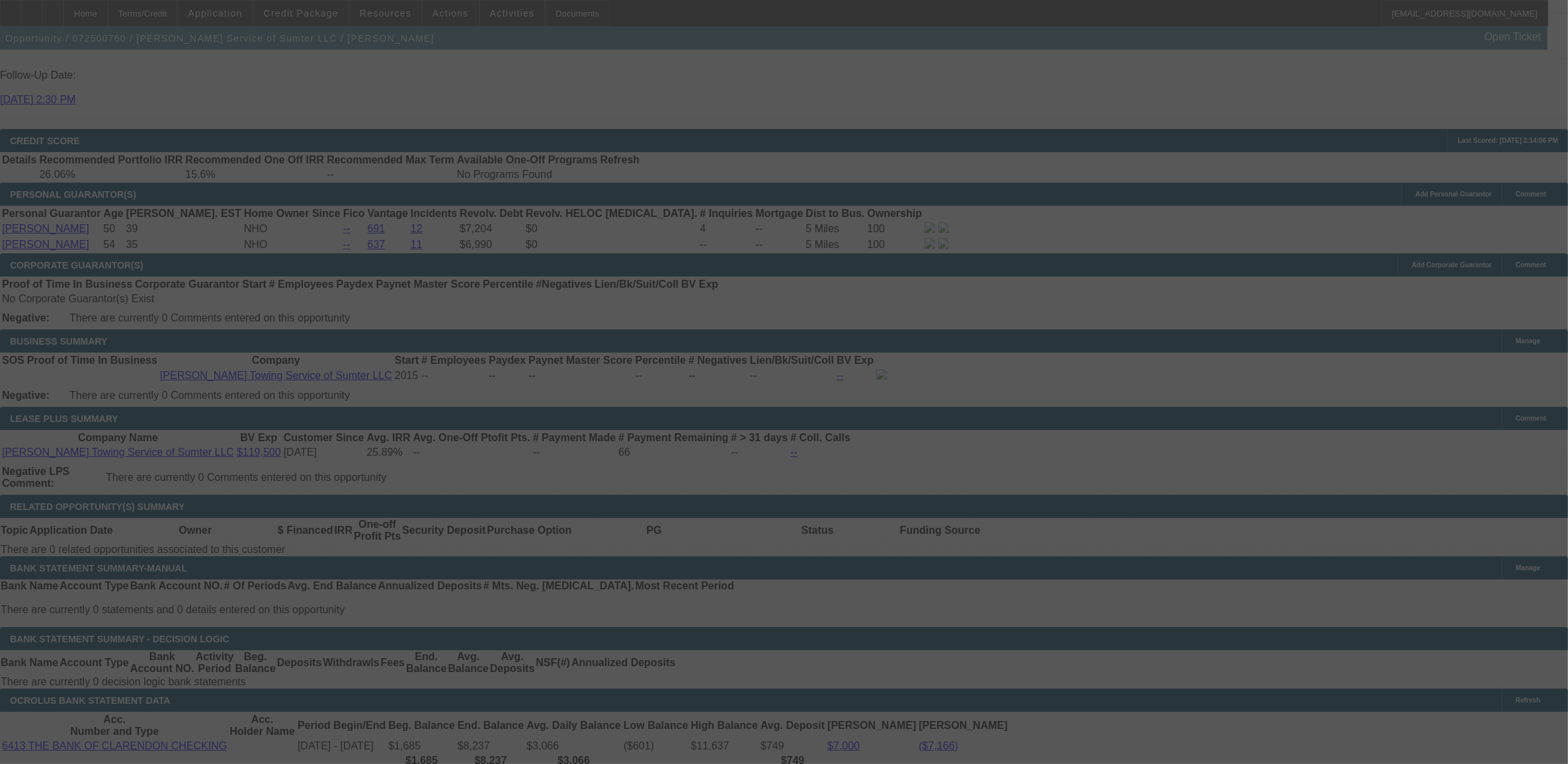
scroll to position [1902, 0]
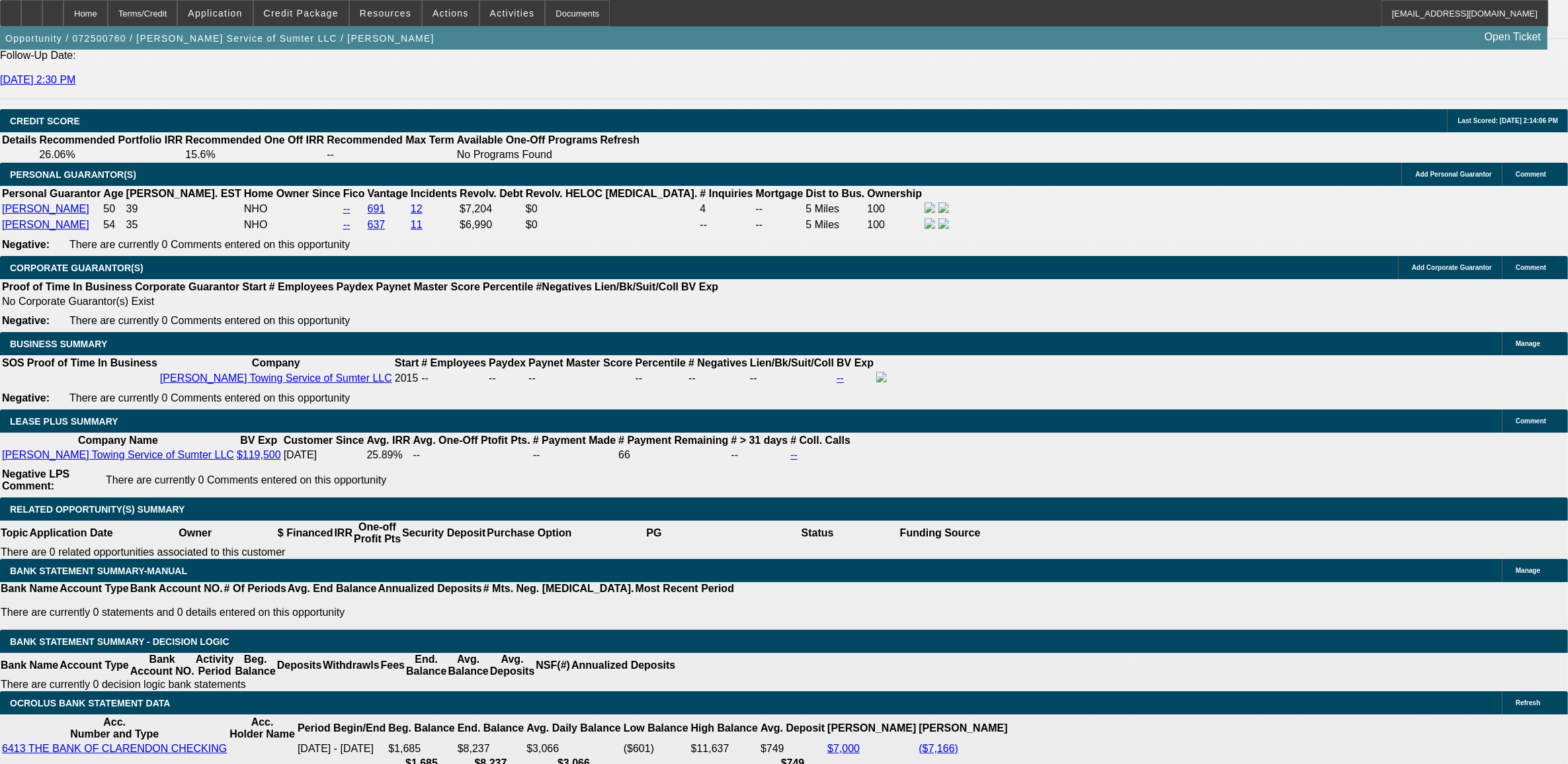
select select "0"
select select "2"
select select "0"
select select "2"
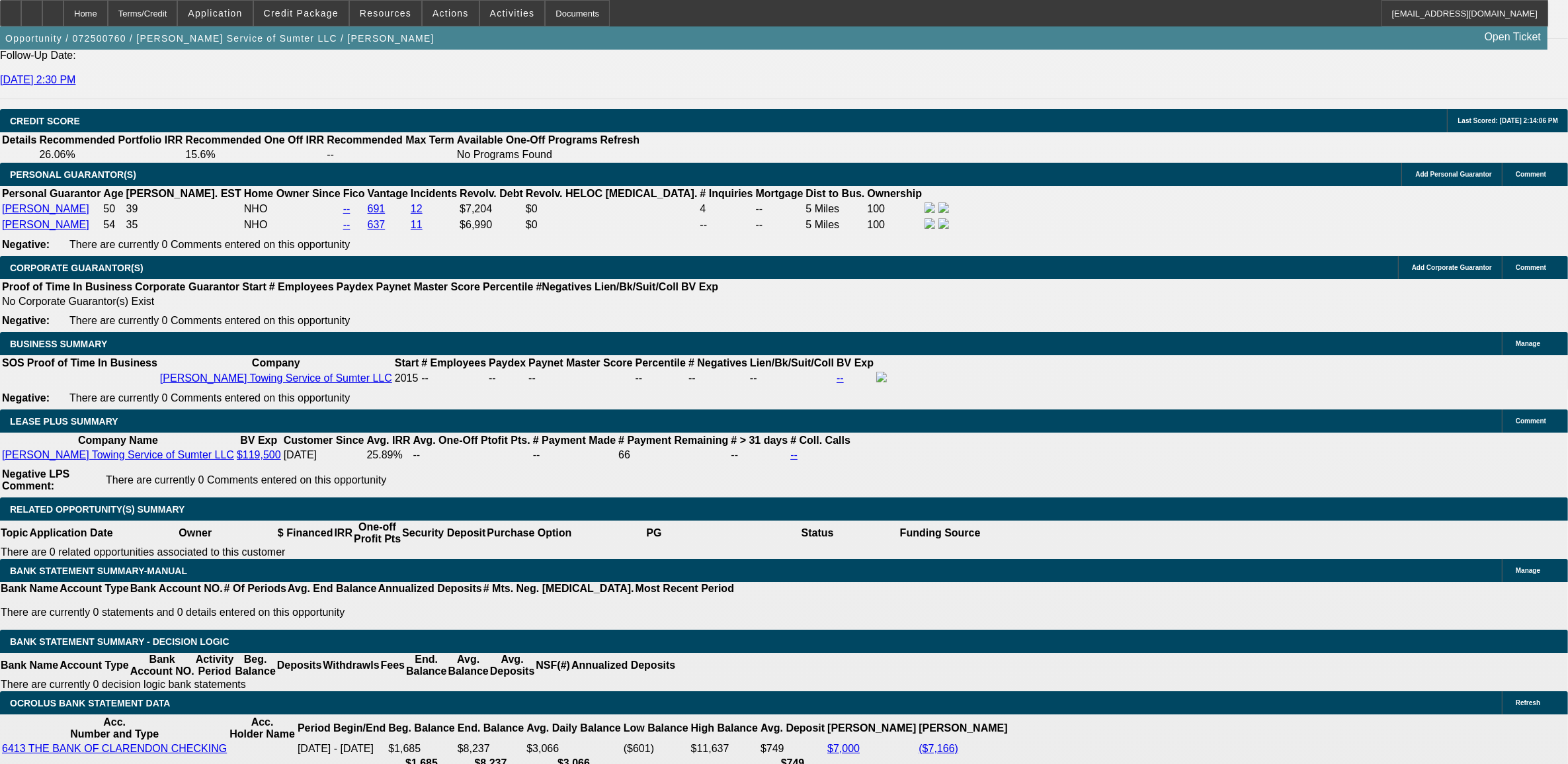
select select "0"
select select "2"
select select "0"
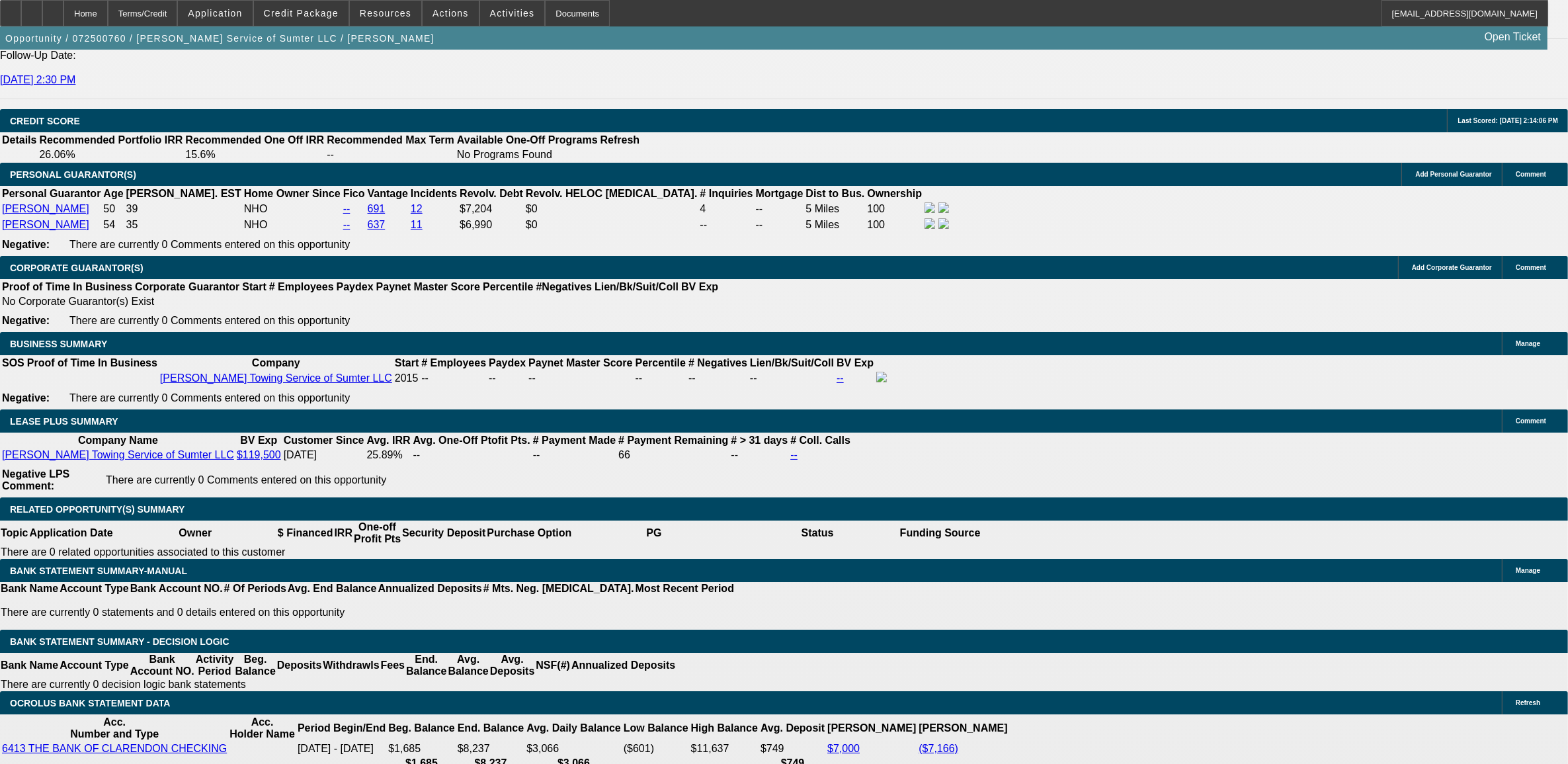
select select "2"
select select "0"
select select "1"
select select "2"
select select "6"
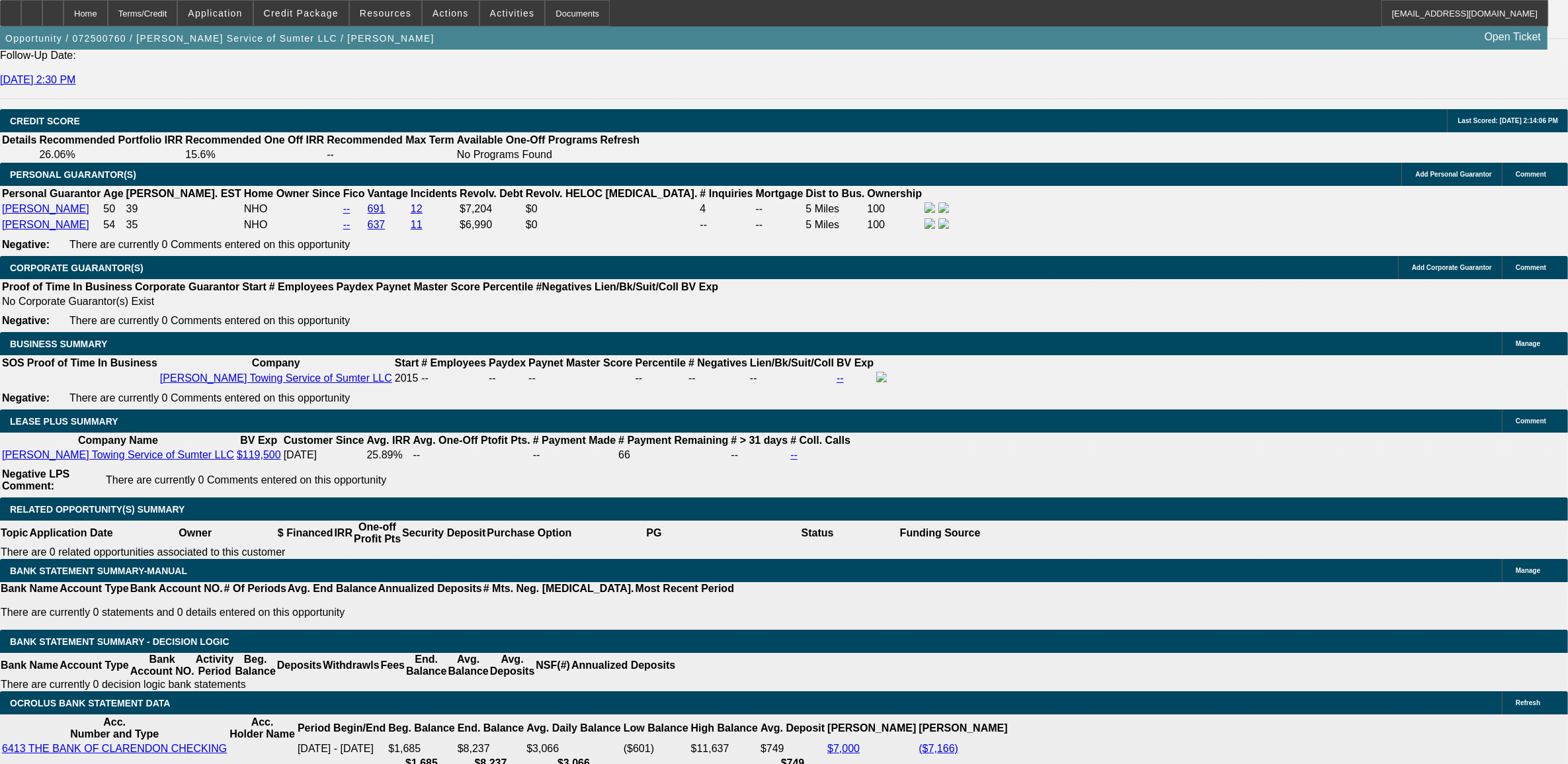
select select "1"
select select "2"
select select "6"
select select "1"
select select "2"
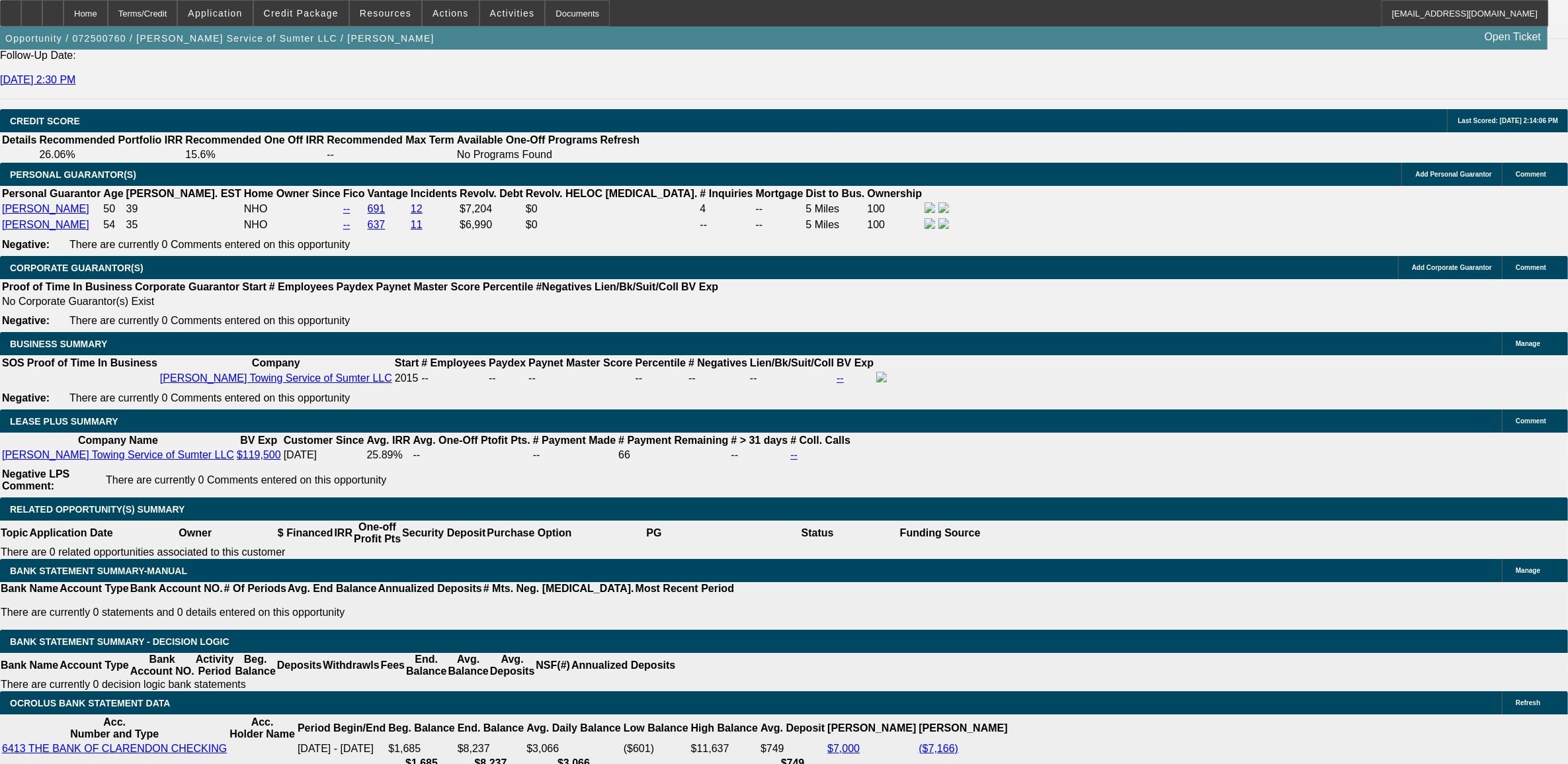
select select "6"
select select "1"
select select "2"
select select "6"
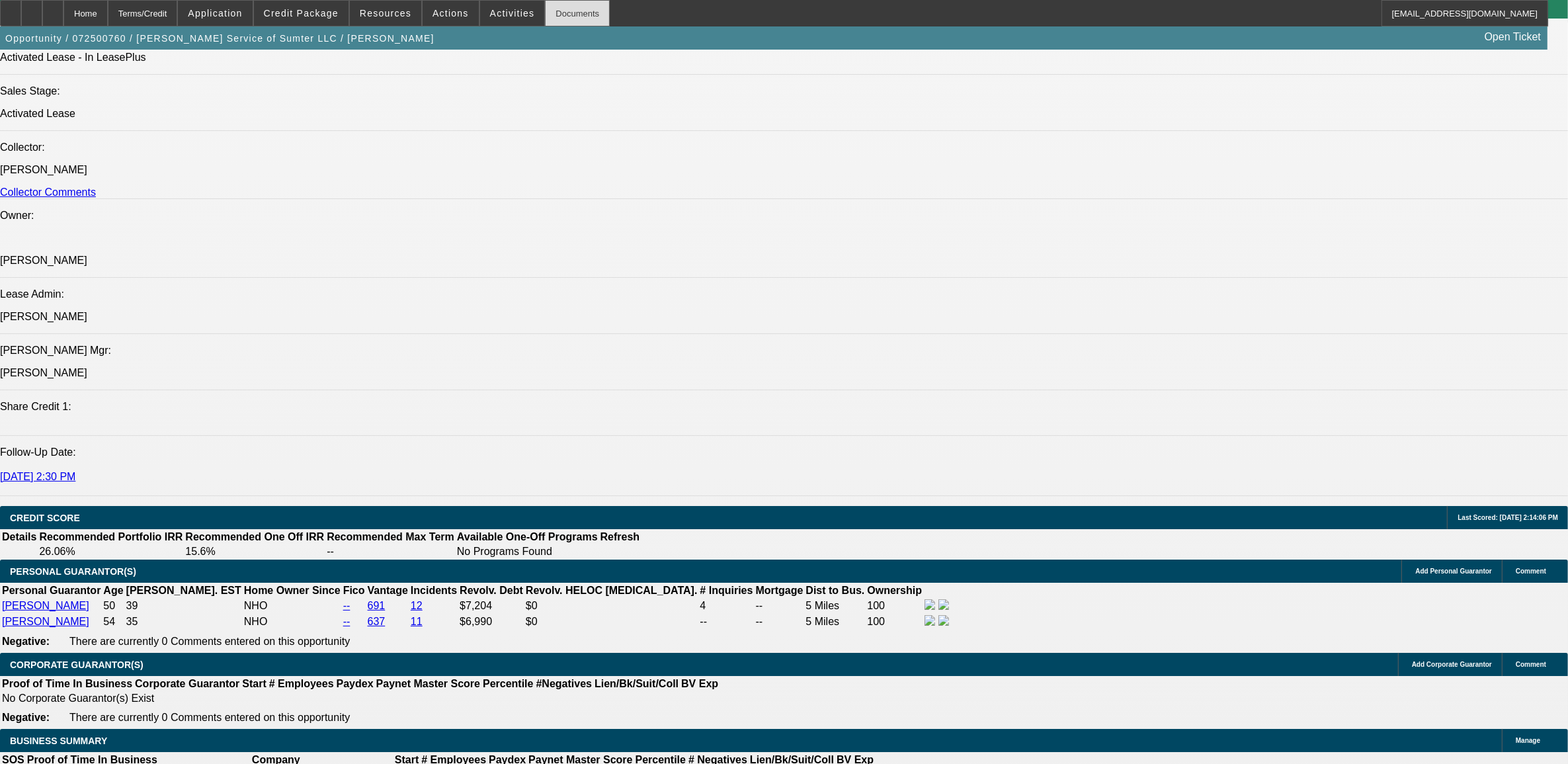
scroll to position [1489, 0]
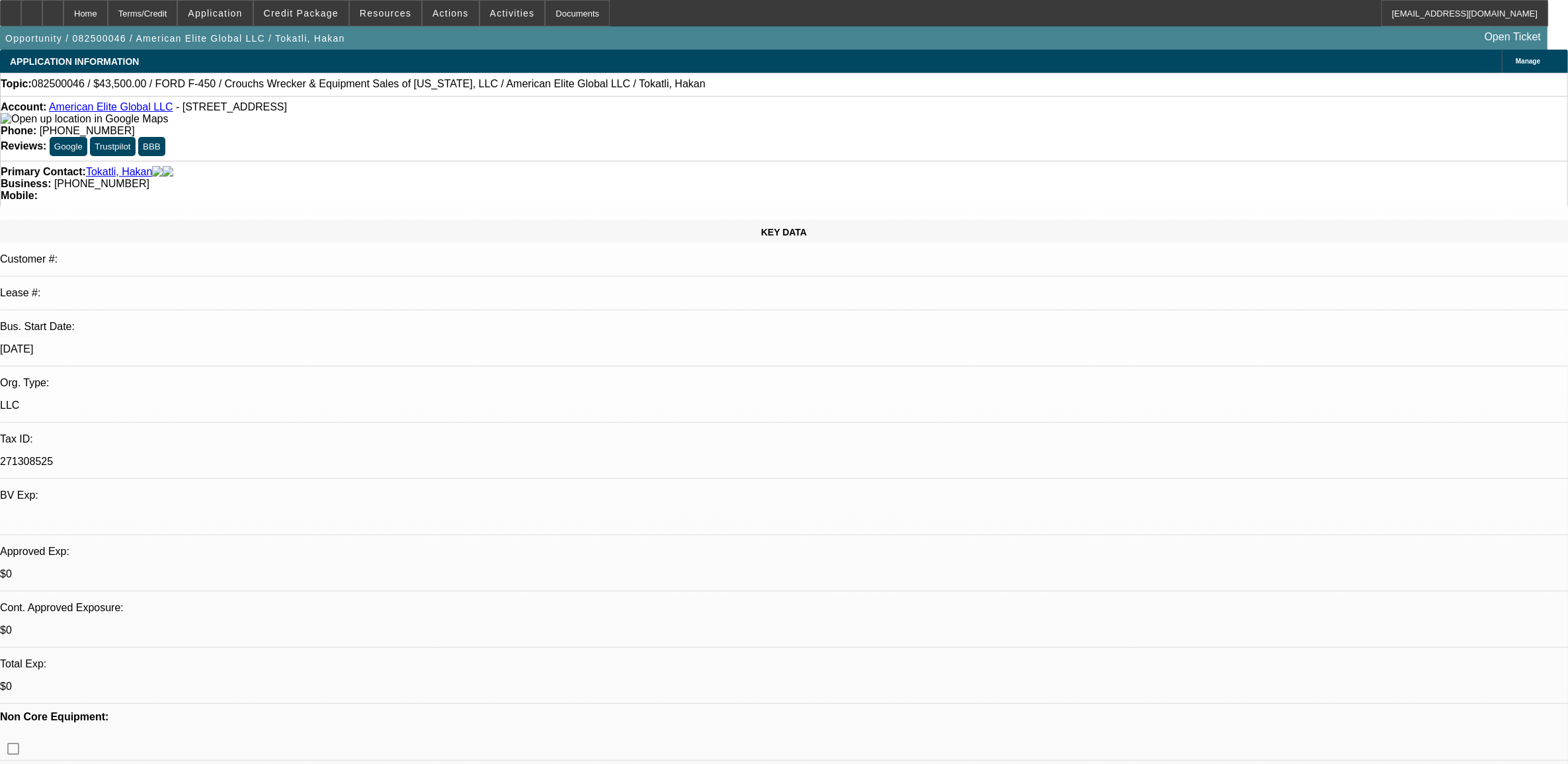
select select "0"
select select "2"
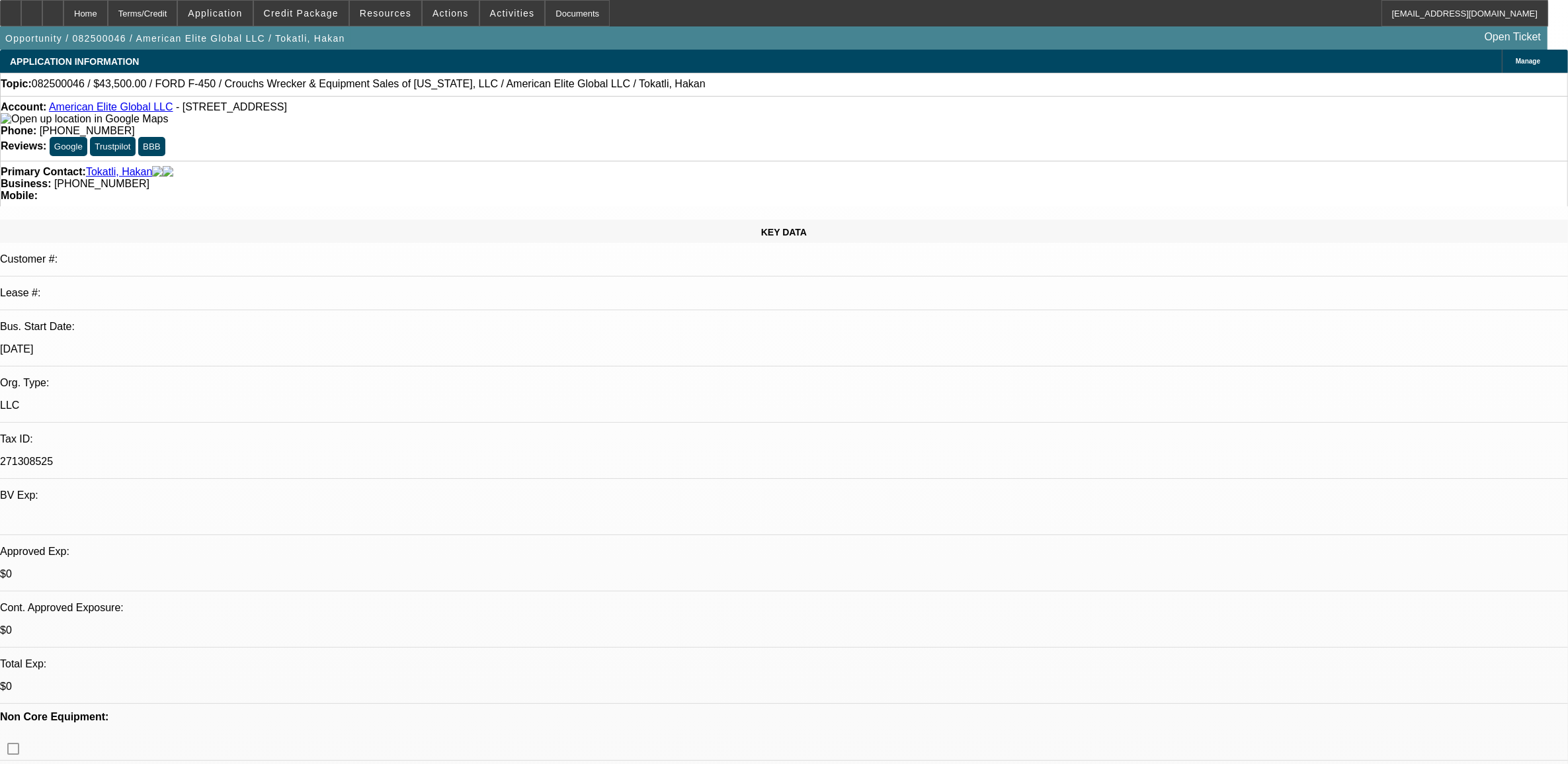
select select "0"
select select "2"
select select "0"
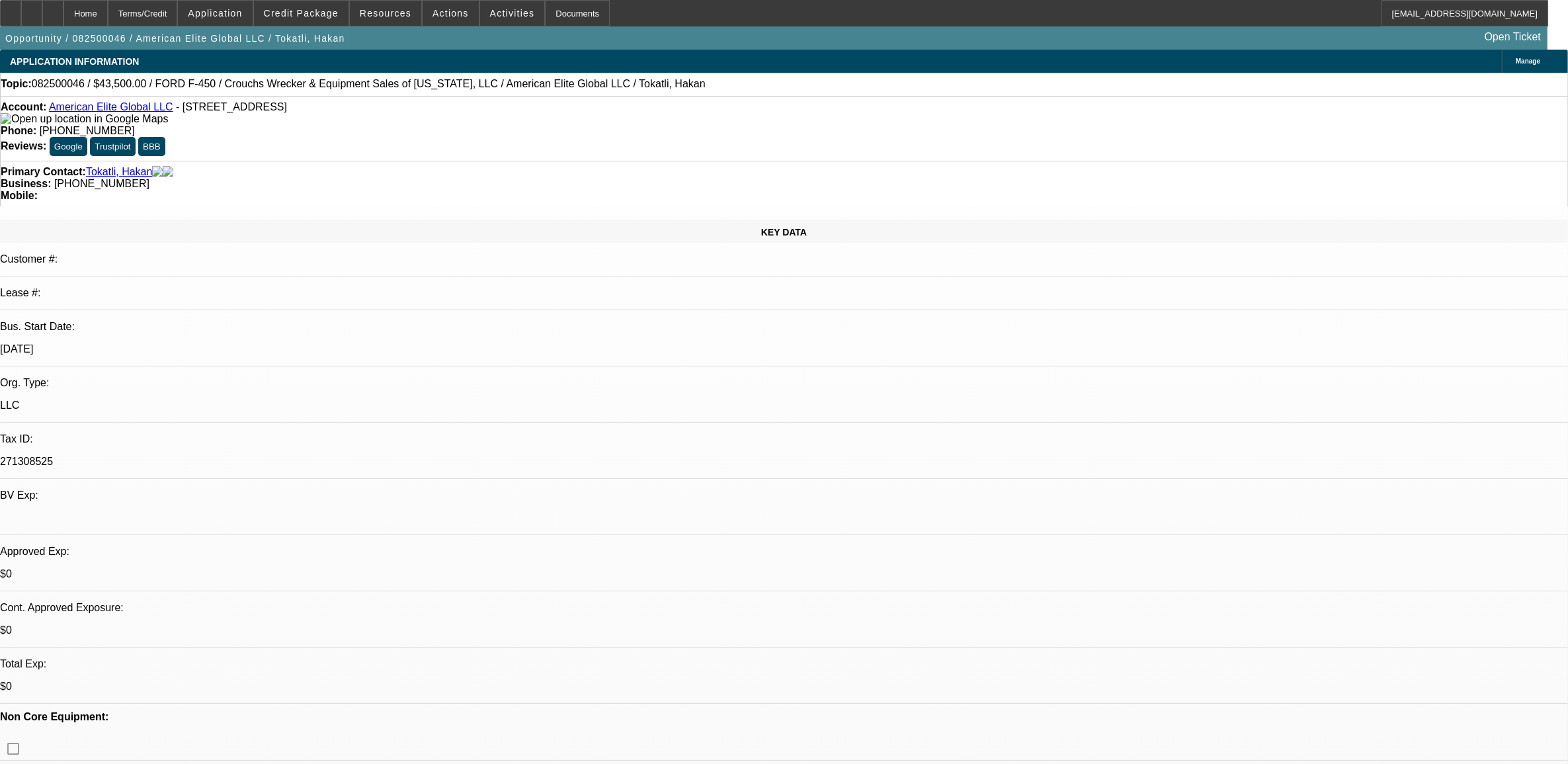
select select "0"
select select "1"
select select "6"
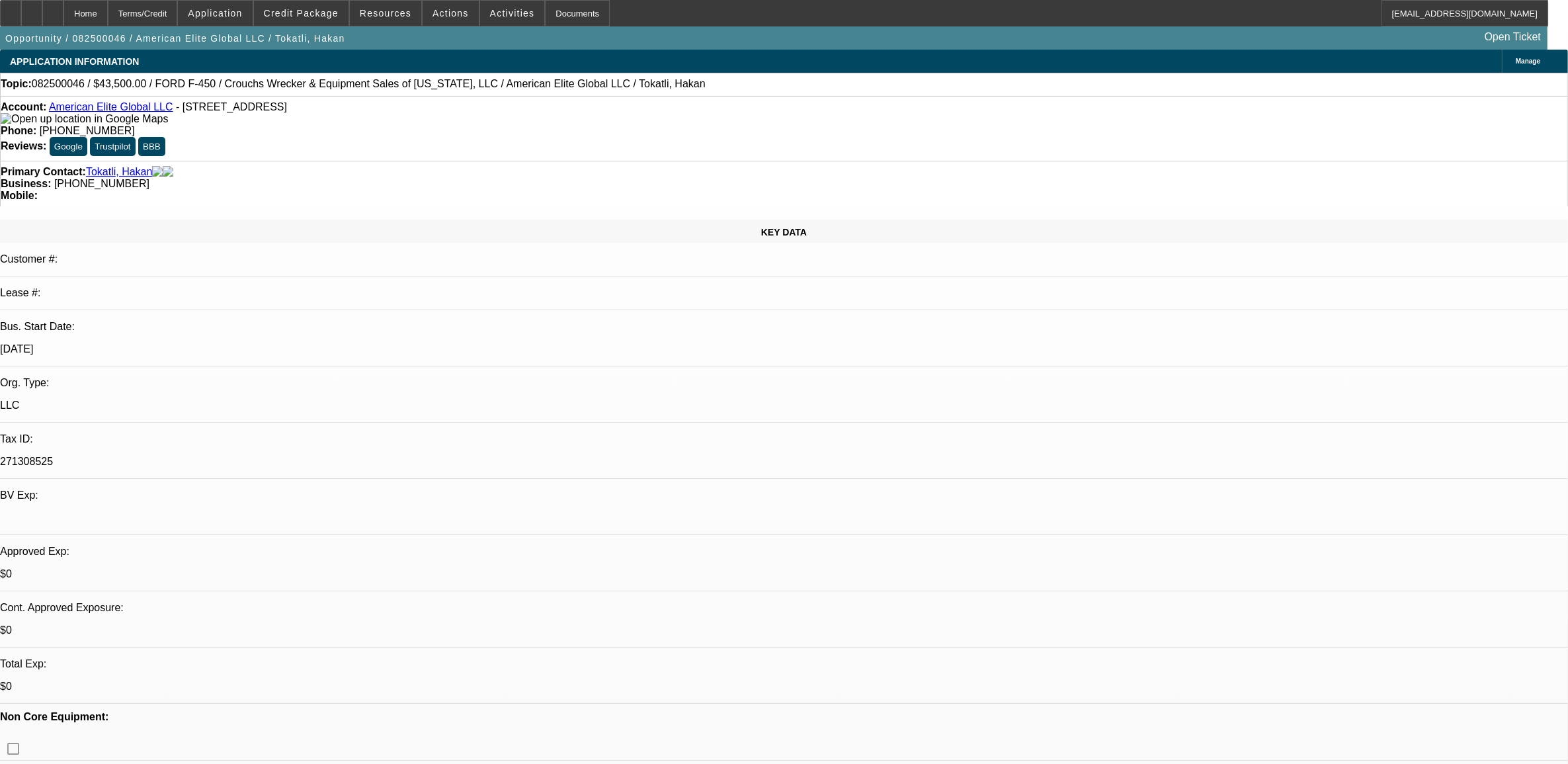
select select "1"
select select "2"
select select "6"
select select "1"
select select "2"
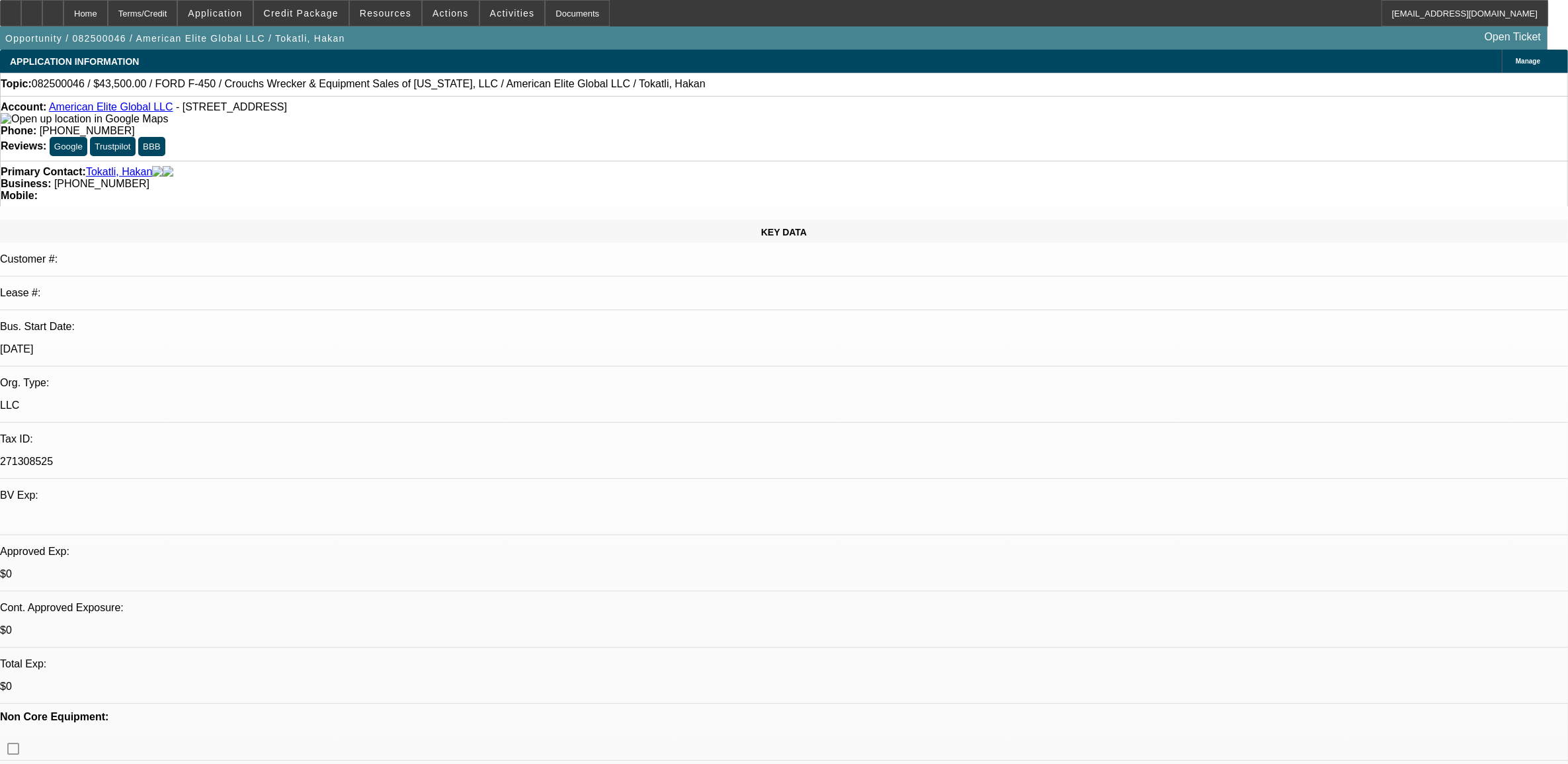
select select "6"
select select "1"
select select "6"
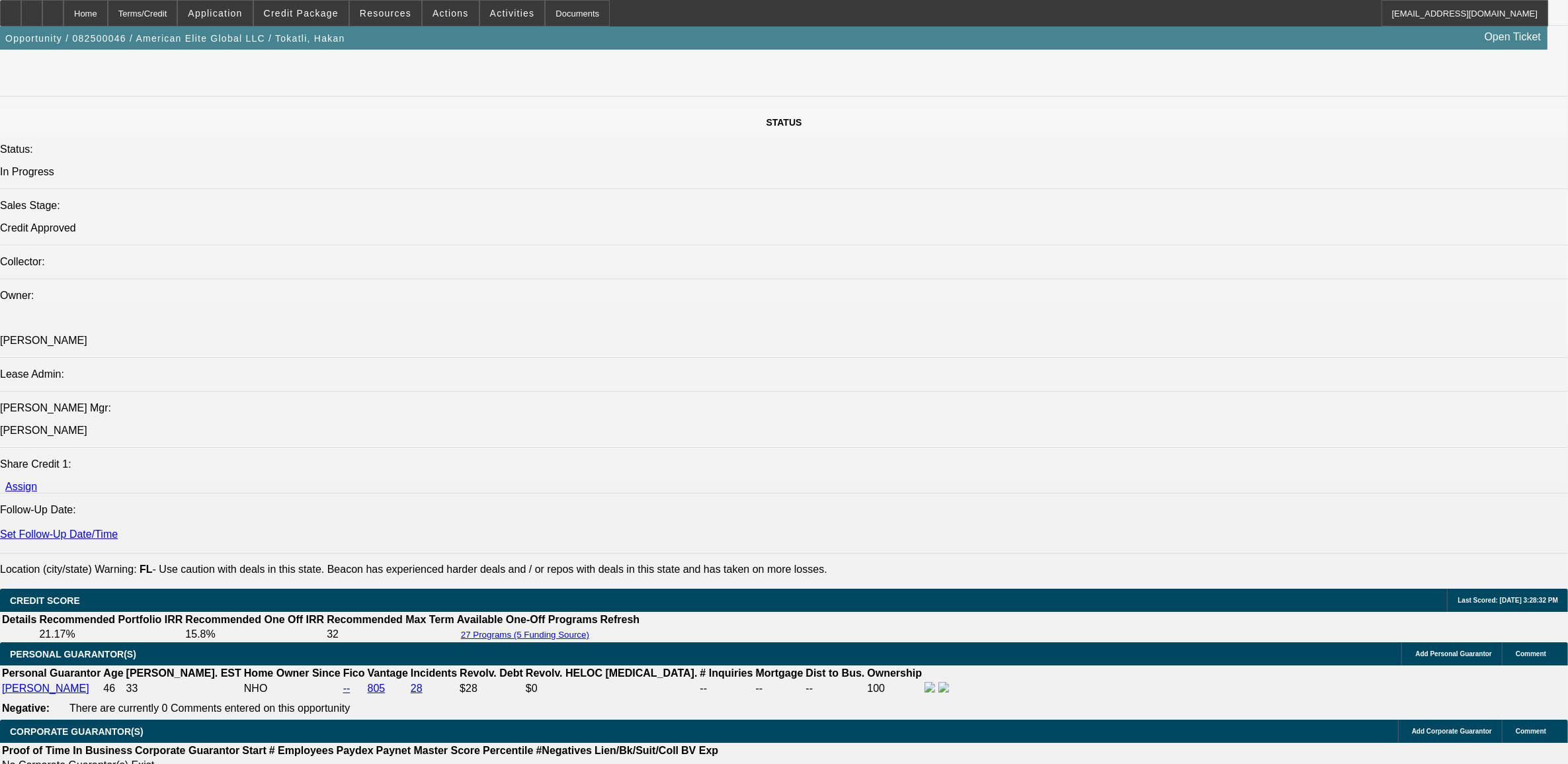
scroll to position [1654, 0]
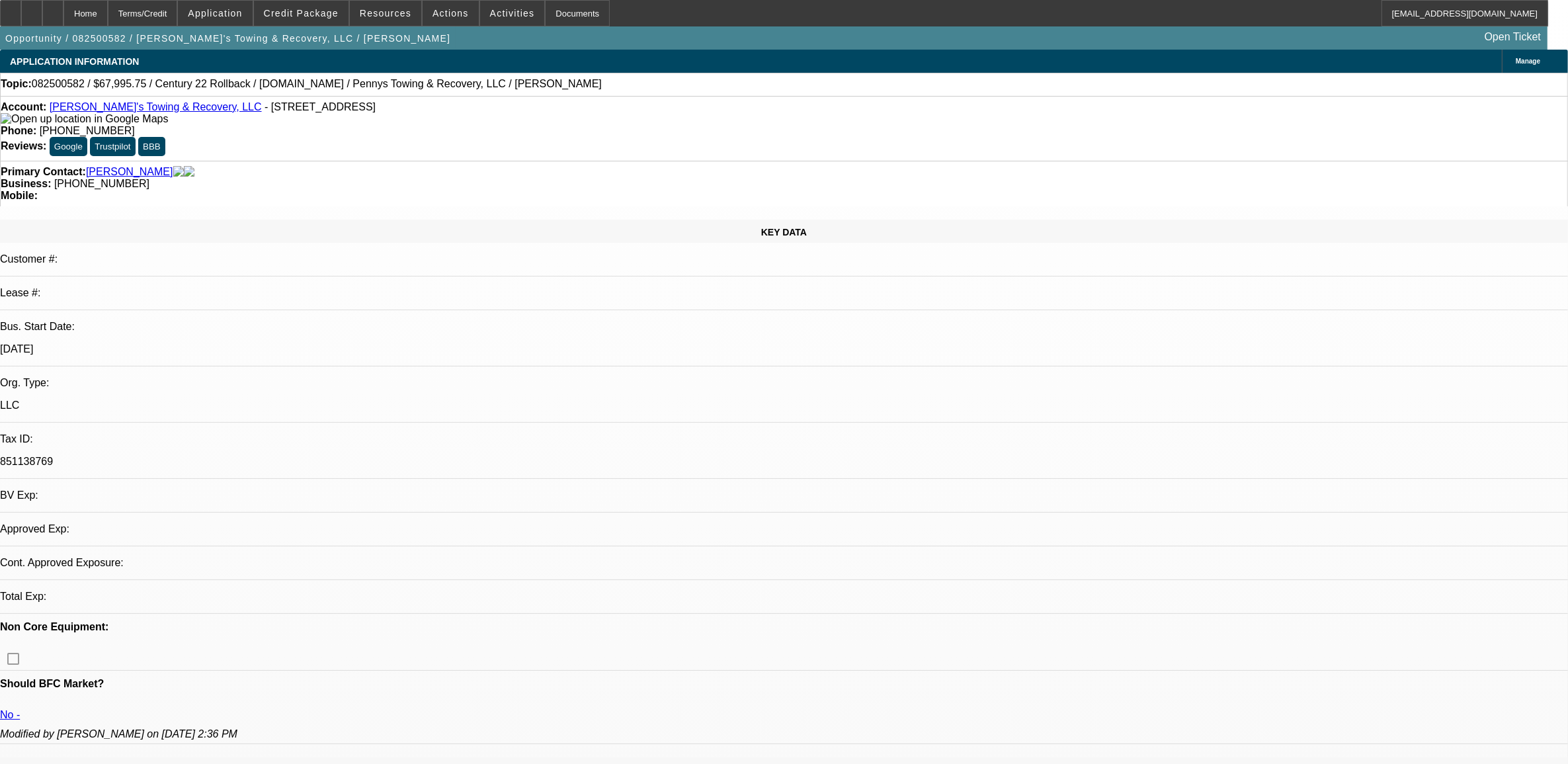
select select "0.15"
select select "2"
select select "0.1"
select select "4"
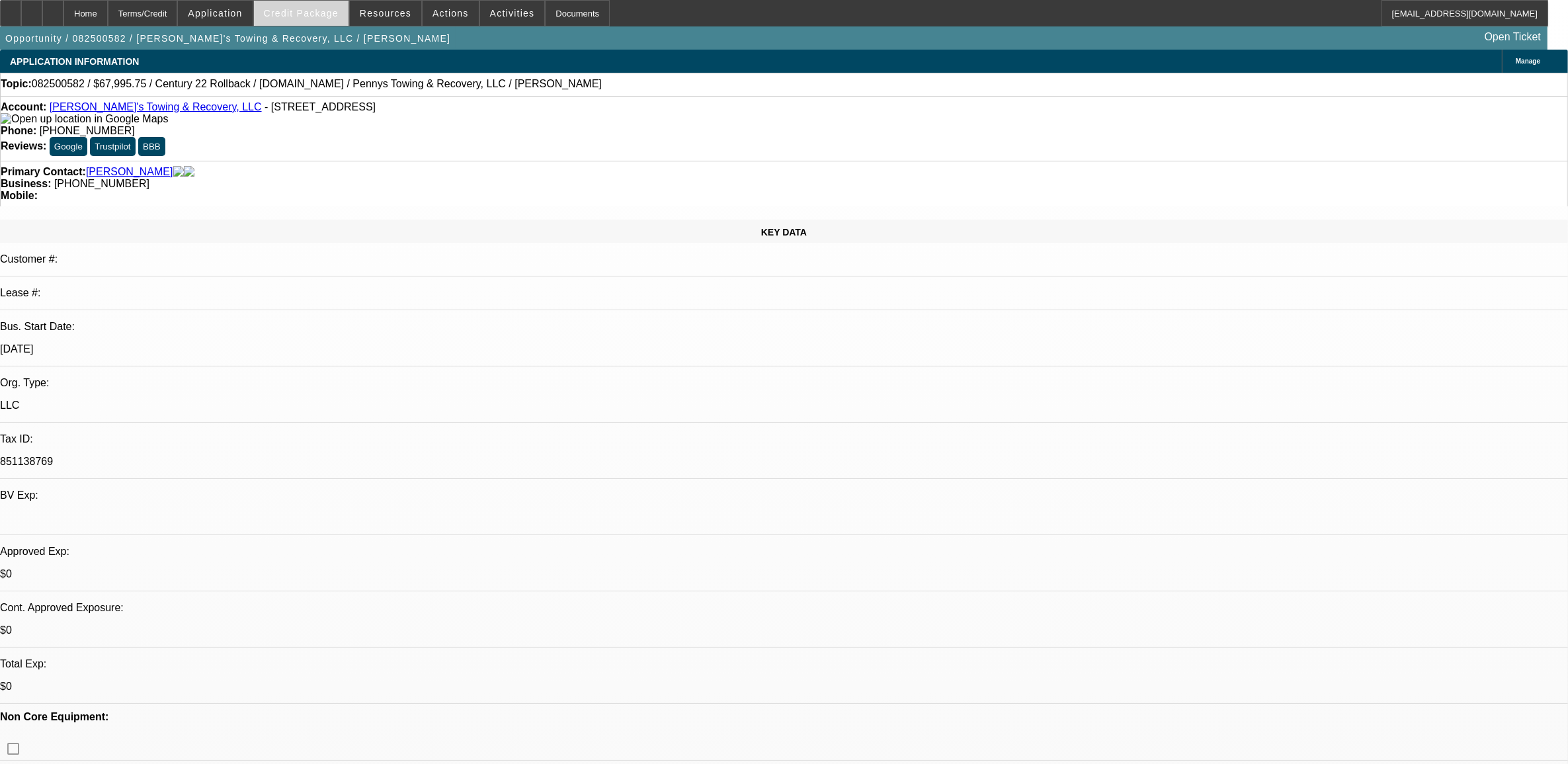
click at [331, 21] on span at bounding box center [301, 13] width 95 height 32
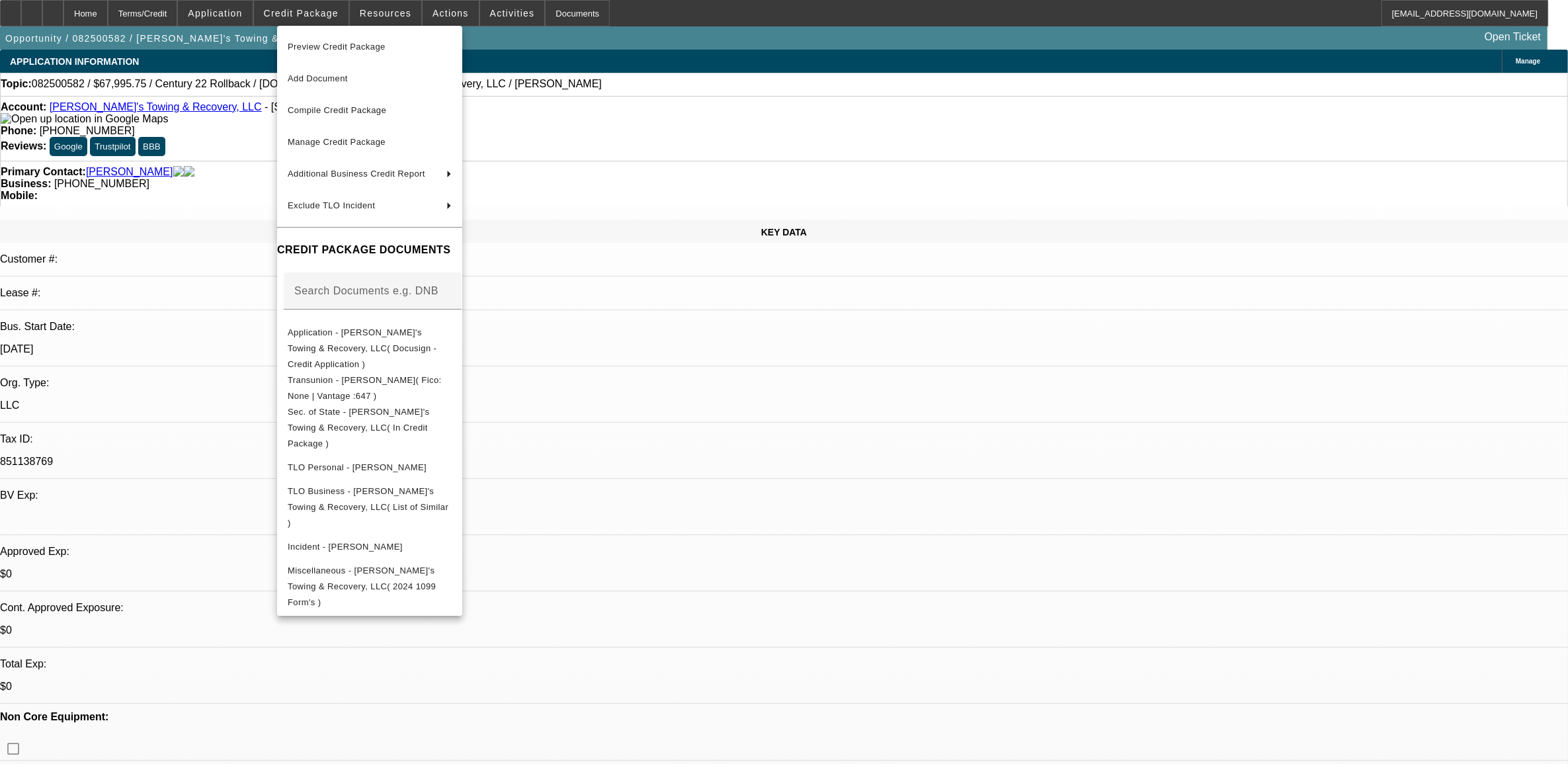
click at [359, 49] on span "Preview Credit Package" at bounding box center [336, 47] width 98 height 10
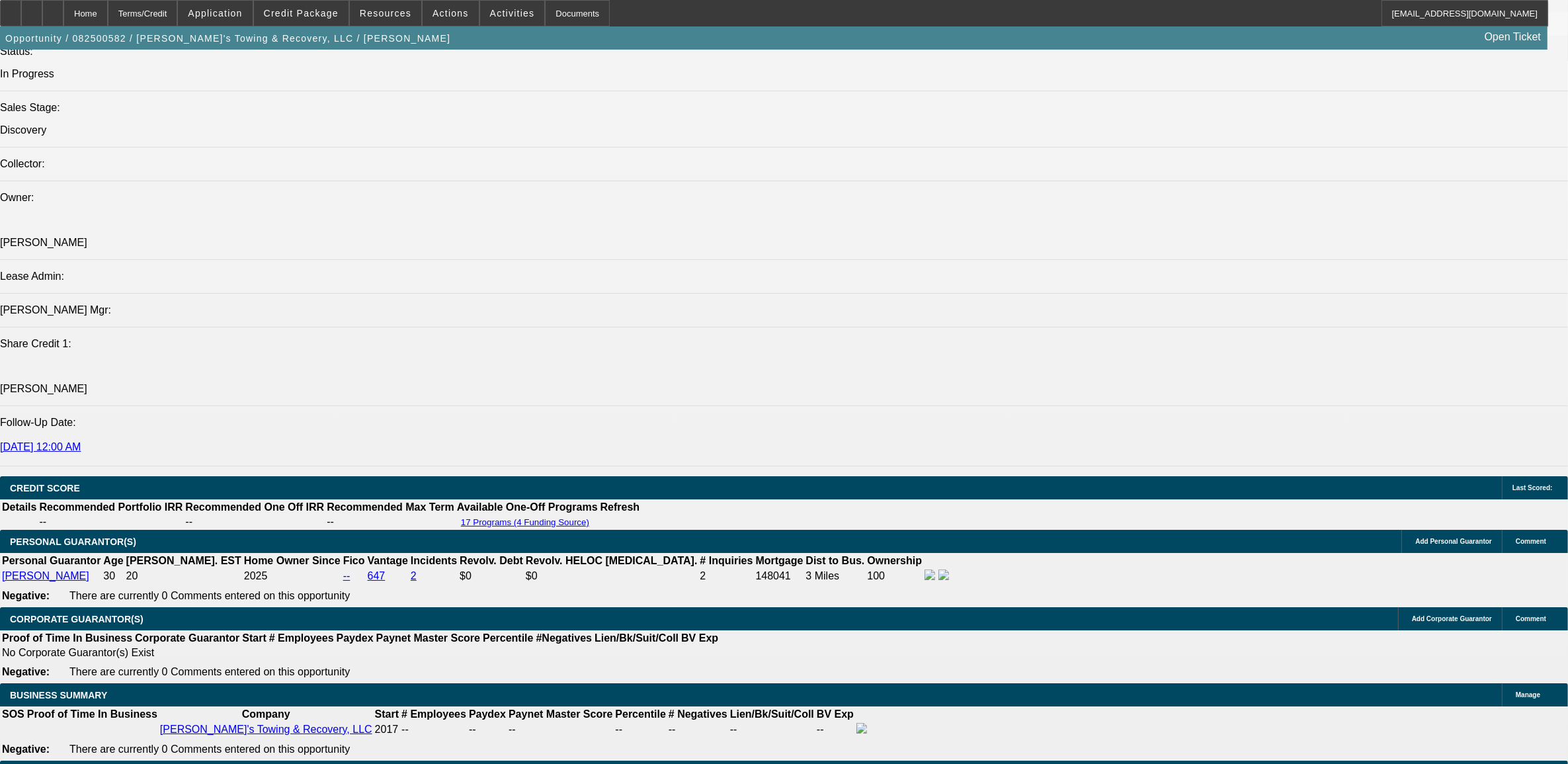
scroll to position [1488, 0]
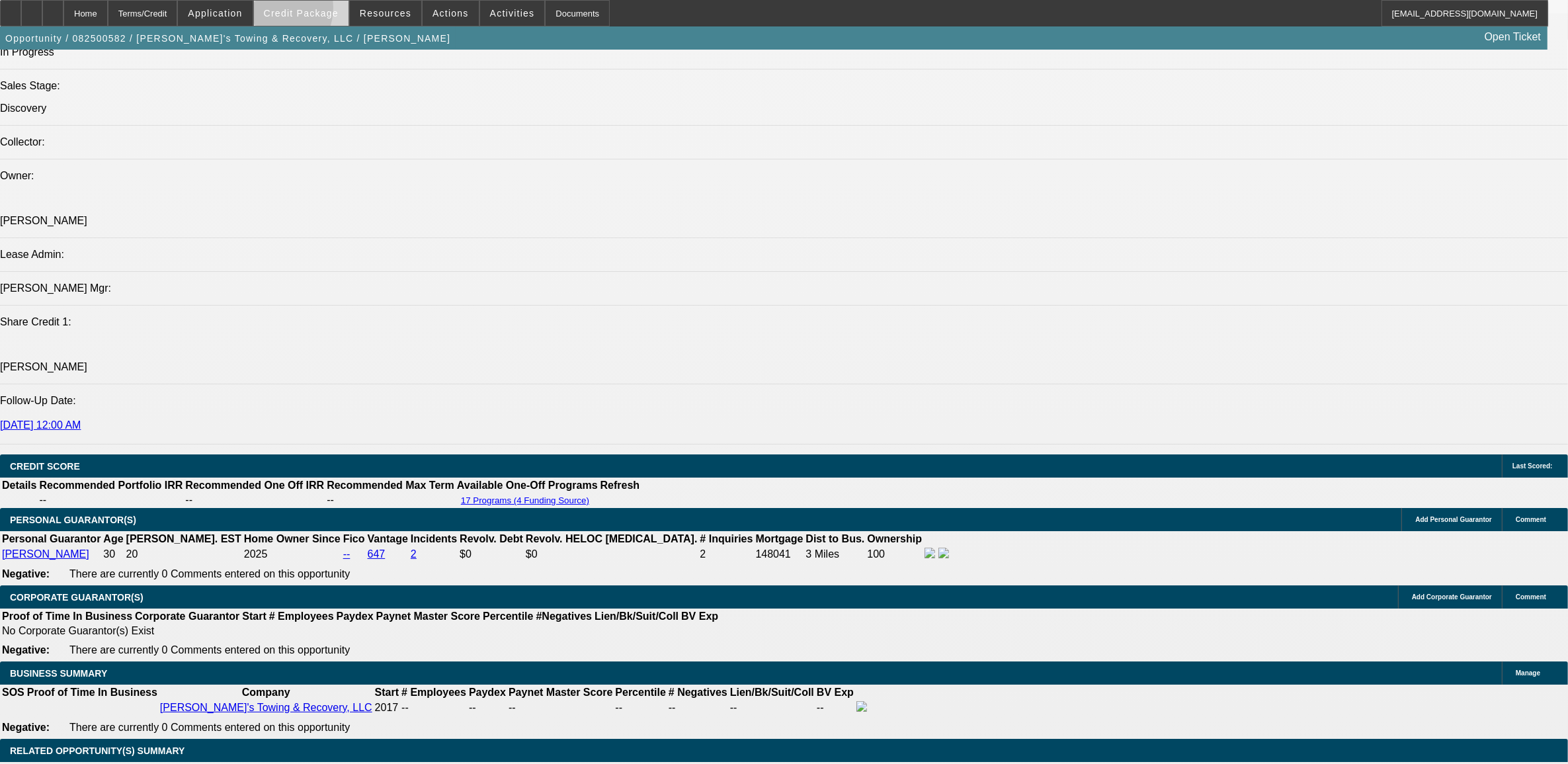
click at [291, 10] on span "Credit Package" at bounding box center [301, 13] width 75 height 11
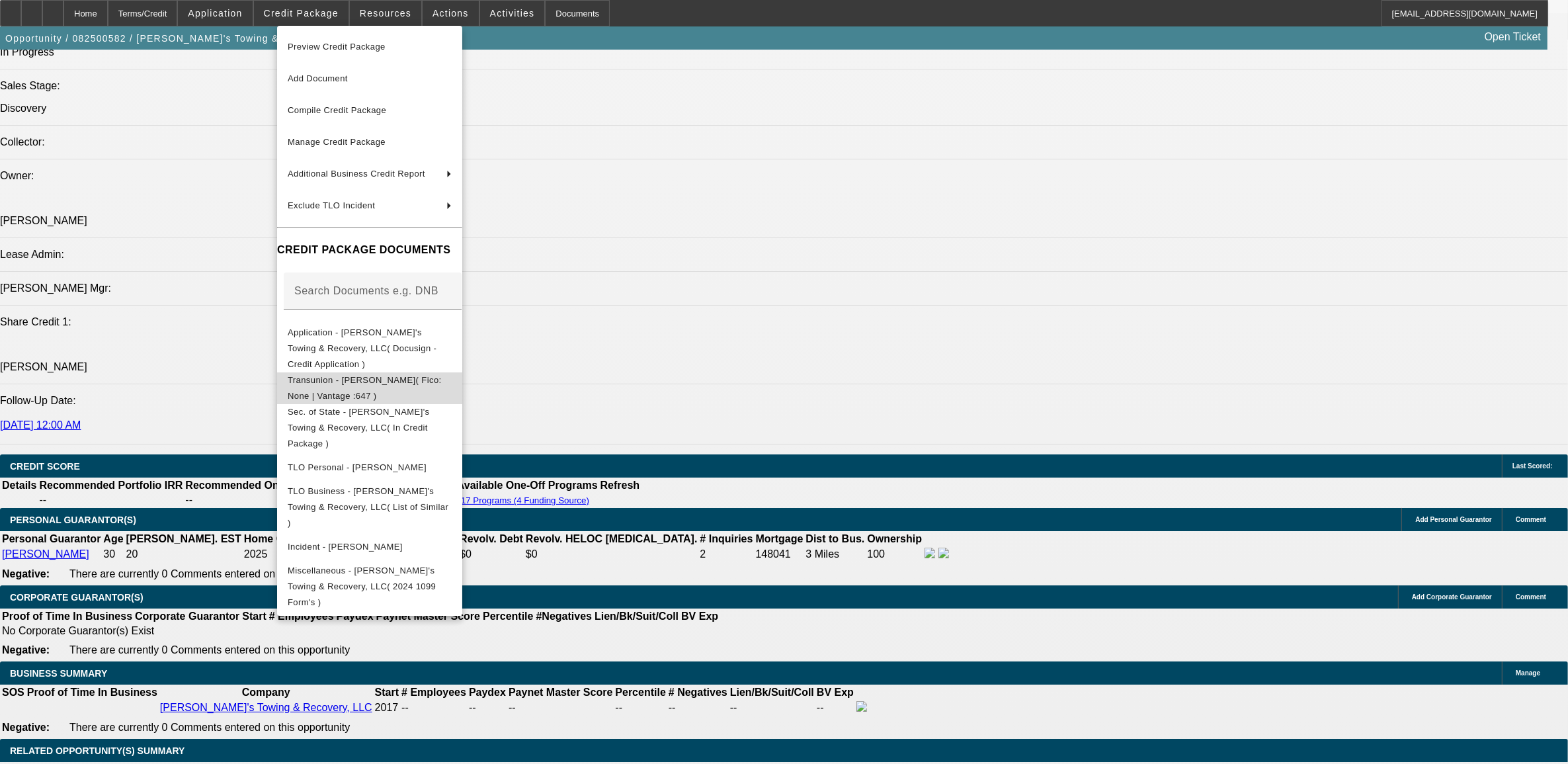
click at [364, 372] on span "Transunion - [PERSON_NAME]( Fico: None | Vantage :647 )" at bounding box center [369, 388] width 164 height 32
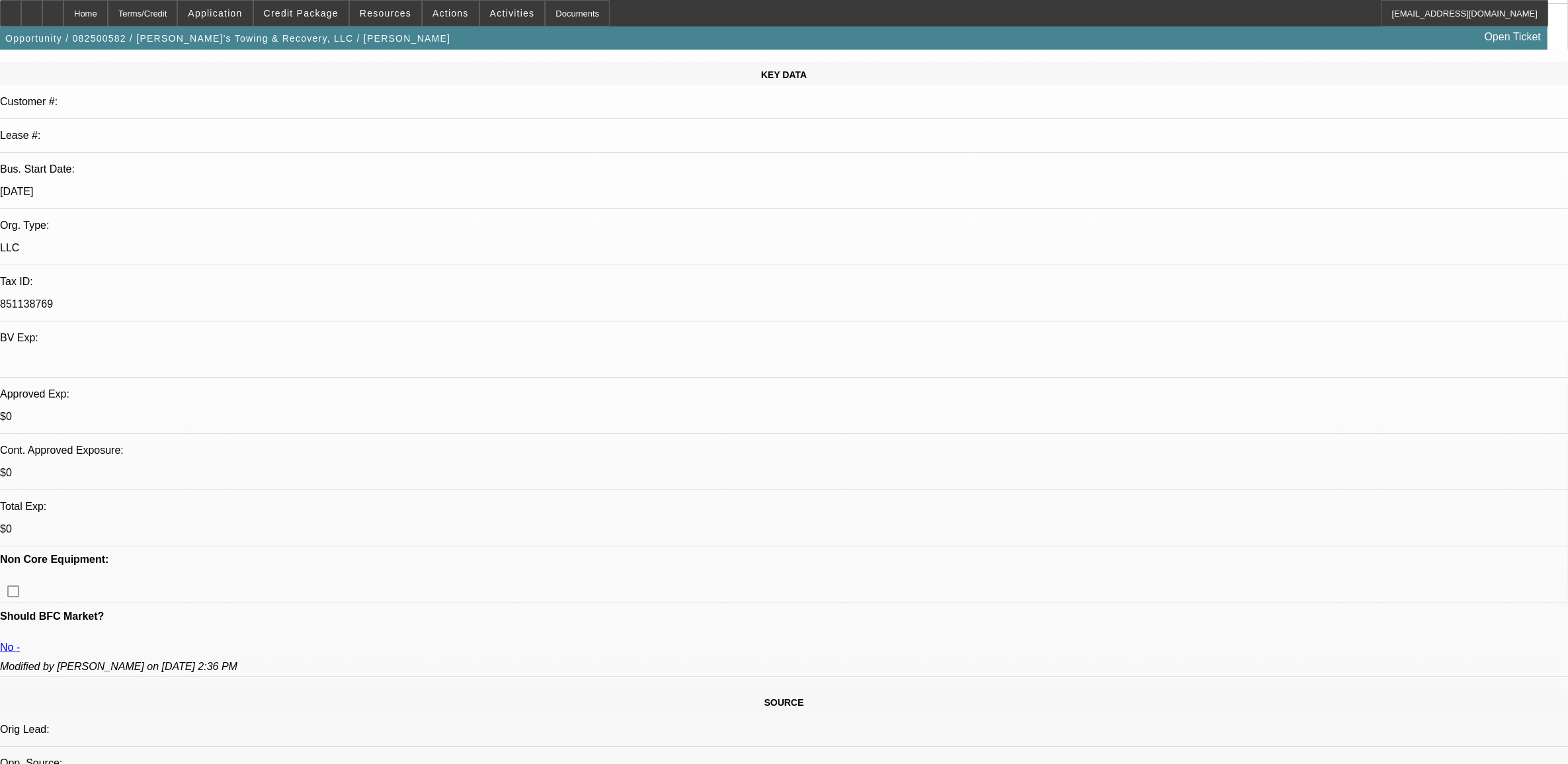
scroll to position [165, 0]
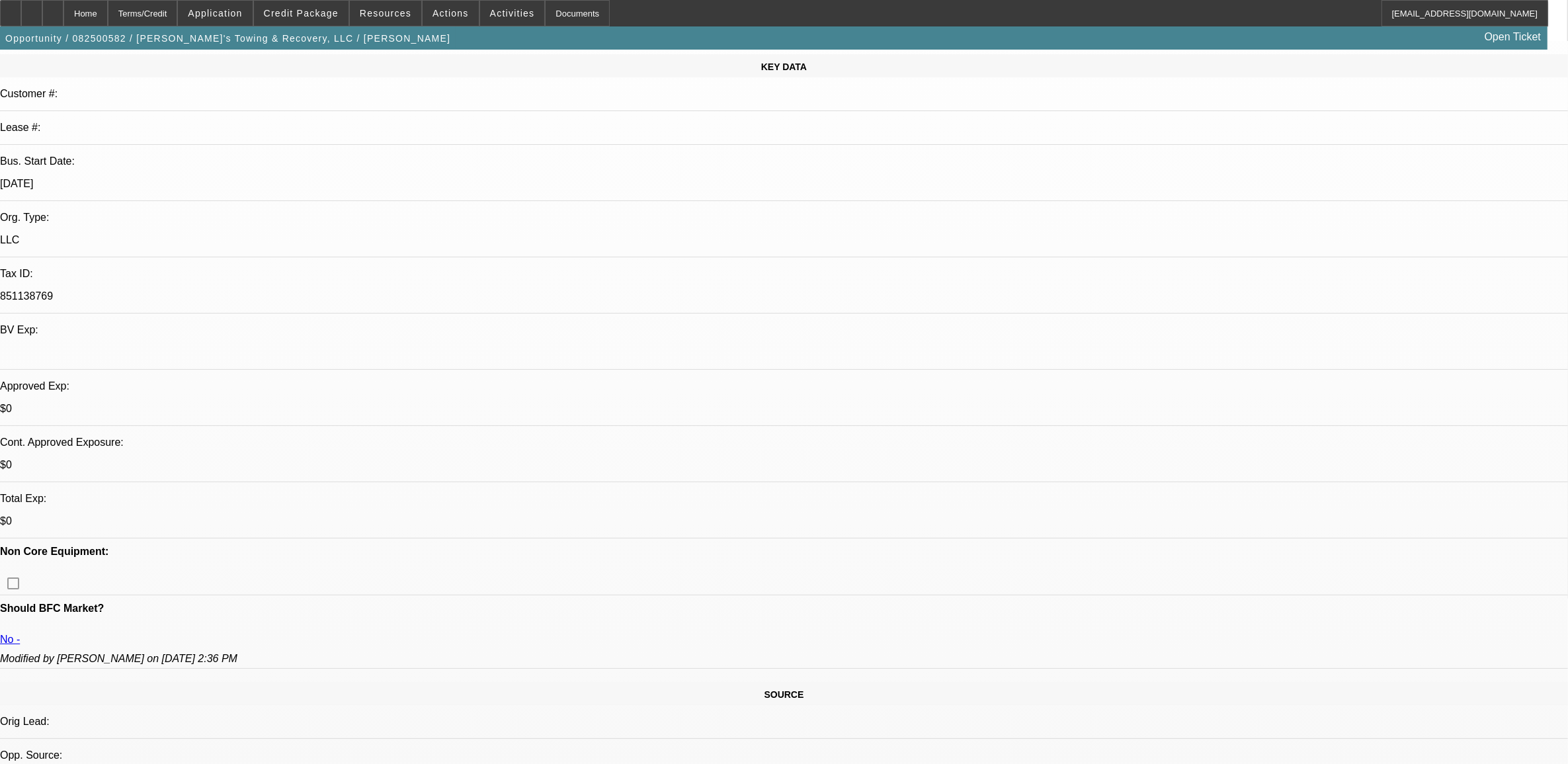
click at [214, 634] on p "No -" at bounding box center [784, 640] width 1568 height 12
click at [212, 653] on div "Modified by [PERSON_NAME] on [DATE] 2:36 PM" at bounding box center [784, 659] width 1568 height 12
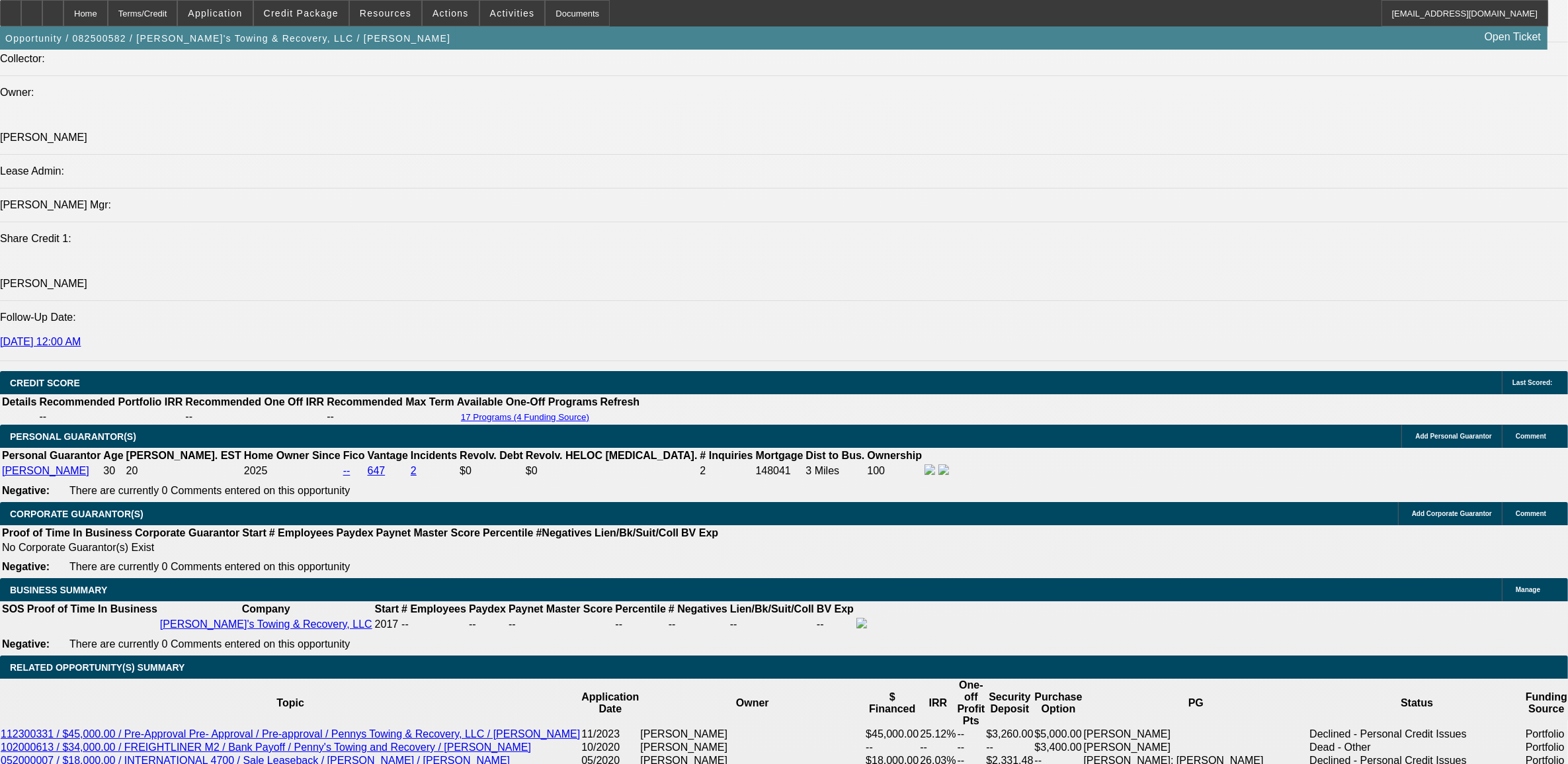
scroll to position [1571, 0]
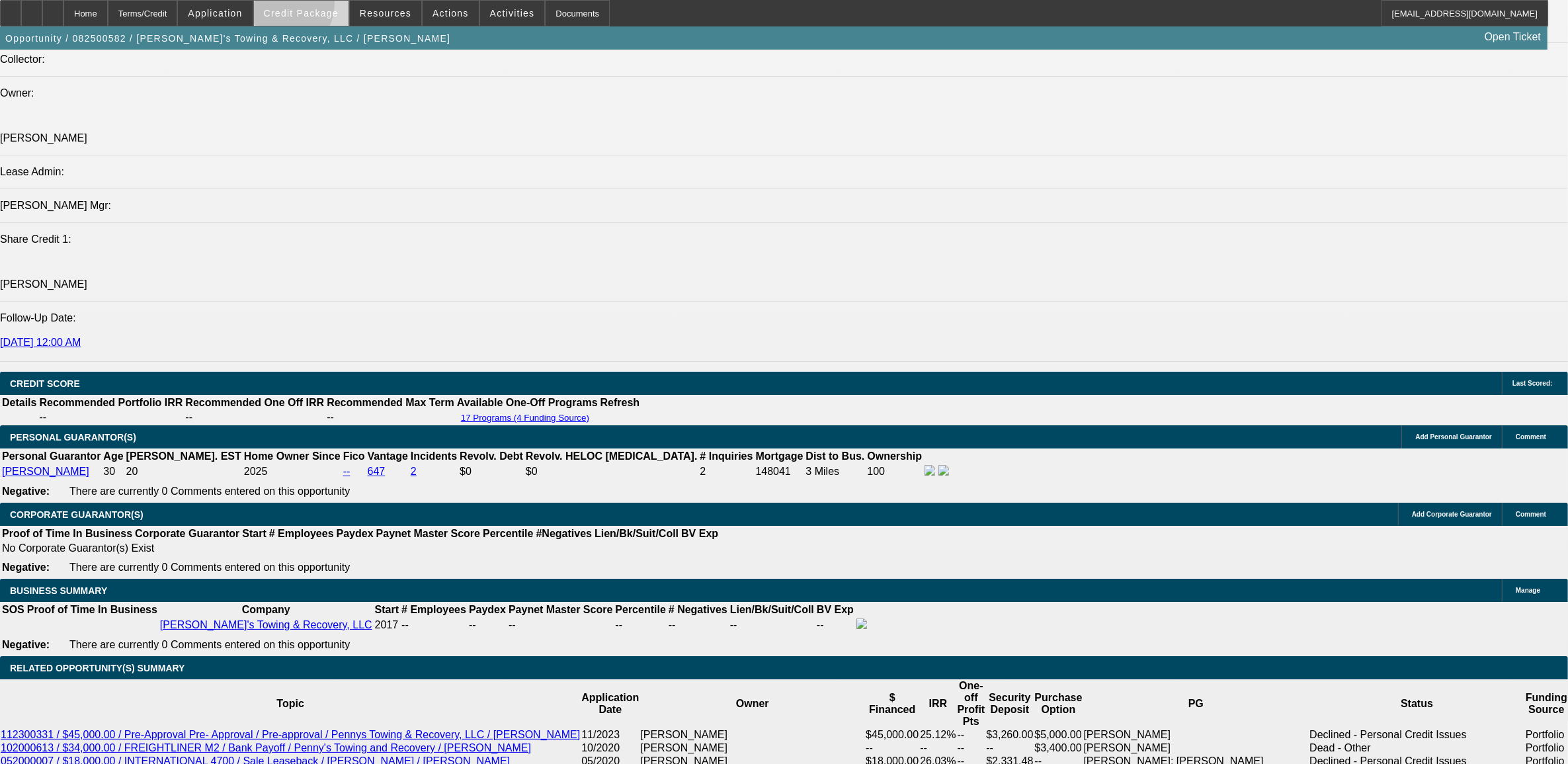
click at [295, 5] on span at bounding box center [301, 13] width 95 height 32
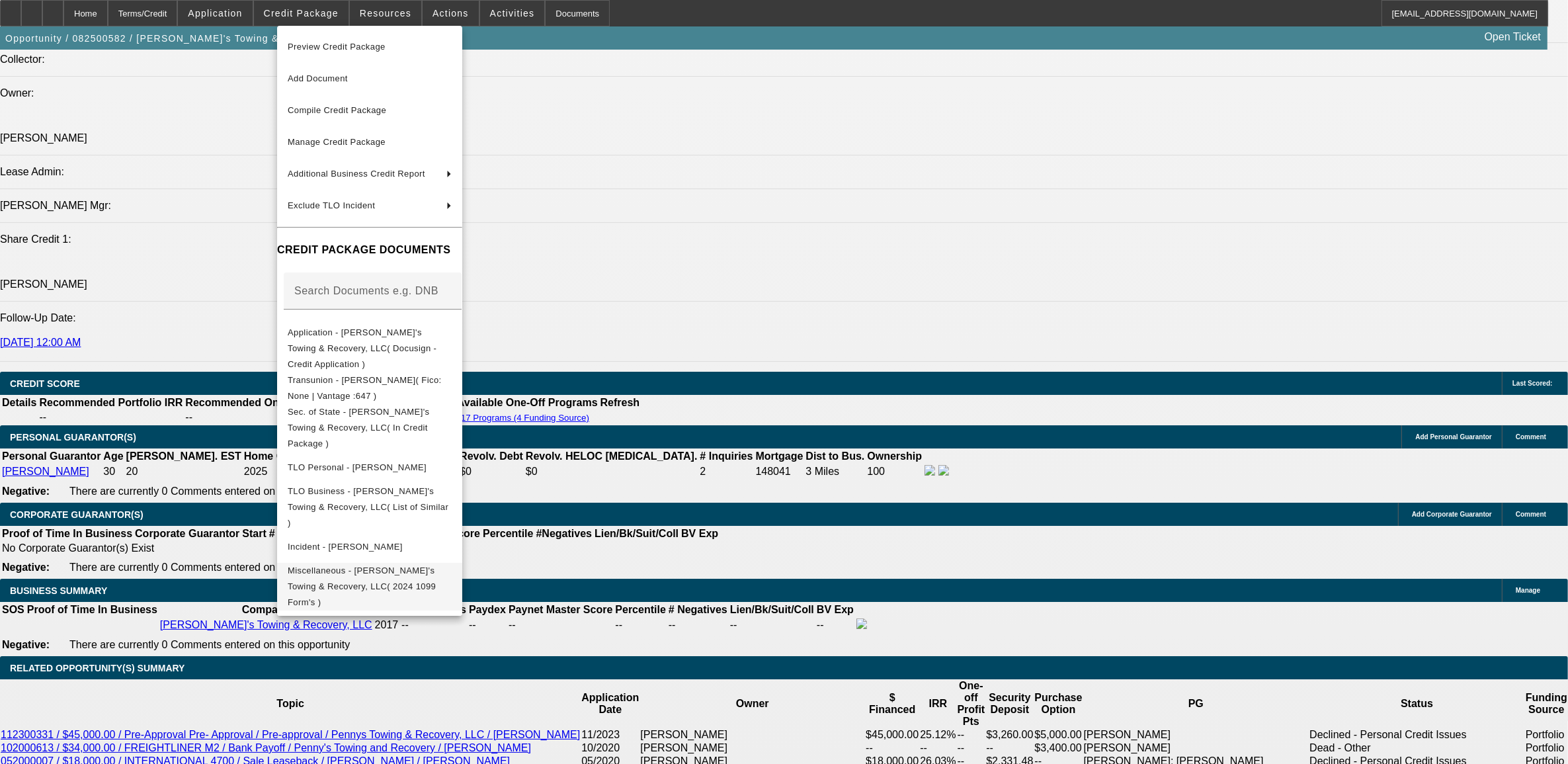
click at [353, 565] on span "Miscellaneous - [PERSON_NAME]'s Towing & Recovery, LLC( 2024 1099 Form's )" at bounding box center [361, 586] width 148 height 42
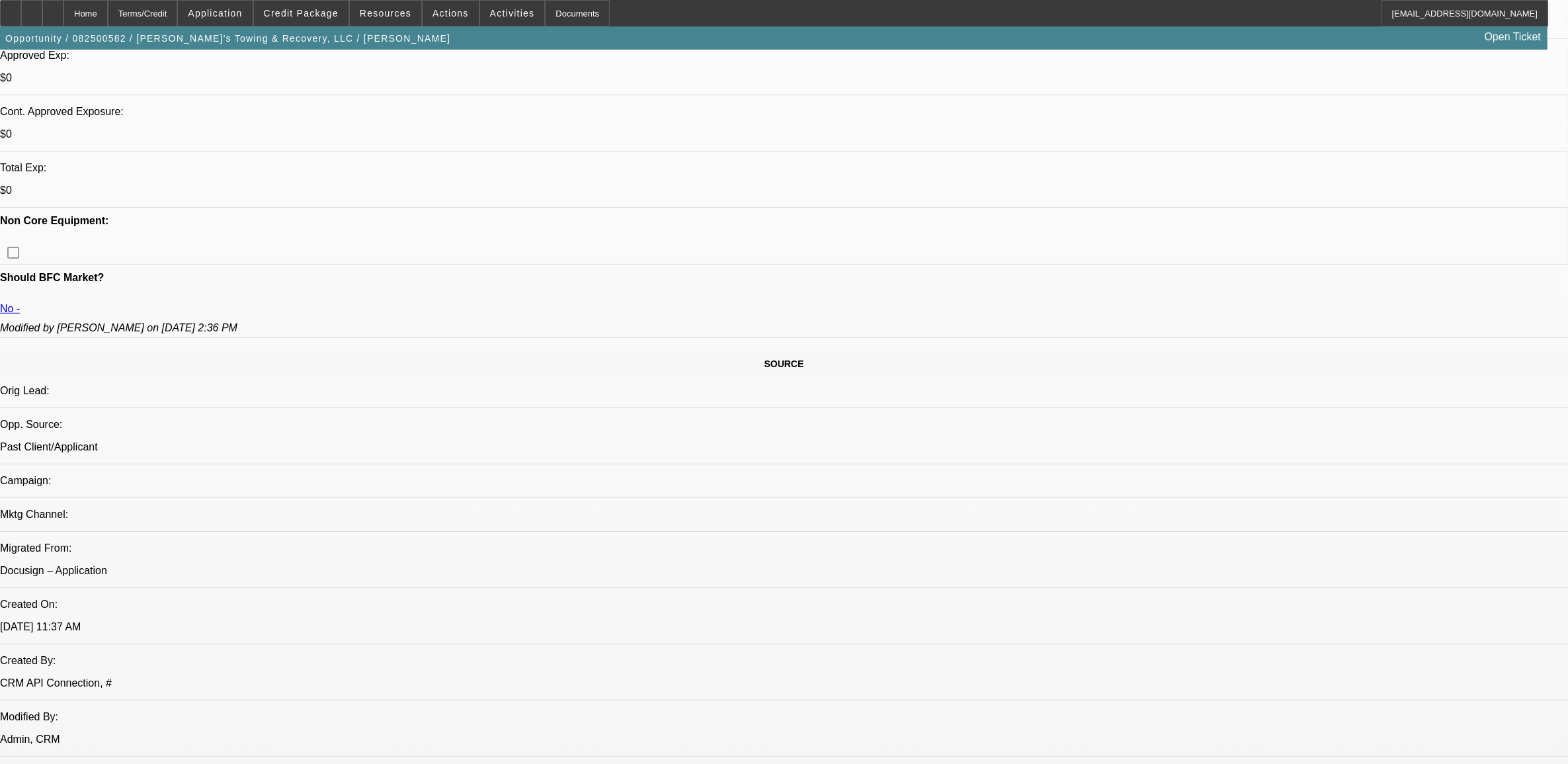
scroll to position [0, 0]
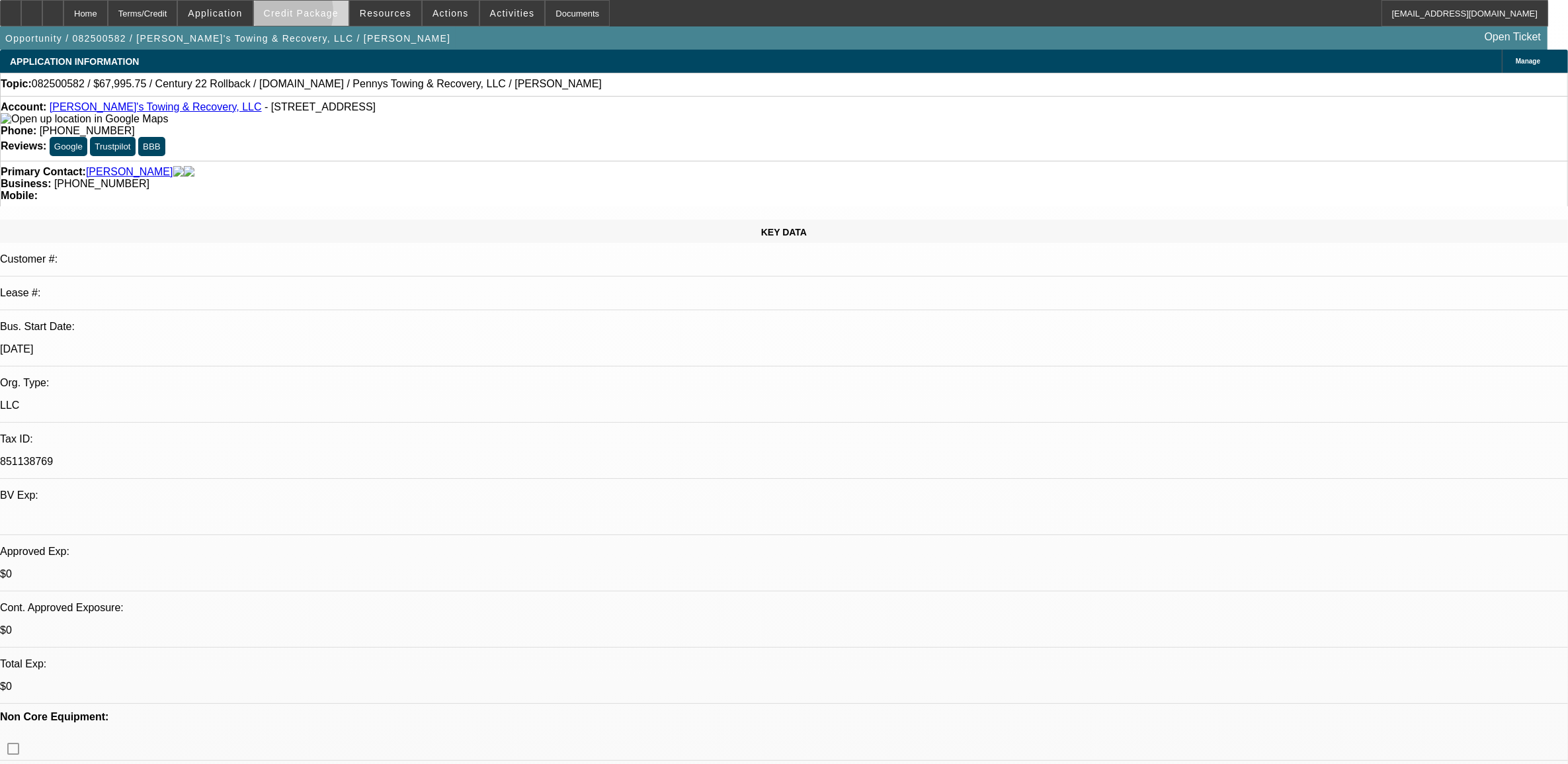
click at [299, 15] on span "Credit Package" at bounding box center [301, 13] width 75 height 11
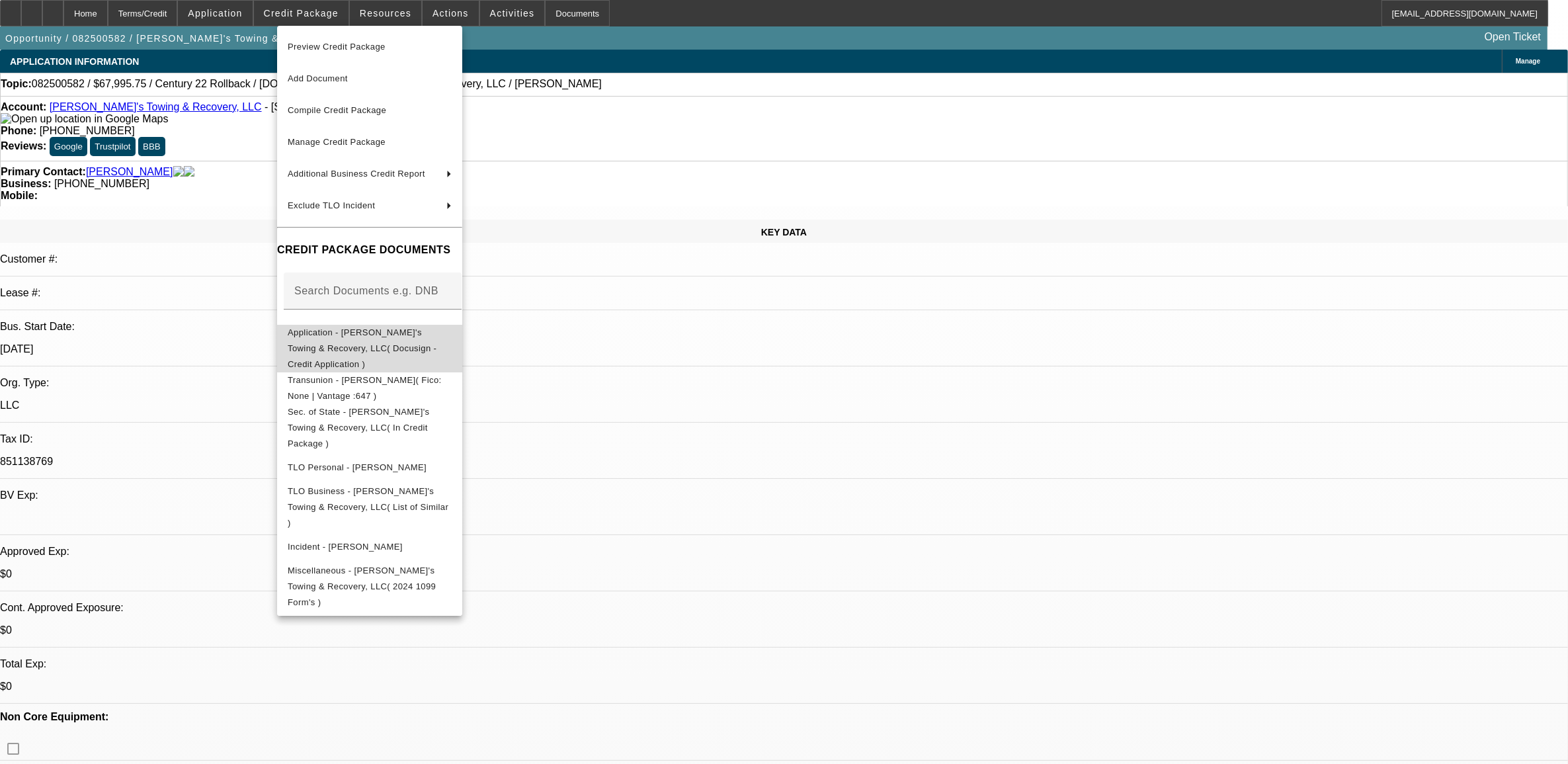
click at [363, 341] on span "Application - [PERSON_NAME]'s Towing & Recovery, LLC( Docusign - Credit Applica…" at bounding box center [369, 348] width 164 height 48
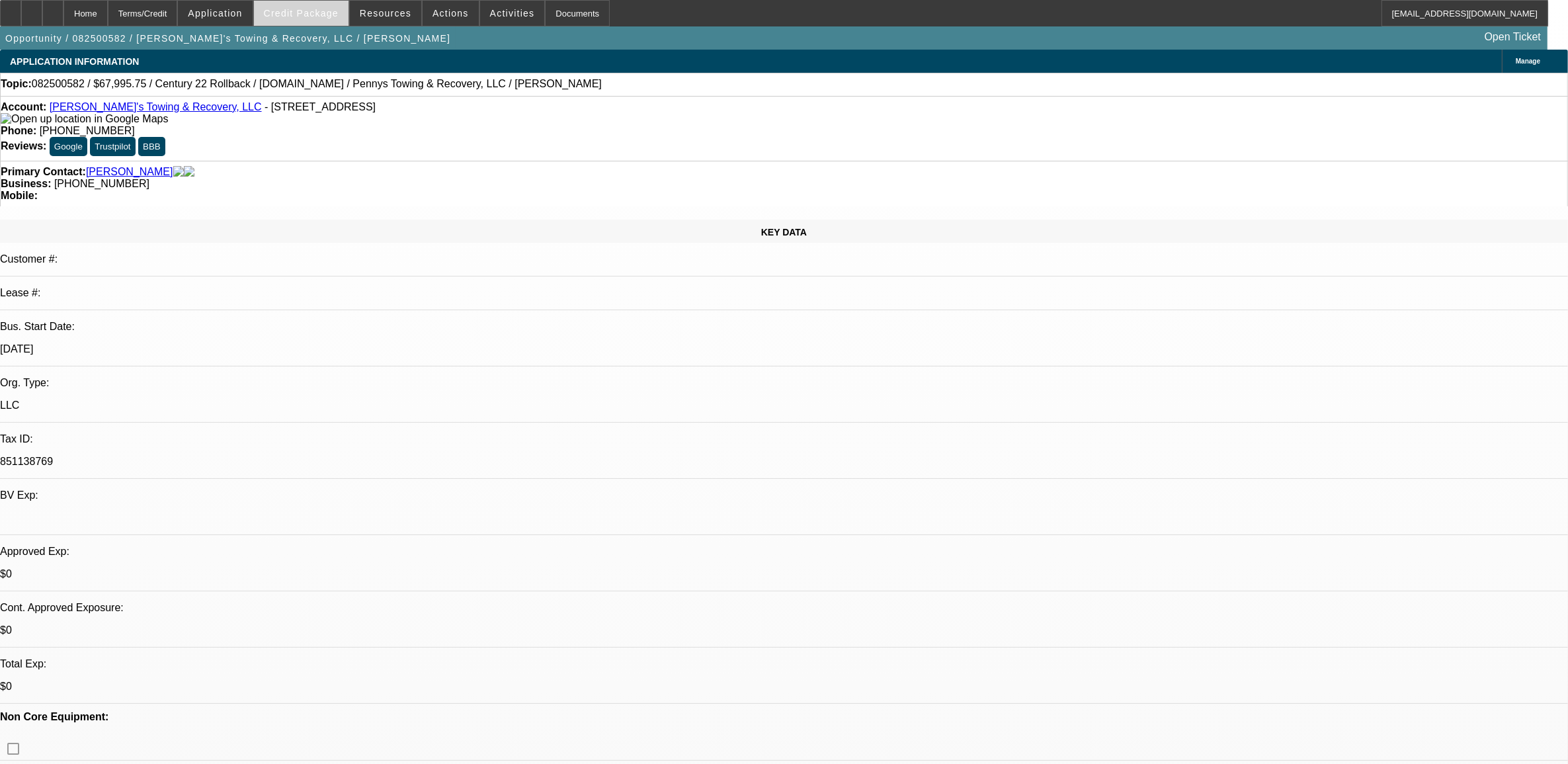
click at [295, 18] on span at bounding box center [301, 13] width 95 height 32
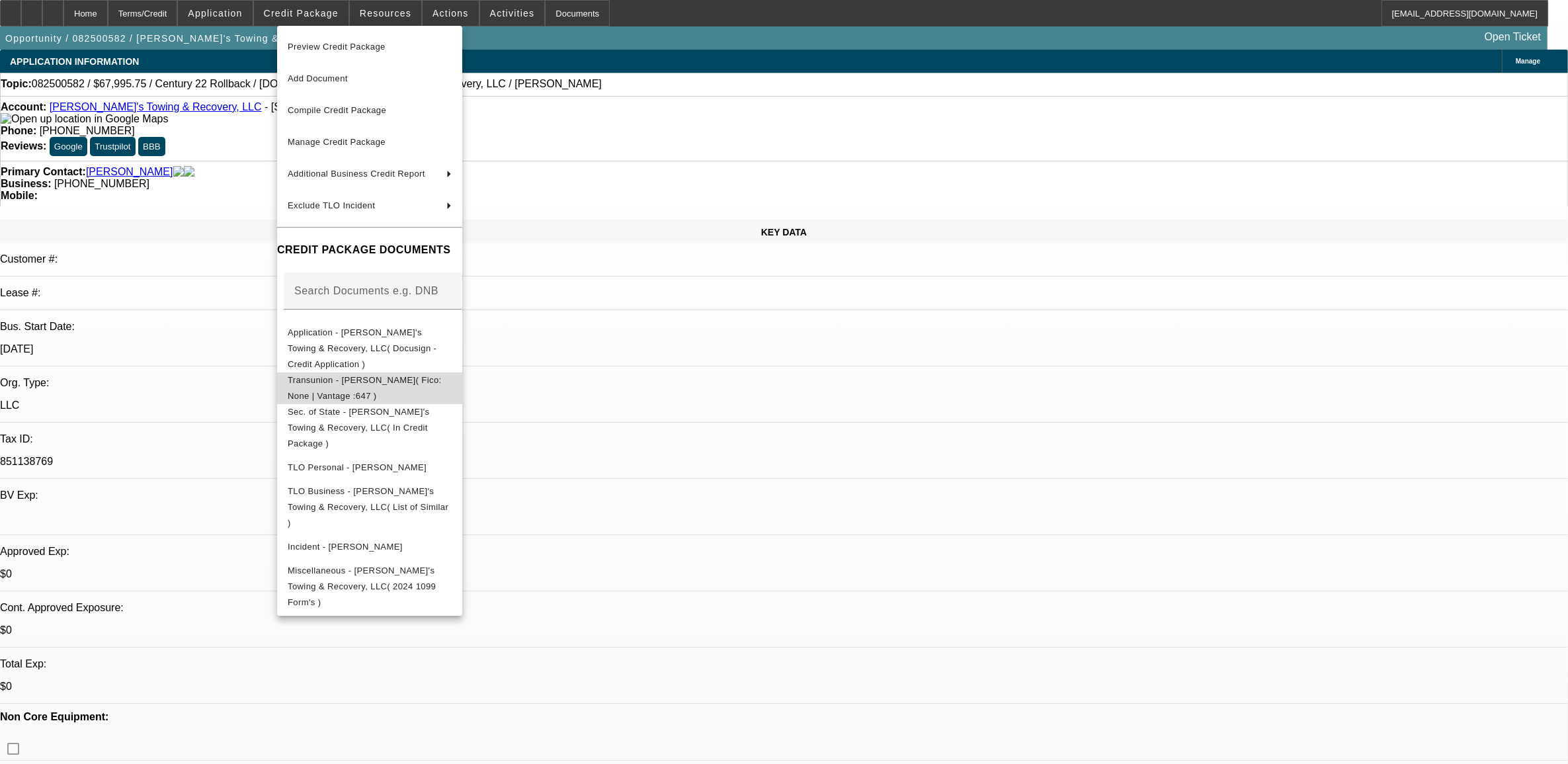
click at [357, 372] on span "Transunion - [PERSON_NAME]( Fico: None | Vantage :647 )" at bounding box center [369, 388] width 164 height 32
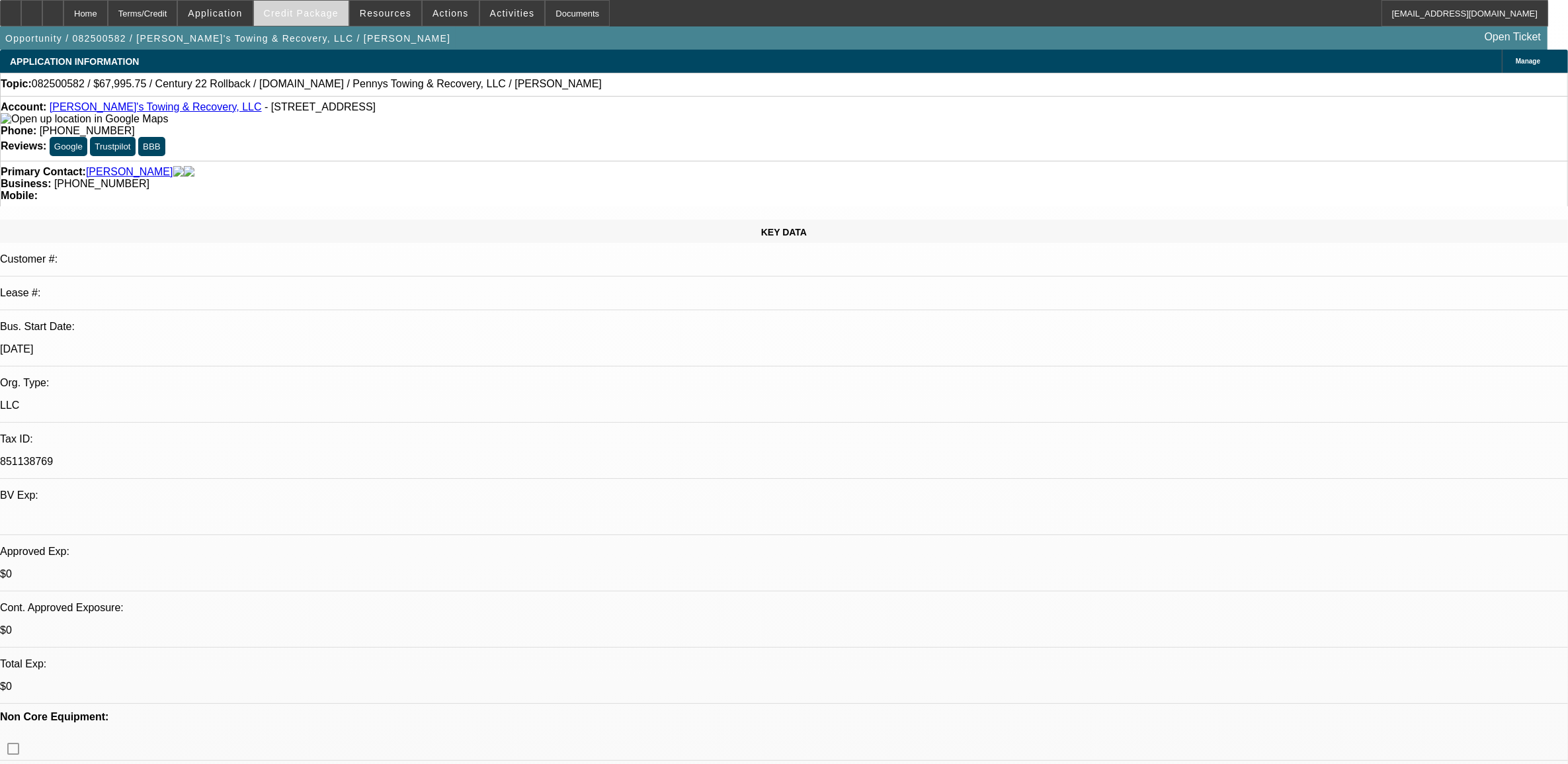
click at [315, 2] on span at bounding box center [301, 13] width 95 height 32
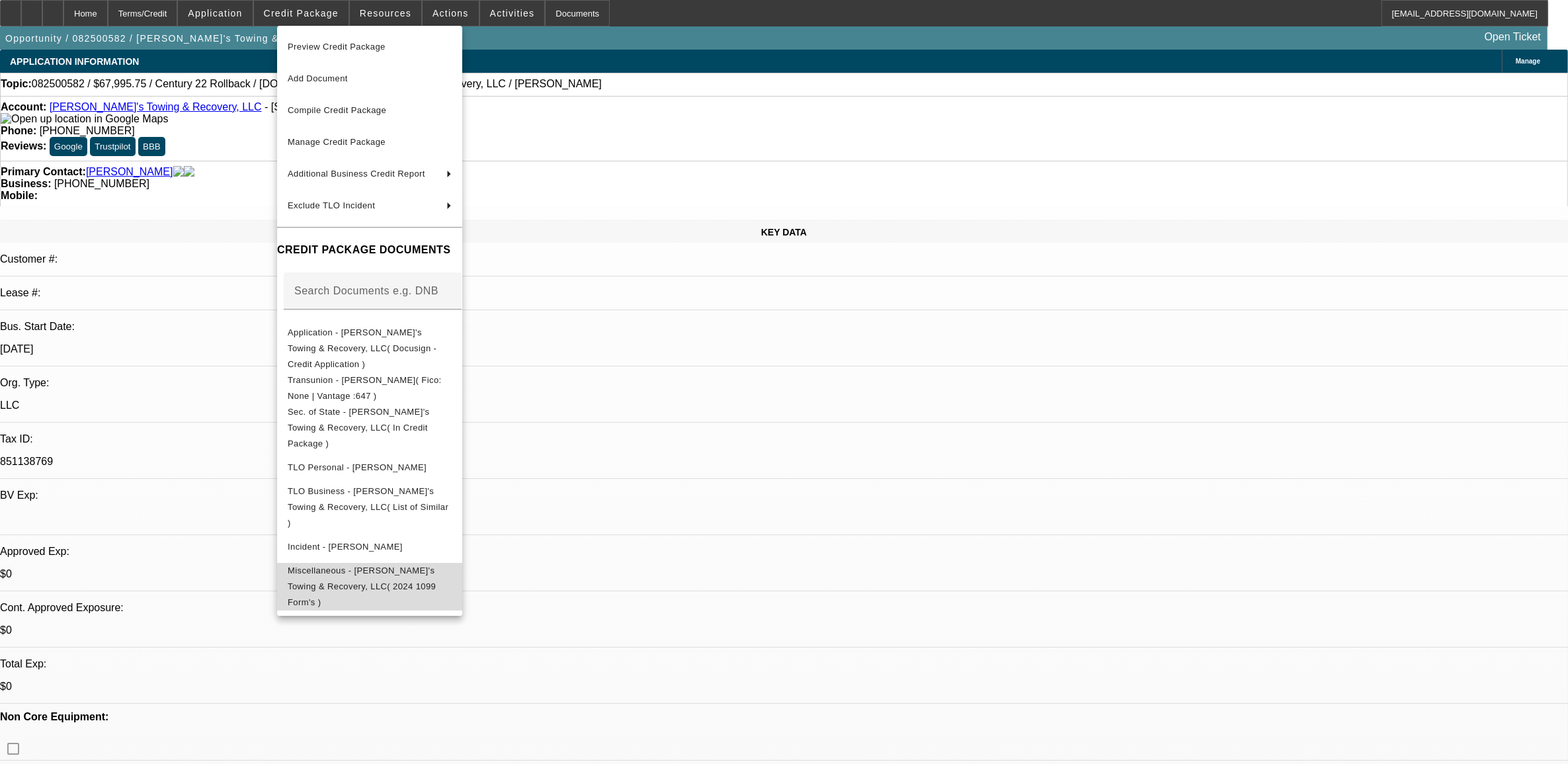
click at [371, 565] on span "Miscellaneous - [PERSON_NAME]'s Towing & Recovery, LLC( 2024 1099 Form's )" at bounding box center [361, 586] width 148 height 42
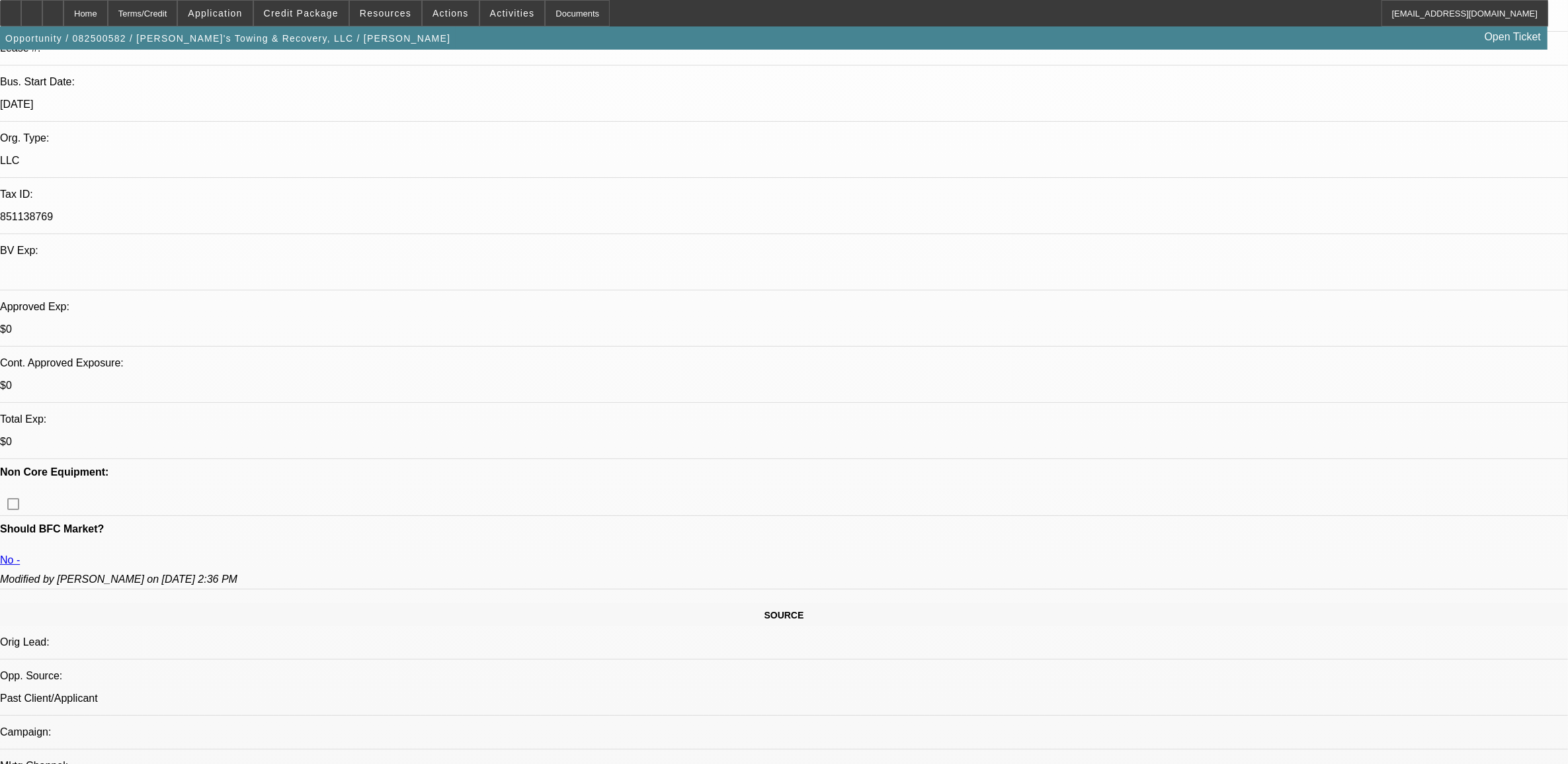
scroll to position [248, 0]
click at [326, 14] on span "Credit Package" at bounding box center [301, 13] width 75 height 11
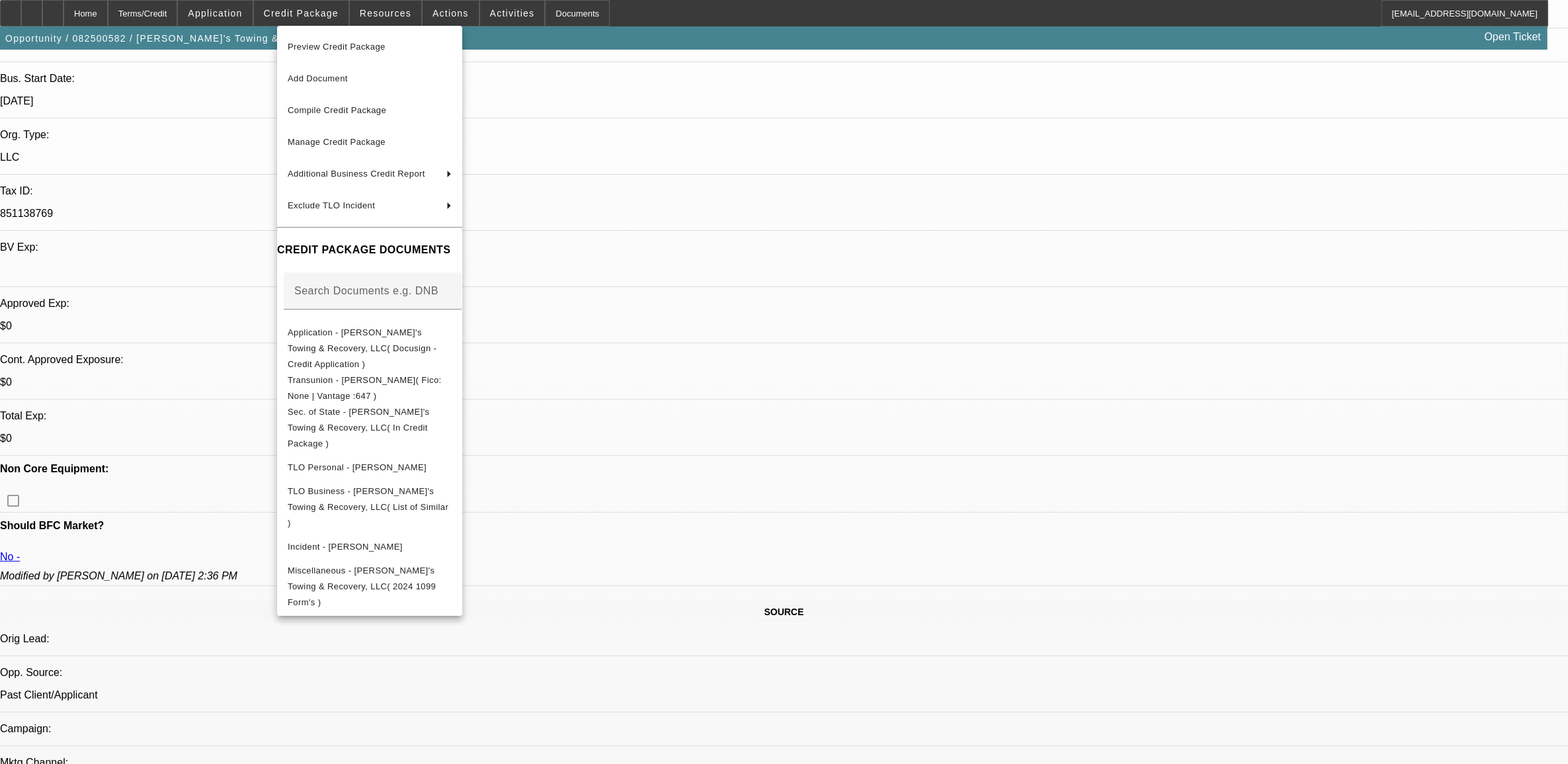
click at [247, 175] on div at bounding box center [784, 382] width 1568 height 764
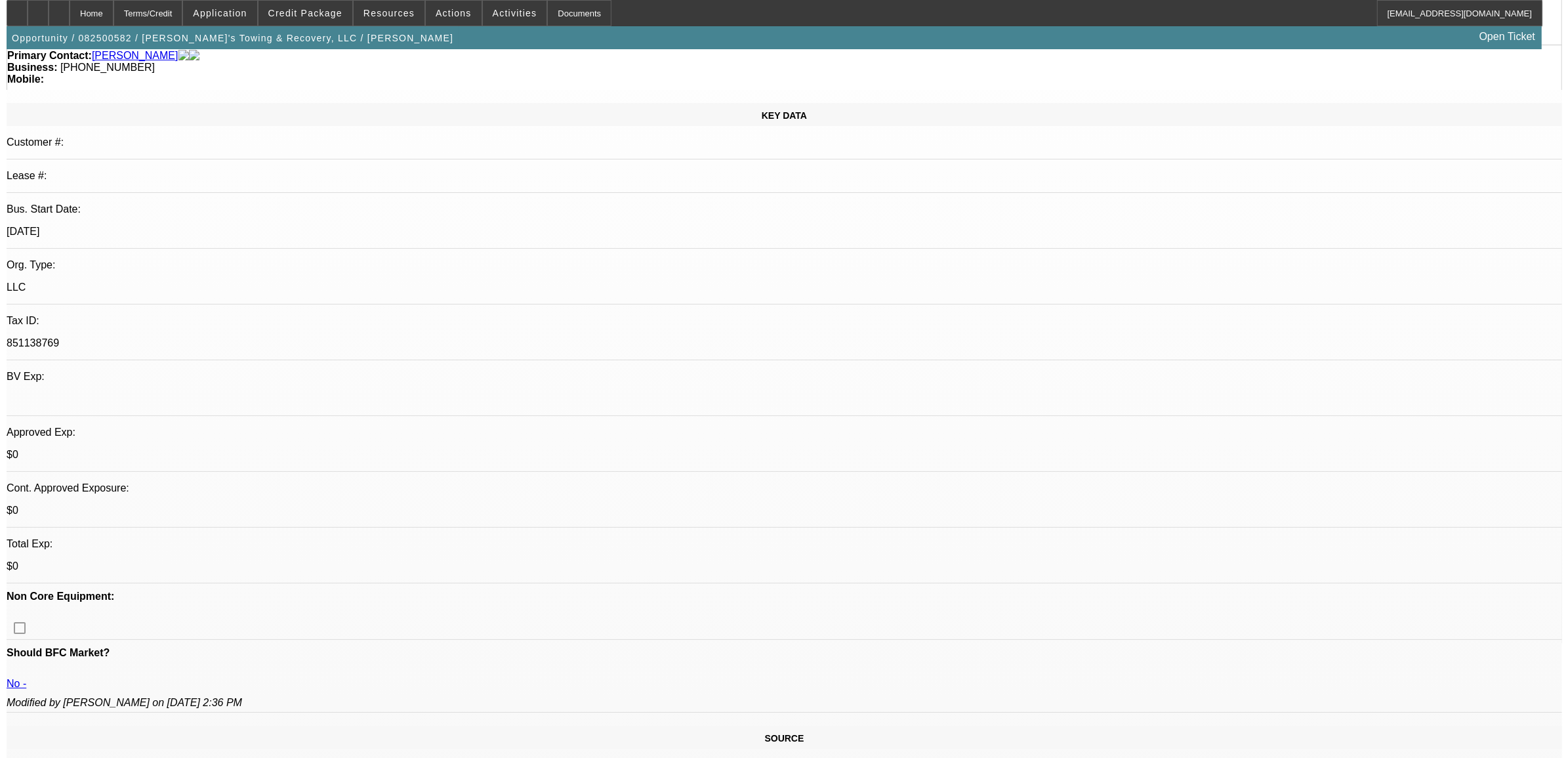
scroll to position [0, 0]
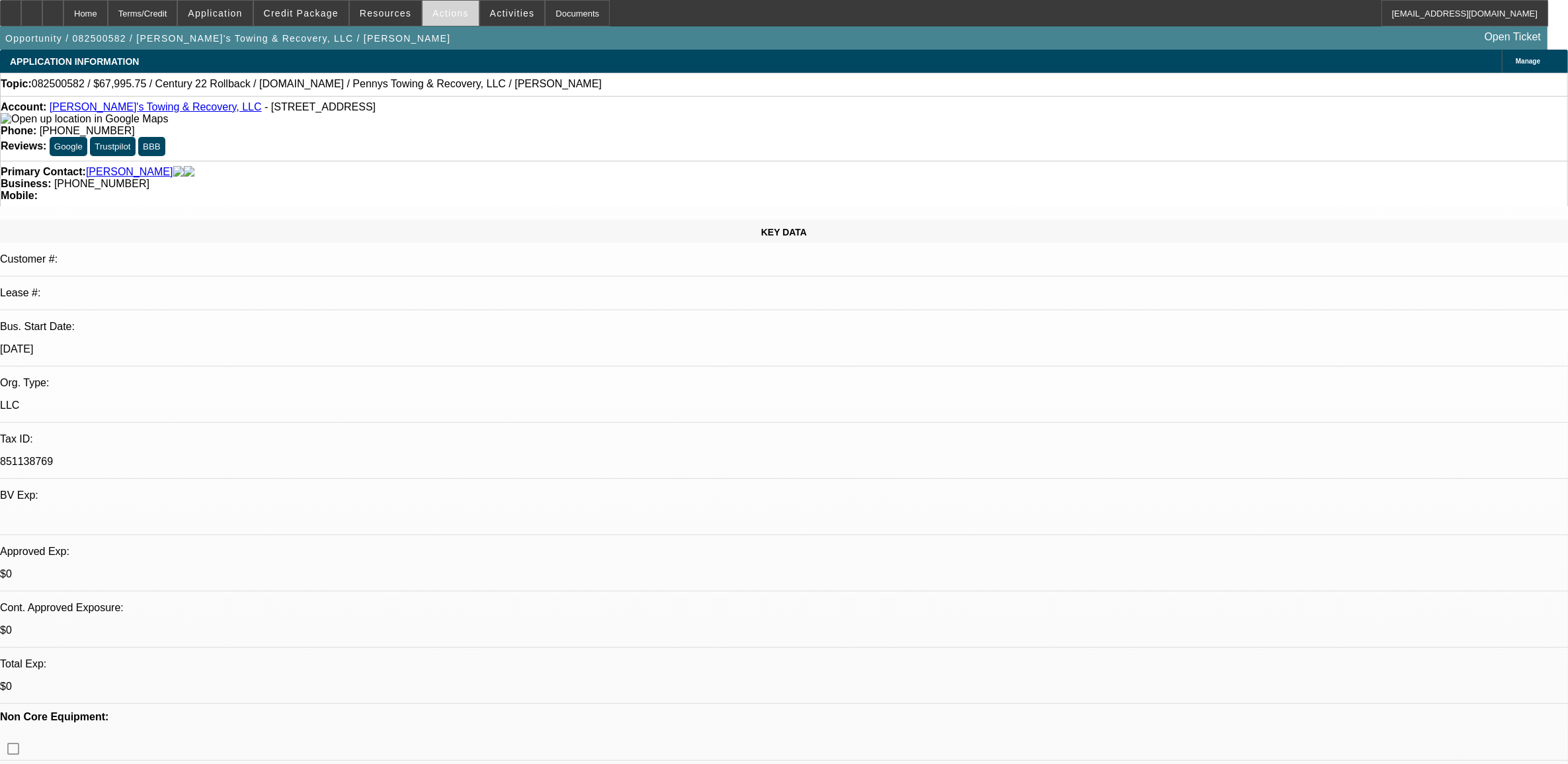
click at [438, 14] on span "Actions" at bounding box center [451, 13] width 37 height 11
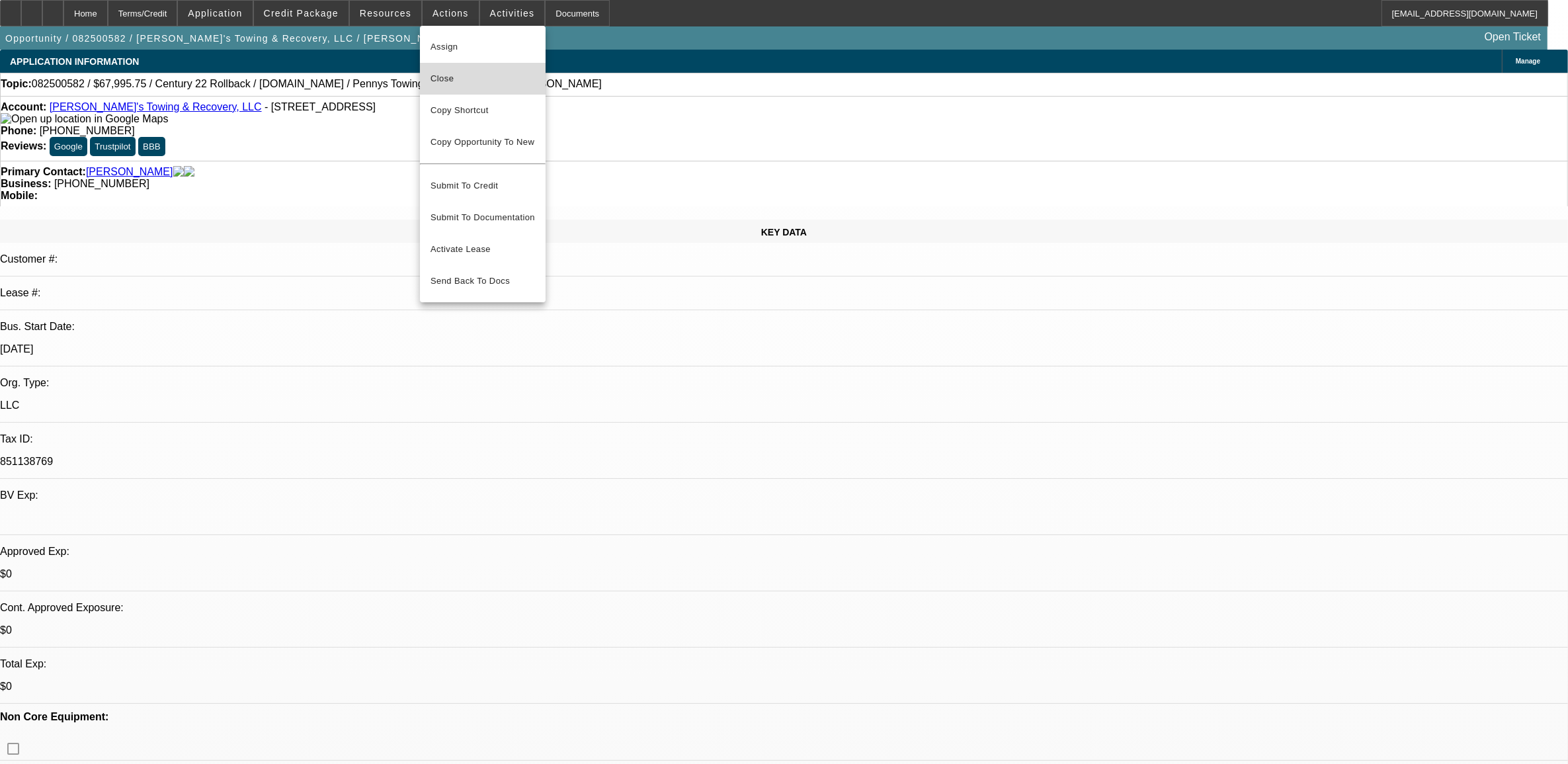
click at [475, 71] on span "Close" at bounding box center [483, 79] width 104 height 16
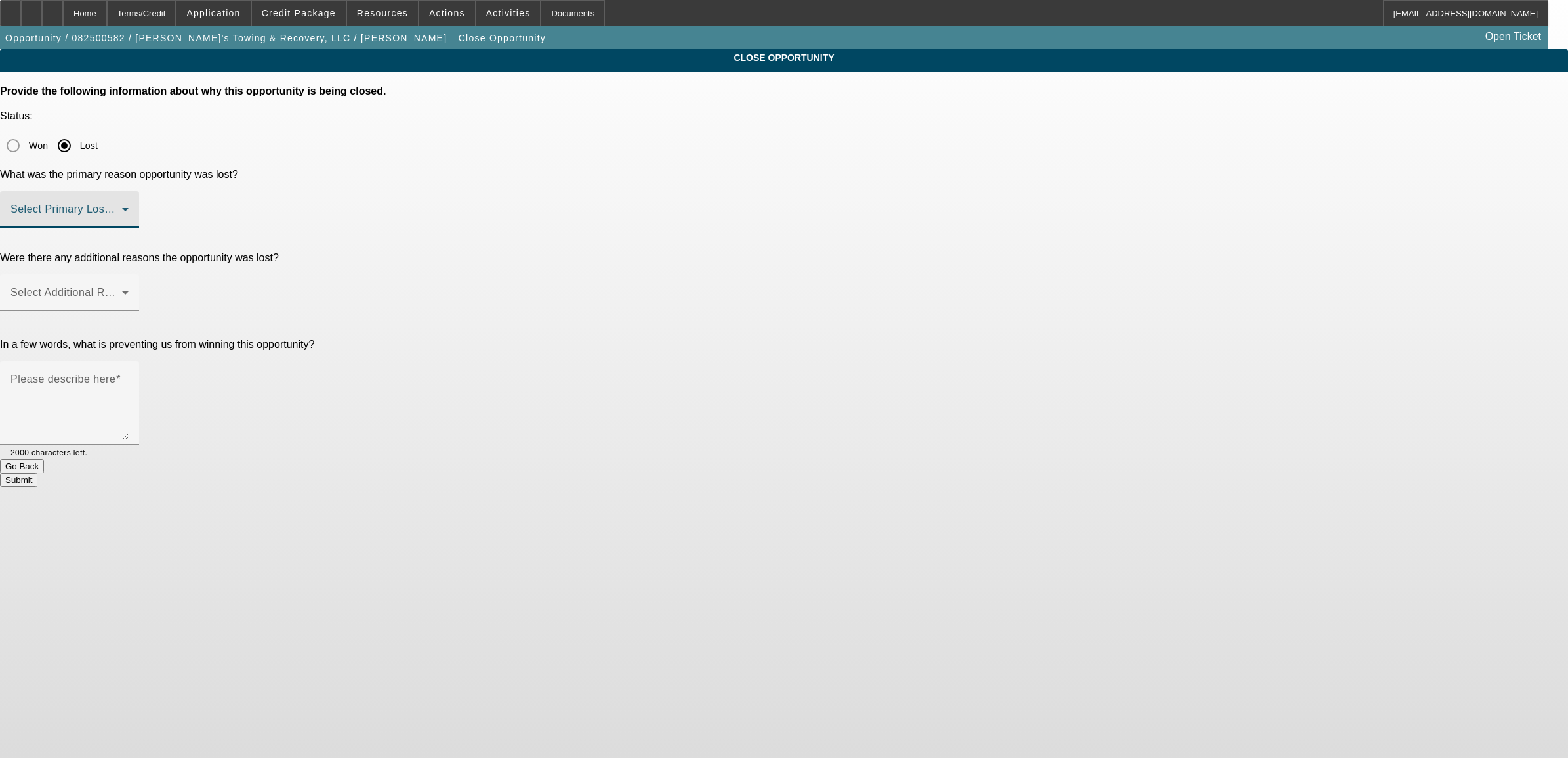
click at [122, 207] on span at bounding box center [66, 215] width 112 height 16
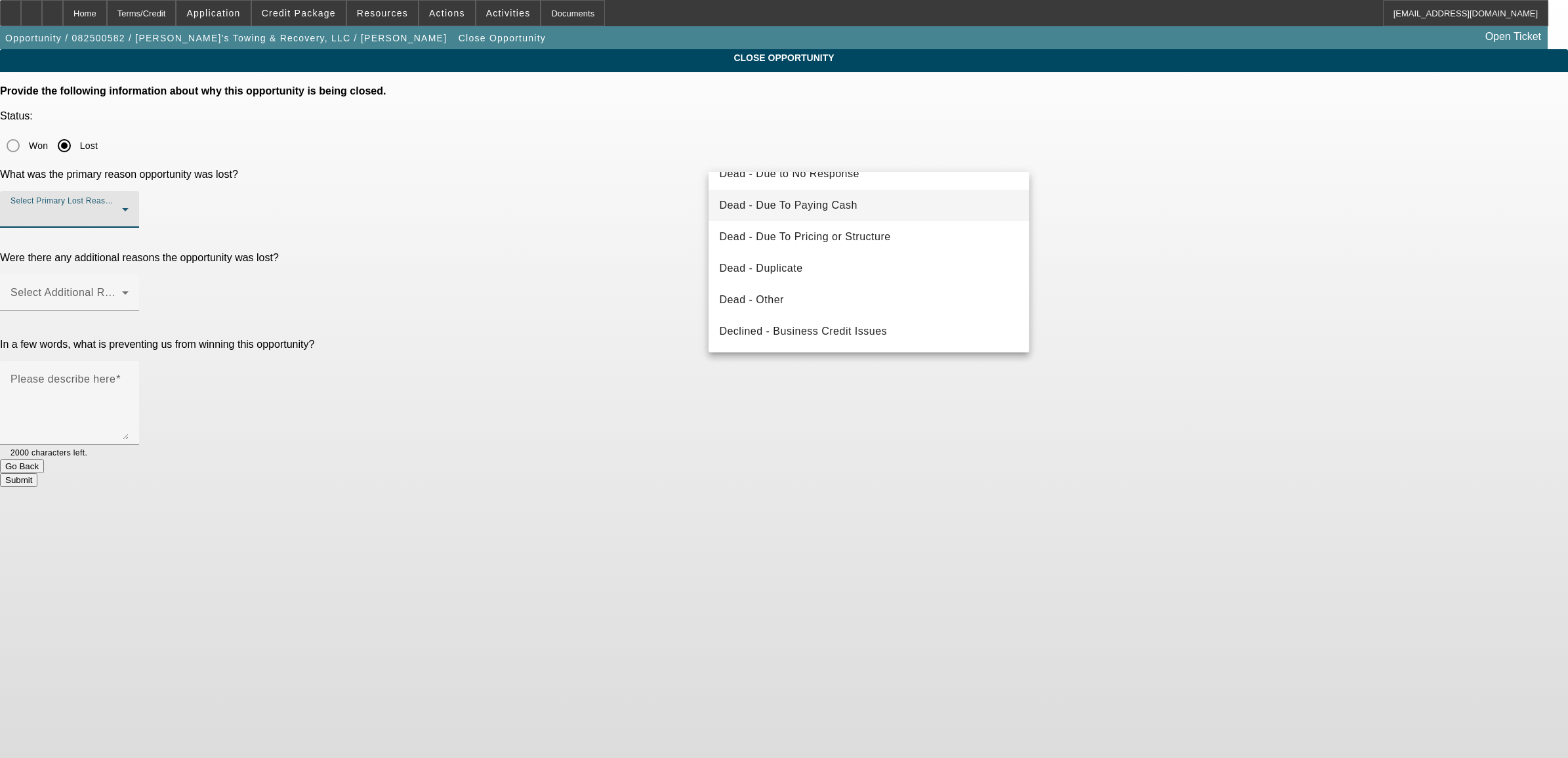
scroll to position [164, 0]
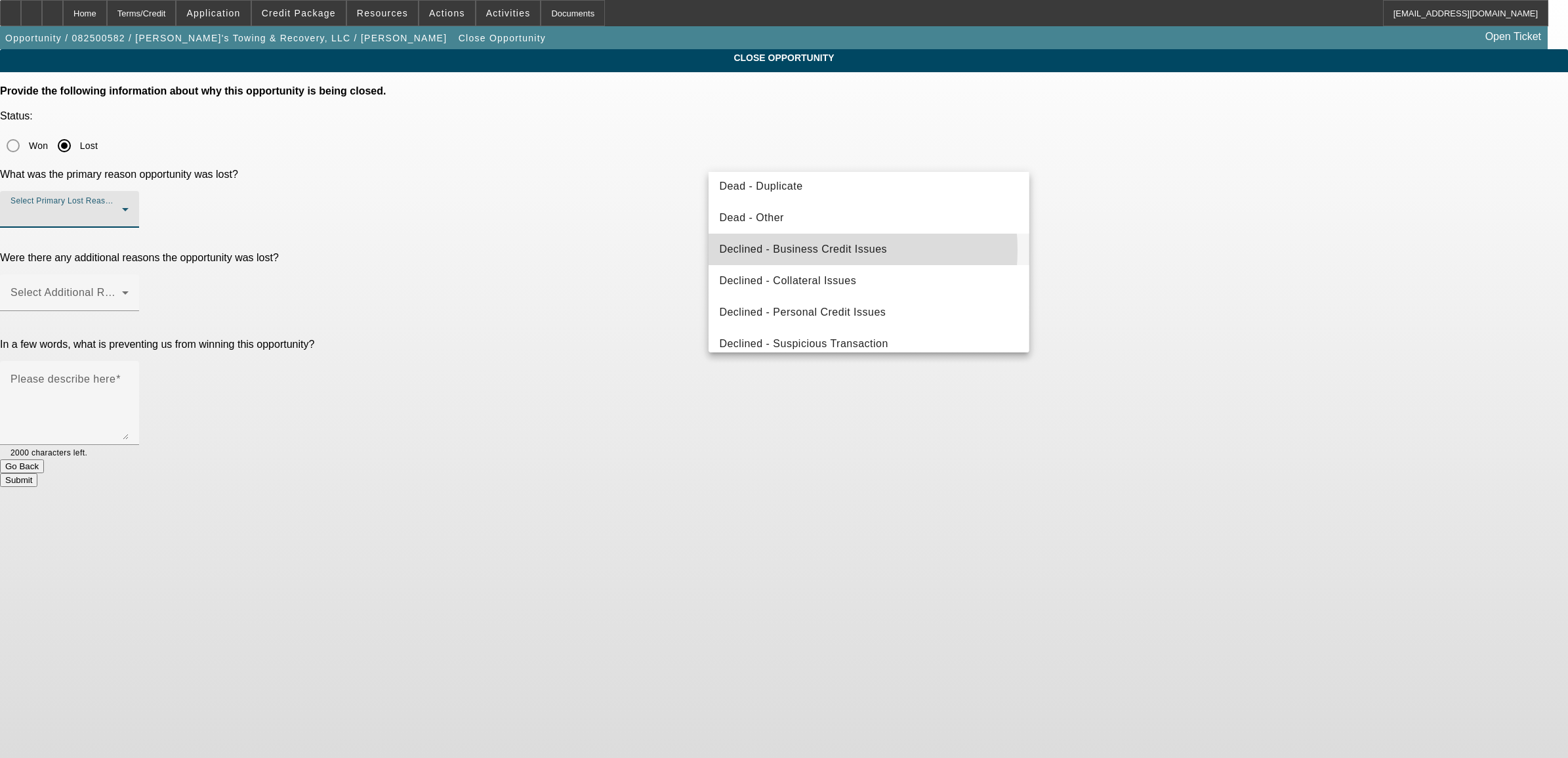
click at [812, 250] on span "Declined - Business Credit Issues" at bounding box center [803, 250] width 168 height 16
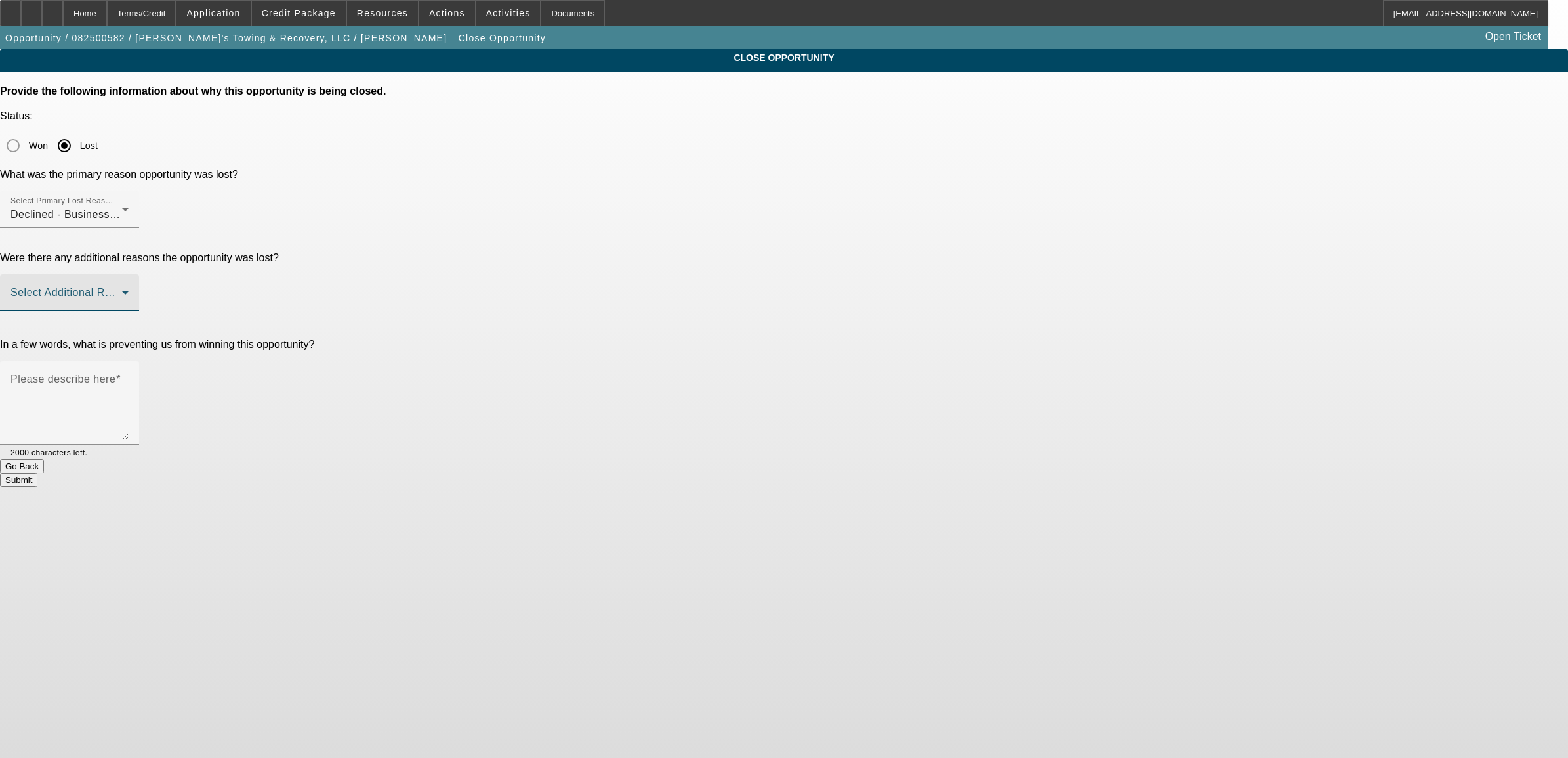
click at [122, 290] on span at bounding box center [66, 298] width 112 height 16
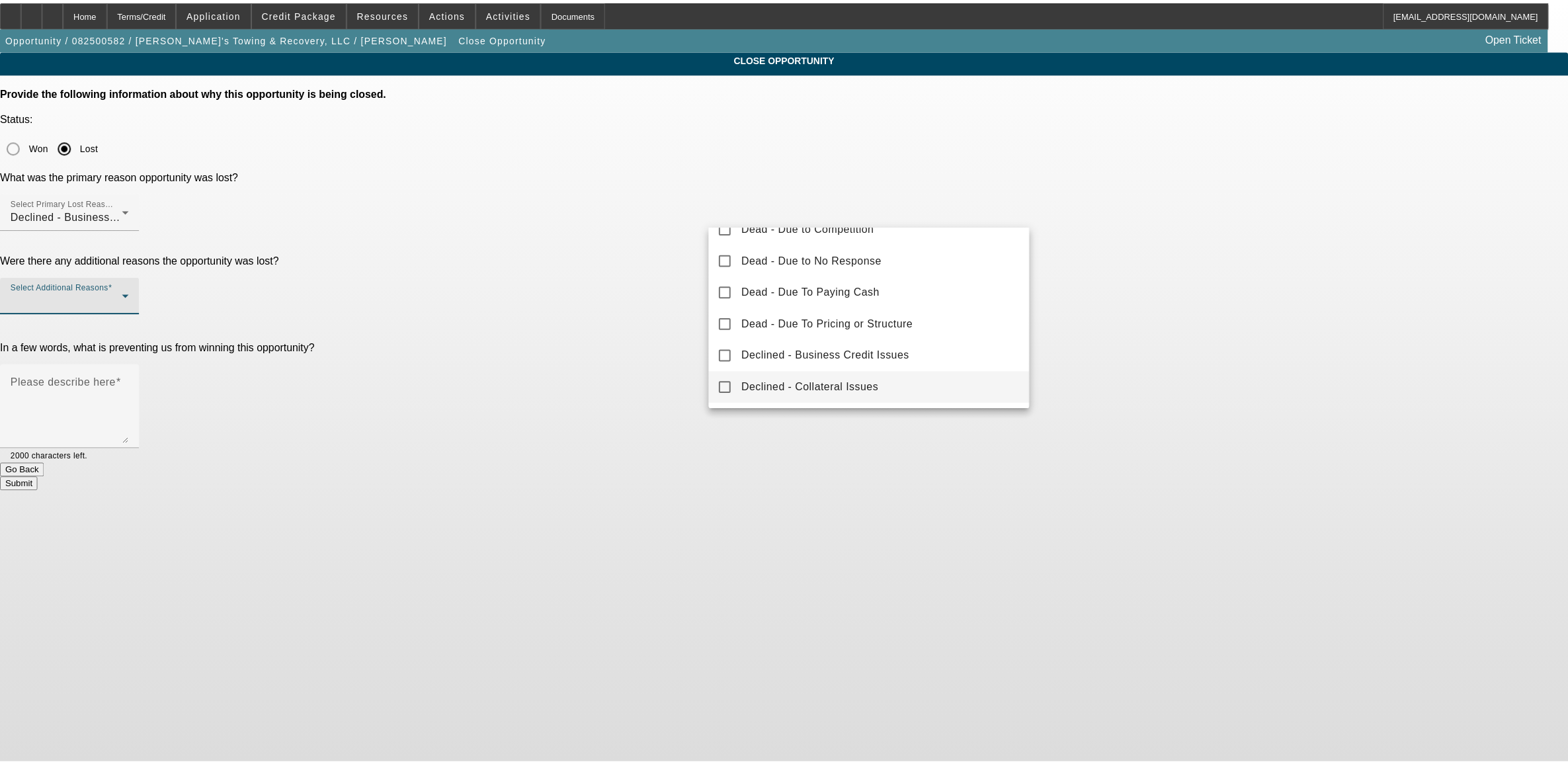
scroll to position [146, 0]
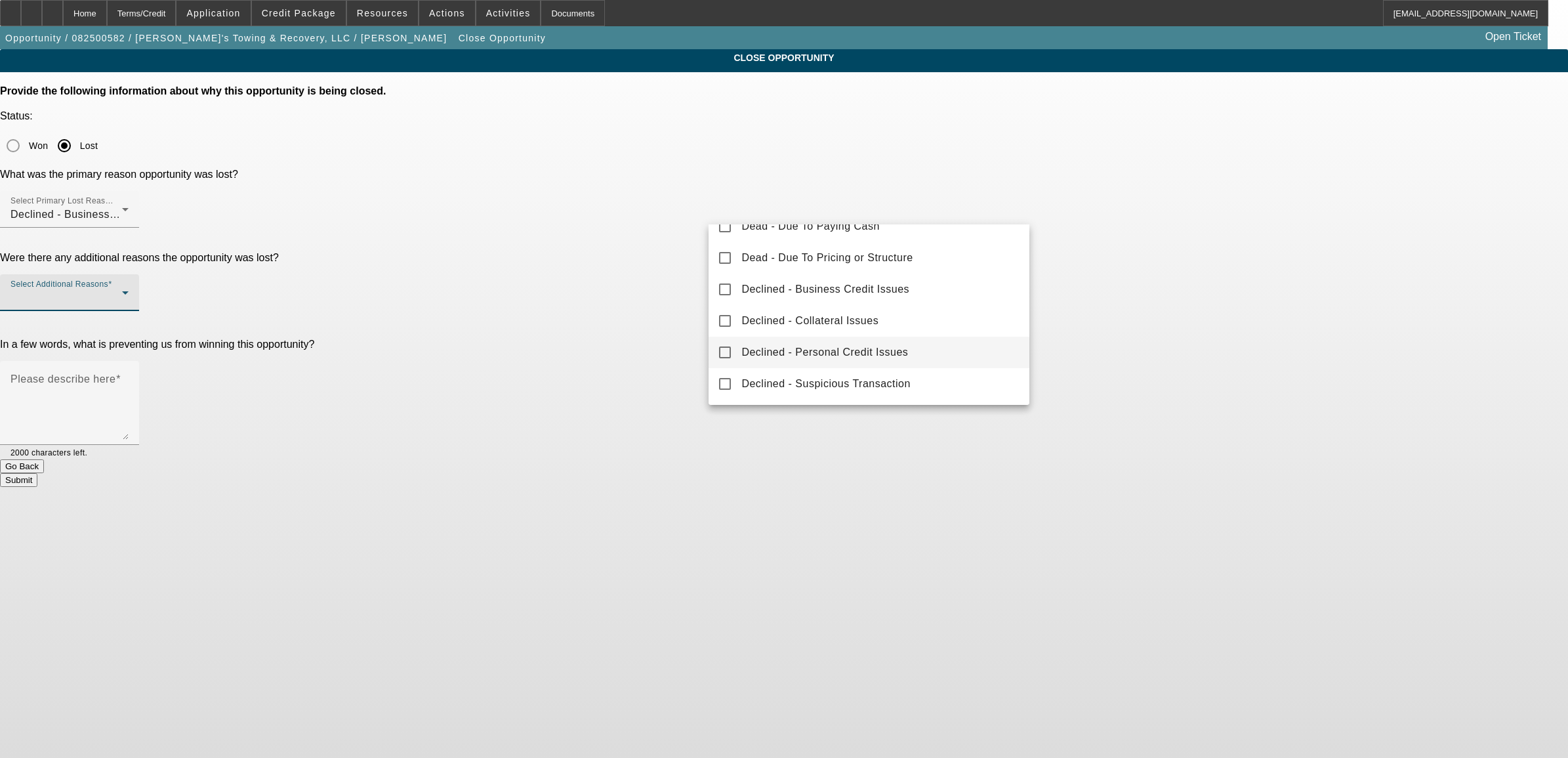
click at [814, 337] on mat-option "Declined - Personal Credit Issues" at bounding box center [868, 353] width 320 height 32
click at [669, 265] on div at bounding box center [784, 379] width 1568 height 758
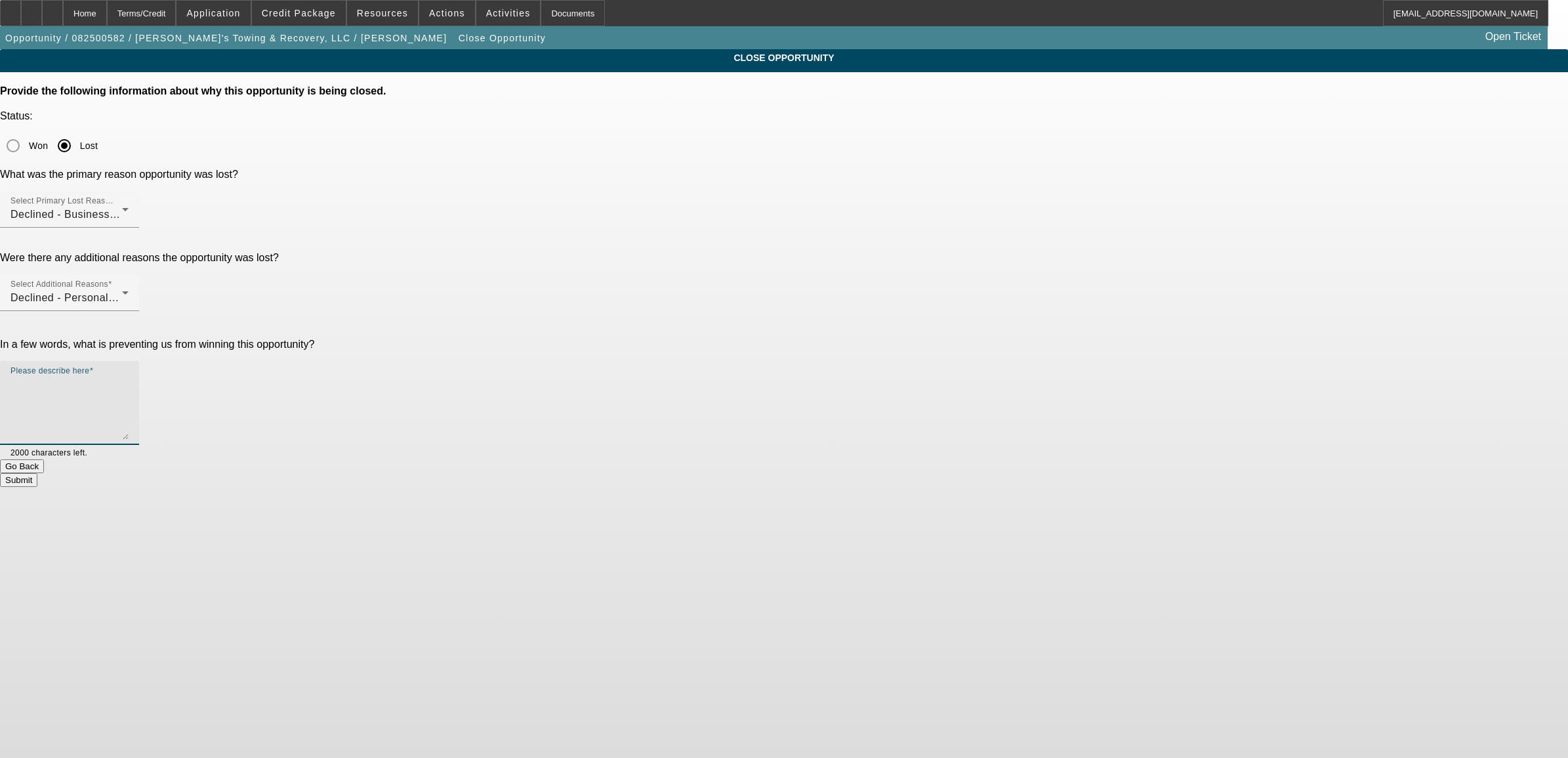
click at [129, 376] on textarea "Please describe here" at bounding box center [69, 407] width 118 height 63
type textarea "no banks. past repo. no biz credit."
click at [38, 473] on button "Submit" at bounding box center [18, 480] width 38 height 14
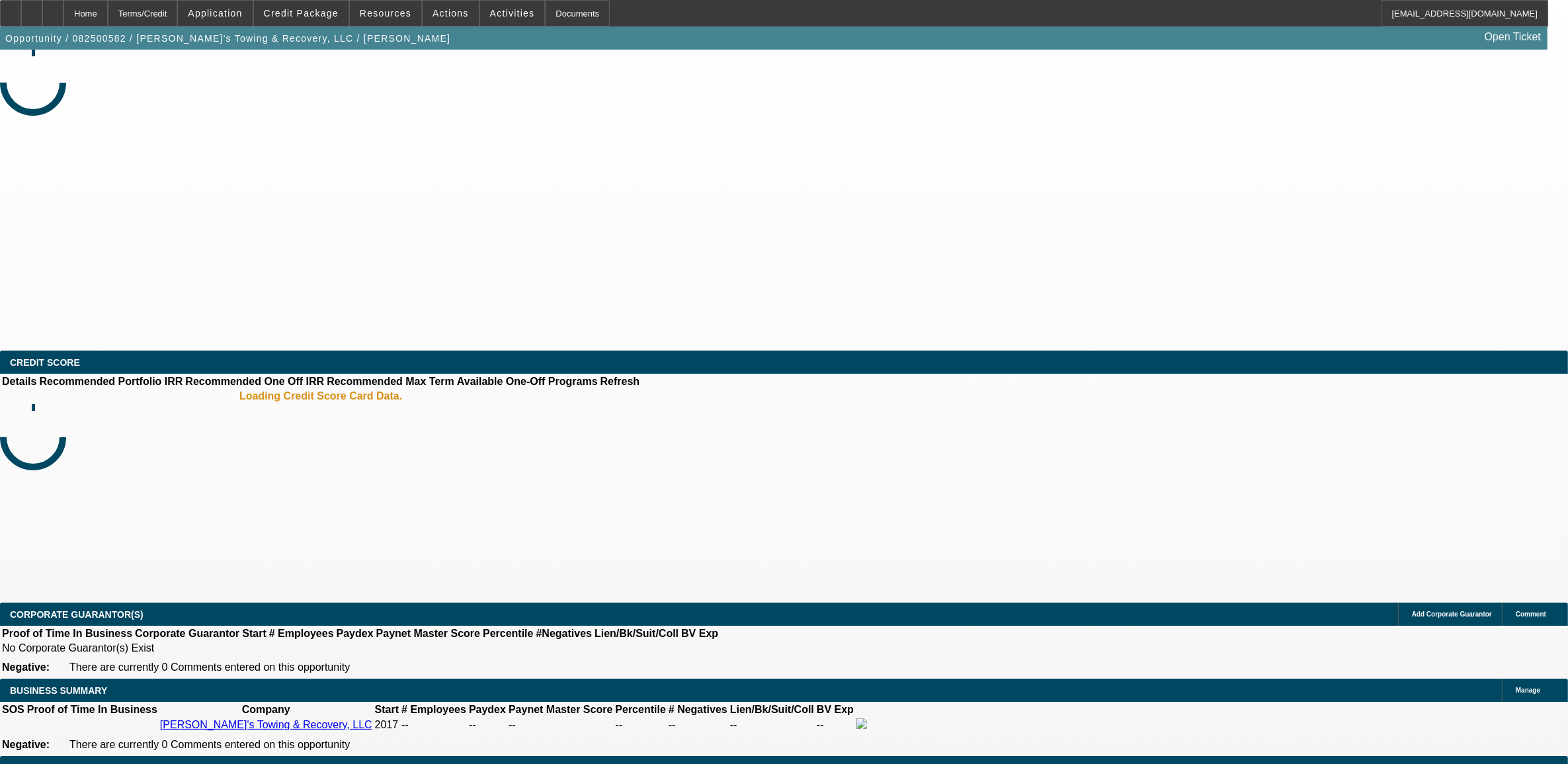
select select "0.15"
select select "2"
select select "0.1"
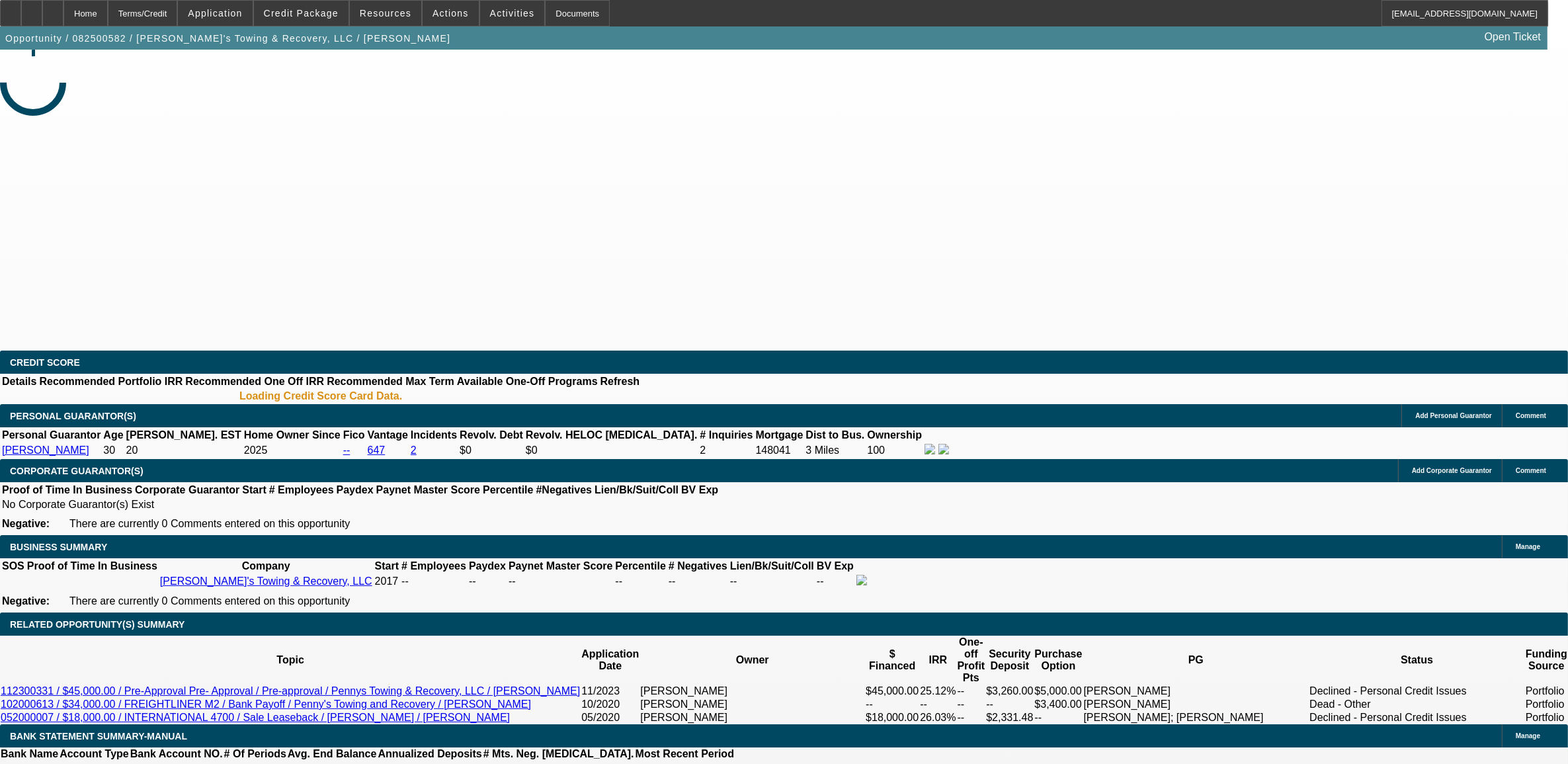
select select "1"
select select "2"
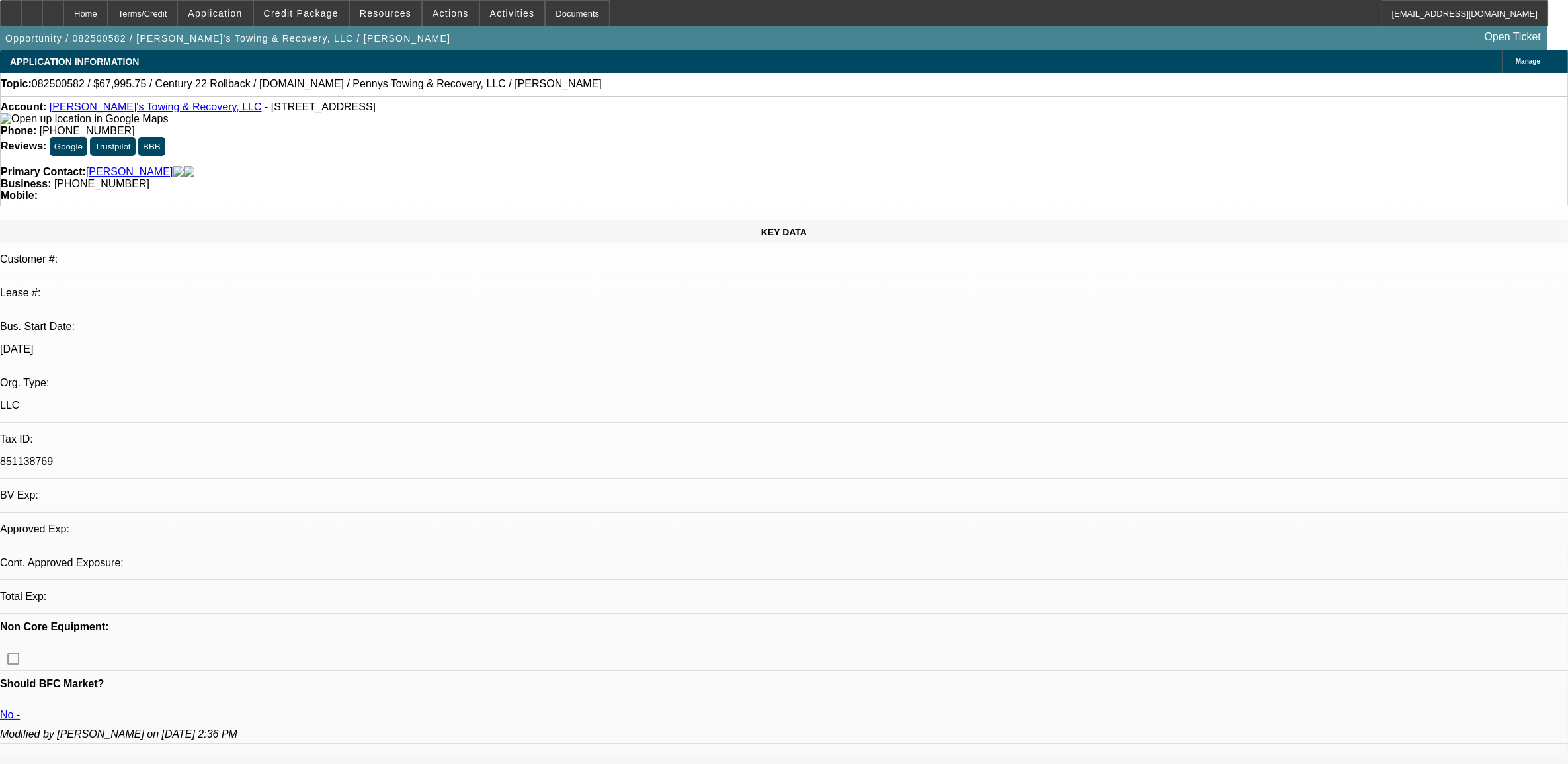
select select "4"
select select "0"
select select "2"
select select "0.1"
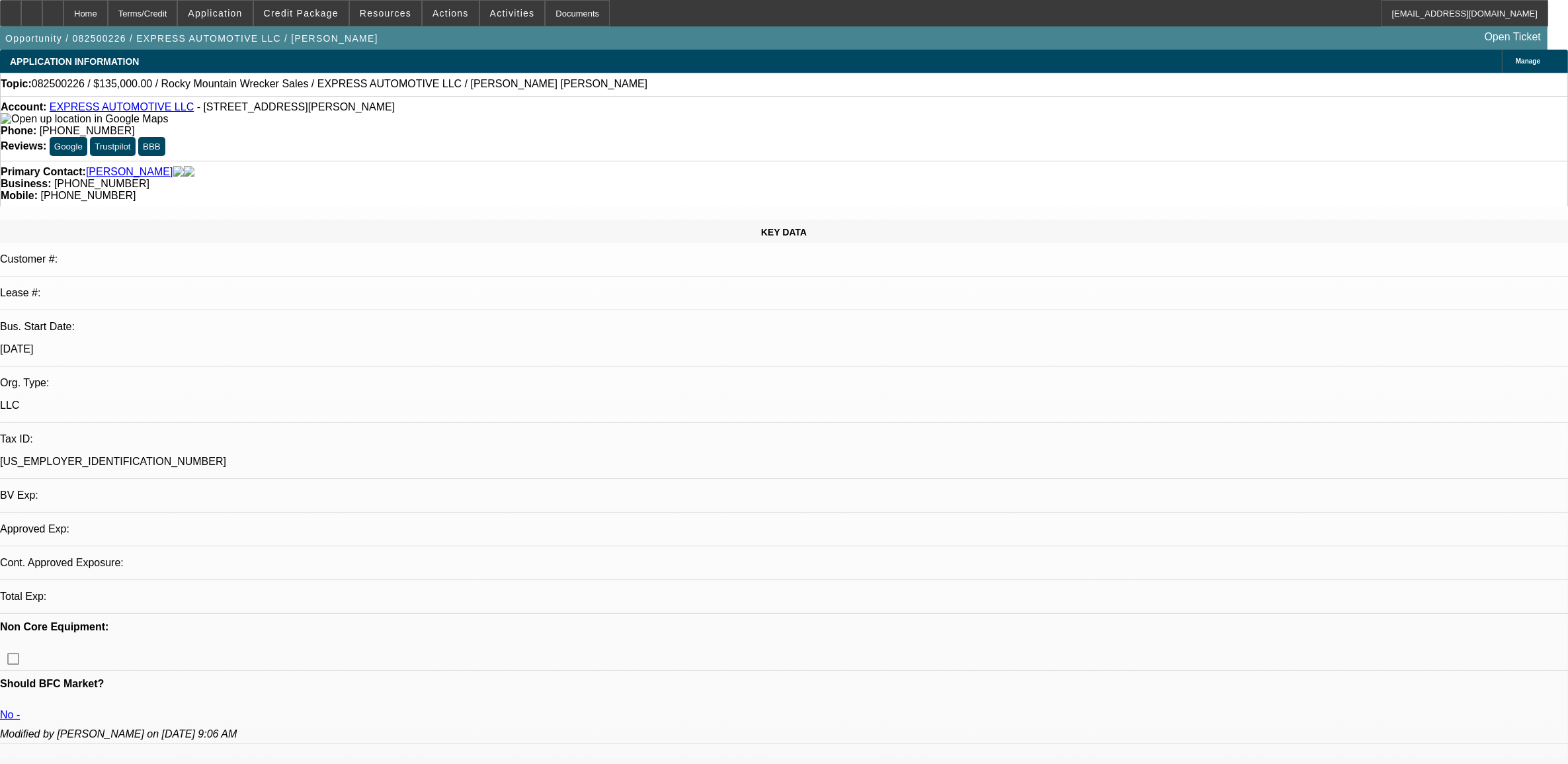
select select "4"
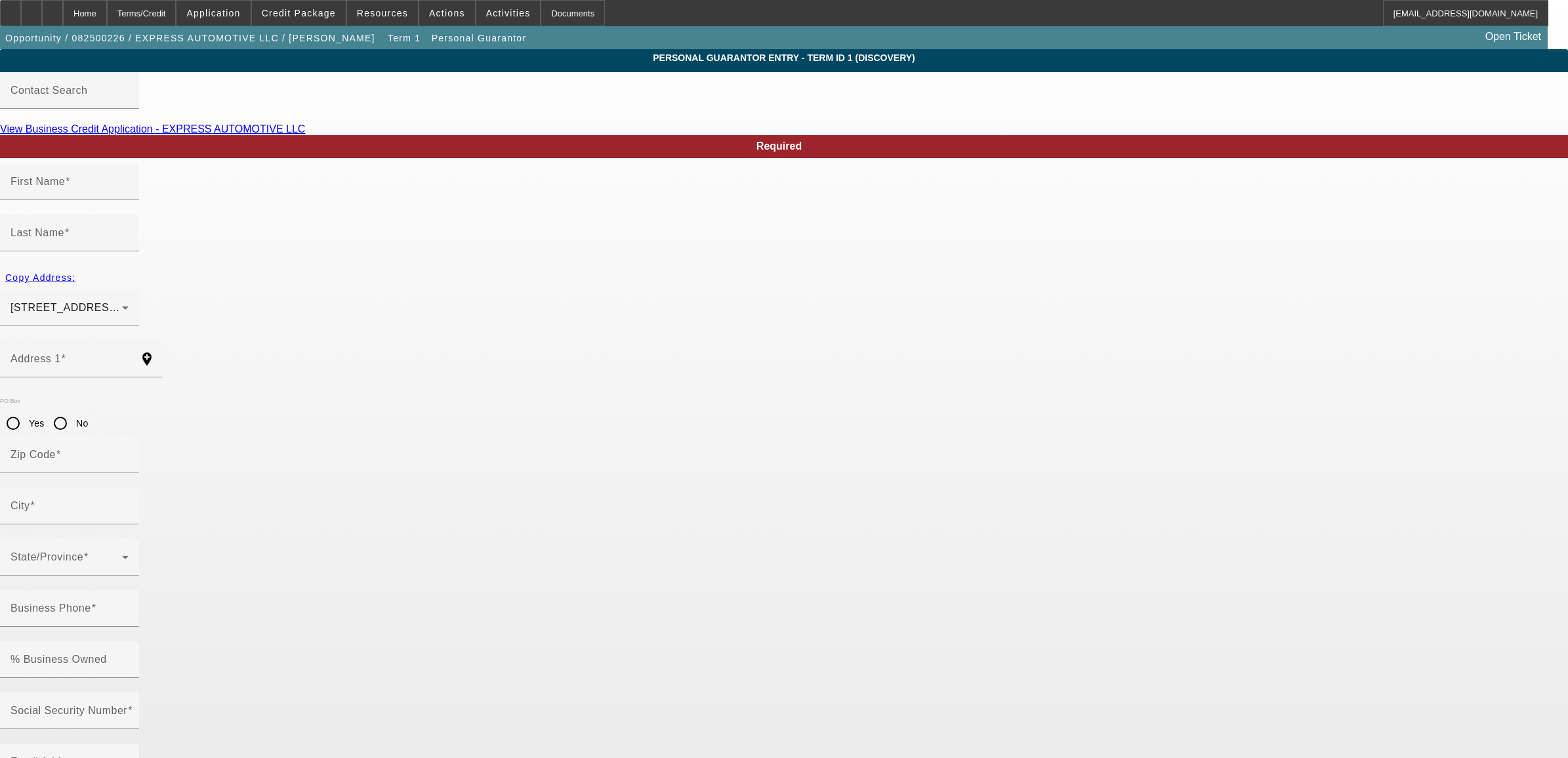
type input "Mario"
type input "Rojo"
type input "73140 Santa Rosa Way"
radio input "true"
type input "92260"
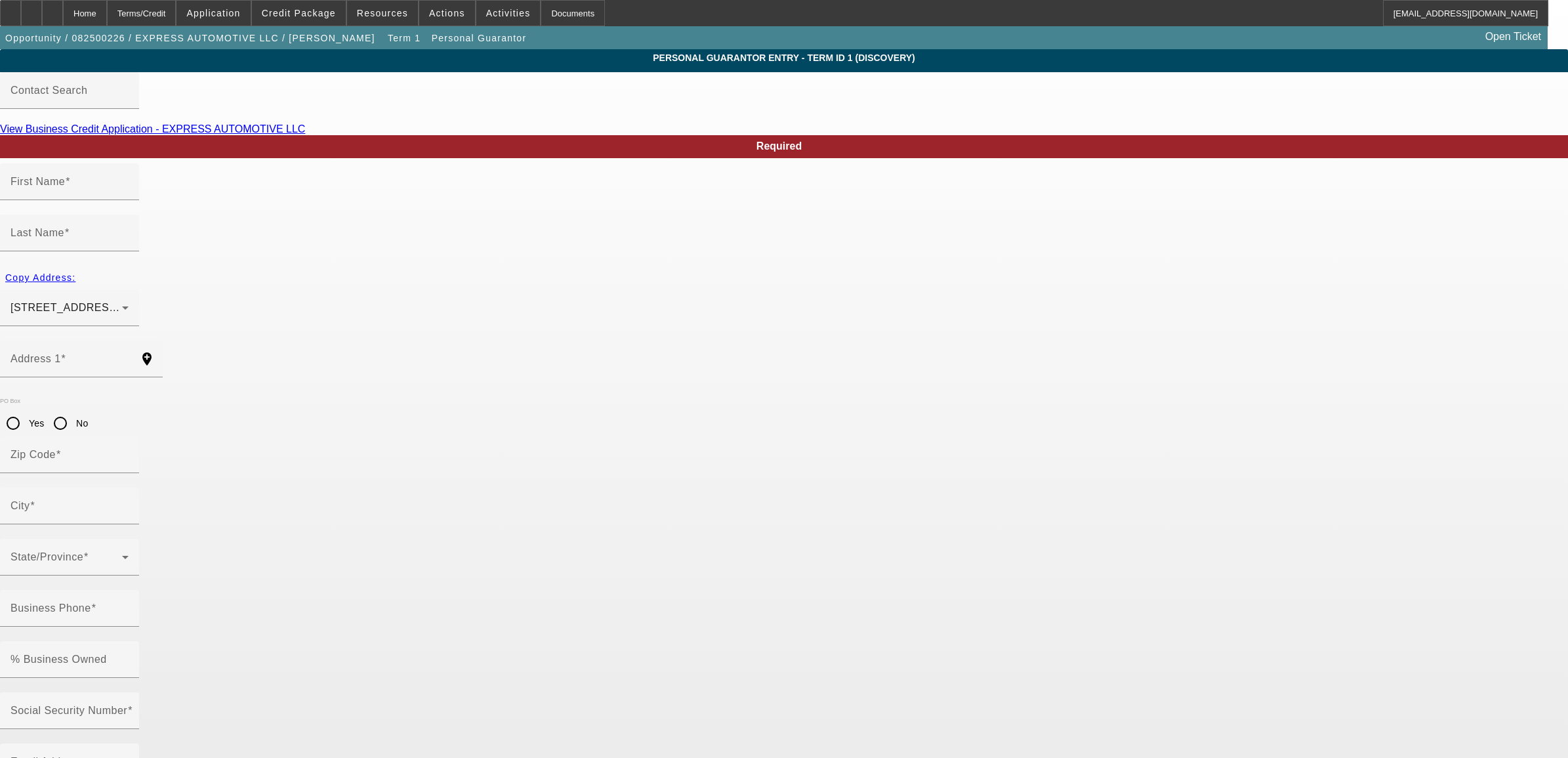
type input "Palm Desert"
type input "(760) 404-8155"
type input "100"
type input "606-26-7962"
type input "expressautomotivellc@gmail.com"
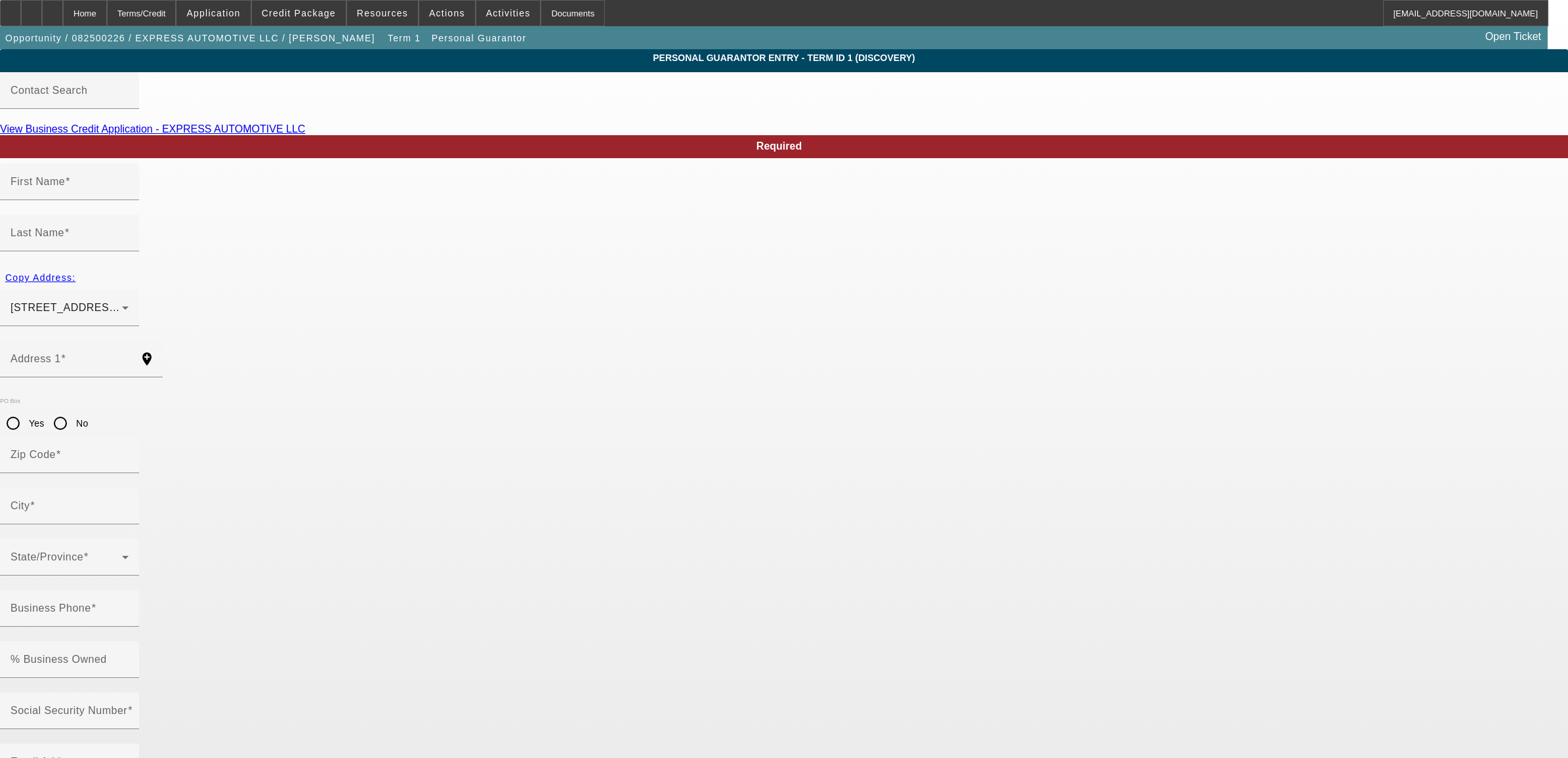
type input "(442) 212-7375"
drag, startPoint x: 1068, startPoint y: 312, endPoint x: 980, endPoint y: 317, distance: 88.1
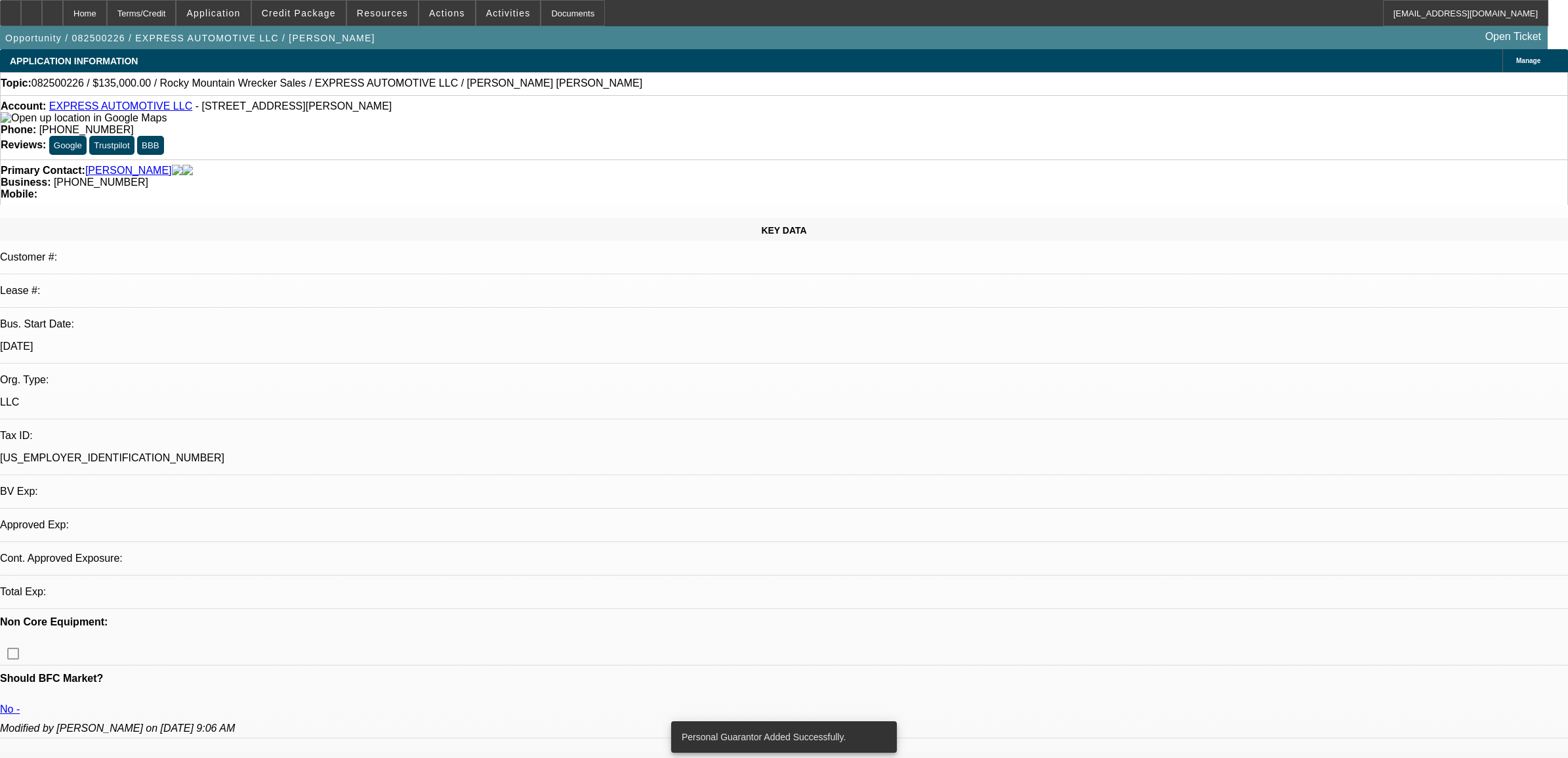
select select "0"
select select "2"
select select "0.1"
select select "4"
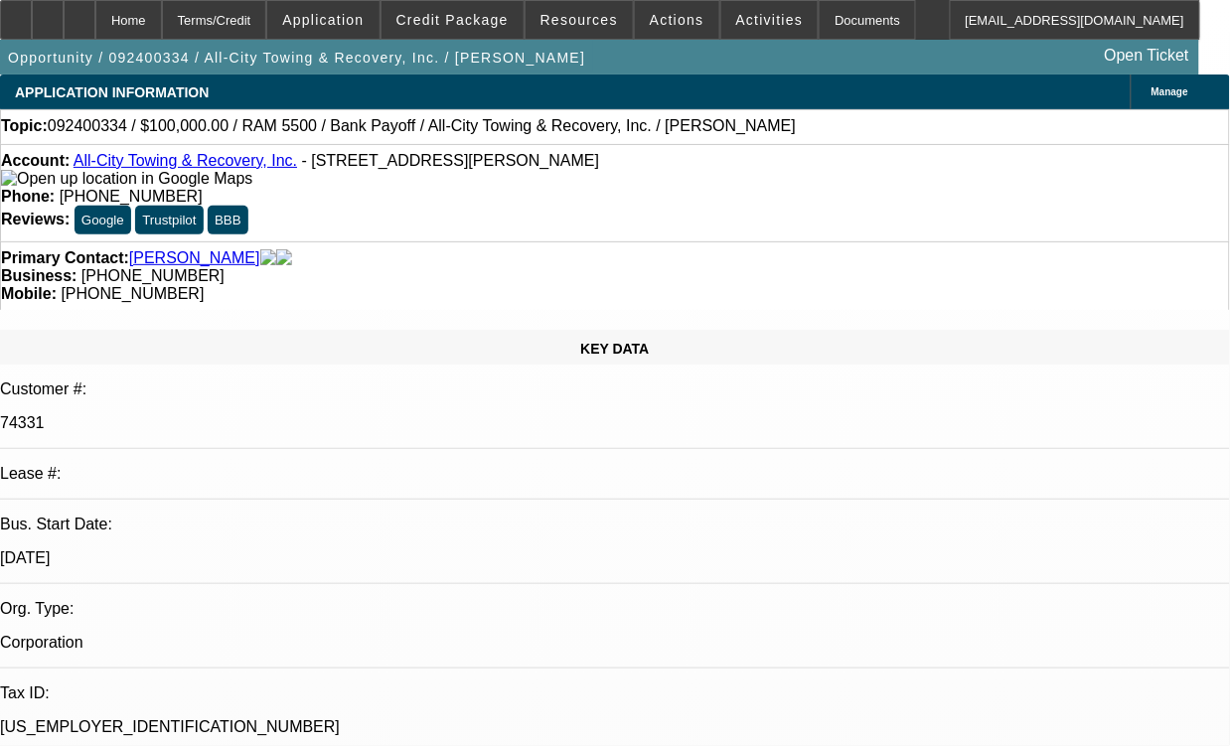
select select "0"
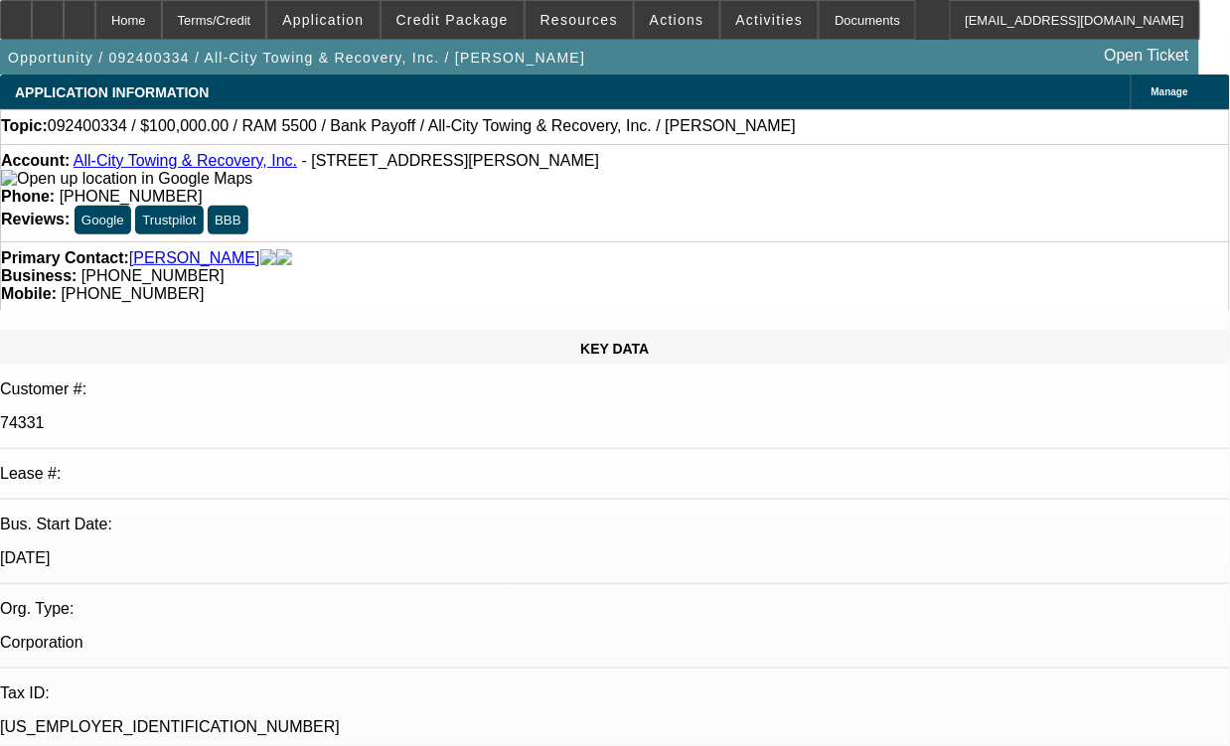
select select "0"
select select "1"
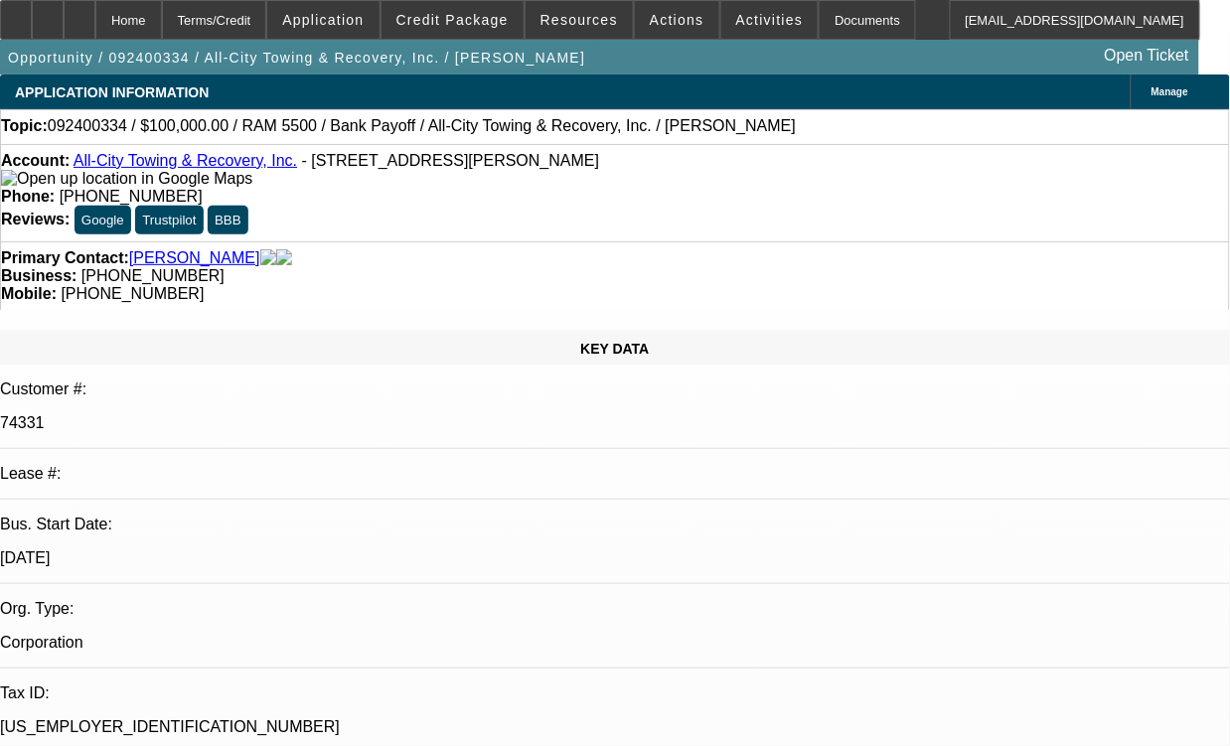
select select "2"
select select "6"
select select "1"
select select "2"
select select "6"
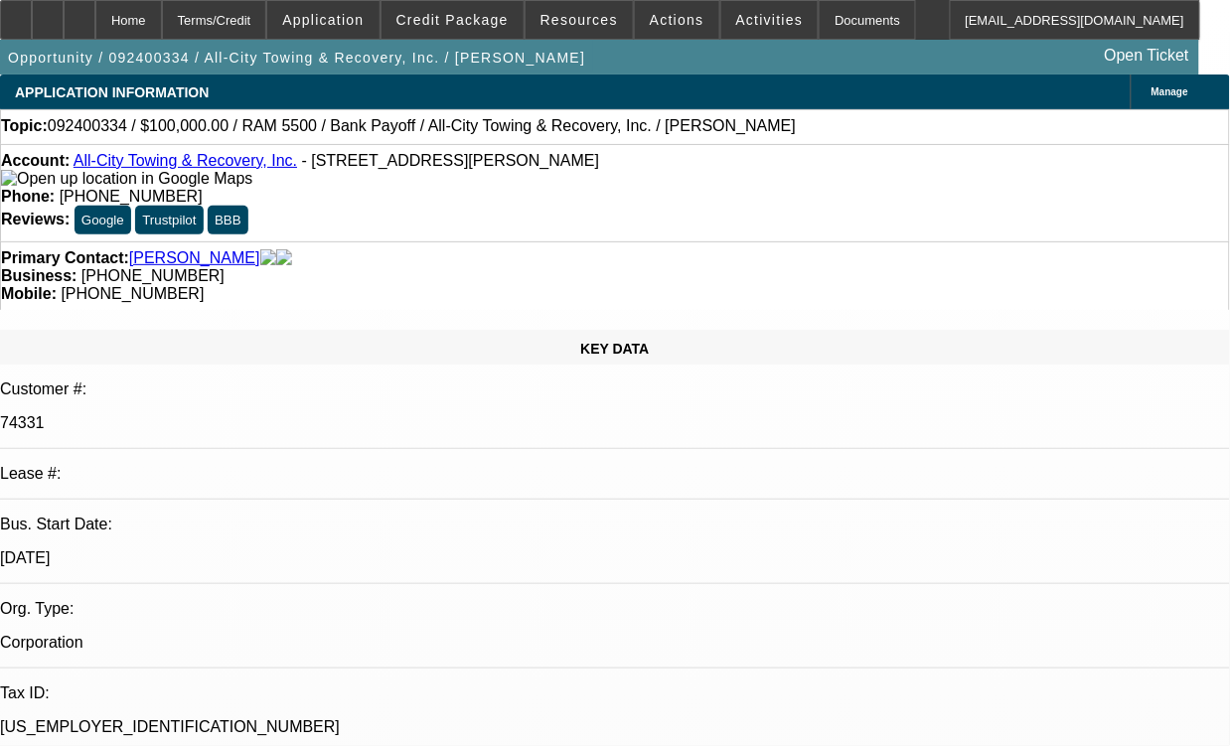
select select "1"
select select "2"
select select "6"
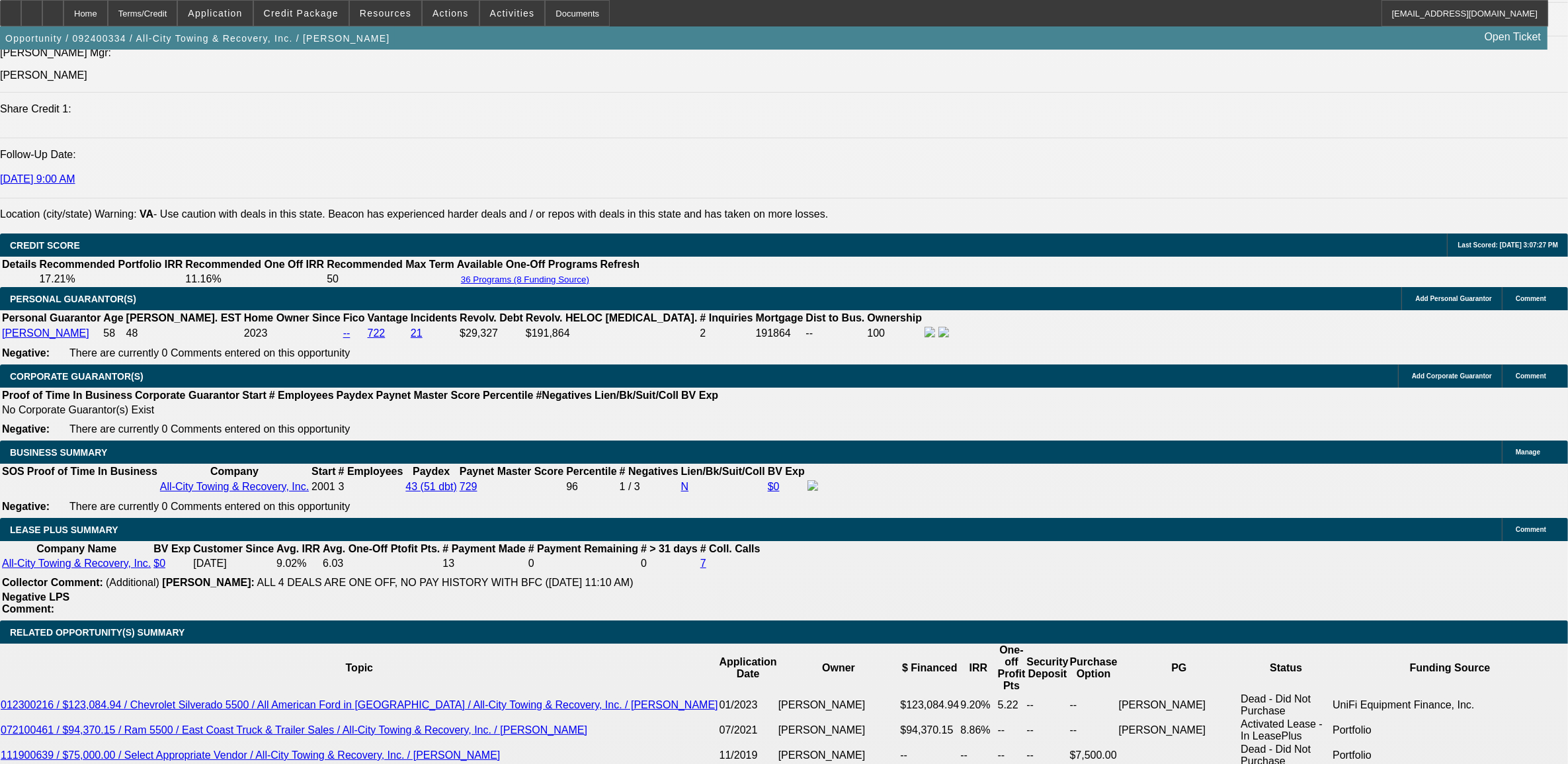
scroll to position [1736, 0]
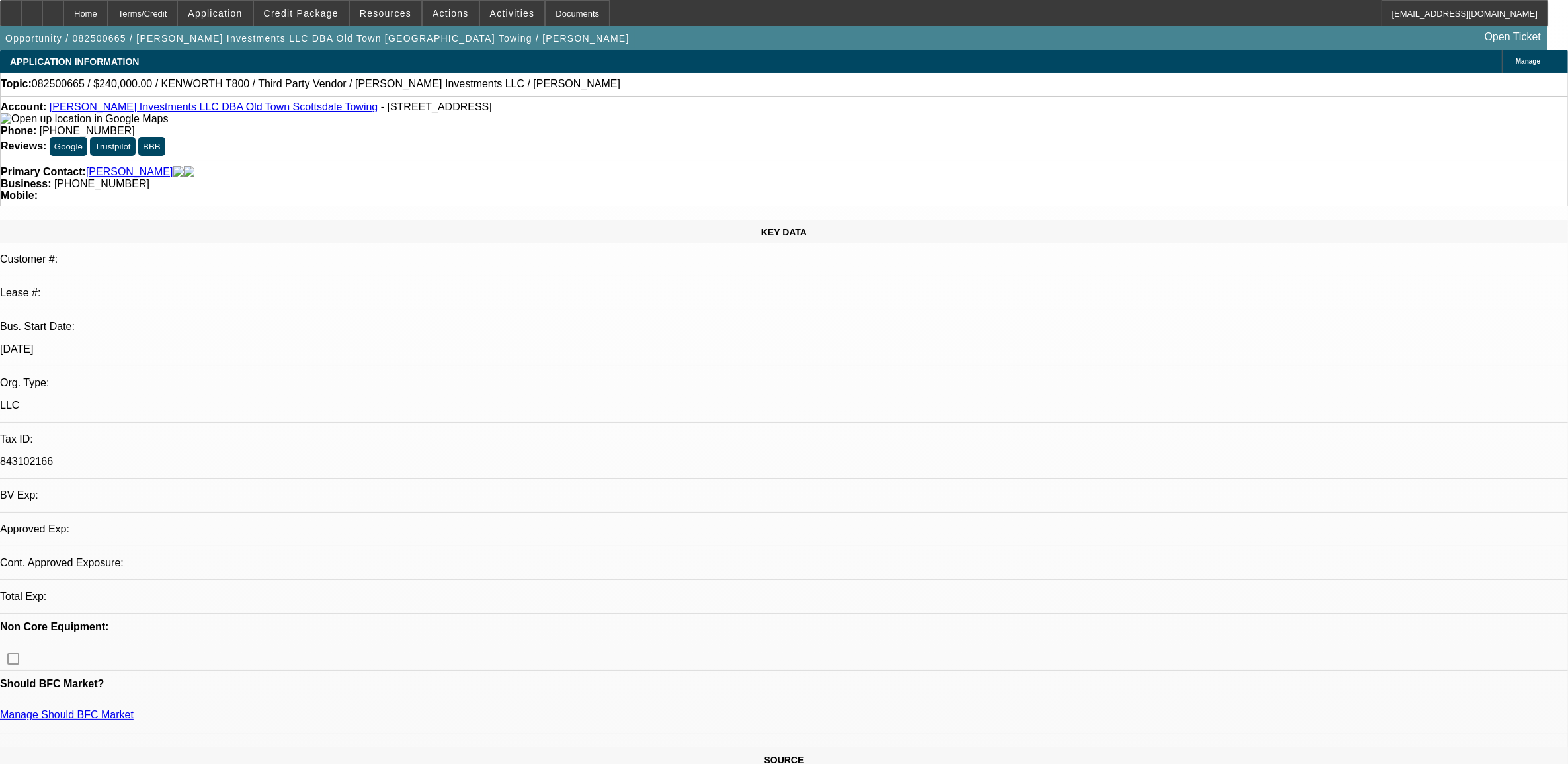
select select "0"
select select "2"
select select "0.1"
select select "4"
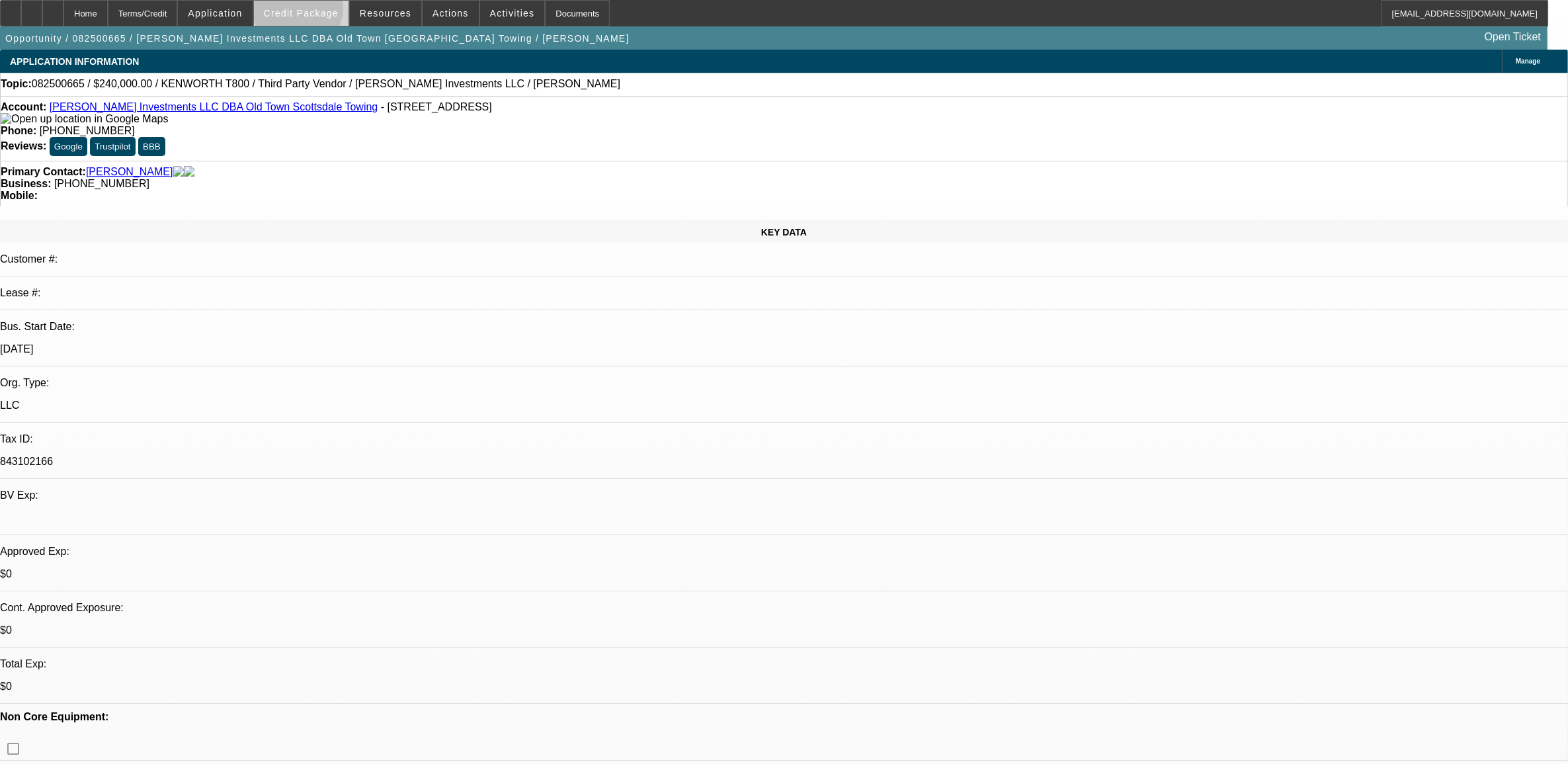
click at [321, 11] on span "Credit Package" at bounding box center [301, 13] width 75 height 11
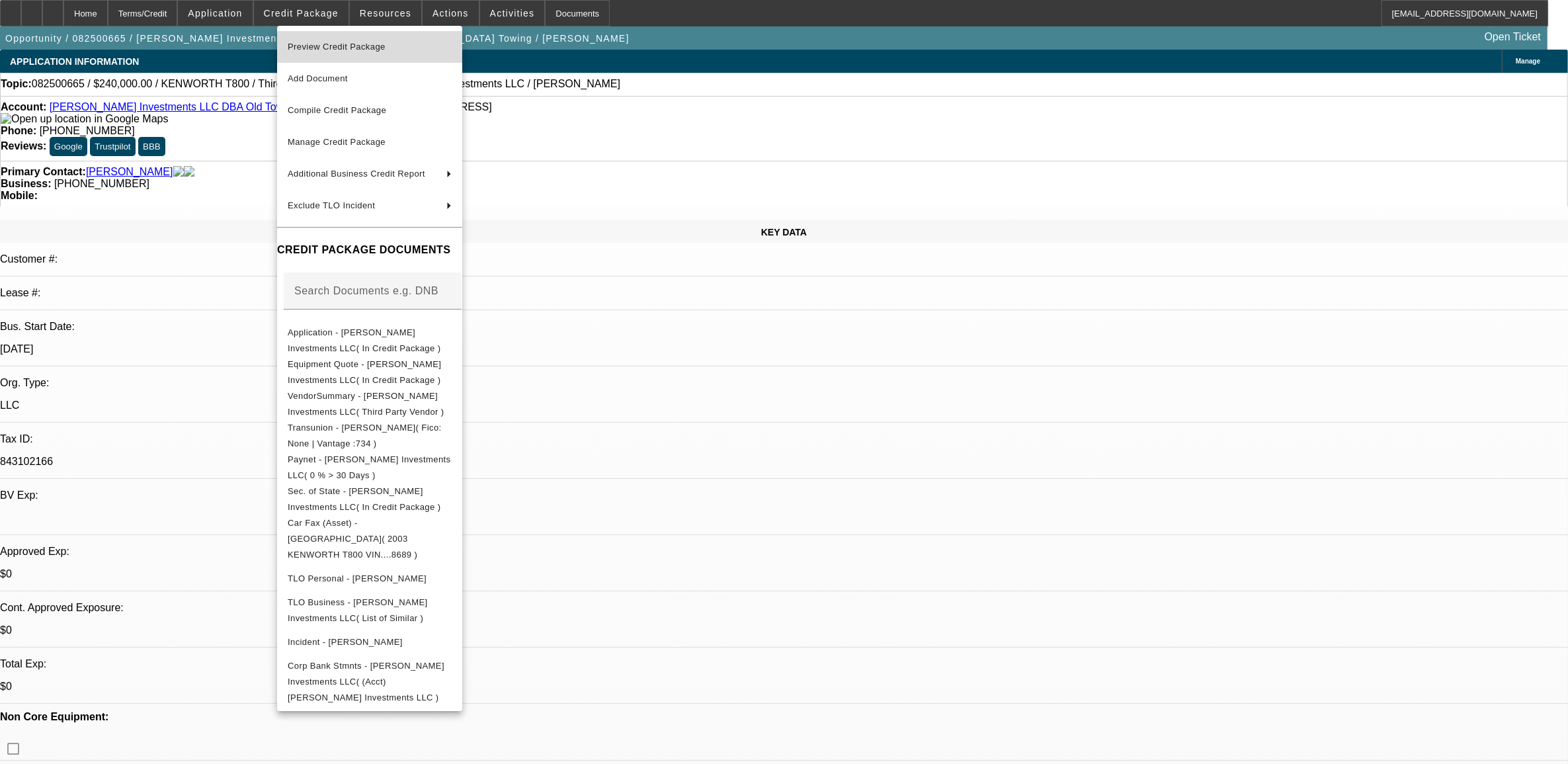
click at [359, 47] on span "Preview Credit Package" at bounding box center [336, 47] width 98 height 10
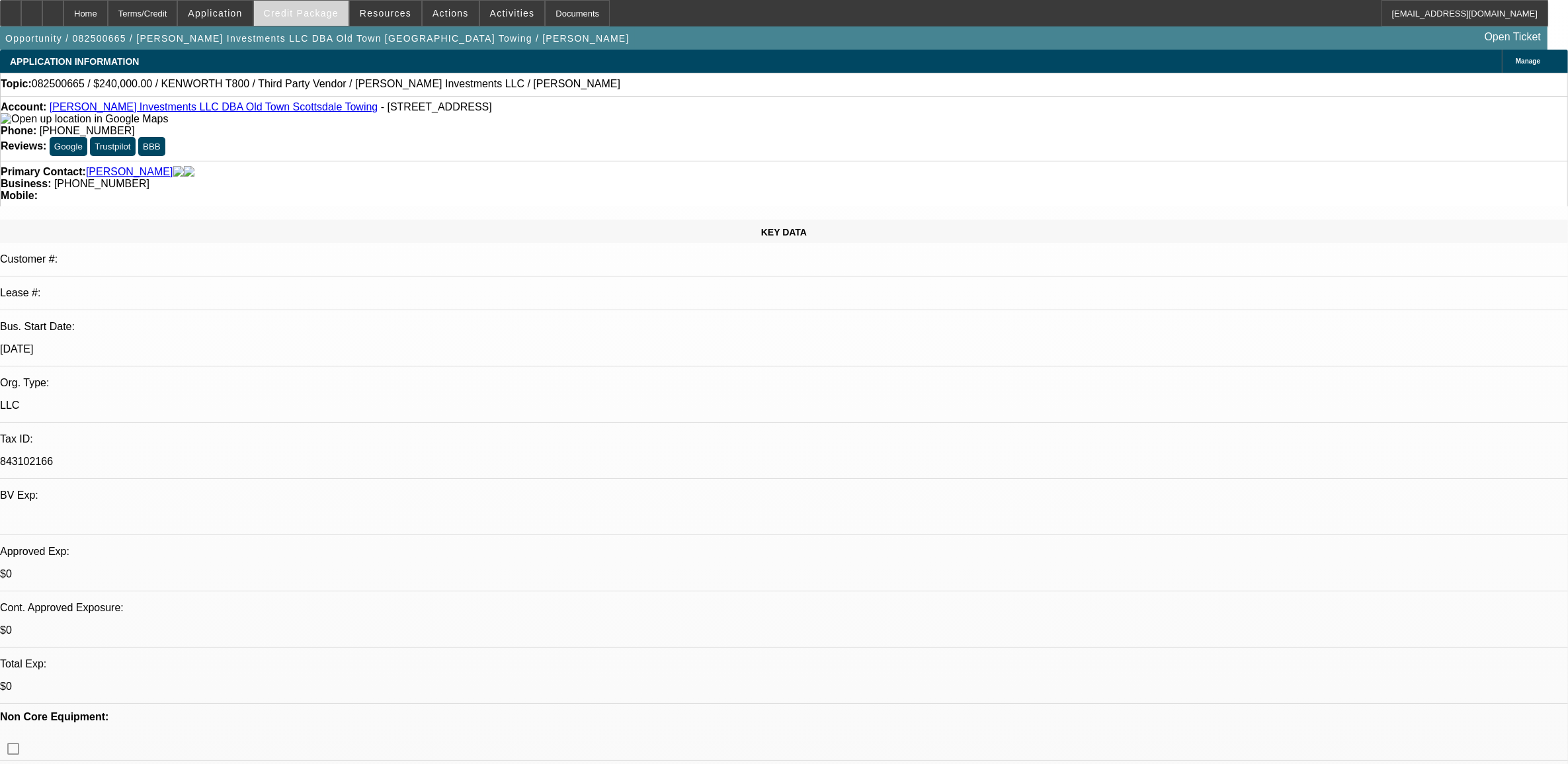
click at [329, 20] on span at bounding box center [301, 13] width 95 height 32
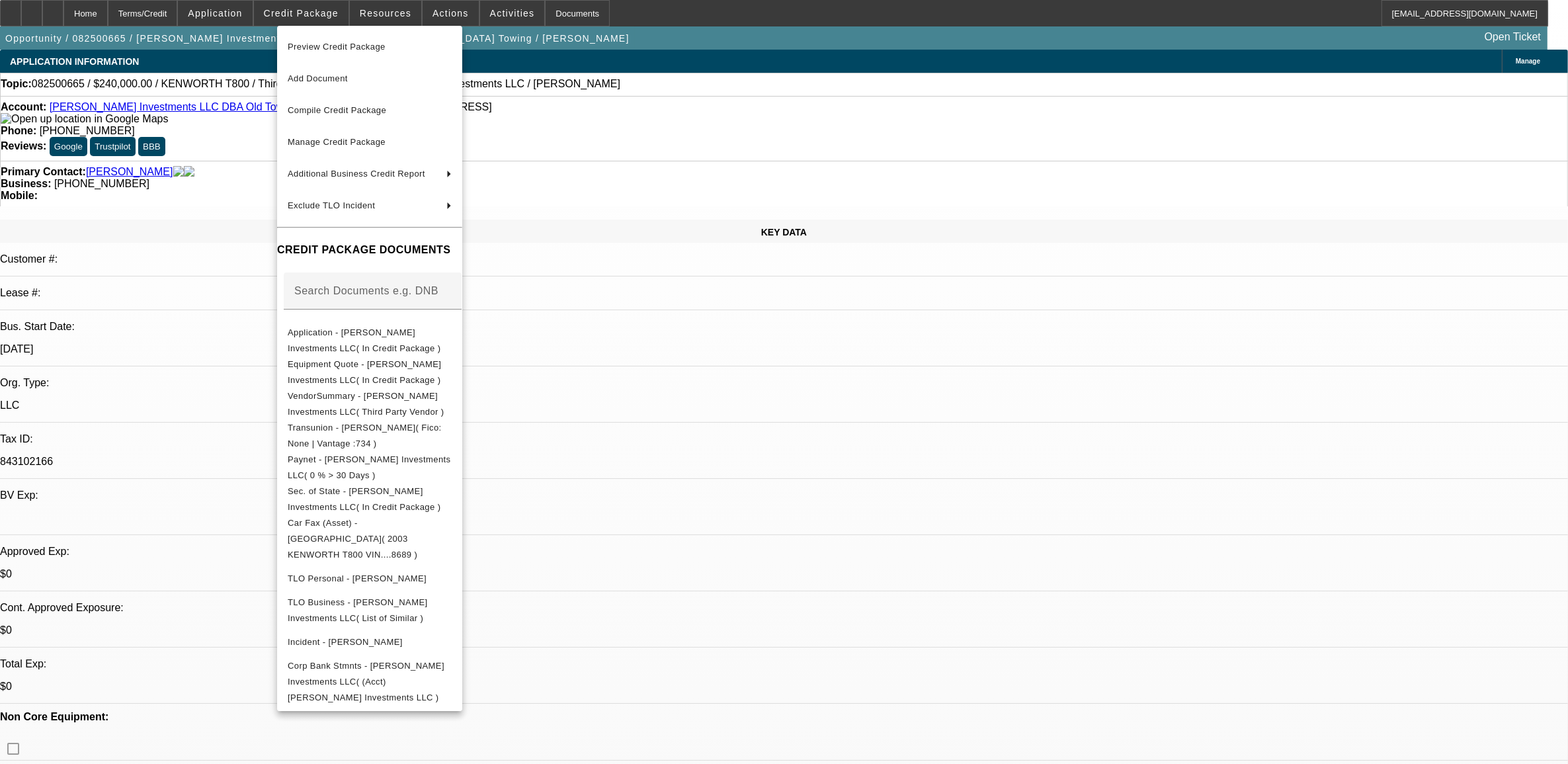
click at [352, 41] on span "Preview Credit Package" at bounding box center [369, 47] width 164 height 16
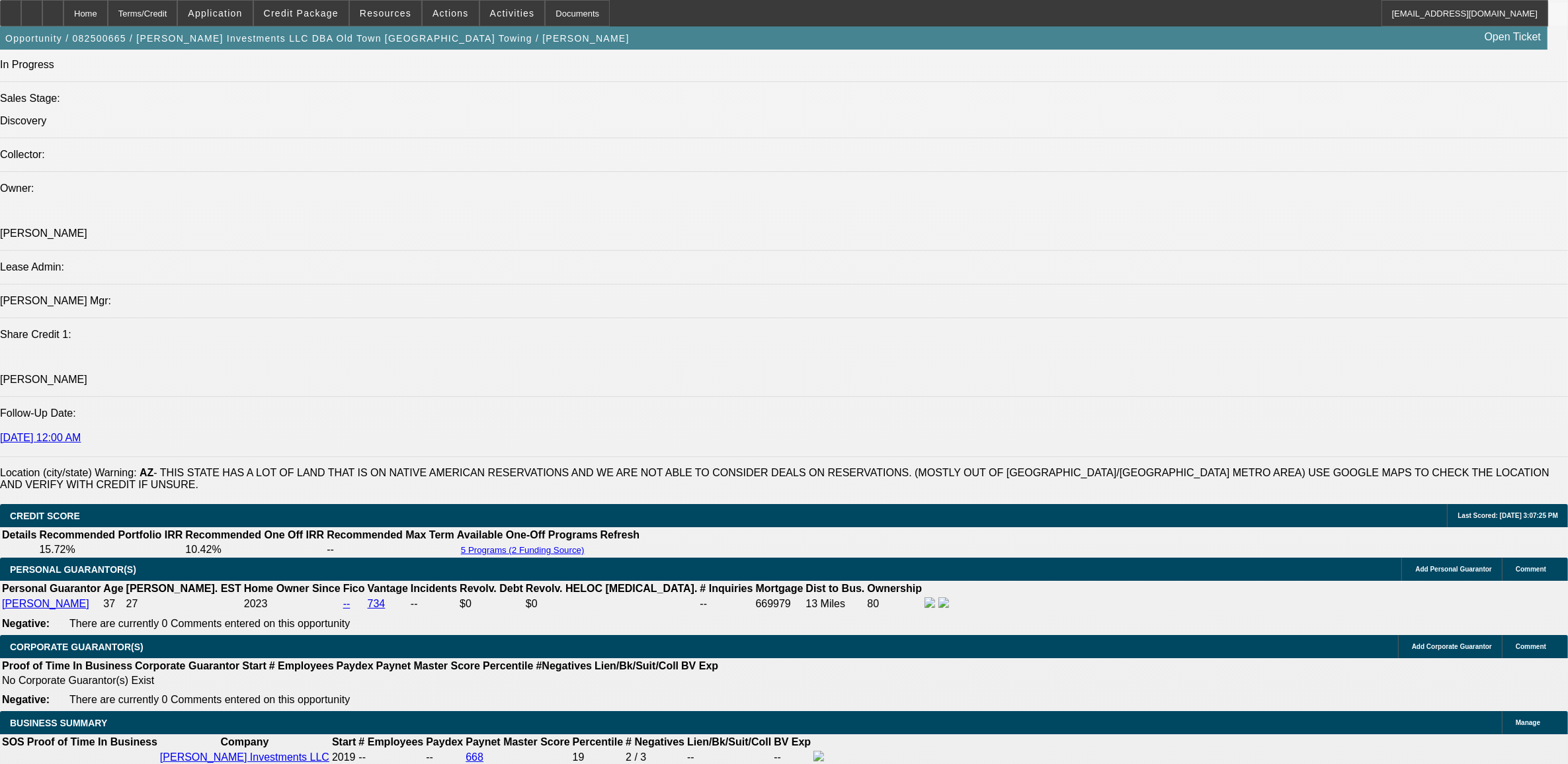
scroll to position [1819, 0]
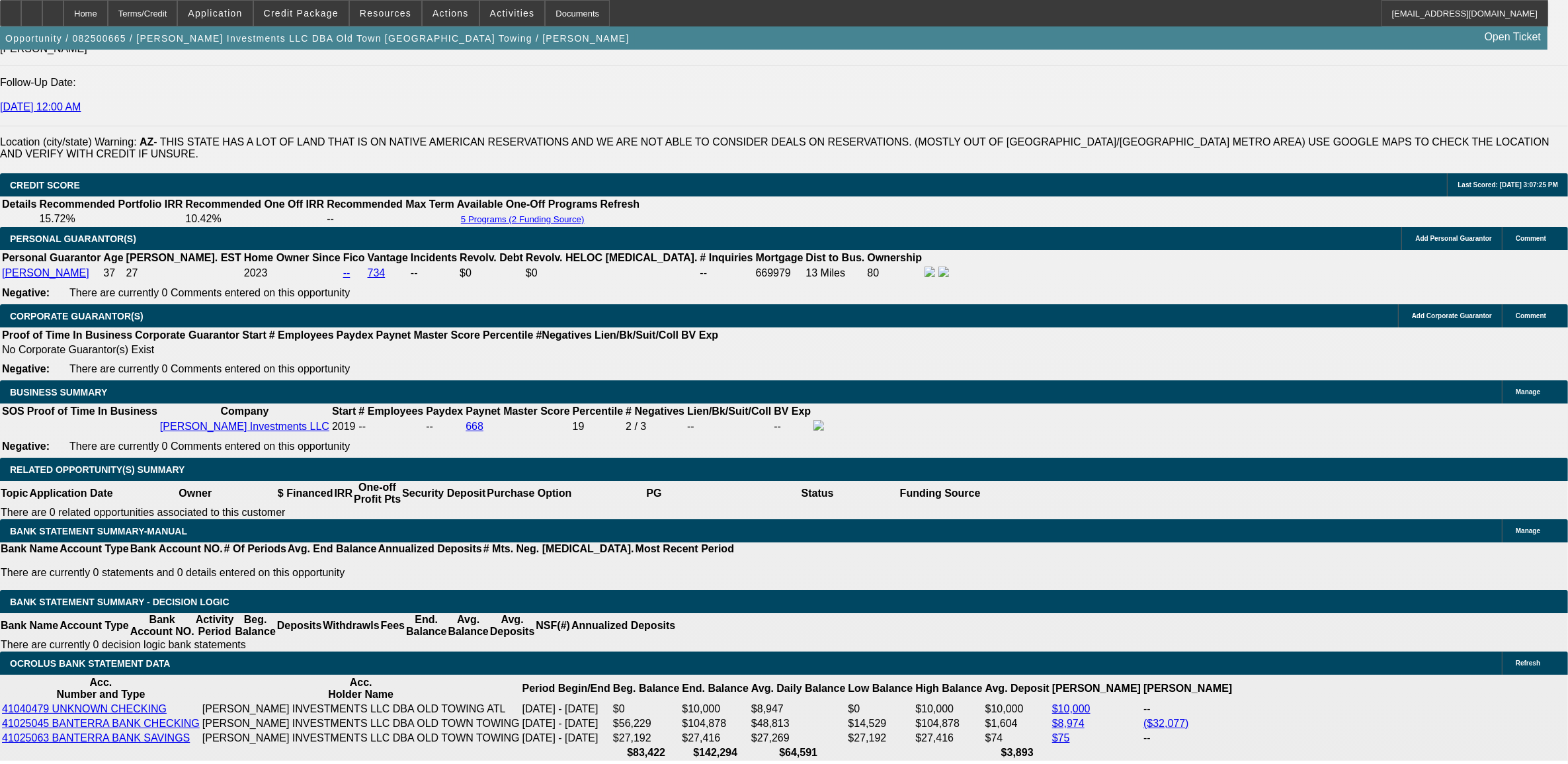
drag, startPoint x: 285, startPoint y: 492, endPoint x: 288, endPoint y: 482, distance: 10.4
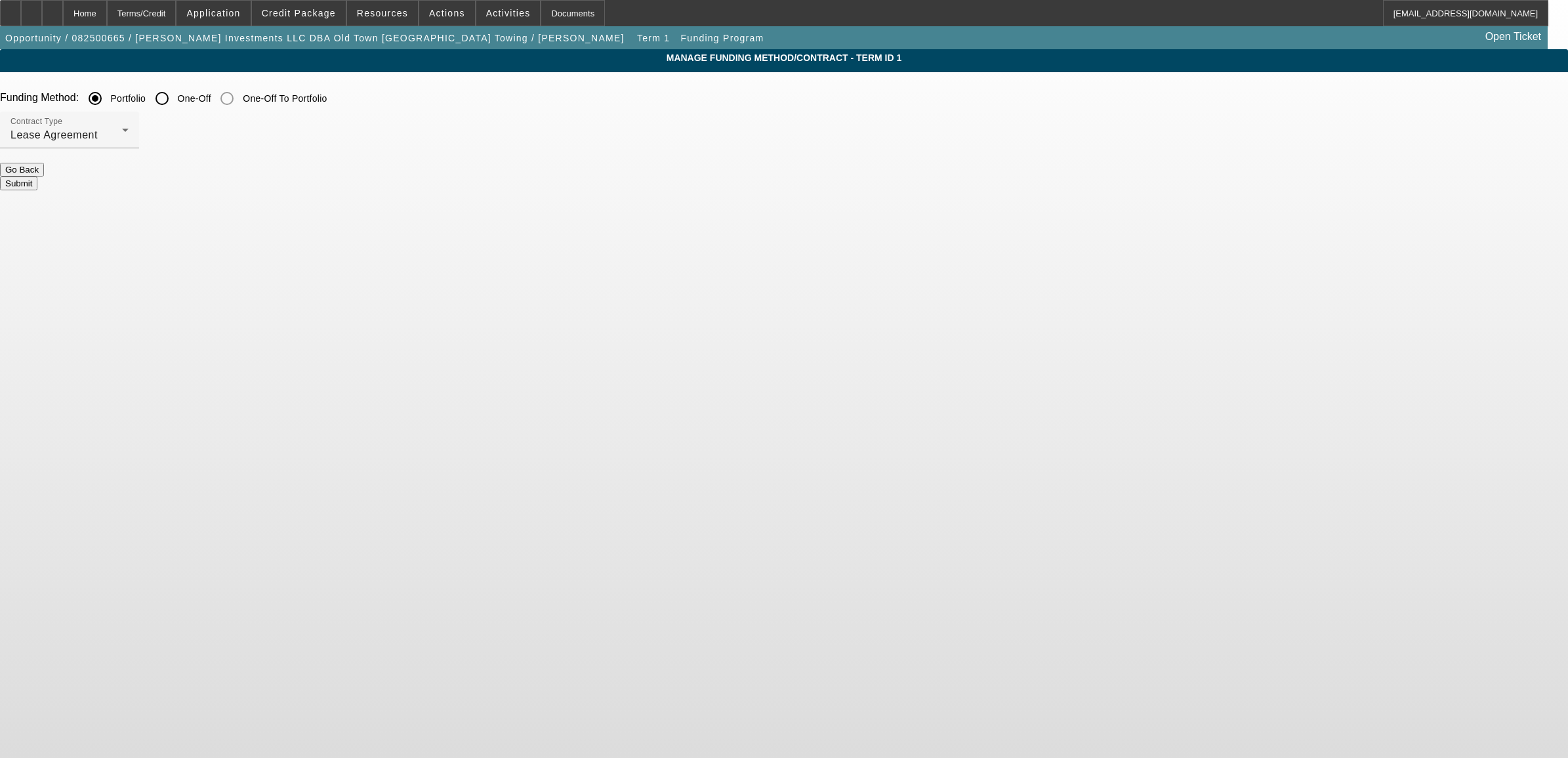
click at [175, 99] on input "One-Off" at bounding box center [162, 98] width 26 height 26
radio input "true"
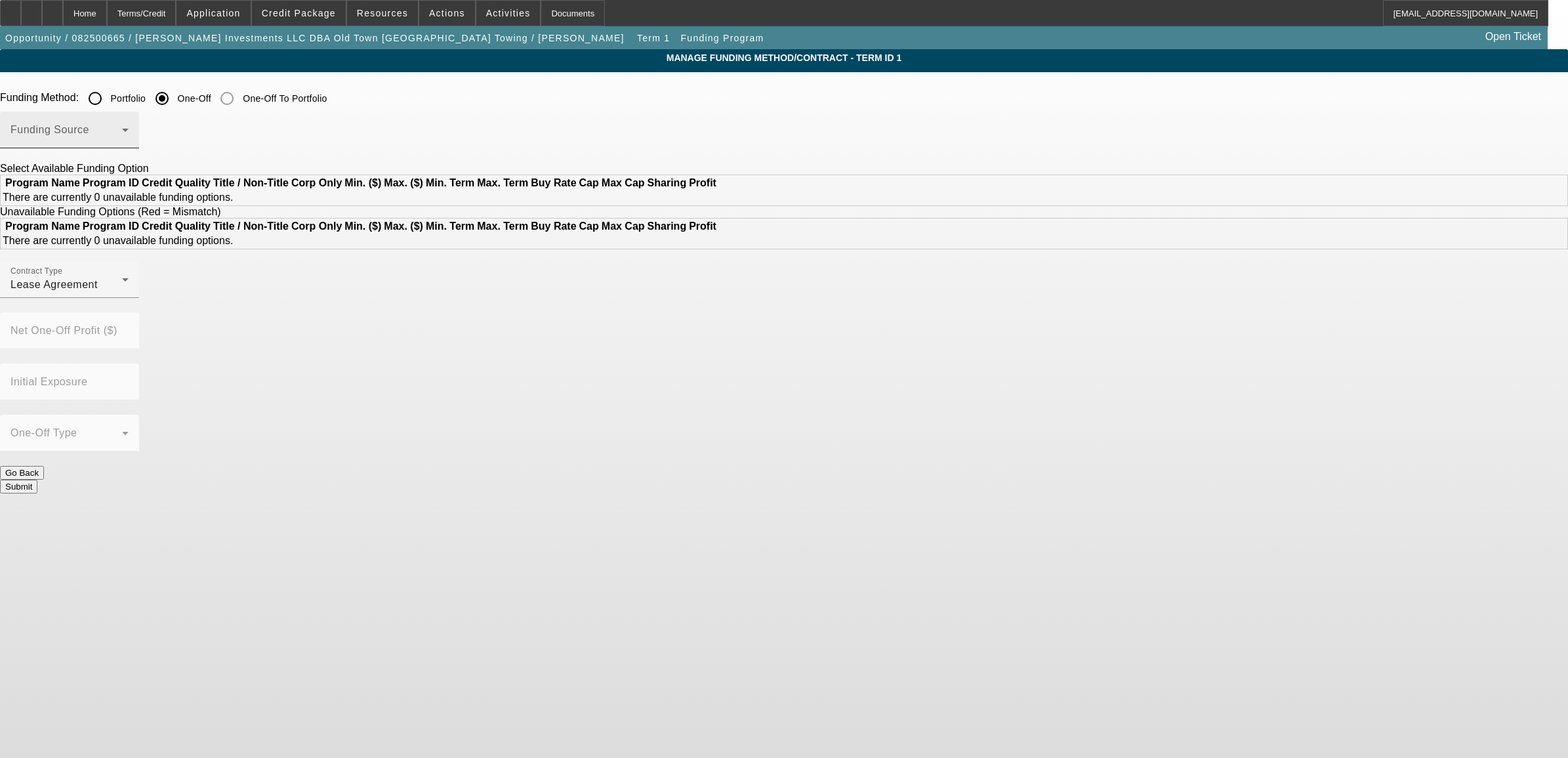
click at [122, 137] on span at bounding box center [66, 135] width 112 height 16
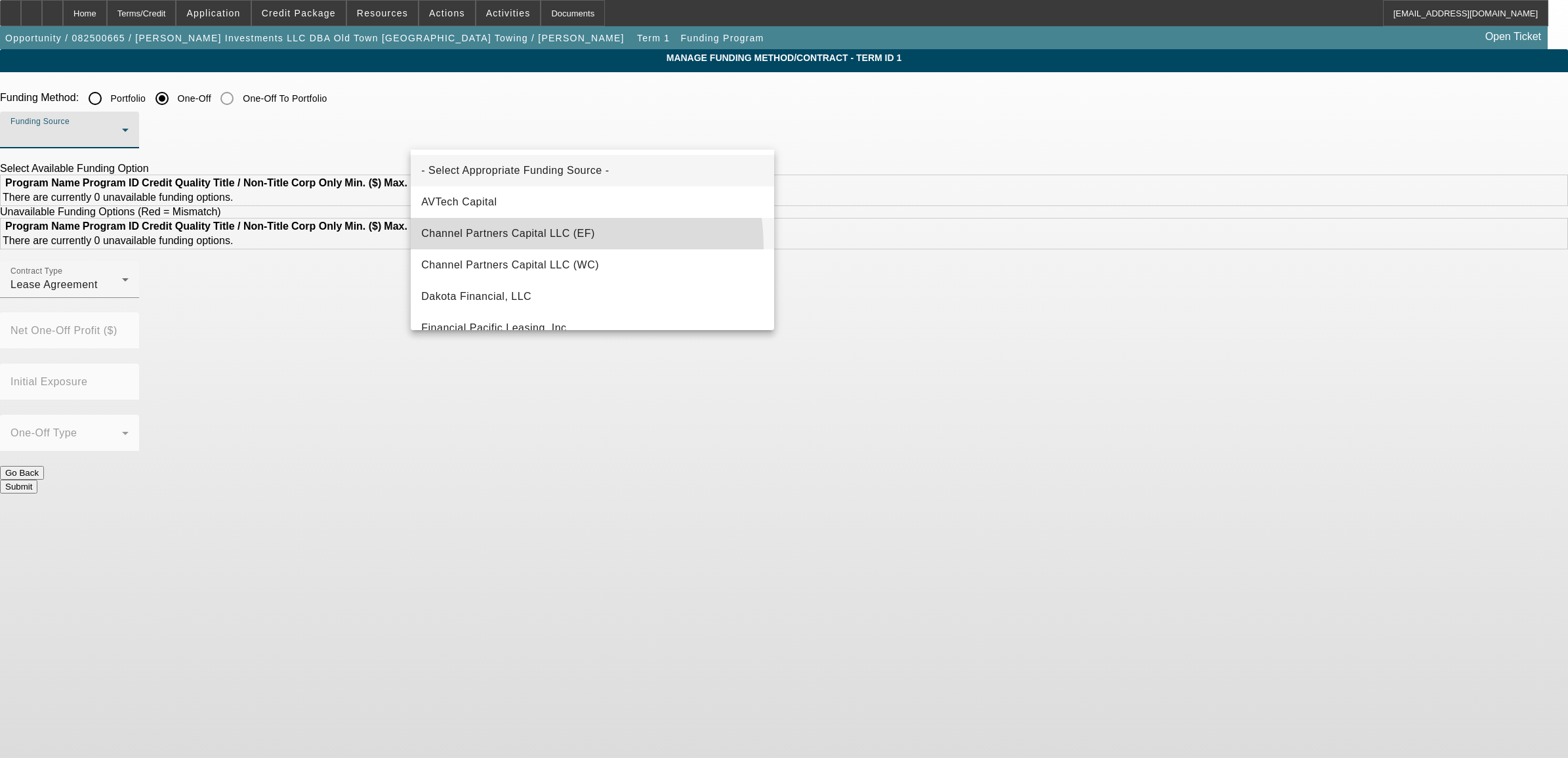
click at [530, 248] on mat-option "Channel Partners Capital LLC (EF)" at bounding box center [592, 234] width 364 height 32
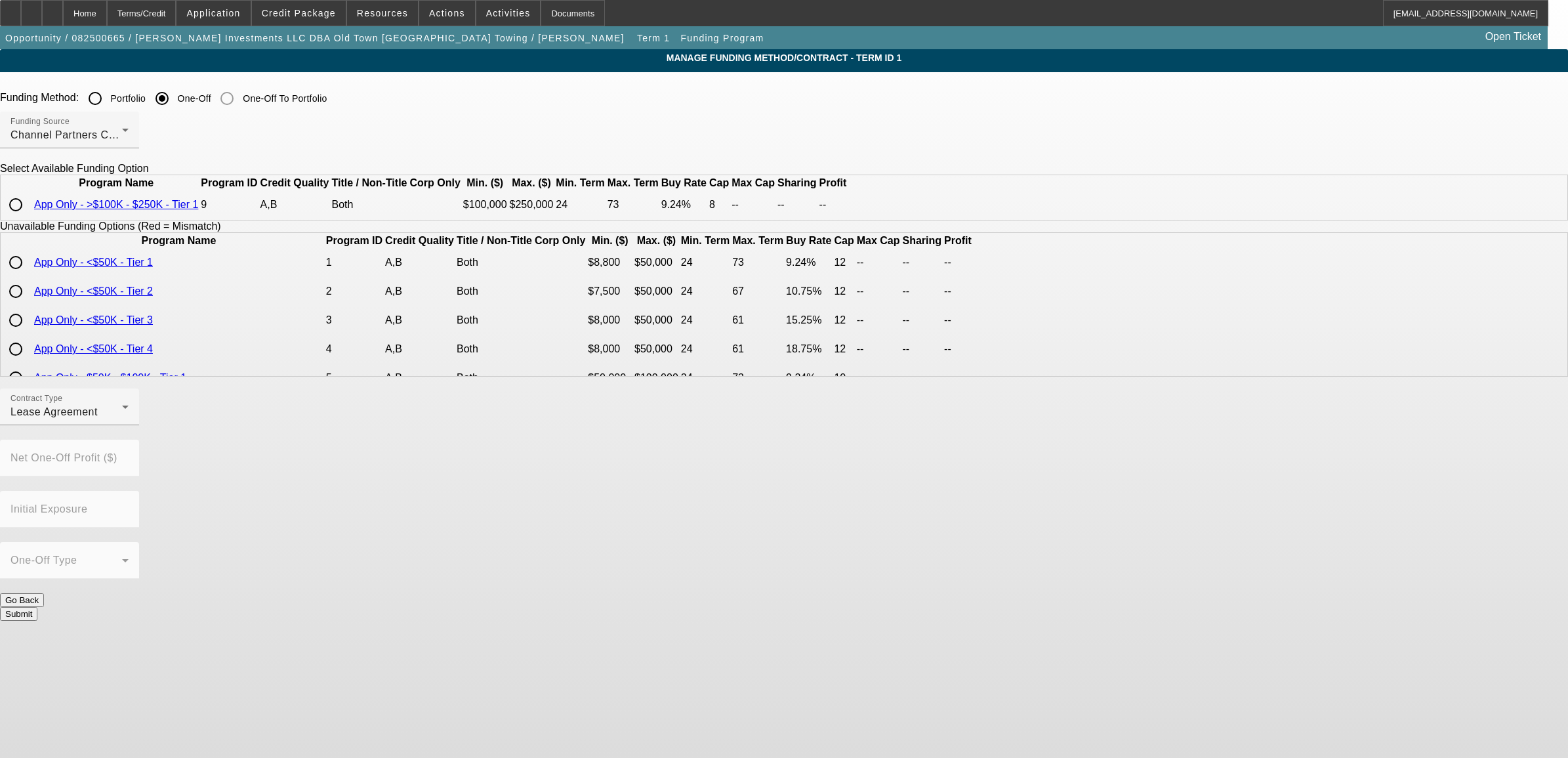
click at [29, 218] on input "radio" at bounding box center [16, 205] width 26 height 26
radio input "true"
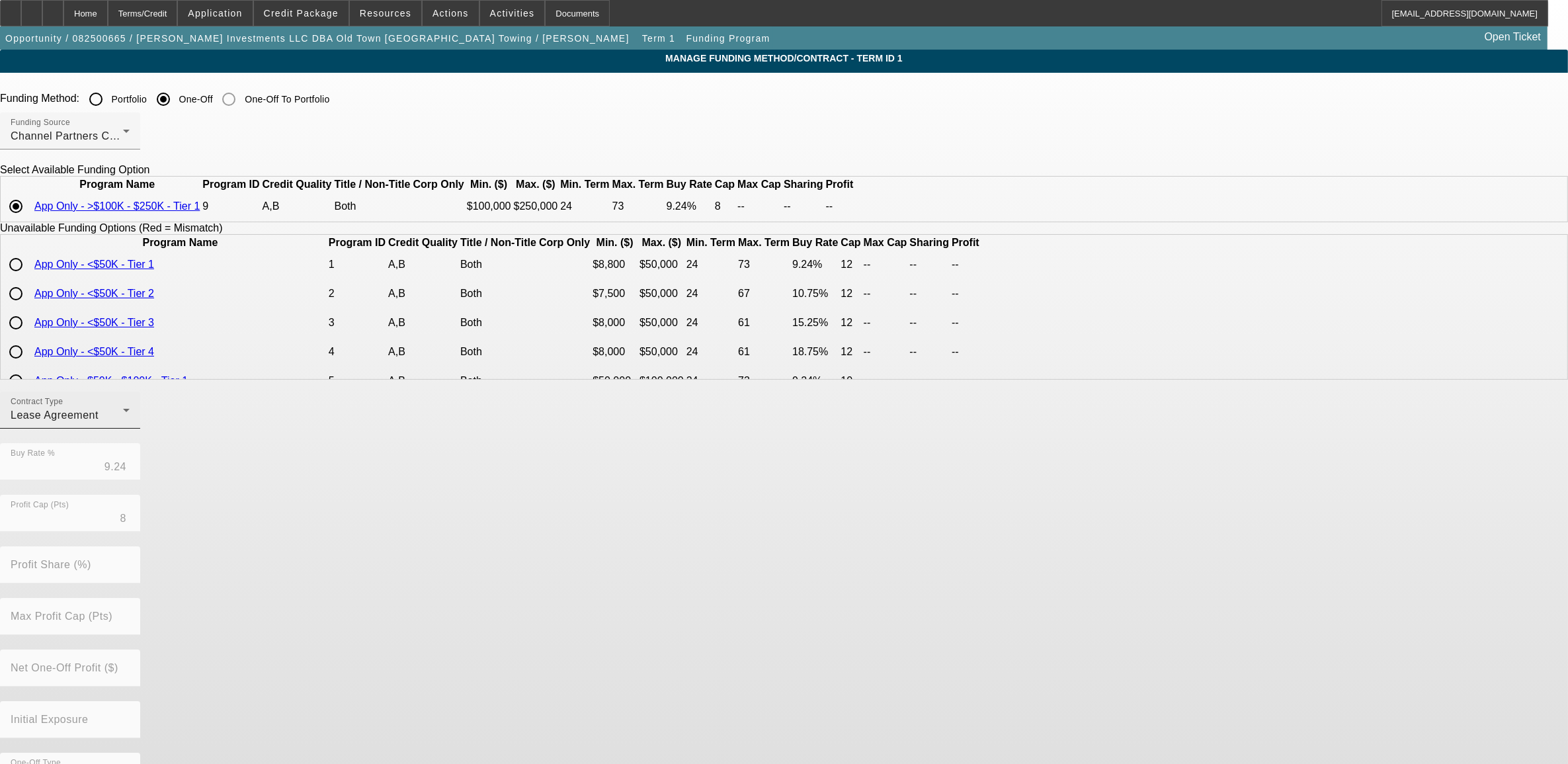
click at [130, 429] on div "Contract Type Lease Agreement" at bounding box center [70, 410] width 119 height 37
click at [626, 521] on div at bounding box center [784, 382] width 1568 height 764
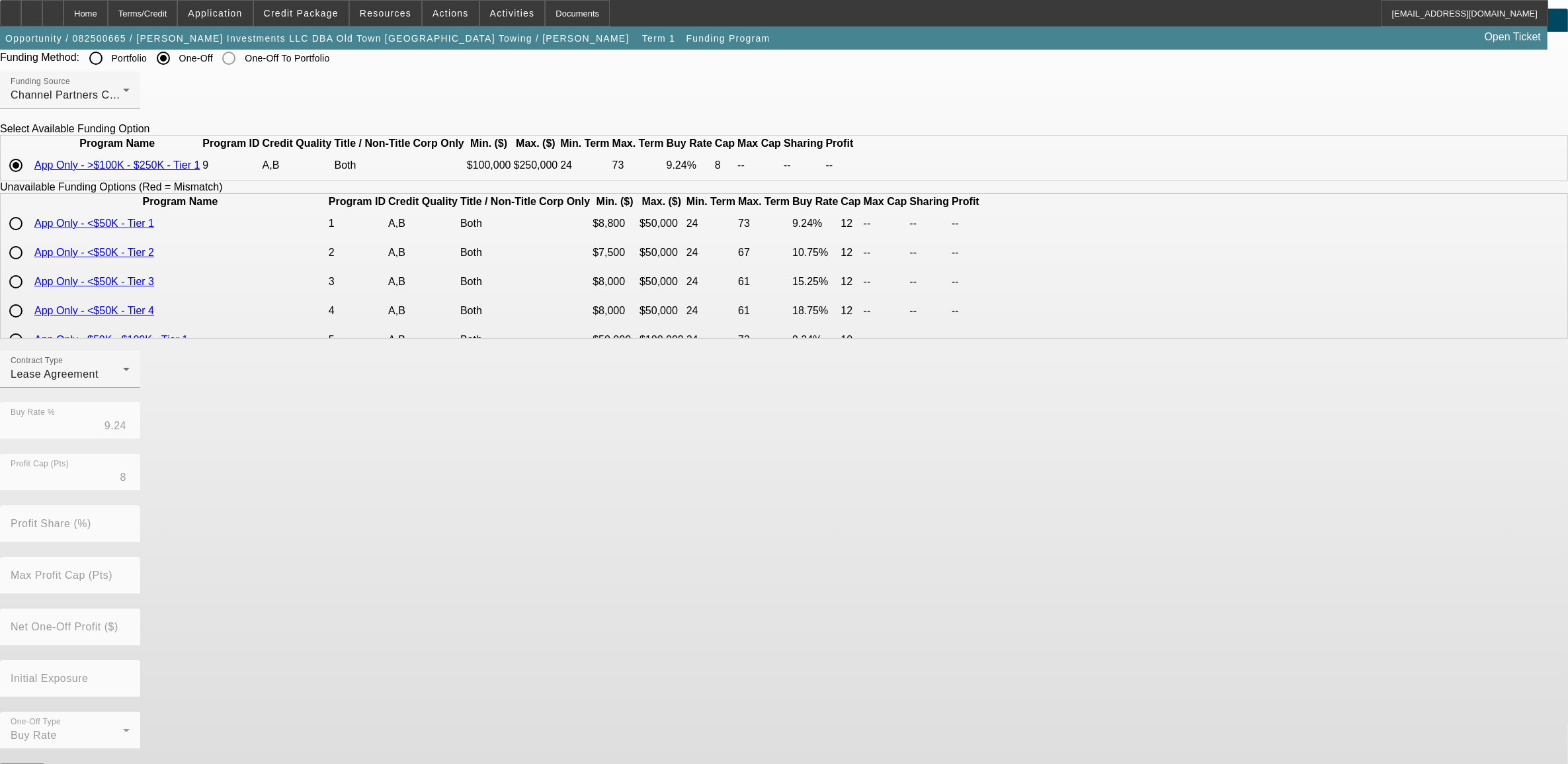
scroll to position [63, 0]
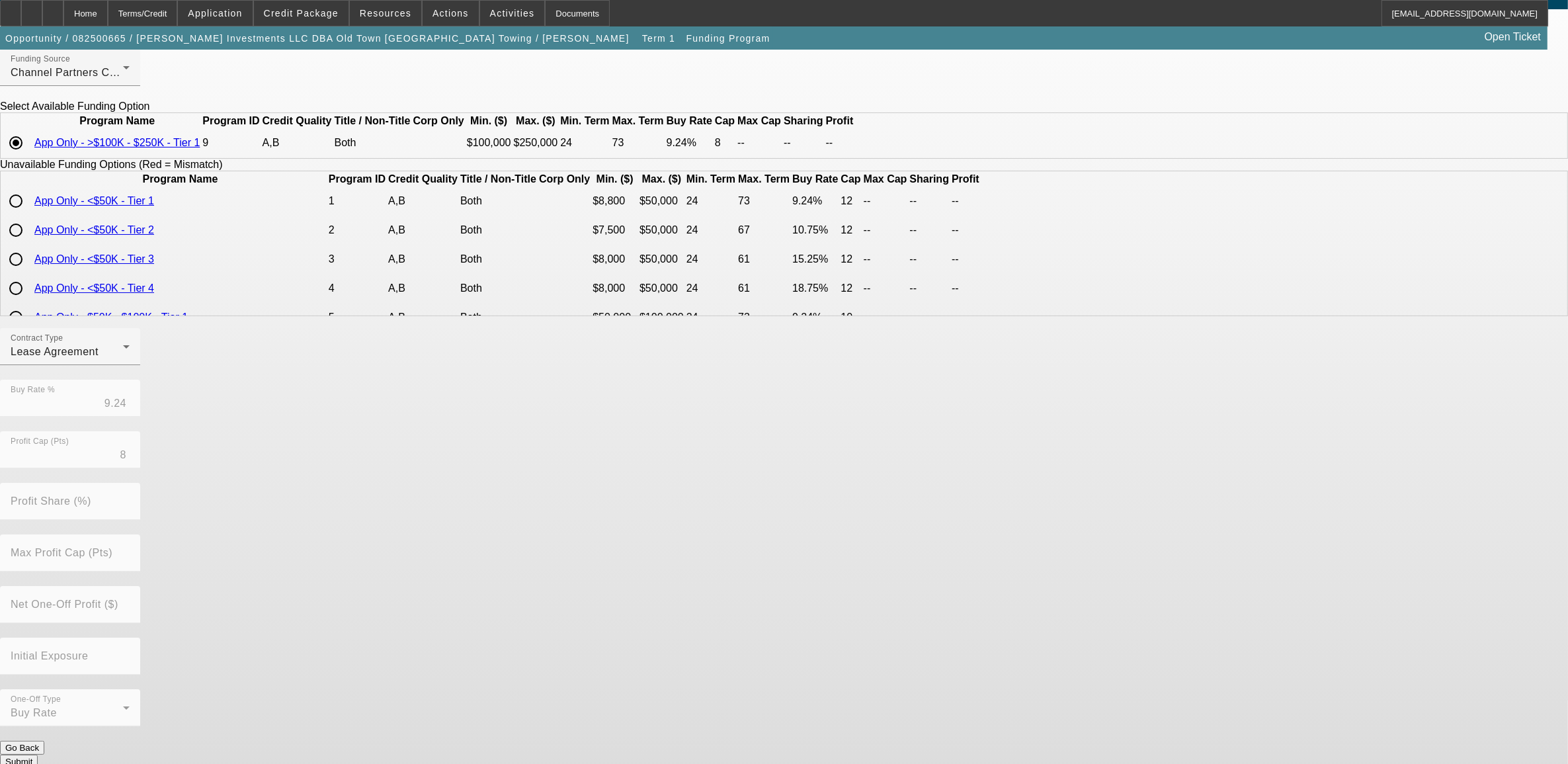
click at [38, 755] on button "Submit" at bounding box center [19, 761] width 38 height 14
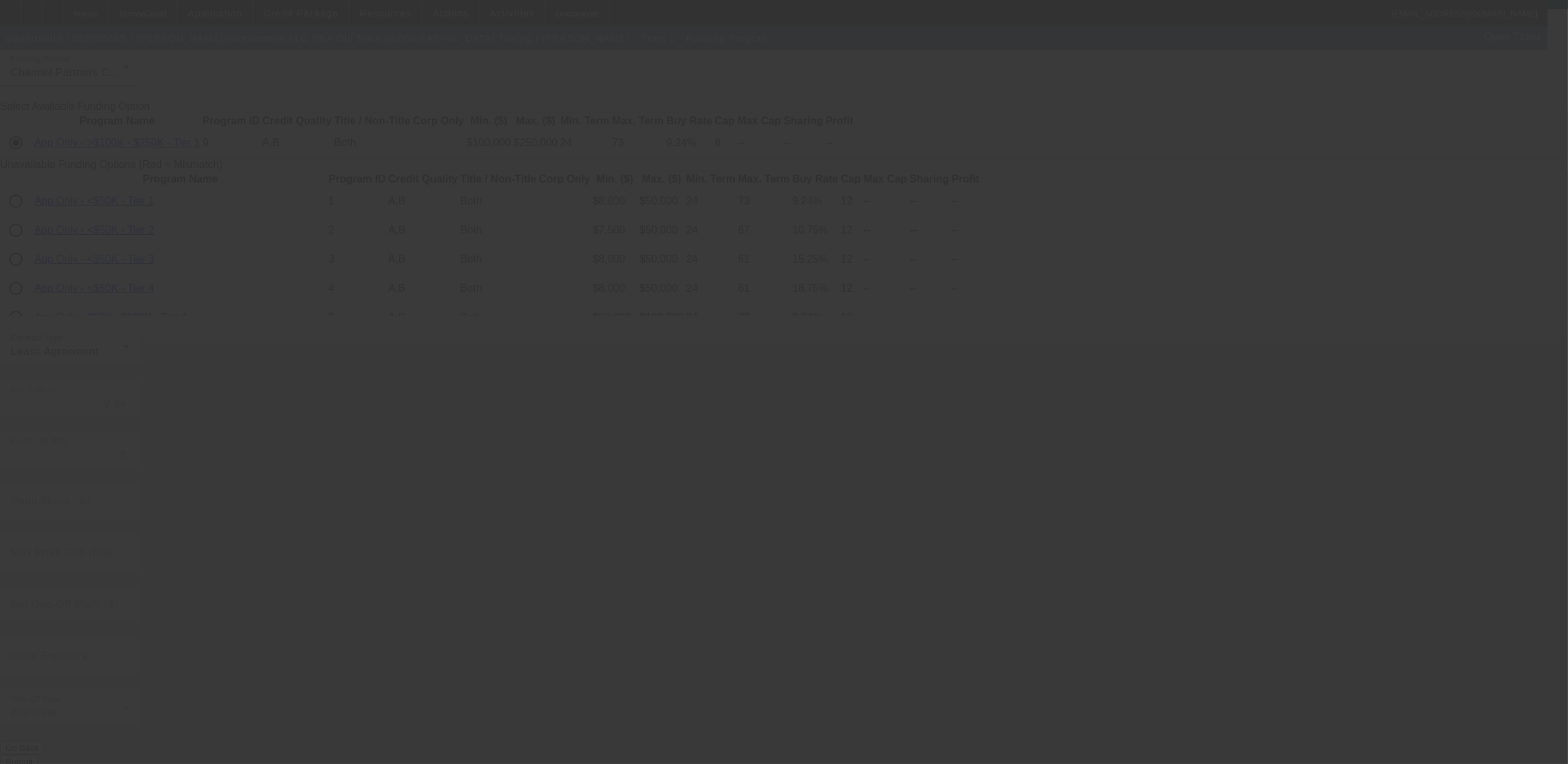
radio input "true"
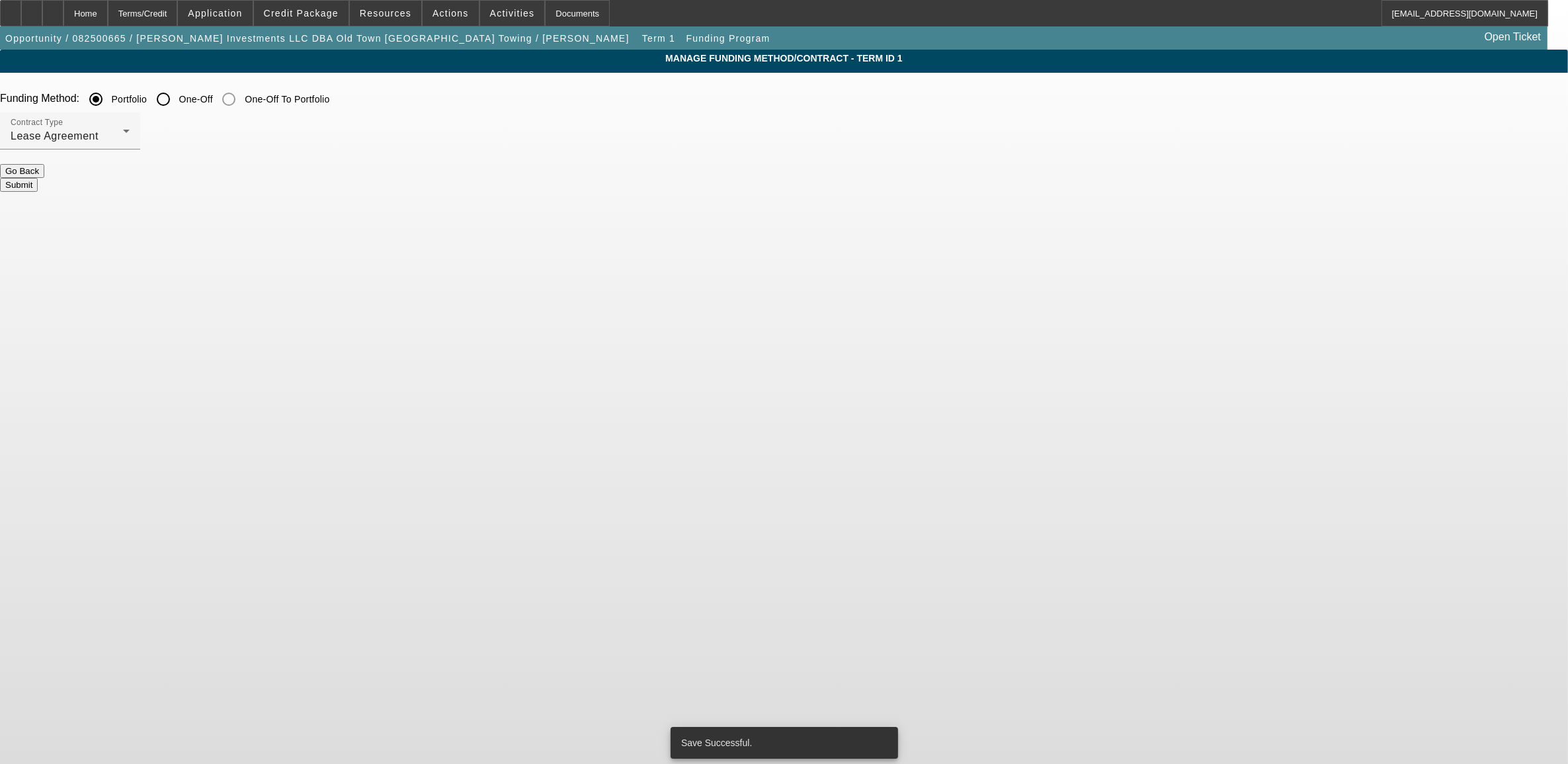
scroll to position [0, 0]
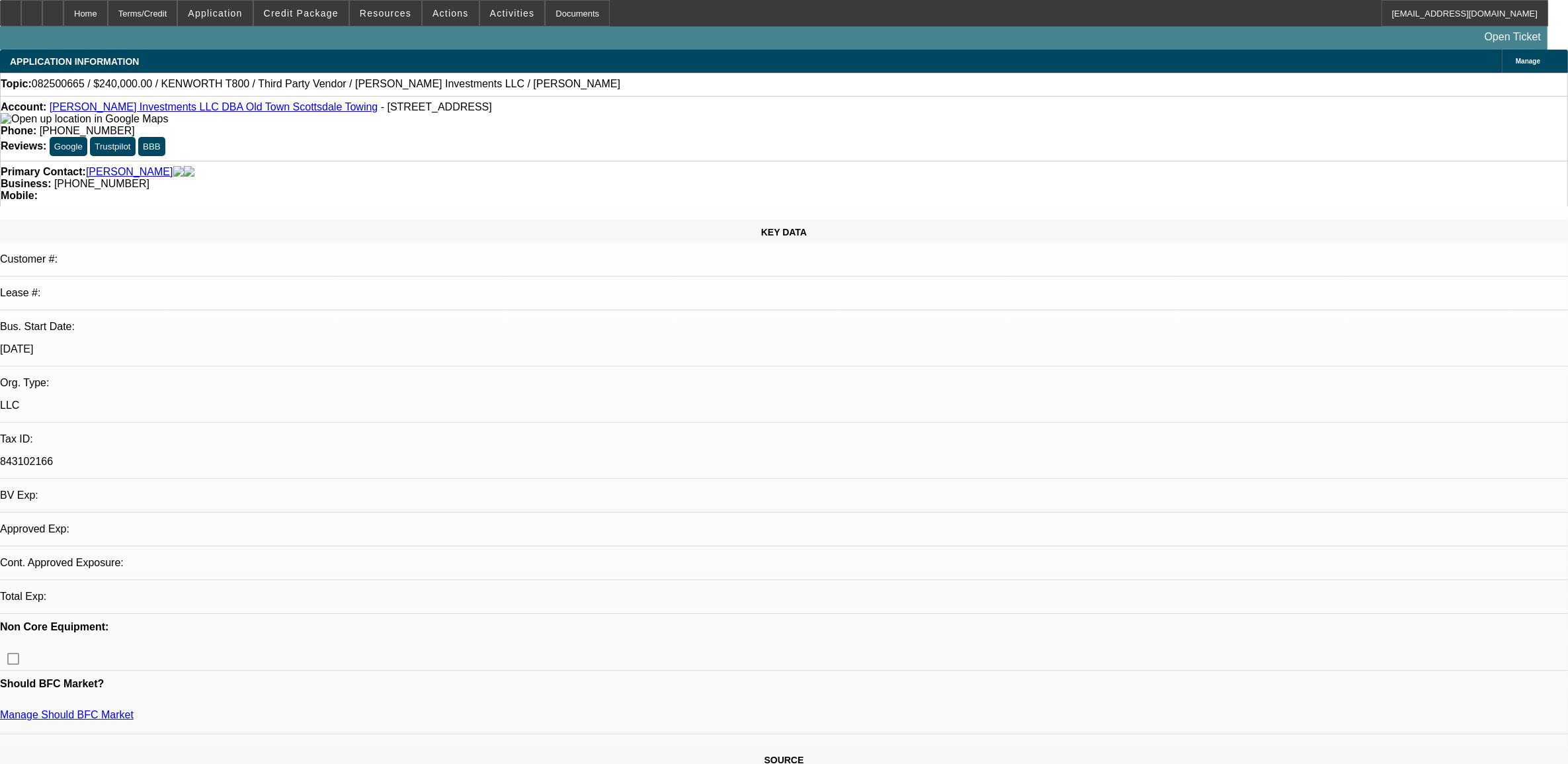
select select "0"
select select "2"
select select "0.1"
select select "4"
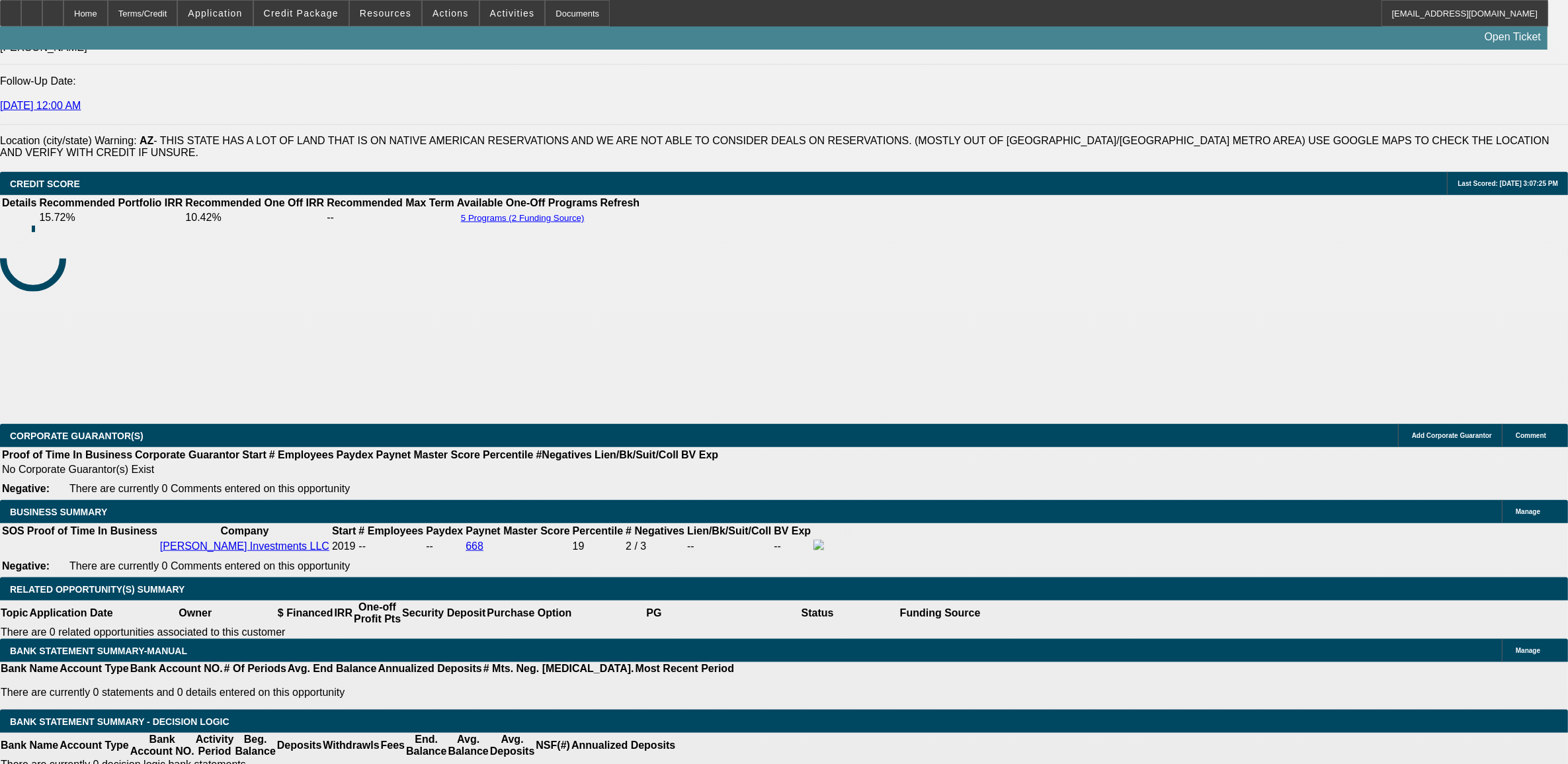
scroll to position [1819, 0]
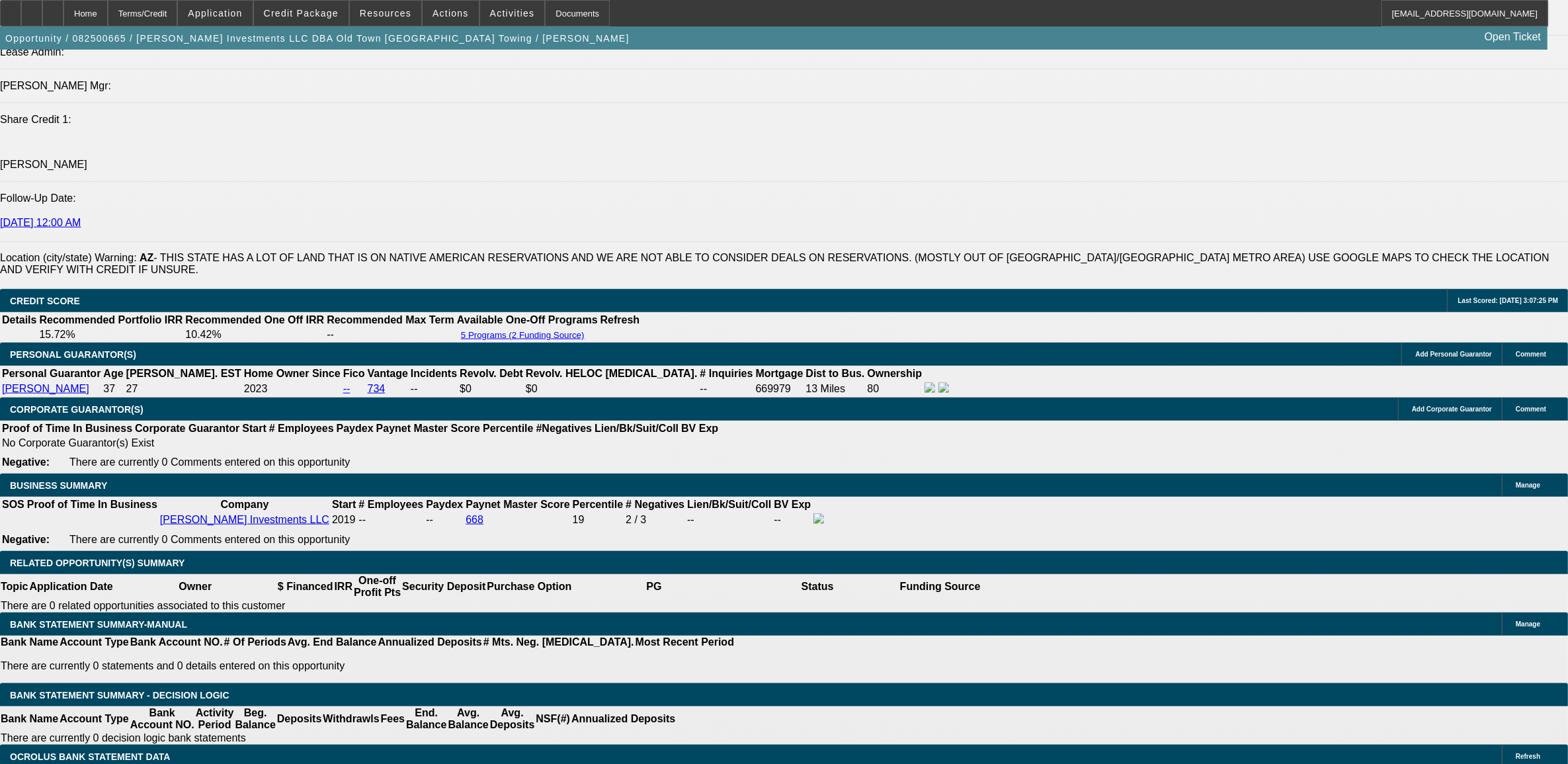
scroll to position [1724, 0]
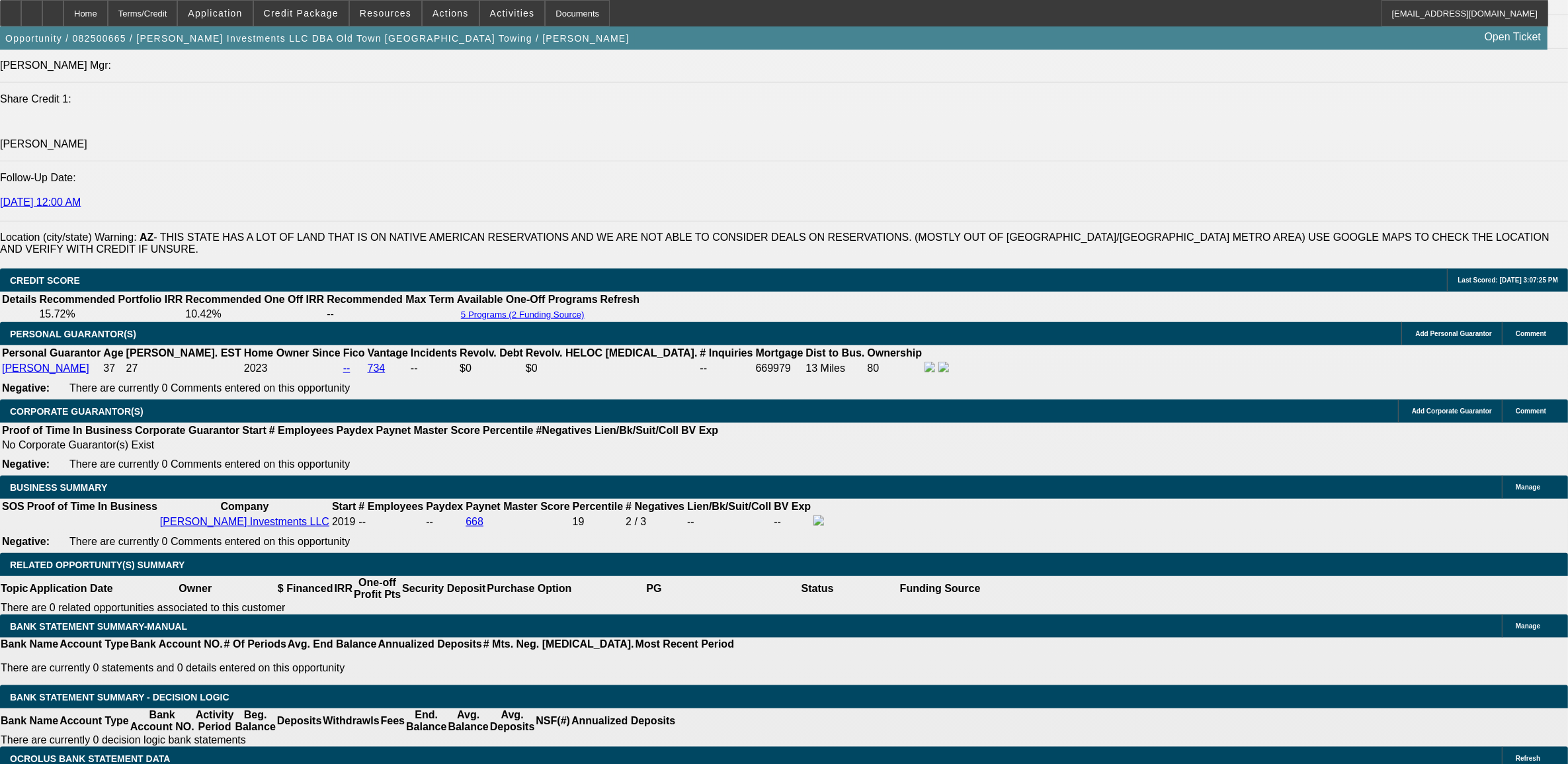
type input "$25,000.00"
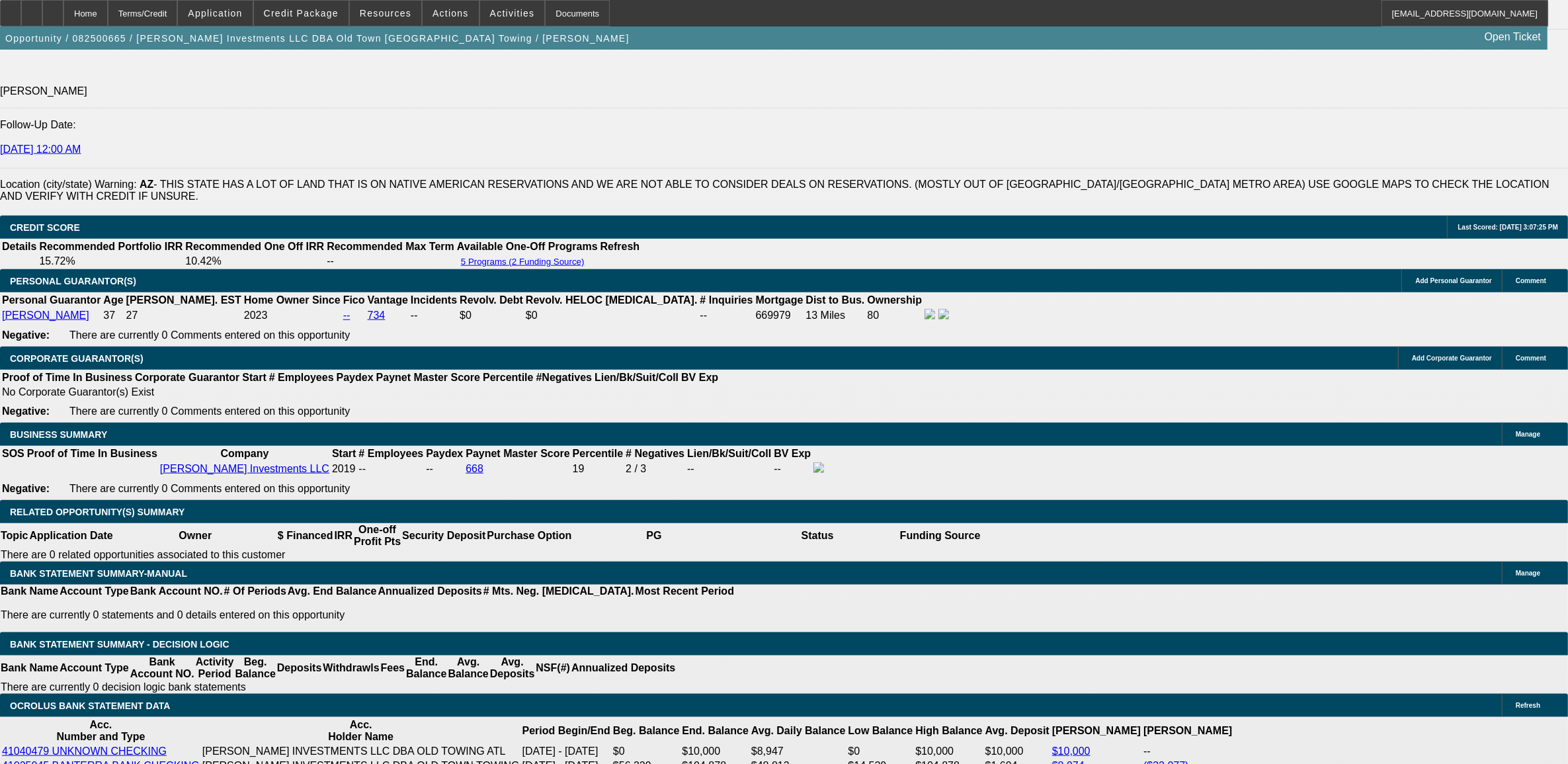
scroll to position [1806, 0]
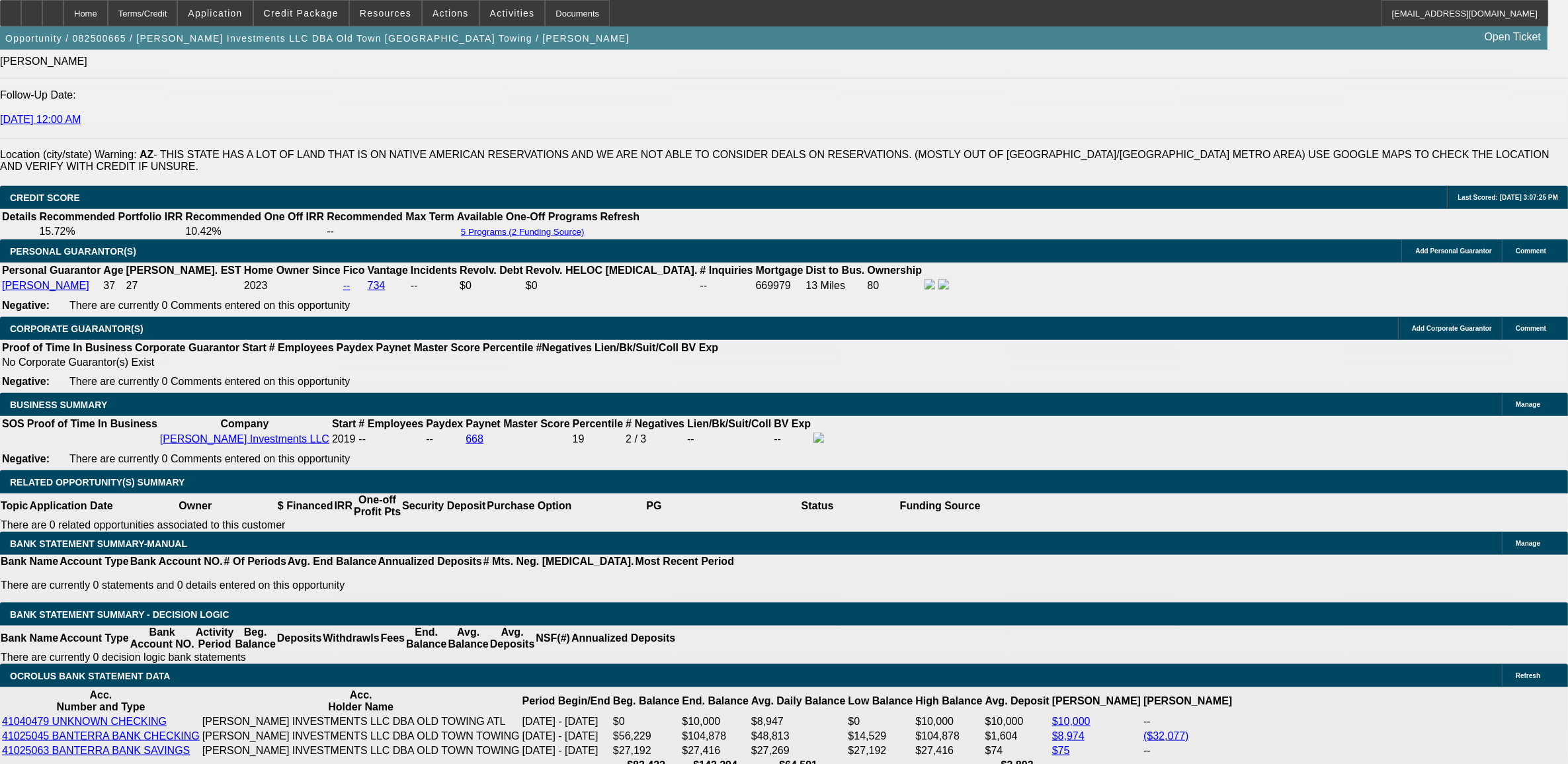
type input "UNKNOWN"
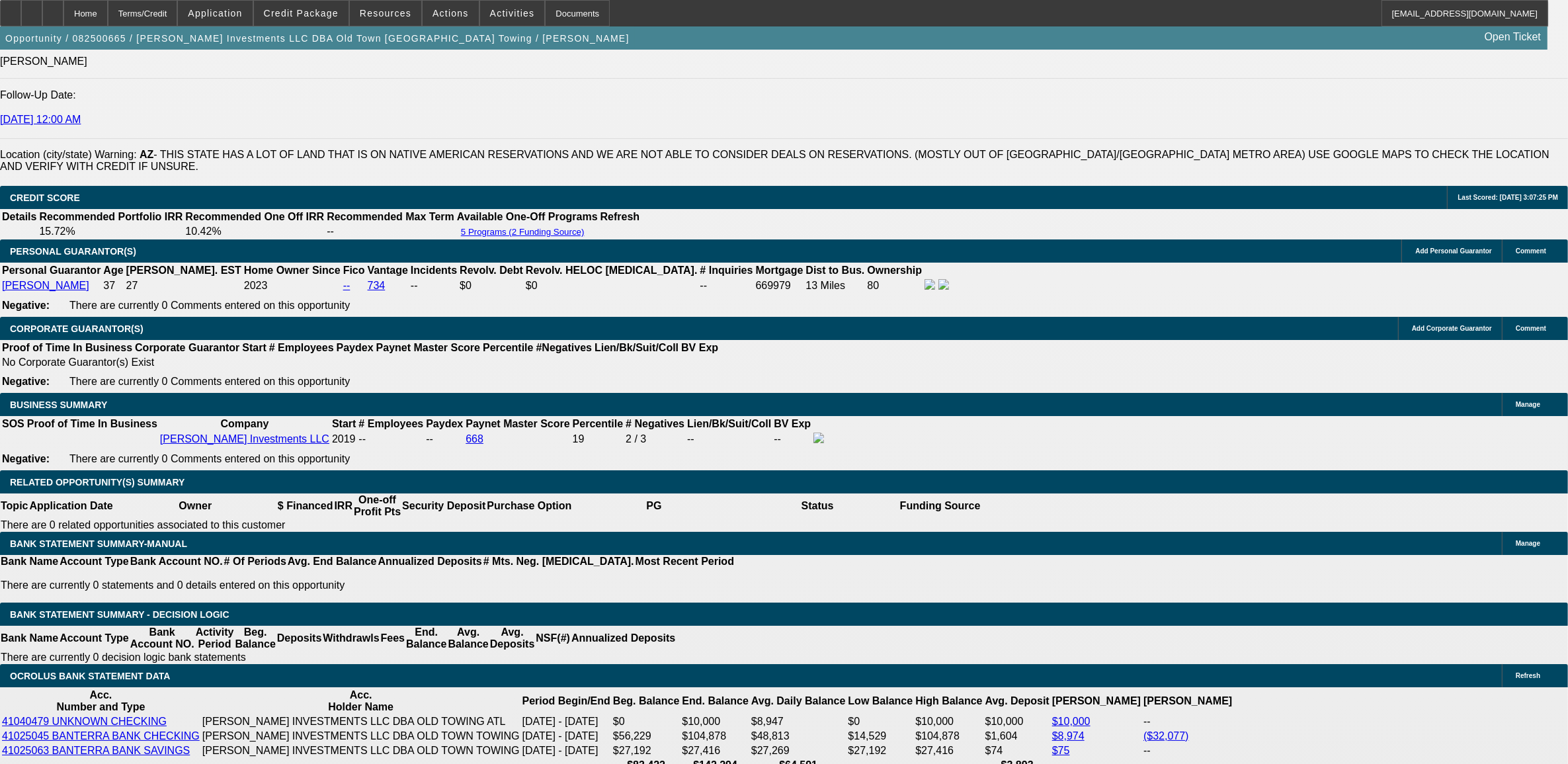
type input "8"
type input "$8,415.96"
type input "$4,207.98"
type input "8.9`"
type input "$8,628.46"
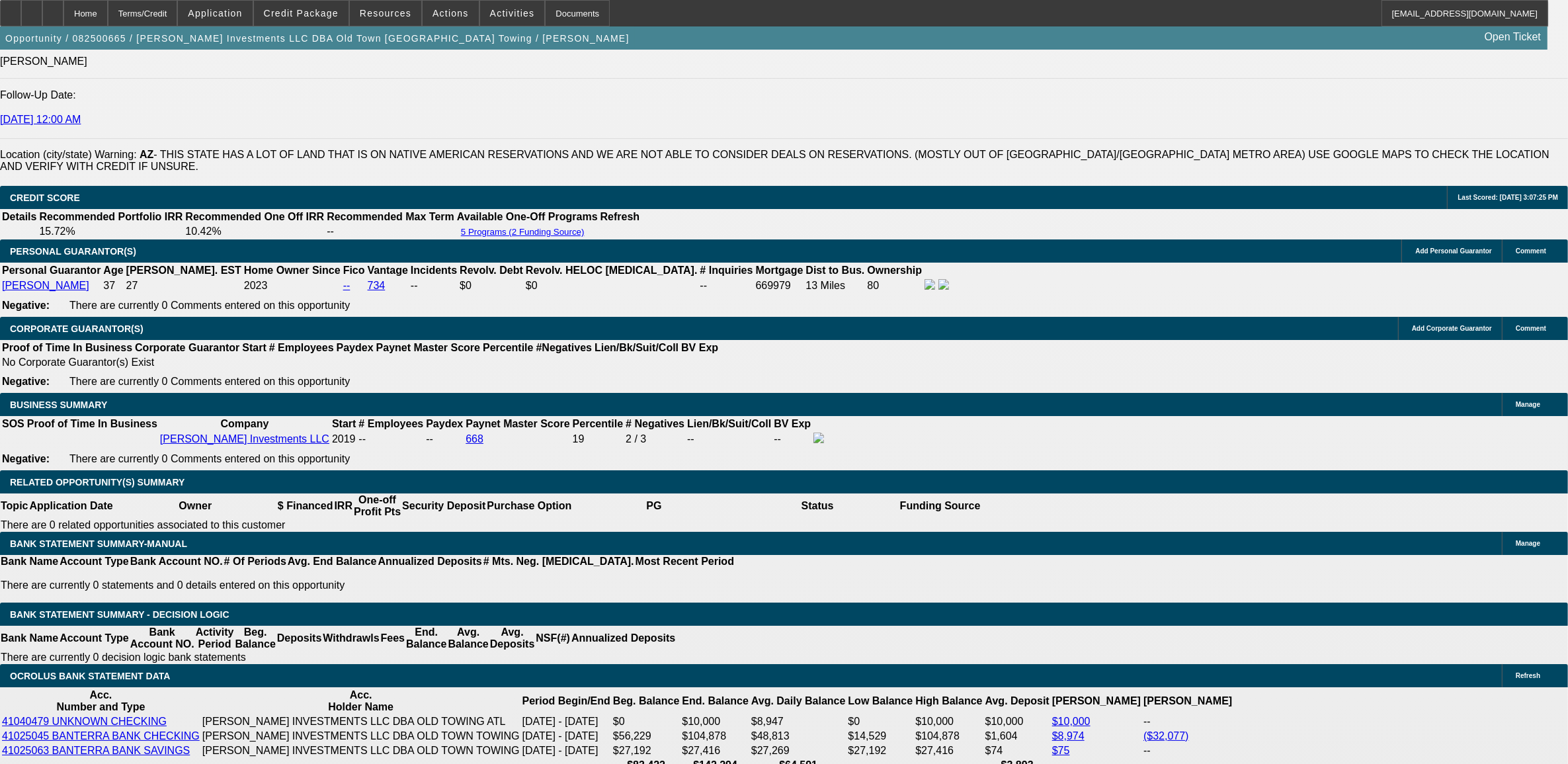
type input "$4,314.23"
type input "8"
type input "$8,415.96"
type input "$4,207.98"
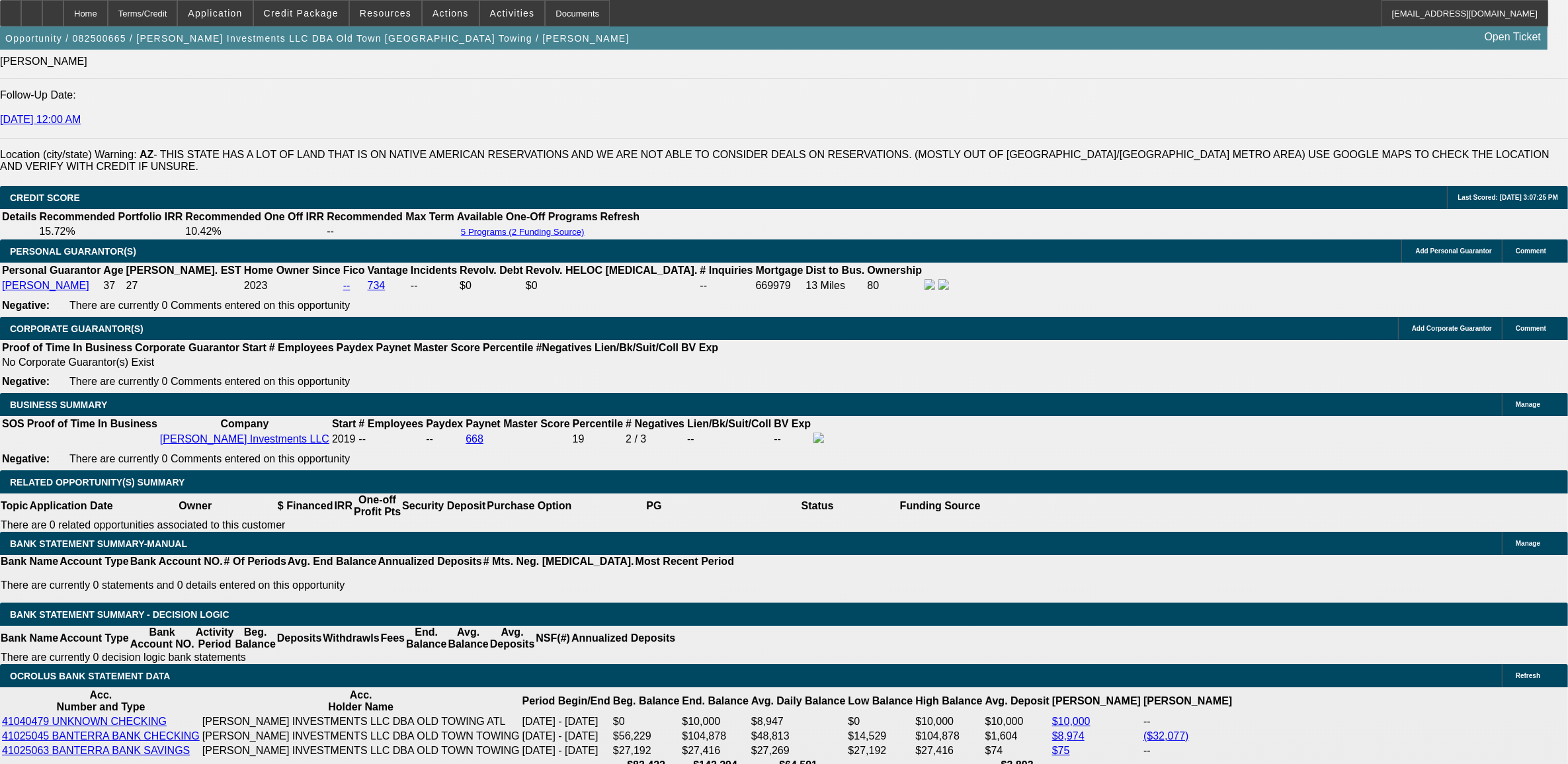
type input "8.9"
type input "$8,628.46"
type input "$4,314.23"
type input "8.9"
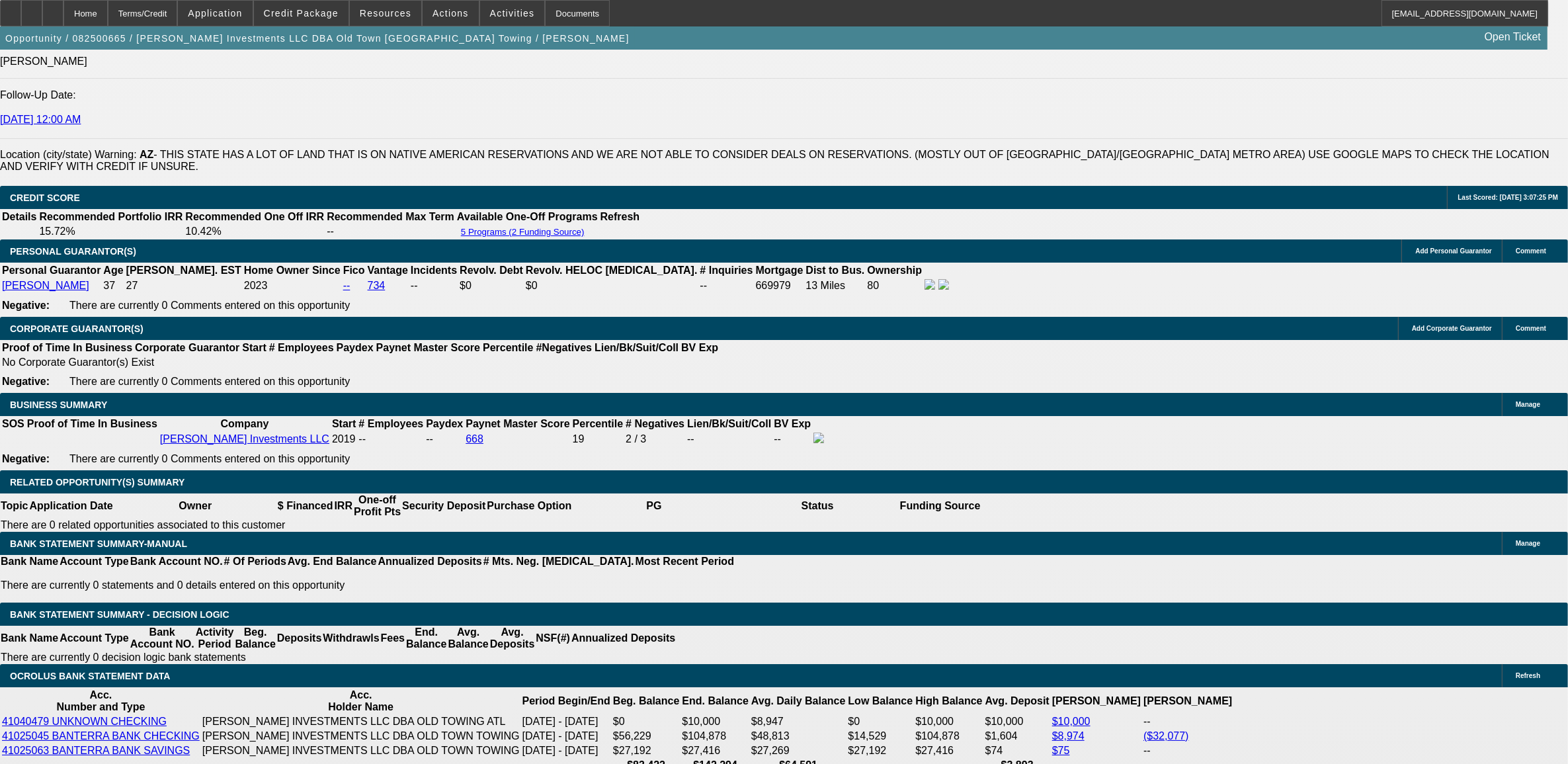
select select "0"
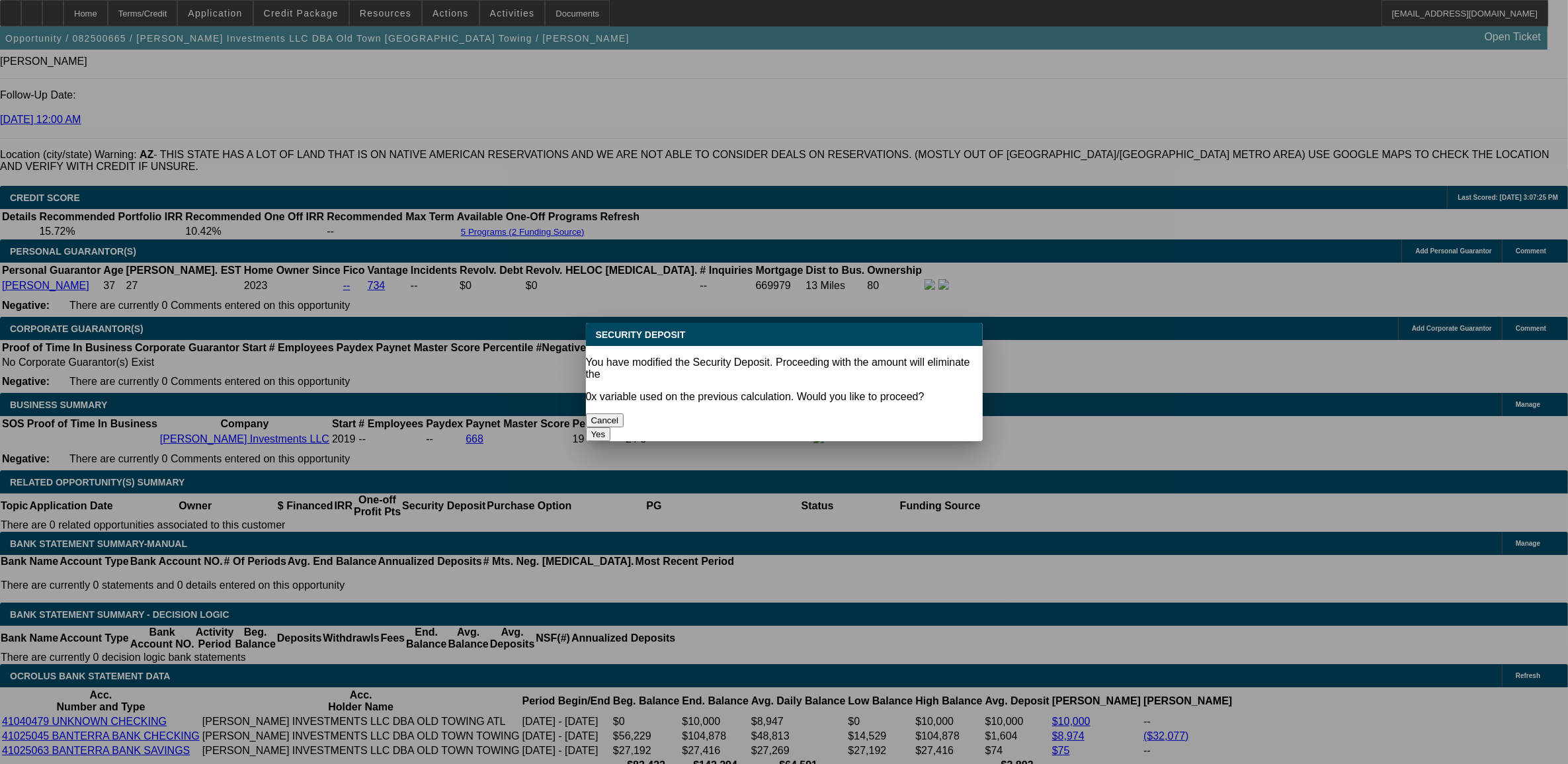
click at [611, 427] on button "Yes" at bounding box center [599, 434] width 25 height 14
type input "$0.00"
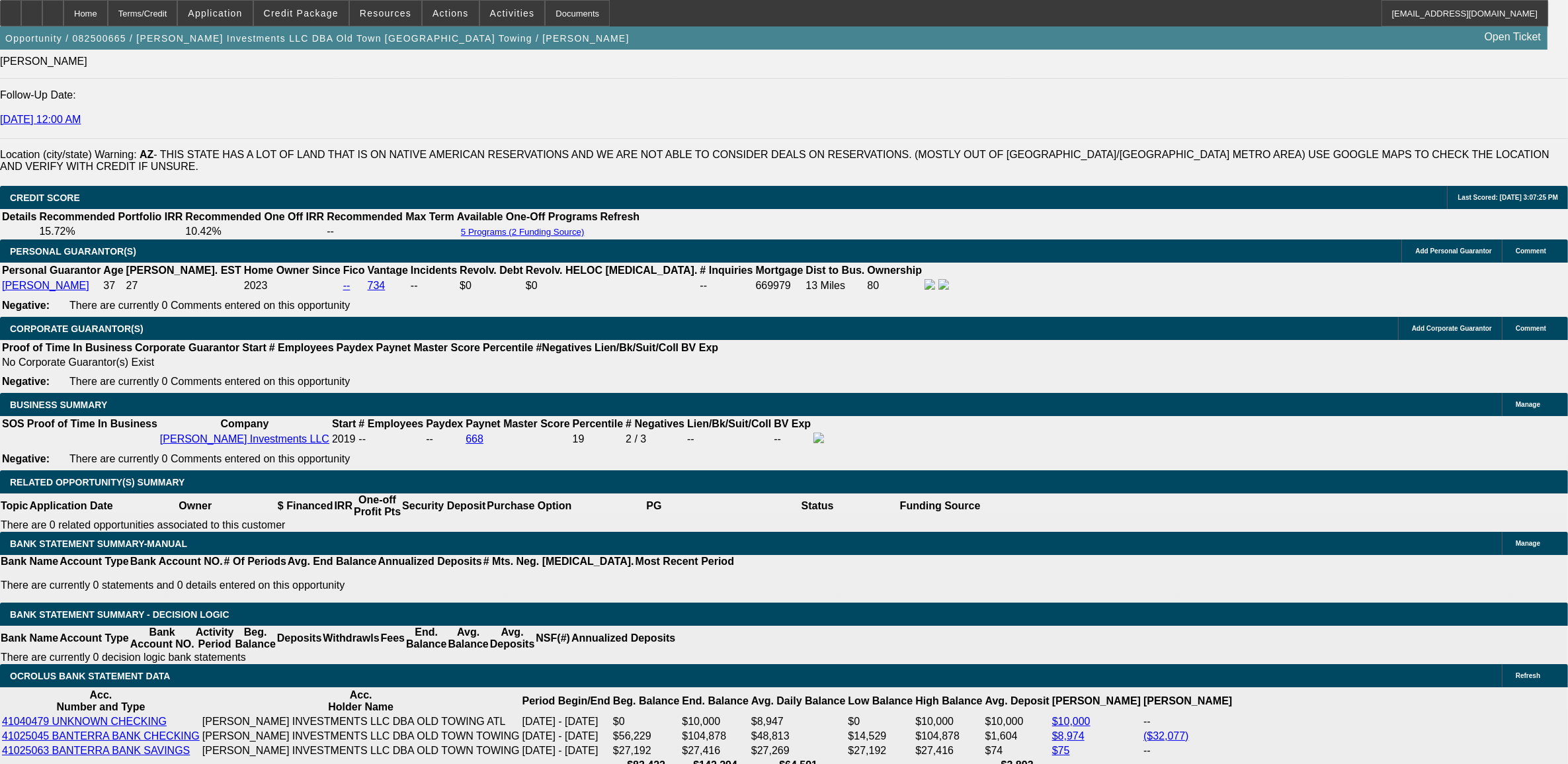
scroll to position [1889, 0]
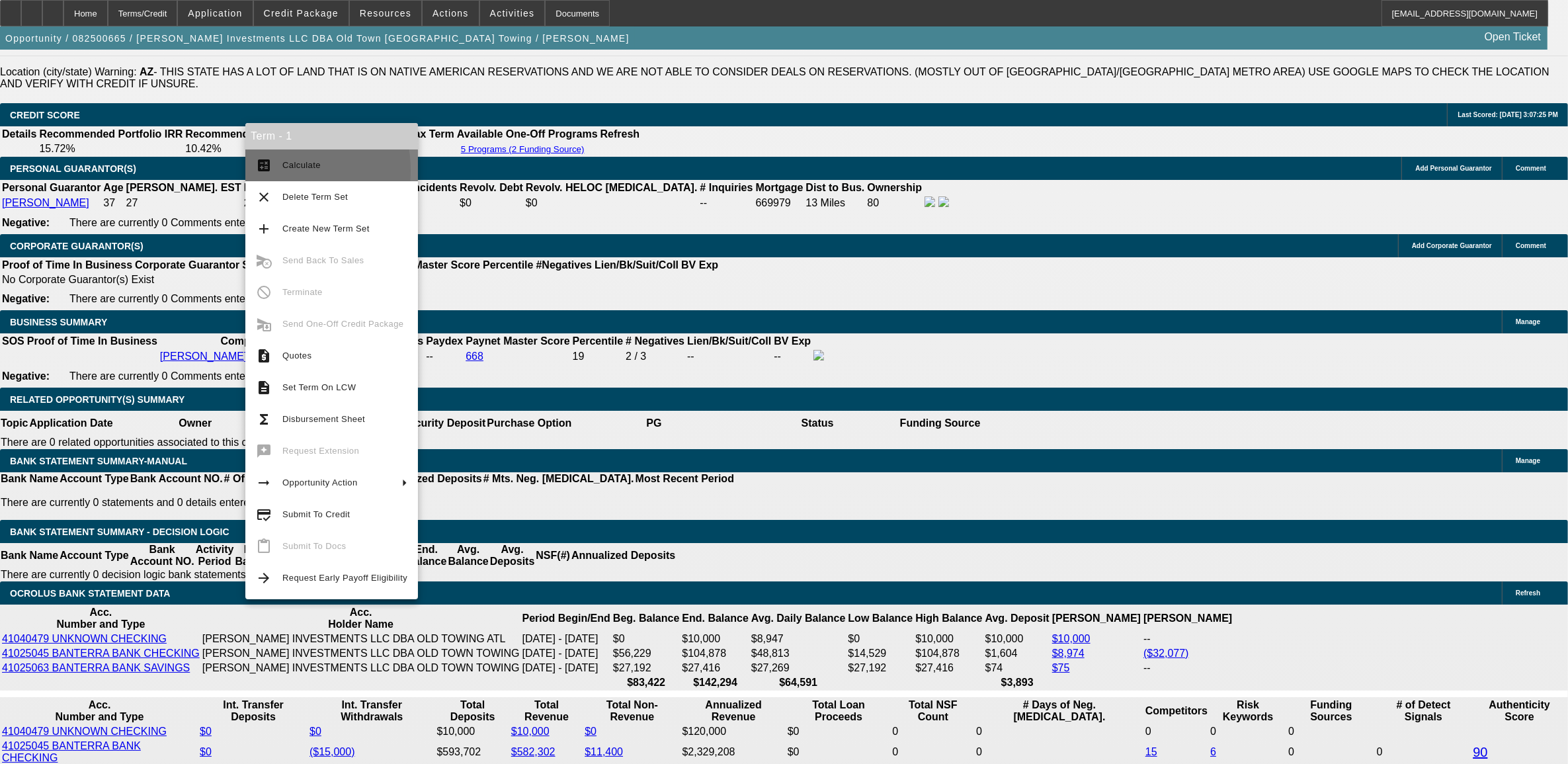
click at [260, 170] on mat-icon "calculate" at bounding box center [264, 166] width 16 height 16
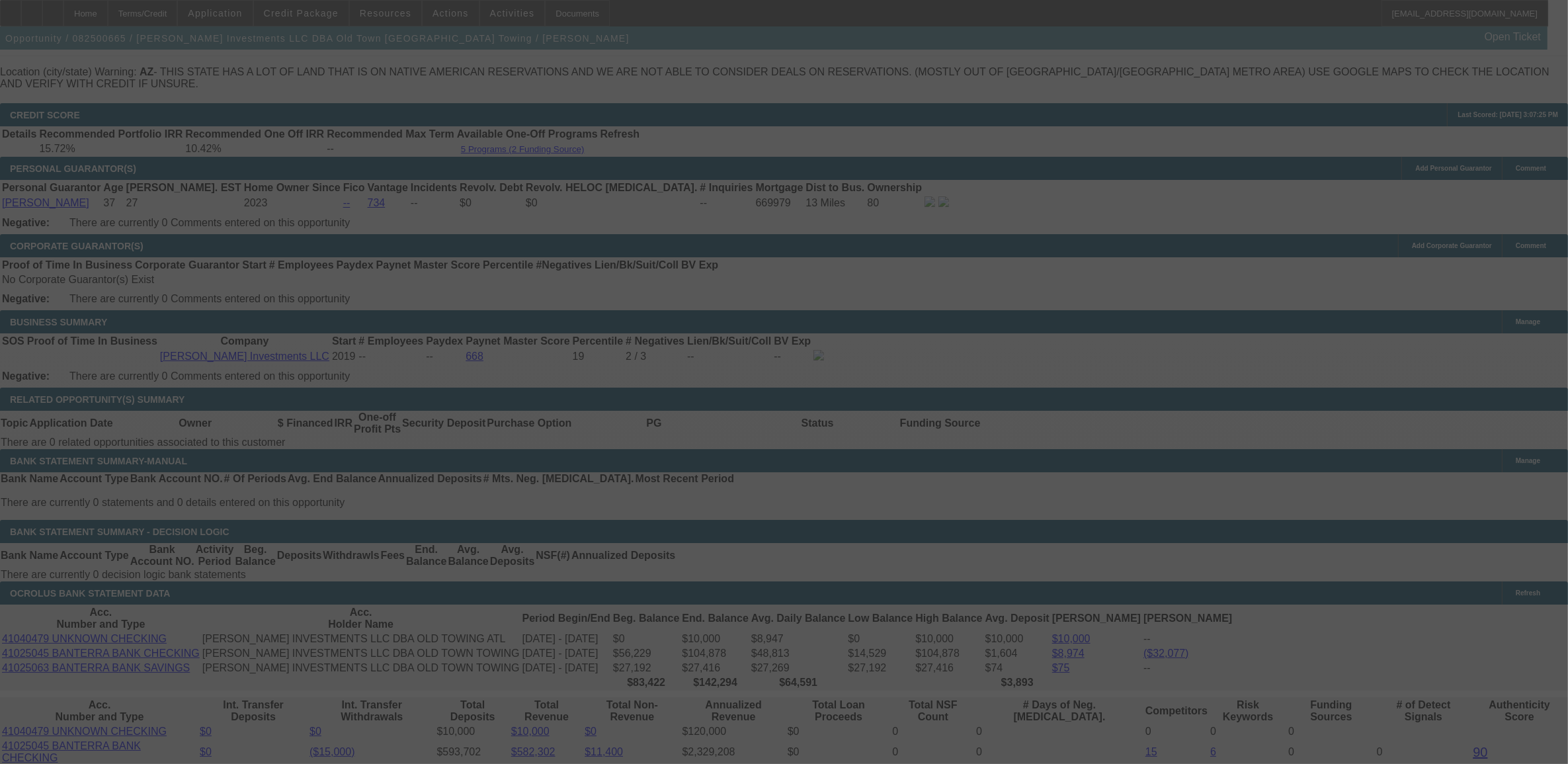
select select "0"
select select "2"
select select "0.1"
select select "4"
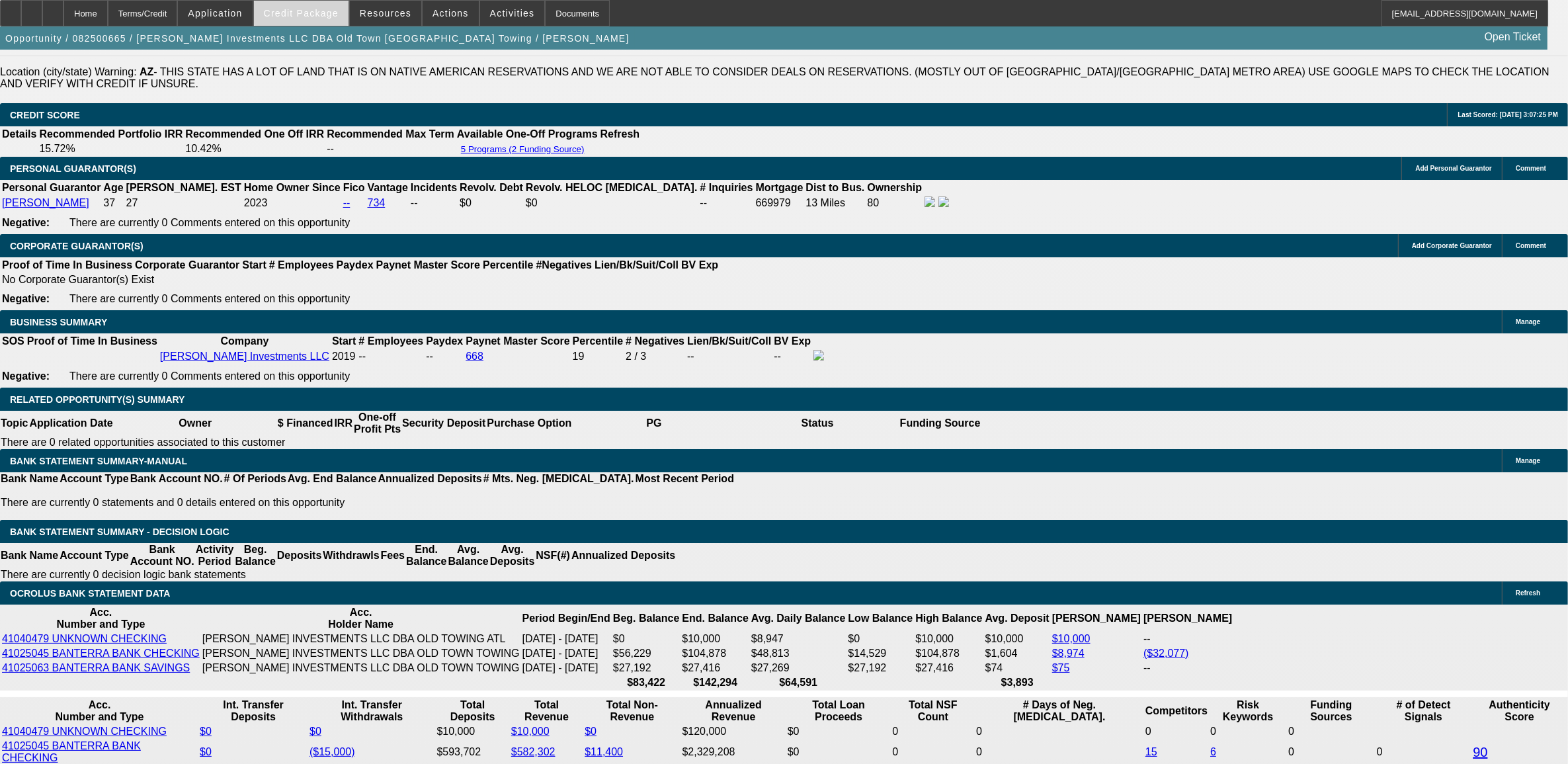
click at [326, 13] on span "Credit Package" at bounding box center [301, 13] width 75 height 11
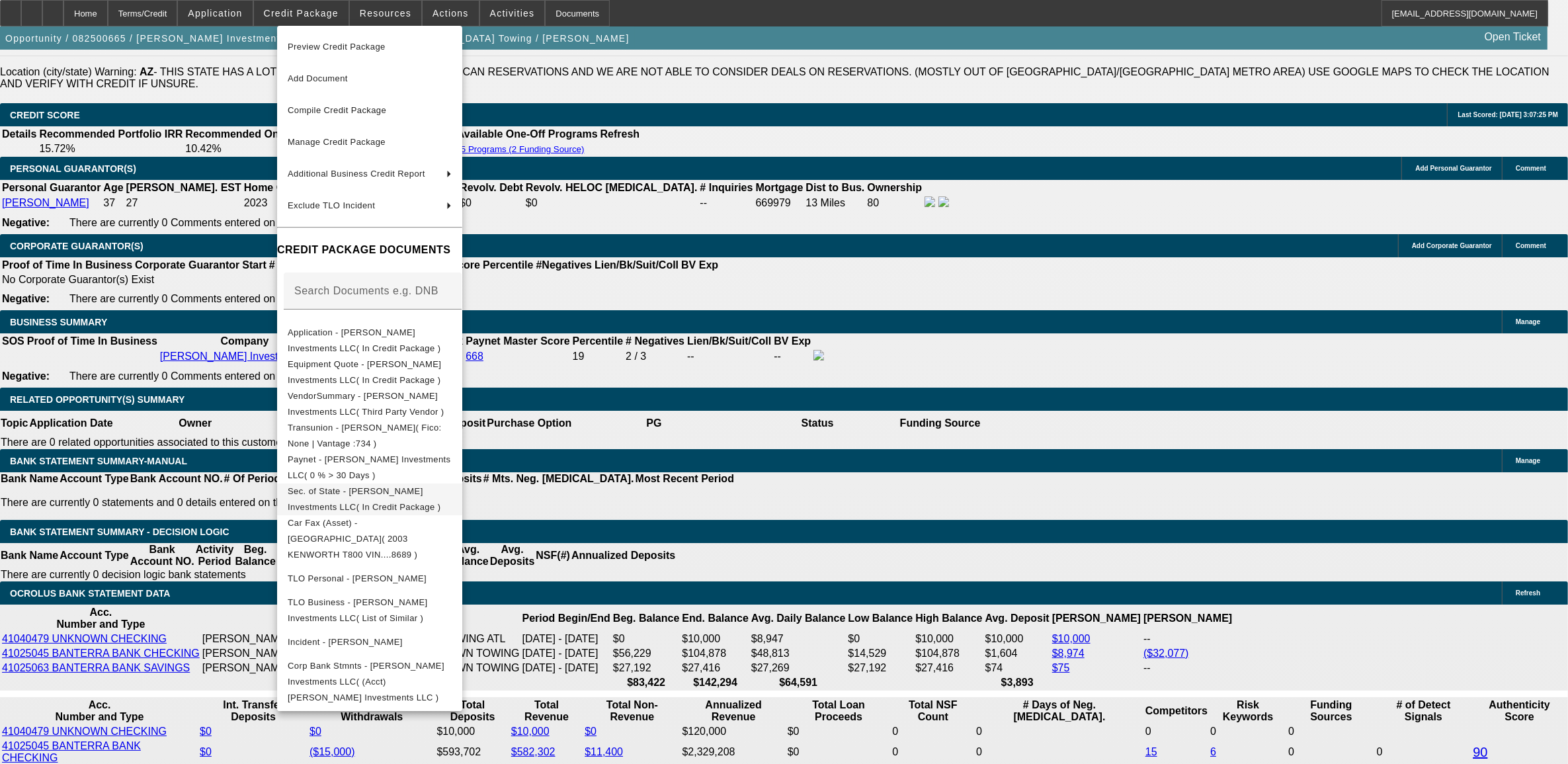
click at [341, 492] on span "Sec. of State - Harrison Stone Investments LLC( In Credit Package )" at bounding box center [364, 498] width 153 height 26
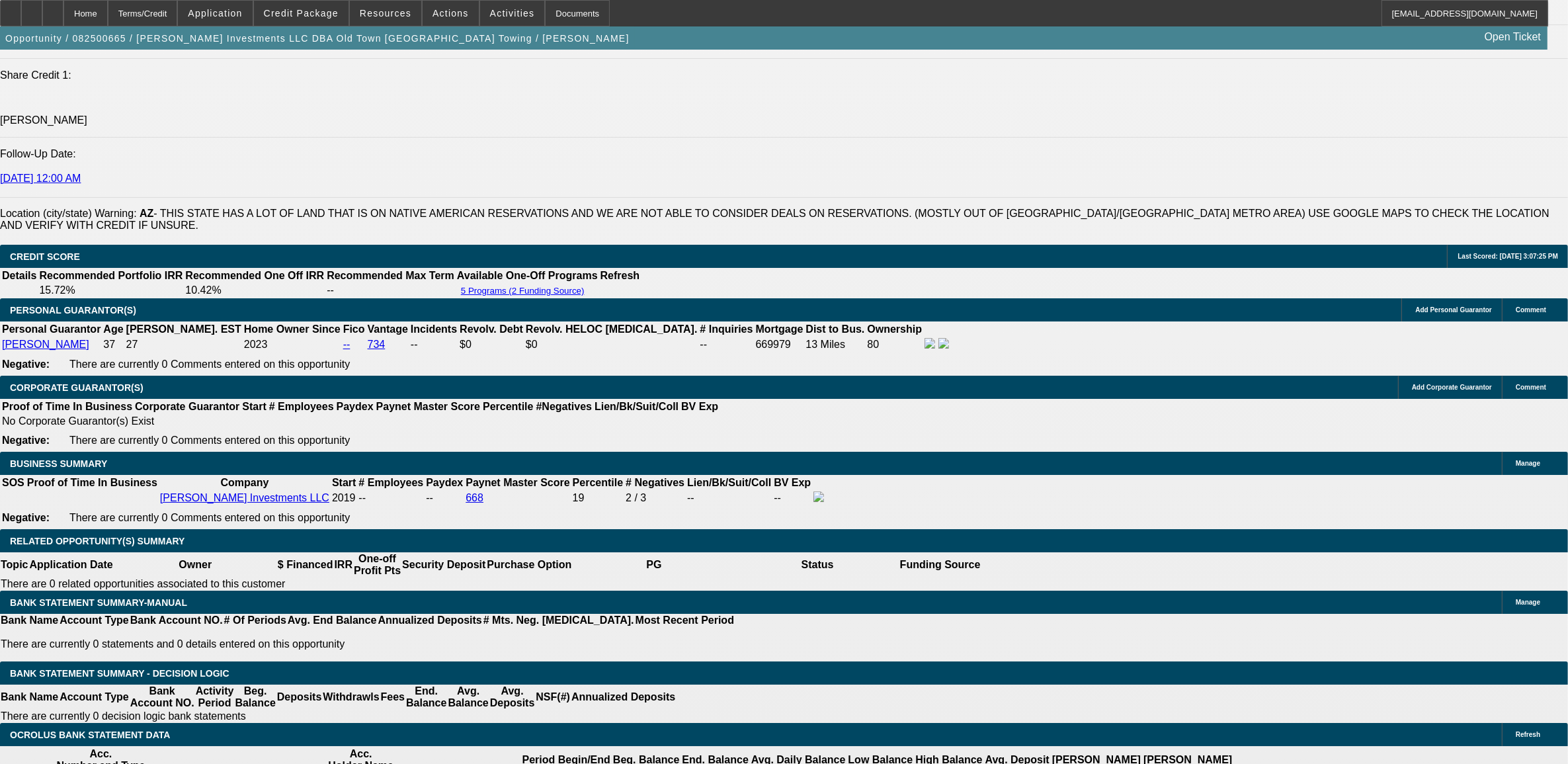
scroll to position [1724, 0]
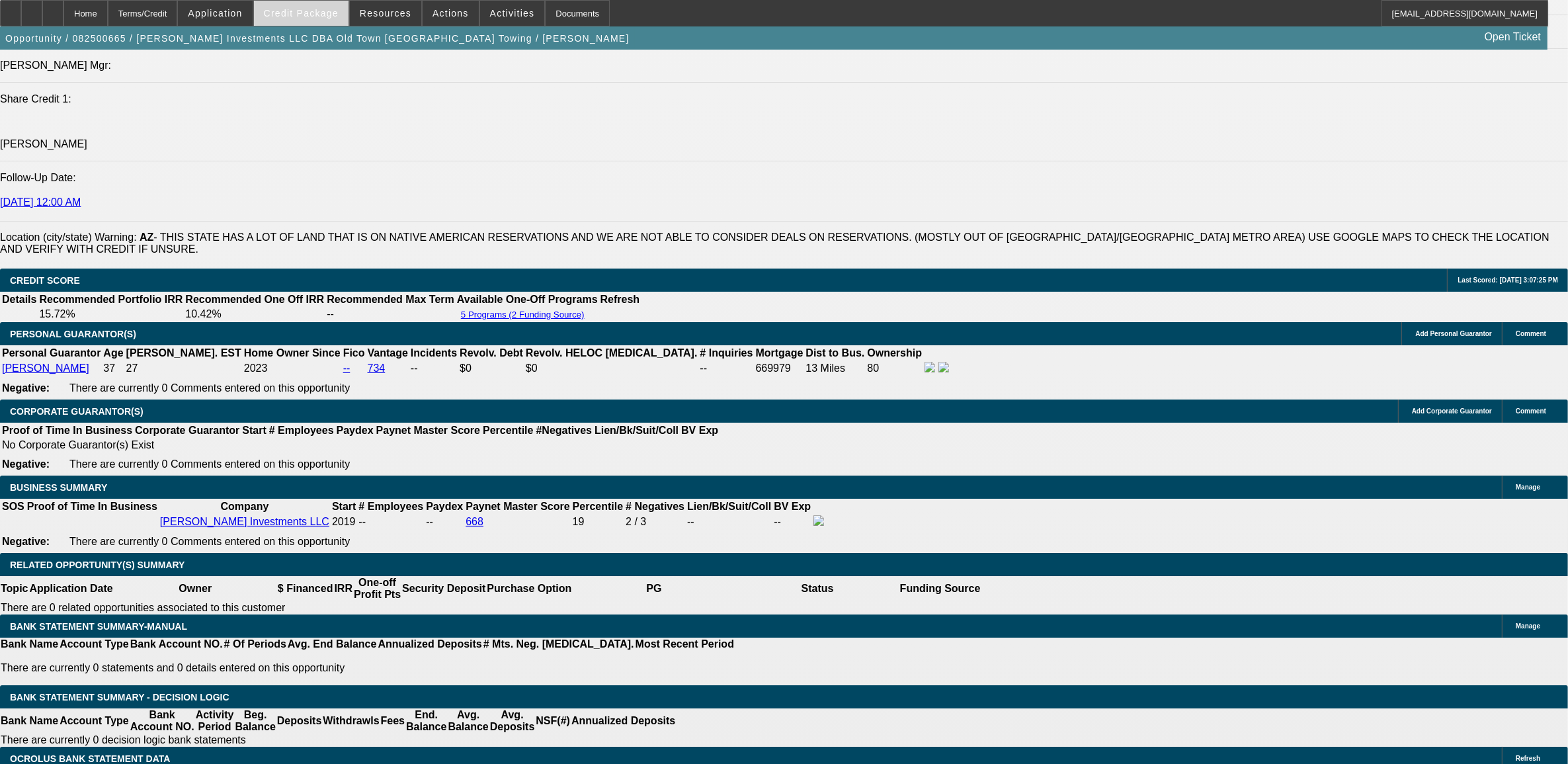
click at [288, 21] on span at bounding box center [301, 13] width 95 height 32
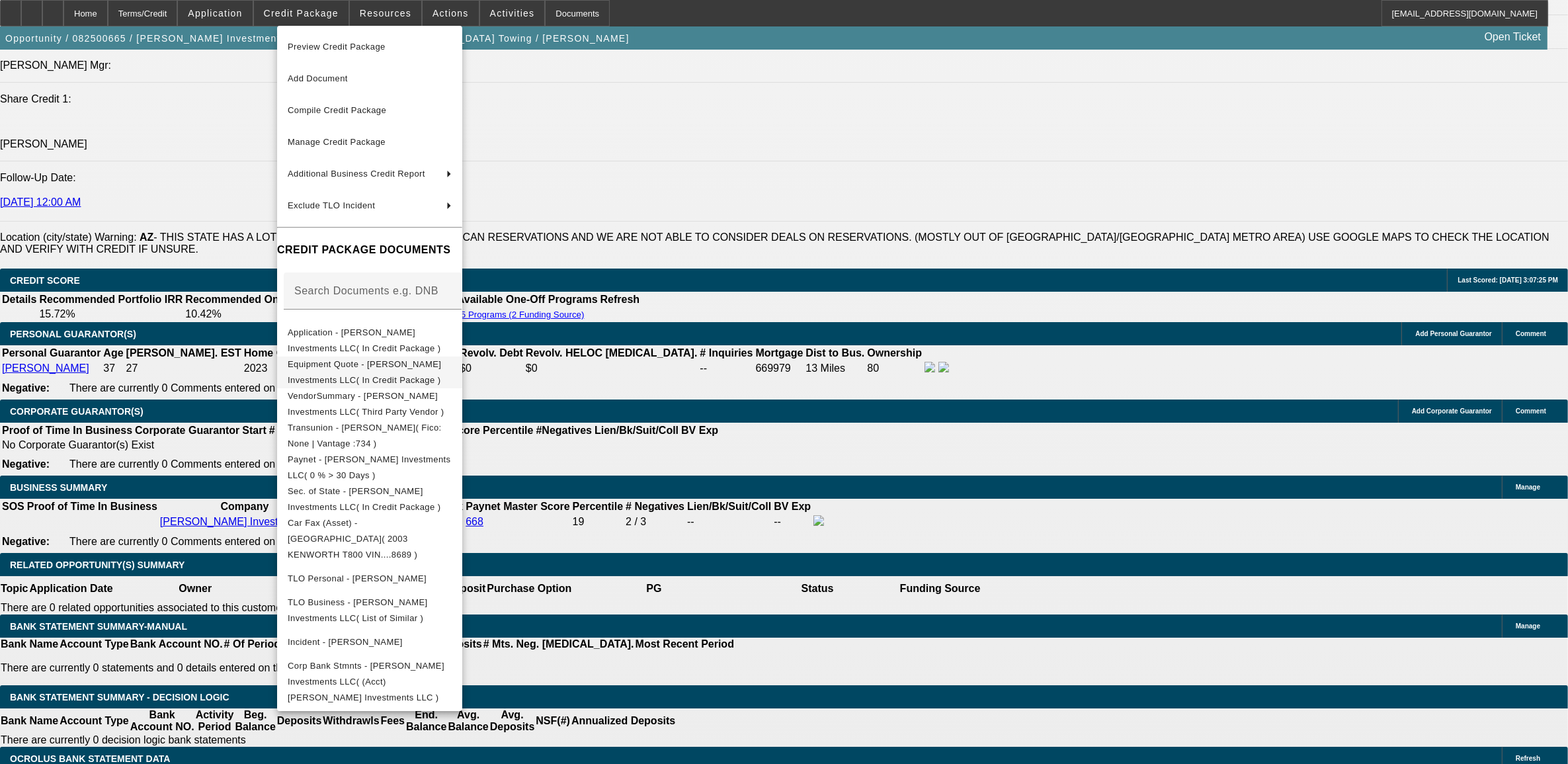
click at [364, 366] on span "Equipment Quote - Harrison Stone Investments LLC( In Credit Package )" at bounding box center [364, 371] width 154 height 26
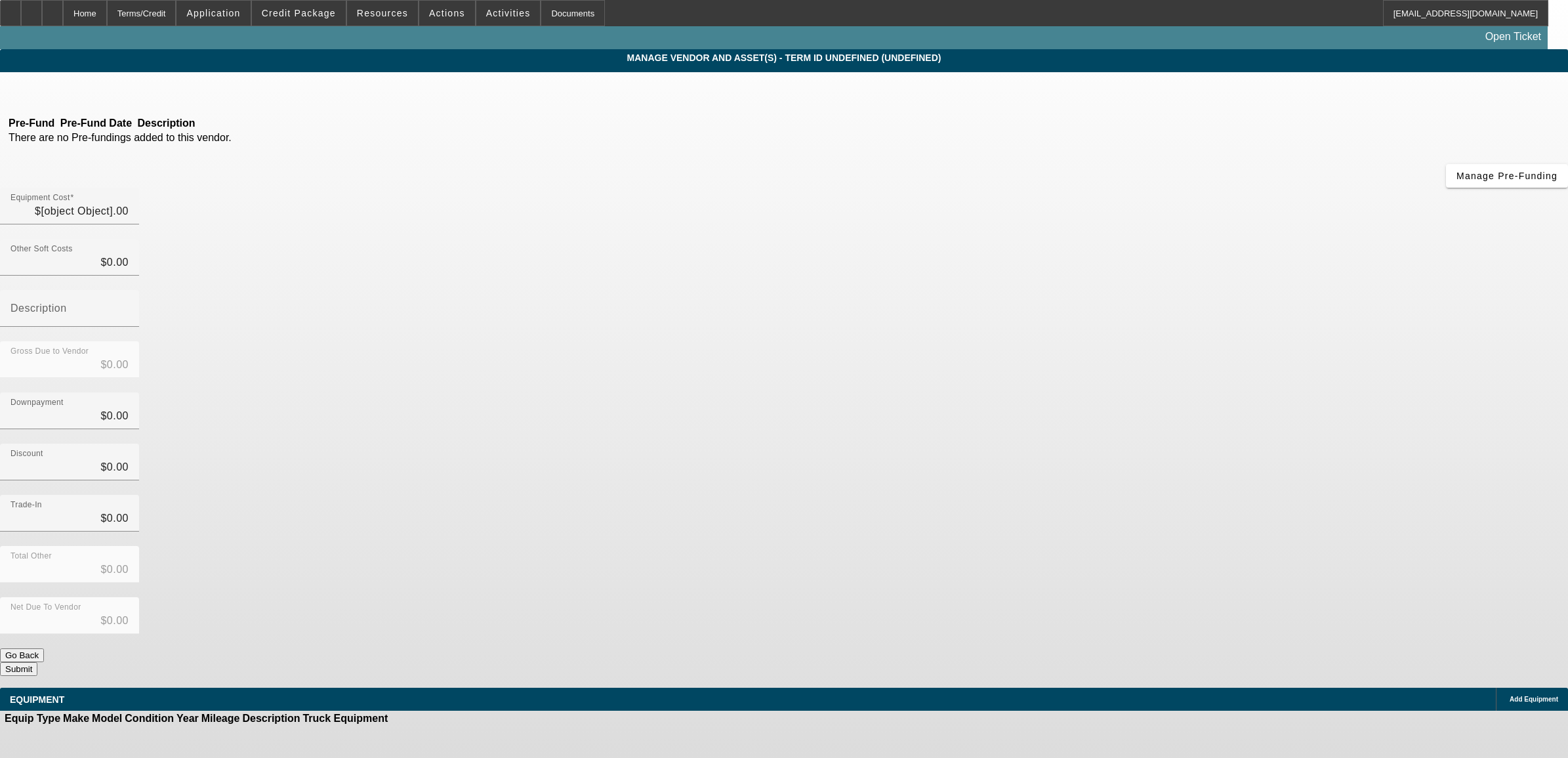
type input "$265,000.00"
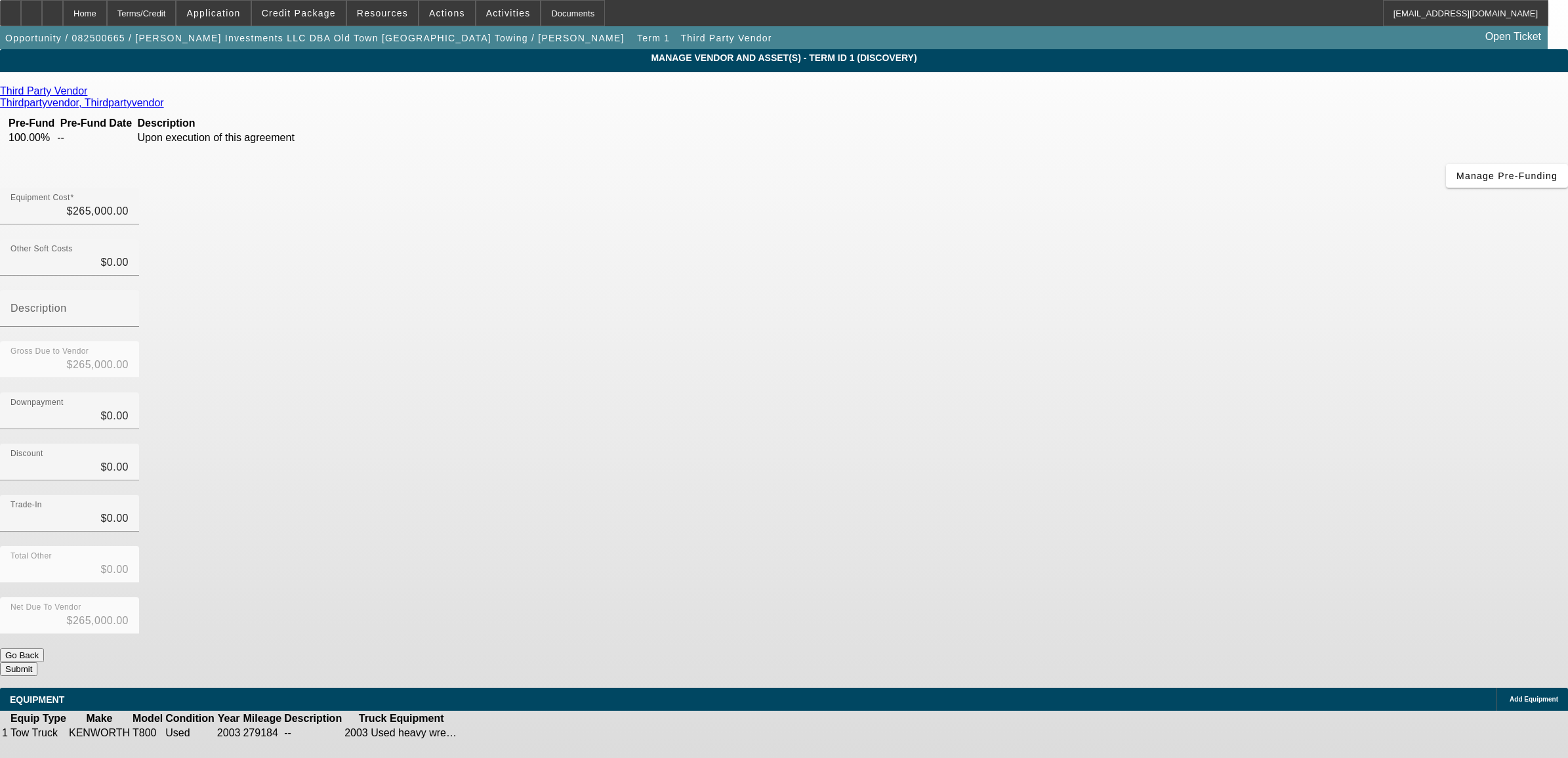
click at [500, 733] on icon at bounding box center [500, 733] width 0 height 0
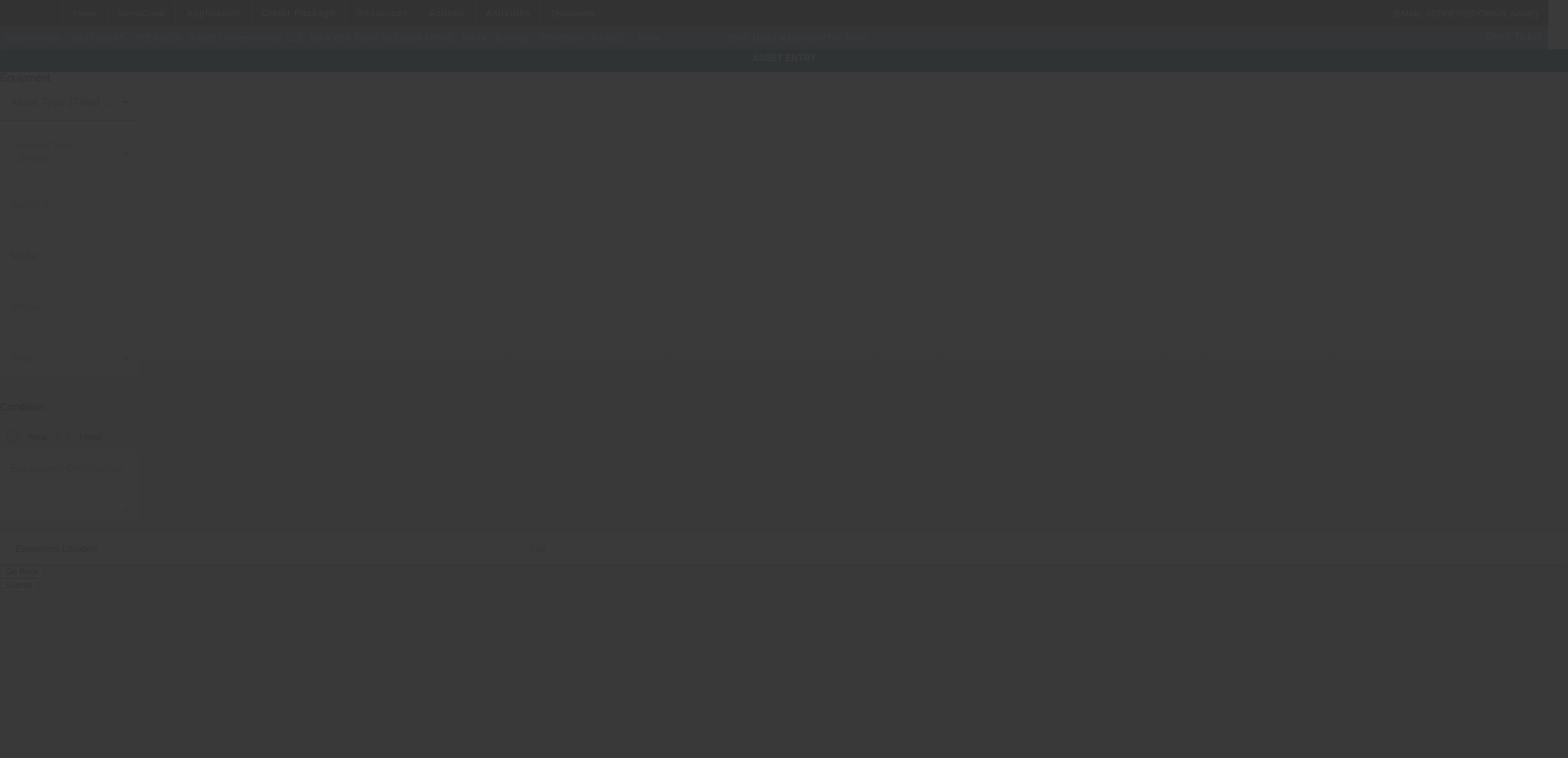
type input "1NKDXBTX13J708689"
type input "Kenworth"
type input "T800"
radio input "true"
type input "2415 S 17th St"
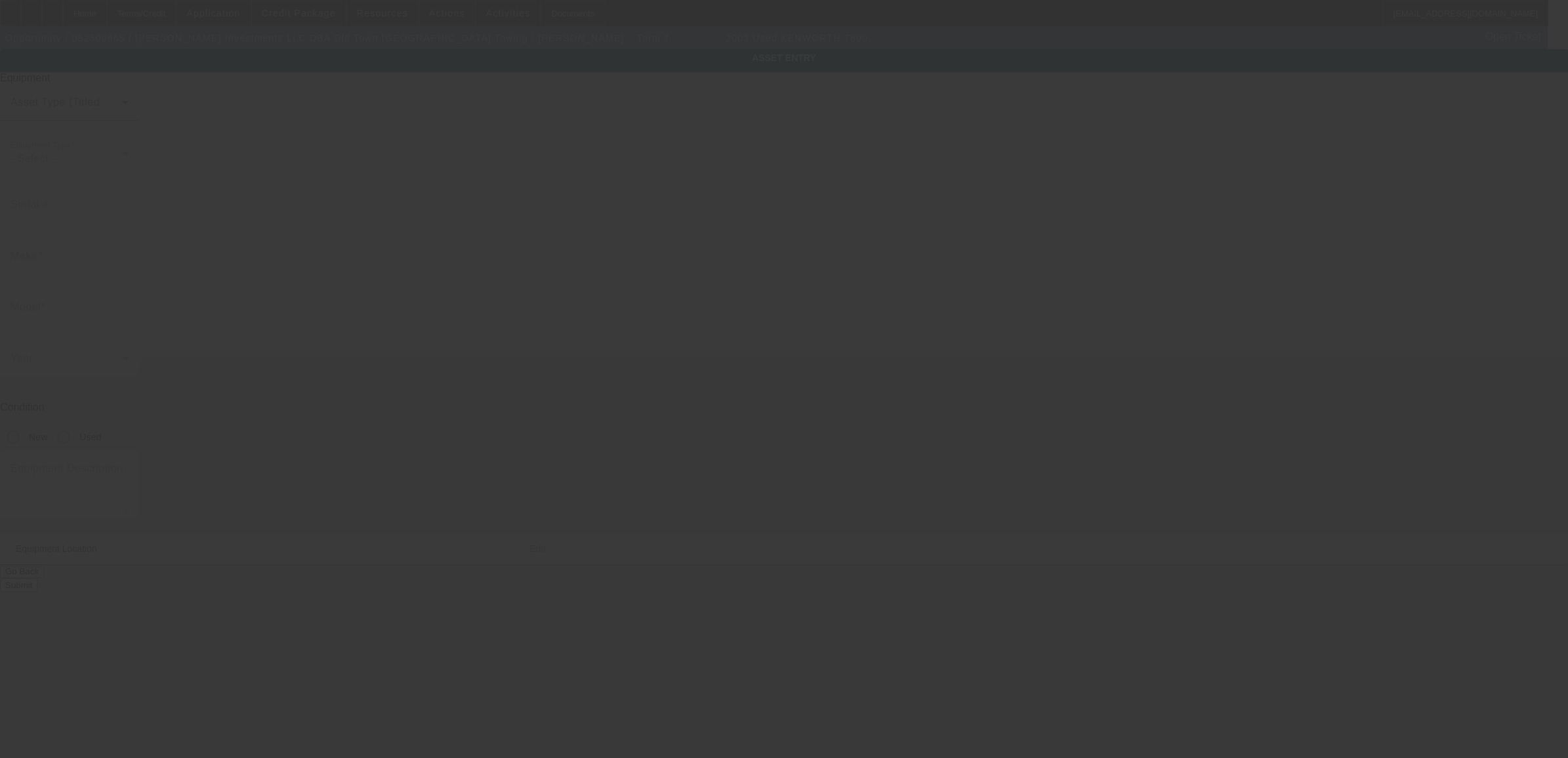
type input "Apt 9"
type input "Phoenix"
type input "85034"
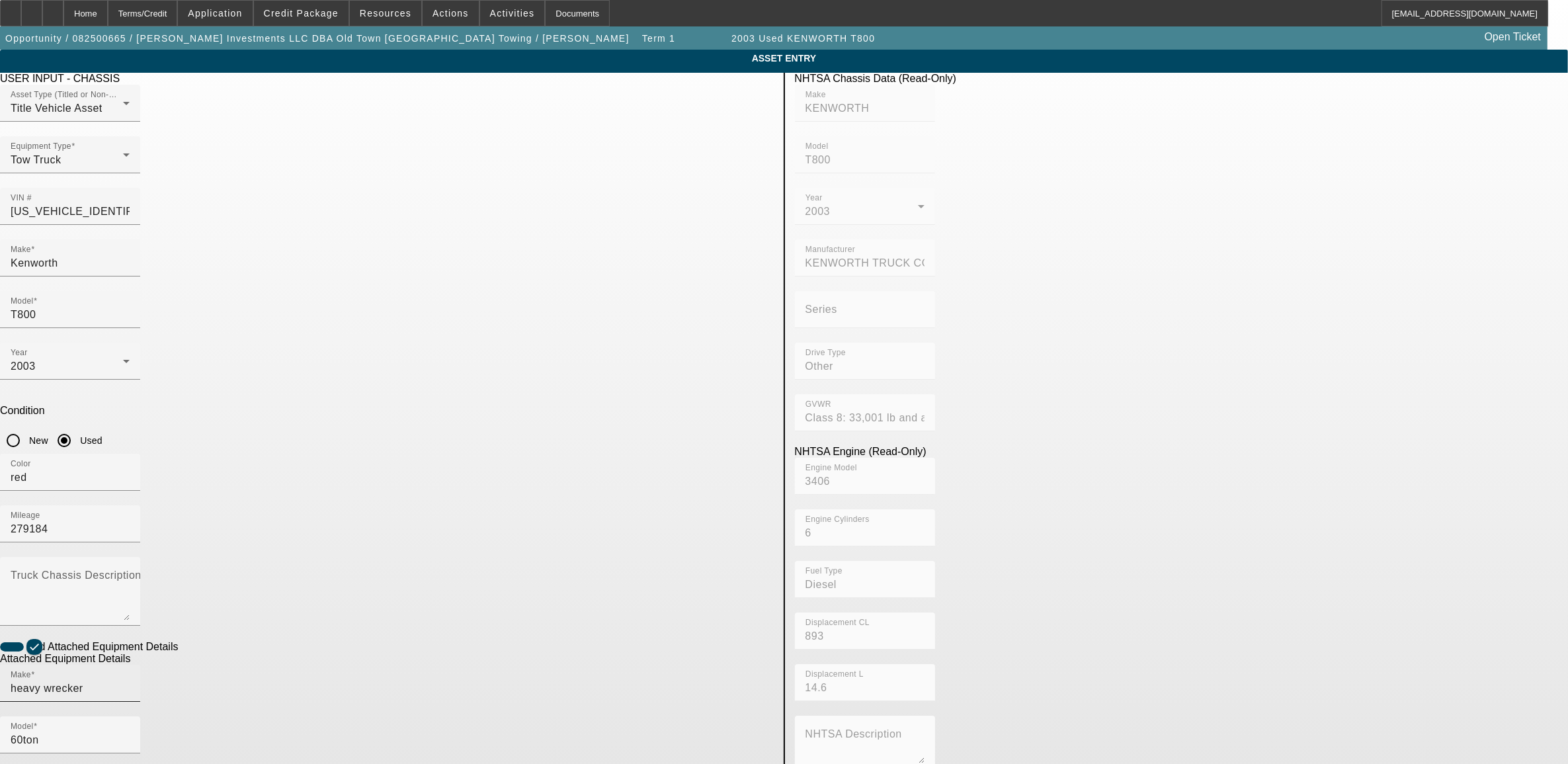
click at [130, 681] on input "heavy wrecker" at bounding box center [70, 689] width 119 height 16
drag, startPoint x: 544, startPoint y: 542, endPoint x: 369, endPoint y: 524, distance: 175.9
click at [369, 524] on app-asset-collateral-manage "ASSET ENTRY Delete asset USER INPUT - CHASSIS Asset Type (Titled or Non-Titled)…" at bounding box center [784, 564] width 1568 height 1029
type input "Jerr-Dan"
click at [130, 732] on input "60ton" at bounding box center [70, 740] width 119 height 16
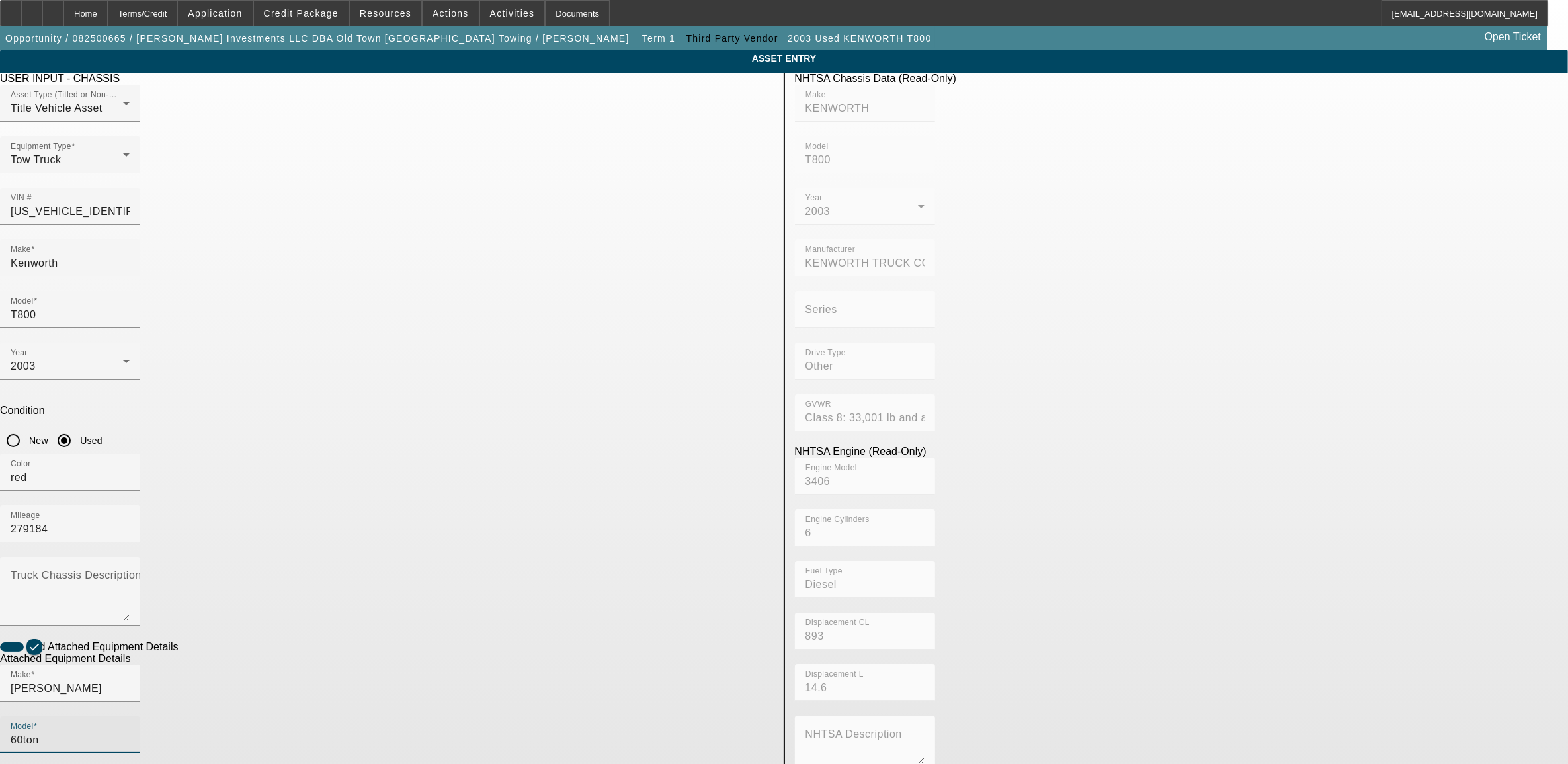
click at [130, 732] on input "60ton" at bounding box center [70, 740] width 119 height 16
type input "h"
type input "1"
click at [665, 574] on span "Create New Make/Model Match" at bounding box center [673, 574] width 124 height 27
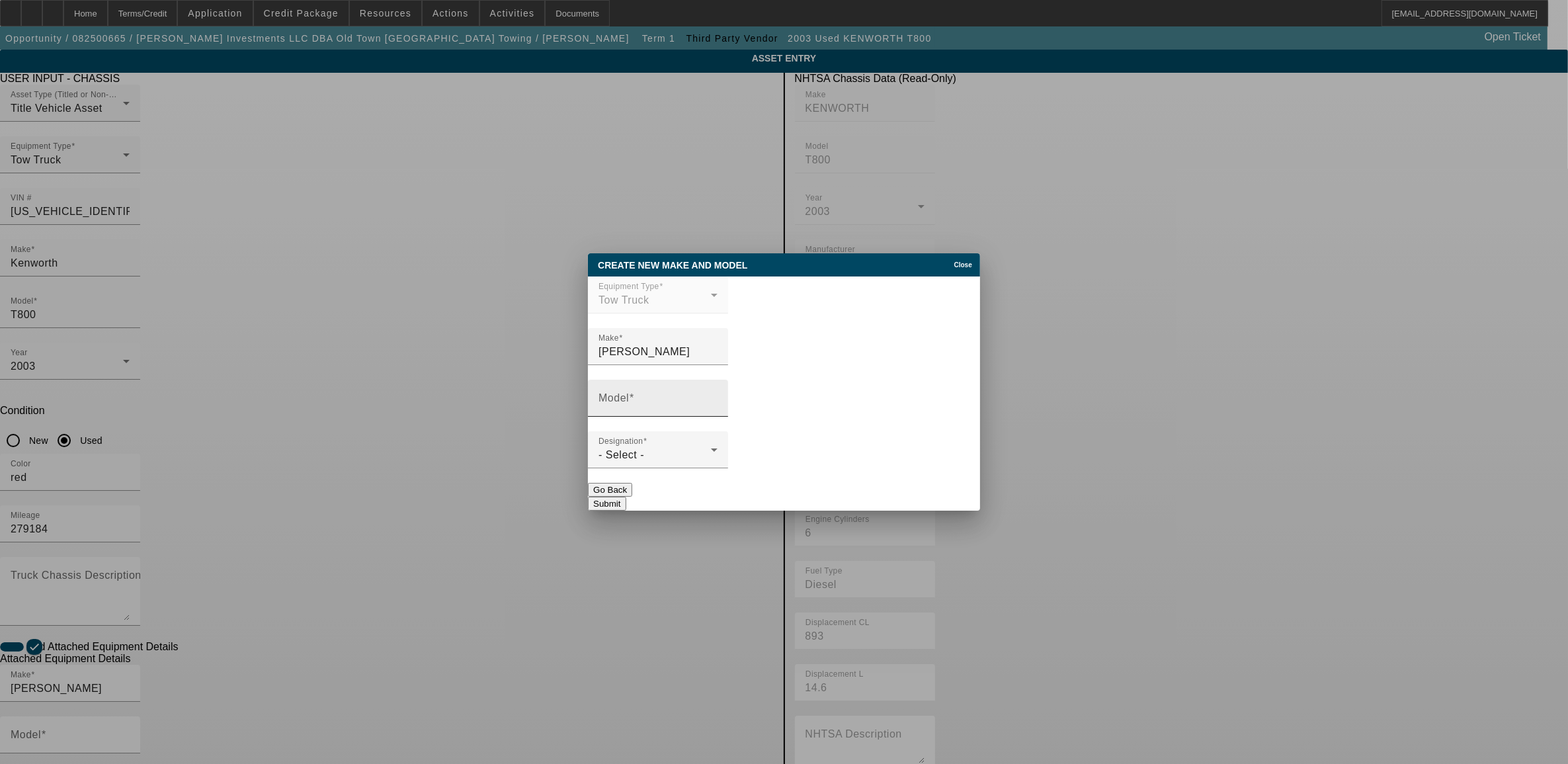
click at [634, 398] on span at bounding box center [632, 397] width 5 height 11
click at [643, 398] on input "Model" at bounding box center [658, 403] width 119 height 16
type input "HDL 1200"
click at [626, 498] on button "Submit" at bounding box center [607, 503] width 38 height 14
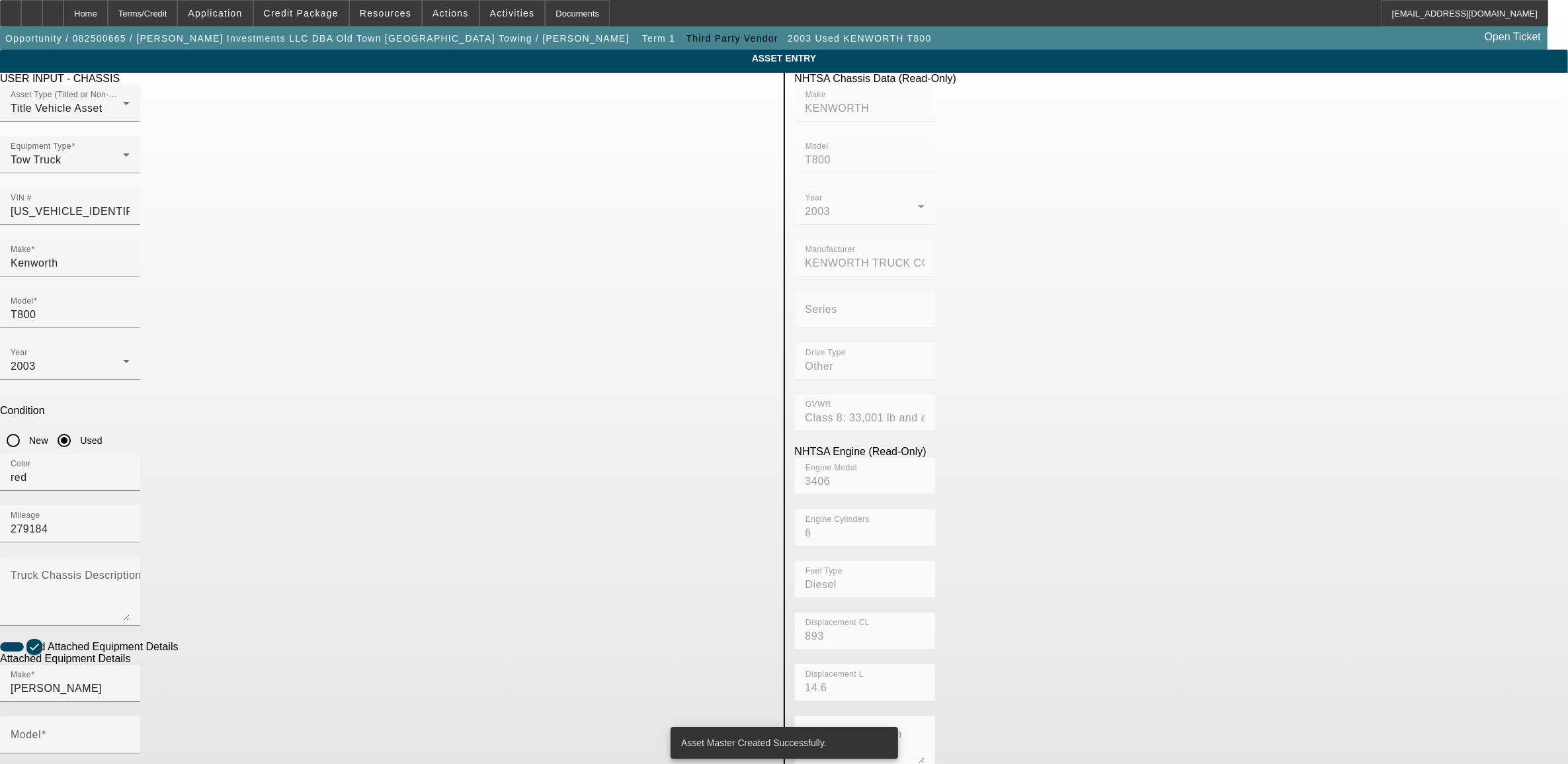
type input "HDL 1200"
click at [913, 715] on mat-form-field "NHTSA Description" at bounding box center [865, 749] width 140 height 67
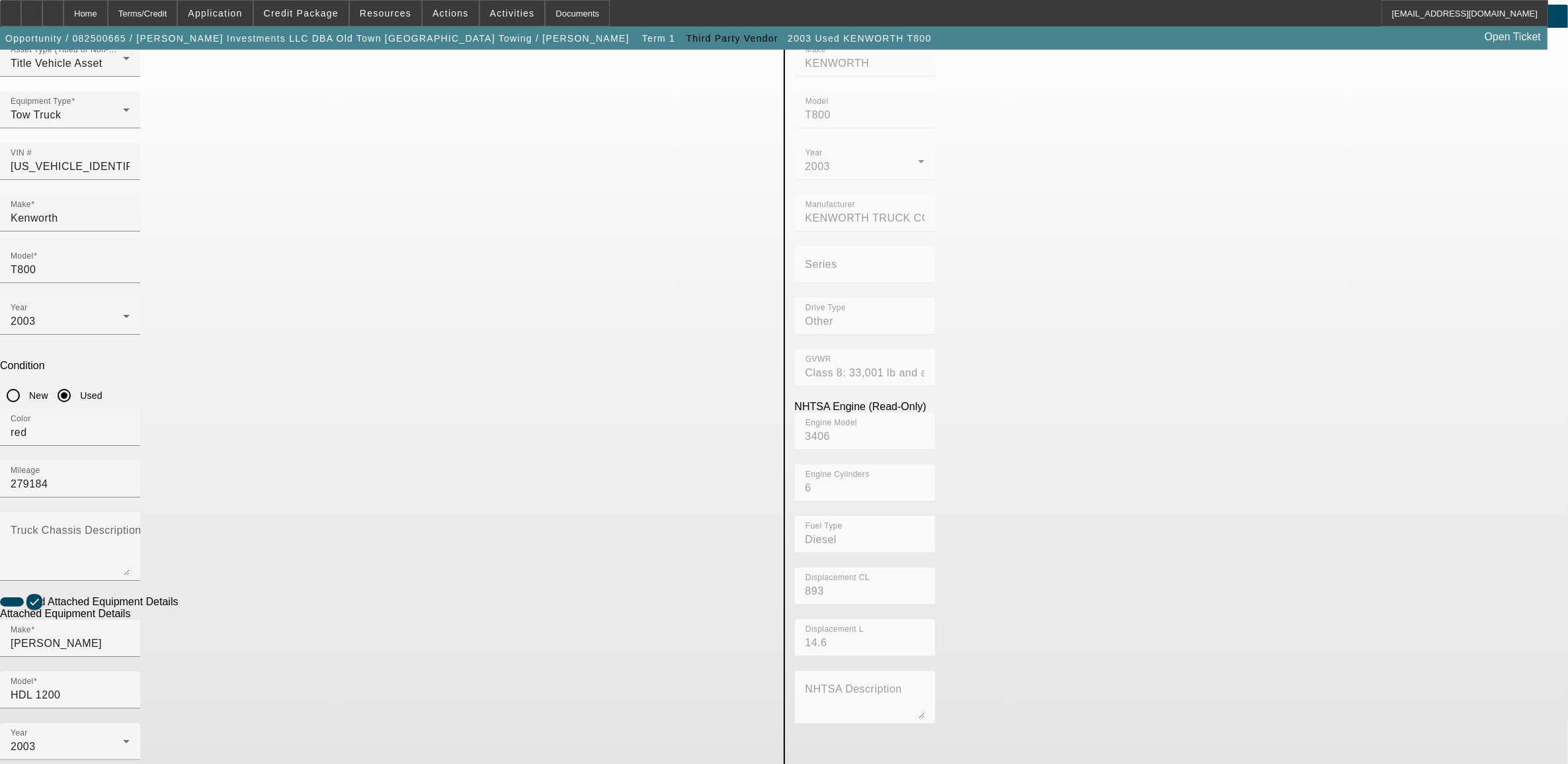
scroll to position [91, 0]
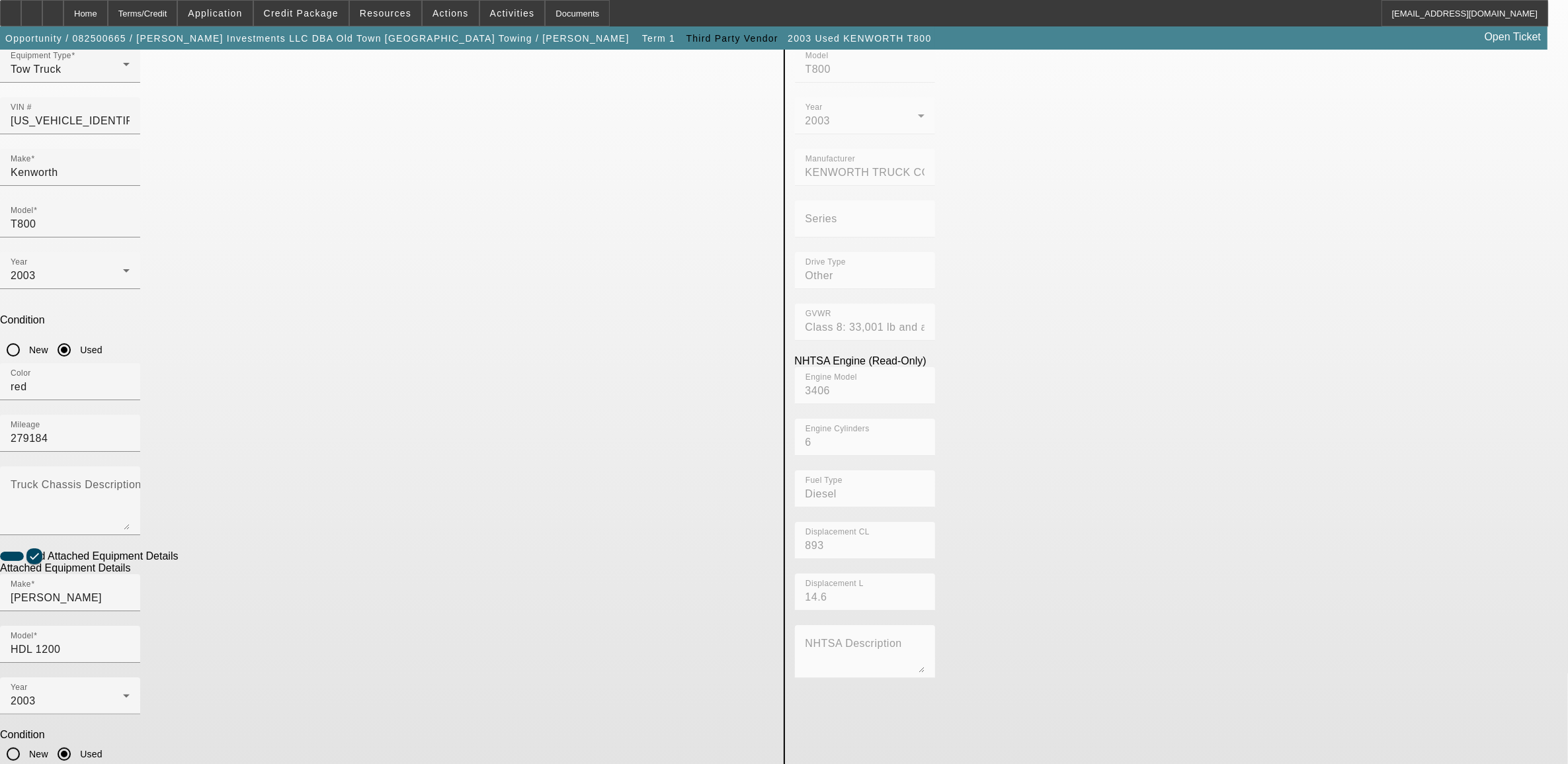
type textarea "60 ton"
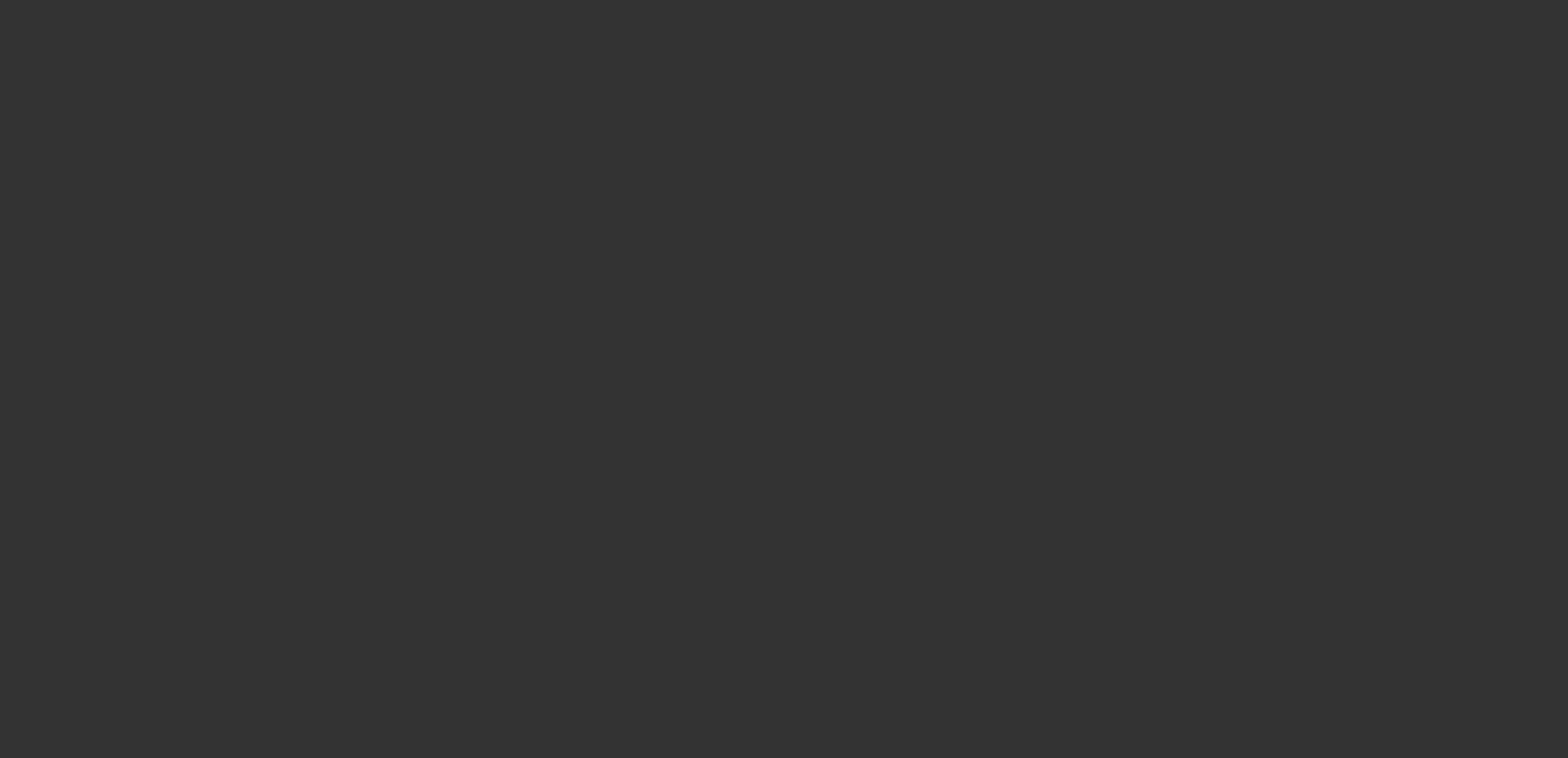
type input "$265,000.00"
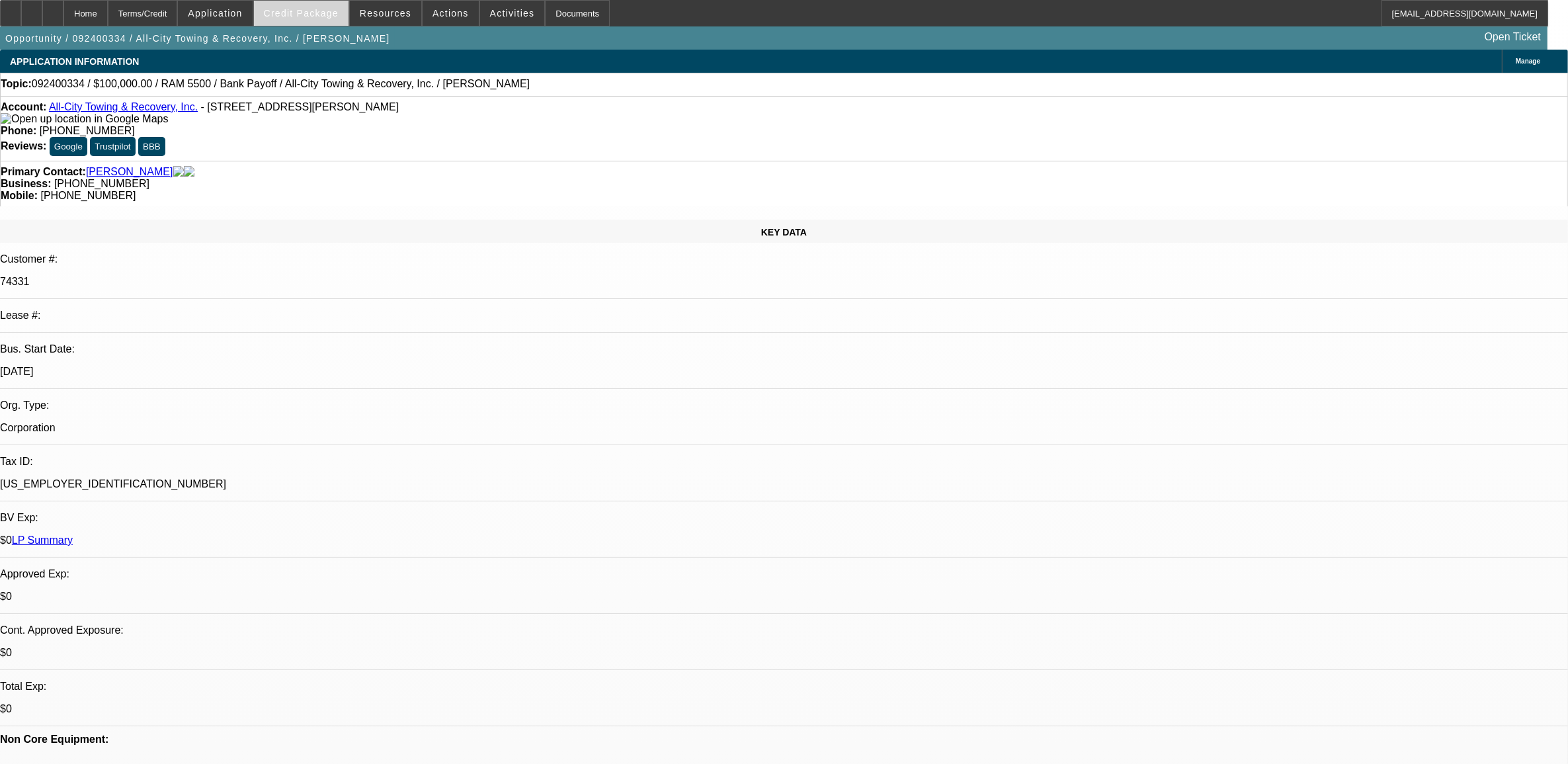
select select "0"
select select "2"
select select "0"
select select "6"
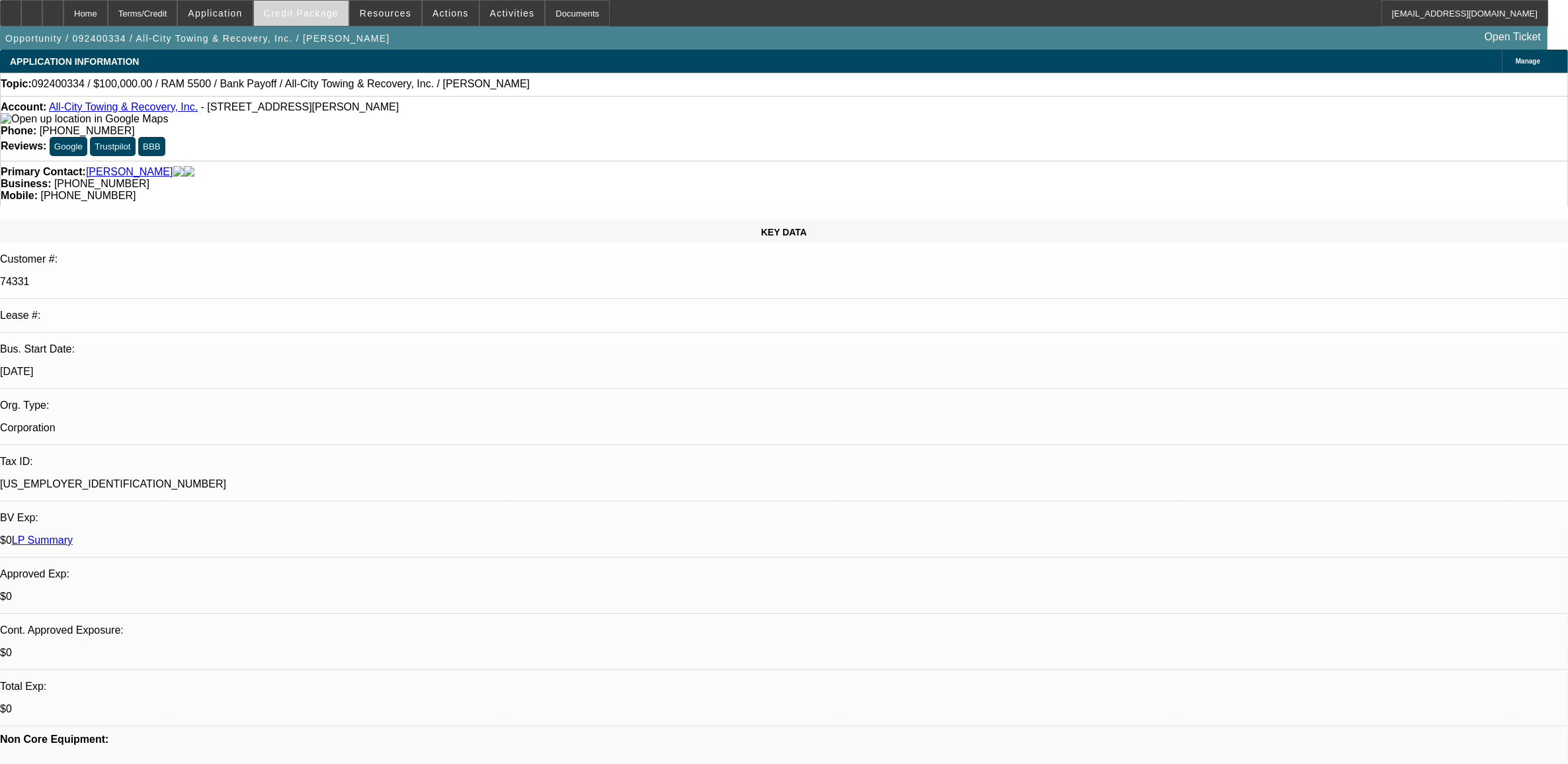
select select "0"
select select "2"
select select "0"
select select "6"
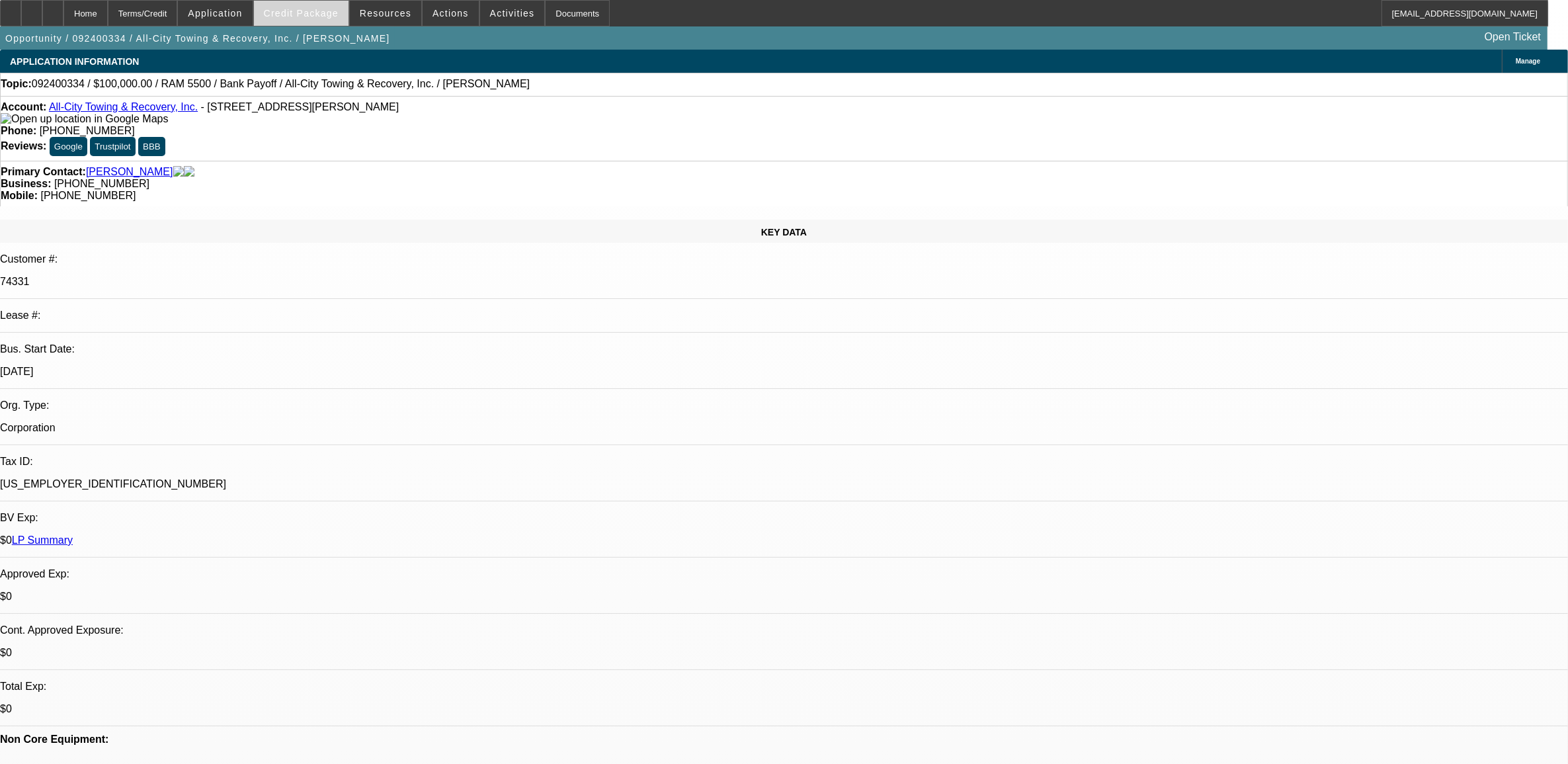
select select "0"
select select "2"
select select "0"
select select "6"
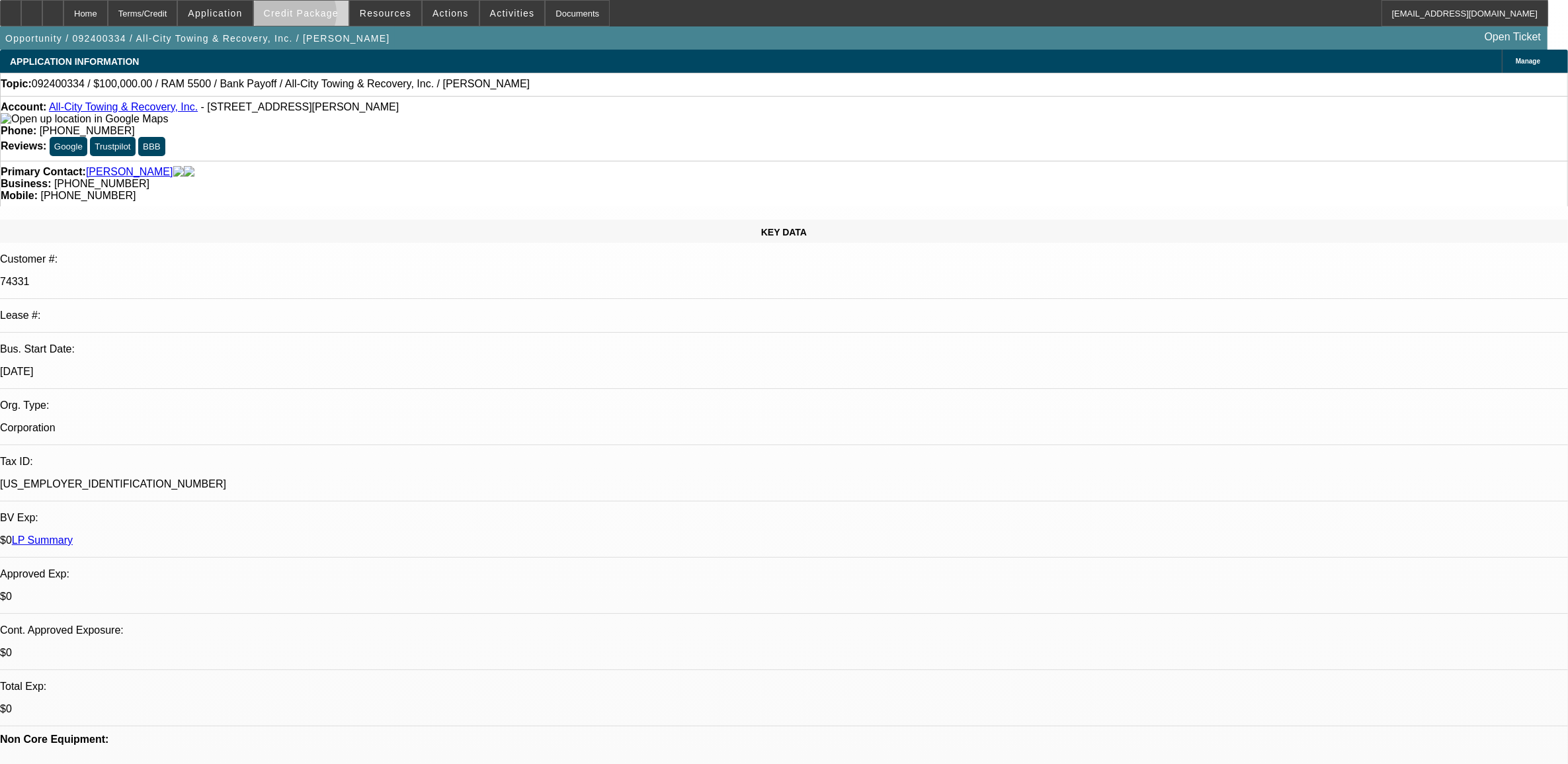
click at [317, 17] on span "Credit Package" at bounding box center [301, 13] width 75 height 11
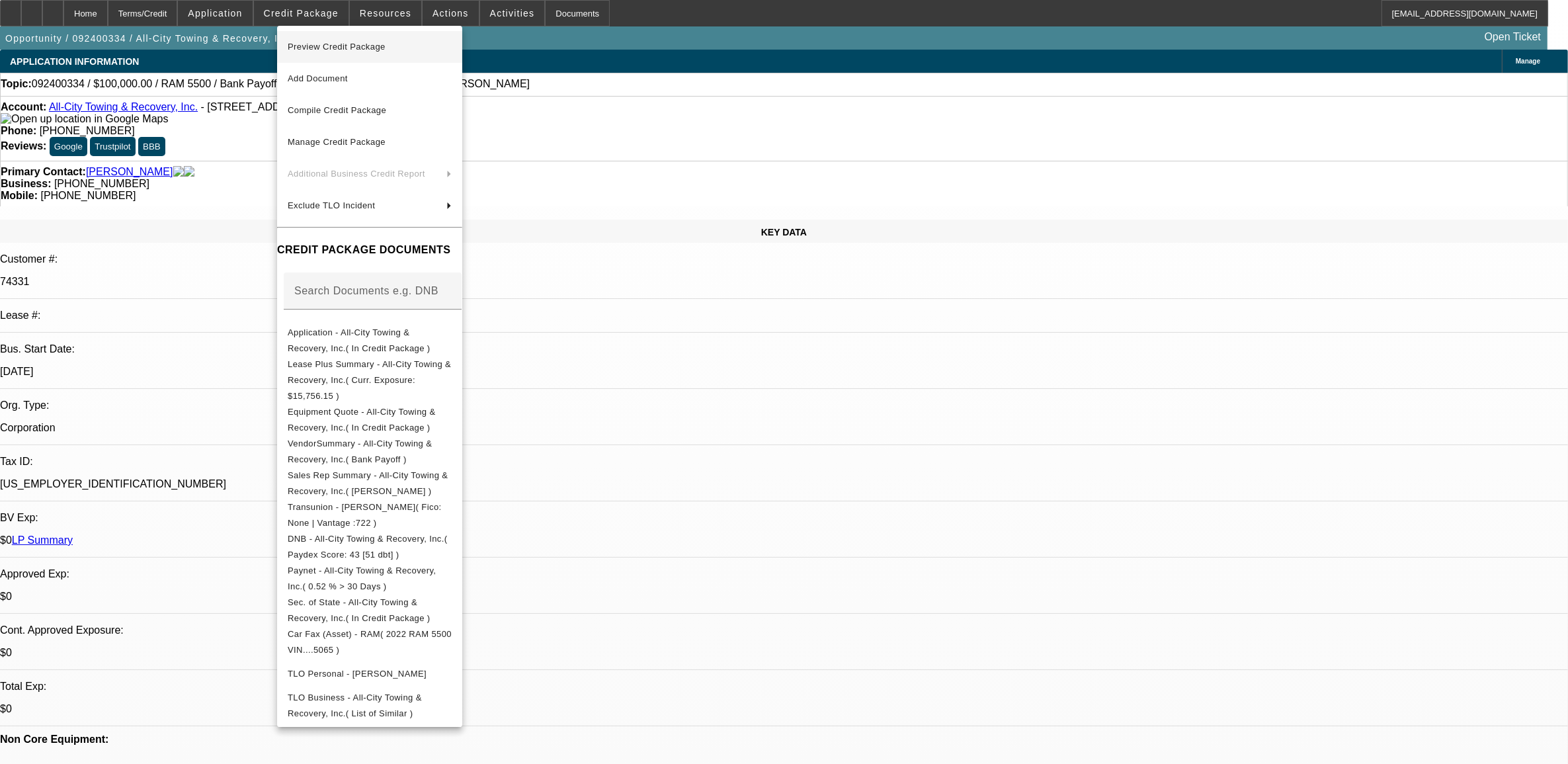
click at [337, 45] on span "Preview Credit Package" at bounding box center [336, 47] width 98 height 10
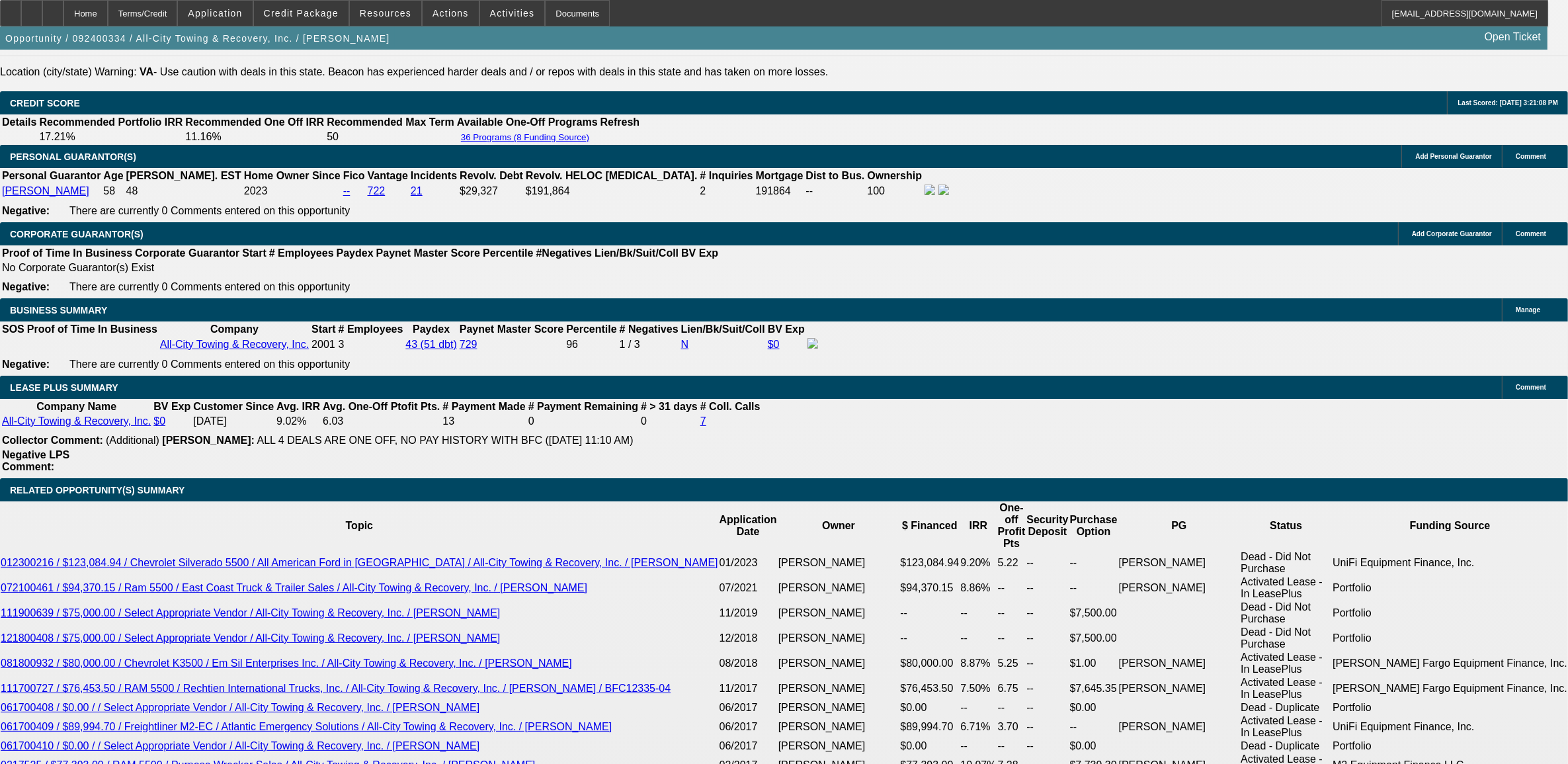
scroll to position [1901, 0]
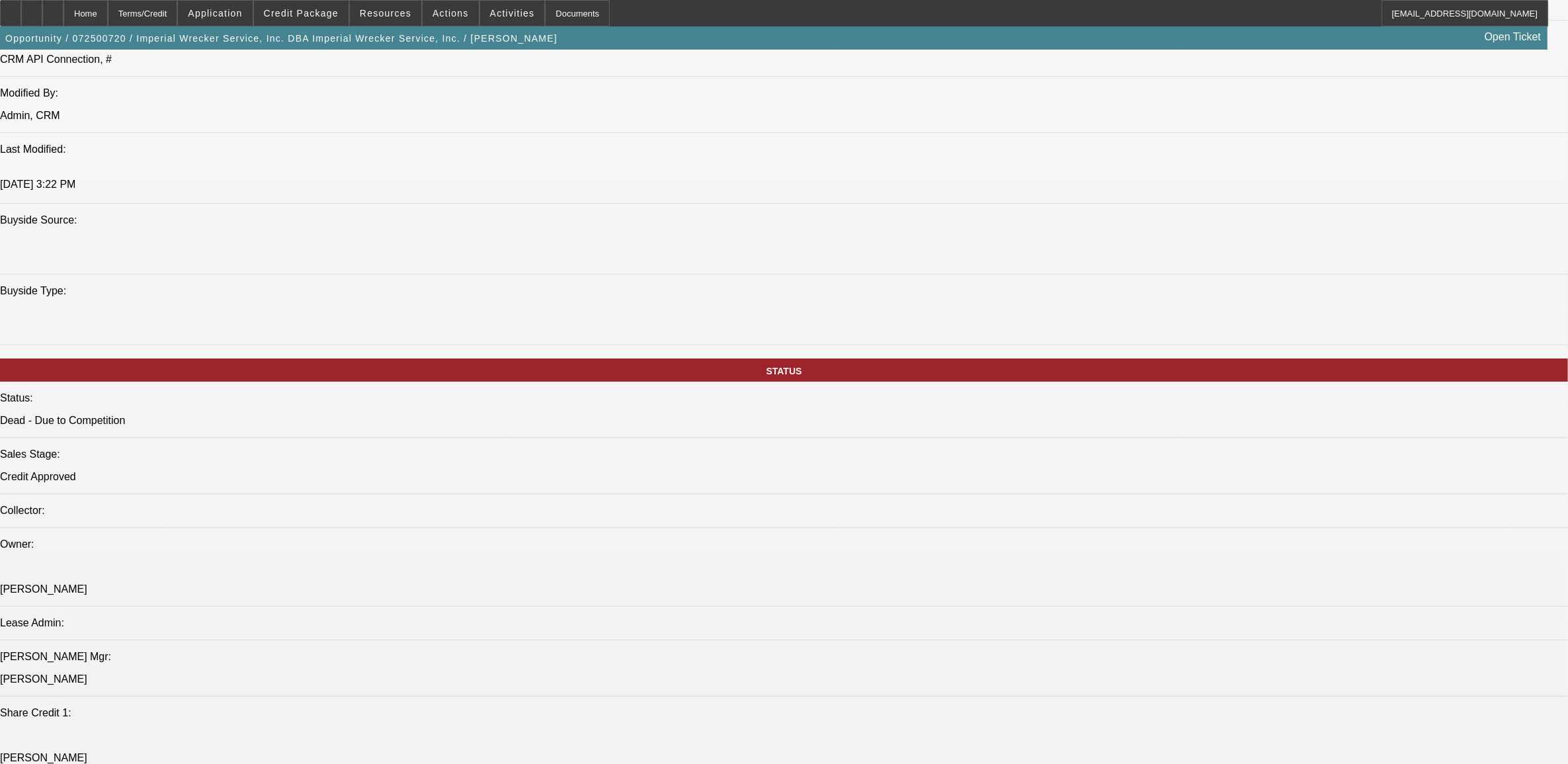
select select "0"
select select "3"
select select "0"
select select "6"
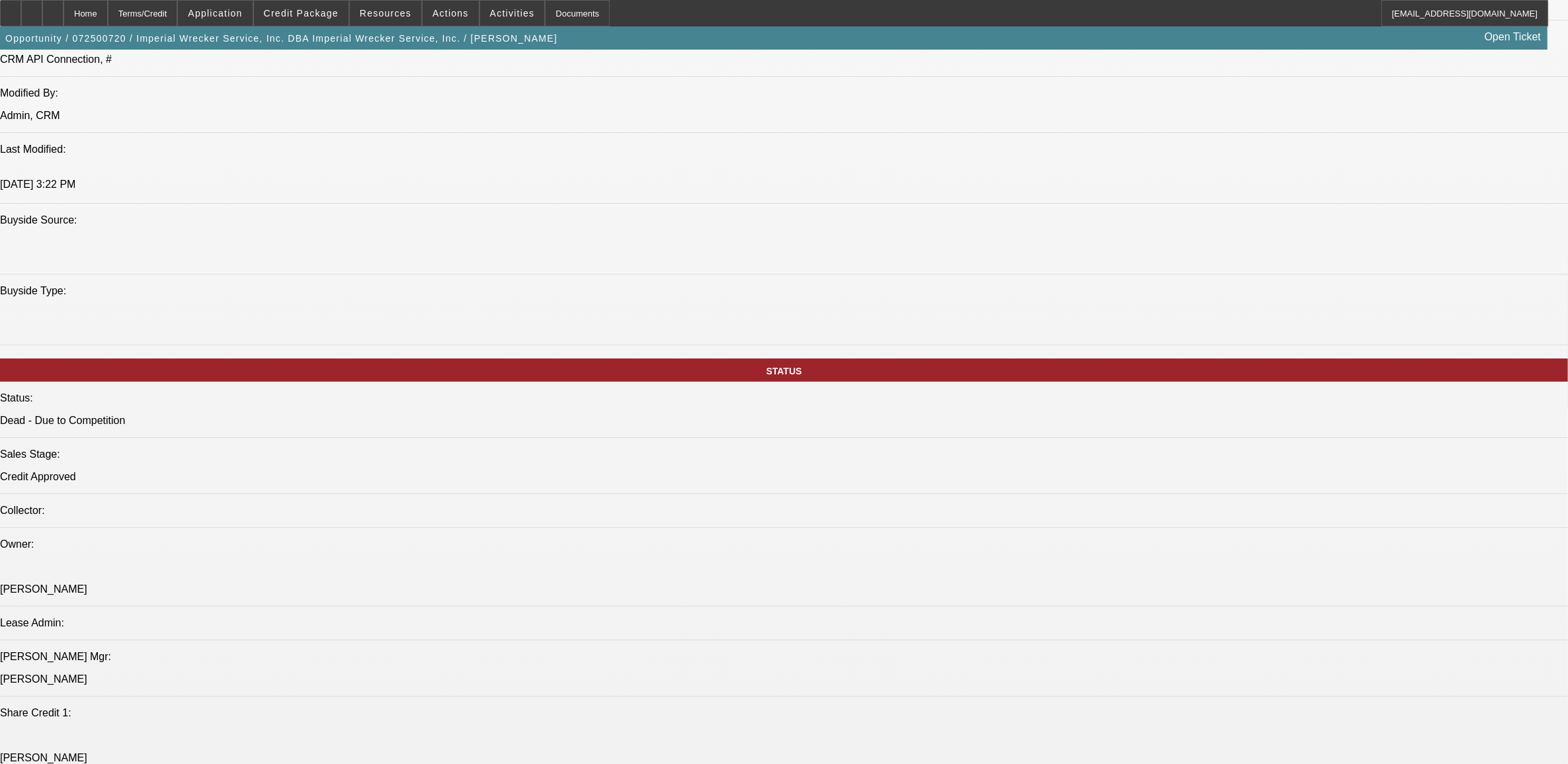
select select "0"
select select "2"
select select "0"
select select "6"
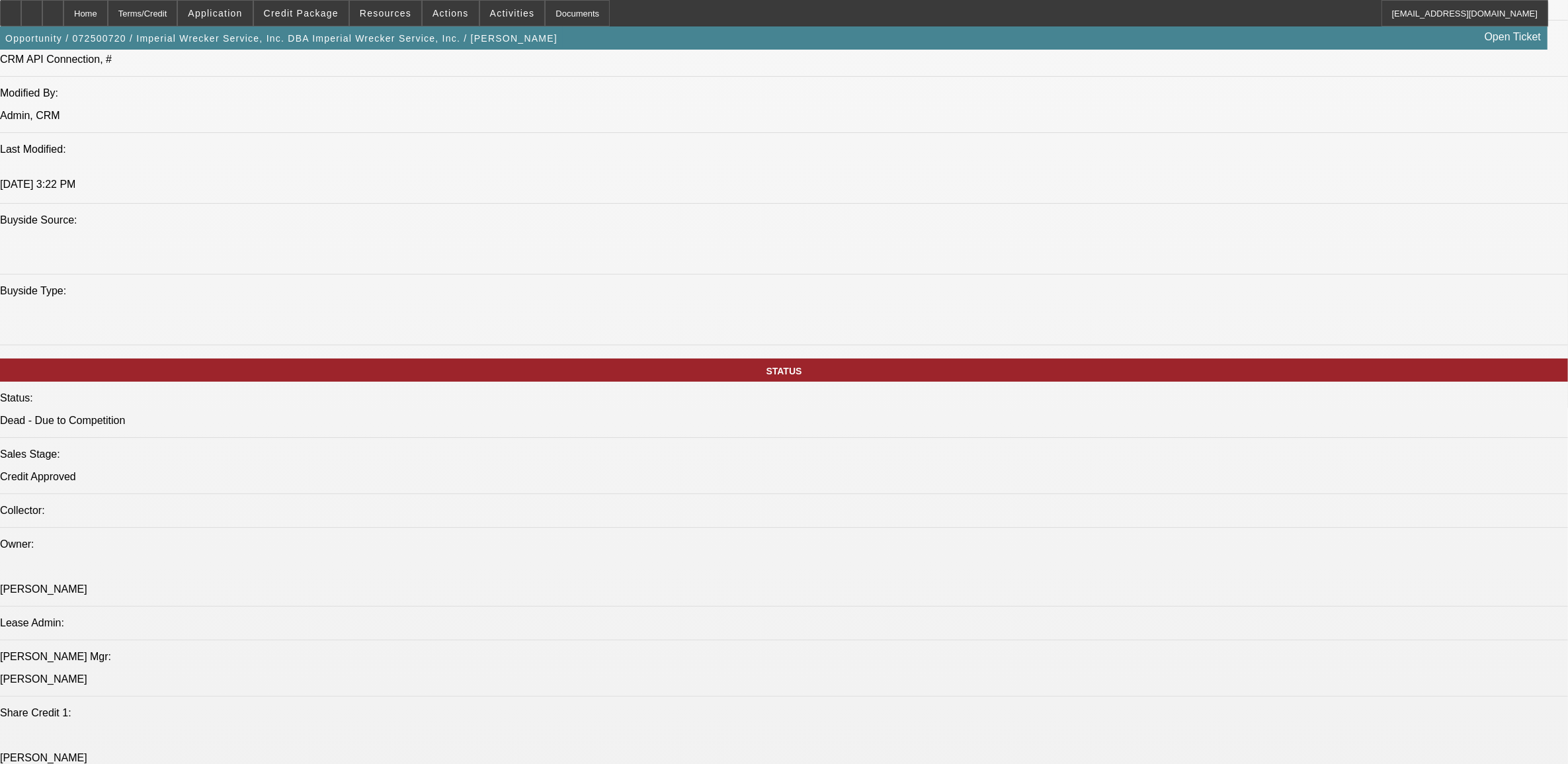
select select "0"
select select "2"
select select "0"
select select "6"
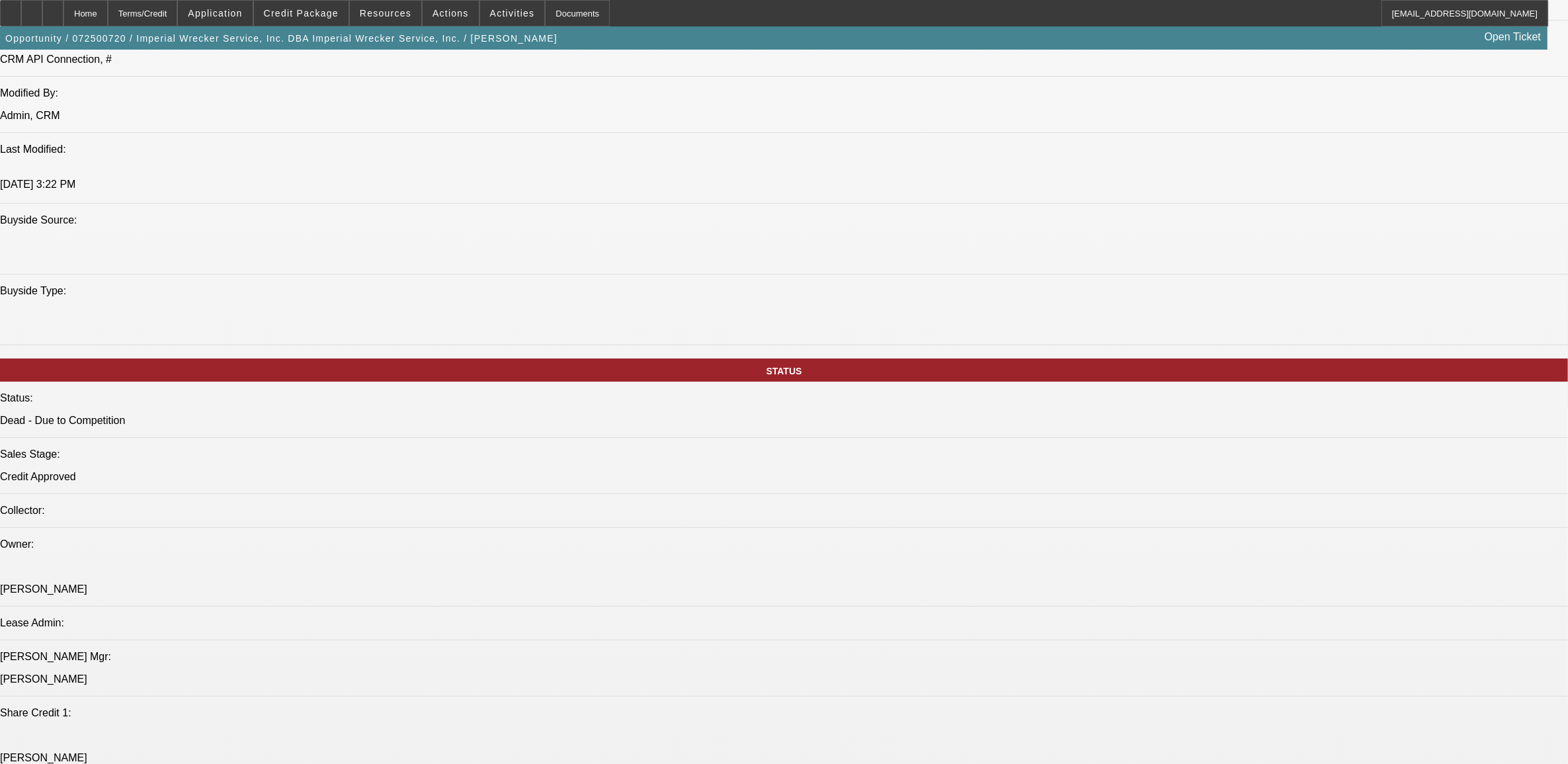
select select "0"
select select "2"
select select "0"
select select "6"
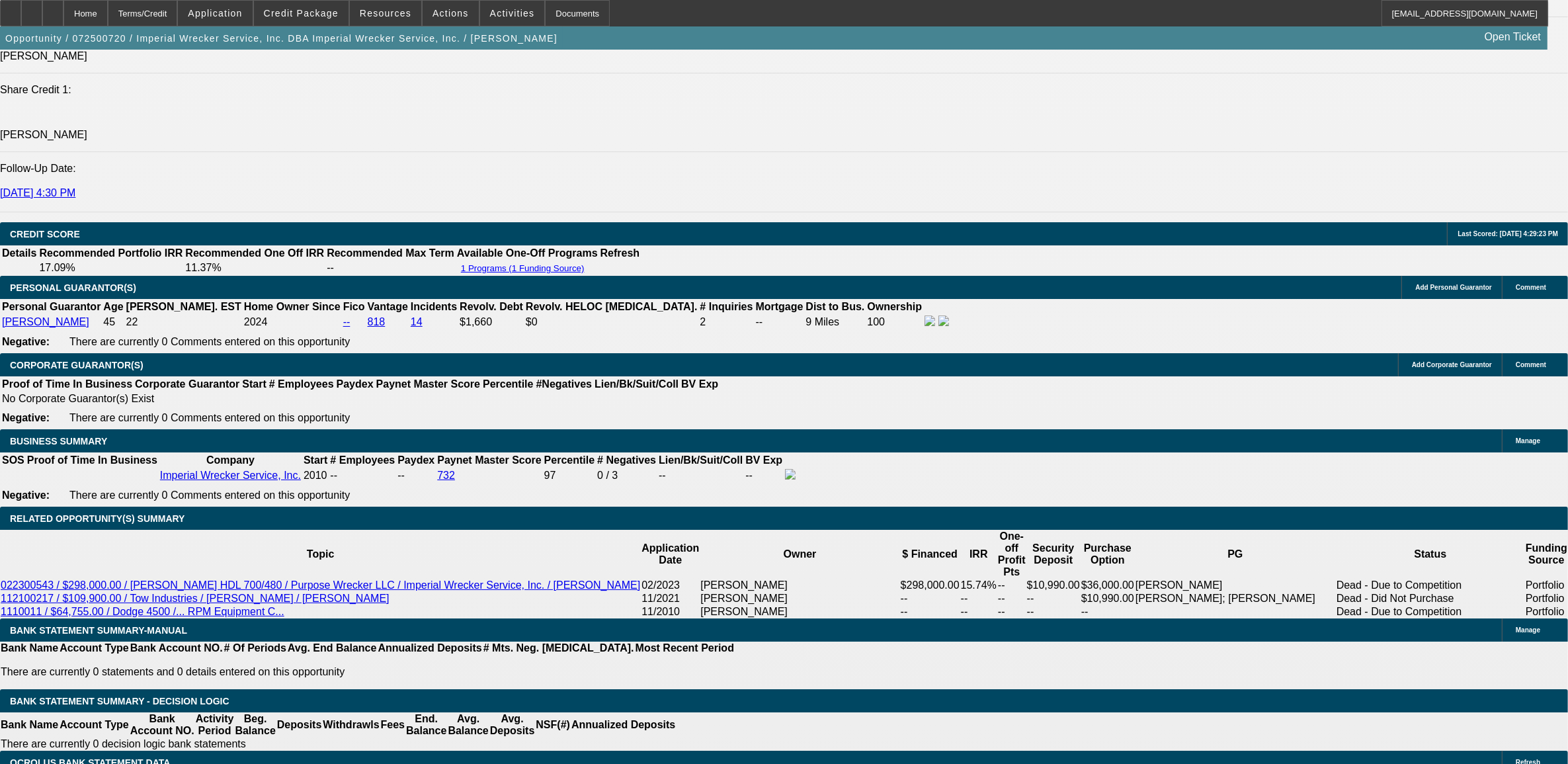
scroll to position [1660, 0]
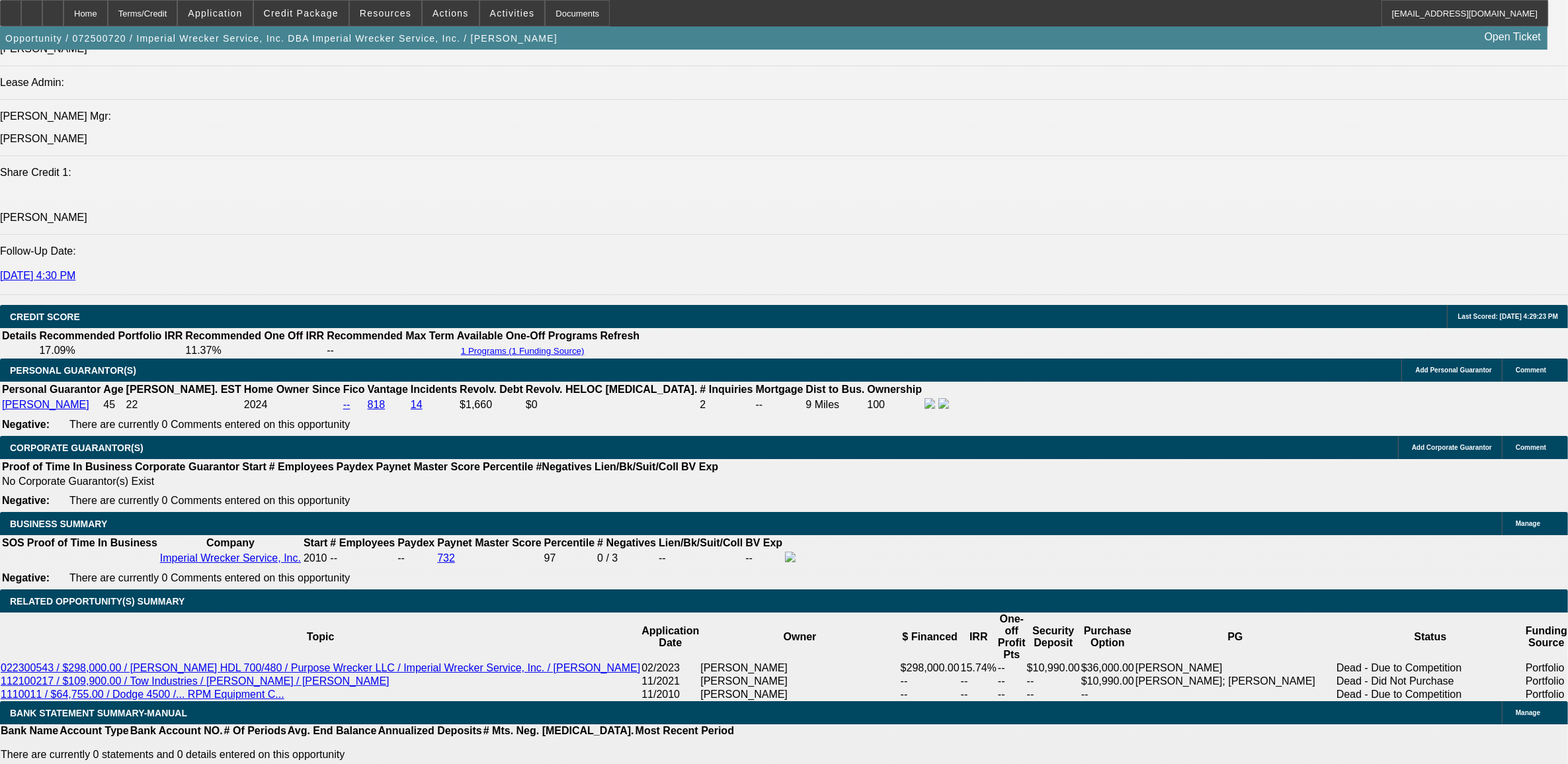
select select "0"
select select "6"
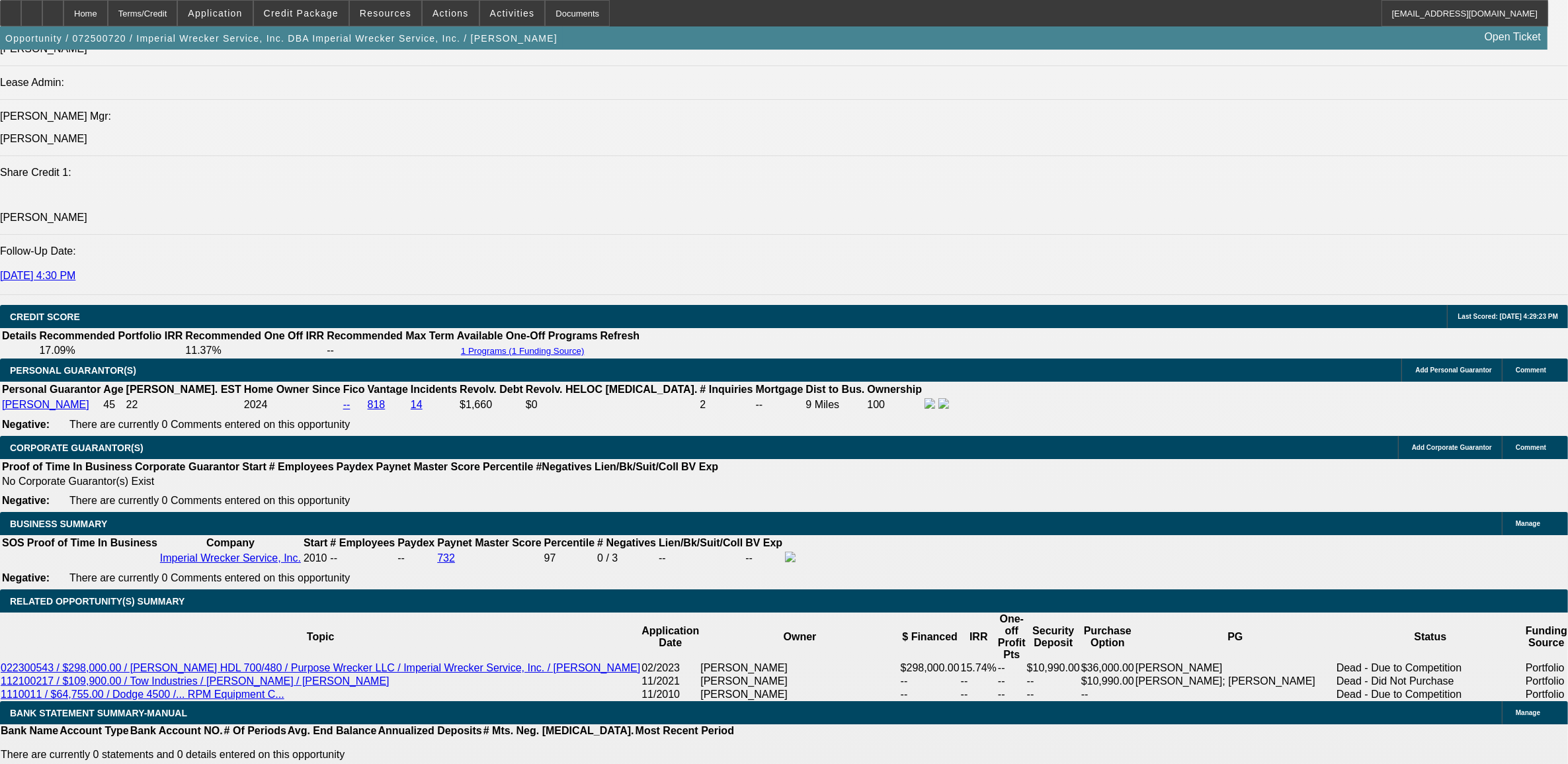
select select "0"
select select "2"
select select "0"
select select "6"
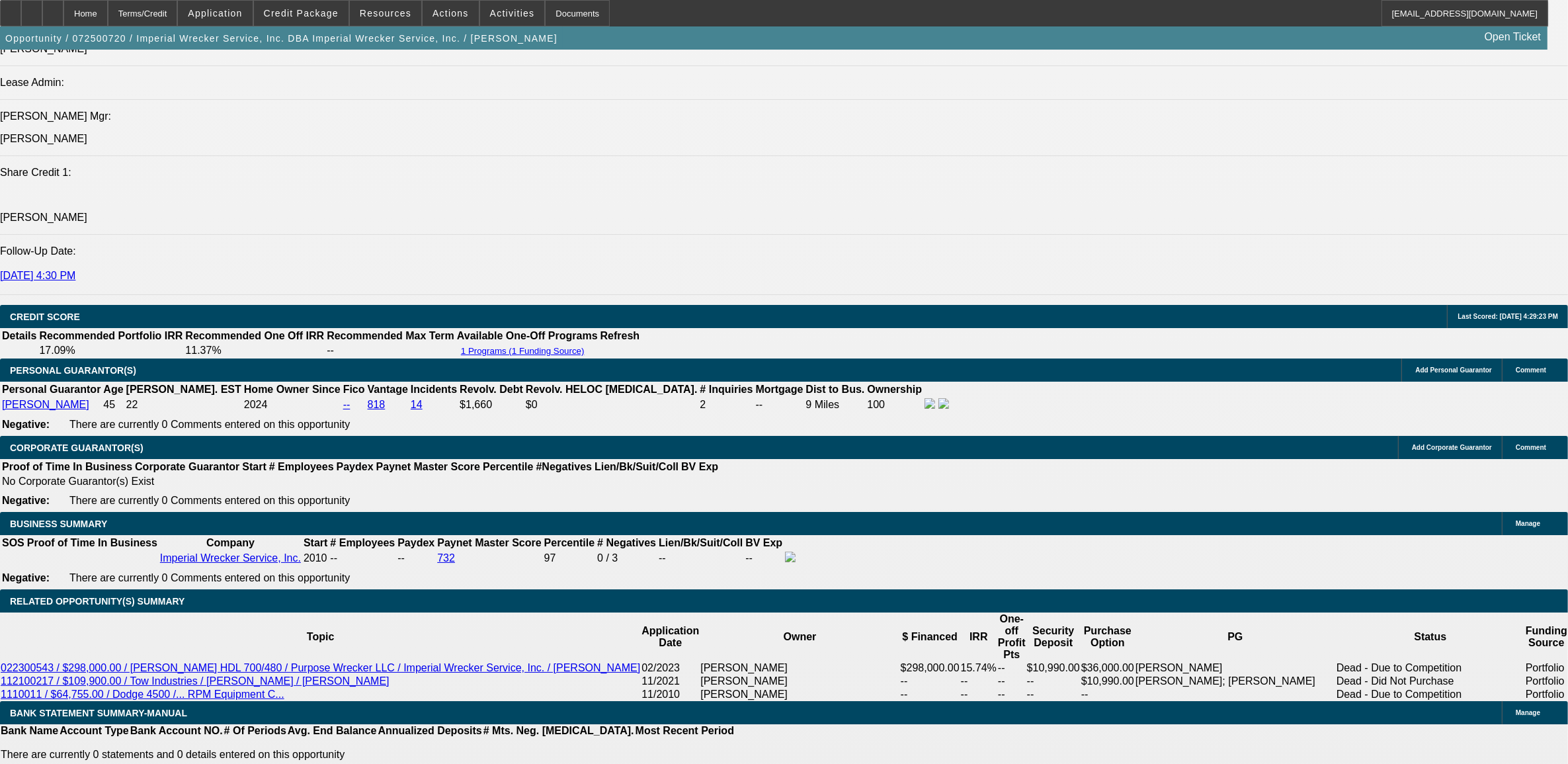
select select "0"
select select "2"
select select "0"
select select "6"
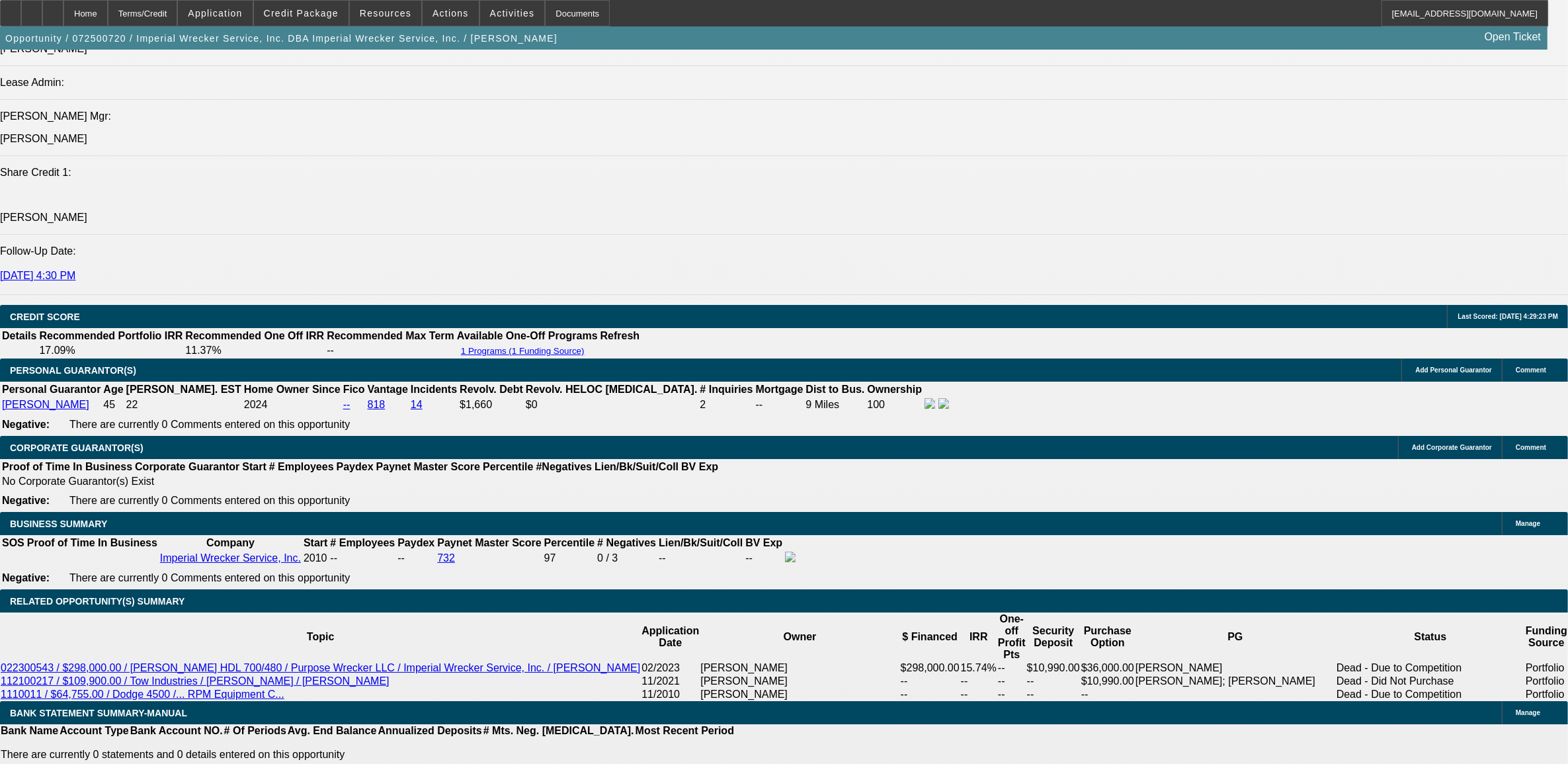
select select "0"
select select "2"
select select "0"
select select "6"
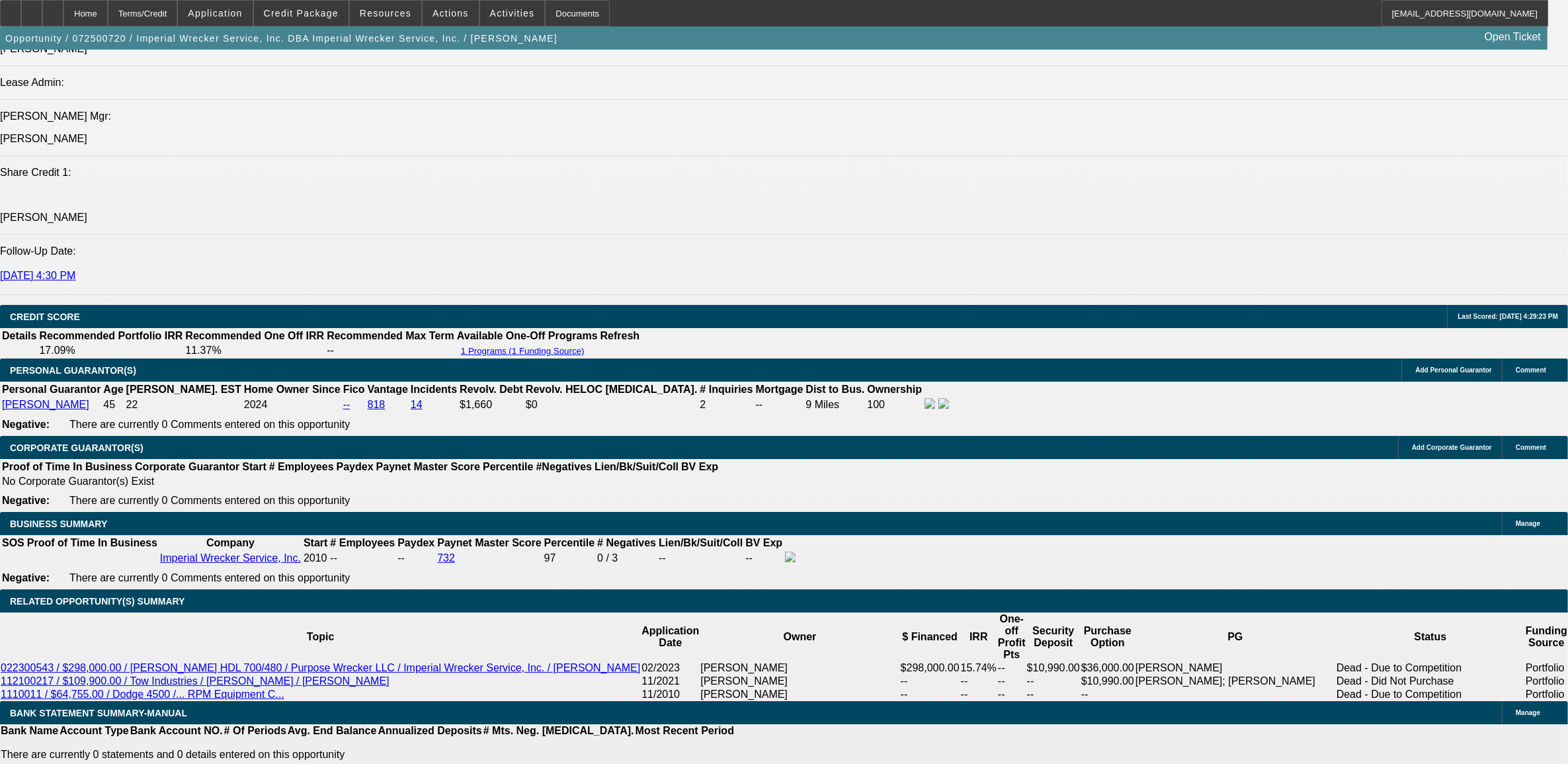
select select "0"
select select "3"
select select "0"
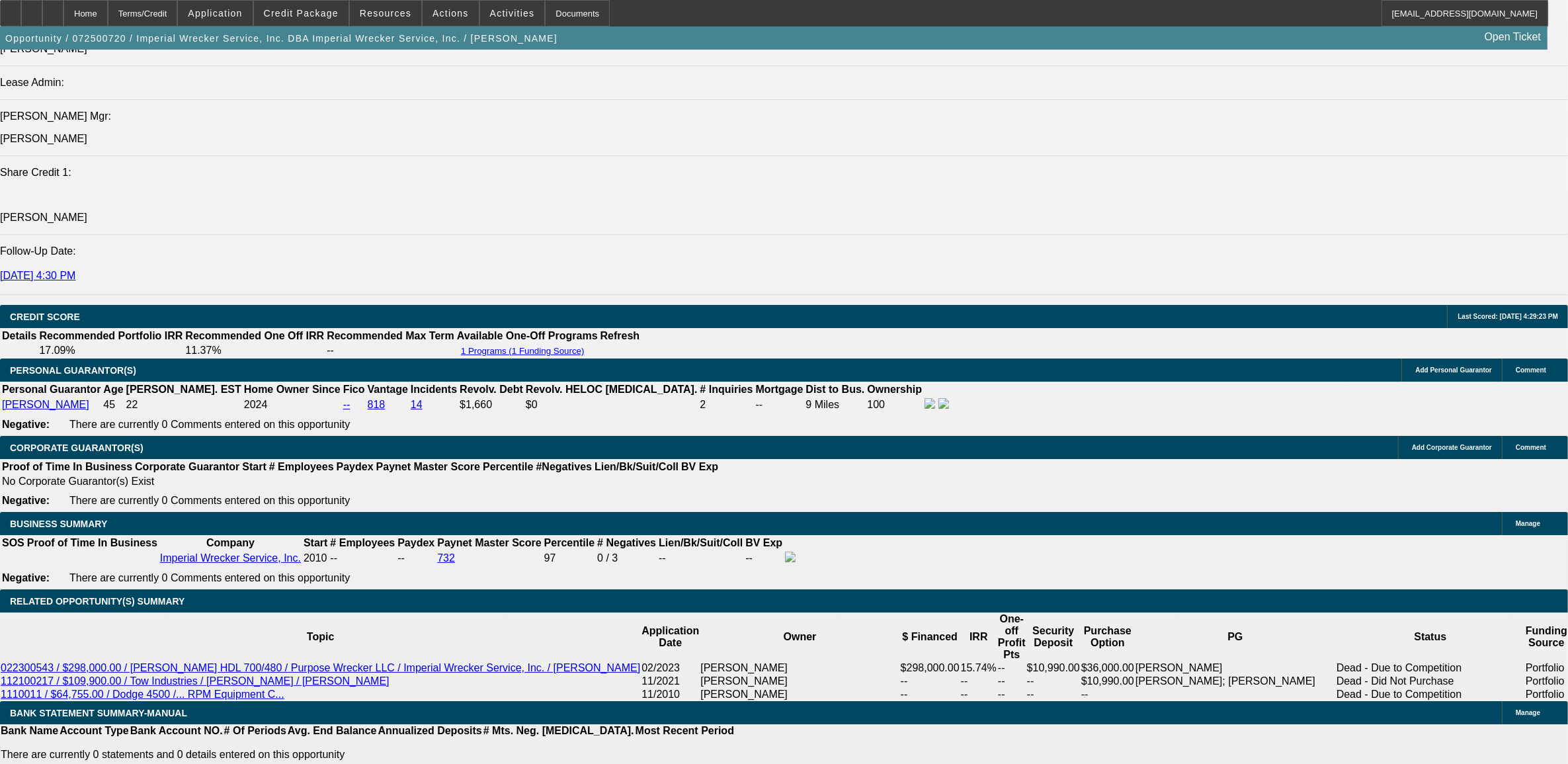
select select "6"
select select "0"
select select "2"
select select "0"
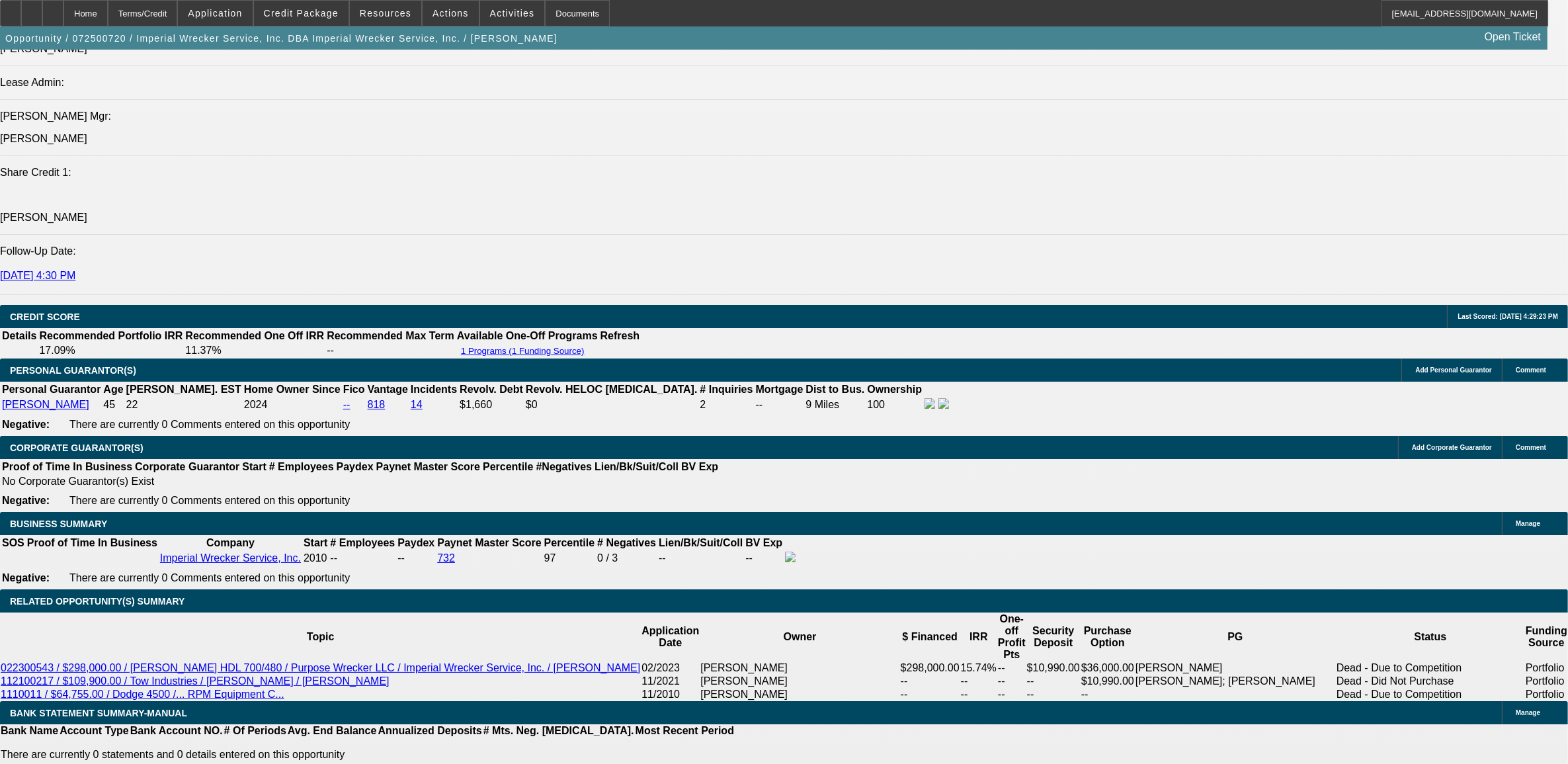
select select "6"
select select "0"
select select "2"
select select "0"
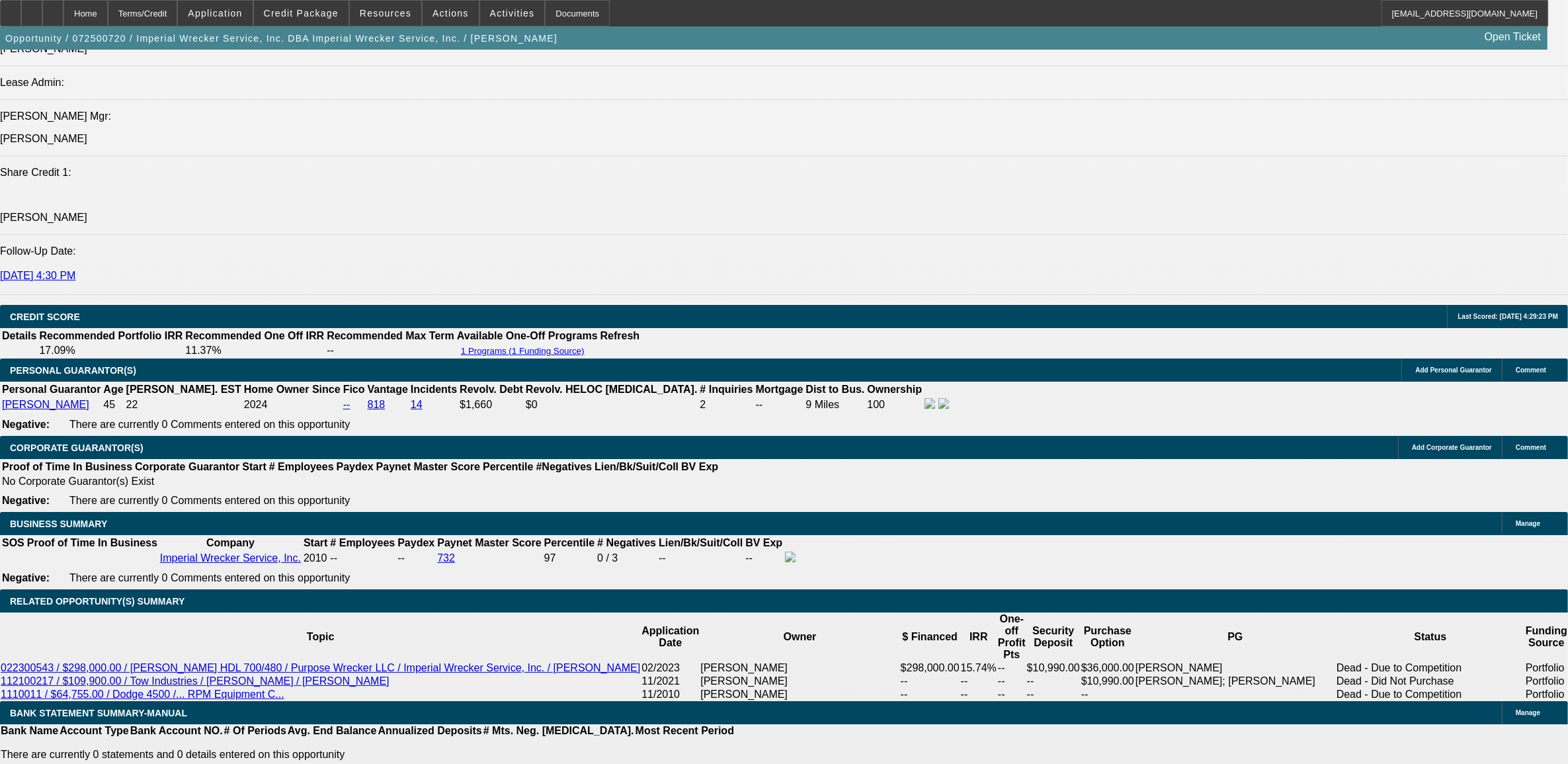
select select "6"
select select "0"
select select "2"
select select "0"
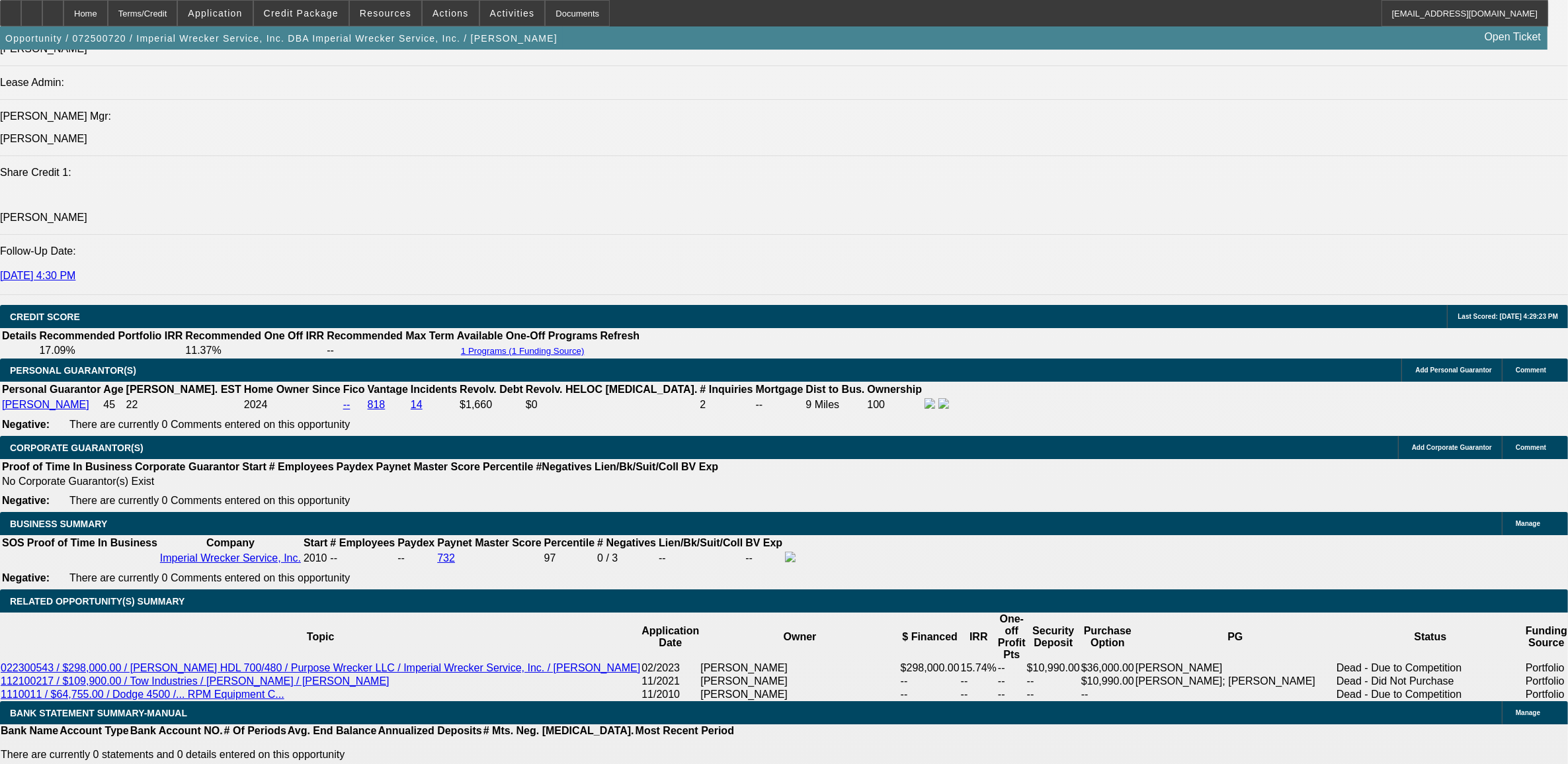
select select "6"
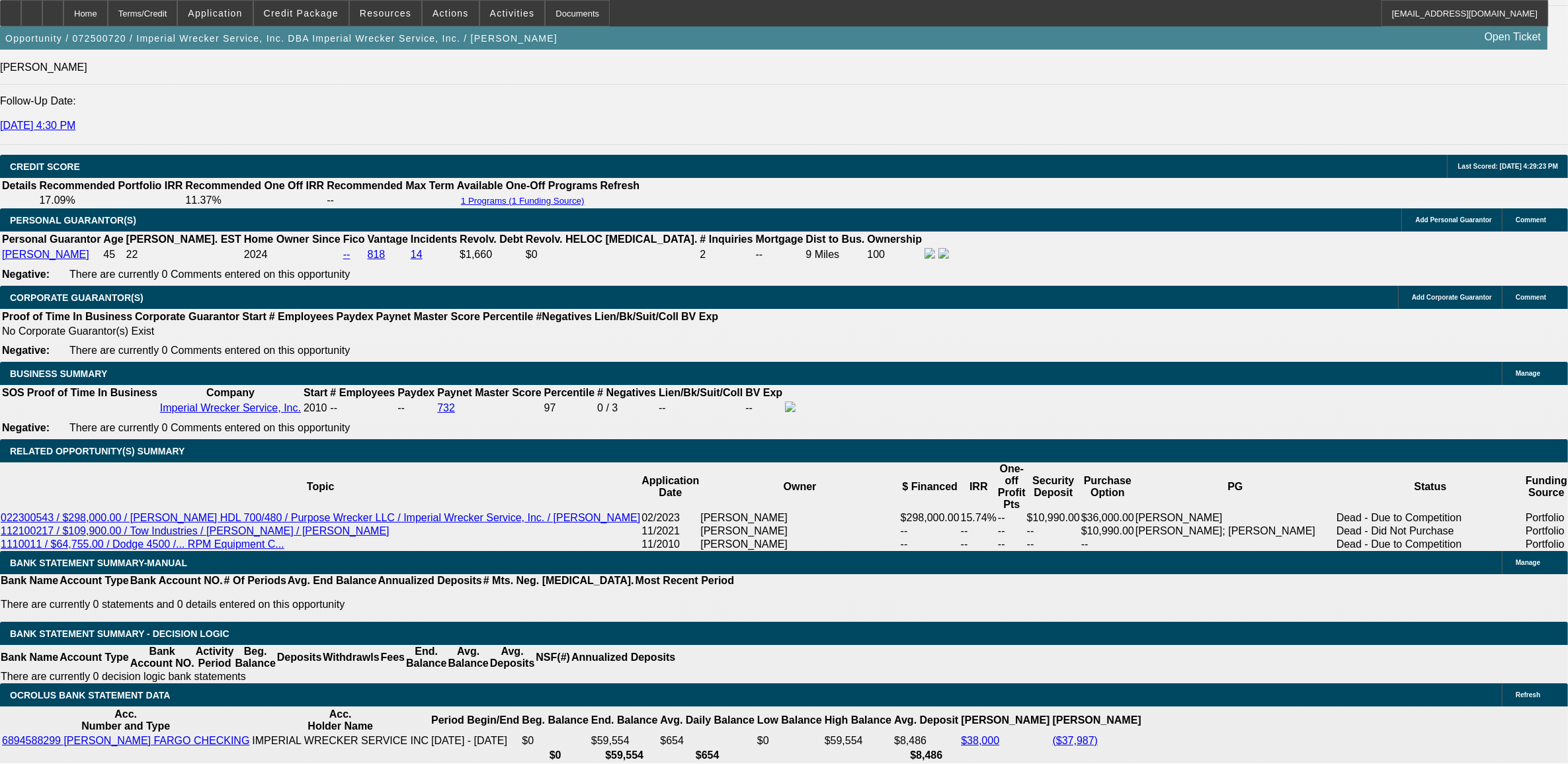
scroll to position [1825, 0]
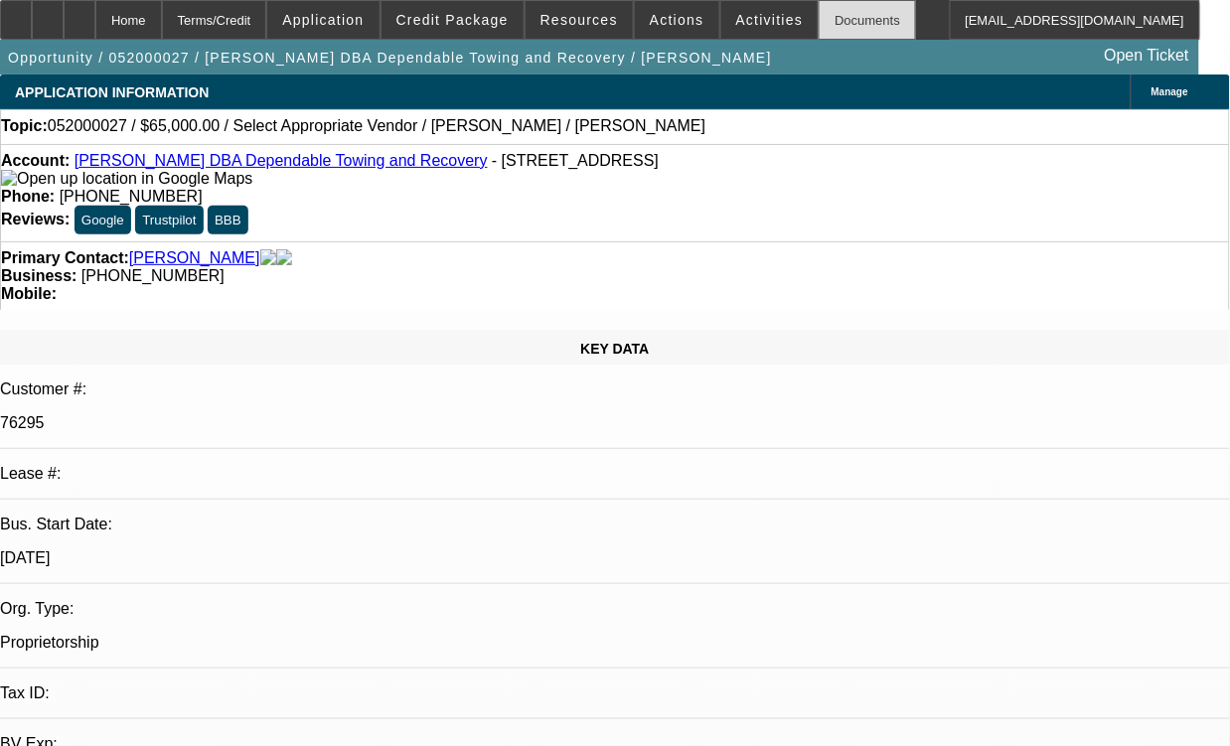
select select "0"
select select "2"
select select "0.1"
select select "1"
select select "2"
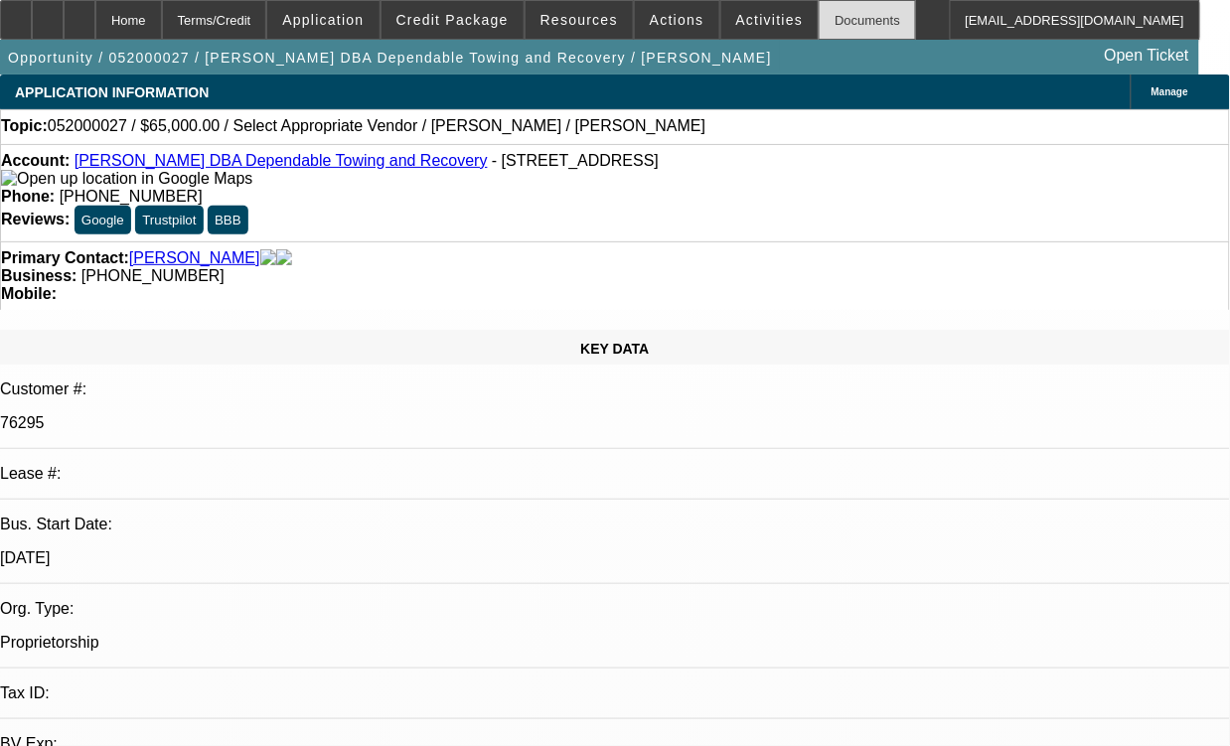
select select
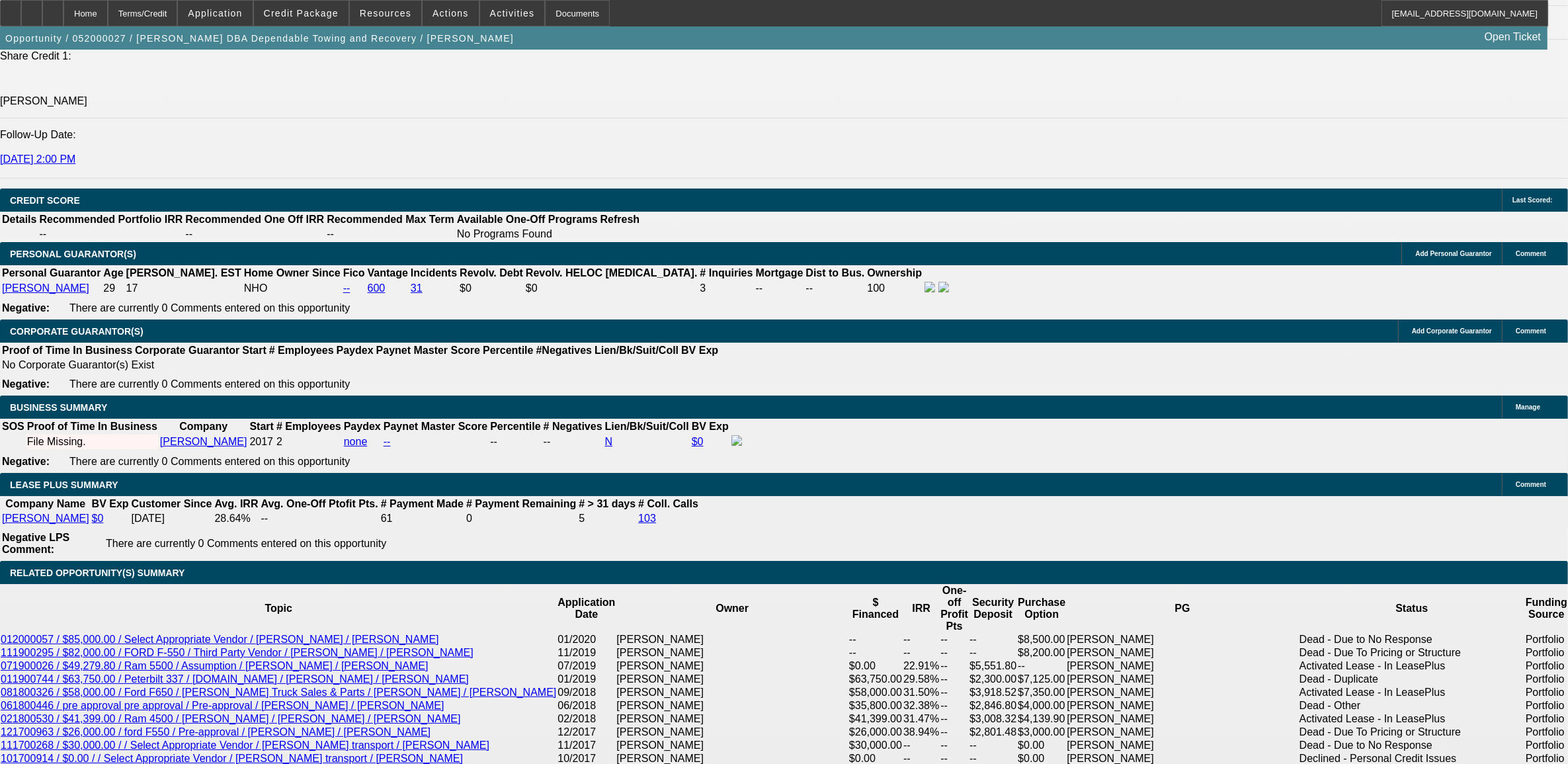
scroll to position [1736, 0]
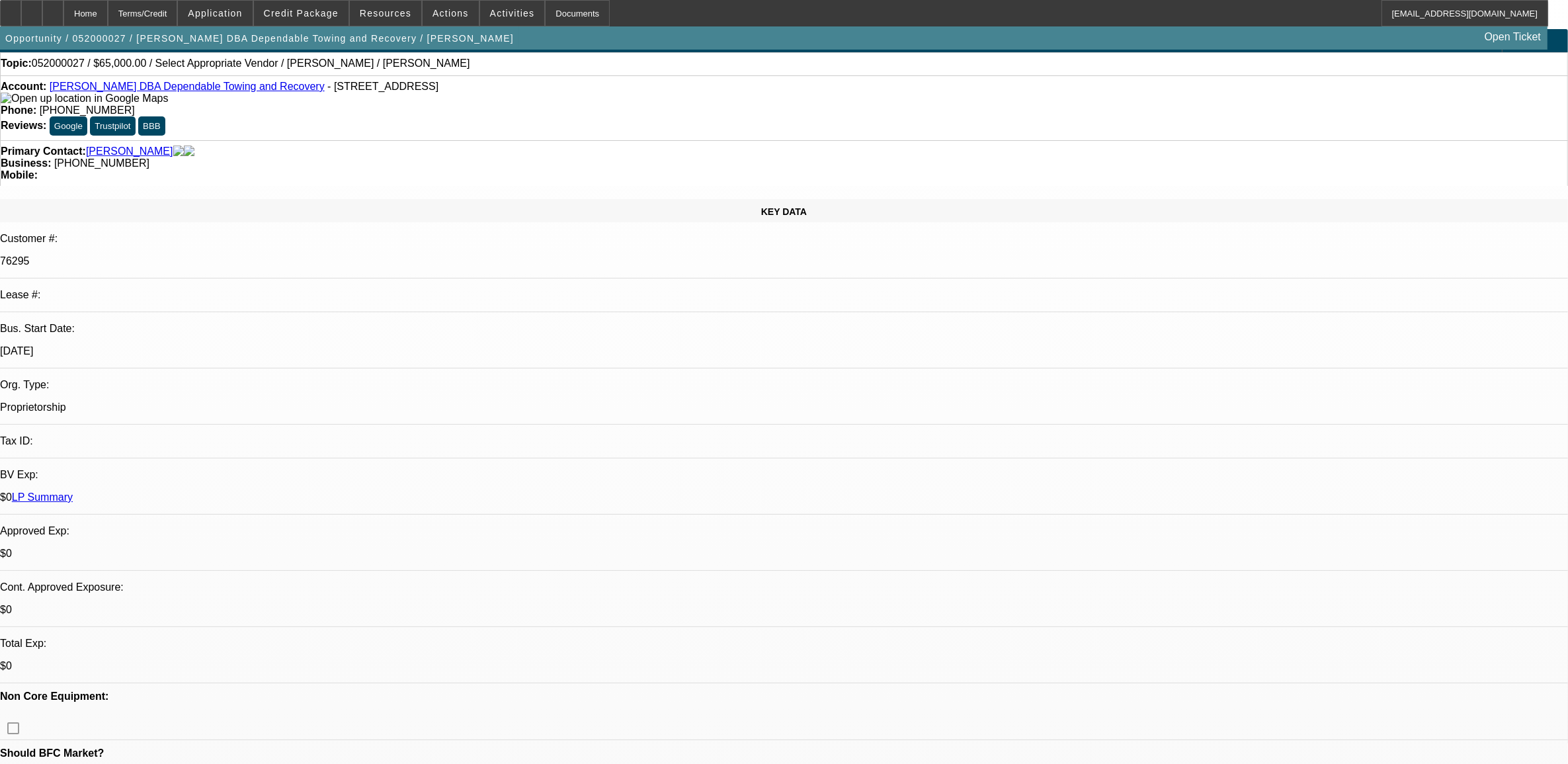
scroll to position [0, 0]
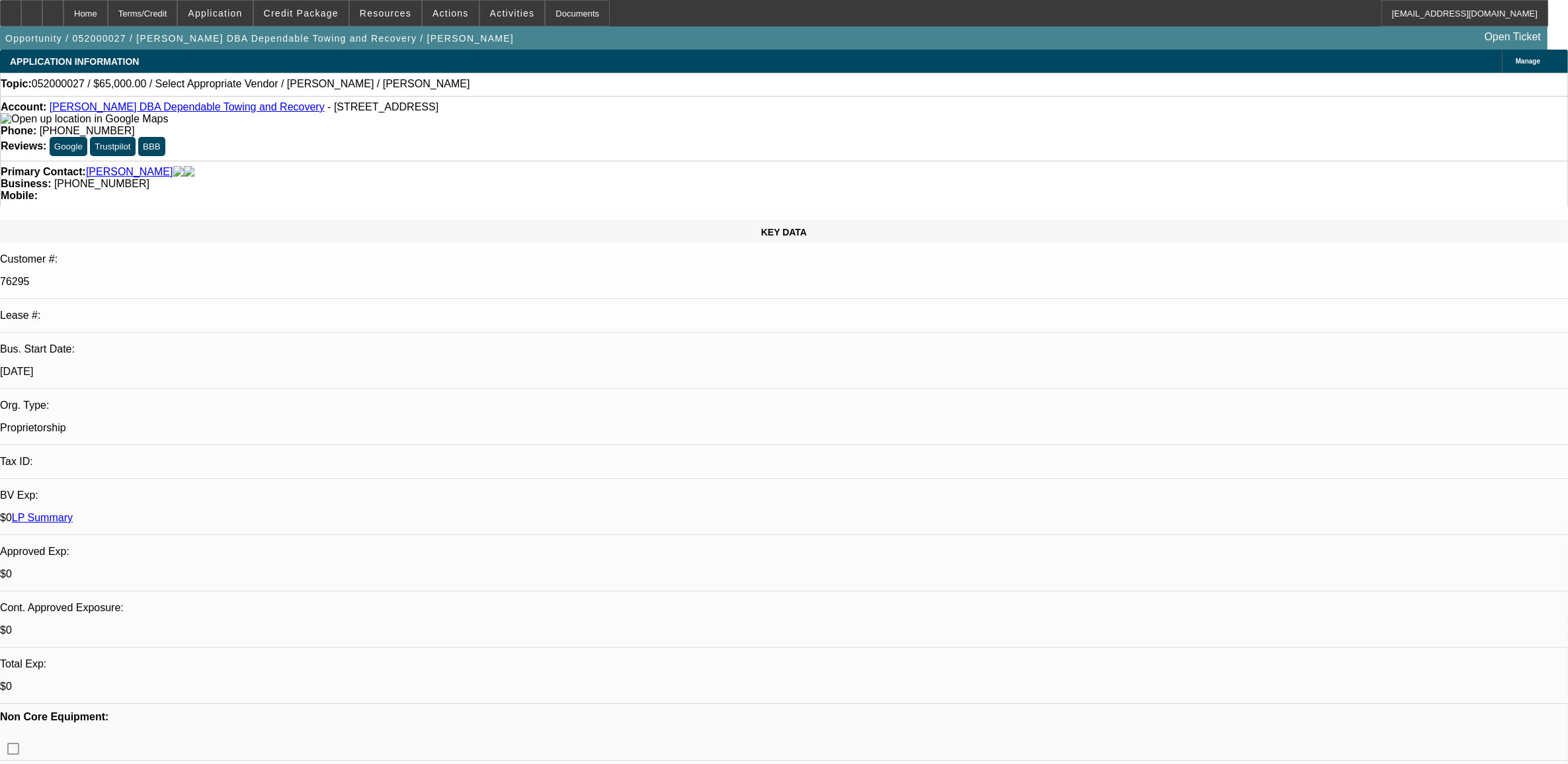
click at [73, 512] on link "LP Summary" at bounding box center [42, 517] width 61 height 11
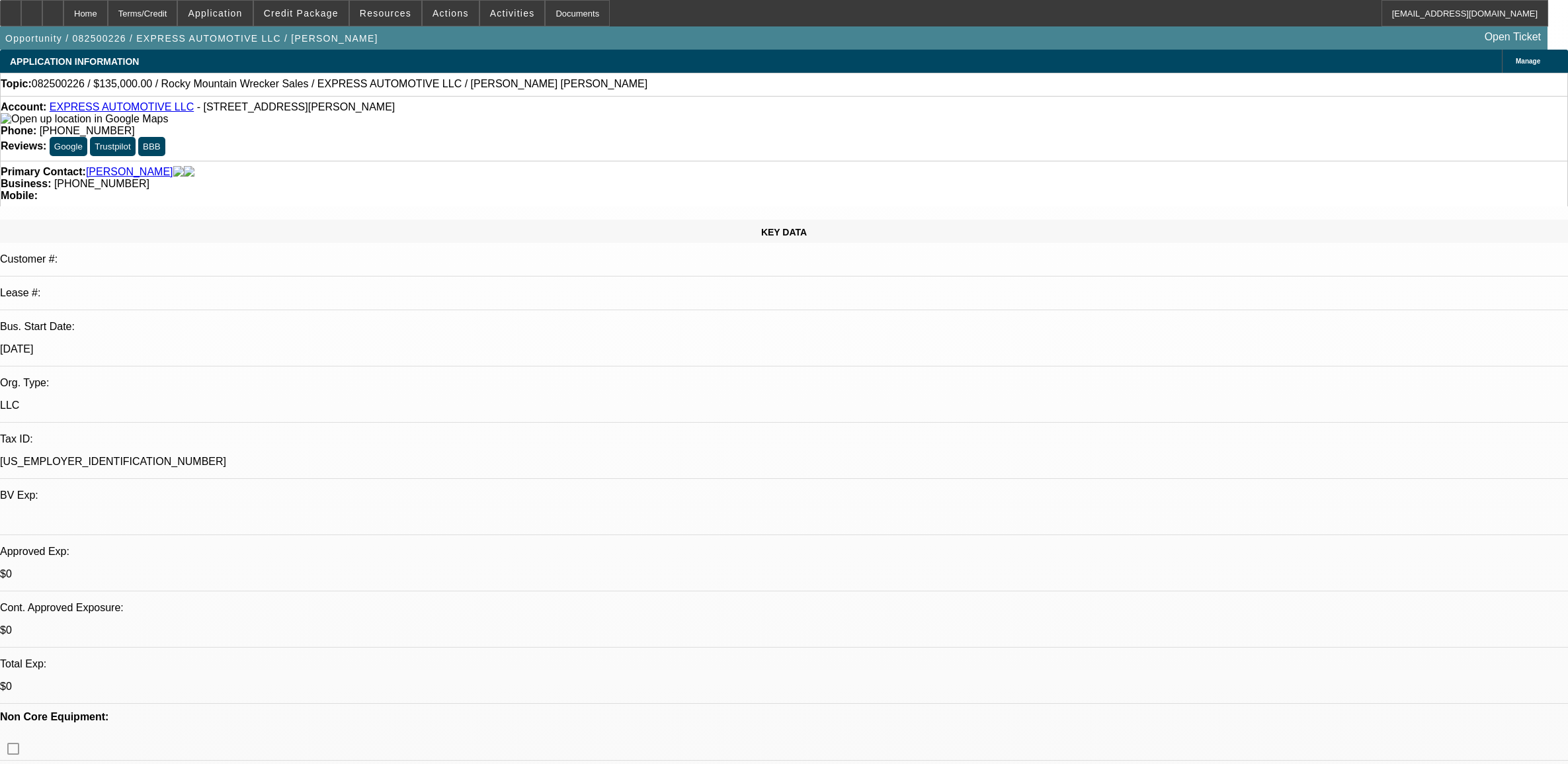
select select "0"
select select "2"
select select "0.1"
select select "4"
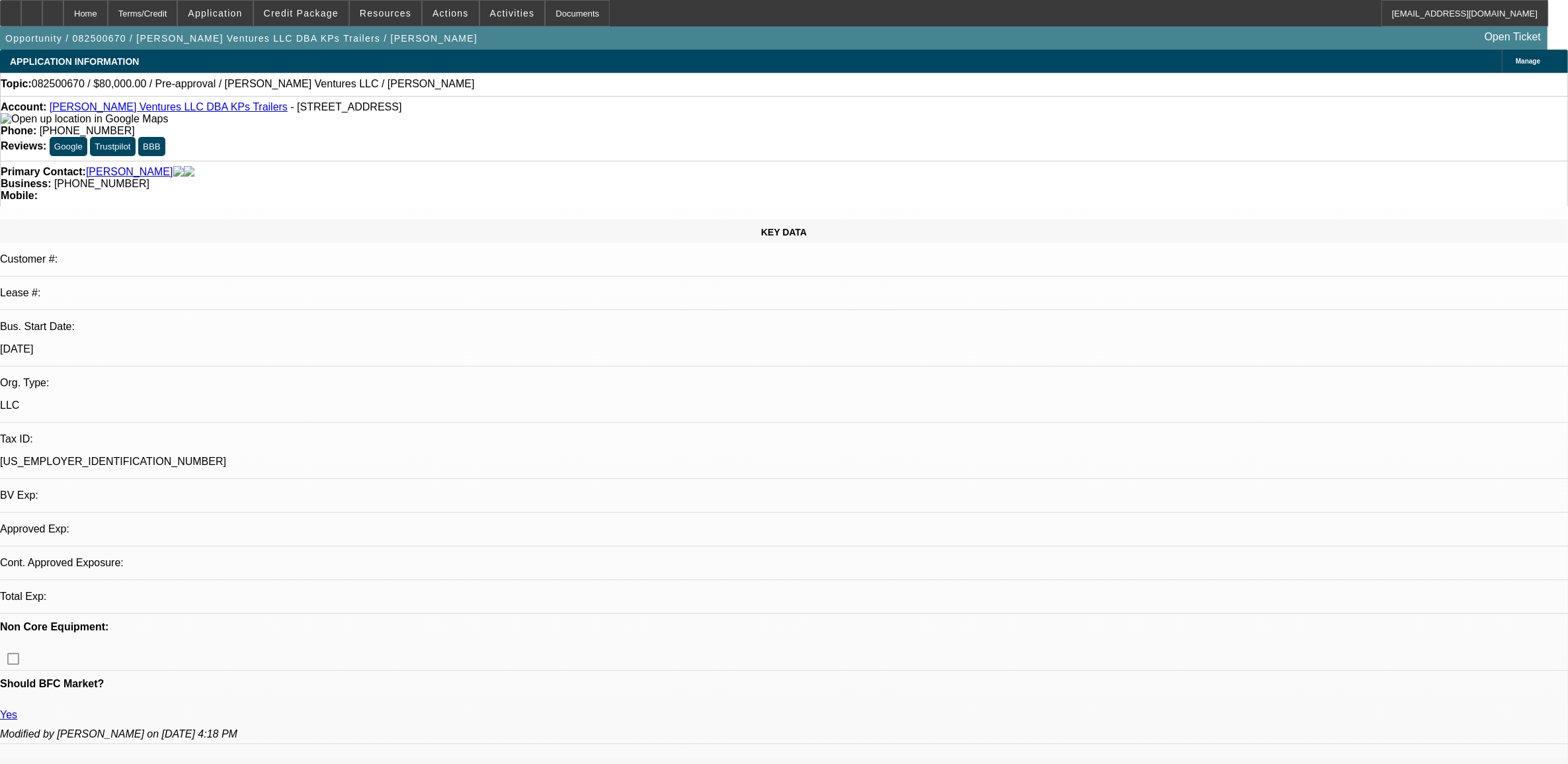
select select "0"
select select "2"
select select "0.1"
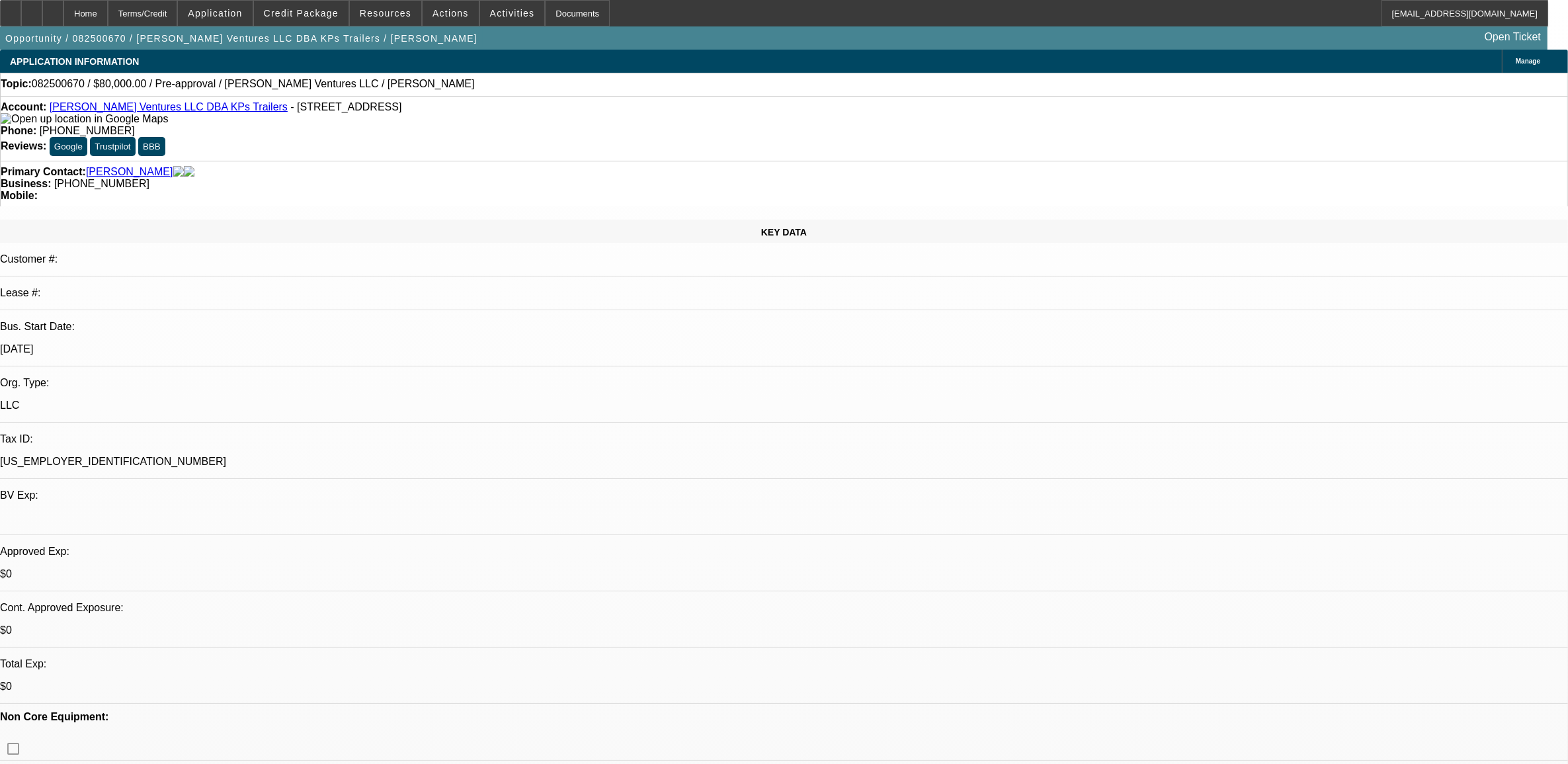
select select "1"
select select "2"
select select "4"
click at [291, 7] on span at bounding box center [301, 13] width 95 height 32
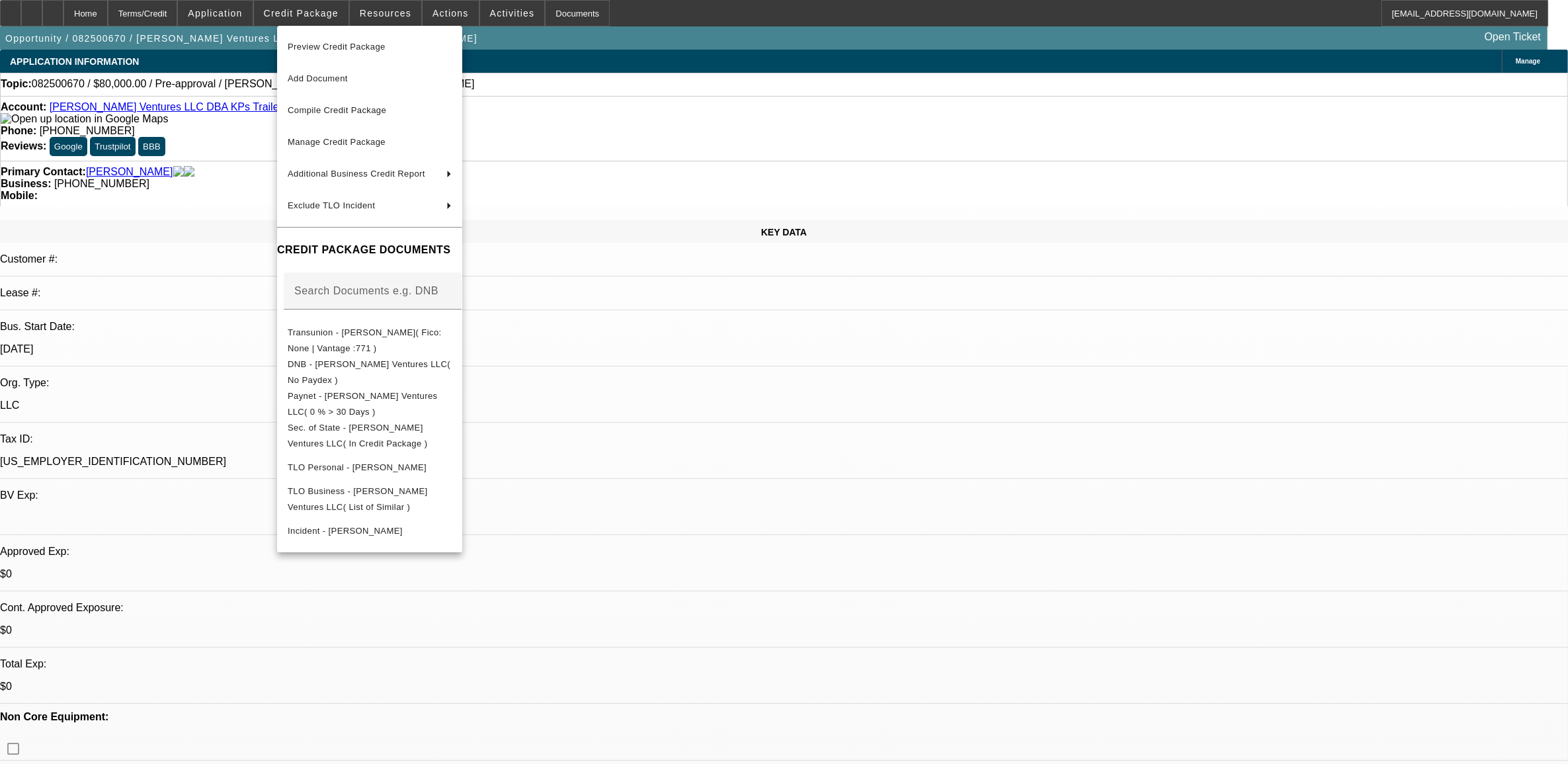
click at [323, 47] on span "Preview Credit Package" at bounding box center [336, 47] width 98 height 10
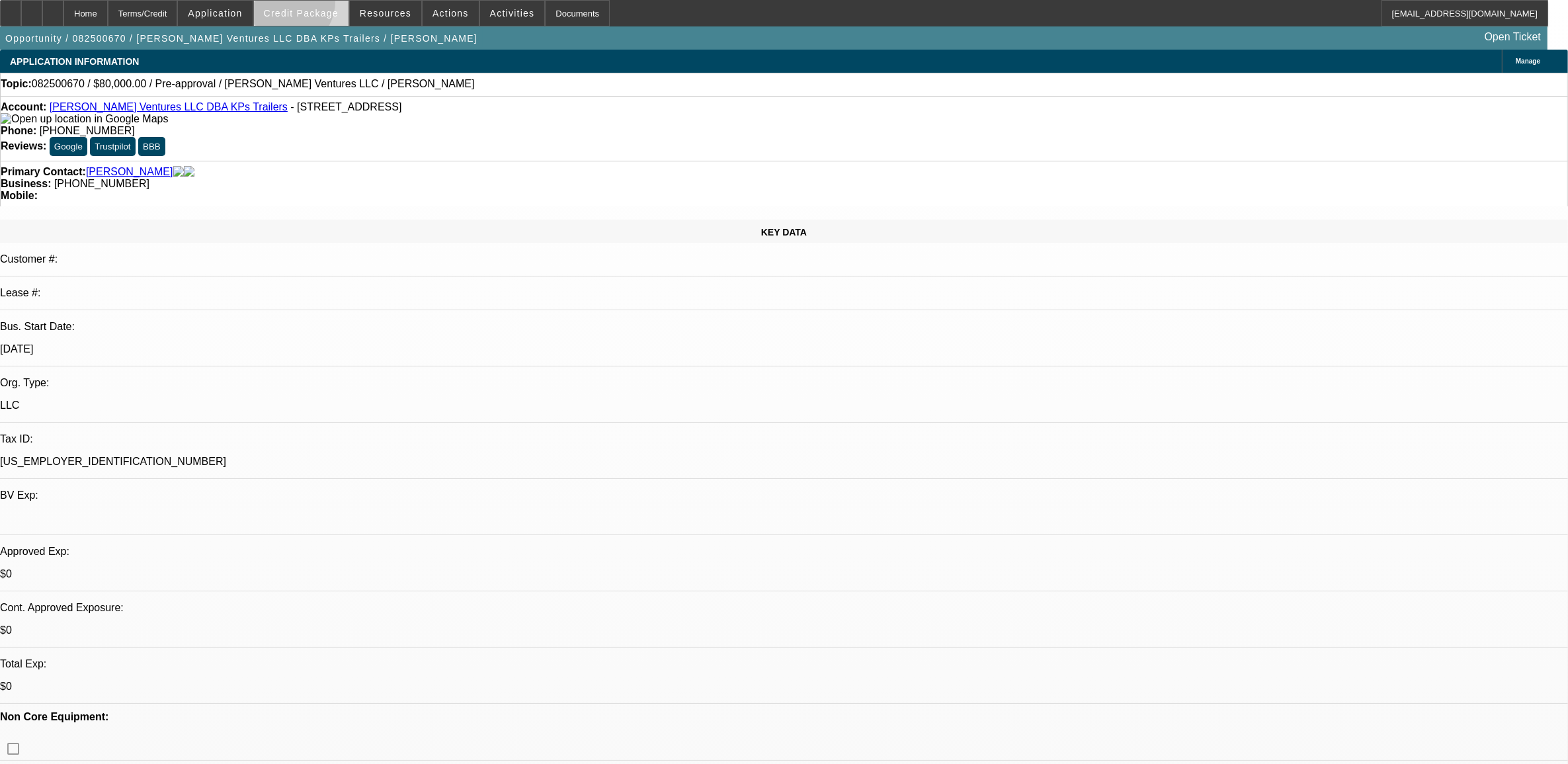
click at [307, 5] on span at bounding box center [301, 13] width 95 height 32
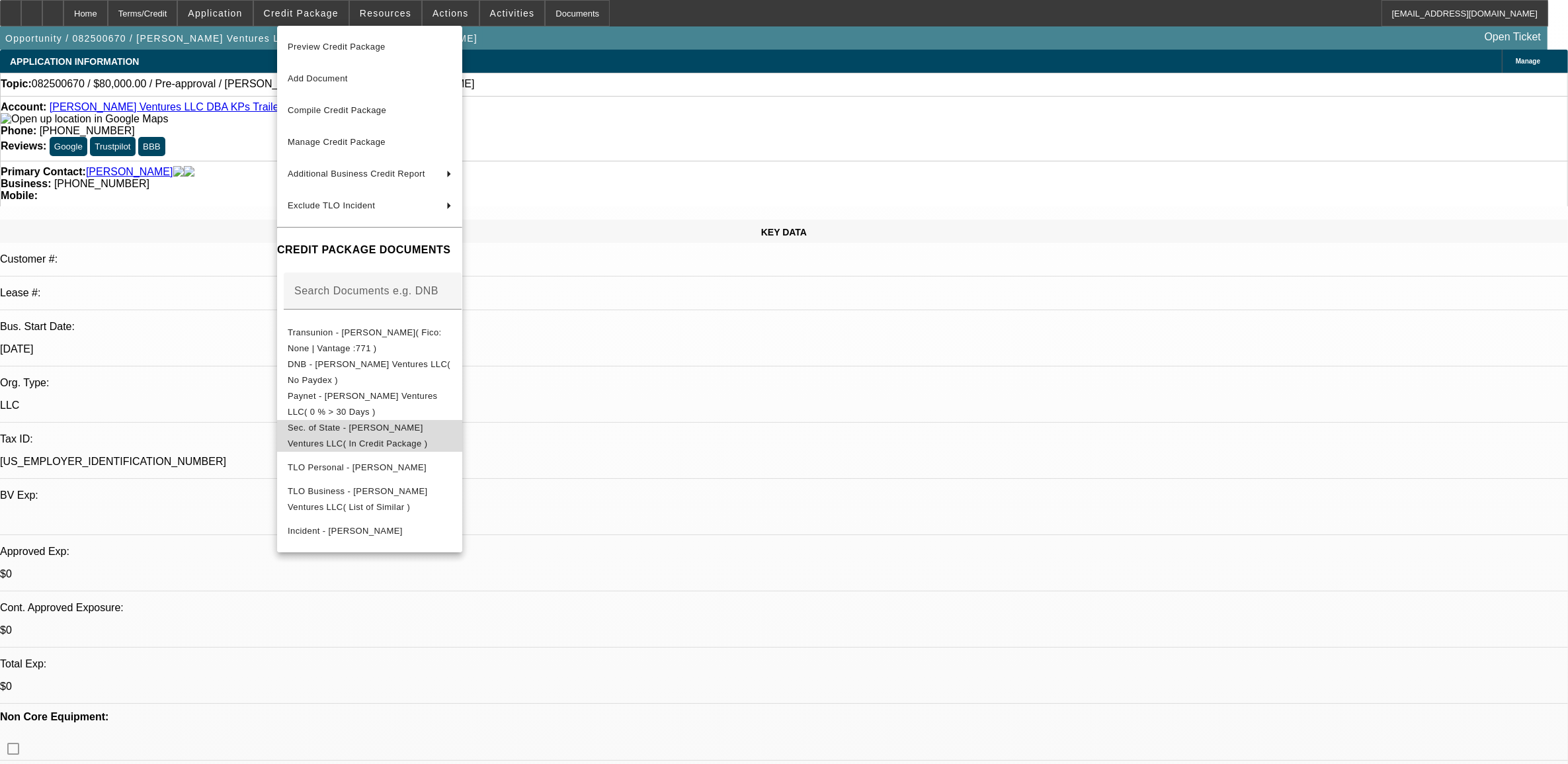
click at [373, 427] on span "Sec. of State - [PERSON_NAME] Ventures LLC( In Credit Package )" at bounding box center [357, 435] width 140 height 26
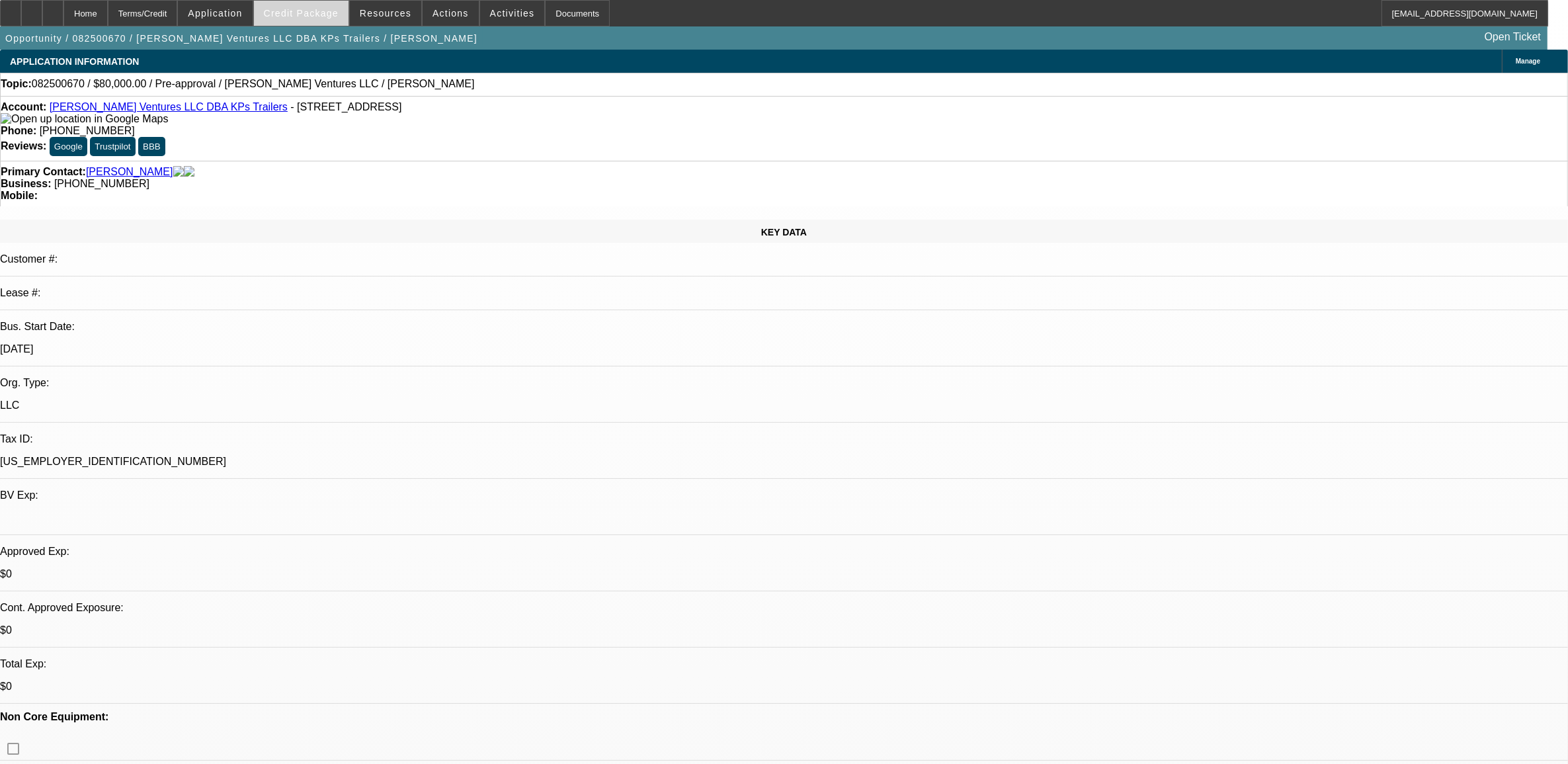
click at [301, 14] on span "Credit Package" at bounding box center [301, 13] width 75 height 11
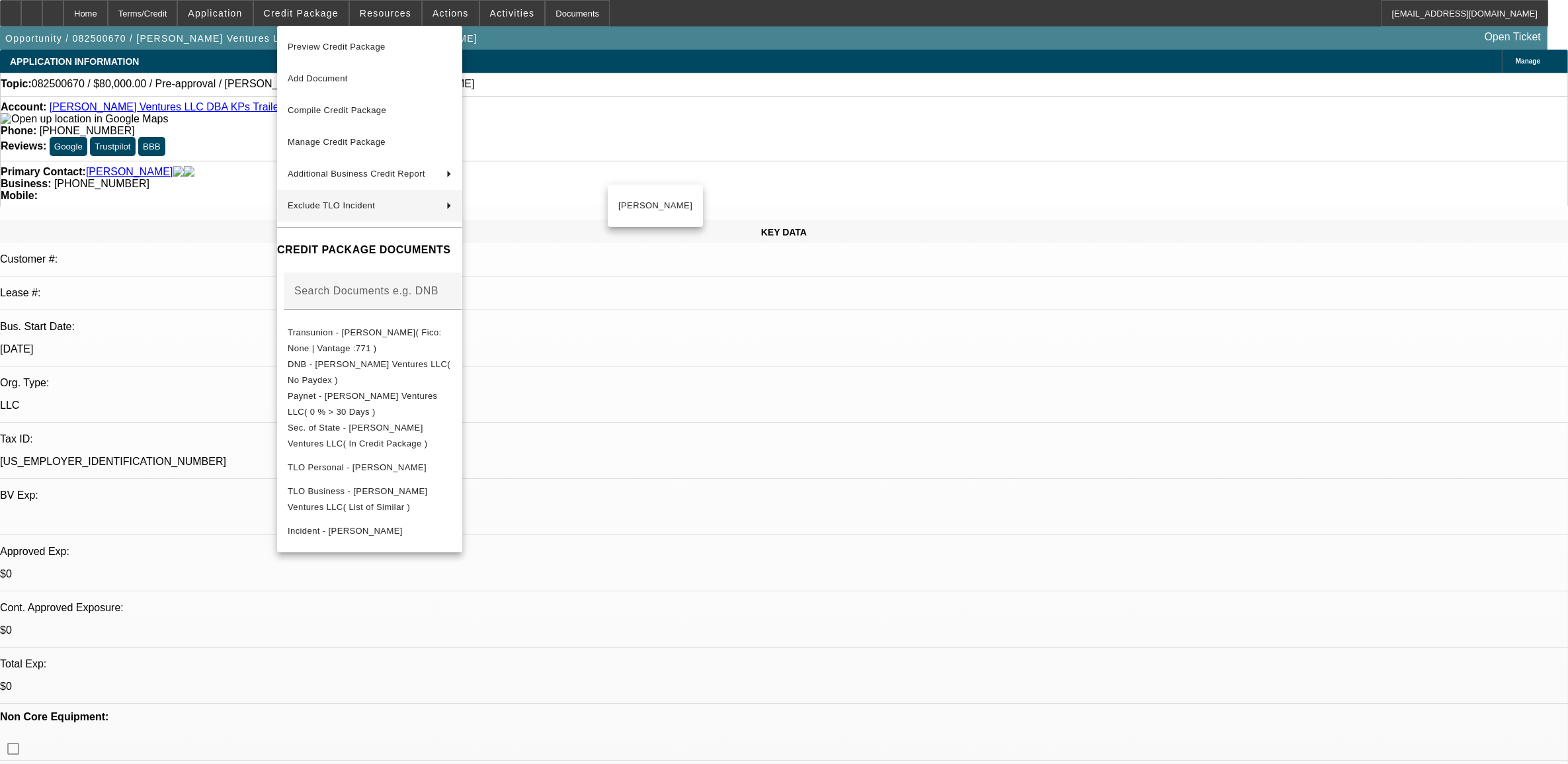
click at [705, 374] on div at bounding box center [784, 382] width 1568 height 764
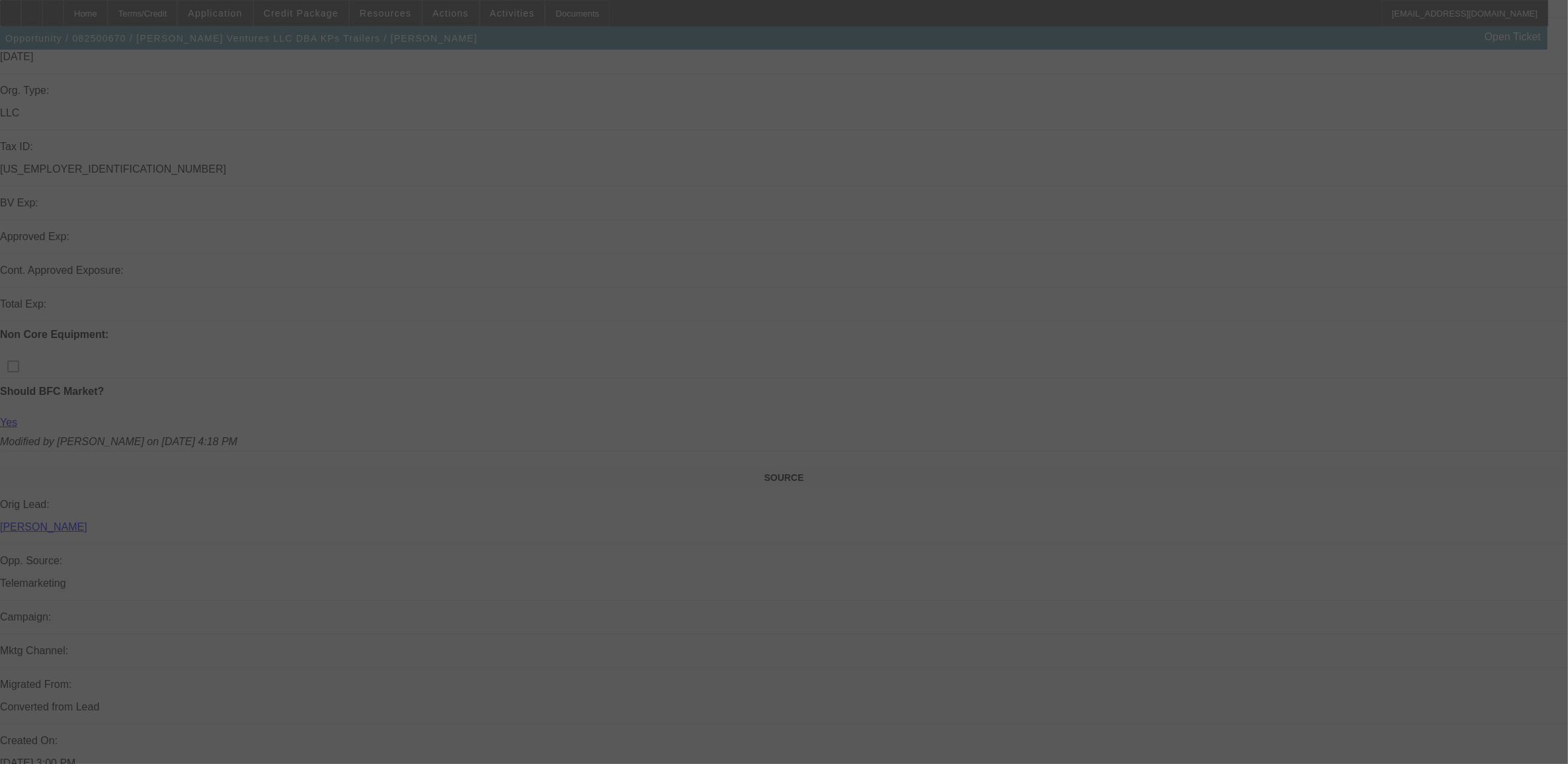
scroll to position [496, 0]
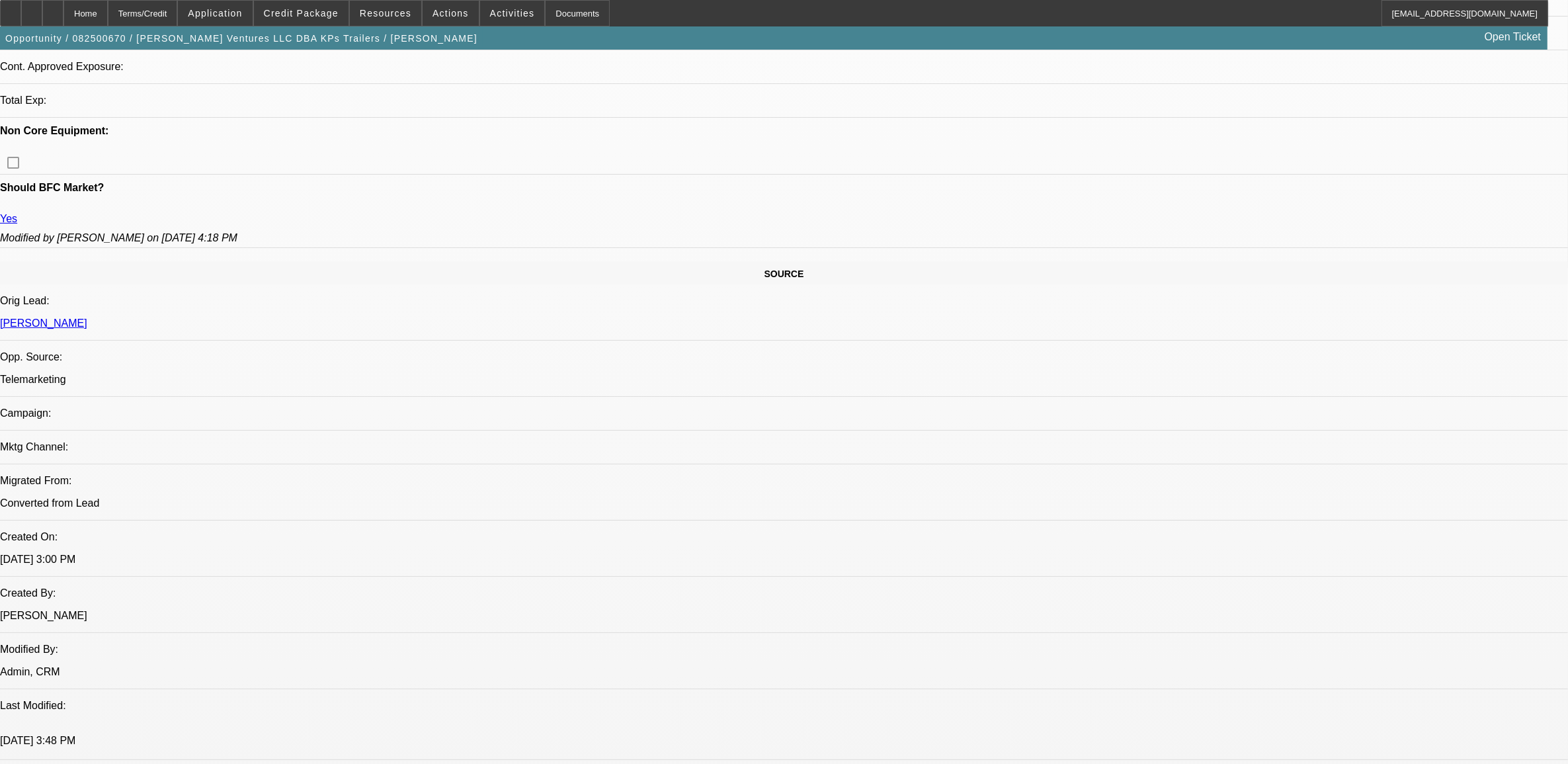
select select "0"
select select "2"
select select "0.1"
select select "1"
select select "2"
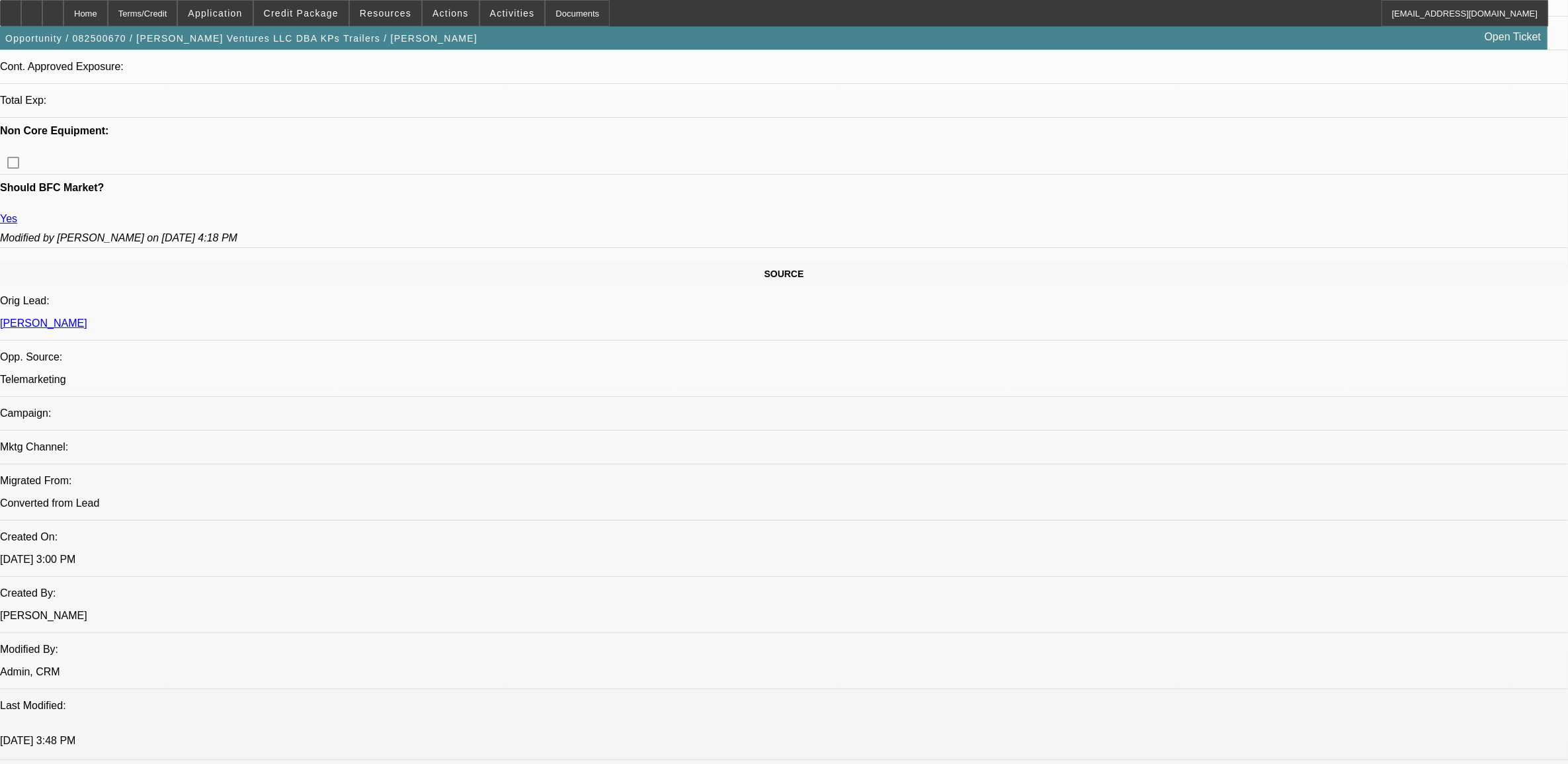
select select "4"
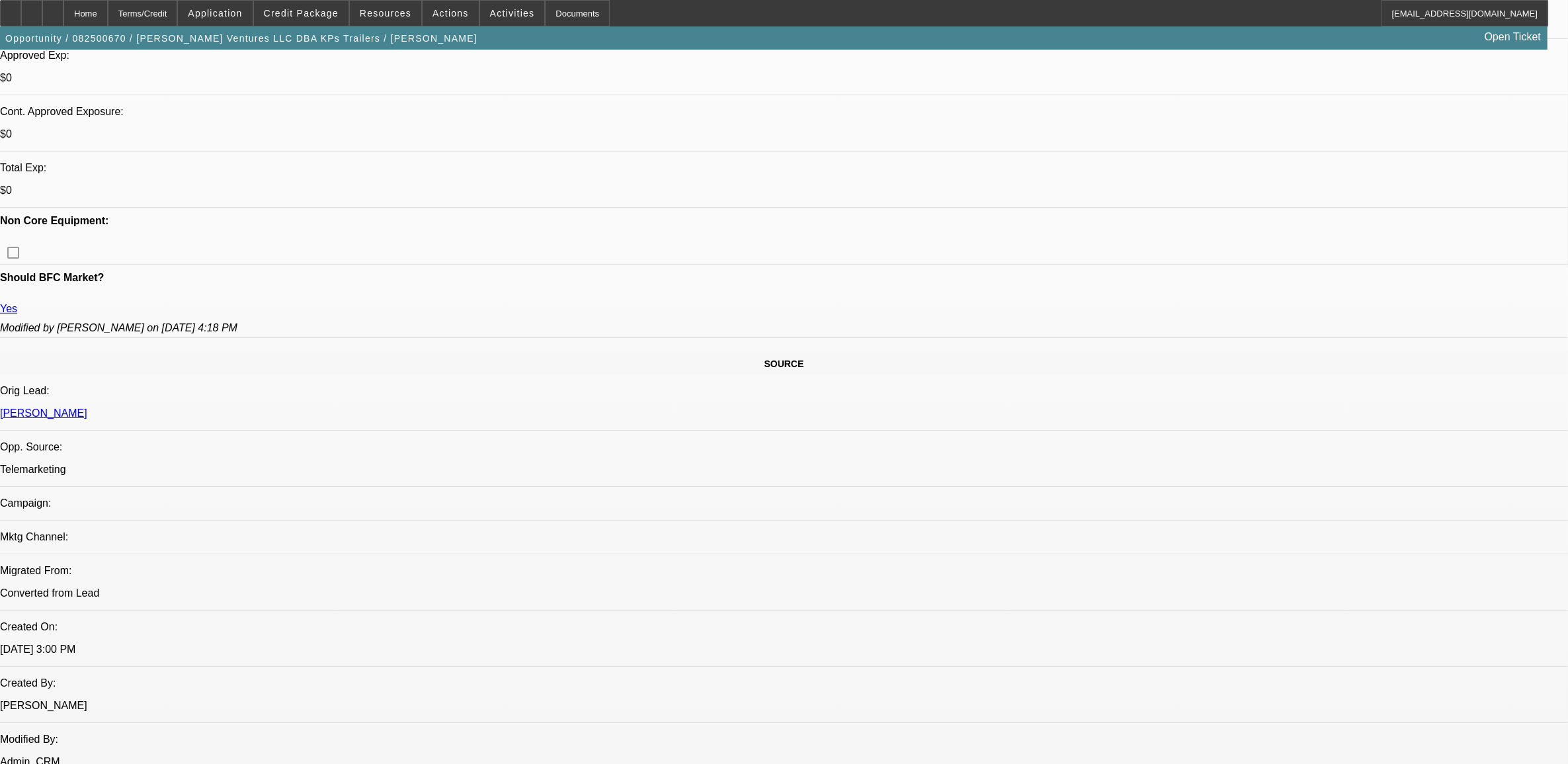
scroll to position [470, 0]
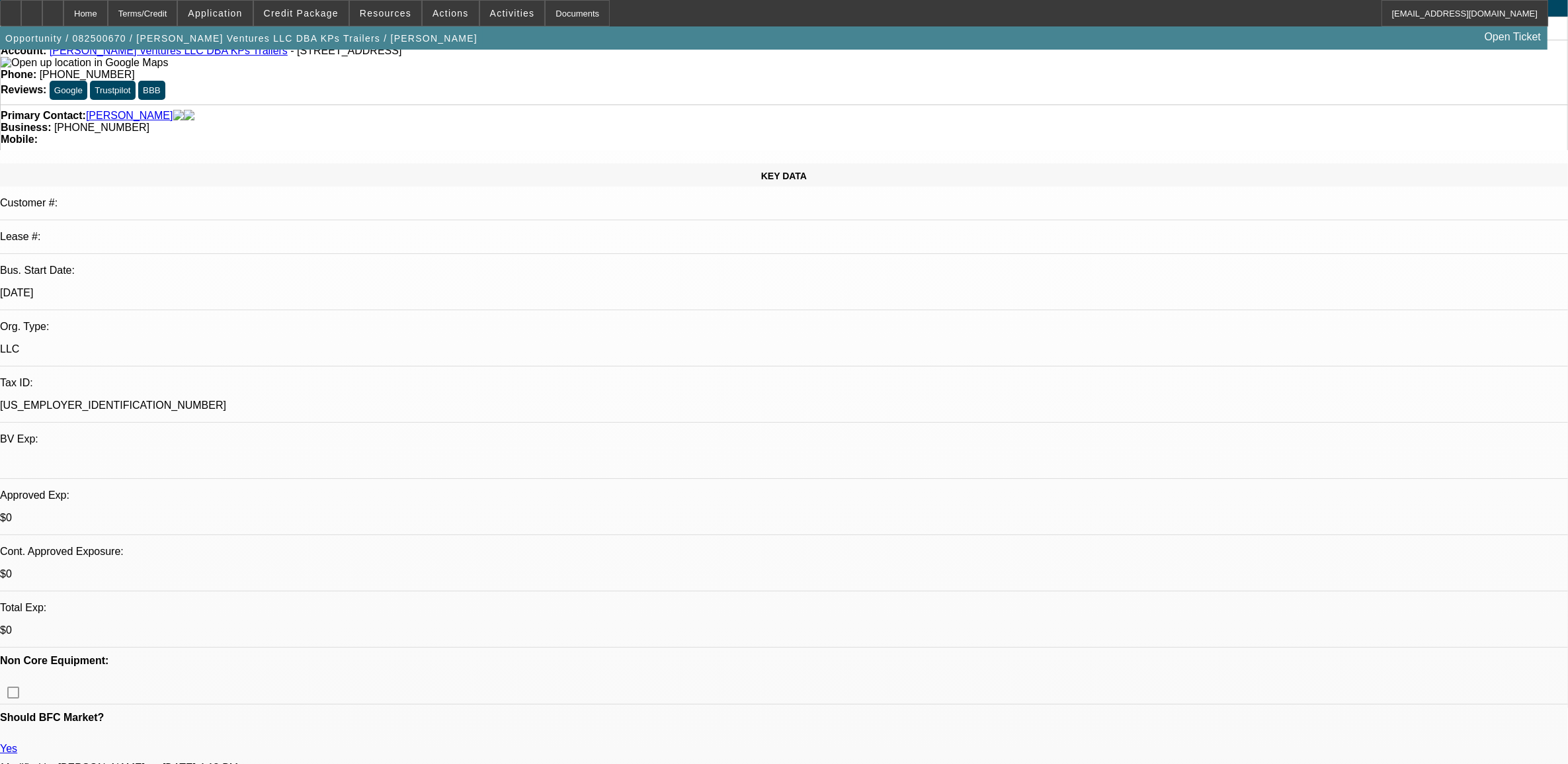
scroll to position [0, 0]
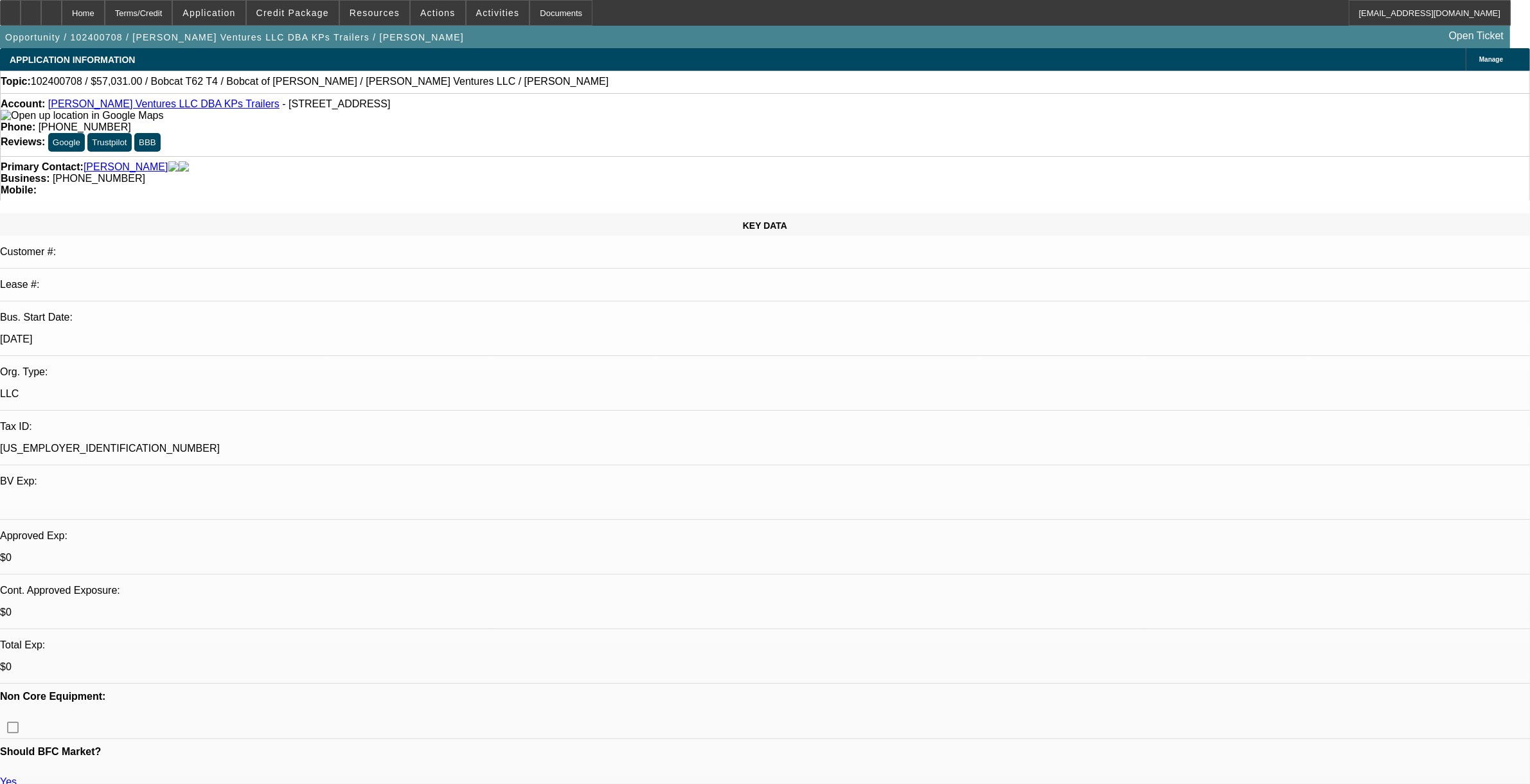
select select "0"
select select "2"
select select "0"
select select "2"
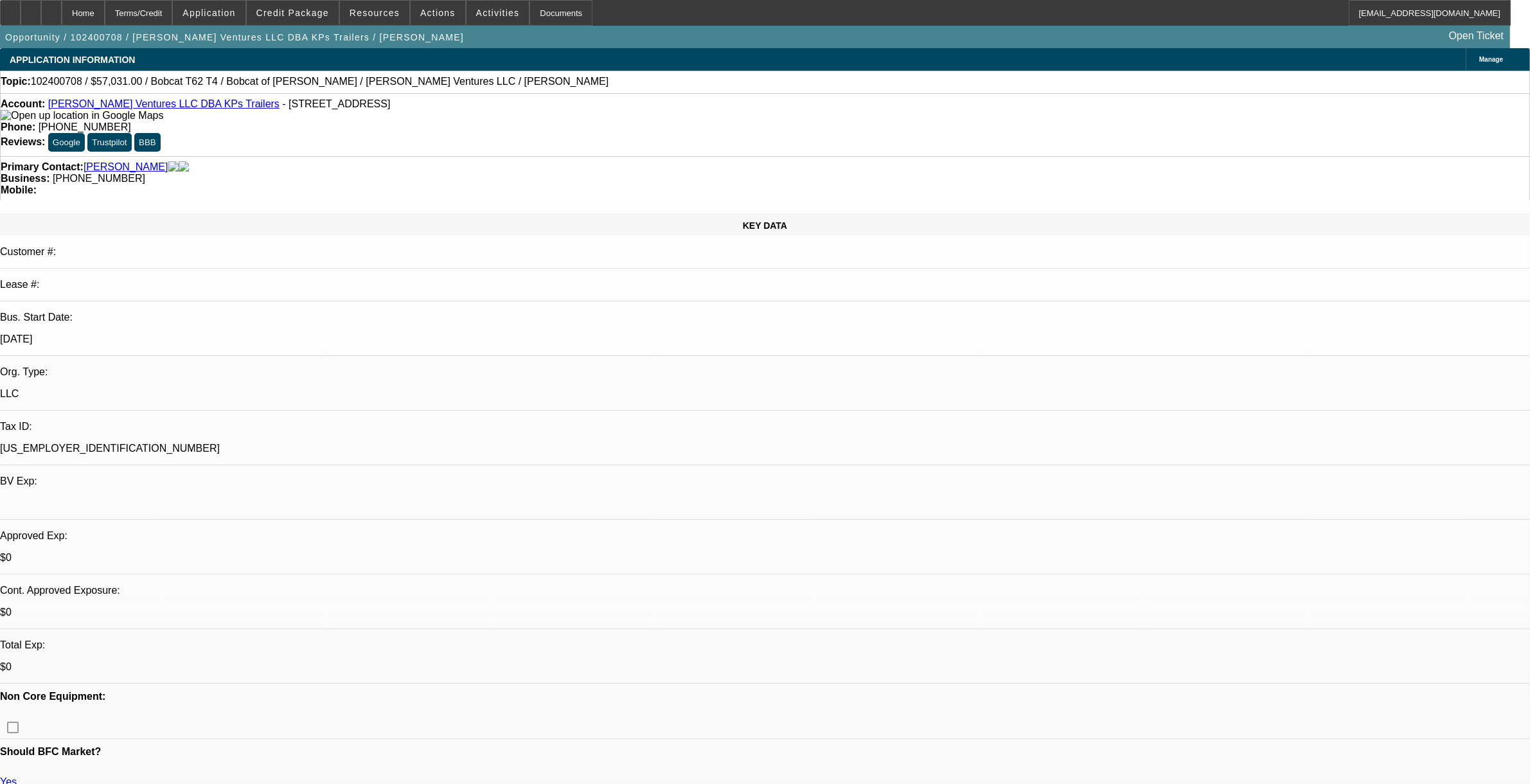
select select "0"
select select "2"
select select "0"
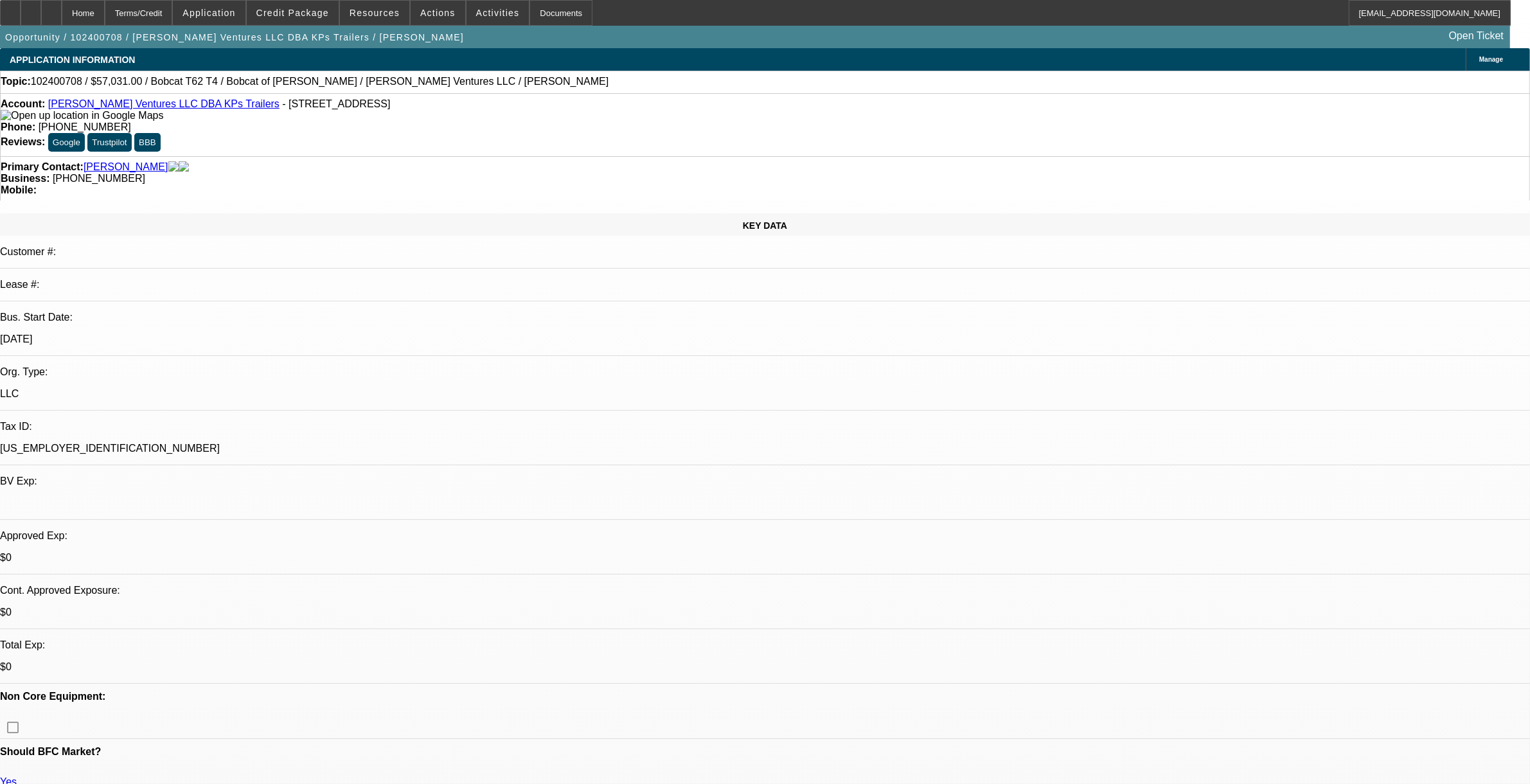
select select "2"
select select "0"
select select "1"
select select "2"
select select "6"
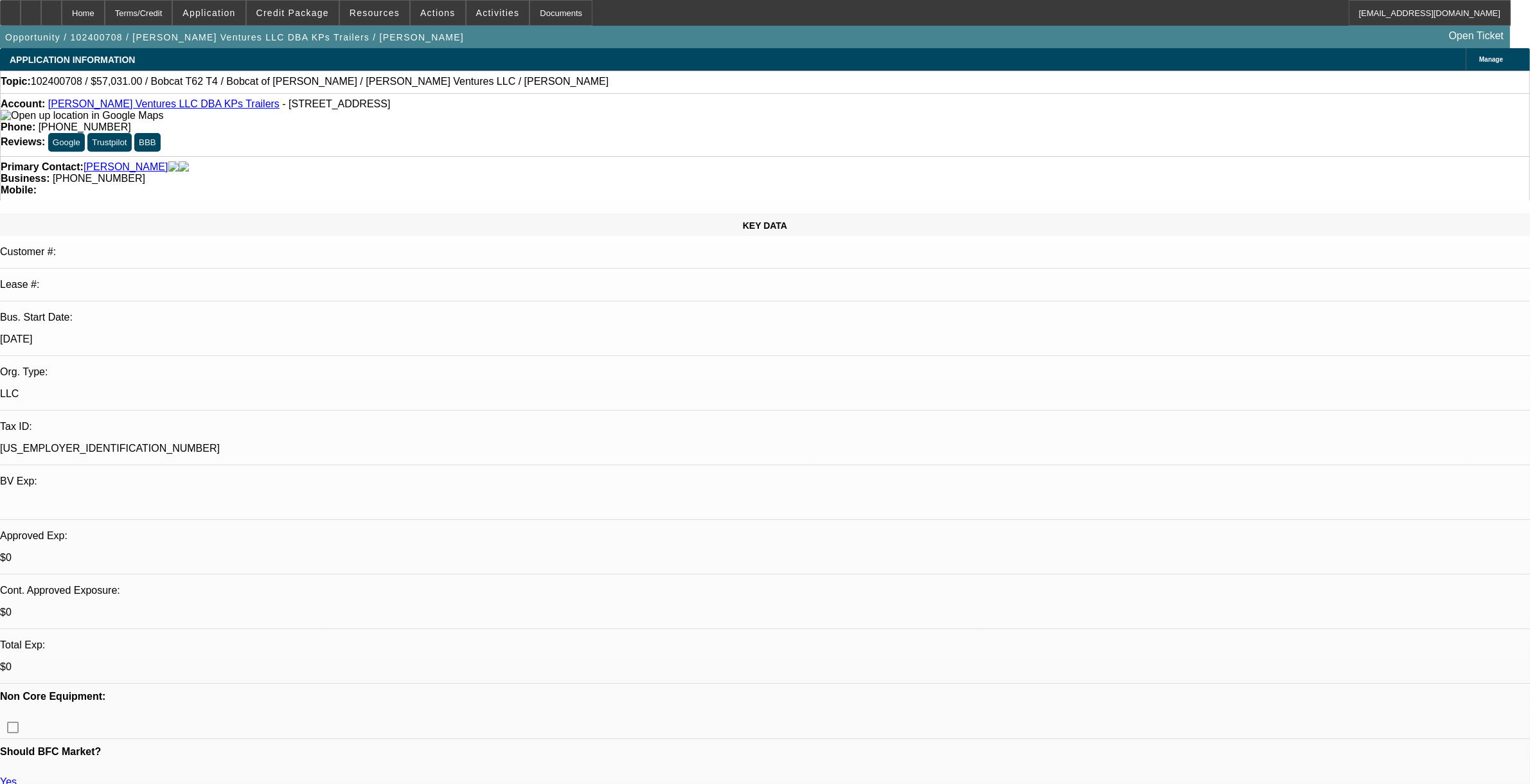
select select "1"
select select "2"
select select "6"
select select "1"
select select "2"
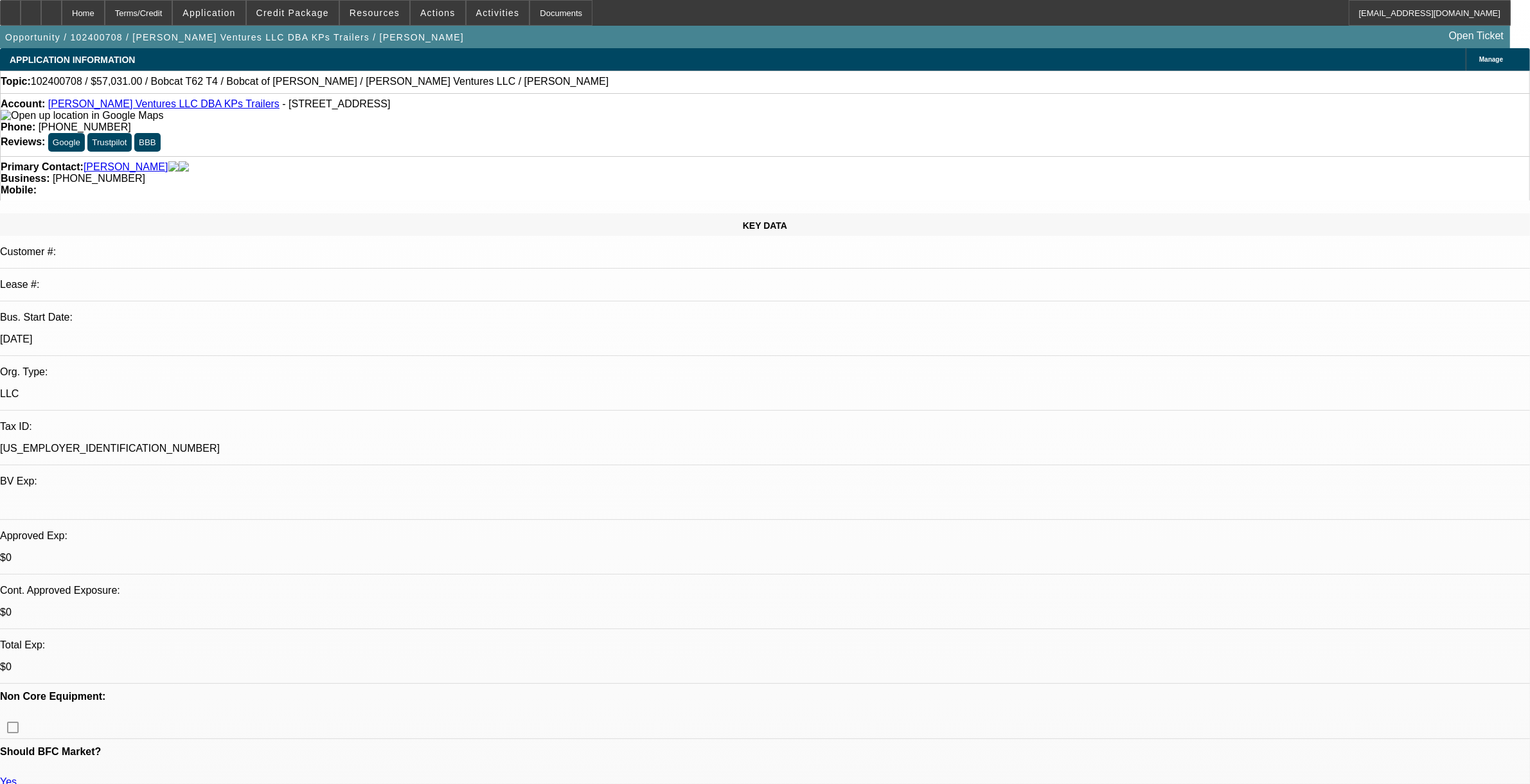
select select "6"
select select "1"
select select "2"
select select "6"
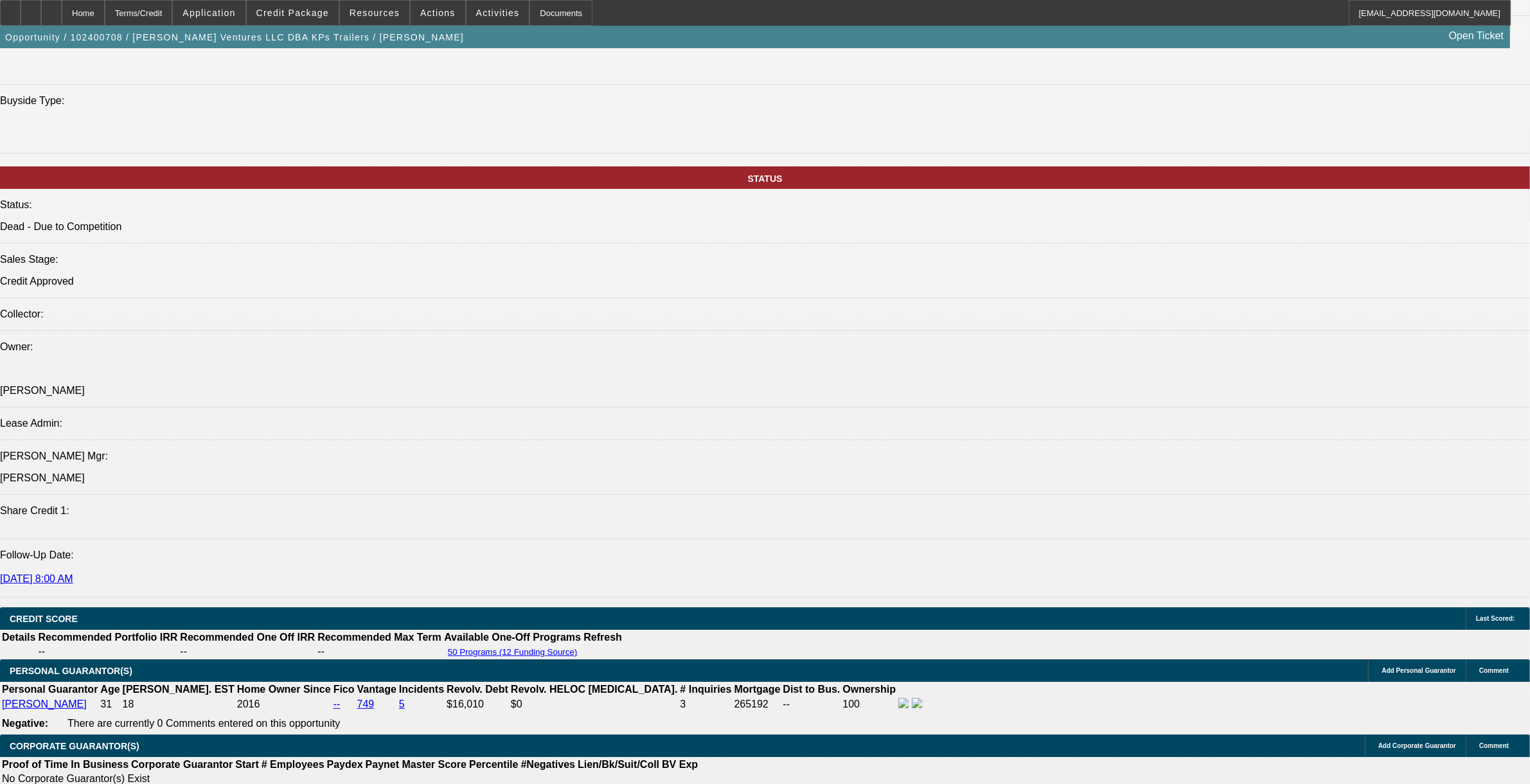
scroll to position [845, 0]
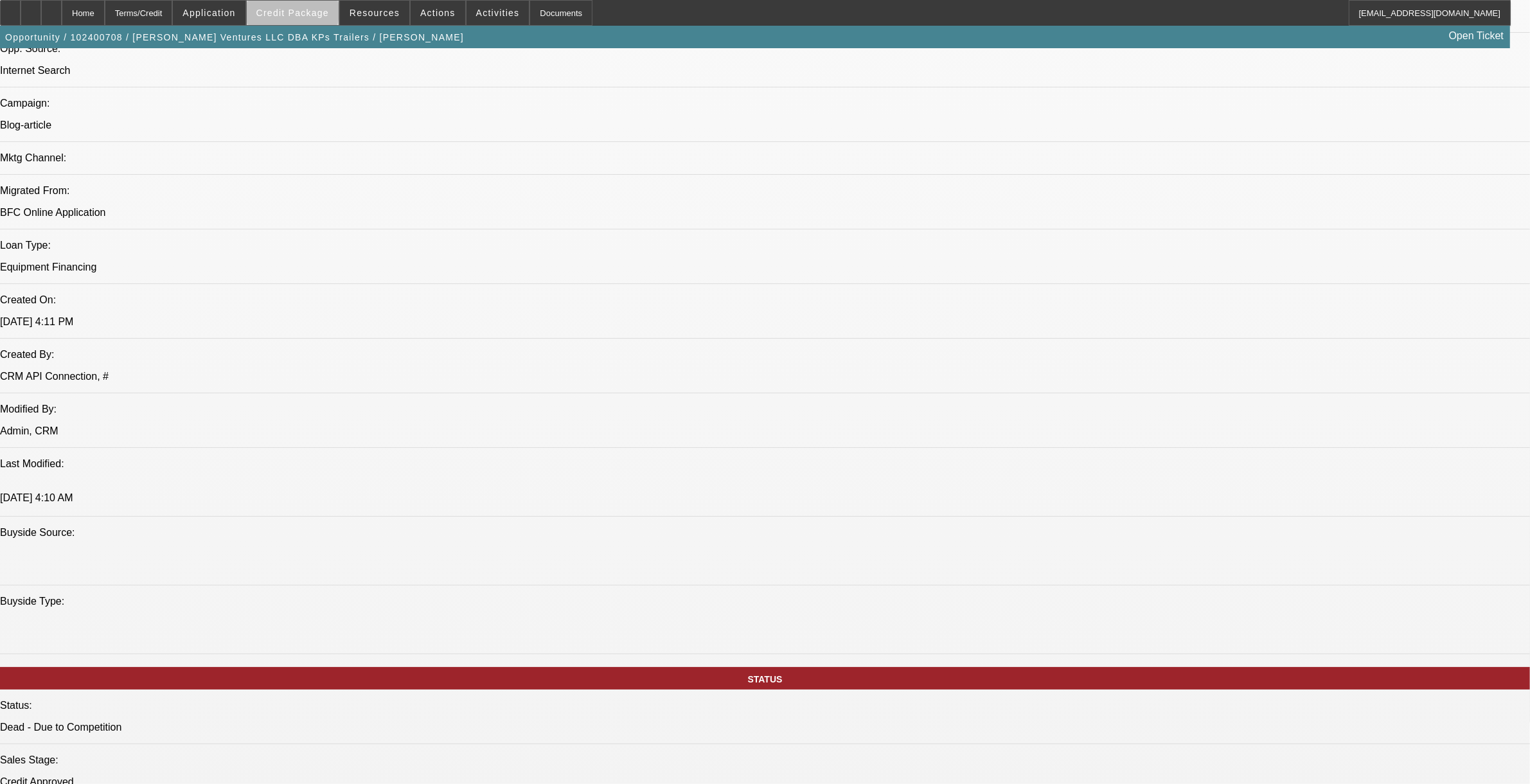
click at [315, 15] on span "Credit Package" at bounding box center [293, 13] width 72 height 10
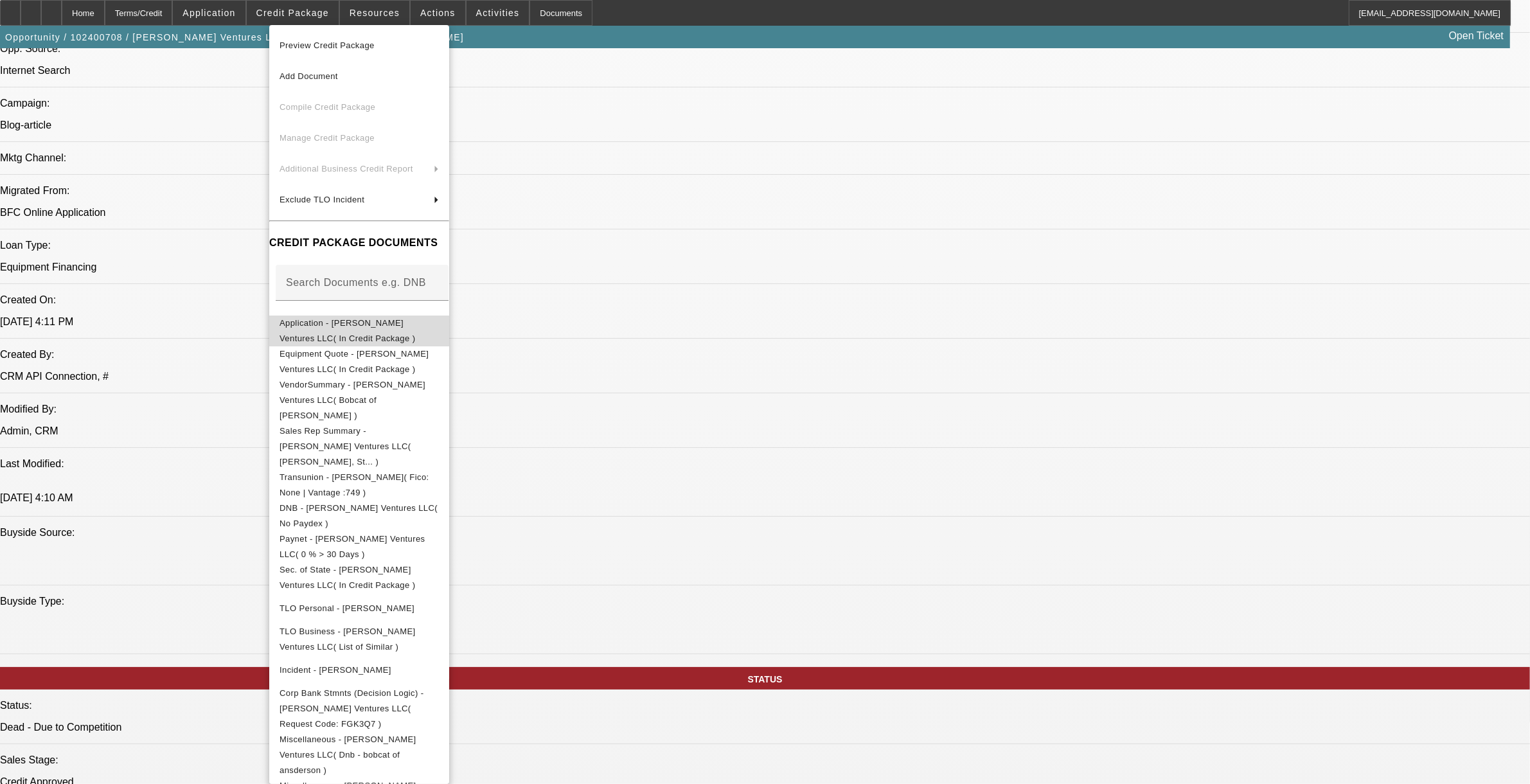
click at [369, 324] on span "Application - [PERSON_NAME] Ventures LLC( In Credit Package )" at bounding box center [347, 330] width 136 height 25
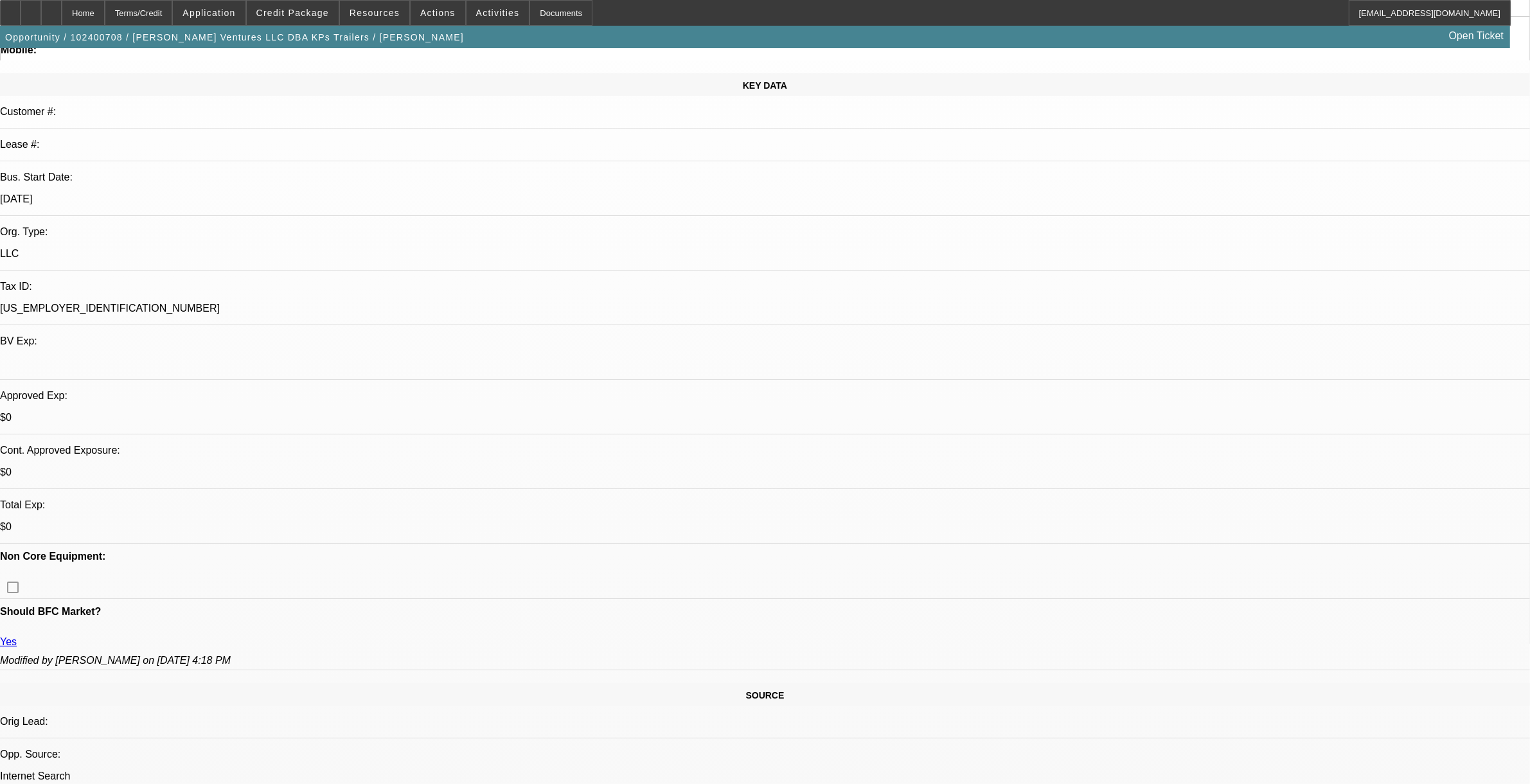
scroll to position [0, 0]
